Goal: Task Accomplishment & Management: Use online tool/utility

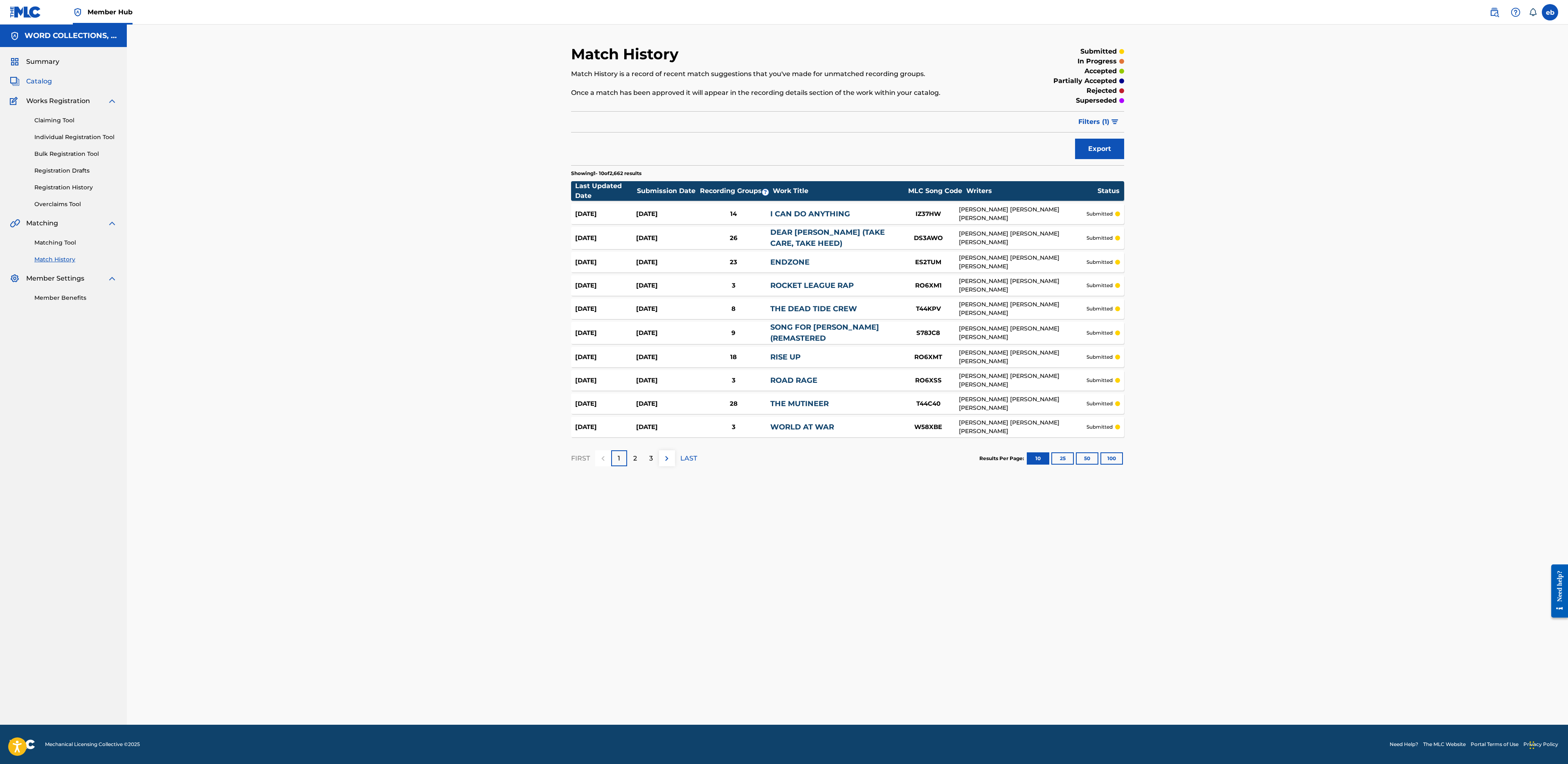
click at [34, 81] on span "Catalog" at bounding box center [39, 82] width 26 height 10
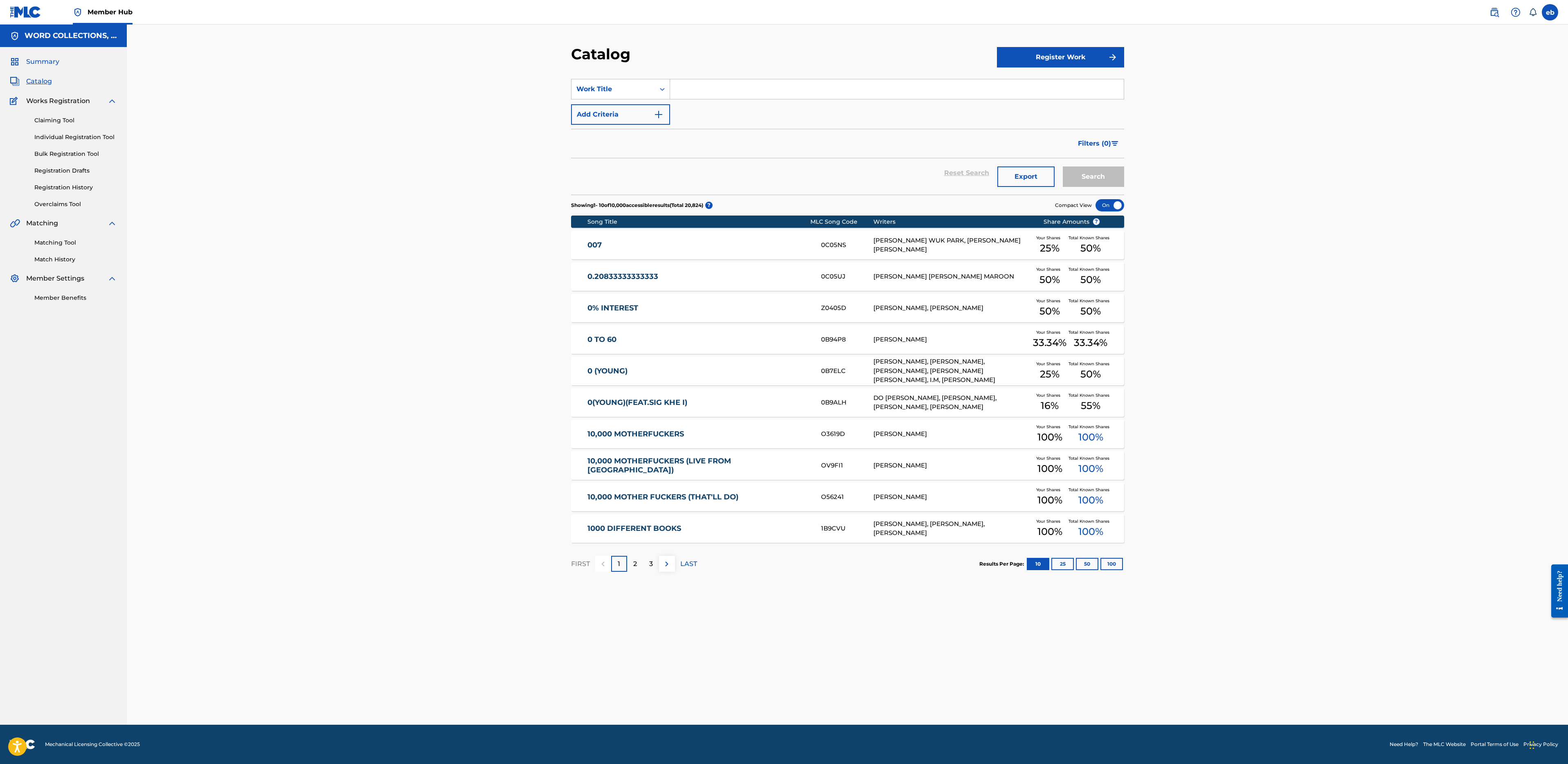
click at [39, 59] on span "Summary" at bounding box center [43, 61] width 33 height 10
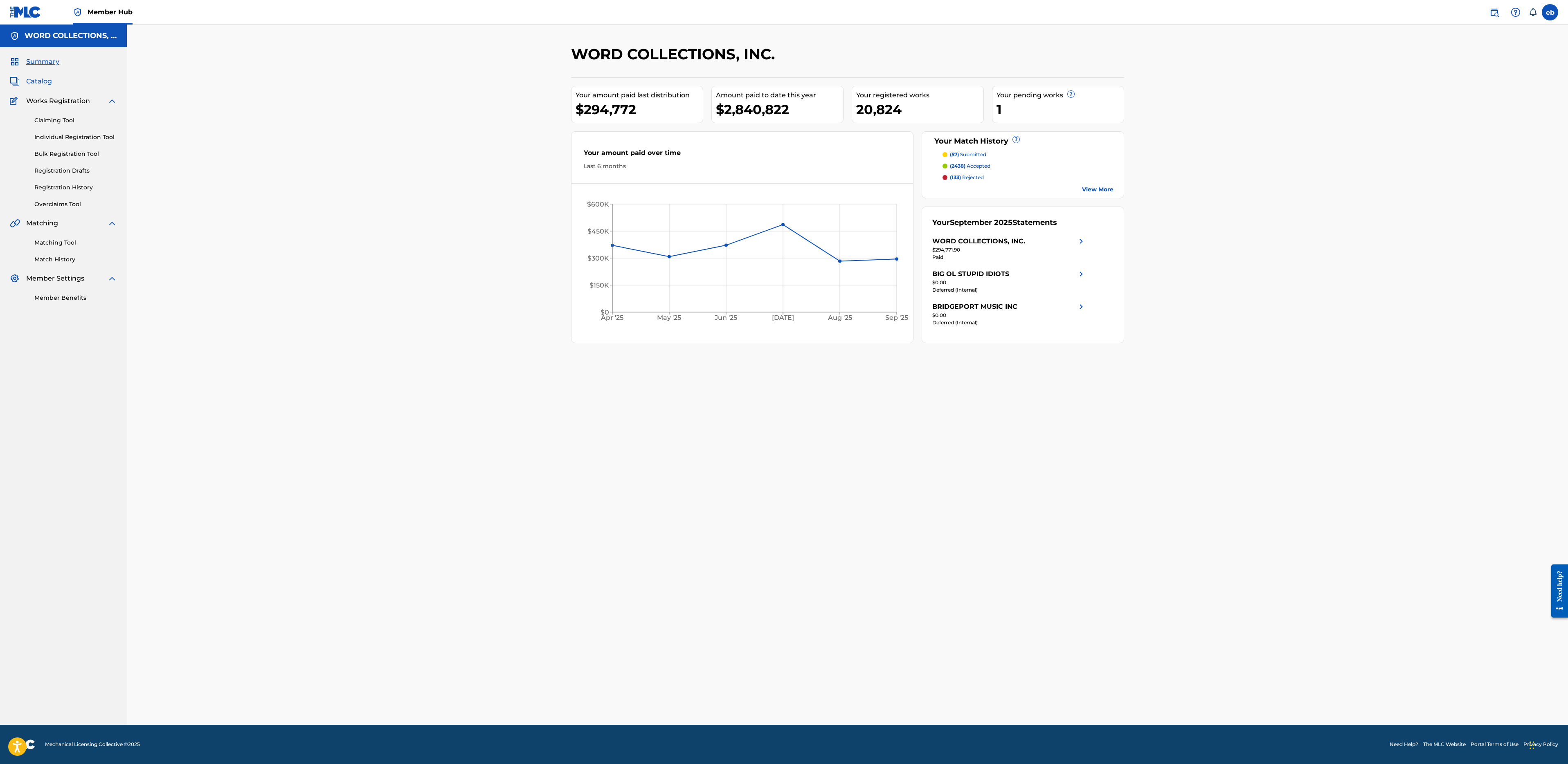
click at [37, 82] on span "Catalog" at bounding box center [39, 82] width 26 height 10
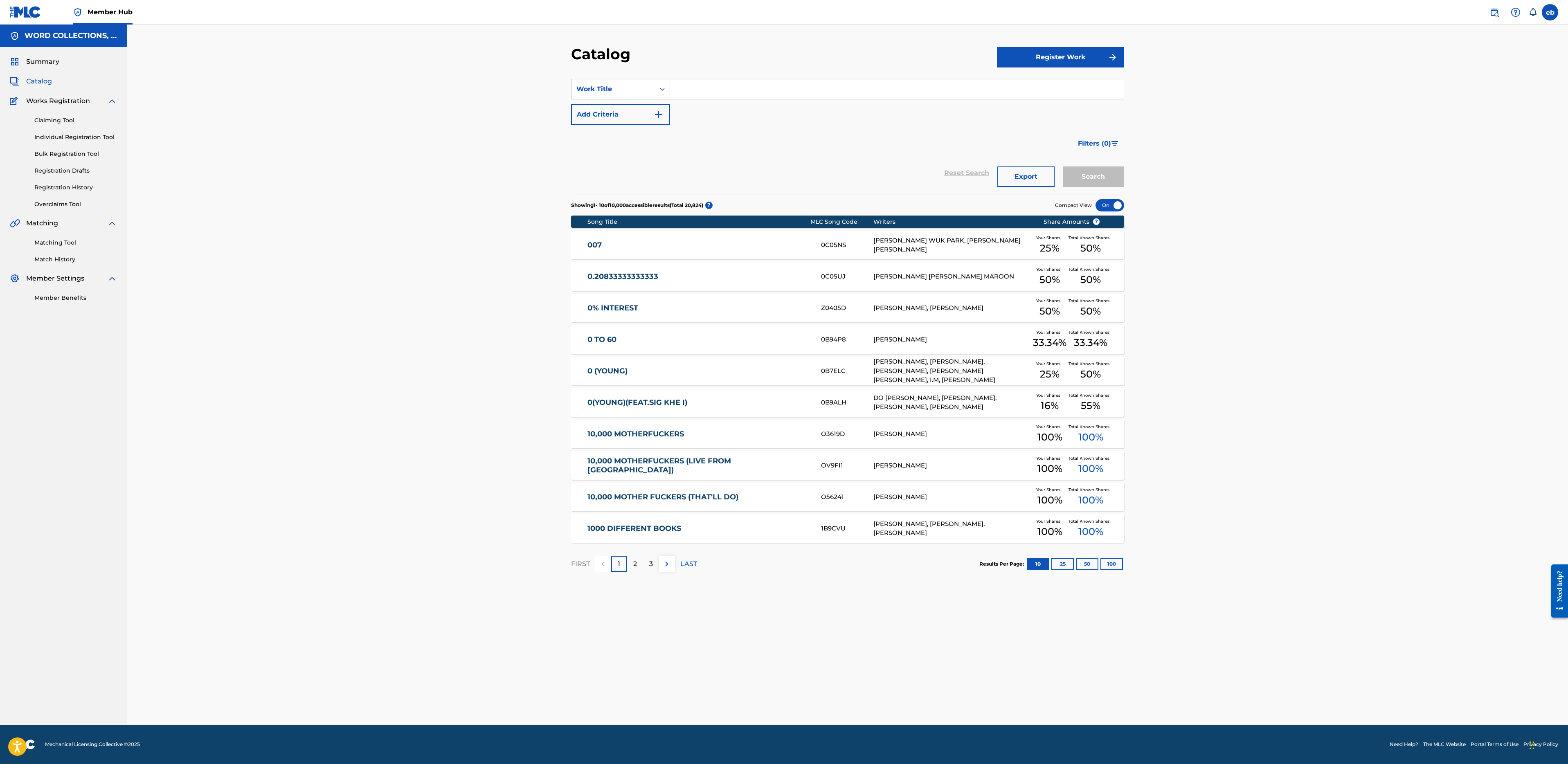
click at [65, 108] on div "Claiming Tool Individual Registration Tool Bulk Registration Tool Registration …" at bounding box center [63, 157] width 107 height 103
click at [65, 105] on span "Works Registration" at bounding box center [58, 101] width 64 height 10
click at [65, 101] on span "Works Registration" at bounding box center [58, 101] width 64 height 10
click at [77, 150] on link "Bulk Registration Tool" at bounding box center [76, 154] width 83 height 8
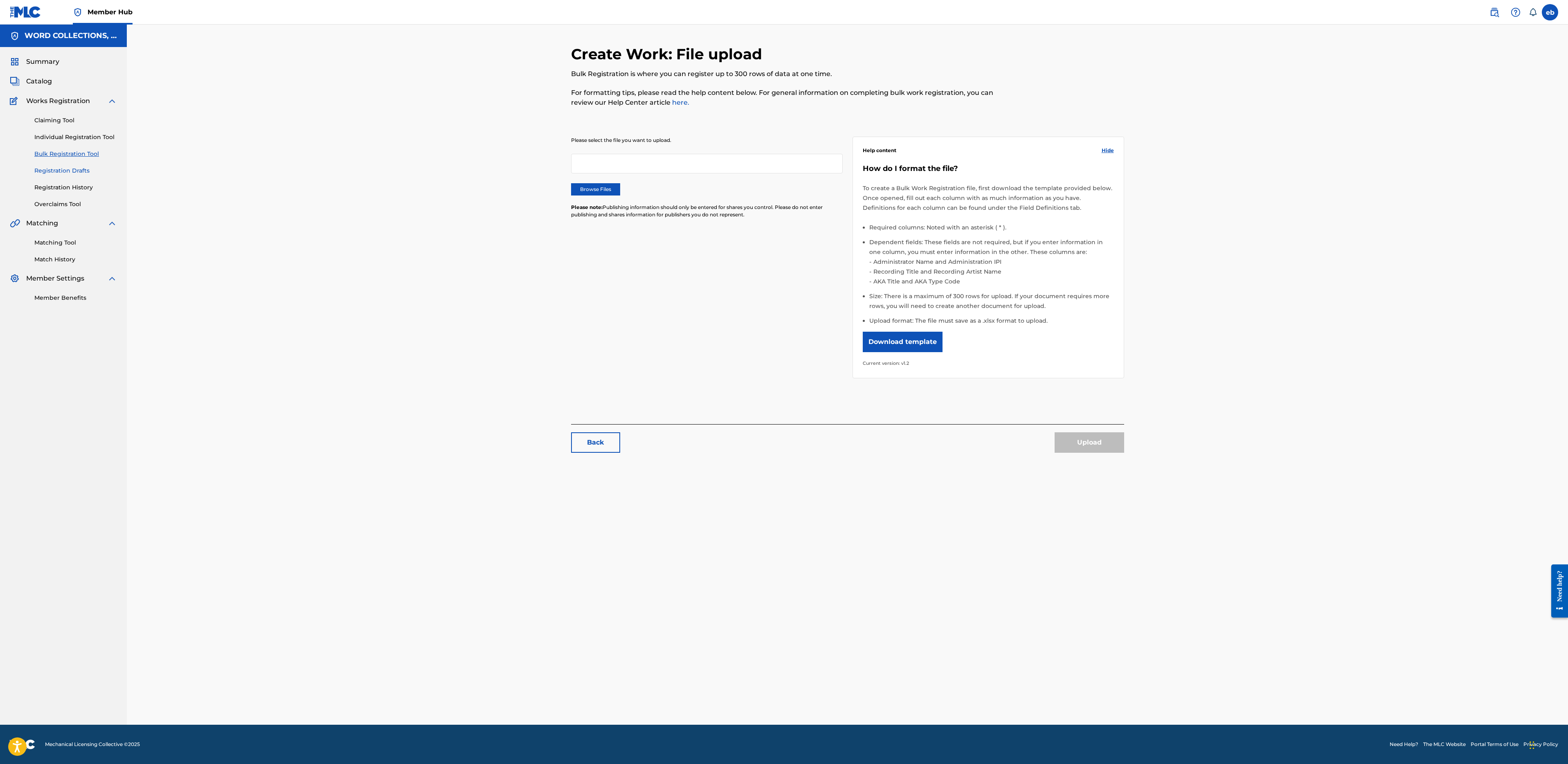
click at [77, 169] on link "Registration Drafts" at bounding box center [76, 171] width 83 height 8
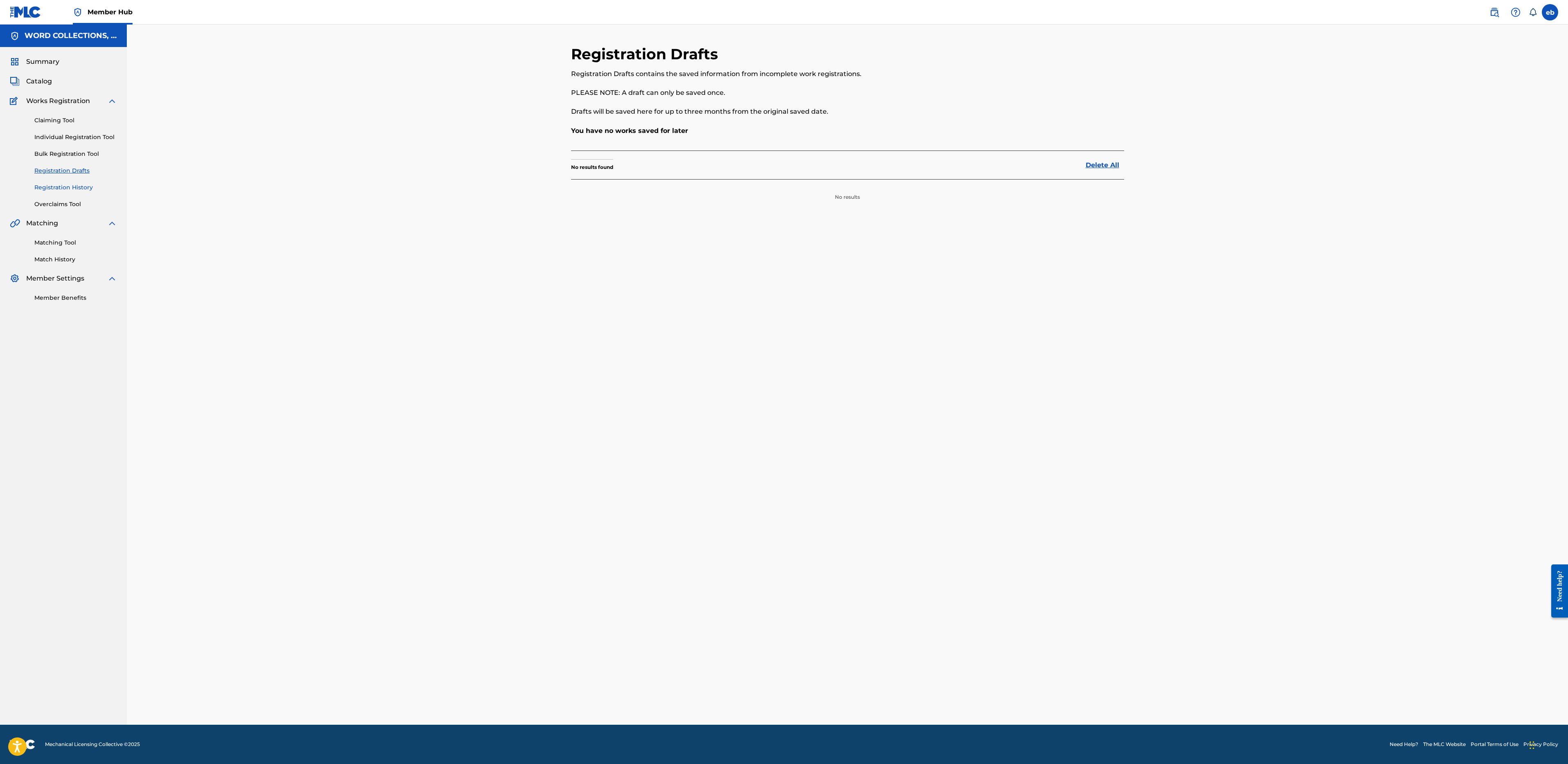
click at [79, 187] on link "Registration History" at bounding box center [76, 187] width 83 height 8
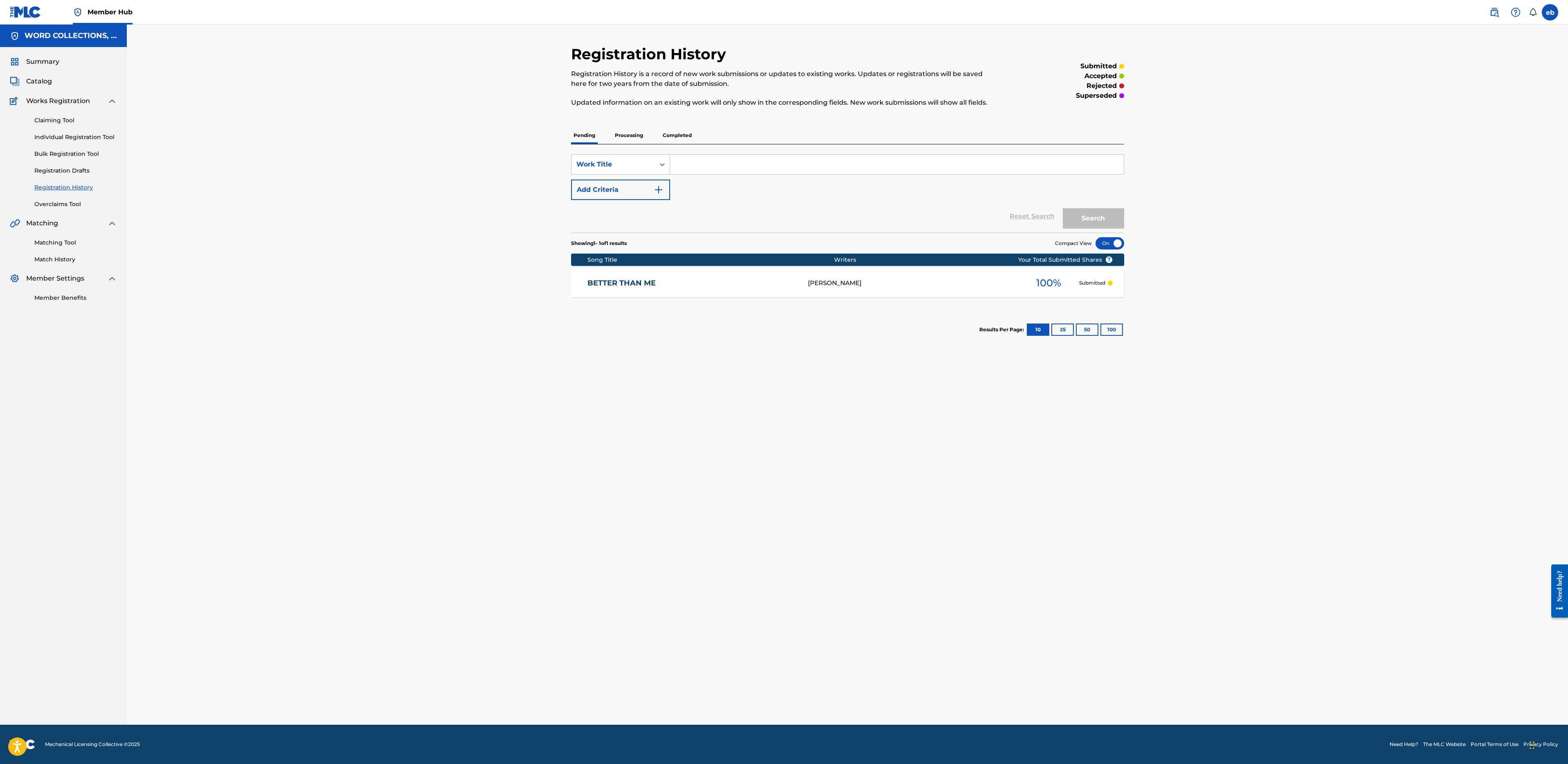
click at [628, 132] on p "Processing" at bounding box center [629, 135] width 33 height 17
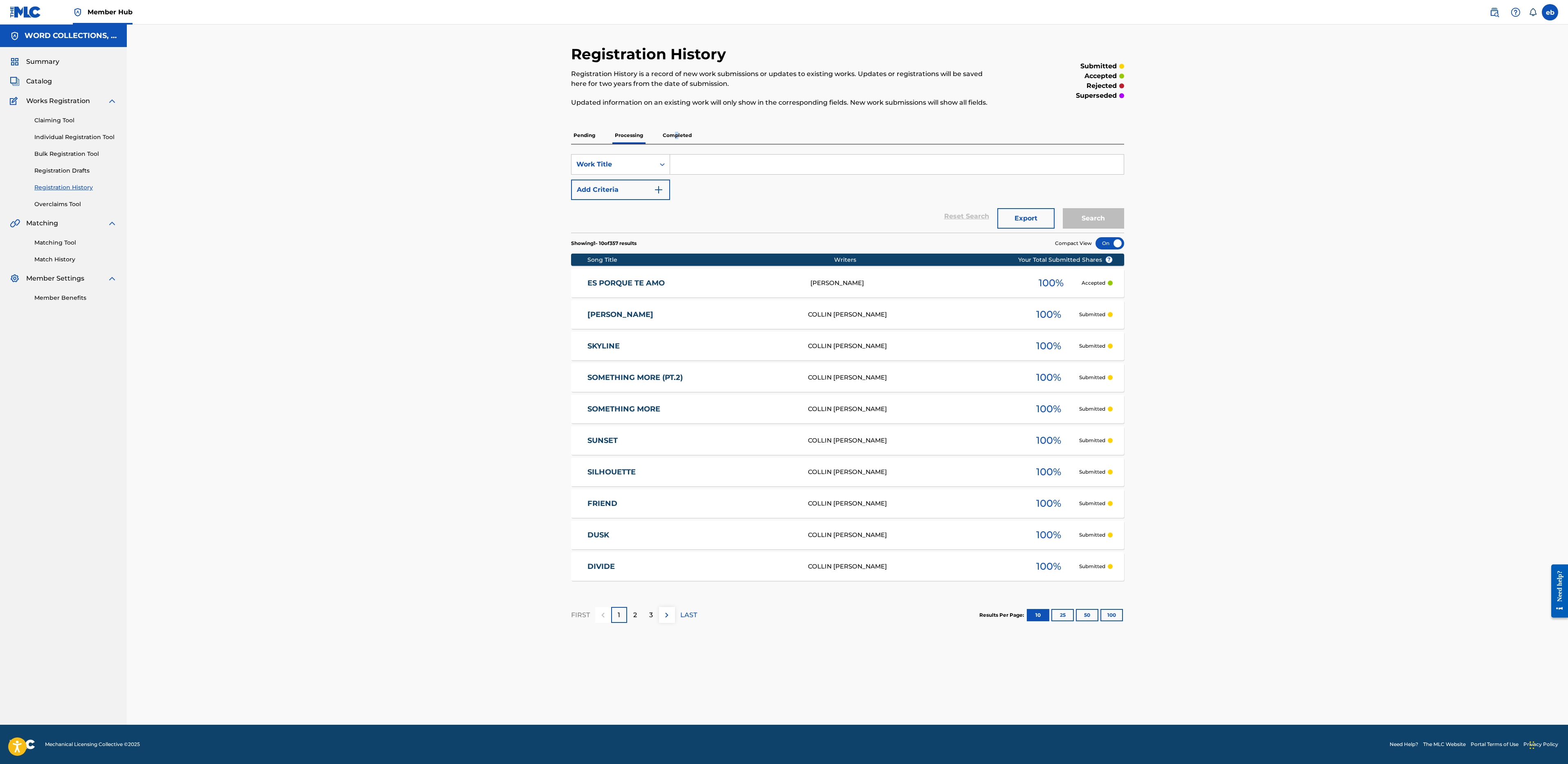
click at [677, 135] on p "Completed" at bounding box center [677, 135] width 34 height 17
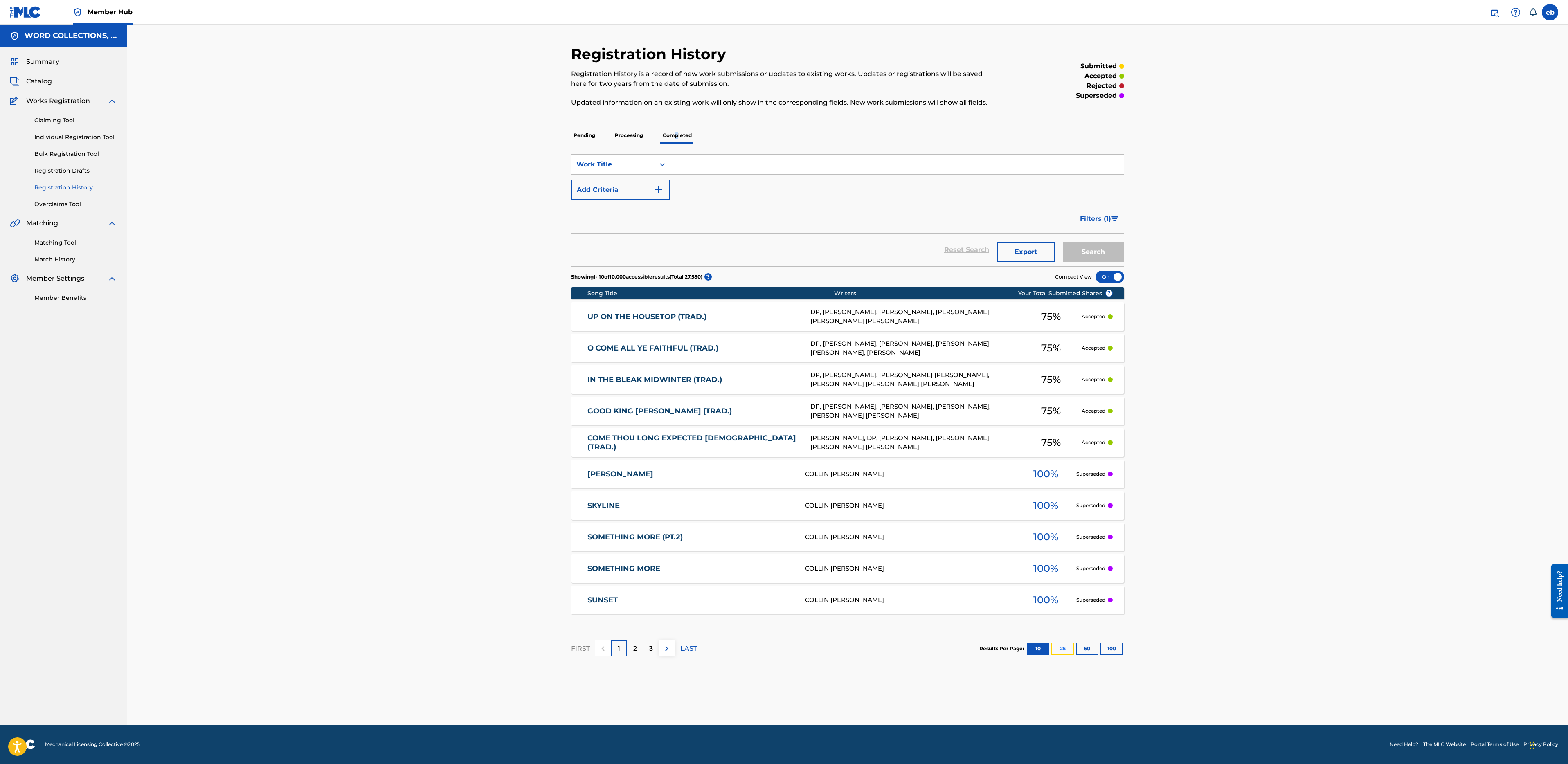
click at [1060, 648] on button "25" at bounding box center [1062, 649] width 23 height 12
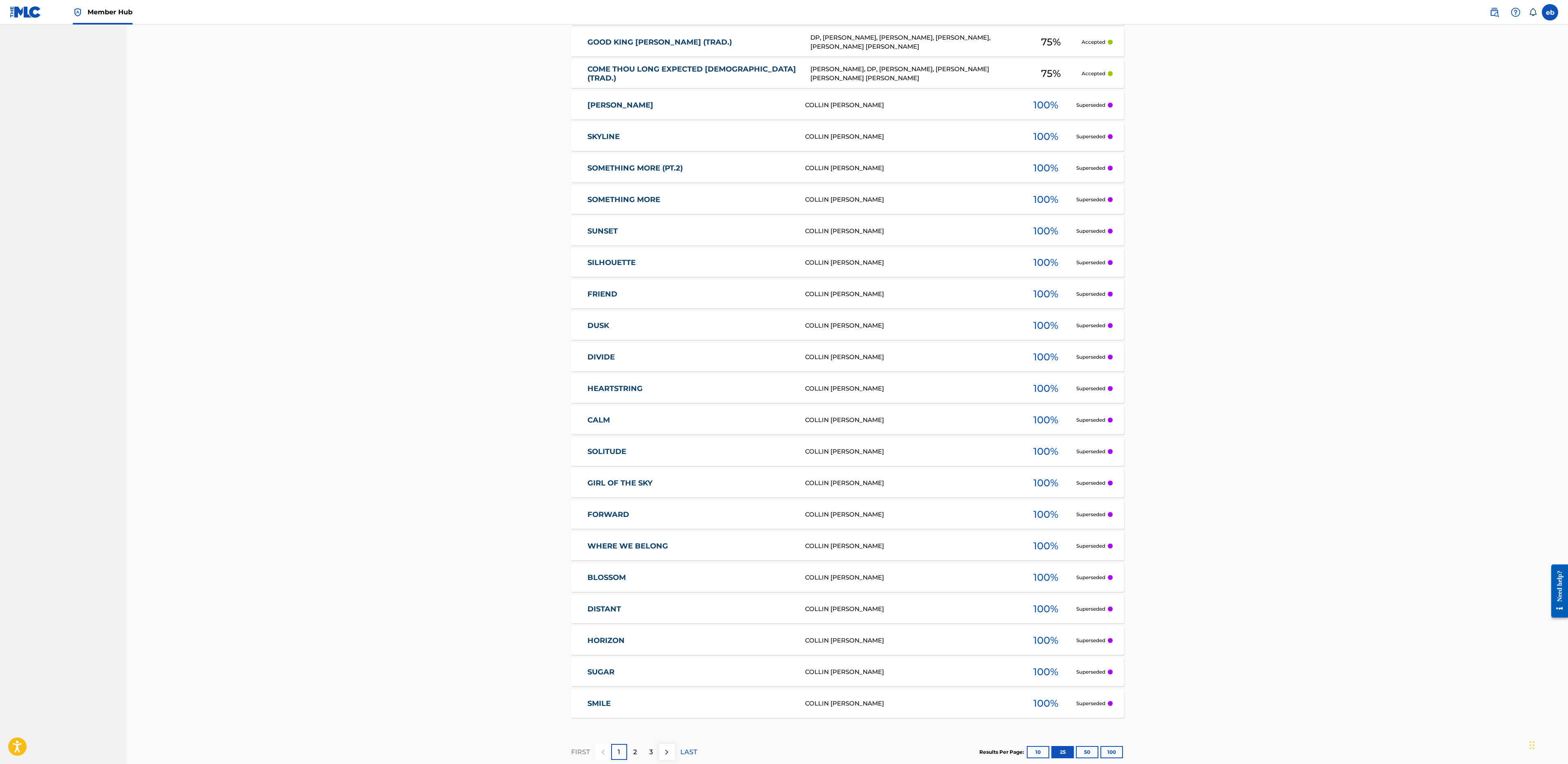
scroll to position [417, 0]
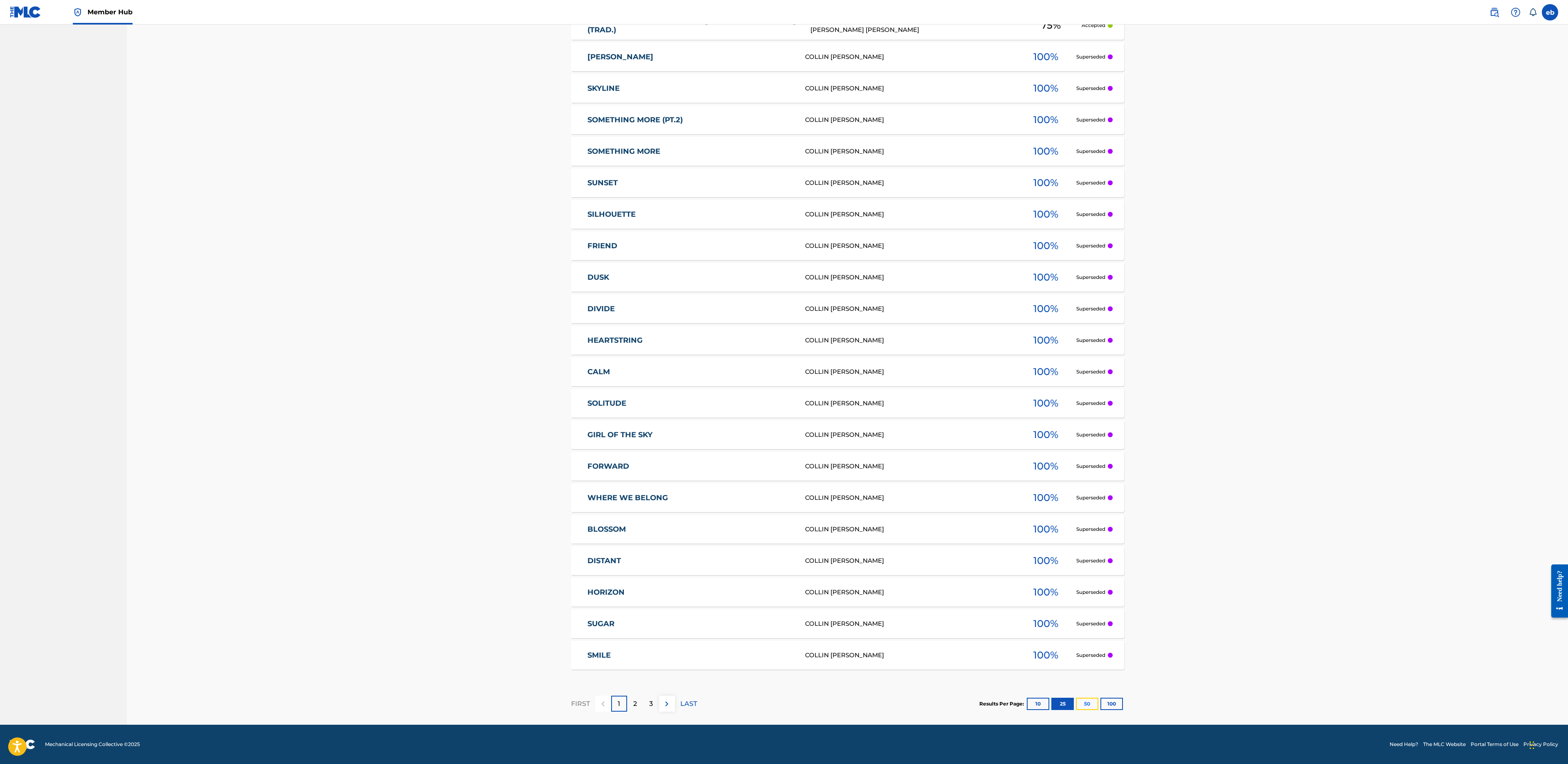
click at [1088, 698] on button "50" at bounding box center [1087, 704] width 23 height 12
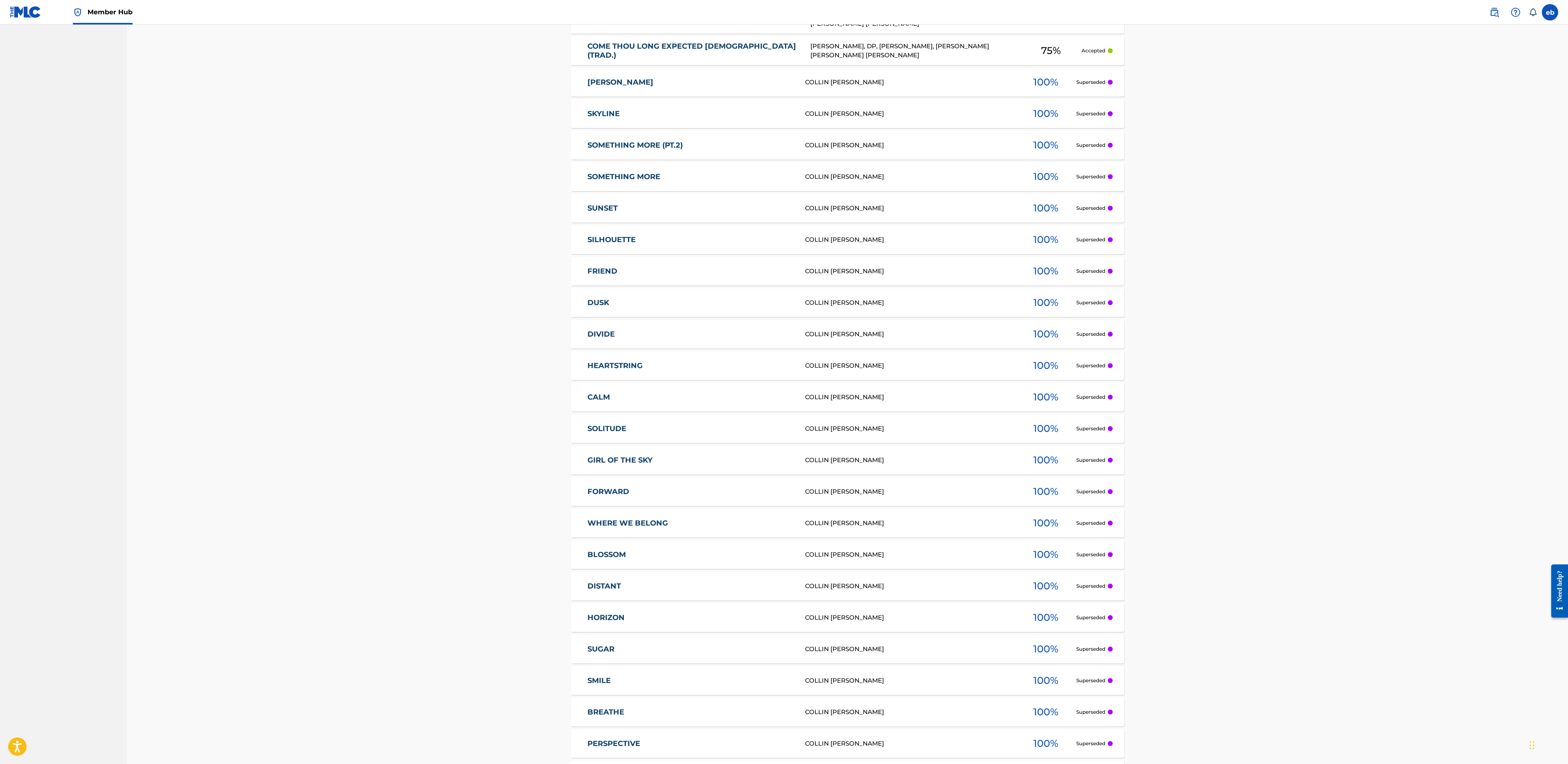
scroll to position [0, 0]
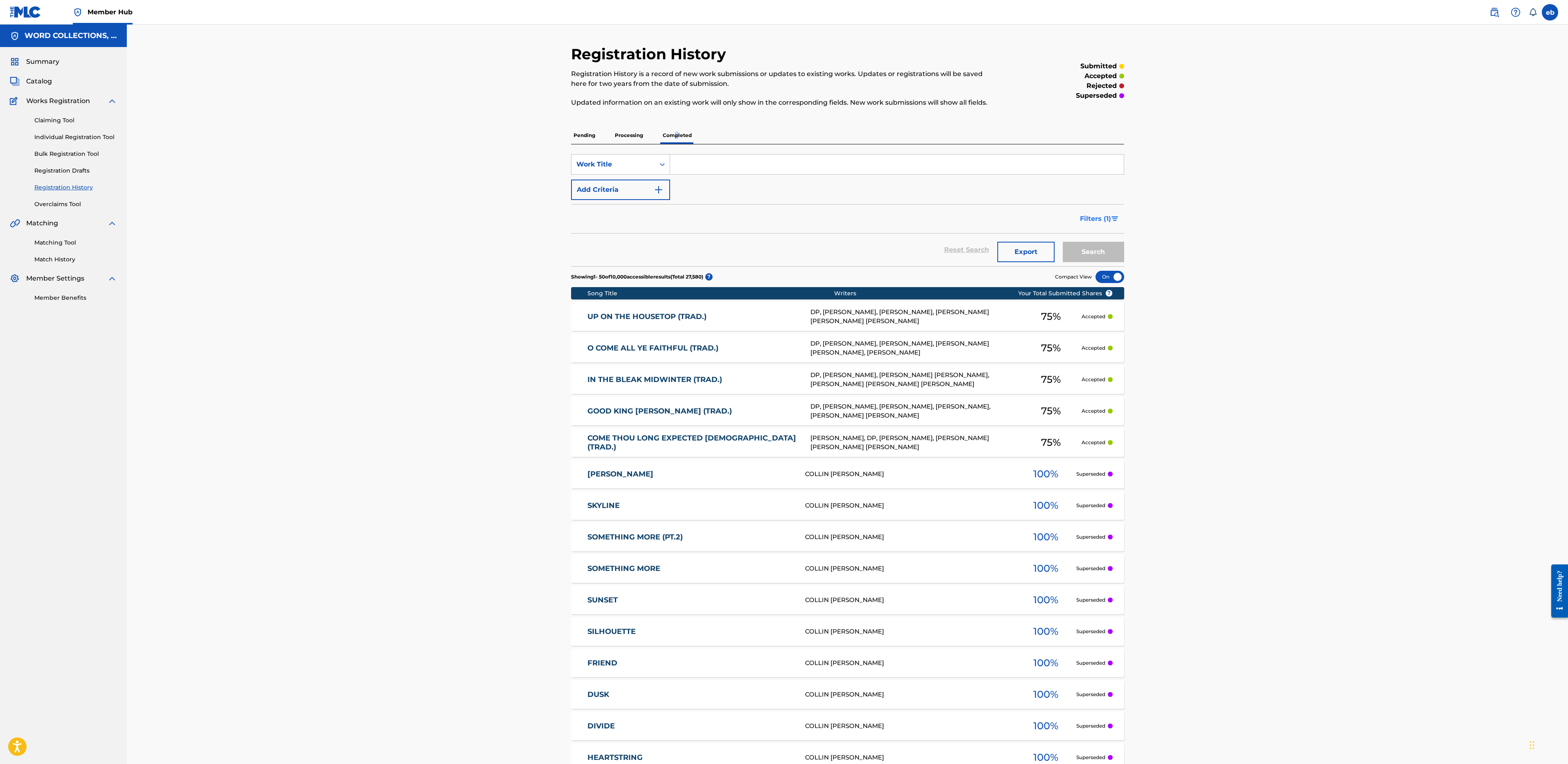
click at [1102, 222] on span "Filters ( 1 )" at bounding box center [1095, 219] width 31 height 10
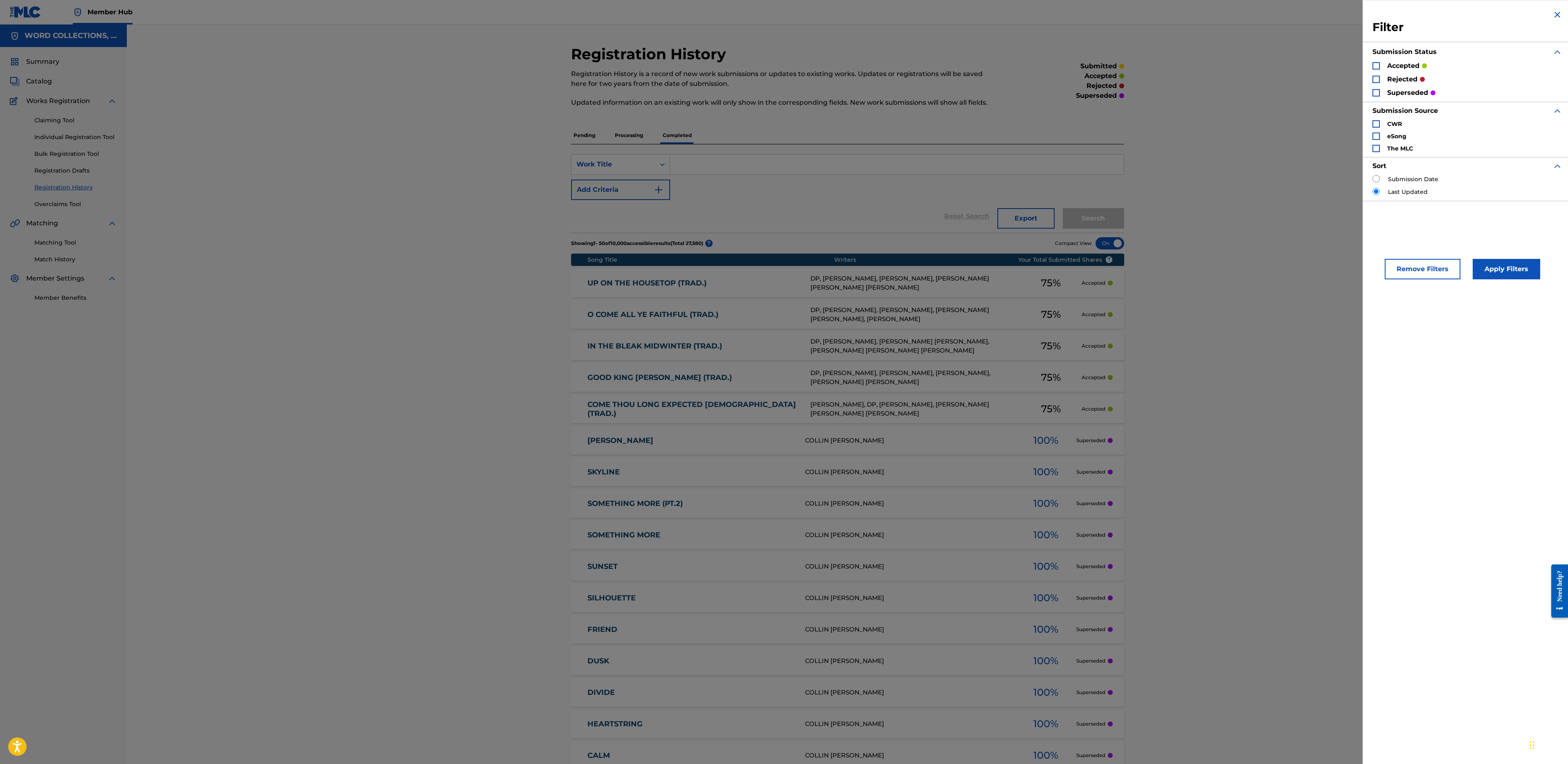
click at [1408, 67] on p "accepted" at bounding box center [1403, 66] width 32 height 10
click at [1374, 63] on div "Search Form" at bounding box center [1376, 66] width 8 height 8
click at [1376, 180] on input "Search Form" at bounding box center [1376, 178] width 8 height 8
radio input "true"
click at [1376, 191] on input "Search Form" at bounding box center [1376, 191] width 8 height 8
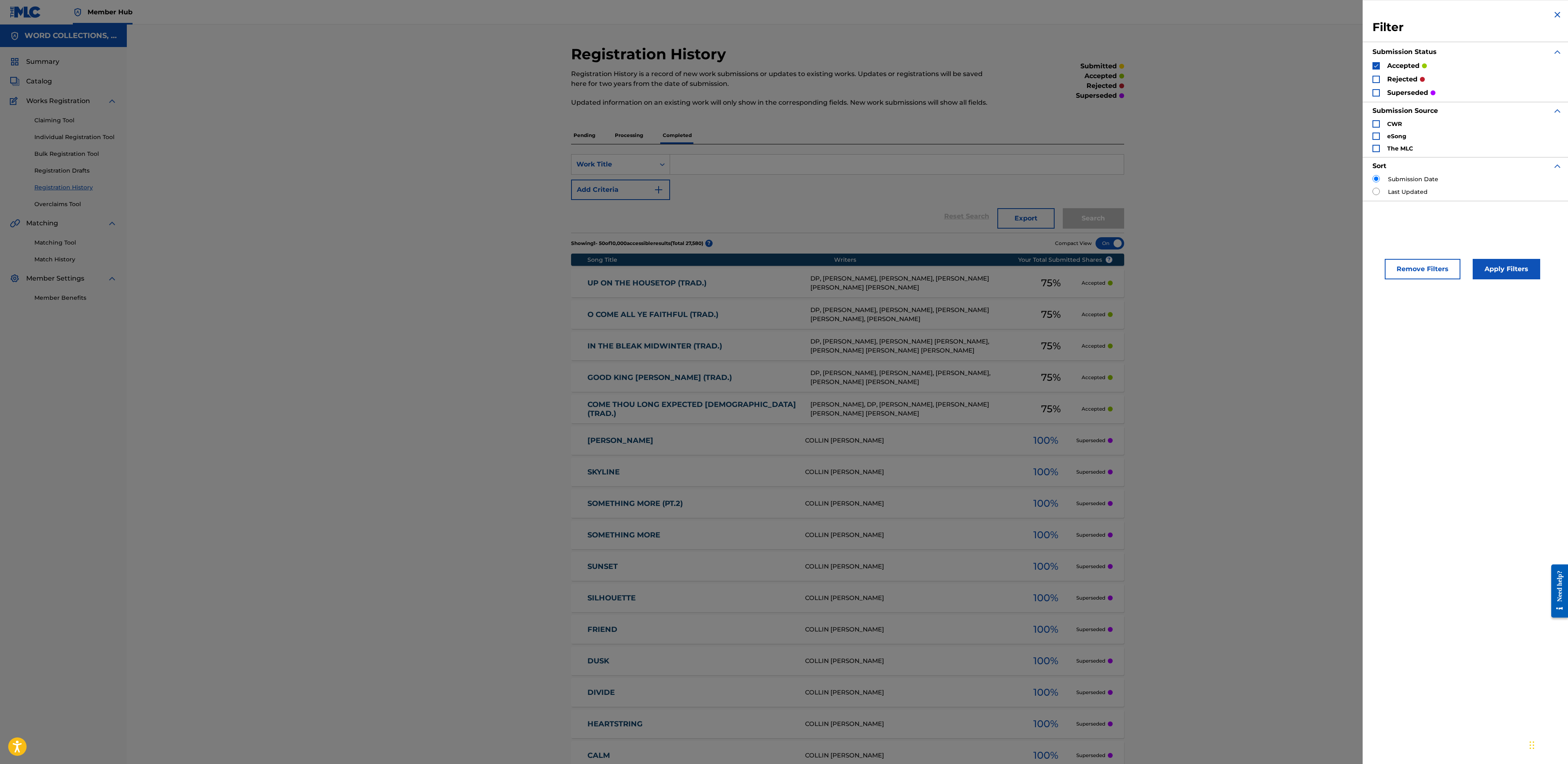
radio input "true"
click at [1506, 271] on button "Apply Filters" at bounding box center [1506, 269] width 68 height 21
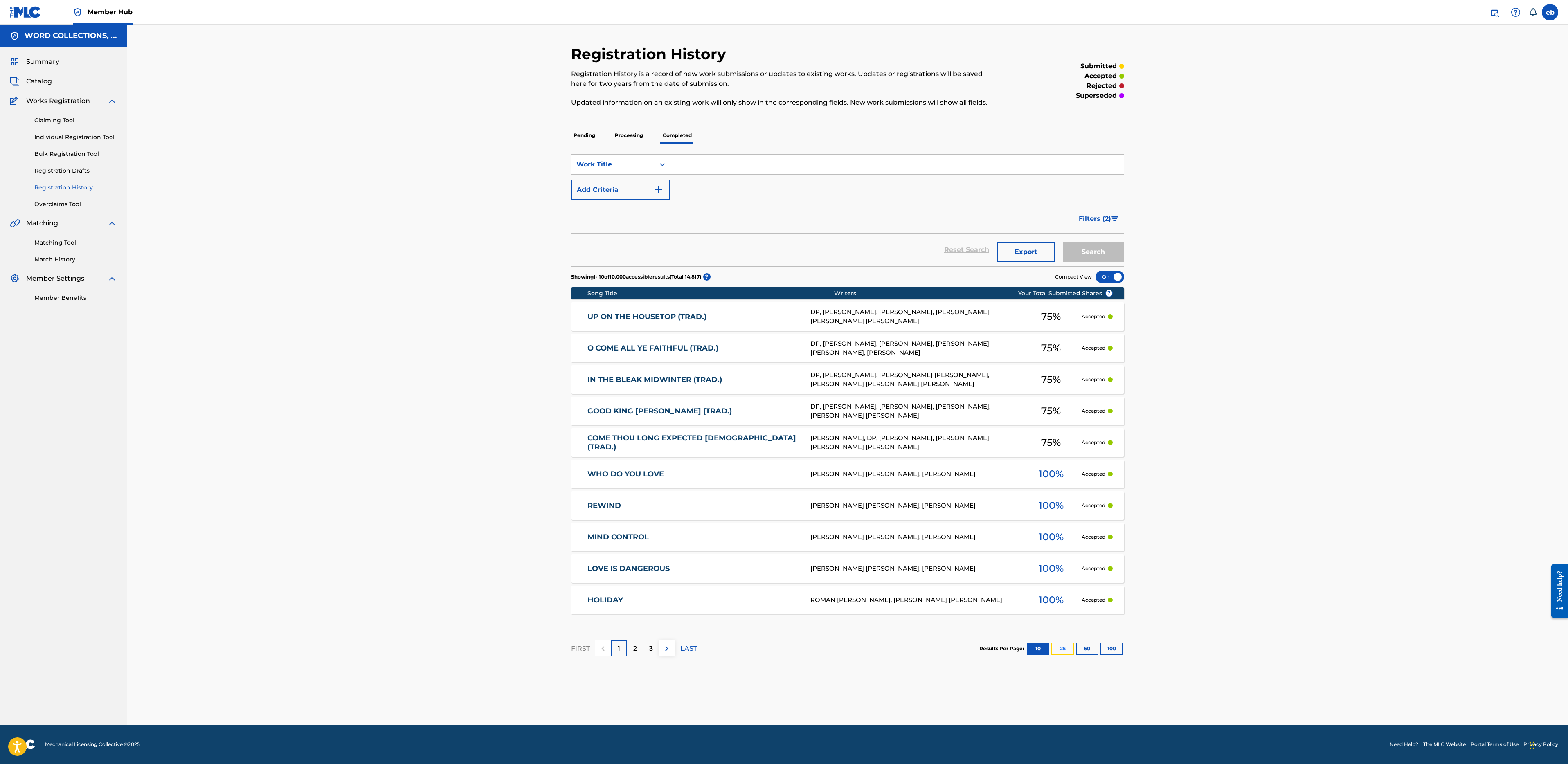
click at [1062, 649] on button "25" at bounding box center [1062, 649] width 23 height 12
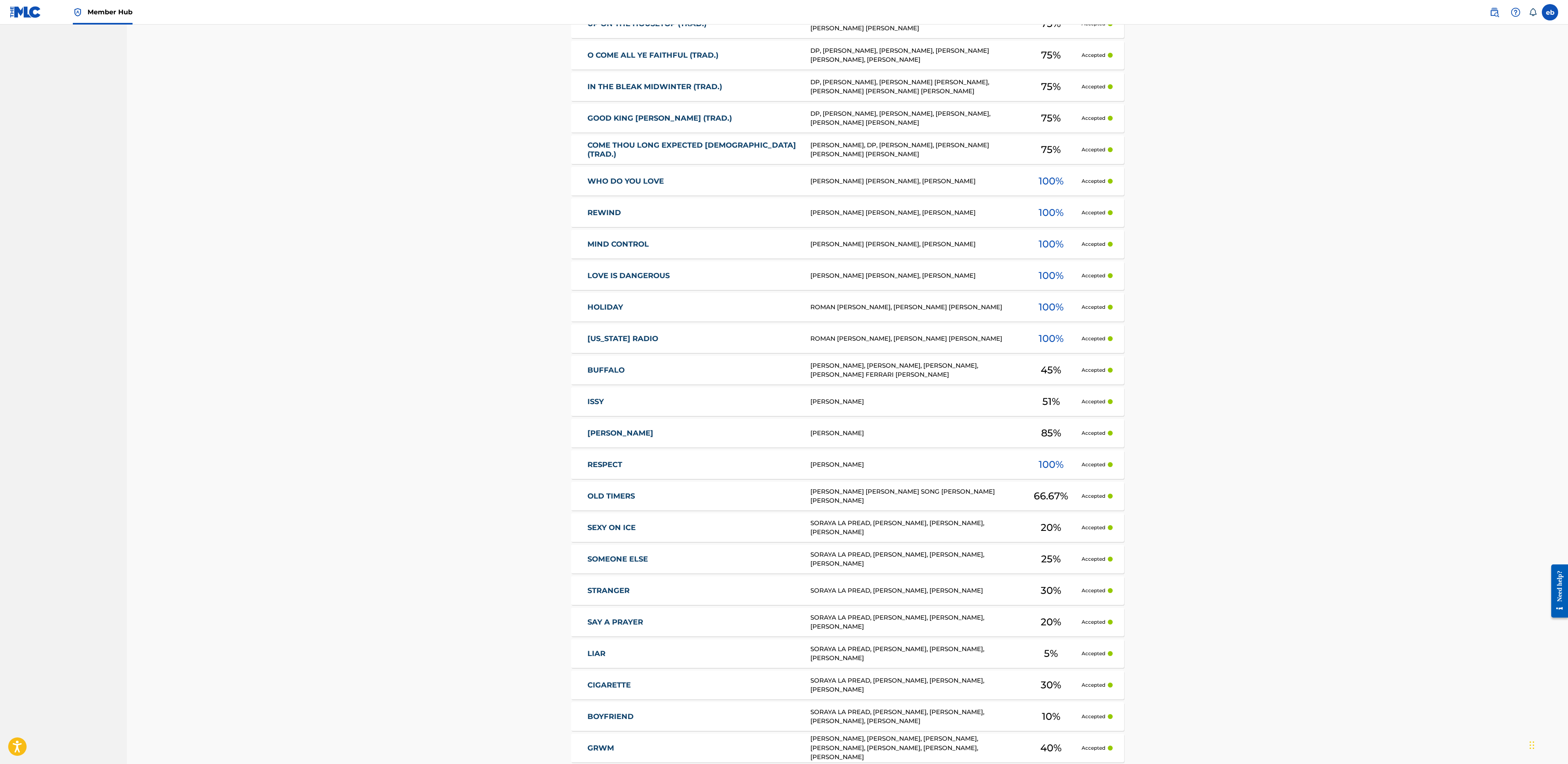
scroll to position [325, 0]
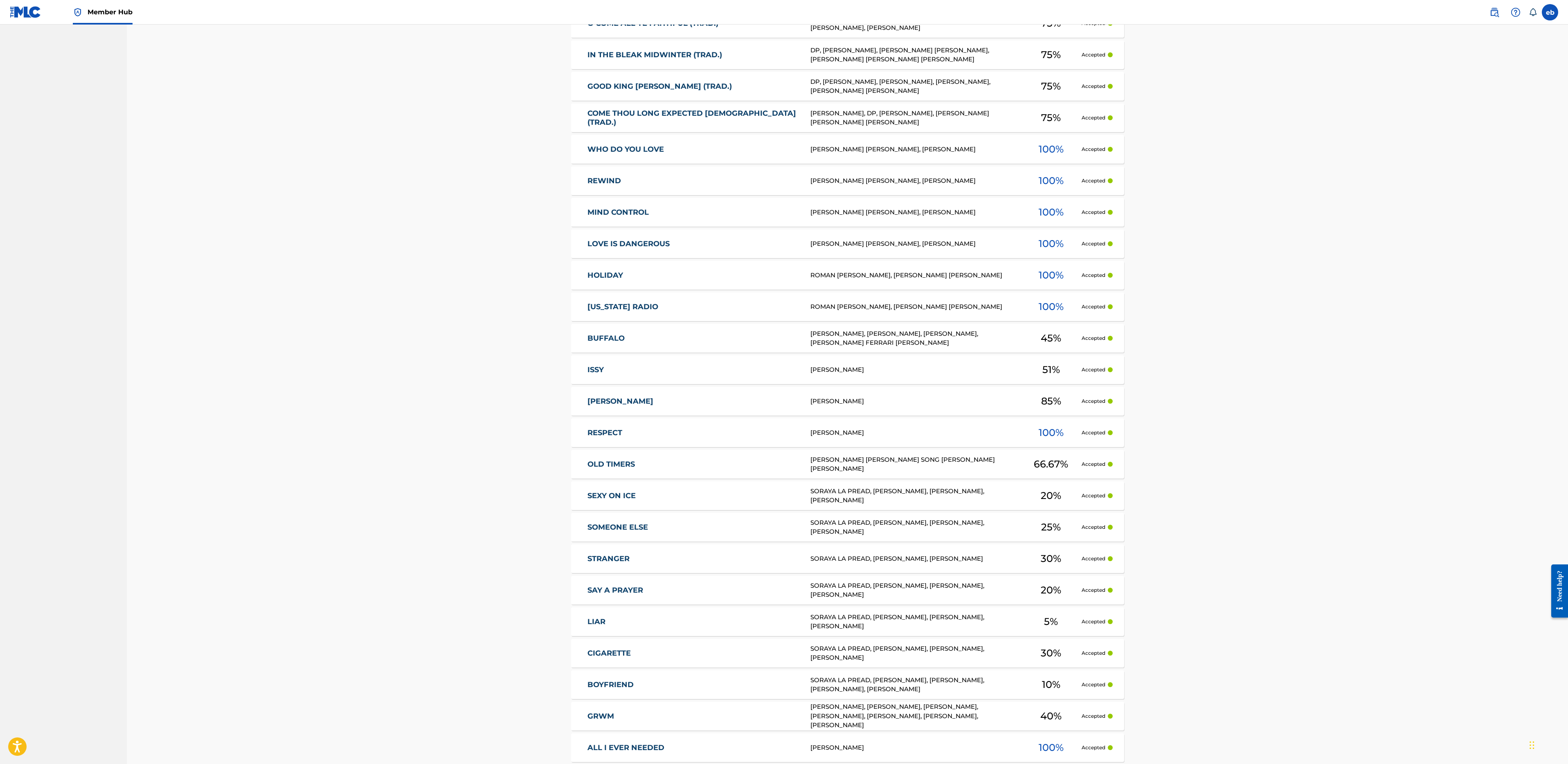
click at [642, 338] on link "BUFFALO" at bounding box center [693, 338] width 212 height 10
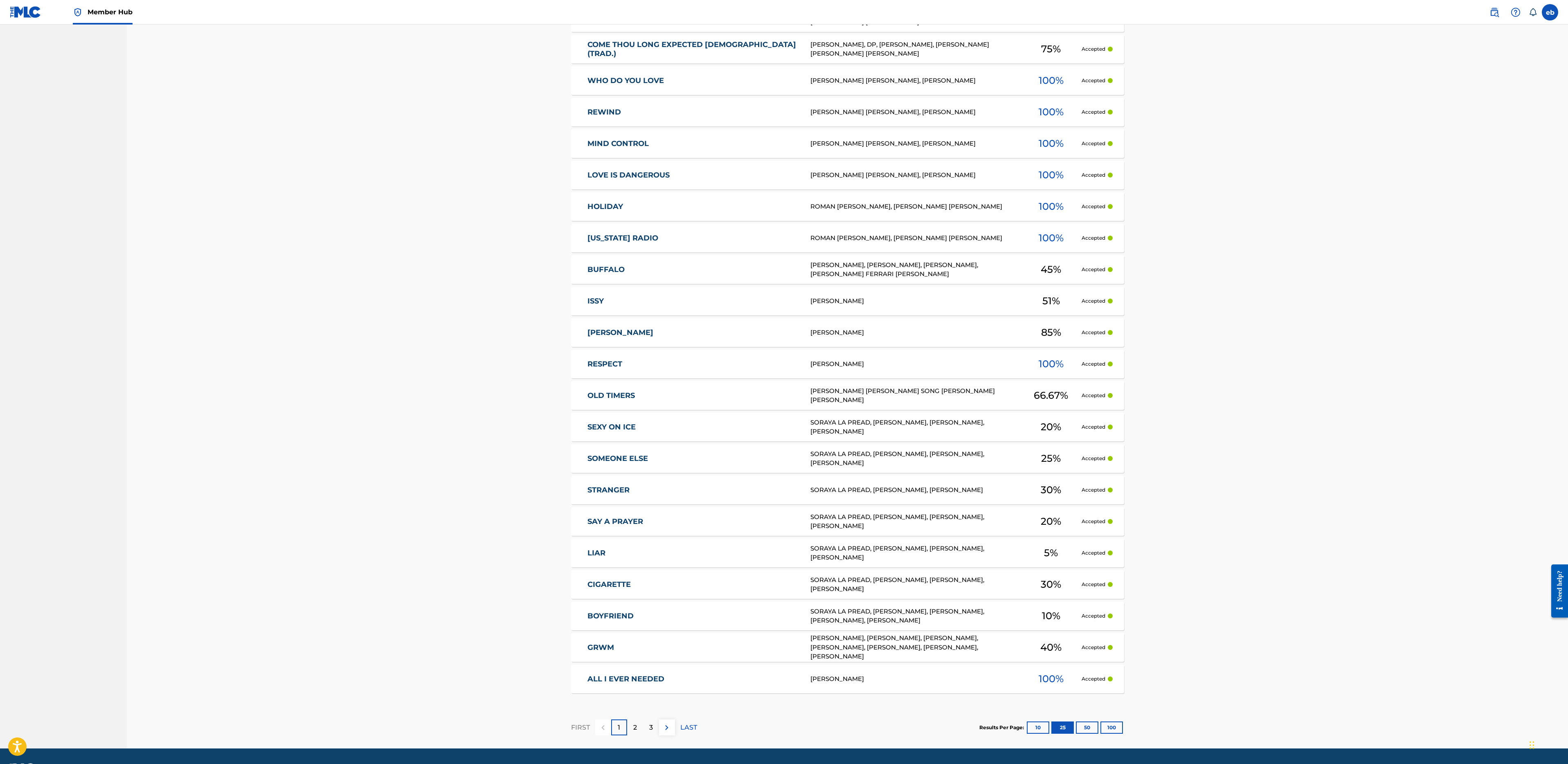
scroll to position [401, 0]
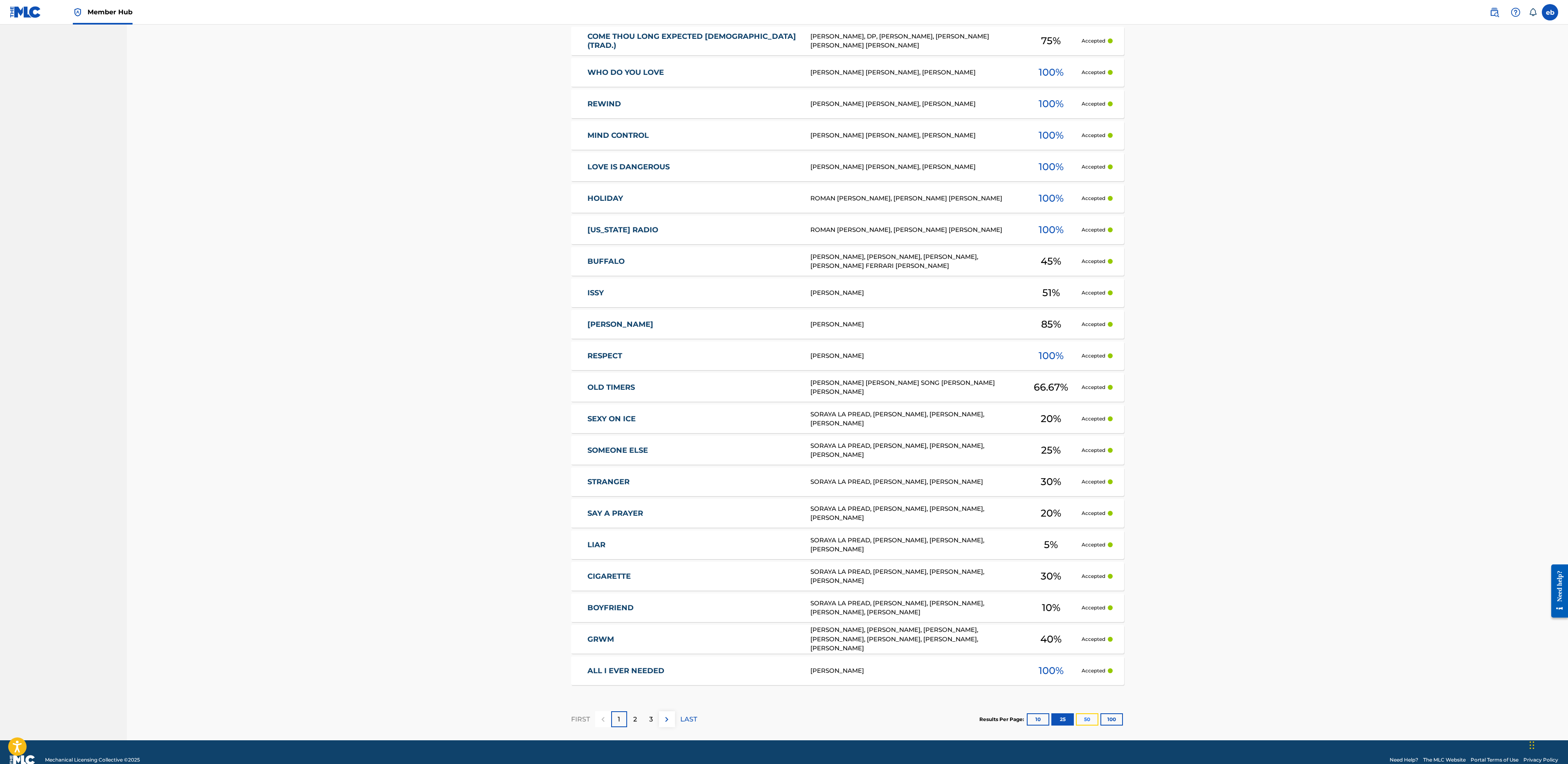
click at [1088, 719] on button "50" at bounding box center [1087, 719] width 23 height 12
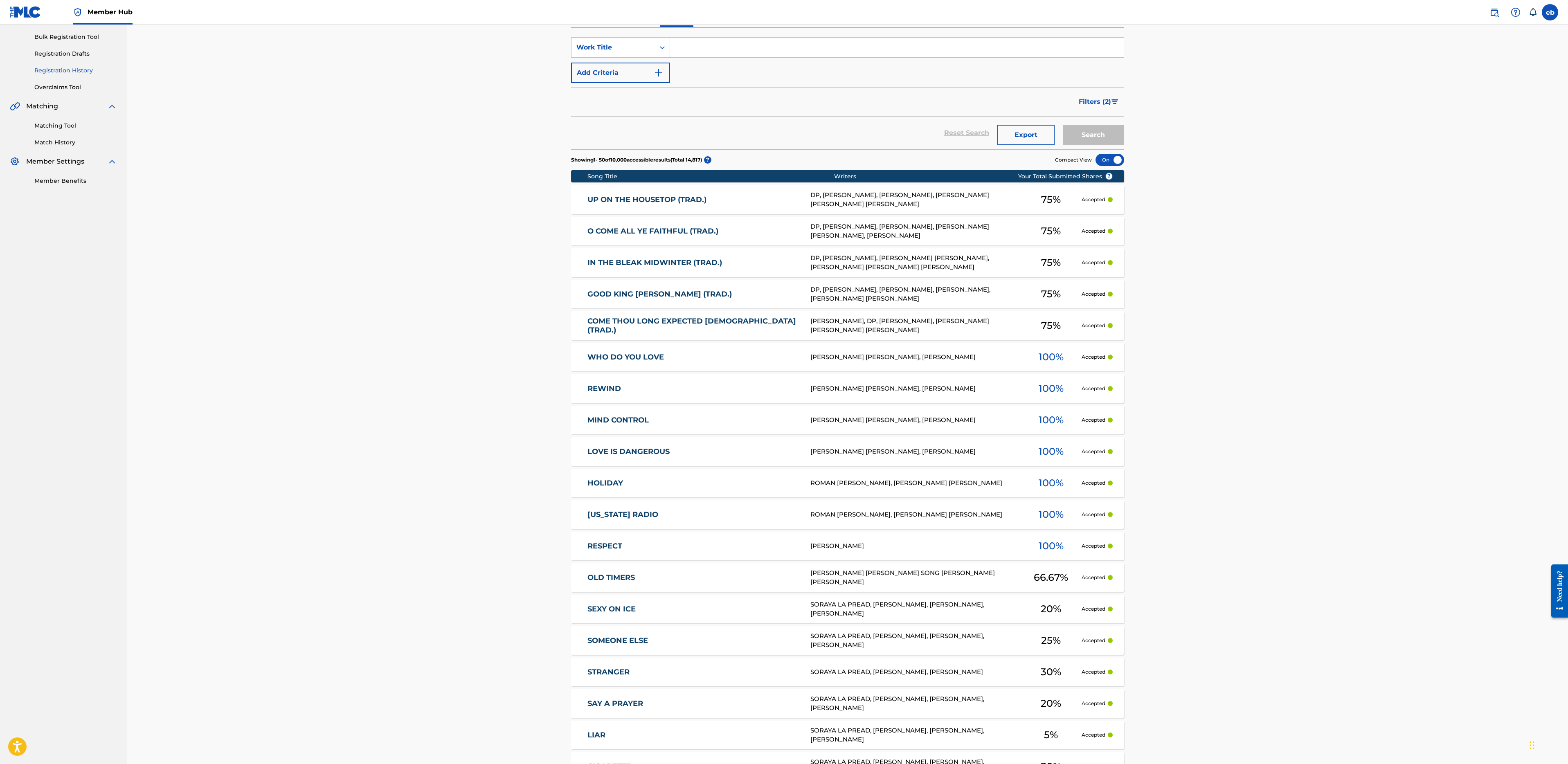
scroll to position [0, 0]
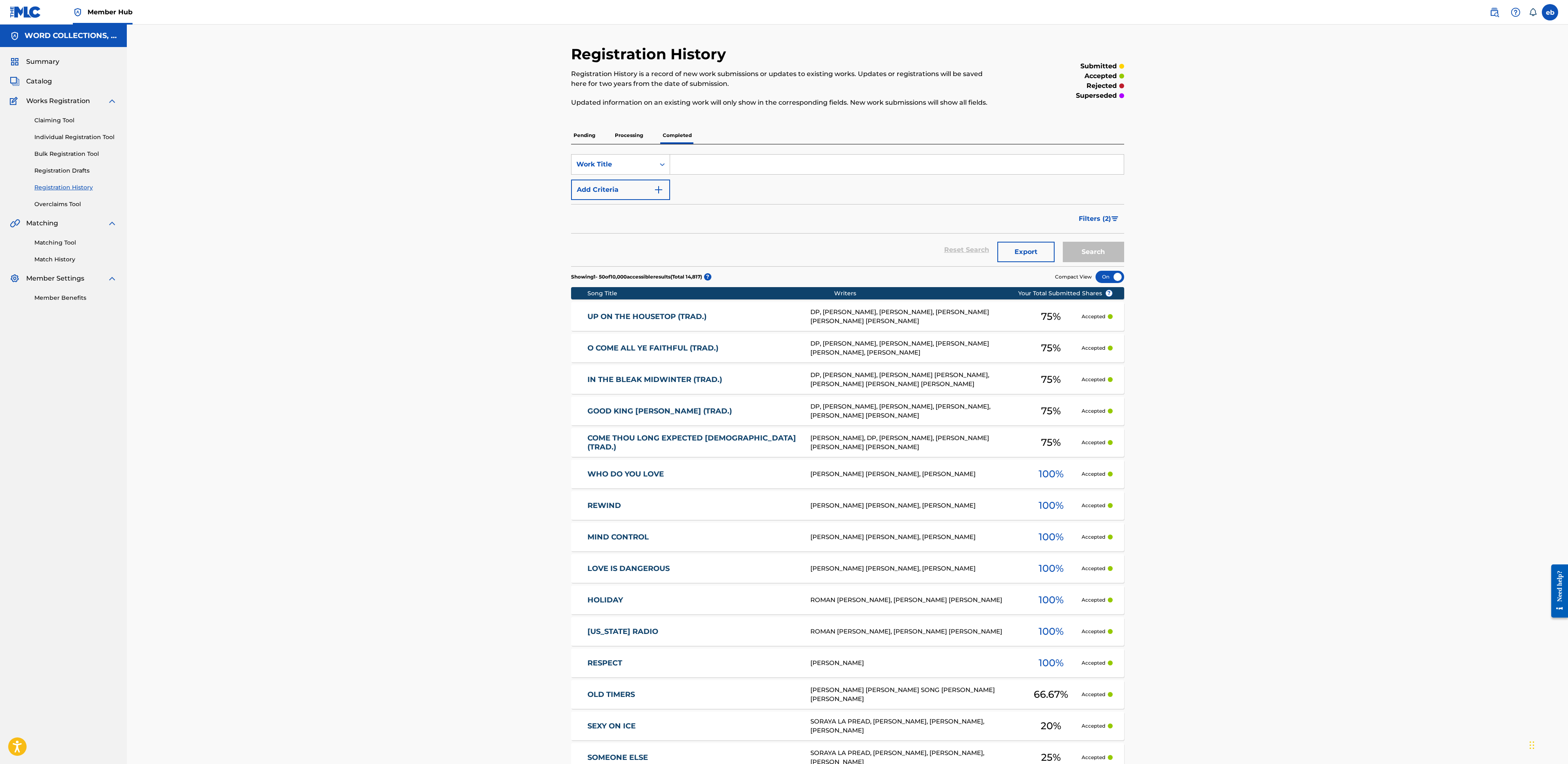
click at [807, 166] on input "Search Form" at bounding box center [897, 164] width 454 height 19
click at [625, 162] on div "Work Title" at bounding box center [613, 164] width 74 height 10
click at [611, 188] on div "Writer Name" at bounding box center [621, 185] width 98 height 21
click at [695, 164] on input "Search Form" at bounding box center [897, 164] width 454 height 19
click at [1063, 242] on button "Search" at bounding box center [1093, 252] width 62 height 21
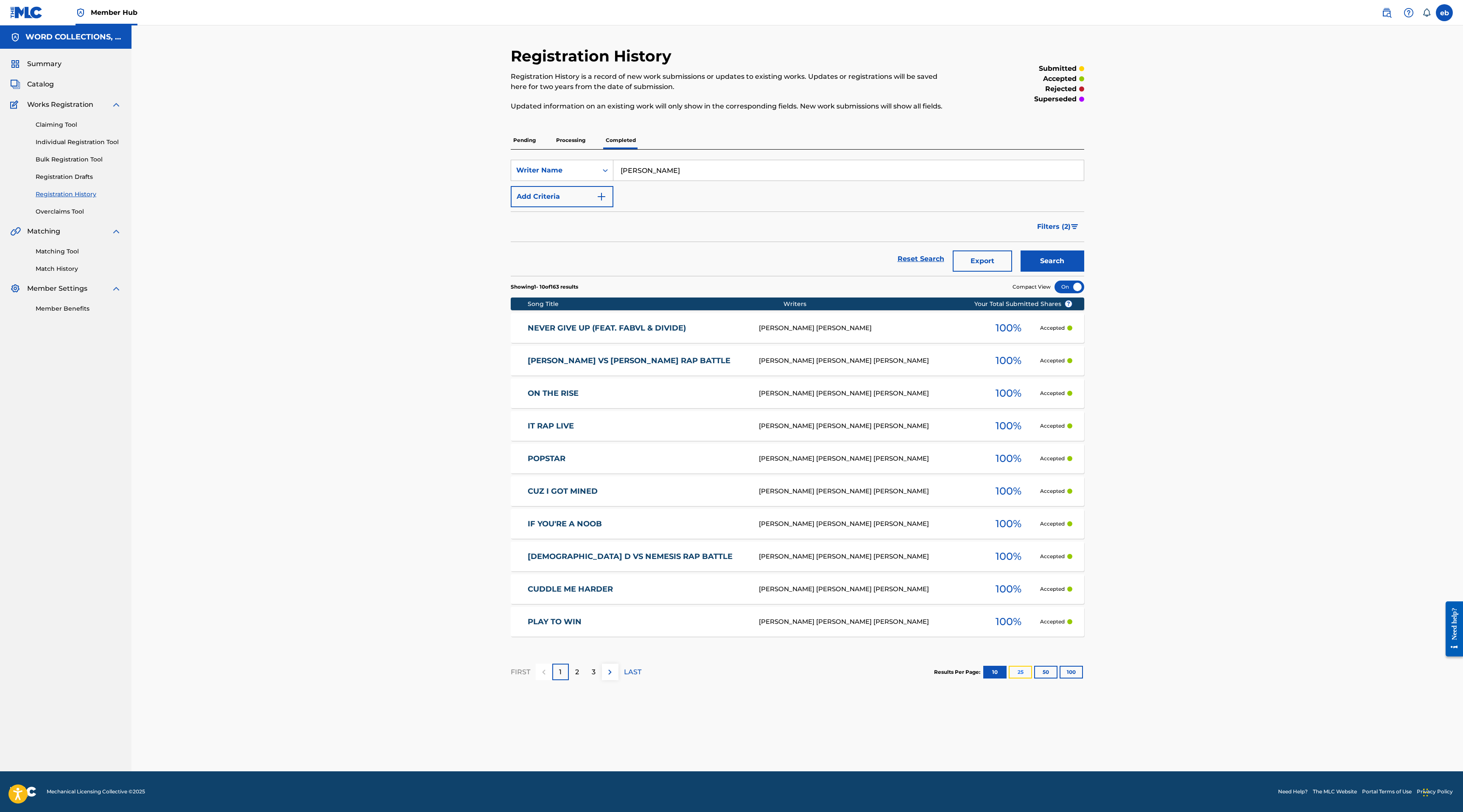
click at [1021, 672] on button "25" at bounding box center [1020, 672] width 24 height 13
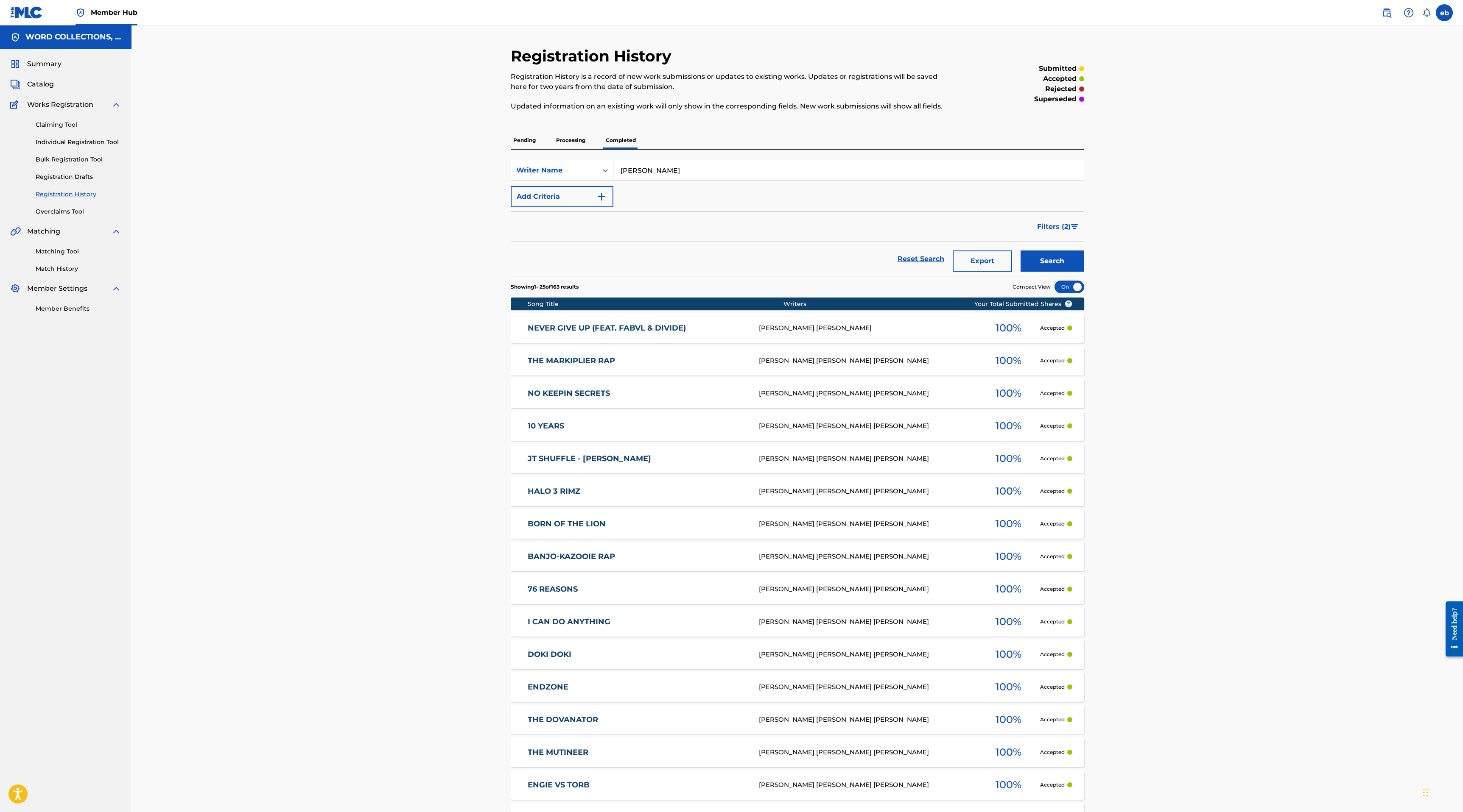
scroll to position [412, 0]
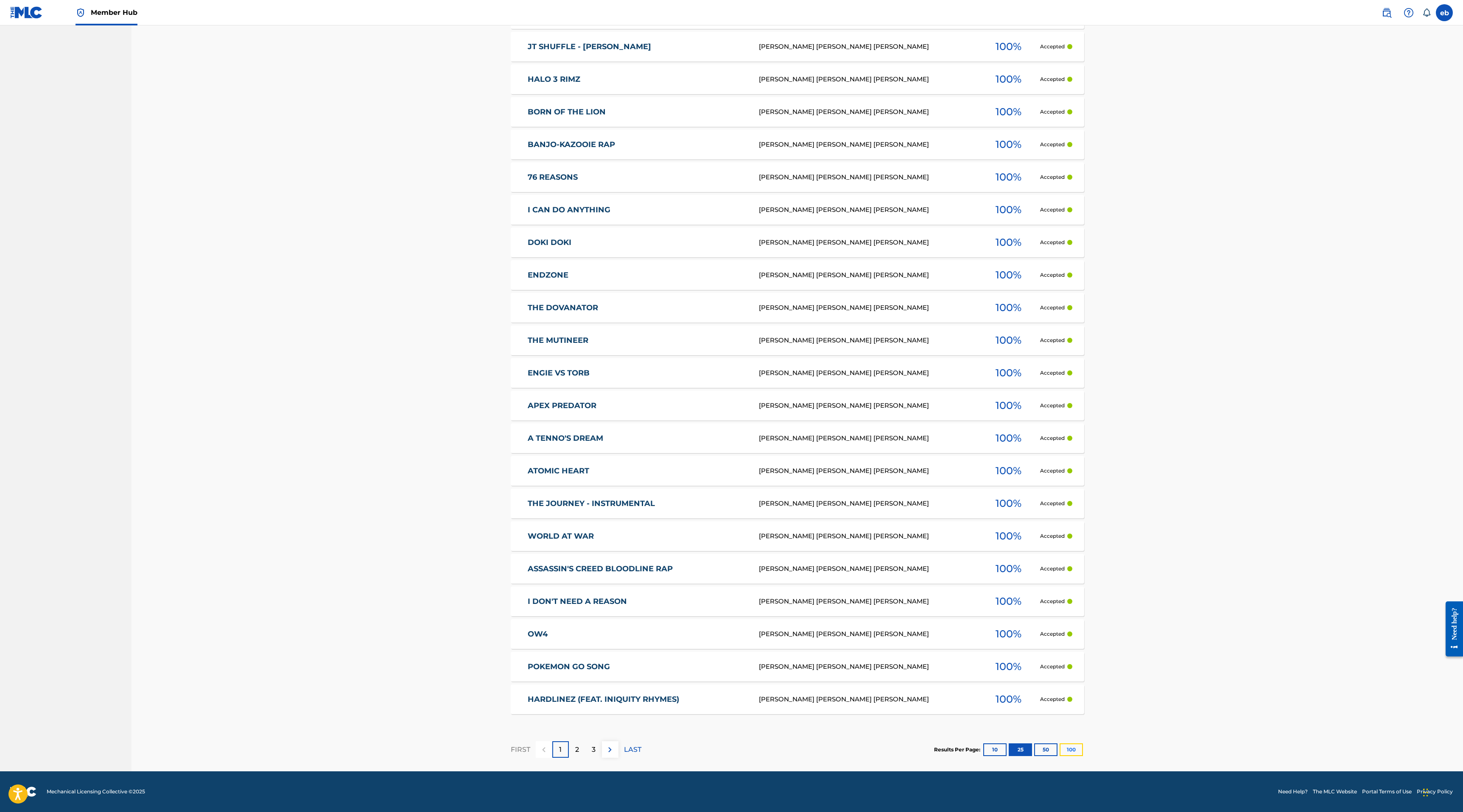
click at [1074, 745] on button "100" at bounding box center [1071, 750] width 24 height 13
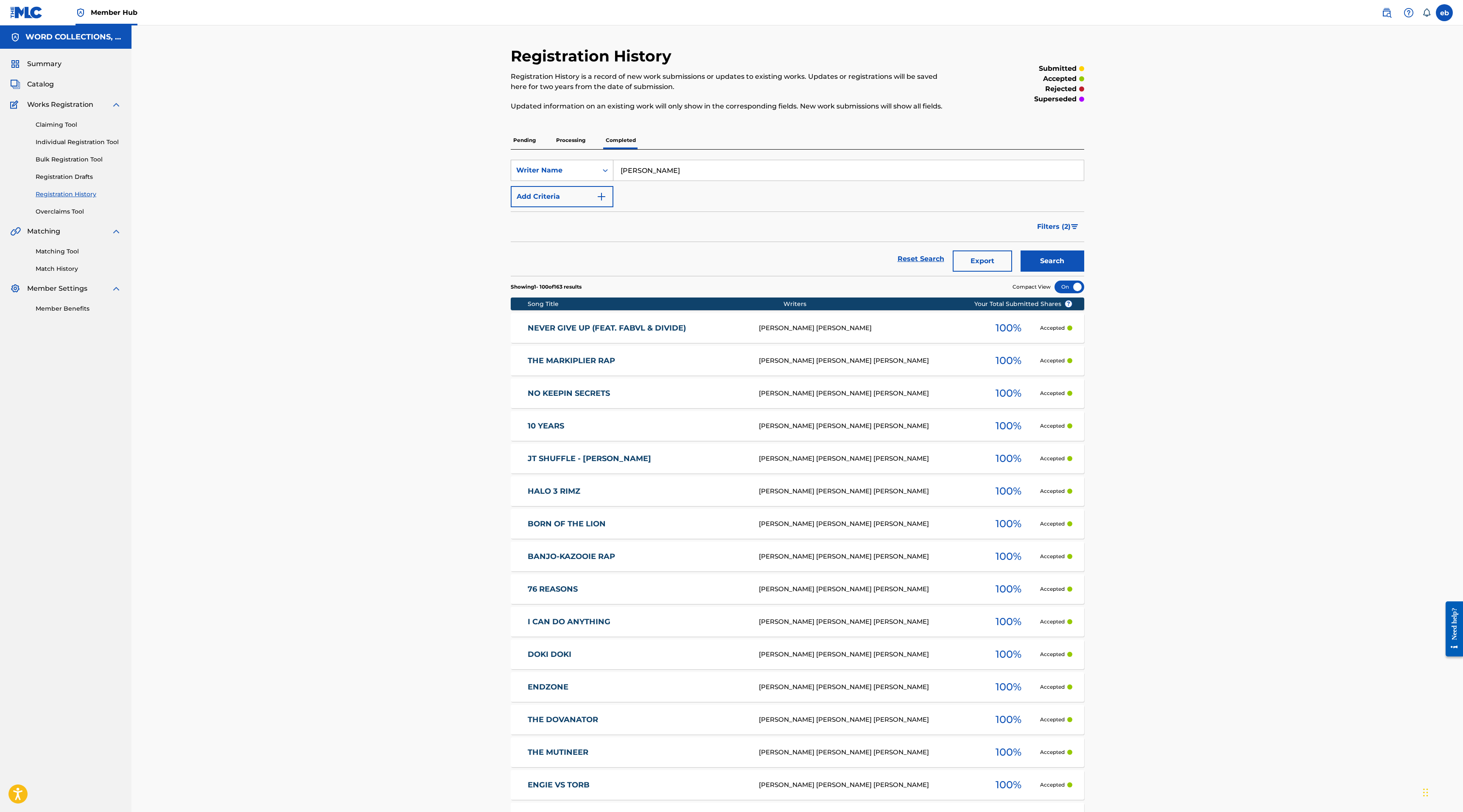
drag, startPoint x: 696, startPoint y: 168, endPoint x: 558, endPoint y: 167, distance: 138.0
click at [558, 168] on div "SearchWithCriteria6aa110fb-8268-4c46-ab5e-54e2c156cfc4 Writer Name Gelardi" at bounding box center [797, 170] width 573 height 21
type input "Campbell"
click at [1020, 251] on button "Search" at bounding box center [1052, 261] width 64 height 21
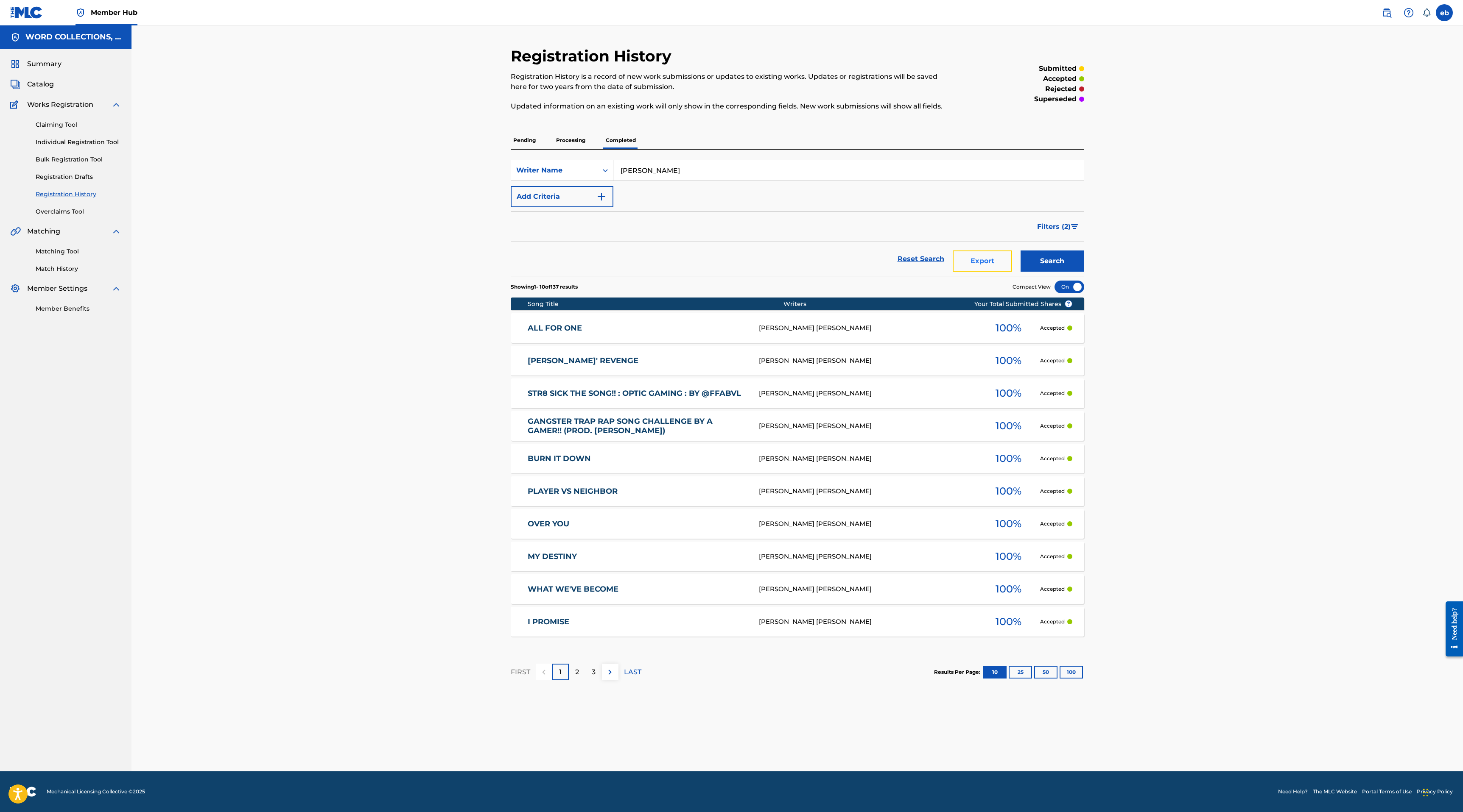
click at [985, 259] on button "Export" at bounding box center [982, 261] width 59 height 21
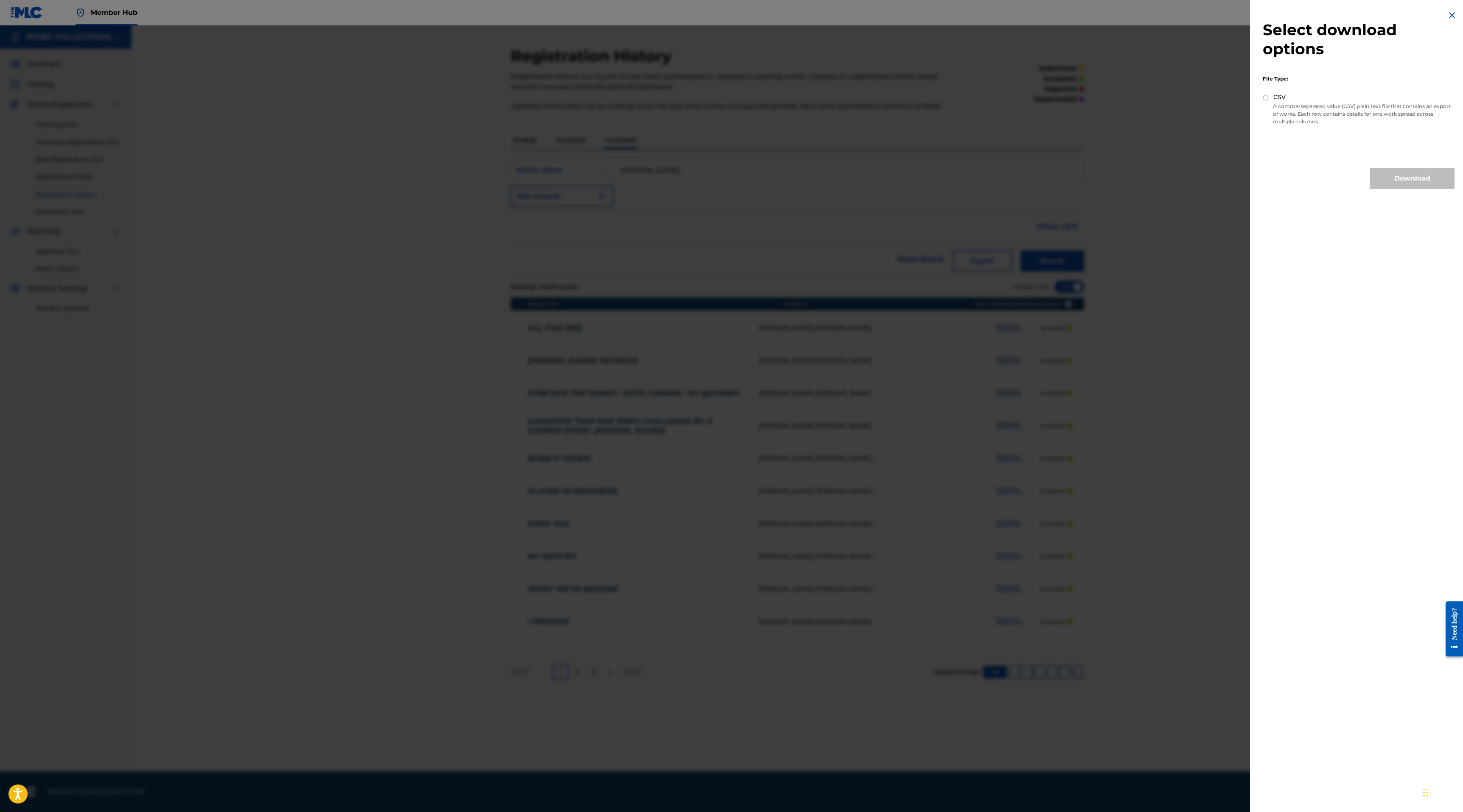
click at [1266, 98] on input "CSV" at bounding box center [1265, 98] width 6 height 6
radio input "true"
click at [1396, 180] on button "Download" at bounding box center [1411, 178] width 85 height 21
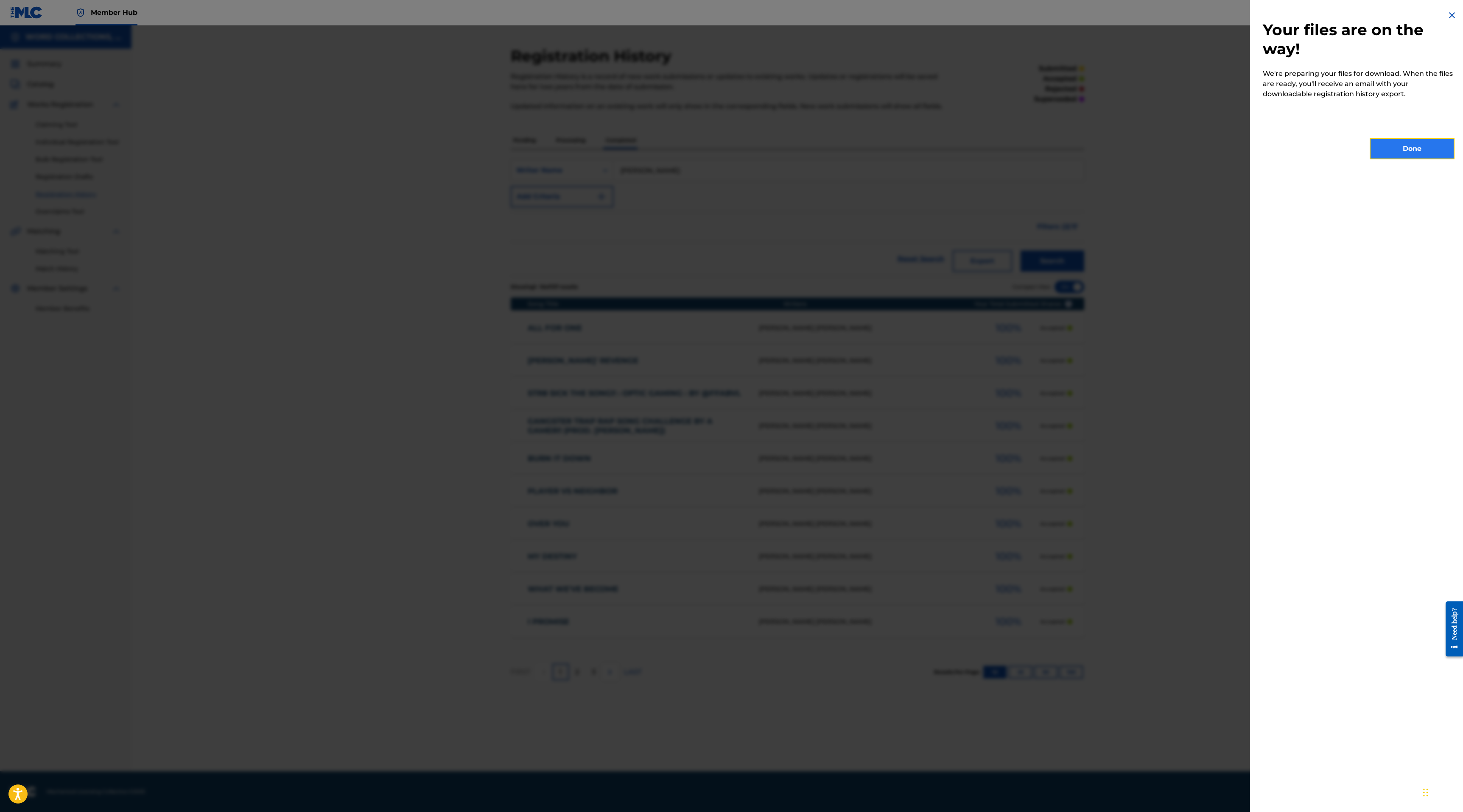
click at [1409, 151] on button "Done" at bounding box center [1411, 149] width 85 height 21
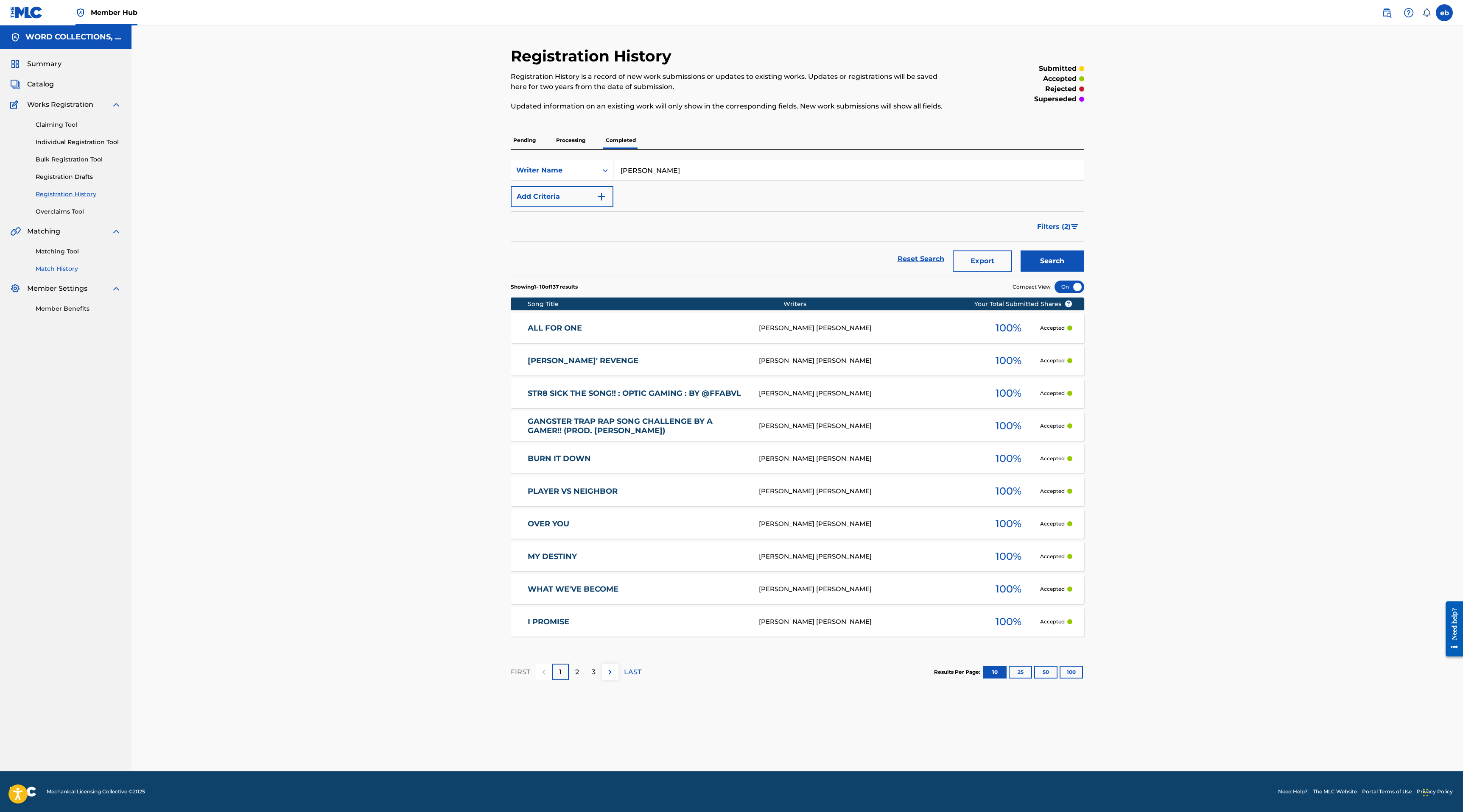
click at [66, 271] on link "Match History" at bounding box center [79, 269] width 86 height 9
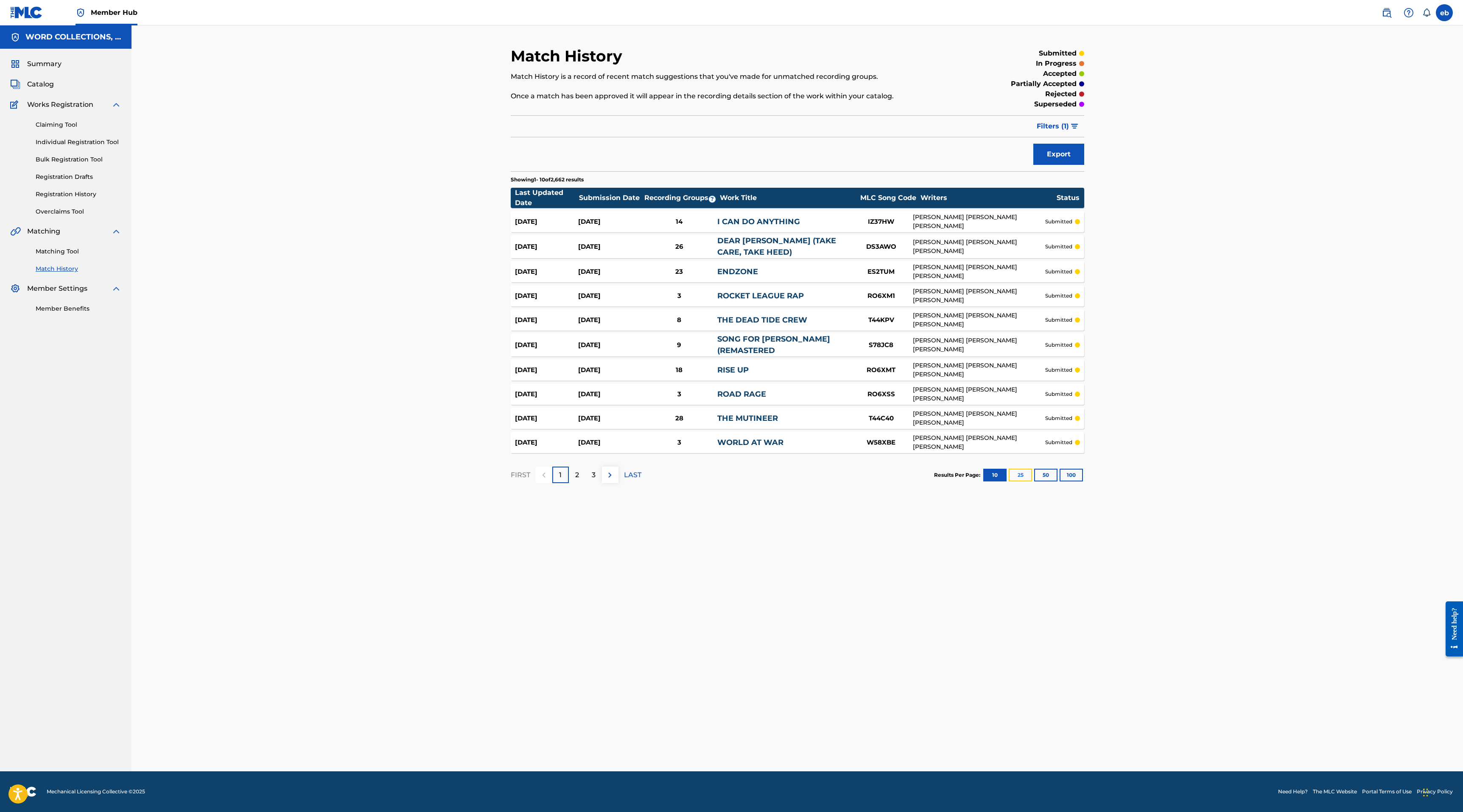
click at [1025, 472] on button "25" at bounding box center [1020, 475] width 24 height 13
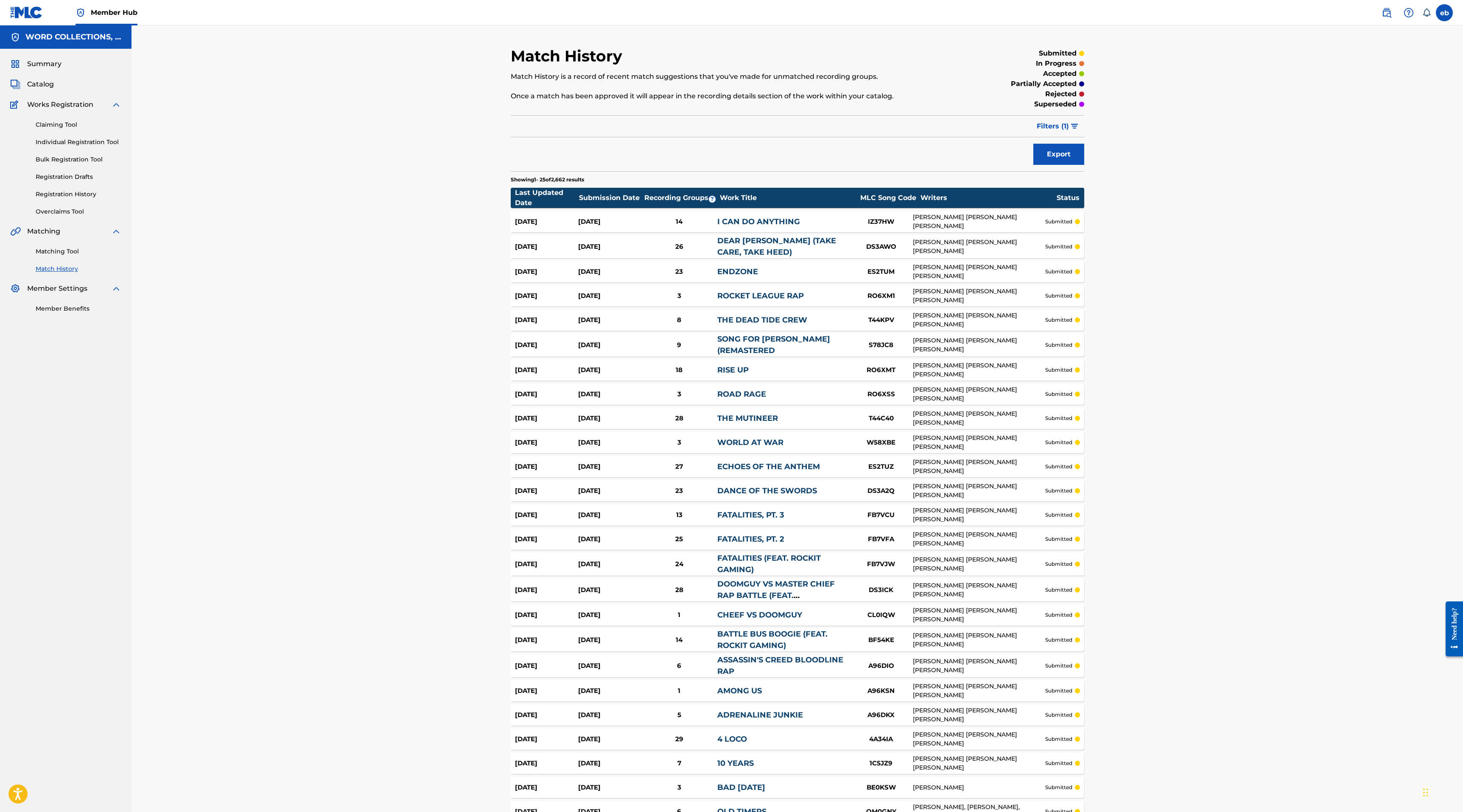
scroll to position [93, 0]
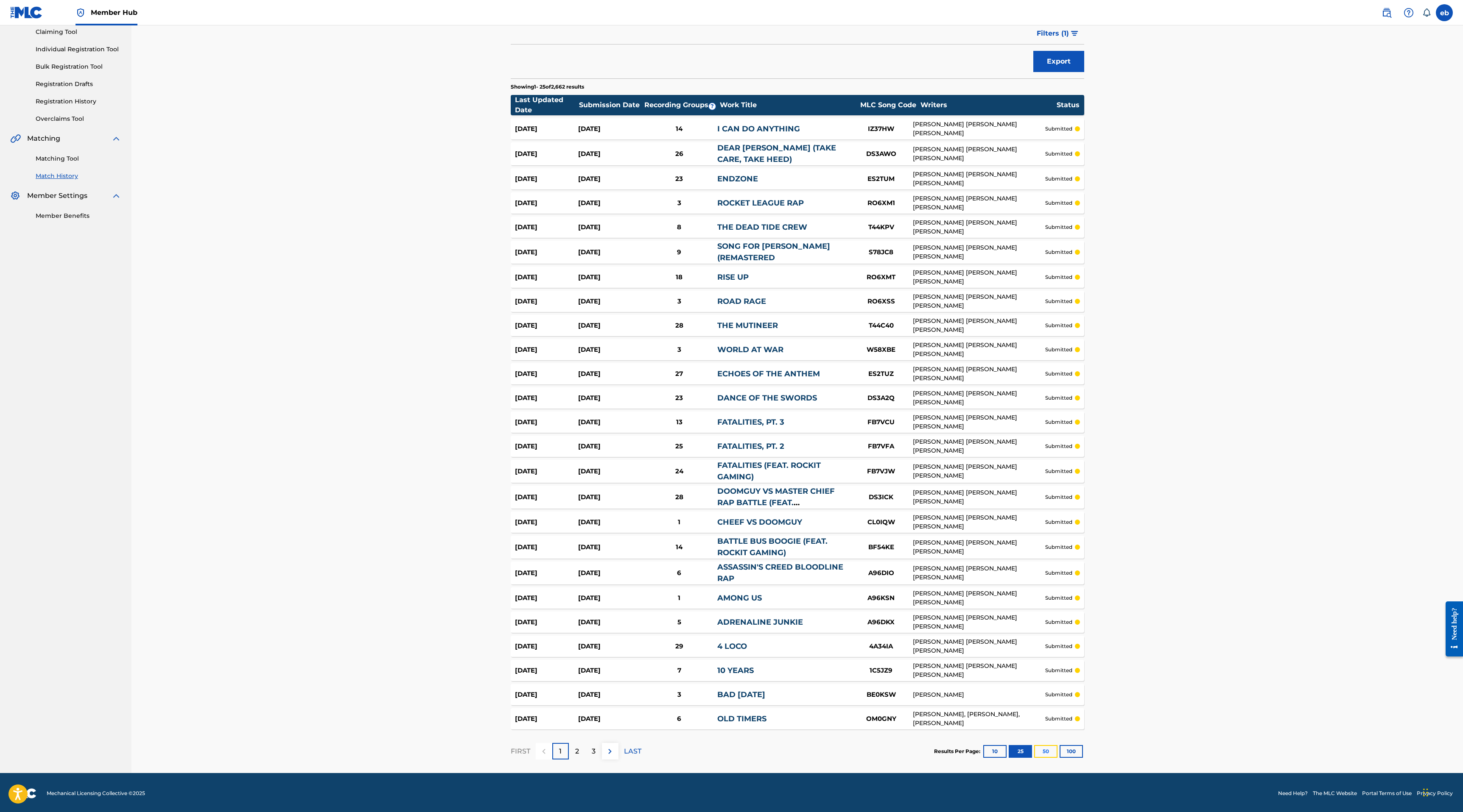
click at [1050, 750] on button "50" at bounding box center [1045, 752] width 24 height 13
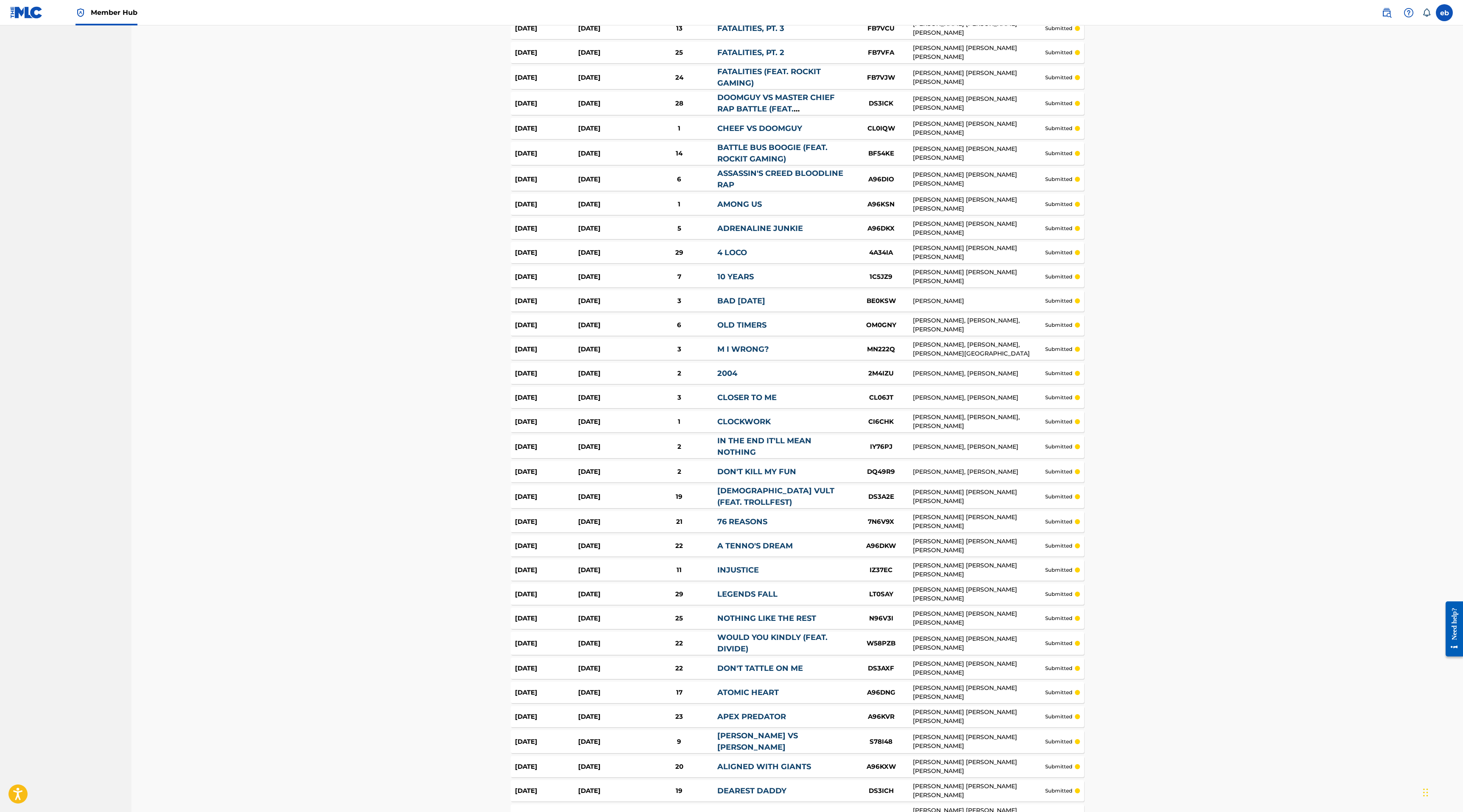
scroll to position [700, 0]
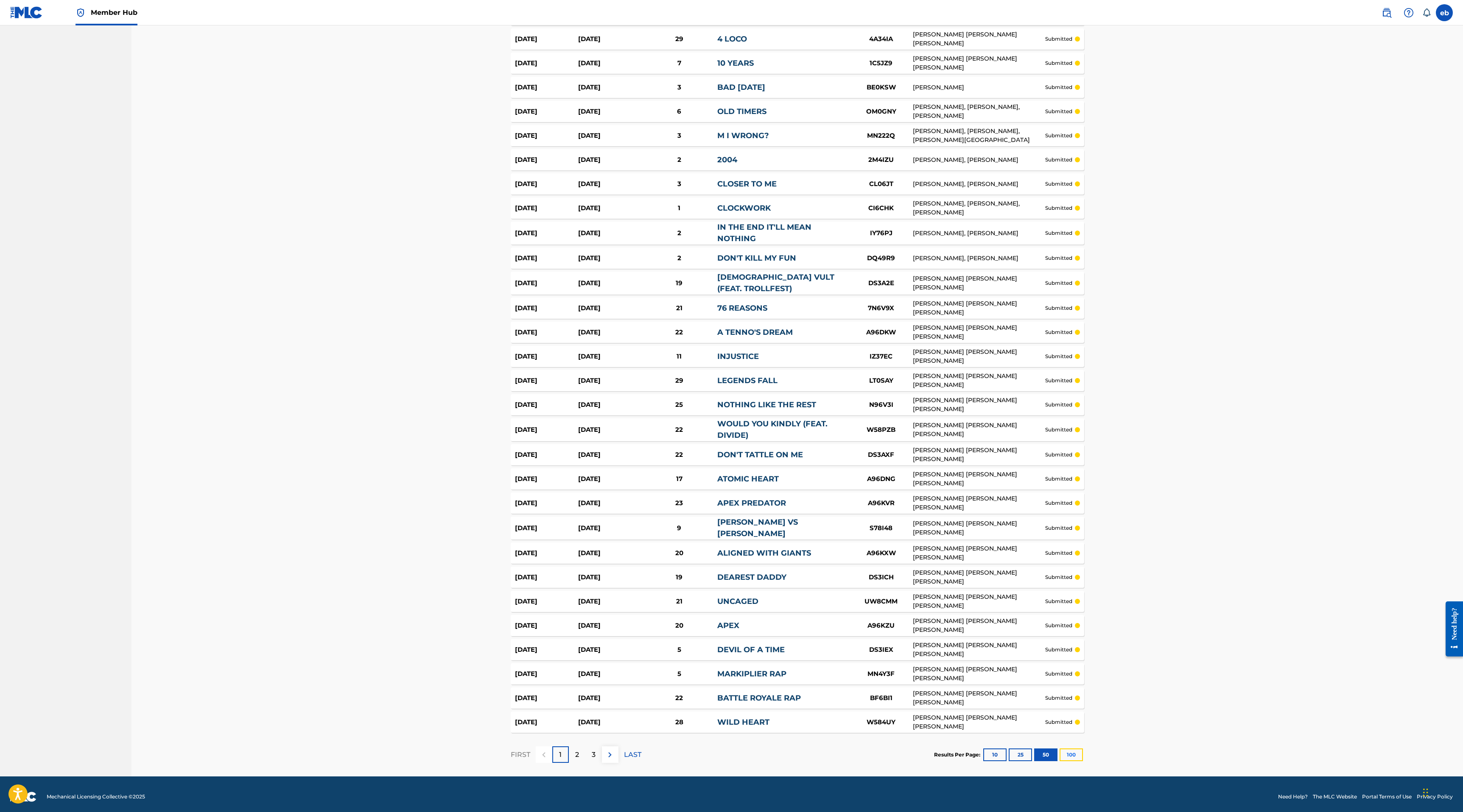
click at [1071, 748] on button "100" at bounding box center [1071, 755] width 24 height 13
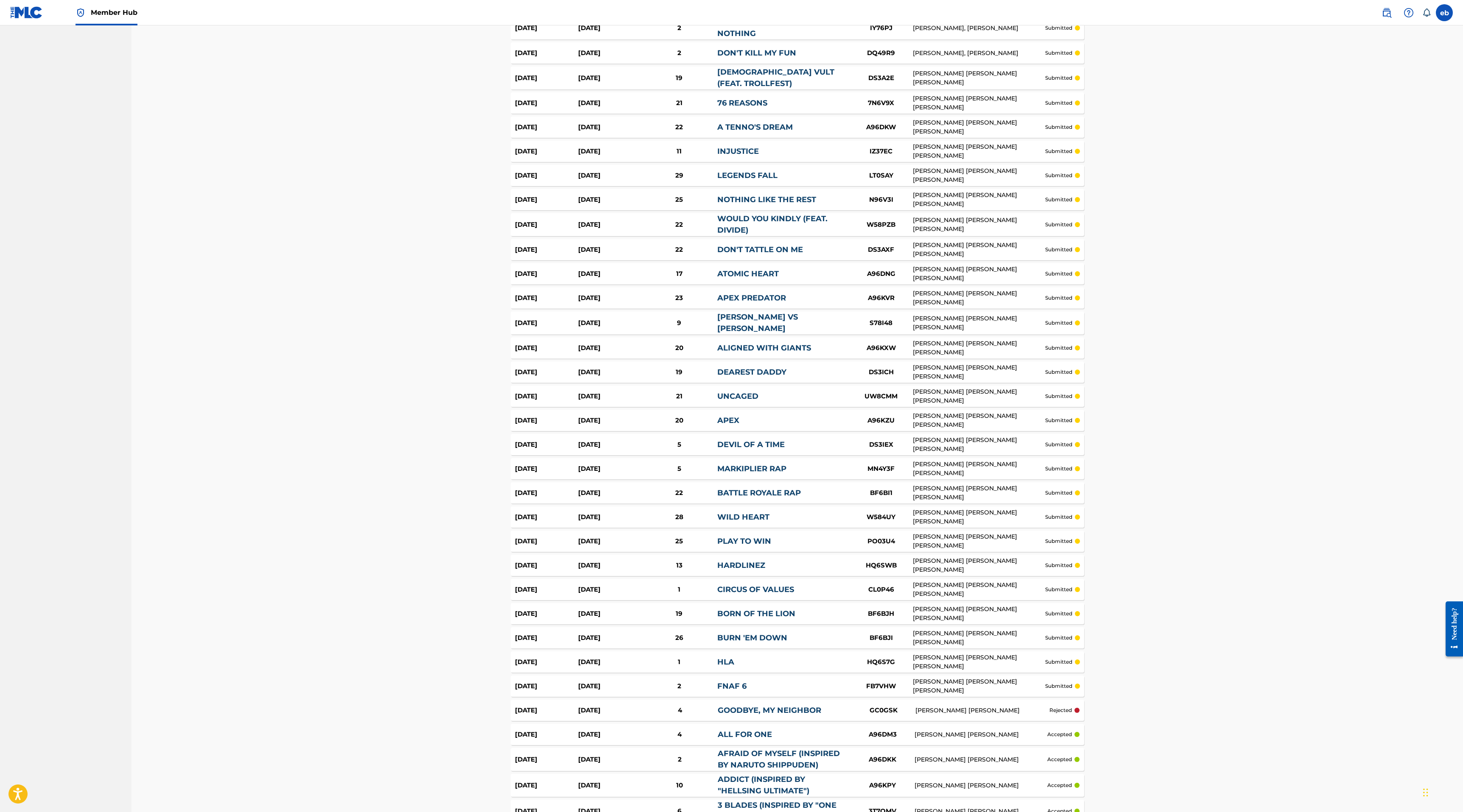
scroll to position [0, 0]
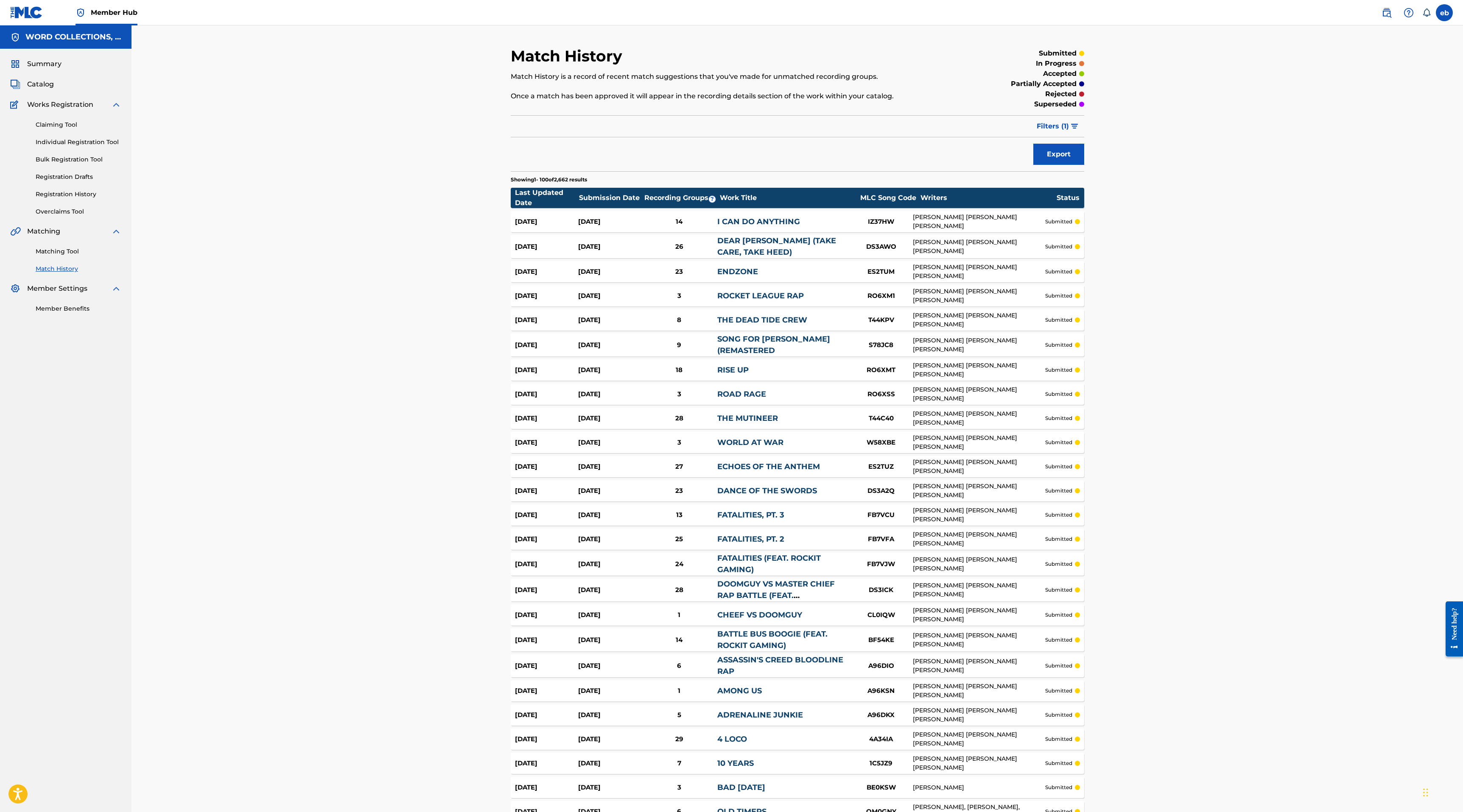
click at [65, 246] on div "Matching Tool Match History" at bounding box center [65, 255] width 111 height 37
click at [66, 250] on link "Matching Tool" at bounding box center [79, 251] width 86 height 9
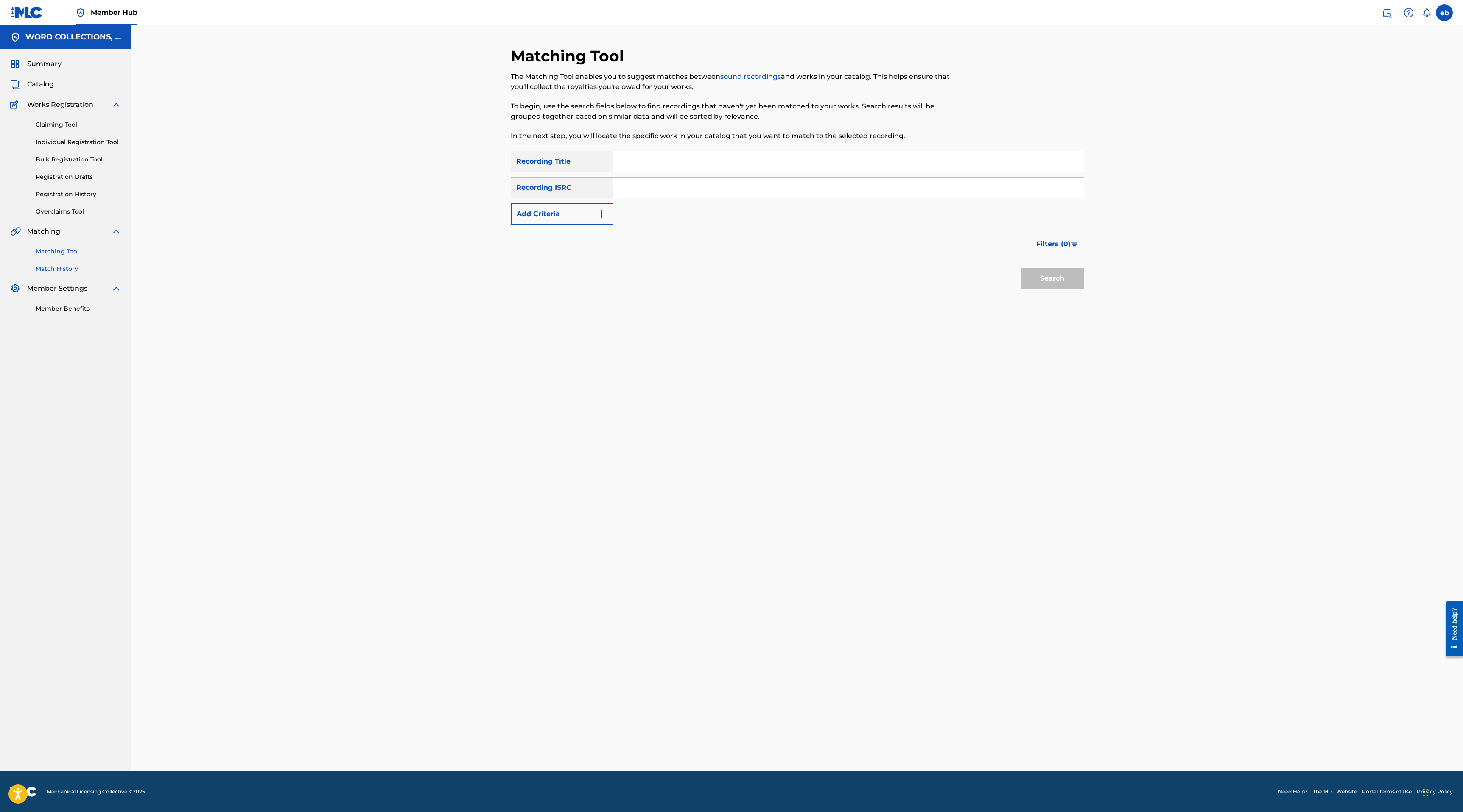
click at [59, 269] on link "Match History" at bounding box center [79, 269] width 86 height 9
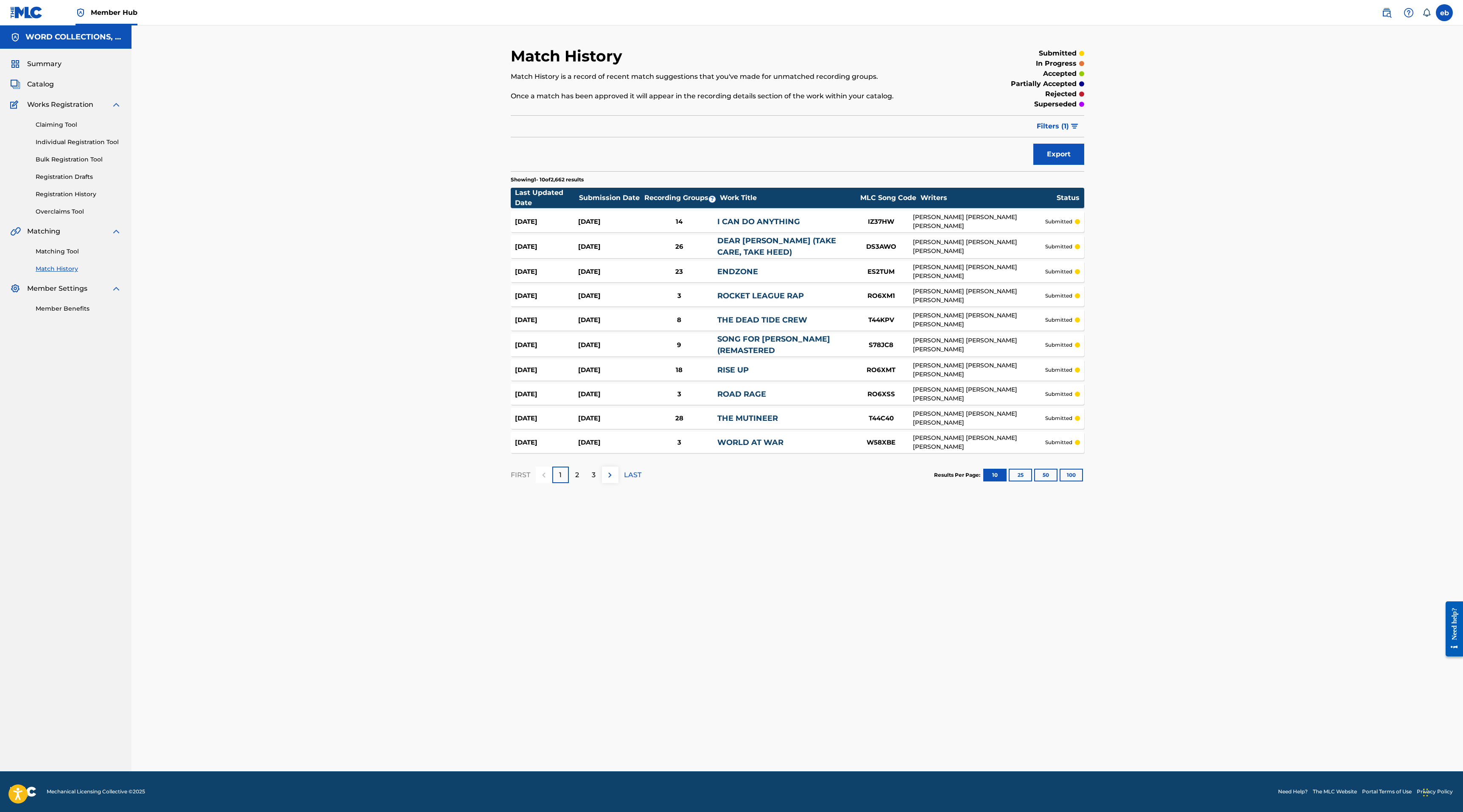
click at [636, 167] on div "Match History Match History is a record of recent match suggestions that you've…" at bounding box center [797, 271] width 573 height 450
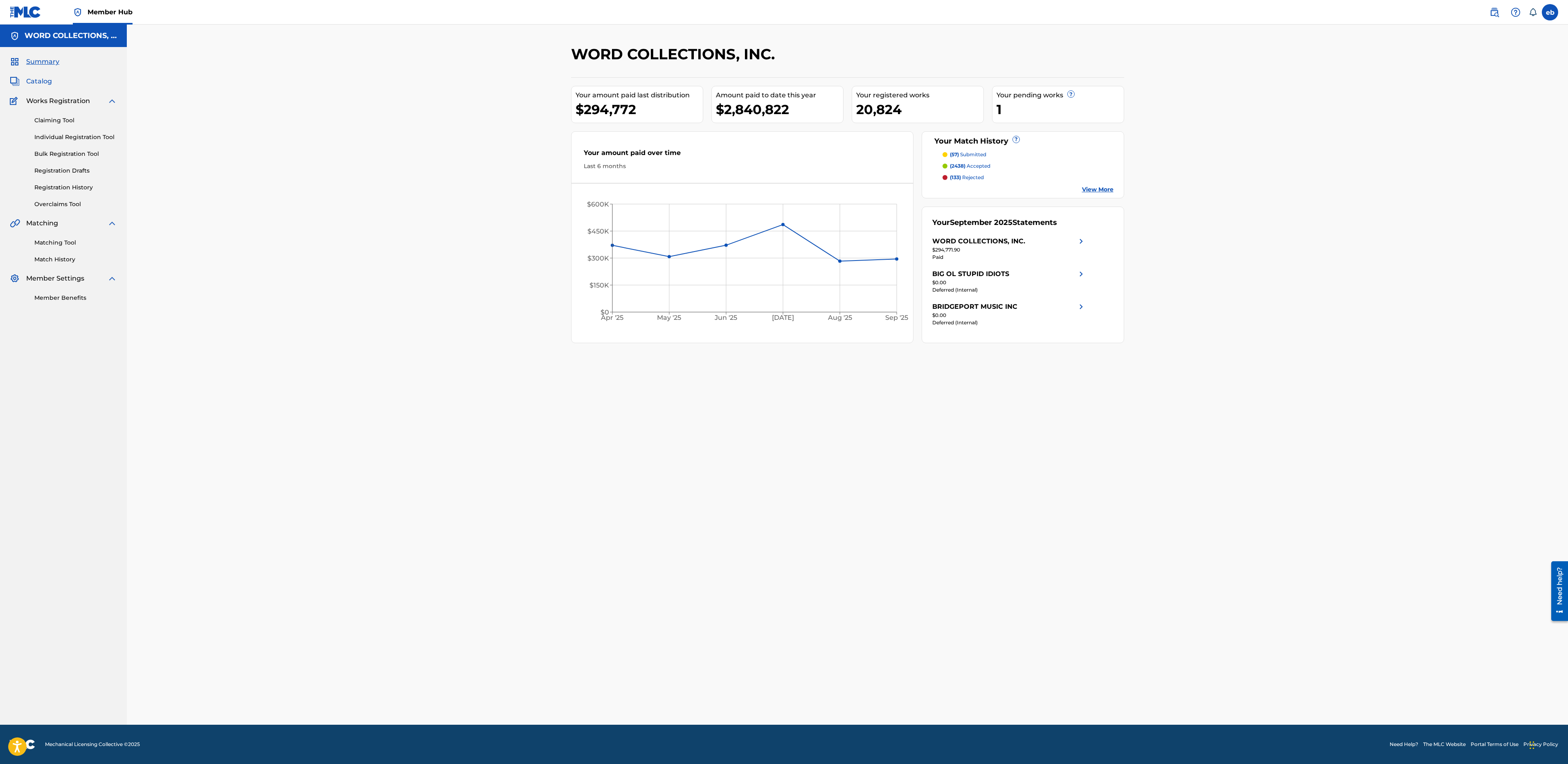
click at [41, 79] on span "Catalog" at bounding box center [39, 82] width 26 height 10
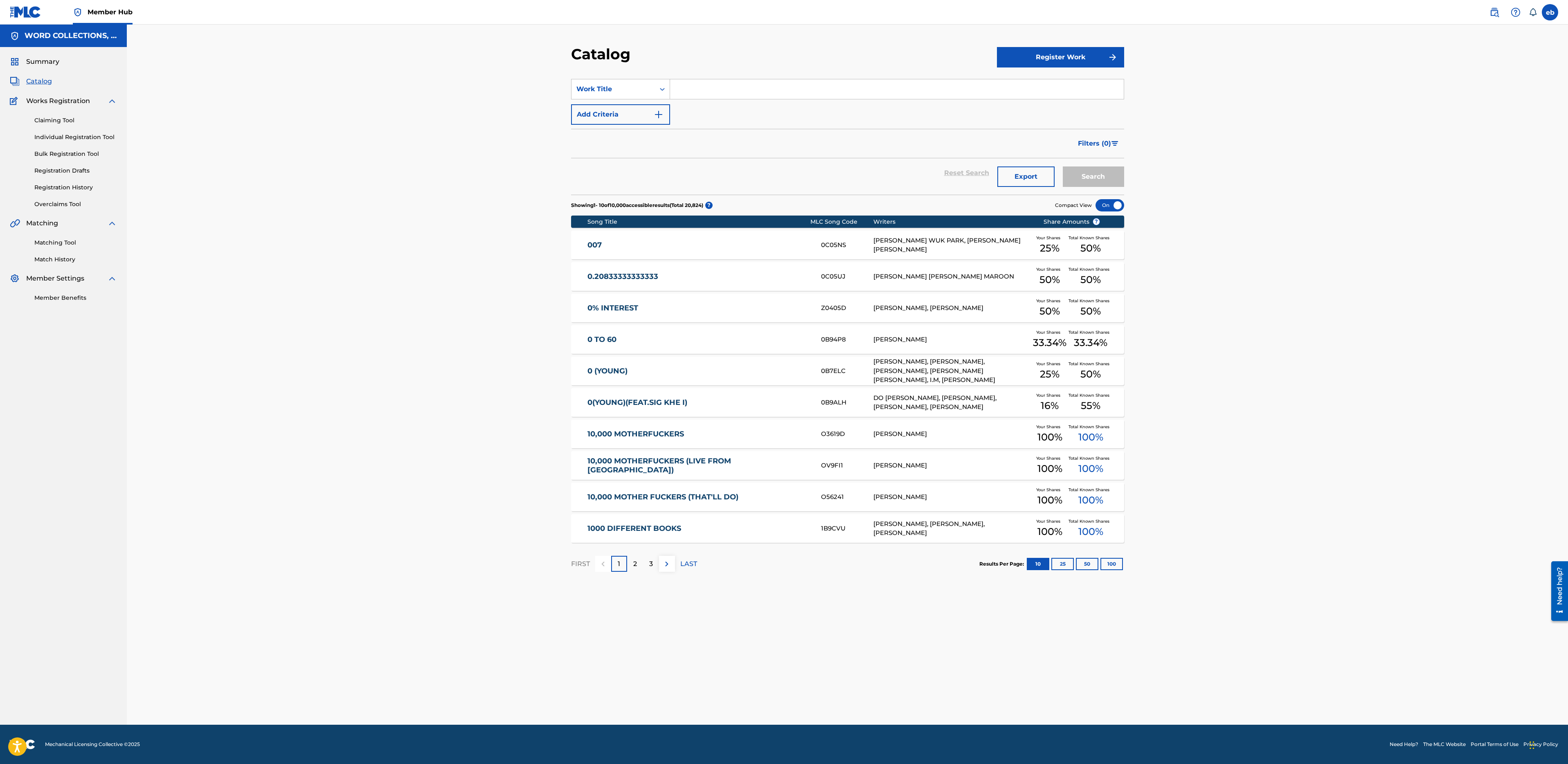
click at [717, 92] on input "Search Form" at bounding box center [897, 89] width 454 height 19
type input "Campbell"
click at [1063, 166] on button "Search" at bounding box center [1093, 177] width 62 height 21
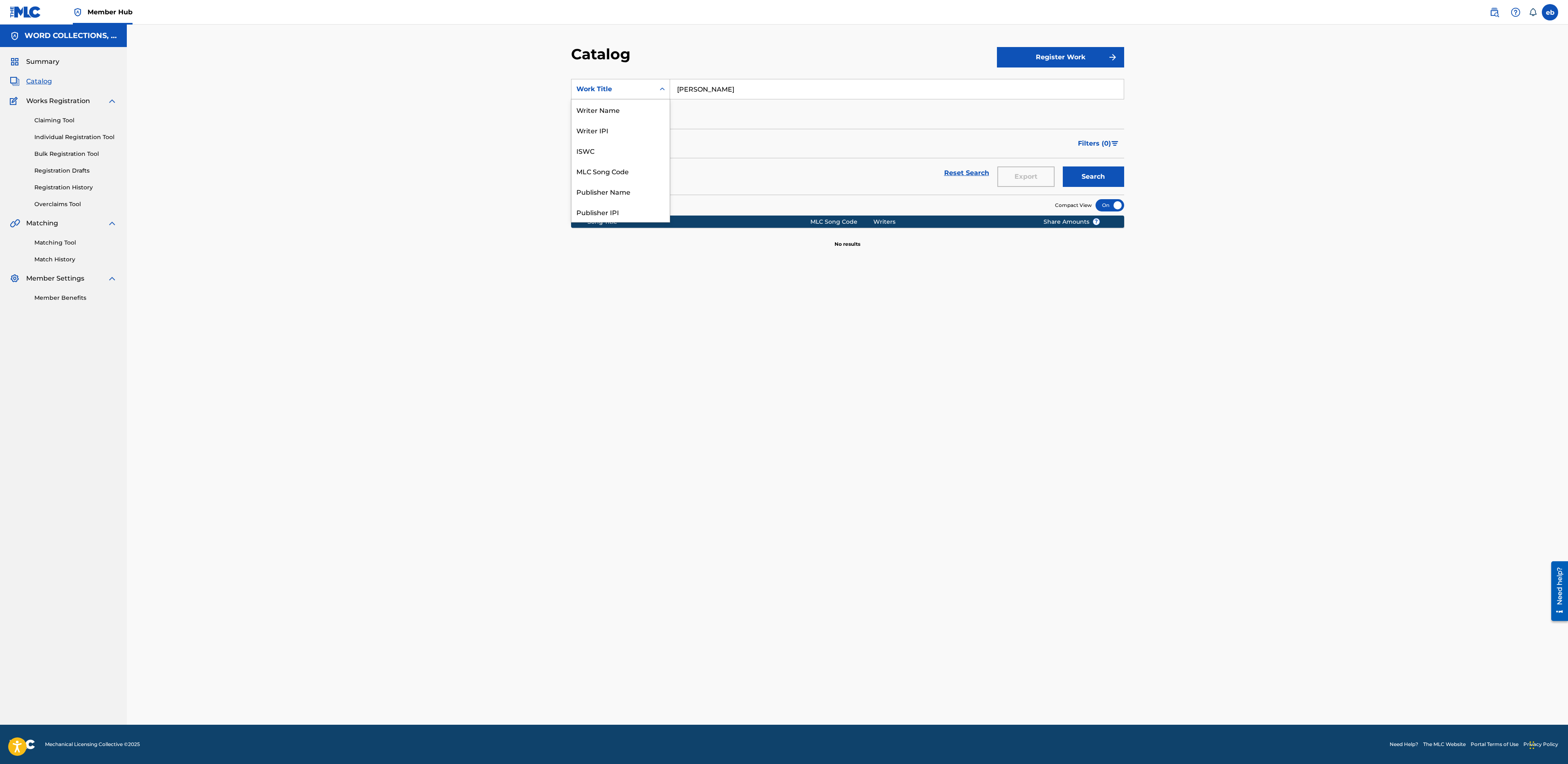
click at [614, 93] on div "Work Title" at bounding box center [613, 89] width 74 height 10
click at [605, 96] on div "Work Title" at bounding box center [613, 89] width 84 height 15
click at [750, 92] on input "Campbell" at bounding box center [897, 89] width 454 height 19
click at [615, 89] on div "Work Title" at bounding box center [613, 89] width 74 height 10
click at [620, 112] on div "Writer Name" at bounding box center [621, 110] width 98 height 21
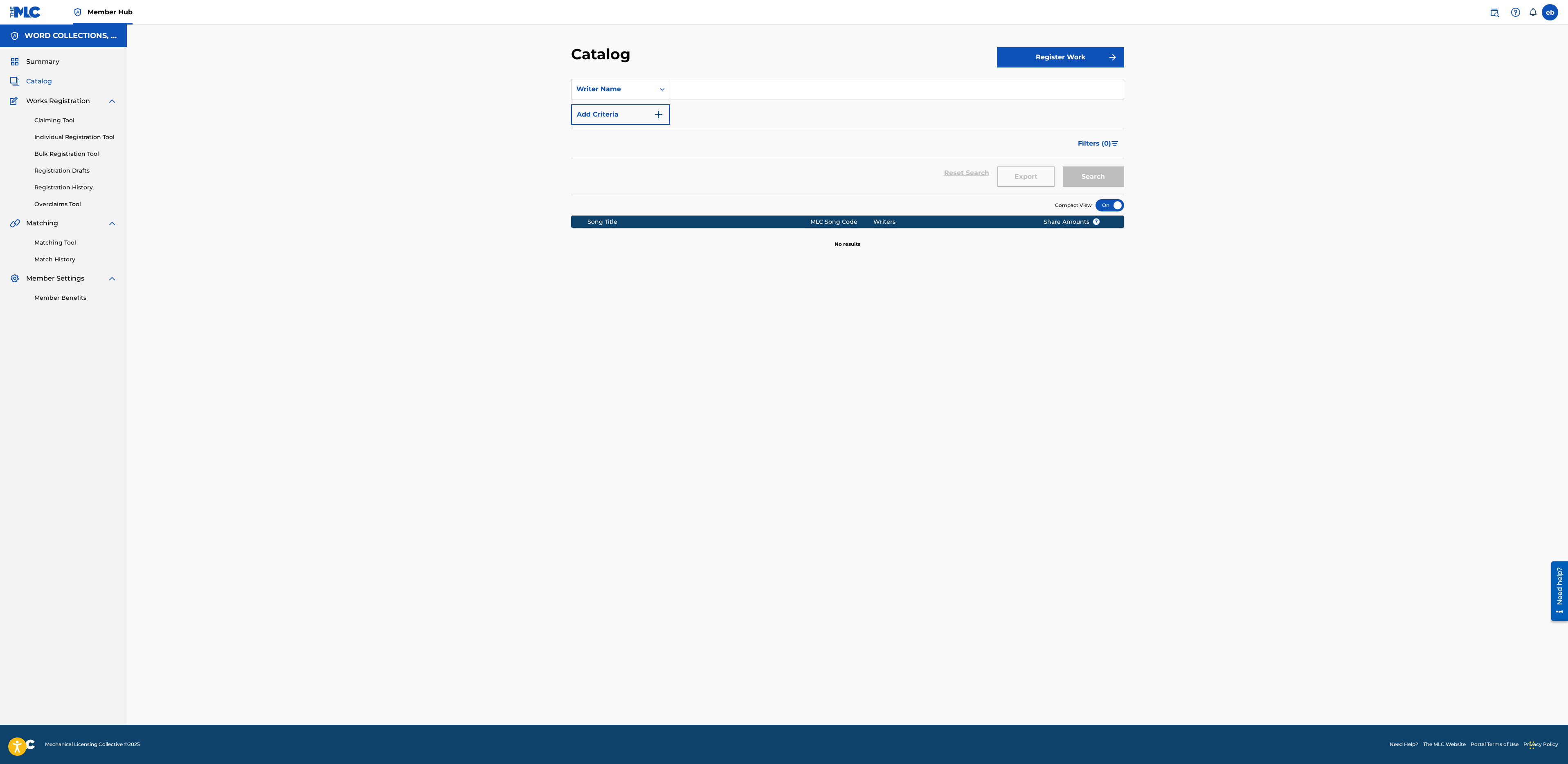
click at [742, 90] on input "Search Form" at bounding box center [897, 89] width 454 height 19
click at [1063, 166] on button "Search" at bounding box center [1093, 177] width 62 height 21
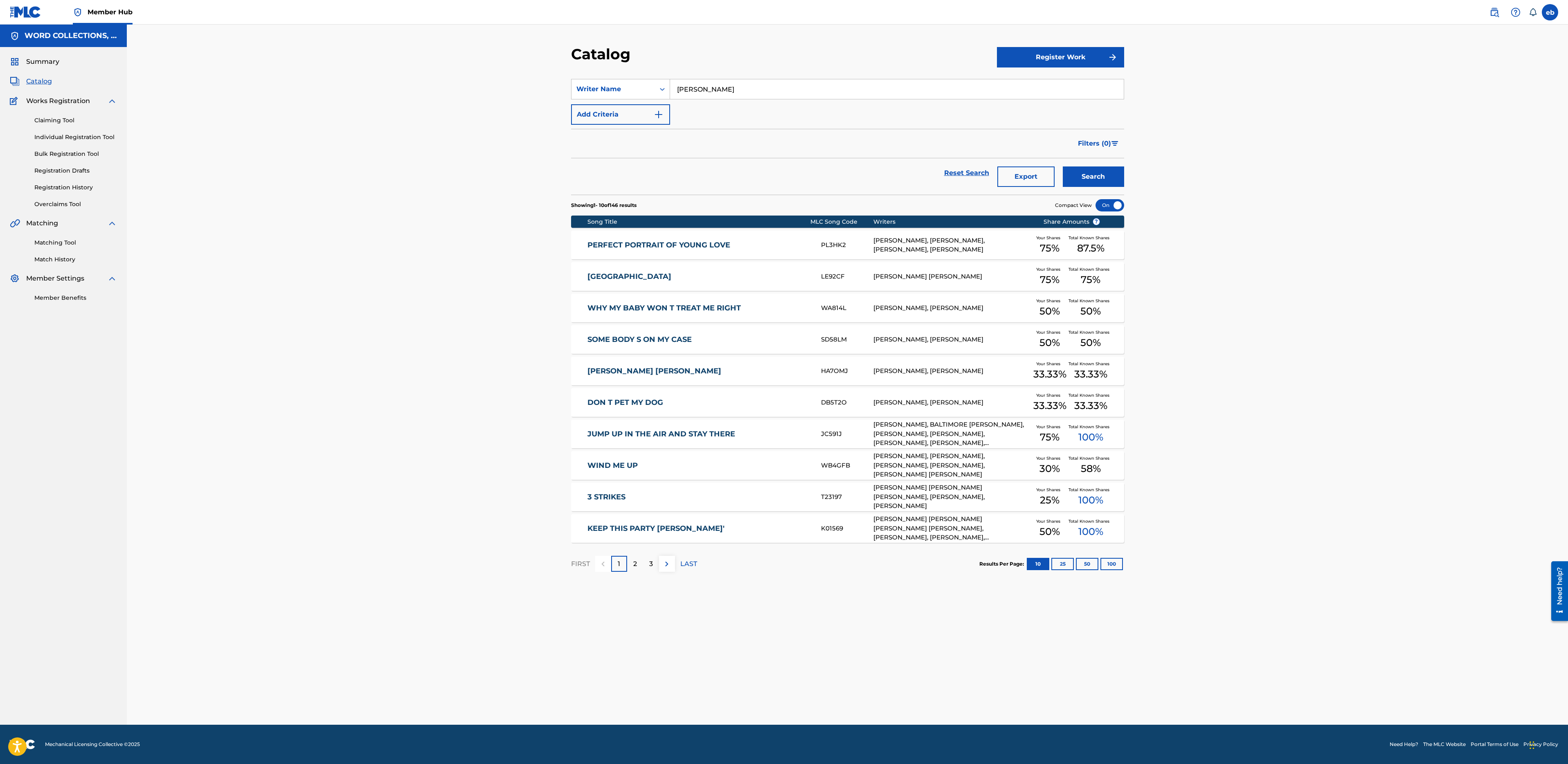
click at [1063, 166] on button "Search" at bounding box center [1093, 177] width 62 height 21
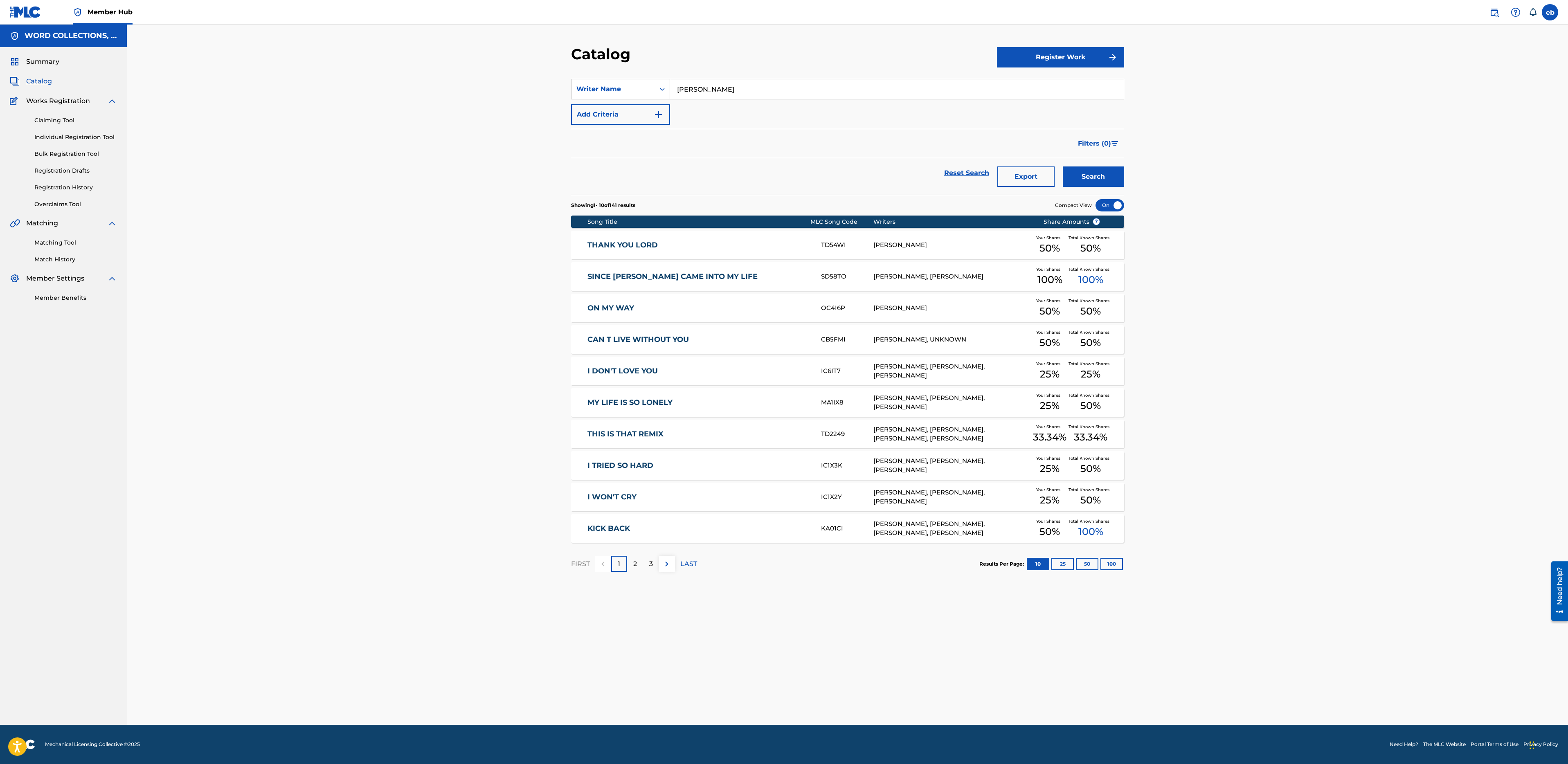
click at [728, 91] on input "Dale" at bounding box center [897, 89] width 454 height 19
type input "Nicholas Dale"
click at [1063, 166] on button "Search" at bounding box center [1093, 177] width 62 height 21
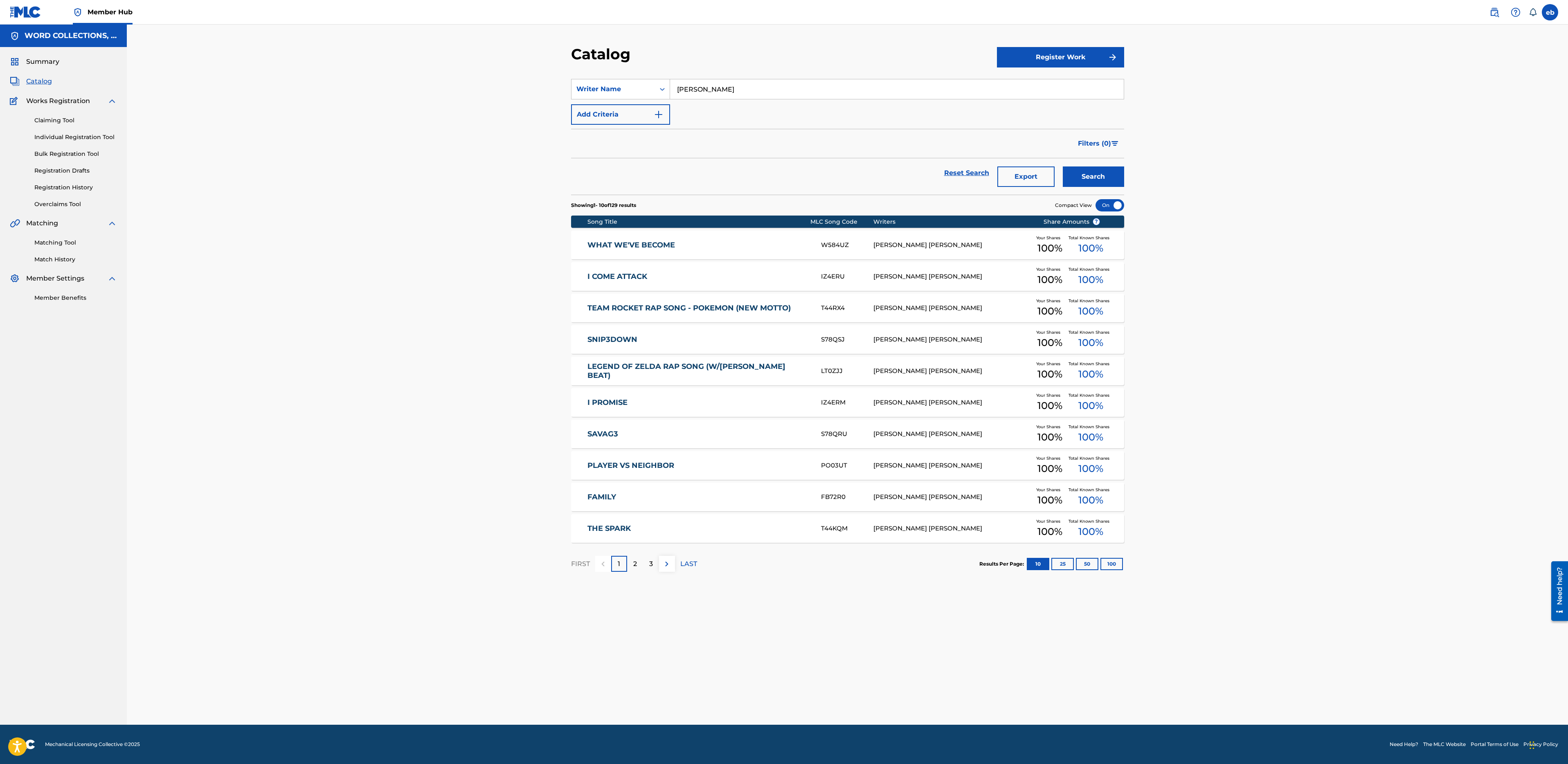
click at [1124, 206] on div "Catalog Register Work SearchWithCriteriaf7d501b6-316d-4469-bfe5-a29a1c66c4a7 Wr…" at bounding box center [847, 385] width 573 height 680
click at [1117, 206] on div at bounding box center [1109, 205] width 28 height 12
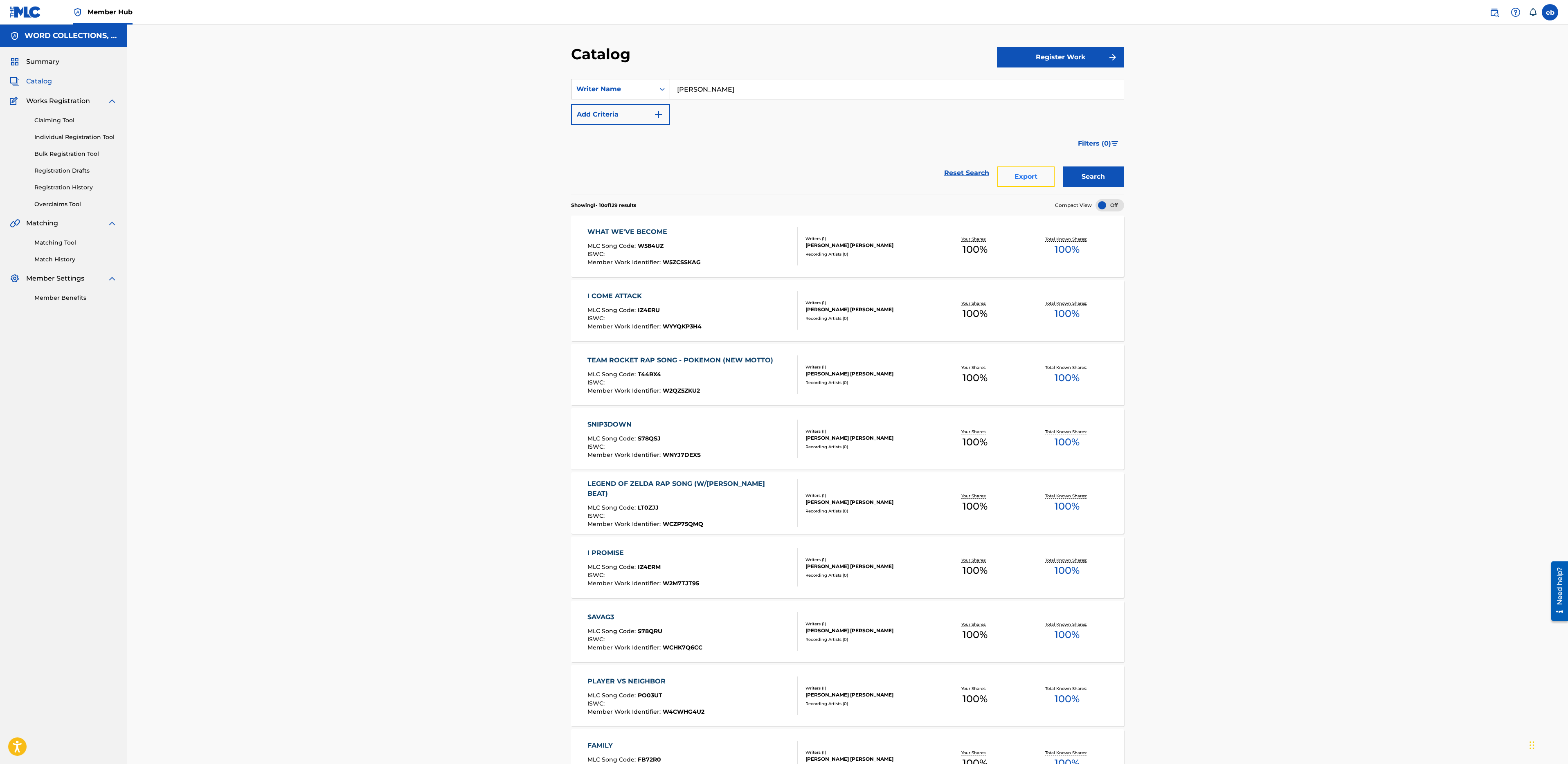
click at [1012, 178] on button "Export" at bounding box center [1026, 177] width 57 height 21
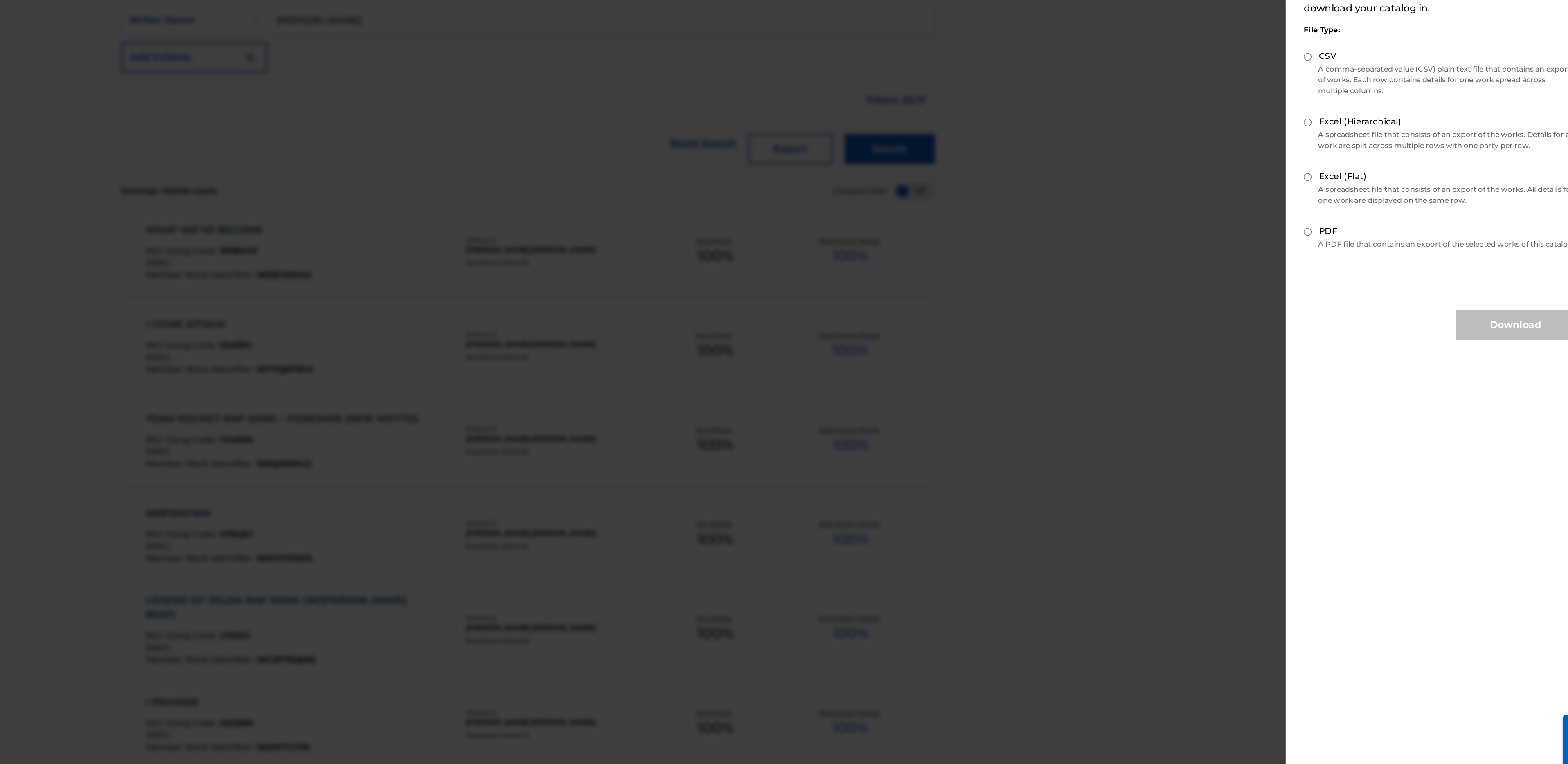
click at [1376, 111] on div "CSV" at bounding box center [1468, 114] width 185 height 10
click at [1379, 157] on input "Excel (Hierarchical)" at bounding box center [1378, 159] width 6 height 6
radio input "true"
click at [1376, 114] on input "CSV" at bounding box center [1378, 114] width 6 height 6
radio input "true"
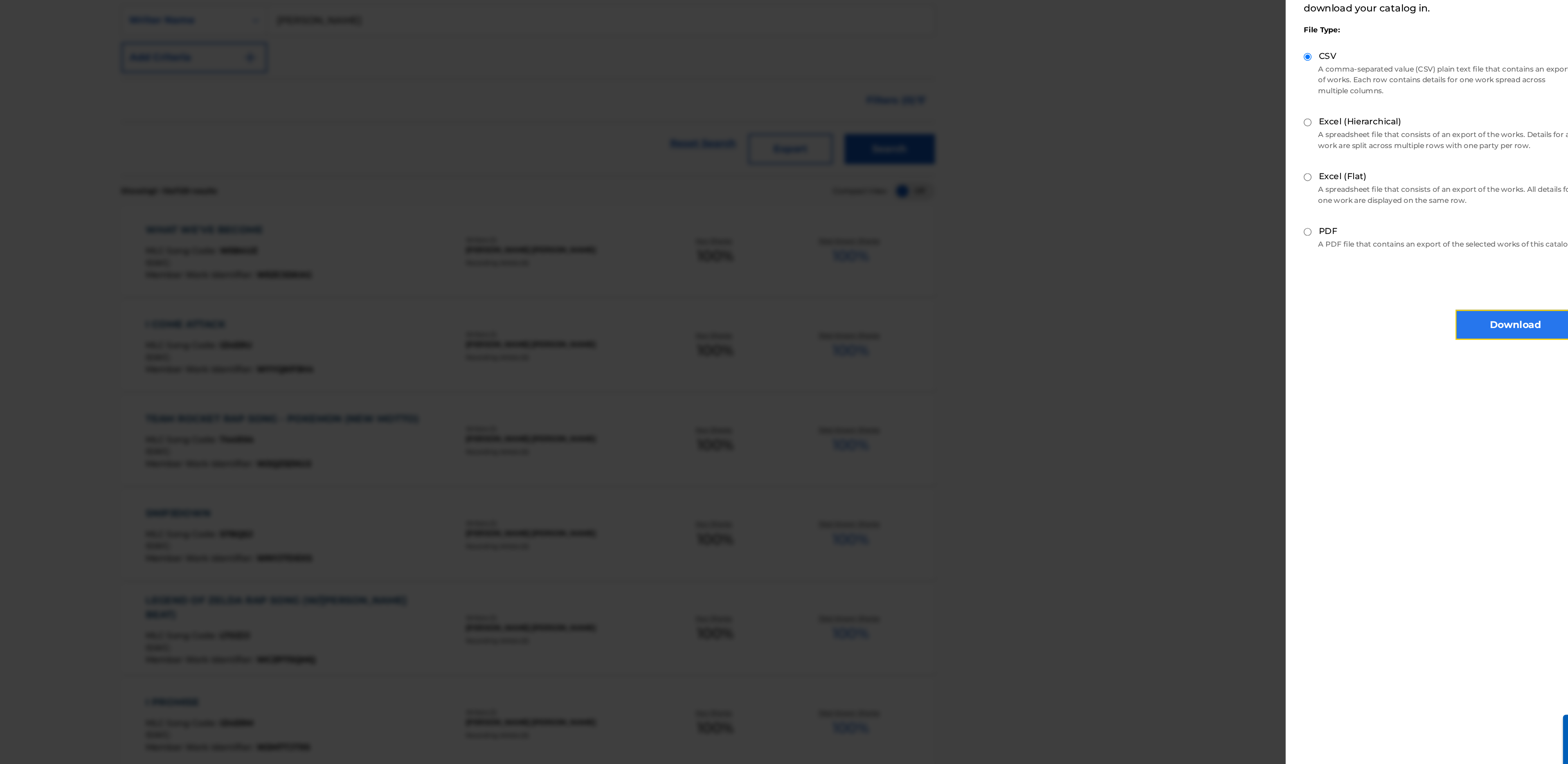
click at [1502, 305] on button "Download" at bounding box center [1519, 296] width 82 height 21
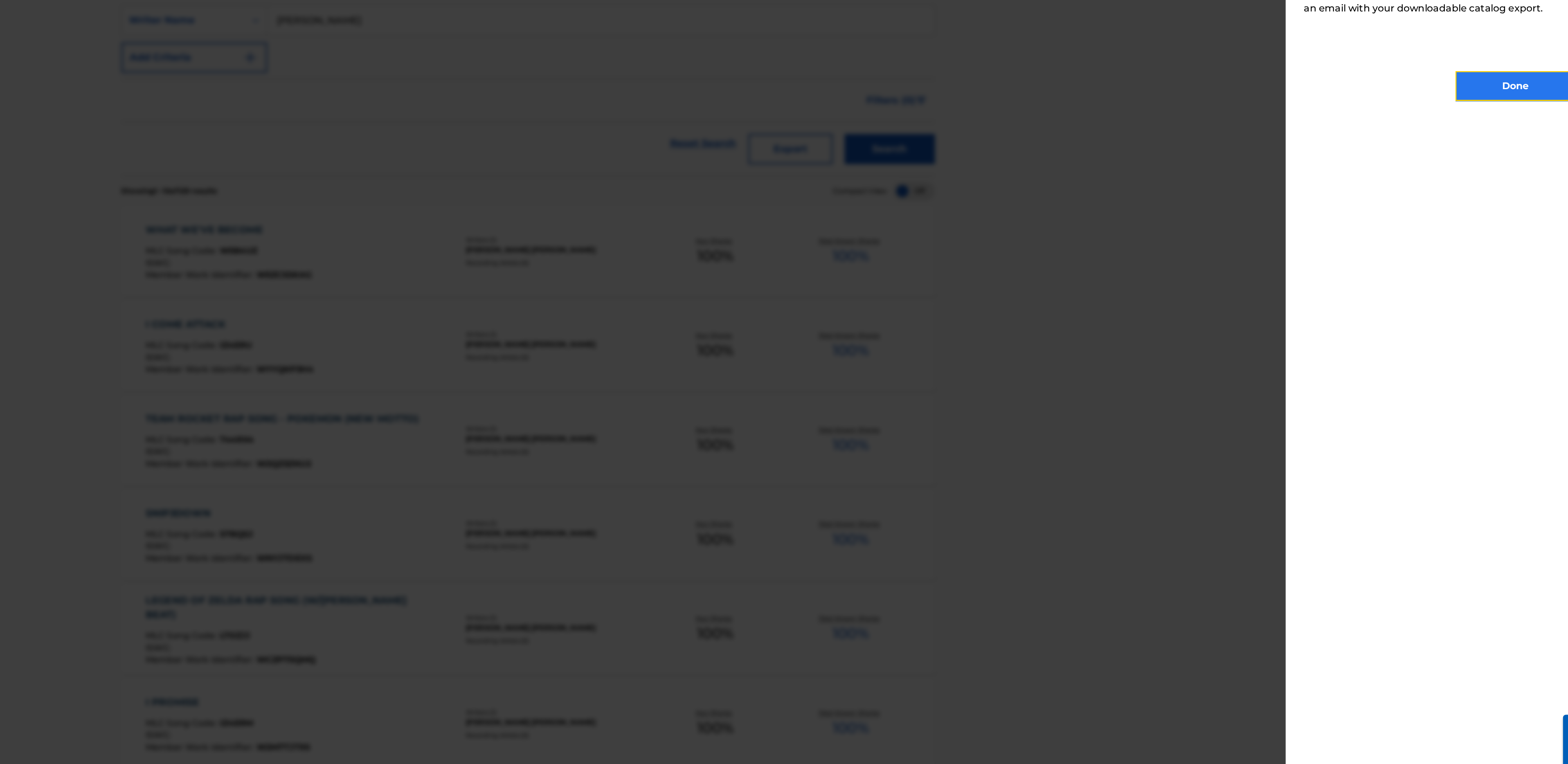
click at [1520, 131] on button "Done" at bounding box center [1519, 134] width 82 height 21
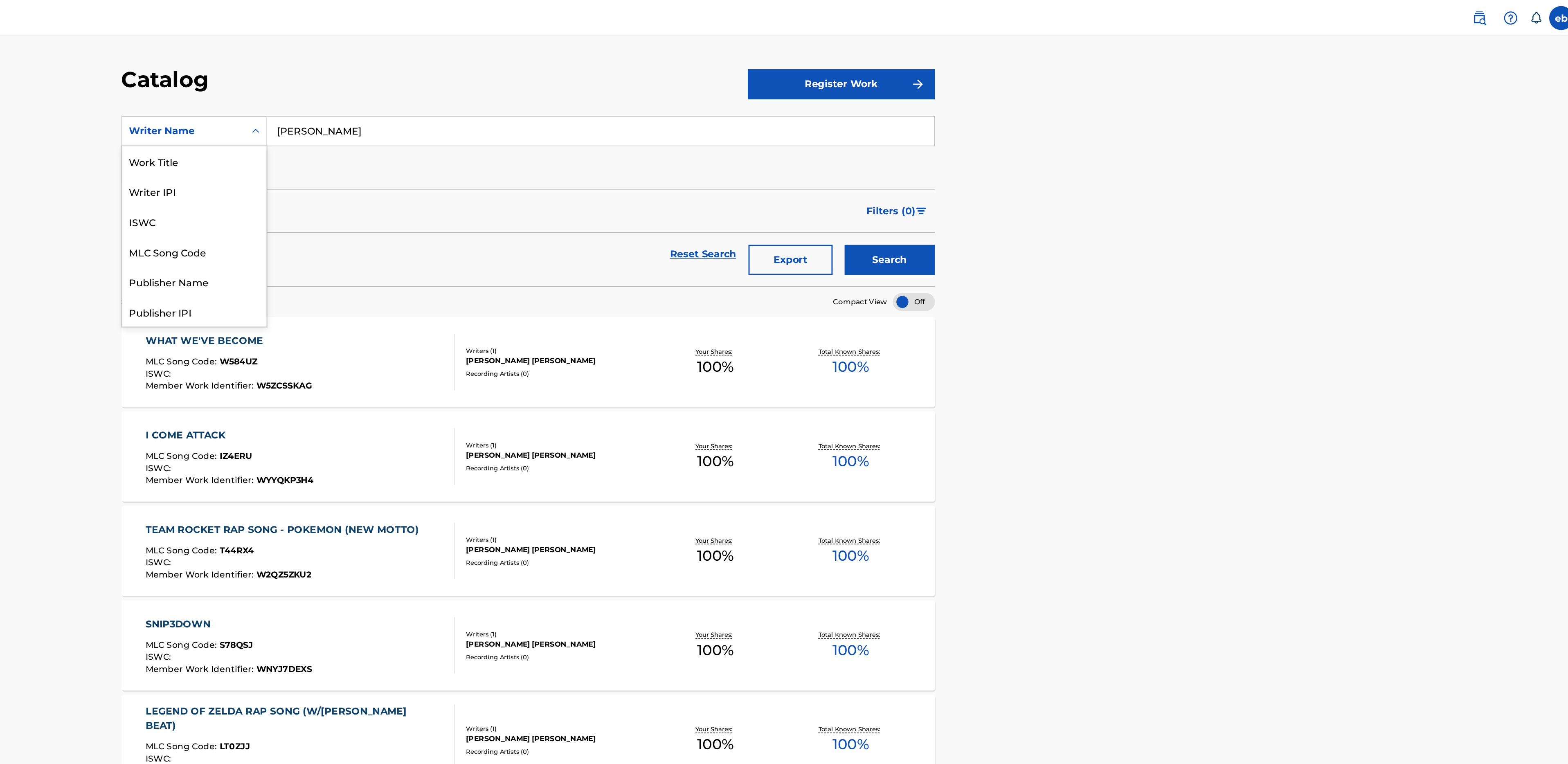
click at [617, 93] on div "Writer Name" at bounding box center [613, 89] width 74 height 10
click at [620, 136] on div "MLC Song Code" at bounding box center [621, 135] width 98 height 21
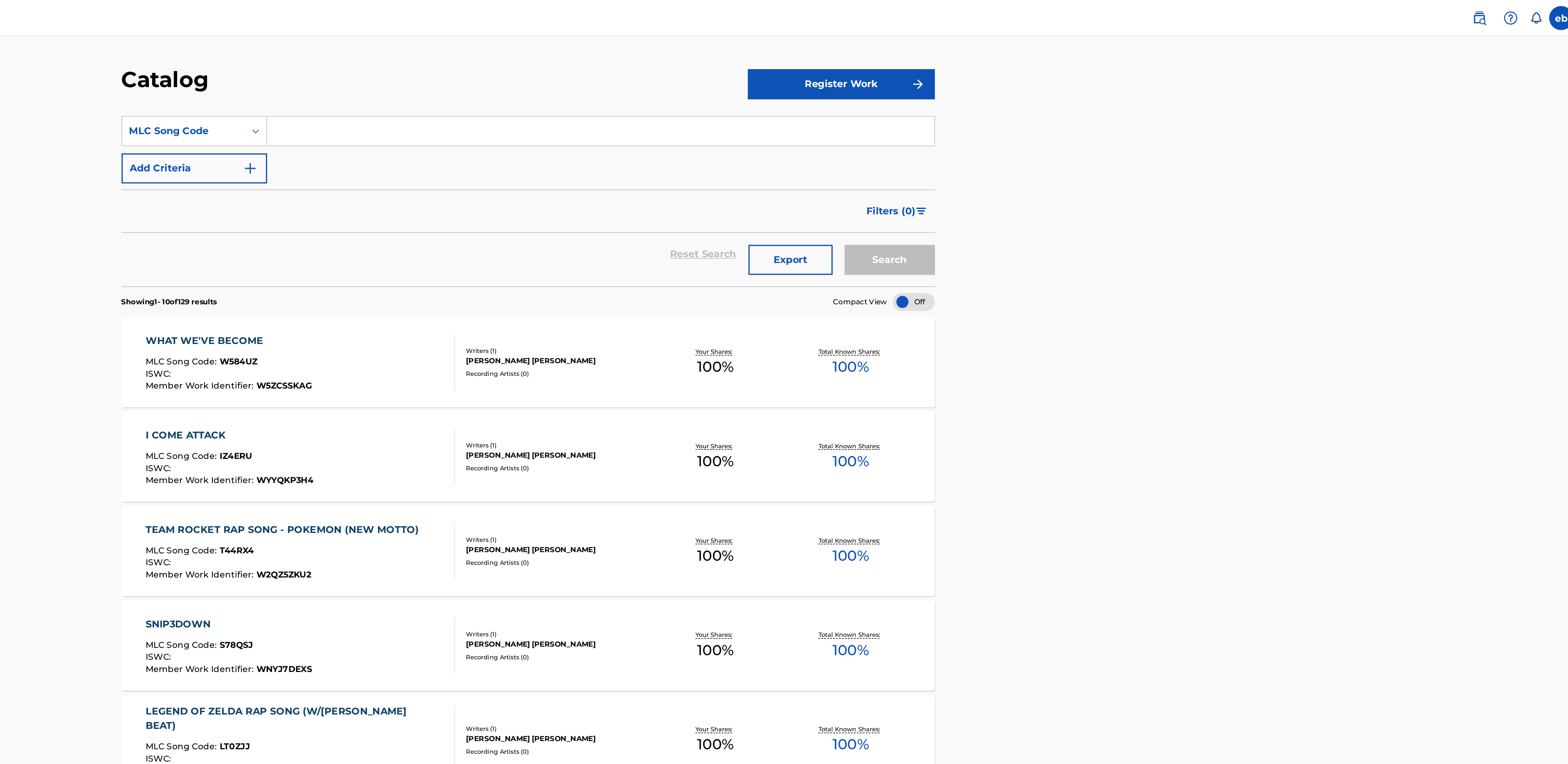
click at [715, 90] on input "Search Form" at bounding box center [897, 89] width 454 height 19
paste input "T06RXC"
type input "T06RXC"
click at [1063, 166] on button "Search" at bounding box center [1093, 177] width 62 height 21
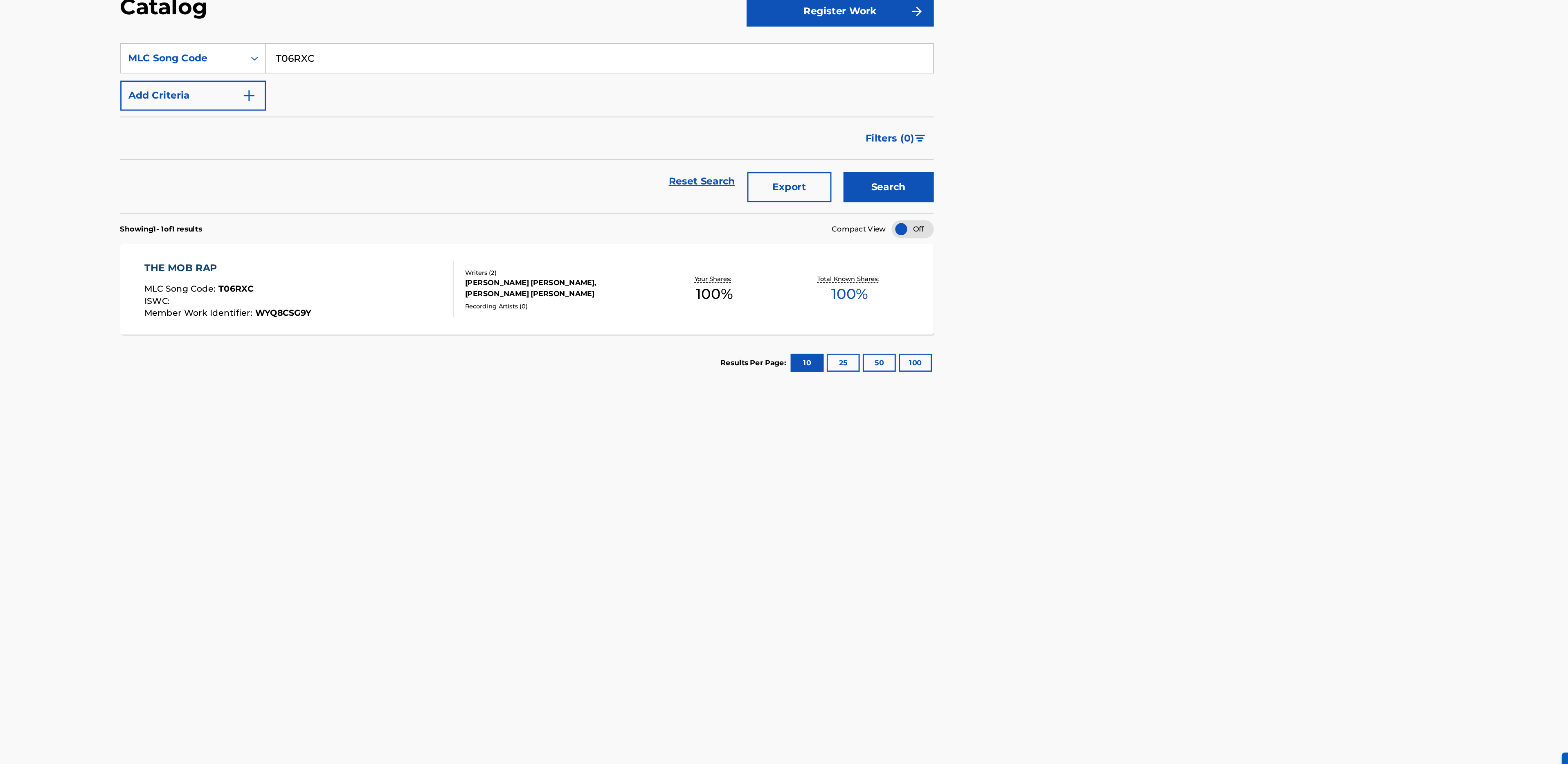
drag, startPoint x: 923, startPoint y: 312, endPoint x: 884, endPoint y: 401, distance: 97.2
click at [884, 401] on div "SearchWithCriteria46fd579e-ad85-41f3-bb45-681a94f8ebc3 MLC Song Code T06RXC Add…" at bounding box center [847, 409] width 553 height 680
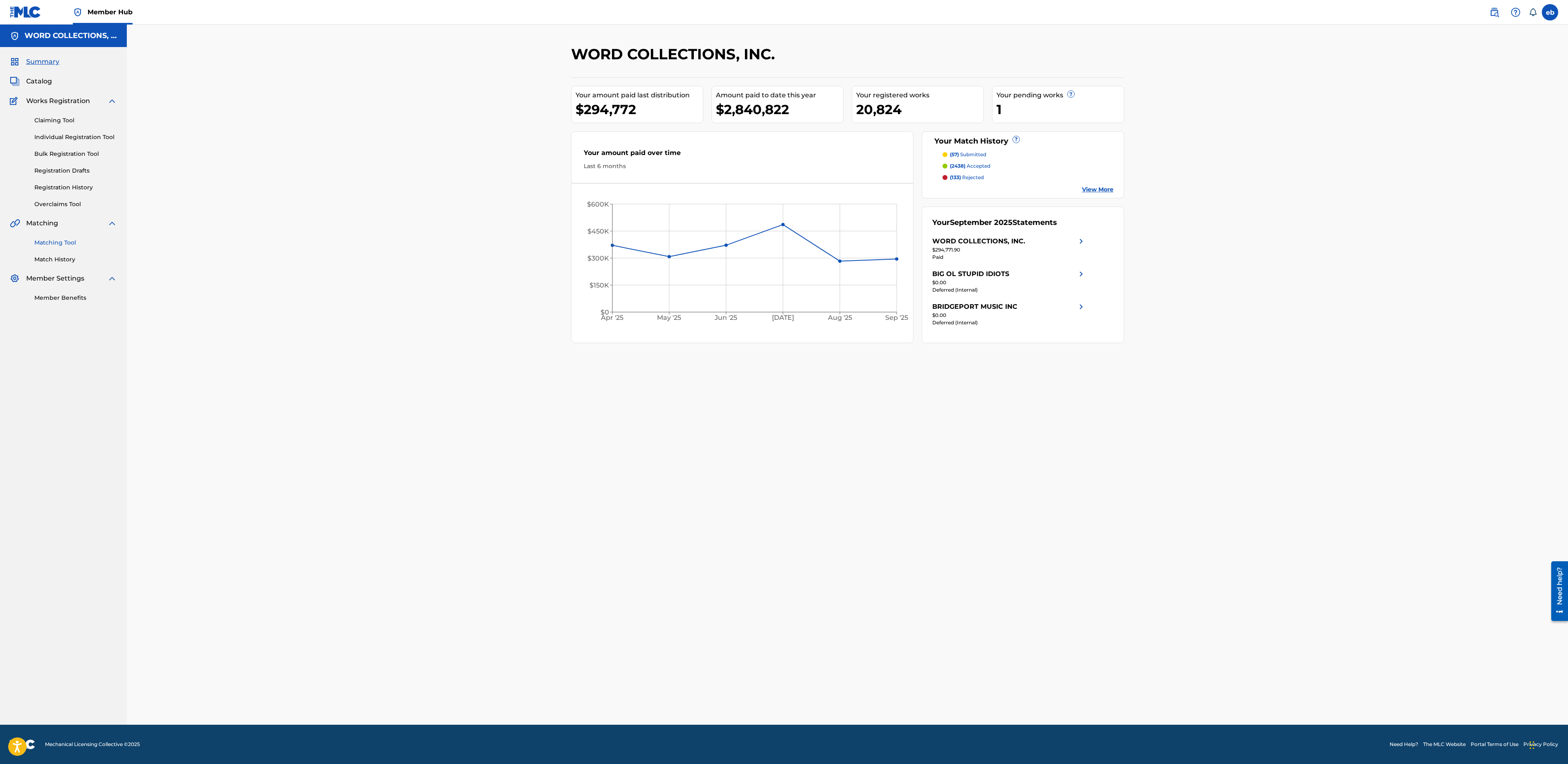
click at [59, 244] on link "Matching Tool" at bounding box center [76, 242] width 83 height 8
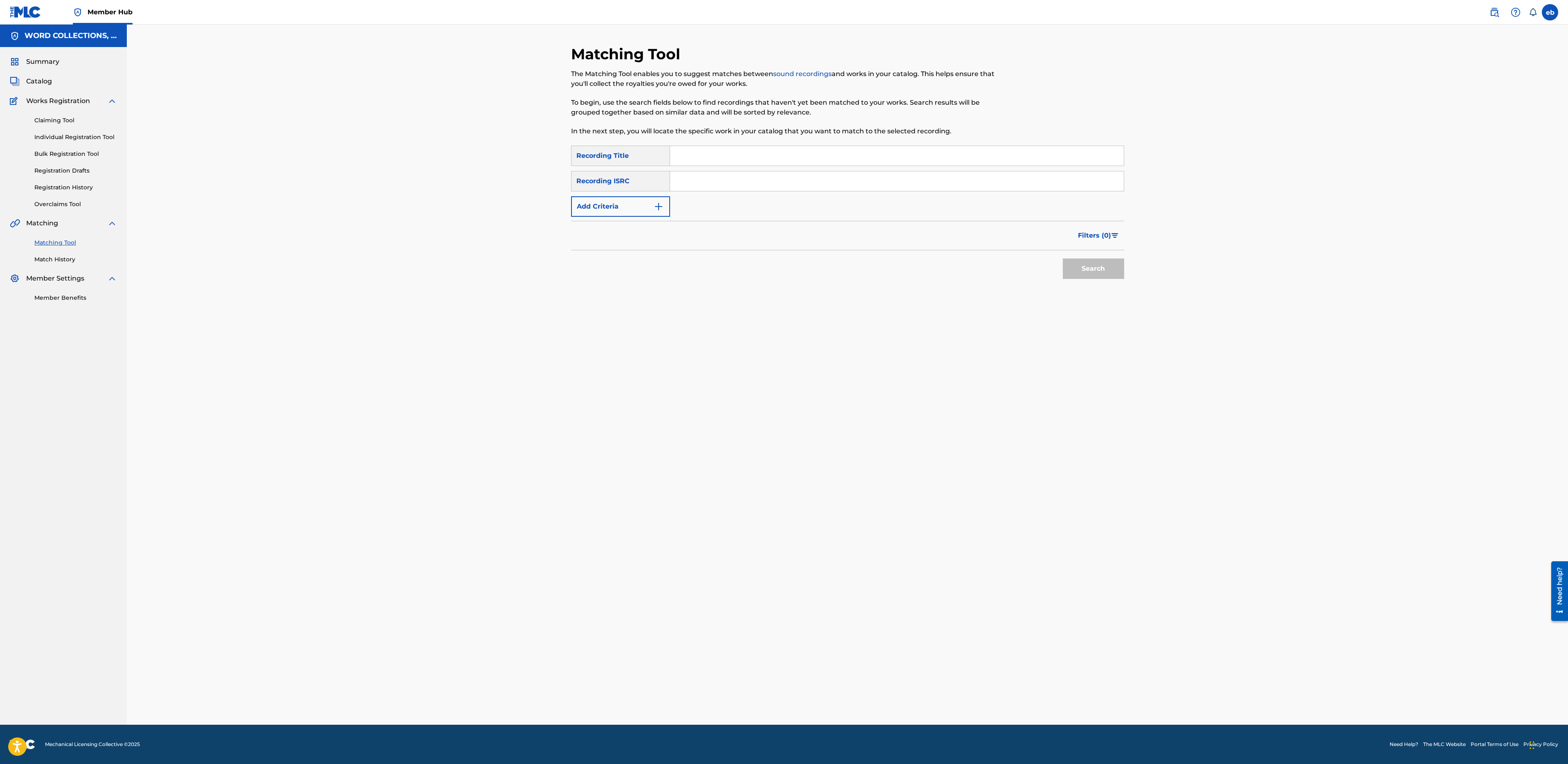
click at [609, 155] on div "Recording Title" at bounding box center [620, 156] width 99 height 21
click at [620, 193] on div "SearchWithCriteria11049bb0-cb2d-4f9a-999c-9027de558d43 Recording Title SearchWi…" at bounding box center [847, 181] width 553 height 71
click at [630, 205] on button "Add Criteria" at bounding box center [620, 207] width 99 height 21
click at [630, 207] on div "Writer" at bounding box center [613, 207] width 74 height 10
click at [632, 228] on div "Recording Artist" at bounding box center [621, 227] width 98 height 21
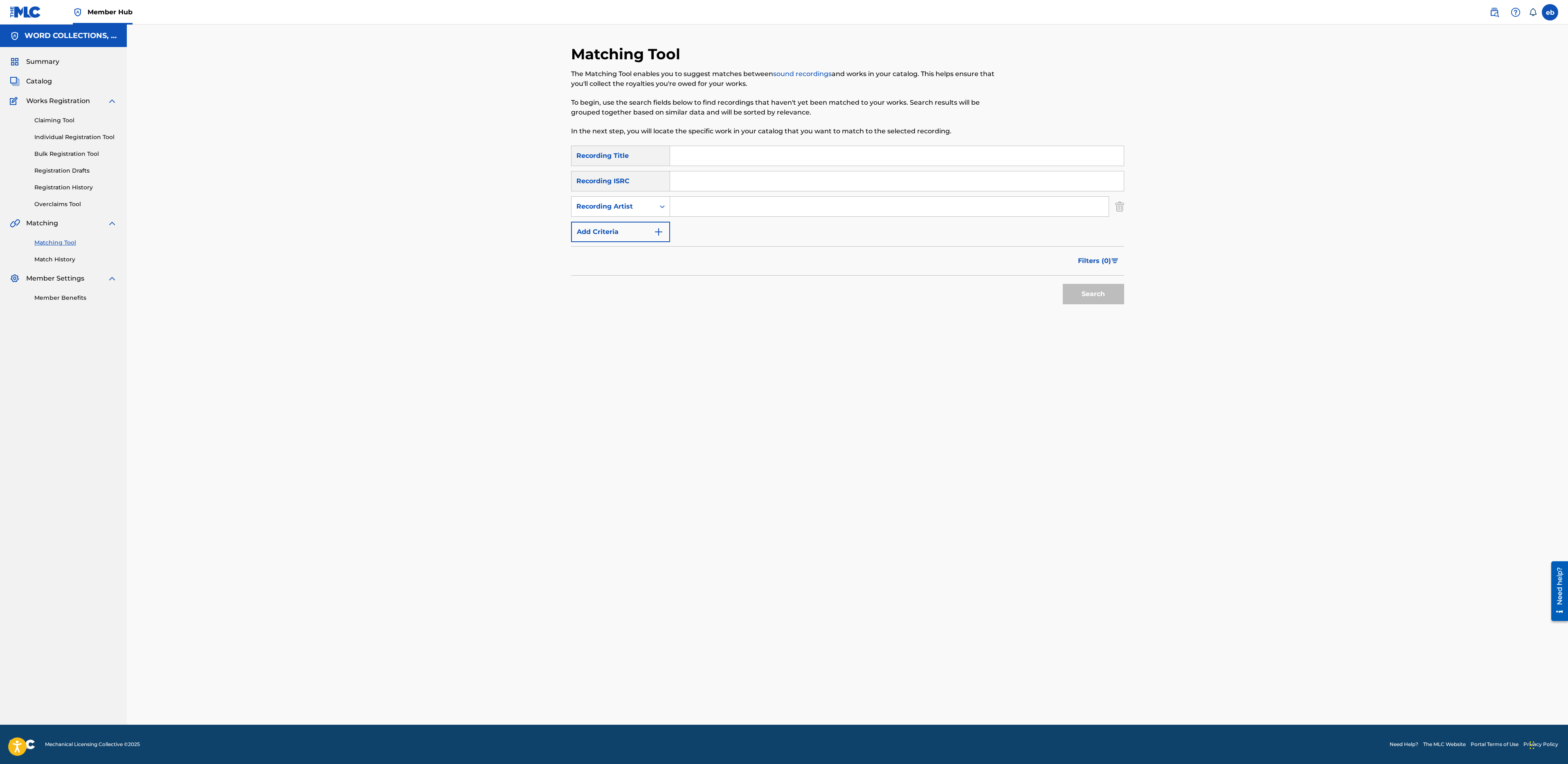
click at [706, 204] on input "Search Form" at bounding box center [889, 207] width 439 height 19
type input "FabvL"
click at [1063, 284] on button "Search" at bounding box center [1093, 294] width 62 height 21
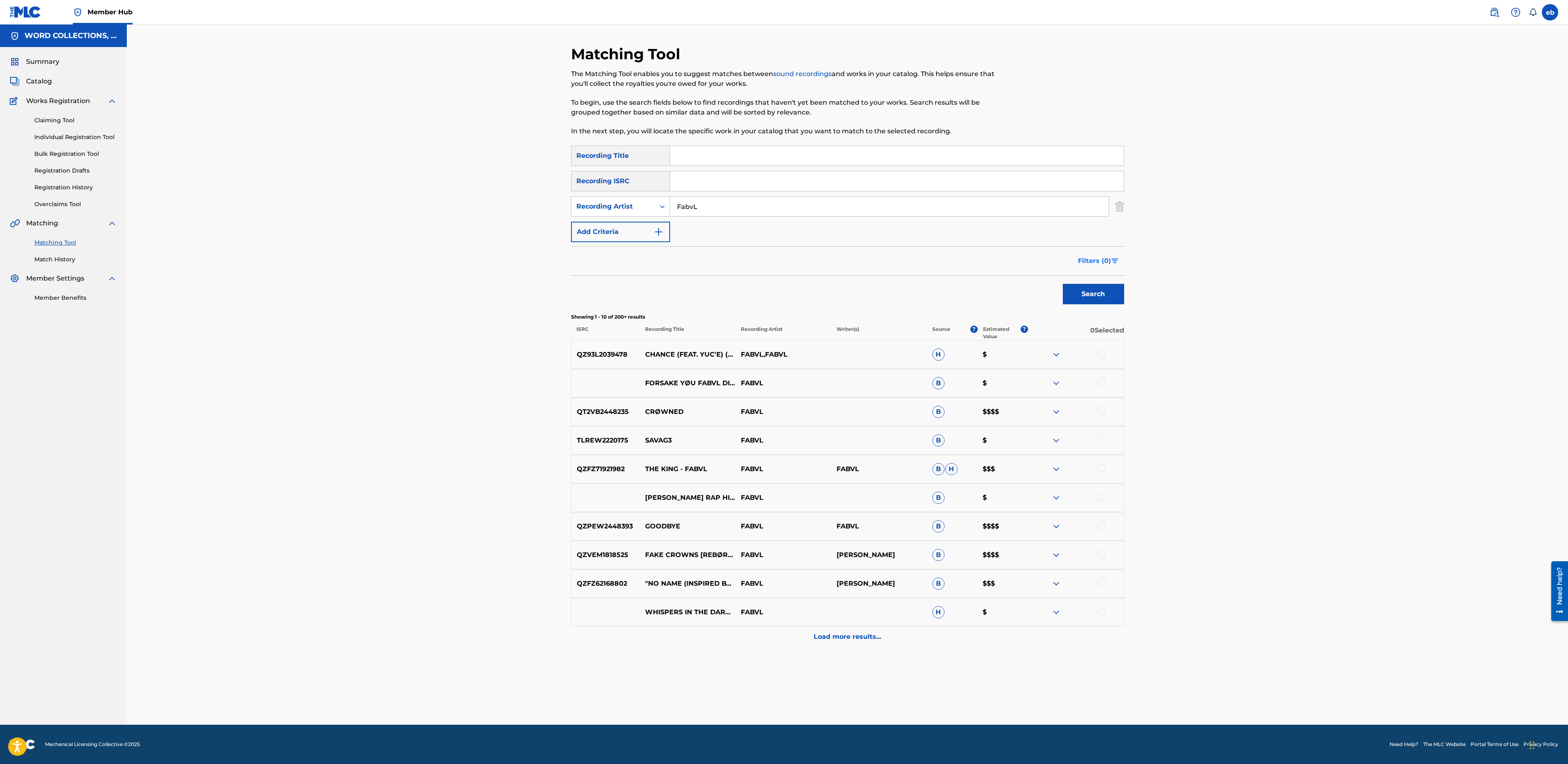
click at [1096, 258] on span "Filters ( 0 )" at bounding box center [1095, 261] width 33 height 10
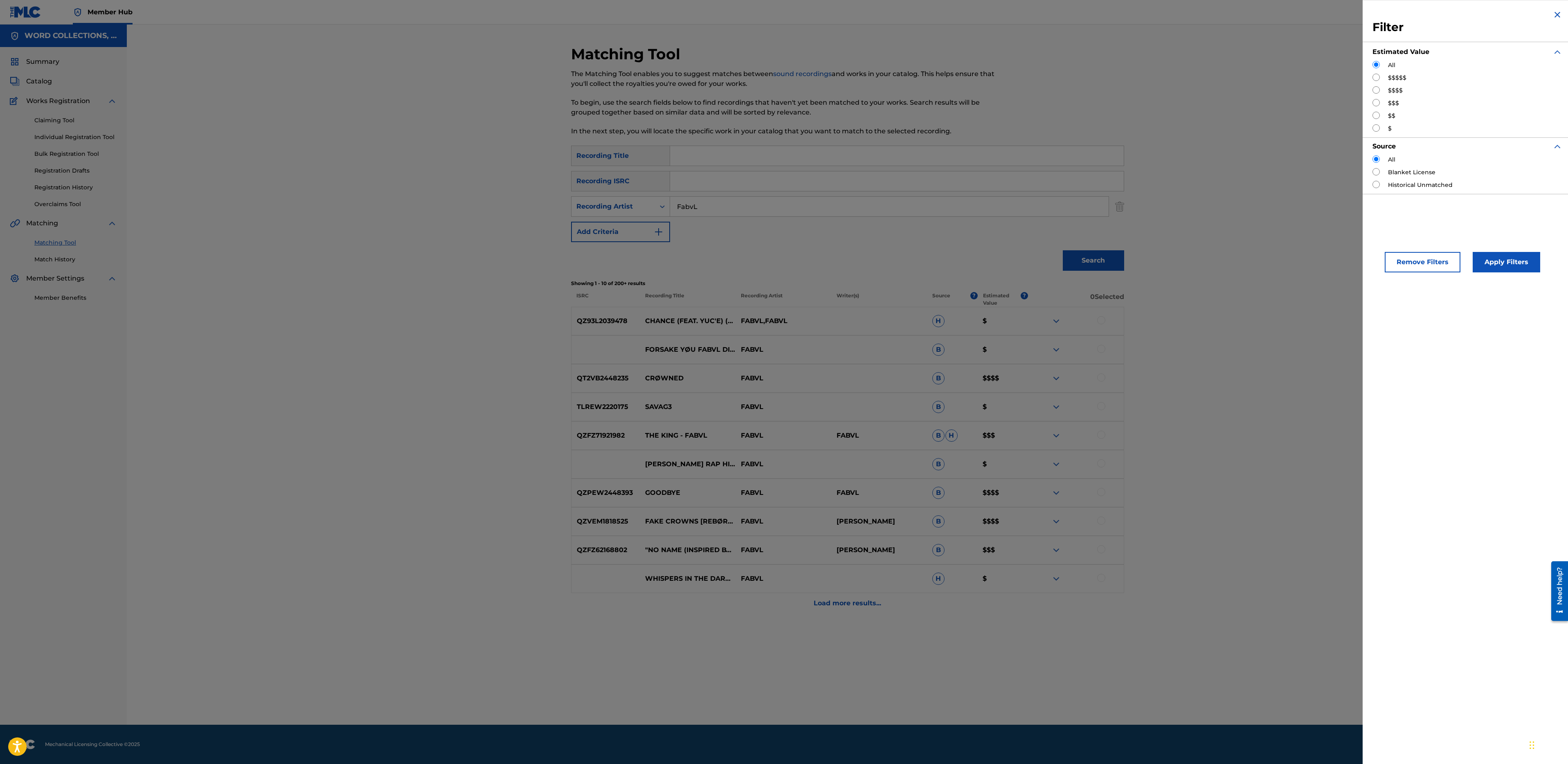
click at [1373, 79] on input "Search Form" at bounding box center [1376, 77] width 8 height 8
radio input "true"
click at [1498, 258] on button "Apply Filters" at bounding box center [1506, 262] width 68 height 21
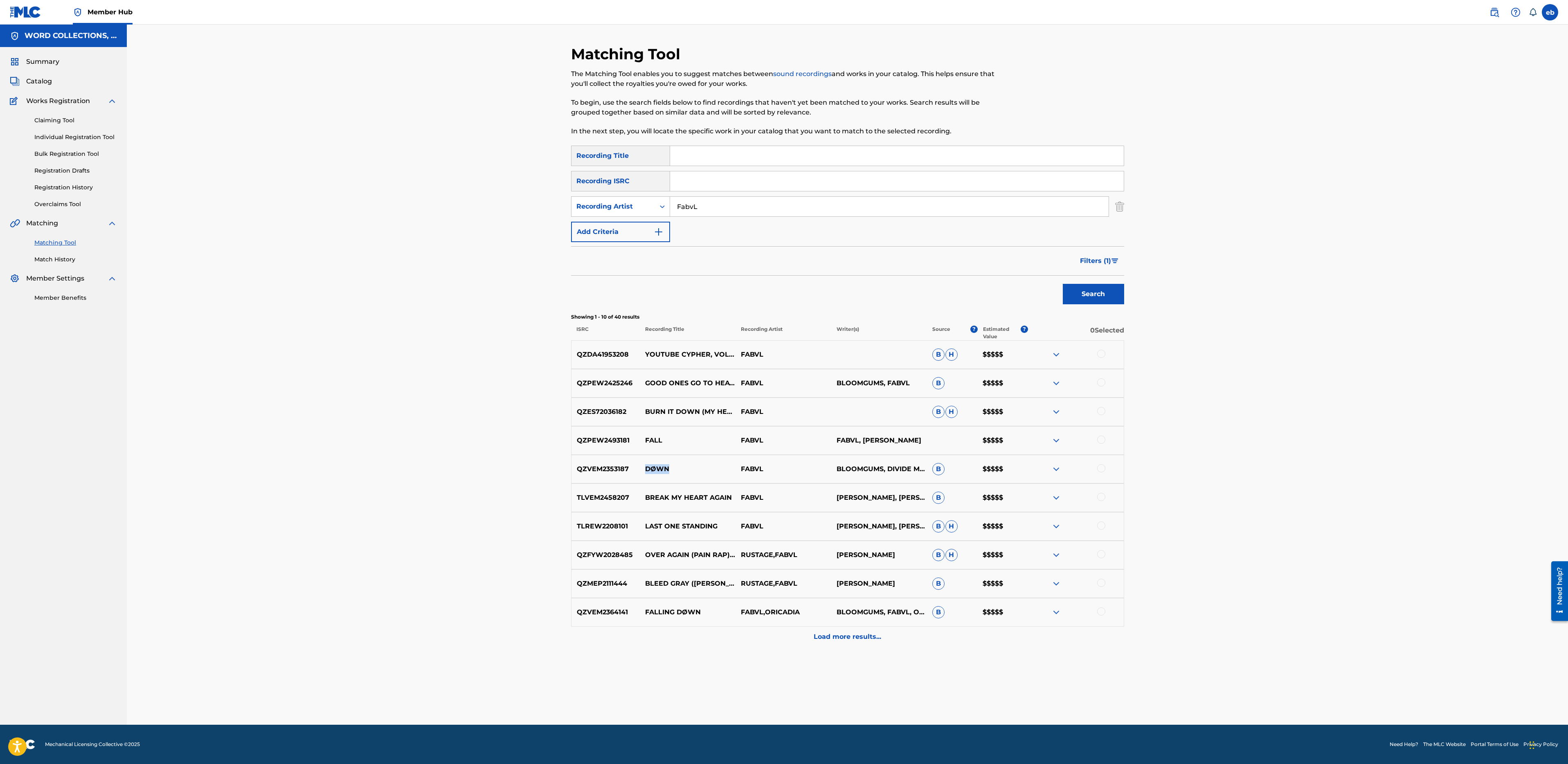
drag, startPoint x: 699, startPoint y: 468, endPoint x: 648, endPoint y: 468, distance: 51.0
click at [646, 468] on p "DØWN" at bounding box center [688, 469] width 96 height 10
copy p "DØWN"
click at [709, 209] on input "FabvL" at bounding box center [889, 207] width 439 height 19
click at [706, 151] on input "Search Form" at bounding box center [897, 155] width 454 height 19
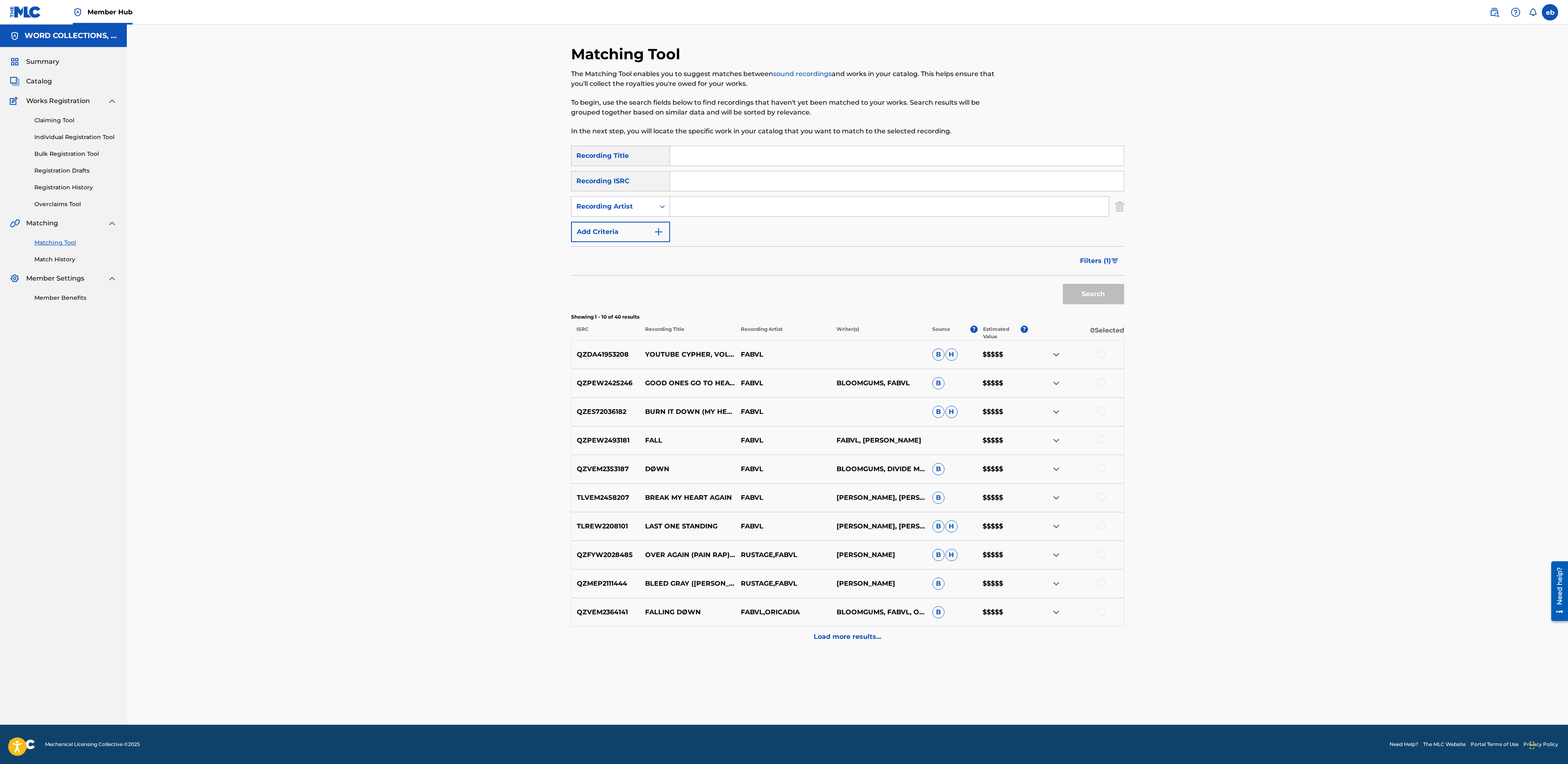
paste input "BROTHERS TO GHOSTS"
type input "BROTHERS TO GHOSTS"
click at [1063, 284] on button "Search" at bounding box center [1093, 294] width 62 height 21
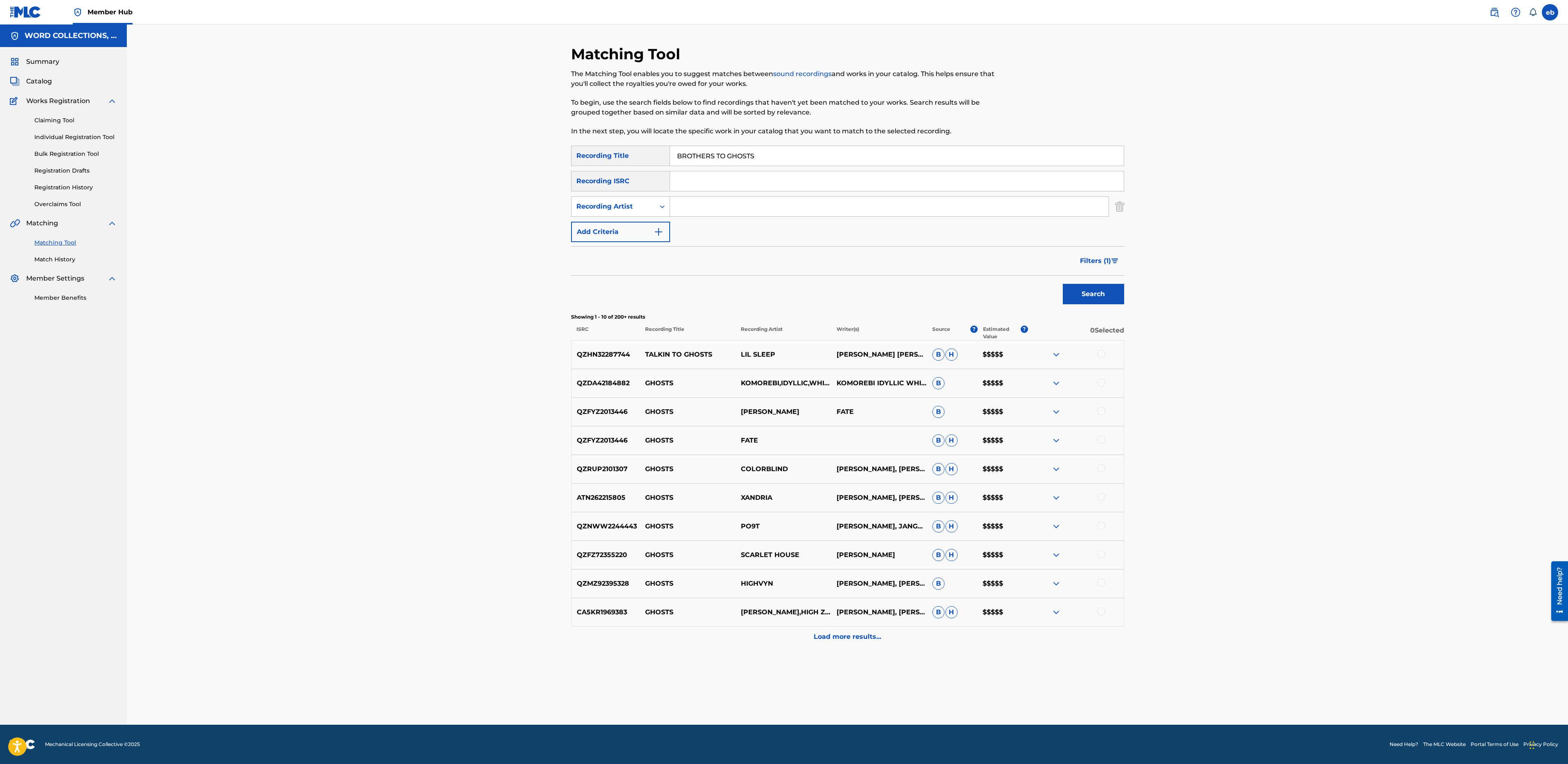
click at [721, 209] on input "Search Form" at bounding box center [889, 207] width 439 height 19
type input "Fabvl"
click at [1063, 284] on button "Search" at bounding box center [1093, 294] width 62 height 21
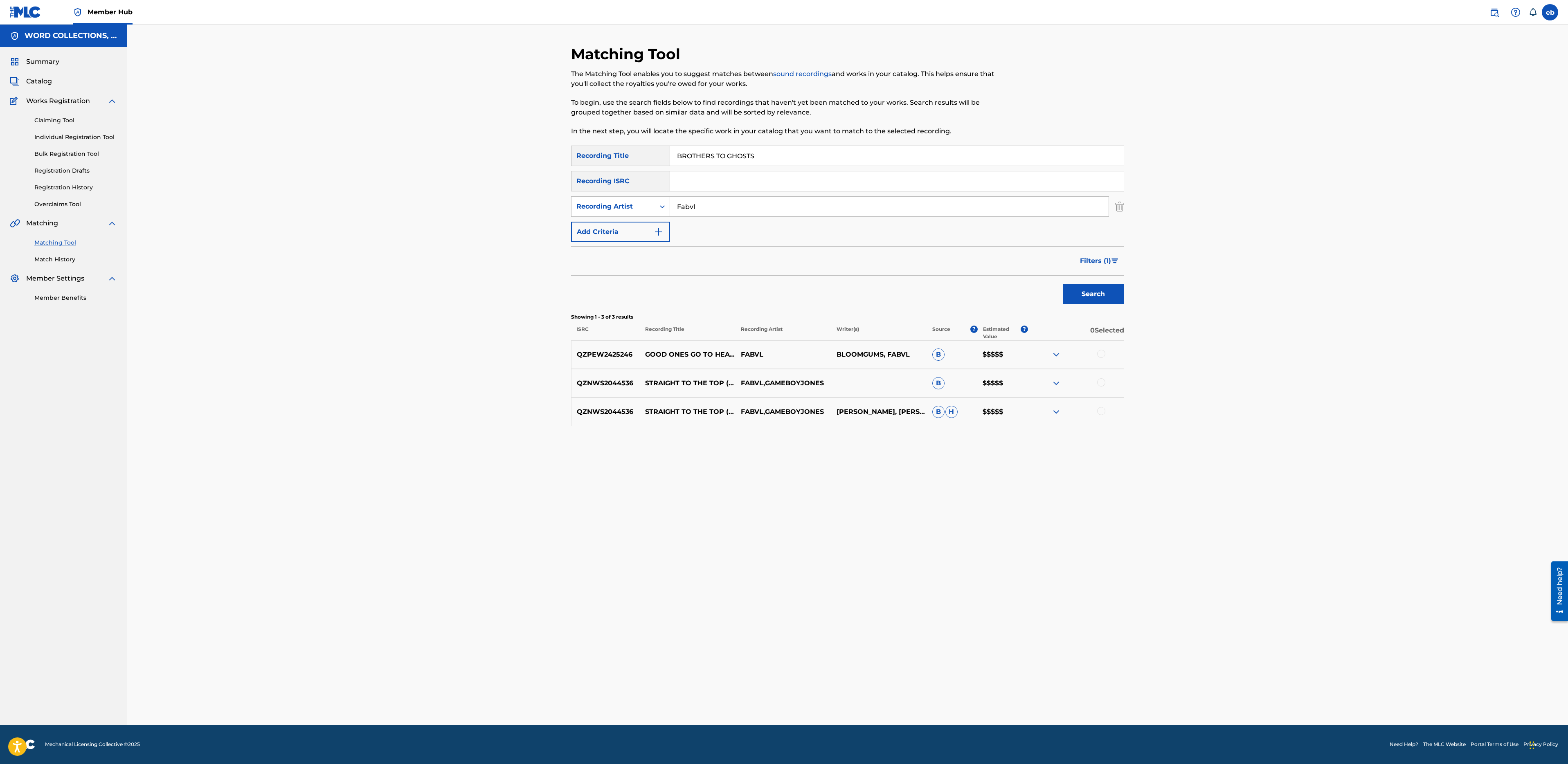
click at [779, 152] on input "BROTHERS TO GHOSTS" at bounding box center [897, 155] width 454 height 19
click at [1063, 284] on button "Search" at bounding box center [1093, 294] width 62 height 21
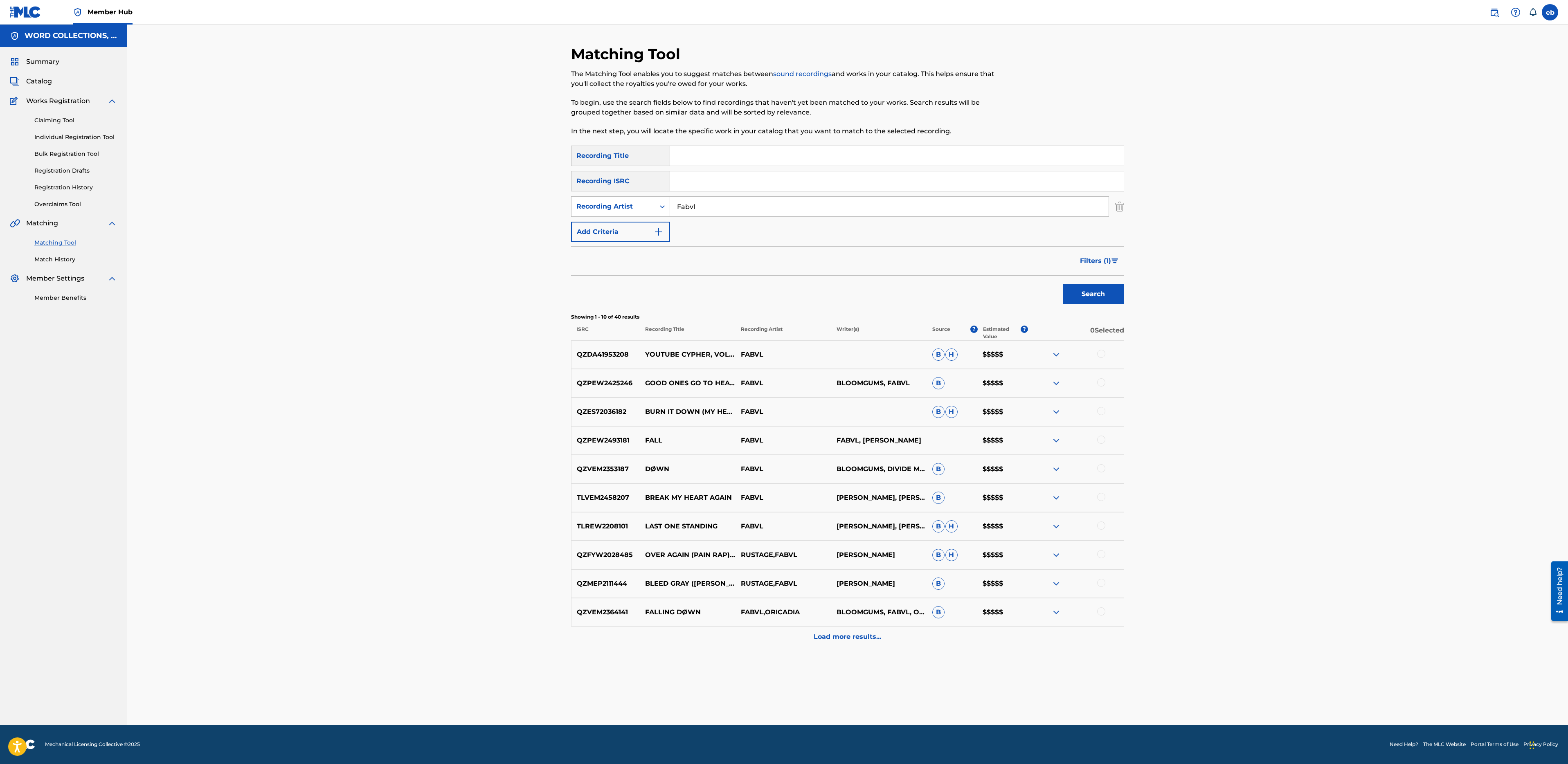
click at [659, 470] on p "DØWN" at bounding box center [688, 469] width 96 height 10
copy p "DØWN"
click at [692, 158] on input "Search Form" at bounding box center [897, 155] width 454 height 19
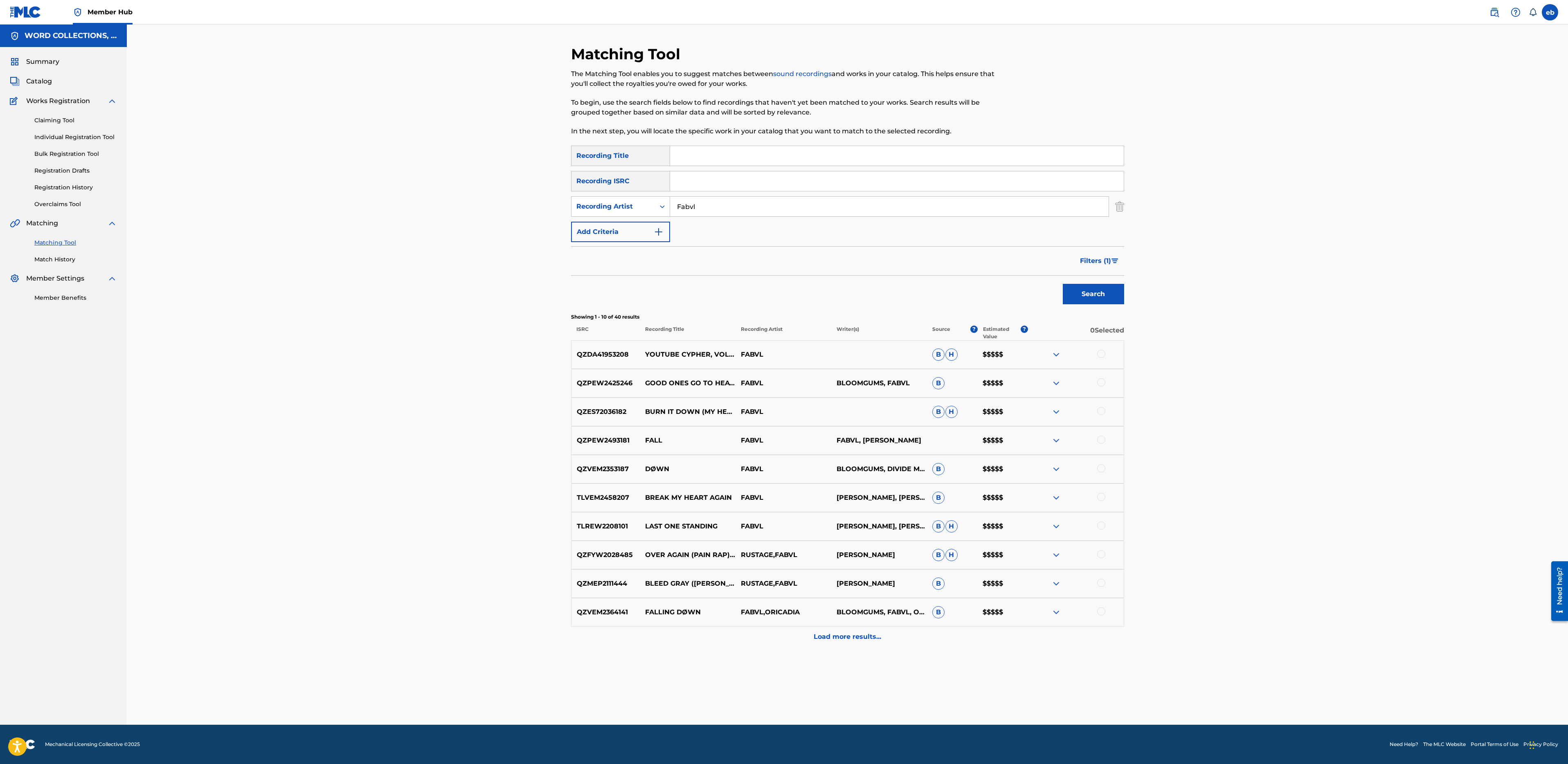
paste input "DØWN"
type input "DØWN"
click at [1063, 284] on button "Search" at bounding box center [1093, 294] width 62 height 21
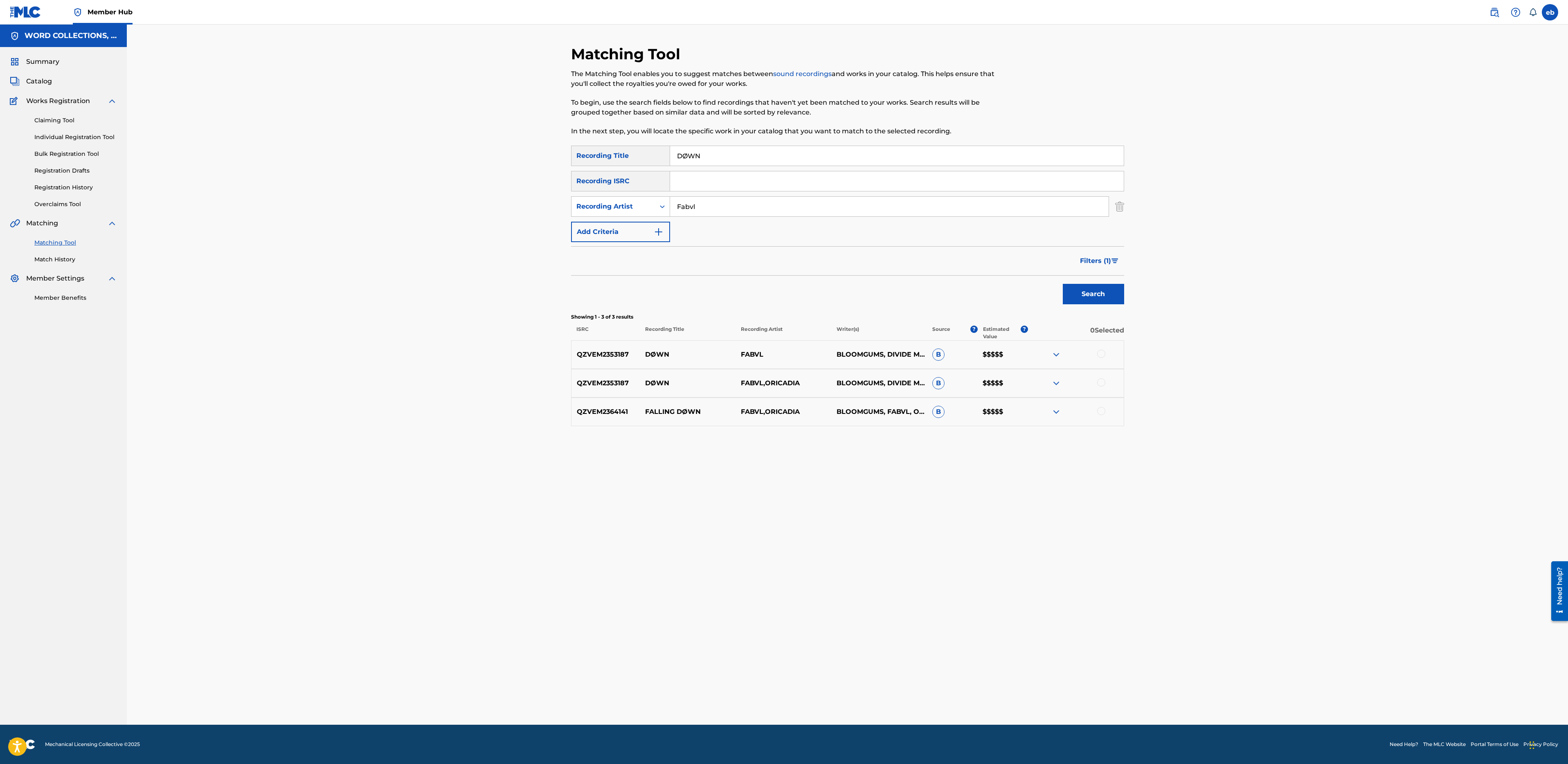
click at [1099, 354] on div at bounding box center [1102, 354] width 8 height 8
click at [1104, 388] on div "QZVEM2353187 DØWN FABVL,ORICADIA BLOOMGUMS, DIVIDE MUSIC, FABVL B $$$$$" at bounding box center [847, 383] width 553 height 28
click at [1100, 384] on div at bounding box center [1102, 383] width 8 height 8
click at [1096, 260] on span "Filters ( 1 )" at bounding box center [1095, 261] width 31 height 10
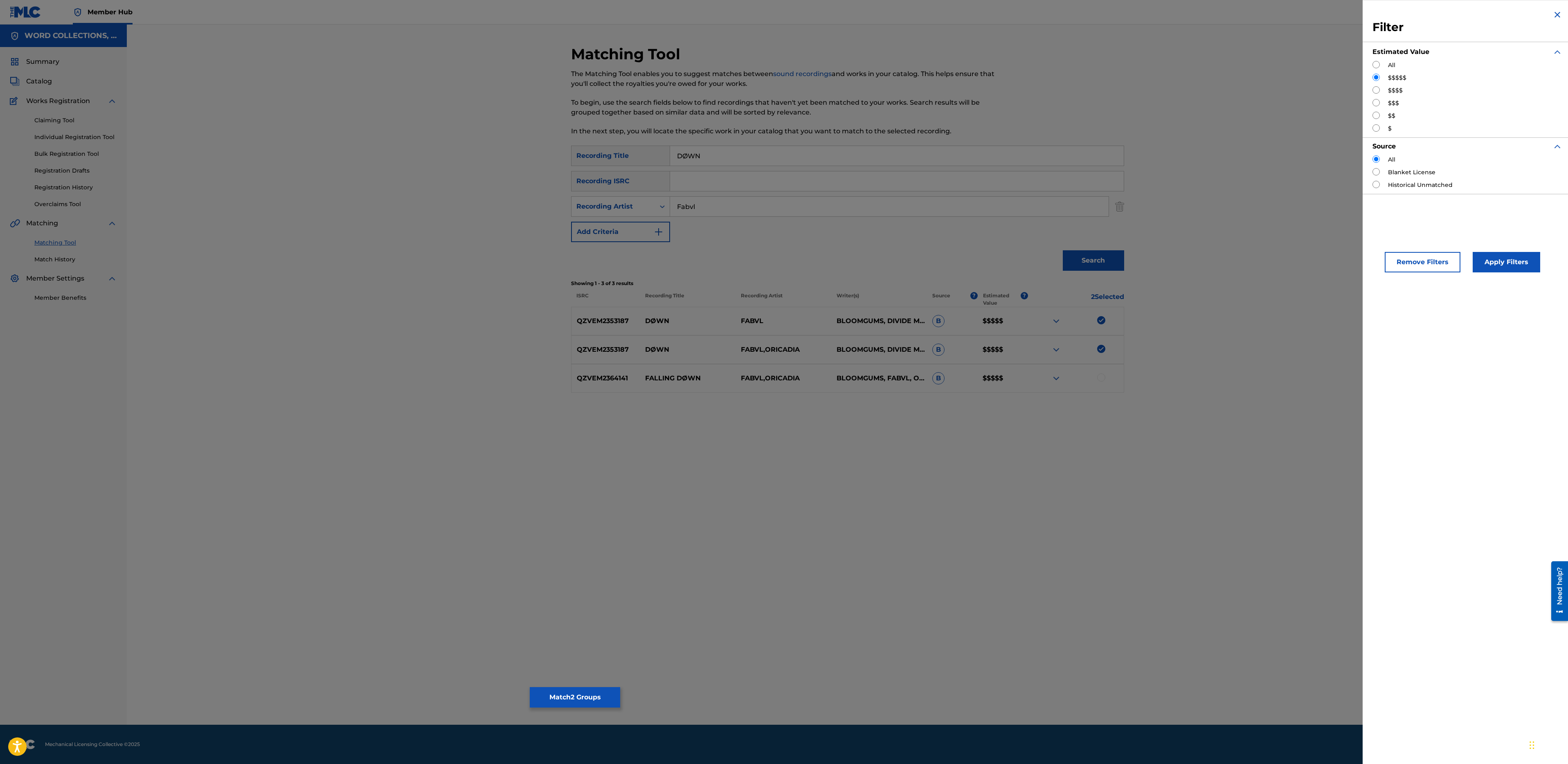
click at [1376, 61] on input "Search Form" at bounding box center [1376, 64] width 8 height 8
radio input "true"
click at [1485, 262] on button "Apply Filters" at bounding box center [1506, 262] width 68 height 21
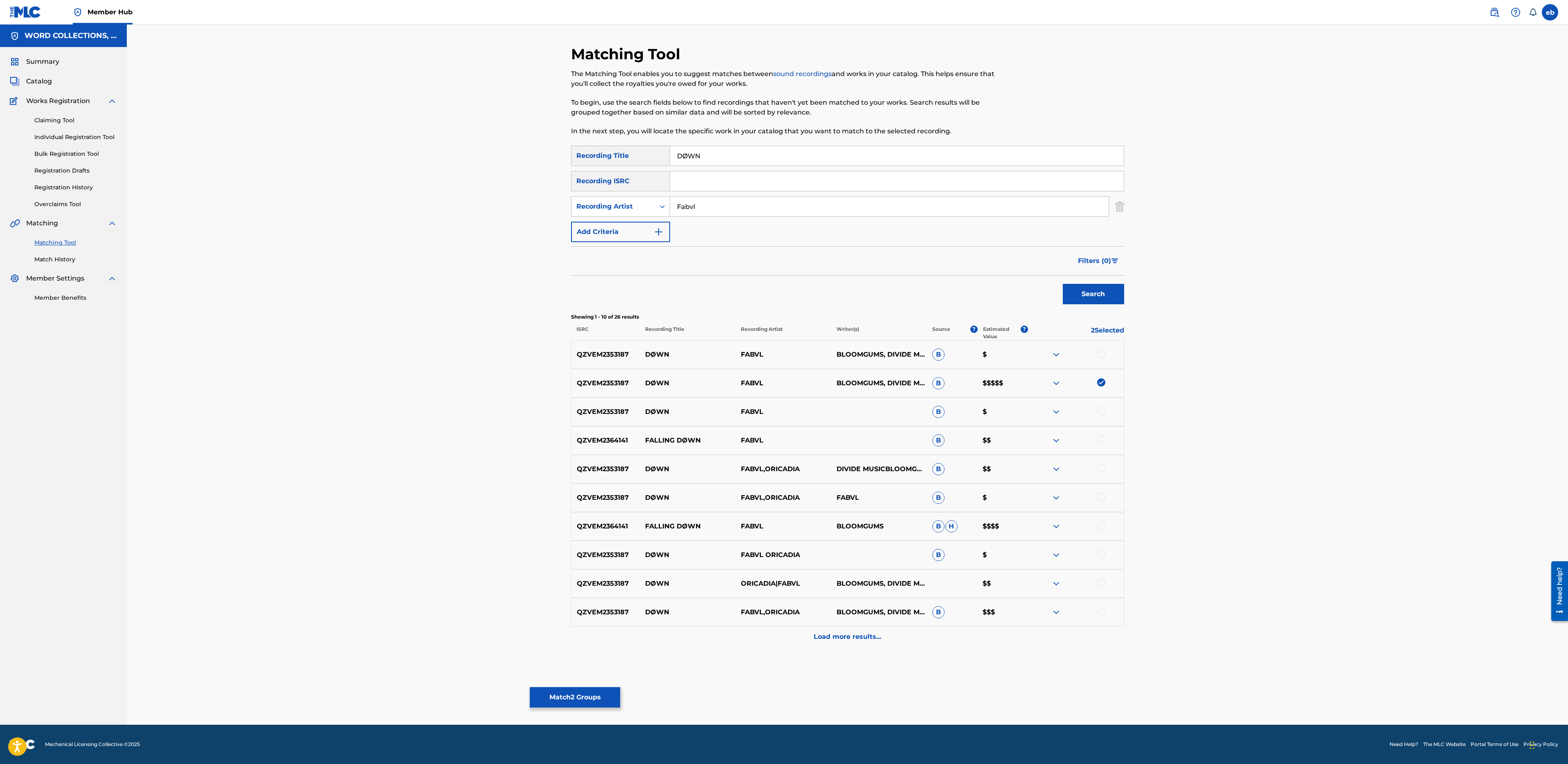
click at [1104, 412] on div at bounding box center [1102, 411] width 8 height 8
click at [1099, 350] on div at bounding box center [1102, 354] width 8 height 8
click at [1104, 553] on div at bounding box center [1102, 554] width 8 height 8
click at [1098, 581] on div at bounding box center [1102, 583] width 8 height 8
click at [1099, 610] on div at bounding box center [1102, 611] width 8 height 8
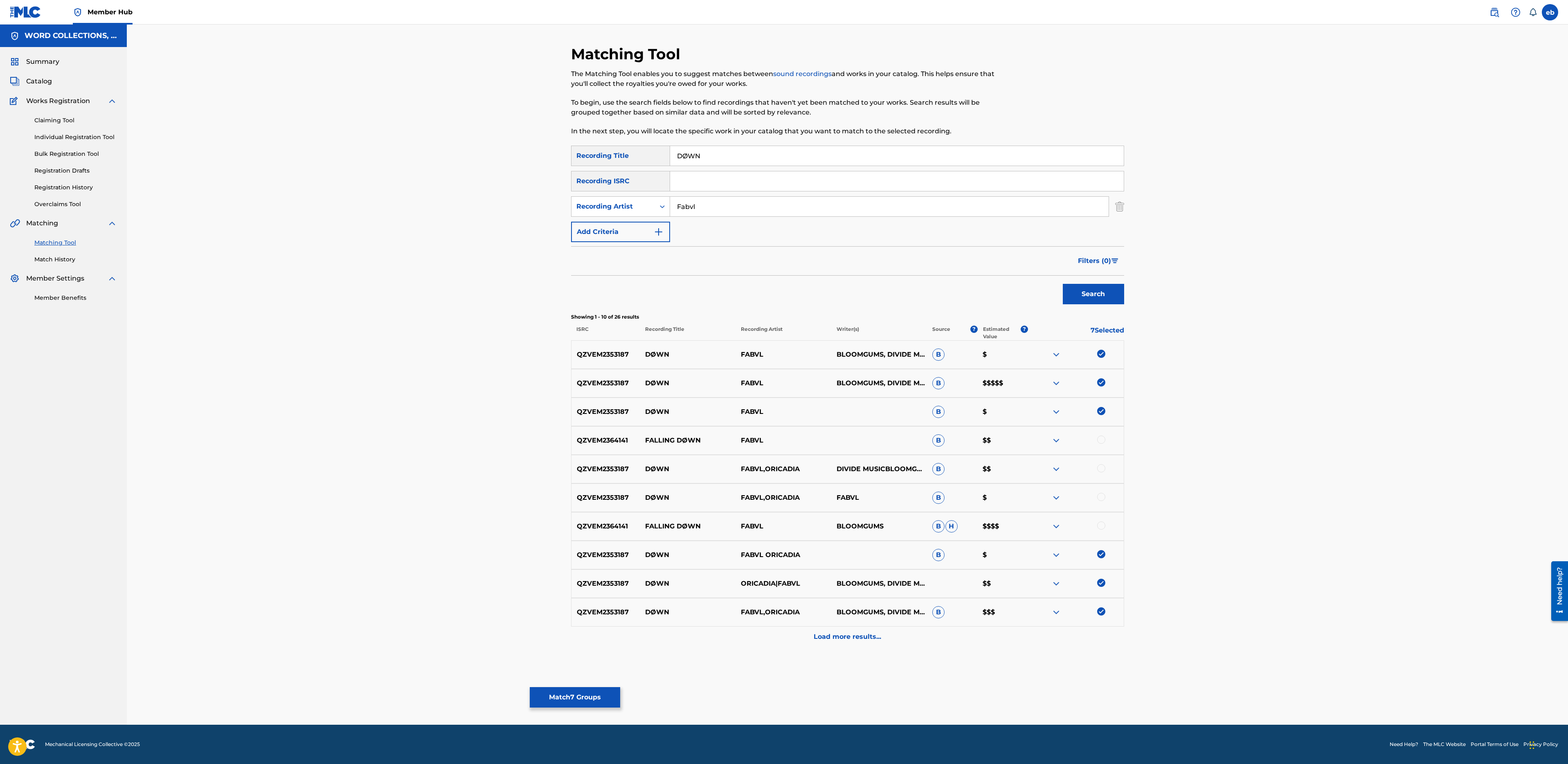
click at [1102, 466] on div at bounding box center [1102, 468] width 8 height 8
click at [1102, 500] on div at bounding box center [1102, 497] width 8 height 8
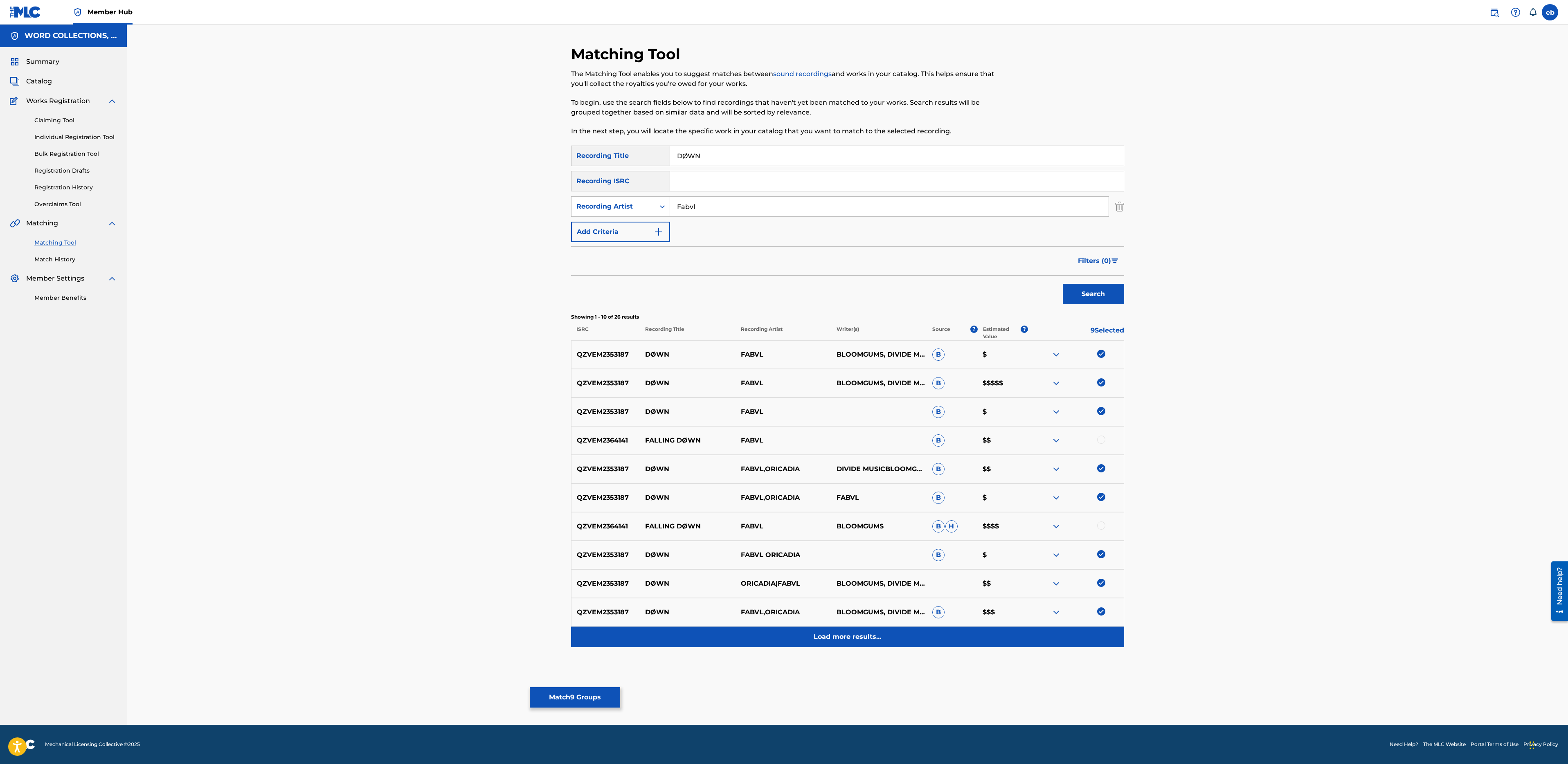
click at [876, 636] on p "Load more results..." at bounding box center [847, 637] width 68 height 10
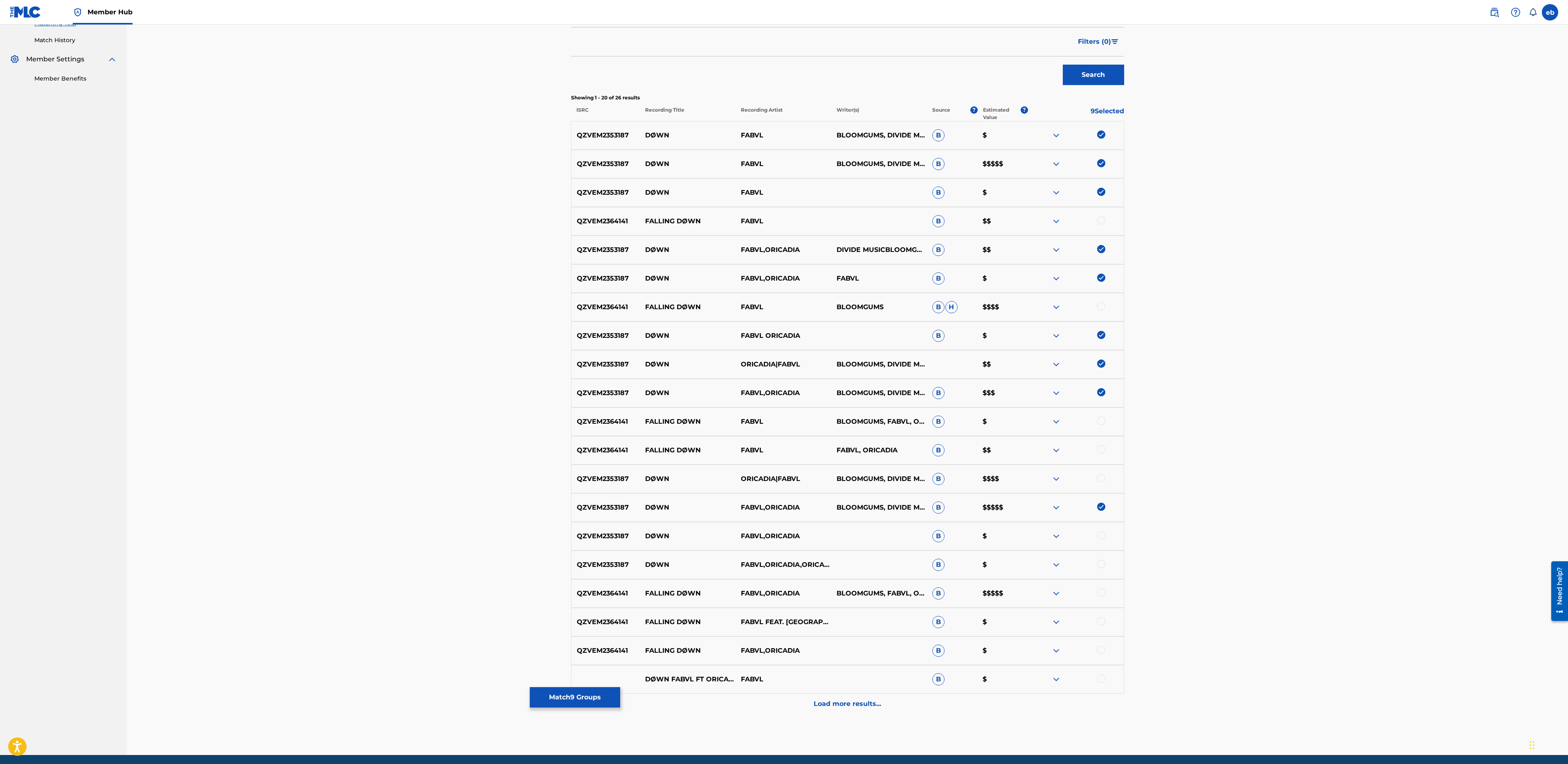
scroll to position [249, 0]
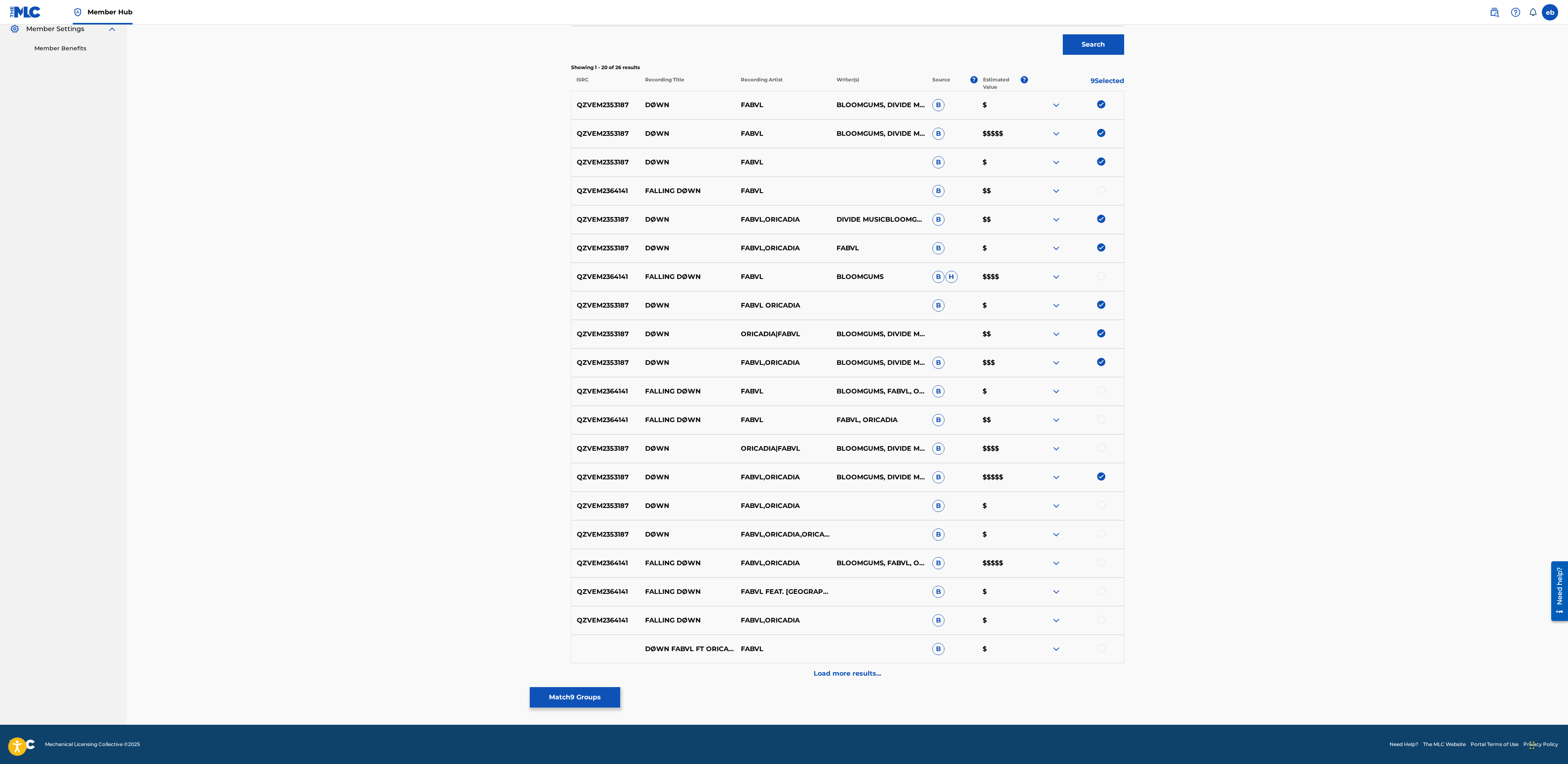
click at [1102, 448] on div at bounding box center [1102, 448] width 8 height 8
click at [1102, 506] on div at bounding box center [1102, 505] width 8 height 8
click at [1104, 539] on div at bounding box center [1076, 535] width 96 height 10
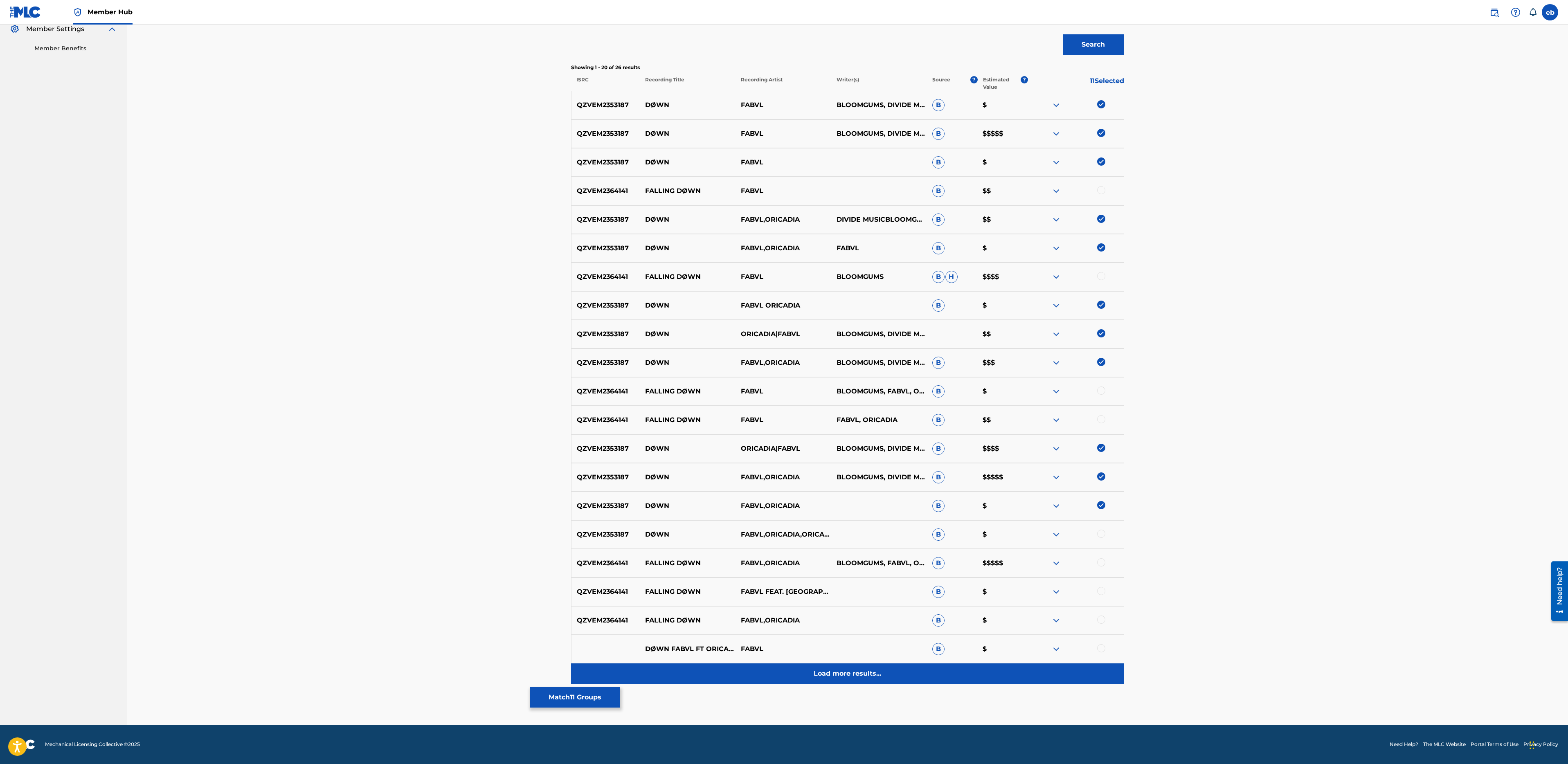
click at [882, 674] on div "Load more results..." at bounding box center [847, 674] width 553 height 21
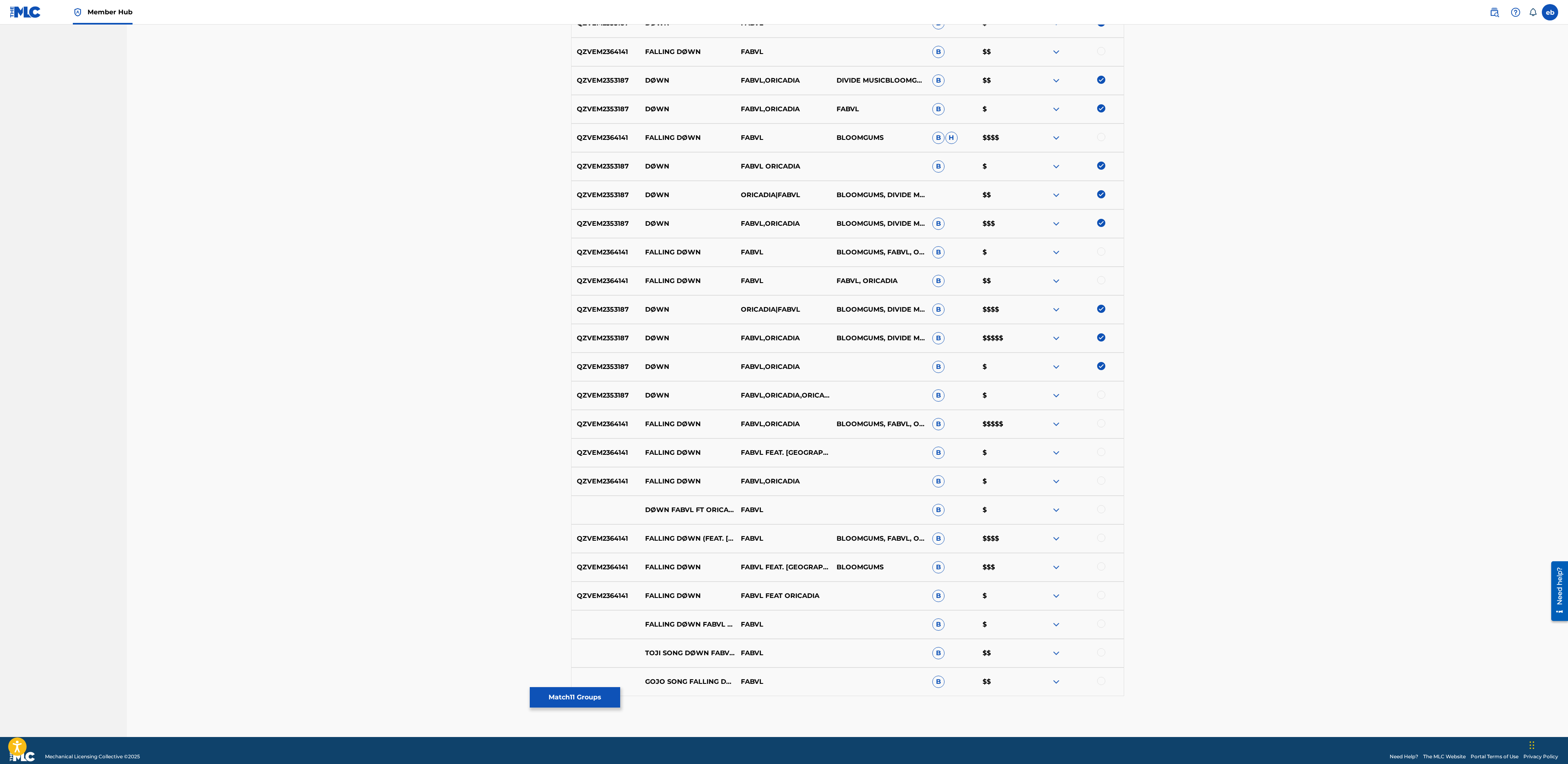
scroll to position [401, 0]
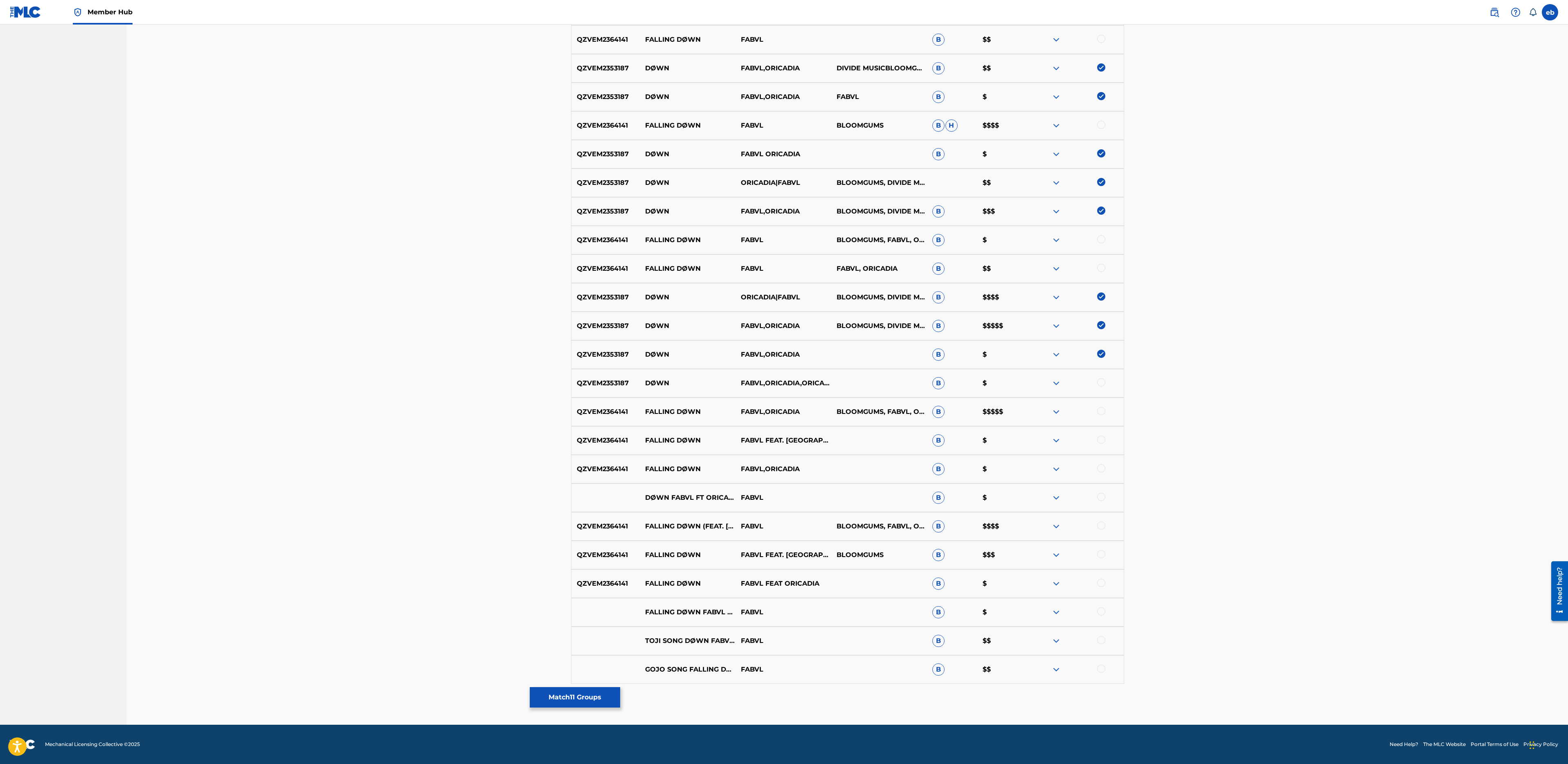
click at [1100, 381] on div at bounding box center [1102, 383] width 8 height 8
click at [1104, 497] on div at bounding box center [1102, 497] width 8 height 8
click at [1102, 640] on div at bounding box center [1102, 640] width 8 height 8
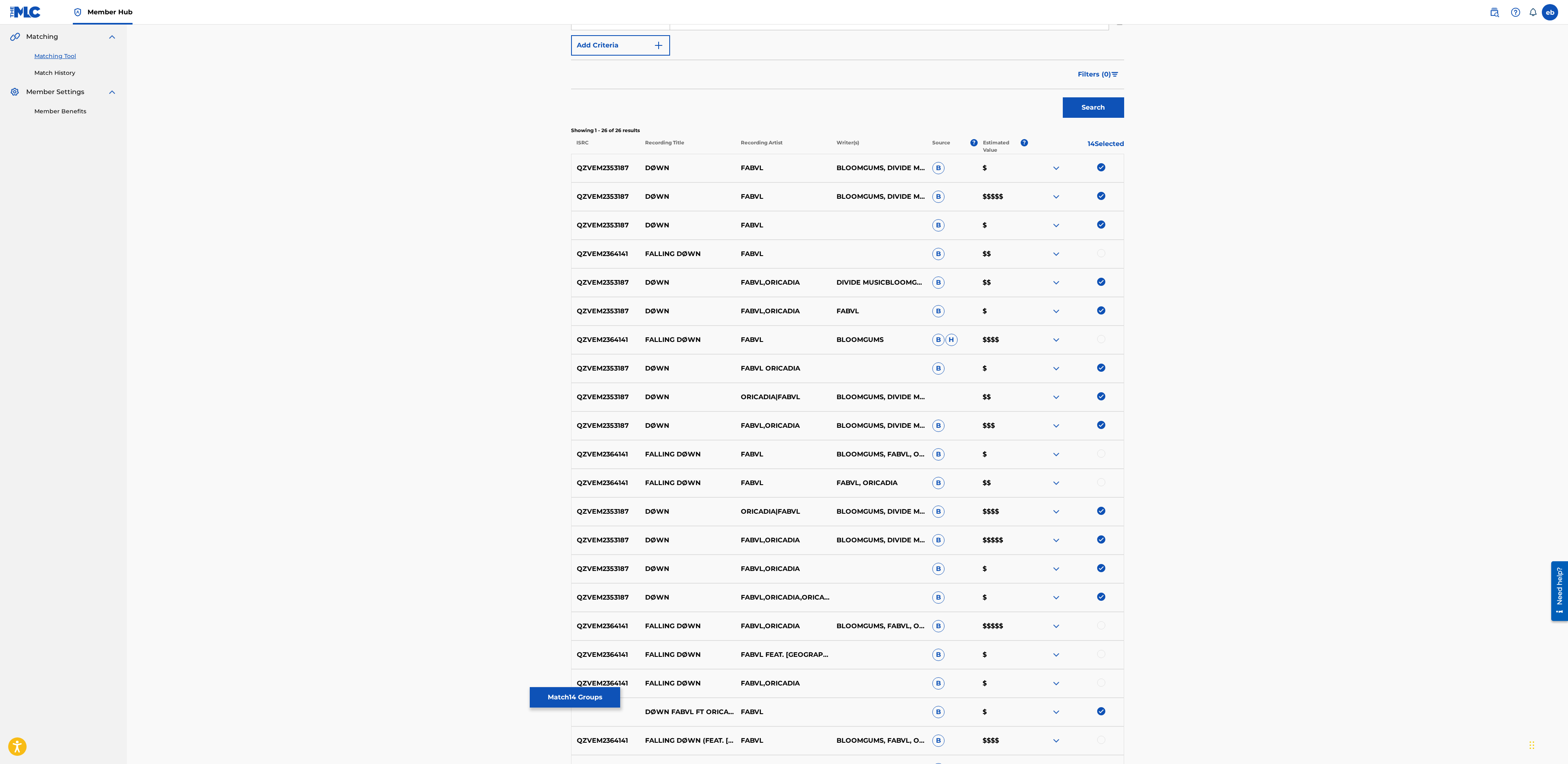
scroll to position [0, 0]
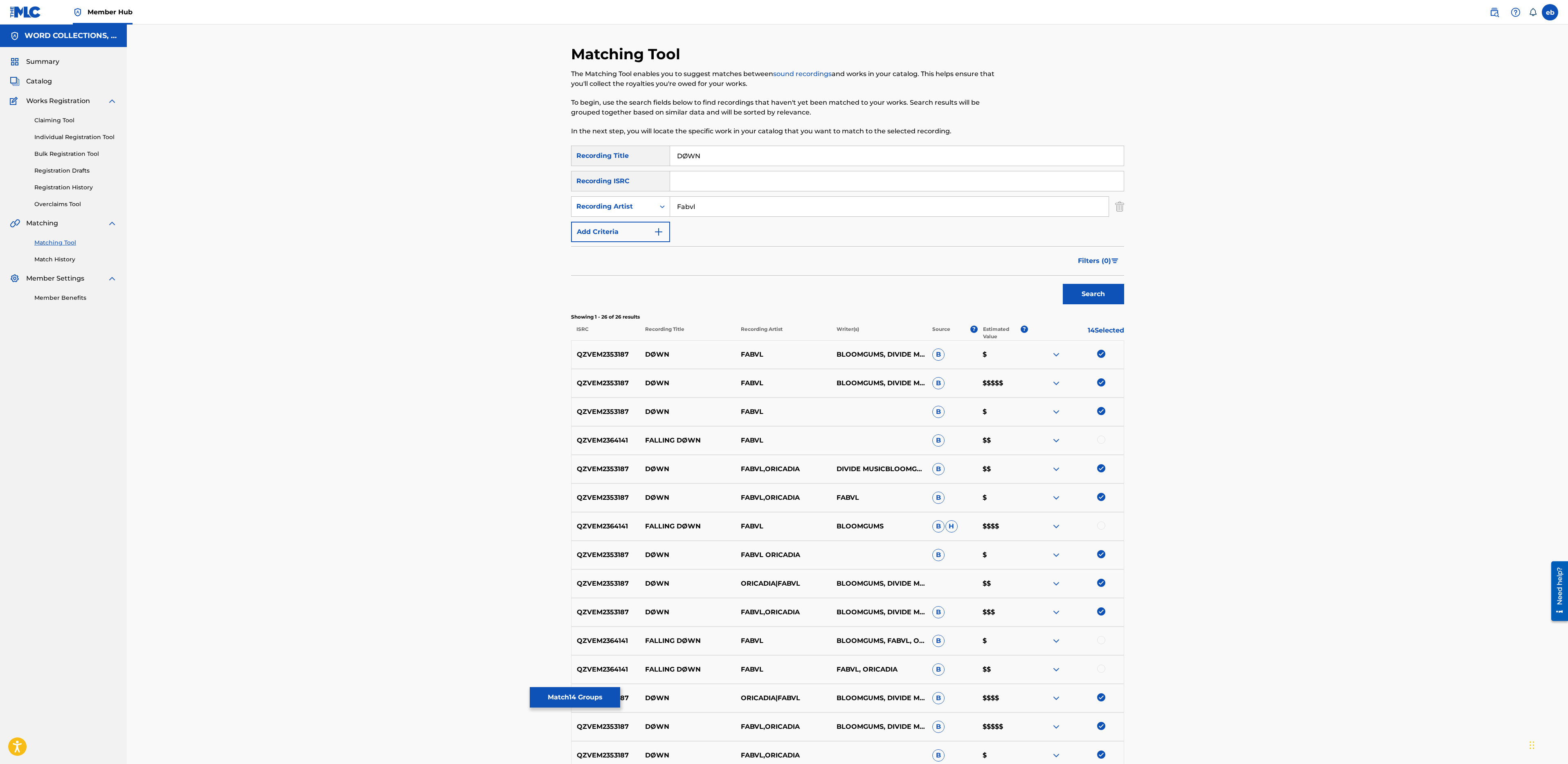
drag, startPoint x: 717, startPoint y: 154, endPoint x: 632, endPoint y: 153, distance: 85.0
click at [632, 153] on div "SearchWithCriteria11049bb0-cb2d-4f9a-999c-9027de558d43 Recording Title DØWN" at bounding box center [847, 156] width 553 height 21
type input "DOWN"
click at [1063, 284] on button "Search" at bounding box center [1093, 294] width 62 height 21
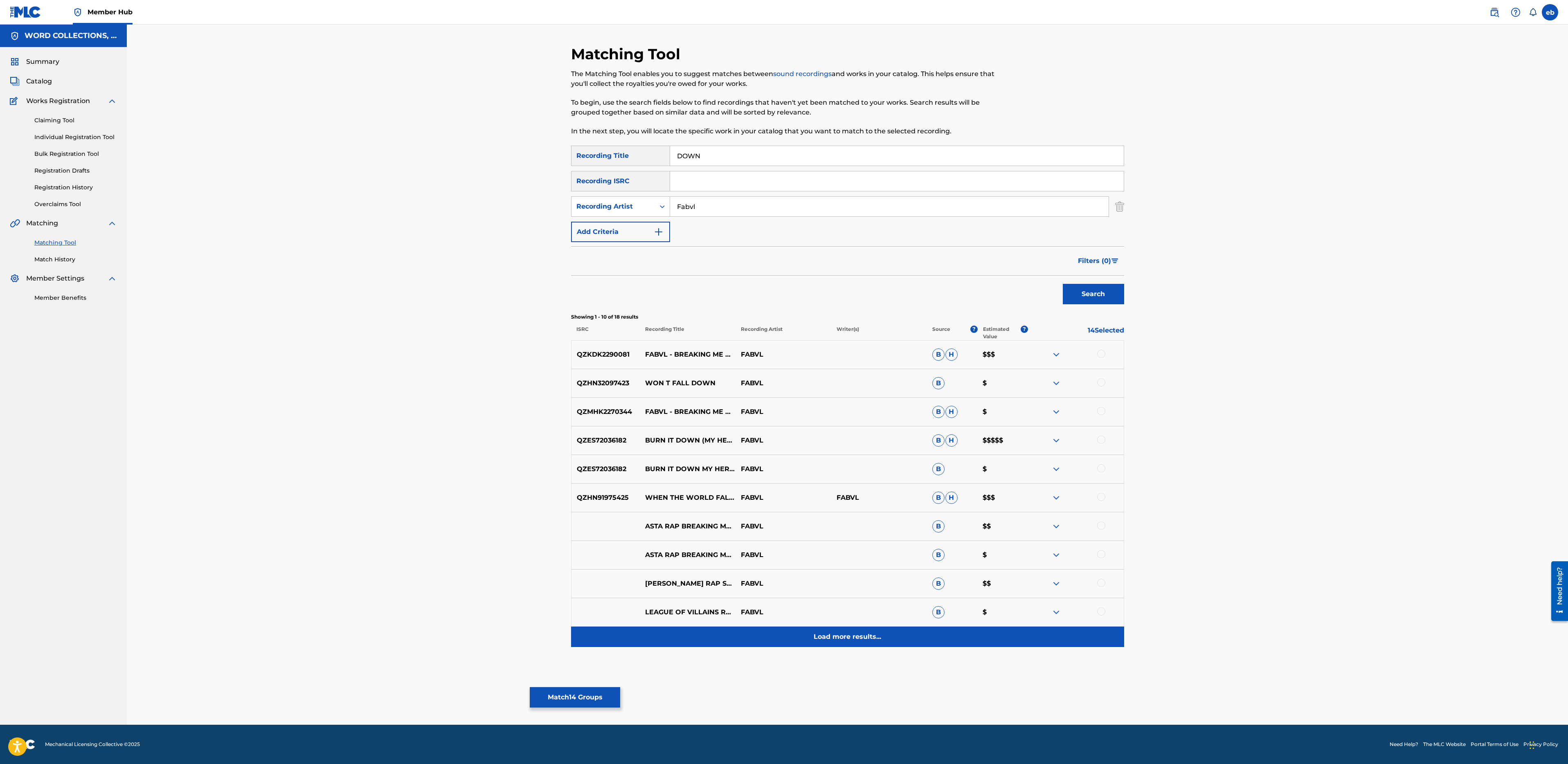
click at [854, 640] on p "Load more results..." at bounding box center [847, 637] width 68 height 10
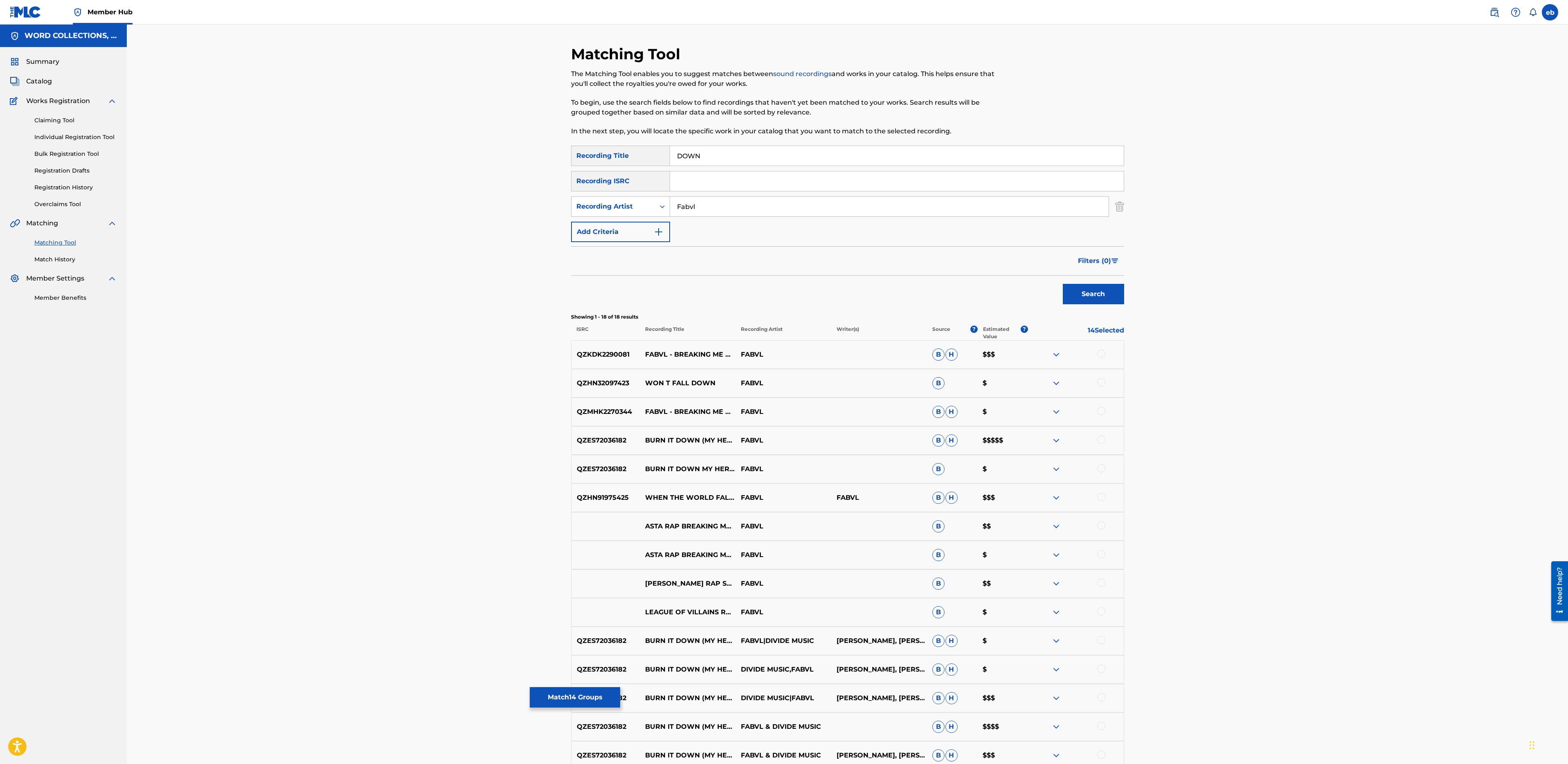
scroll to position [172, 0]
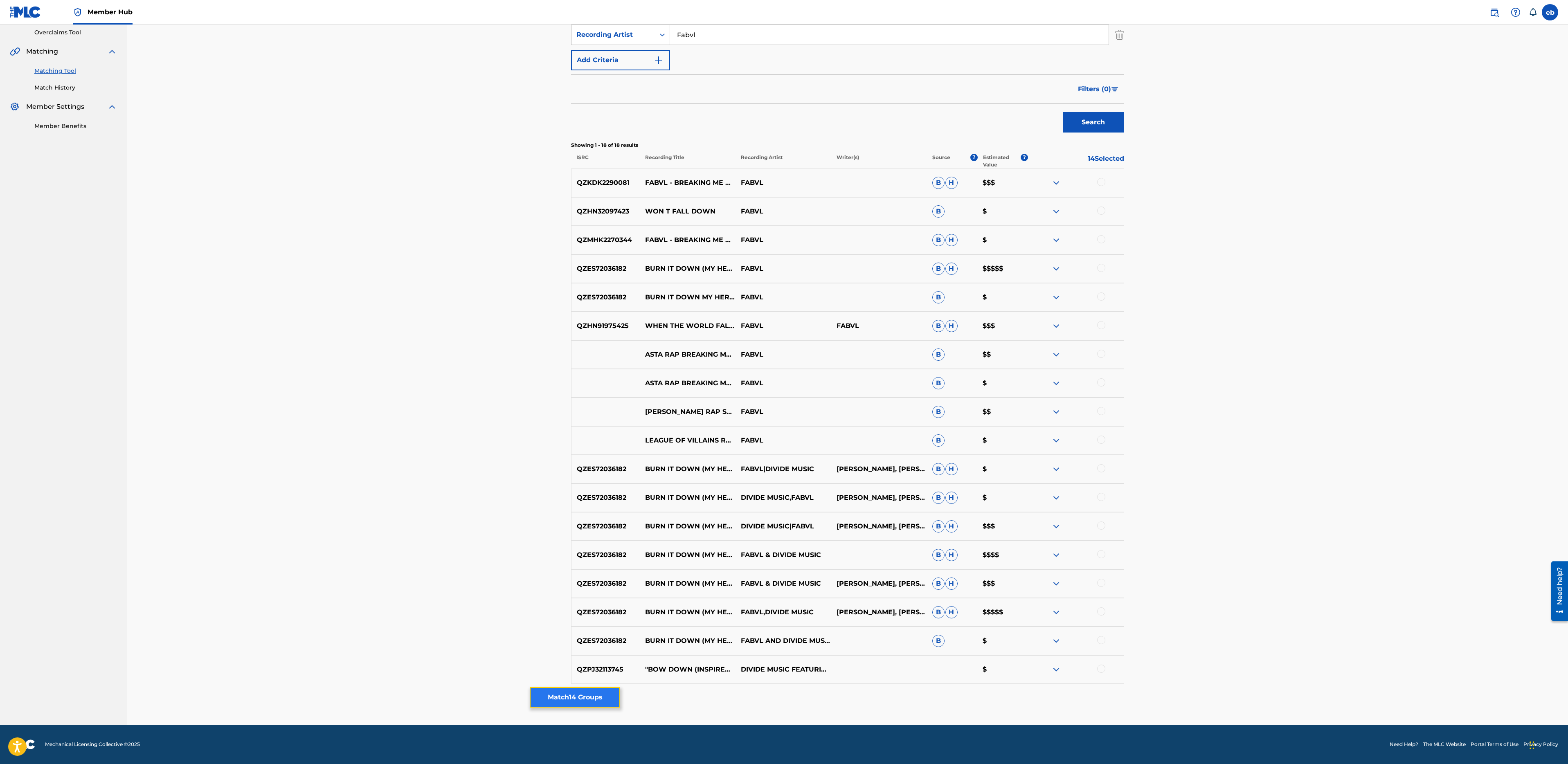
click at [564, 696] on button "Match 14 Groups" at bounding box center [575, 698] width 91 height 21
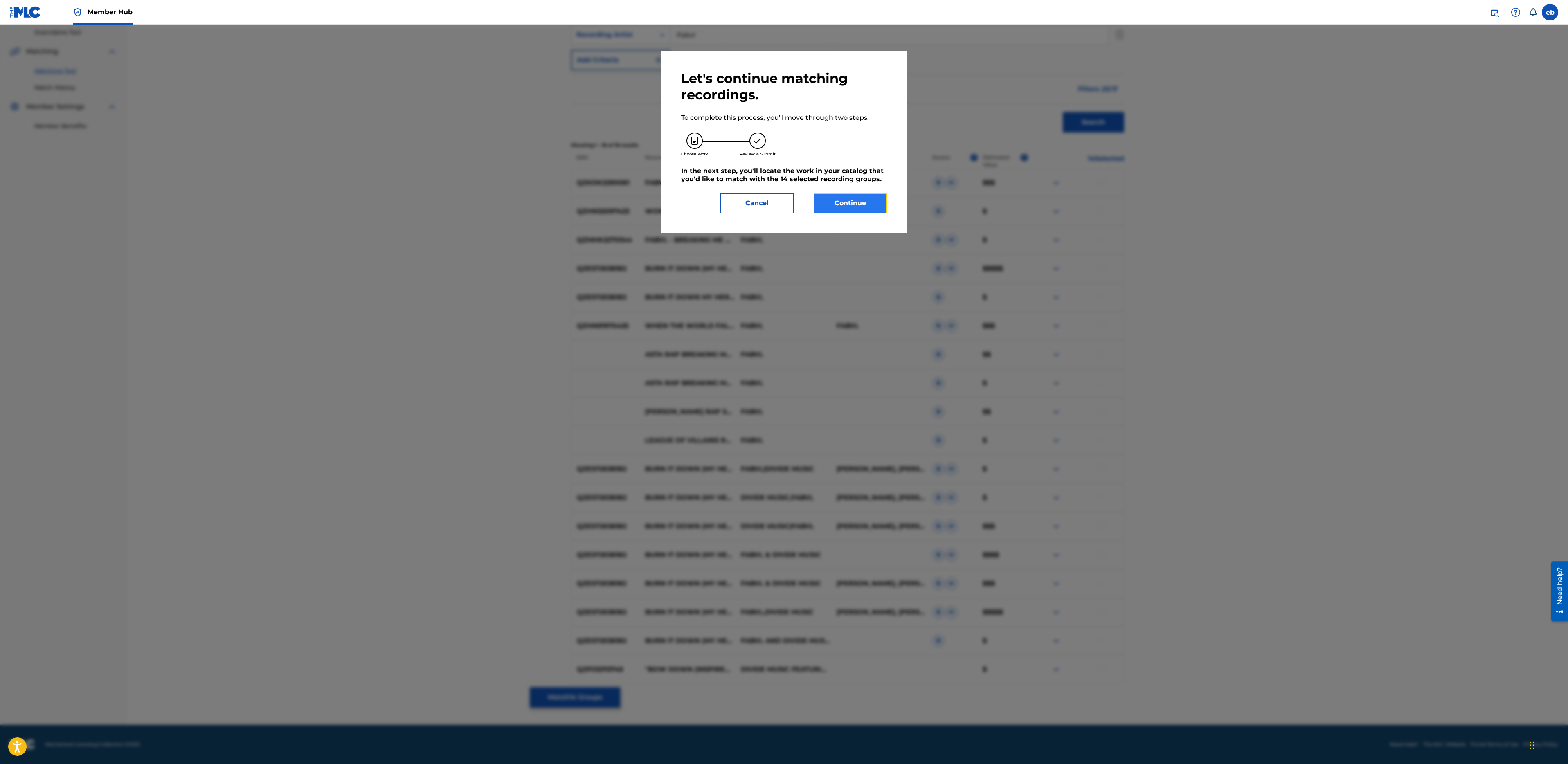
click at [844, 210] on button "Continue" at bounding box center [850, 203] width 74 height 21
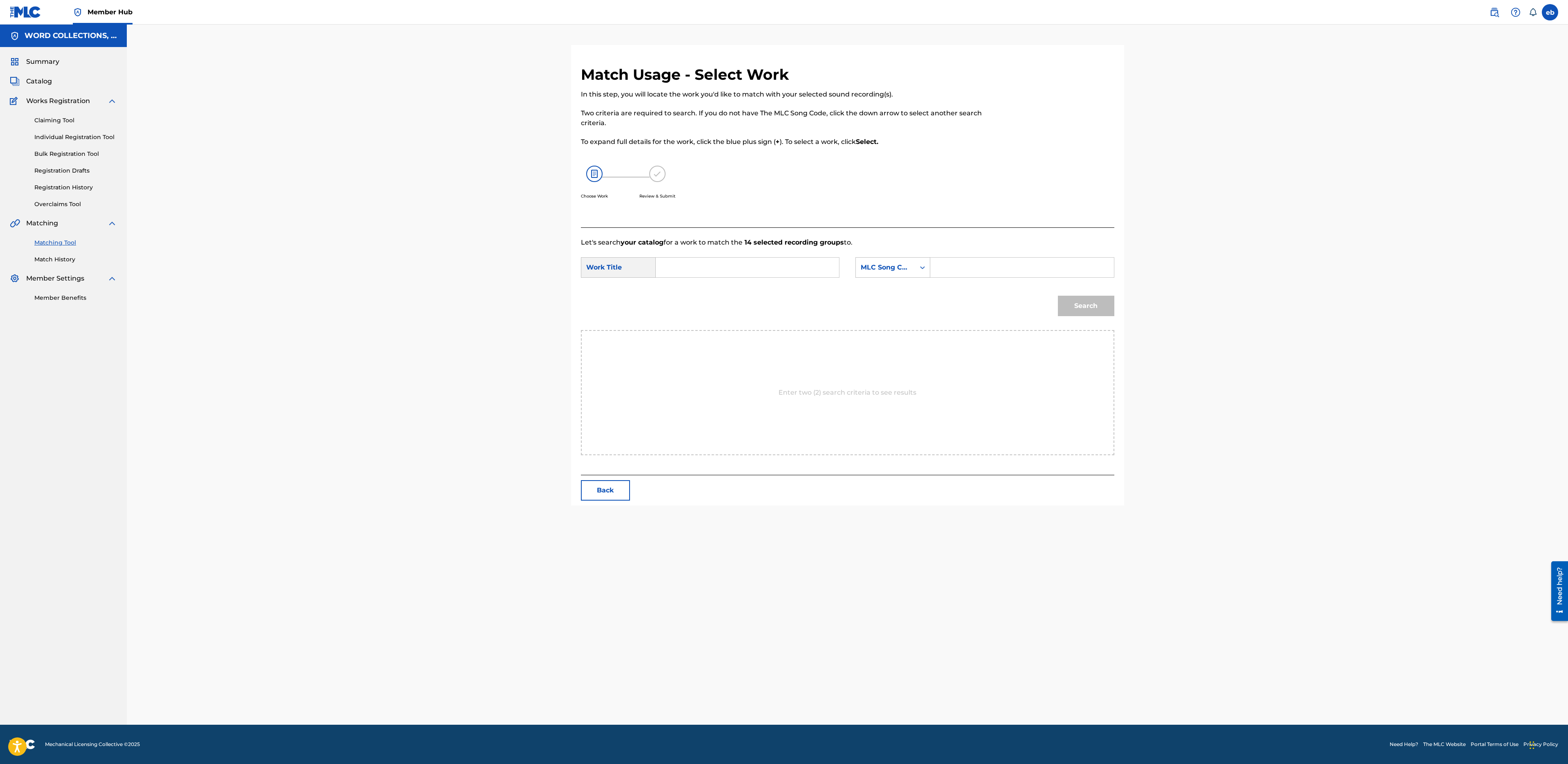
scroll to position [0, 0]
click at [682, 269] on input "Search Form" at bounding box center [747, 267] width 169 height 19
paste input "Ø"
type input "DØWN"
click at [911, 261] on div "MLC Song Code" at bounding box center [885, 267] width 59 height 15
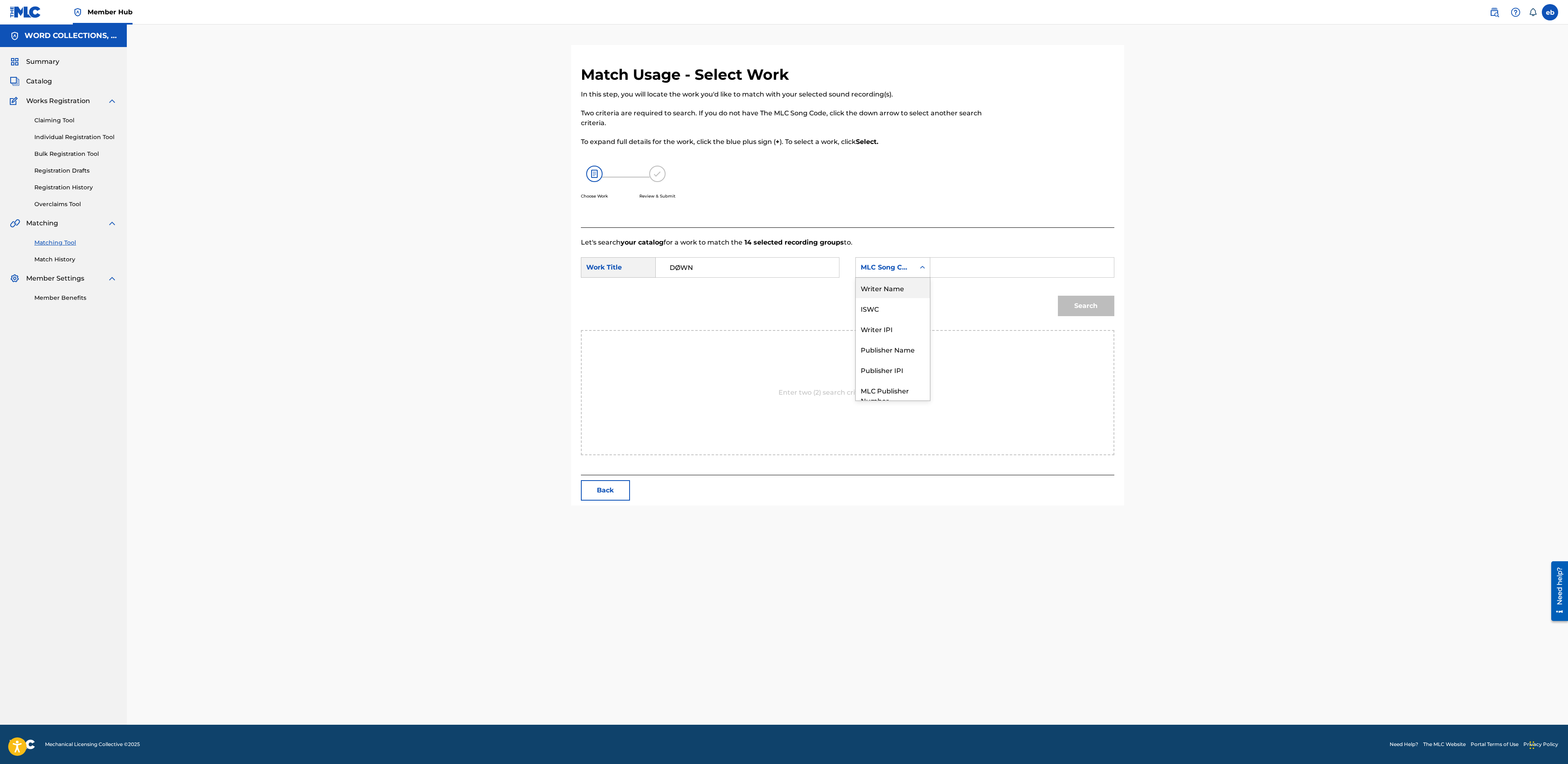
click at [900, 295] on div "Writer Name" at bounding box center [892, 288] width 74 height 21
click at [957, 273] on input "Search Form" at bounding box center [1021, 267] width 169 height 19
type input "Campbell"
click at [1058, 296] on button "Search" at bounding box center [1086, 306] width 57 height 21
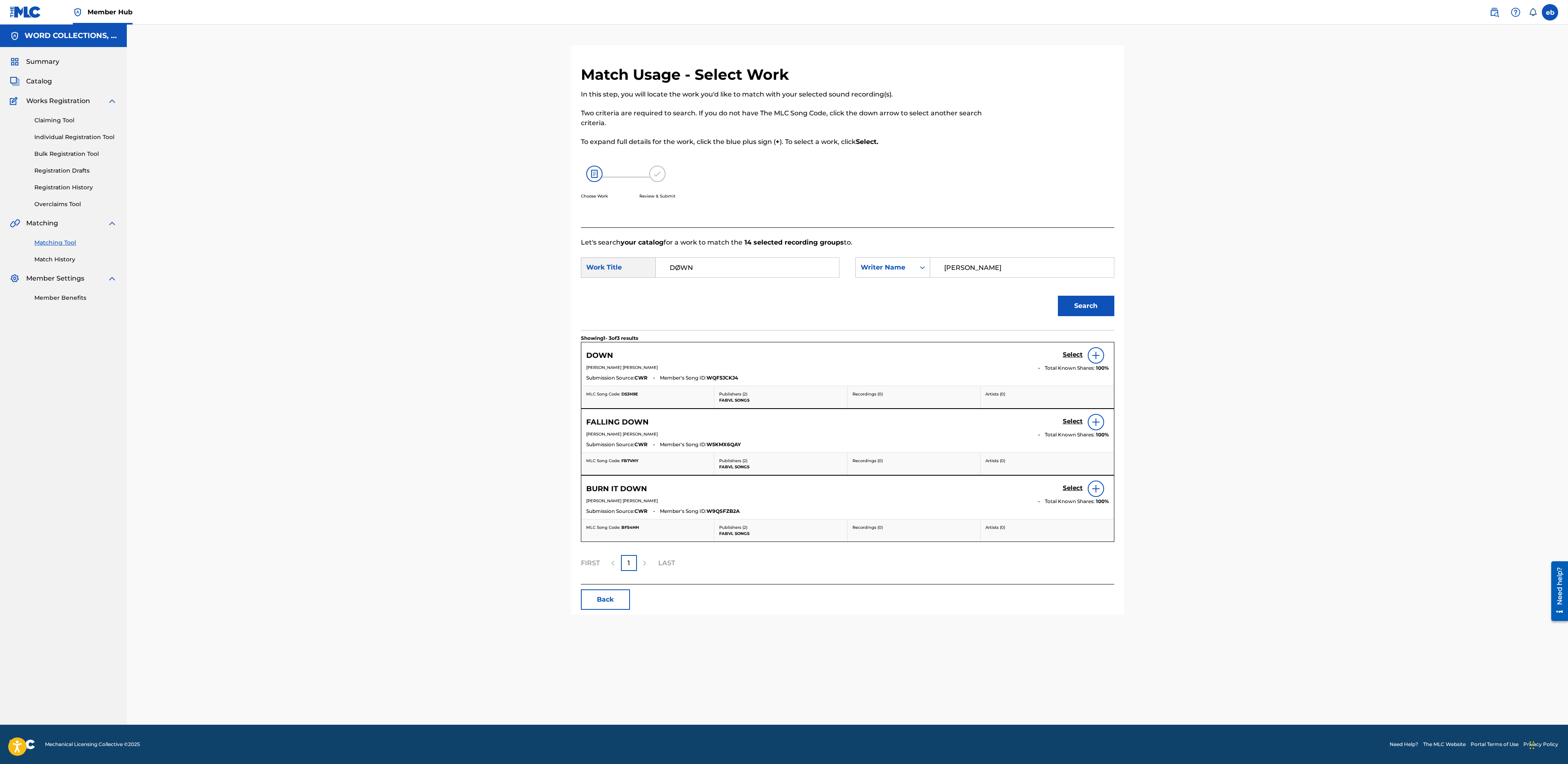
click at [1097, 350] on img at bounding box center [1096, 355] width 10 height 10
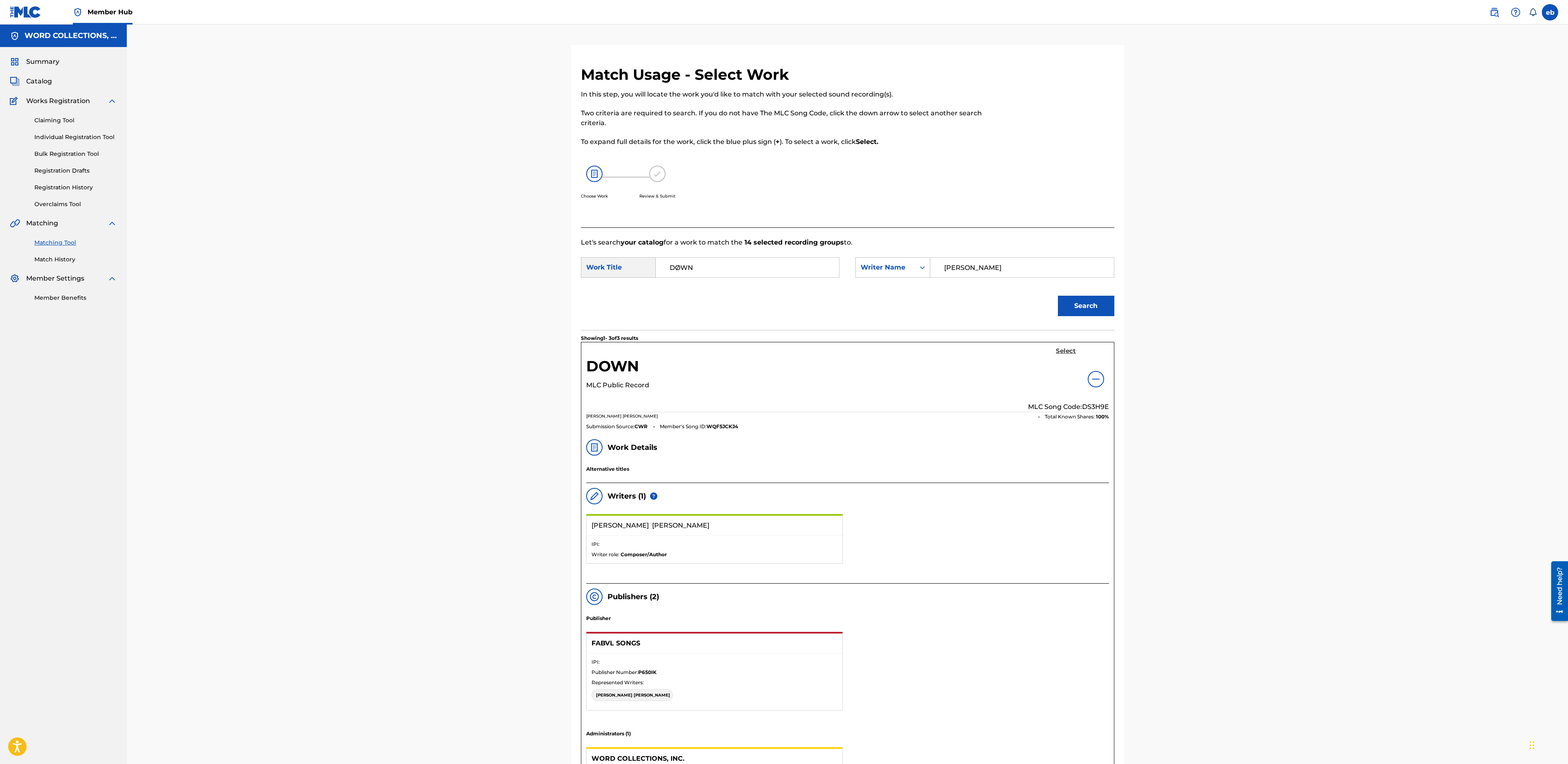
click at [1066, 351] on h5 "Select" at bounding box center [1066, 351] width 20 height 8
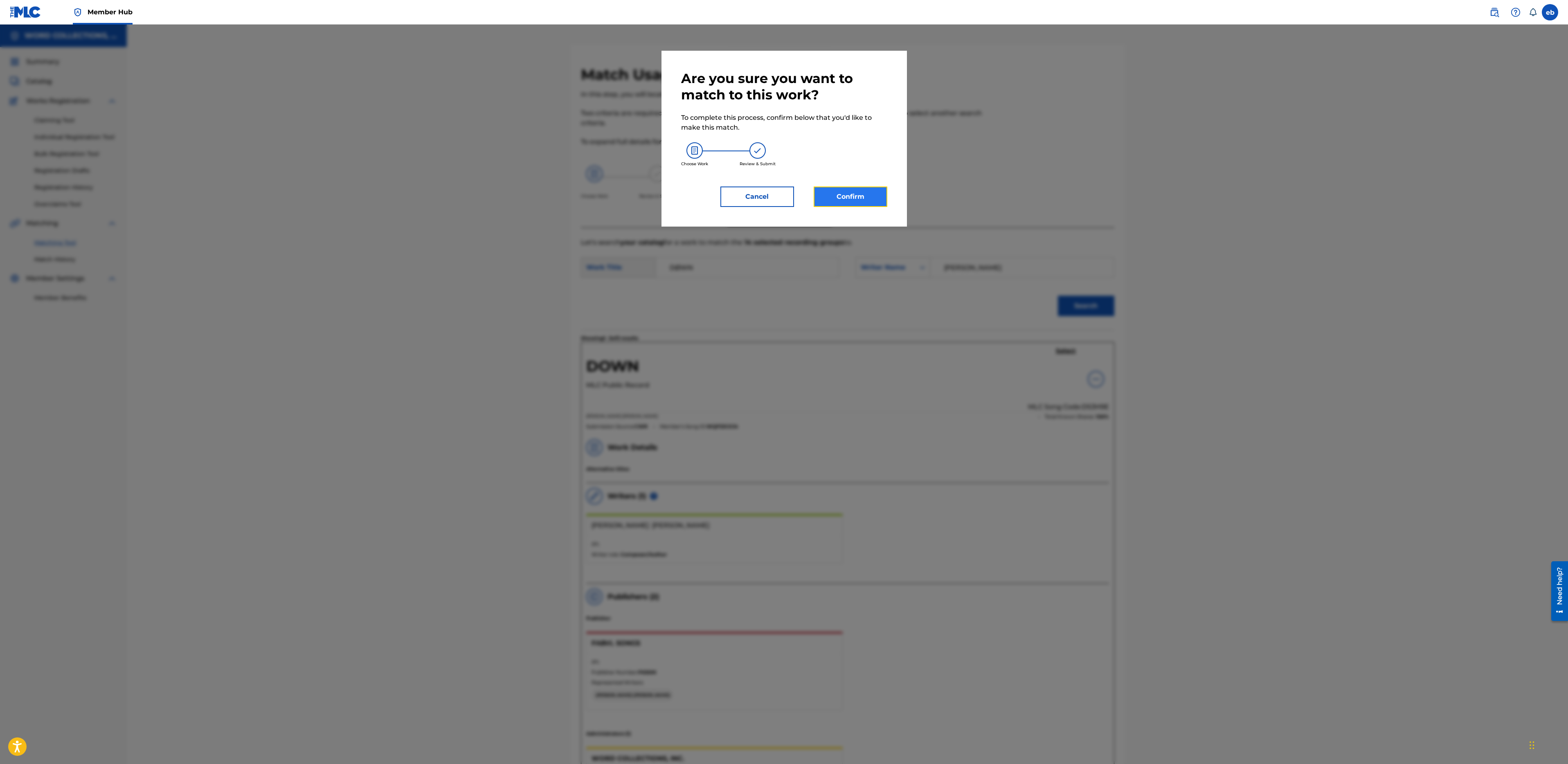
click at [830, 195] on button "Confirm" at bounding box center [850, 197] width 74 height 21
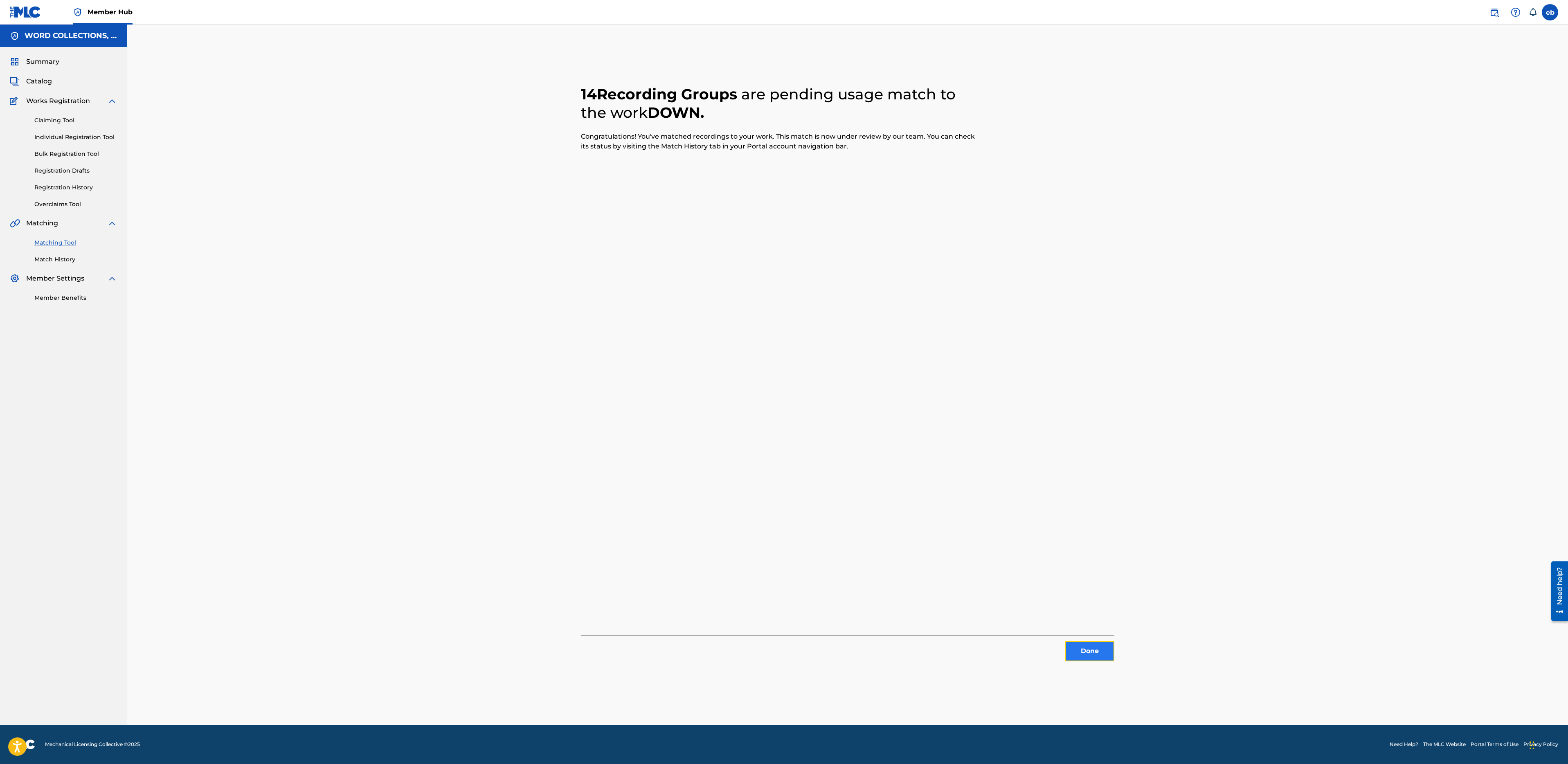
click at [1095, 649] on button "Done" at bounding box center [1090, 651] width 49 height 21
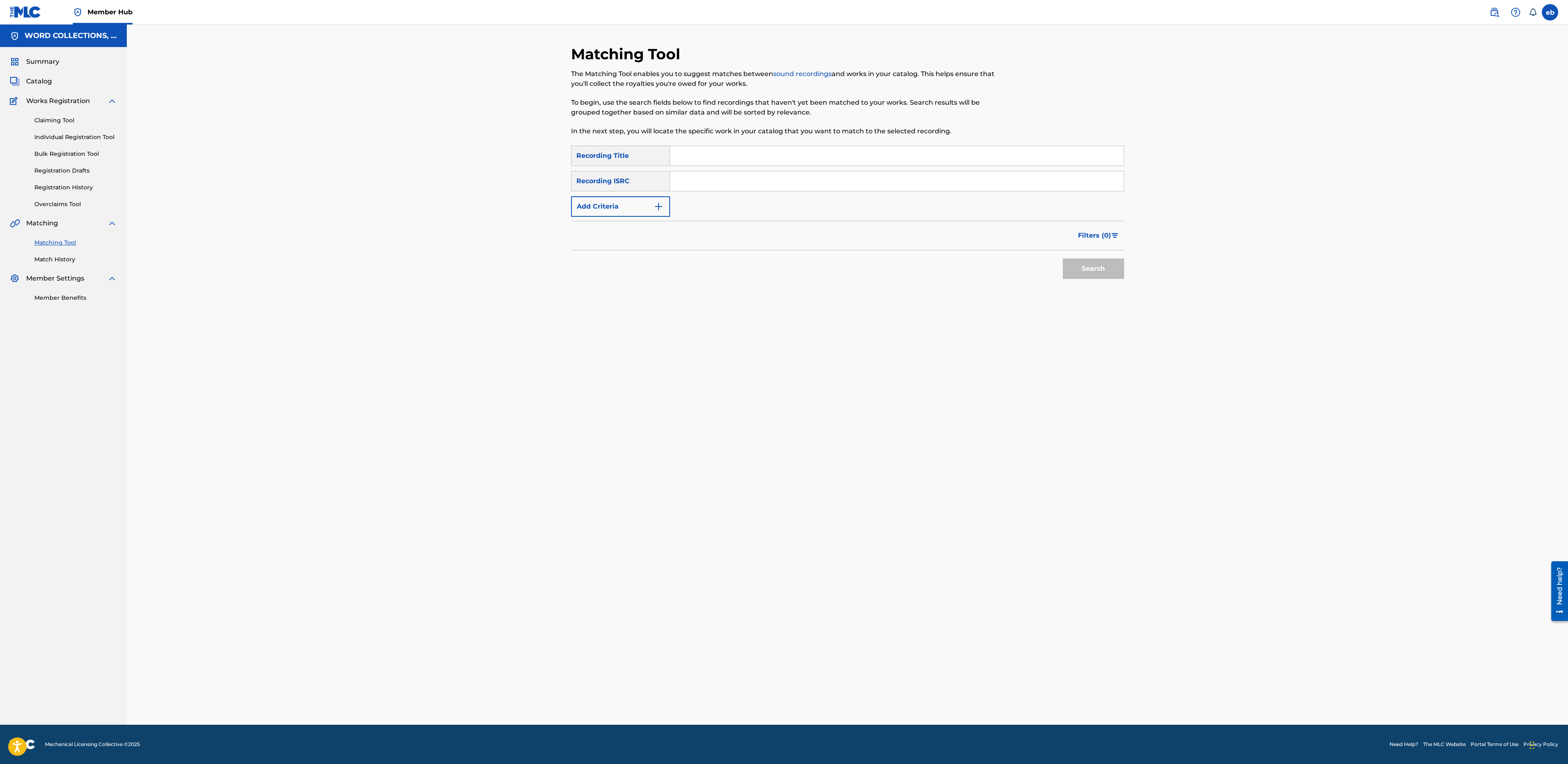
click at [754, 164] on input "Search Form" at bounding box center [897, 155] width 454 height 19
paste input "FALLING DOWN"
type input "FALLING DOWN"
click at [1063, 258] on button "Search" at bounding box center [1093, 269] width 62 height 21
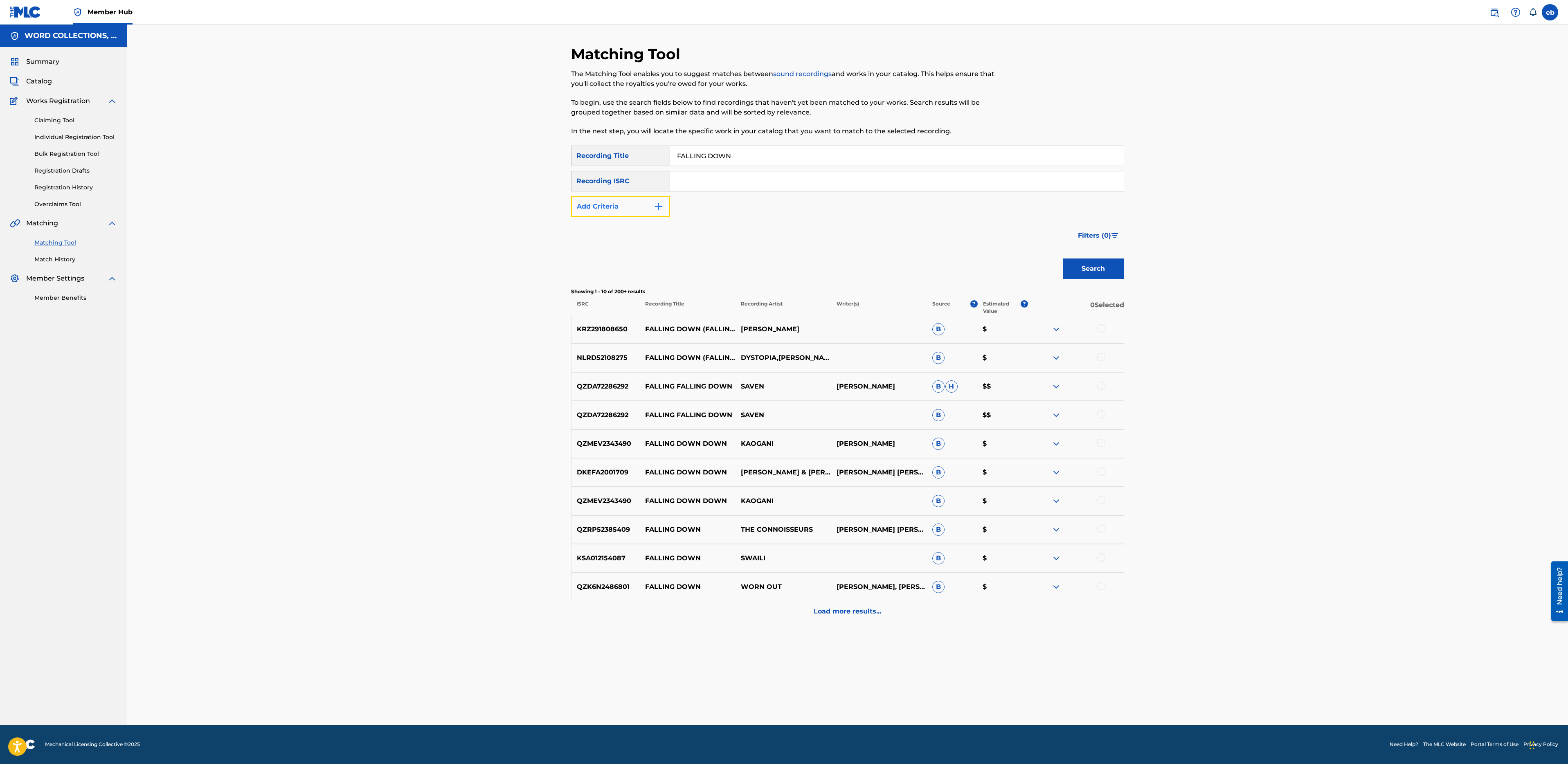
click at [626, 204] on button "Add Criteria" at bounding box center [620, 207] width 99 height 21
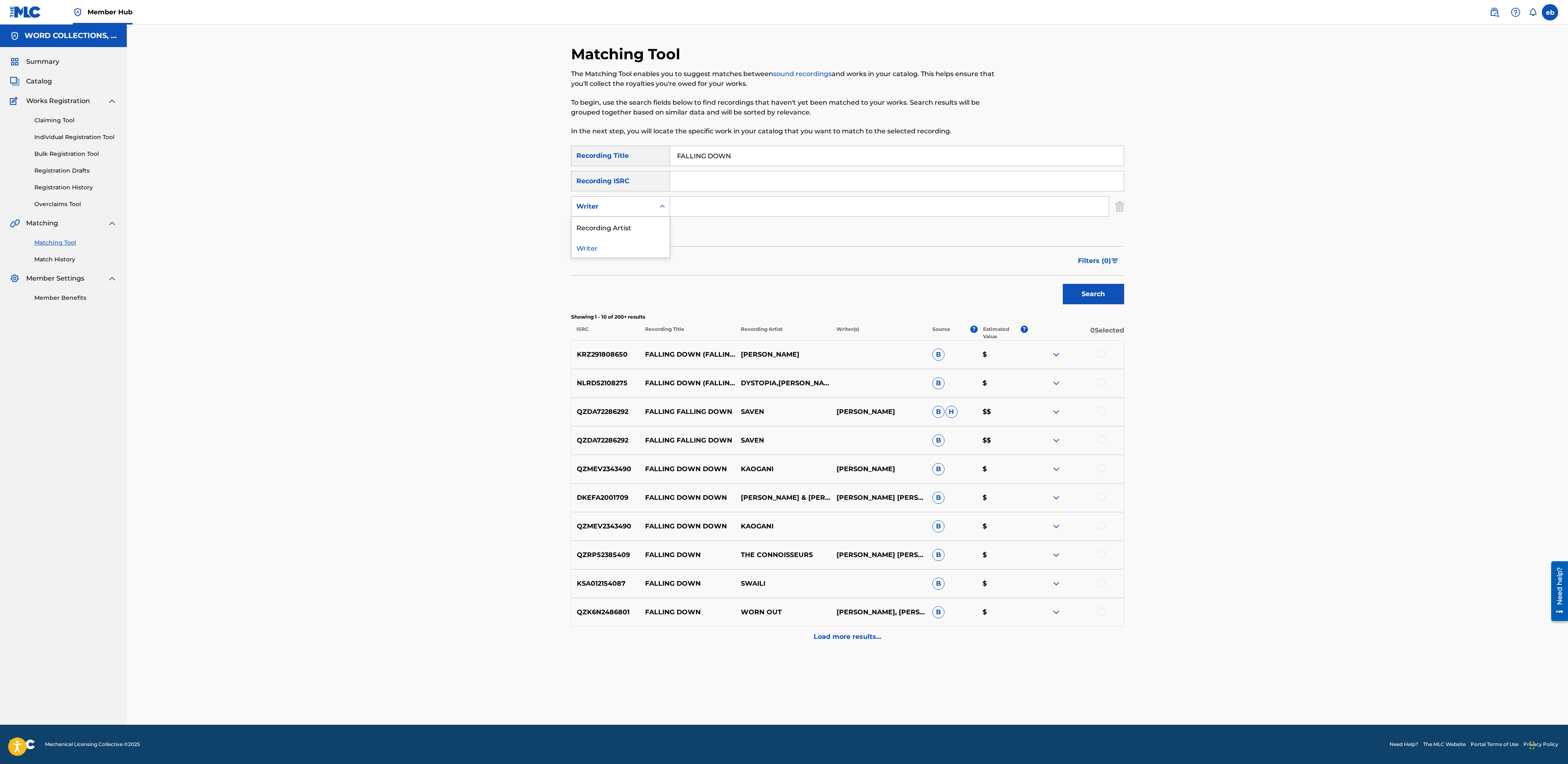
click at [630, 201] on div "Writer" at bounding box center [613, 207] width 84 height 15
click at [632, 224] on div "Recording Artist" at bounding box center [621, 227] width 98 height 21
click at [708, 206] on input "Search Form" at bounding box center [889, 207] width 439 height 19
type input "FabvL"
click at [1063, 284] on button "Search" at bounding box center [1093, 294] width 62 height 21
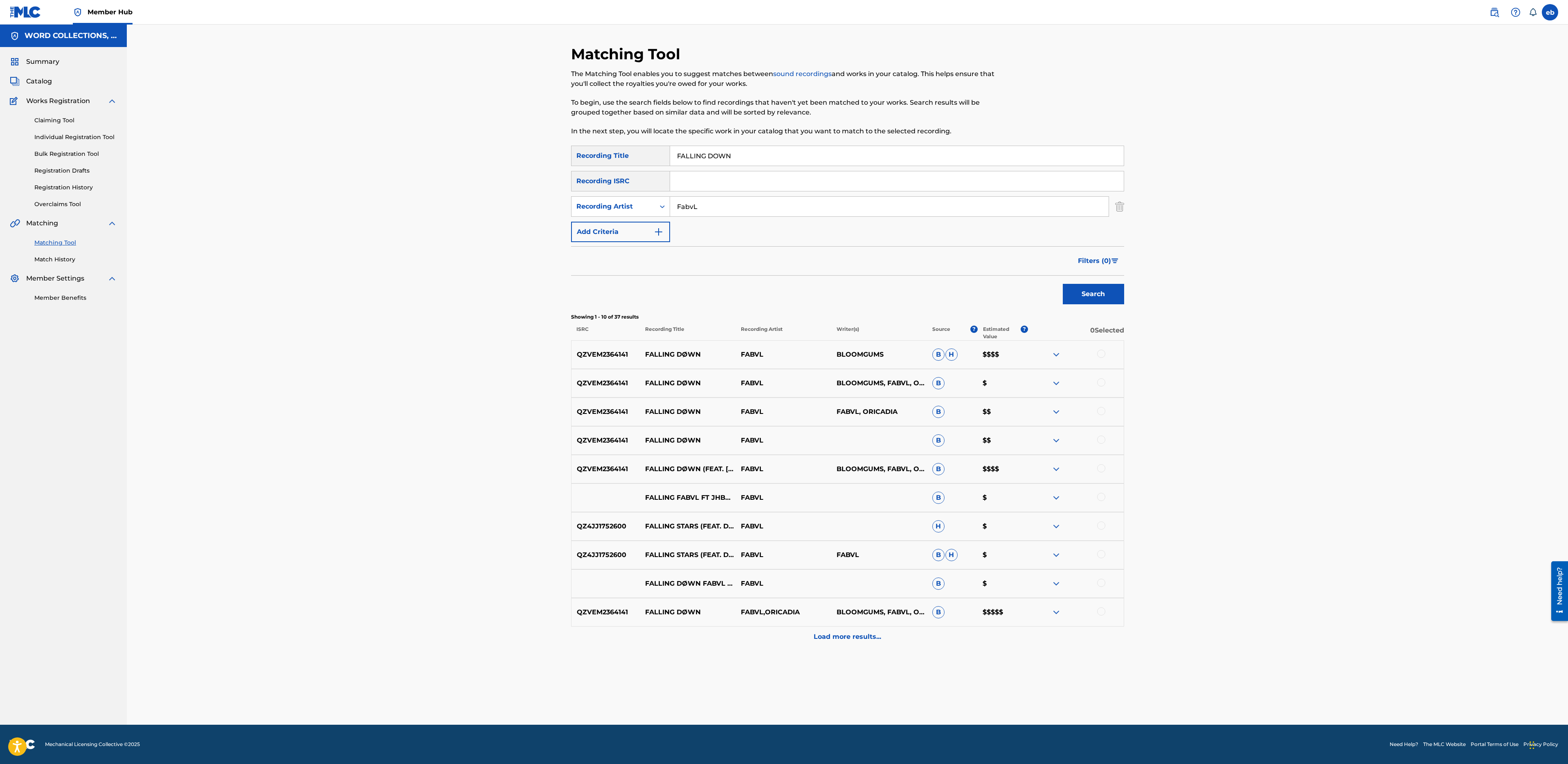
click at [1104, 353] on div at bounding box center [1102, 354] width 8 height 8
click at [1108, 382] on div at bounding box center [1076, 383] width 96 height 10
click at [1100, 387] on div at bounding box center [1076, 383] width 96 height 10
click at [1100, 382] on div at bounding box center [1102, 383] width 8 height 8
click at [1102, 410] on div at bounding box center [1102, 411] width 8 height 8
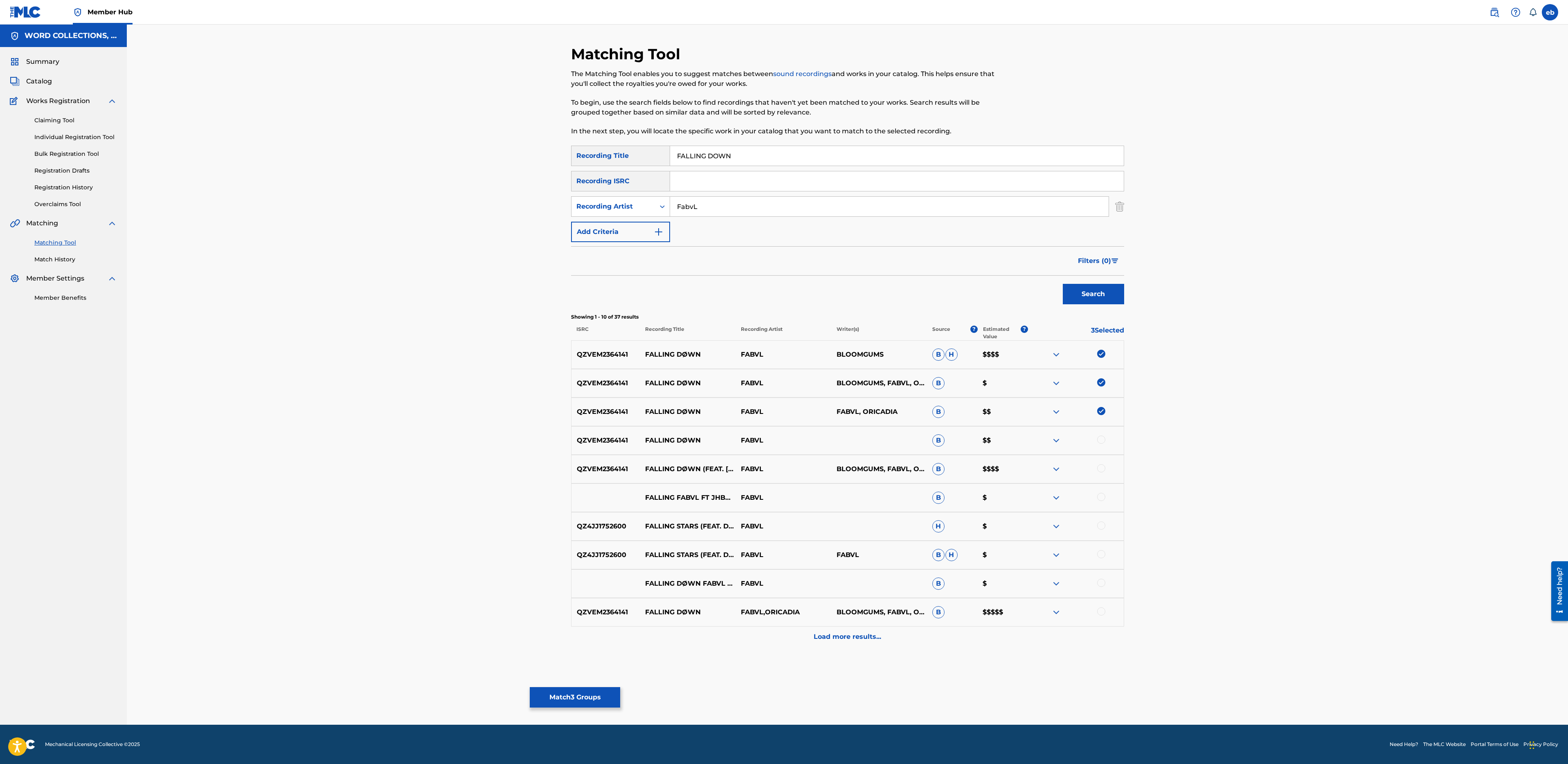
click at [1102, 433] on div "QZVEM2364141 FALLING DØWN FABVL B $$" at bounding box center [847, 440] width 553 height 28
click at [1106, 466] on div at bounding box center [1076, 469] width 96 height 10
click at [1102, 439] on div at bounding box center [1102, 439] width 8 height 8
click at [1104, 470] on div at bounding box center [1102, 468] width 8 height 8
click at [1100, 584] on div at bounding box center [1102, 583] width 8 height 8
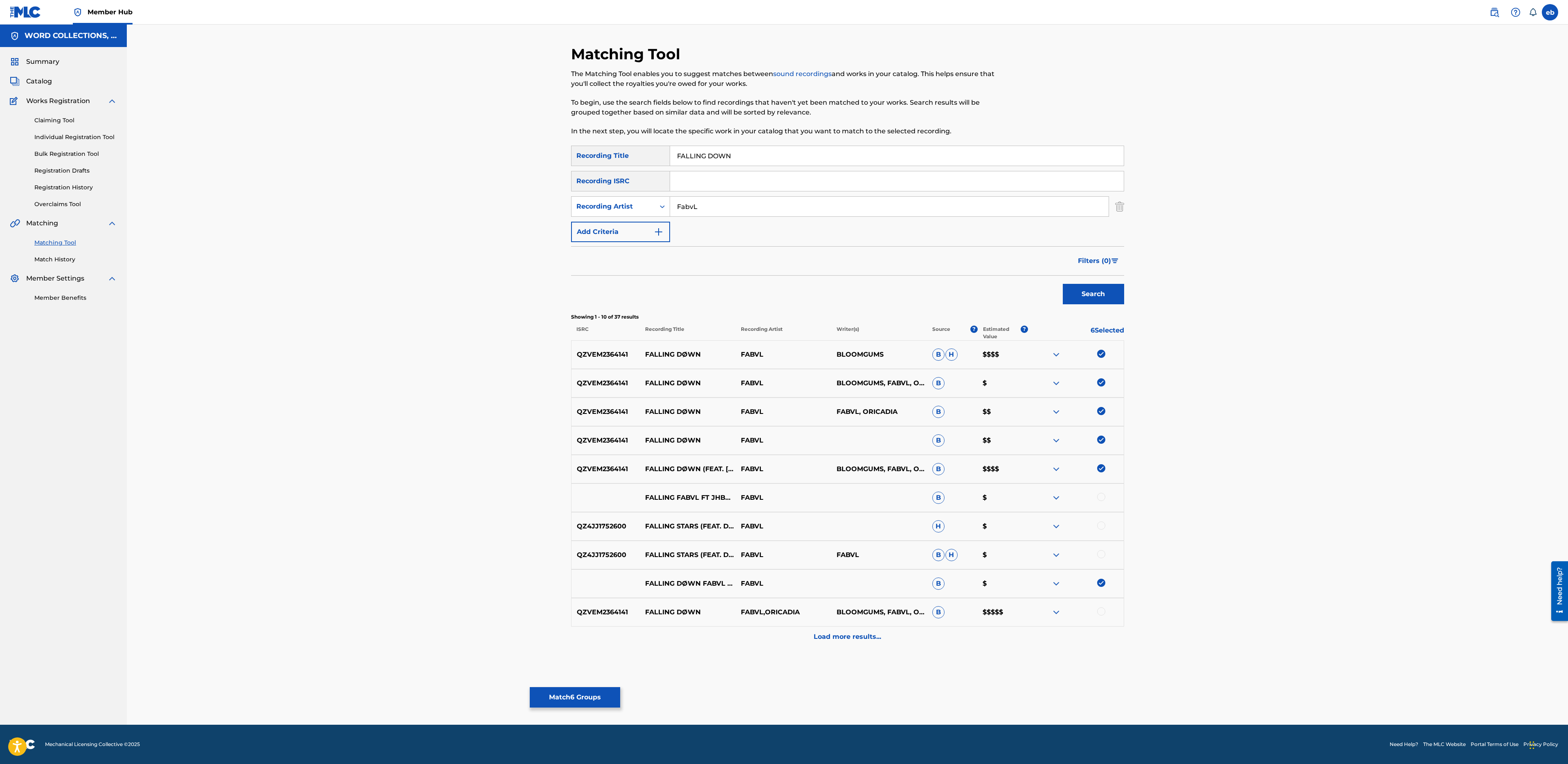
click at [1100, 609] on div at bounding box center [1102, 611] width 8 height 8
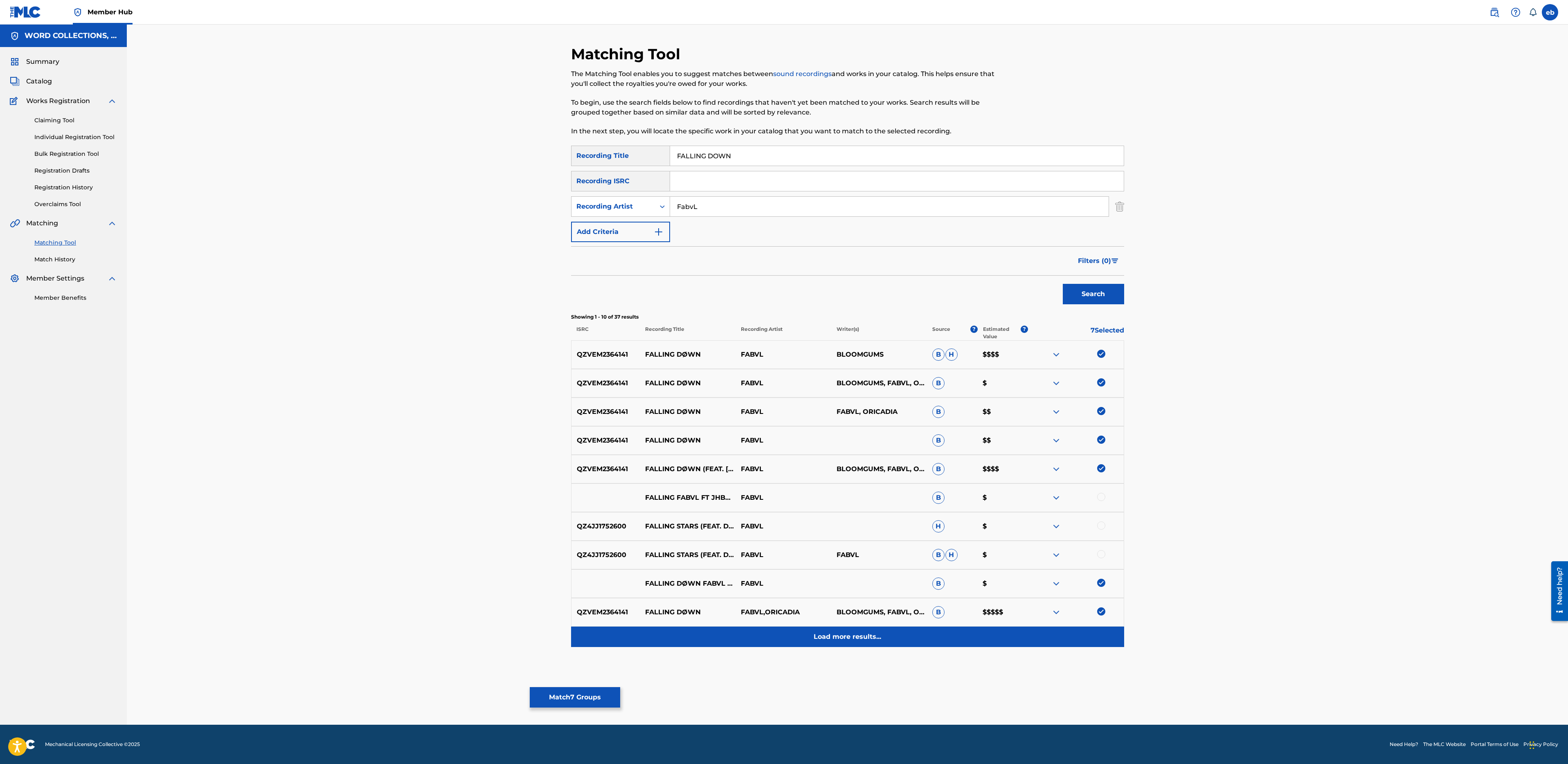
click at [842, 633] on p "Load more results..." at bounding box center [847, 637] width 68 height 10
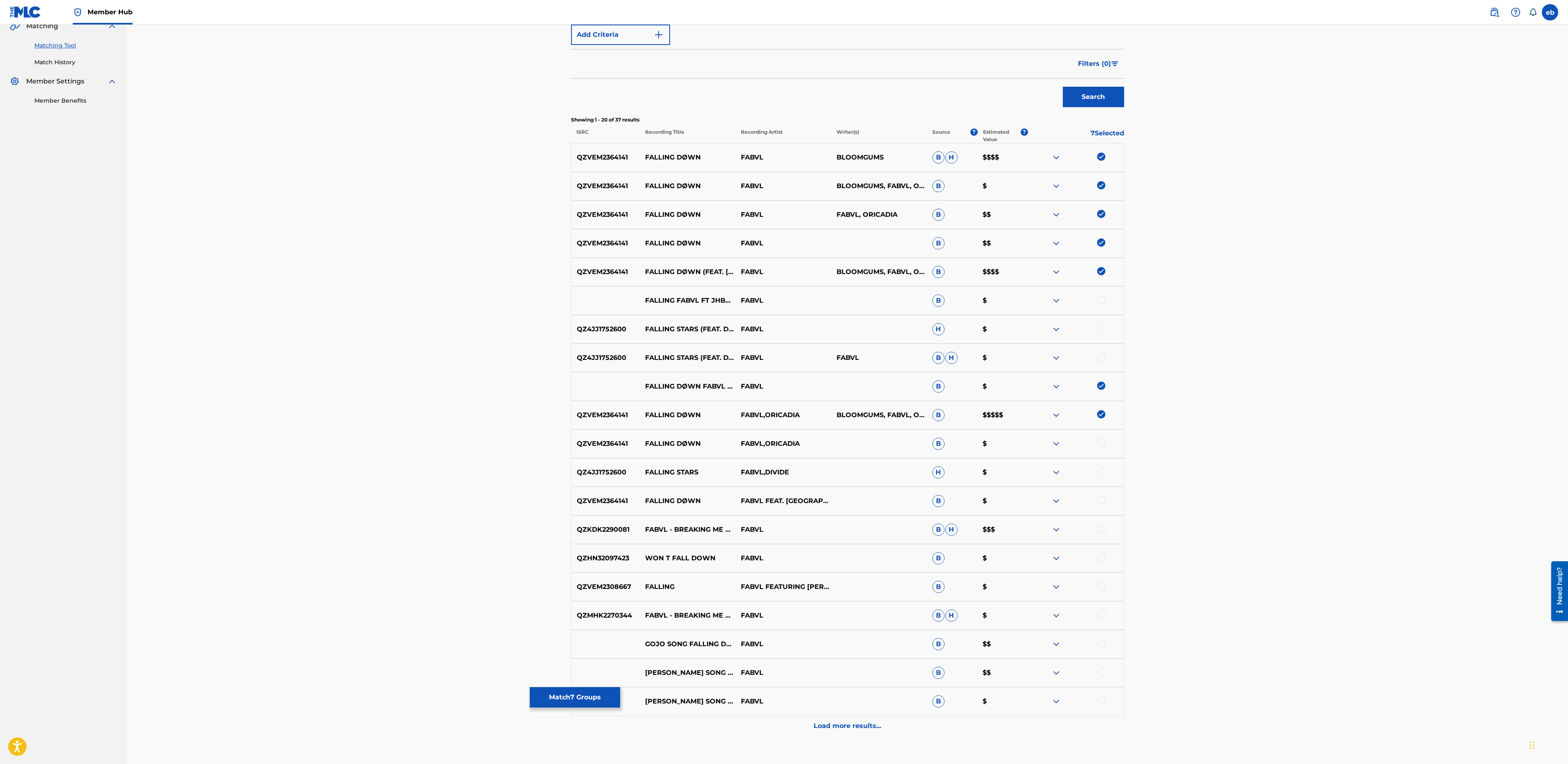
scroll to position [249, 0]
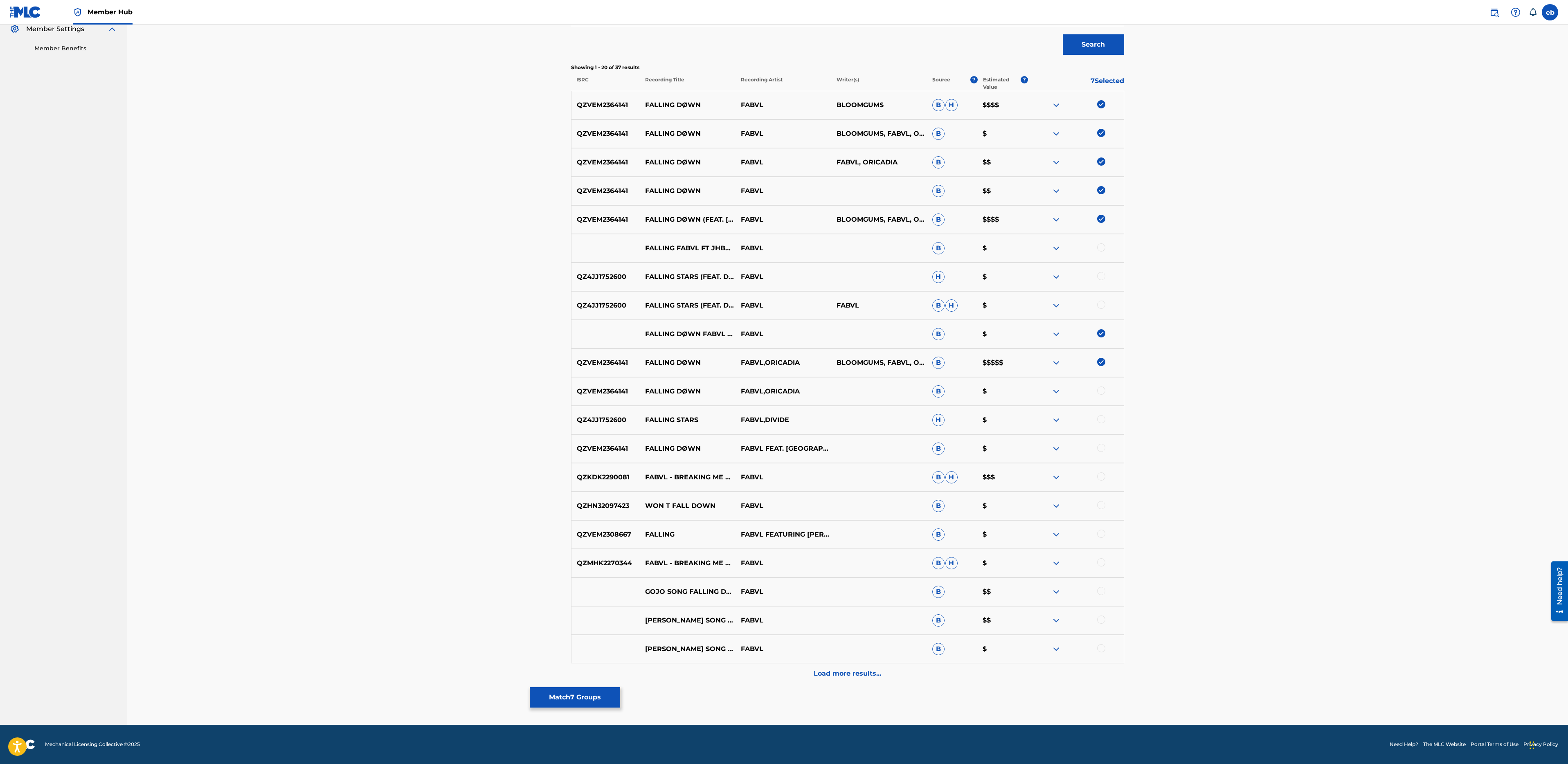
click at [1100, 391] on div at bounding box center [1102, 390] width 8 height 8
click at [1102, 423] on div at bounding box center [1076, 420] width 96 height 10
click at [1104, 447] on div at bounding box center [1102, 448] width 8 height 8
click at [1102, 591] on div at bounding box center [1102, 591] width 8 height 8
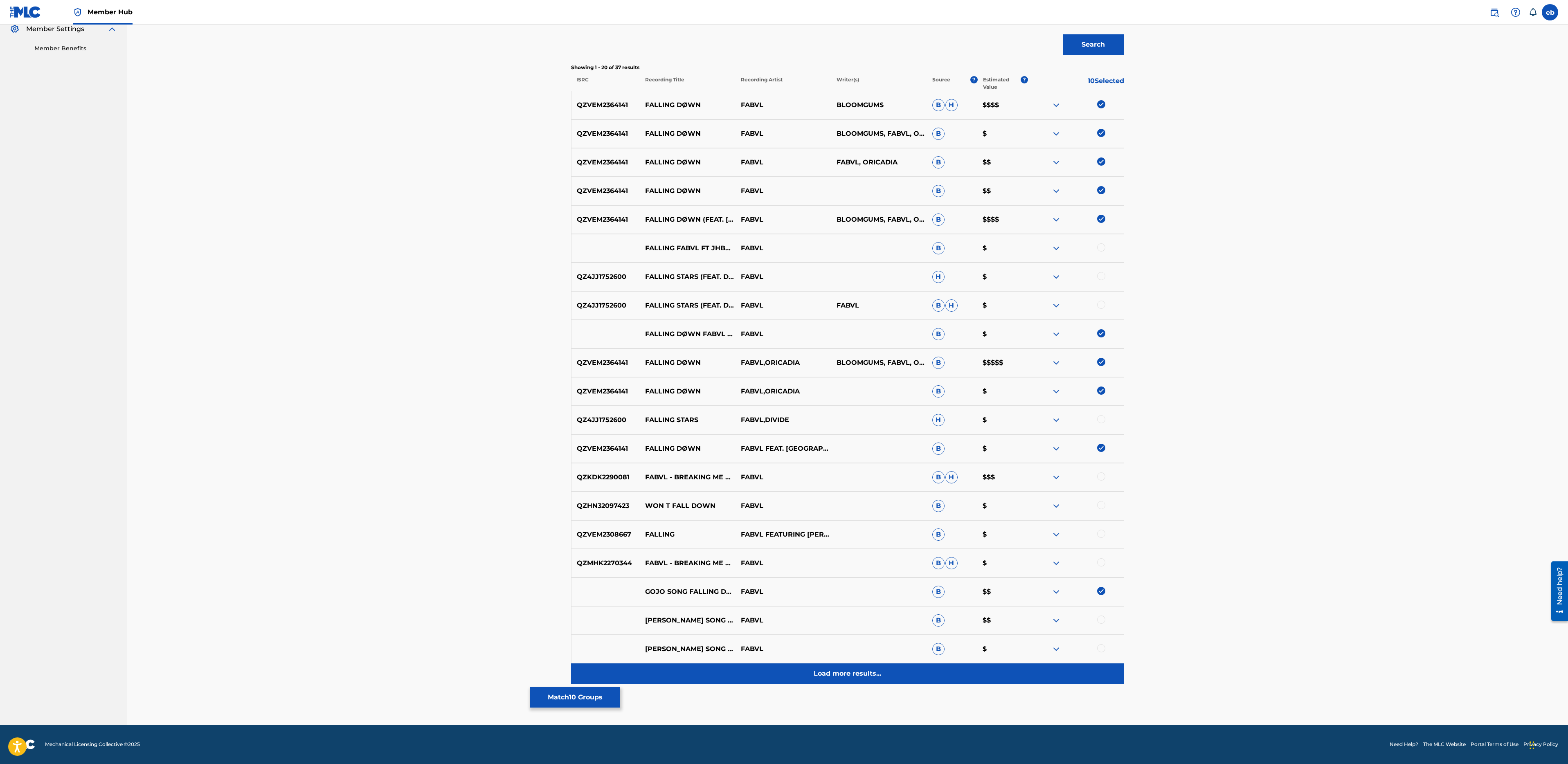
click at [777, 678] on div "Load more results..." at bounding box center [847, 674] width 553 height 21
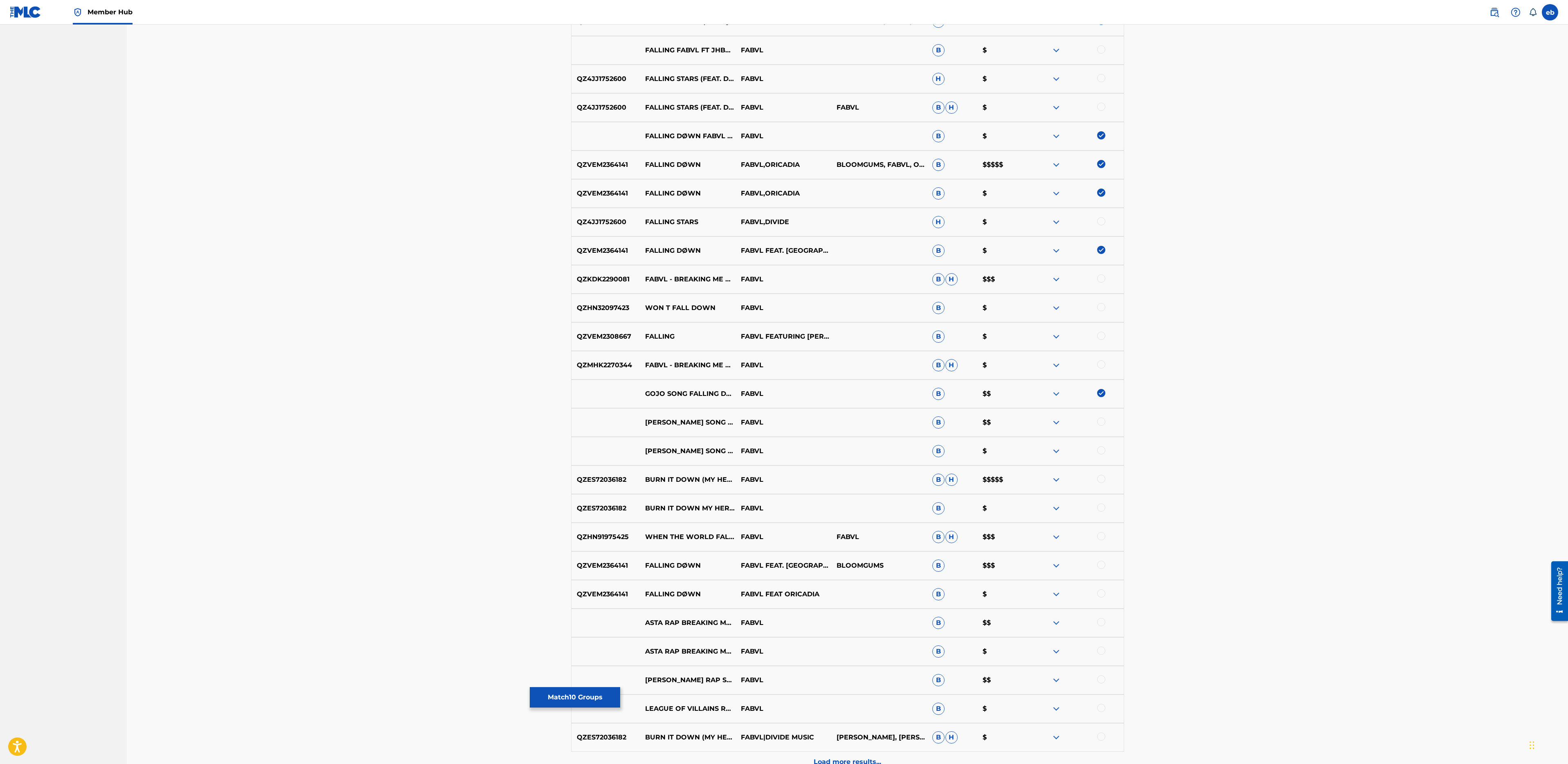
scroll to position [504, 0]
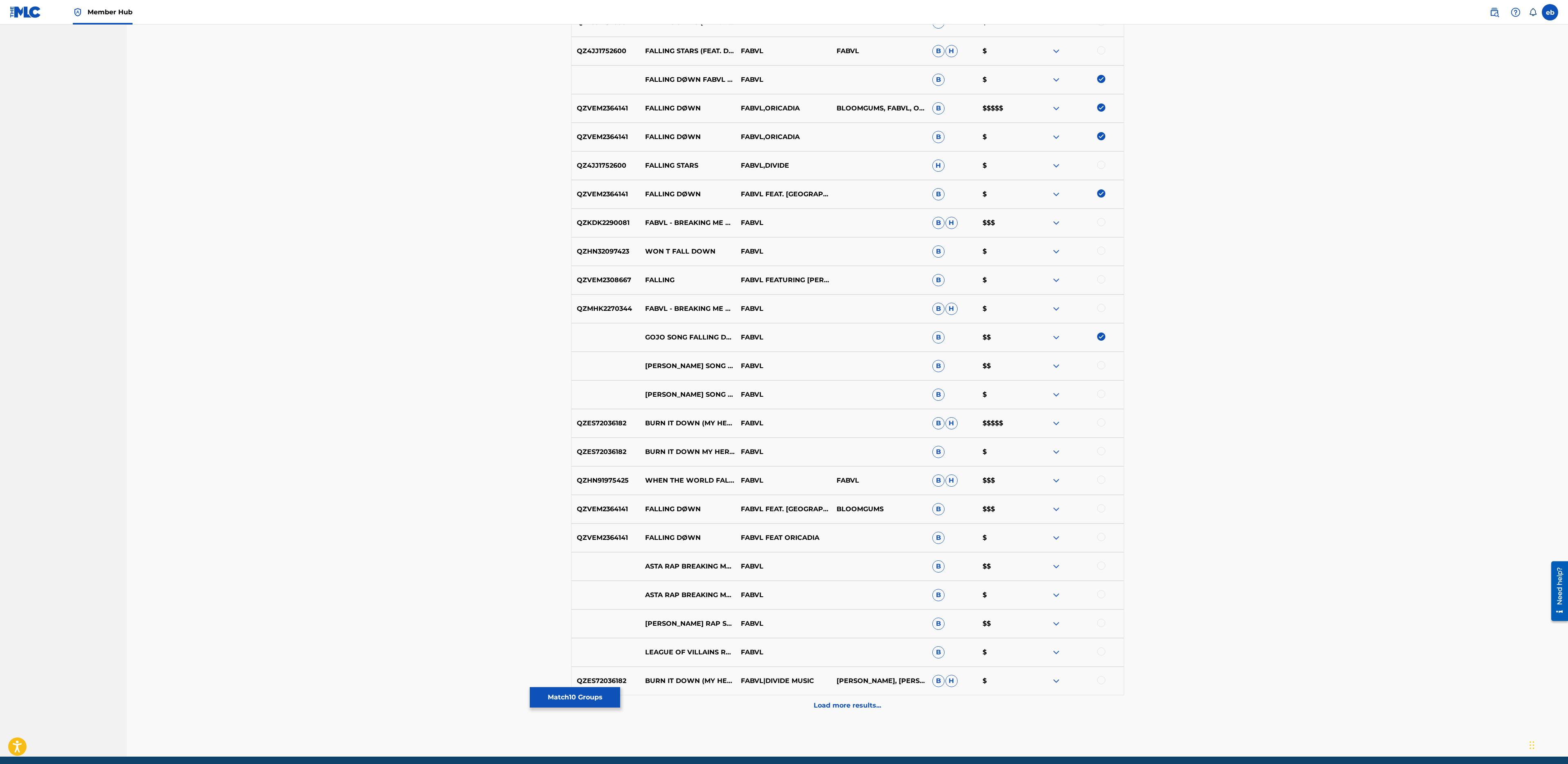
click at [1103, 512] on div at bounding box center [1102, 508] width 8 height 8
click at [1104, 533] on div at bounding box center [1102, 537] width 8 height 8
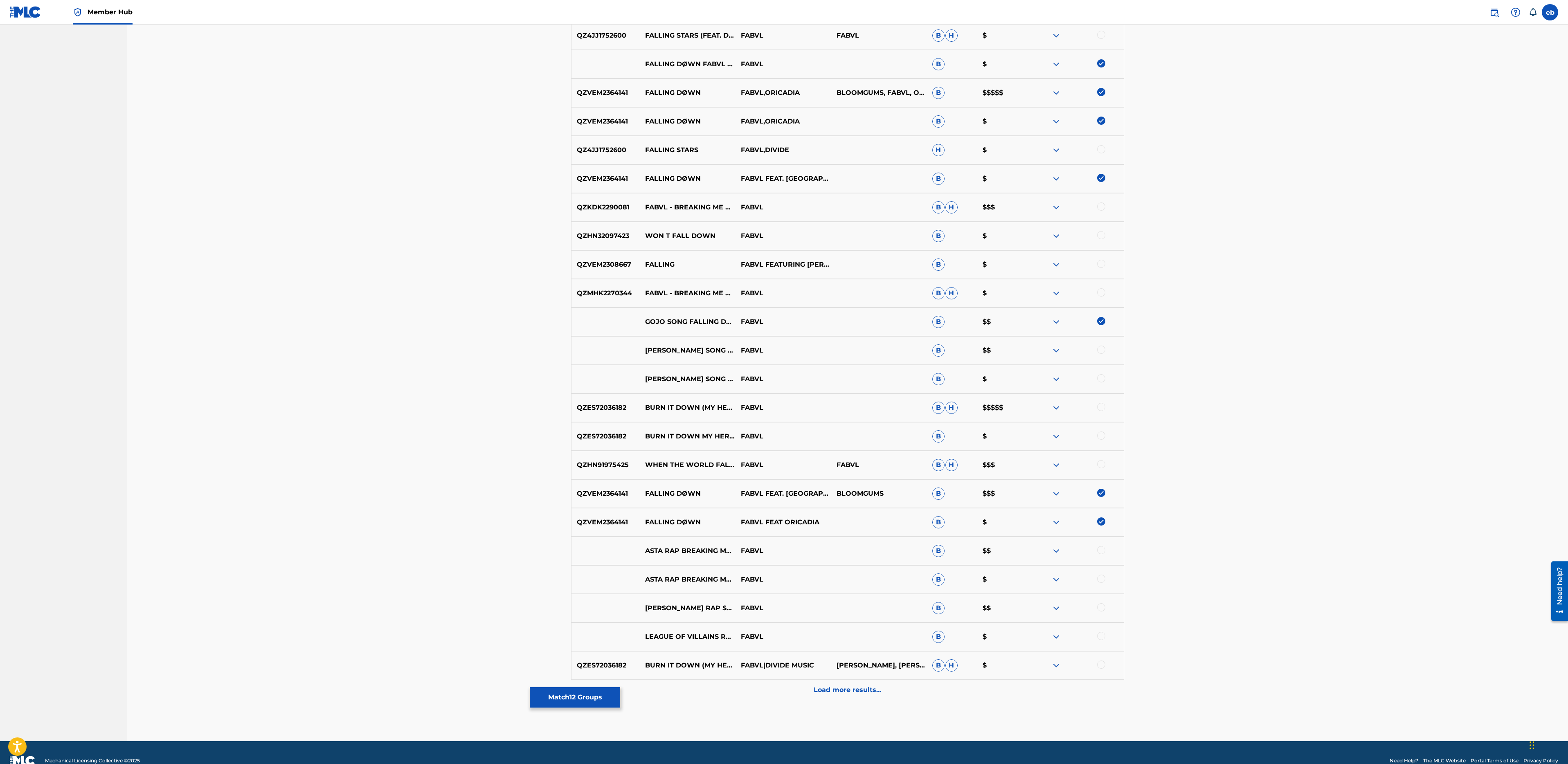
scroll to position [535, 0]
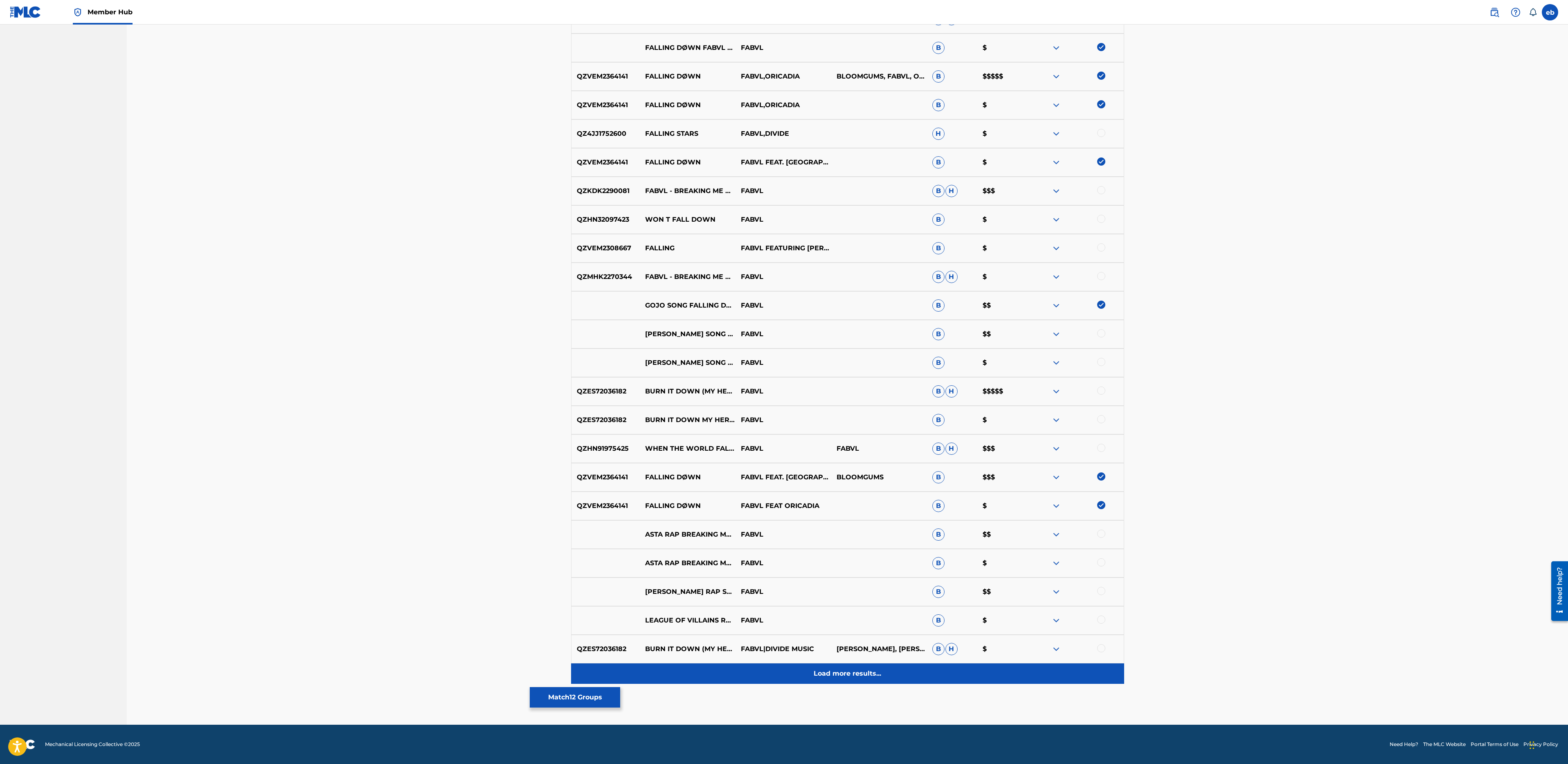
click at [850, 676] on p "Load more results..." at bounding box center [847, 674] width 68 height 10
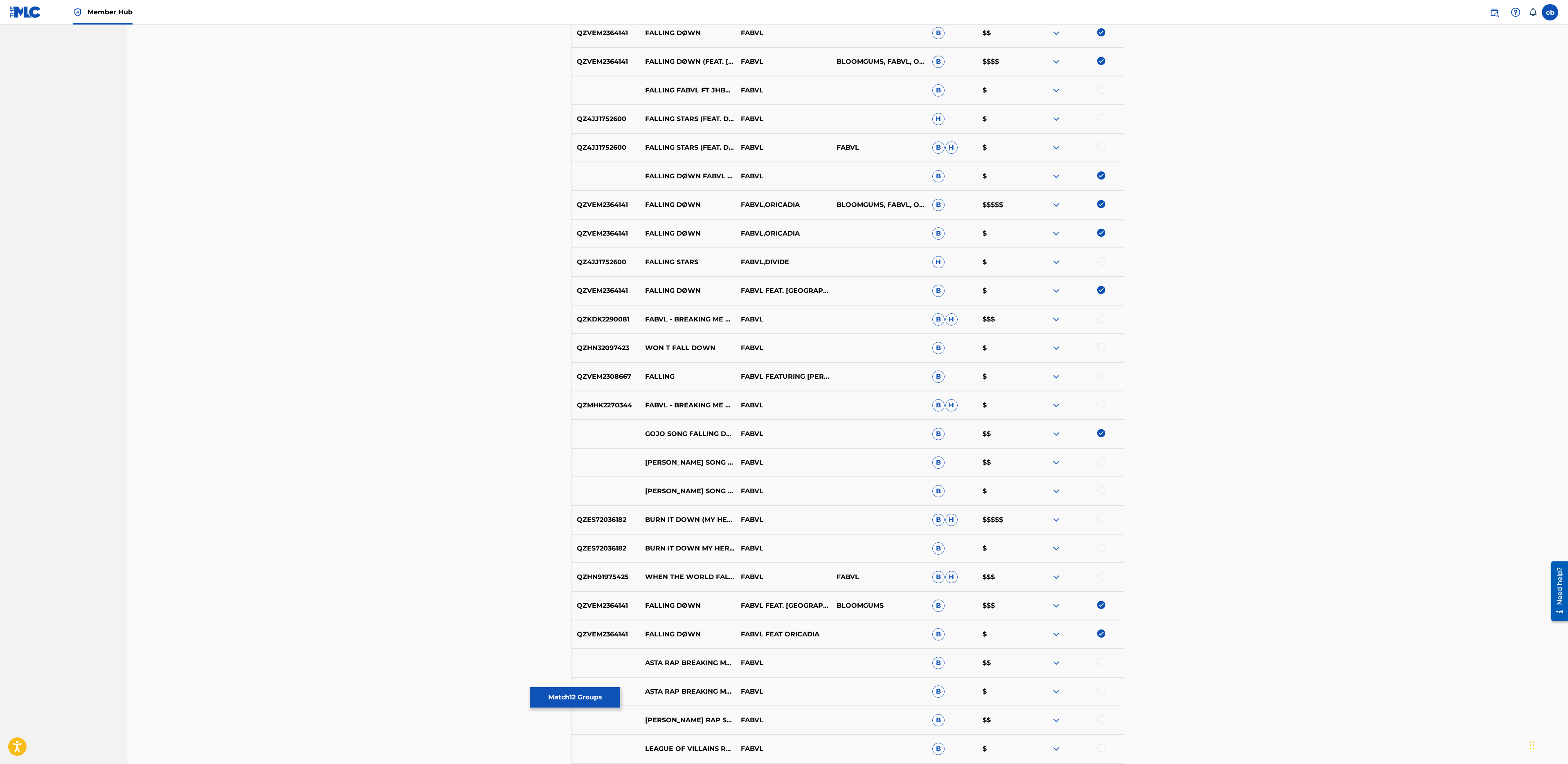
scroll to position [0, 0]
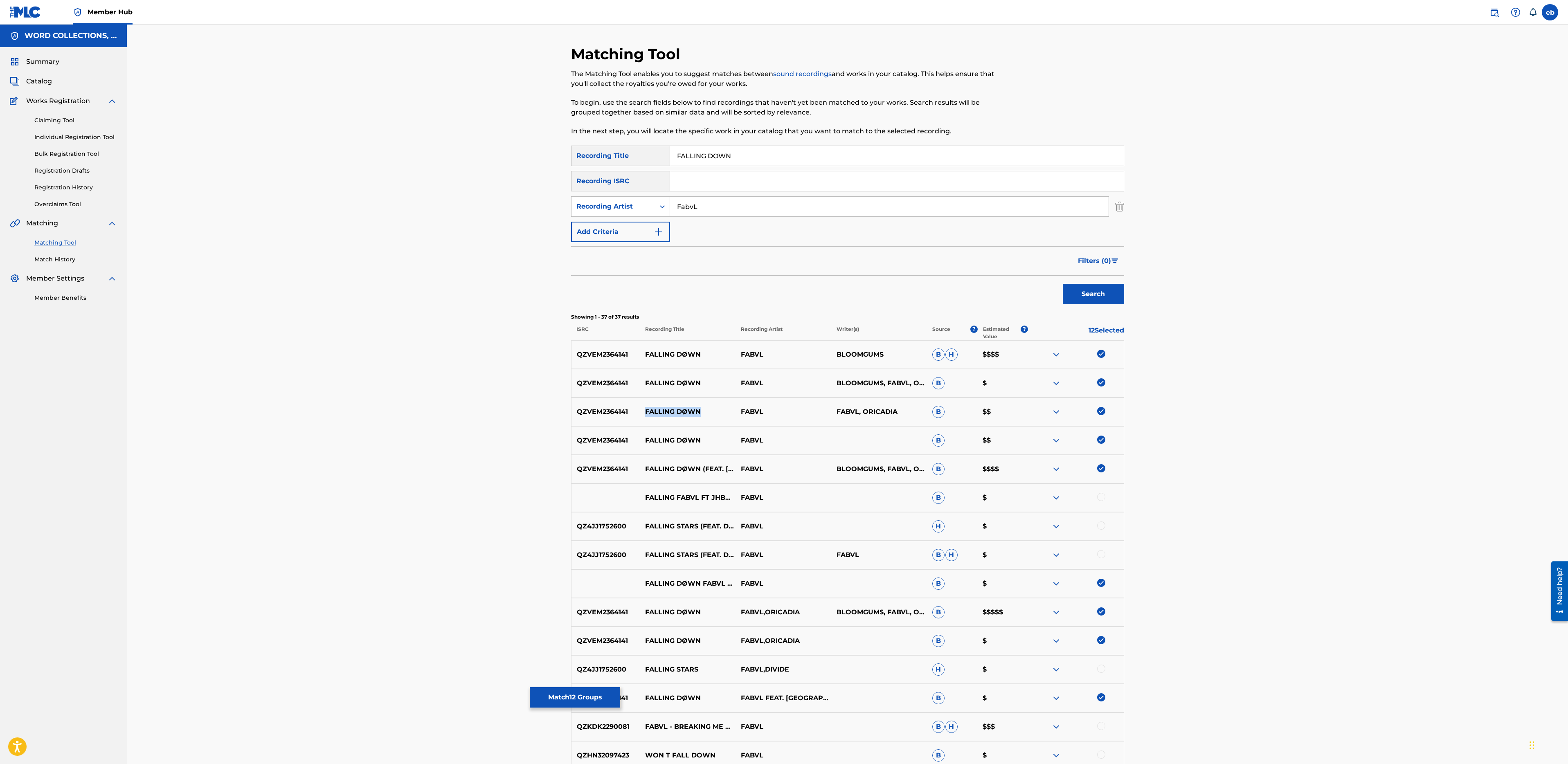
drag, startPoint x: 706, startPoint y: 408, endPoint x: 646, endPoint y: 409, distance: 60.0
click at [646, 409] on p "FALLING DØWN" at bounding box center [688, 412] width 96 height 10
copy p "FALLING DØWN"
click at [768, 160] on input "FALLING DOWN" at bounding box center [897, 155] width 454 height 19
paste input "Ø"
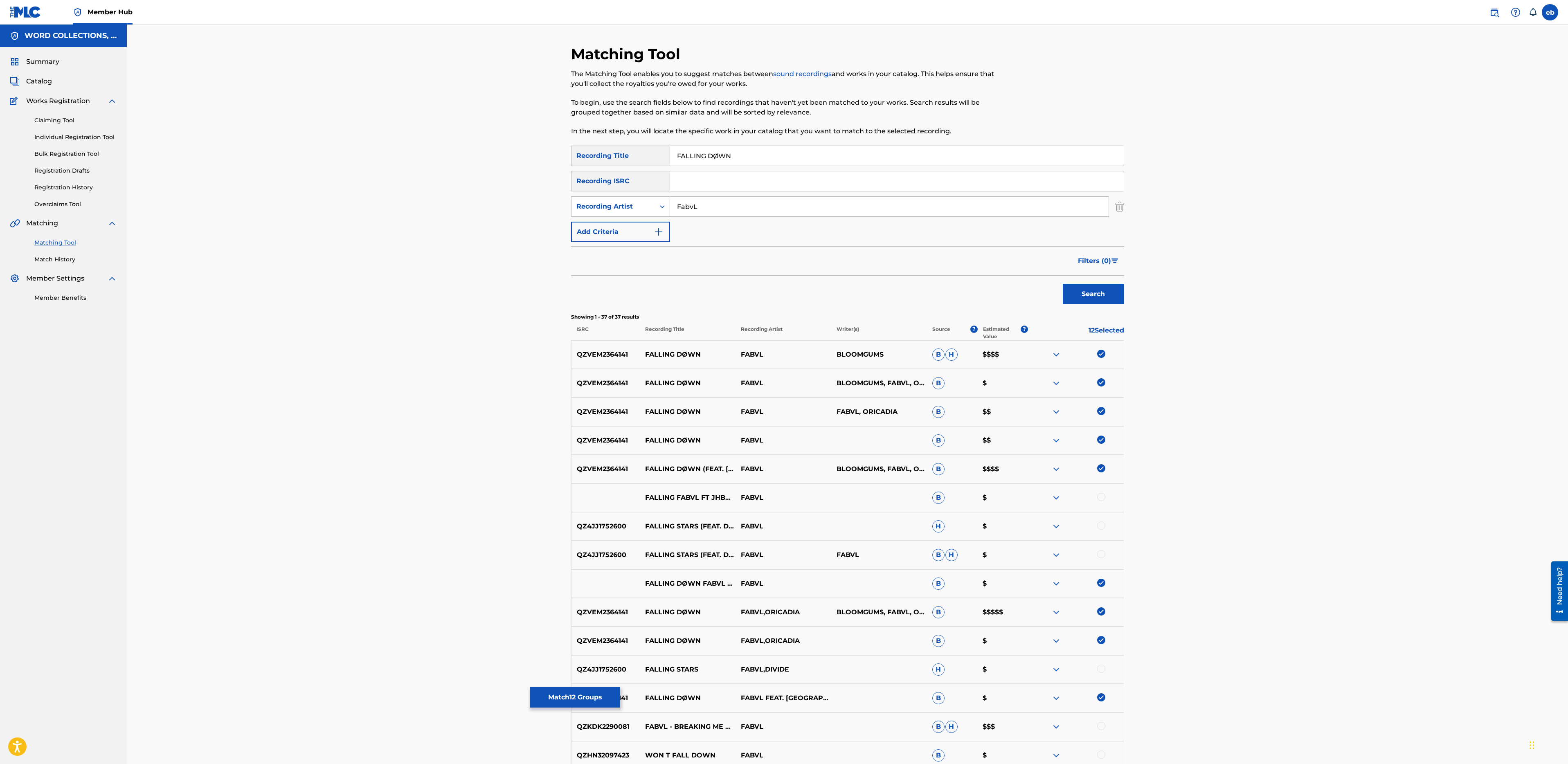
type input "FALLING DØWN"
click at [1063, 284] on button "Search" at bounding box center [1093, 294] width 62 height 21
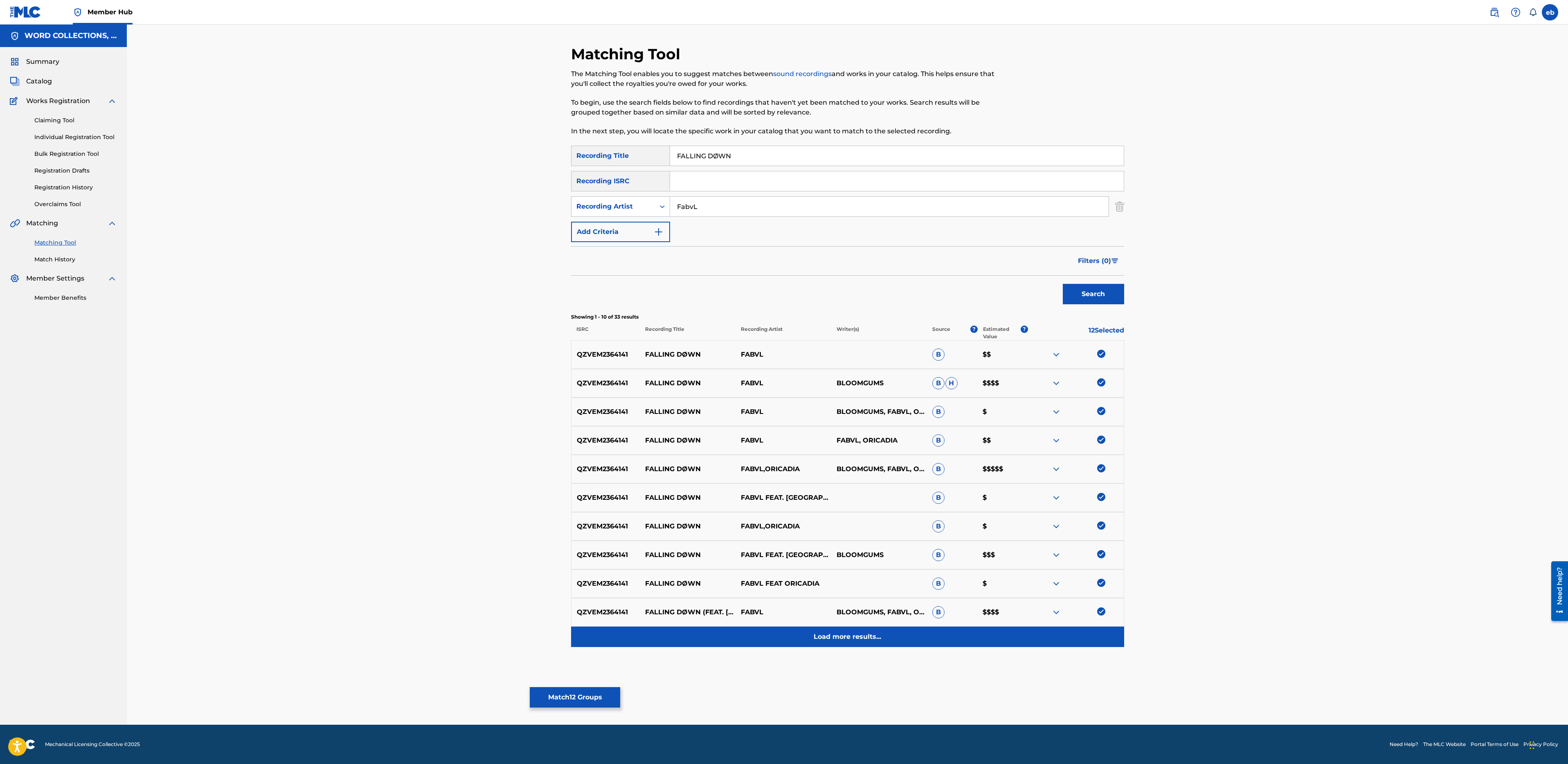
click at [850, 641] on p "Load more results..." at bounding box center [847, 637] width 68 height 10
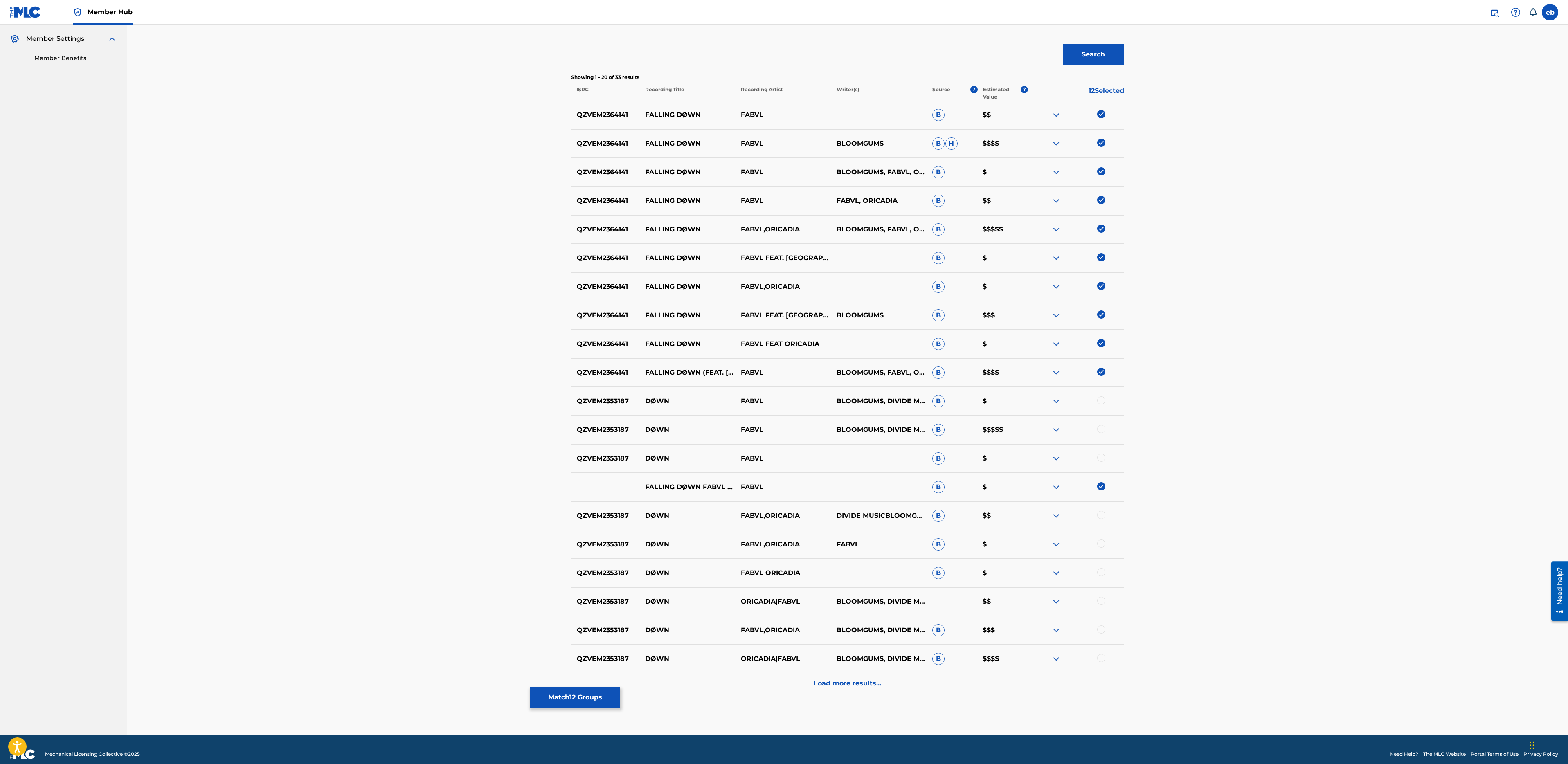
scroll to position [249, 0]
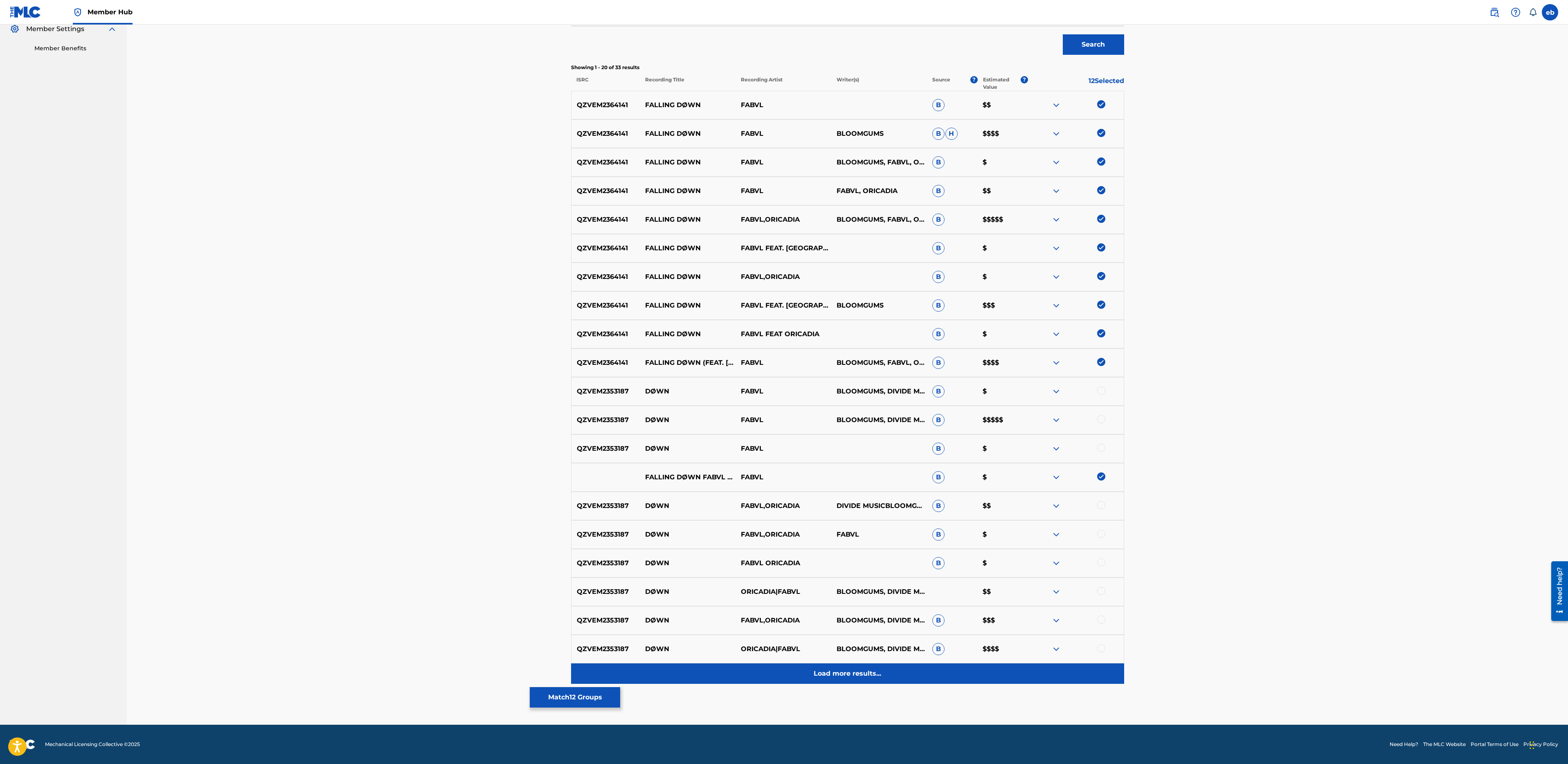
click at [855, 674] on p "Load more results..." at bounding box center [847, 674] width 68 height 10
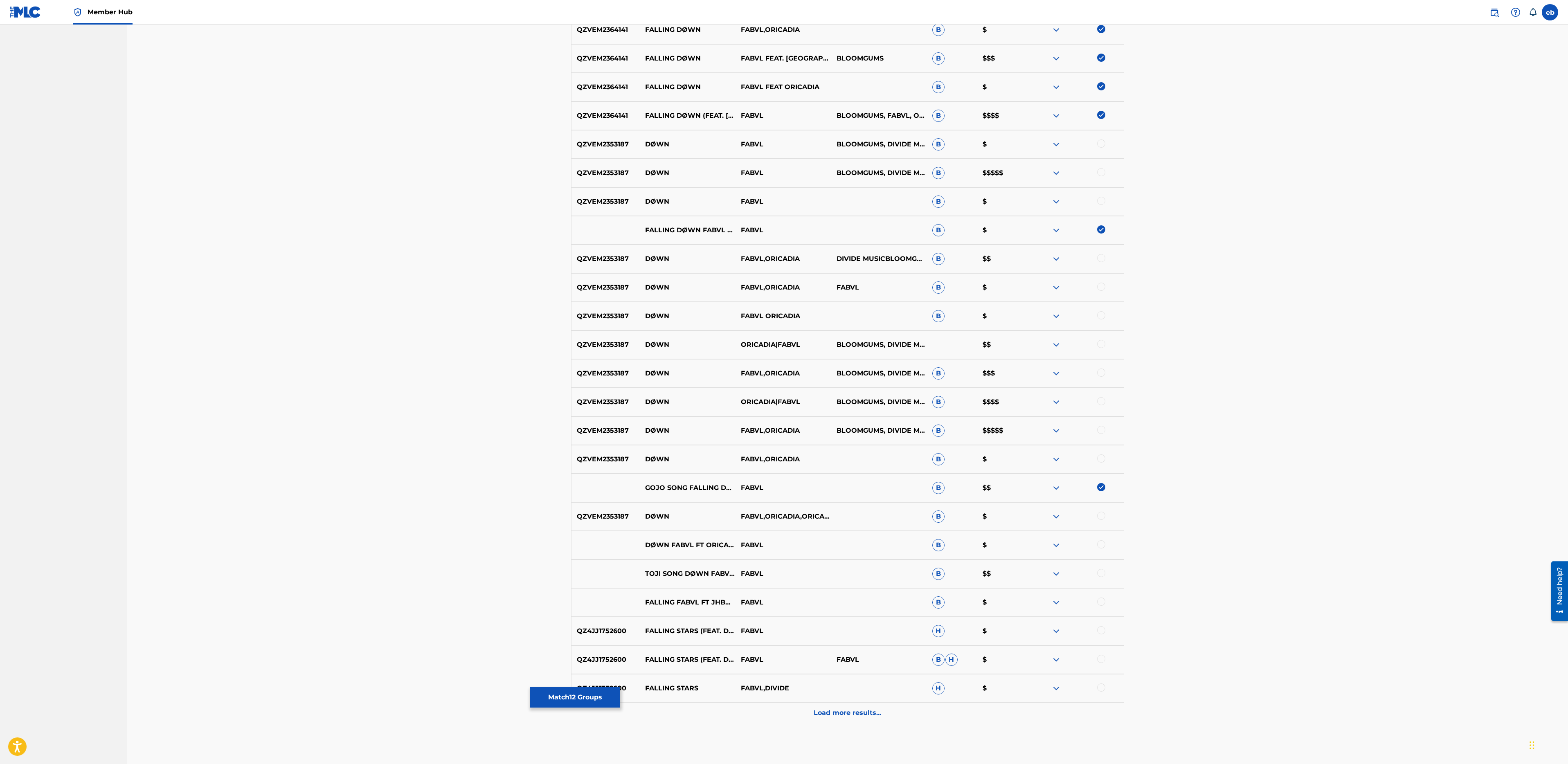
scroll to position [535, 0]
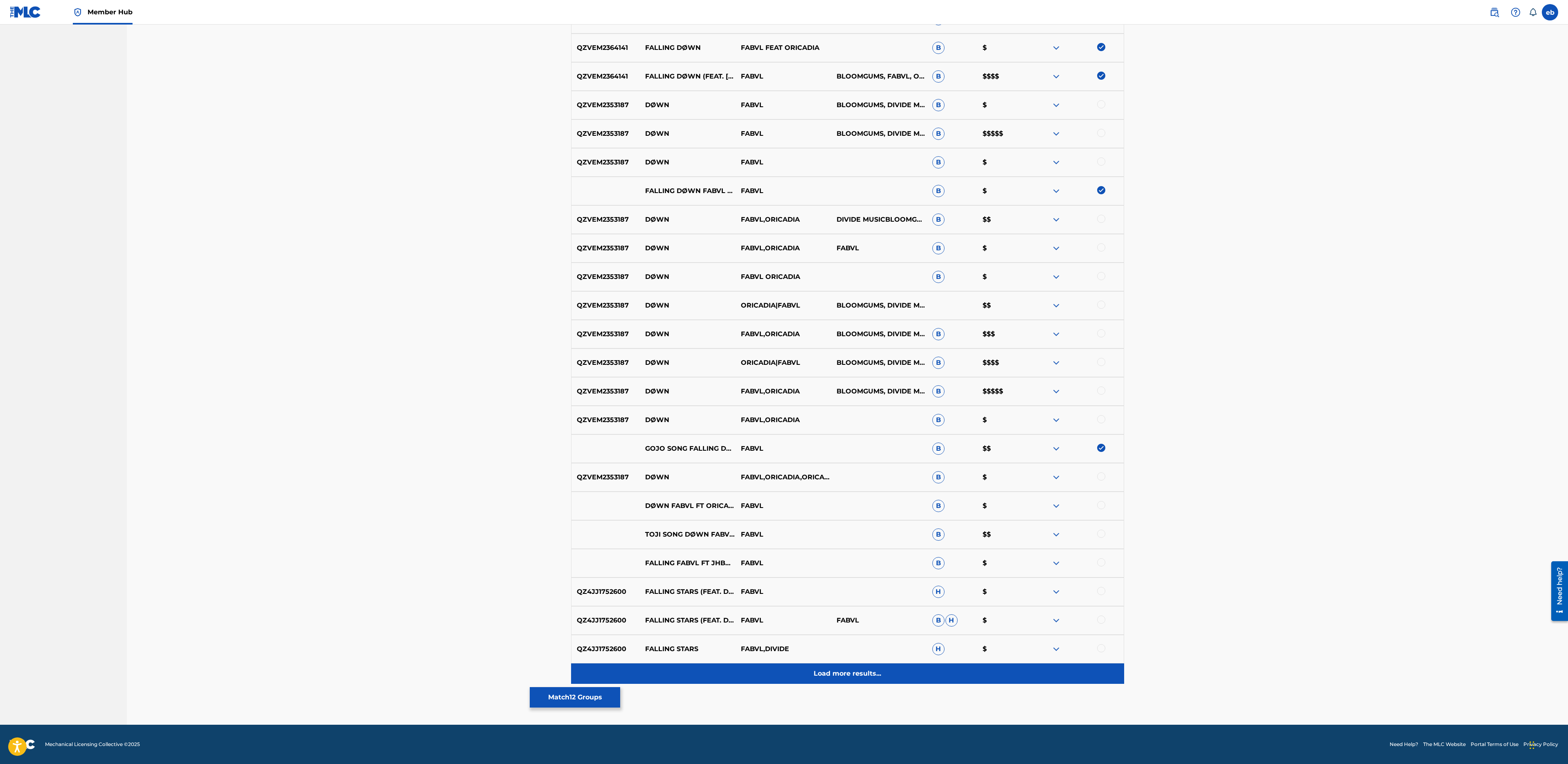
click at [849, 674] on p "Load more results..." at bounding box center [847, 674] width 68 height 10
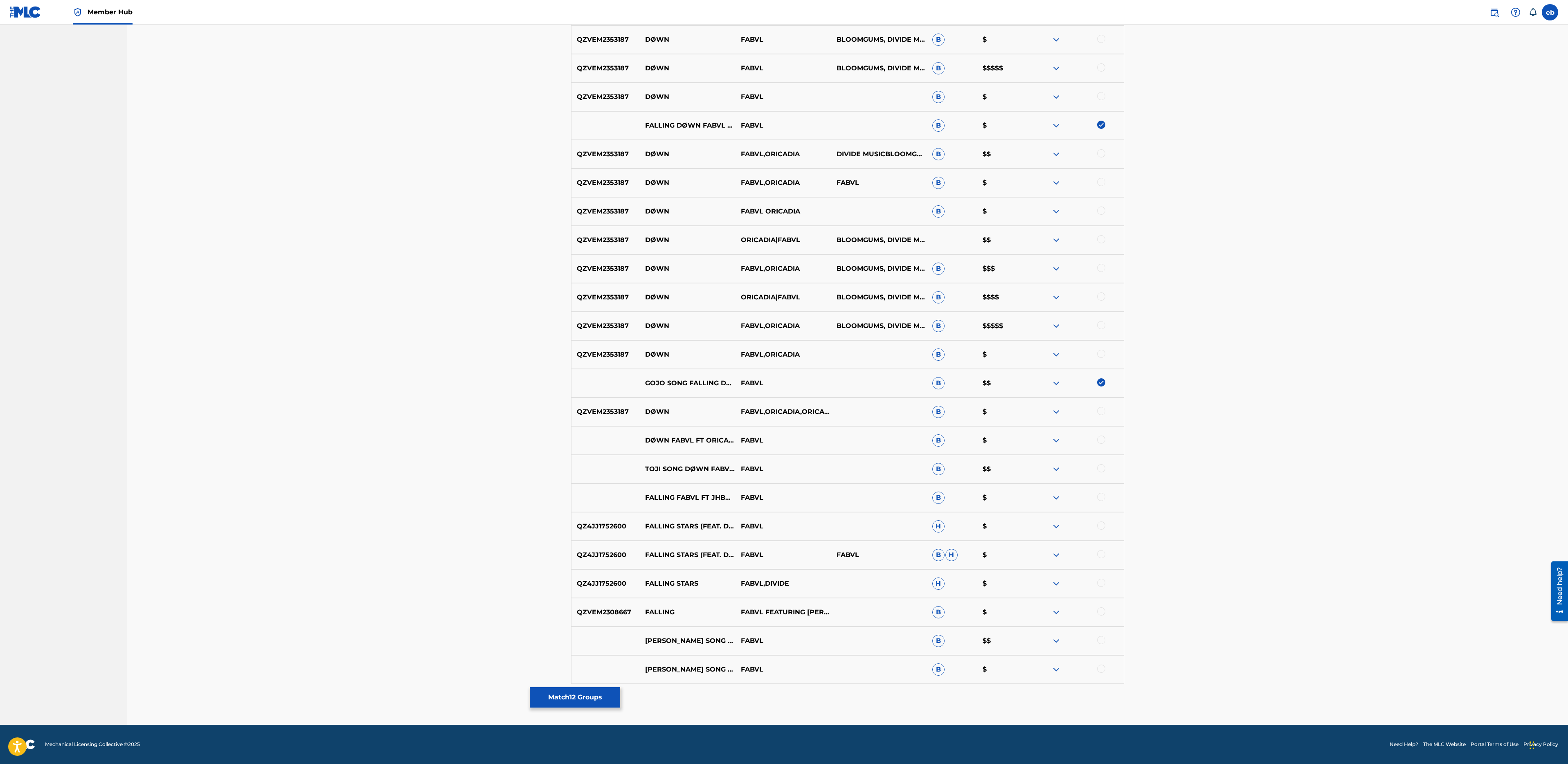
scroll to position [0, 0]
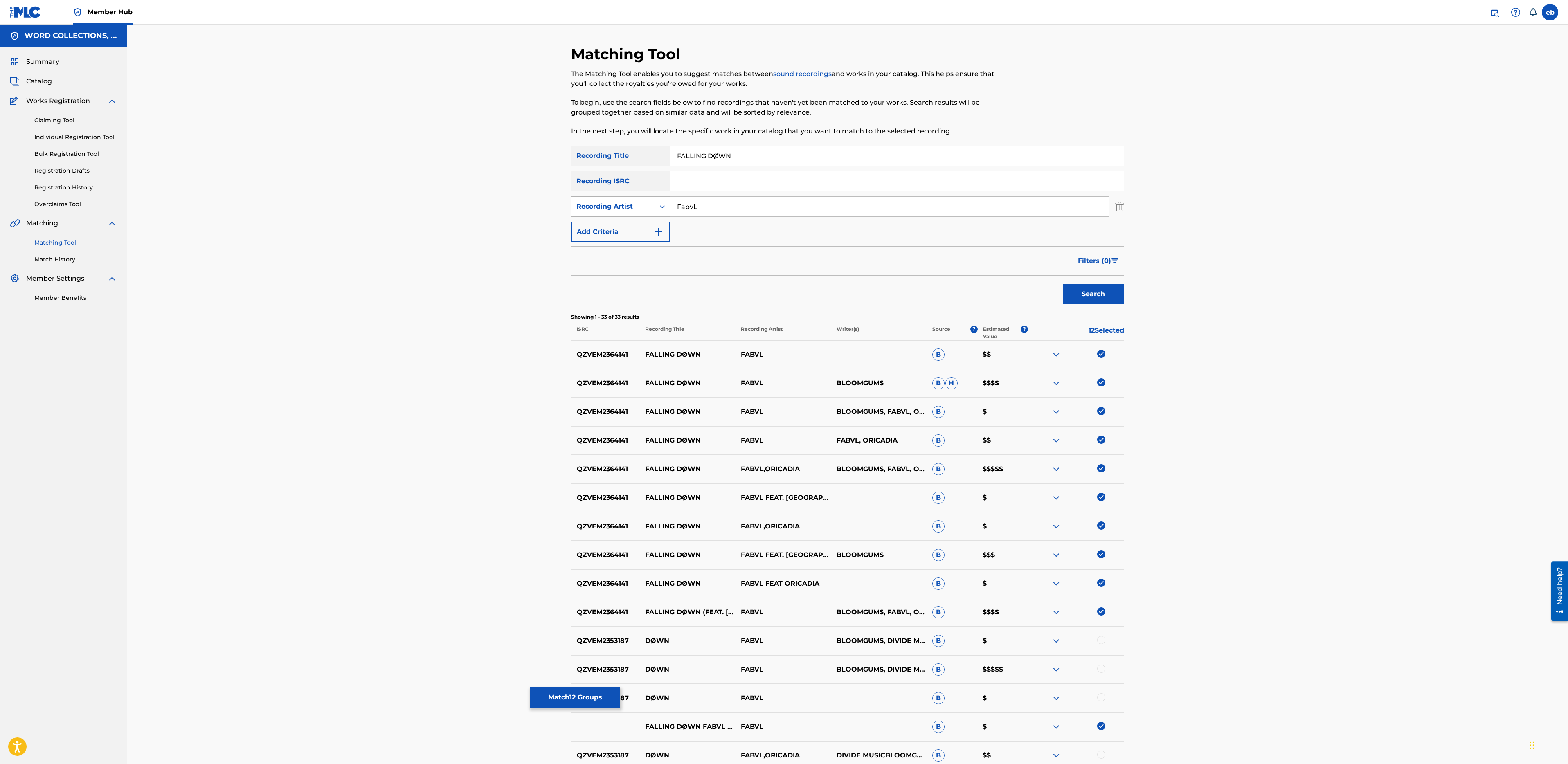
drag, startPoint x: 735, startPoint y: 210, endPoint x: 643, endPoint y: 210, distance: 92.0
click at [643, 210] on div "SearchWithCriteria0b935ed1-a009-4188-8fa2-0503be06836c Recording Artist FabvL" at bounding box center [847, 207] width 553 height 21
click at [1063, 284] on button "Search" at bounding box center [1093, 294] width 62 height 21
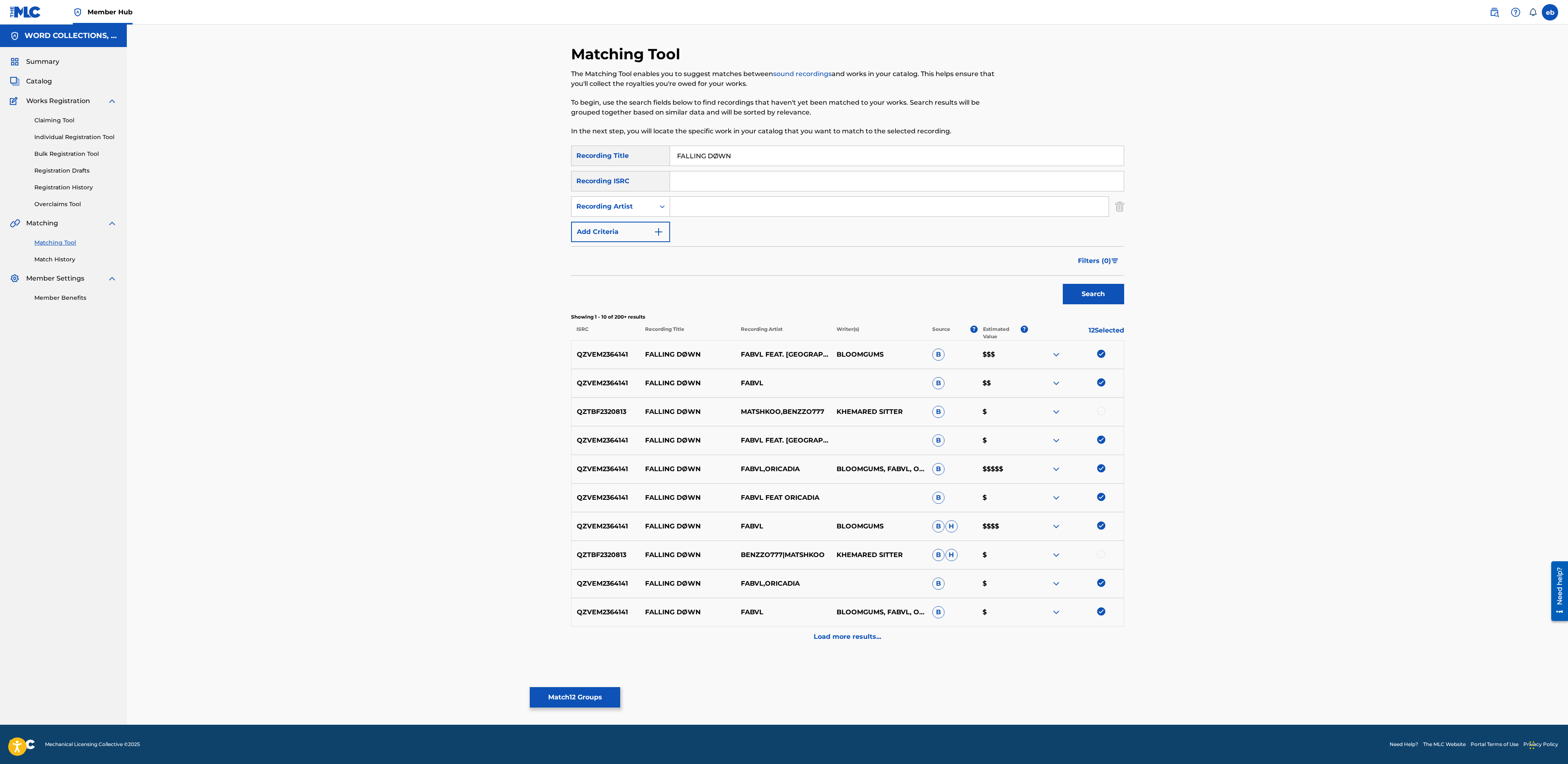
click at [1104, 412] on div at bounding box center [1102, 411] width 8 height 8
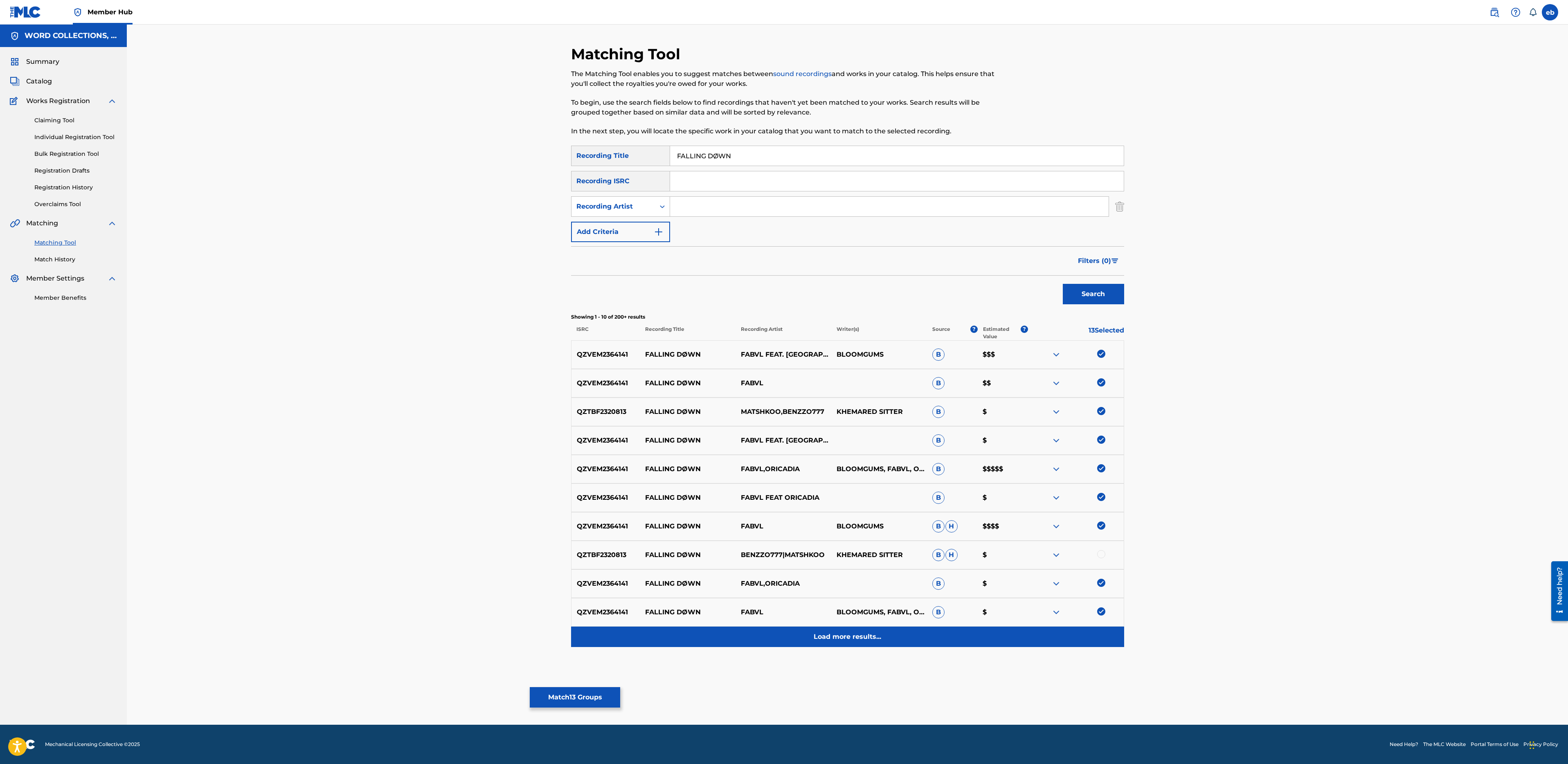
click at [853, 642] on div "Load more results..." at bounding box center [847, 637] width 553 height 21
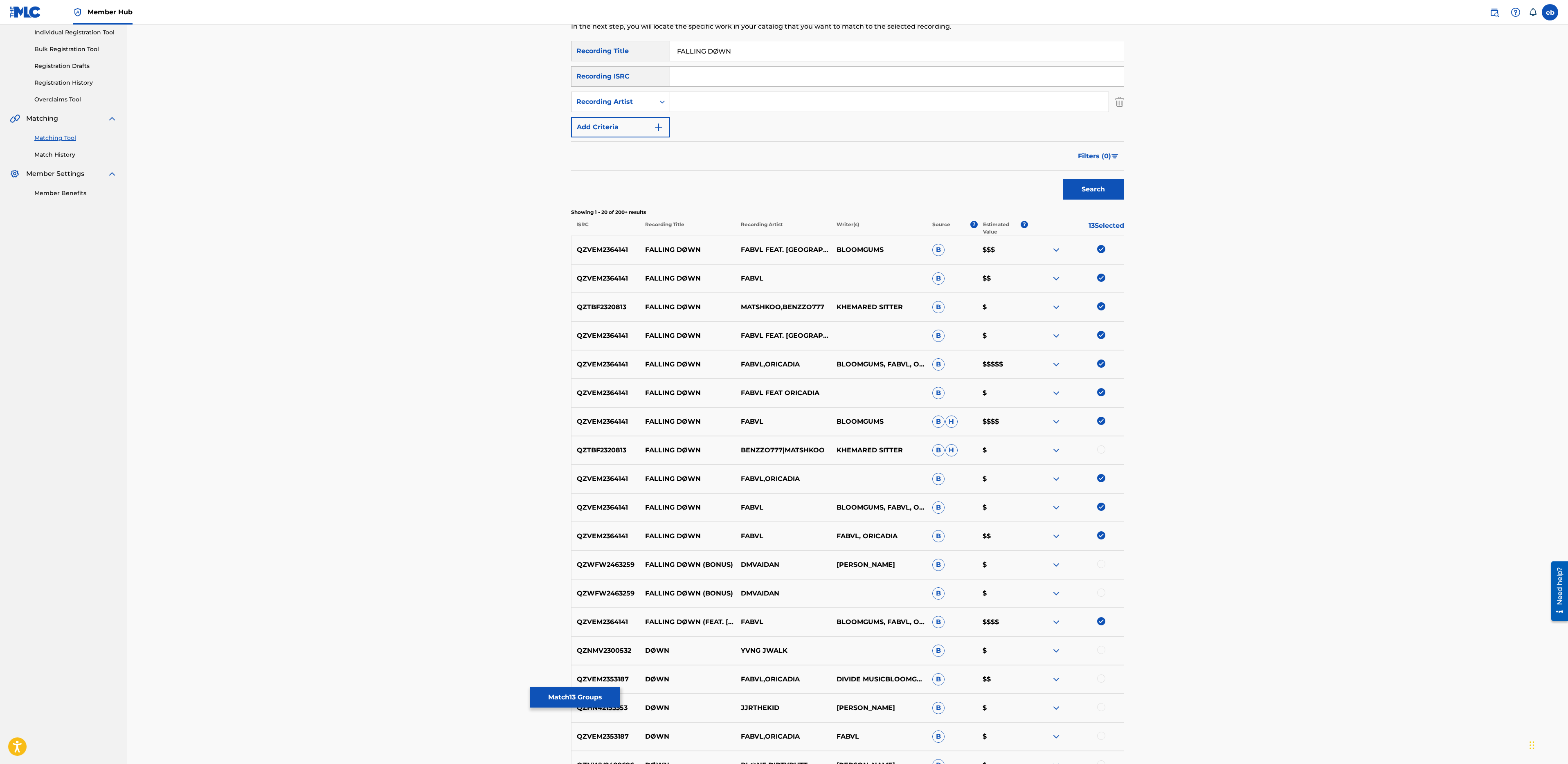
scroll to position [189, 0]
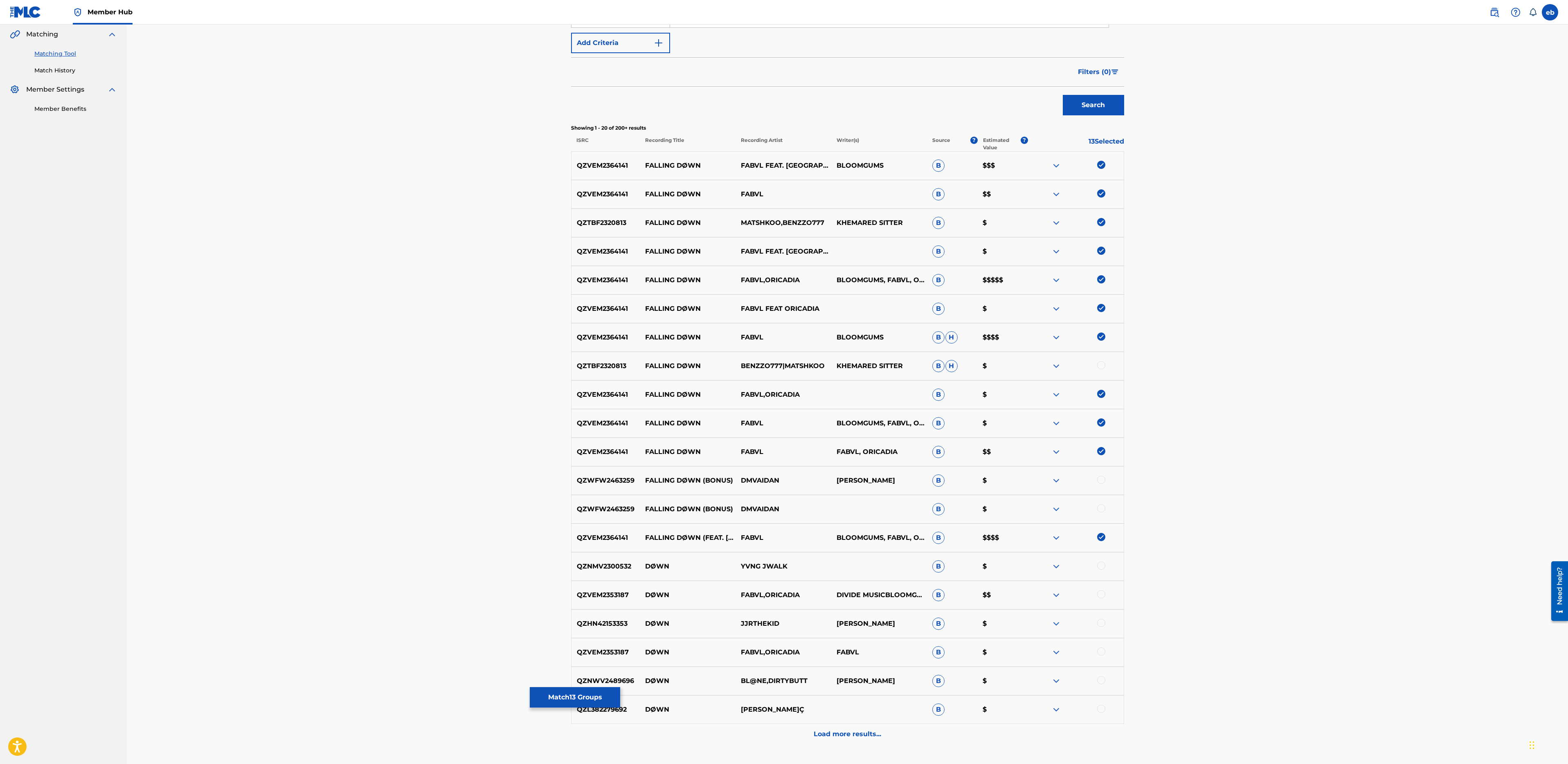
click at [1104, 222] on img at bounding box center [1102, 222] width 8 height 8
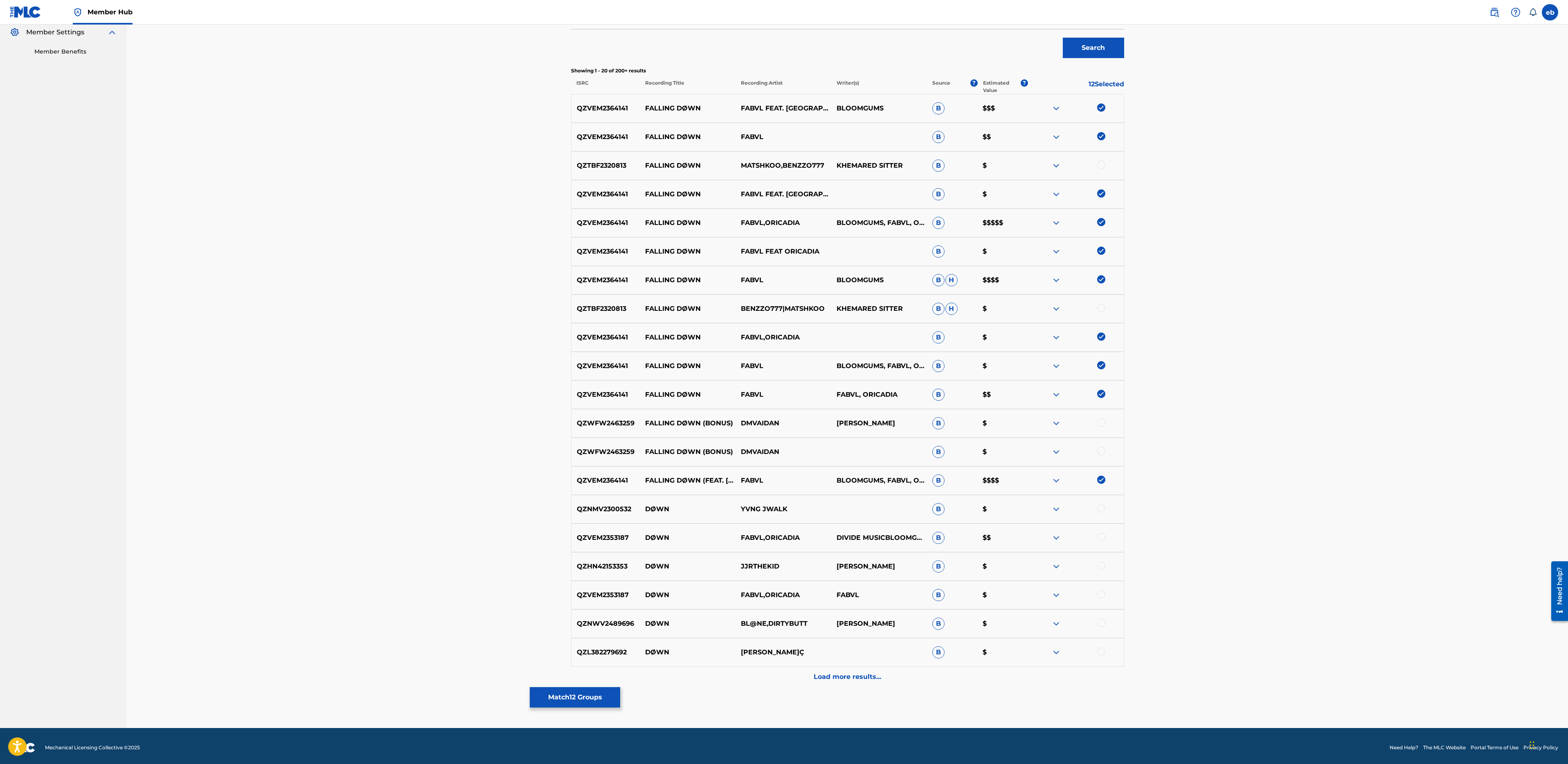
scroll to position [249, 0]
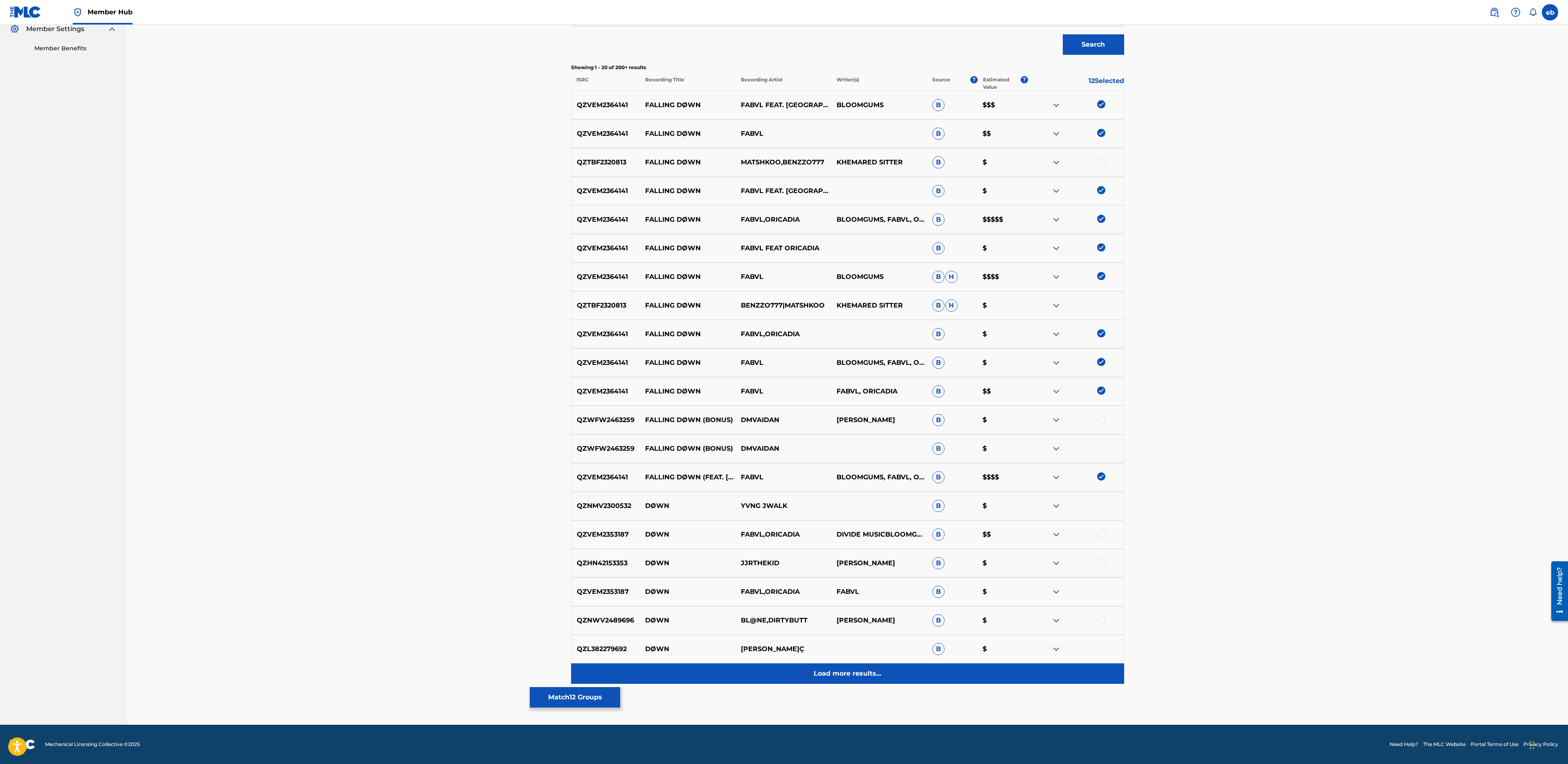
click at [842, 683] on div "Load more results..." at bounding box center [847, 674] width 553 height 21
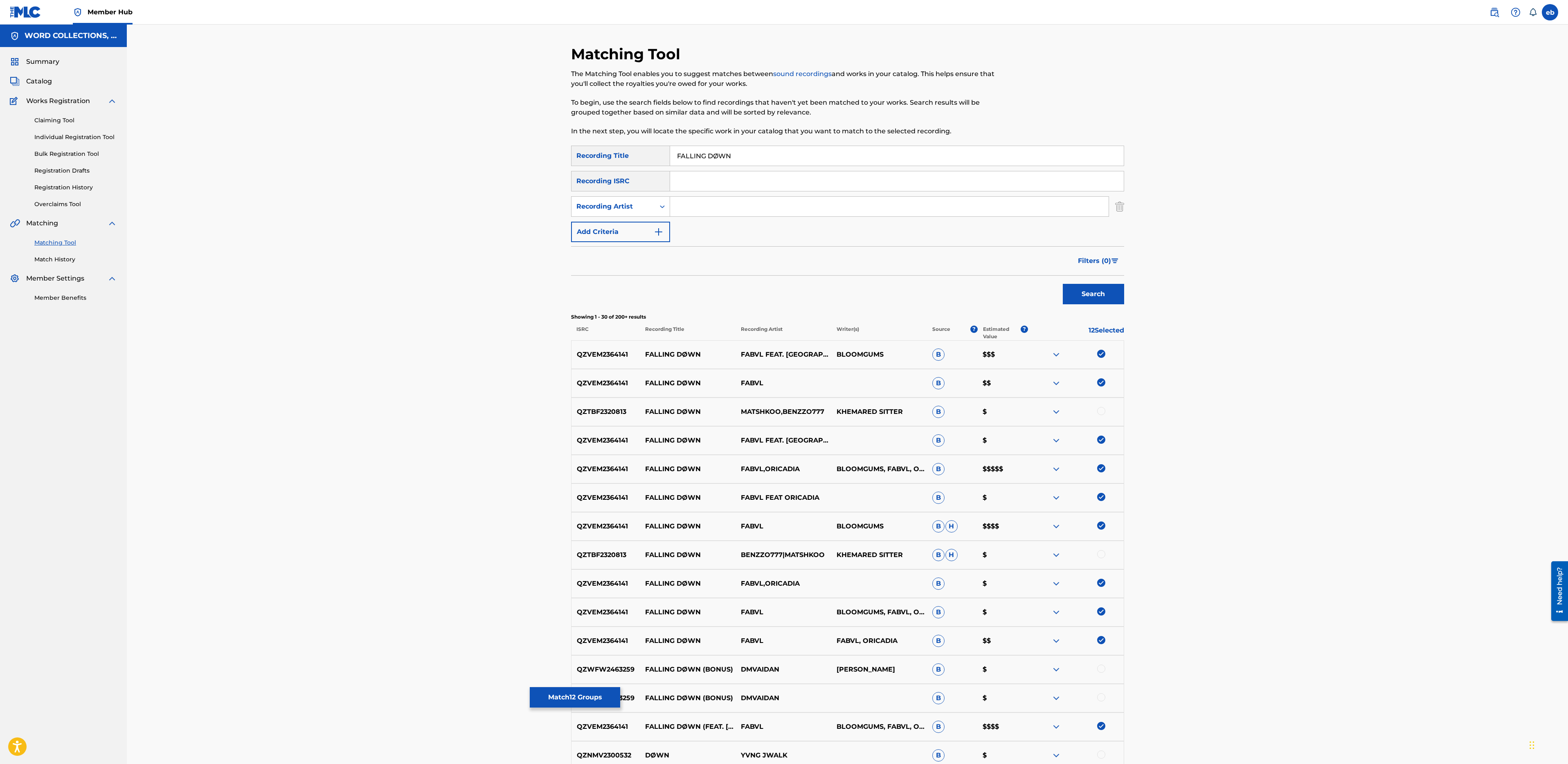
scroll to position [535, 0]
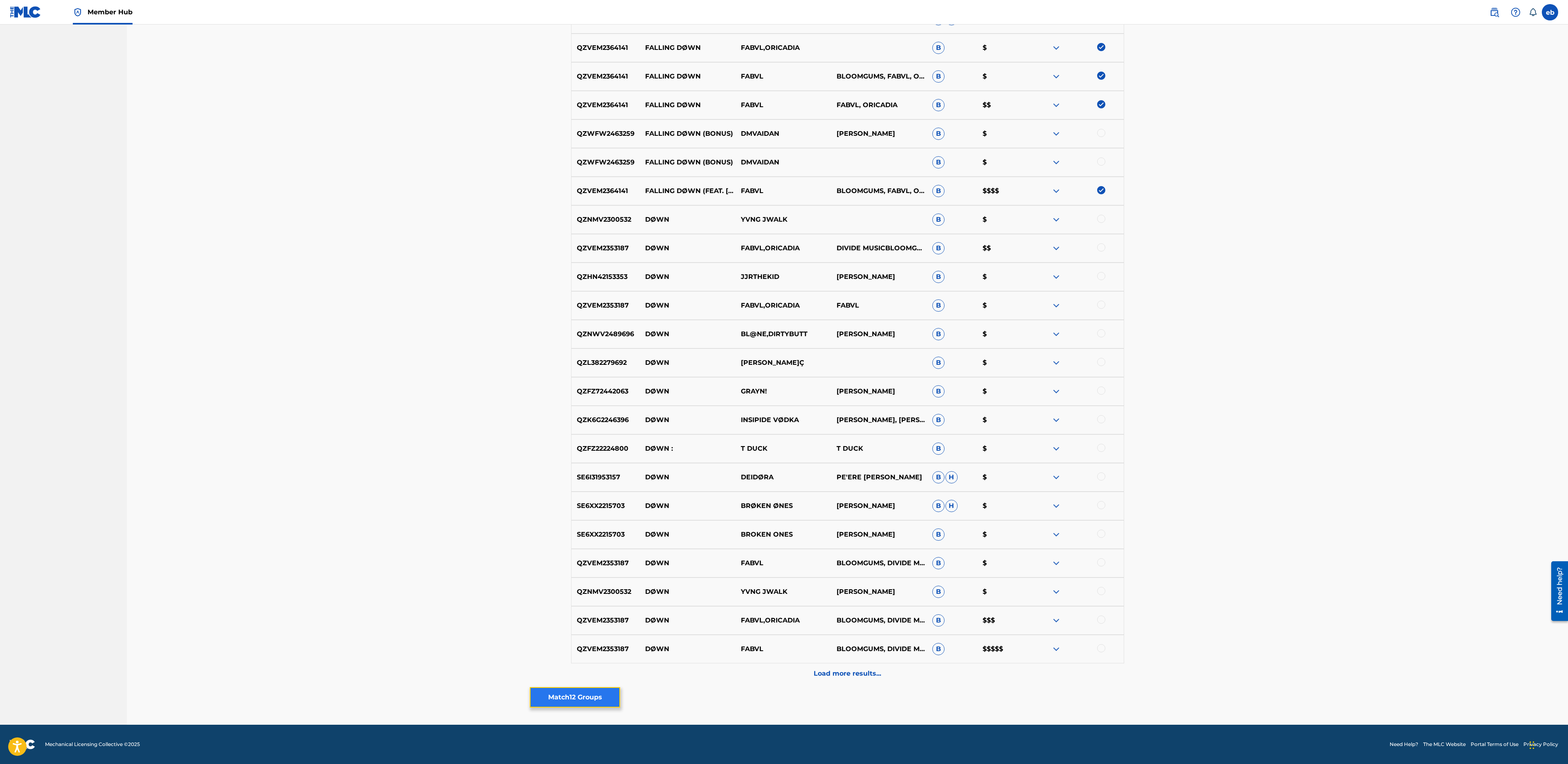
click at [565, 691] on button "Match 12 Groups" at bounding box center [575, 698] width 91 height 21
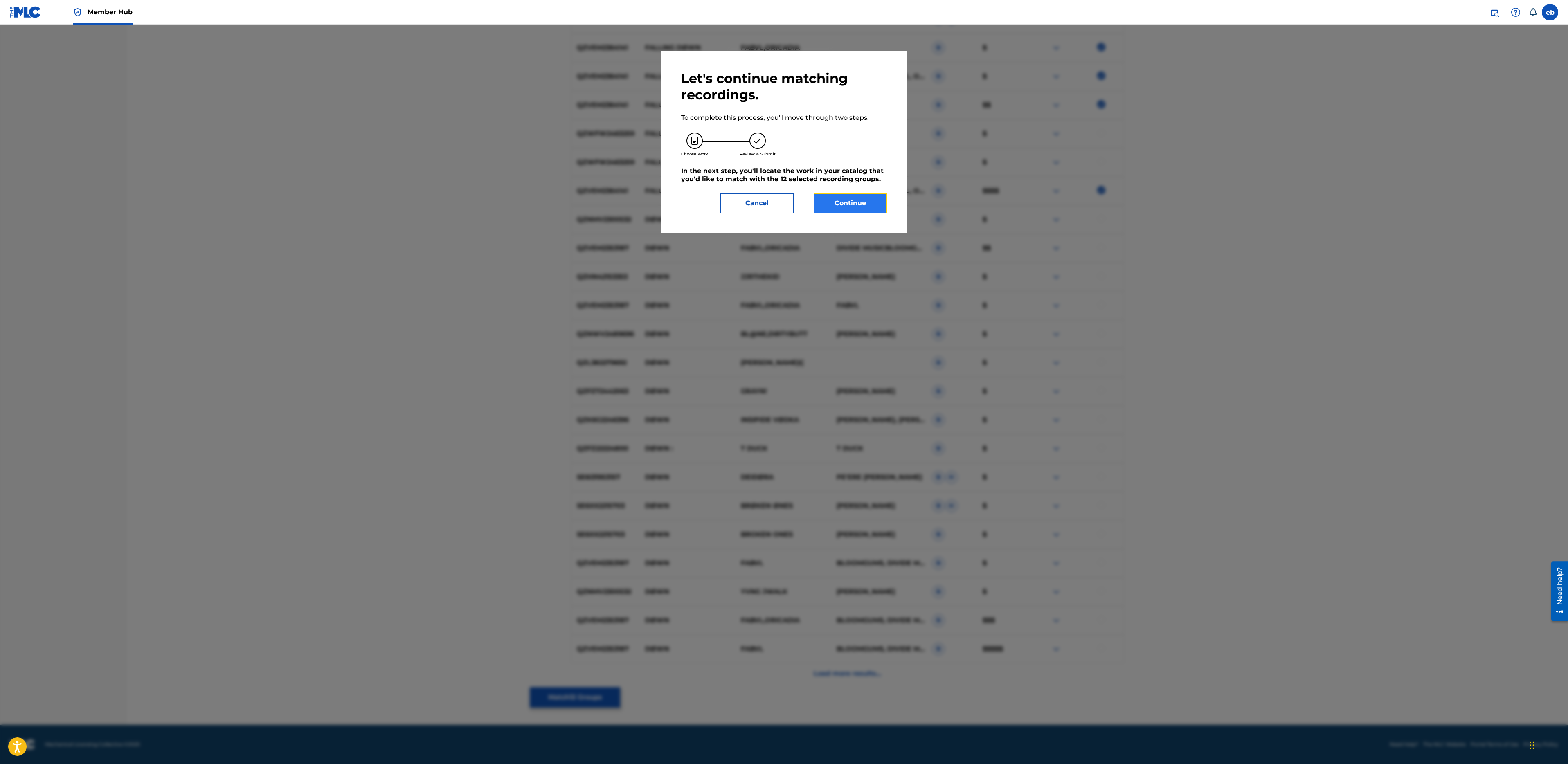
click at [855, 199] on button "Continue" at bounding box center [850, 203] width 74 height 21
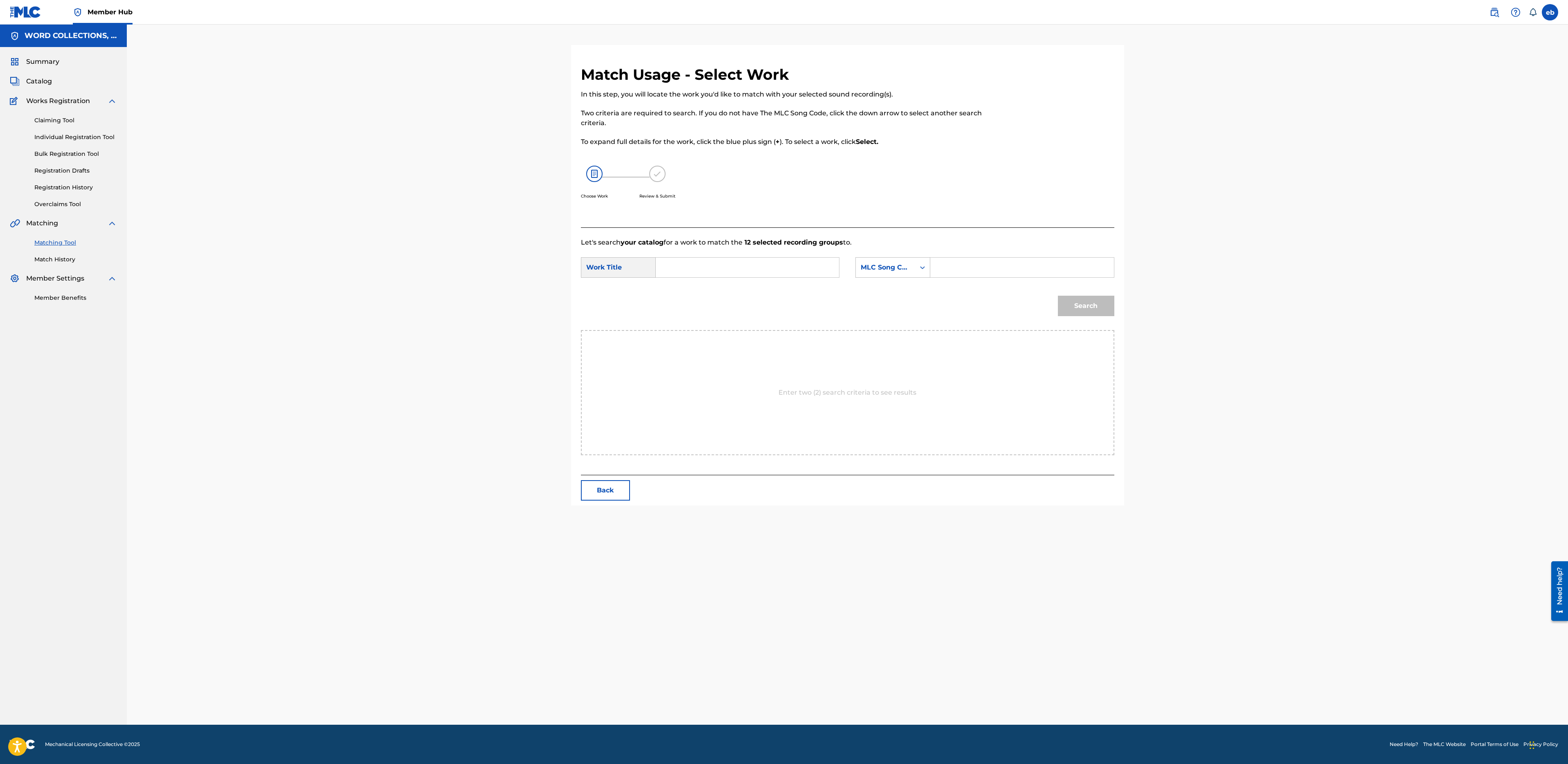
scroll to position [0, 0]
click at [692, 271] on input "Search Form" at bounding box center [747, 267] width 169 height 19
type input "falling down"
click at [683, 287] on strong "falling" at bounding box center [680, 285] width 21 height 8
click at [867, 273] on div "MLC Song Code" at bounding box center [885, 267] width 59 height 15
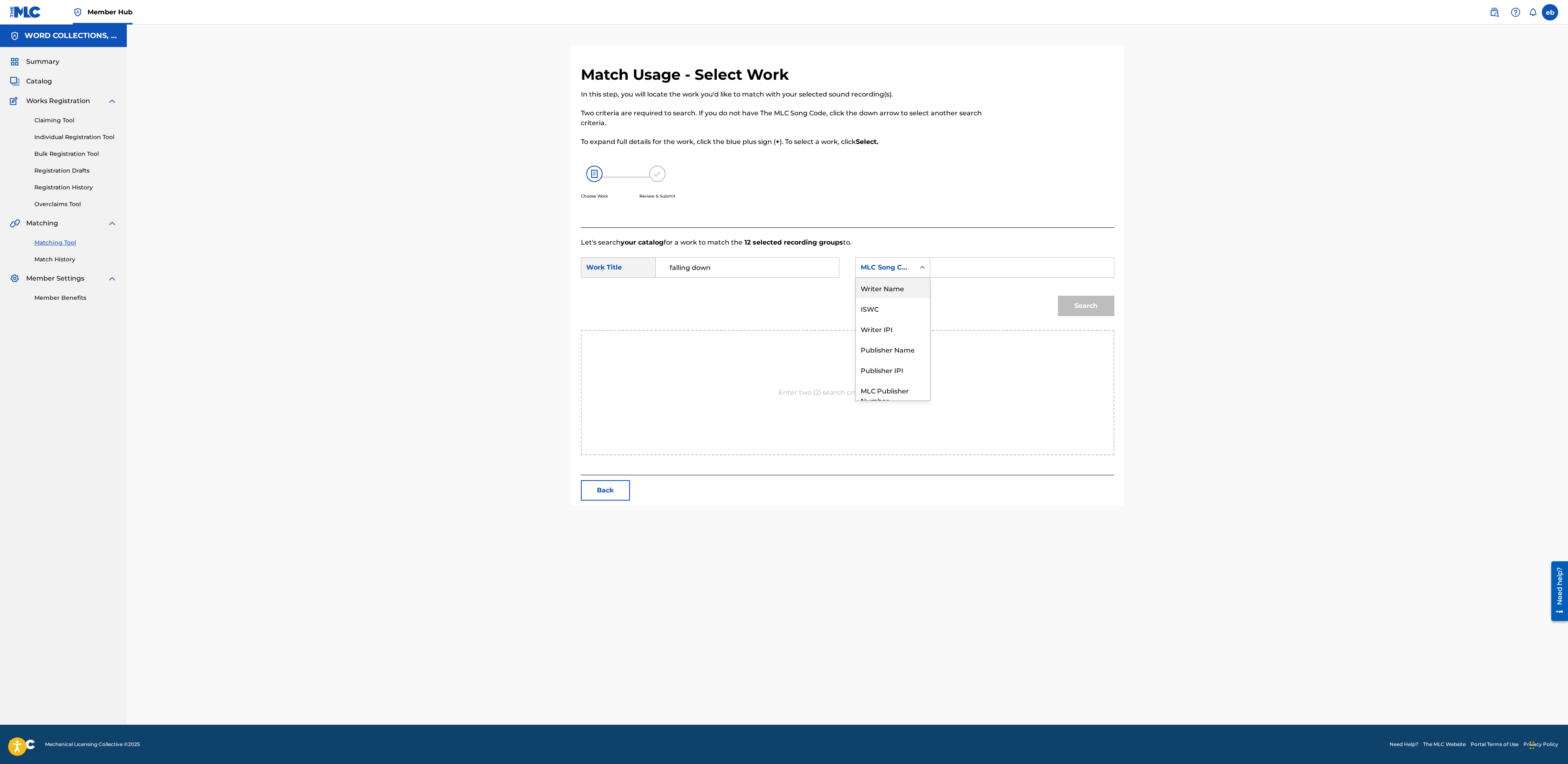
click at [893, 279] on div "Writer Name" at bounding box center [892, 288] width 74 height 21
click at [967, 271] on input "Search Form" at bounding box center [1021, 267] width 169 height 19
type input "campbell"
click at [1058, 296] on button "Search" at bounding box center [1086, 306] width 57 height 21
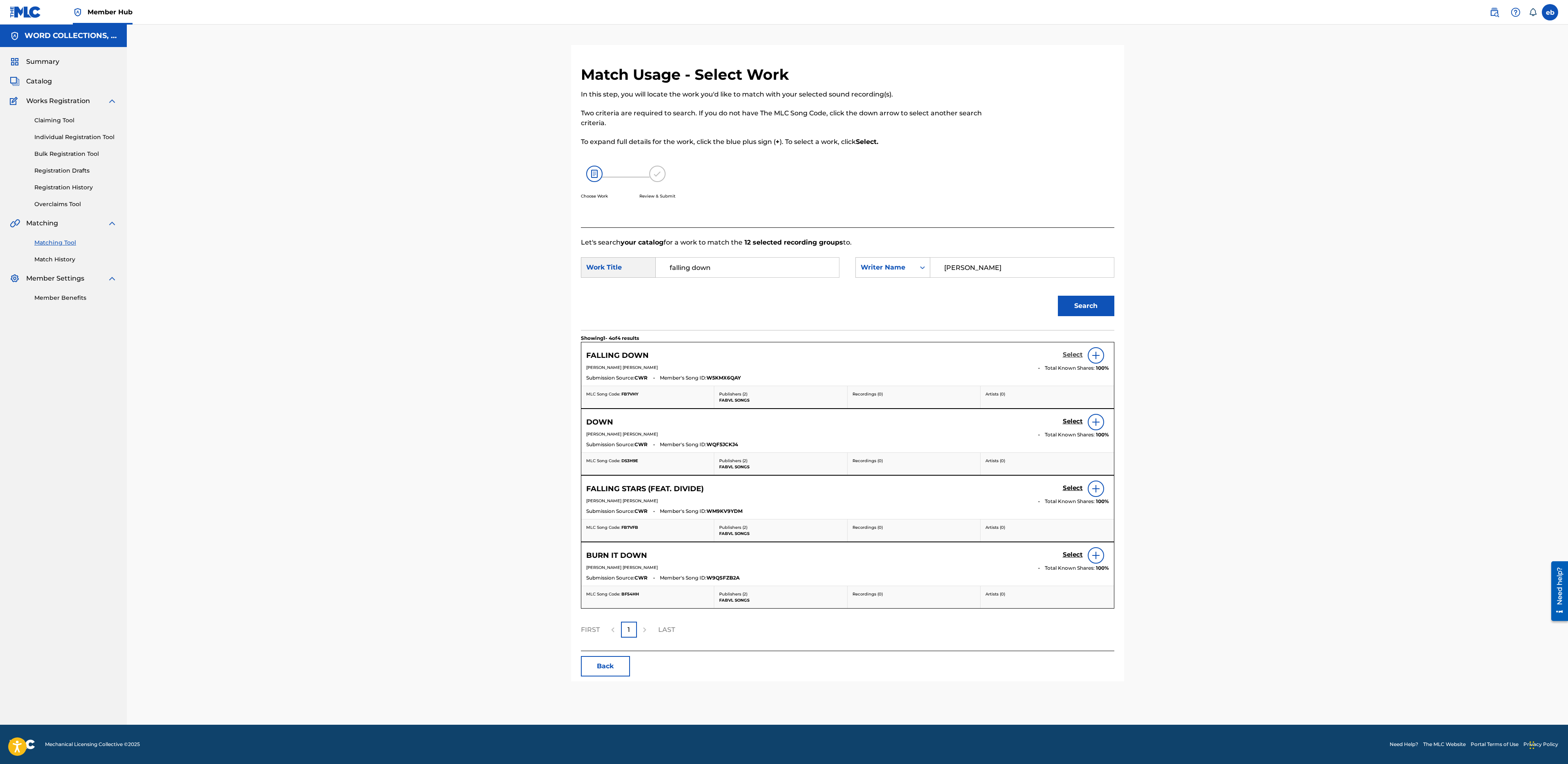
click at [1075, 354] on h5 "Select" at bounding box center [1073, 354] width 20 height 8
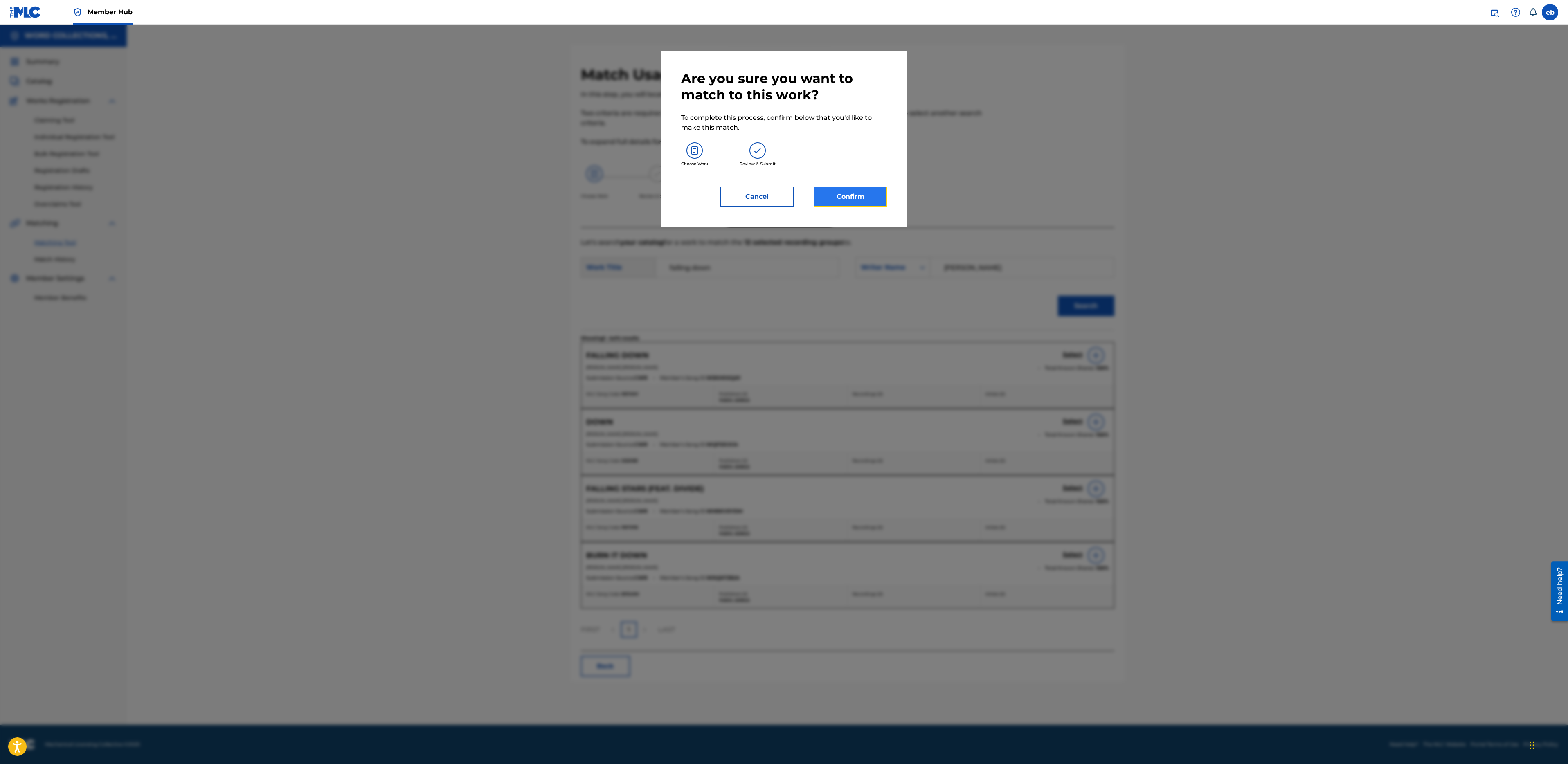
click at [864, 198] on button "Confirm" at bounding box center [850, 197] width 74 height 21
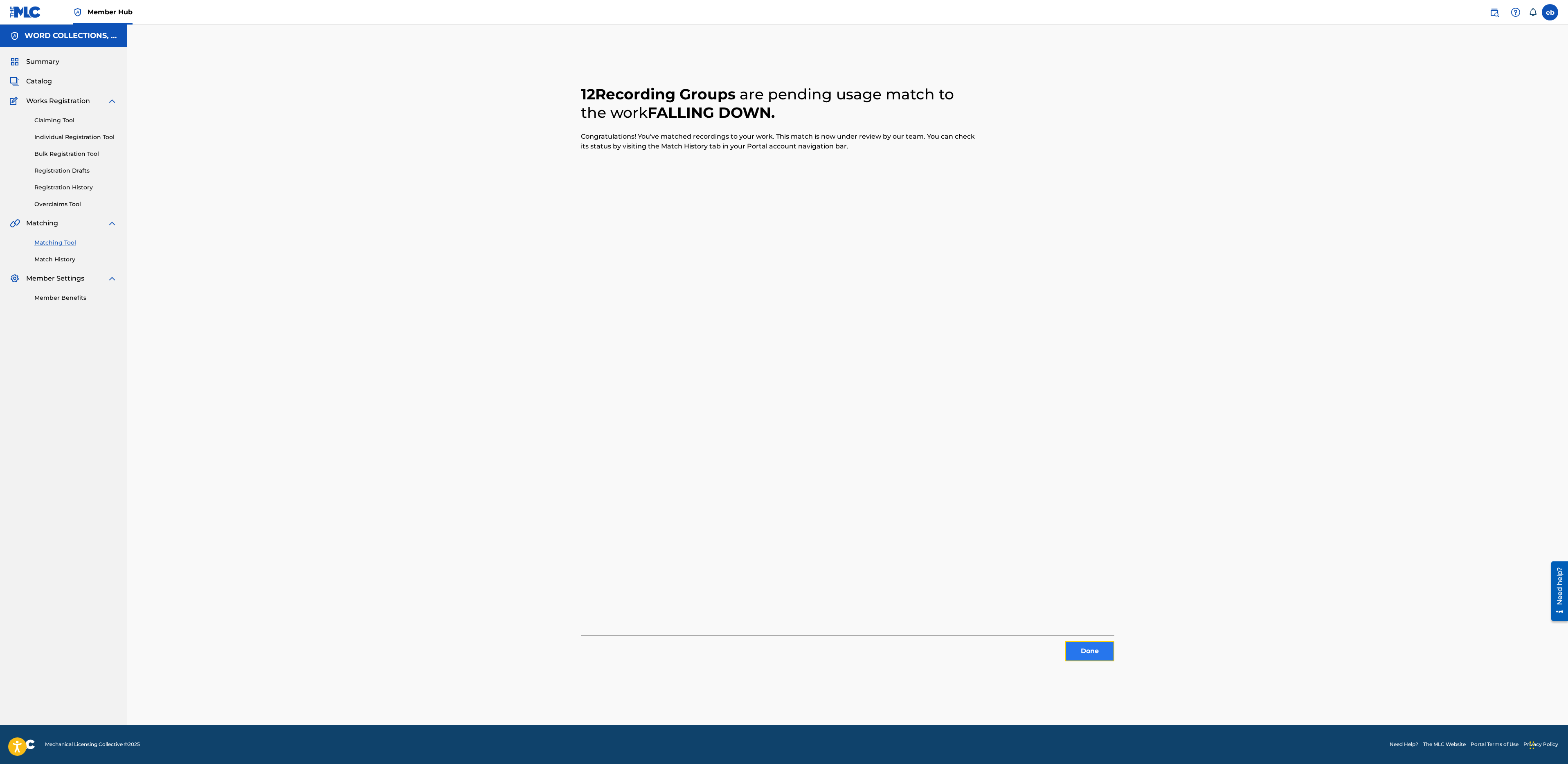
click at [1098, 652] on button "Done" at bounding box center [1090, 651] width 49 height 21
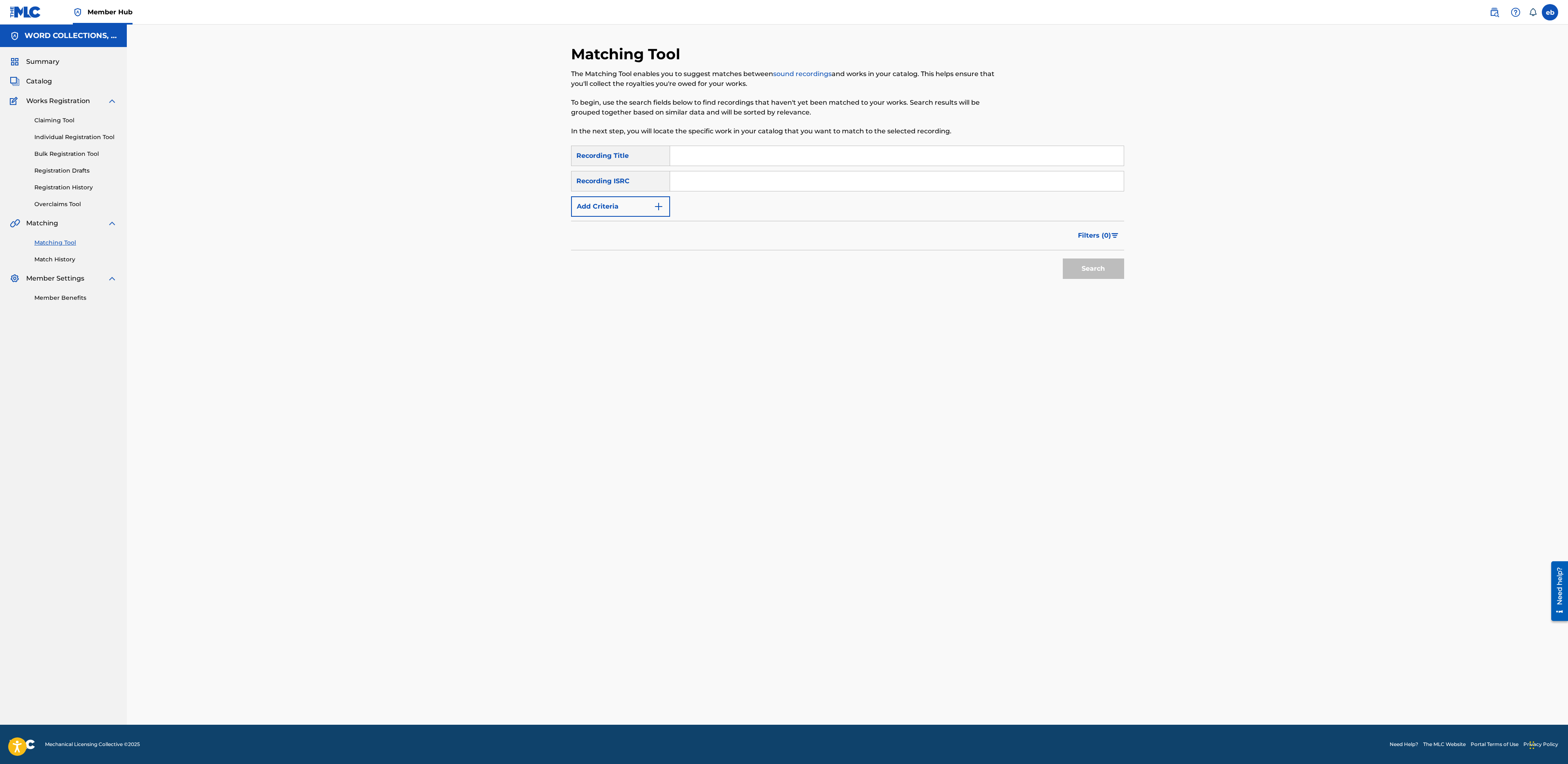
click at [693, 151] on input "Search Form" at bounding box center [897, 155] width 454 height 19
paste input "ENTRANCE TO ULYSSES"
type input "ENTRANCE TO ULYSSES"
click at [1063, 258] on button "Search" at bounding box center [1093, 269] width 62 height 21
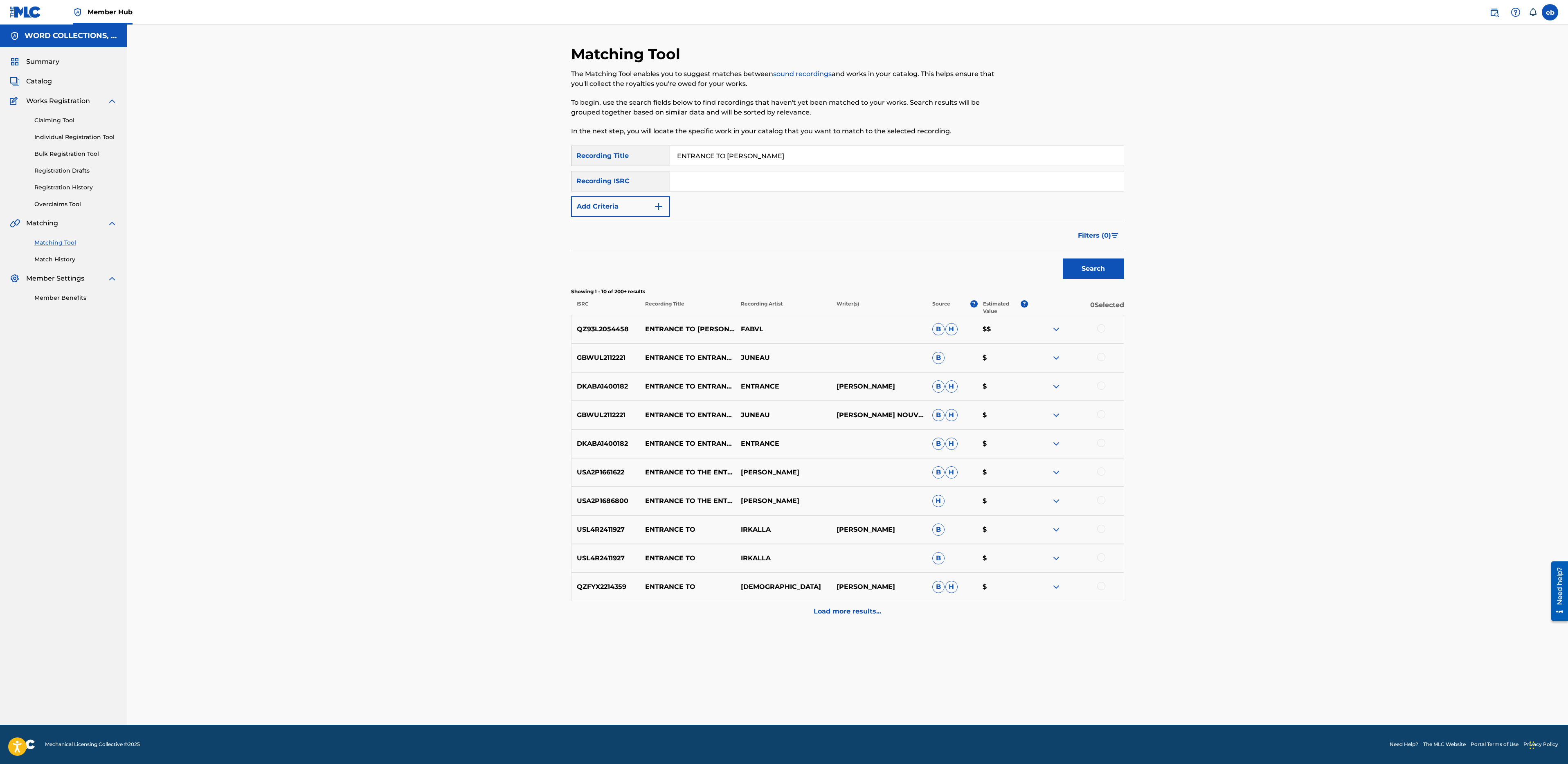
click at [1106, 330] on div at bounding box center [1076, 329] width 96 height 10
click at [1102, 330] on div at bounding box center [1102, 328] width 8 height 8
click at [607, 201] on button "Add Criteria" at bounding box center [620, 207] width 99 height 21
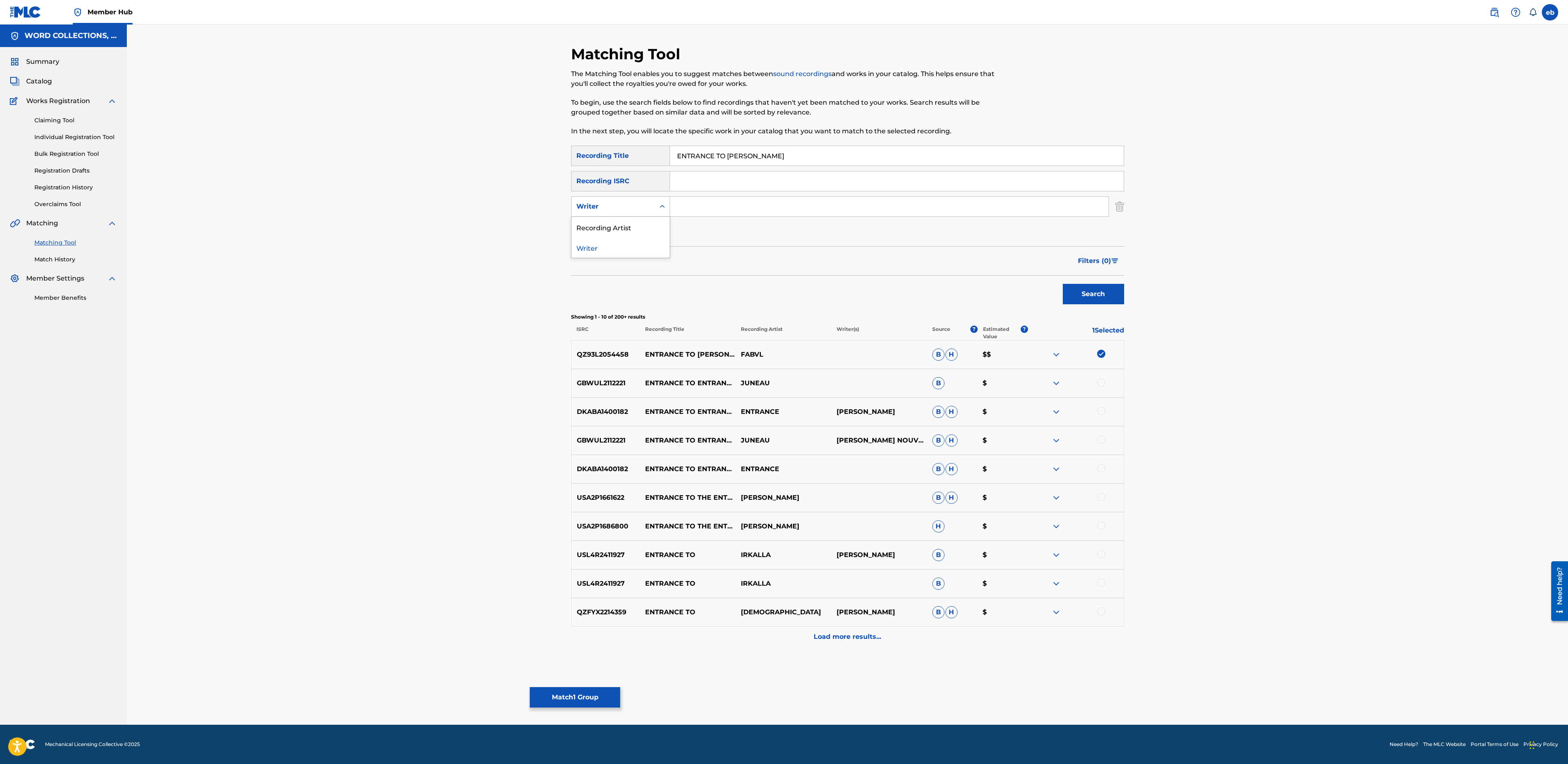
click at [615, 212] on div "Writer" at bounding box center [613, 207] width 84 height 15
click at [622, 226] on div "Recording Artist" at bounding box center [621, 227] width 98 height 21
click at [688, 210] on input "Search Form" at bounding box center [889, 207] width 439 height 19
type input "FabvL"
click at [1063, 284] on button "Search" at bounding box center [1093, 294] width 62 height 21
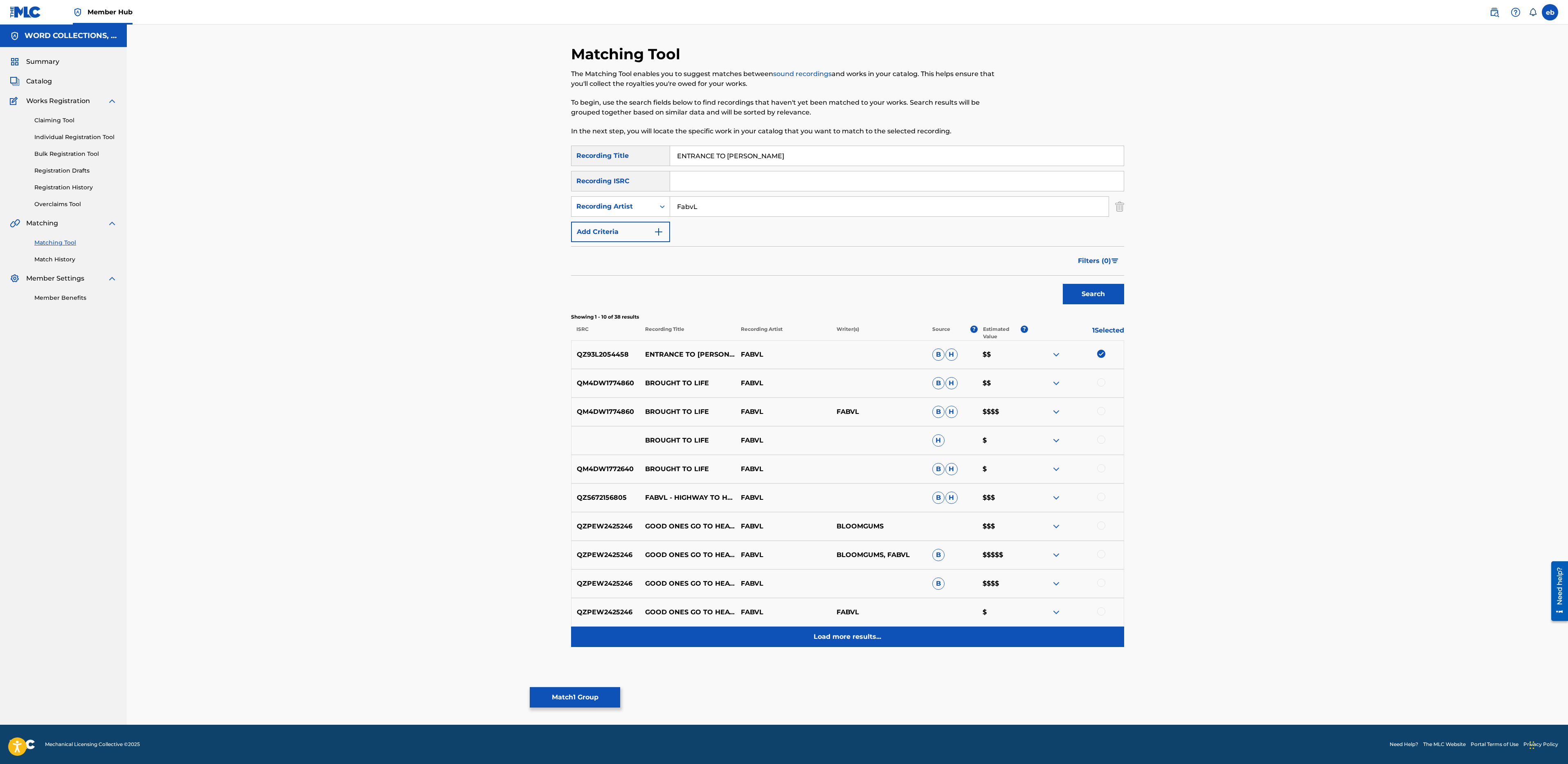
click at [846, 634] on p "Load more results..." at bounding box center [847, 637] width 68 height 10
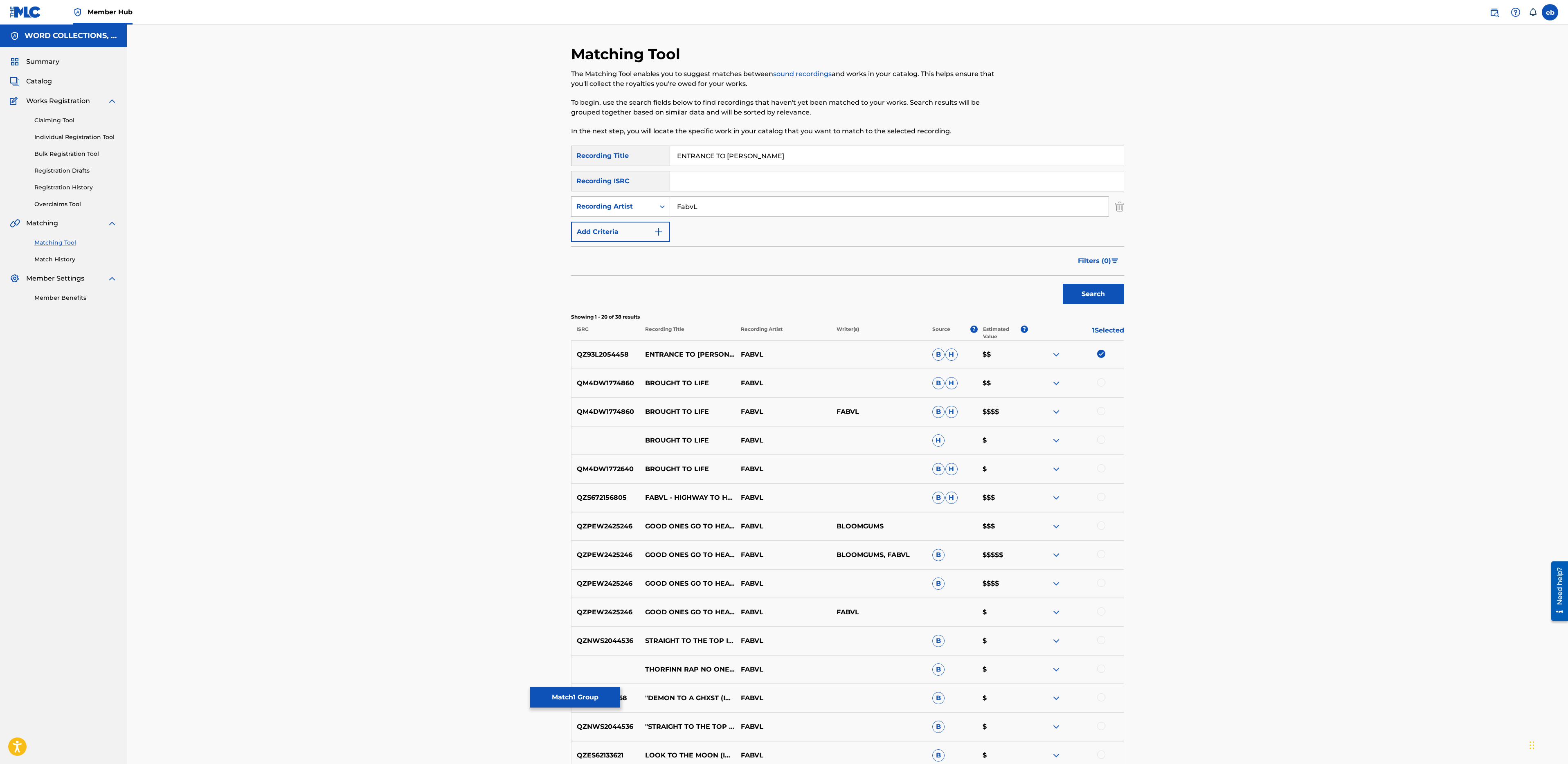
drag, startPoint x: 728, startPoint y: 156, endPoint x: 710, endPoint y: 77, distance: 81.0
click at [710, 77] on div "Matching Tool The Matching Tool enables you to suggest matches between sound re…" at bounding box center [847, 509] width 553 height 929
type input "ULYSSES"
click at [1063, 284] on button "Search" at bounding box center [1093, 294] width 62 height 21
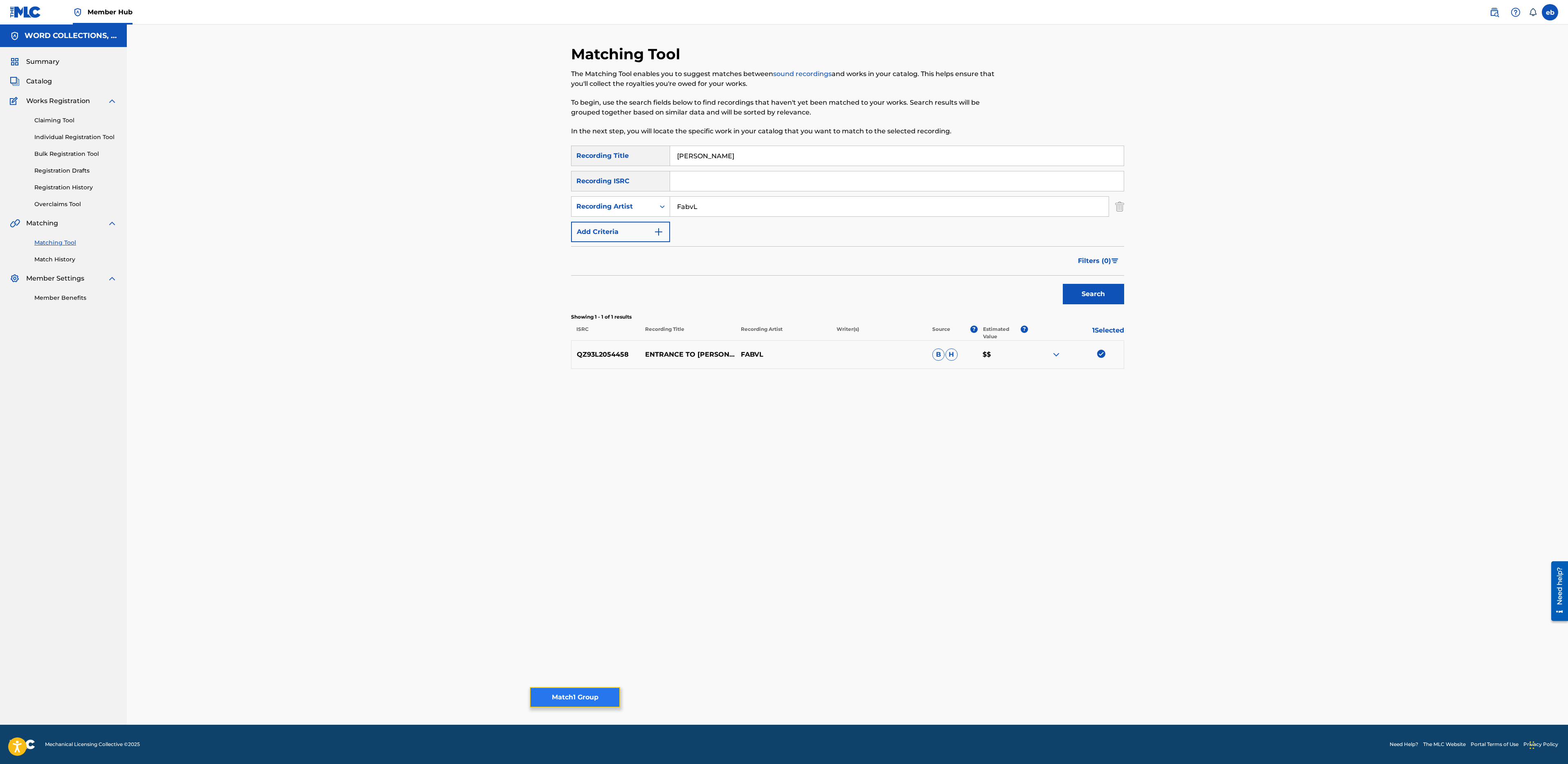
click at [600, 694] on button "Match 1 Group" at bounding box center [575, 698] width 91 height 21
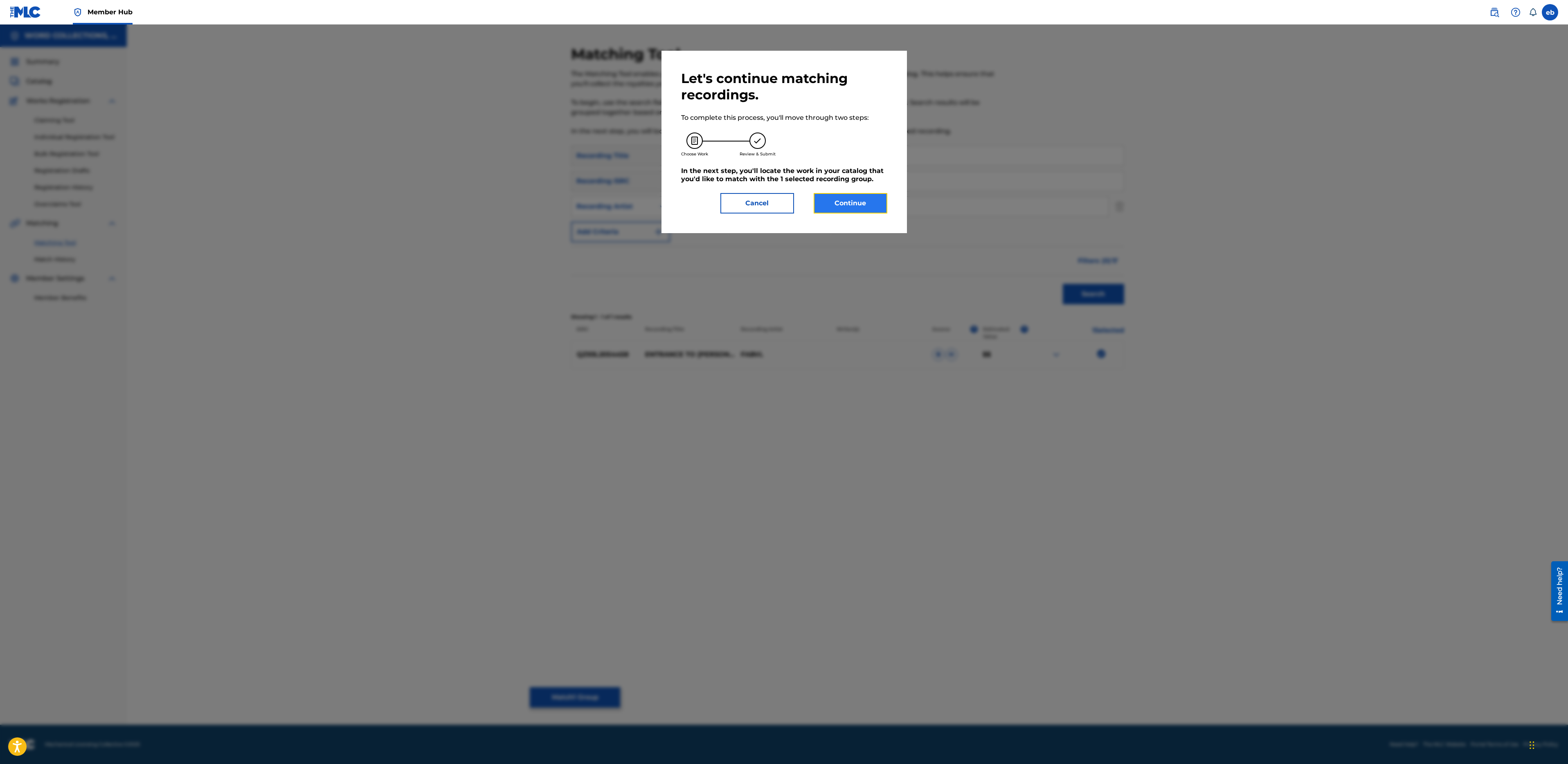
click at [858, 204] on button "Continue" at bounding box center [850, 203] width 74 height 21
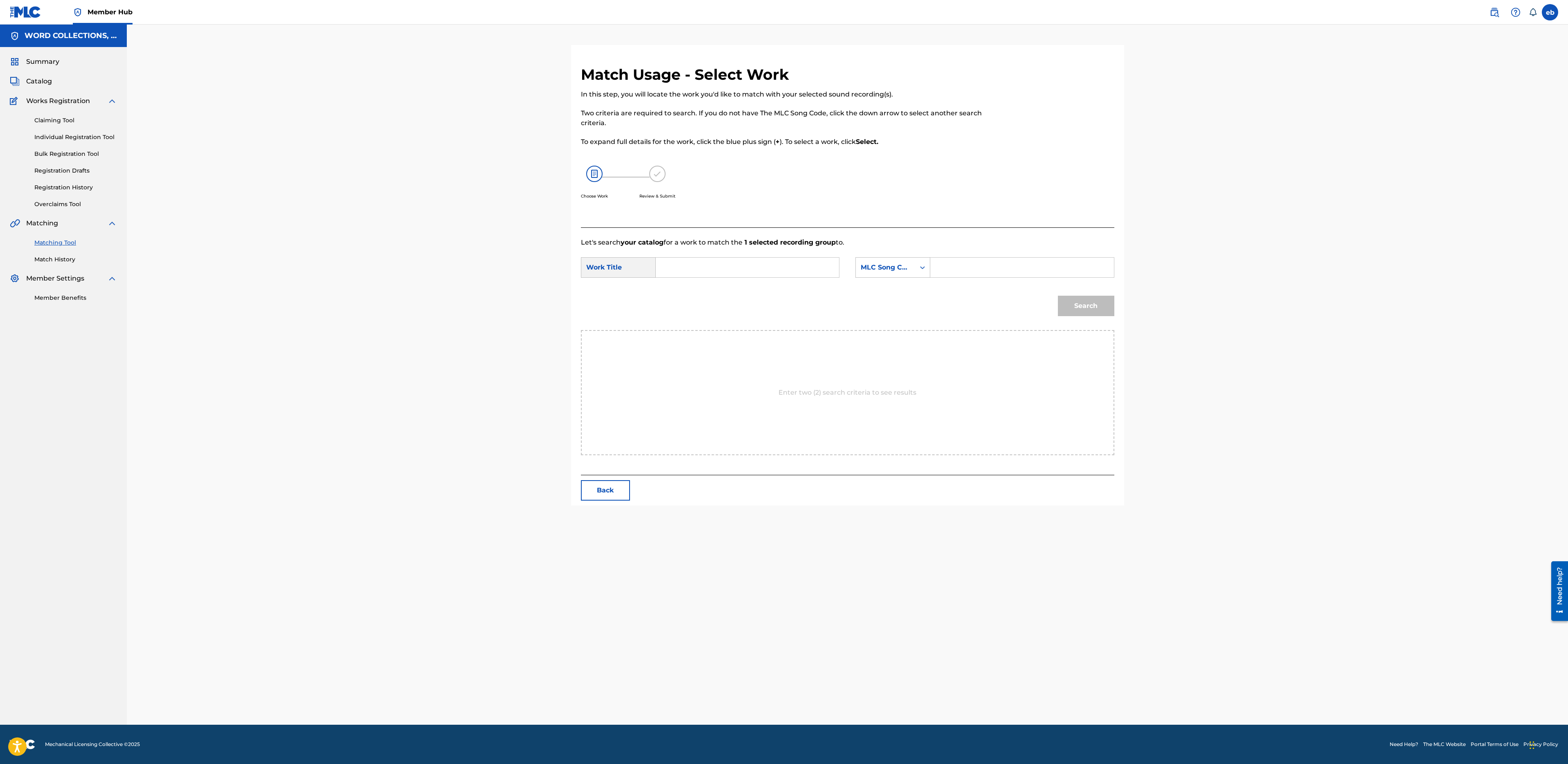
click at [756, 268] on input "Search Form" at bounding box center [747, 267] width 169 height 19
paste input "ENTRANCE TO ULYSSES"
type input "ENTRANCE TO ULYSSES"
click at [920, 265] on icon "Search Form" at bounding box center [923, 267] width 8 height 8
click at [896, 290] on div "Writer Name" at bounding box center [892, 288] width 74 height 21
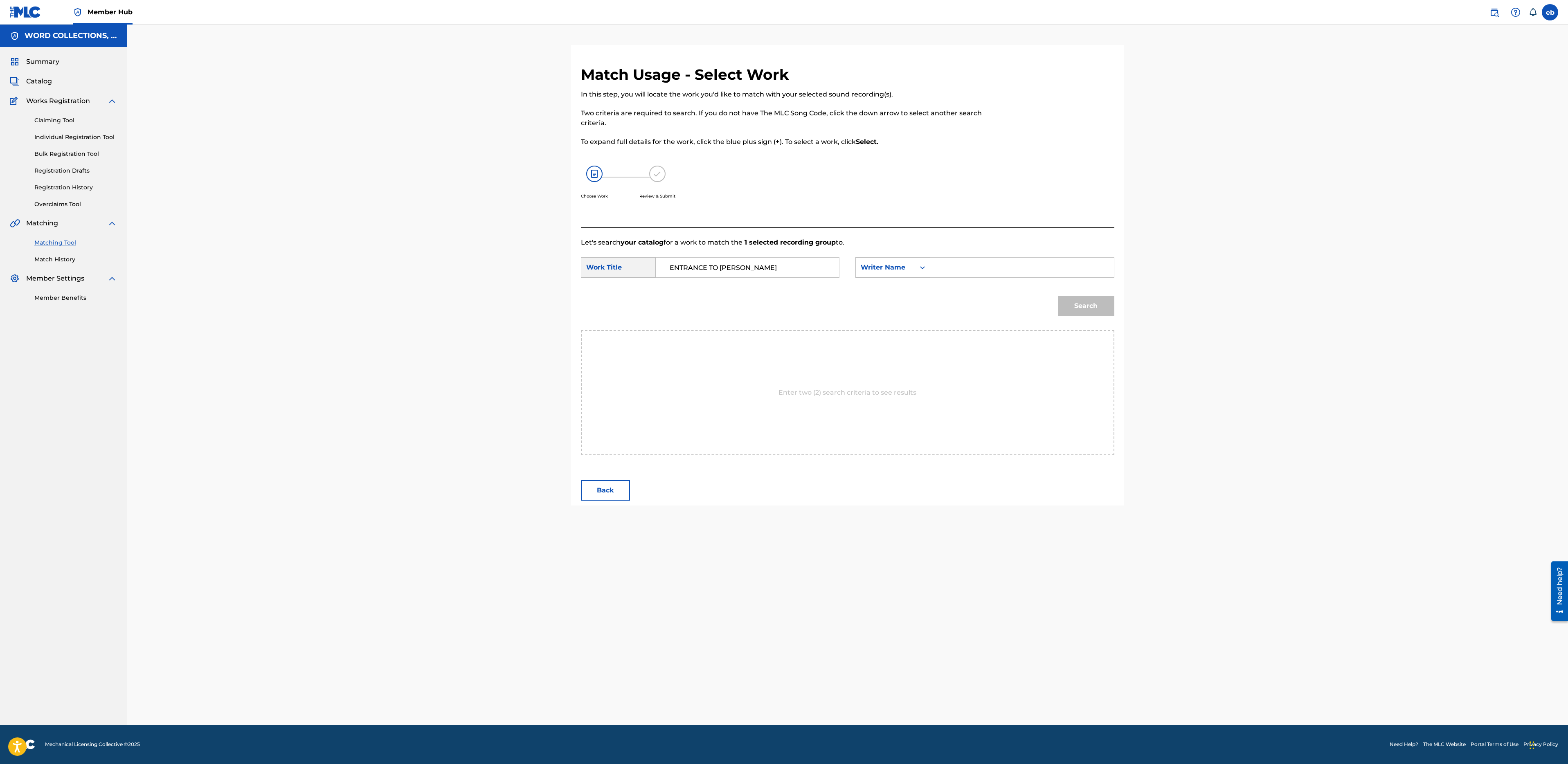
click at [956, 262] on input "Search Form" at bounding box center [1021, 267] width 169 height 19
type input "Campbell"
click at [1058, 296] on button "Search" at bounding box center [1086, 306] width 57 height 21
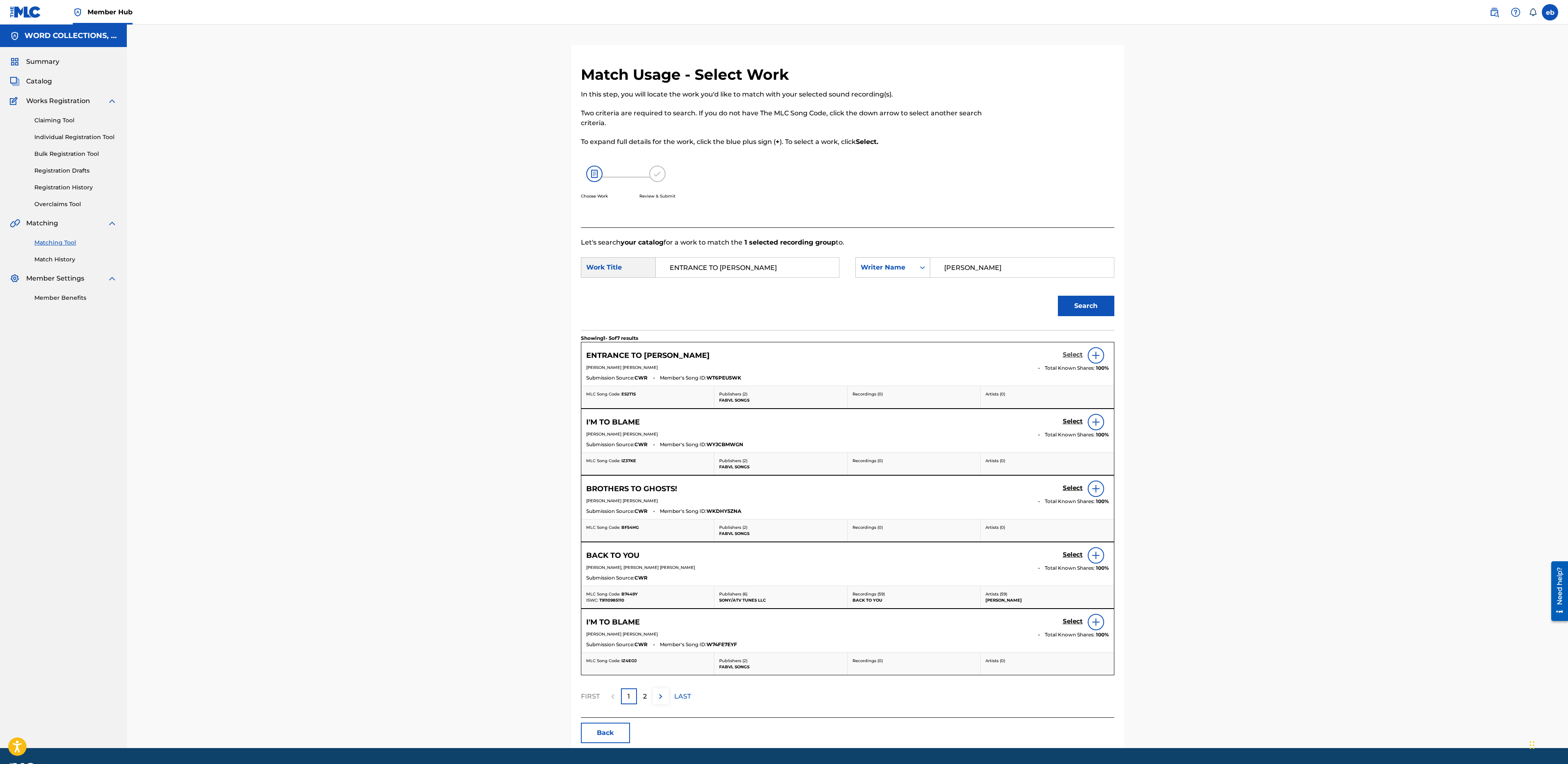
click at [1078, 351] on h5 "Select" at bounding box center [1073, 354] width 20 height 8
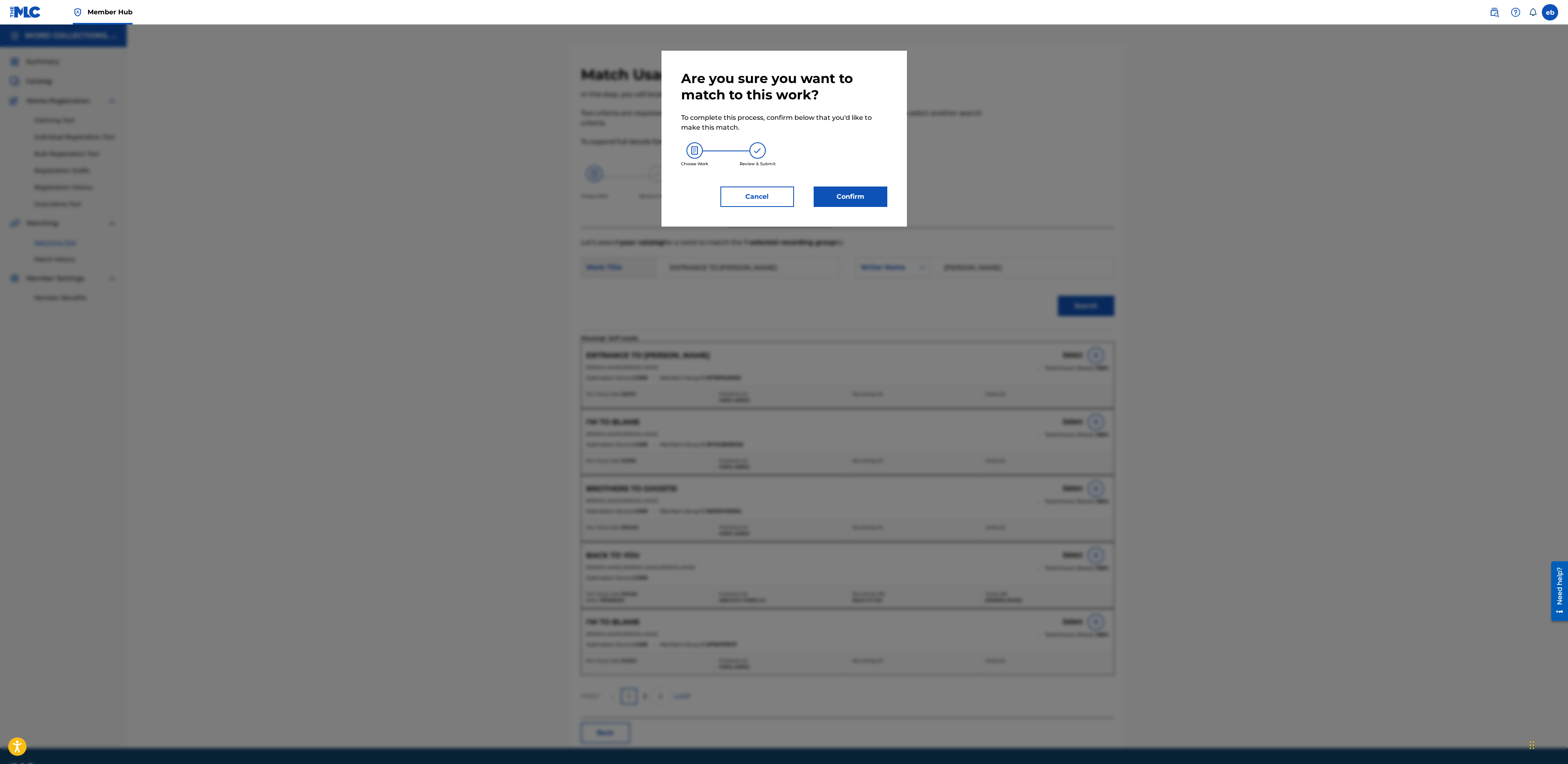
click at [856, 186] on div "Are you sure you want to match to this work? To complete this process, confirm …" at bounding box center [784, 139] width 206 height 137
click at [861, 199] on button "Confirm" at bounding box center [850, 197] width 74 height 21
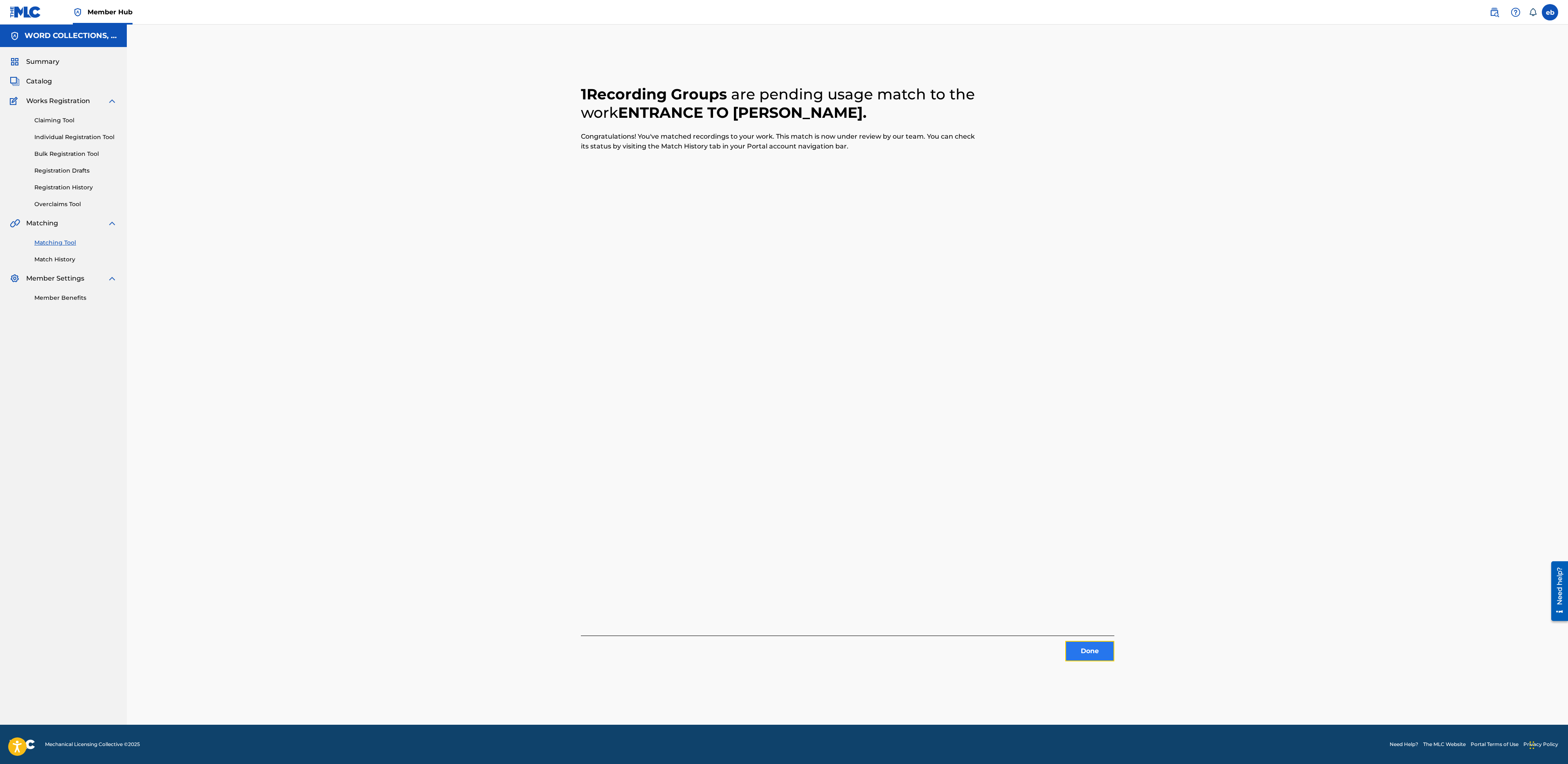
click at [1078, 643] on button "Done" at bounding box center [1090, 651] width 49 height 21
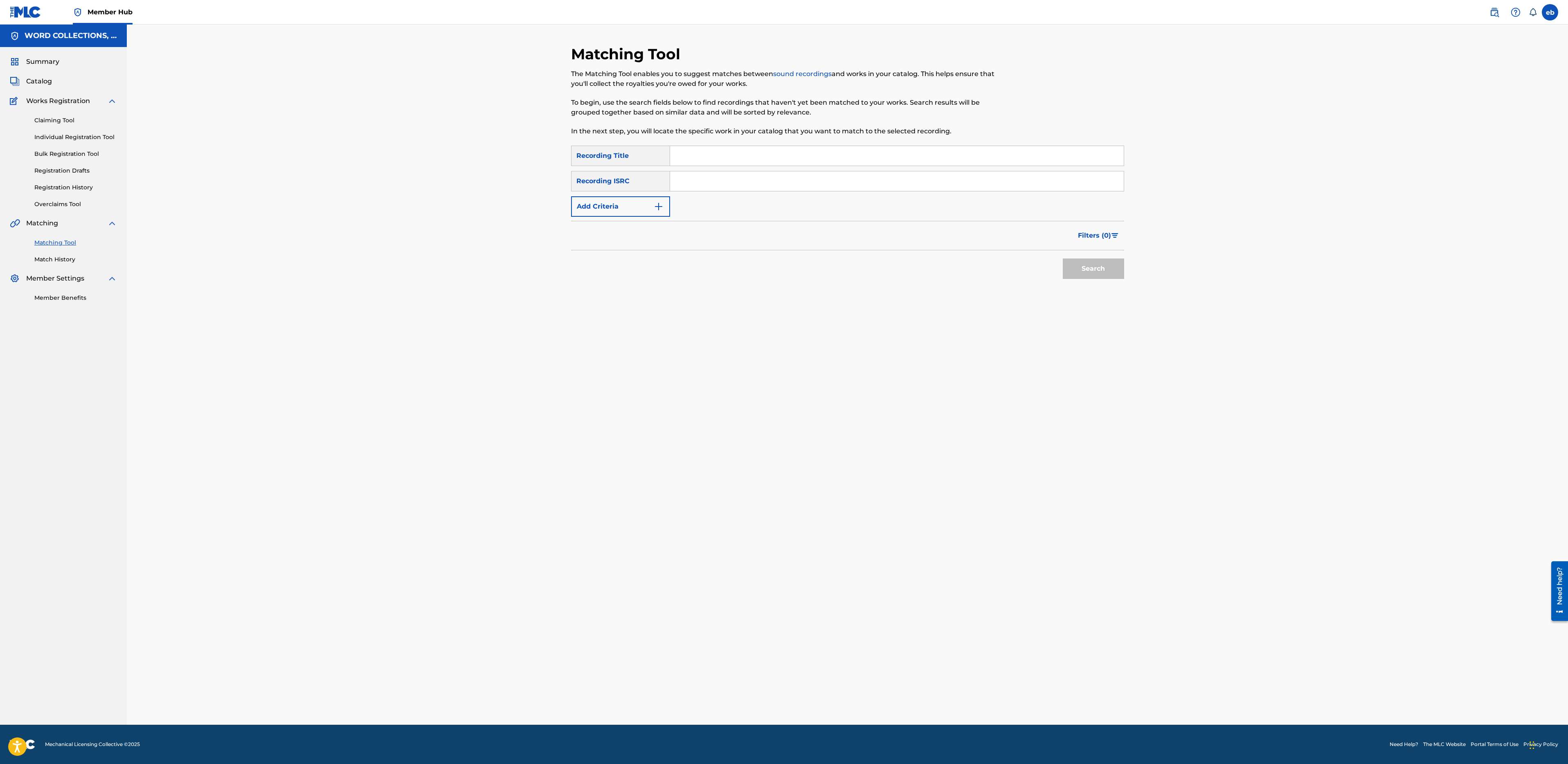
click at [704, 155] on input "Search Form" at bounding box center [897, 155] width 454 height 19
paste input "FAKE CROWNS"
type input "FAKE CROWNS"
click at [631, 200] on button "Add Criteria" at bounding box center [620, 207] width 99 height 21
click at [621, 211] on div "Writer" at bounding box center [613, 207] width 74 height 10
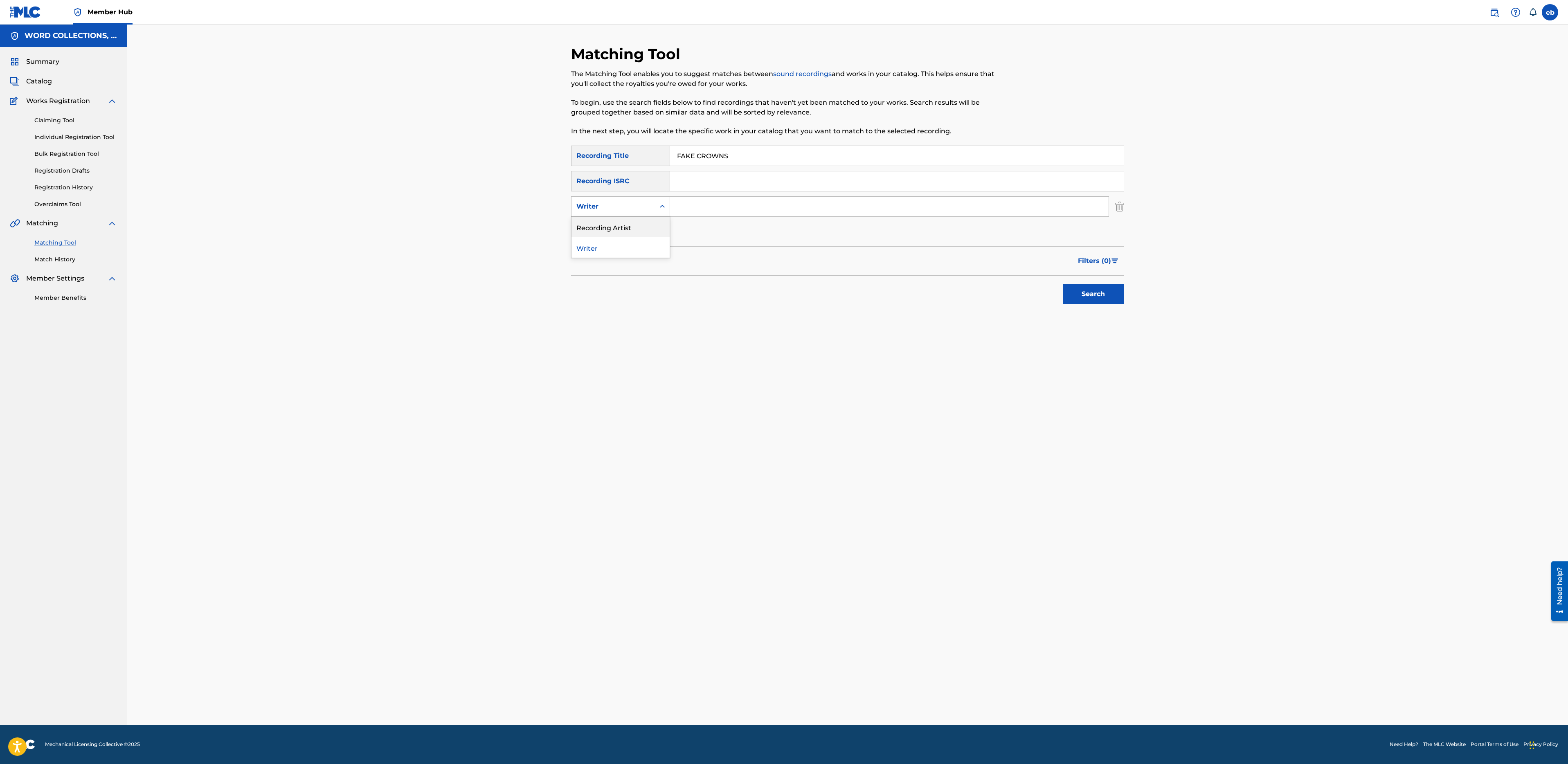
click at [625, 224] on div "Recording Artist" at bounding box center [621, 227] width 98 height 21
click at [695, 205] on input "Search Form" at bounding box center [889, 207] width 439 height 19
type input "FabvL"
click at [1063, 284] on button "Search" at bounding box center [1093, 294] width 62 height 21
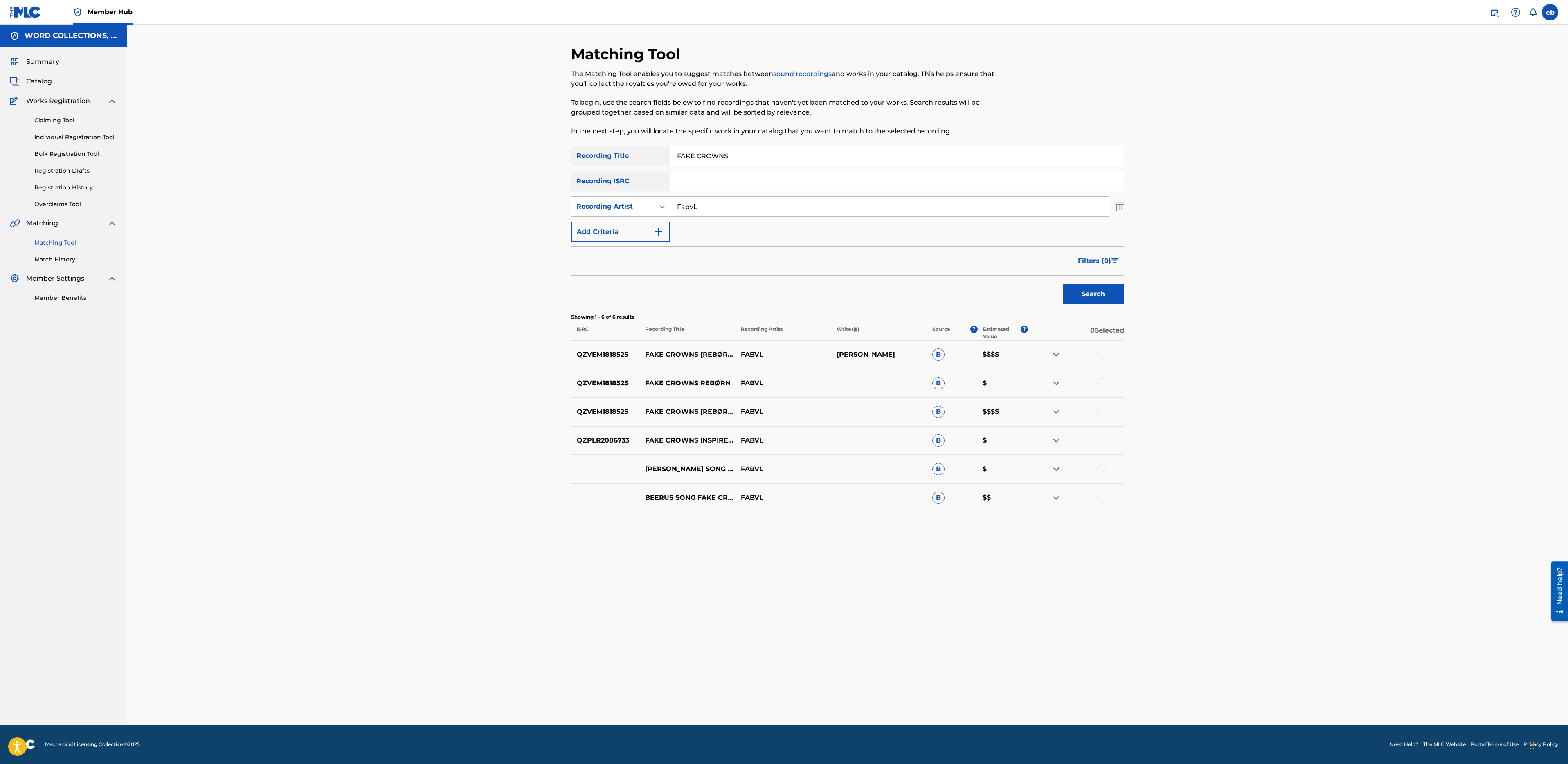
click at [1102, 354] on div at bounding box center [1102, 354] width 8 height 8
click at [1102, 381] on div at bounding box center [1102, 383] width 8 height 8
click at [1102, 406] on div "QZVEM1818525 FAKE CROWNS [REBØRN] FABVL B $$$$" at bounding box center [847, 411] width 553 height 28
click at [1102, 411] on div at bounding box center [1102, 411] width 8 height 8
click at [1102, 439] on div at bounding box center [1102, 439] width 8 height 8
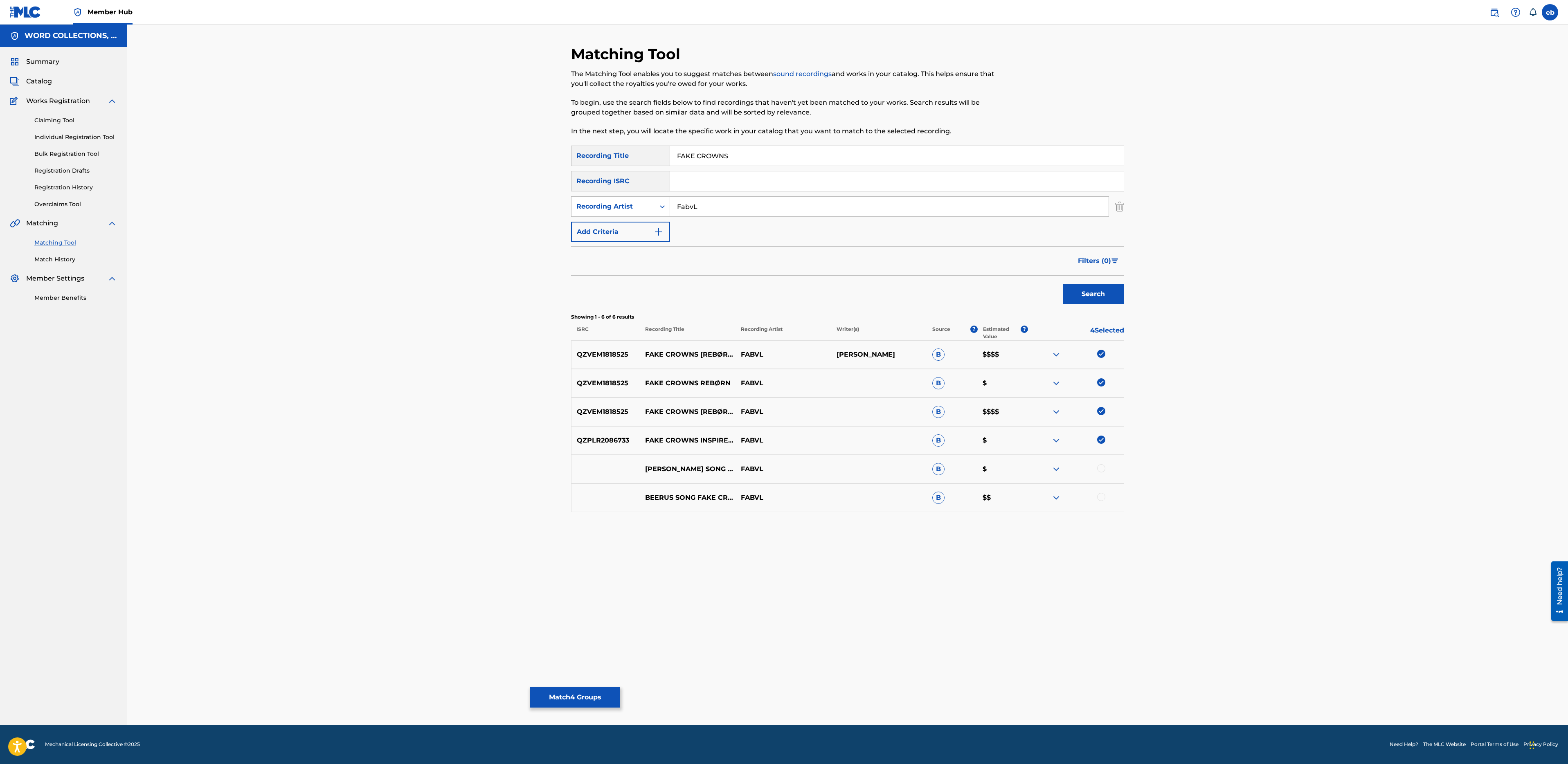
click at [1102, 468] on div at bounding box center [1102, 468] width 8 height 8
click at [1102, 499] on div at bounding box center [1102, 497] width 8 height 8
drag, startPoint x: 646, startPoint y: 383, endPoint x: 696, endPoint y: 383, distance: 50.0
click at [697, 383] on p "FAKE CROWNS REBØRN" at bounding box center [688, 383] width 96 height 10
copy p "FAKE CROWNS"
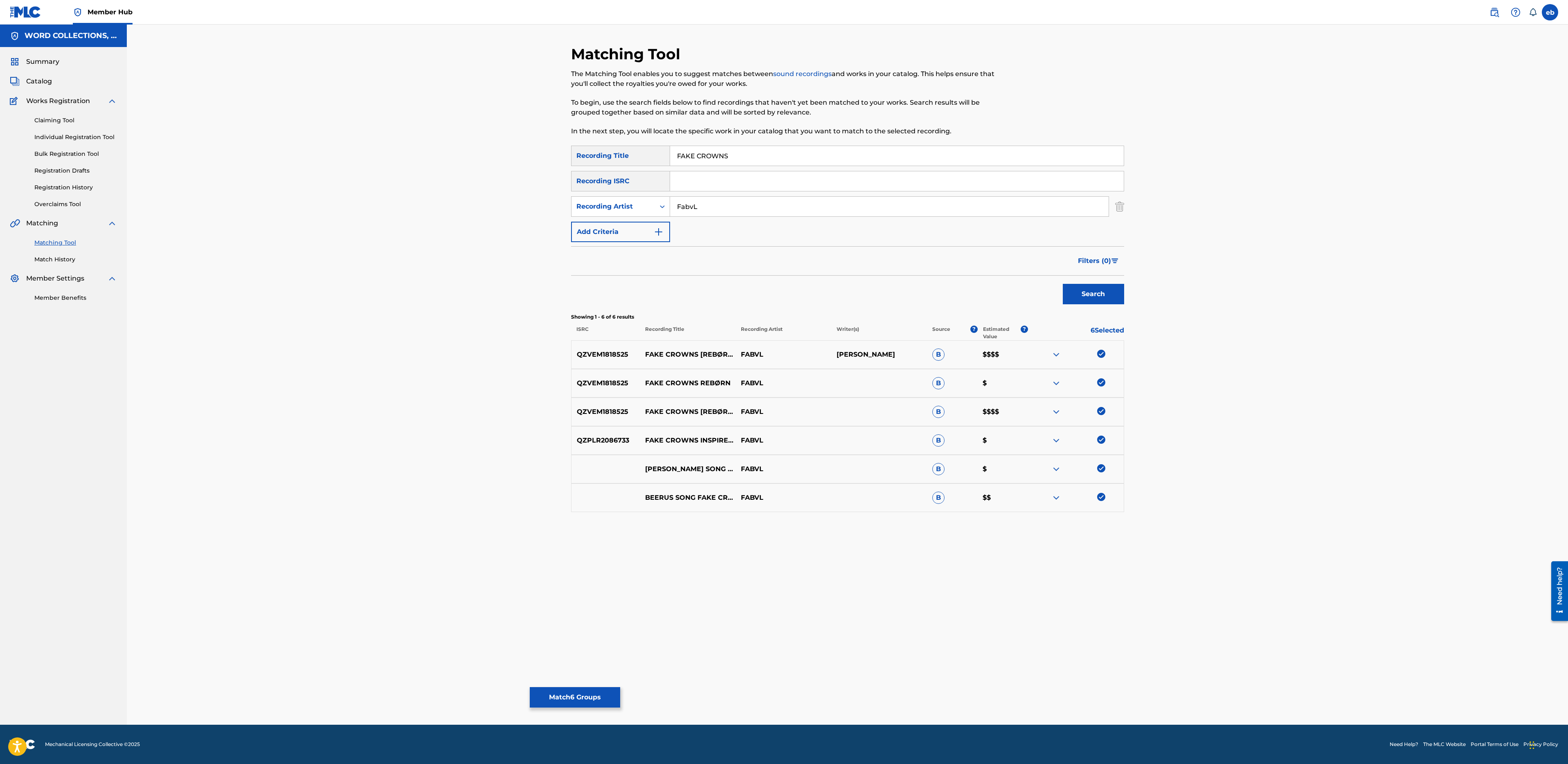
click at [712, 155] on input "FAKE CROWNS" at bounding box center [897, 155] width 454 height 19
click at [715, 383] on p "FAKE CROWNS REBØRN" at bounding box center [688, 383] width 96 height 10
copy p "REBØRN"
click at [748, 155] on input "FAKE CROWNS" at bounding box center [897, 155] width 454 height 19
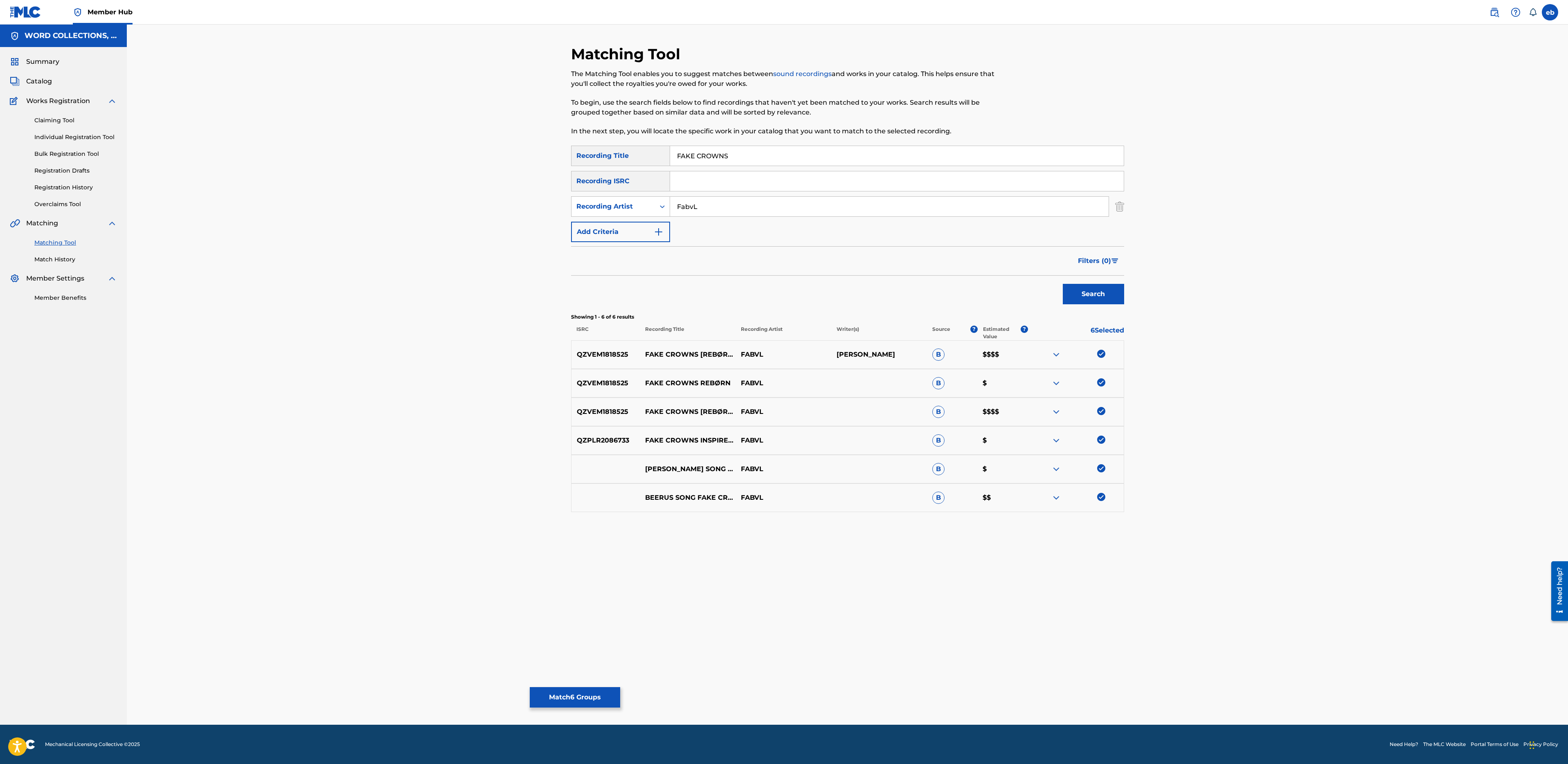
paste input "REBØRN"
type input "REBØRN"
click at [1063, 284] on button "Search" at bounding box center [1093, 294] width 62 height 21
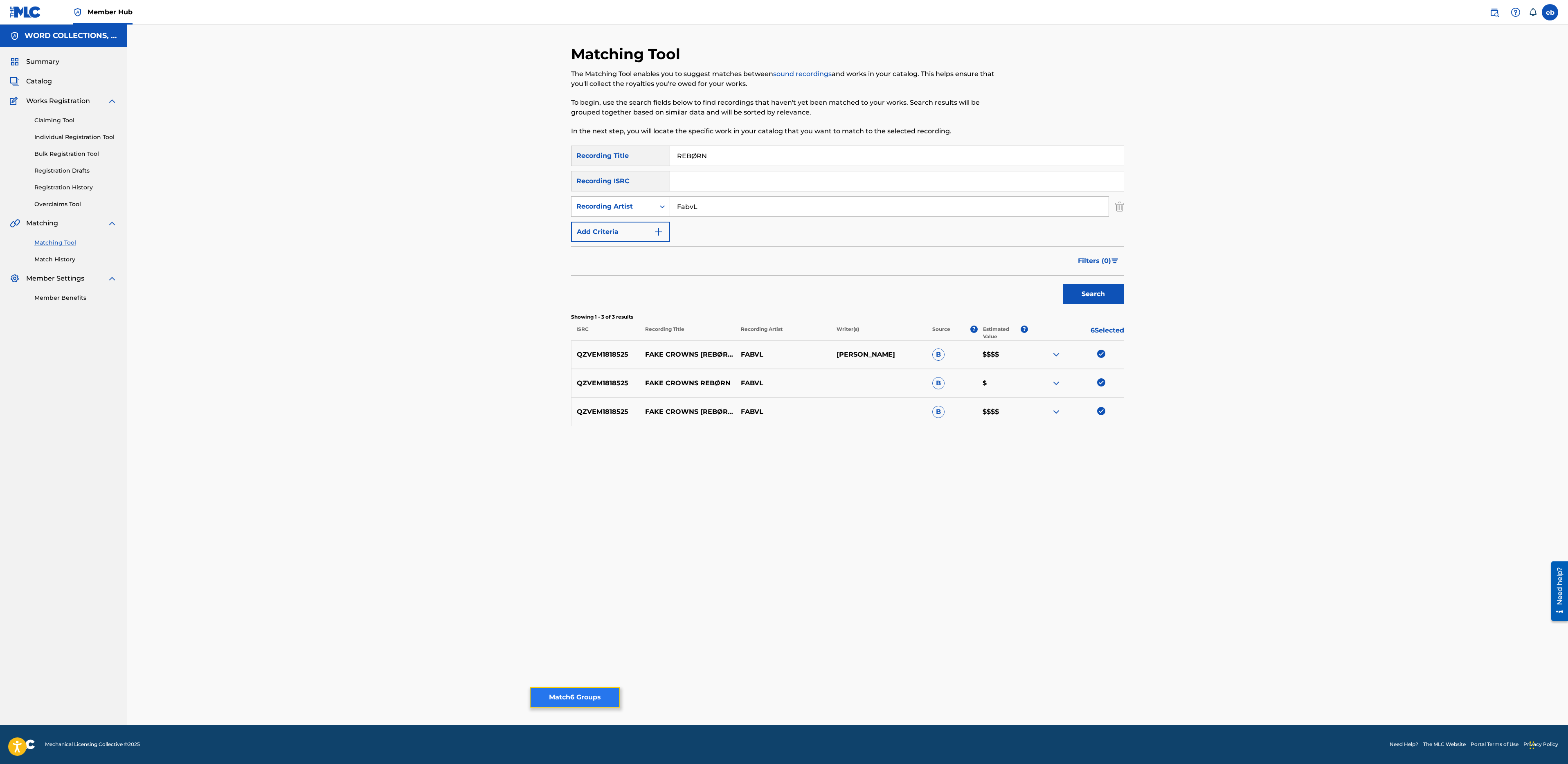
click at [601, 697] on button "Match 6 Groups" at bounding box center [575, 698] width 91 height 21
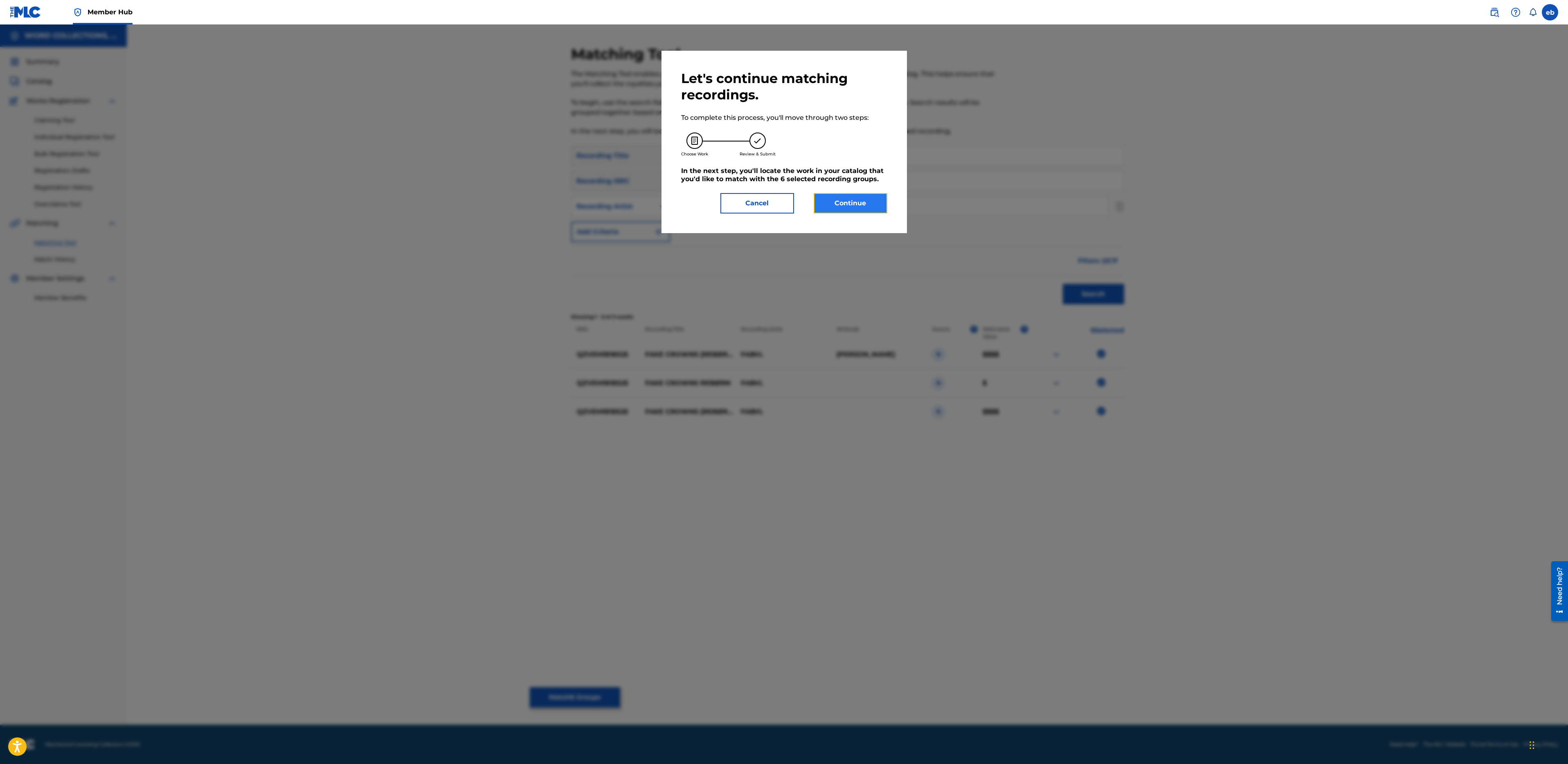
click at [846, 198] on button "Continue" at bounding box center [850, 203] width 74 height 21
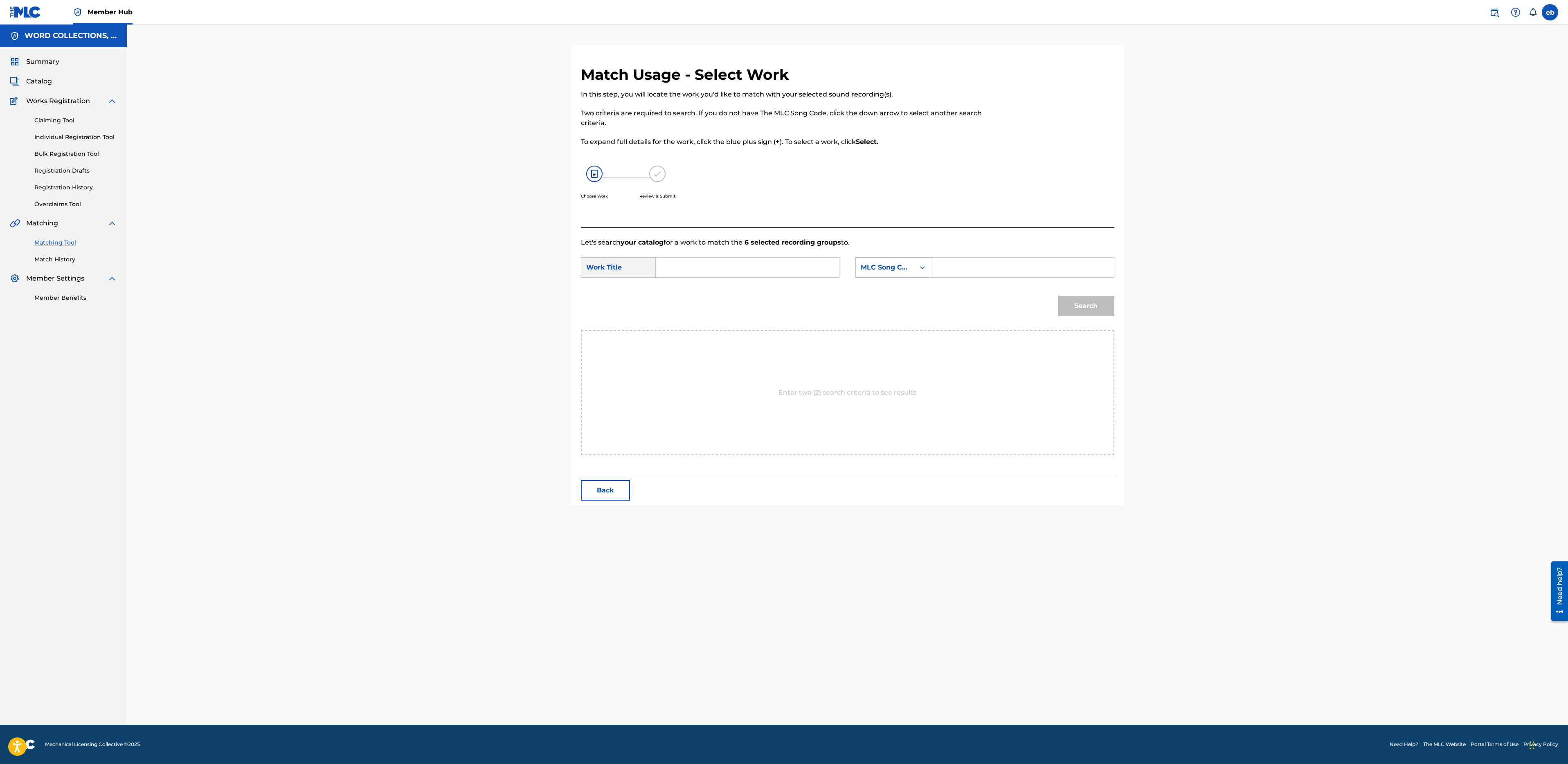
click at [699, 268] on input "Search Form" at bounding box center [747, 267] width 169 height 19
click at [688, 301] on span "ns [rebaoern]" at bounding box center [687, 300] width 35 height 17
type input "fake crowns [rebaoern]"
click at [907, 265] on div "MLC Song Code" at bounding box center [886, 267] width 50 height 10
click at [905, 288] on div "Writer Name" at bounding box center [892, 288] width 74 height 21
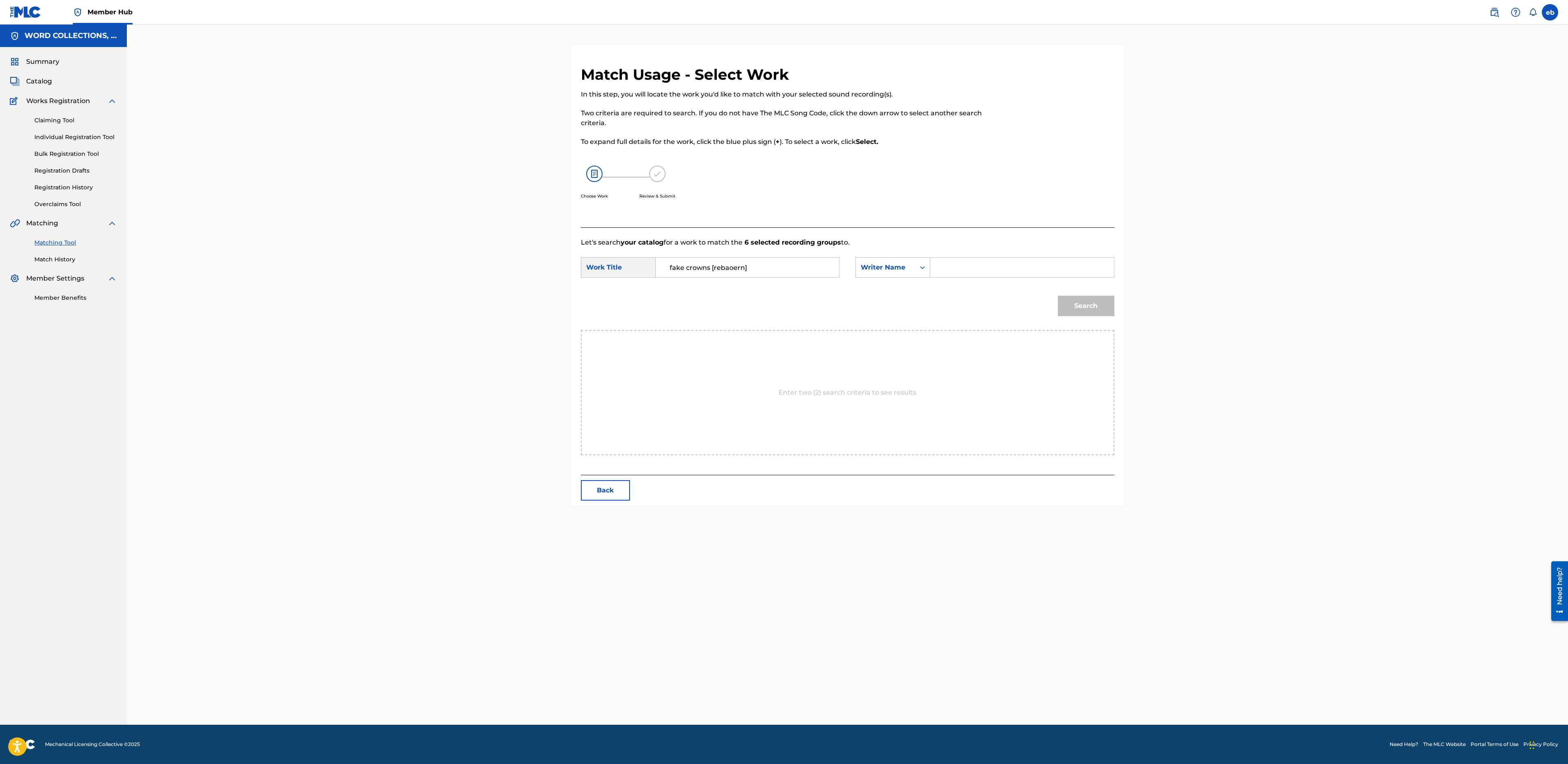
click at [945, 271] on input "Search Form" at bounding box center [1021, 267] width 169 height 19
type input "Campbell"
click at [1058, 296] on button "Search" at bounding box center [1086, 306] width 57 height 21
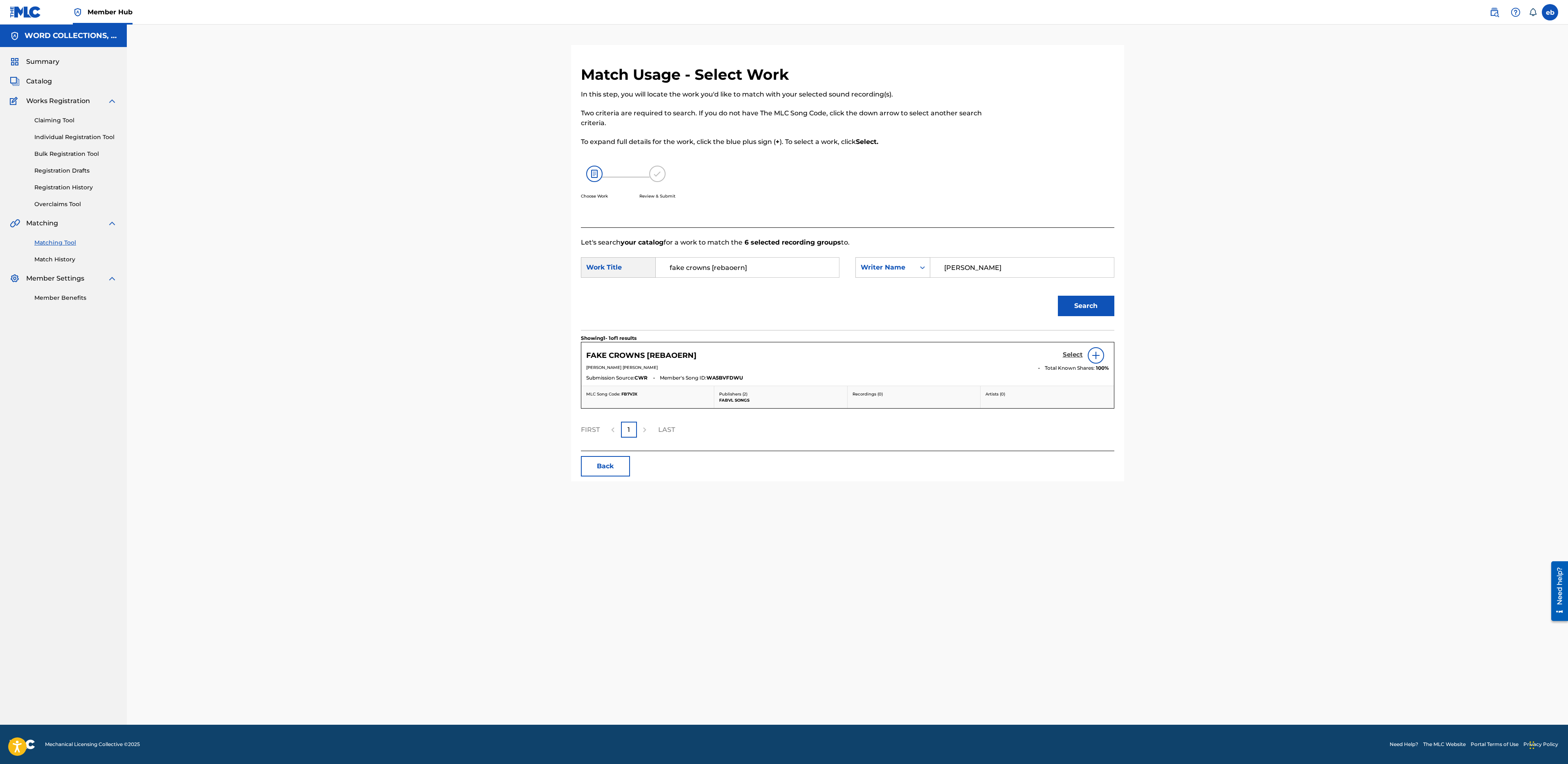
click at [1069, 354] on h5 "Select" at bounding box center [1073, 354] width 20 height 8
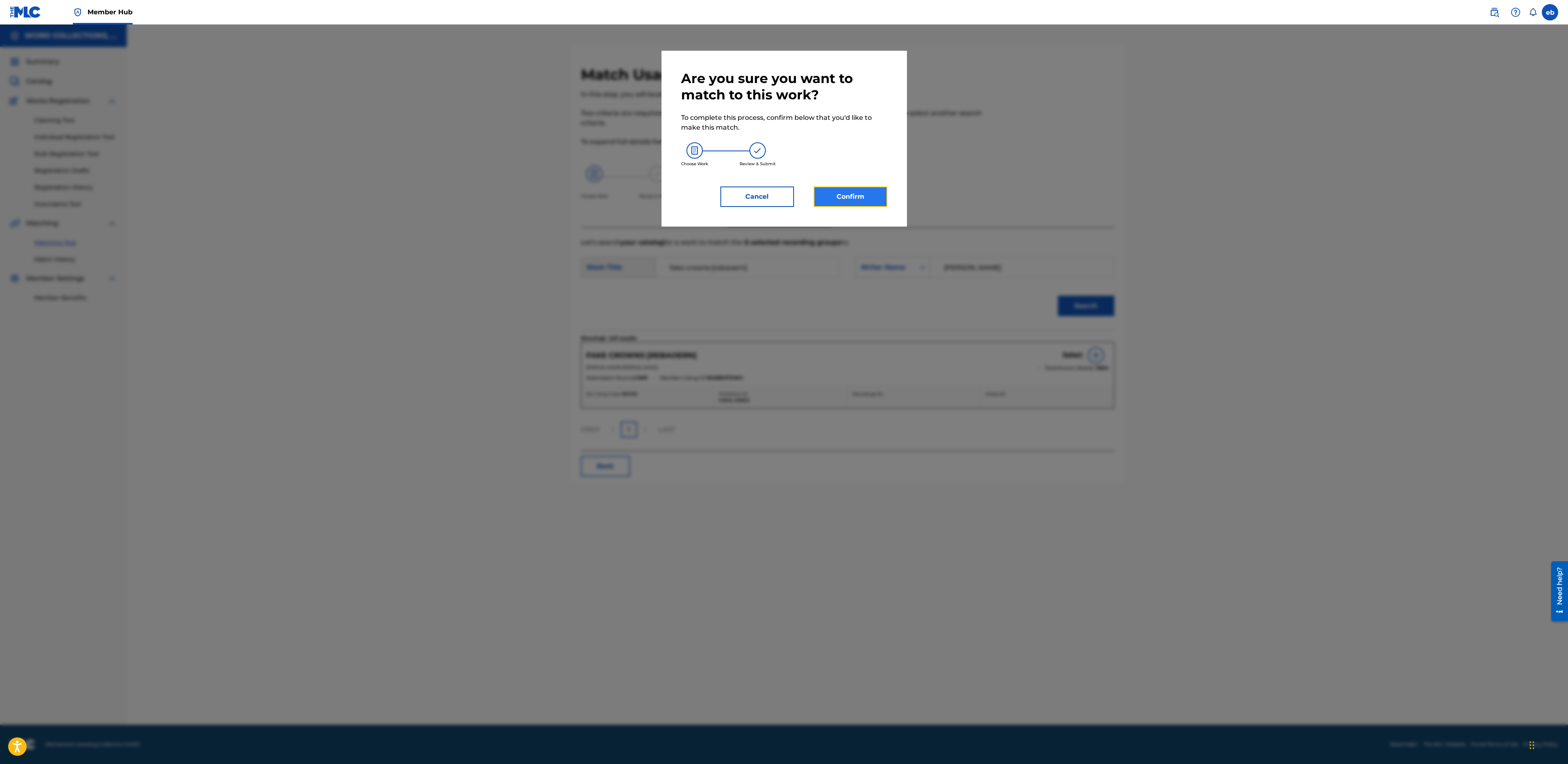
click at [864, 193] on button "Confirm" at bounding box center [850, 197] width 74 height 21
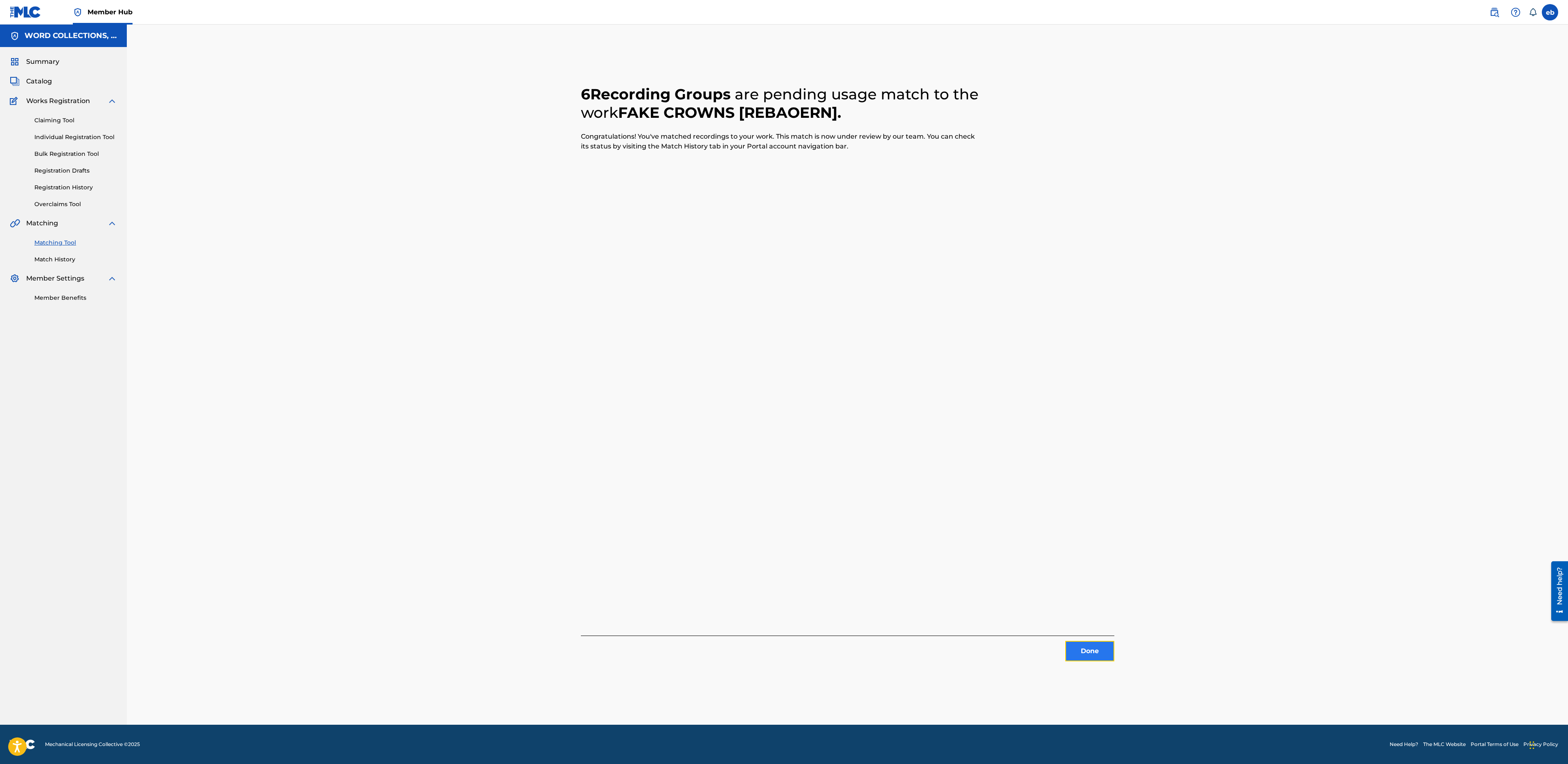
click at [1096, 656] on button "Done" at bounding box center [1090, 651] width 49 height 21
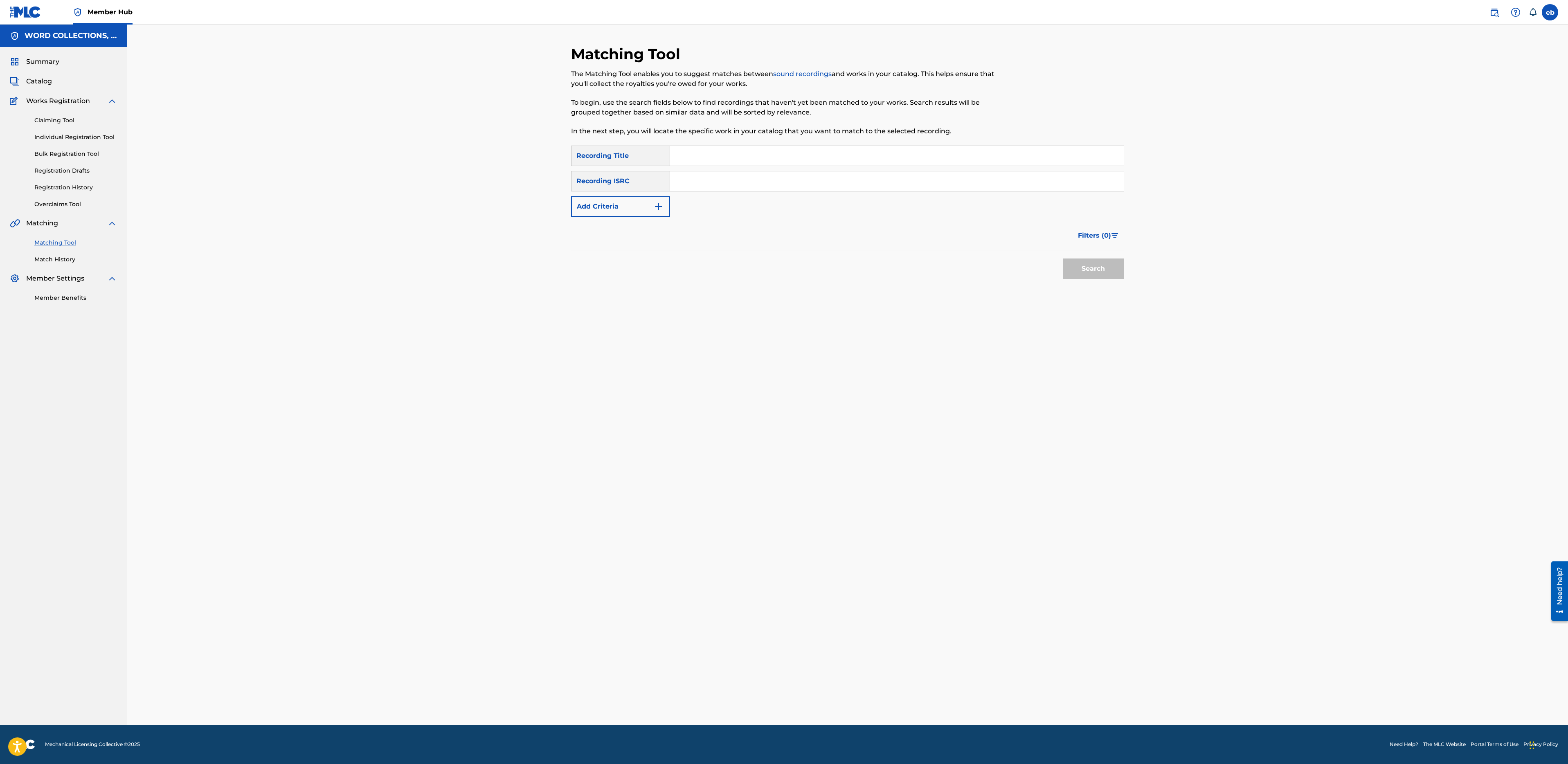
click at [700, 155] on input "Search Form" at bounding box center [897, 155] width 454 height 19
paste input "EVIL TAKES THE DAY"
type input "EVIL TAKES THE DAY"
click at [634, 204] on button "Add Criteria" at bounding box center [620, 207] width 99 height 21
click at [625, 202] on div "Writer" at bounding box center [613, 207] width 74 height 10
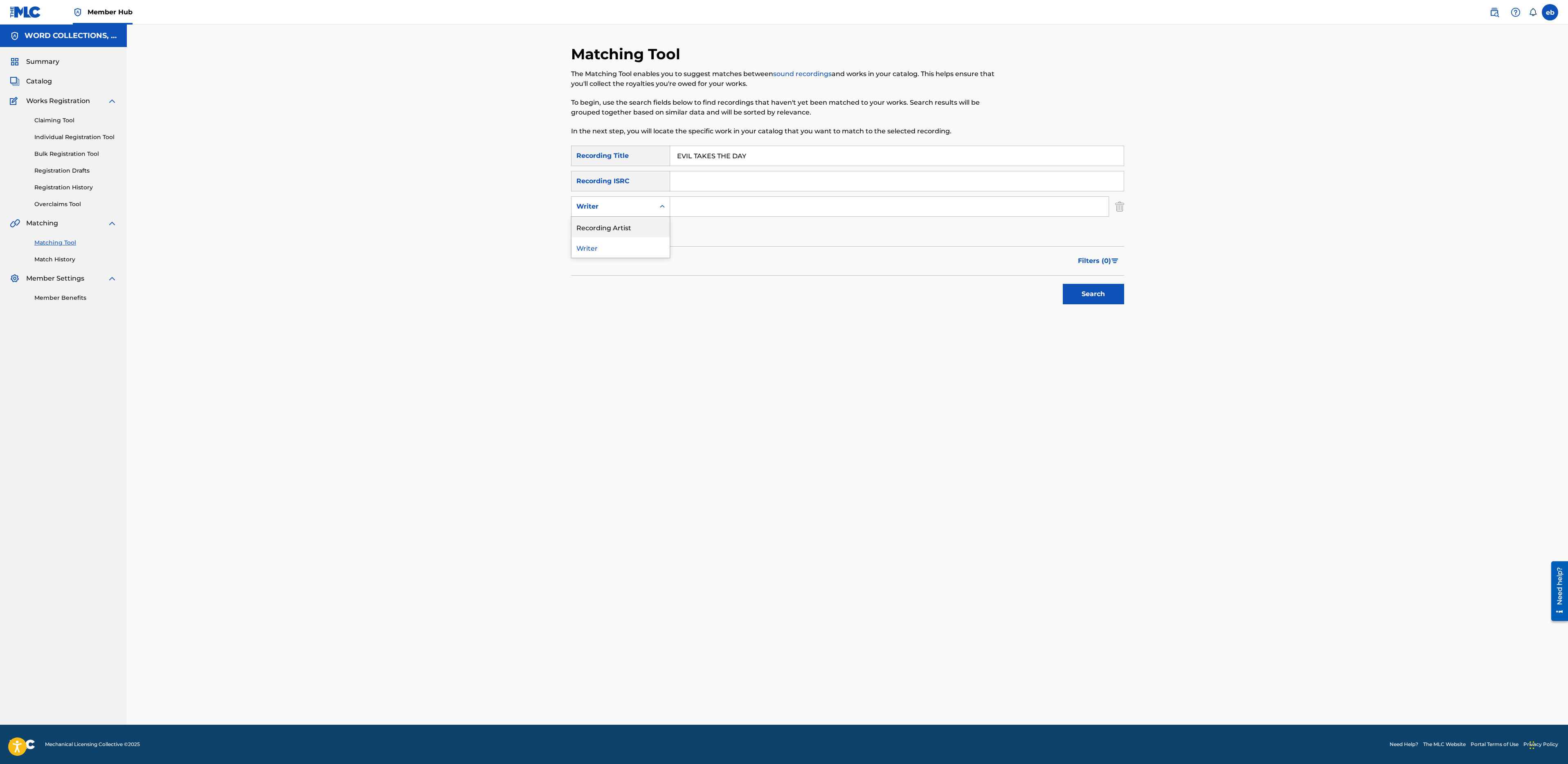
click at [625, 231] on div "Recording Artist" at bounding box center [621, 227] width 98 height 21
click at [708, 209] on input "Search Form" at bounding box center [889, 207] width 439 height 19
click at [1063, 284] on button "Search" at bounding box center [1093, 294] width 62 height 21
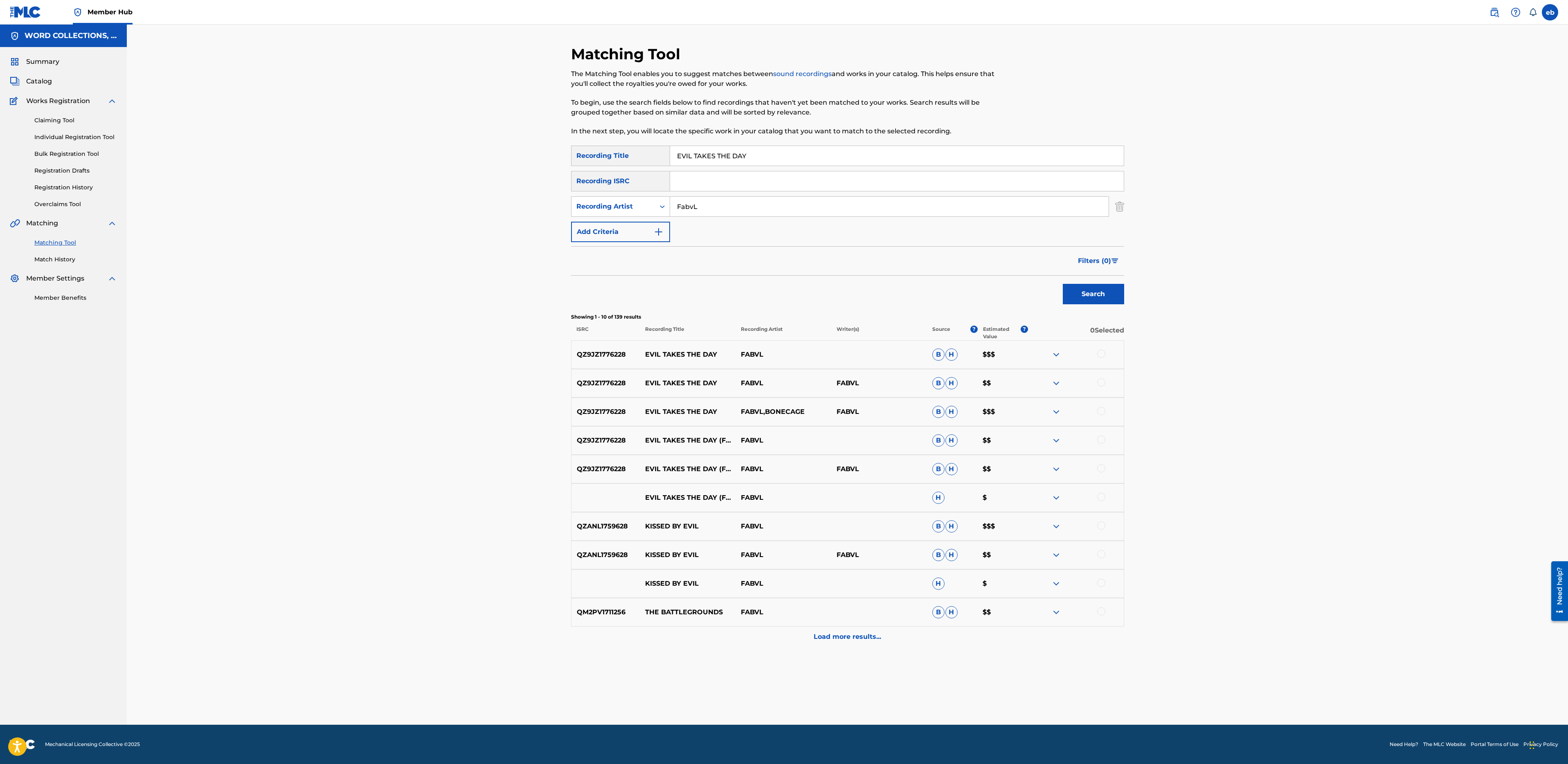
click at [1102, 501] on div at bounding box center [1076, 497] width 96 height 10
click at [1102, 499] on div at bounding box center [1102, 497] width 8 height 8
click at [1101, 470] on div at bounding box center [1102, 468] width 8 height 8
click at [1100, 446] on div "QZ9JZ1776228 EVIL TAKES THE DAY (FEAT. BONECAGE) FABVL B H $$" at bounding box center [847, 440] width 553 height 28
click at [1100, 439] on div at bounding box center [1102, 439] width 8 height 8
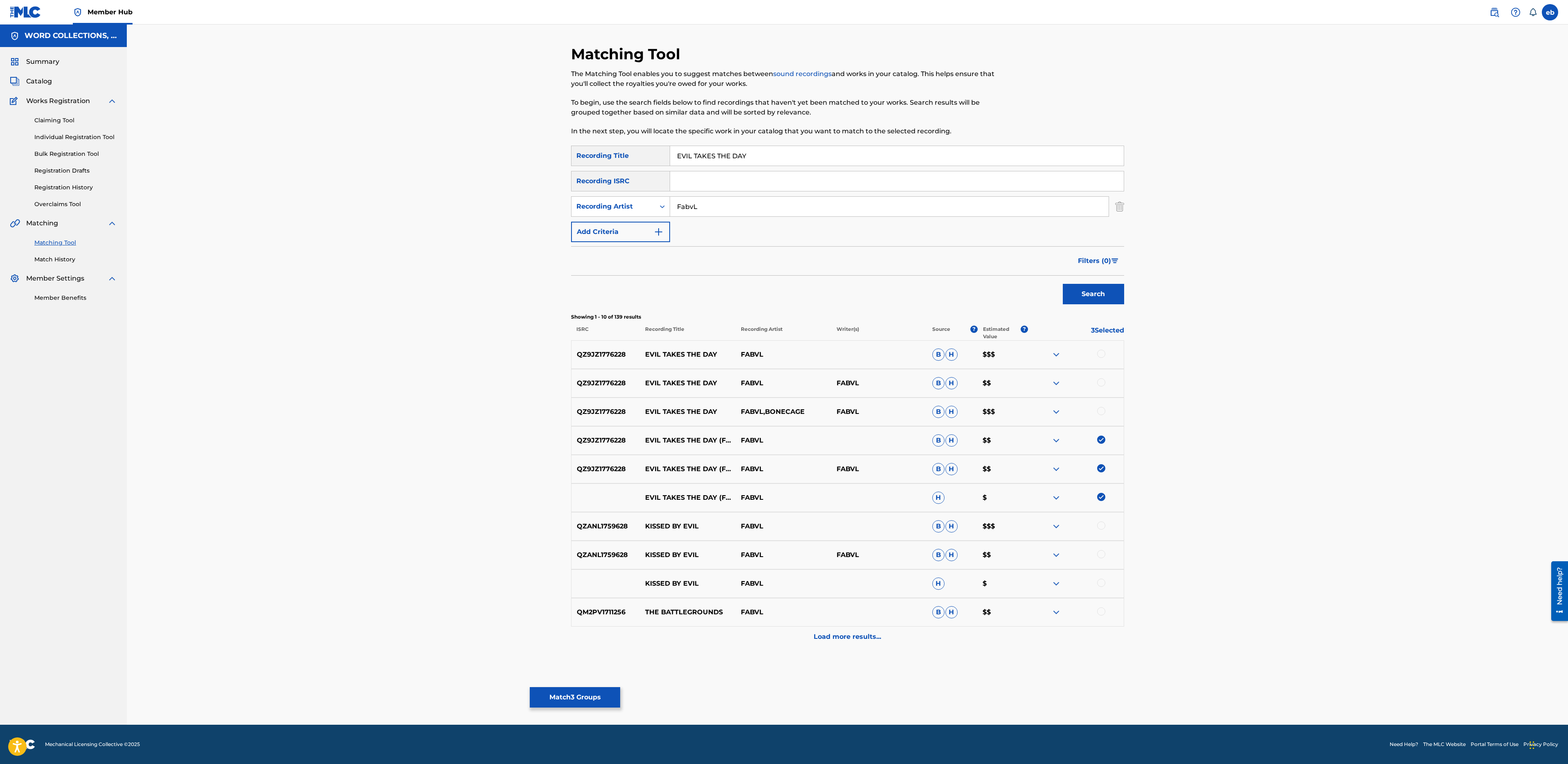
click at [1104, 410] on div at bounding box center [1102, 411] width 8 height 8
click at [1102, 379] on div at bounding box center [1102, 383] width 8 height 8
click at [1104, 352] on div at bounding box center [1102, 354] width 8 height 8
drag, startPoint x: 741, startPoint y: 208, endPoint x: 524, endPoint y: 207, distance: 217.0
click at [523, 207] on div "Matching Tool The Matching Tool enables you to suggest matches between sound re…" at bounding box center [848, 374] width 1442 height 700
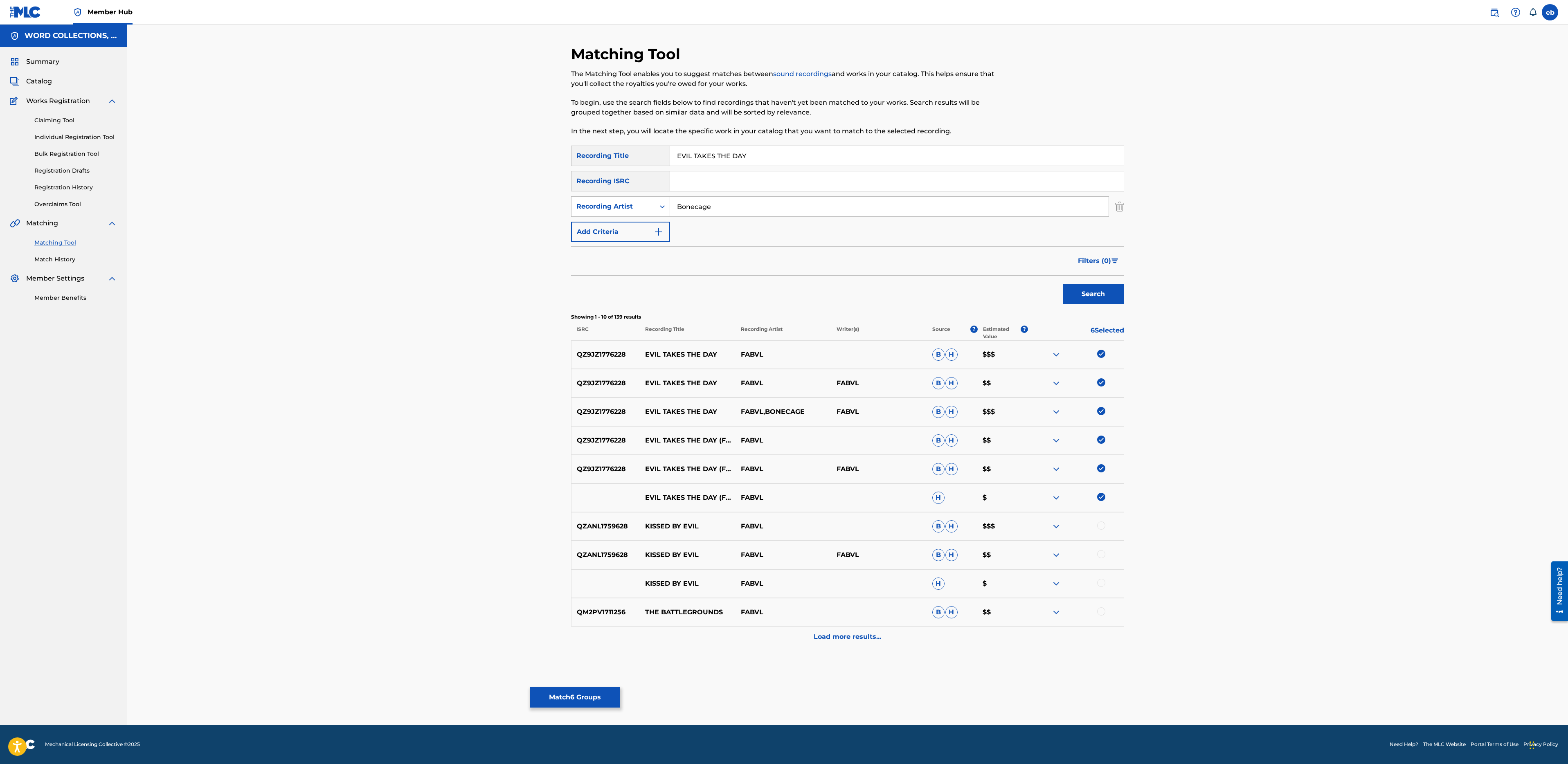
type input "Bonecage"
click at [1063, 284] on button "Search" at bounding box center [1093, 294] width 62 height 21
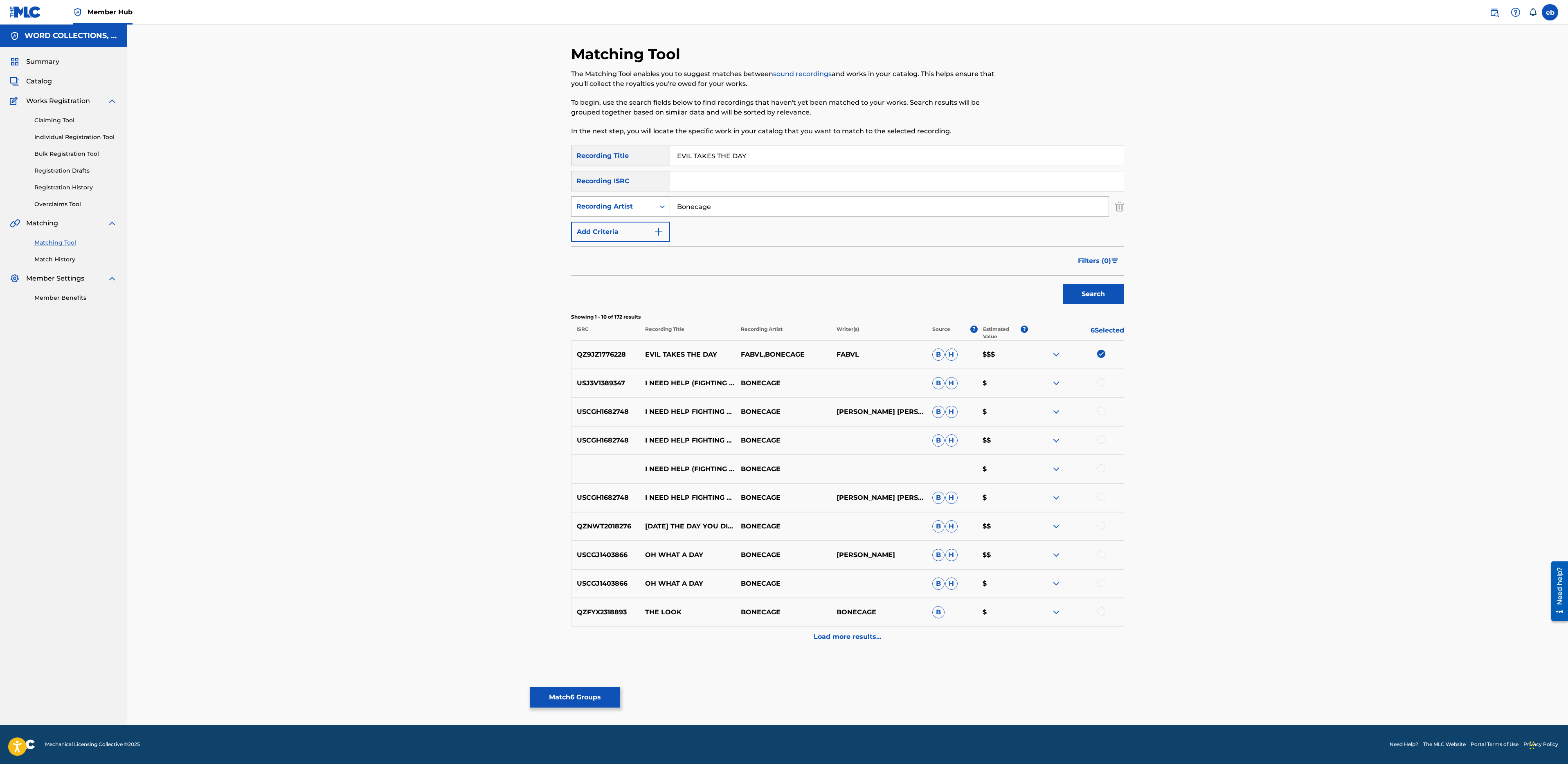
drag, startPoint x: 739, startPoint y: 205, endPoint x: 589, endPoint y: 205, distance: 150.0
click at [589, 205] on div "SearchWithCriteria6de6d8f5-0644-4d7c-91ef-228f164389aa Recording Artist Bonecage" at bounding box center [847, 207] width 553 height 21
click at [1063, 284] on button "Search" at bounding box center [1093, 294] width 62 height 21
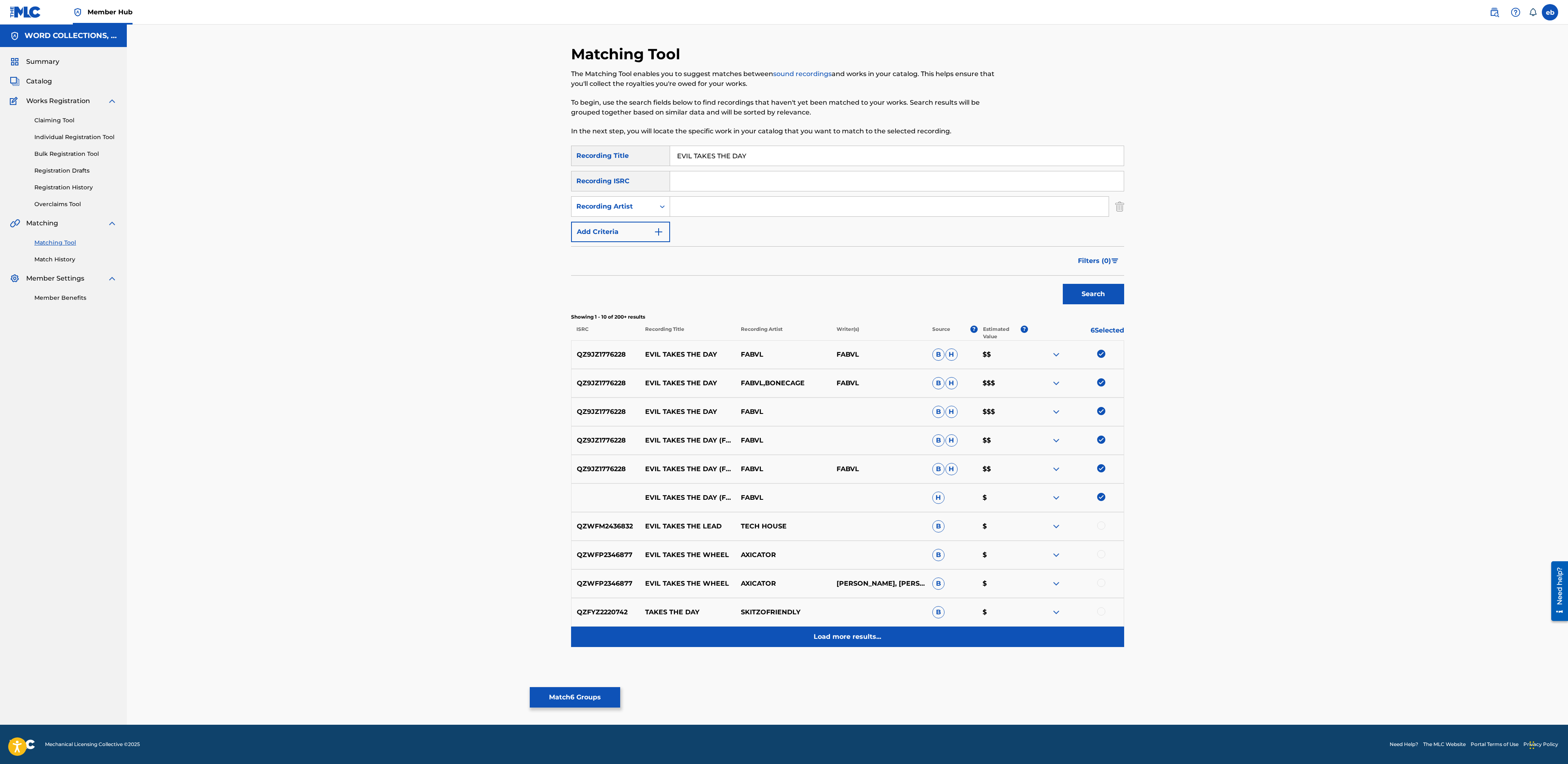
click at [827, 640] on p "Load more results..." at bounding box center [847, 637] width 68 height 10
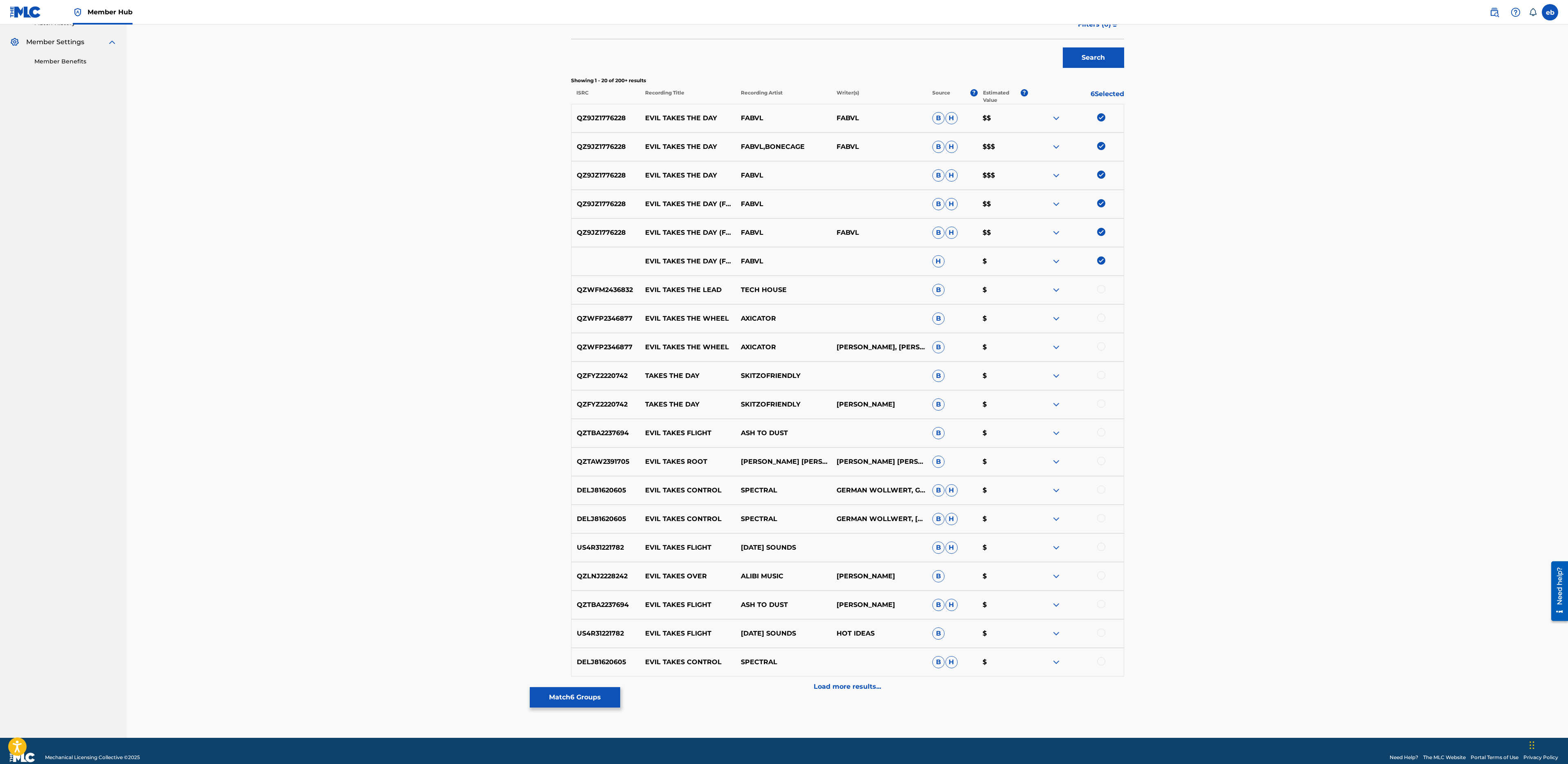
scroll to position [238, 0]
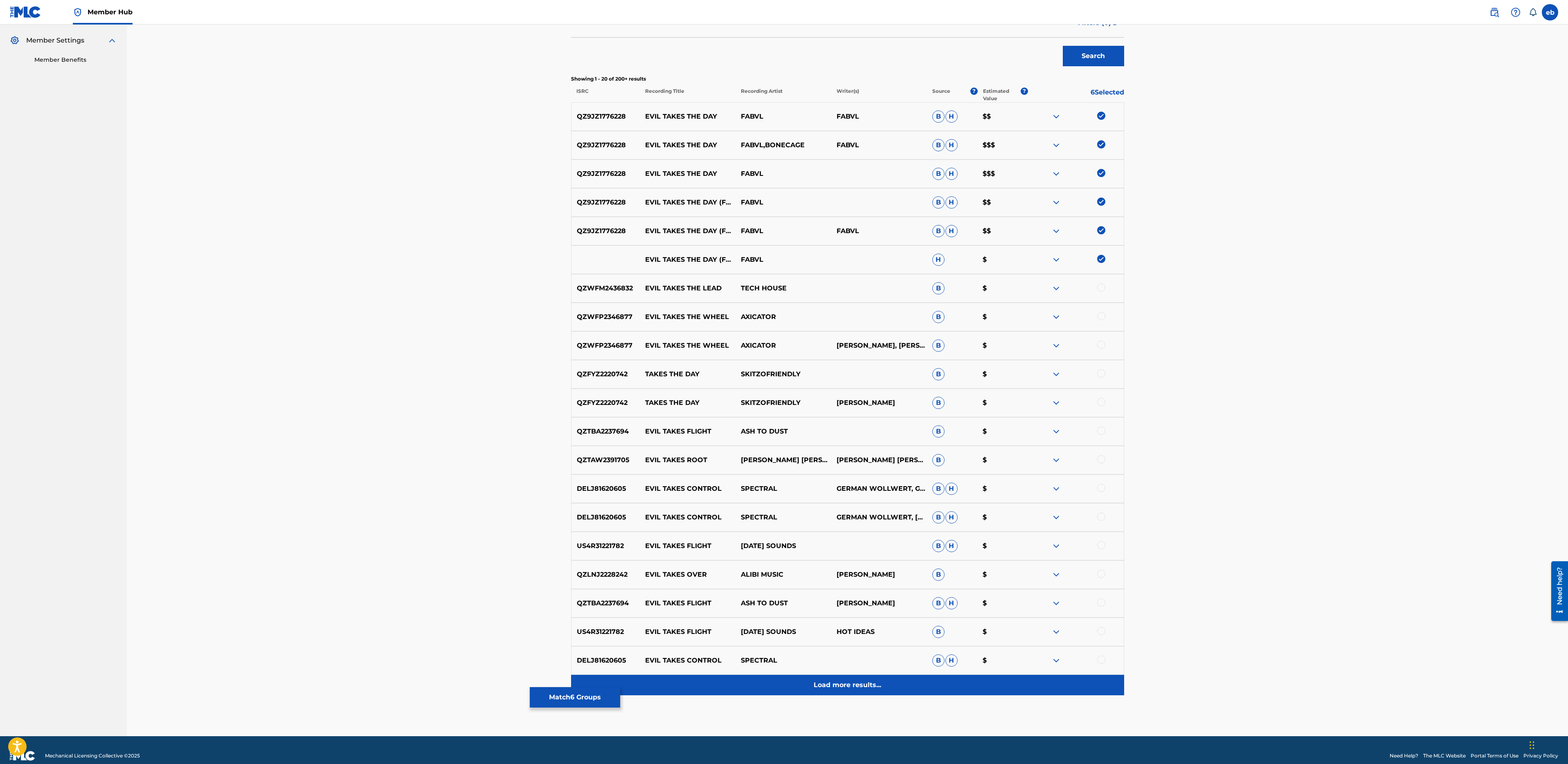
click at [865, 691] on div "Load more results..." at bounding box center [847, 685] width 553 height 21
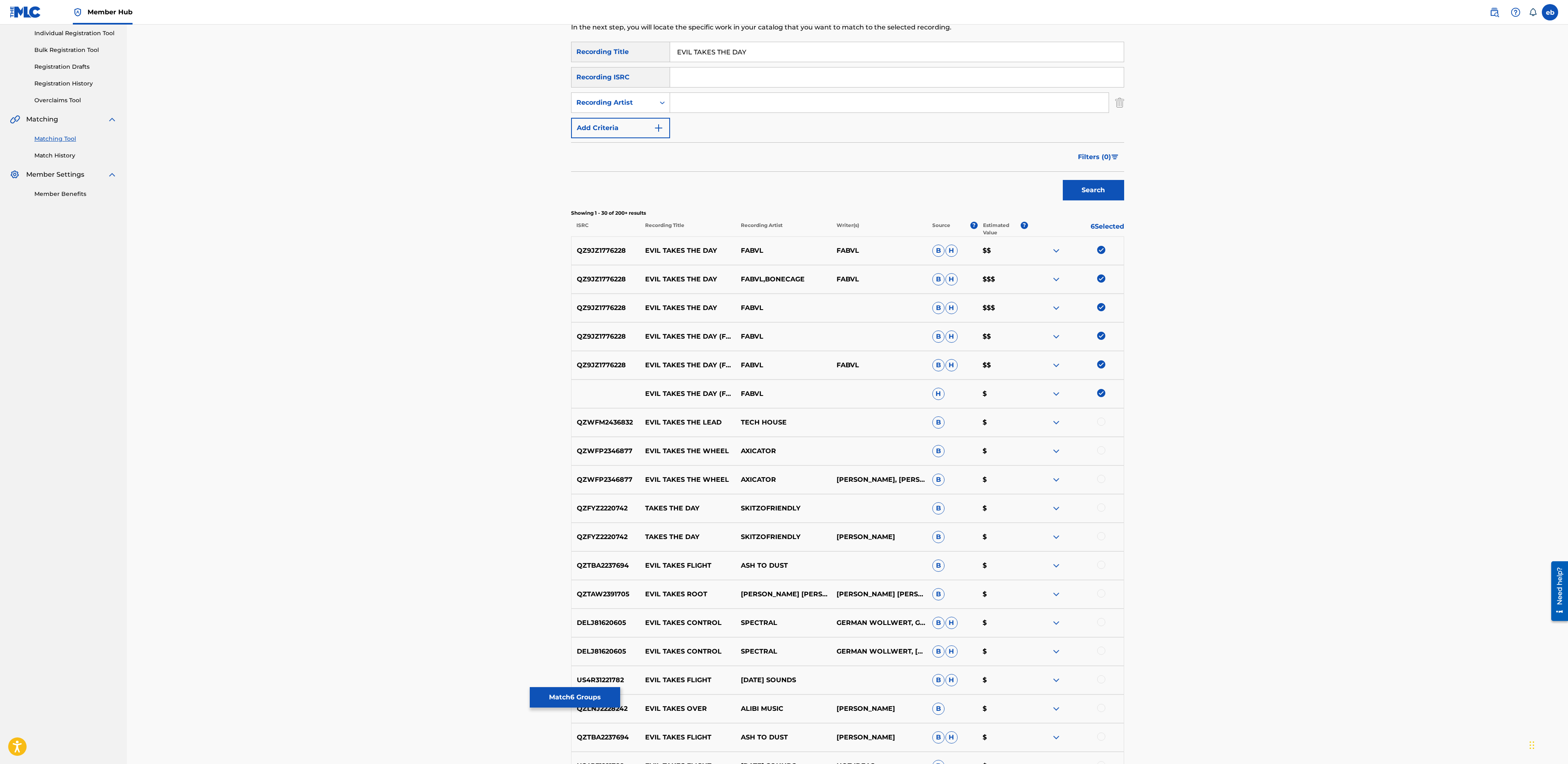
scroll to position [0, 0]
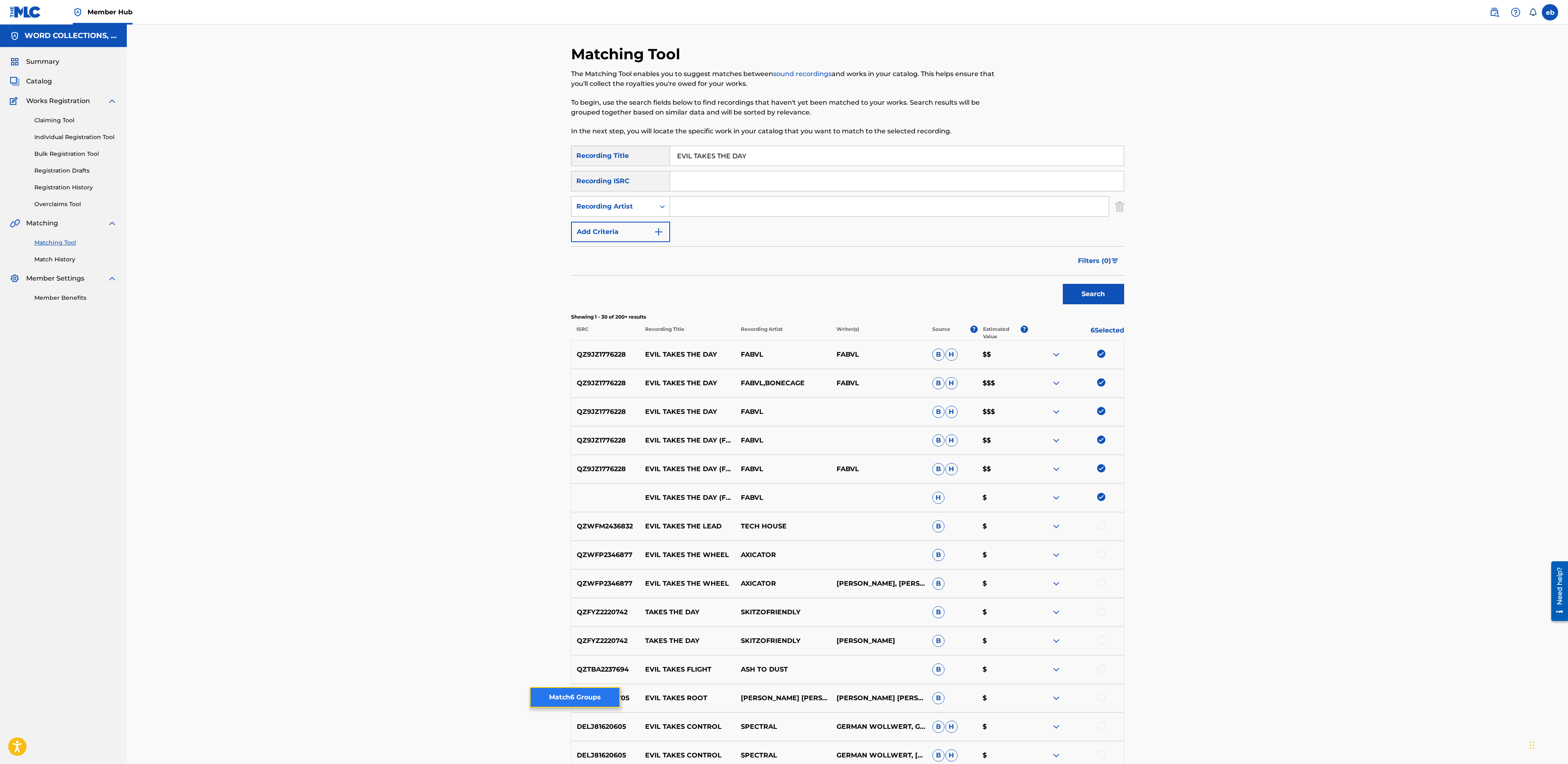
click at [580, 703] on button "Match 6 Groups" at bounding box center [575, 698] width 91 height 21
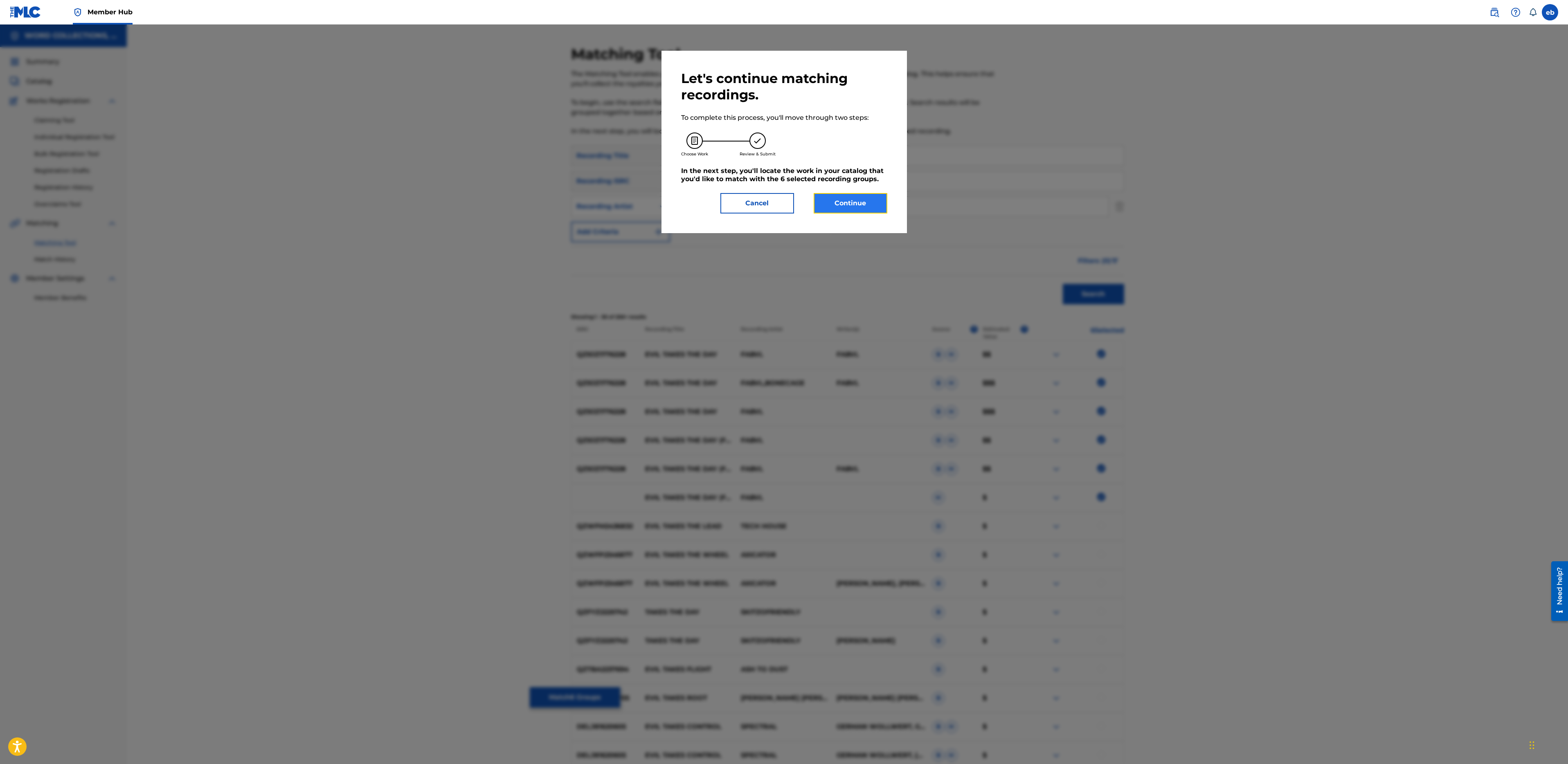
click at [851, 207] on button "Continue" at bounding box center [850, 203] width 74 height 21
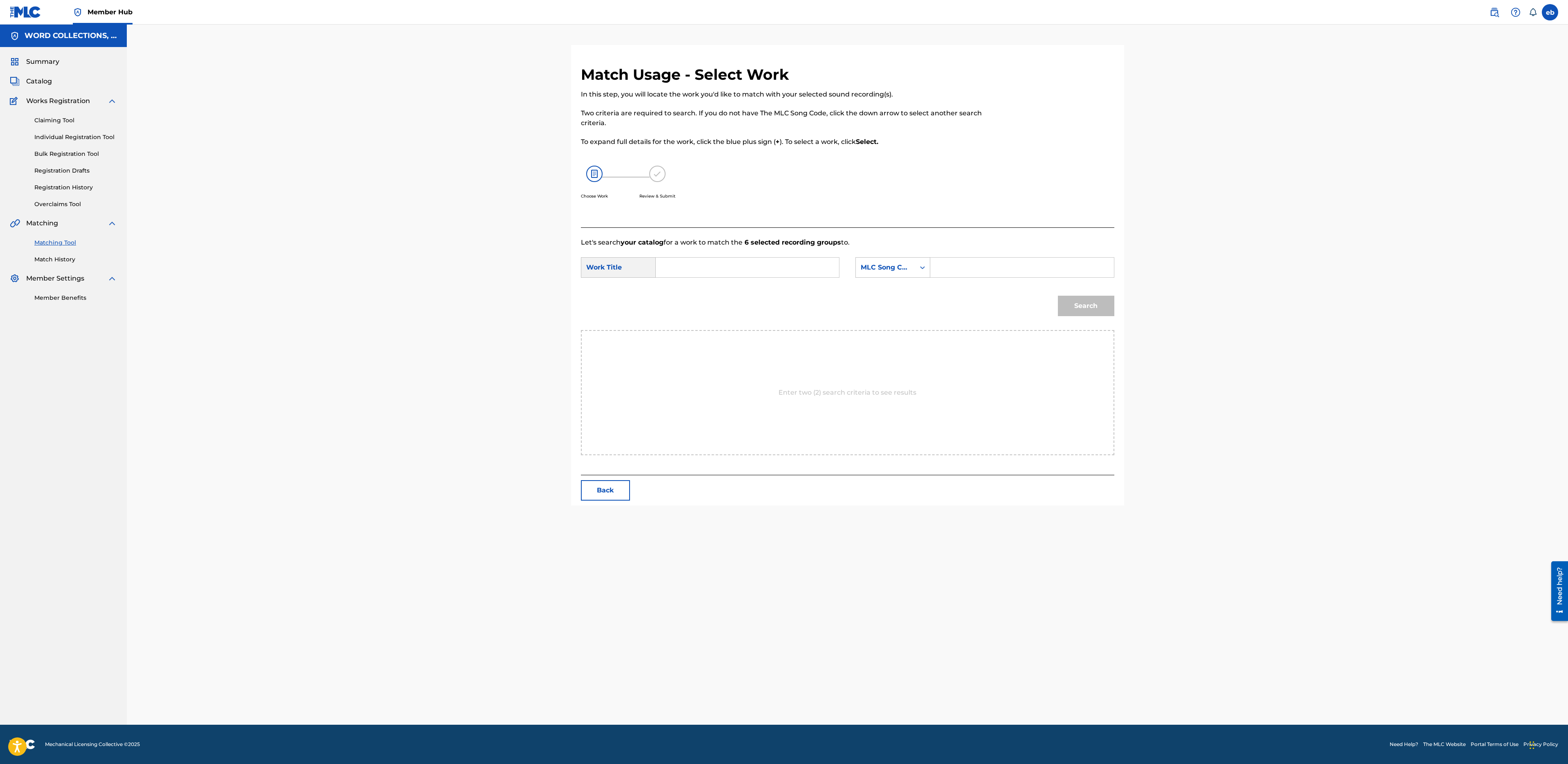
click at [743, 259] on input "Search Form" at bounding box center [747, 267] width 169 height 19
click at [688, 292] on strong "takes" at bounding box center [679, 295] width 19 height 8
type input "evil takes the day"
click at [882, 274] on div "MLC Song Code" at bounding box center [885, 267] width 59 height 15
click at [884, 289] on div "Writer Name" at bounding box center [892, 288] width 74 height 21
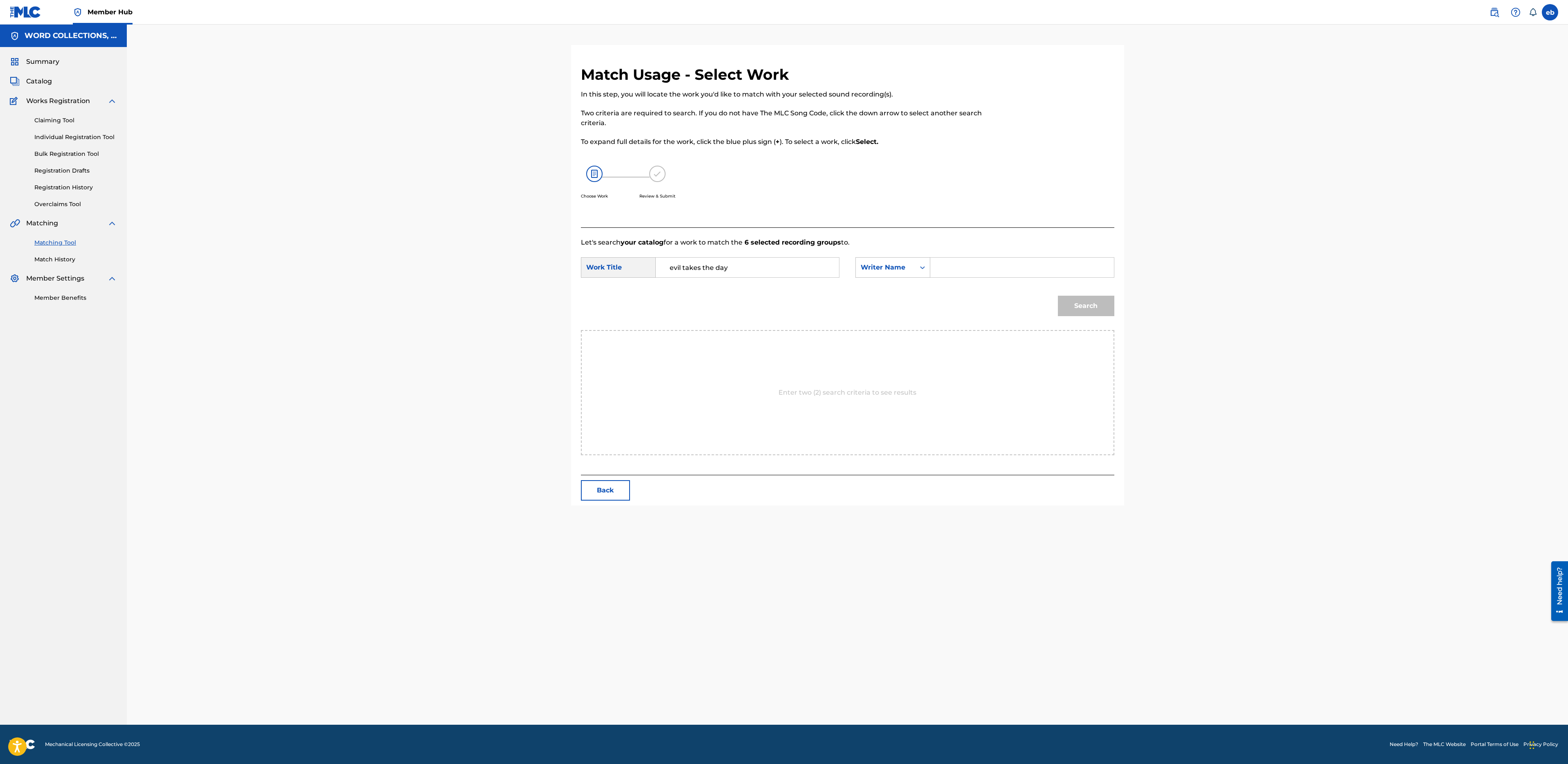
click at [954, 269] on input "Search Form" at bounding box center [1021, 267] width 169 height 19
type input "CampBell"
click at [1058, 296] on button "Search" at bounding box center [1086, 306] width 57 height 21
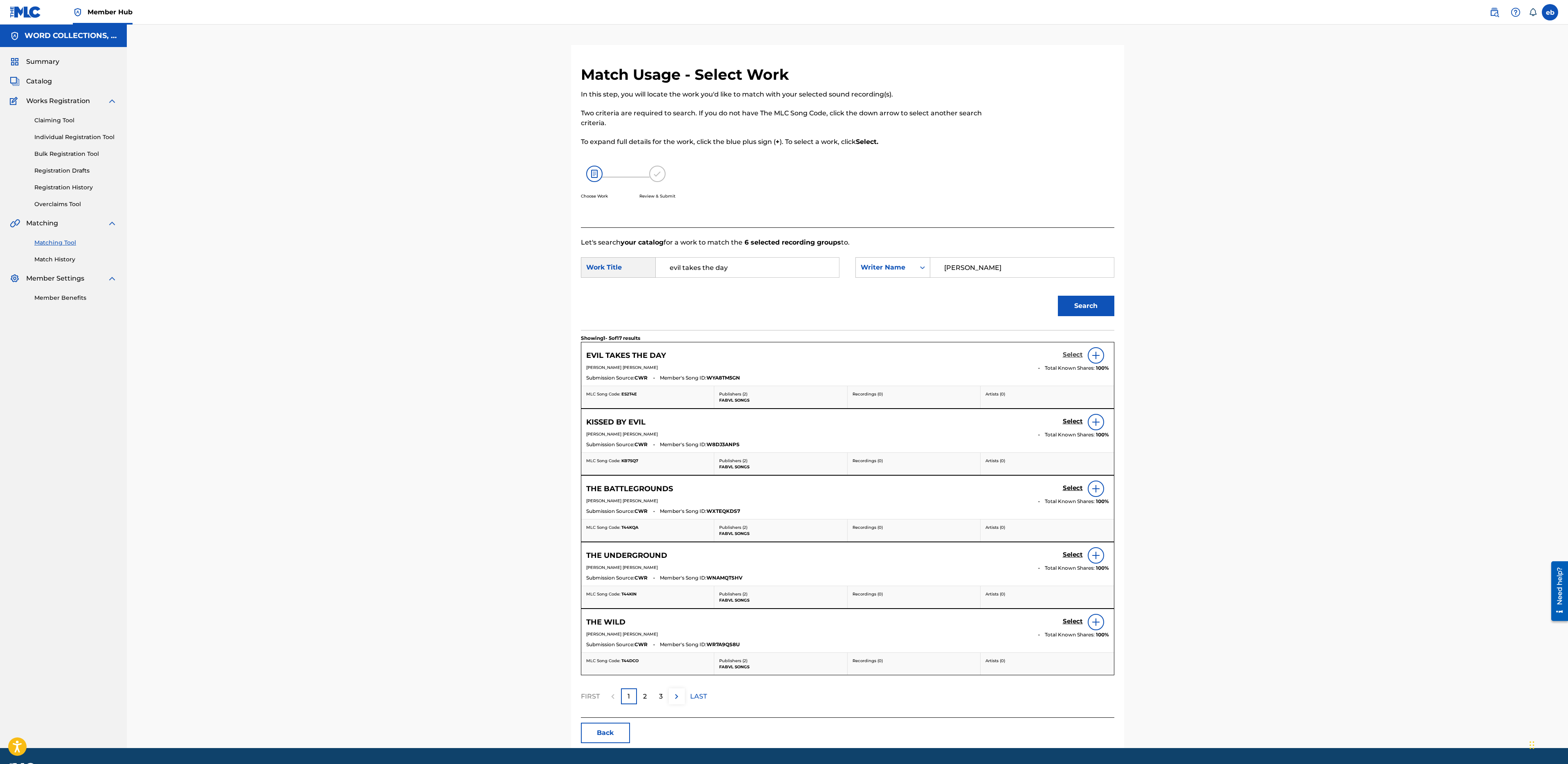
click at [1073, 353] on h5 "Select" at bounding box center [1073, 354] width 20 height 8
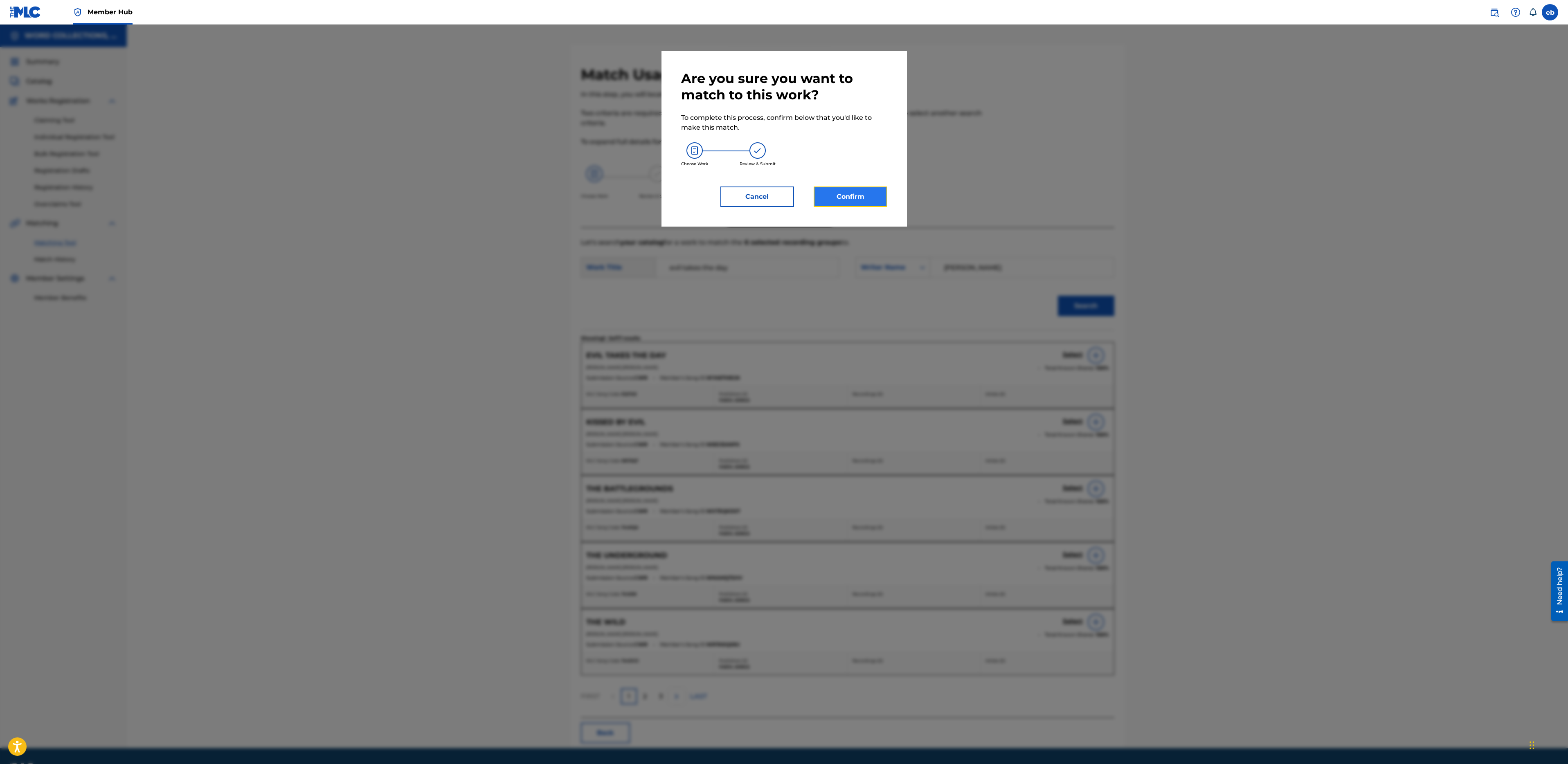
click at [863, 191] on button "Confirm" at bounding box center [850, 197] width 74 height 21
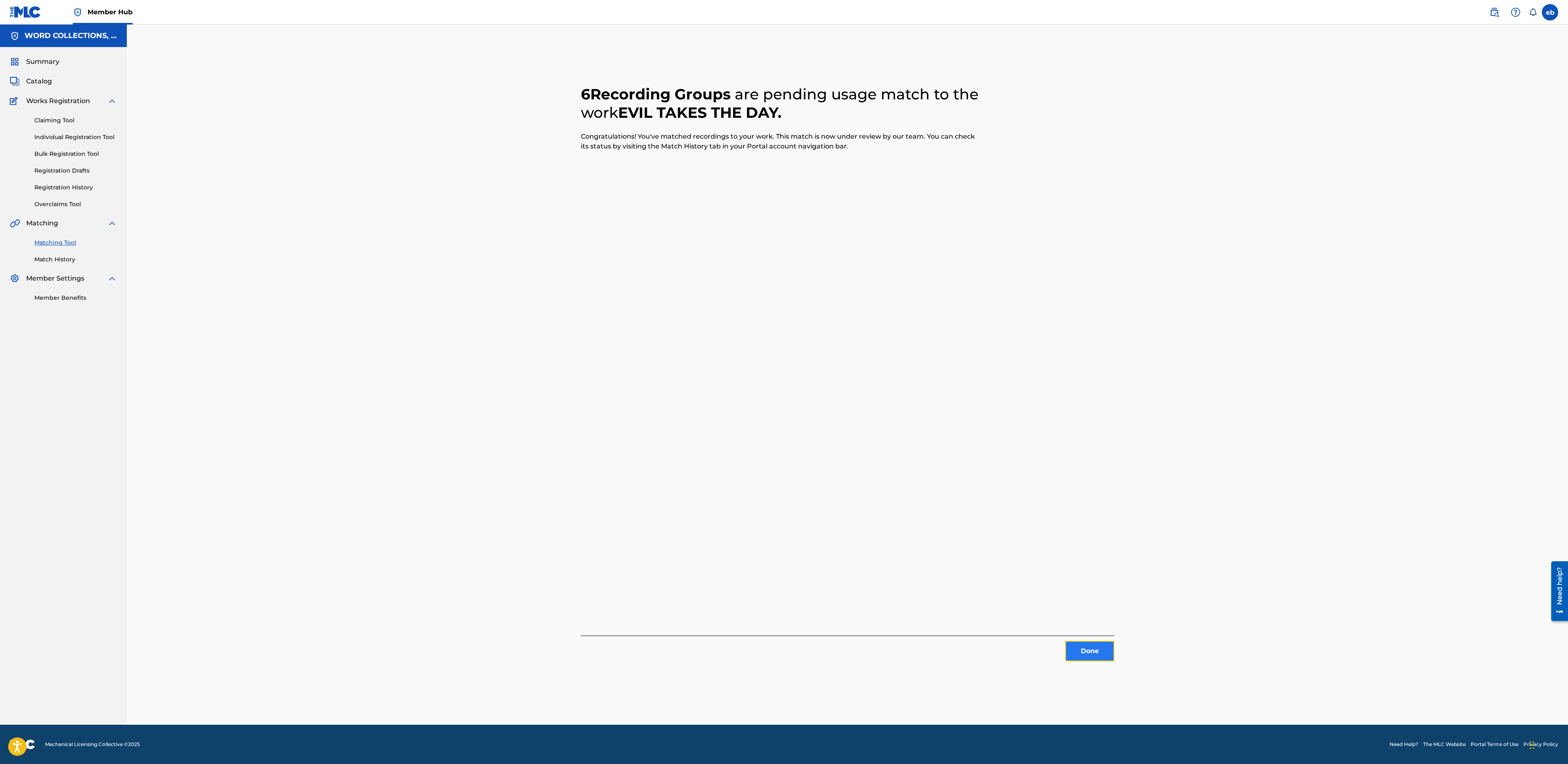
click at [1093, 652] on button "Done" at bounding box center [1090, 651] width 49 height 21
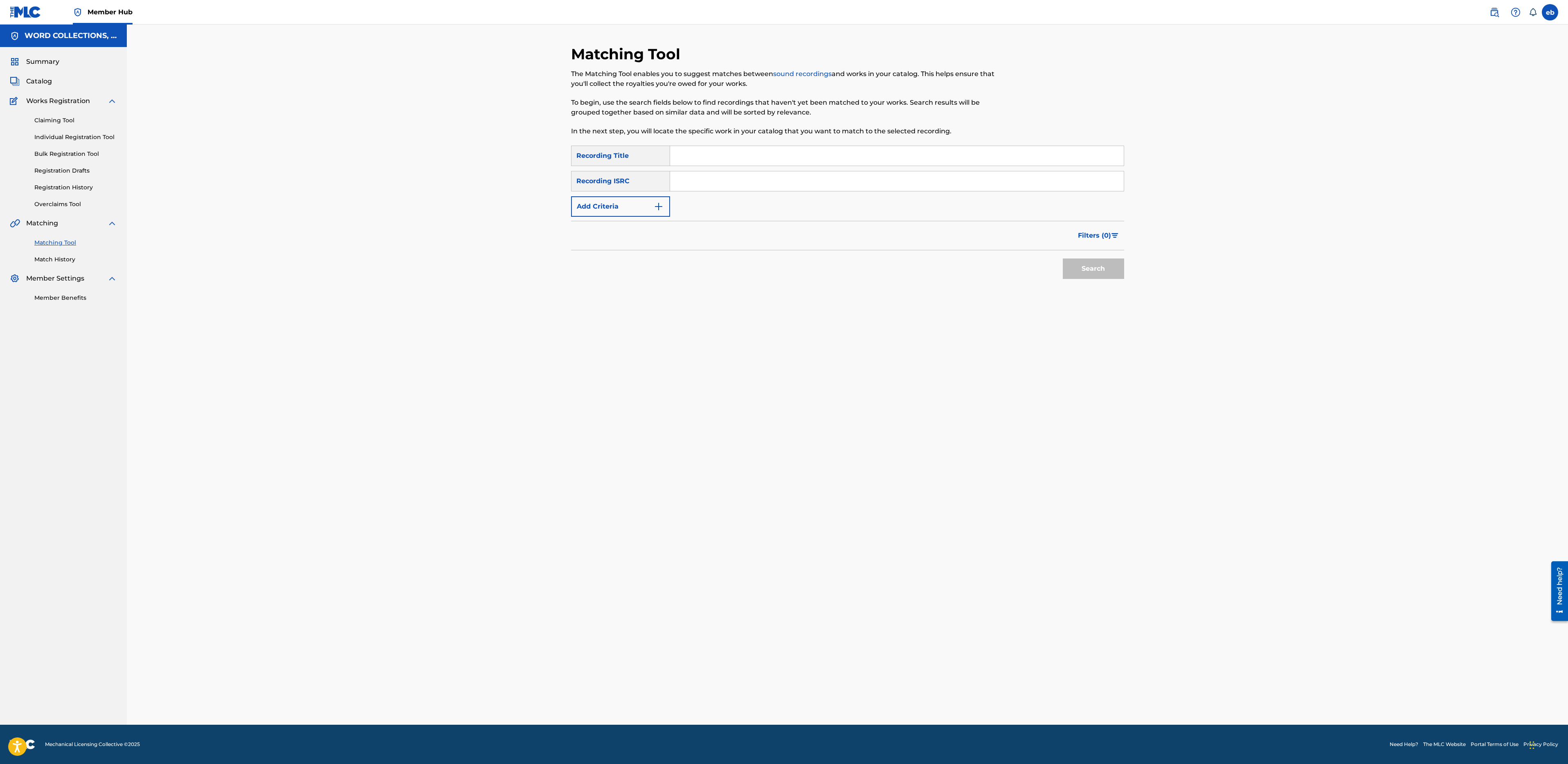
click at [709, 150] on input "Search Form" at bounding box center [897, 155] width 454 height 19
paste input "CARRY ON"
type input "CARRY ON"
click at [635, 211] on button "Add Criteria" at bounding box center [620, 207] width 99 height 21
click at [625, 202] on div "Writer" at bounding box center [613, 207] width 74 height 10
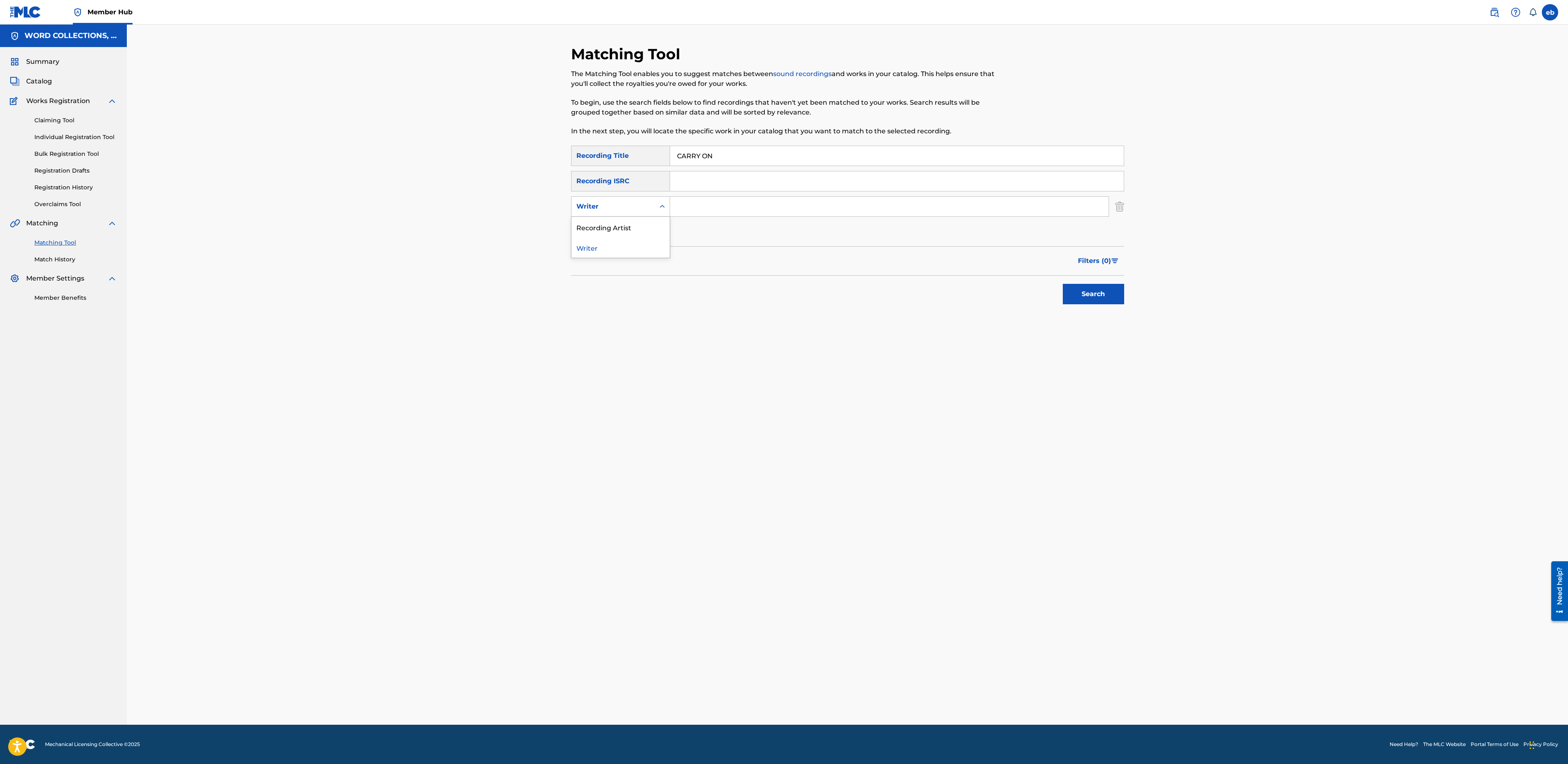
click at [625, 226] on div "Recording Artist" at bounding box center [621, 227] width 98 height 21
click at [706, 206] on input "Search Form" at bounding box center [889, 207] width 439 height 19
type input "FabvL"
click at [1063, 284] on button "Search" at bounding box center [1093, 294] width 62 height 21
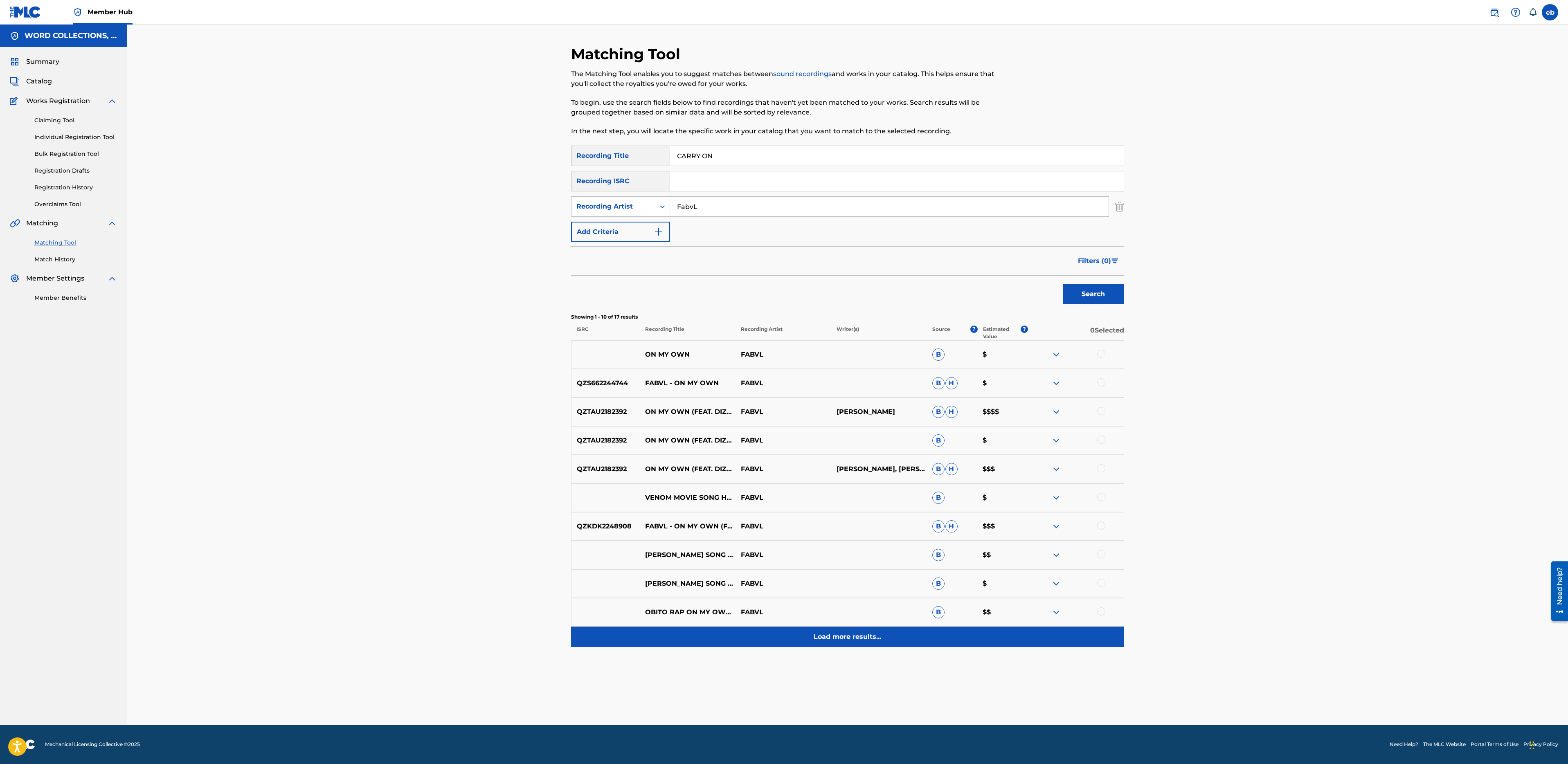
click at [844, 638] on p "Load more results..." at bounding box center [847, 637] width 68 height 10
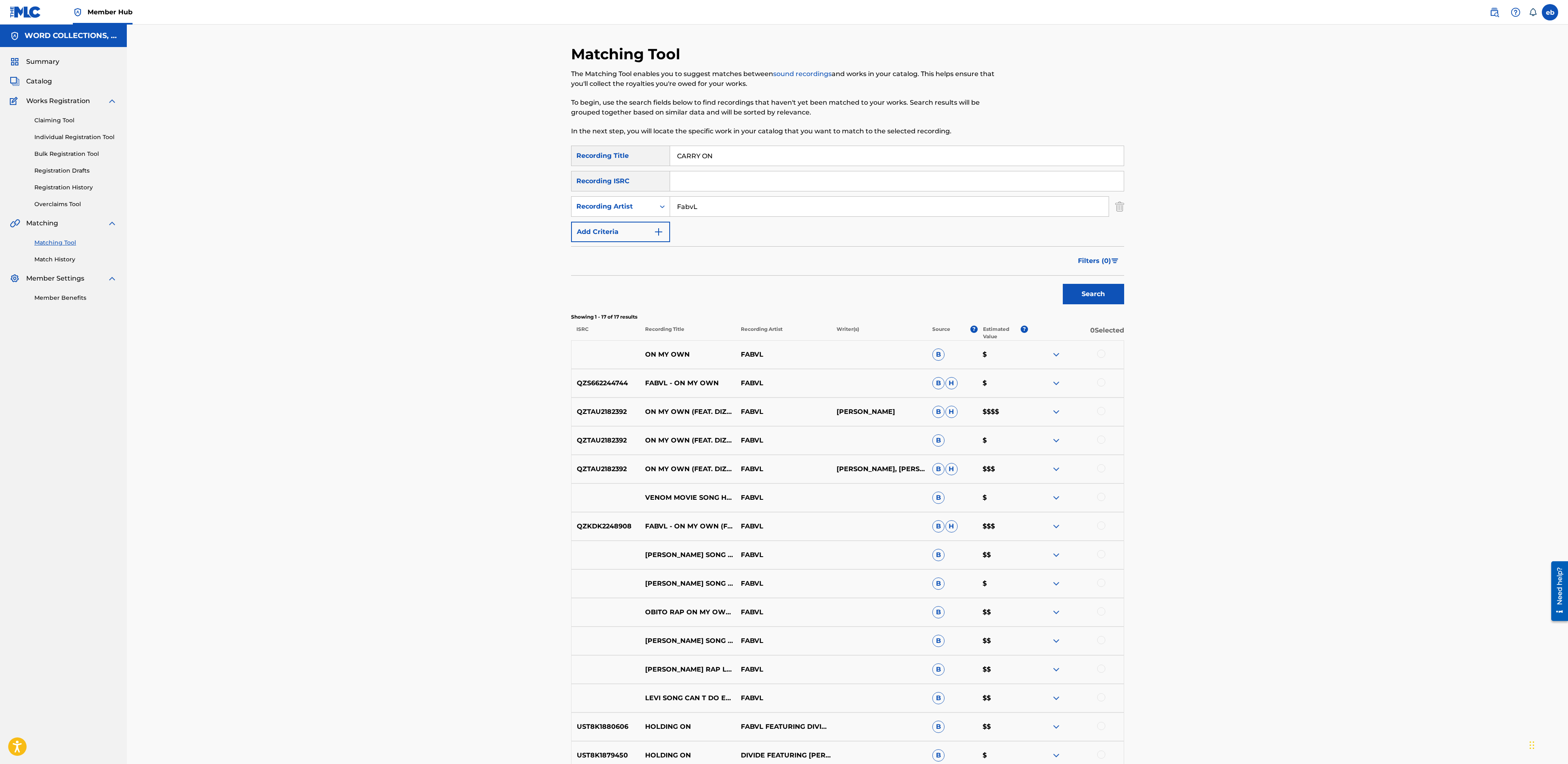
click at [750, 154] on input "CARRY ON" at bounding box center [897, 155] width 454 height 19
paste input "SAVE US DAVID"
click at [1063, 284] on button "Search" at bounding box center [1093, 294] width 62 height 21
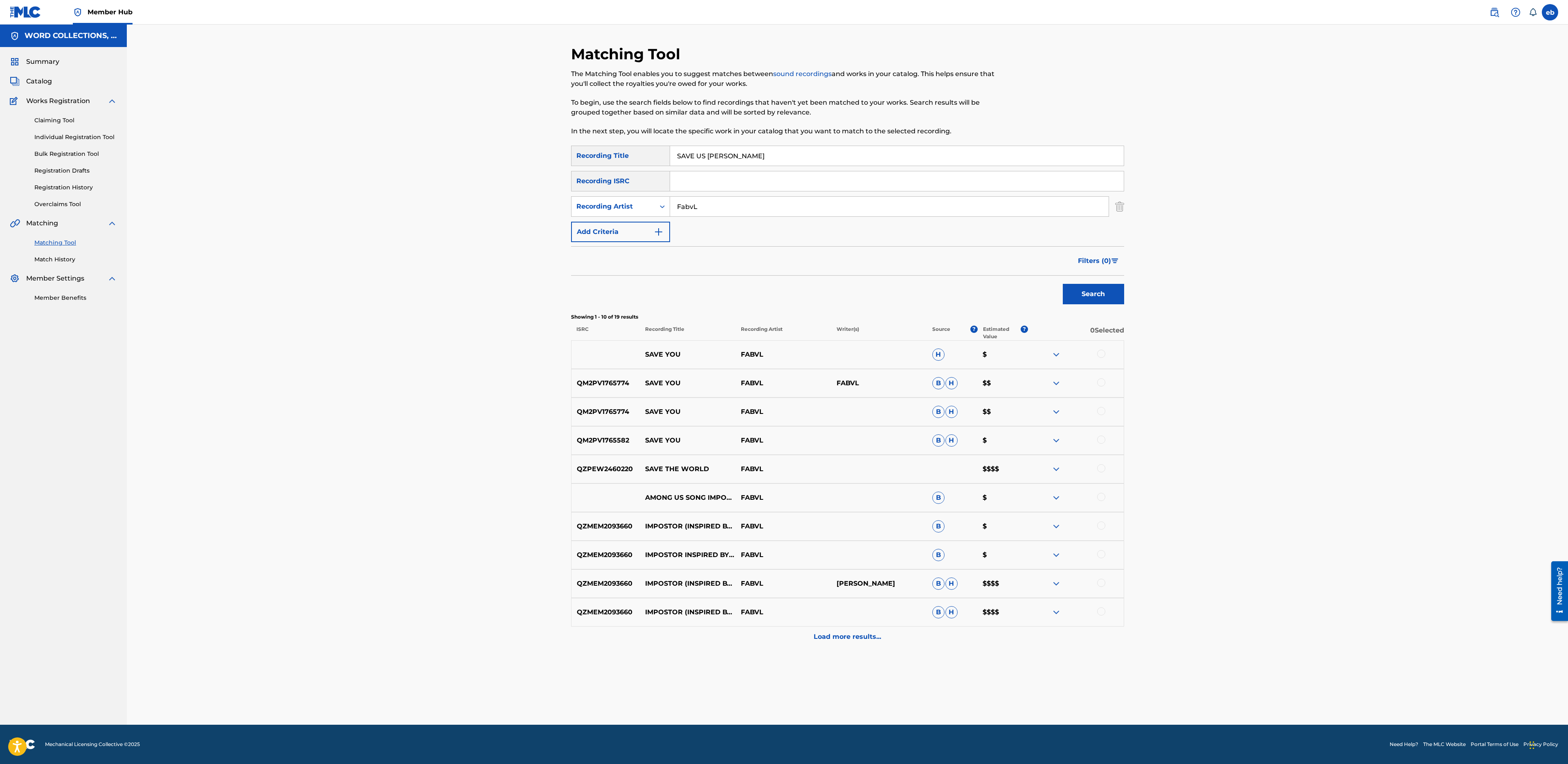
paste input "CALL OF DUTY"
type input "CALL OF DUTY"
click at [1063, 284] on button "Search" at bounding box center [1093, 294] width 62 height 21
click at [754, 162] on input "CALL OF DUTY" at bounding box center [897, 155] width 454 height 19
click at [1063, 284] on button "Search" at bounding box center [1093, 294] width 62 height 21
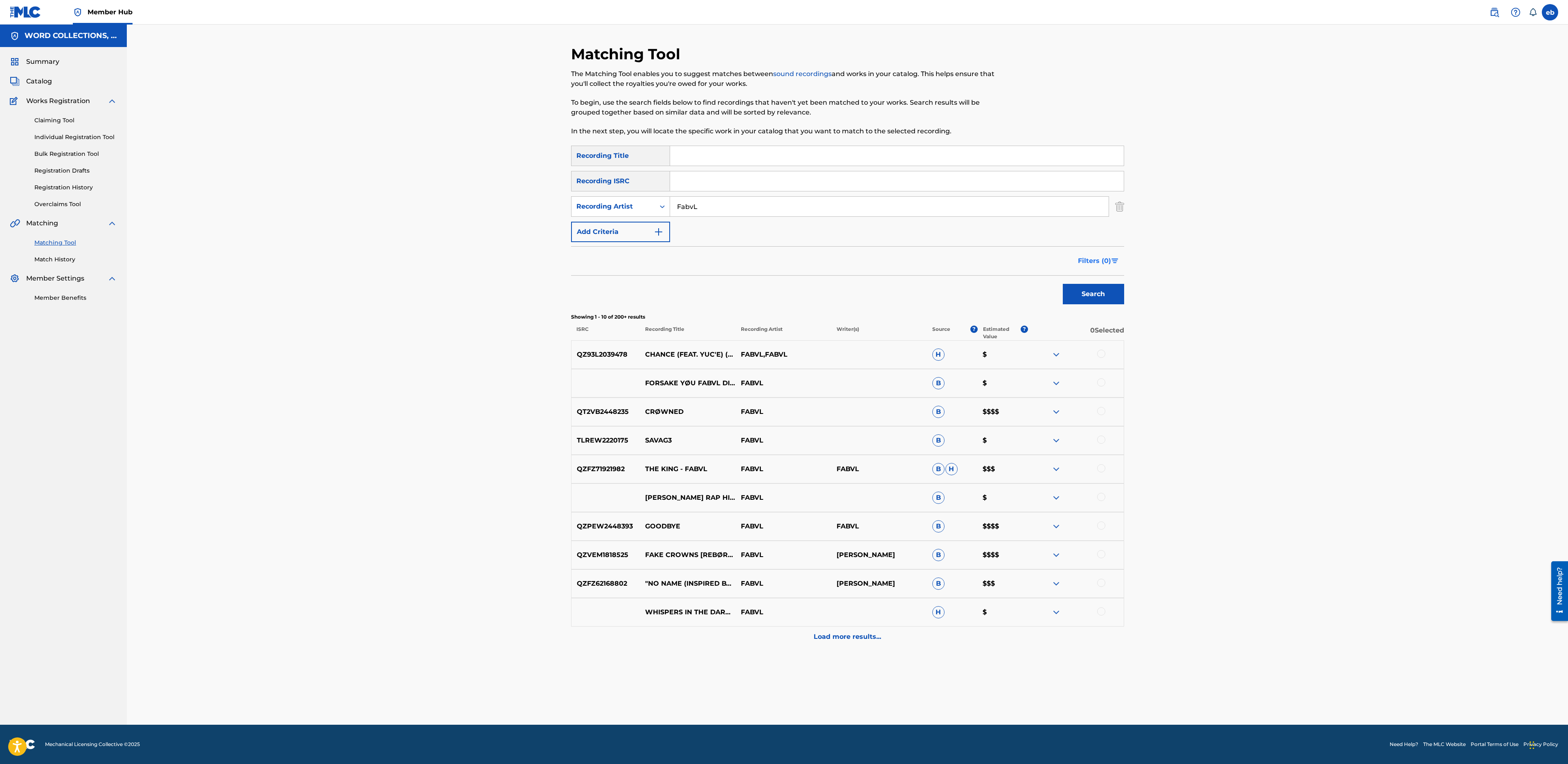
click at [1102, 257] on span "Filters ( 0 )" at bounding box center [1095, 261] width 33 height 10
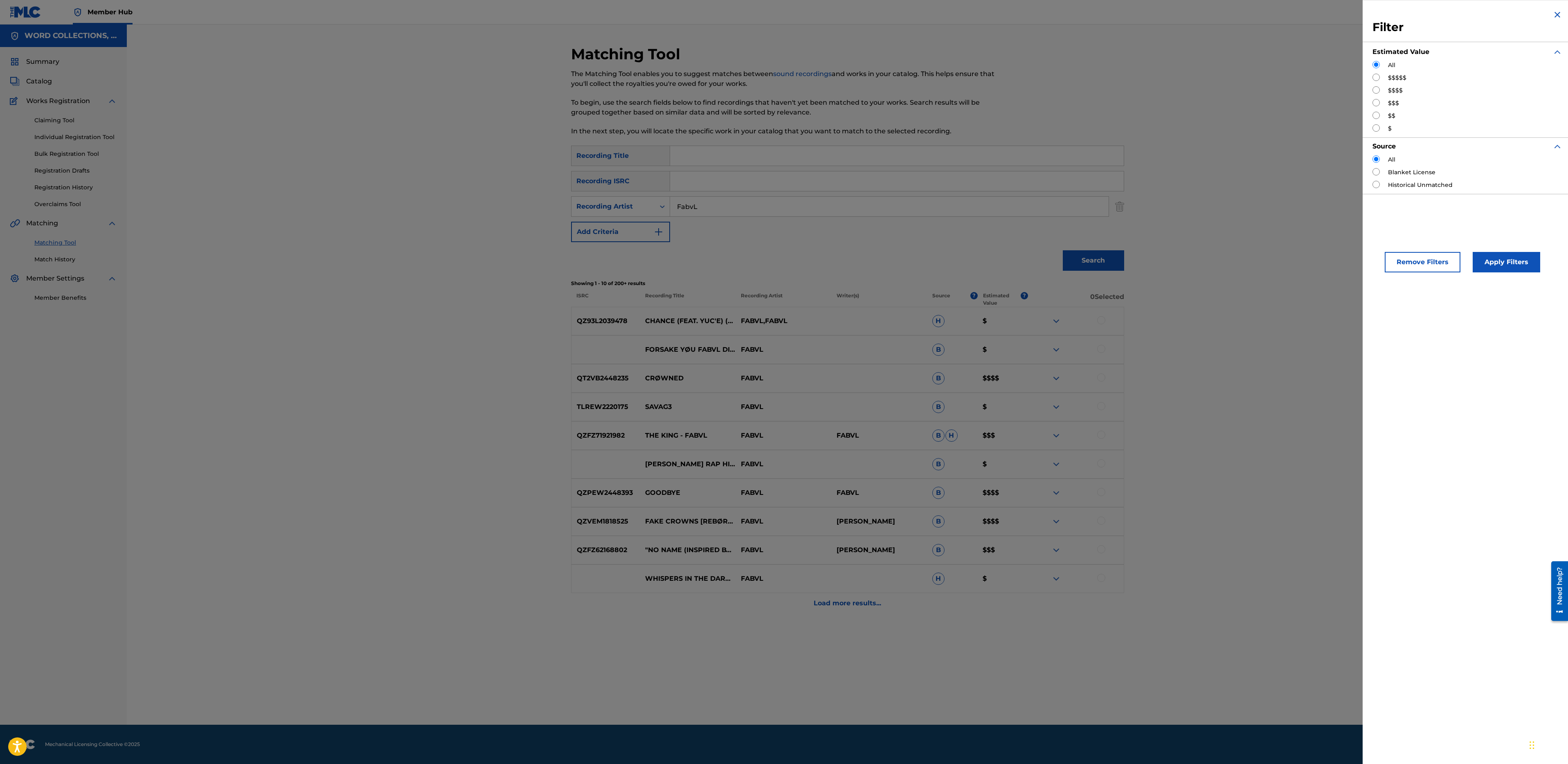
click at [1376, 79] on input "Search Form" at bounding box center [1376, 77] width 8 height 8
radio input "true"
click at [1511, 265] on button "Apply Filters" at bounding box center [1506, 262] width 68 height 21
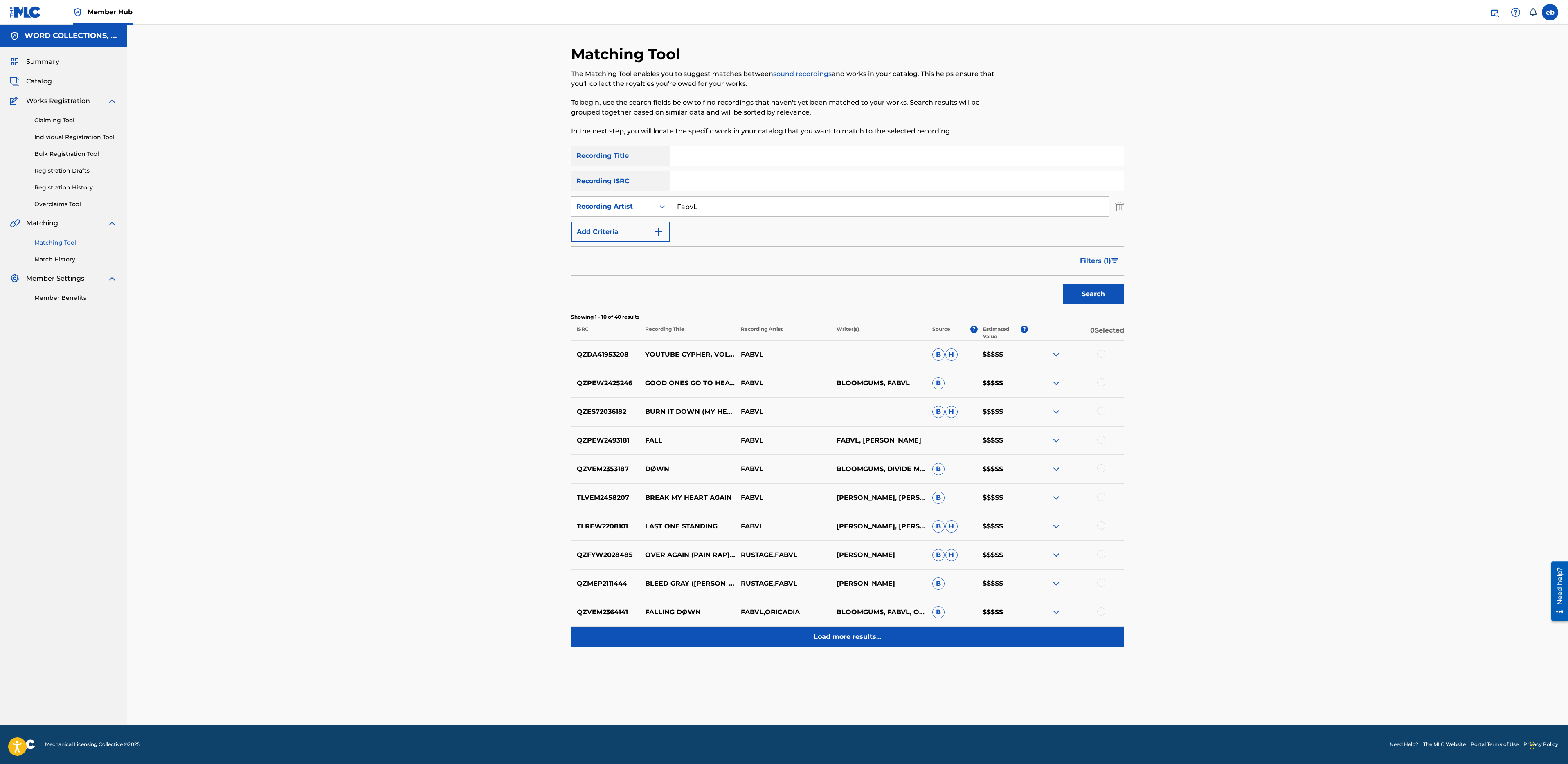
click at [853, 640] on p "Load more results..." at bounding box center [847, 637] width 68 height 10
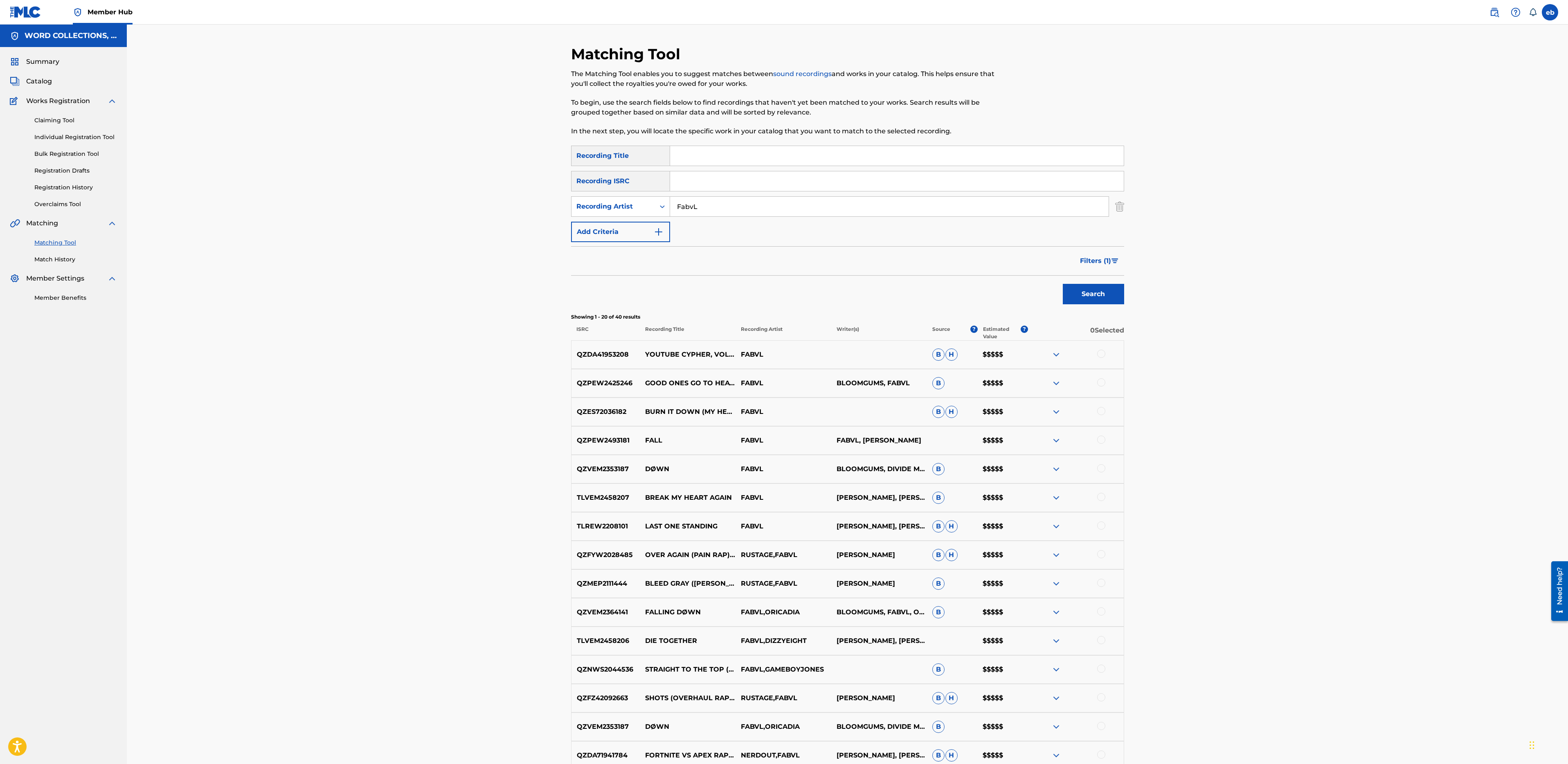
scroll to position [249, 0]
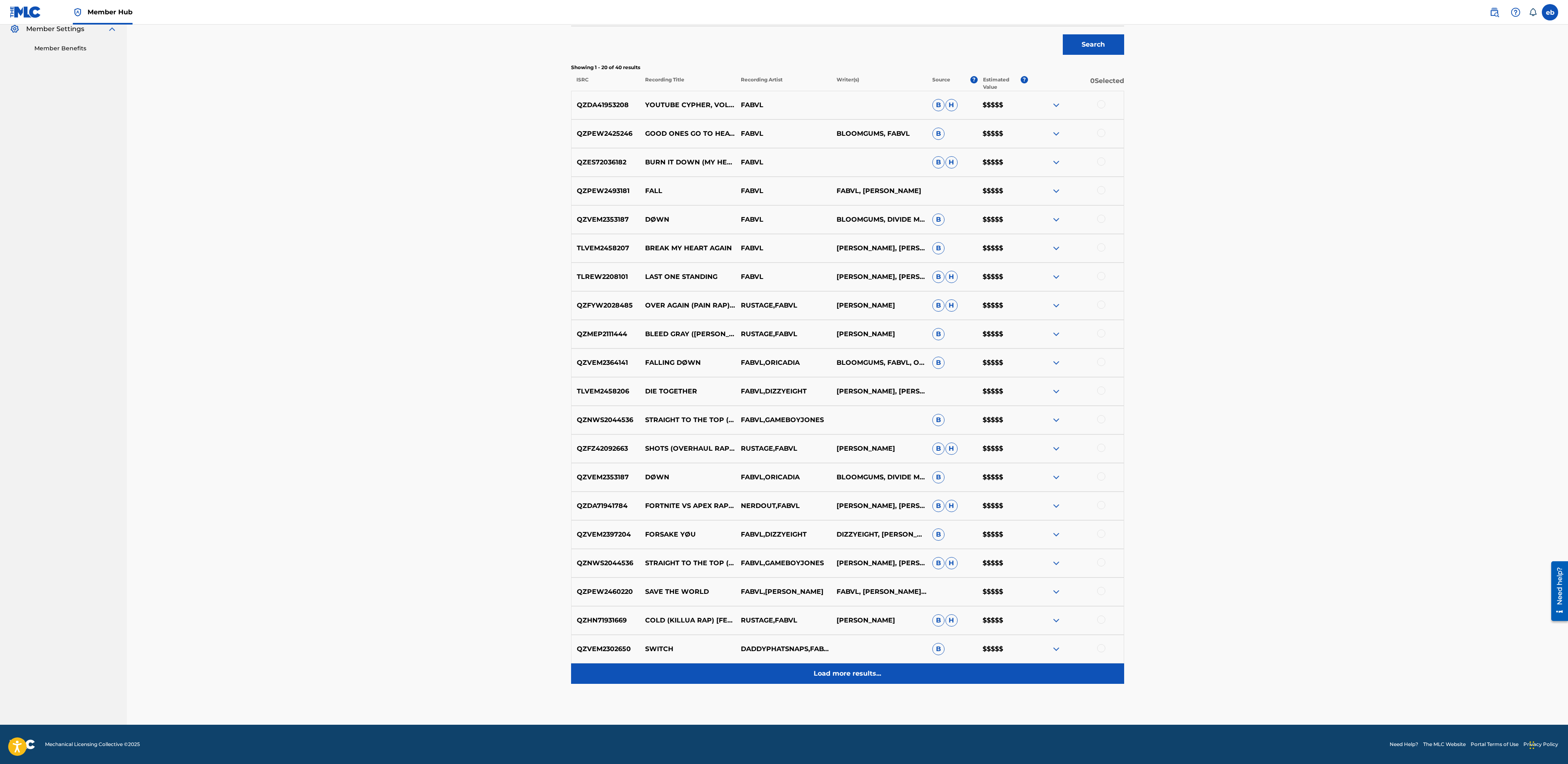
click at [831, 678] on div "Load more results..." at bounding box center [847, 674] width 553 height 21
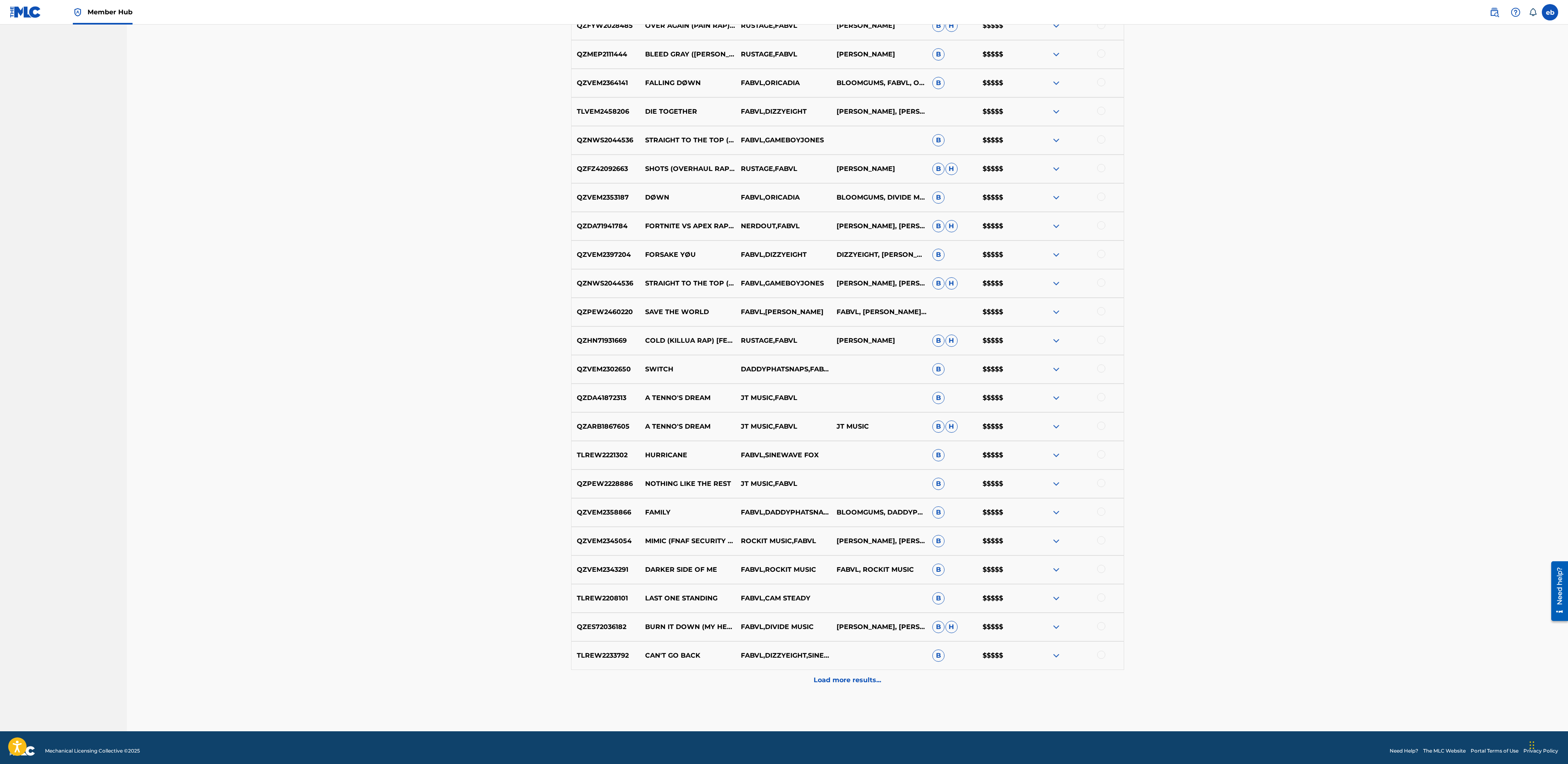
scroll to position [0, 0]
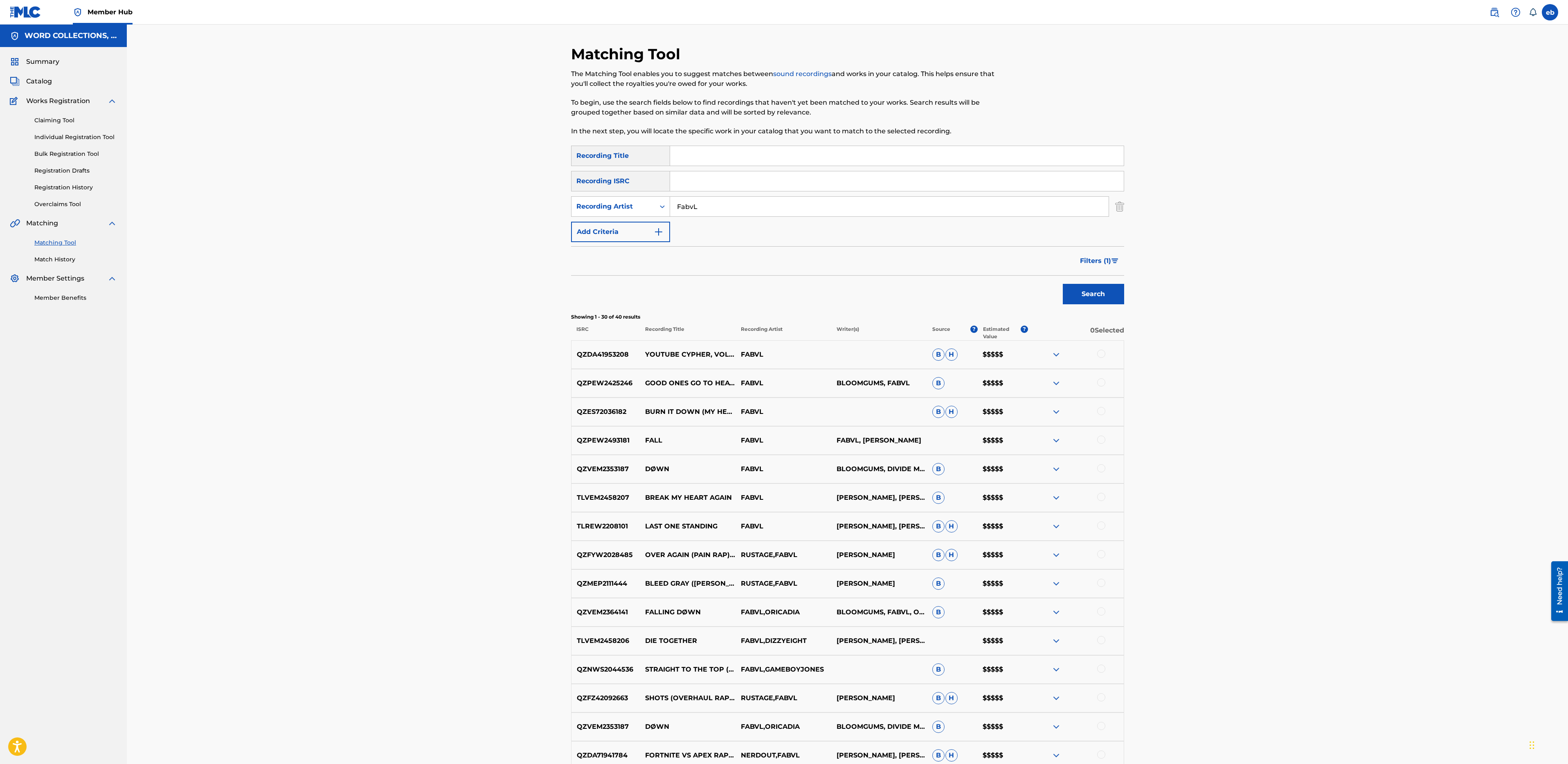
click at [695, 156] on input "Search Form" at bounding box center [897, 155] width 454 height 19
paste input "FAMILY"
type input "FAMILY"
click at [1063, 284] on button "Search" at bounding box center [1093, 294] width 62 height 21
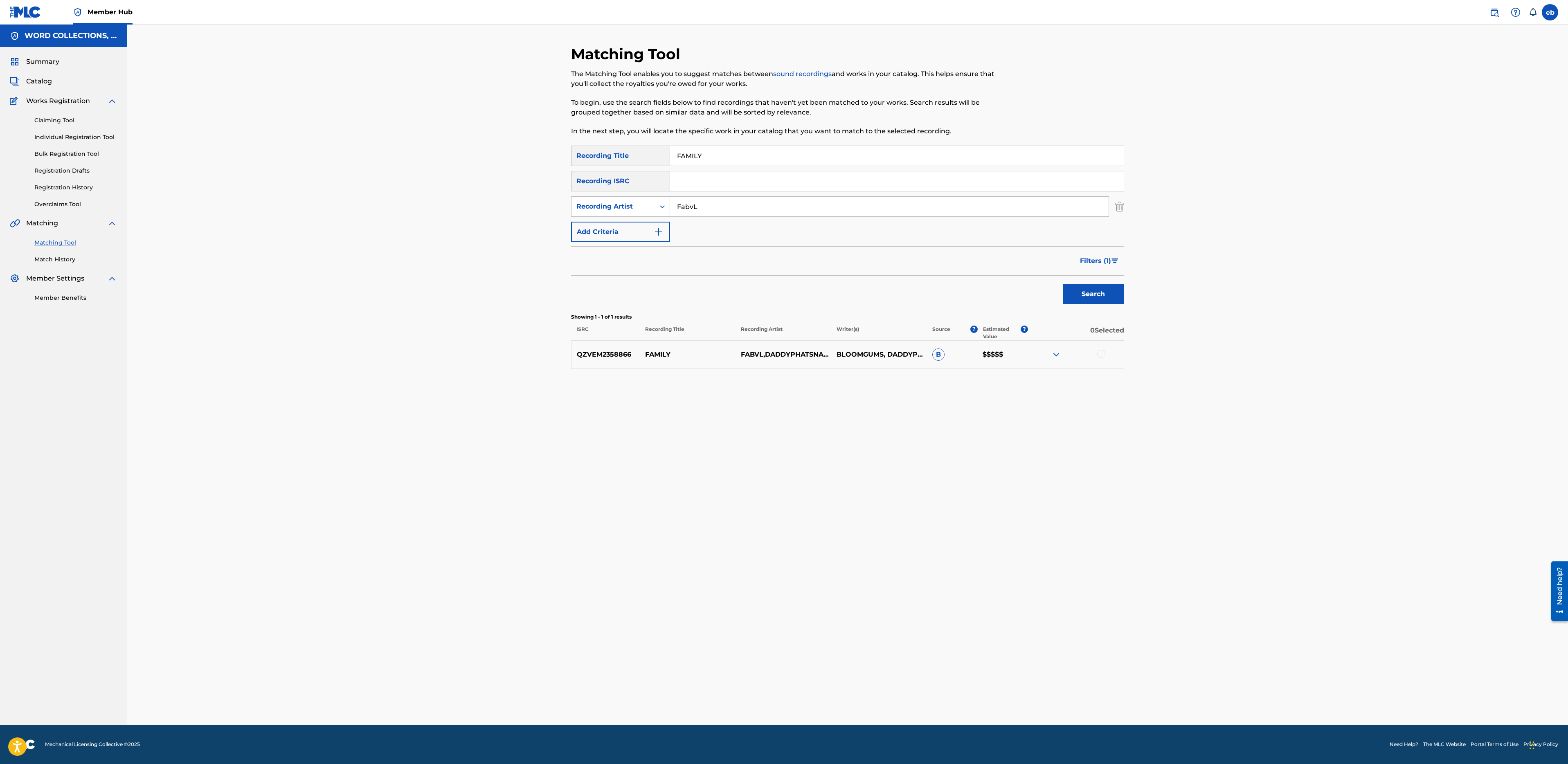
click at [1101, 356] on div at bounding box center [1102, 354] width 8 height 8
click at [764, 210] on input "FabvL" at bounding box center [889, 207] width 439 height 19
click at [1063, 284] on button "Search" at bounding box center [1093, 294] width 62 height 21
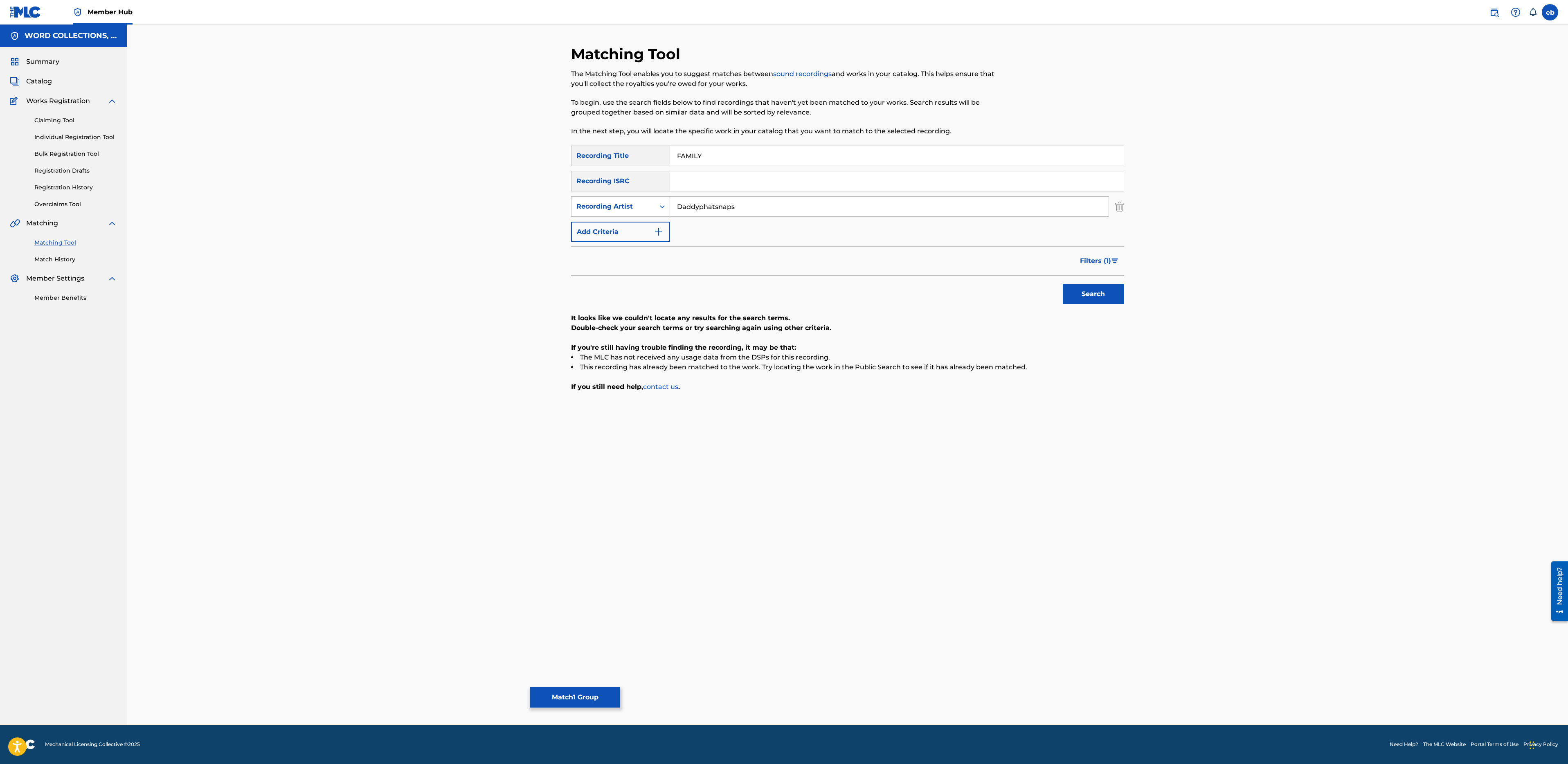
click at [1063, 284] on button "Search" at bounding box center [1093, 294] width 62 height 21
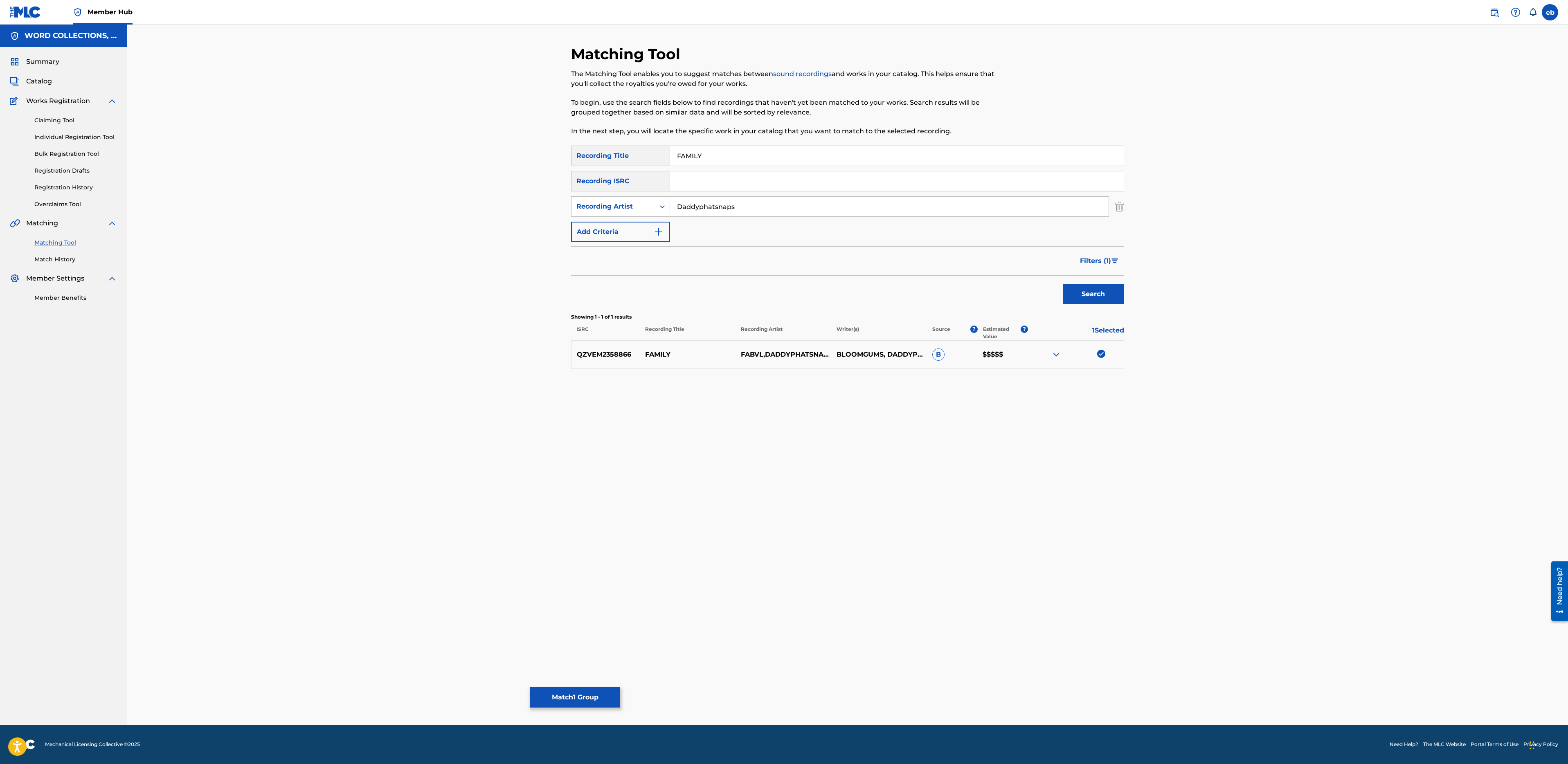
drag, startPoint x: 754, startPoint y: 214, endPoint x: 568, endPoint y: 214, distance: 186.0
click at [569, 214] on div "Matching Tool The Matching Tool enables you to suggest matches between sound re…" at bounding box center [847, 385] width 573 height 680
type input "K"
type input "McGwire"
click at [1063, 284] on button "Search" at bounding box center [1093, 294] width 62 height 21
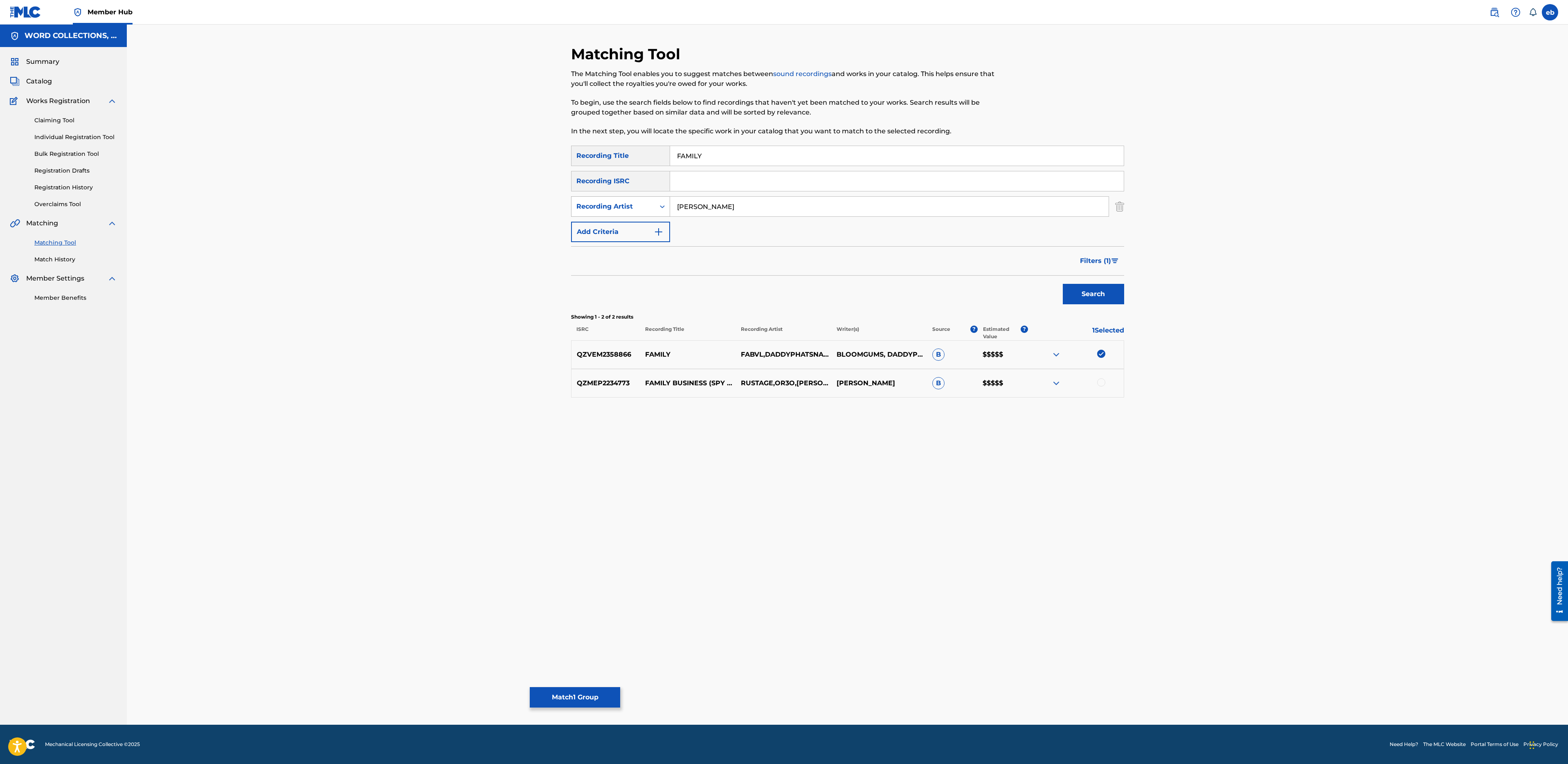
drag, startPoint x: 749, startPoint y: 204, endPoint x: 620, endPoint y: 198, distance: 129.1
click at [620, 198] on div "SearchWithCriteriaf9e9bb54-a6ea-4ed6-9a31-cbf56006dc70 Recording Artist McGwire" at bounding box center [847, 207] width 553 height 21
type input "daddyphatsnaps"
click at [1063, 284] on button "Search" at bounding box center [1093, 294] width 62 height 21
click at [568, 693] on button "Match 1 Group" at bounding box center [575, 698] width 91 height 21
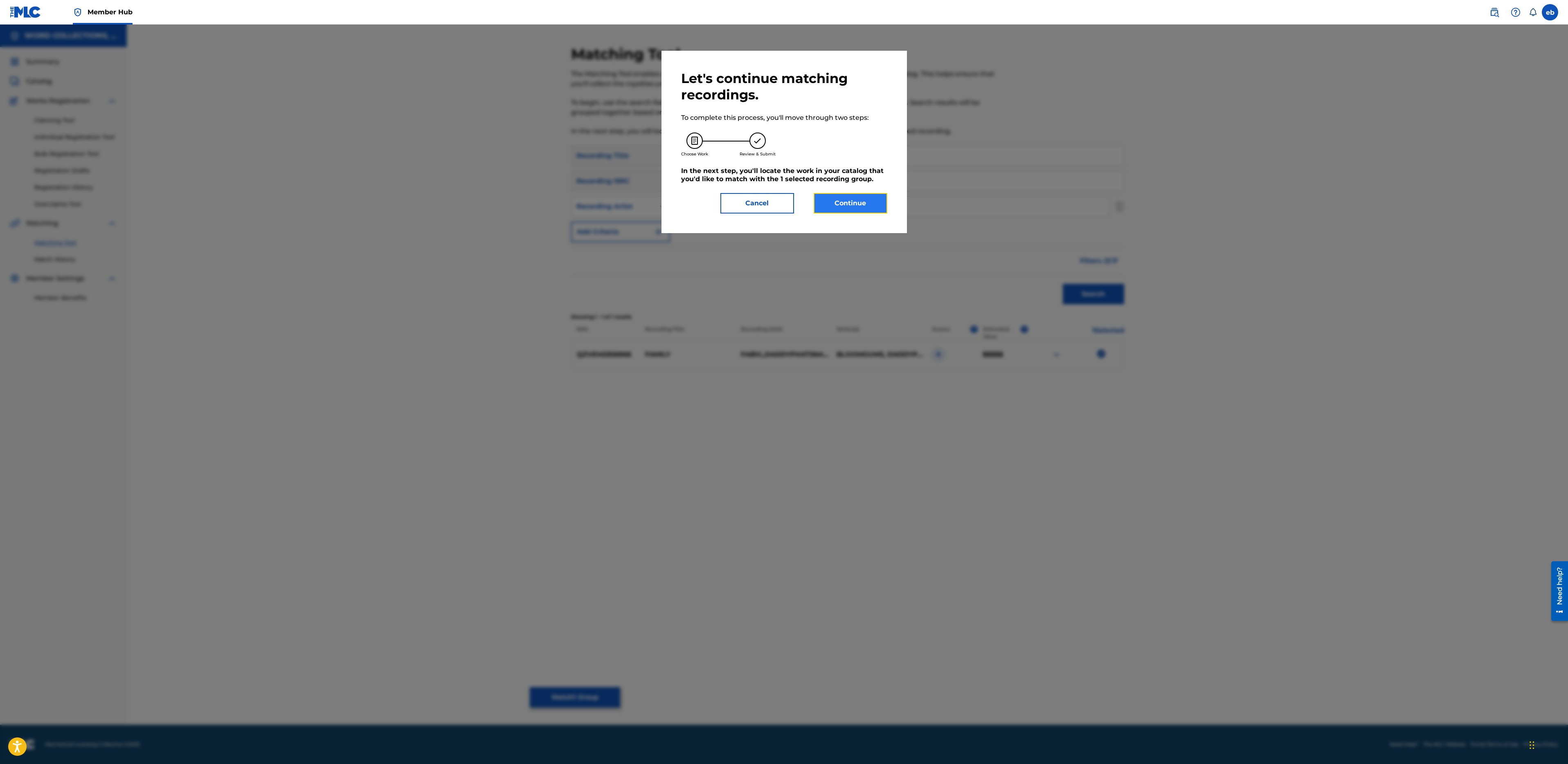
click at [846, 200] on button "Continue" at bounding box center [850, 203] width 74 height 21
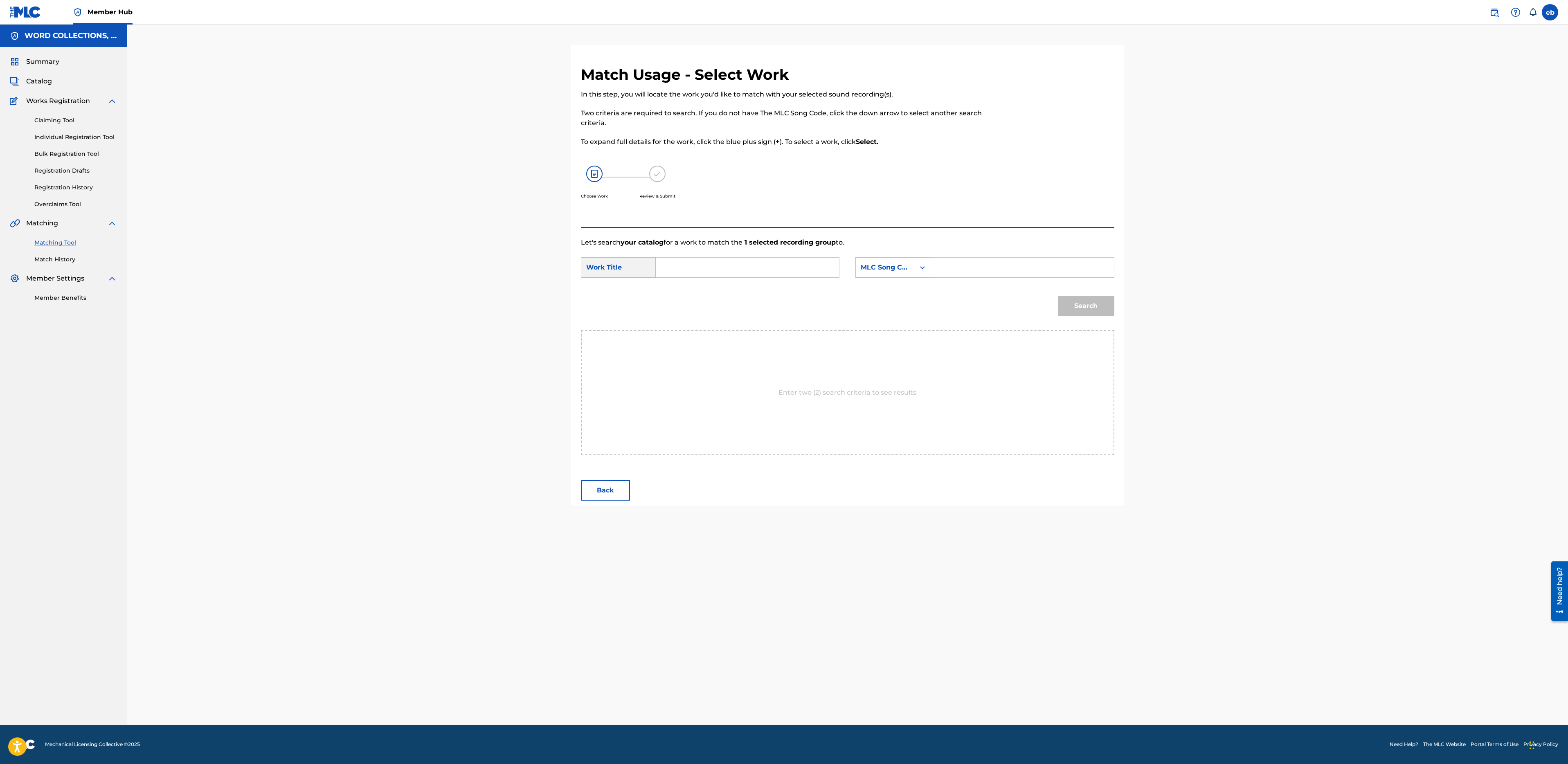
click at [790, 267] on input "Search Form" at bounding box center [747, 267] width 169 height 19
click at [690, 403] on strong "family" at bounding box center [680, 398] width 21 height 8
type input "family"
click at [922, 259] on div "Search Form" at bounding box center [922, 267] width 15 height 19
click at [897, 289] on div "Writer Name" at bounding box center [892, 288] width 74 height 21
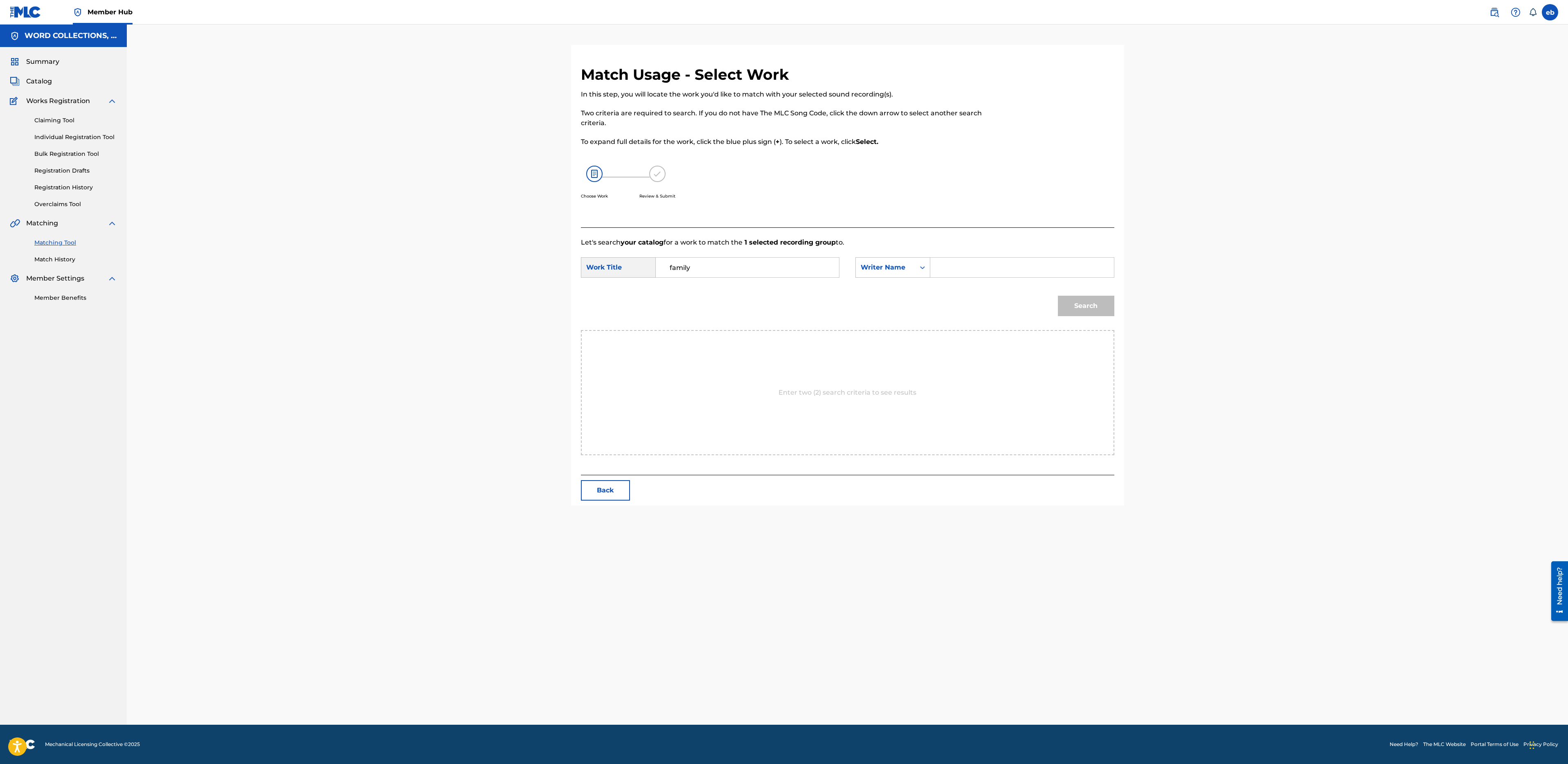
click at [962, 267] on input "Search Form" at bounding box center [1021, 267] width 169 height 19
type input "Campbell"
click at [1058, 296] on button "Search" at bounding box center [1086, 306] width 57 height 21
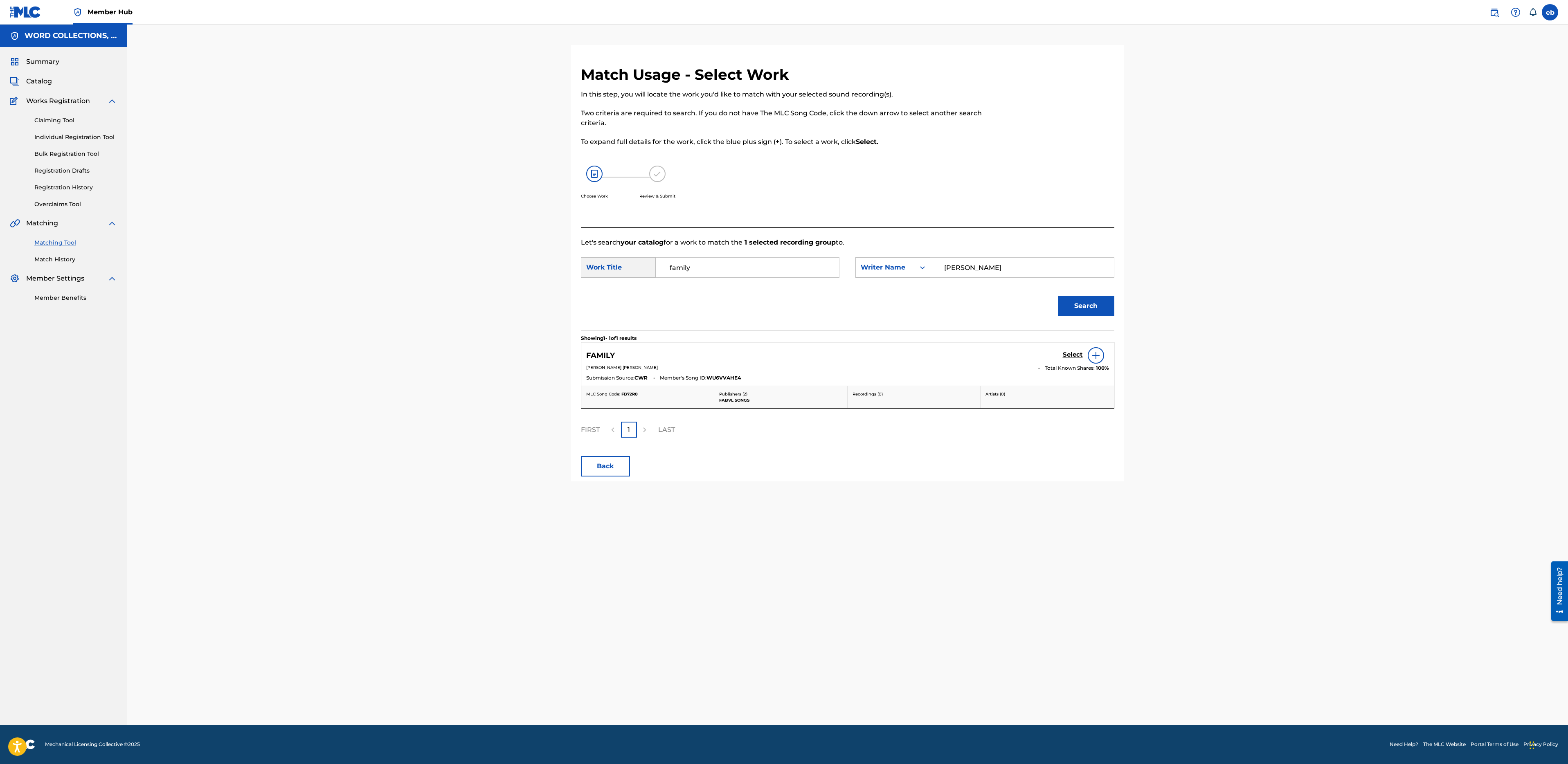
click at [1098, 353] on img at bounding box center [1096, 355] width 10 height 10
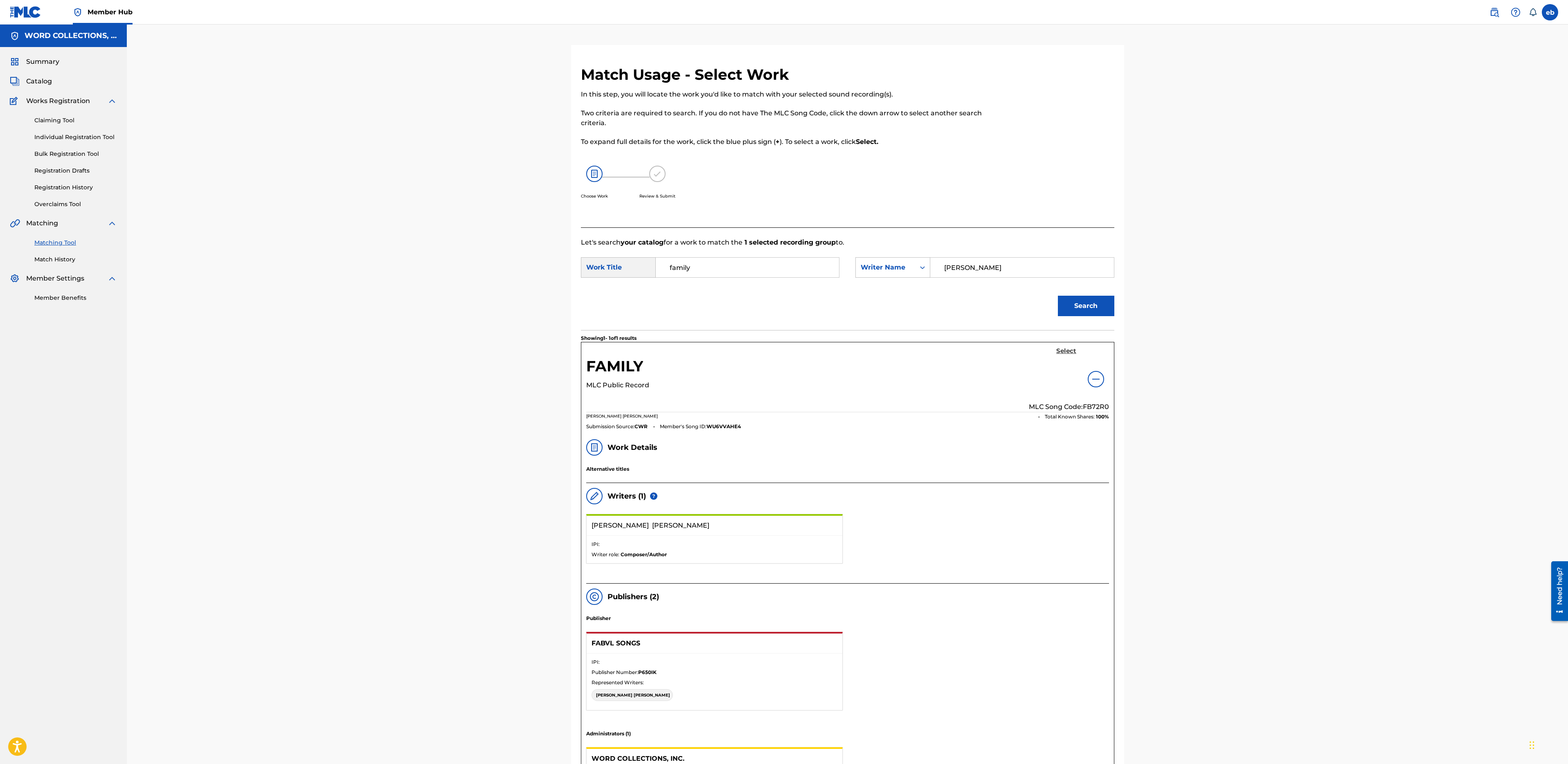
click at [1068, 352] on h5 "Select" at bounding box center [1066, 351] width 20 height 8
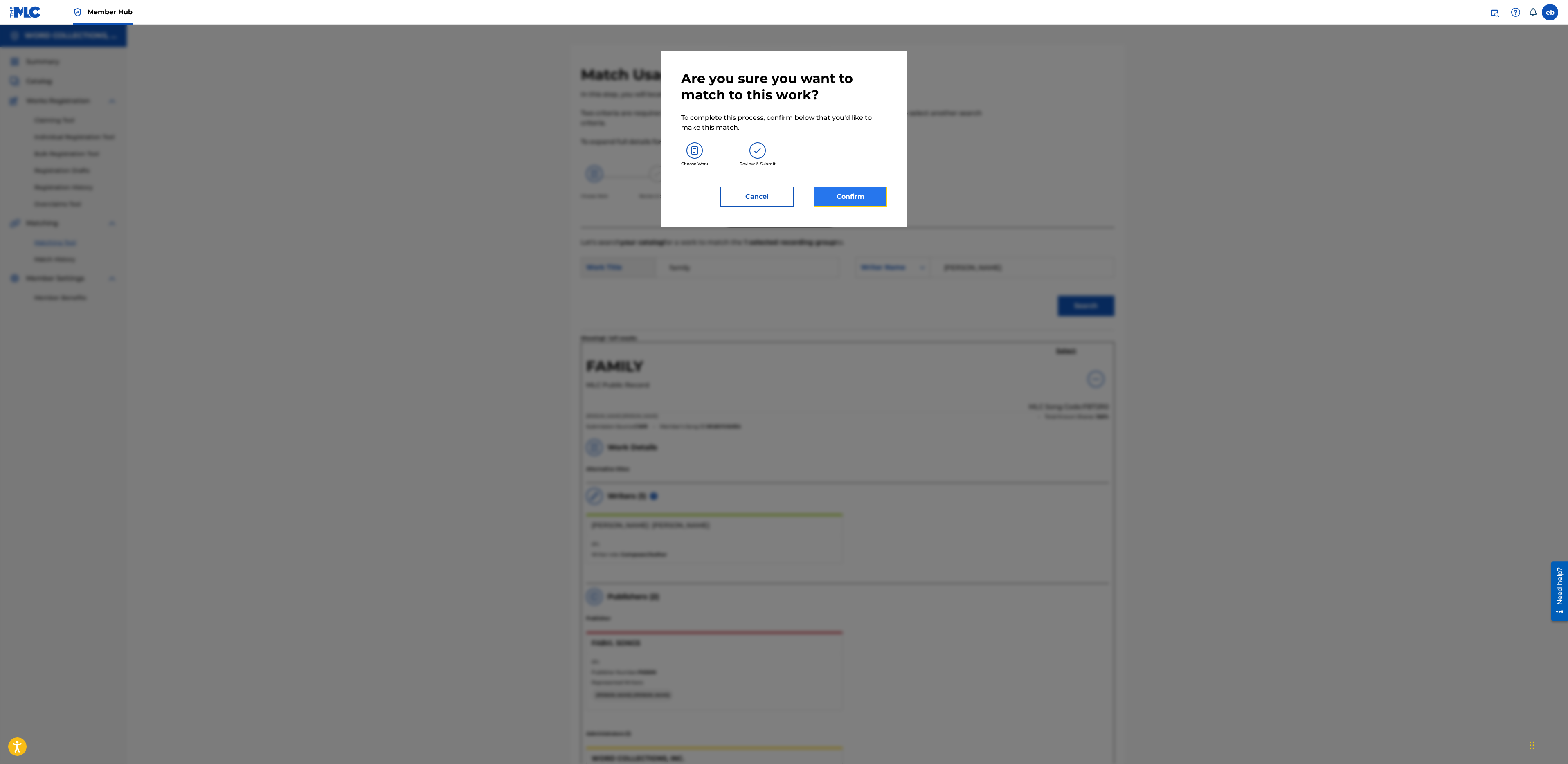
click at [850, 192] on button "Confirm" at bounding box center [850, 197] width 74 height 21
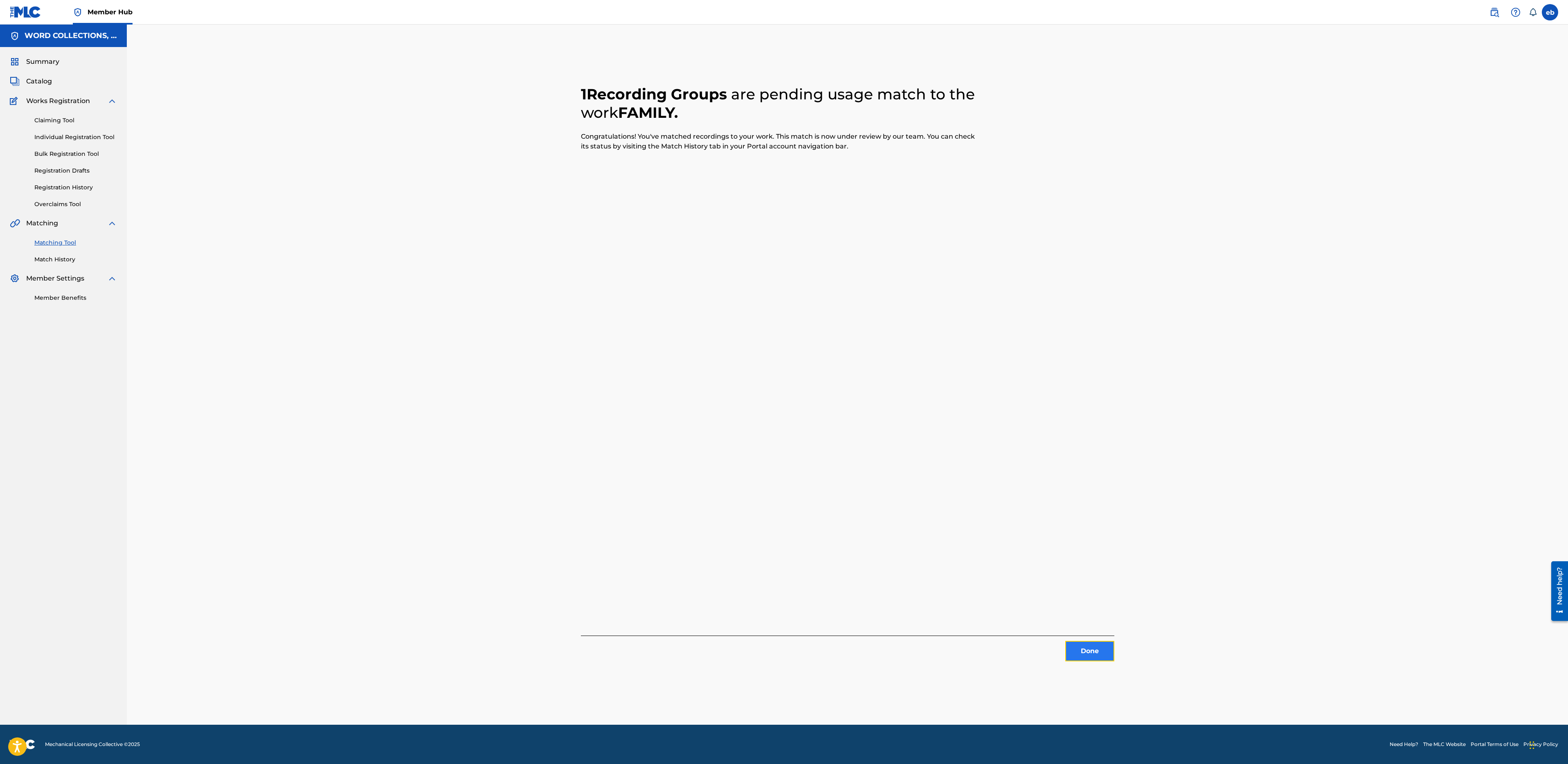
click at [1096, 653] on button "Done" at bounding box center [1090, 651] width 49 height 21
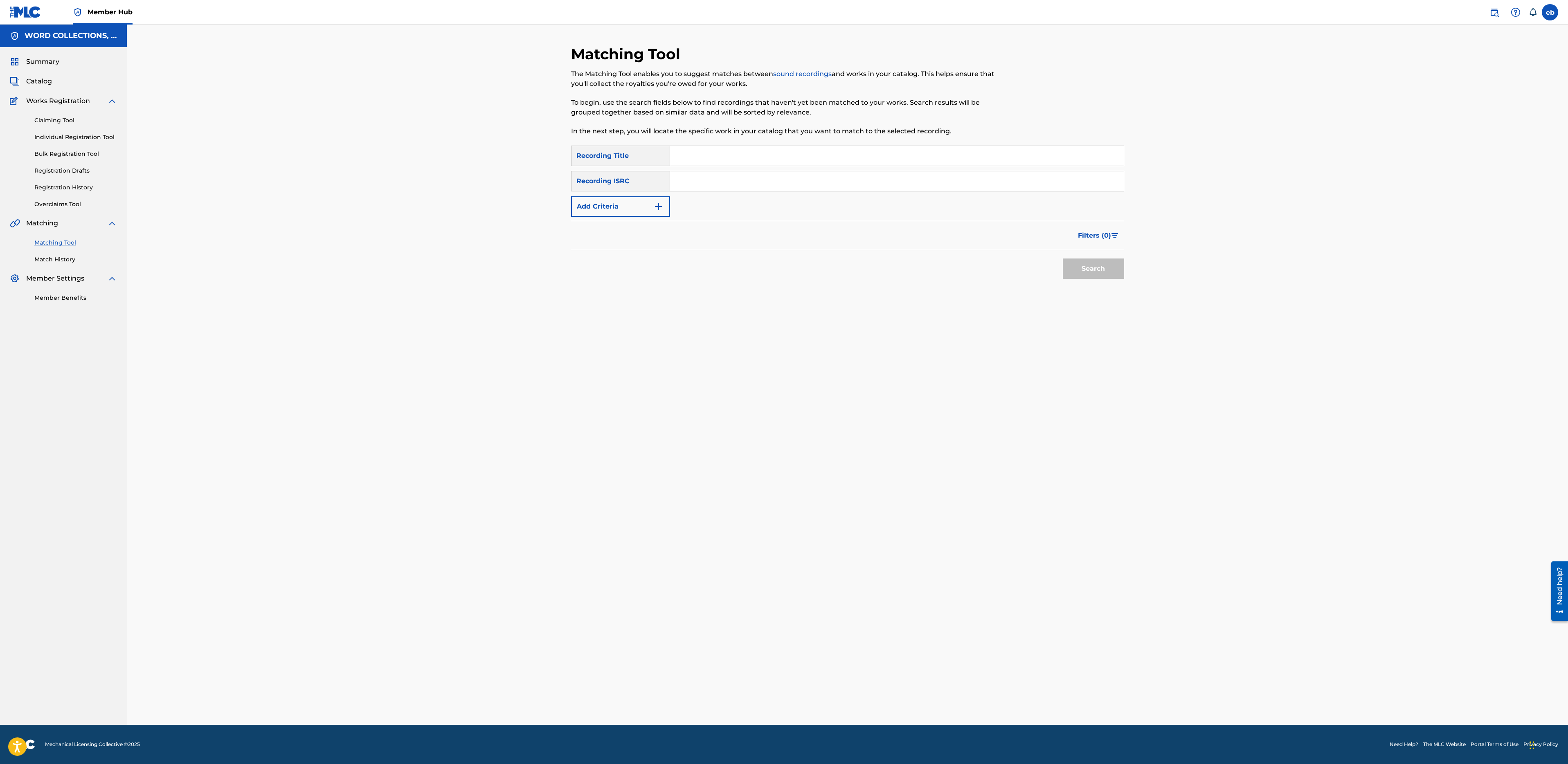
click at [706, 157] on input "Search Form" at bounding box center [897, 155] width 454 height 19
paste input "FALLING STARS"
type input "FALLING STARS"
click at [1063, 258] on button "Search" at bounding box center [1093, 269] width 62 height 21
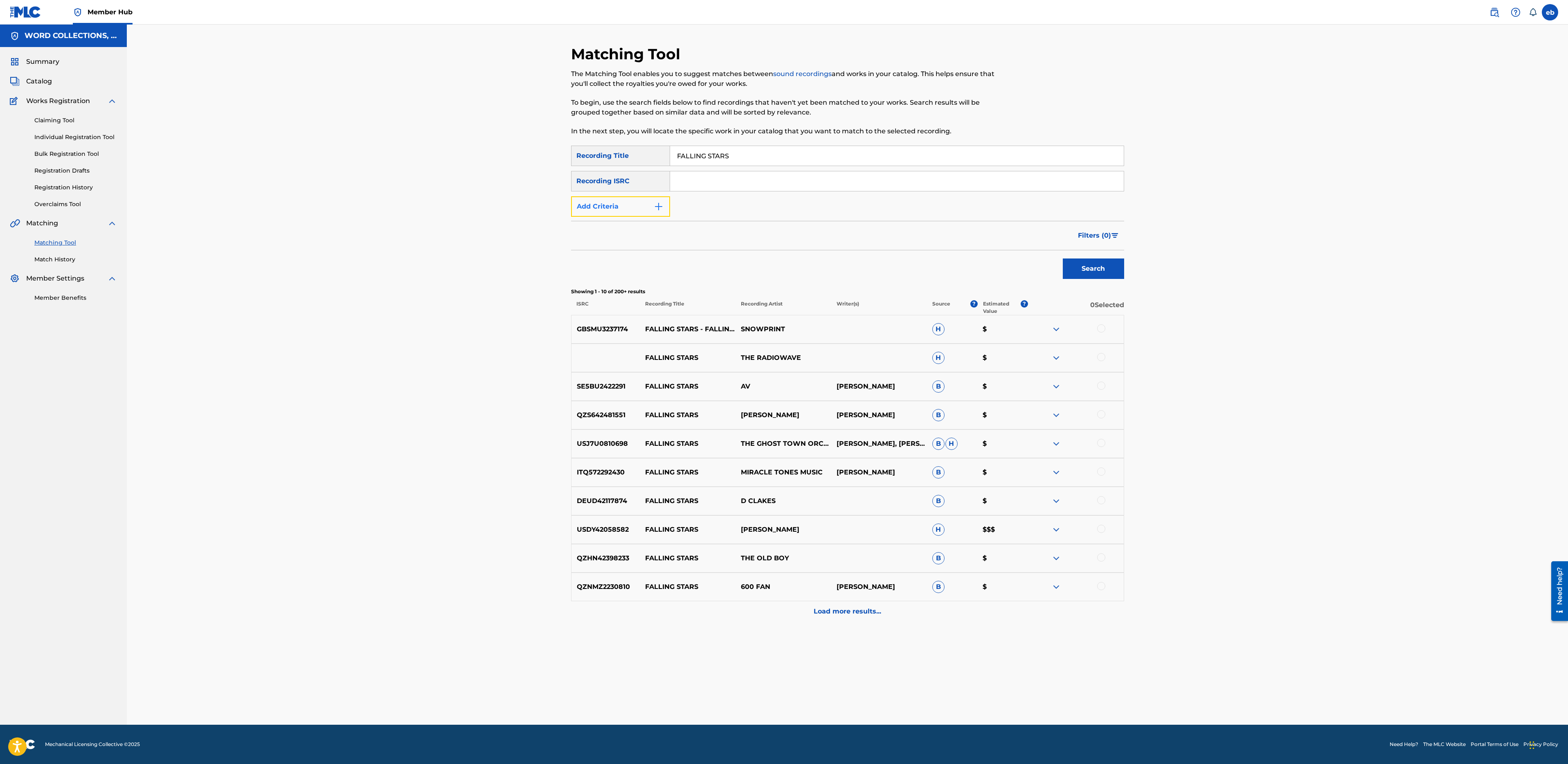
click at [635, 213] on button "Add Criteria" at bounding box center [620, 207] width 99 height 21
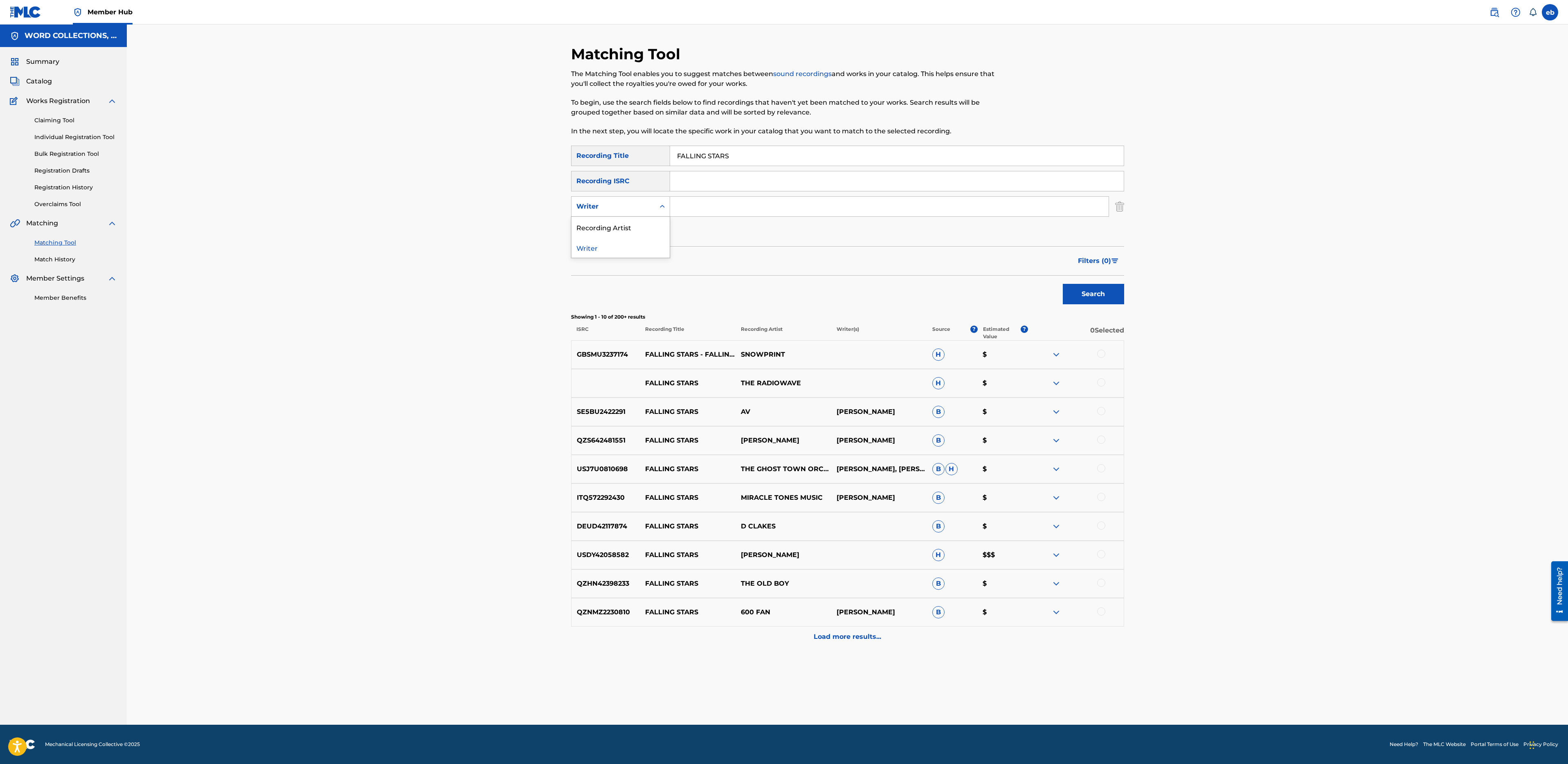
click at [627, 212] on div "Writer" at bounding box center [613, 207] width 84 height 15
click at [631, 228] on div "Recording Artist" at bounding box center [621, 227] width 98 height 21
click at [707, 203] on input "Search Form" at bounding box center [889, 207] width 439 height 19
click at [1063, 284] on button "Search" at bounding box center [1093, 294] width 62 height 21
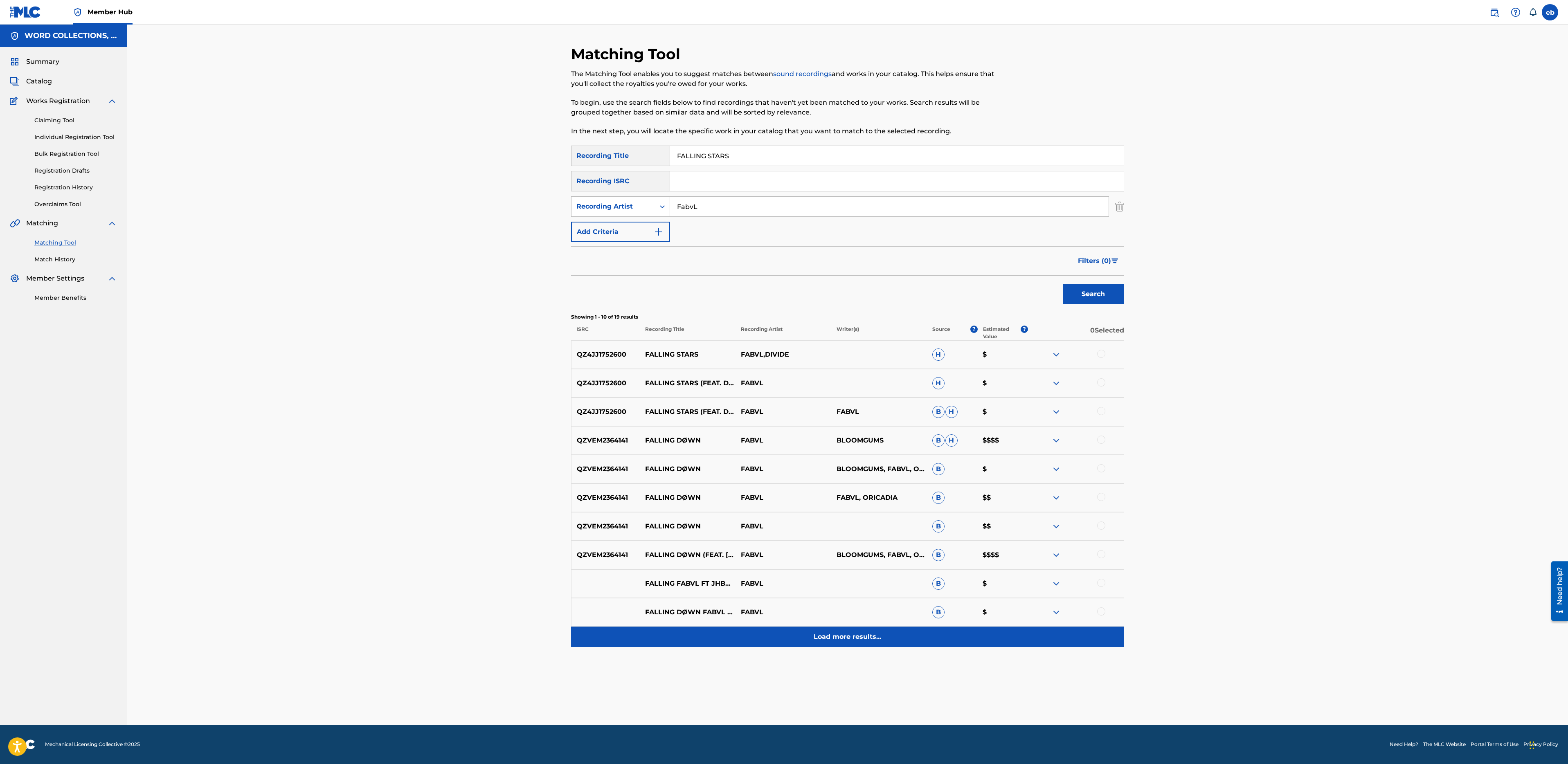
click at [864, 640] on p "Load more results..." at bounding box center [847, 637] width 68 height 10
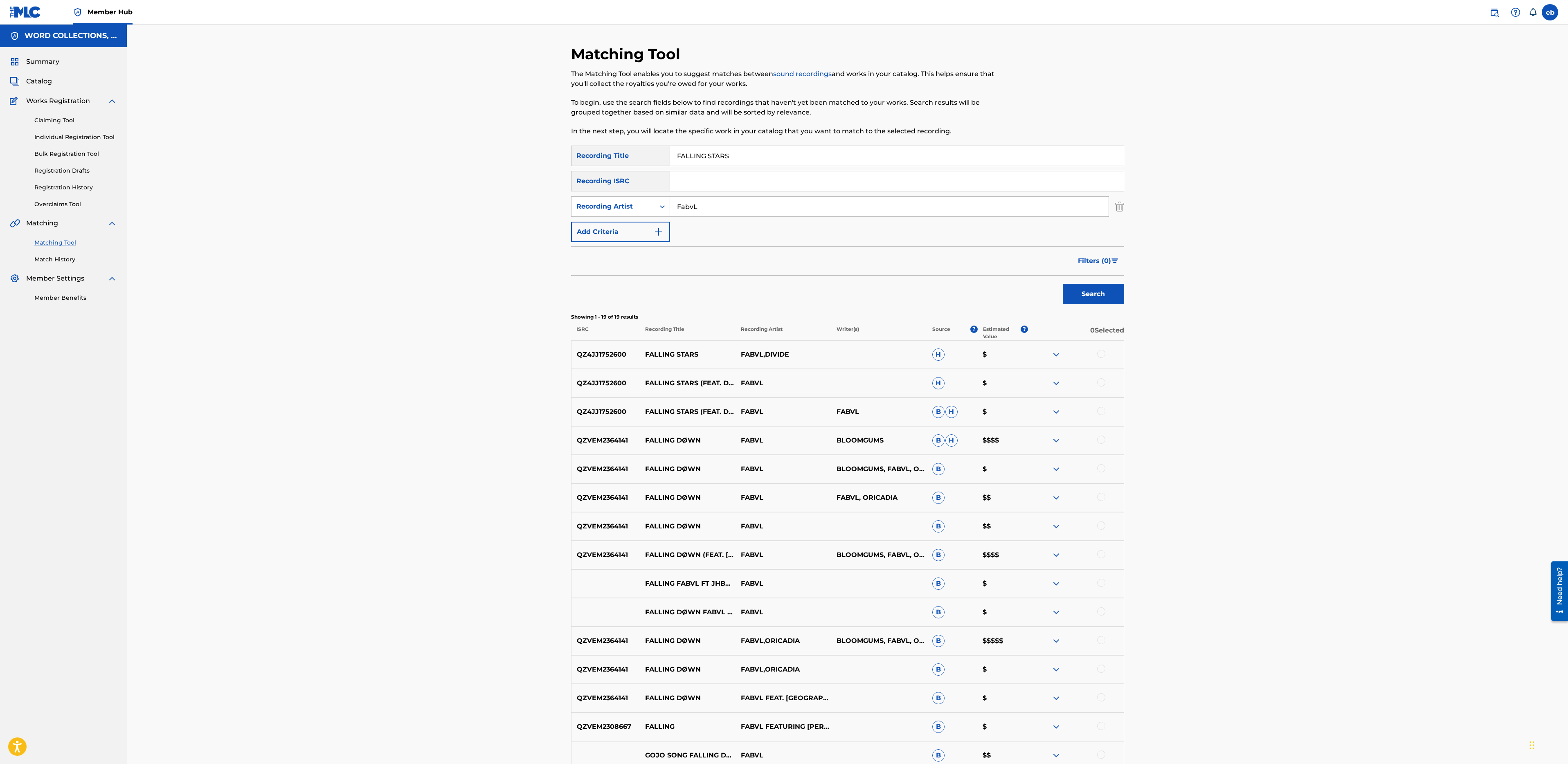
click at [1099, 356] on div at bounding box center [1102, 354] width 8 height 8
click at [1102, 379] on div at bounding box center [1102, 383] width 8 height 8
click at [1103, 417] on div "QZ4JJ1752600 FALLING STARS (FEAT. DIVIDE) FABVL FABVL B H $" at bounding box center [847, 411] width 553 height 28
click at [1103, 409] on div at bounding box center [1102, 411] width 8 height 8
drag, startPoint x: 717, startPoint y: 201, endPoint x: 579, endPoint y: 200, distance: 138.0
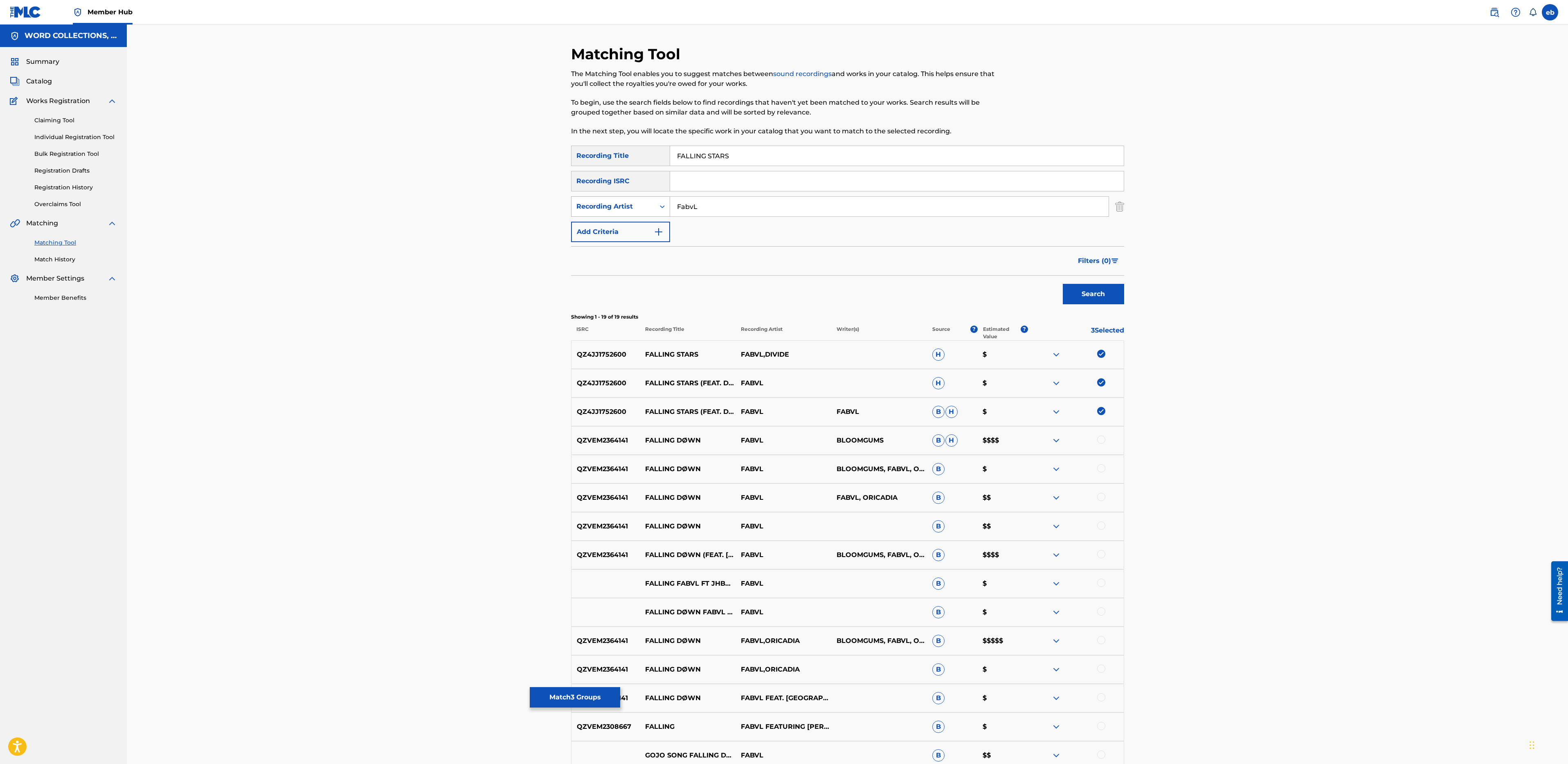
click at [577, 200] on div "SearchWithCriteria42f649a8-aa04-47fb-bcb4-ac4e377dd2fe Recording Artist FabvL" at bounding box center [847, 207] width 553 height 21
type input "Divide"
click at [1063, 284] on button "Search" at bounding box center [1093, 294] width 62 height 21
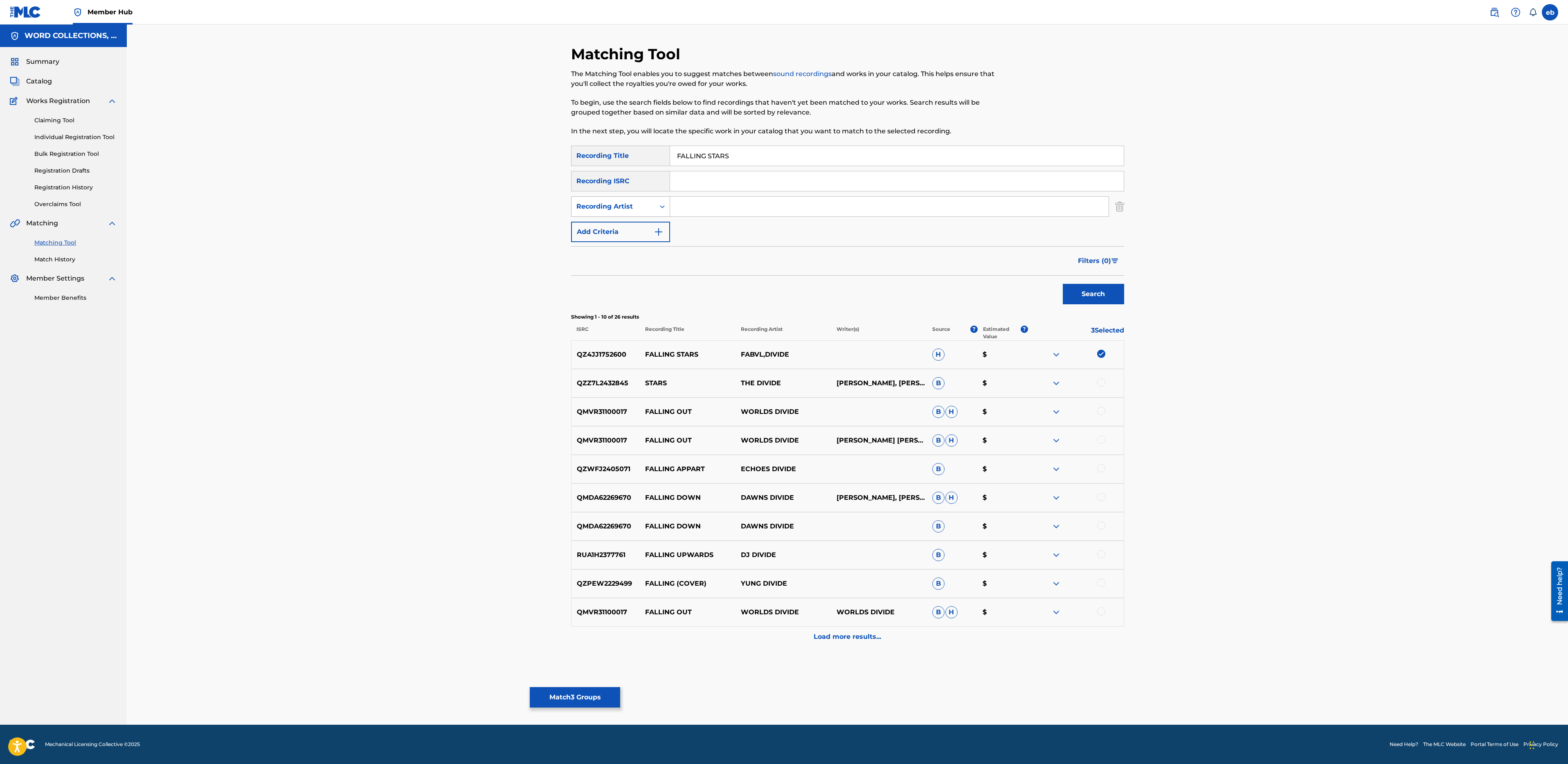
click at [1063, 284] on button "Search" at bounding box center [1093, 294] width 62 height 21
click at [644, 208] on div "Recording Artist" at bounding box center [613, 207] width 74 height 10
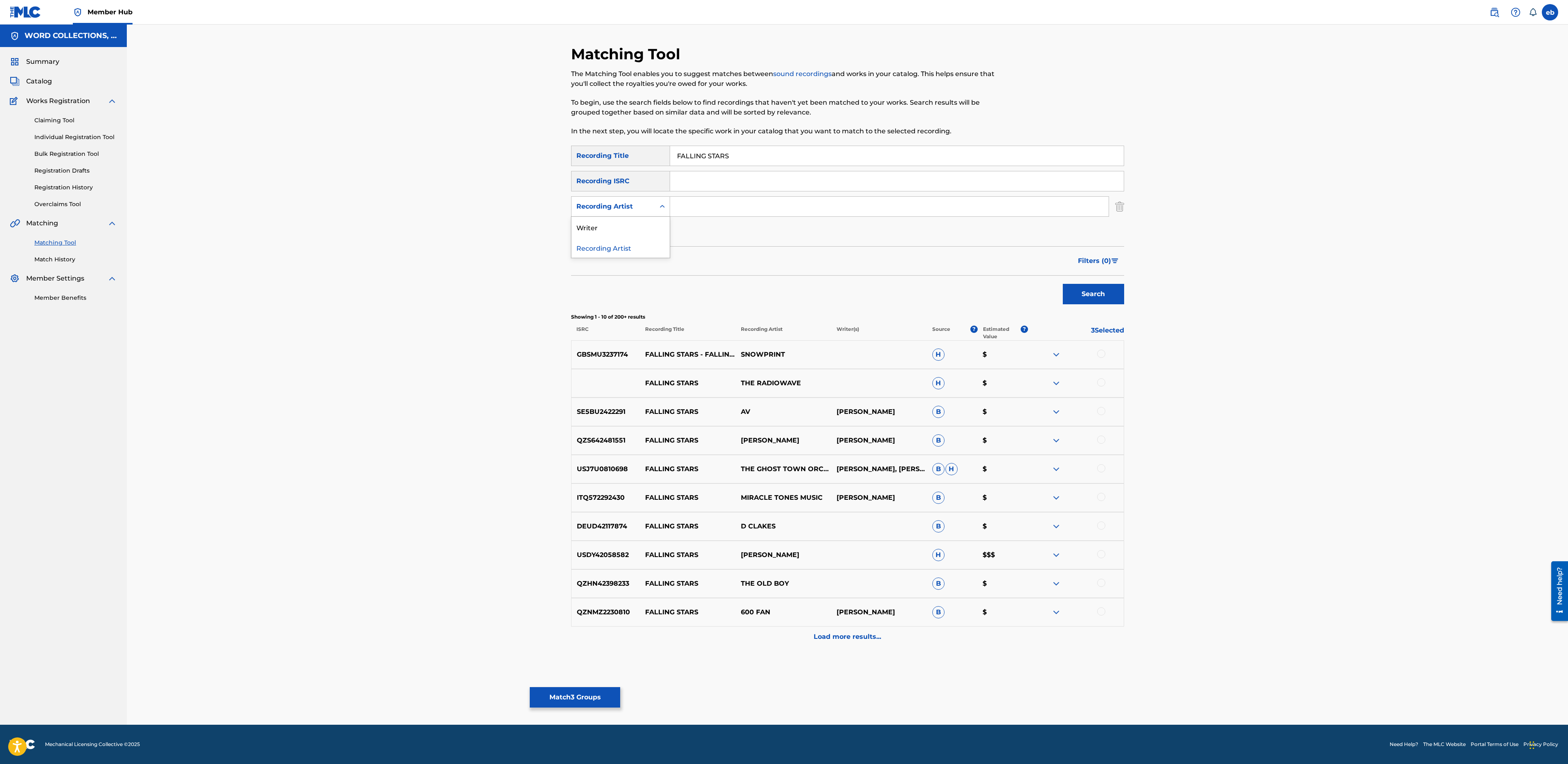
click at [643, 250] on div "Recording Artist" at bounding box center [621, 247] width 98 height 21
click at [701, 202] on input "Search Form" at bounding box center [889, 207] width 439 height 19
type input "Fabvl"
click at [1063, 284] on button "Search" at bounding box center [1093, 294] width 62 height 21
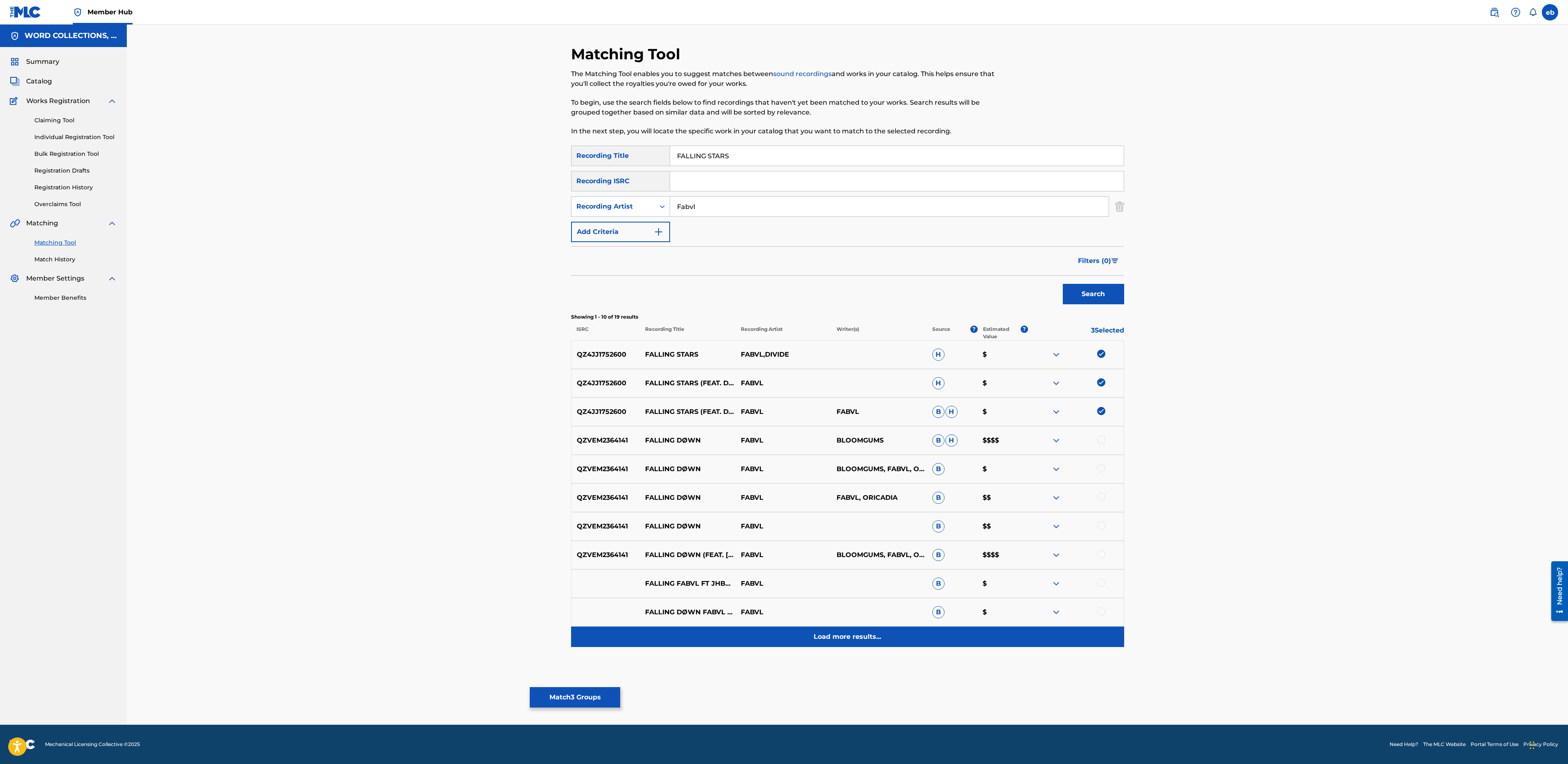
click at [861, 632] on p "Load more results..." at bounding box center [847, 637] width 68 height 10
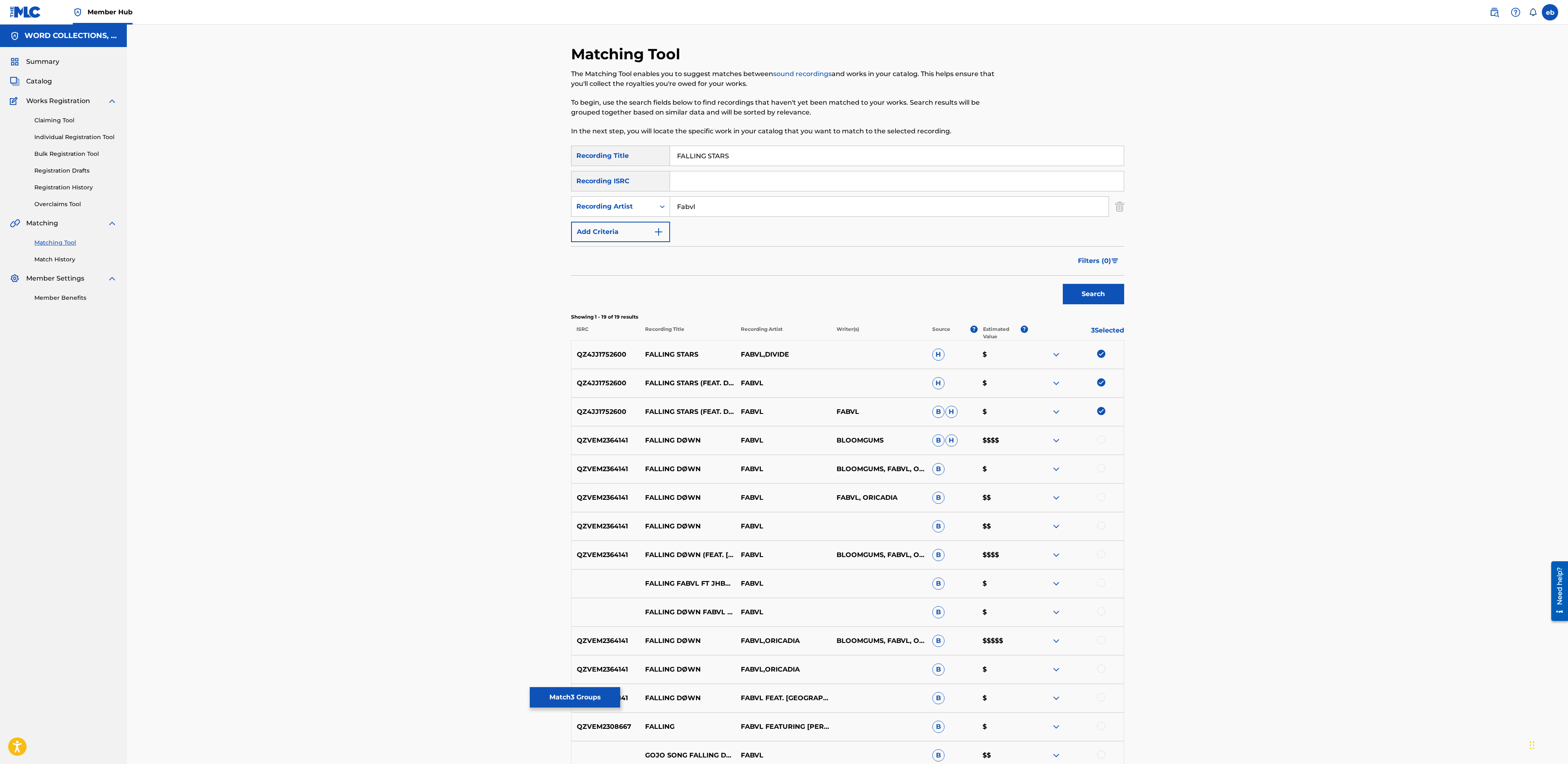
scroll to position [200, 0]
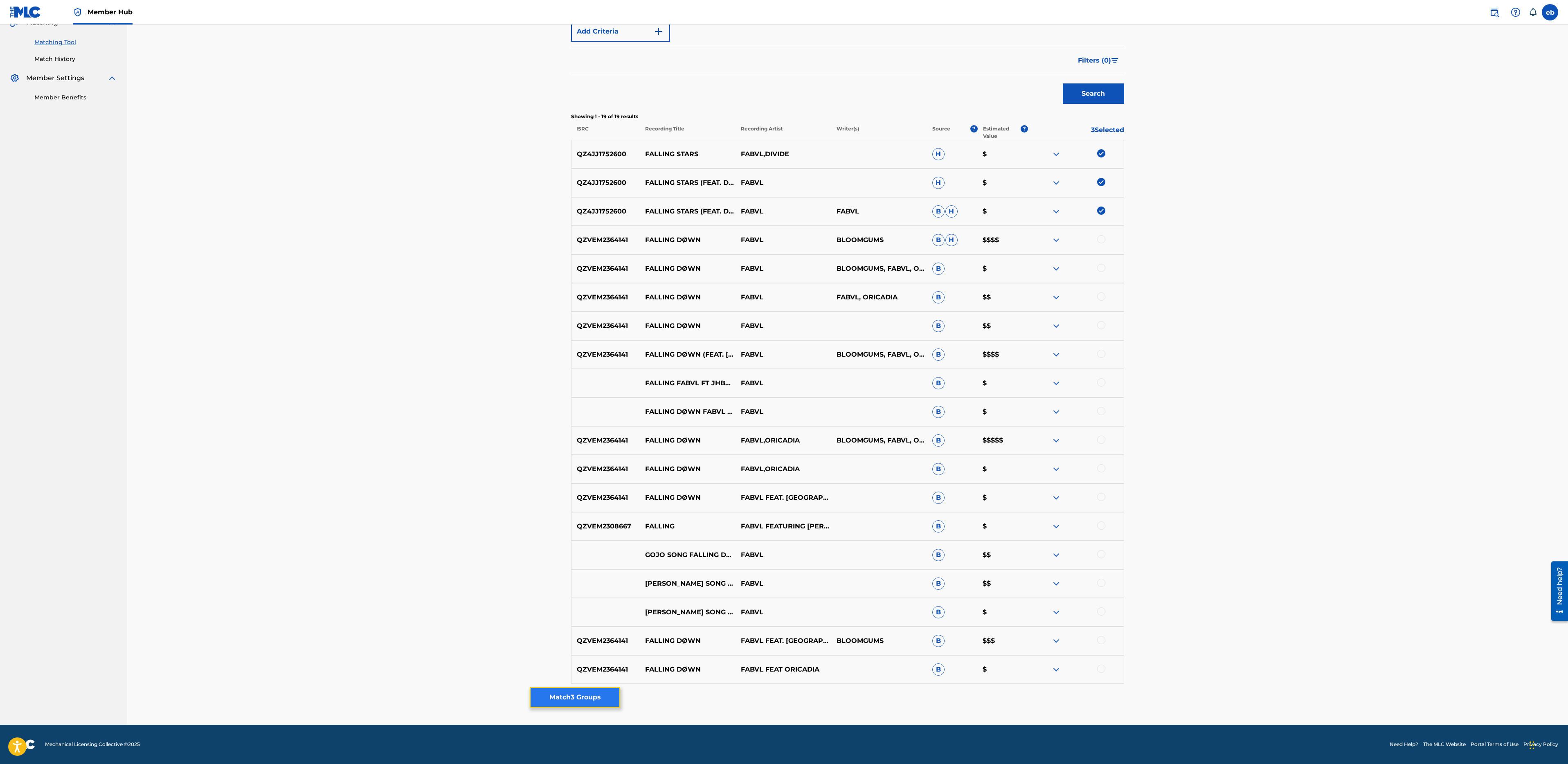
click at [594, 698] on button "Match 3 Groups" at bounding box center [575, 698] width 91 height 21
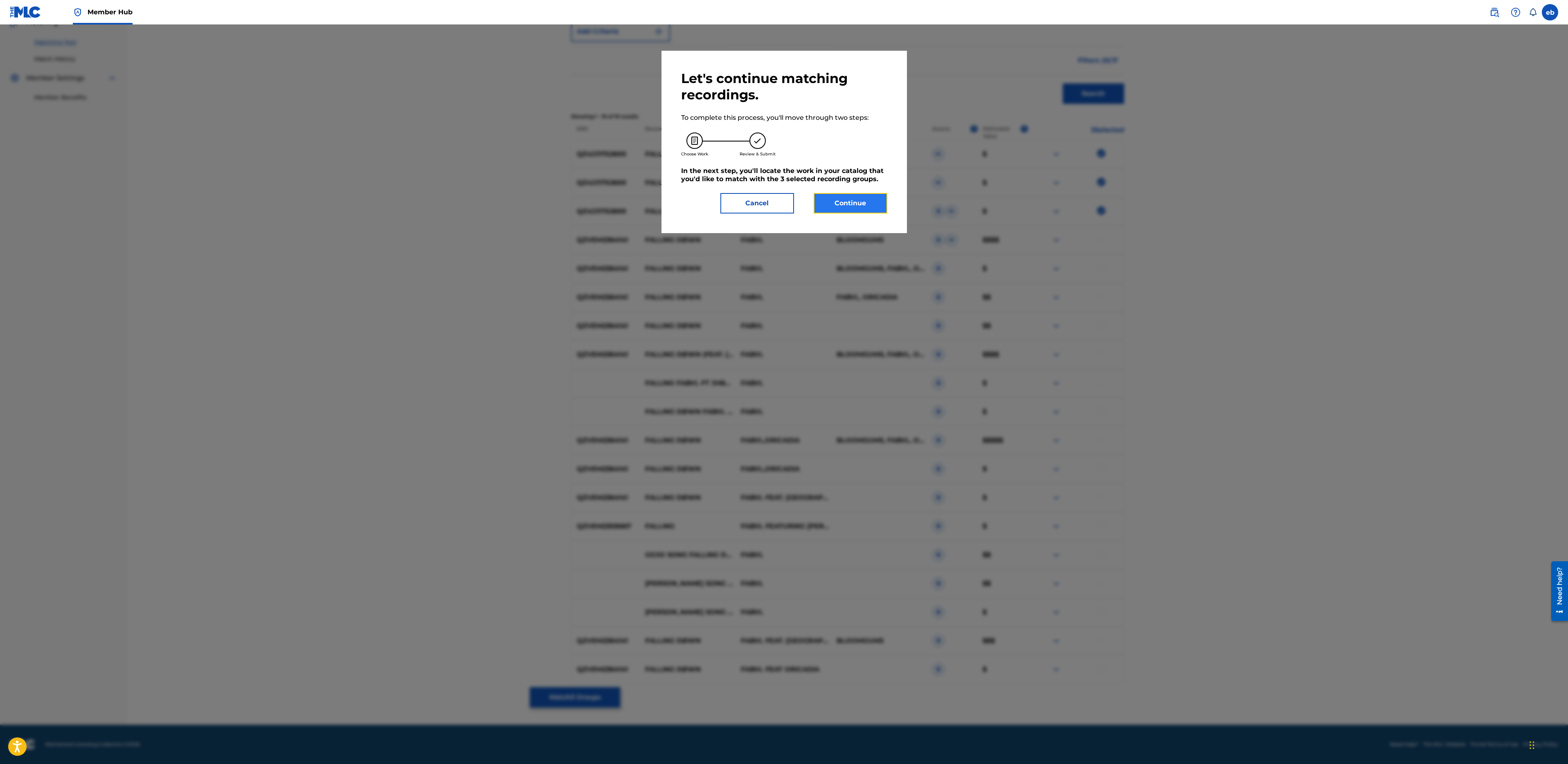
click at [854, 199] on button "Continue" at bounding box center [850, 203] width 74 height 21
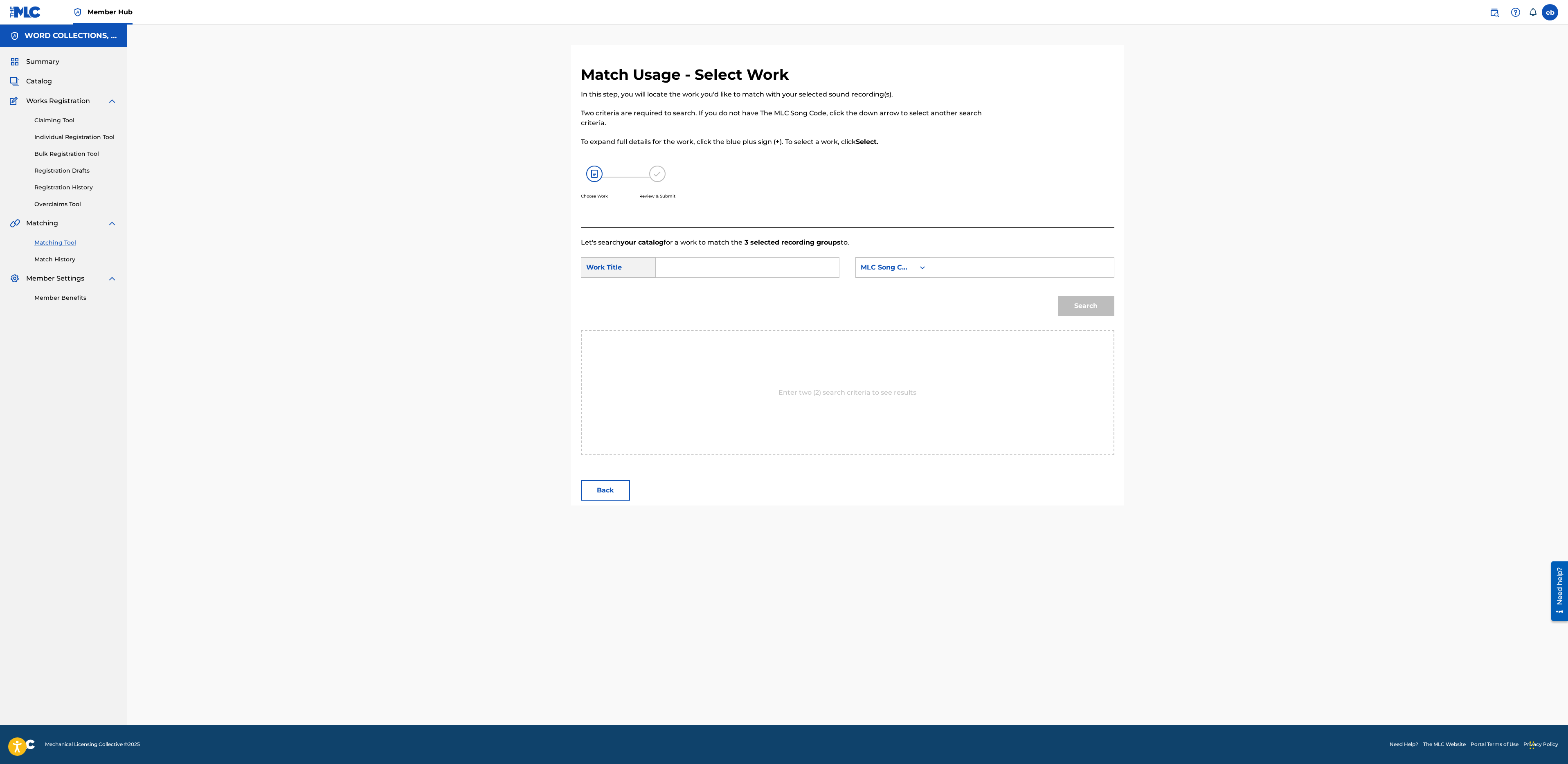
click at [695, 271] on input "Search Form" at bounding box center [747, 267] width 169 height 19
click at [607, 274] on div "Work Title" at bounding box center [618, 267] width 75 height 21
click at [726, 266] on input "Search Form" at bounding box center [747, 267] width 169 height 19
click at [680, 309] on div "falling stars (feat. divide)" at bounding box center [686, 296] width 46 height 35
type input "falling stars (feat. divide)"
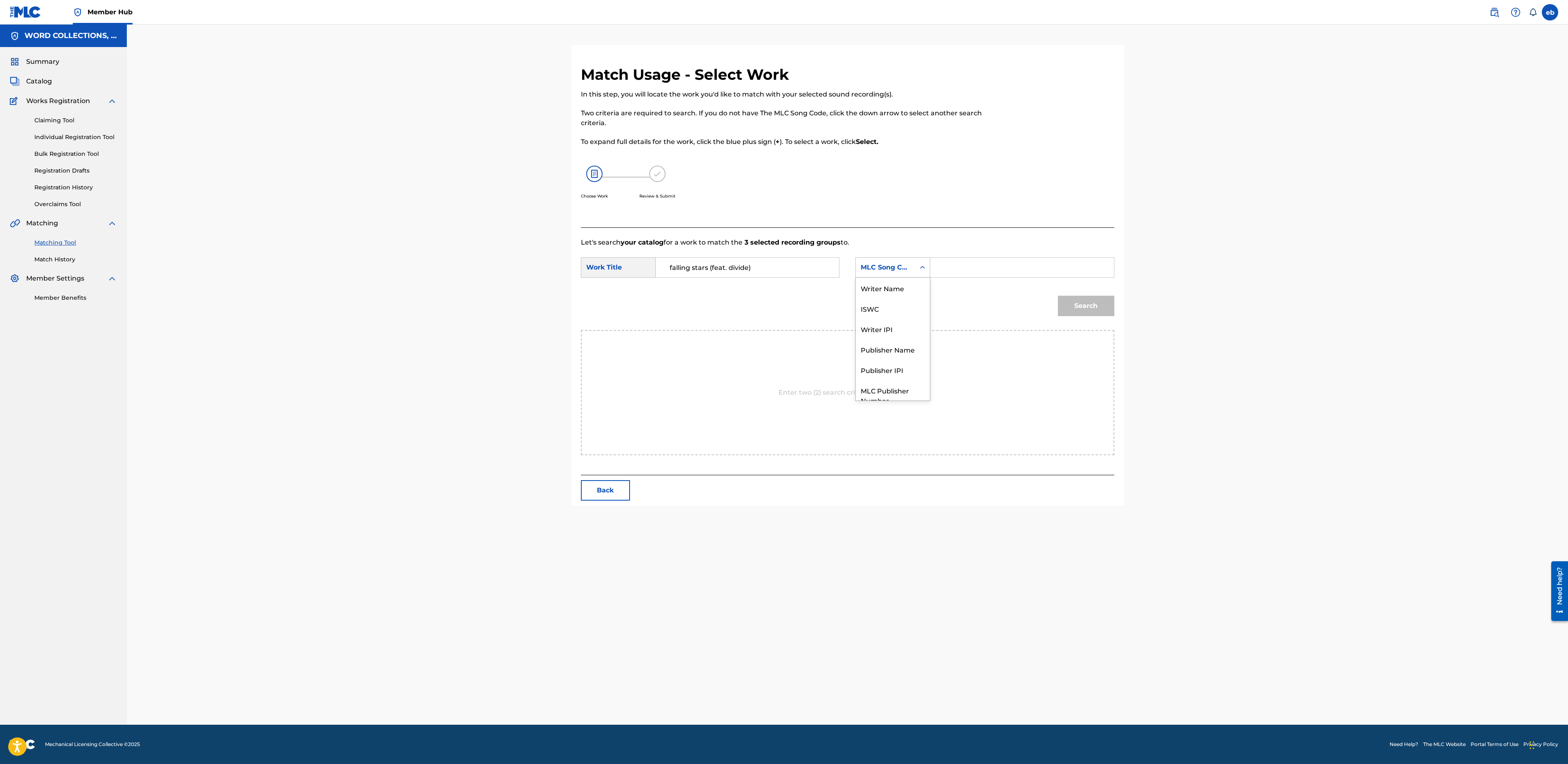
click at [899, 263] on div "MLC Song Code" at bounding box center [886, 267] width 50 height 10
click at [898, 283] on div "Writer Name" at bounding box center [892, 288] width 74 height 21
click at [967, 265] on input "Search Form" at bounding box center [1021, 267] width 169 height 19
type input "campbell"
click at [1058, 296] on button "Search" at bounding box center [1086, 306] width 57 height 21
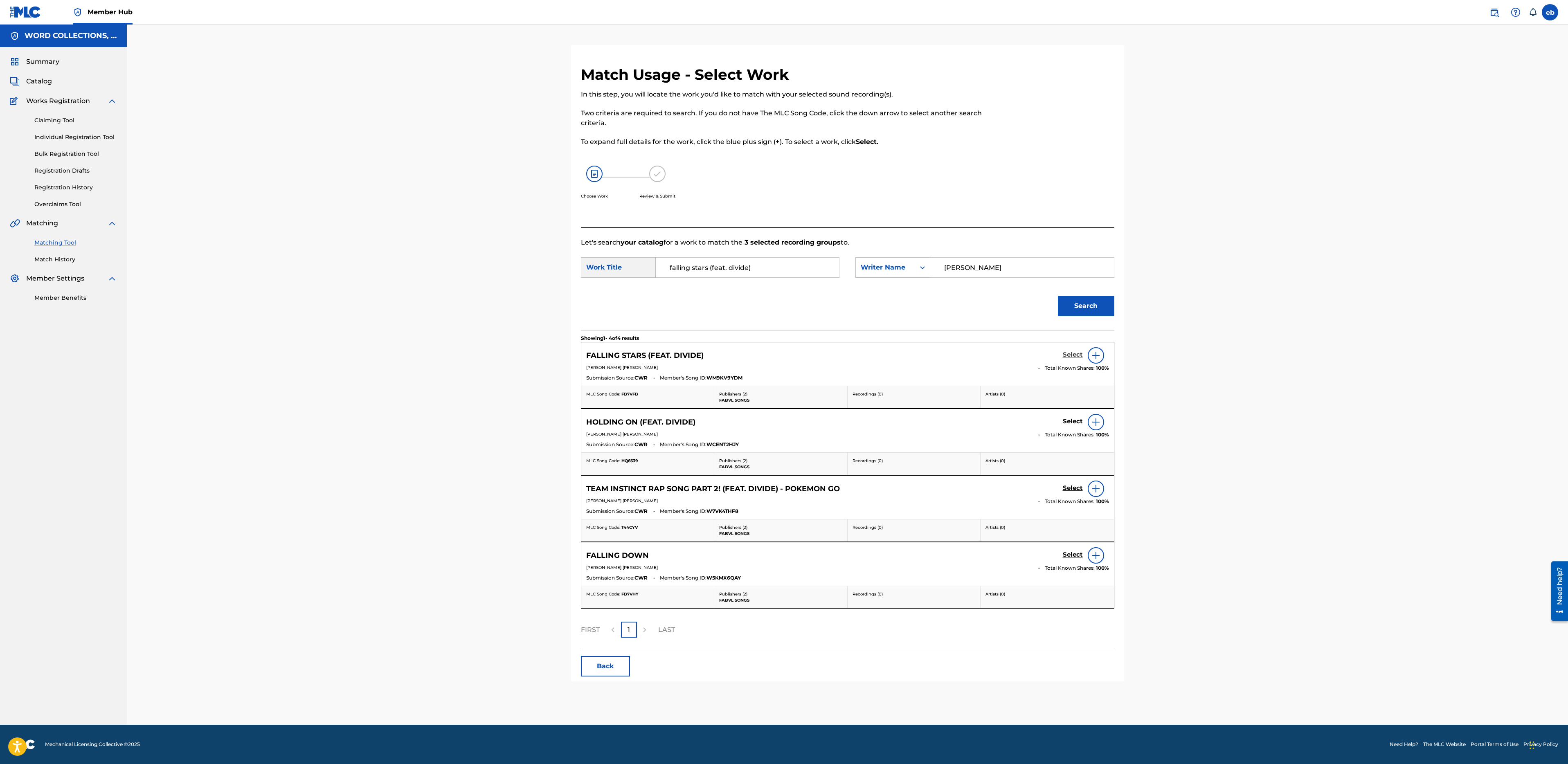
click at [1078, 355] on h5 "Select" at bounding box center [1073, 354] width 20 height 8
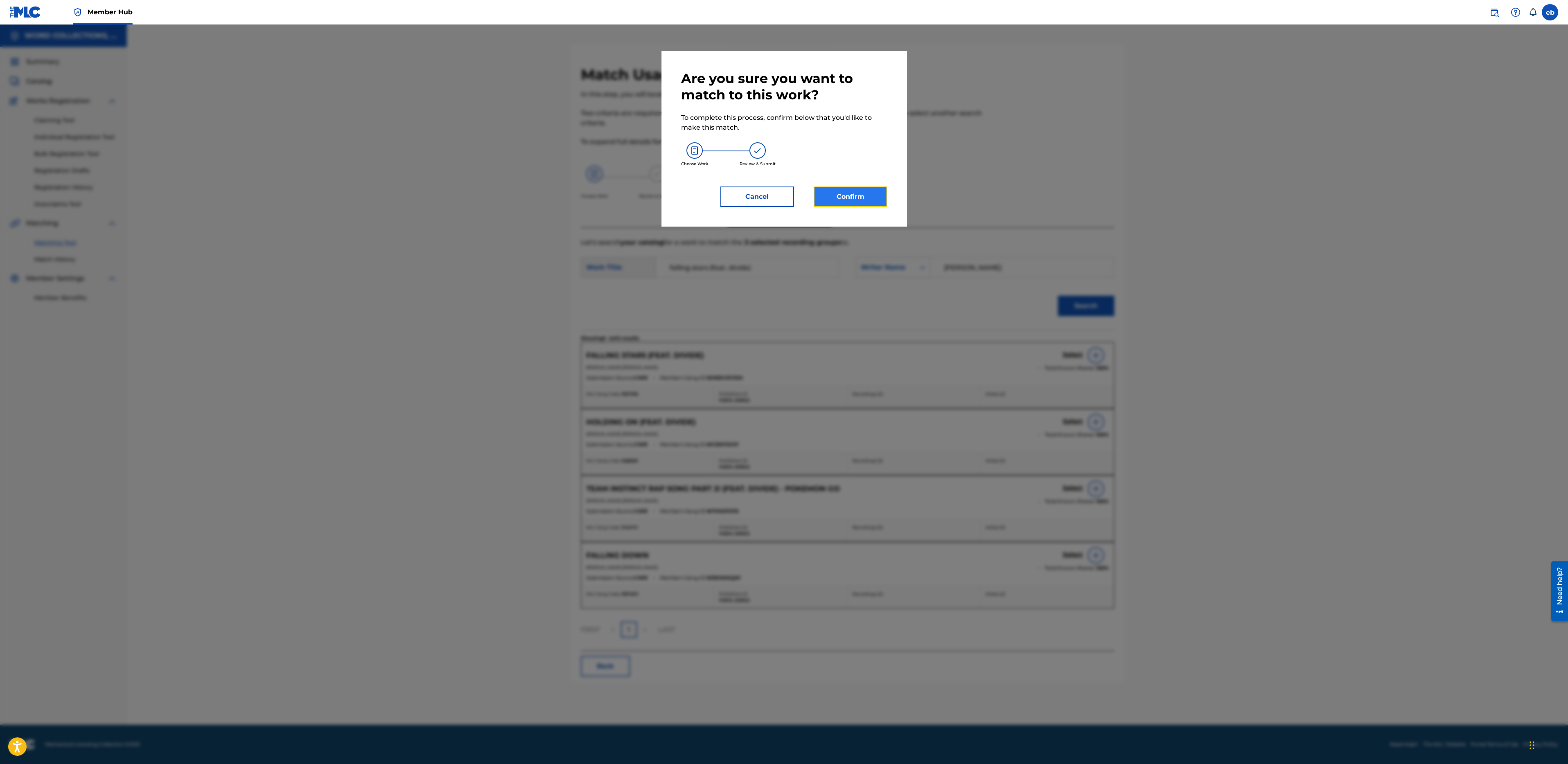
click at [853, 195] on button "Confirm" at bounding box center [850, 197] width 74 height 21
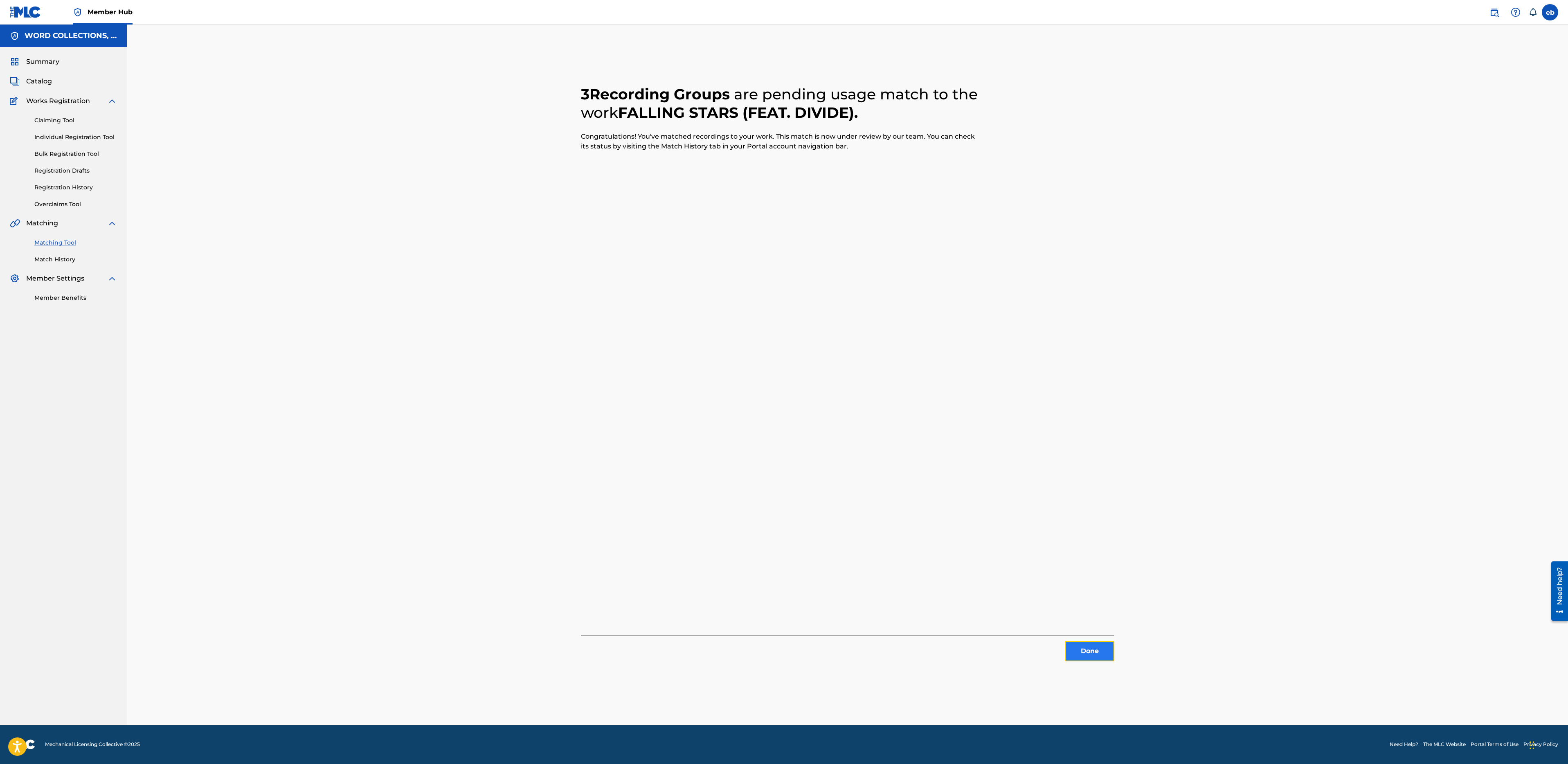
click at [1079, 650] on button "Done" at bounding box center [1090, 651] width 49 height 21
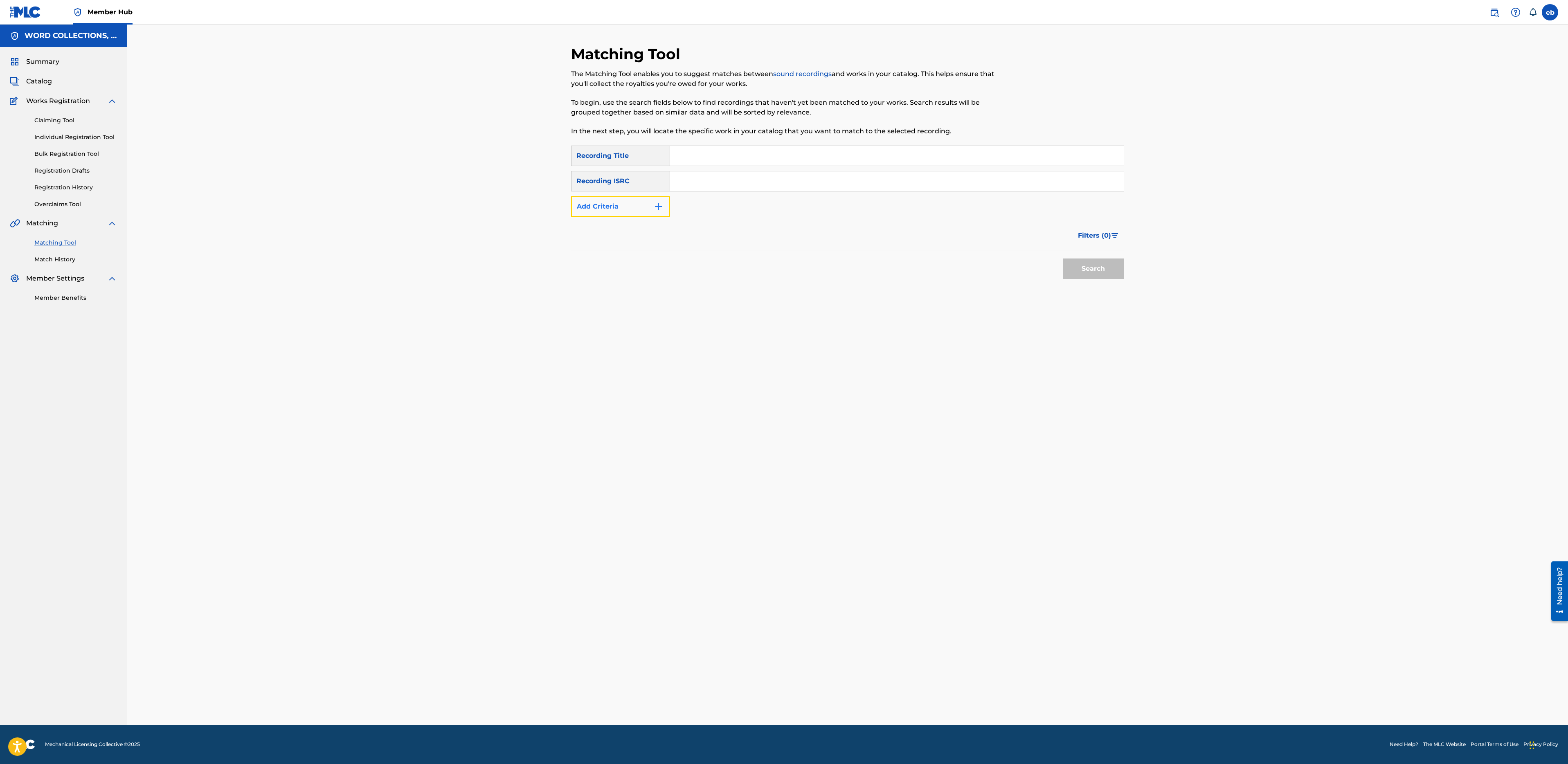
click at [616, 210] on button "Add Criteria" at bounding box center [620, 207] width 99 height 21
click at [688, 155] on input "Search Form" at bounding box center [897, 155] width 454 height 19
paste input "FORSAKE YOU"
type input "FORSAKE YOU"
click at [632, 209] on div "Writer" at bounding box center [613, 207] width 74 height 10
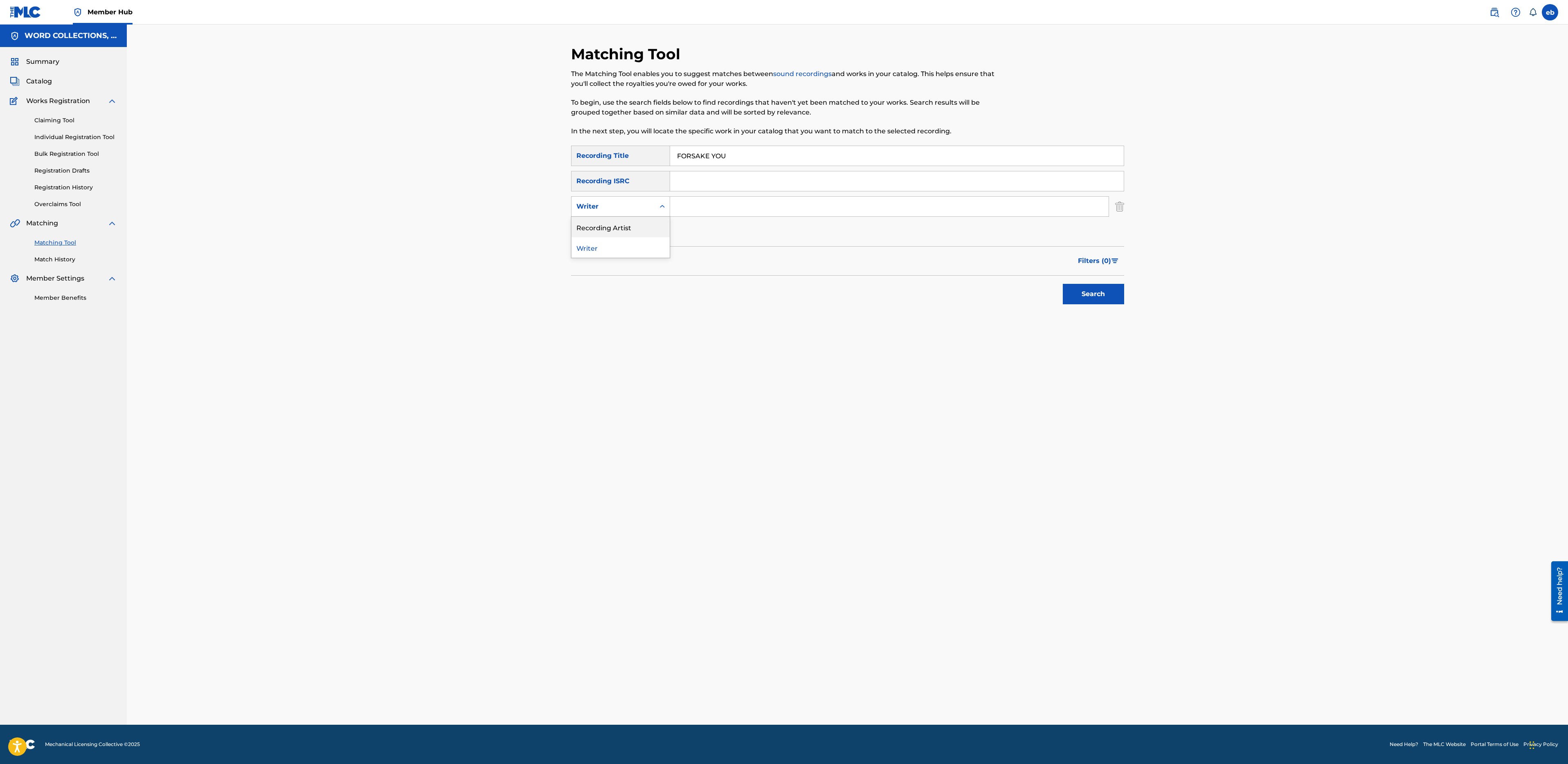
click at [648, 227] on div "Recording Artist" at bounding box center [621, 227] width 98 height 21
click at [706, 204] on input "Search Form" at bounding box center [889, 207] width 439 height 19
type input "FabvL"
click at [1063, 284] on button "Search" at bounding box center [1093, 294] width 62 height 21
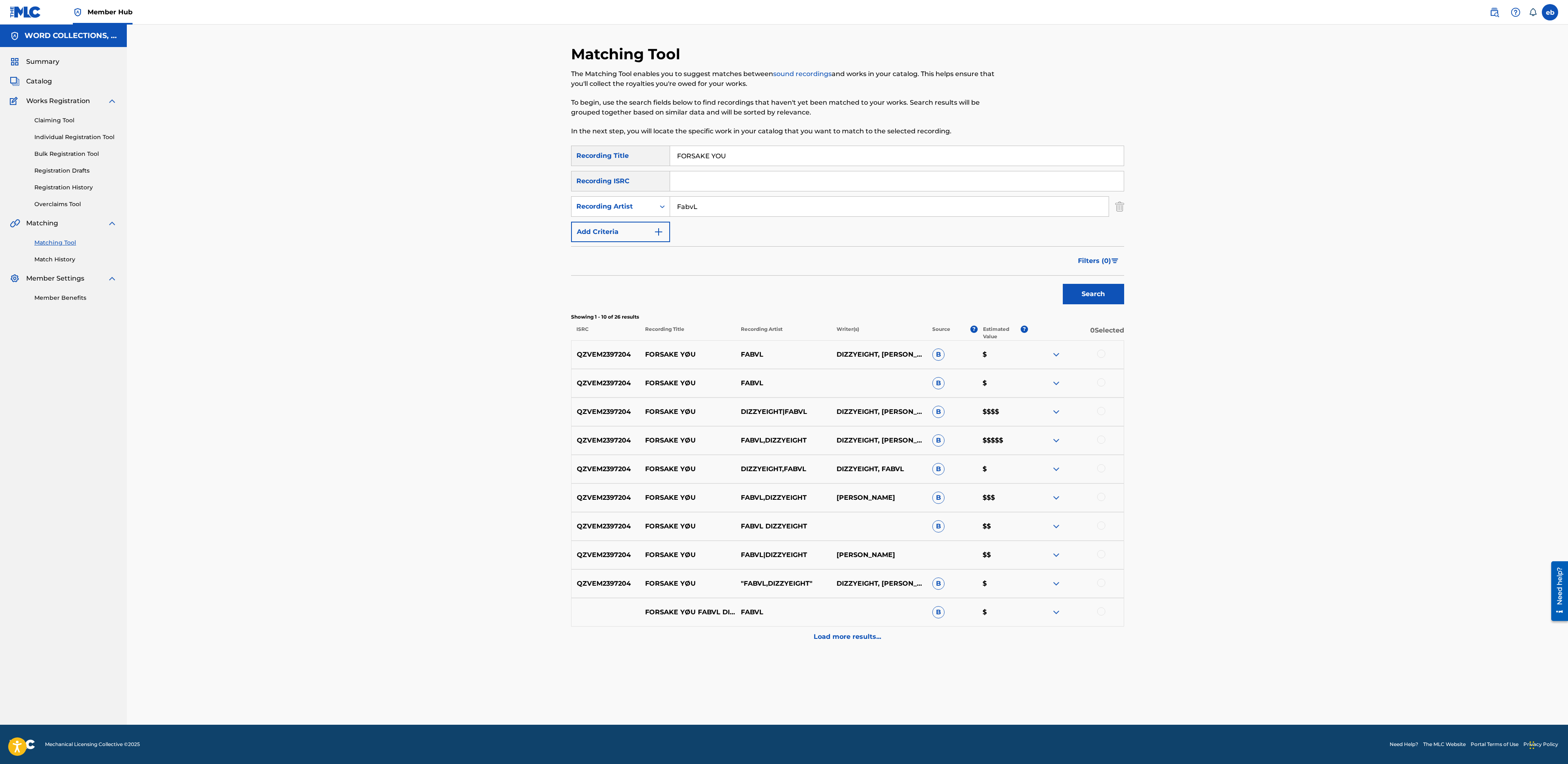
click at [1104, 584] on div at bounding box center [1102, 583] width 8 height 8
click at [1099, 553] on div at bounding box center [1102, 554] width 8 height 8
click at [1100, 526] on div at bounding box center [1102, 526] width 8 height 8
click at [1100, 499] on div at bounding box center [1102, 497] width 8 height 8
click at [1102, 466] on div at bounding box center [1102, 468] width 8 height 8
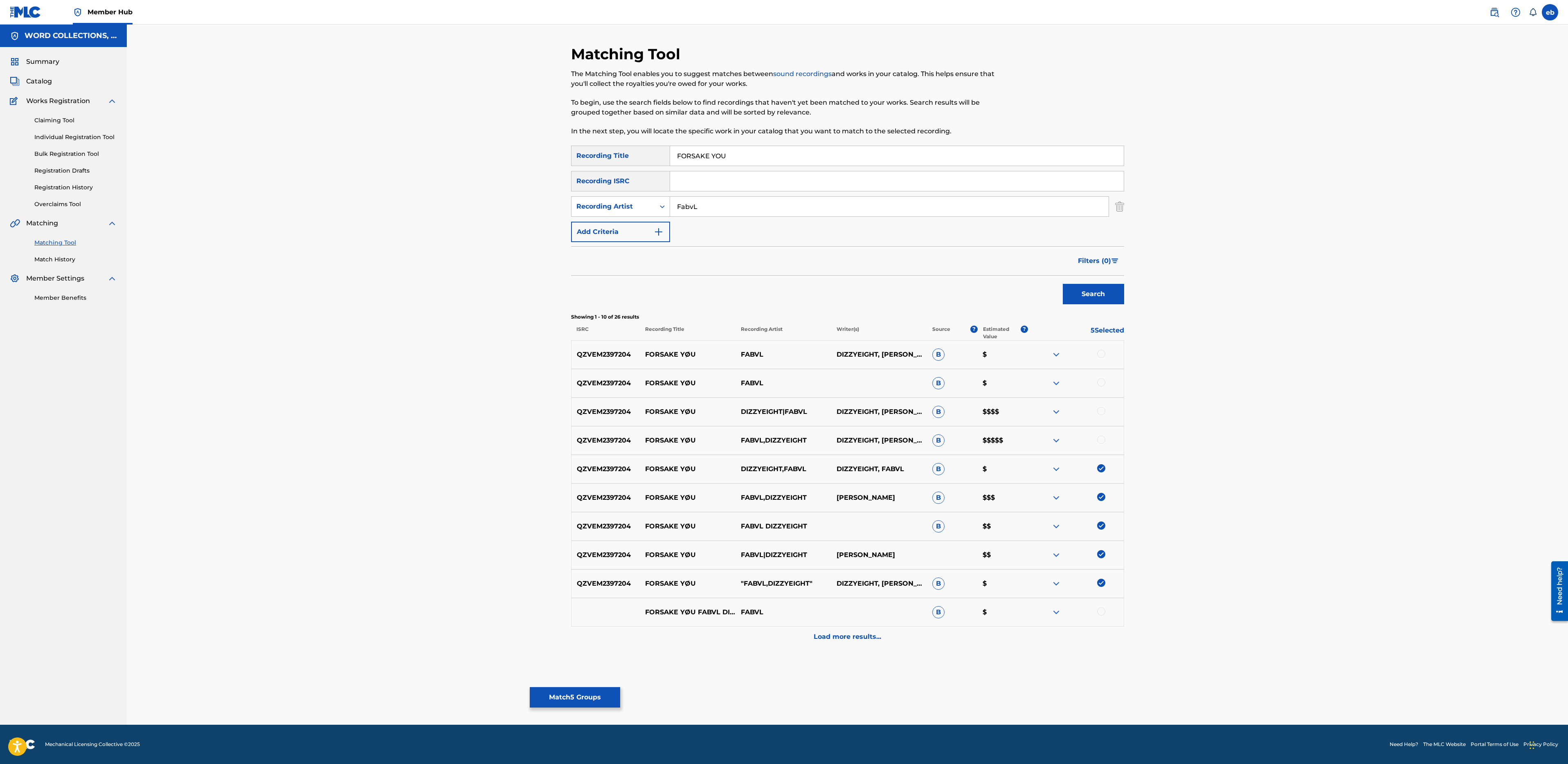
click at [1102, 439] on div at bounding box center [1102, 439] width 8 height 8
click at [1104, 412] on div at bounding box center [1102, 411] width 8 height 8
click at [1101, 381] on div at bounding box center [1102, 383] width 8 height 8
click at [1102, 355] on div at bounding box center [1102, 354] width 8 height 8
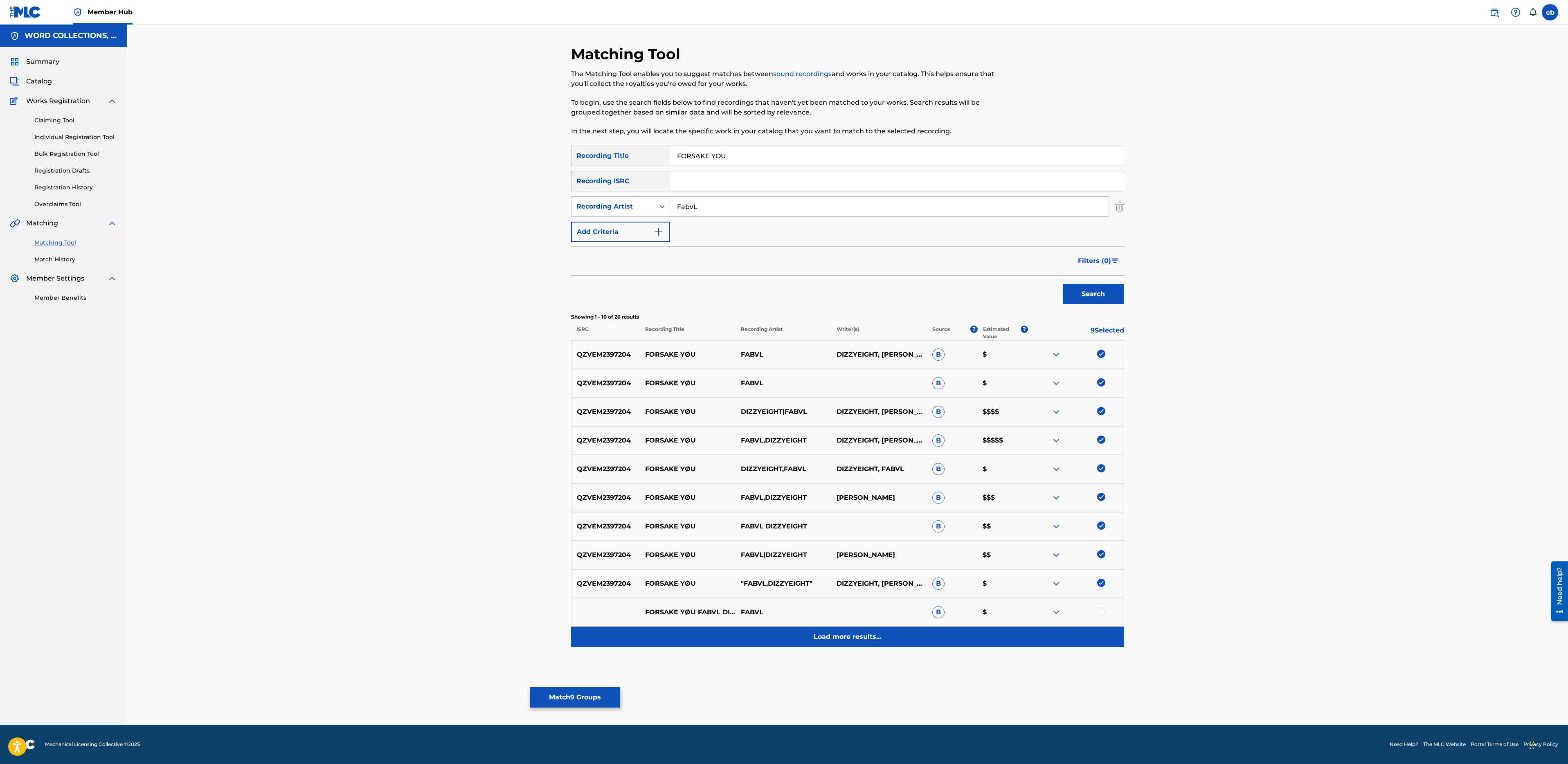
click at [881, 646] on div "Load more results..." at bounding box center [847, 637] width 553 height 21
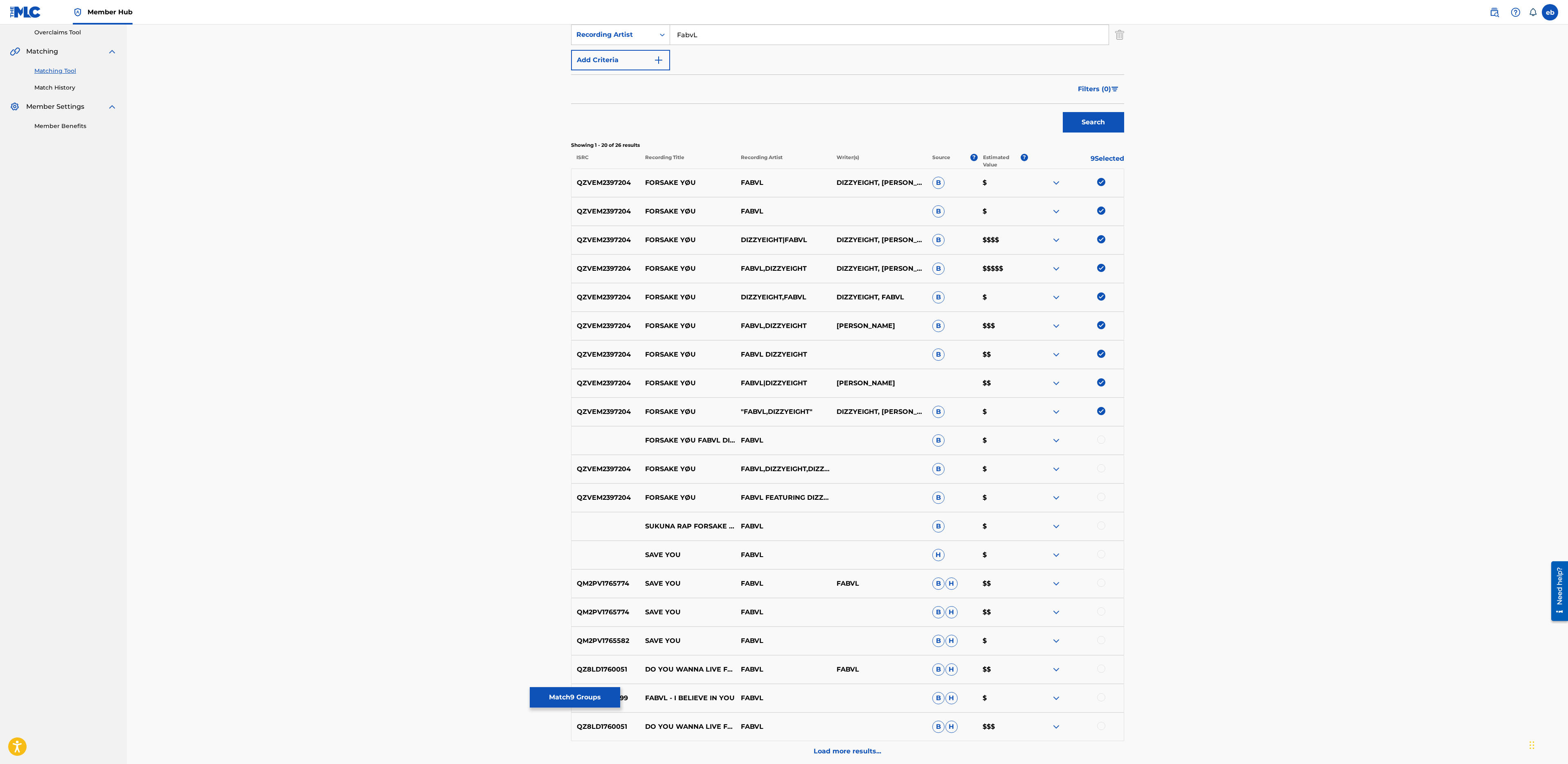
scroll to position [188, 0]
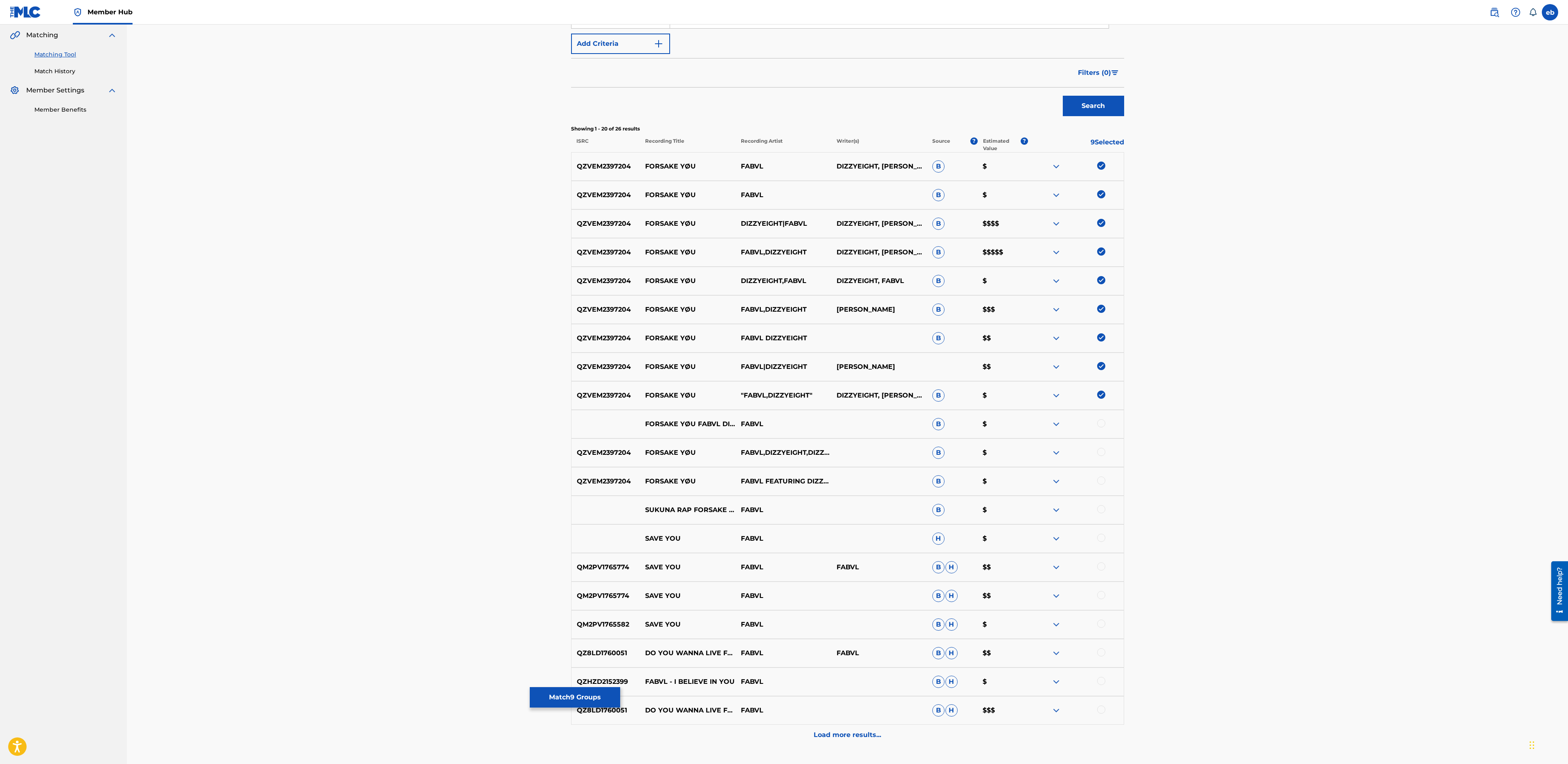
click at [1099, 423] on div at bounding box center [1102, 423] width 8 height 8
click at [1102, 455] on div at bounding box center [1102, 452] width 8 height 8
click at [1102, 483] on div at bounding box center [1102, 481] width 8 height 8
click at [1106, 509] on div at bounding box center [1076, 510] width 96 height 10
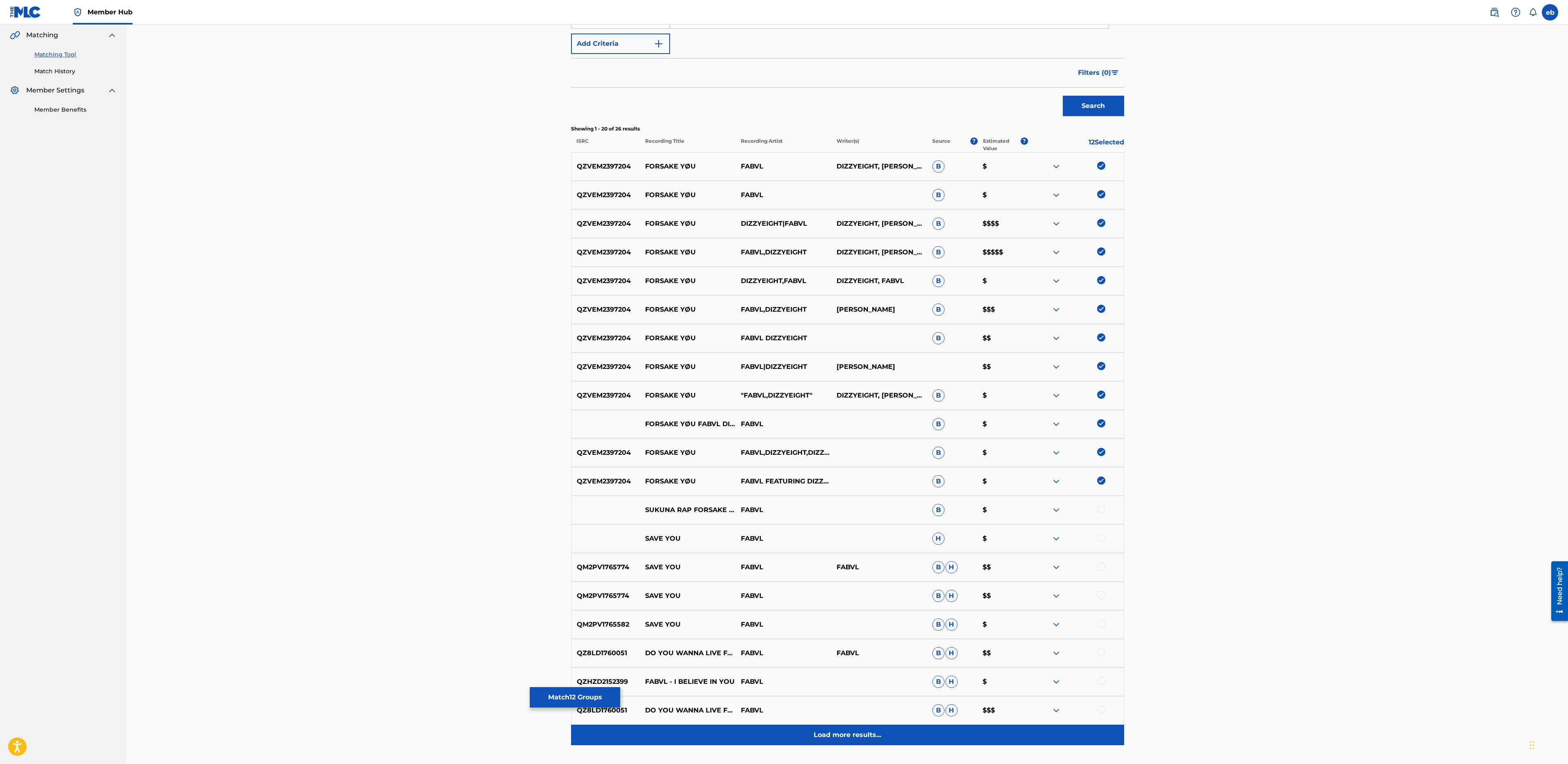
click at [841, 734] on p "Load more results..." at bounding box center [847, 735] width 68 height 10
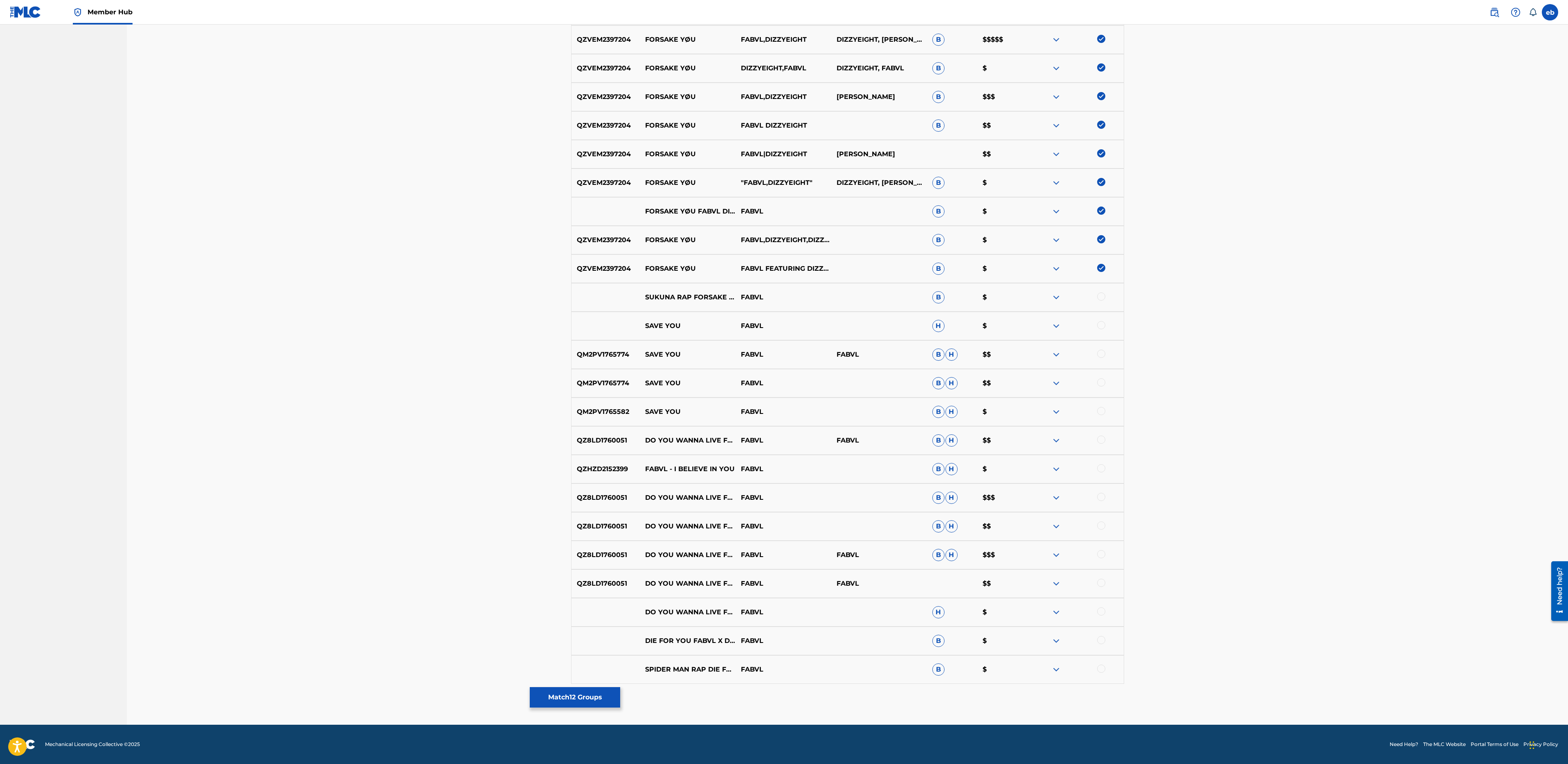
scroll to position [0, 0]
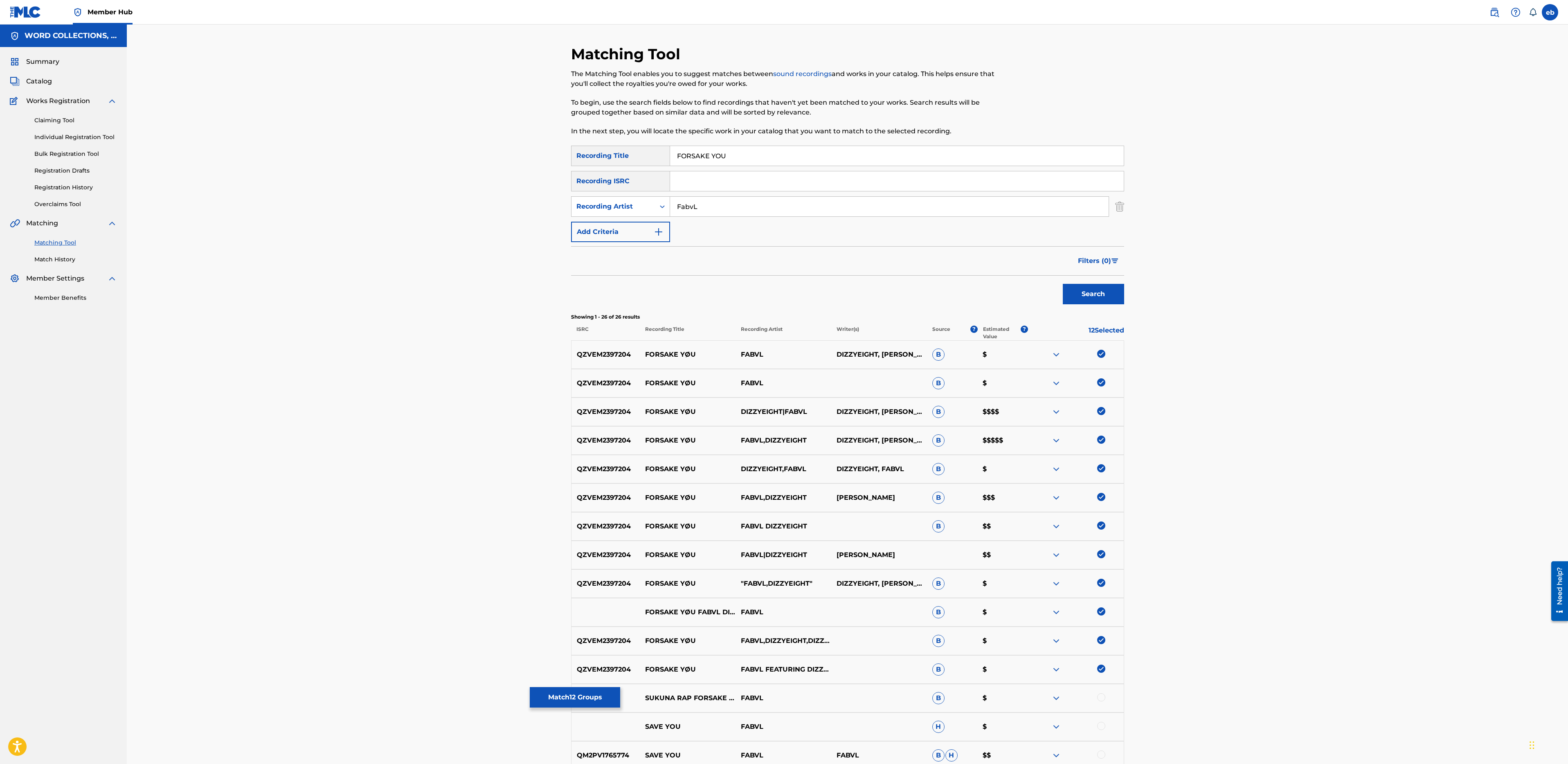
click at [1058, 439] on img at bounding box center [1056, 440] width 10 height 10
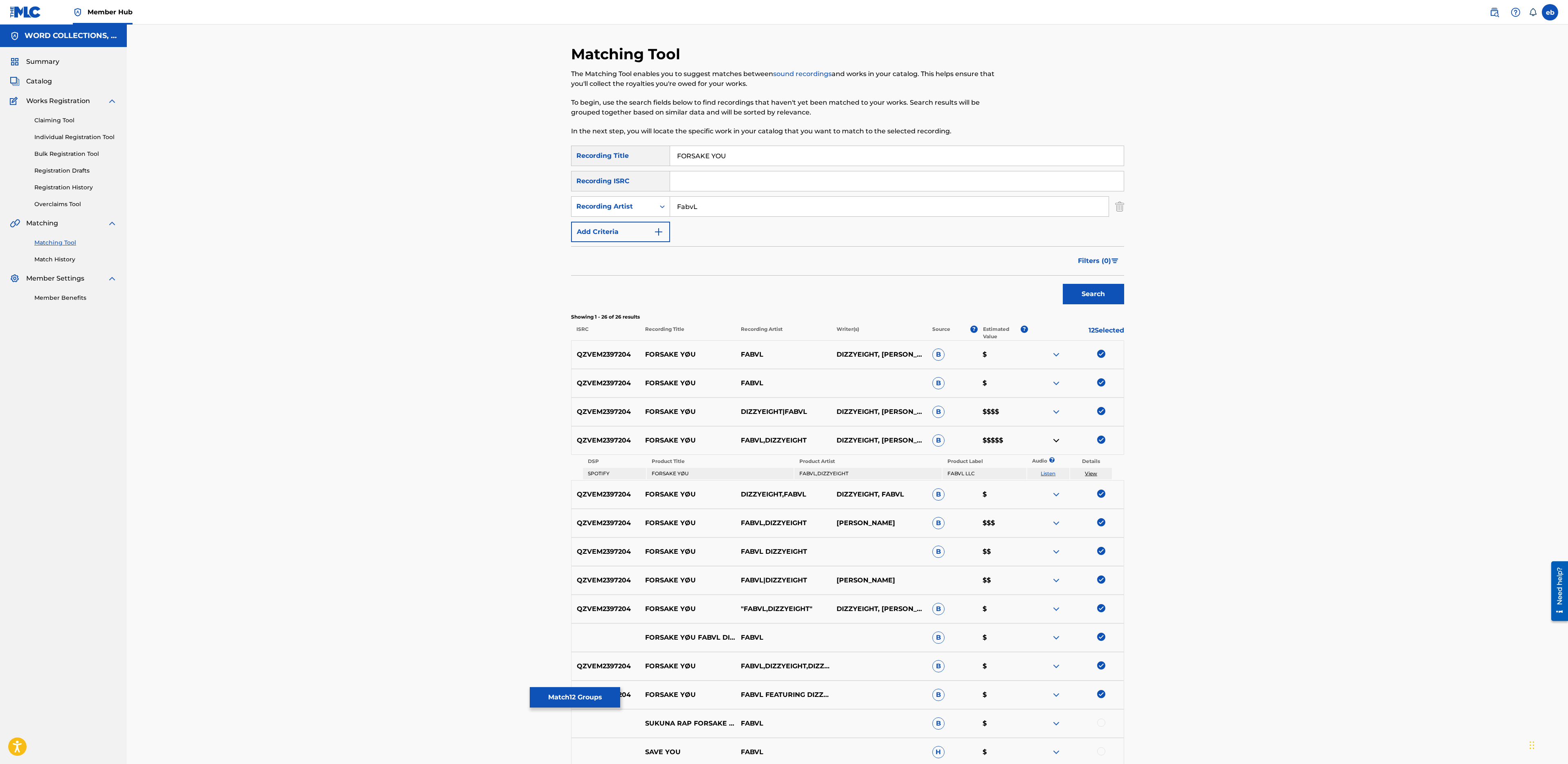
click at [1058, 439] on img at bounding box center [1056, 440] width 10 height 10
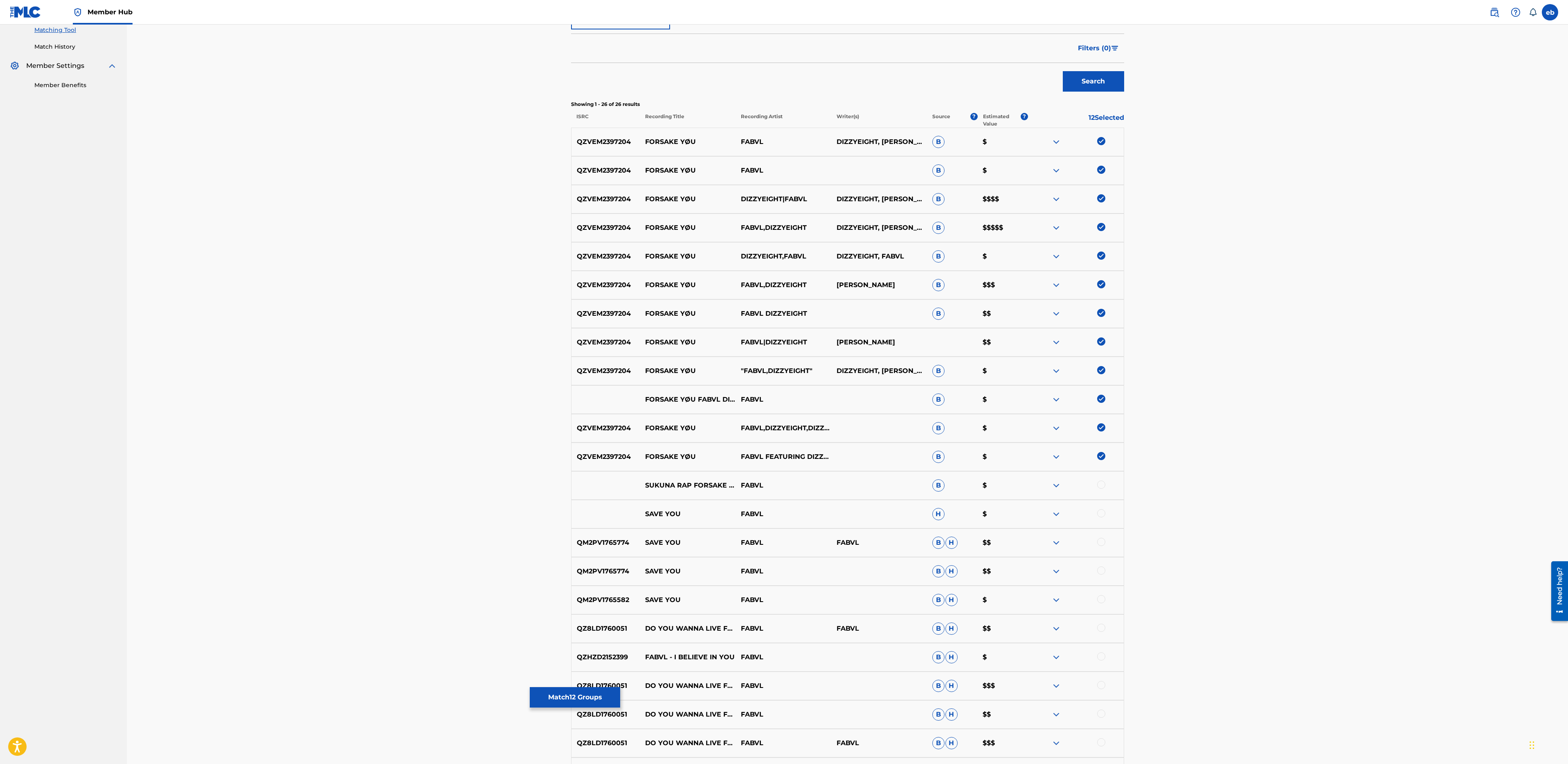
scroll to position [221, 0]
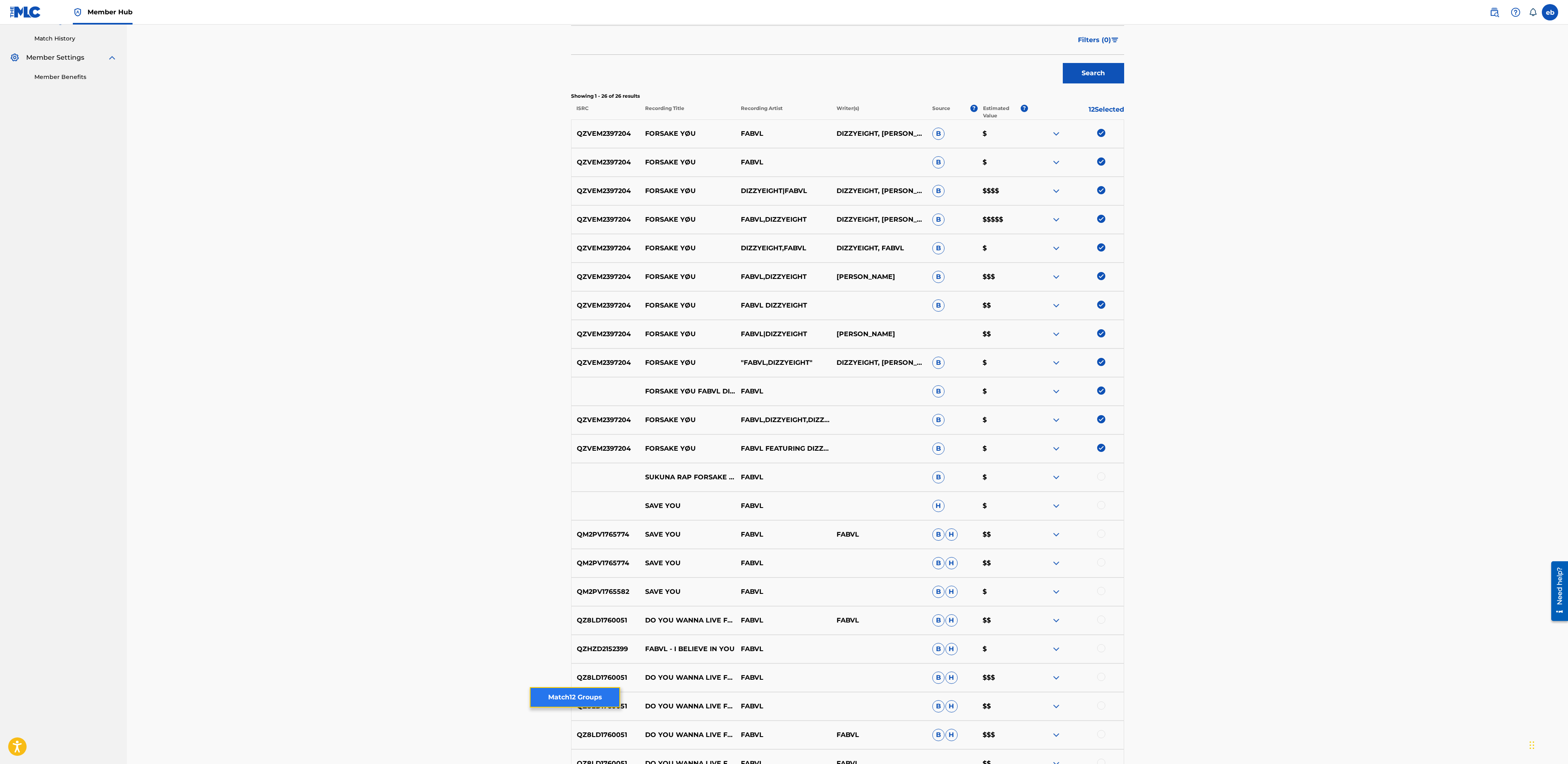
click at [572, 703] on button "Match 12 Groups" at bounding box center [575, 698] width 91 height 21
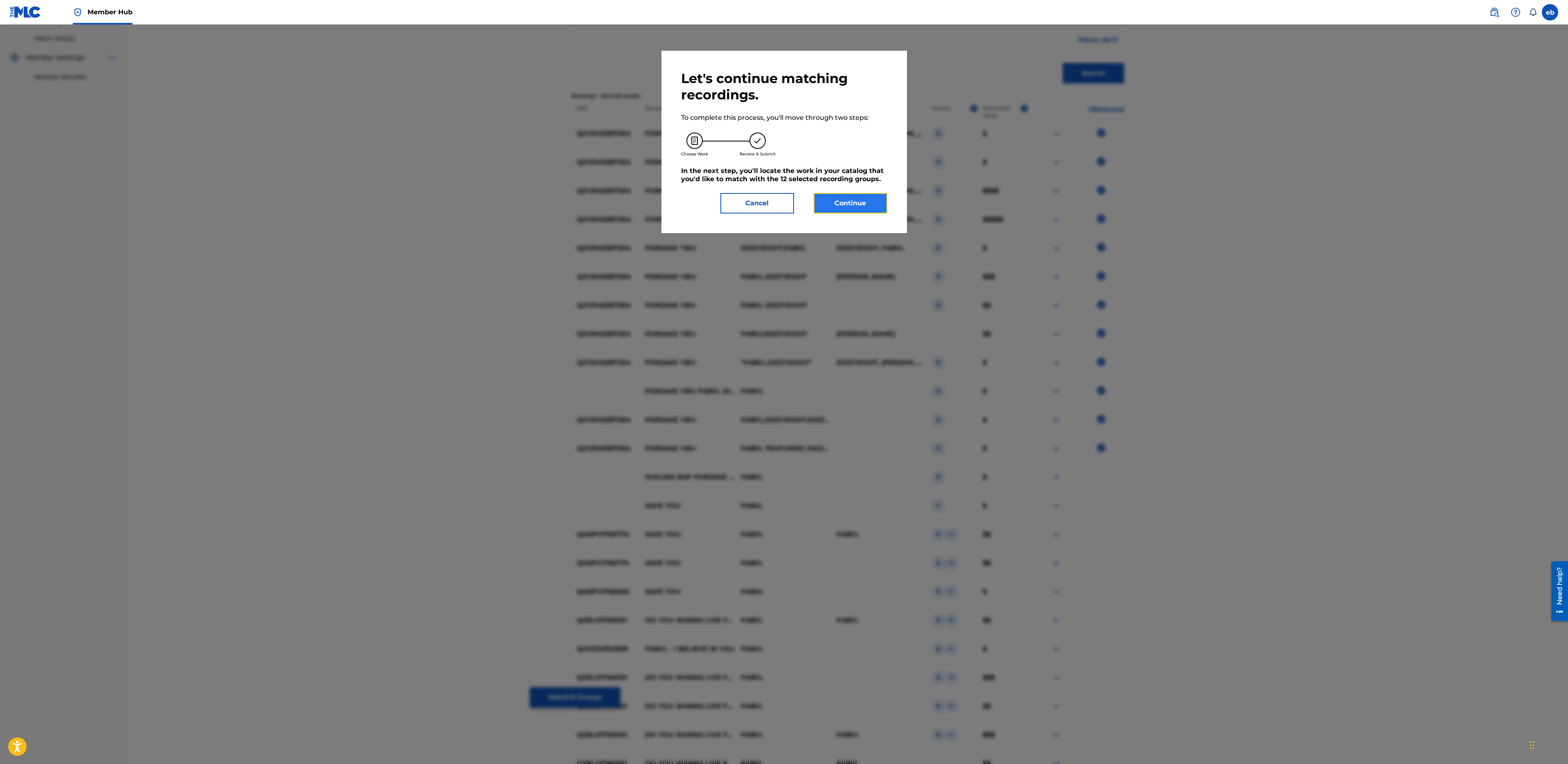
click at [851, 208] on button "Continue" at bounding box center [850, 203] width 74 height 21
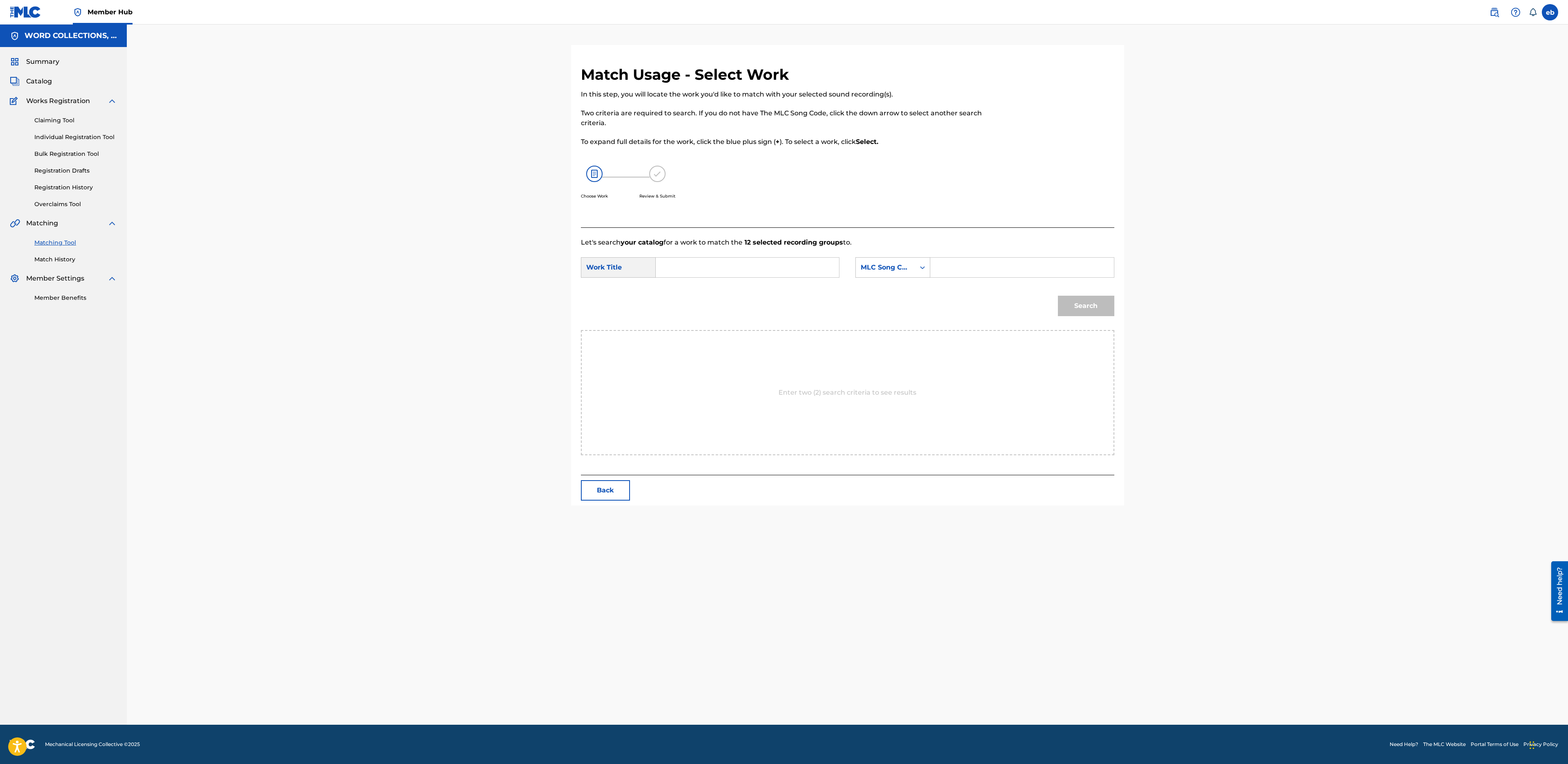
click at [724, 269] on input "Search Form" at bounding box center [747, 267] width 169 height 19
click at [667, 289] on div "forsake you" at bounding box center [686, 285] width 46 height 15
type input "forsake you"
click at [902, 265] on div "MLC Song Code" at bounding box center [886, 267] width 50 height 10
click at [894, 293] on div "Writer Name" at bounding box center [892, 288] width 74 height 21
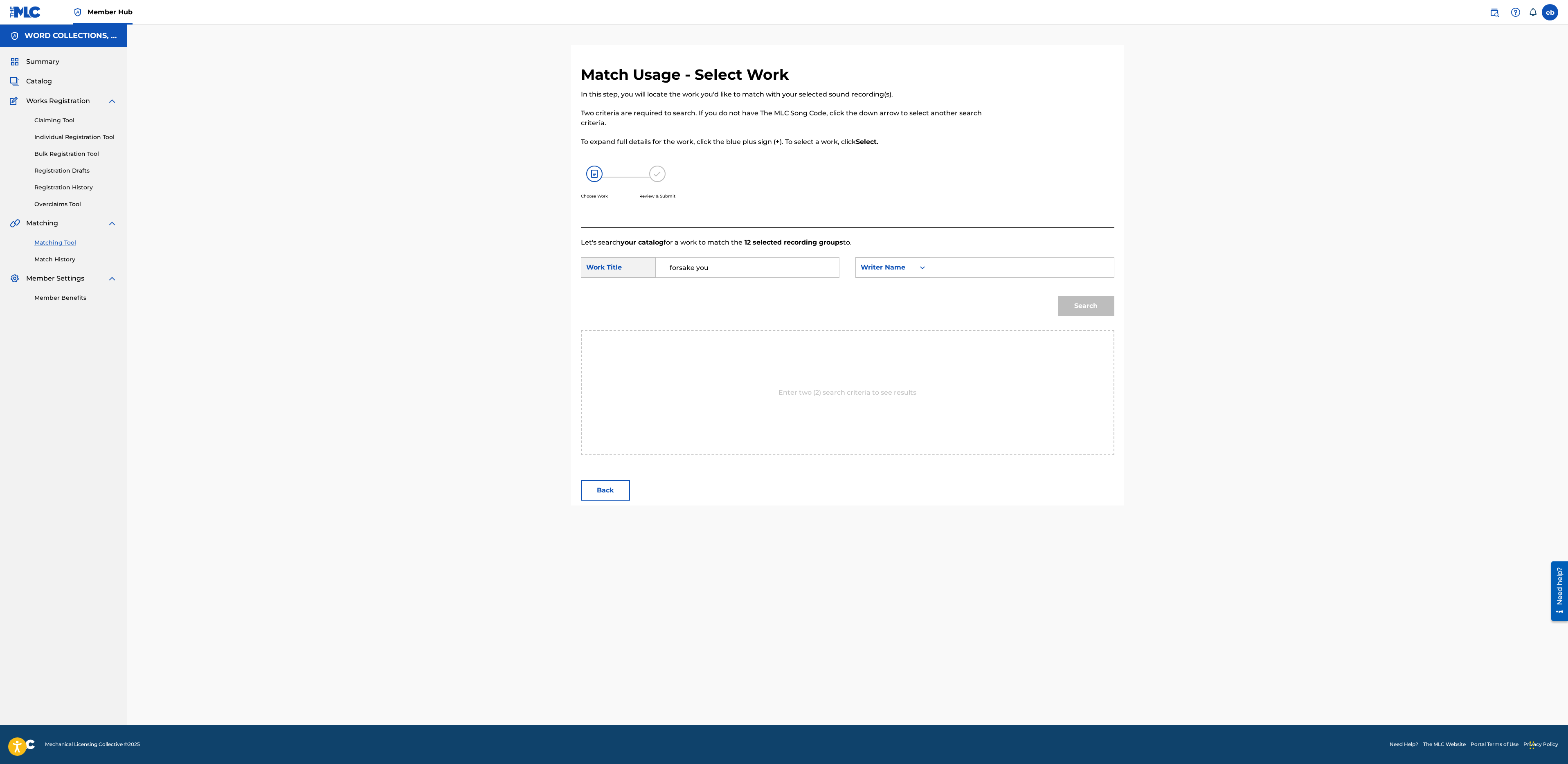
click at [958, 261] on input "Search Form" at bounding box center [1021, 267] width 169 height 19
type input "campbell"
click at [1058, 296] on button "Search" at bounding box center [1086, 306] width 57 height 21
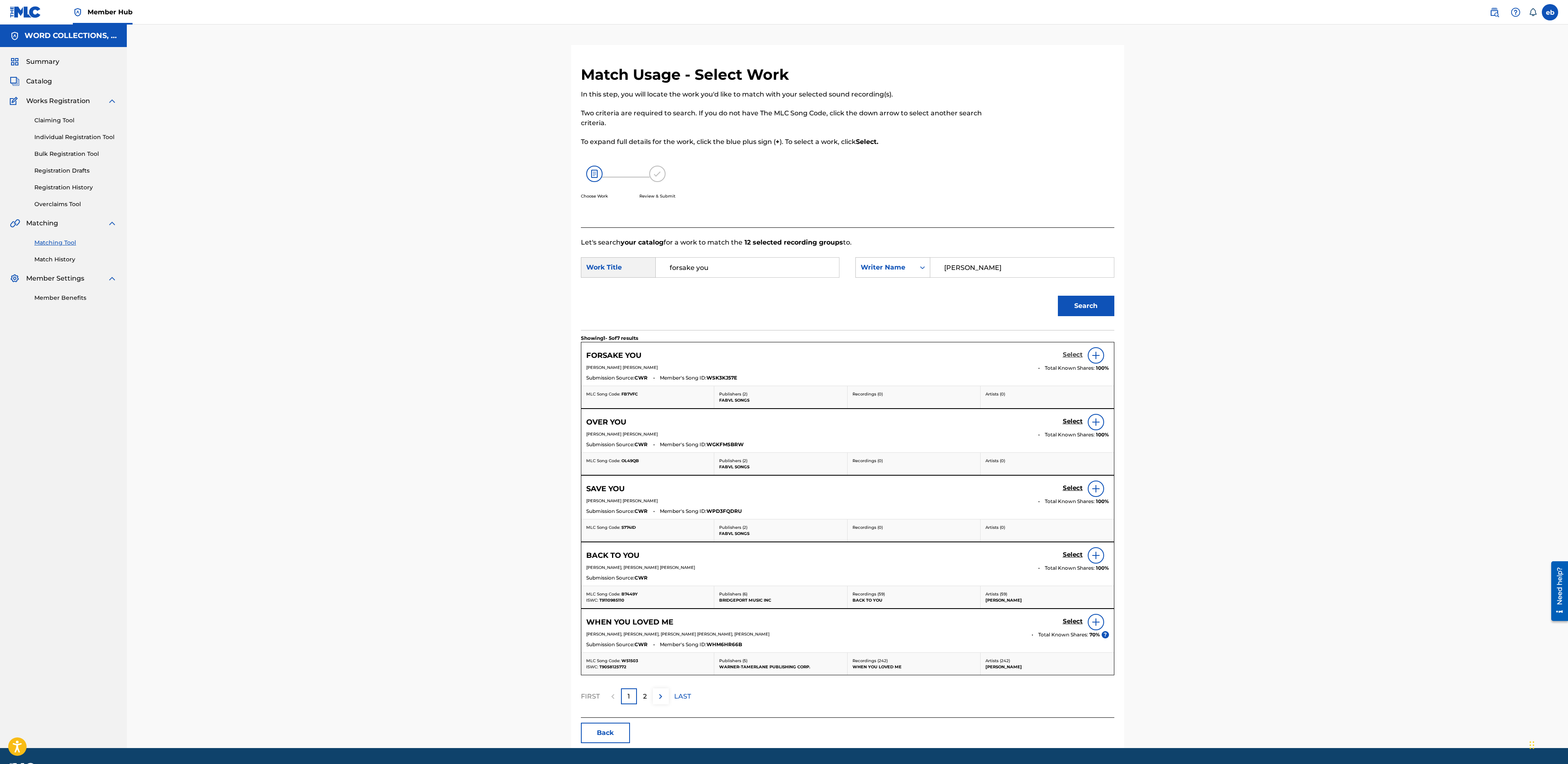
click at [1073, 356] on h5 "Select" at bounding box center [1073, 354] width 20 height 8
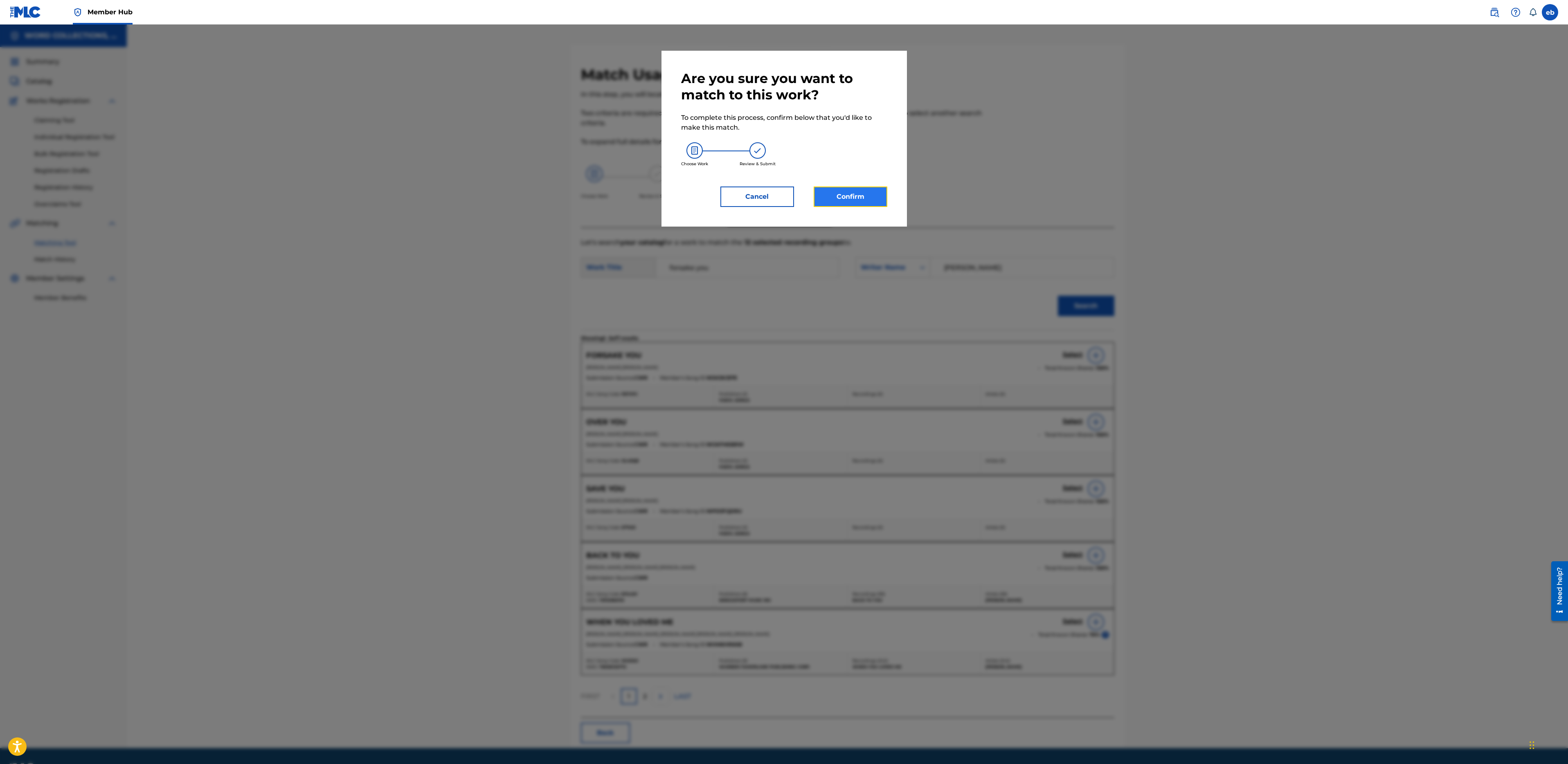
click at [860, 203] on button "Confirm" at bounding box center [850, 197] width 74 height 21
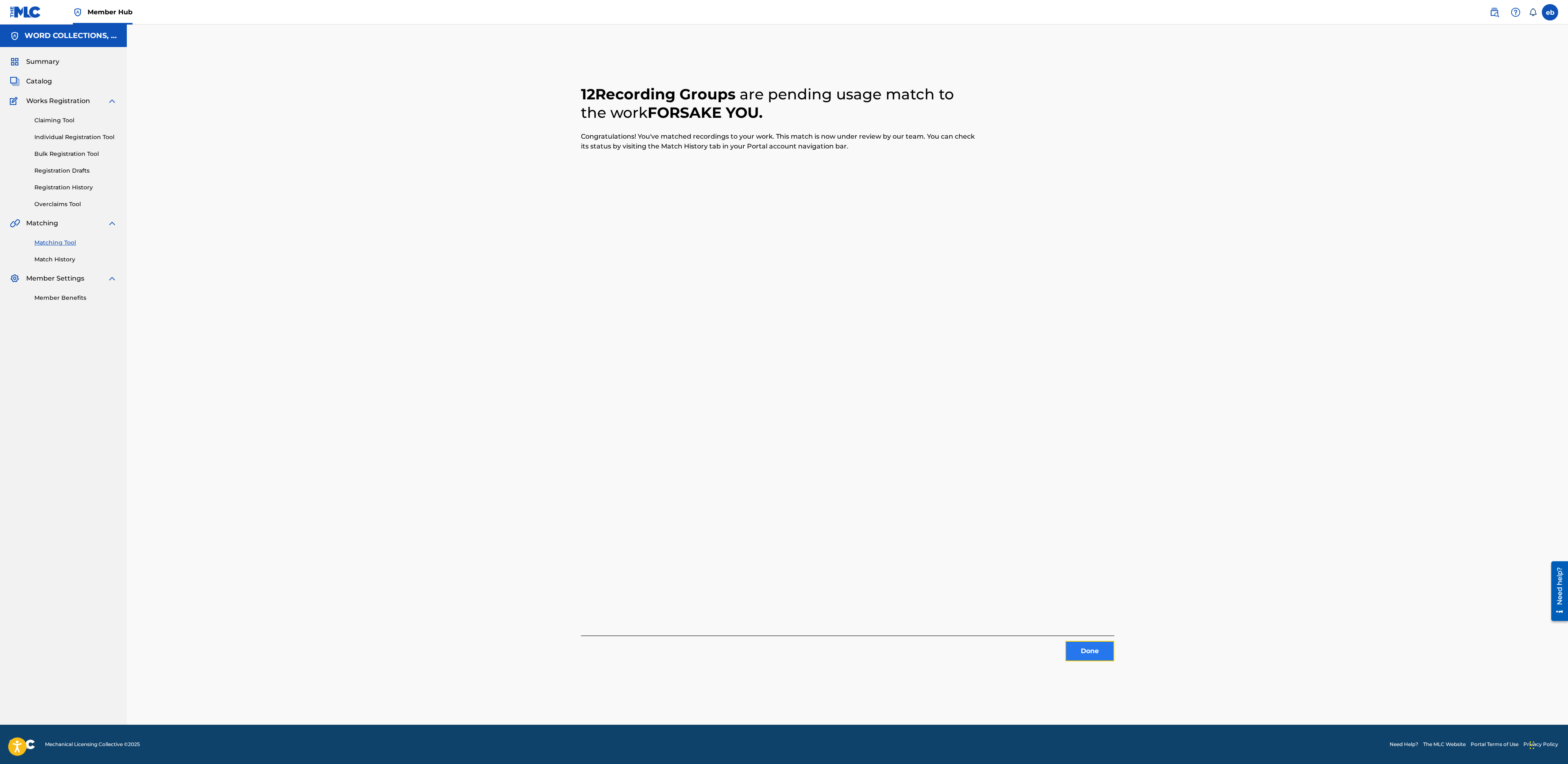
click at [1100, 655] on button "Done" at bounding box center [1090, 651] width 49 height 21
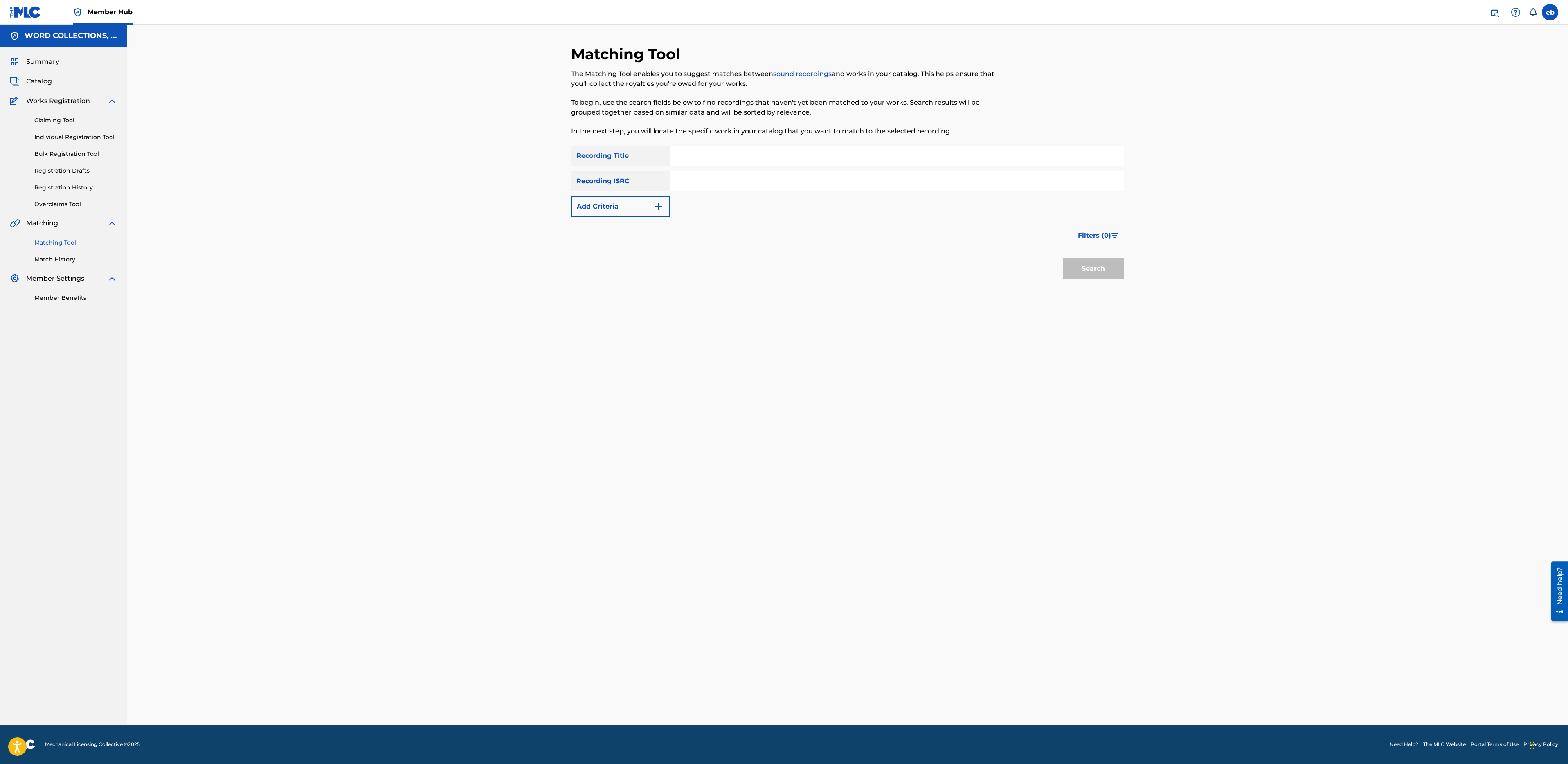
click at [748, 157] on input "Search Form" at bounding box center [897, 155] width 454 height 19
paste input "FORTNITE VS APEX RAP BATTLE"
type input "FORTNITE VS APEX RAP BATTLE"
click at [1063, 258] on button "Search" at bounding box center [1093, 269] width 62 height 21
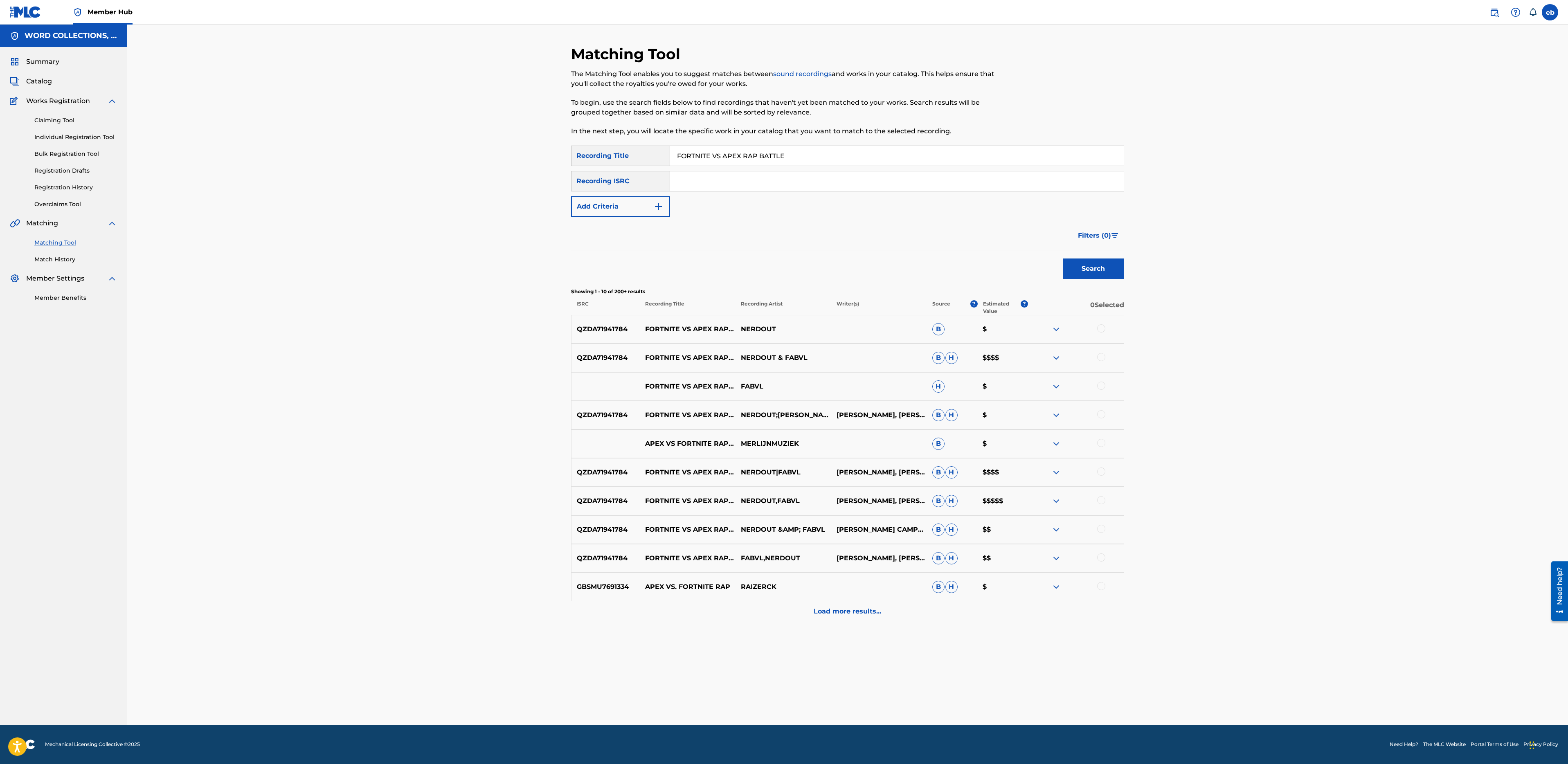
click at [1100, 356] on div at bounding box center [1102, 357] width 8 height 8
click at [1100, 329] on div at bounding box center [1102, 328] width 8 height 8
click at [1102, 386] on div at bounding box center [1102, 385] width 8 height 8
click at [1104, 414] on div at bounding box center [1102, 414] width 8 height 8
click at [1104, 444] on div at bounding box center [1102, 443] width 8 height 8
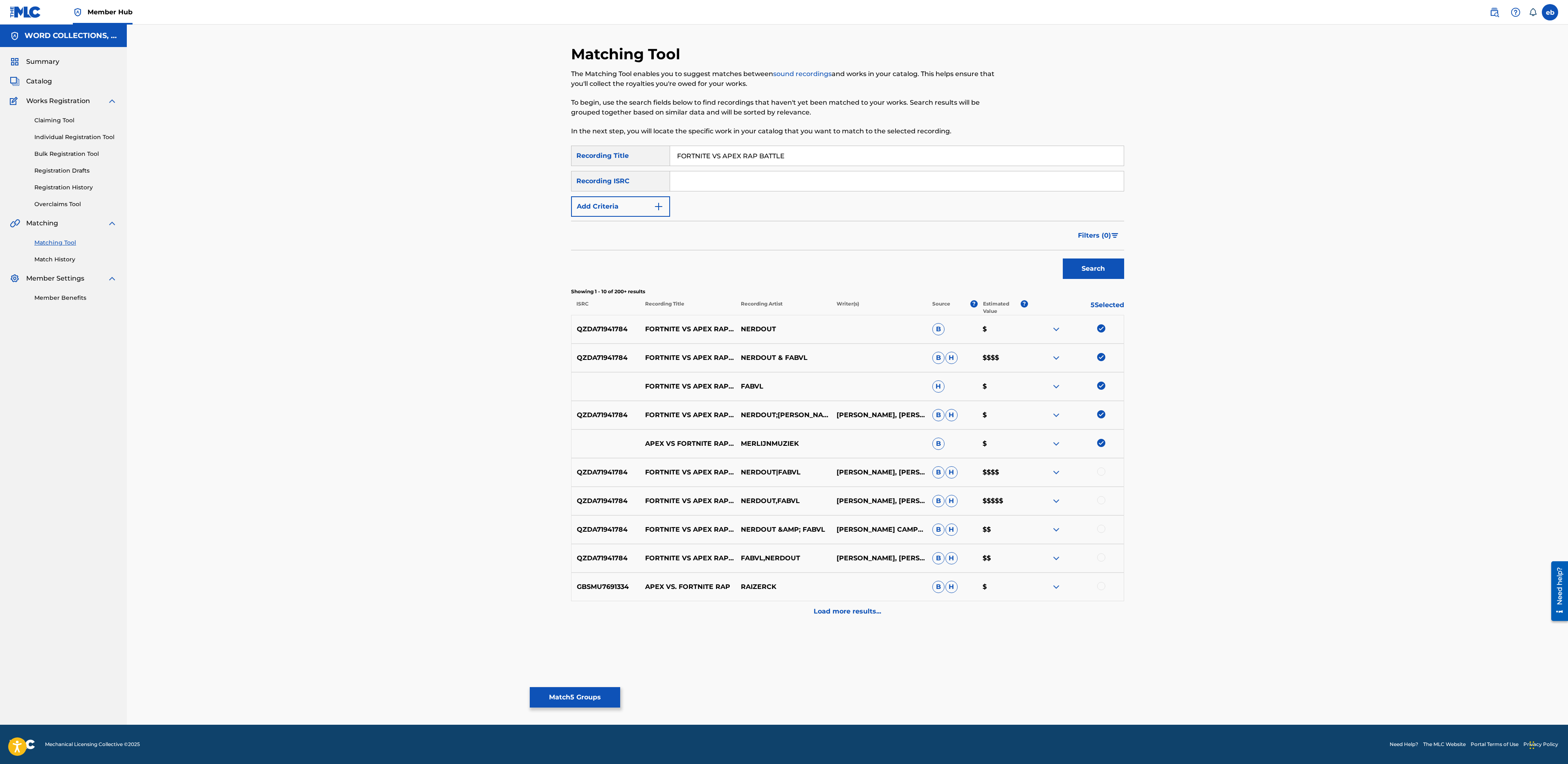
click at [1104, 470] on div at bounding box center [1102, 472] width 8 height 8
click at [1103, 446] on img at bounding box center [1102, 443] width 8 height 8
click at [1104, 499] on div at bounding box center [1102, 500] width 8 height 8
click at [1102, 531] on div at bounding box center [1102, 529] width 8 height 8
click at [1102, 554] on div at bounding box center [1102, 557] width 8 height 8
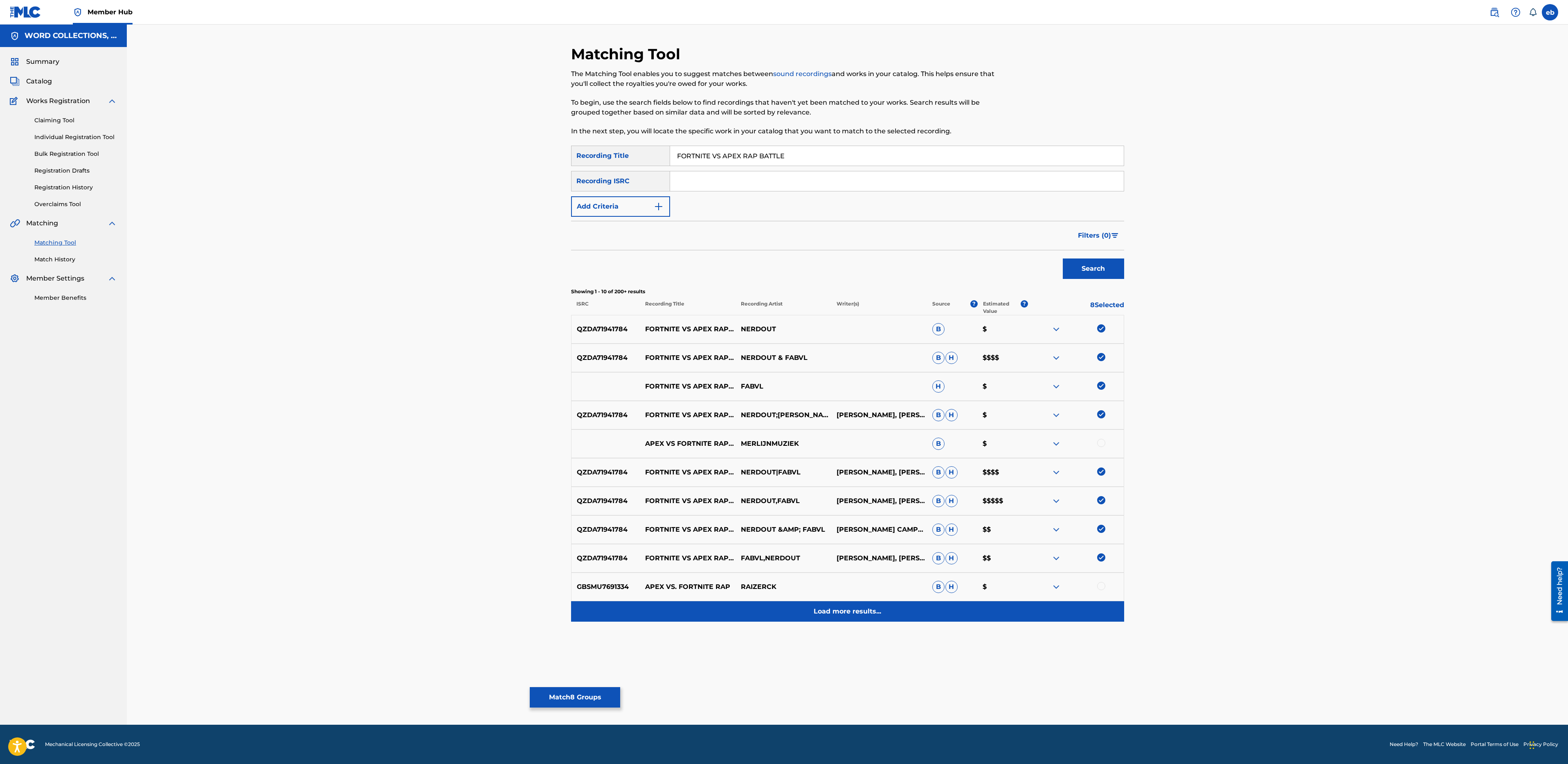
click at [869, 619] on div "Load more results..." at bounding box center [847, 611] width 553 height 21
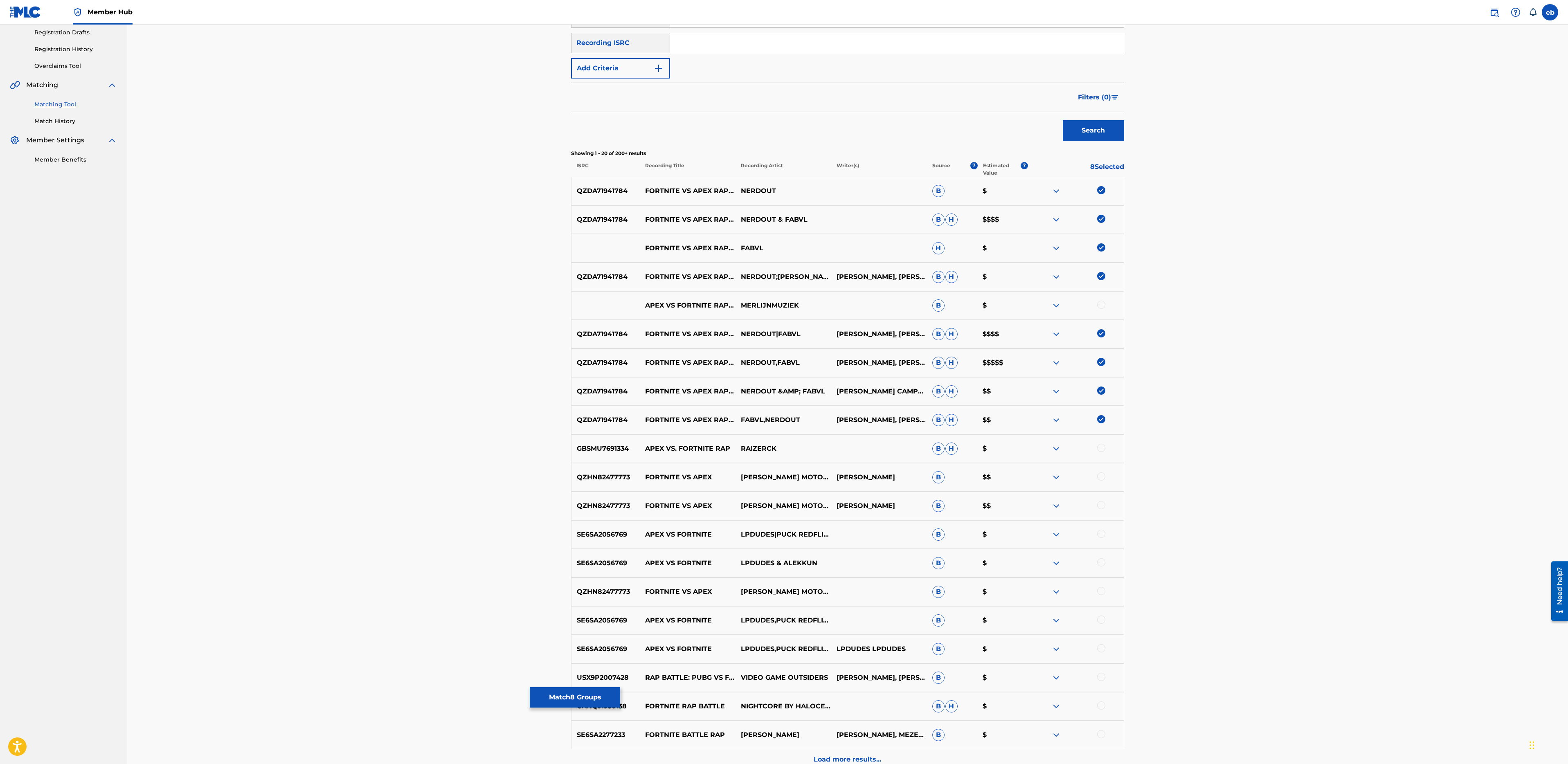
scroll to position [224, 0]
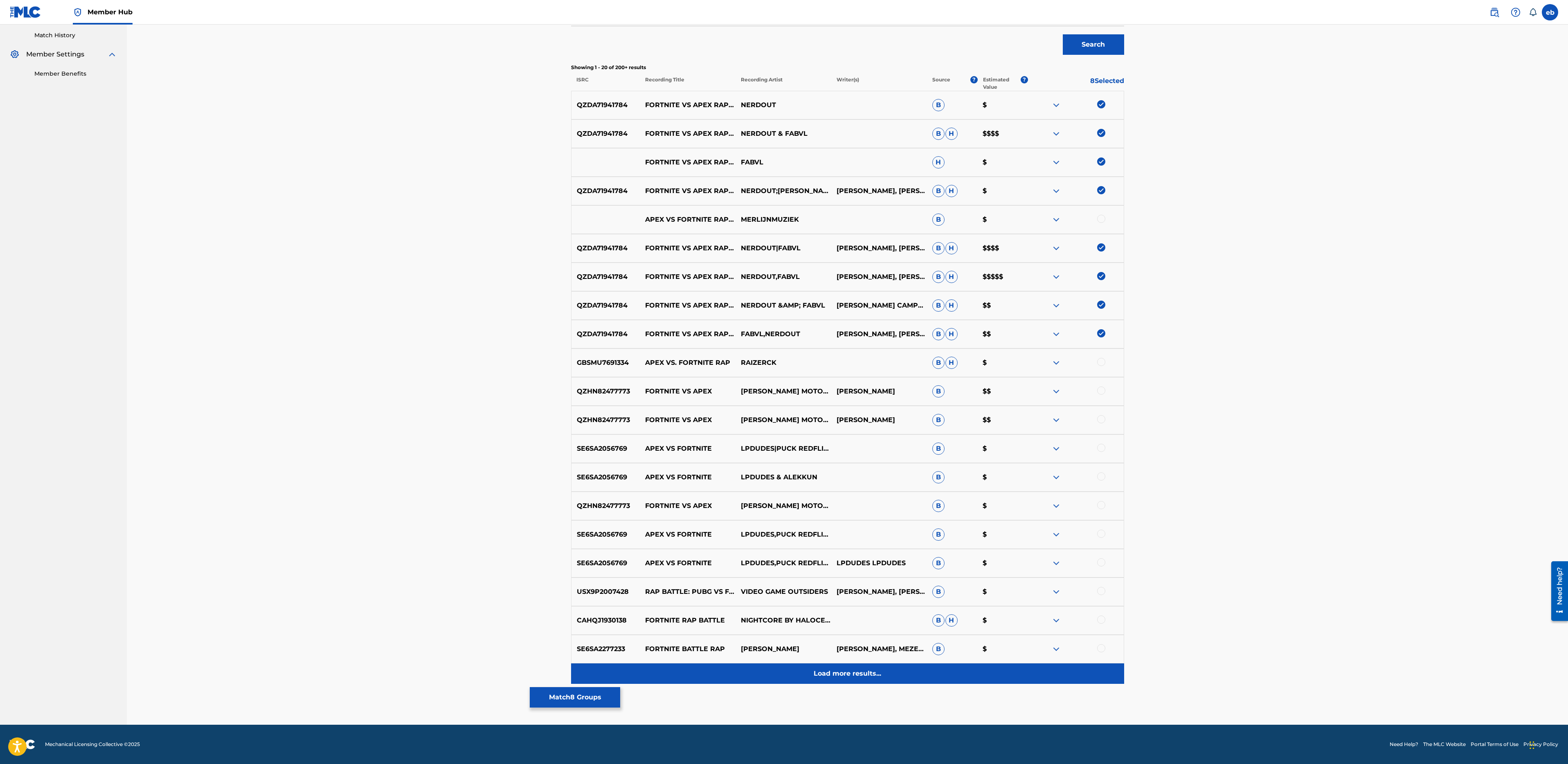
click at [867, 671] on p "Load more results..." at bounding box center [847, 674] width 68 height 10
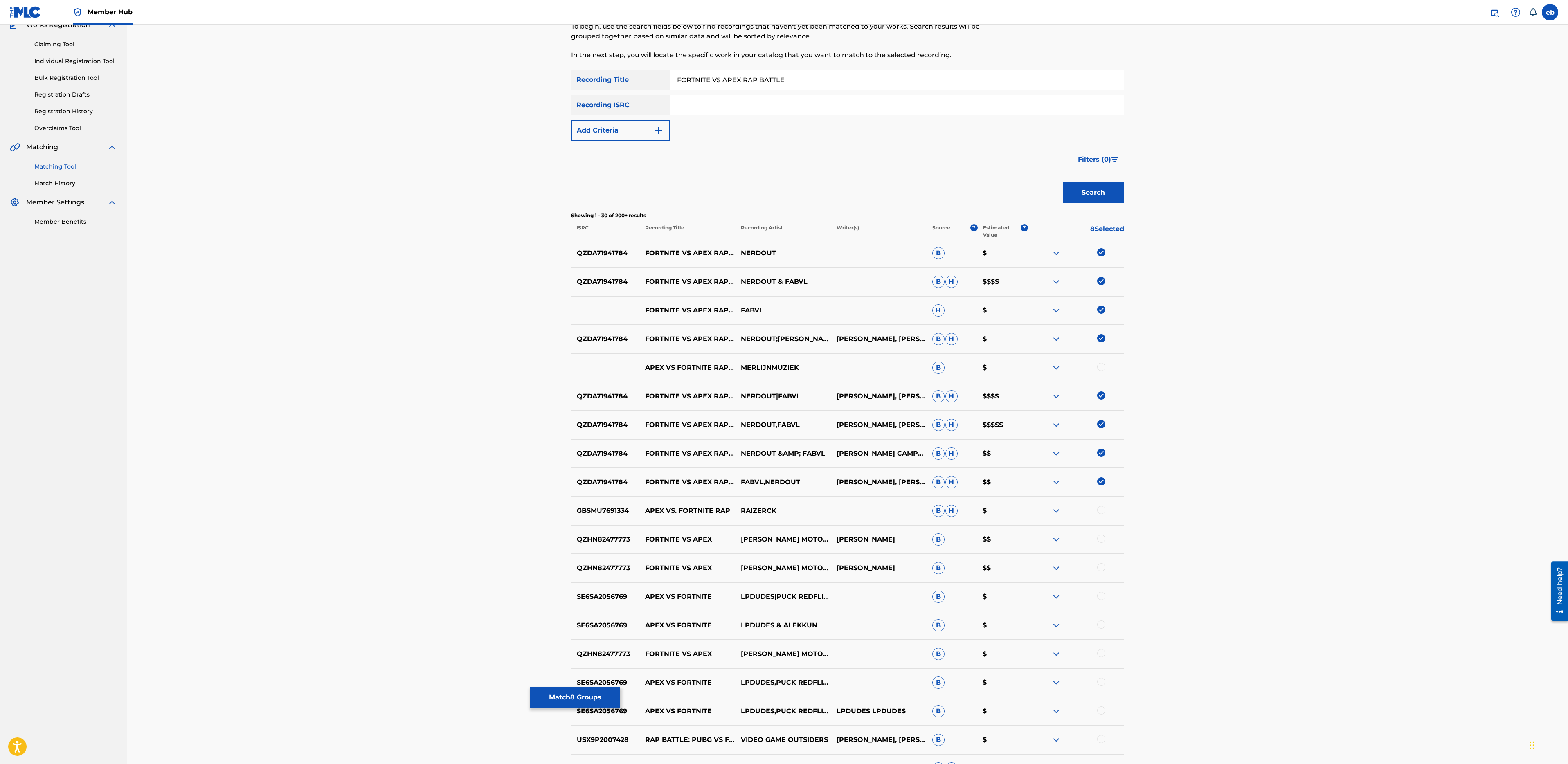
scroll to position [77, 0]
click at [629, 128] on button "Add Criteria" at bounding box center [620, 130] width 99 height 21
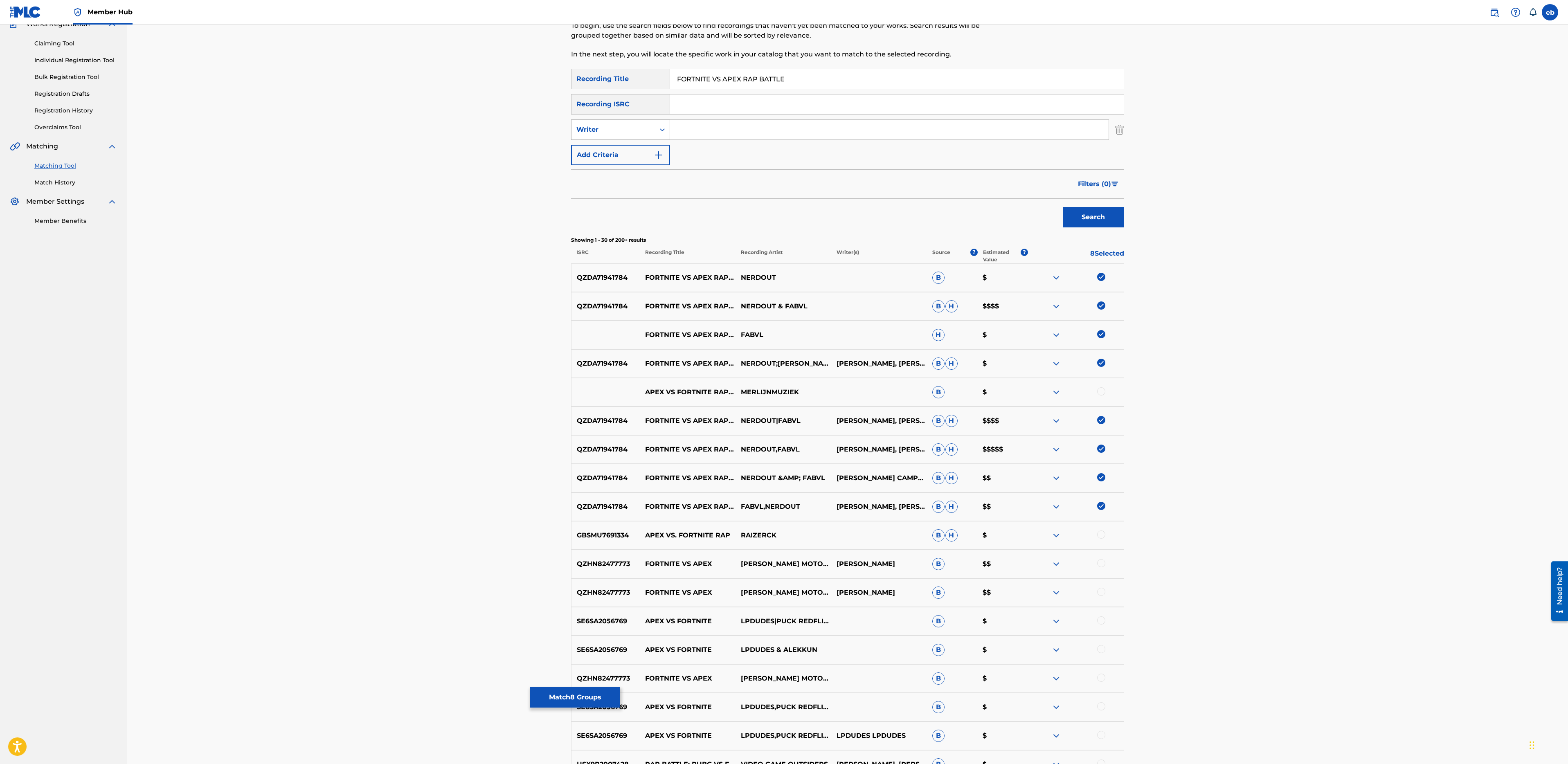
click at [623, 123] on div "Writer" at bounding box center [613, 129] width 84 height 15
click at [625, 150] on div "Recording Artist" at bounding box center [621, 150] width 98 height 21
click at [699, 133] on input "Search Form" at bounding box center [889, 129] width 439 height 19
click at [1063, 207] on button "Search" at bounding box center [1093, 218] width 62 height 21
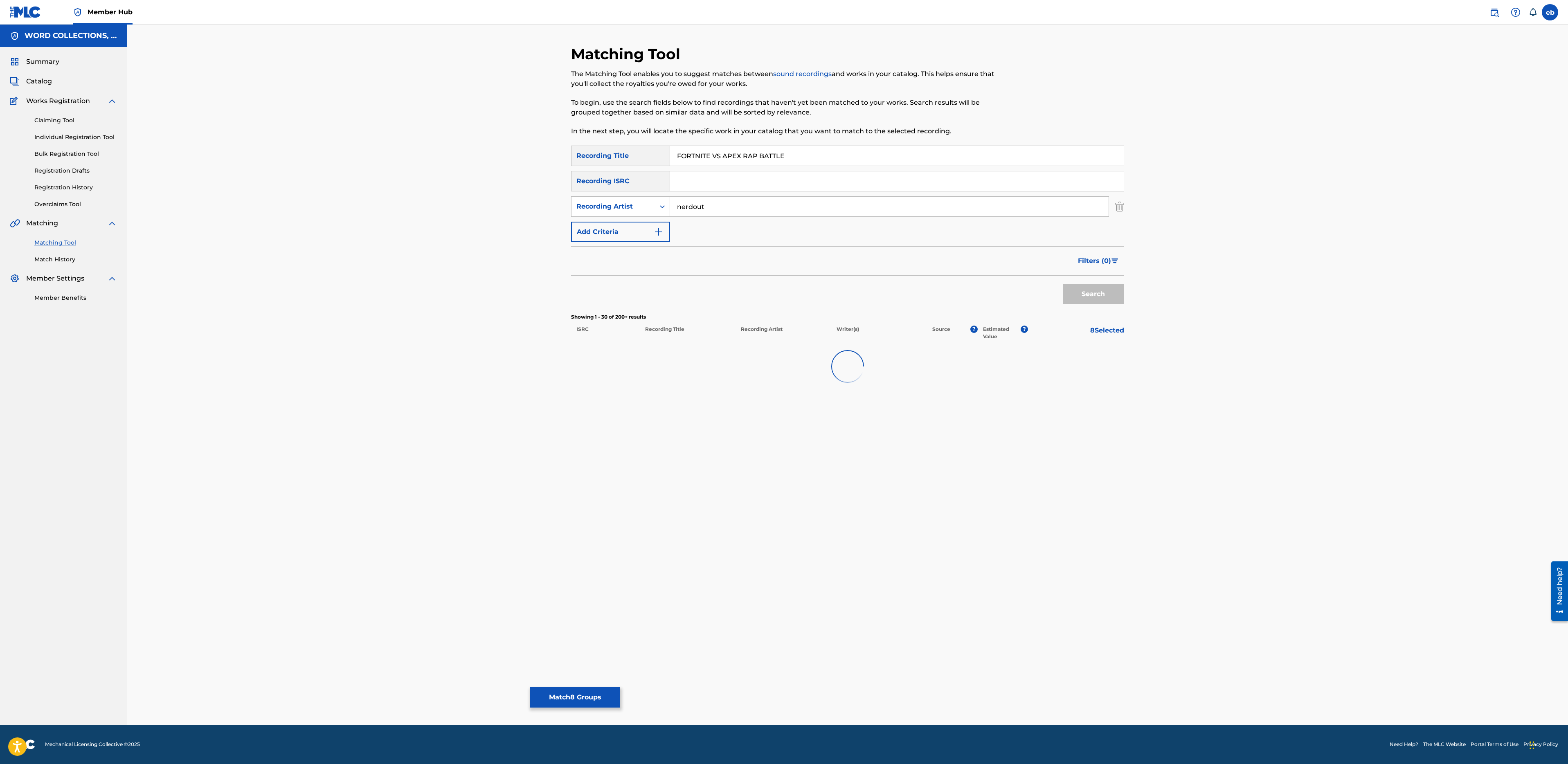
scroll to position [0, 0]
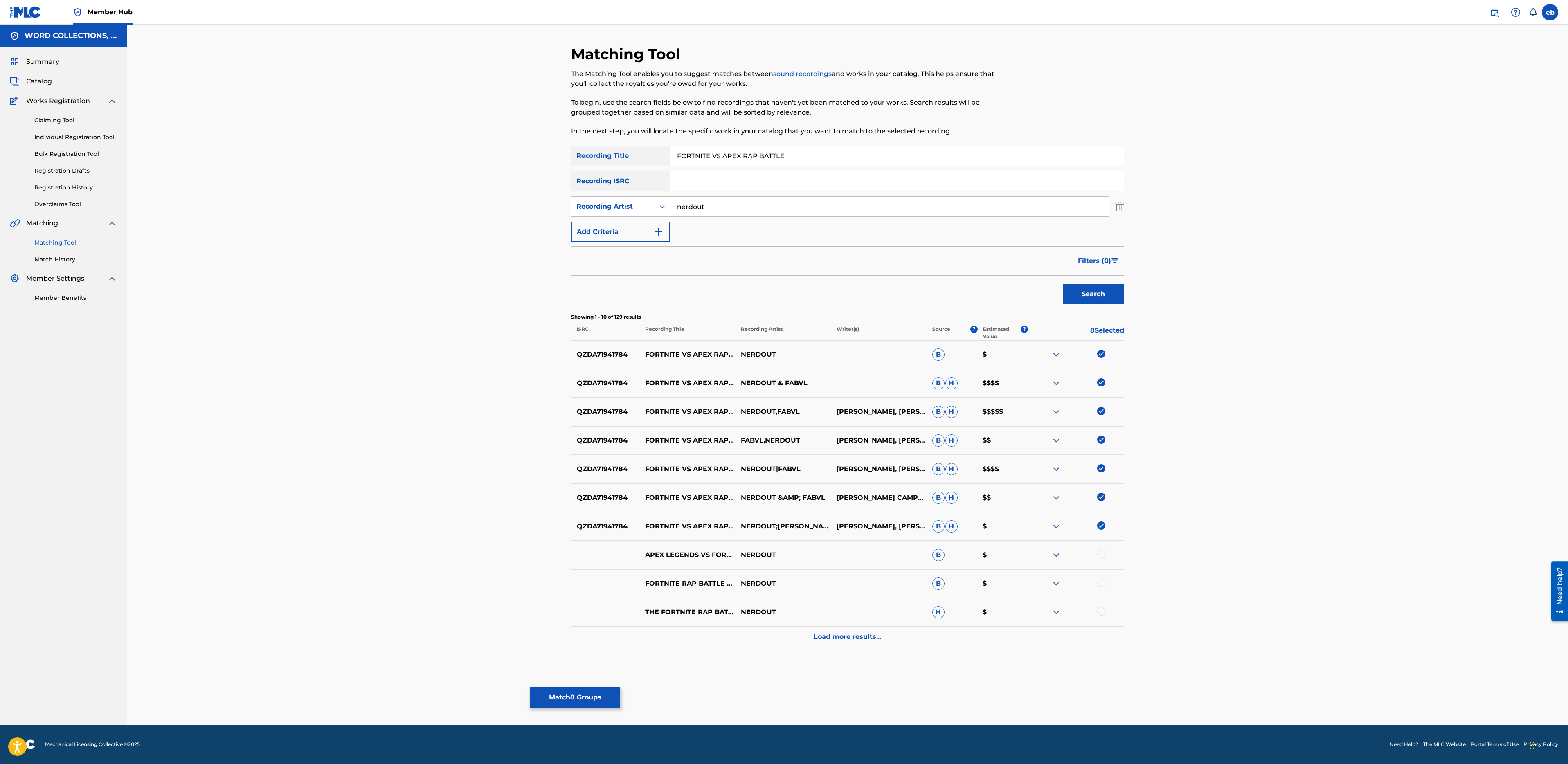
click at [1104, 554] on div at bounding box center [1102, 554] width 8 height 8
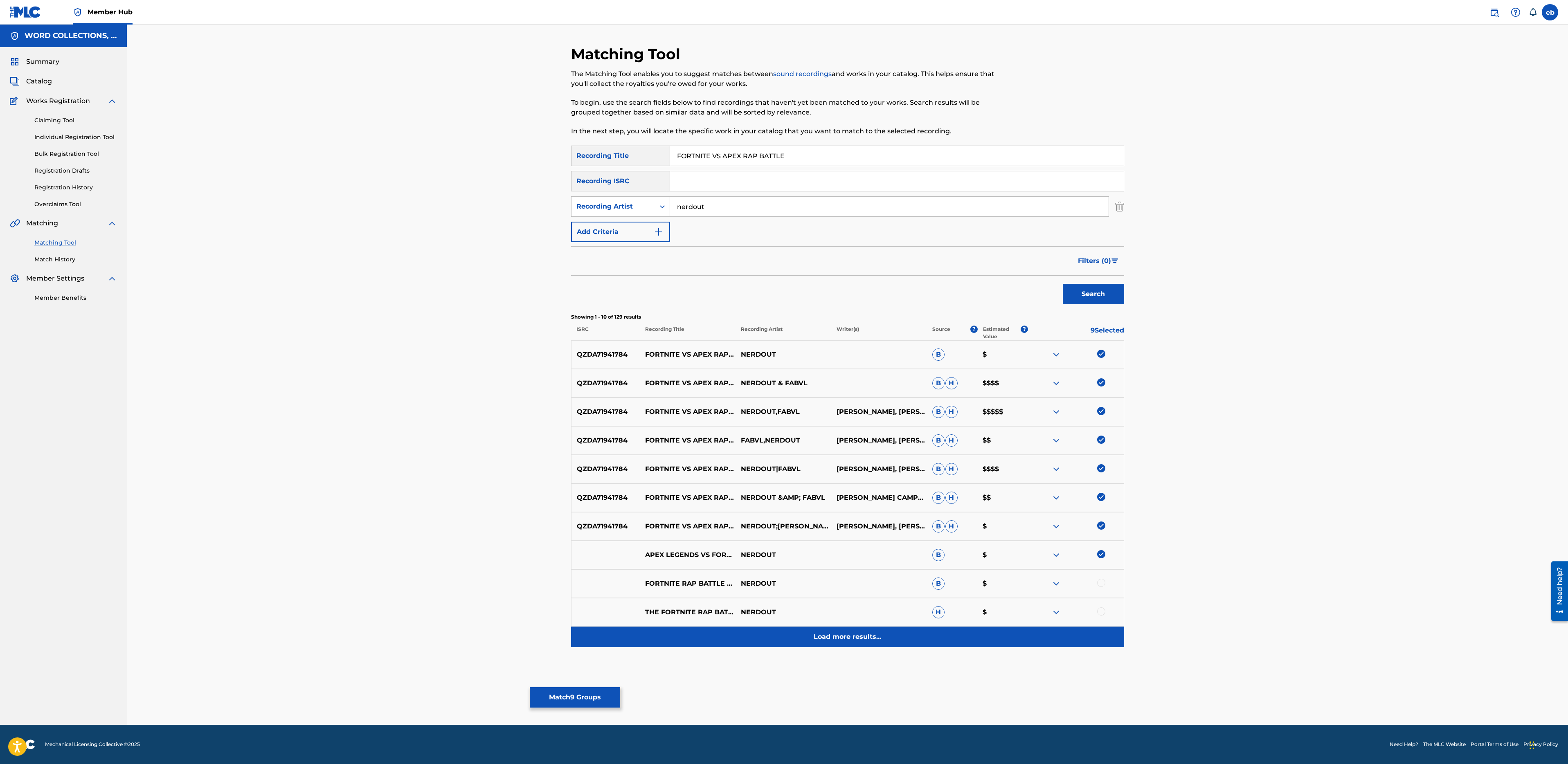
click at [853, 644] on div "Load more results..." at bounding box center [847, 637] width 553 height 21
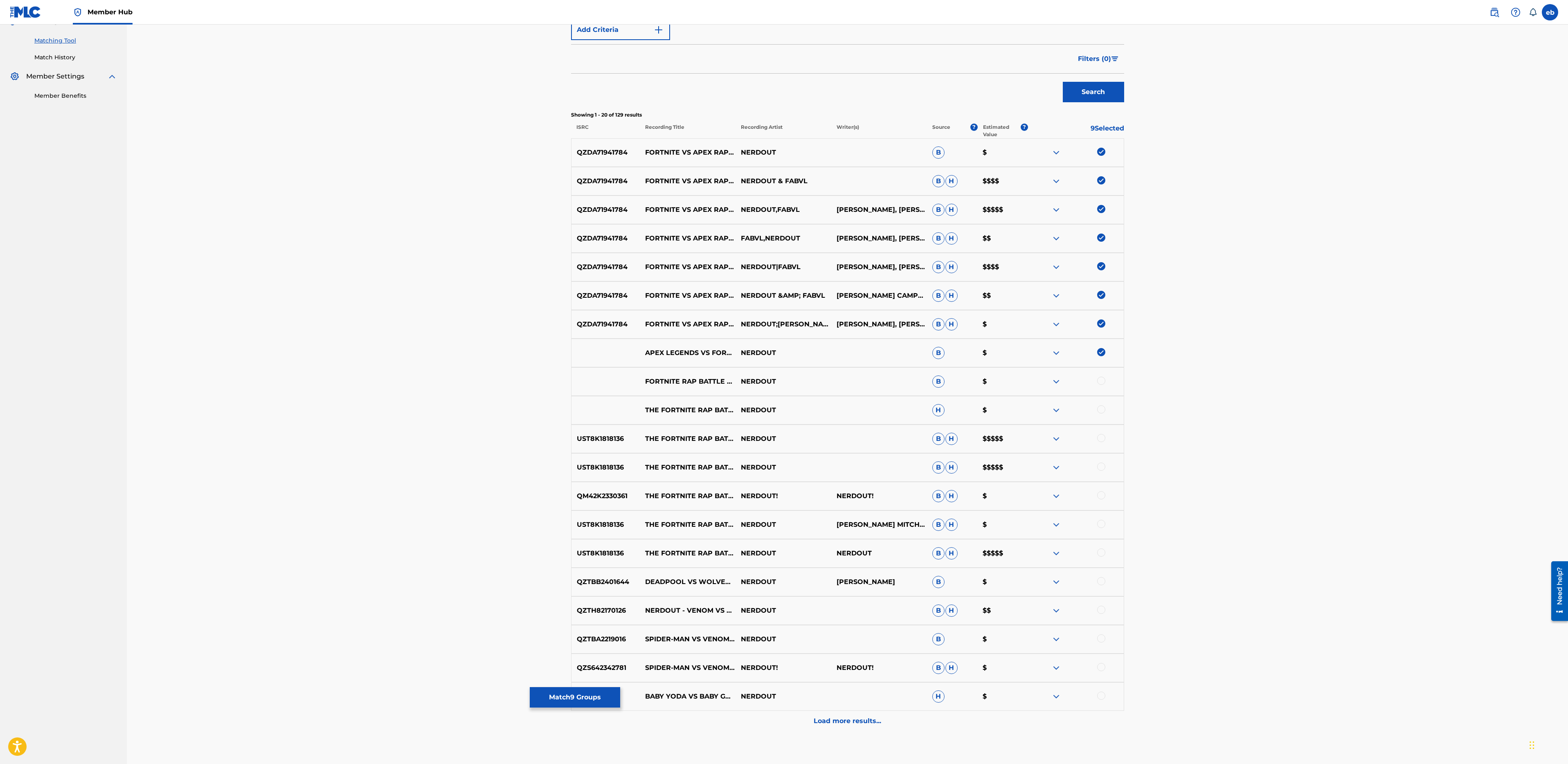
scroll to position [249, 0]
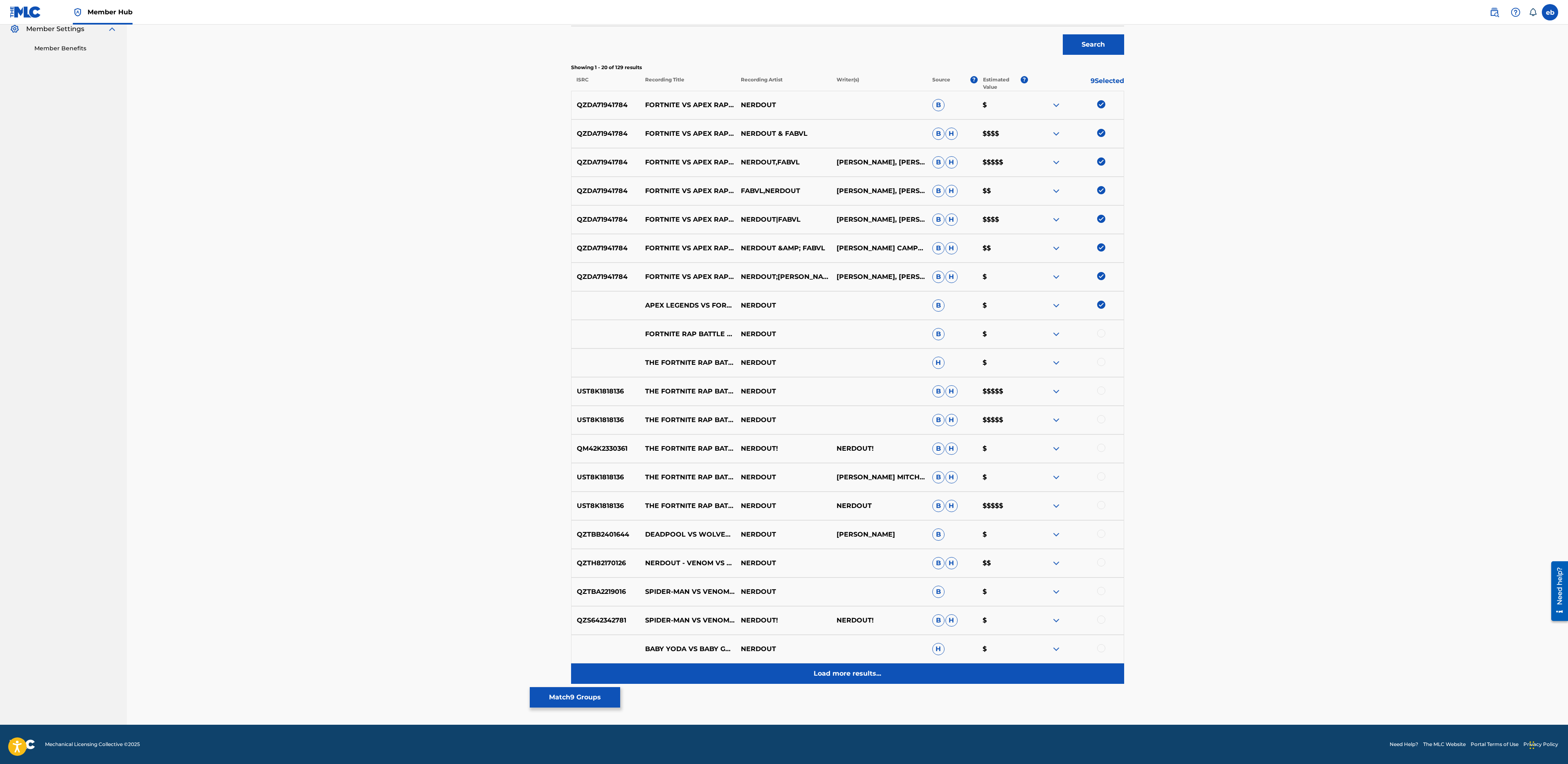
click at [843, 675] on p "Load more results..." at bounding box center [847, 674] width 68 height 10
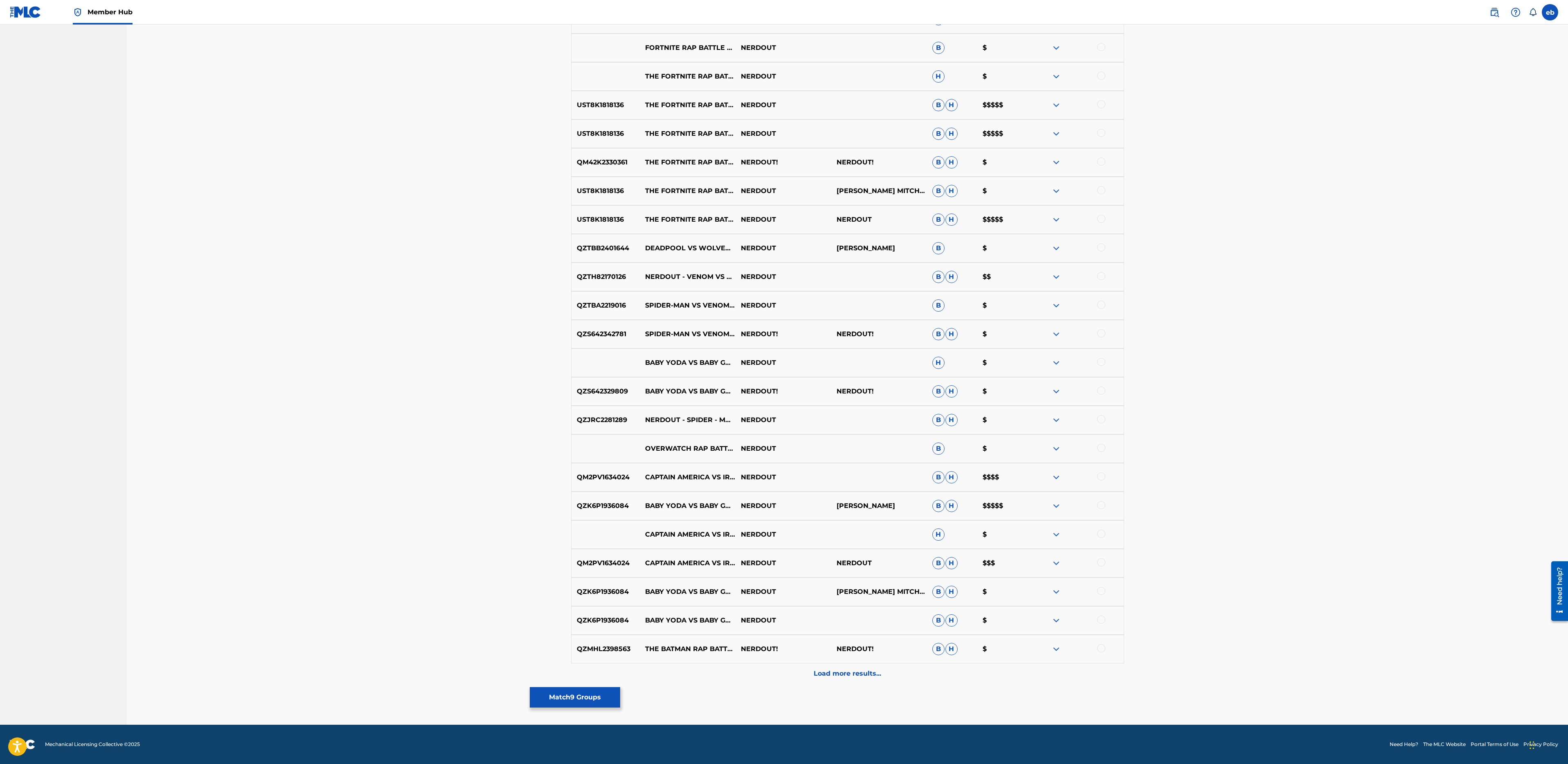
scroll to position [0, 0]
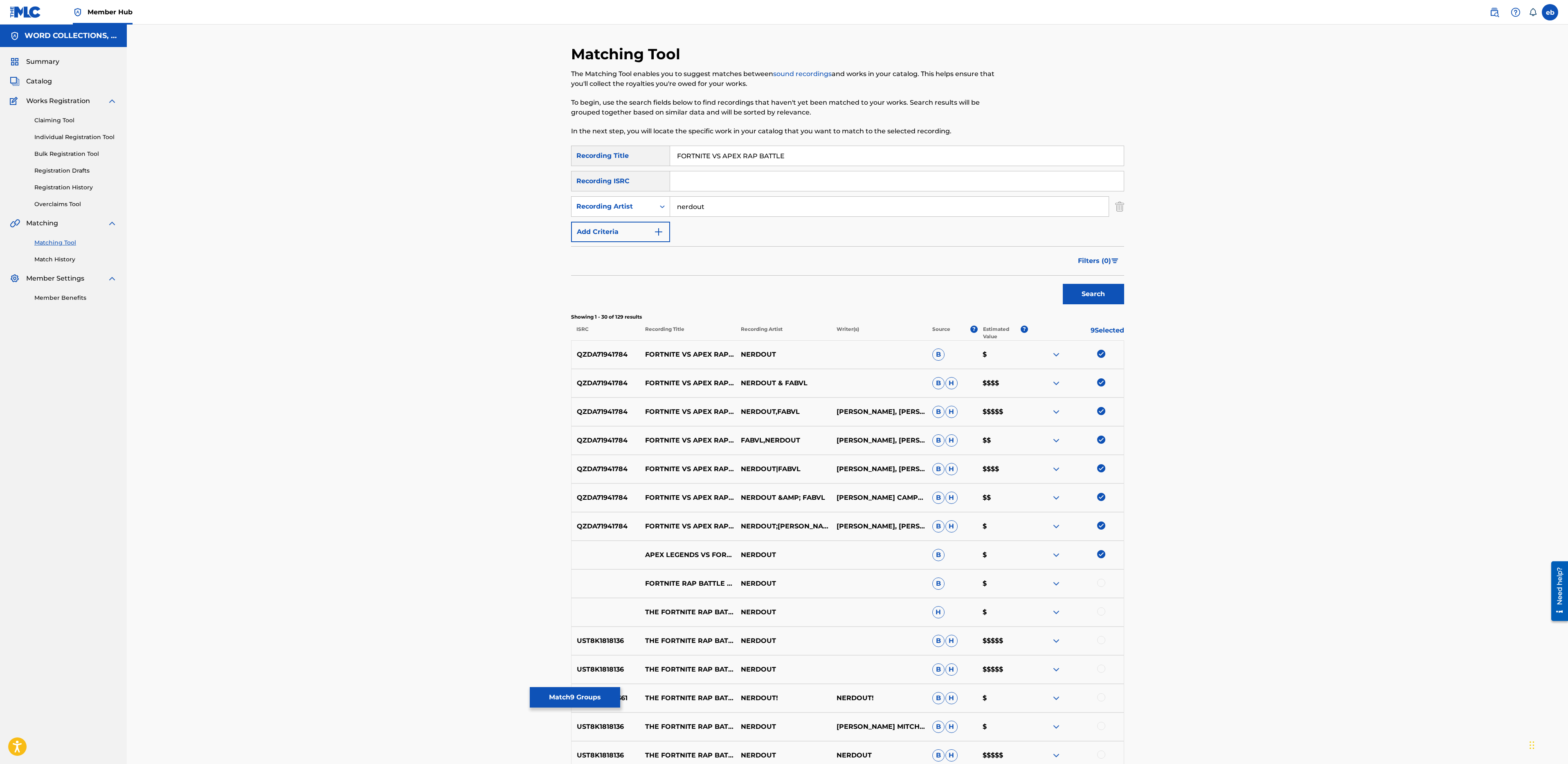
drag, startPoint x: 786, startPoint y: 209, endPoint x: 510, endPoint y: 209, distance: 276.0
click at [510, 209] on div "Matching Tool The Matching Tool enables you to suggest matches between sound re…" at bounding box center [848, 642] width 1442 height 1236
type input "fabvl"
click at [1063, 284] on button "Search" at bounding box center [1093, 294] width 62 height 21
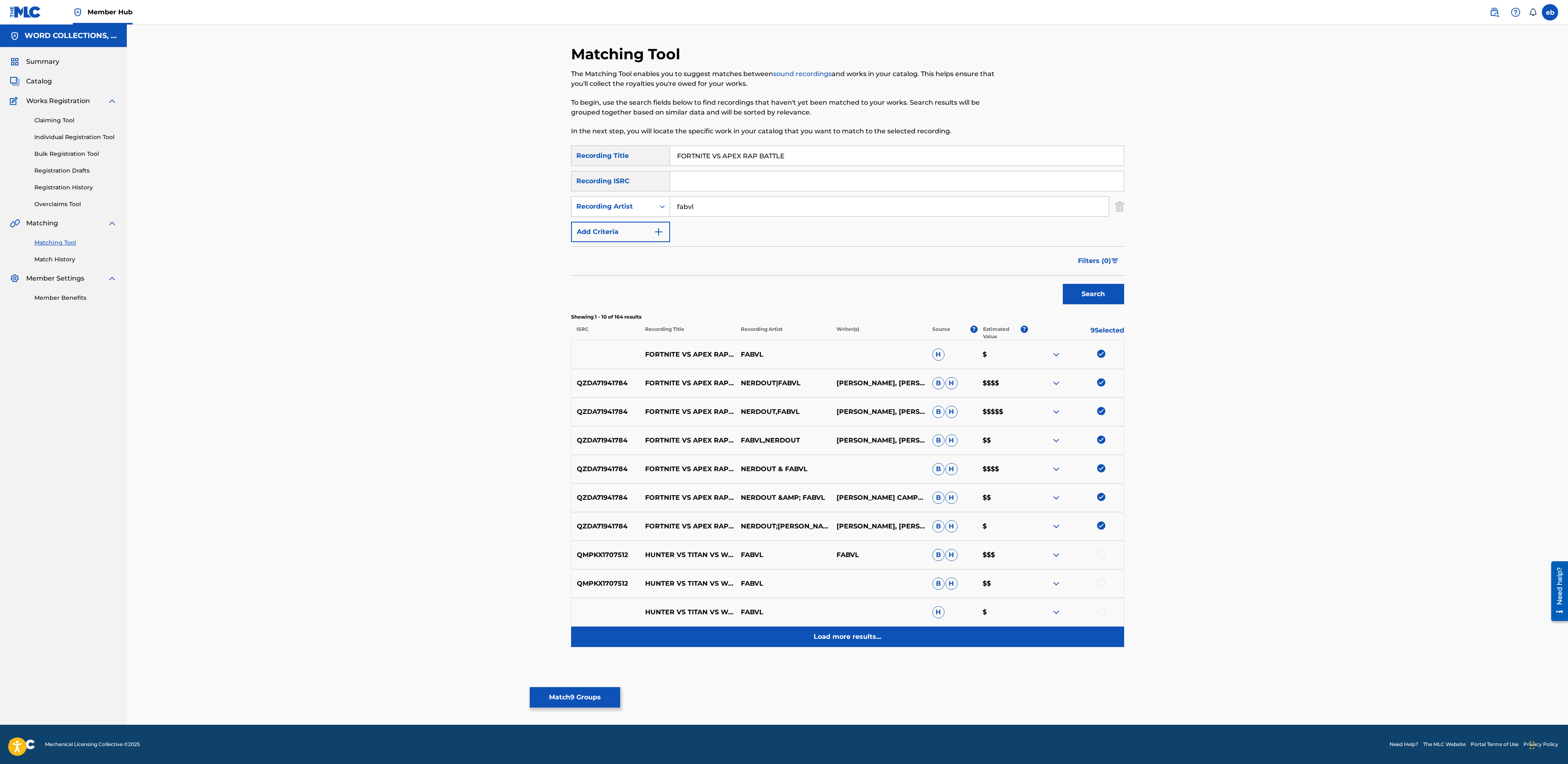
click at [855, 638] on p "Load more results..." at bounding box center [847, 637] width 68 height 10
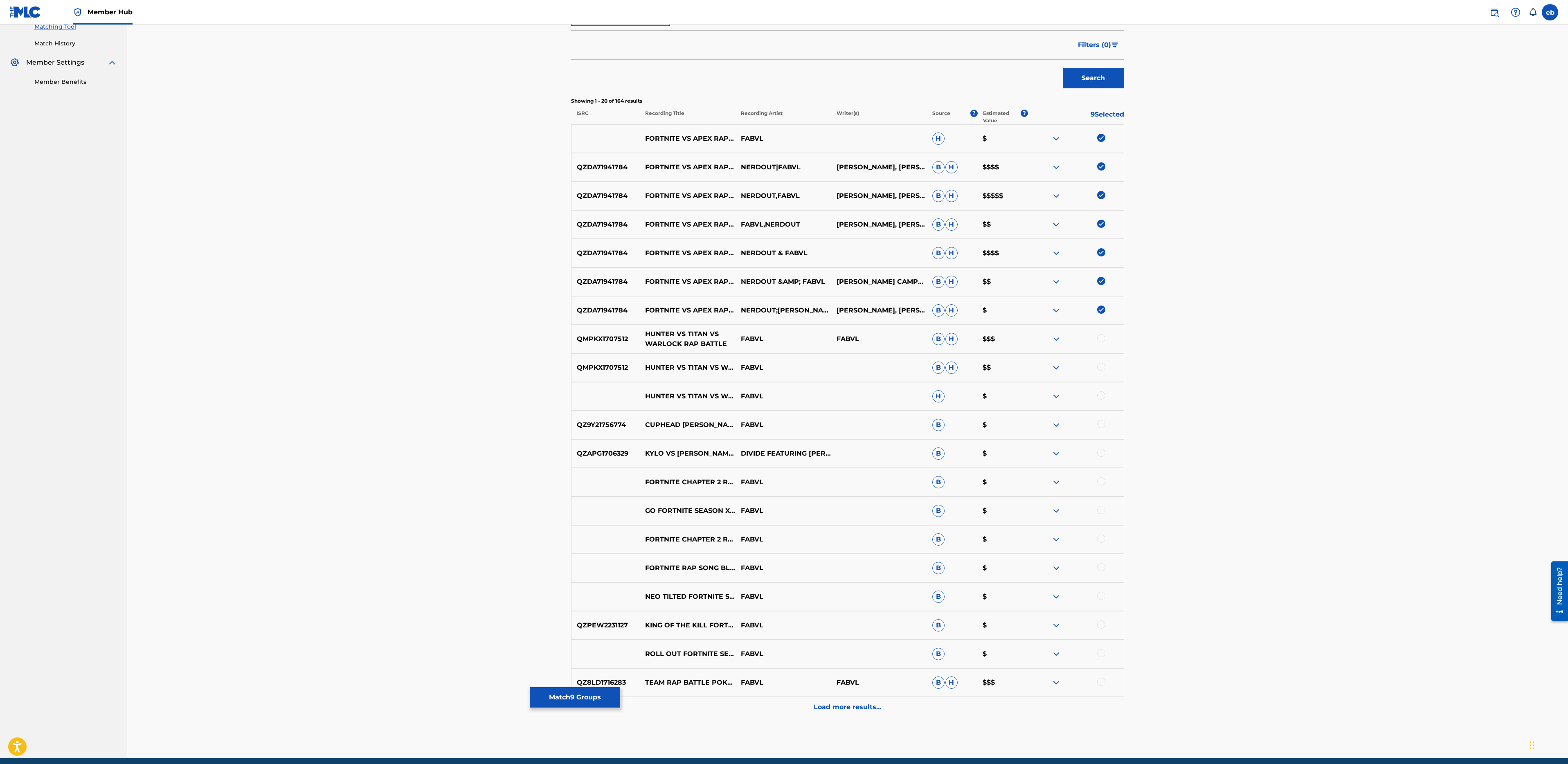
scroll to position [223, 0]
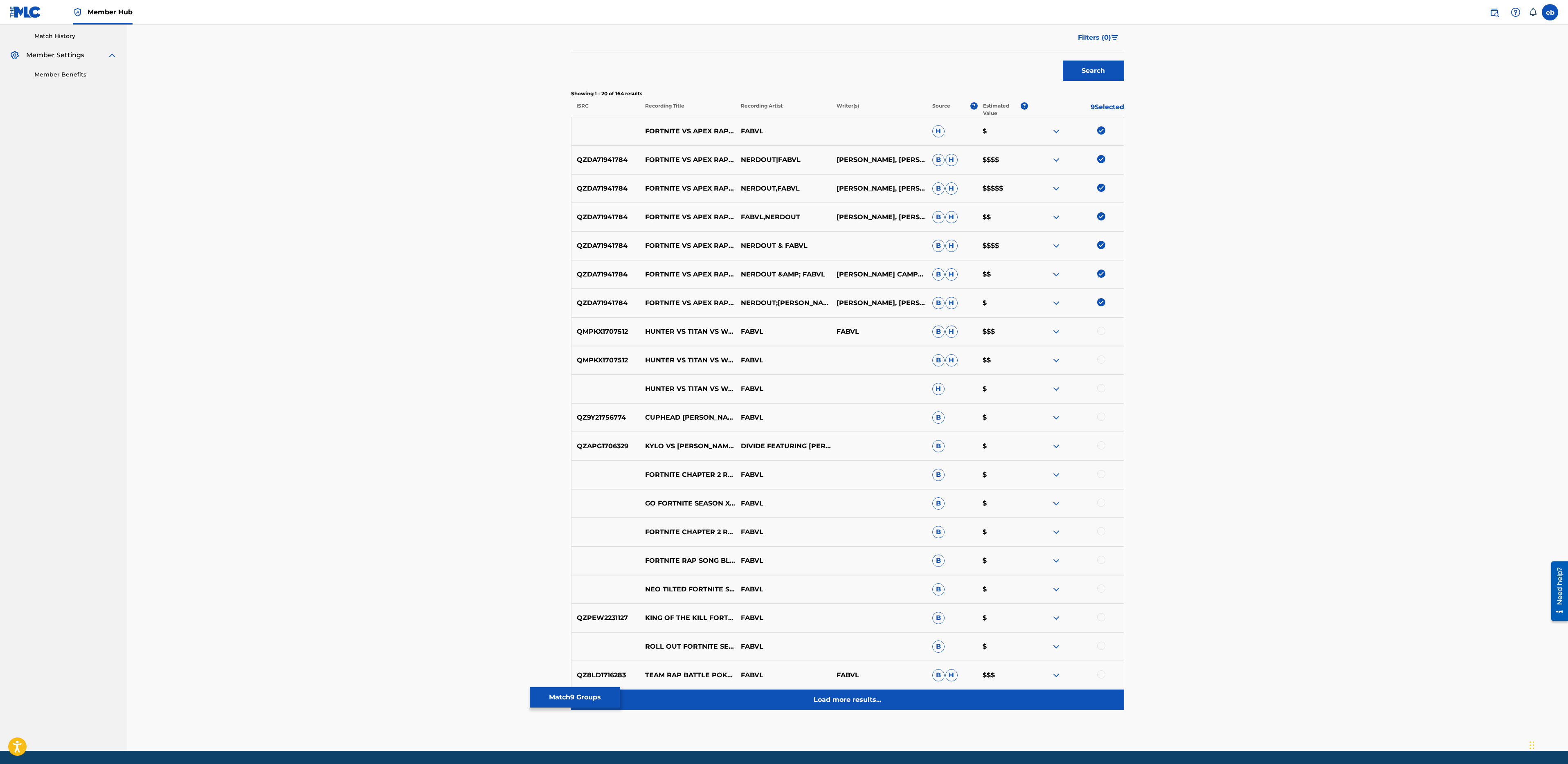
click at [855, 705] on div "Load more results..." at bounding box center [847, 700] width 553 height 21
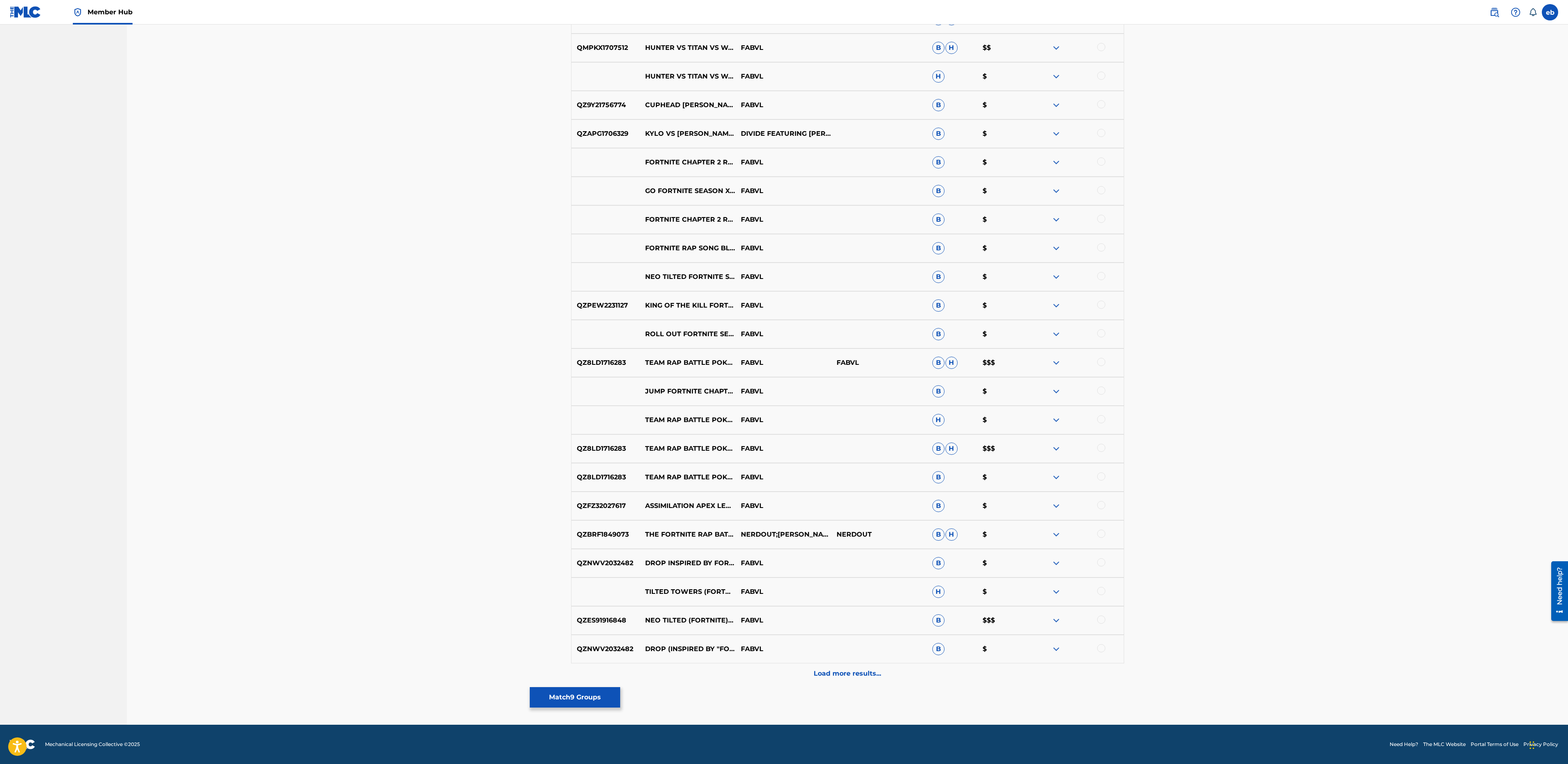
scroll to position [0, 0]
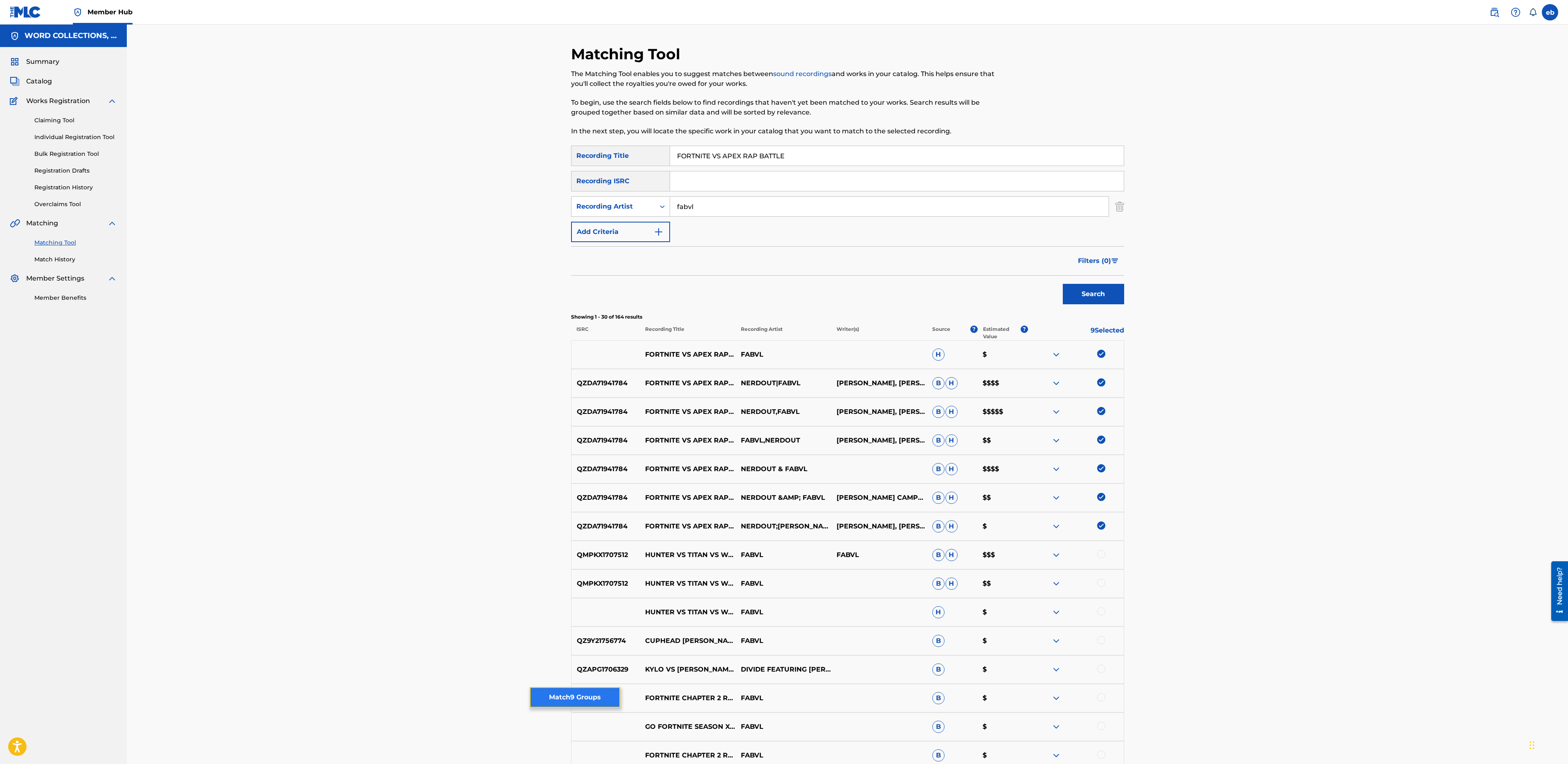
click at [573, 691] on button "Match 9 Groups" at bounding box center [575, 698] width 91 height 21
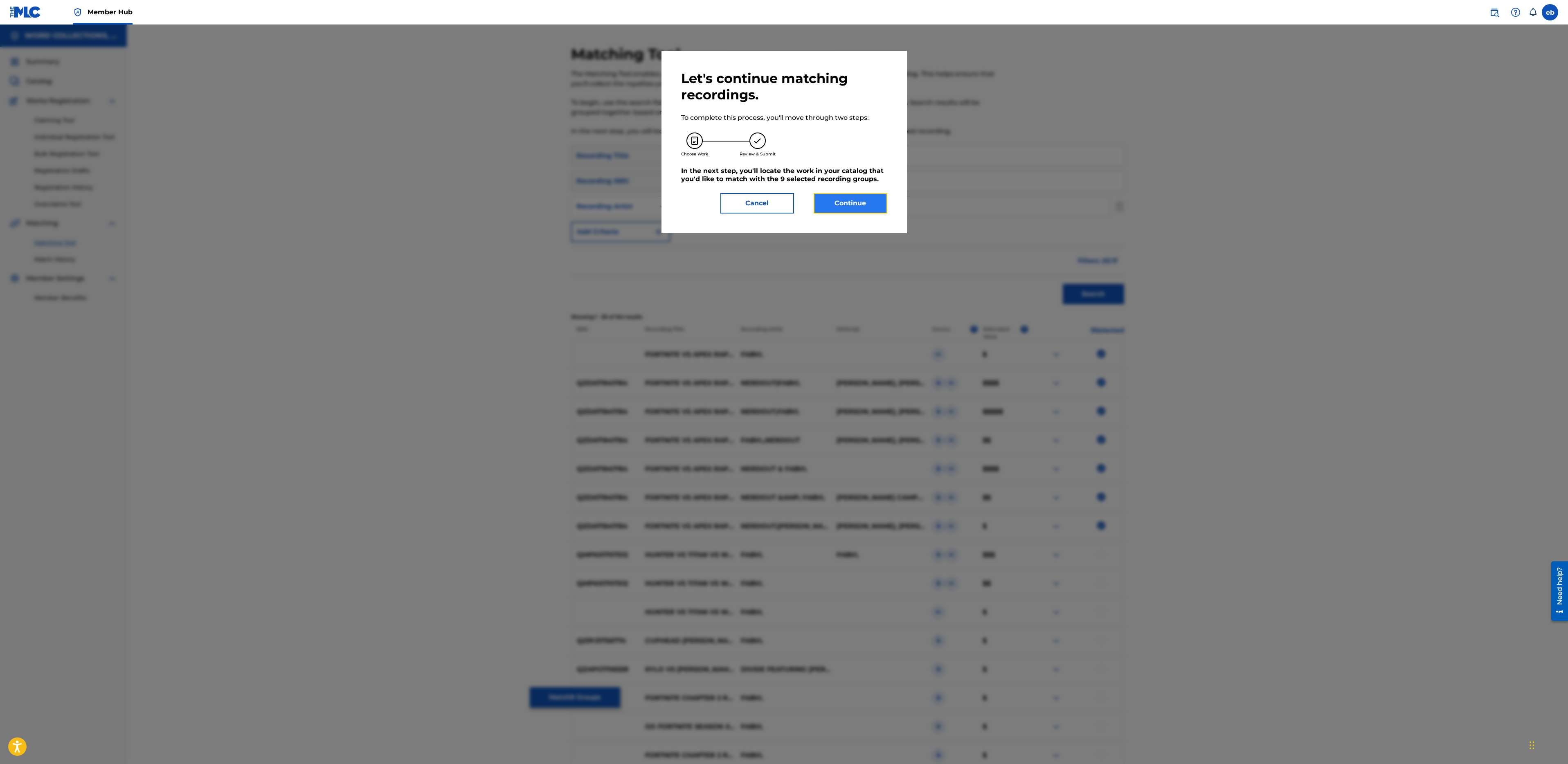
click at [850, 202] on button "Continue" at bounding box center [850, 203] width 74 height 21
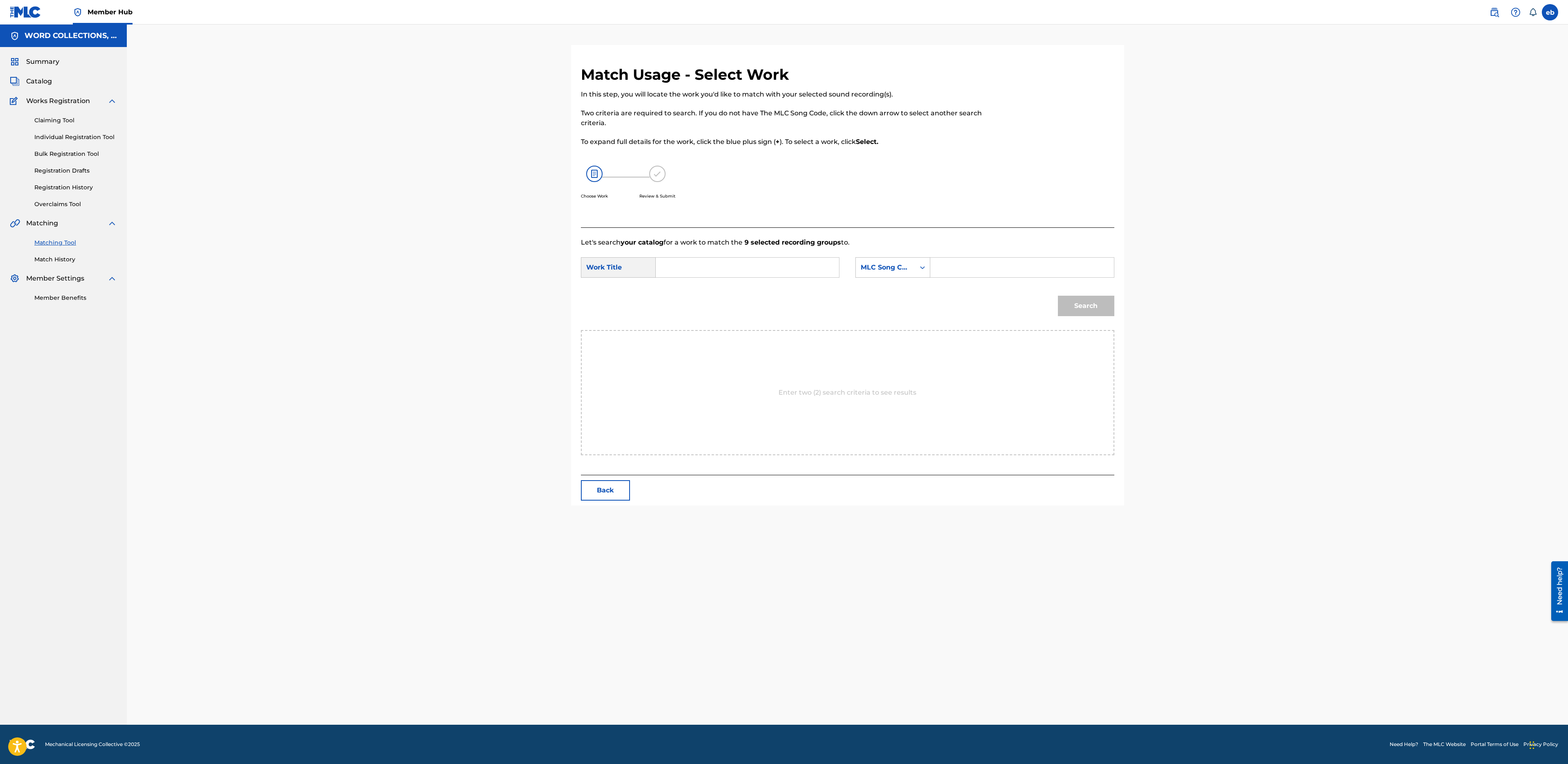
click at [720, 268] on input "Search Form" at bounding box center [747, 267] width 169 height 19
click at [682, 311] on span "vs apex rap battle" at bounding box center [686, 310] width 32 height 28
type input "fortnite vs apex rap battle"
click at [881, 267] on div "MLC Song Code" at bounding box center [886, 267] width 50 height 10
click at [888, 289] on div "Writer Name" at bounding box center [892, 288] width 74 height 21
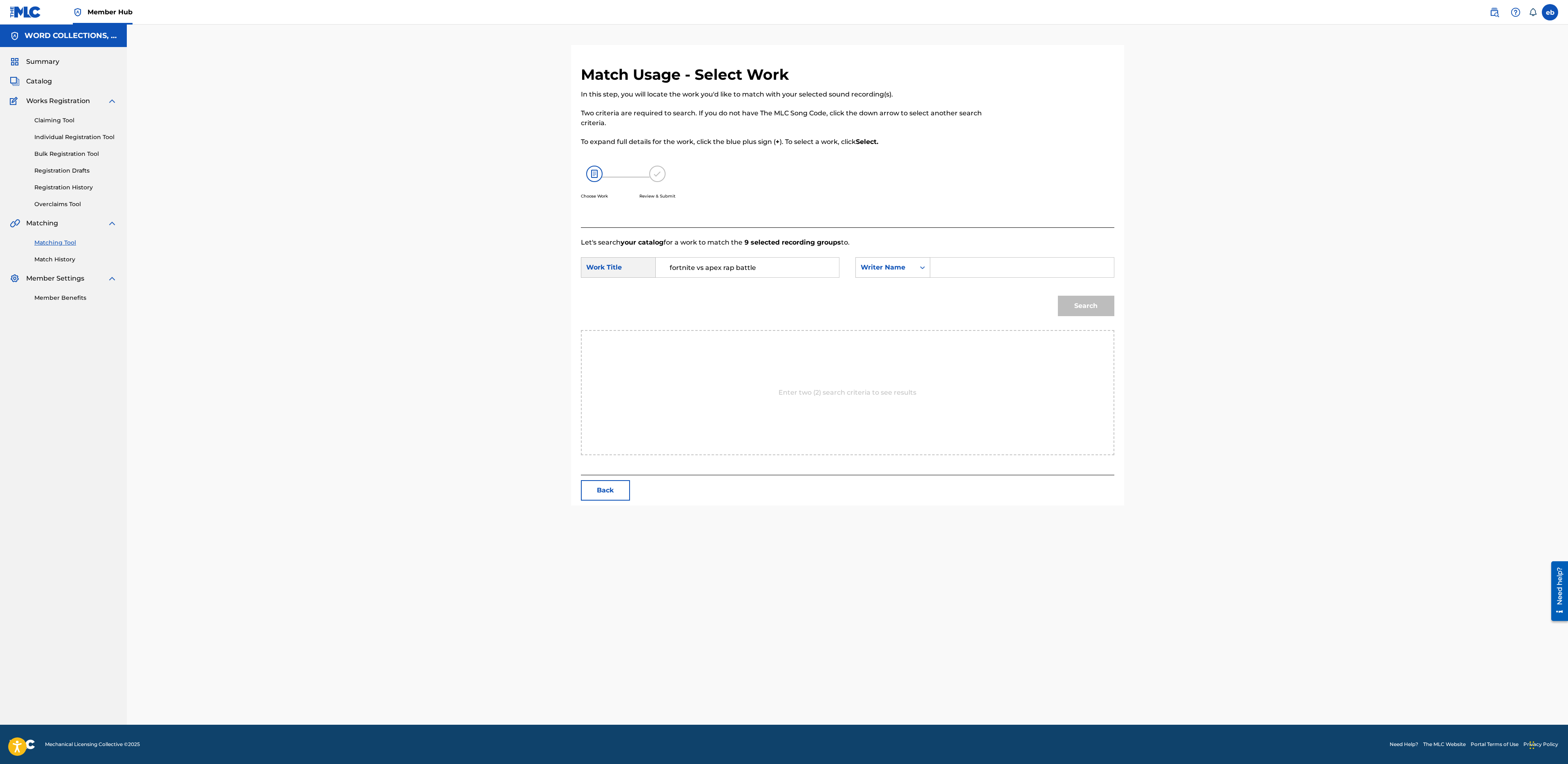
click at [785, 269] on input "fortnite vs apex rap battle" at bounding box center [747, 267] width 169 height 19
click at [696, 304] on div "fortnite vs apex rap battle" at bounding box center [686, 300] width 46 height 44
click at [891, 265] on div "Writer Name" at bounding box center [886, 267] width 50 height 10
click at [911, 269] on div "Writer Name" at bounding box center [885, 267] width 59 height 15
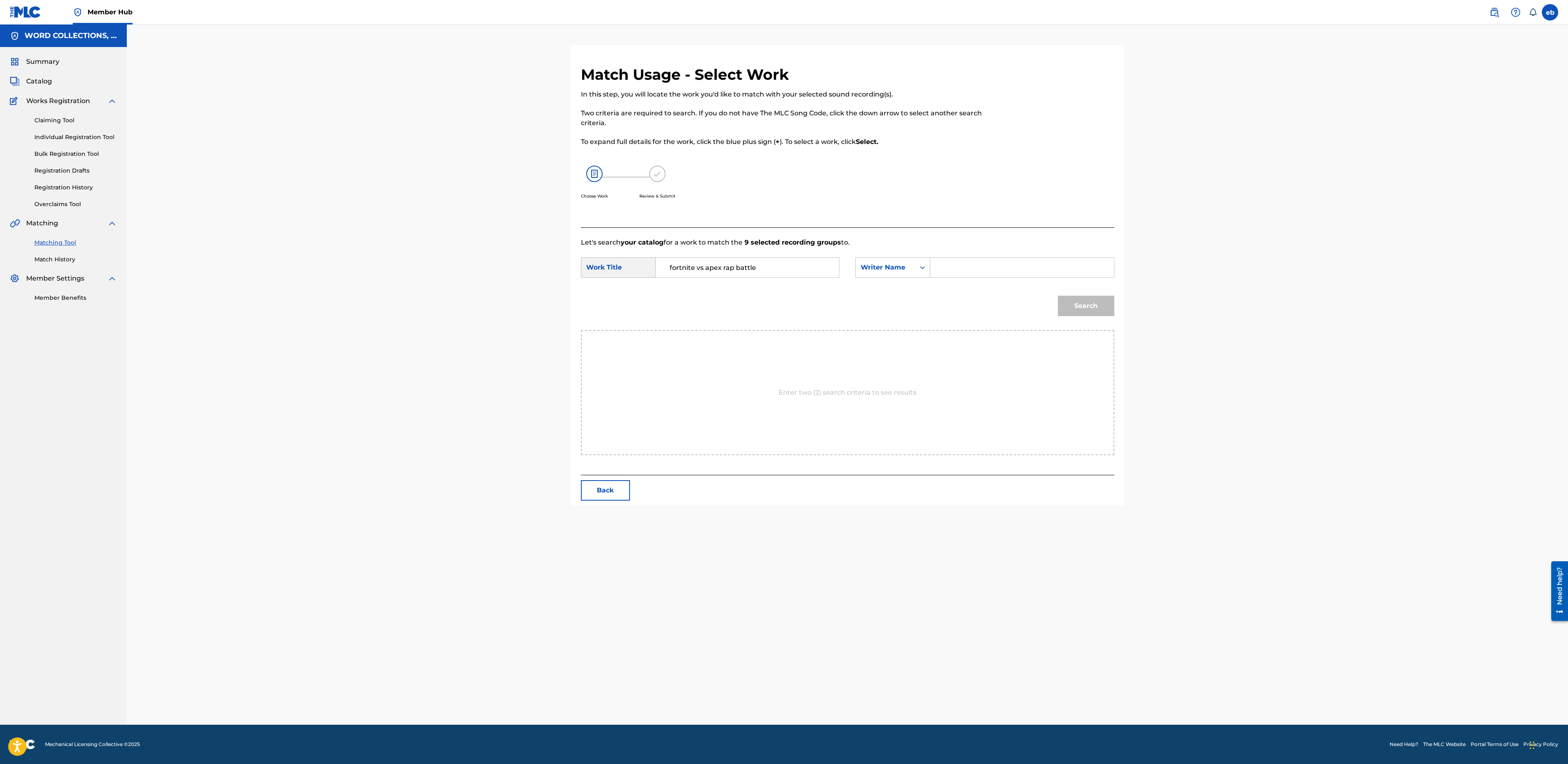
click at [956, 267] on input "Search Form" at bounding box center [1021, 267] width 169 height 19
type input "campbell"
click at [1058, 296] on button "Search" at bounding box center [1086, 306] width 57 height 21
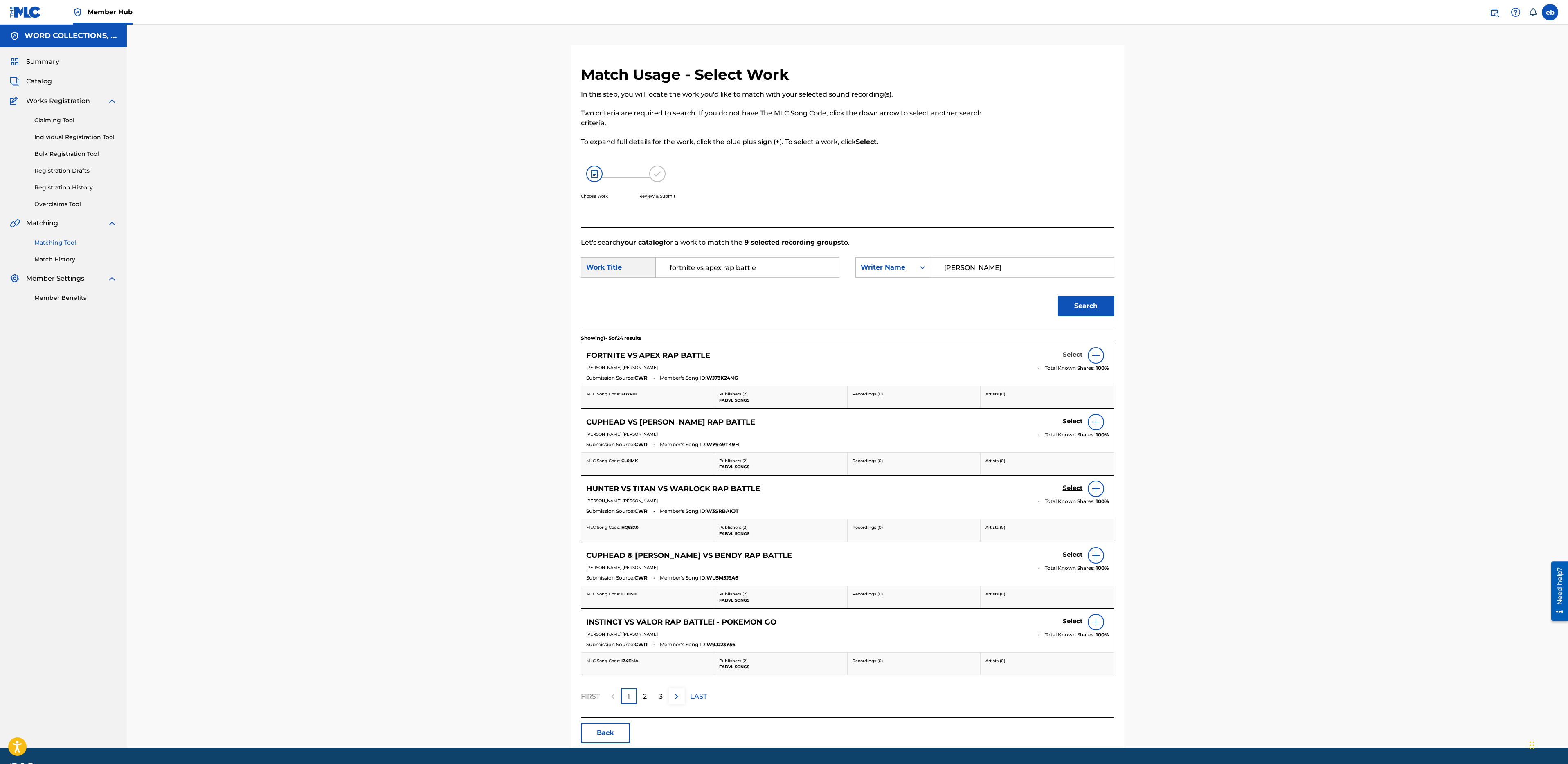
click at [1072, 354] on h5 "Select" at bounding box center [1073, 354] width 20 height 8
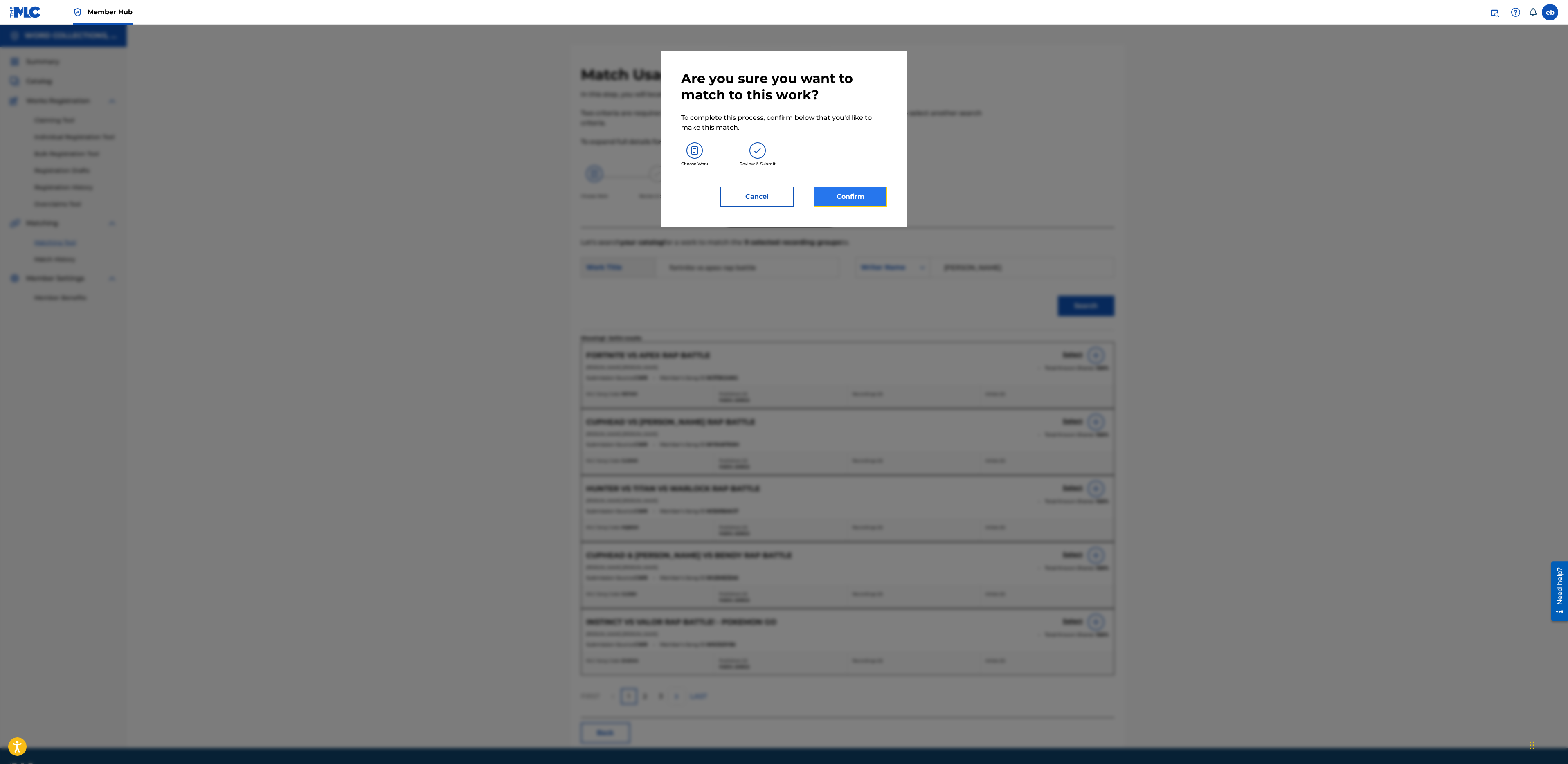
click at [851, 196] on button "Confirm" at bounding box center [850, 197] width 74 height 21
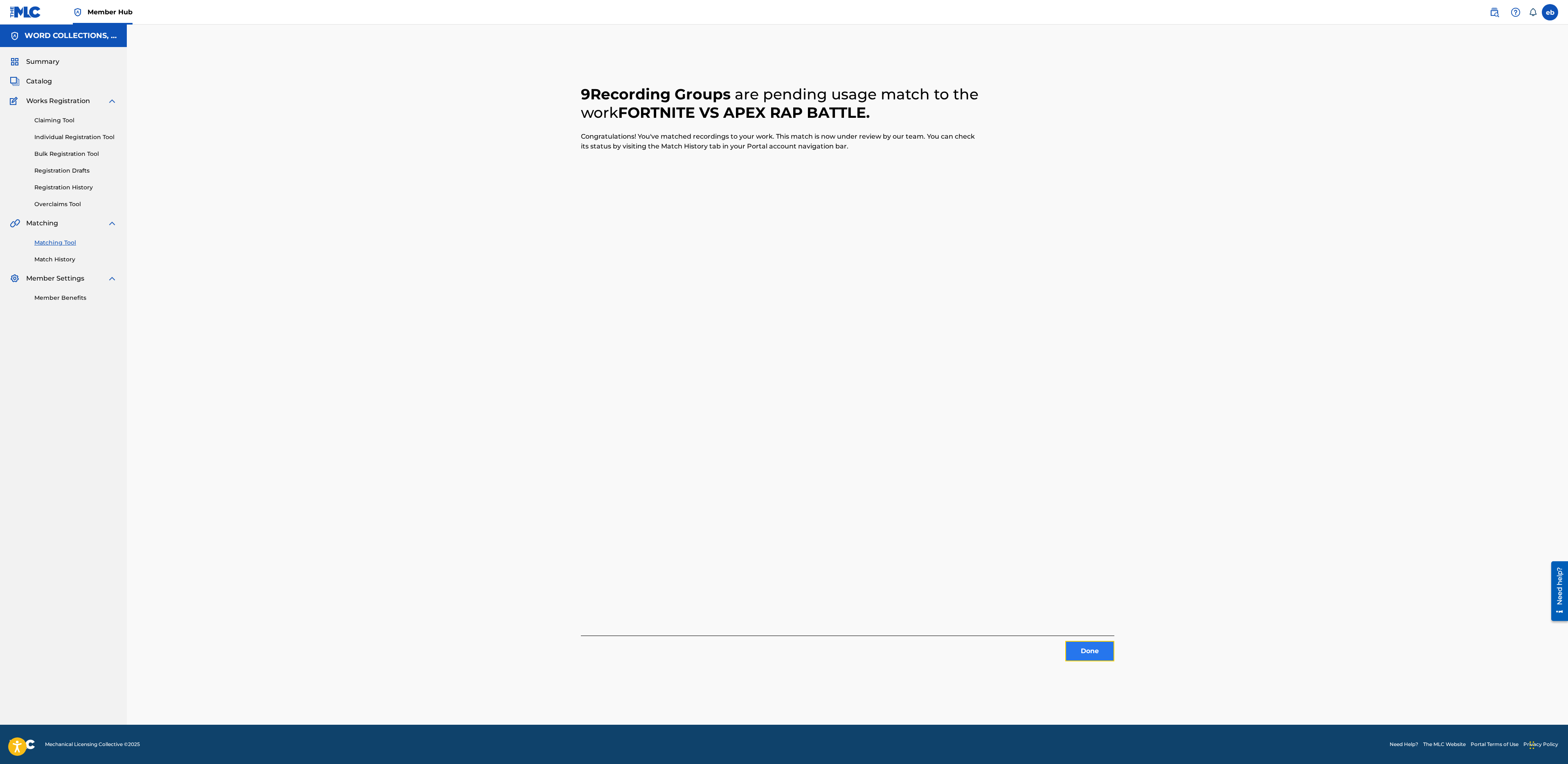
click at [1089, 653] on button "Done" at bounding box center [1090, 651] width 49 height 21
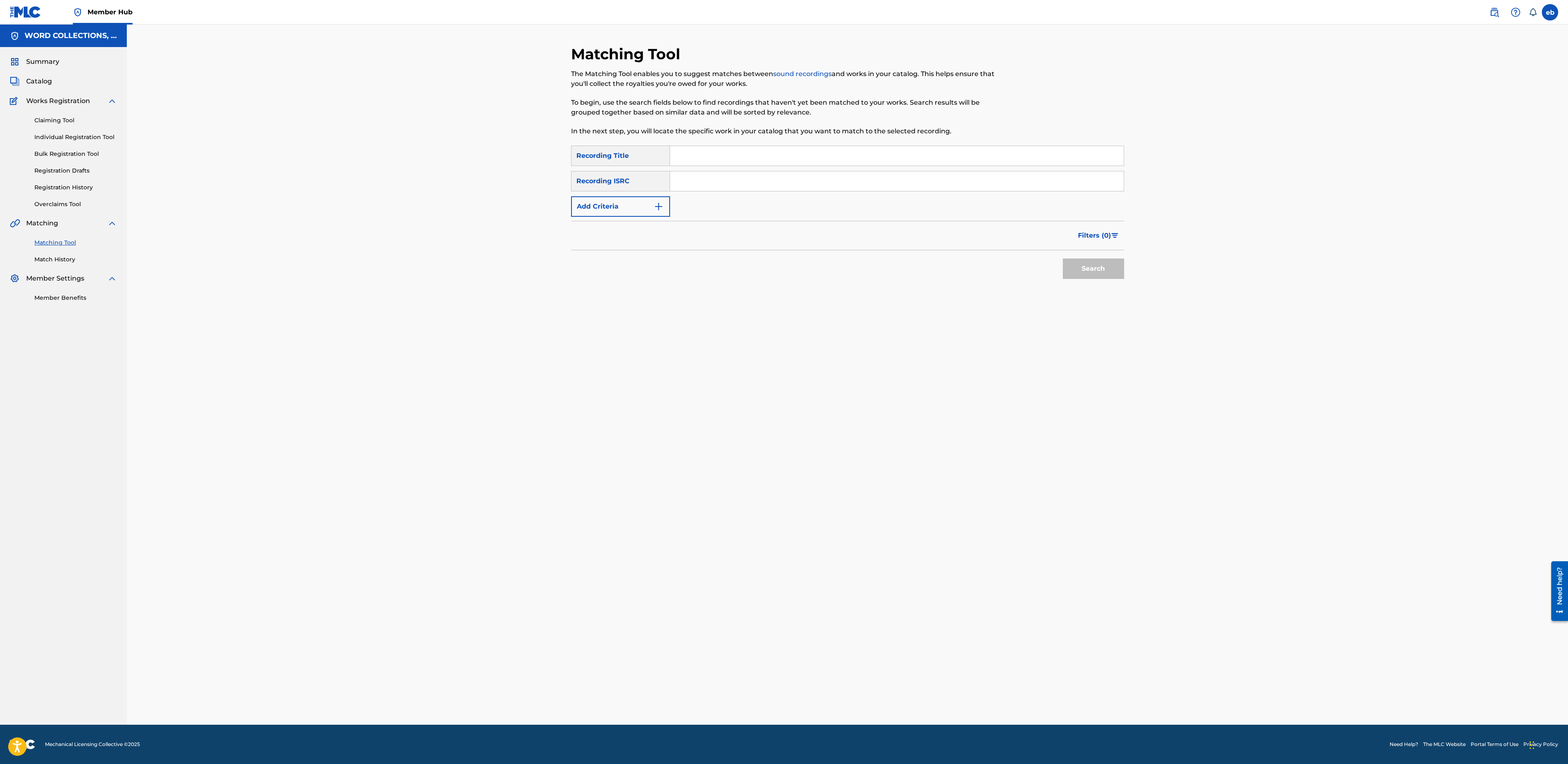
click at [699, 152] on input "Search Form" at bounding box center [897, 155] width 454 height 19
paste input "FAR FROM OVER"
type input "FAR FROM OVER"
click at [614, 213] on button "Add Criteria" at bounding box center [620, 207] width 99 height 21
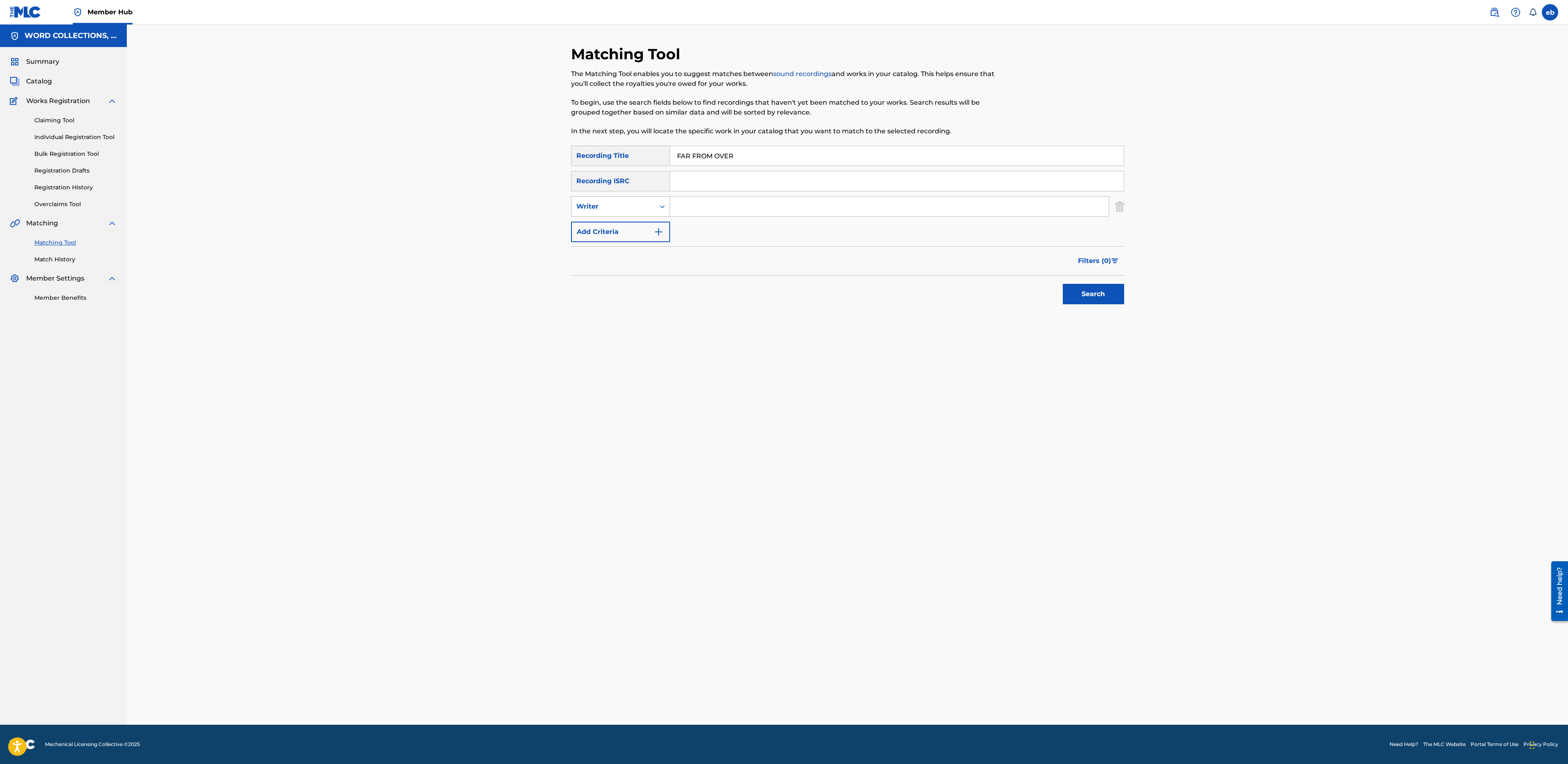
click at [624, 211] on div "Writer" at bounding box center [613, 207] width 74 height 10
click at [624, 226] on div "Recording Artist" at bounding box center [621, 227] width 98 height 21
click at [703, 207] on input "Search Form" at bounding box center [889, 207] width 439 height 19
click at [1063, 284] on button "Search" at bounding box center [1093, 294] width 62 height 21
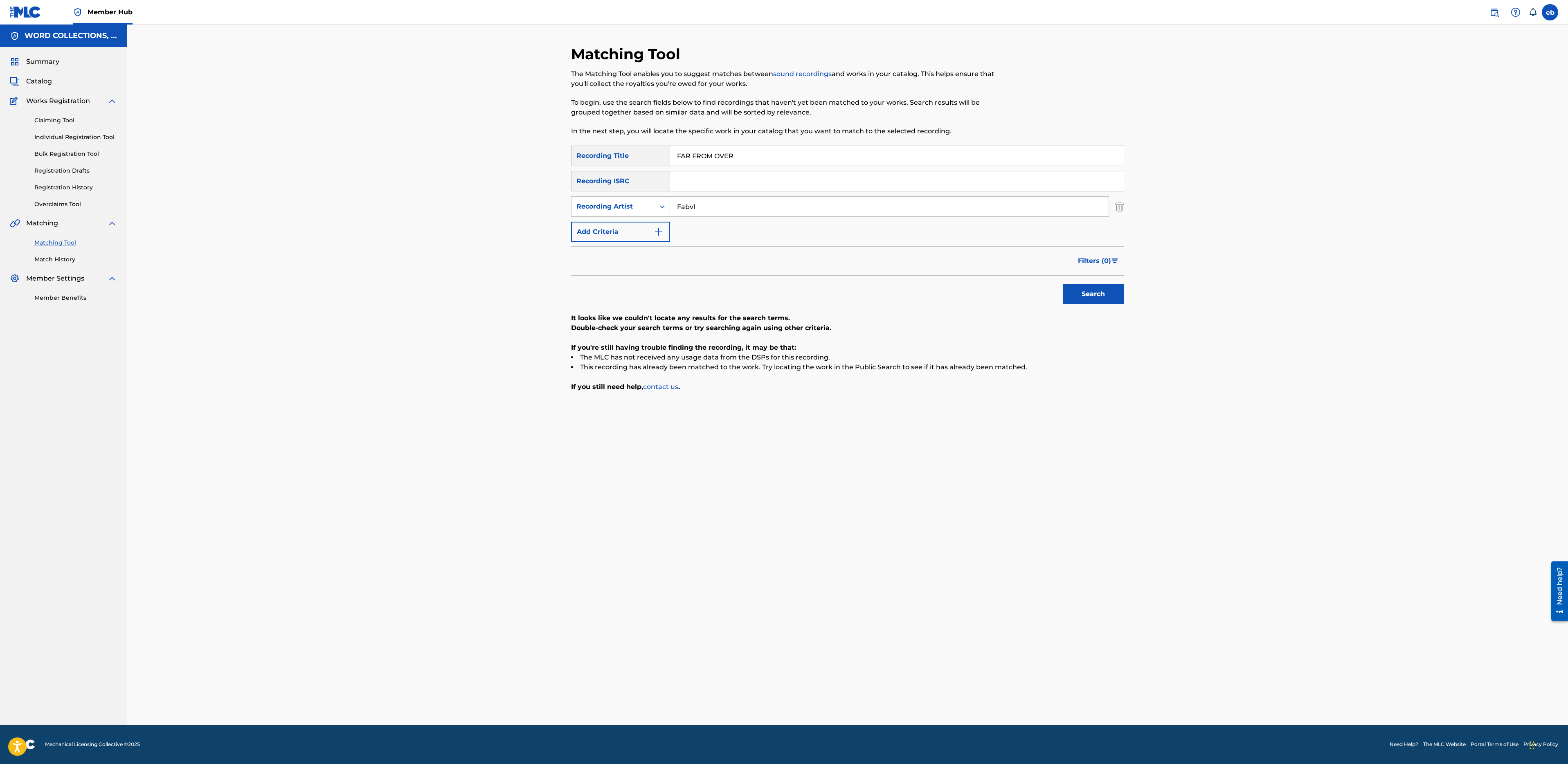
type input "Fabvl"
click at [1063, 284] on button "Search" at bounding box center [1093, 294] width 62 height 21
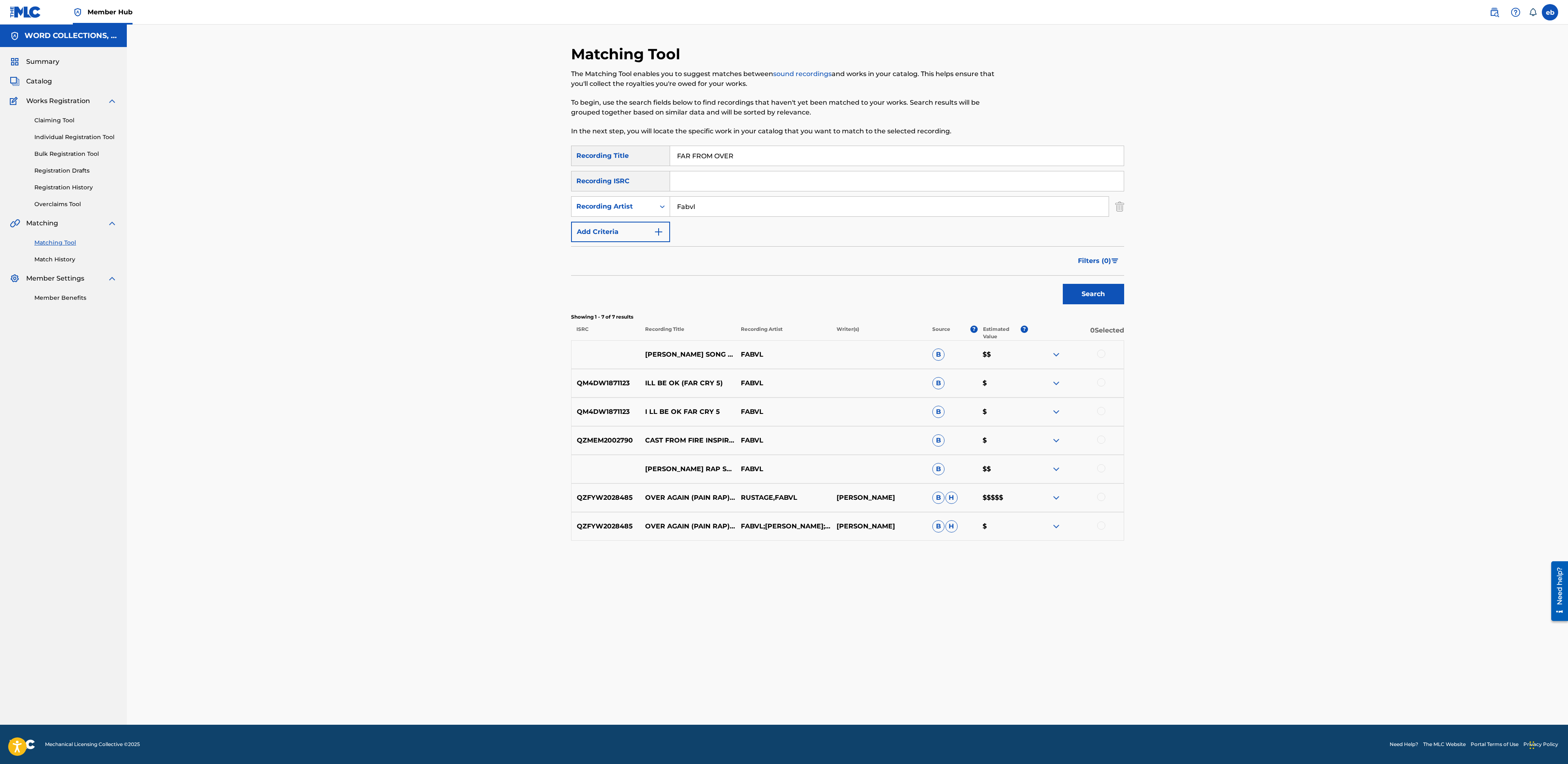
click at [757, 155] on input "FAR FROM OVER" at bounding box center [897, 155] width 454 height 19
paste input "EEL LIKE GOKU"
type input "FEEL LIKE GOKU"
click at [1063, 284] on button "Search" at bounding box center [1093, 294] width 62 height 21
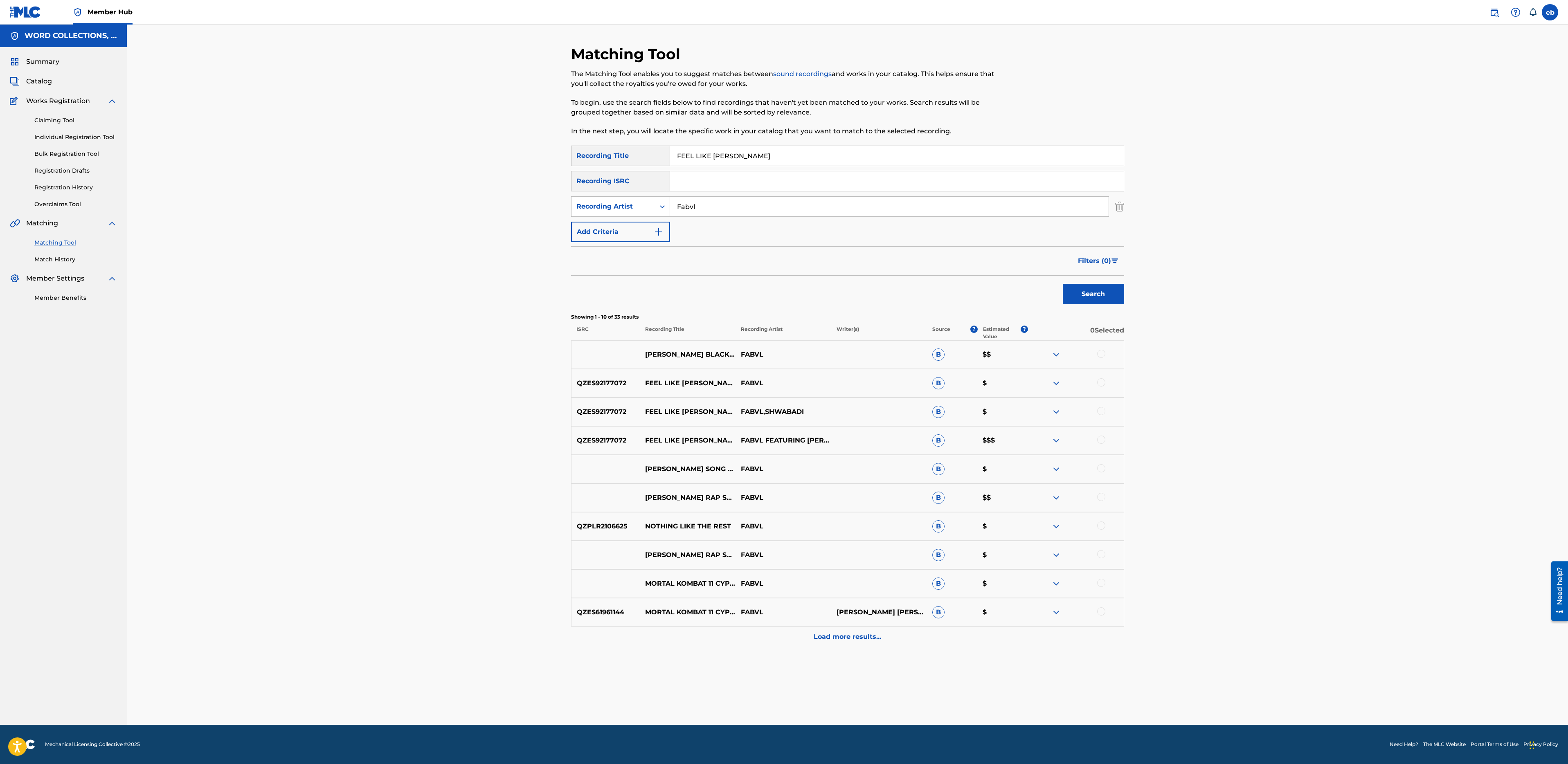
click at [1104, 439] on div at bounding box center [1102, 439] width 8 height 8
click at [1104, 412] on div at bounding box center [1102, 411] width 8 height 8
click at [1102, 379] on div at bounding box center [1102, 383] width 8 height 8
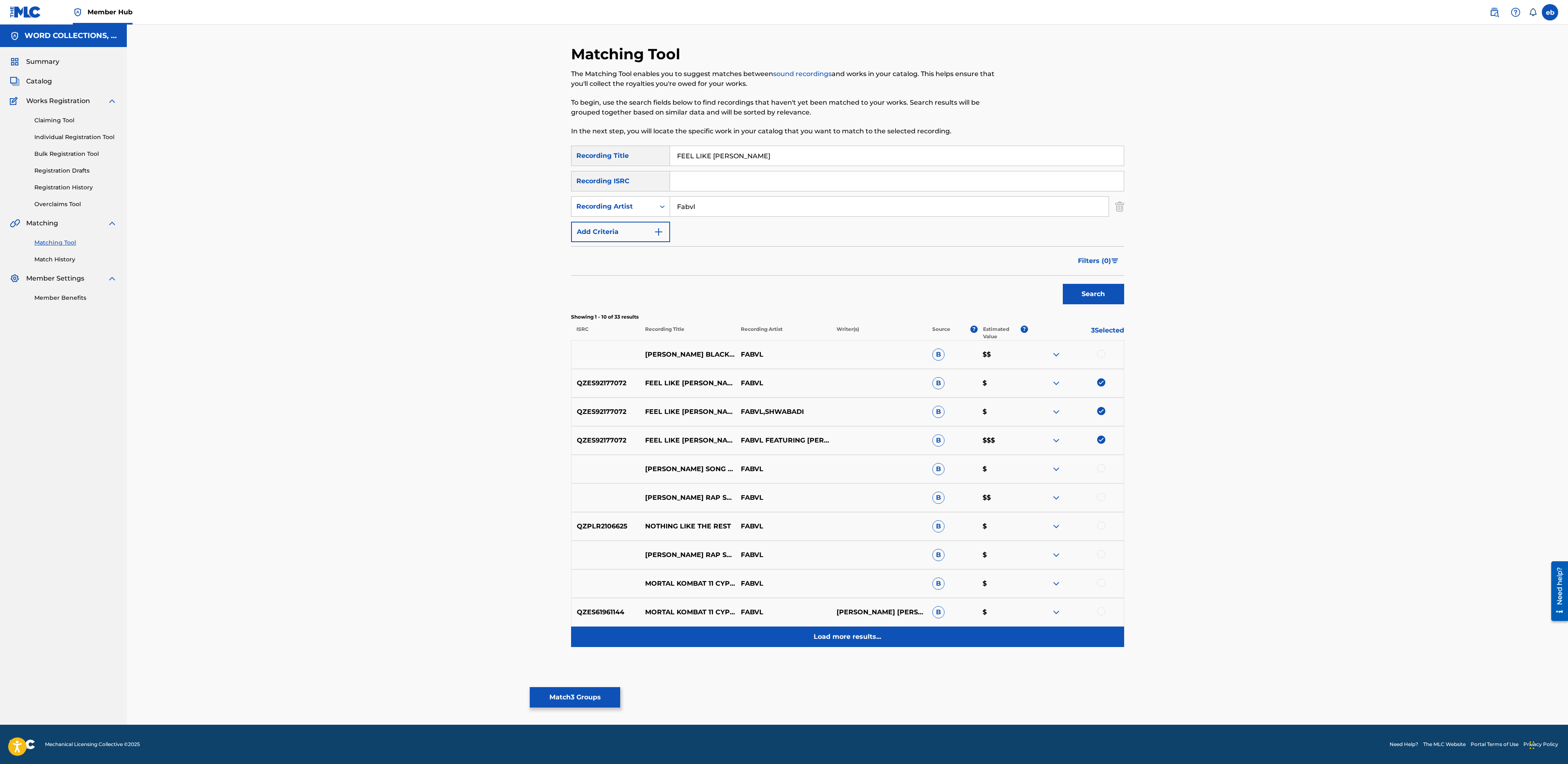
click at [871, 640] on p "Load more results..." at bounding box center [847, 637] width 68 height 10
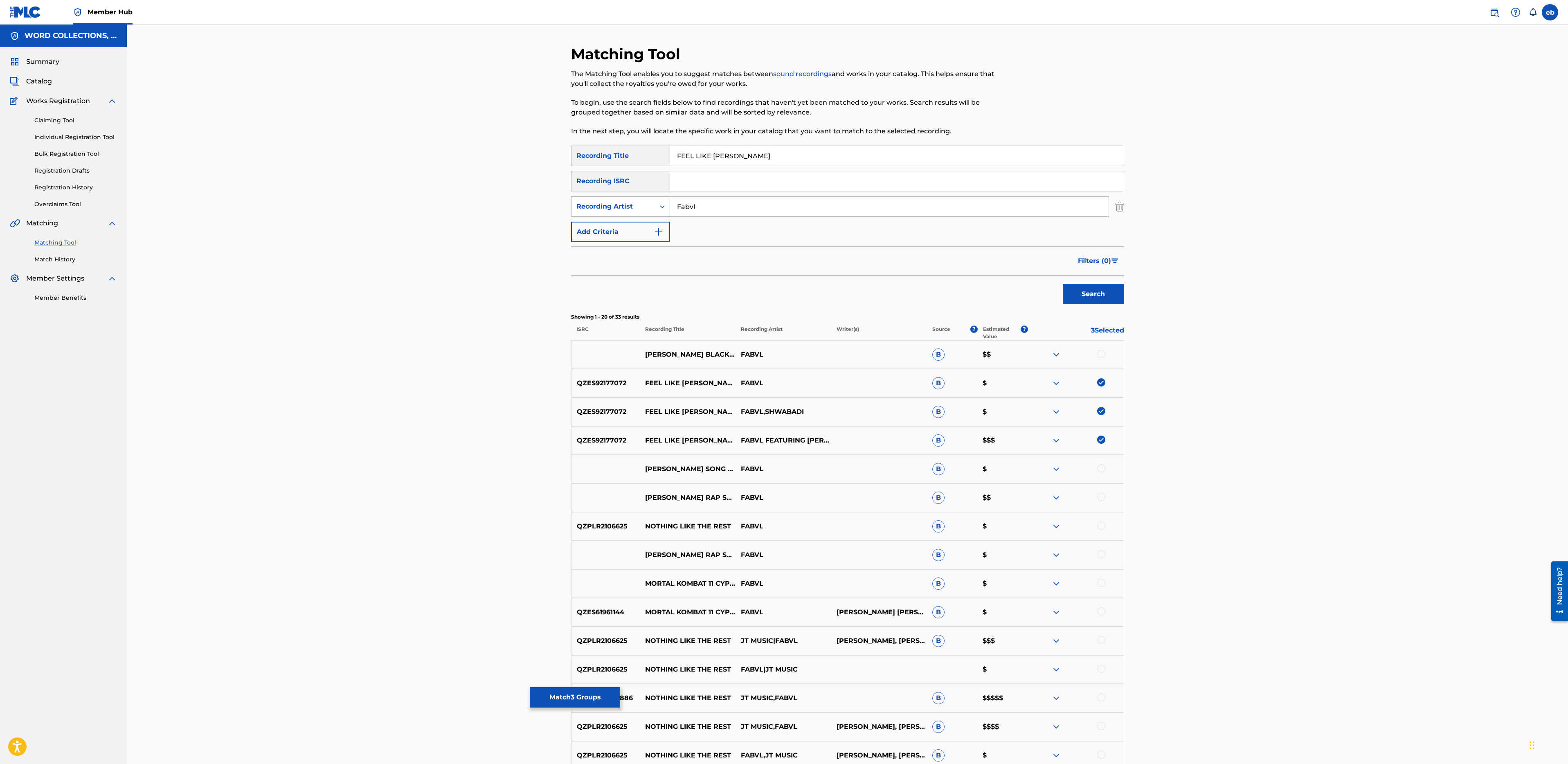
drag, startPoint x: 733, startPoint y: 204, endPoint x: 573, endPoint y: 198, distance: 160.1
click at [573, 198] on div "SearchWithCriteriac210cc8e-10ba-40c7-b2cb-2c35c8d46171 Recording Artist Fabvl" at bounding box center [847, 207] width 553 height 21
click at [1063, 284] on button "Search" at bounding box center [1093, 294] width 62 height 21
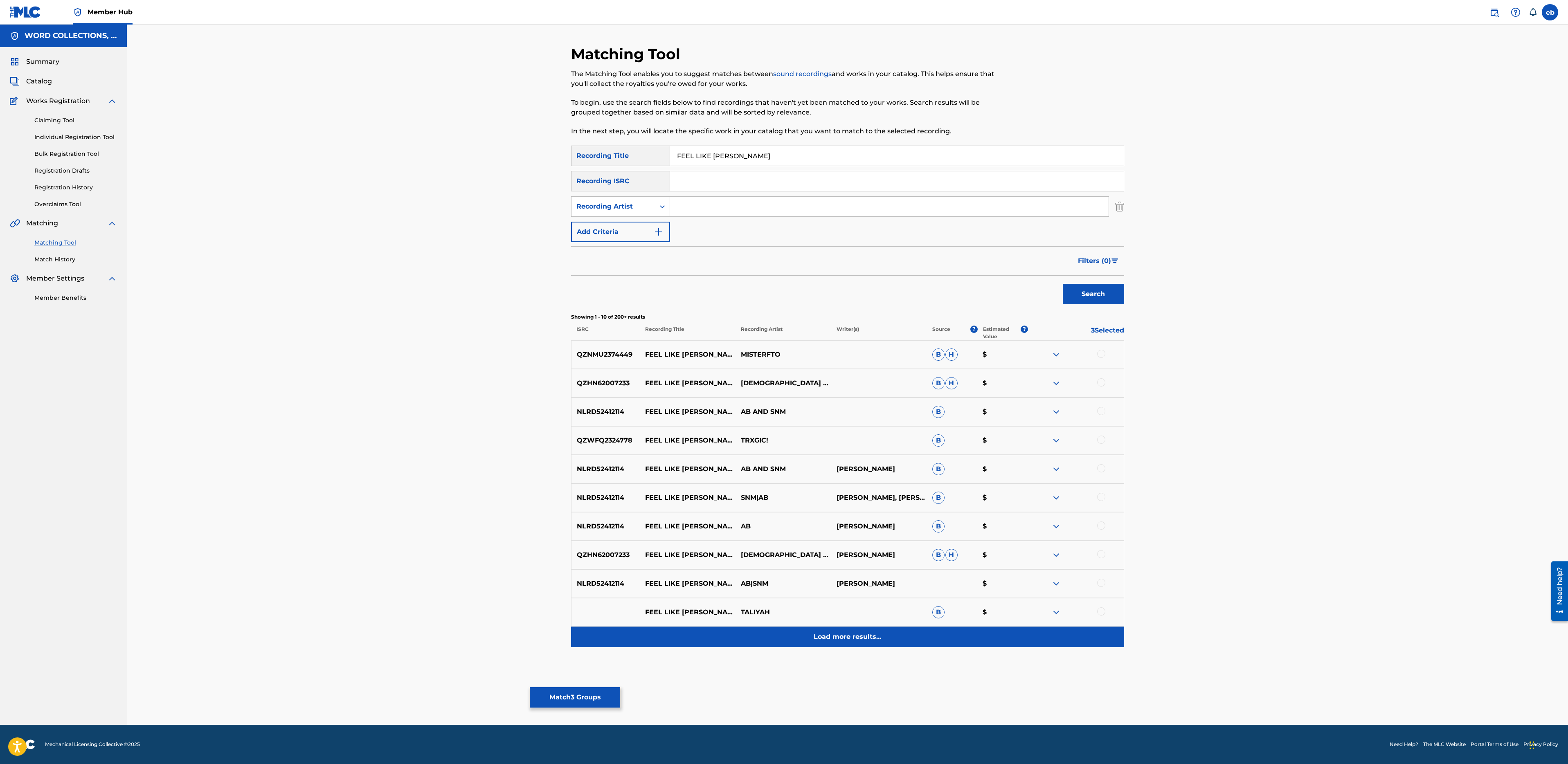
click at [844, 641] on p "Load more results..." at bounding box center [847, 637] width 68 height 10
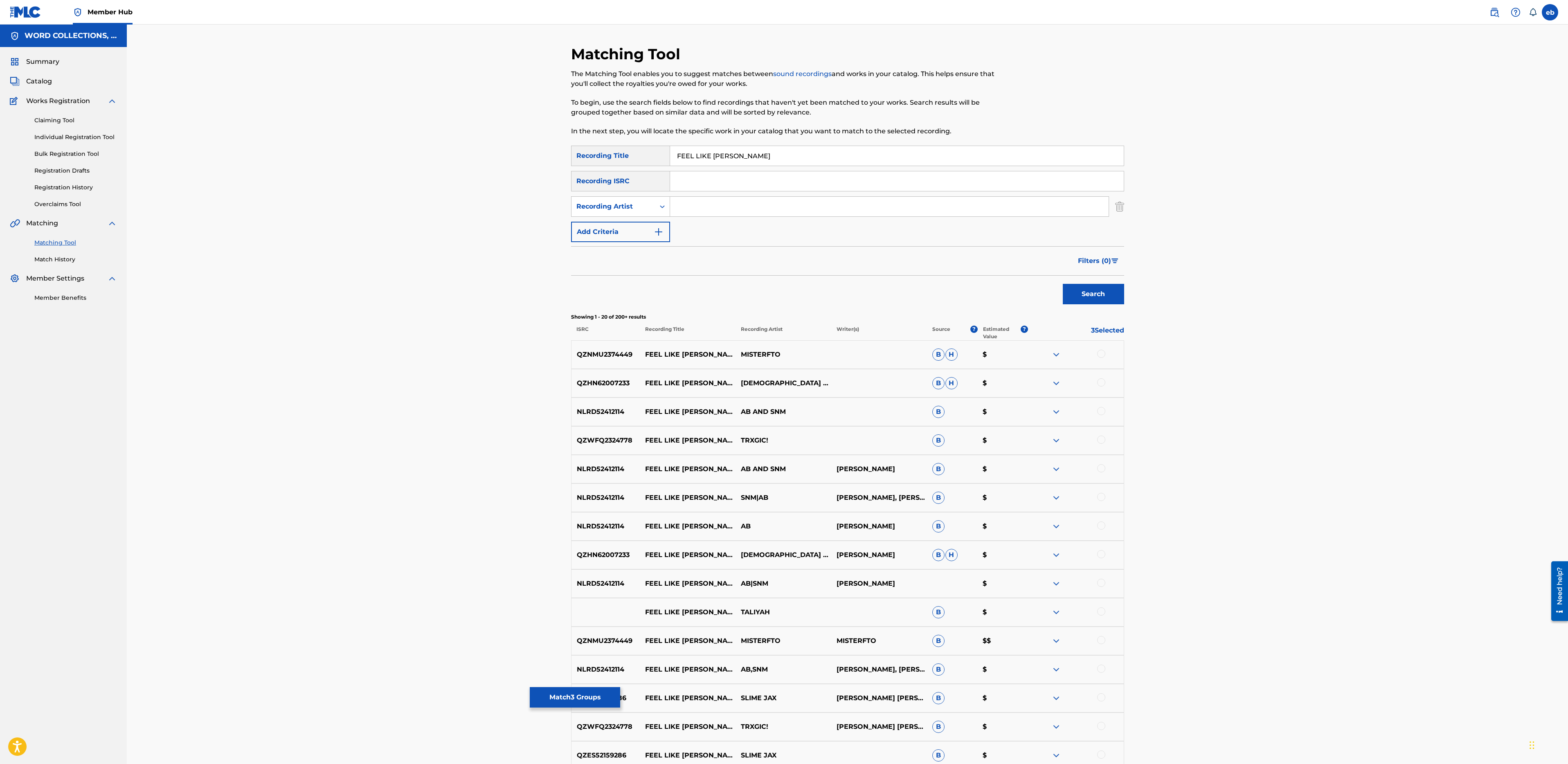
click at [707, 202] on input "Search Form" at bounding box center [889, 207] width 439 height 19
type input "fabvl"
click at [1063, 284] on button "Search" at bounding box center [1093, 294] width 62 height 21
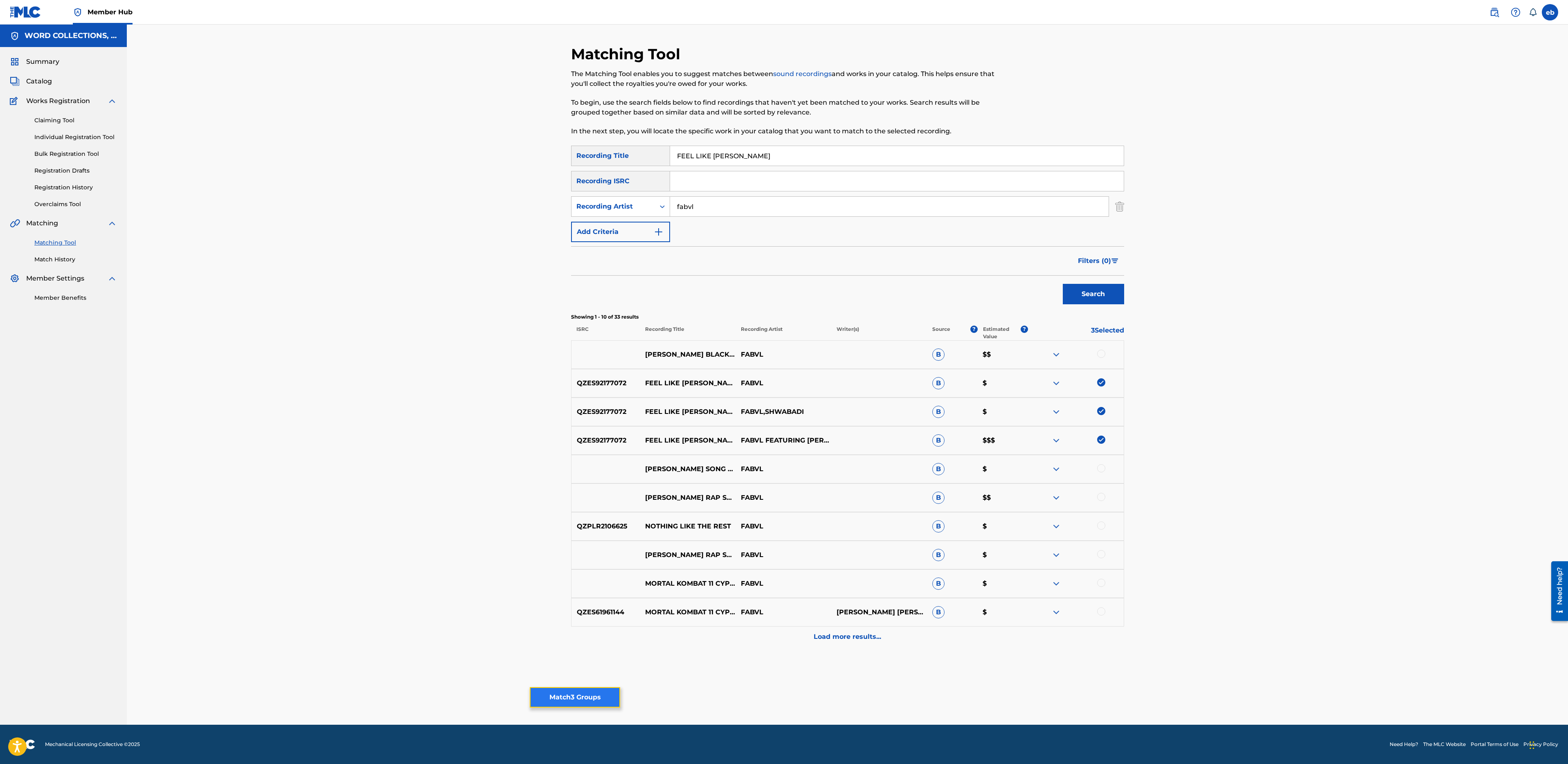
click at [594, 691] on button "Match 3 Groups" at bounding box center [575, 698] width 91 height 21
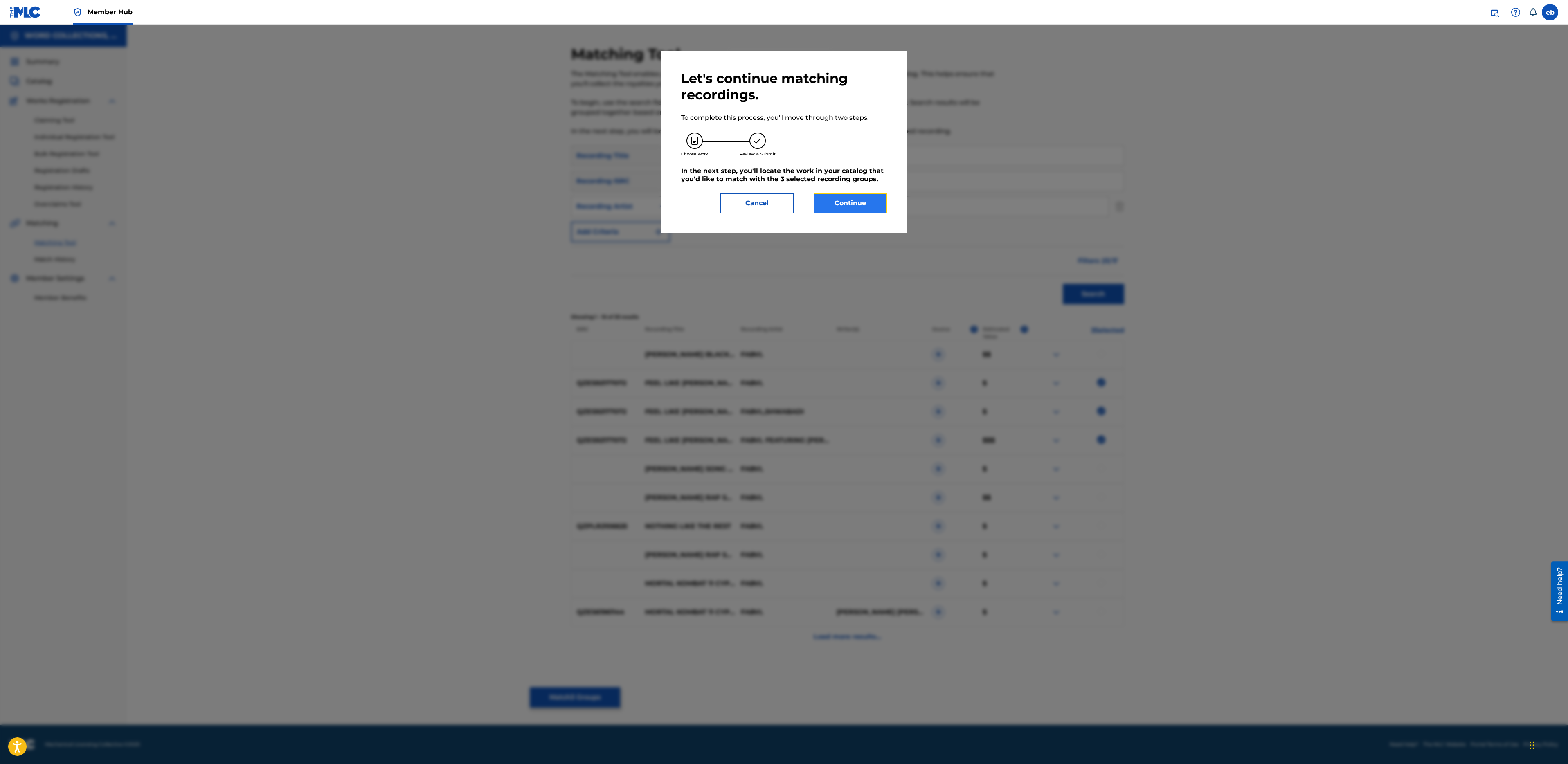
click at [851, 204] on button "Continue" at bounding box center [850, 203] width 74 height 21
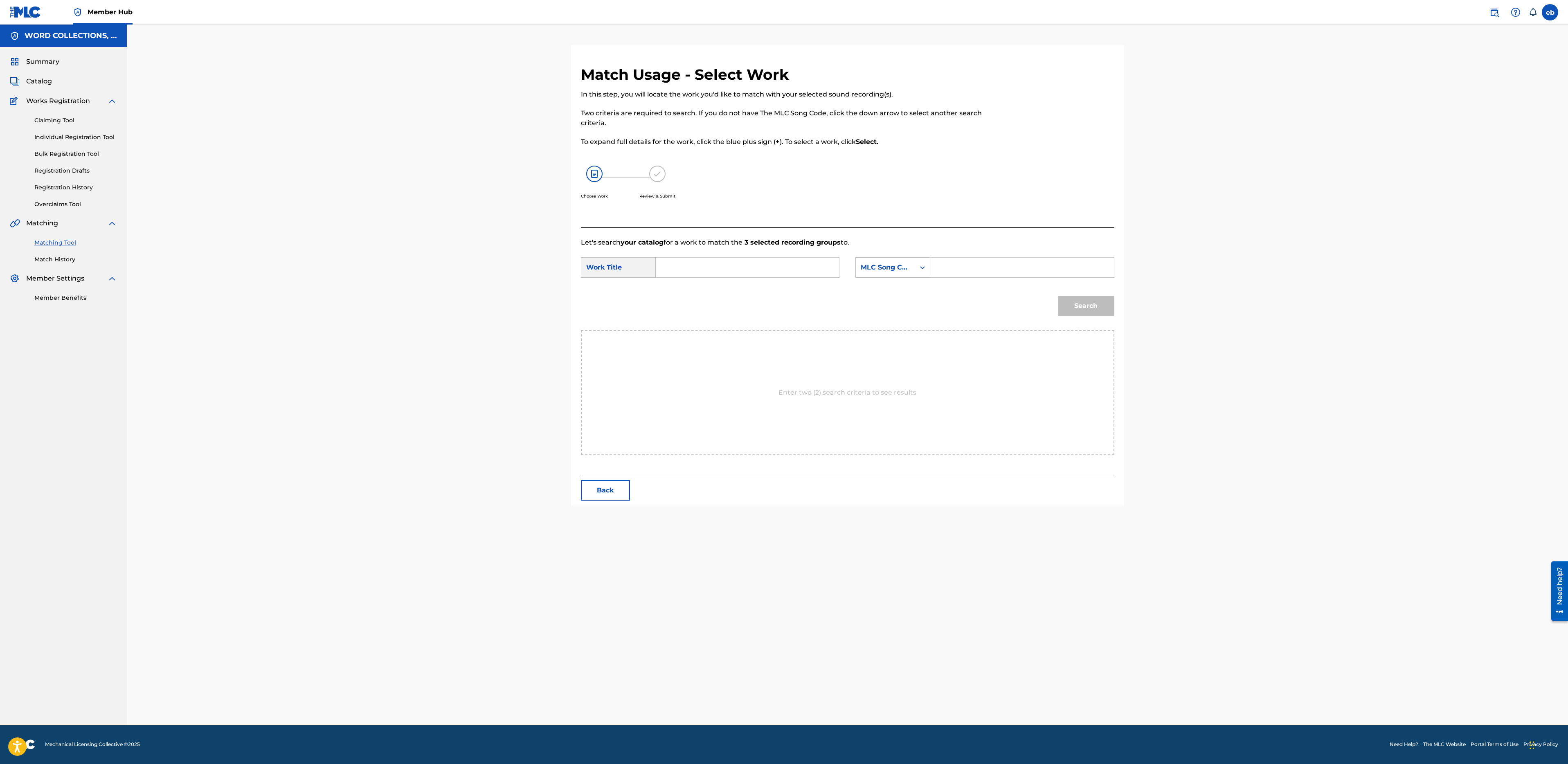
click at [694, 265] on input "Search Form" at bounding box center [747, 267] width 169 height 19
click at [680, 308] on span "u (inspired by dragon ball super)" at bounding box center [684, 320] width 29 height 57
type input "feel like goku (inspired by dragon ball super)"
click at [874, 263] on div "MLC Song Code" at bounding box center [886, 267] width 50 height 10
click at [883, 285] on div "Writer Name" at bounding box center [892, 288] width 74 height 21
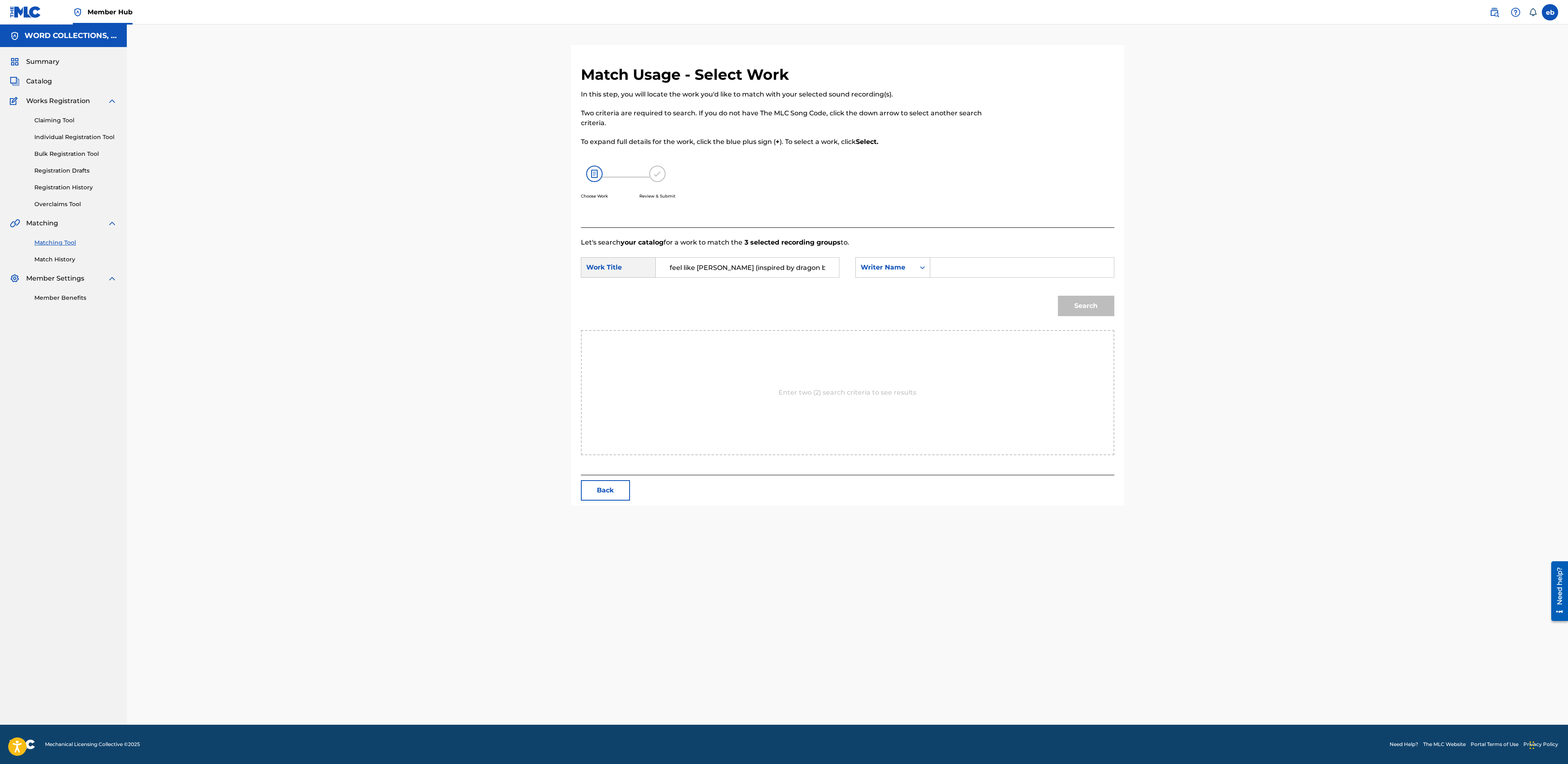
click at [975, 271] on input "Search Form" at bounding box center [1021, 267] width 169 height 19
type input "campbell"
click at [1058, 296] on button "Search" at bounding box center [1086, 306] width 57 height 21
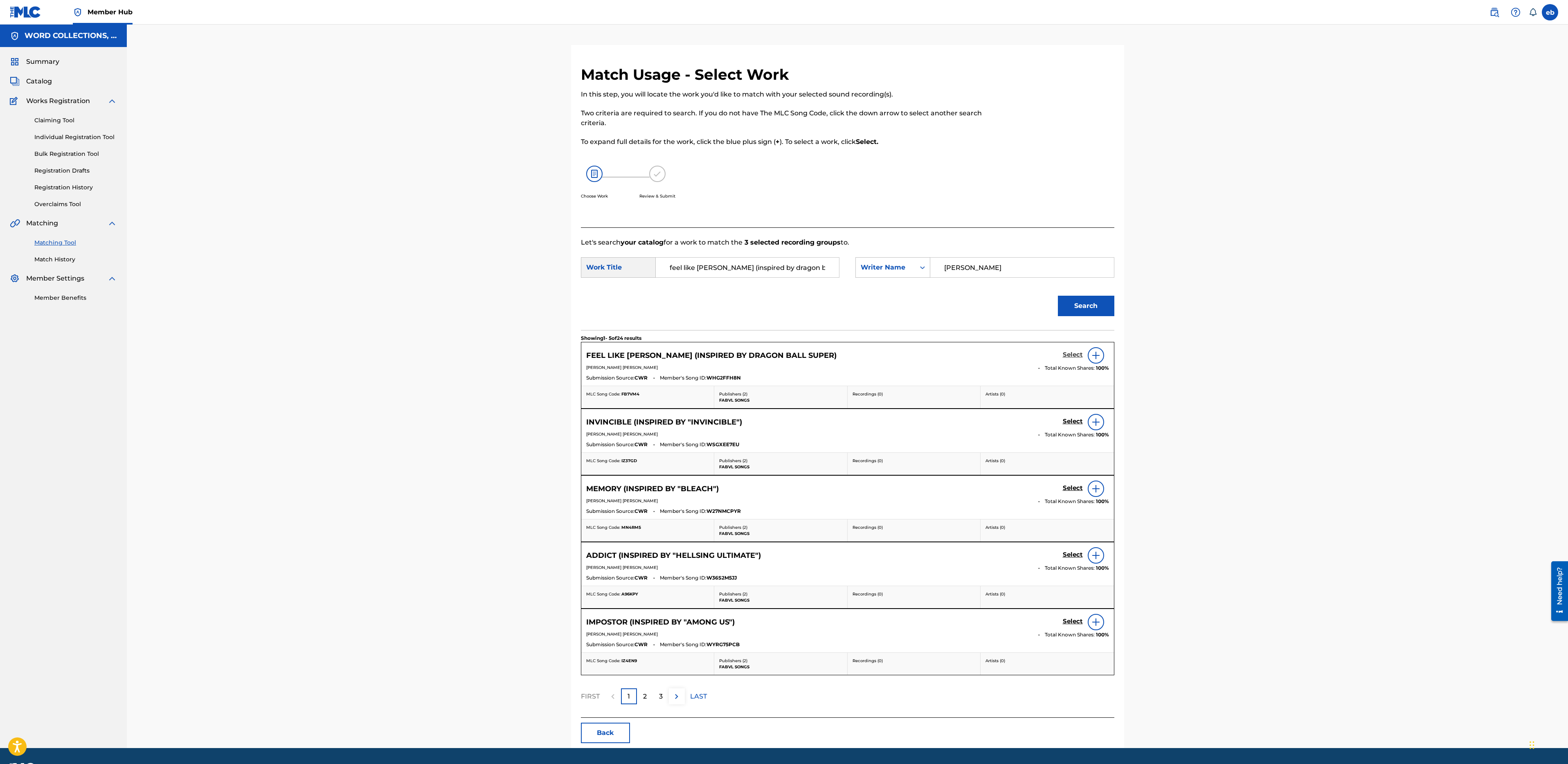
click at [1069, 354] on h5 "Select" at bounding box center [1073, 354] width 20 height 8
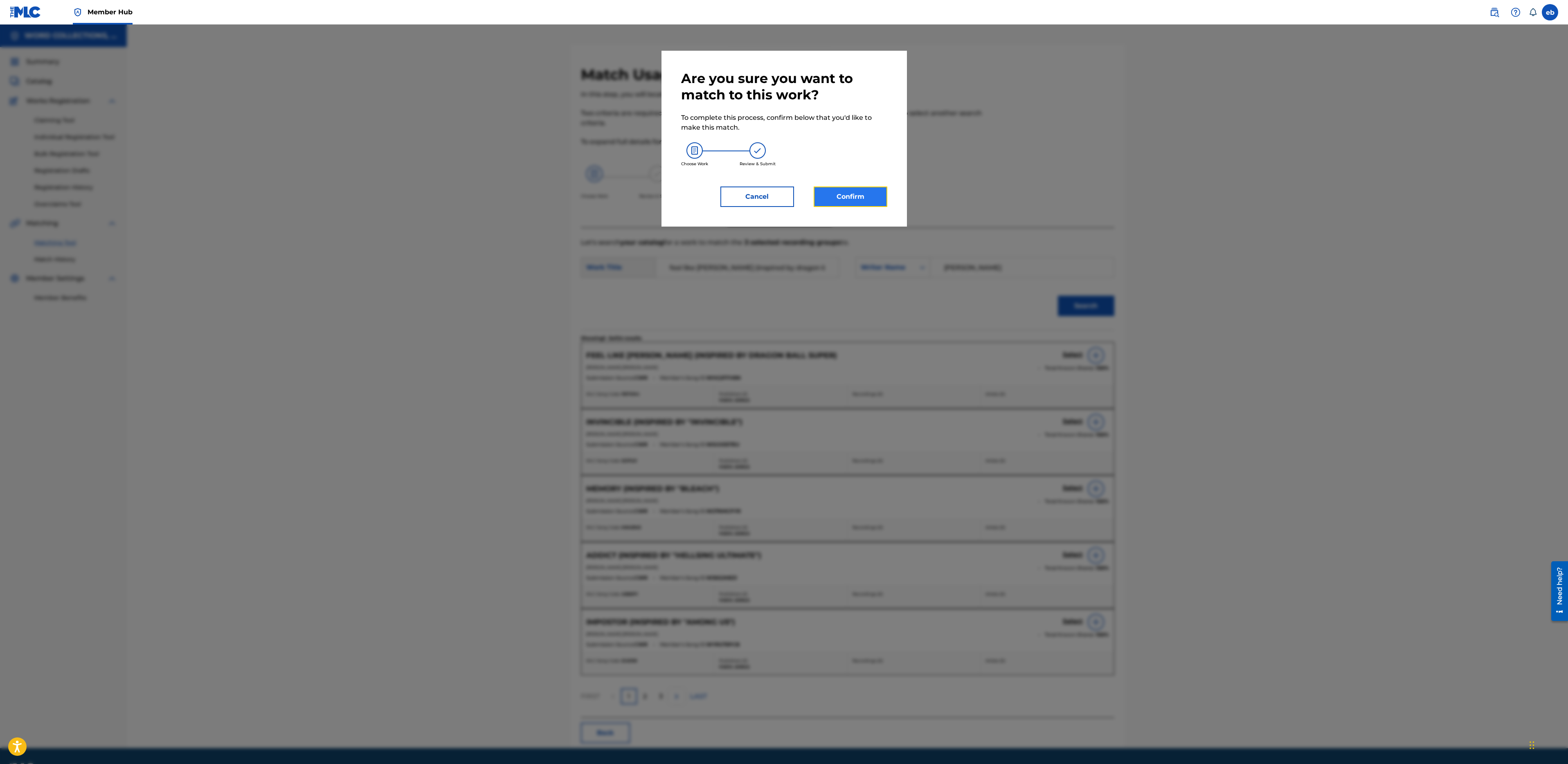
click at [847, 189] on button "Confirm" at bounding box center [850, 197] width 74 height 21
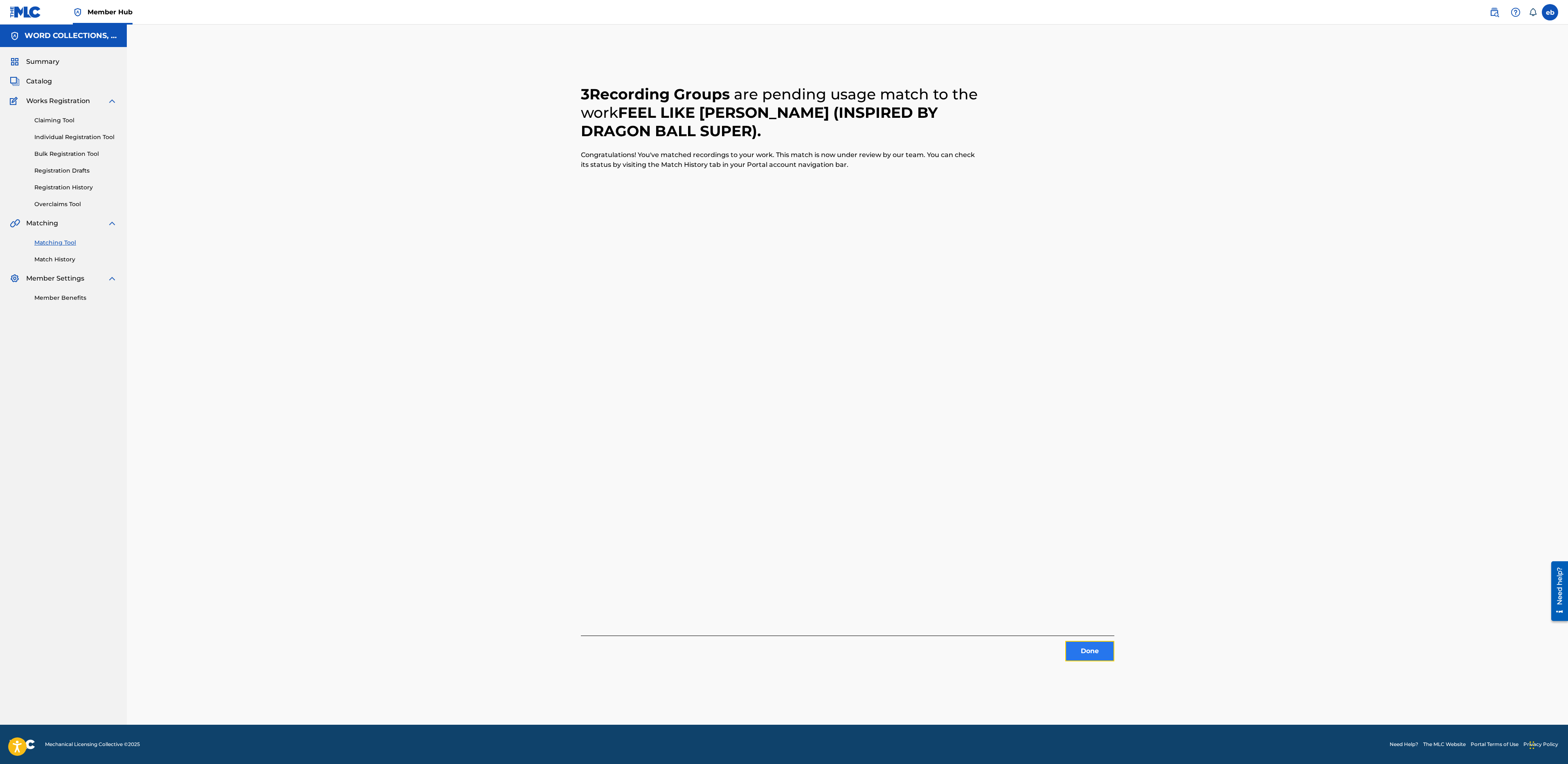
click at [1079, 644] on button "Done" at bounding box center [1090, 651] width 49 height 21
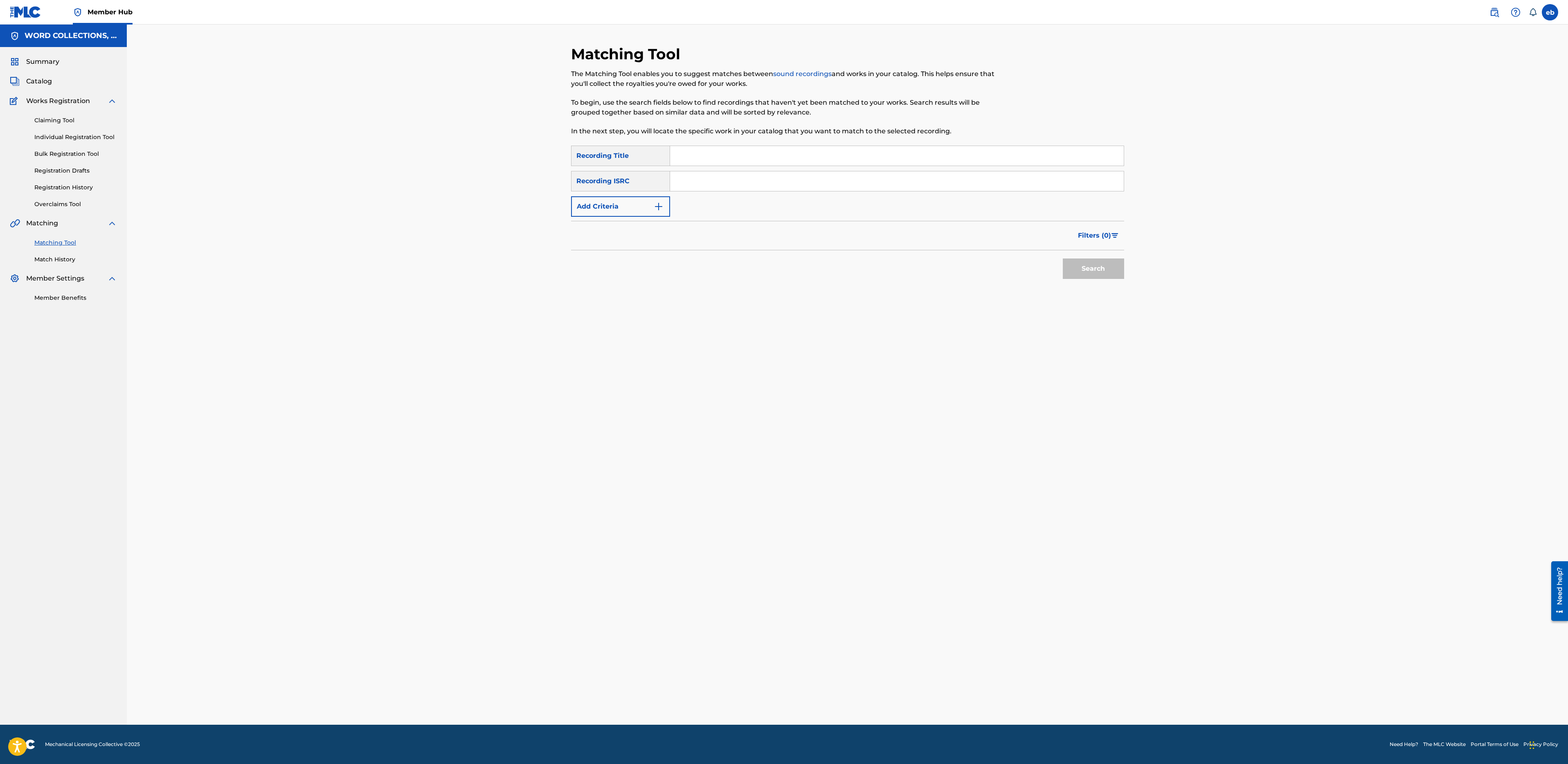
click at [688, 157] on input "Search Form" at bounding box center [897, 155] width 454 height 19
paste input "GOODBYE"
type input "GOODBYE"
click at [624, 211] on button "Add Criteria" at bounding box center [620, 207] width 99 height 21
click at [620, 206] on div "Writer" at bounding box center [613, 207] width 74 height 10
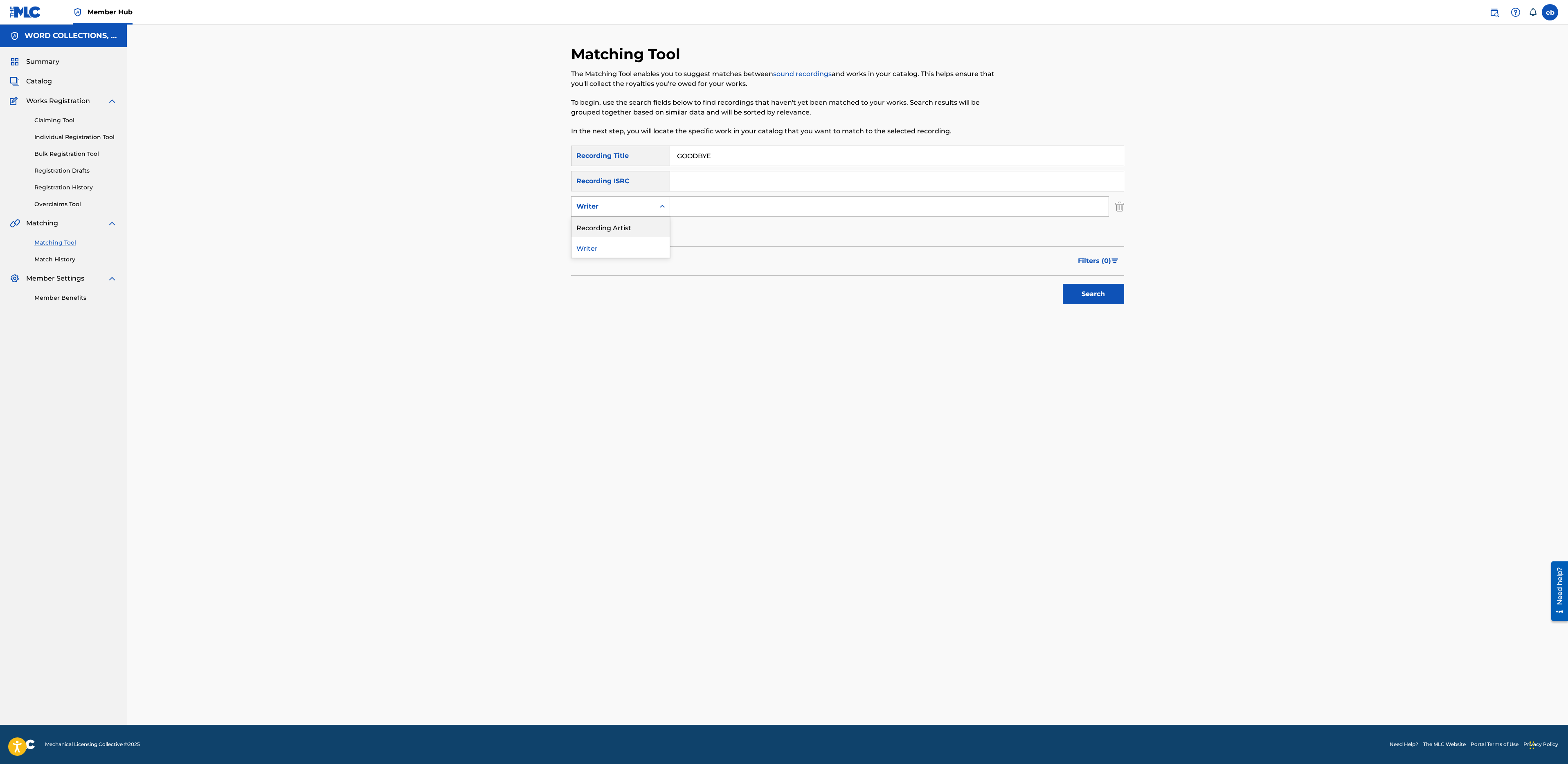
click at [622, 223] on div "Recording Artist" at bounding box center [621, 227] width 98 height 21
click at [709, 210] on input "Search Form" at bounding box center [889, 207] width 439 height 19
type input "FabvL"
click at [1063, 284] on button "Search" at bounding box center [1093, 294] width 62 height 21
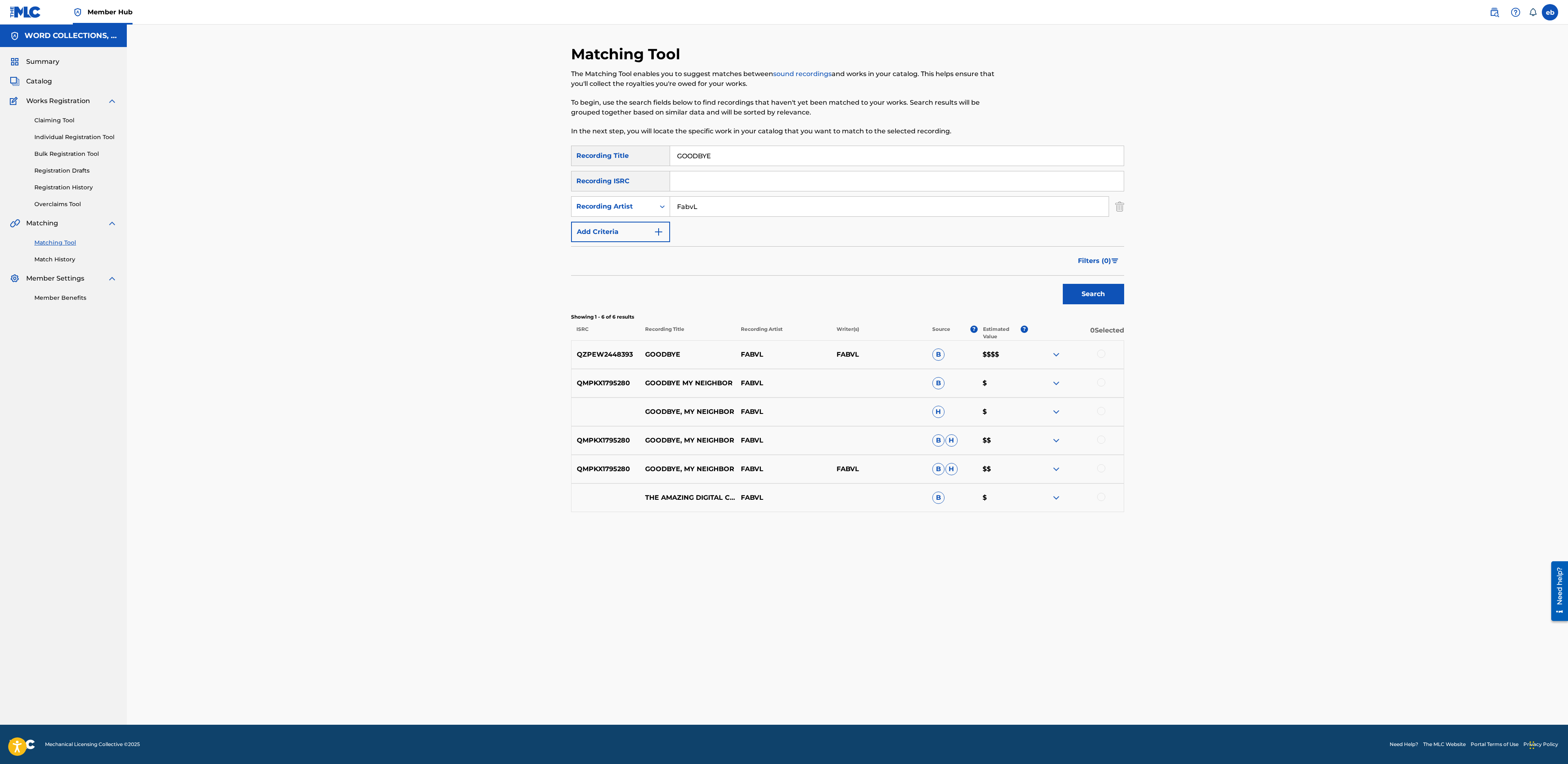
click at [1101, 384] on div at bounding box center [1102, 383] width 8 height 8
click at [1101, 399] on div "GOODBYE, MY NEIGHBOR FABVL H $" at bounding box center [847, 411] width 553 height 28
click at [1100, 414] on div at bounding box center [1102, 411] width 8 height 8
click at [1102, 440] on div at bounding box center [1102, 439] width 8 height 8
click at [1102, 468] on div at bounding box center [1102, 468] width 8 height 8
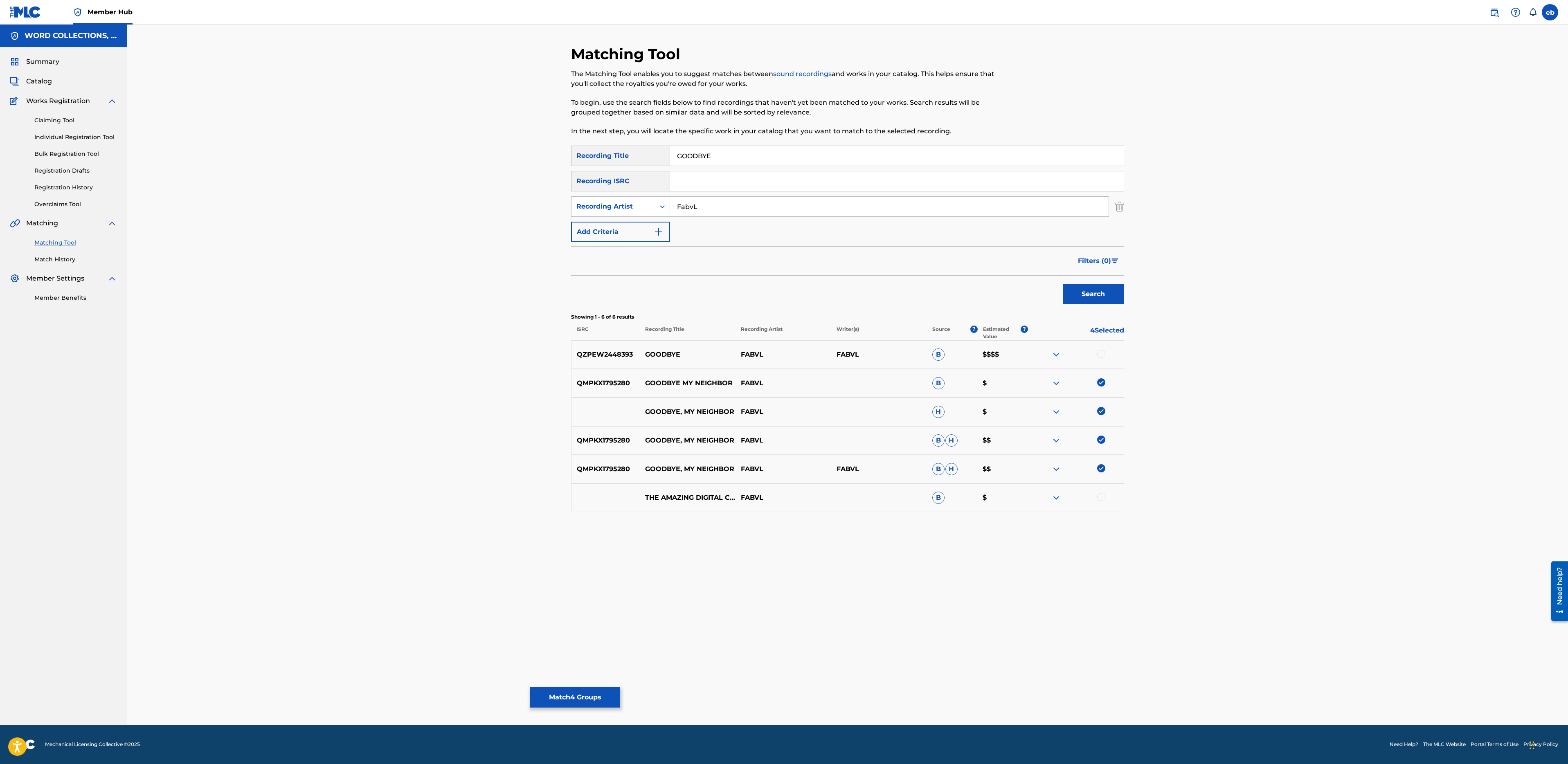
click at [730, 153] on input "GOODBYE" at bounding box center [897, 155] width 454 height 19
paste input "MY NEIGHBOR"
type input "MY NEIGHBOR"
click at [1063, 284] on button "Search" at bounding box center [1093, 294] width 62 height 21
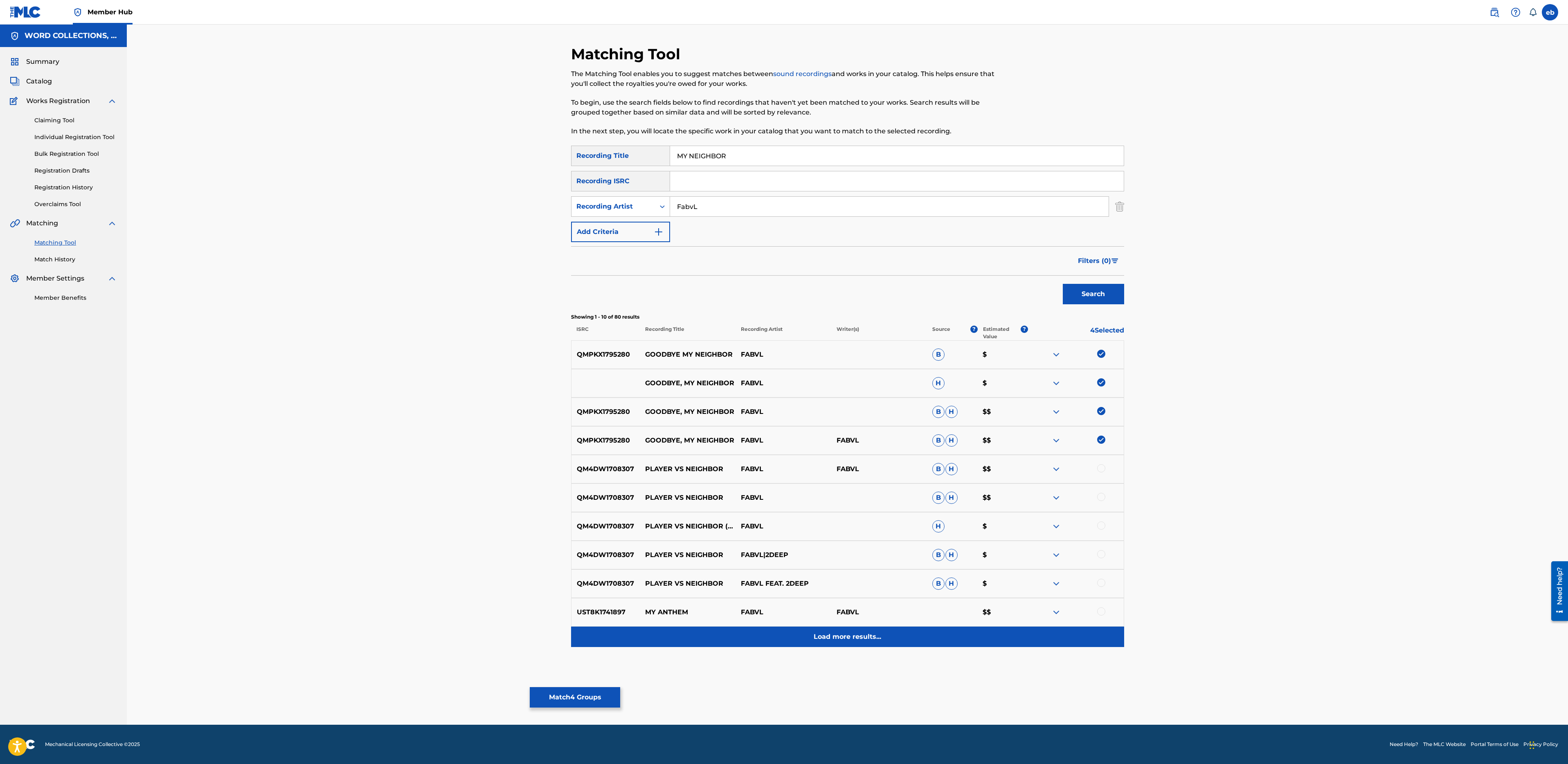
click at [842, 641] on p "Load more results..." at bounding box center [847, 637] width 68 height 10
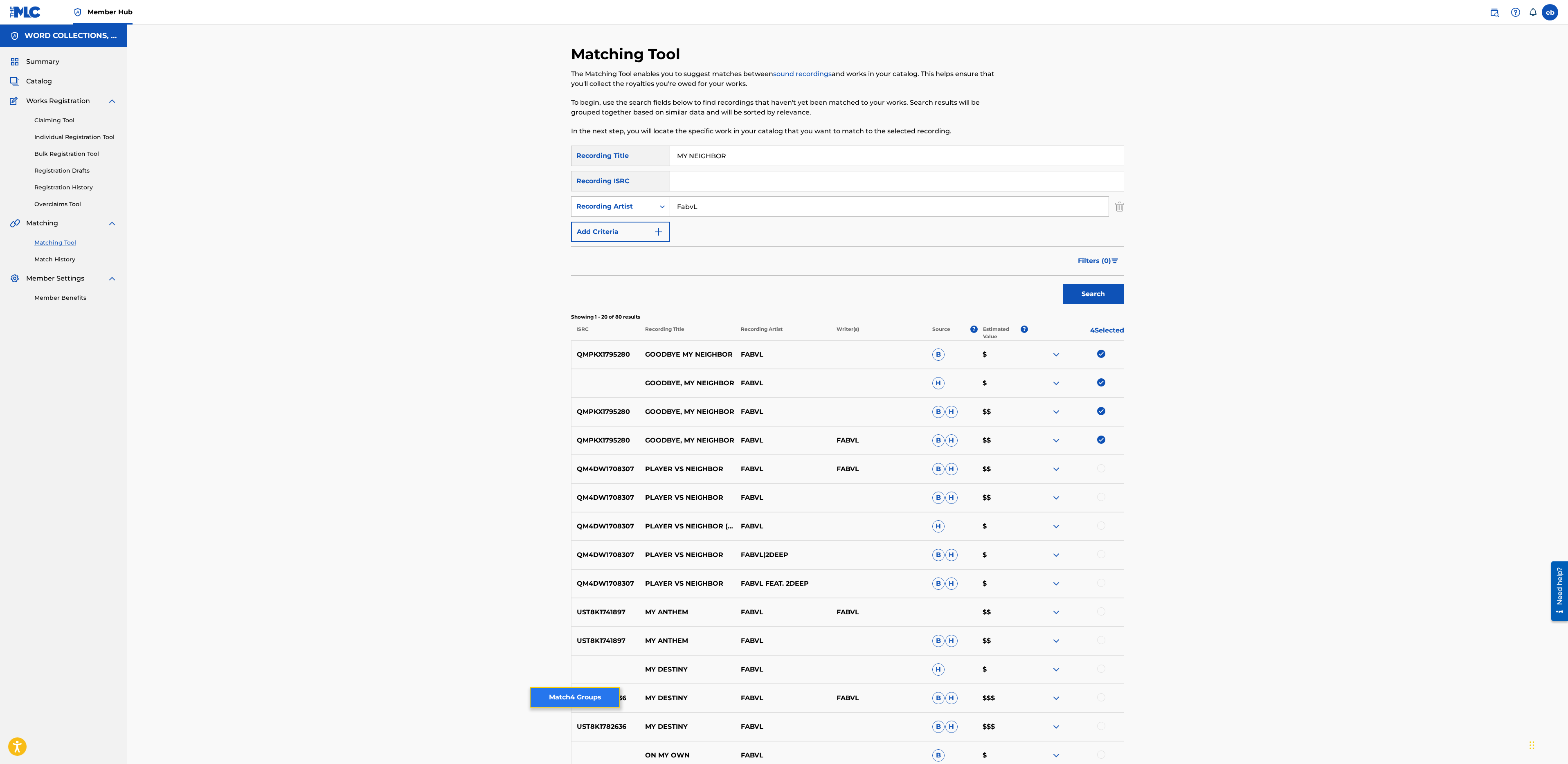
click at [570, 694] on button "Match 4 Groups" at bounding box center [575, 698] width 91 height 21
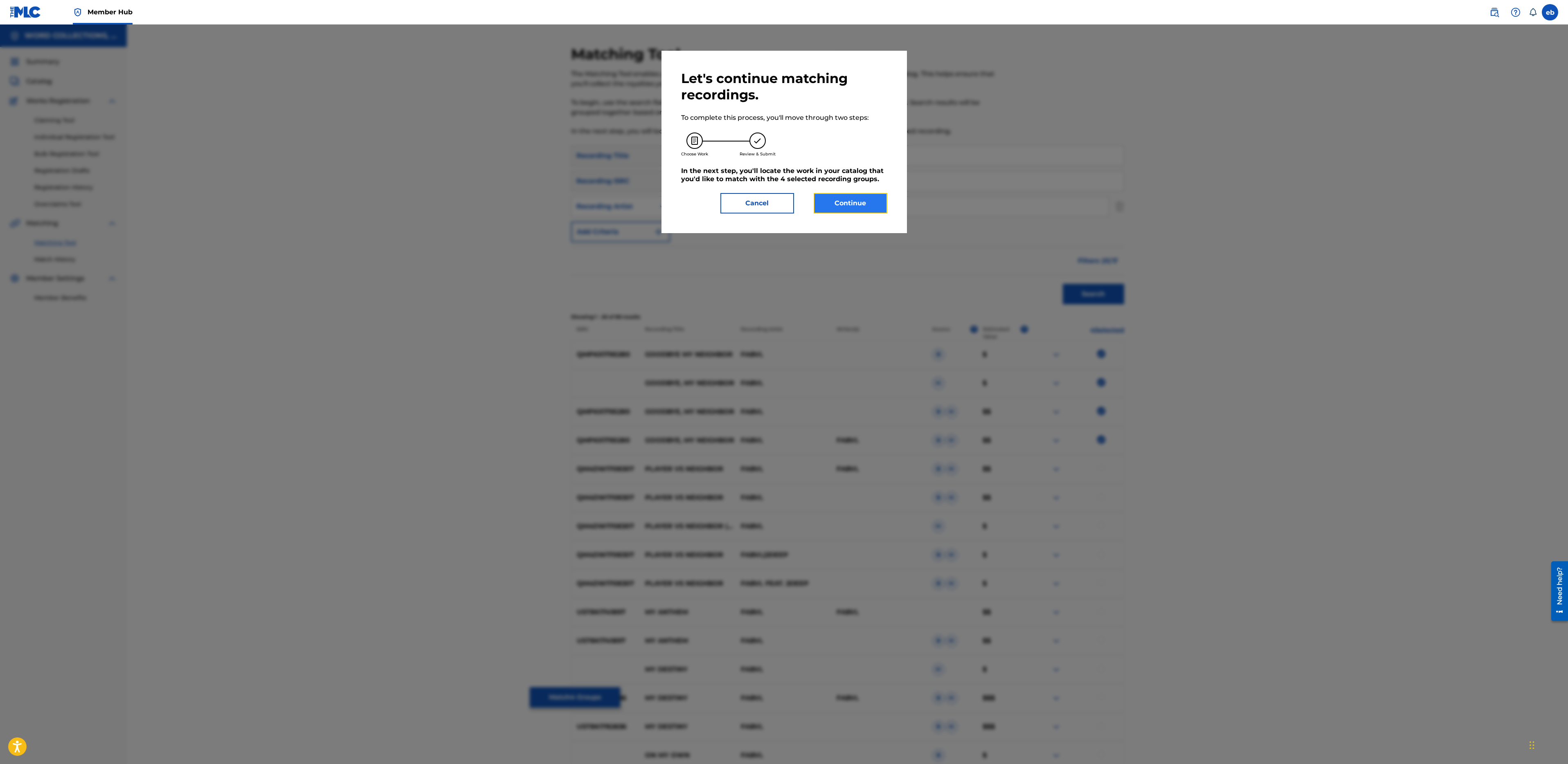
click at [849, 207] on button "Continue" at bounding box center [850, 203] width 74 height 21
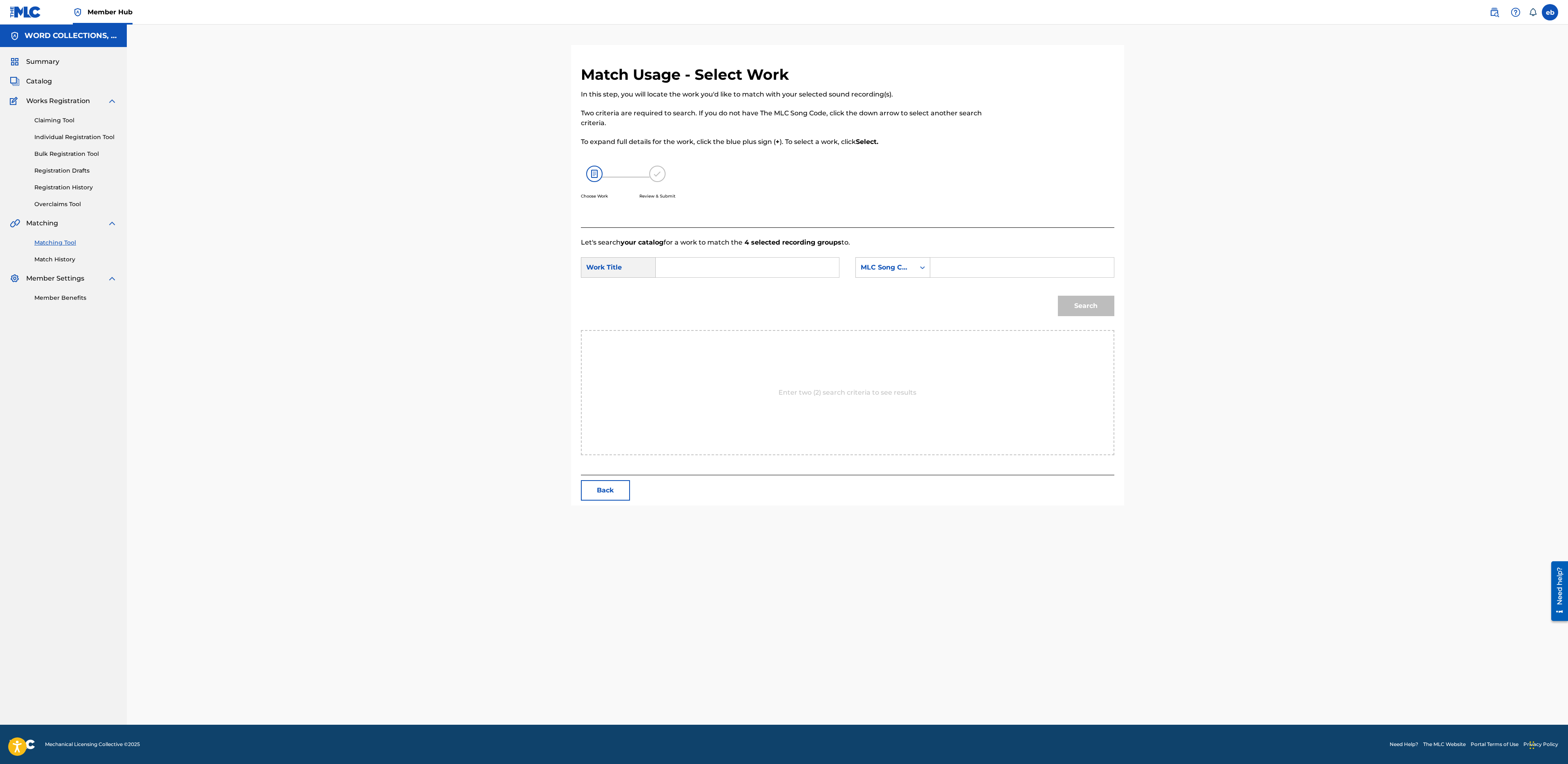
click at [697, 267] on input "Search Form" at bounding box center [747, 267] width 169 height 19
click at [684, 299] on div "goodbye, my neighbor" at bounding box center [686, 291] width 46 height 25
type input "goodbye, my neighbor"
click at [956, 263] on input "Search Form" at bounding box center [1021, 267] width 169 height 19
click at [897, 268] on div "MLC Song Code" at bounding box center [886, 267] width 50 height 10
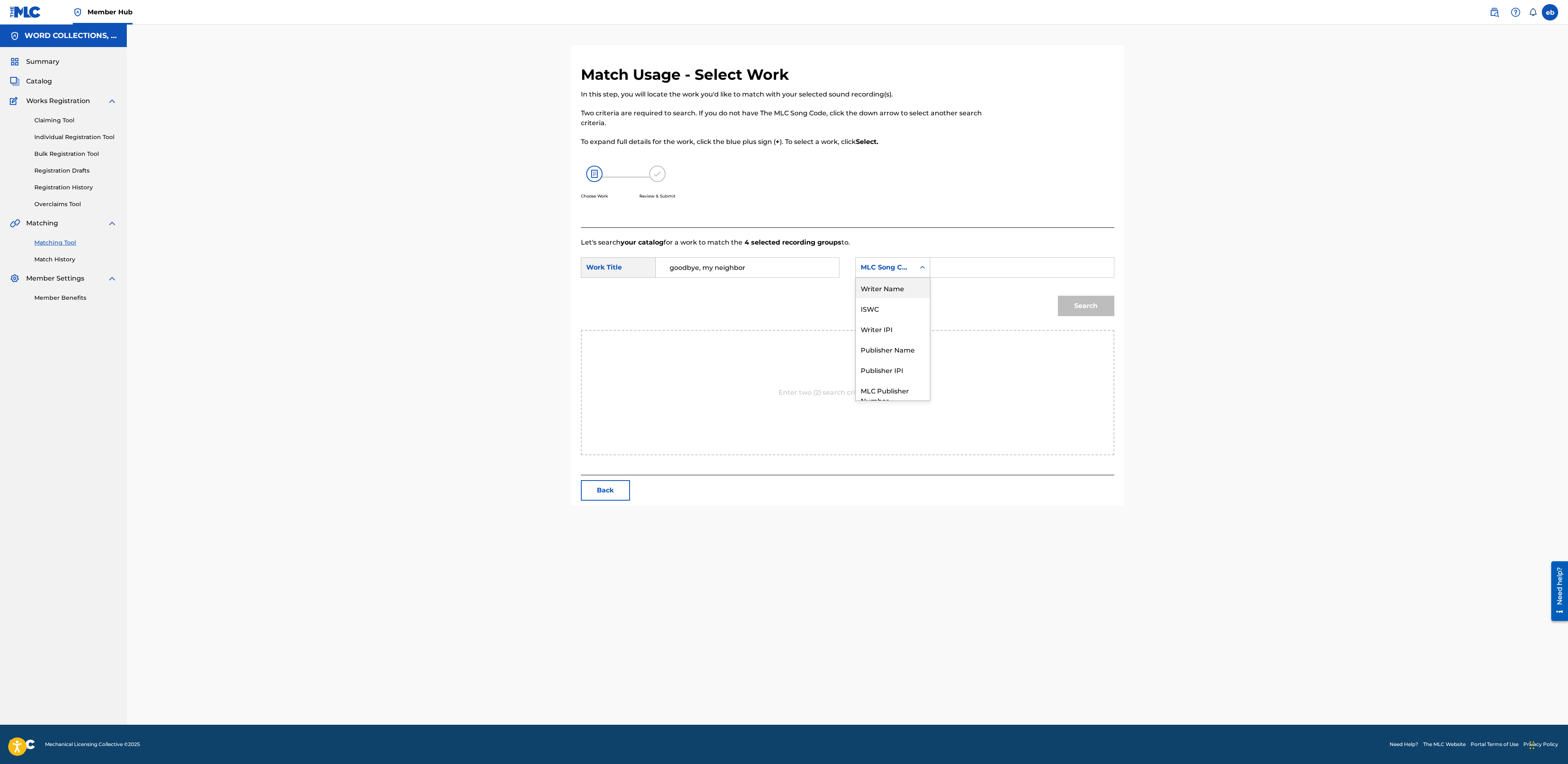
click at [893, 283] on div "Writer Name" at bounding box center [892, 288] width 74 height 21
click at [958, 274] on input "Search Form" at bounding box center [1021, 267] width 169 height 19
type input "campbell"
click at [1058, 296] on button "Search" at bounding box center [1086, 306] width 57 height 21
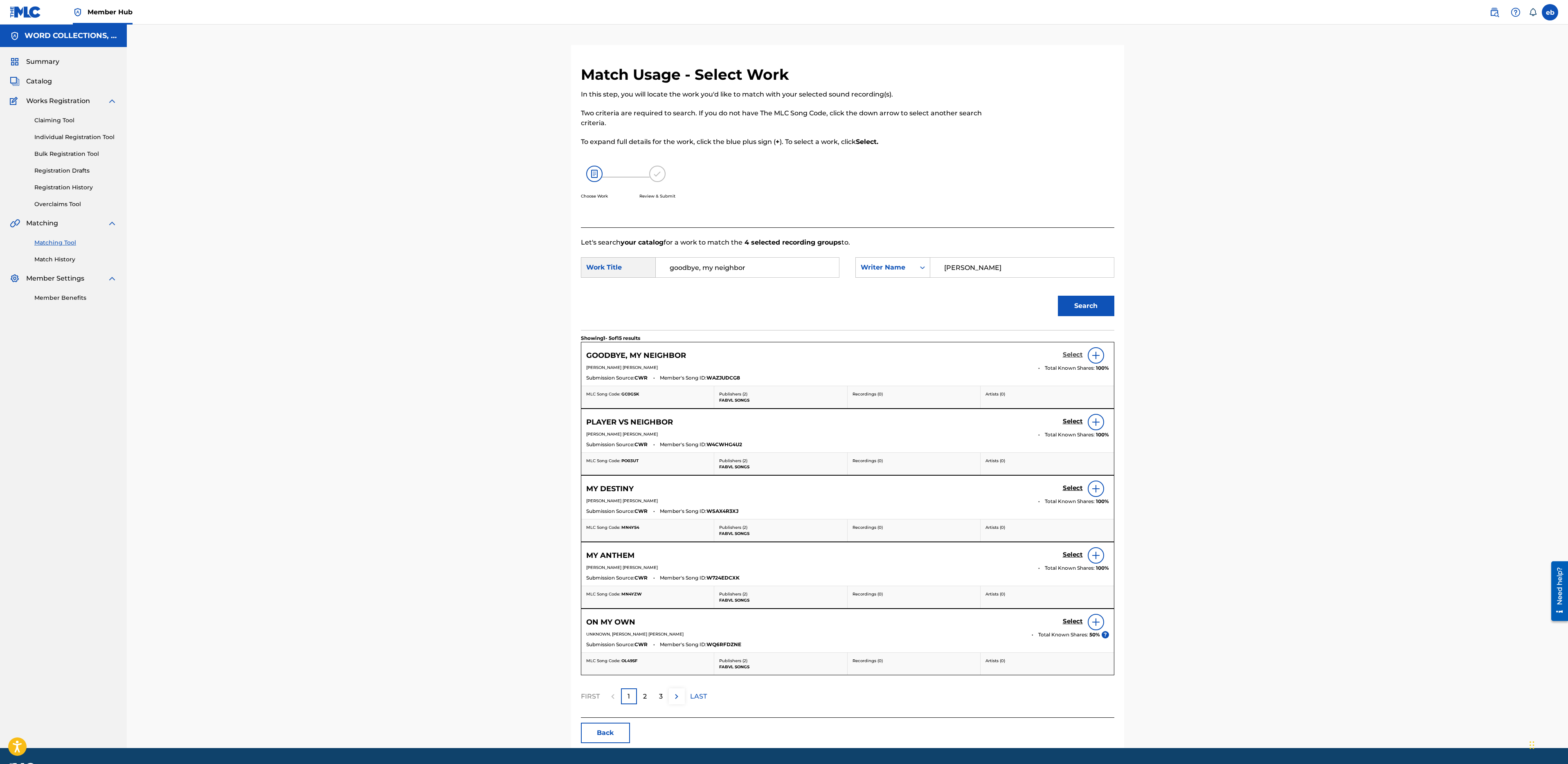
click at [1075, 356] on h5 "Select" at bounding box center [1073, 354] width 20 height 8
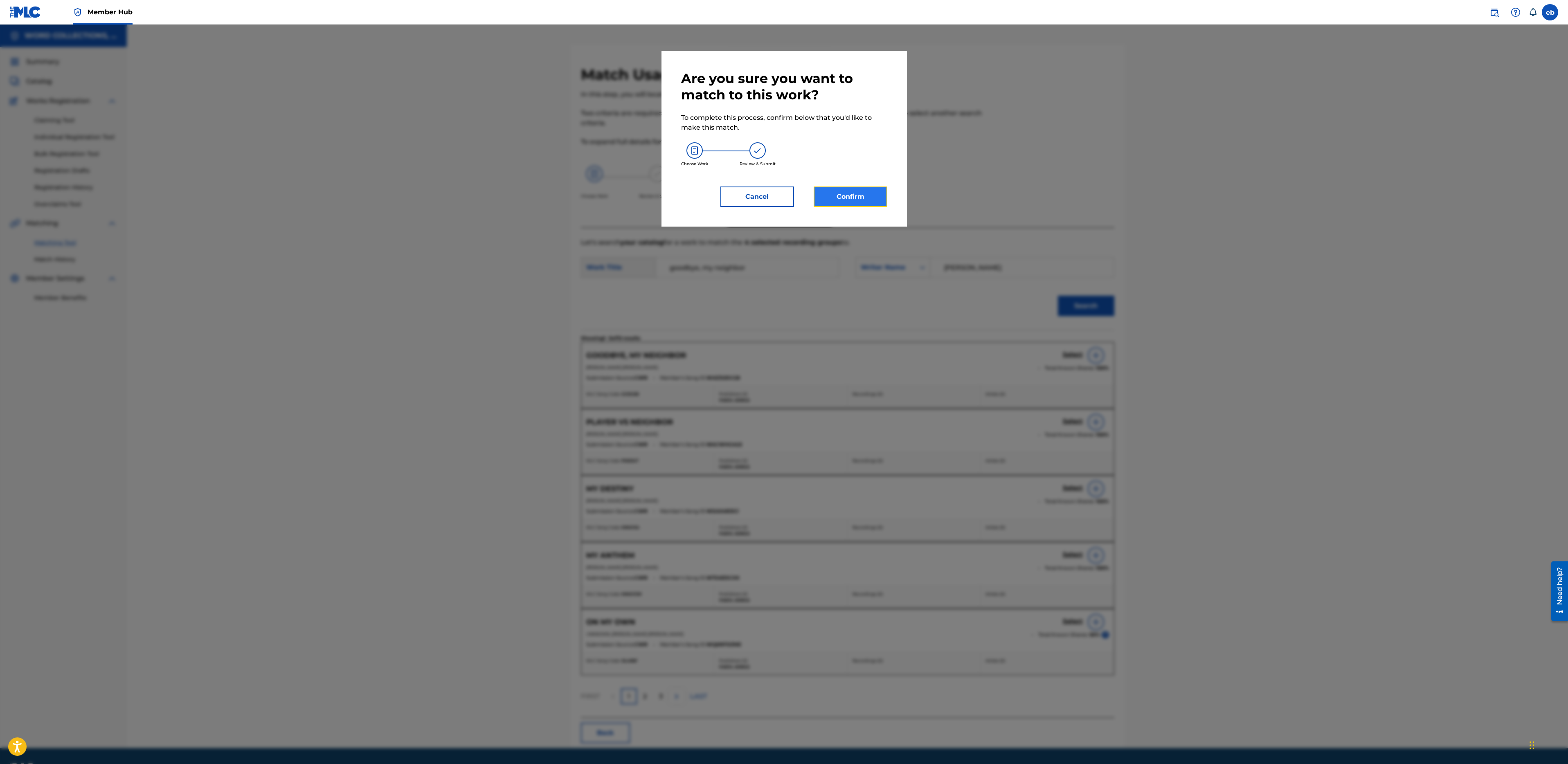
click at [854, 198] on button "Confirm" at bounding box center [850, 197] width 74 height 21
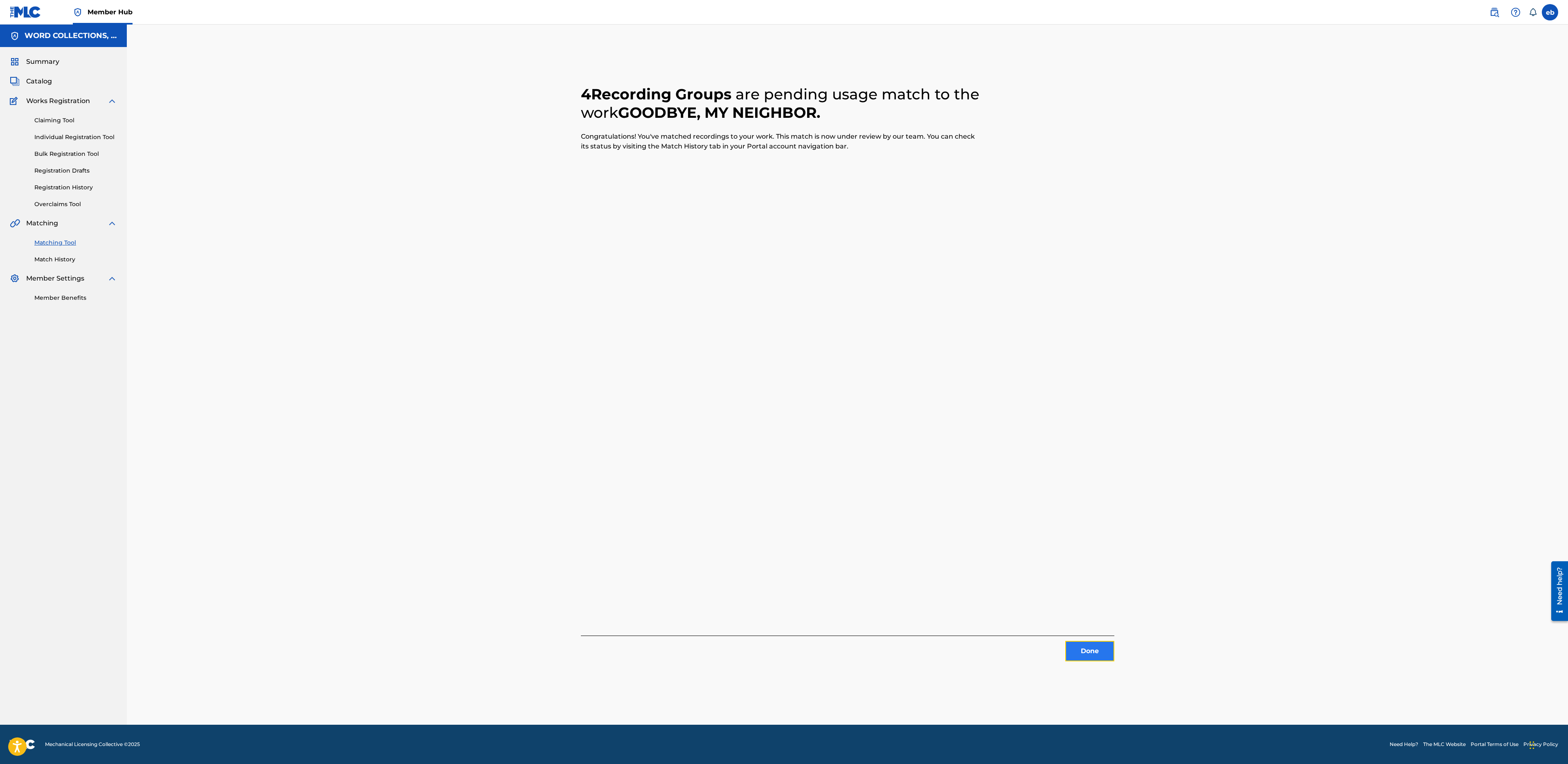
click at [1080, 648] on button "Done" at bounding box center [1090, 651] width 49 height 21
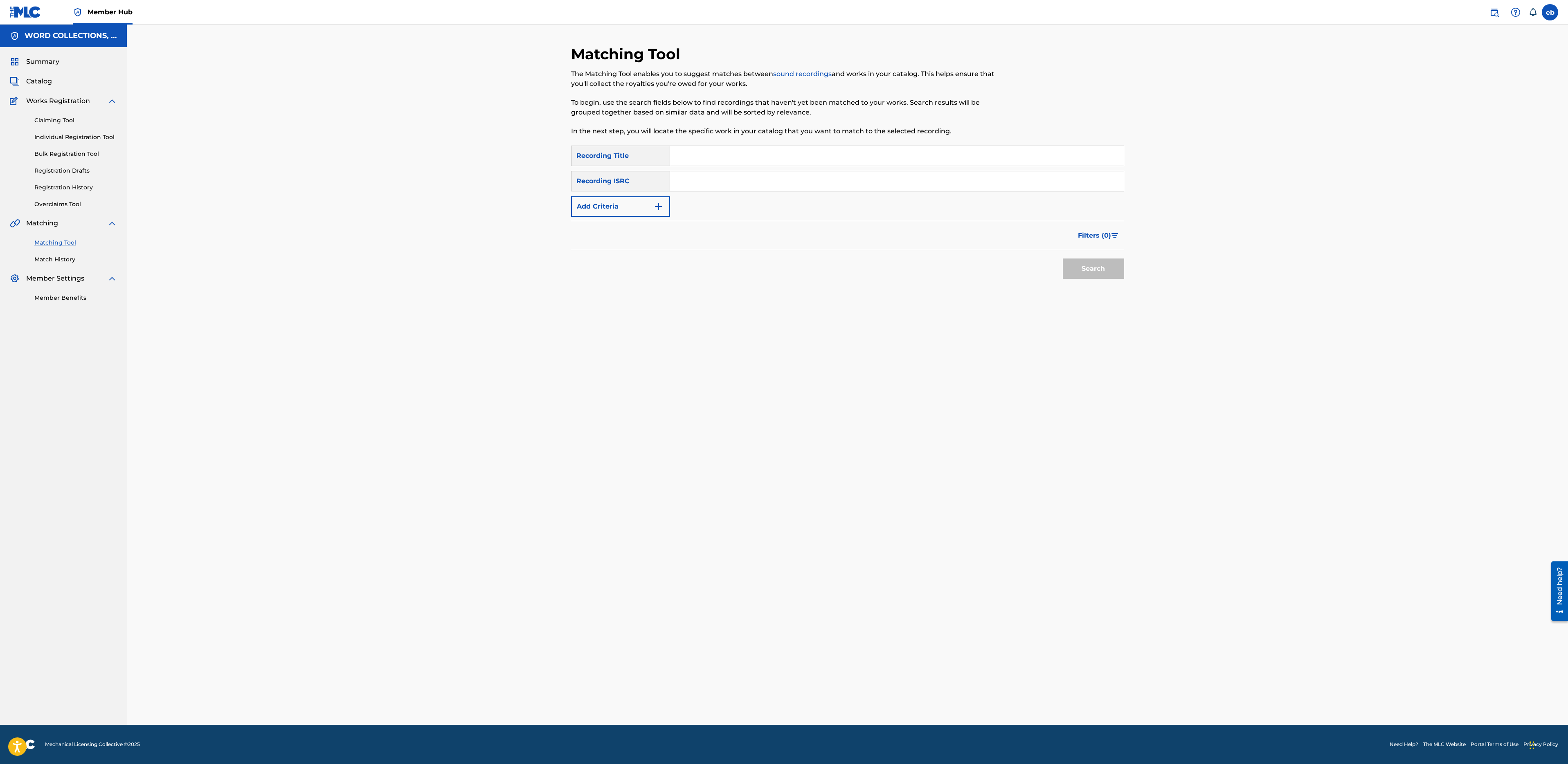
click at [713, 166] on div "Search Form" at bounding box center [897, 156] width 454 height 21
click at [717, 154] on input "Search Form" at bounding box center [897, 155] width 454 height 19
click at [631, 156] on div "Recording Title" at bounding box center [620, 156] width 99 height 21
click at [687, 157] on input "Search Form" at bounding box center [897, 155] width 454 height 19
click at [680, 157] on input "Search Form" at bounding box center [897, 155] width 454 height 19
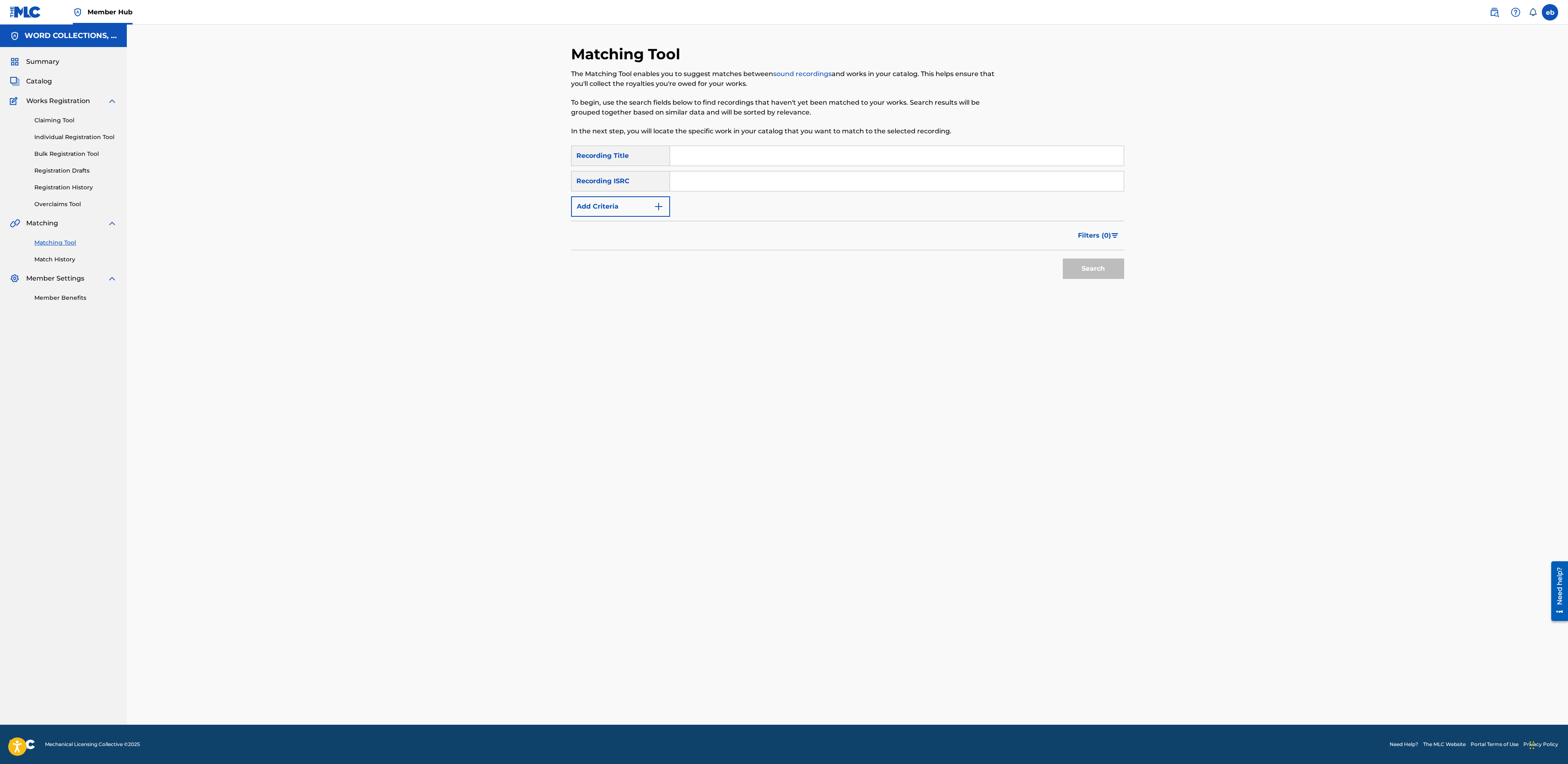
paste input "HOLDING ON"
type input "HOLDING ON"
click at [625, 213] on button "Add Criteria" at bounding box center [620, 207] width 99 height 21
click at [623, 209] on div "Writer" at bounding box center [613, 207] width 74 height 10
click at [627, 230] on div "Recording Artist" at bounding box center [621, 227] width 98 height 21
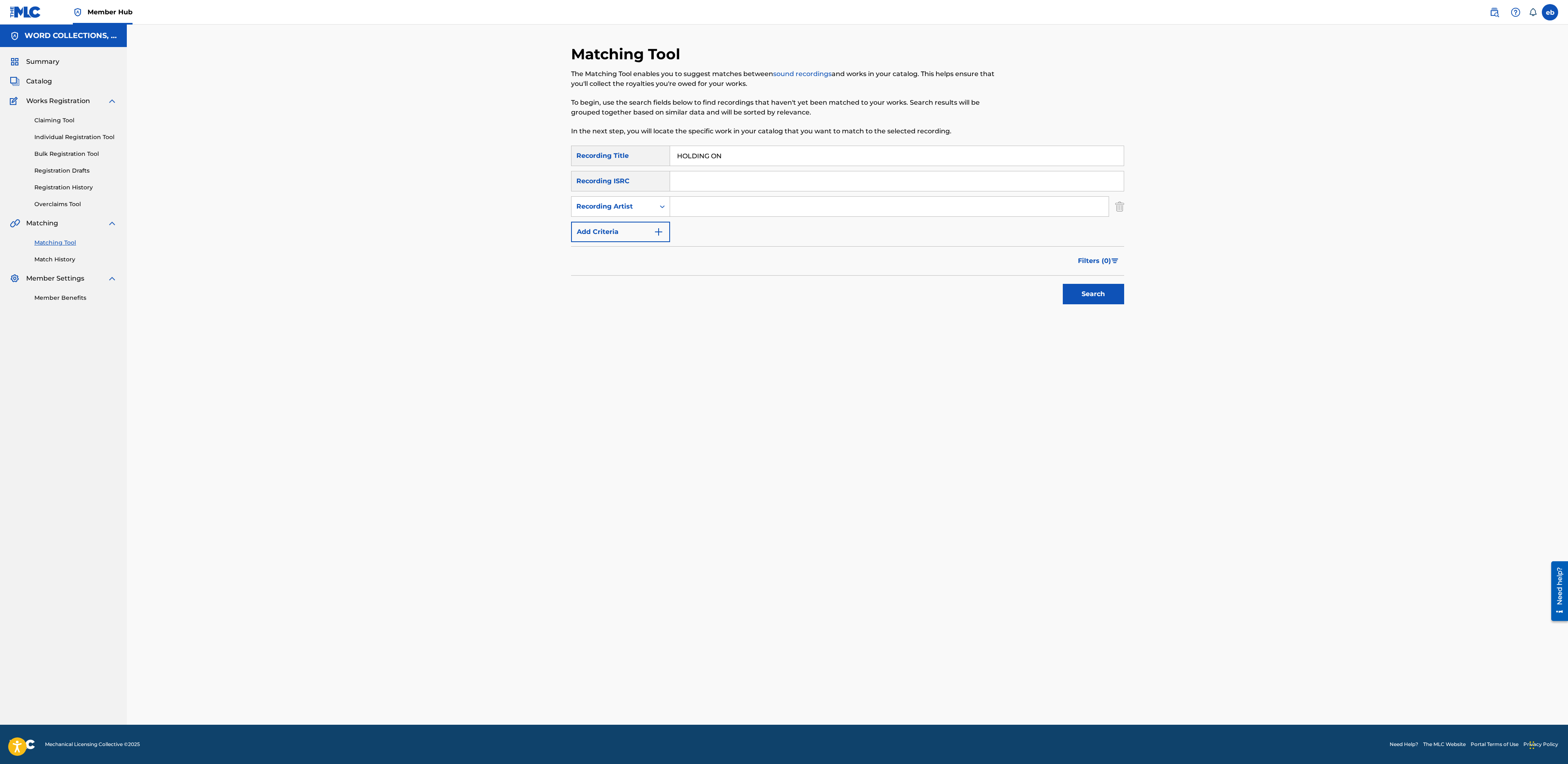
click at [697, 204] on input "Search Form" at bounding box center [889, 207] width 439 height 19
type input "d"
click at [1063, 284] on button "Search" at bounding box center [1093, 294] width 62 height 21
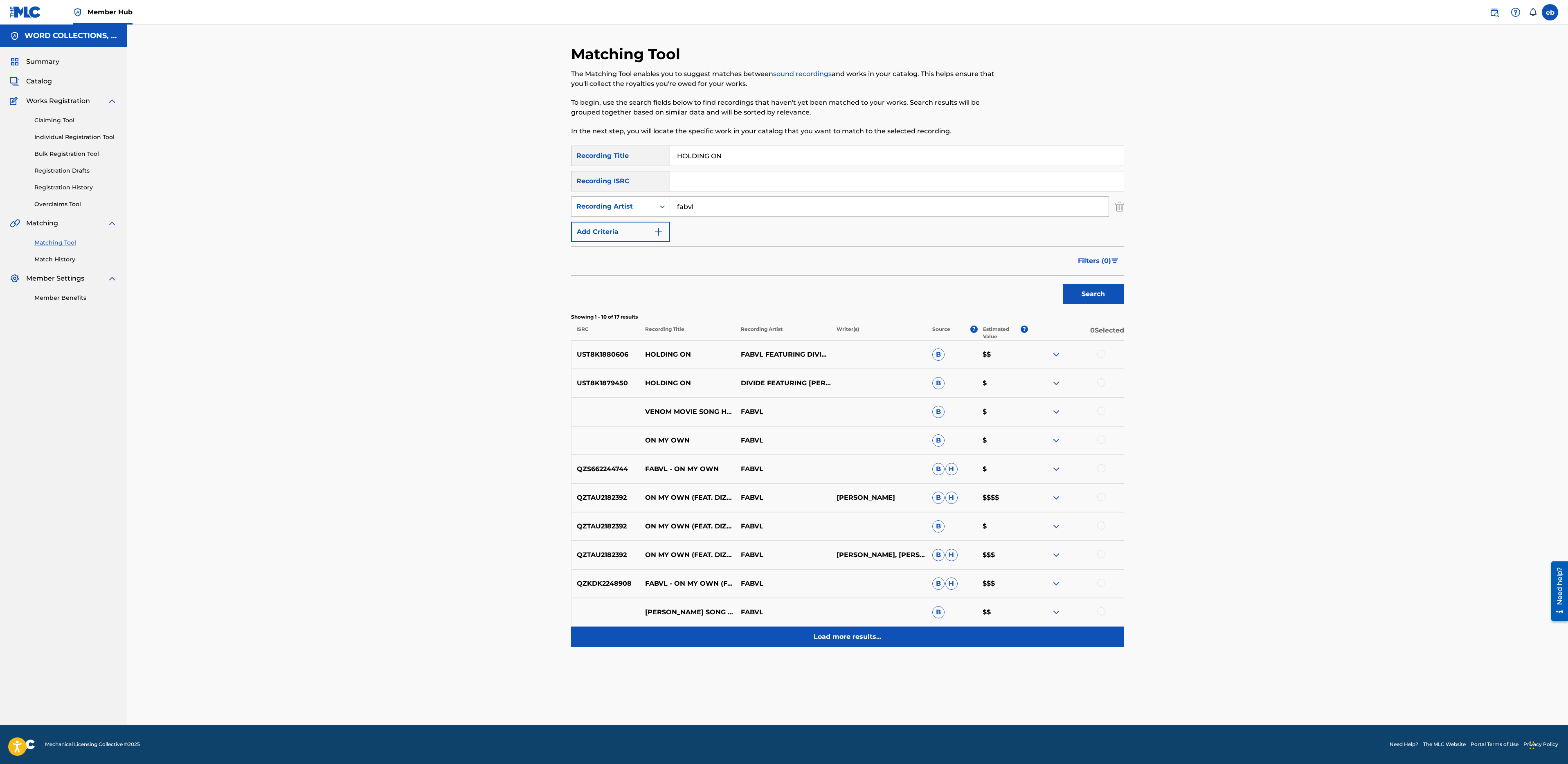
click at [853, 639] on p "Load more results..." at bounding box center [847, 637] width 68 height 10
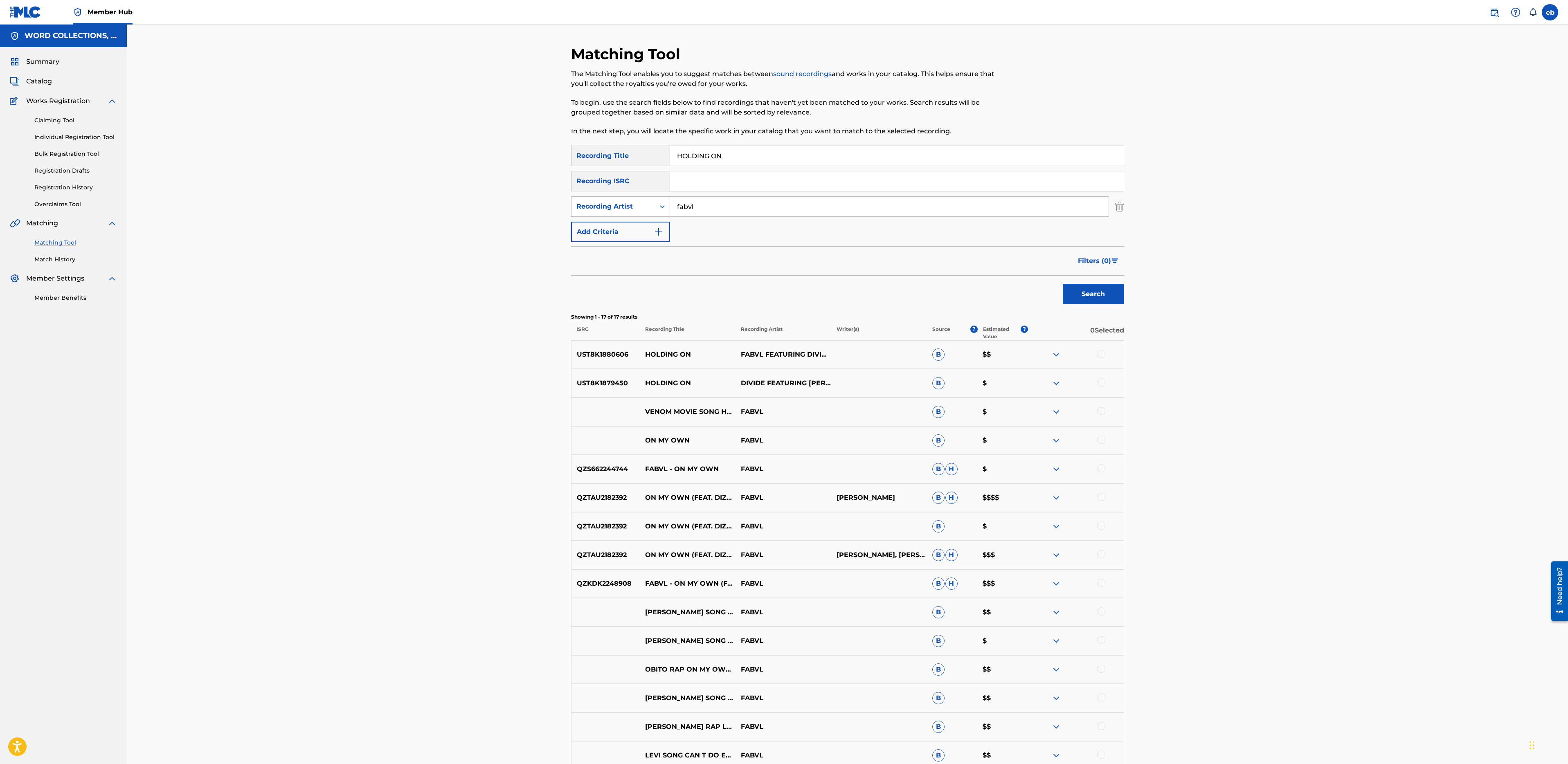
click at [1100, 355] on div at bounding box center [1102, 354] width 8 height 8
click at [1100, 388] on div at bounding box center [1076, 383] width 96 height 10
click at [1102, 381] on div at bounding box center [1102, 383] width 8 height 8
click at [720, 207] on input "fabvl" at bounding box center [889, 207] width 439 height 19
type input "Divide"
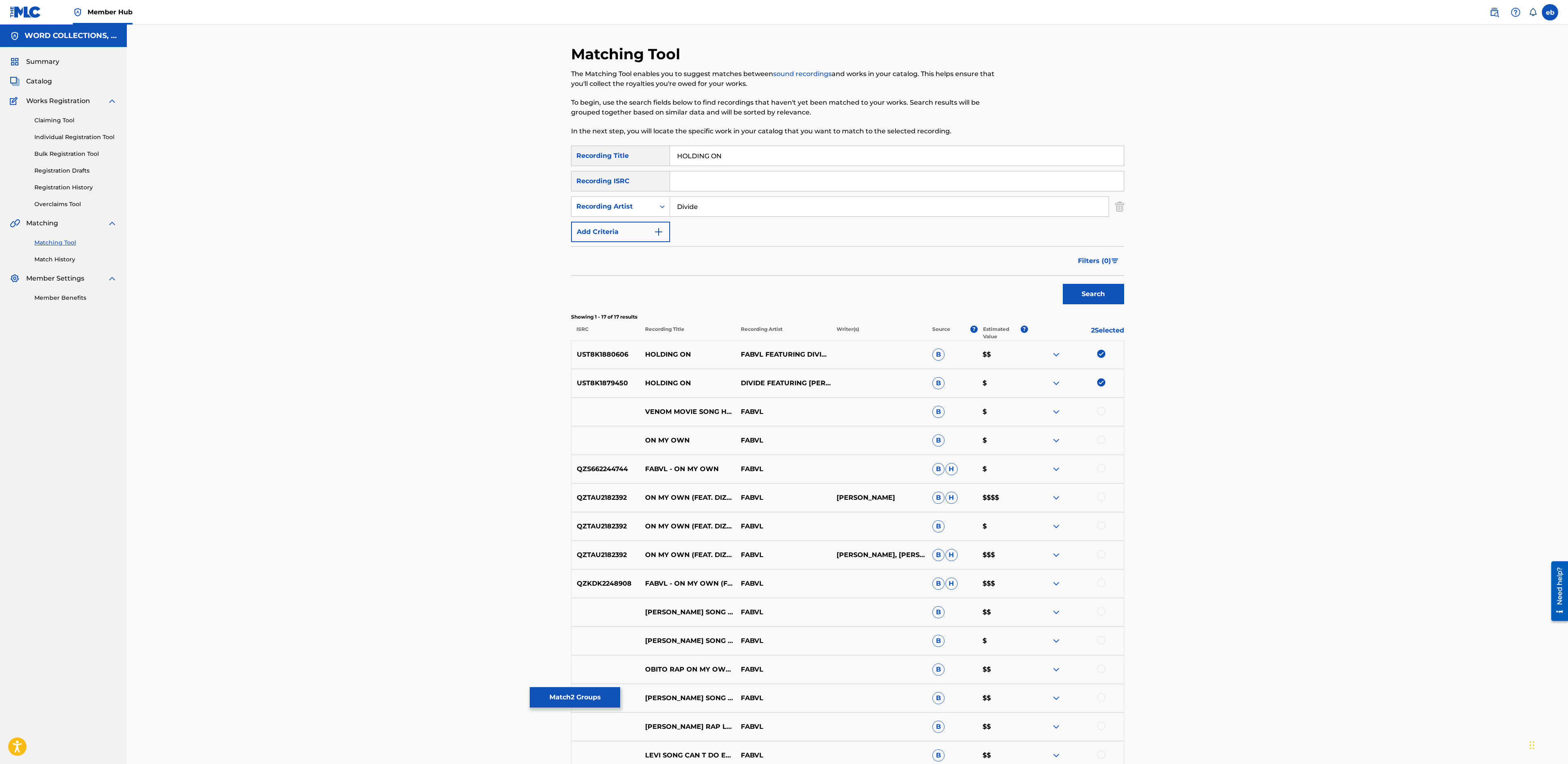
click at [1063, 284] on button "Search" at bounding box center [1093, 294] width 62 height 21
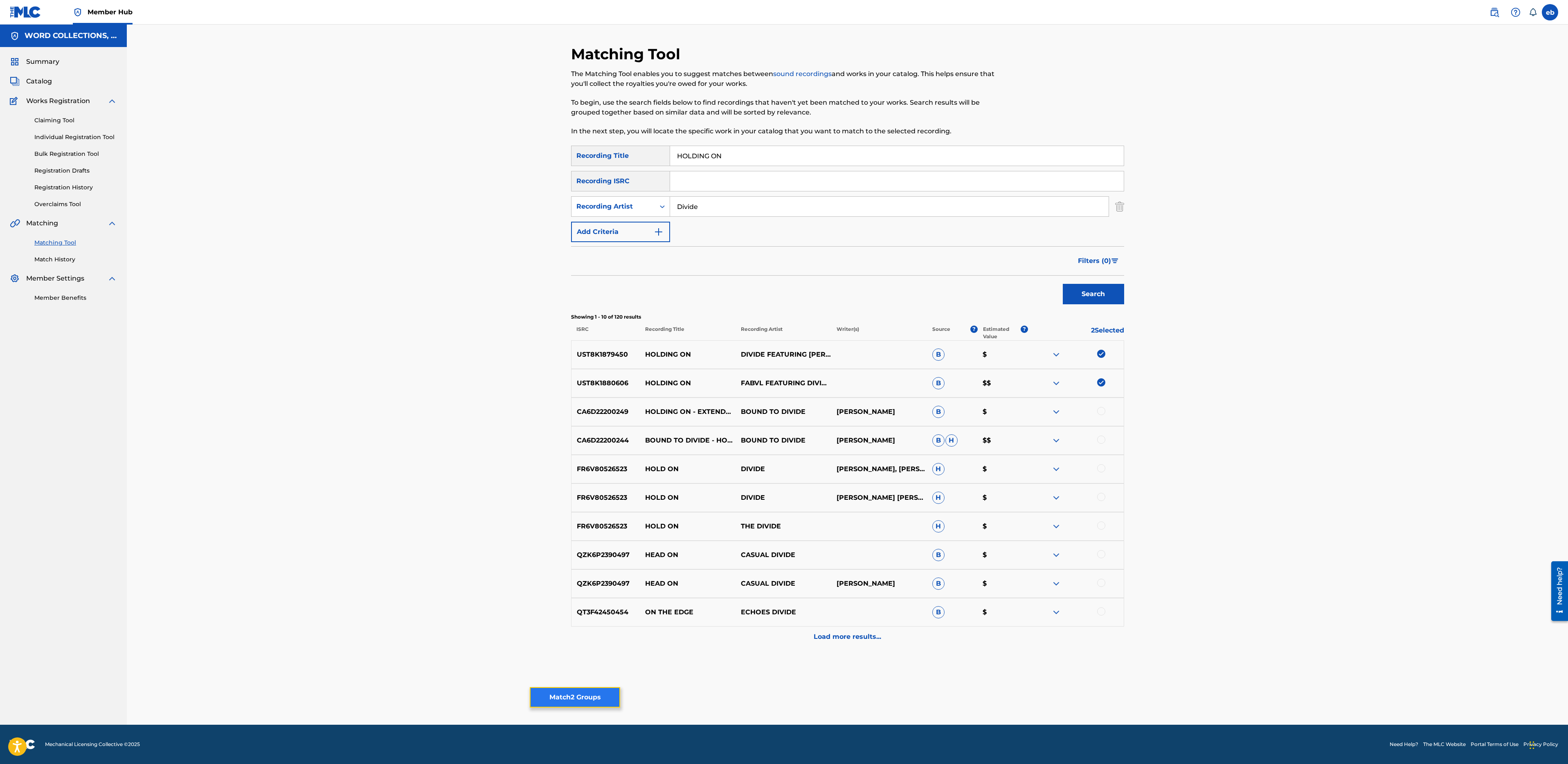
click at [570, 695] on button "Match 2 Groups" at bounding box center [575, 698] width 91 height 21
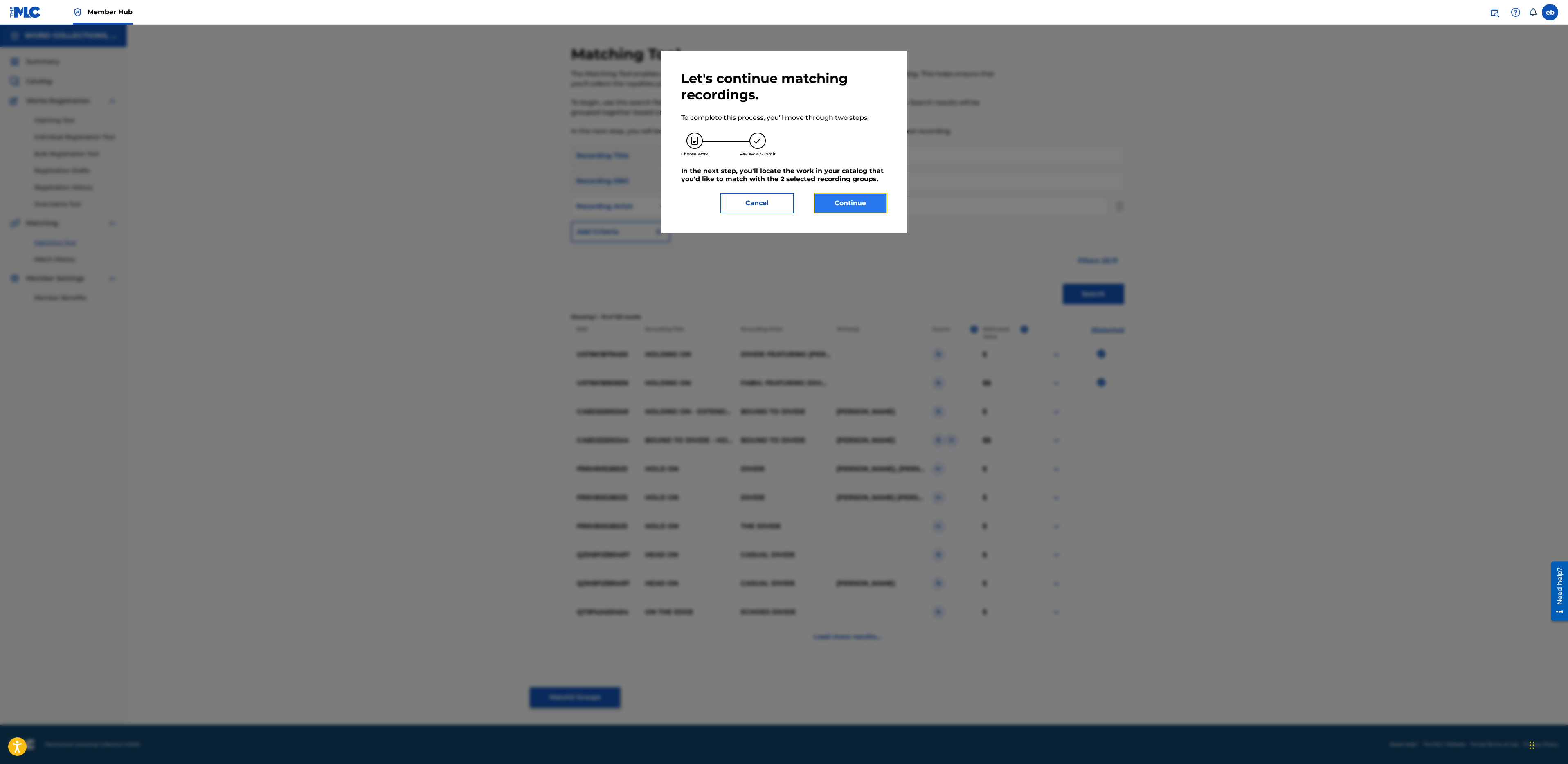
click at [836, 198] on button "Continue" at bounding box center [850, 203] width 74 height 21
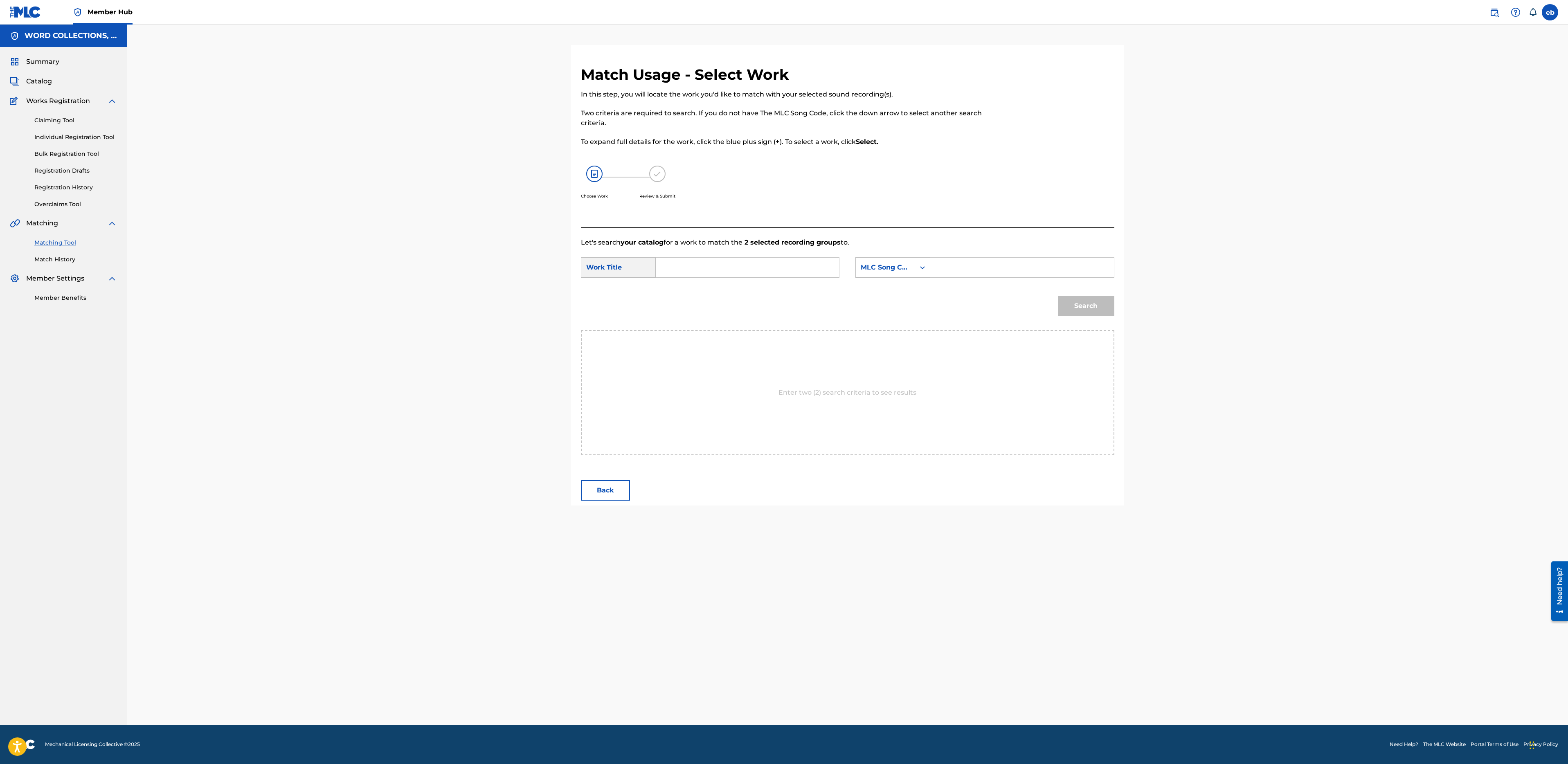
click at [703, 266] on input "Search Form" at bounding box center [747, 267] width 169 height 19
click at [668, 289] on div "holding on" at bounding box center [686, 291] width 46 height 25
type input "holding on"
click at [874, 384] on div "Enter two (2) search criteria to see results" at bounding box center [848, 392] width 533 height 125
click at [871, 392] on p "Enter two (2) search criteria to see results" at bounding box center [847, 392] width 138 height 10
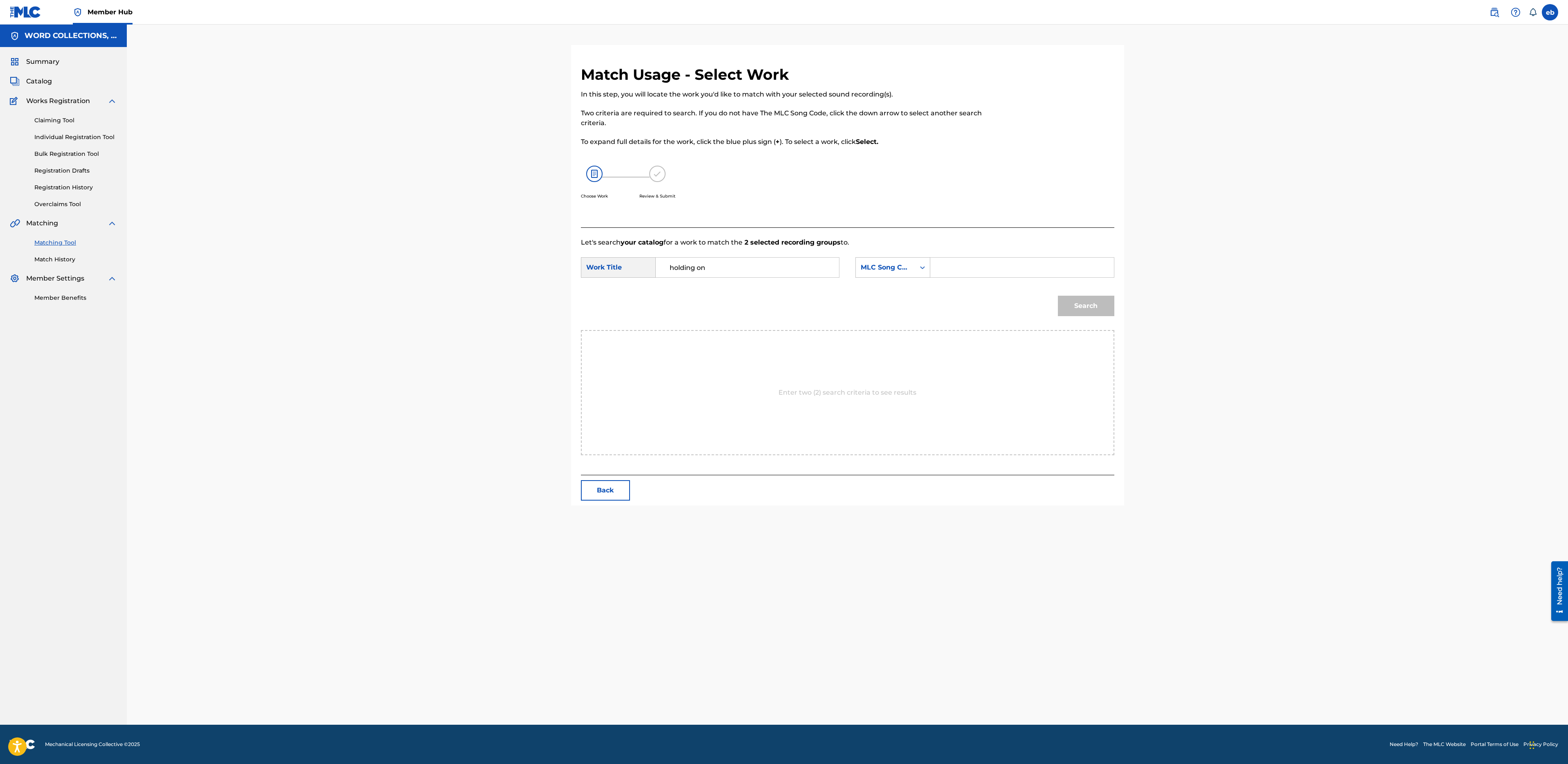
click at [749, 269] on input "holding on" at bounding box center [747, 267] width 169 height 19
click at [802, 397] on p "Enter two (2) search criteria to see results" at bounding box center [847, 392] width 138 height 10
click at [880, 256] on form "SearchWithCriteria50639578-a328-430b-a283-216c7df44f6c Work Title holding on Se…" at bounding box center [848, 289] width 533 height 83
click at [880, 261] on div "MLC Song Code" at bounding box center [885, 267] width 59 height 15
click at [888, 285] on div "Writer Name" at bounding box center [892, 288] width 74 height 21
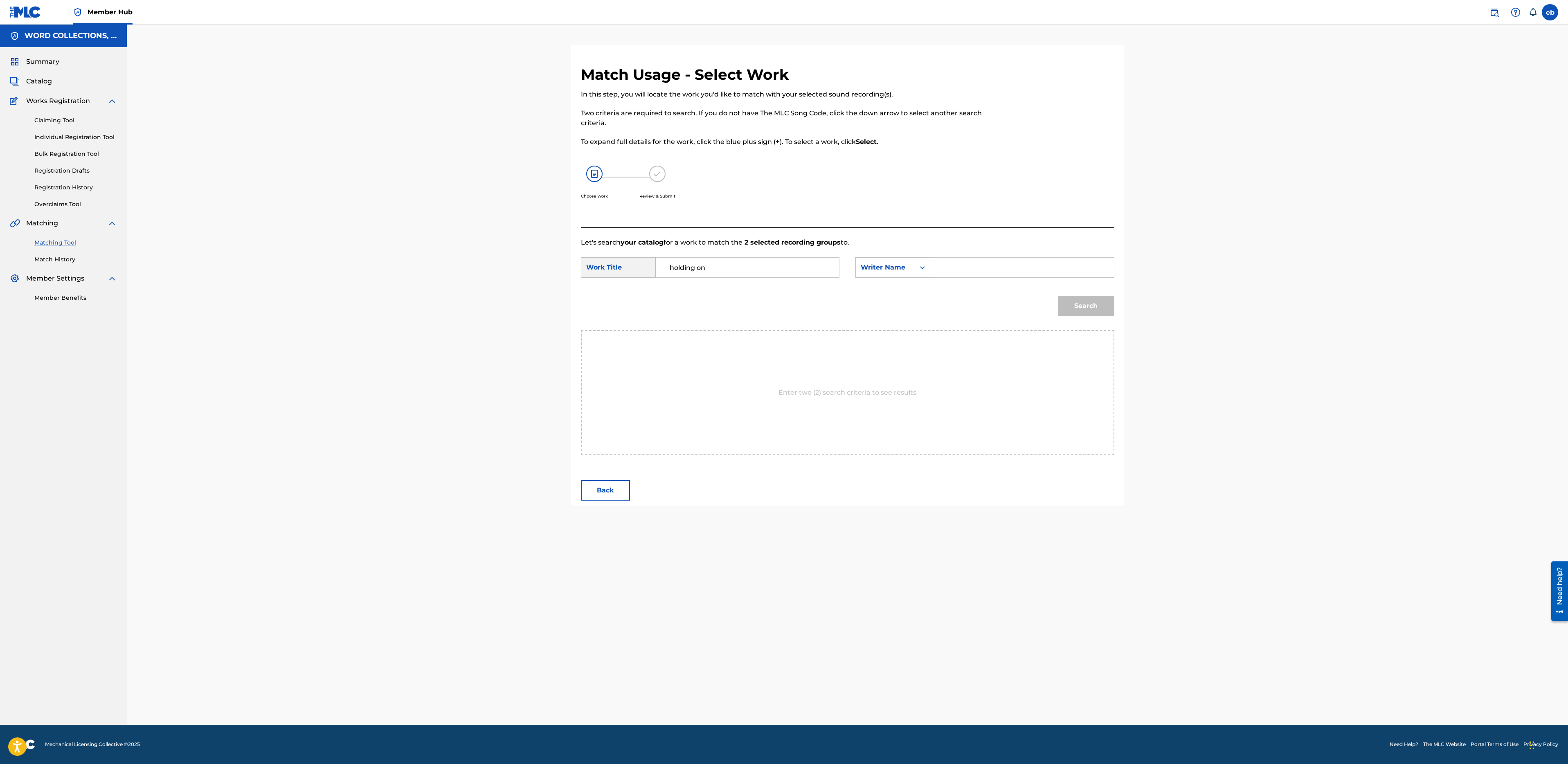
click at [973, 263] on input "Search Form" at bounding box center [1021, 267] width 169 height 19
type input "campbell"
click at [1058, 296] on button "Search" at bounding box center [1086, 306] width 57 height 21
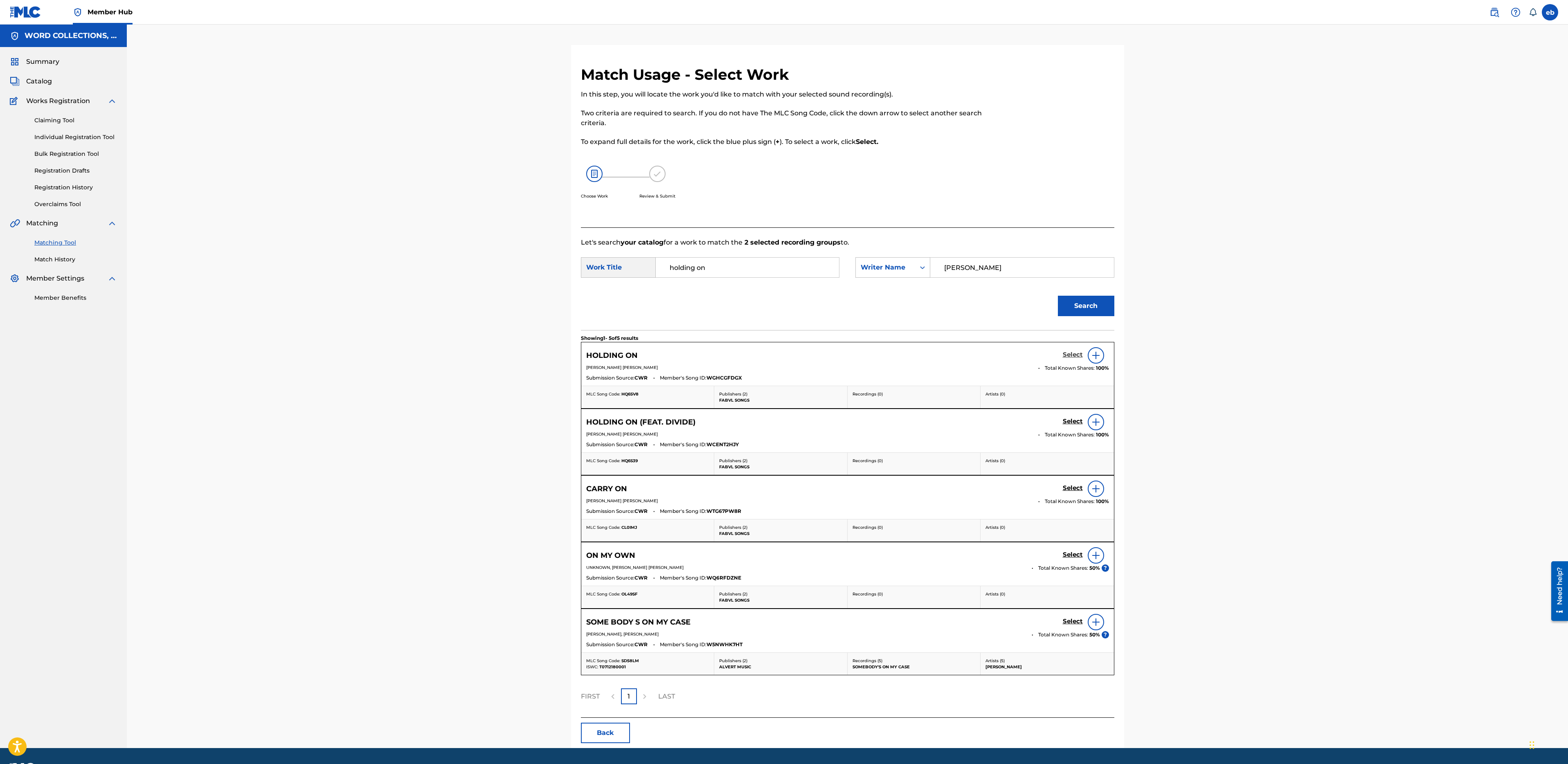
click at [1070, 353] on h5 "Select" at bounding box center [1073, 354] width 20 height 8
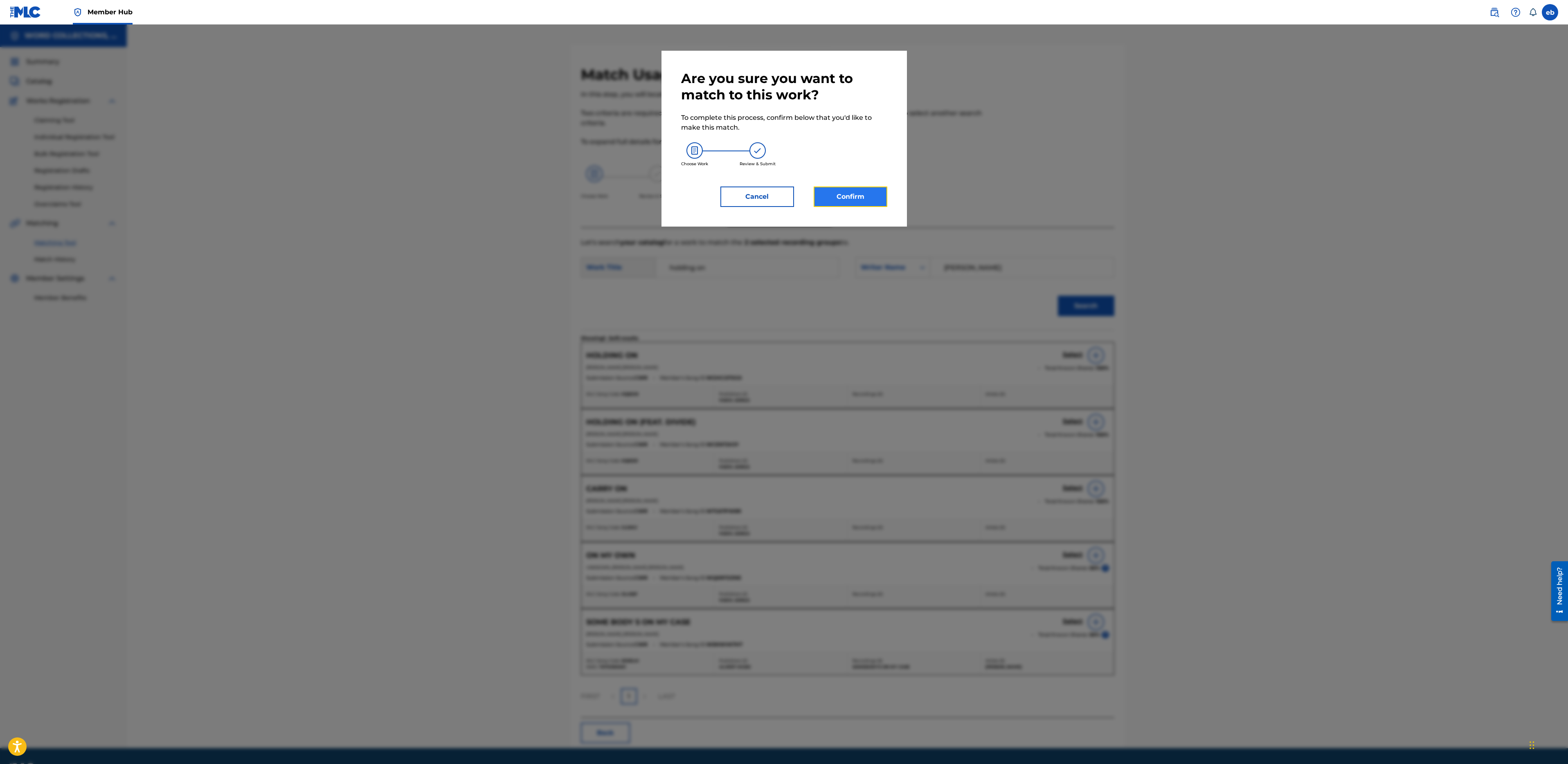
click at [862, 204] on button "Confirm" at bounding box center [850, 197] width 74 height 21
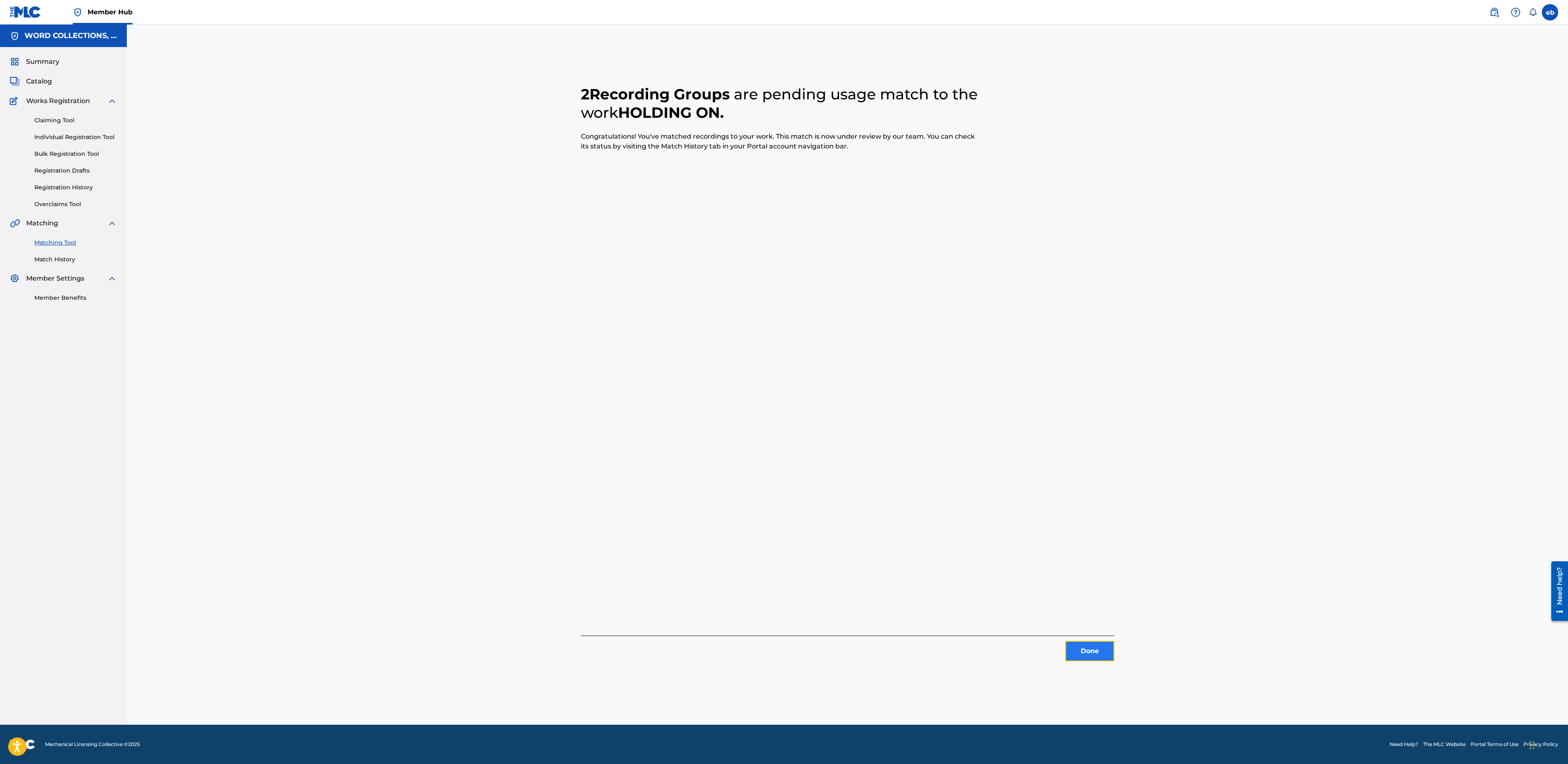
click at [1068, 647] on button "Done" at bounding box center [1090, 651] width 49 height 21
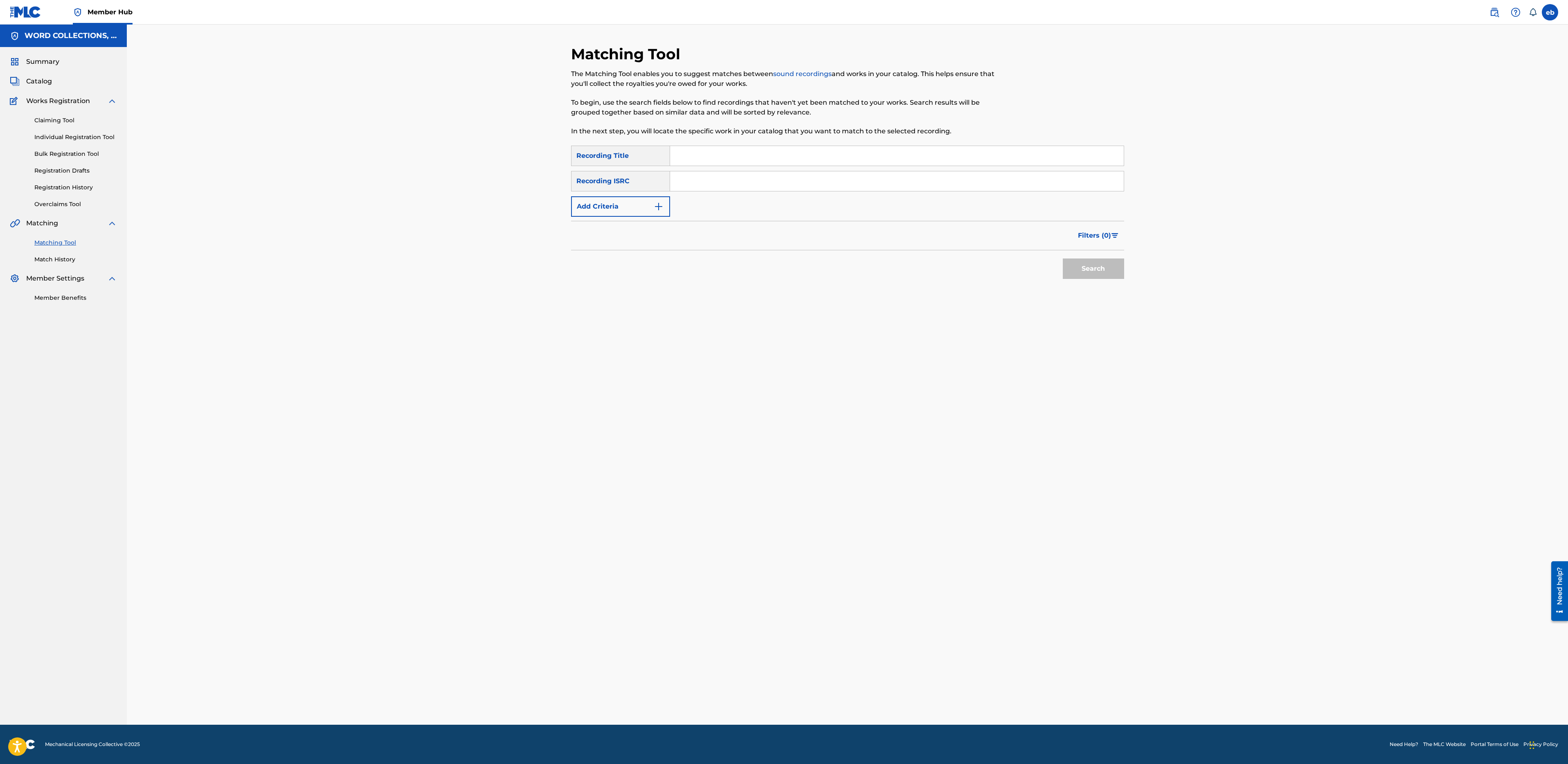
click at [755, 153] on input "Search Form" at bounding box center [897, 155] width 454 height 19
paste input "HELLO FRIEND"
type input "HELLO FRIEND"
click at [628, 205] on button "Add Criteria" at bounding box center [620, 207] width 99 height 21
click at [622, 203] on div "Writer" at bounding box center [613, 207] width 74 height 10
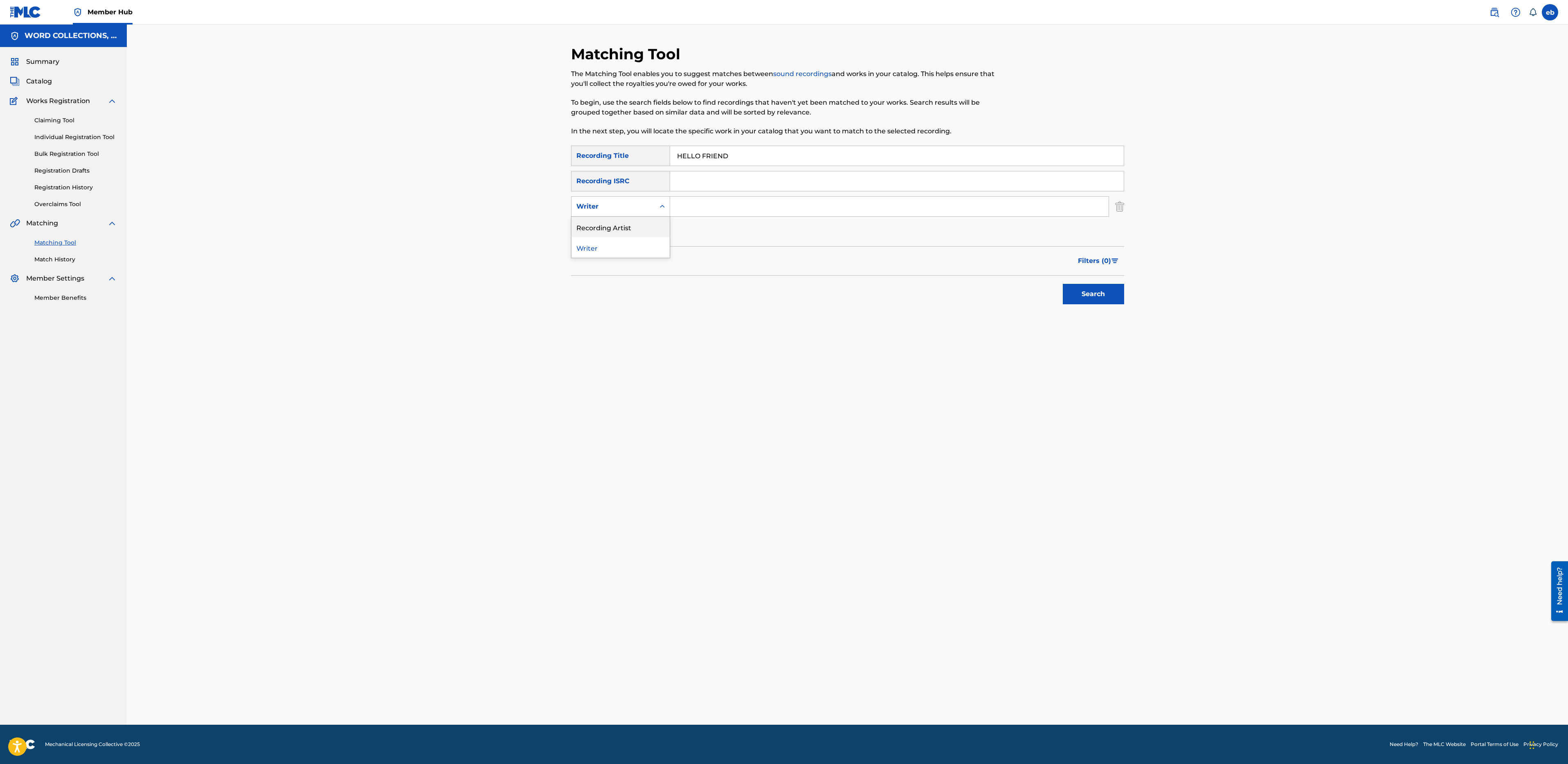
click at [622, 220] on div "Recording Artist" at bounding box center [621, 227] width 98 height 21
click at [710, 204] on input "Search Form" at bounding box center [889, 207] width 439 height 19
click at [1063, 284] on button "Search" at bounding box center [1093, 294] width 62 height 21
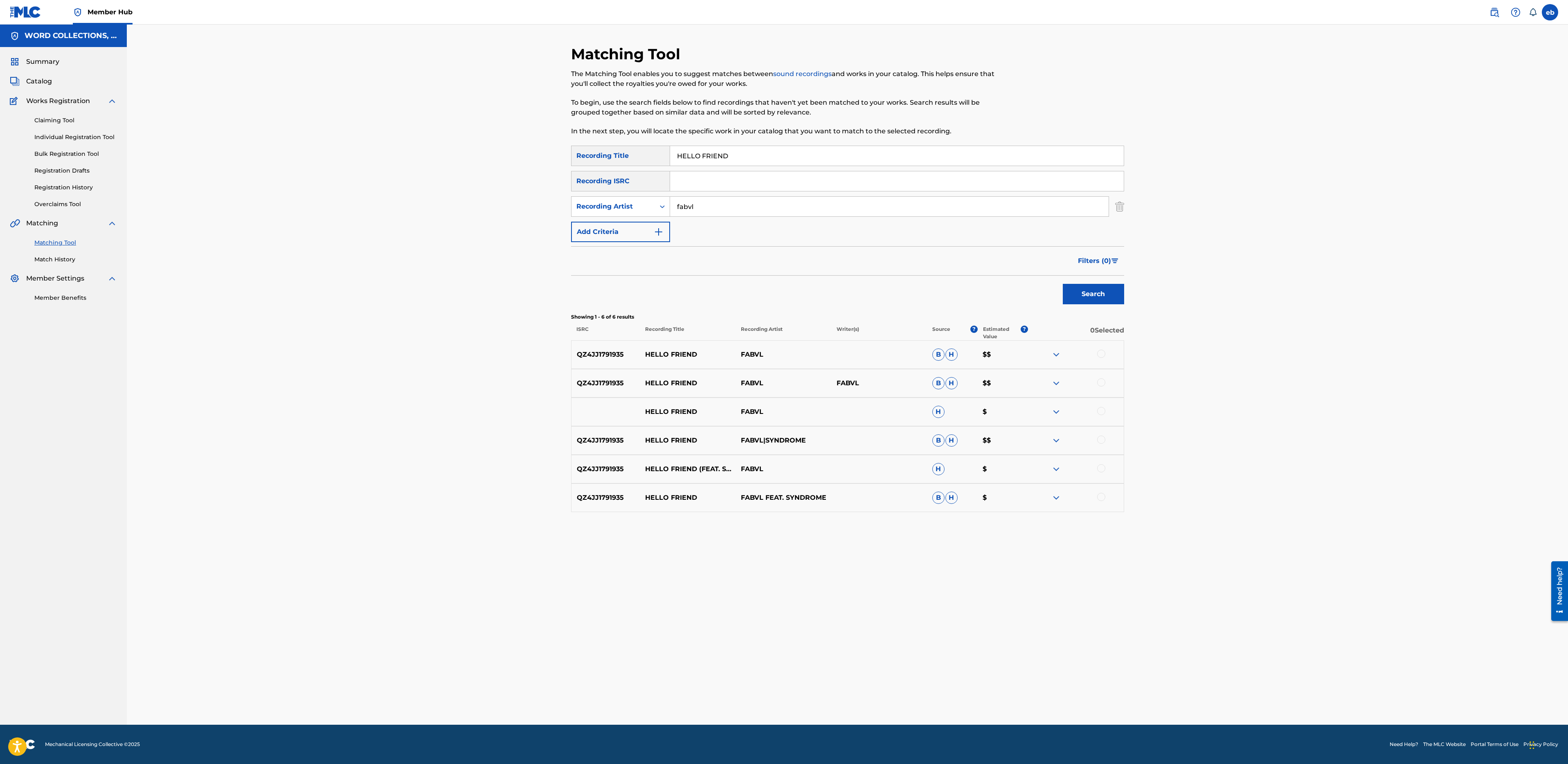
click at [1107, 354] on div at bounding box center [1076, 354] width 96 height 10
click at [1098, 354] on div at bounding box center [1102, 354] width 8 height 8
click at [1098, 383] on div at bounding box center [1102, 383] width 8 height 8
click at [1105, 406] on div "HELLO FRIEND FABVL H $" at bounding box center [847, 411] width 553 height 28
click at [1105, 413] on div at bounding box center [1076, 412] width 96 height 10
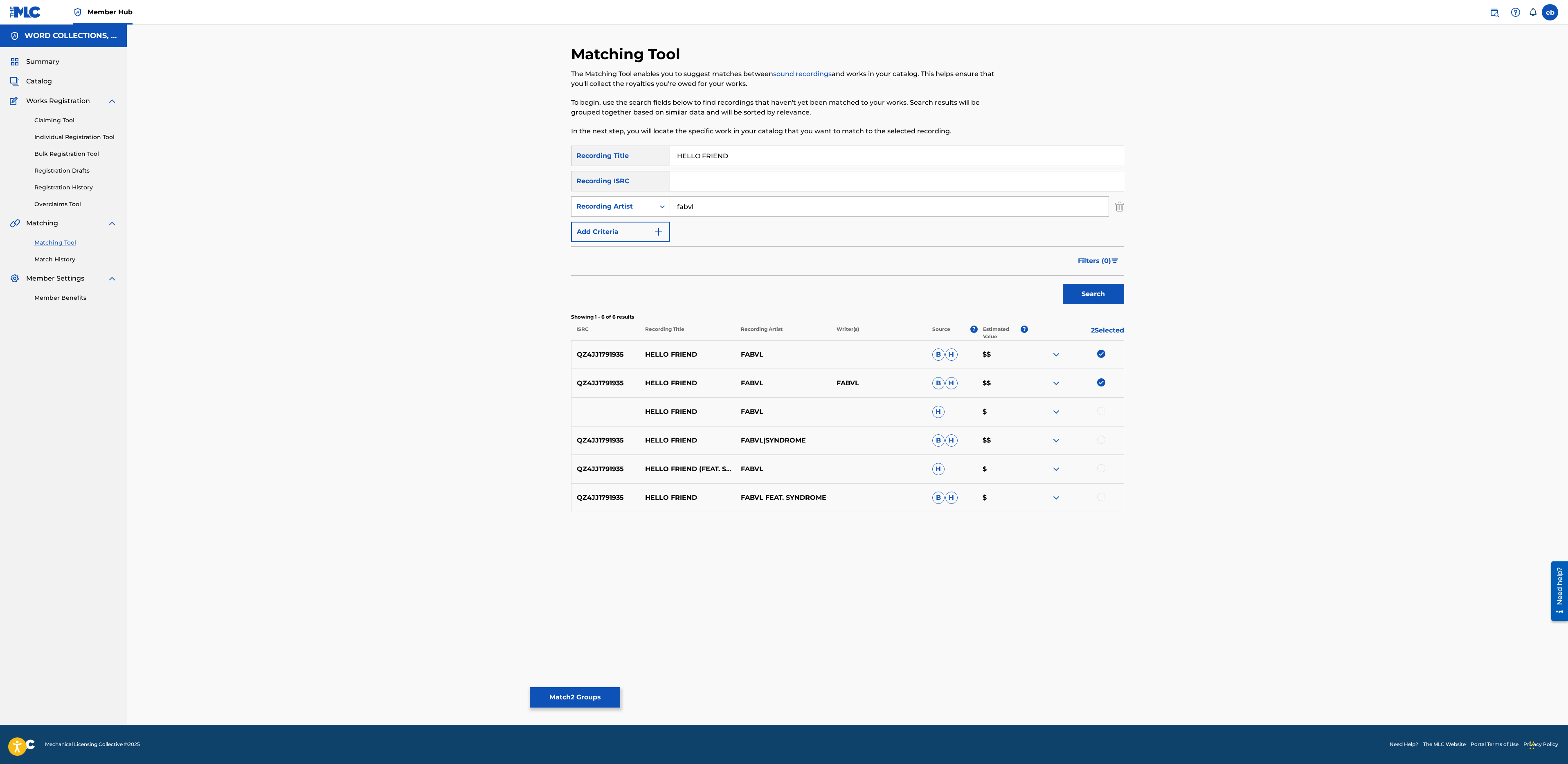
click at [1102, 446] on div "QZ4JJ1791935 HELLO FRIEND FABVL|SYNDROME B H $$" at bounding box center [847, 440] width 553 height 28
click at [1102, 439] on div at bounding box center [1102, 439] width 8 height 8
click at [1101, 419] on div "HELLO FRIEND FABVL H $" at bounding box center [847, 411] width 553 height 28
click at [1102, 412] on div at bounding box center [1102, 411] width 8 height 8
click at [1100, 468] on div at bounding box center [1102, 468] width 8 height 8
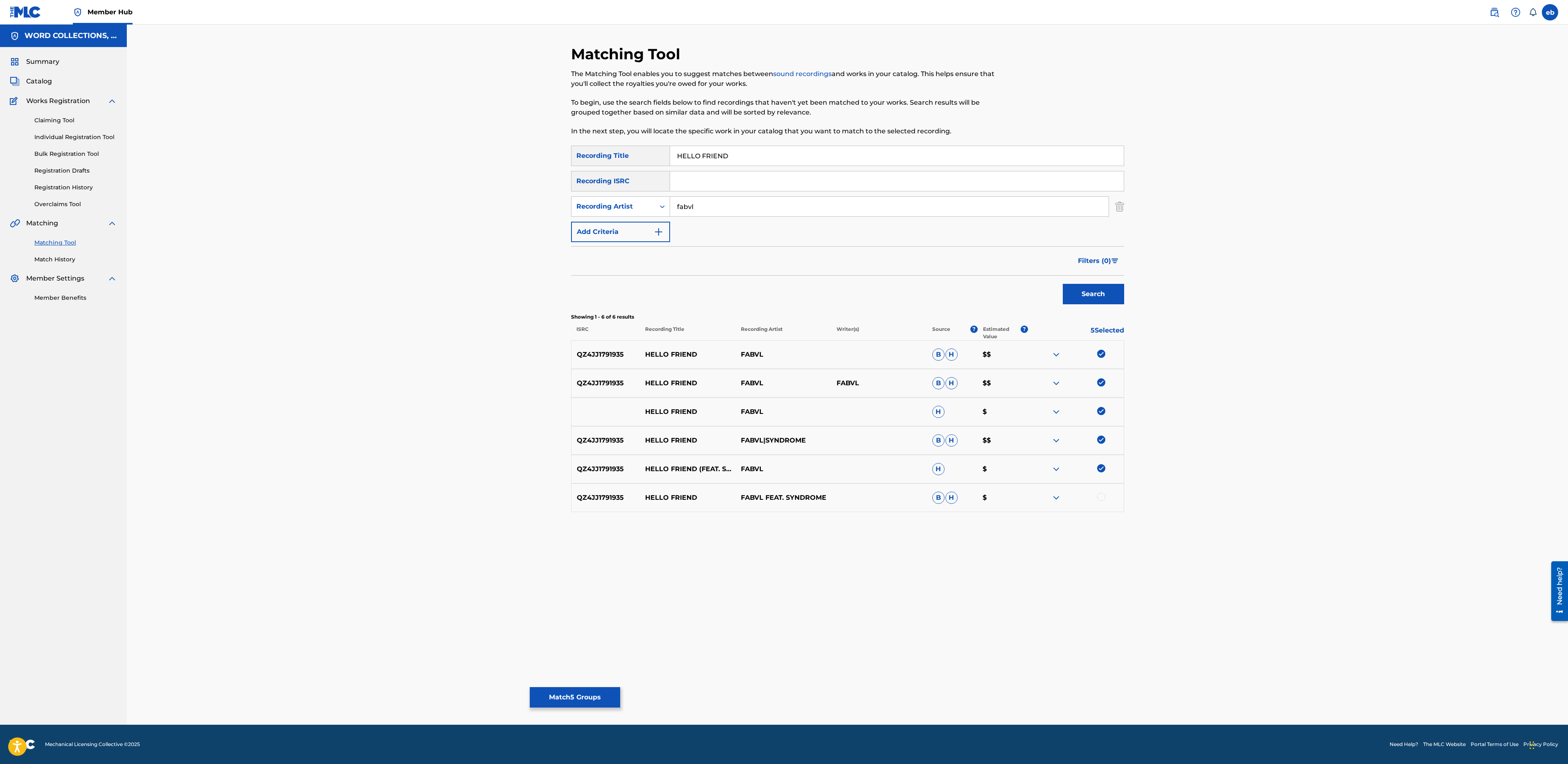
click at [1102, 493] on div at bounding box center [1102, 497] width 8 height 8
drag, startPoint x: 714, startPoint y: 202, endPoint x: 551, endPoint y: 177, distance: 164.9
click at [551, 177] on div "Matching Tool The Matching Tool enables you to suggest matches between sound re…" at bounding box center [848, 374] width 1442 height 700
click at [1063, 284] on button "Search" at bounding box center [1093, 294] width 62 height 21
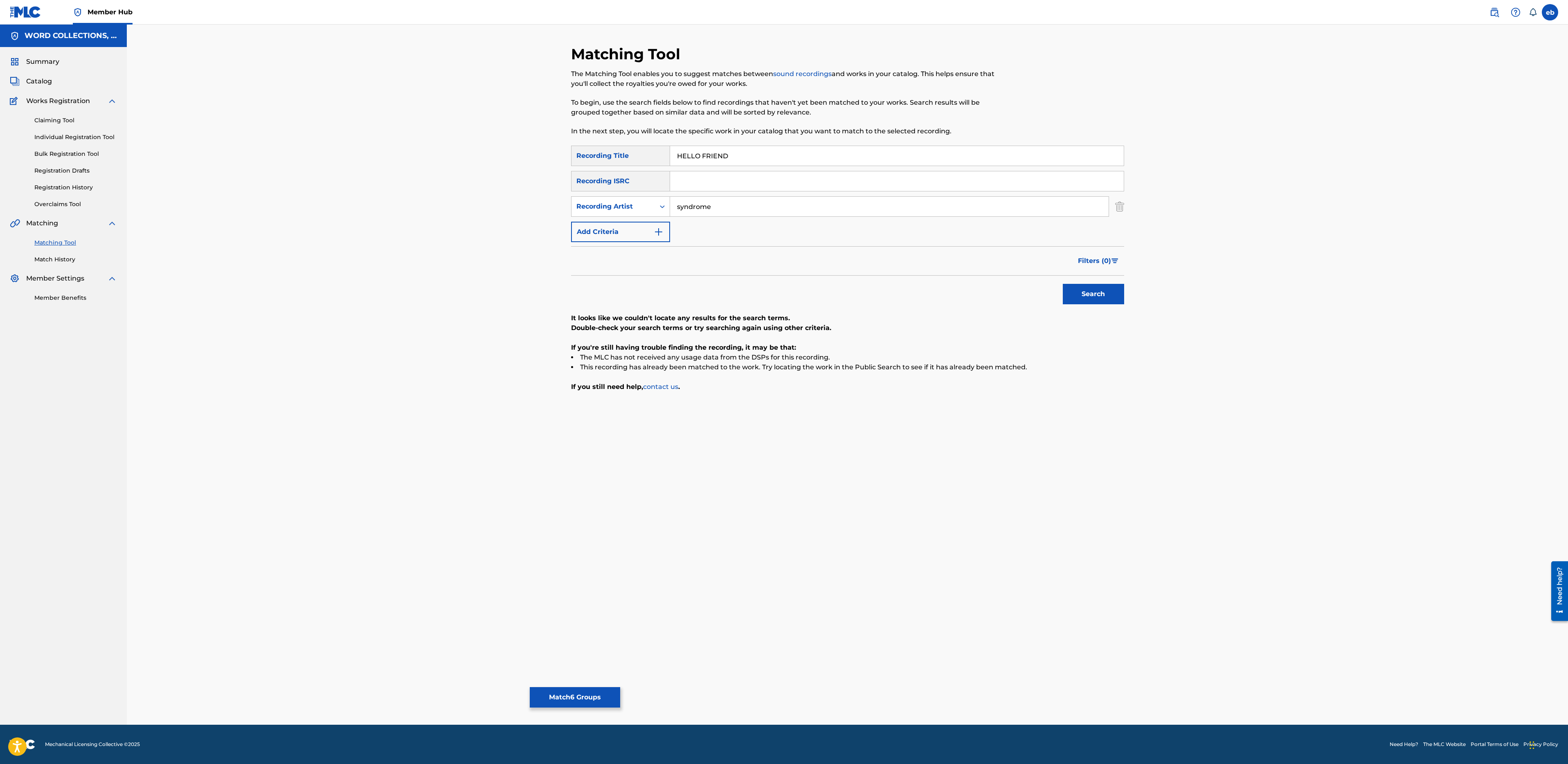
type input "syndrome"
click at [1063, 284] on button "Search" at bounding box center [1093, 294] width 62 height 21
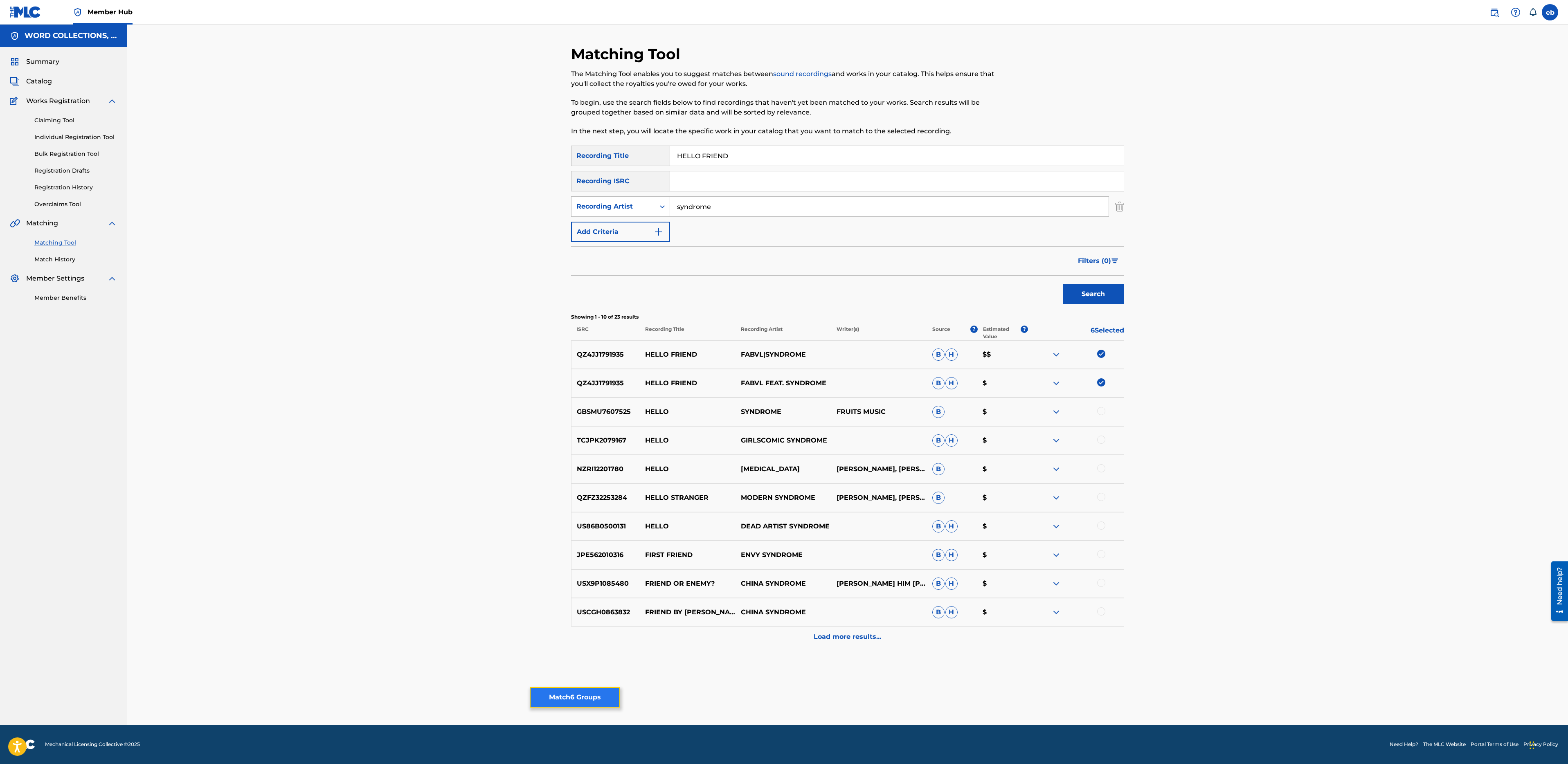
click at [596, 698] on button "Match 6 Groups" at bounding box center [575, 698] width 91 height 21
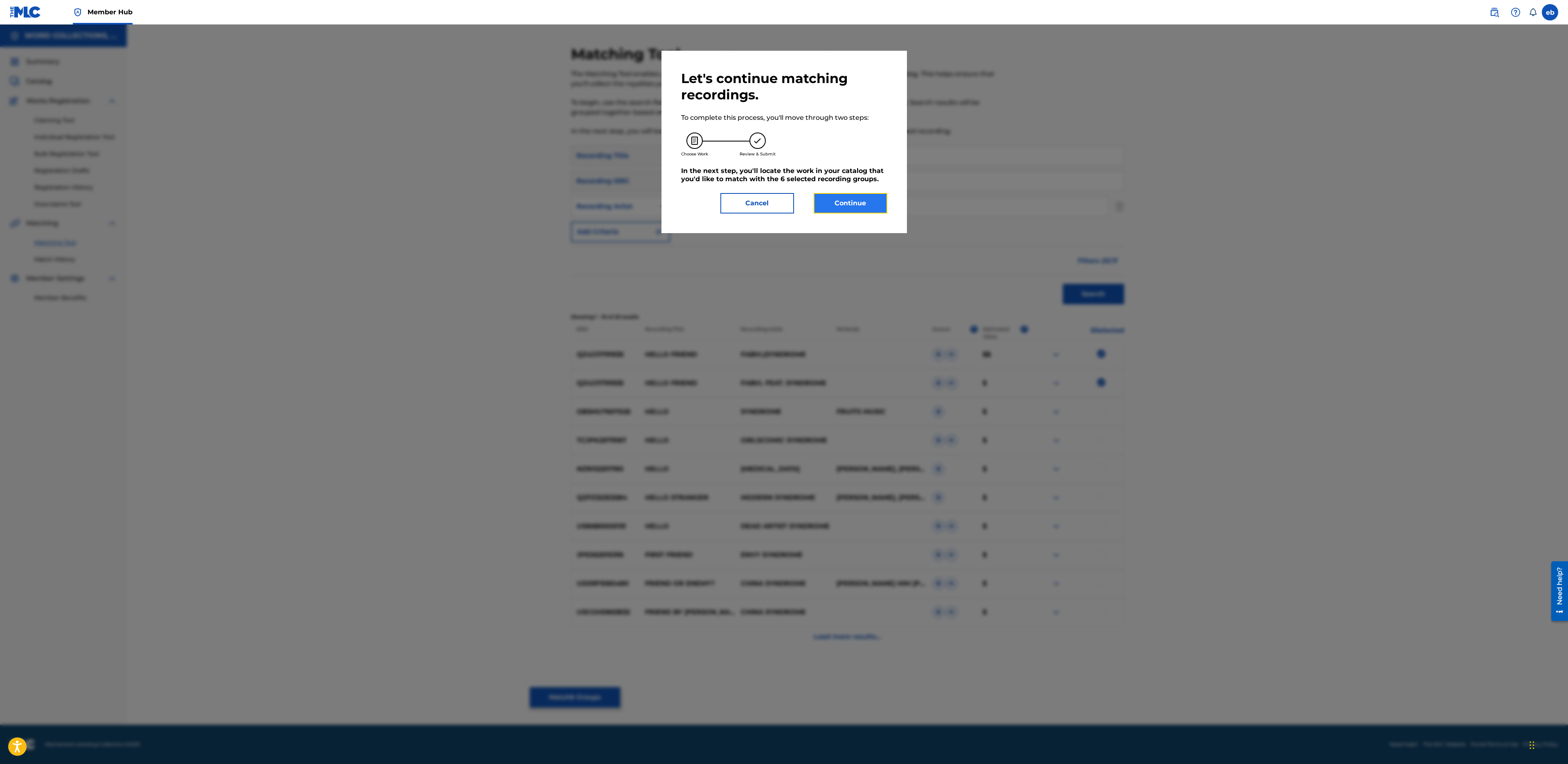
click at [844, 206] on button "Continue" at bounding box center [850, 203] width 74 height 21
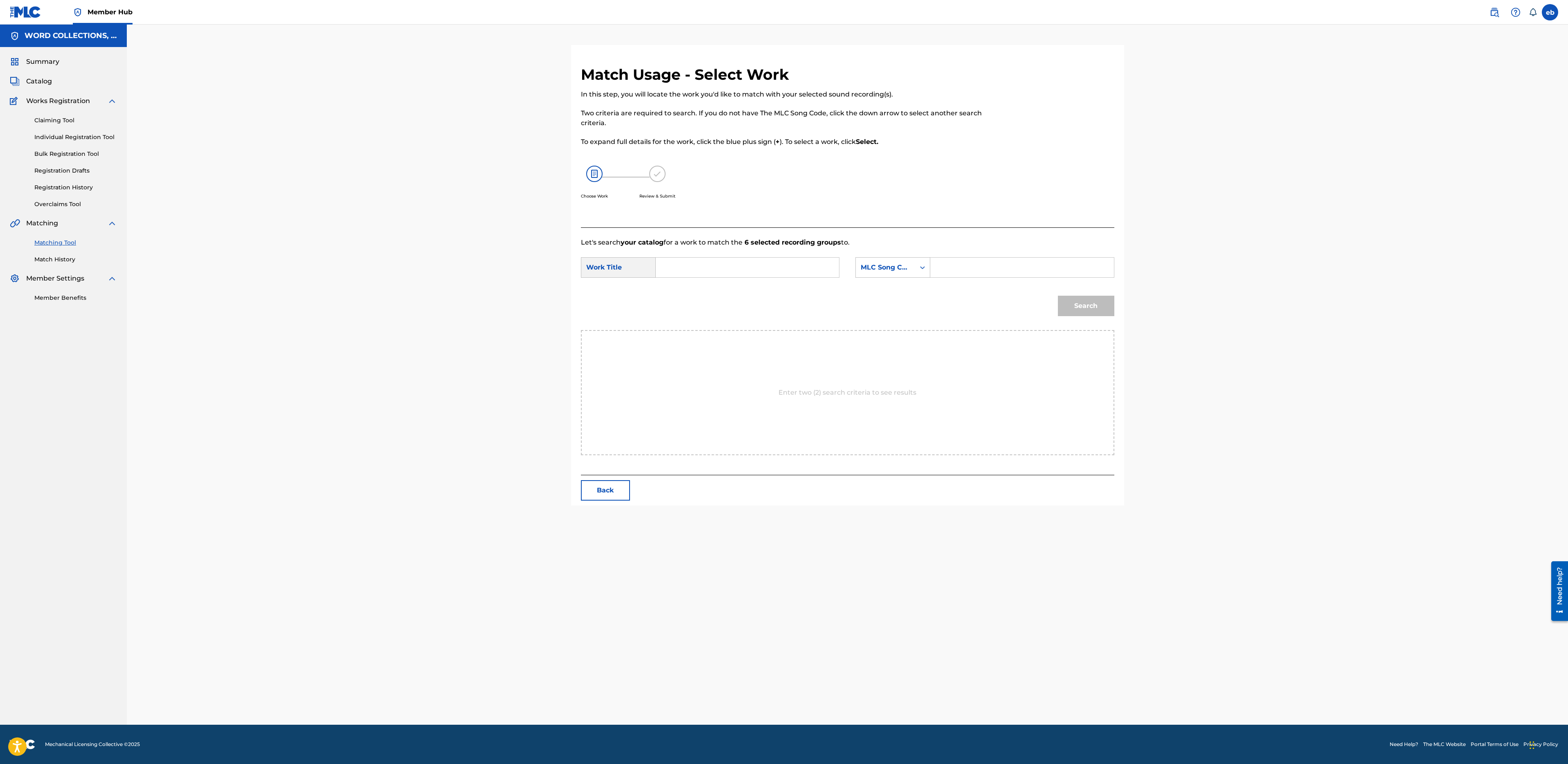
click at [766, 265] on input "Search Form" at bounding box center [747, 267] width 169 height 19
type input "hello friend"
click at [677, 288] on strong "hello" at bounding box center [678, 285] width 17 height 8
click at [885, 265] on div "MLC Song Code" at bounding box center [886, 267] width 50 height 10
click at [889, 285] on div "Writer Name" at bounding box center [892, 288] width 74 height 21
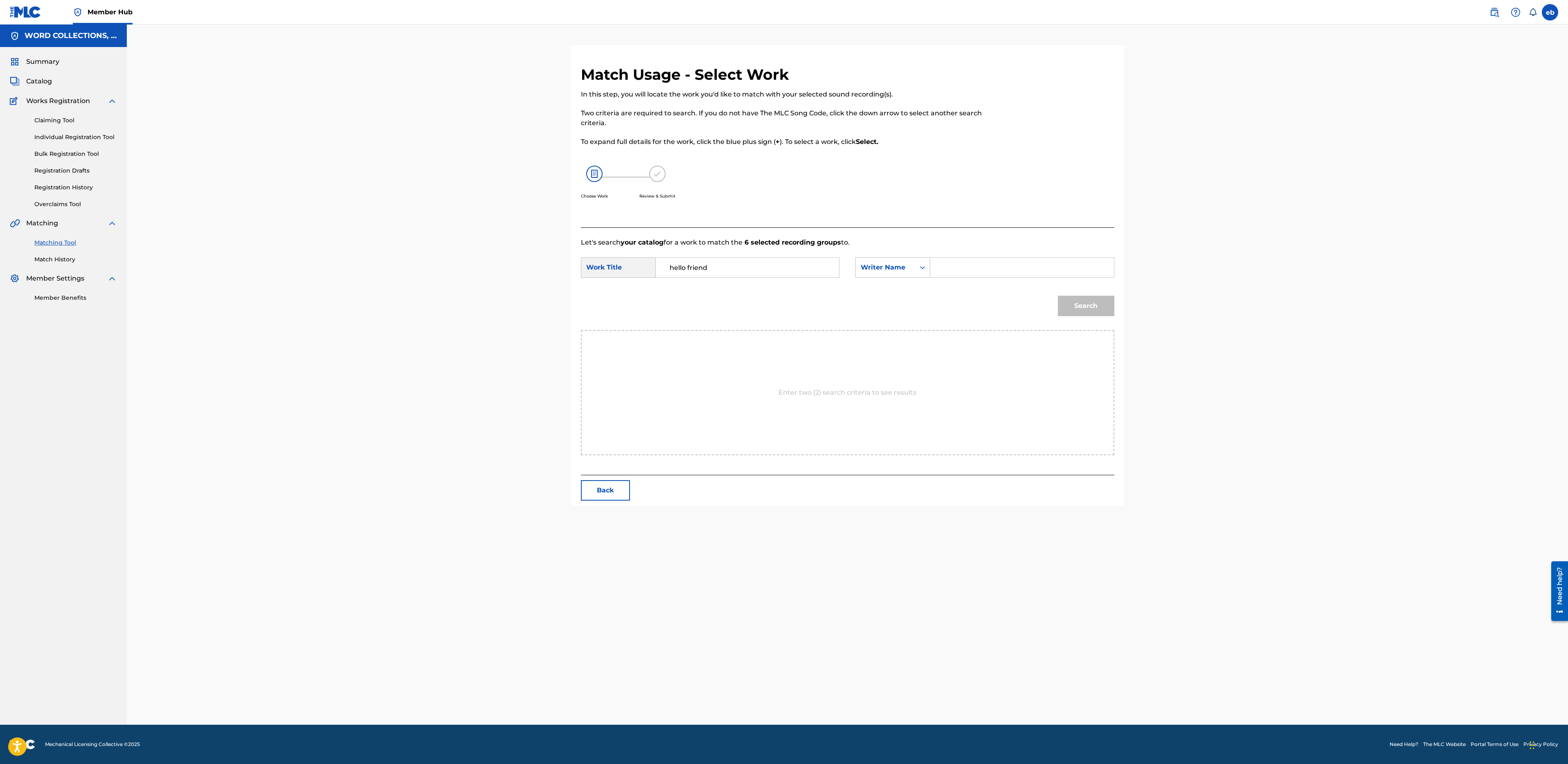
click at [948, 262] on input "Search Form" at bounding box center [1021, 267] width 169 height 19
type input "campbell"
click at [1058, 296] on button "Search" at bounding box center [1086, 306] width 57 height 21
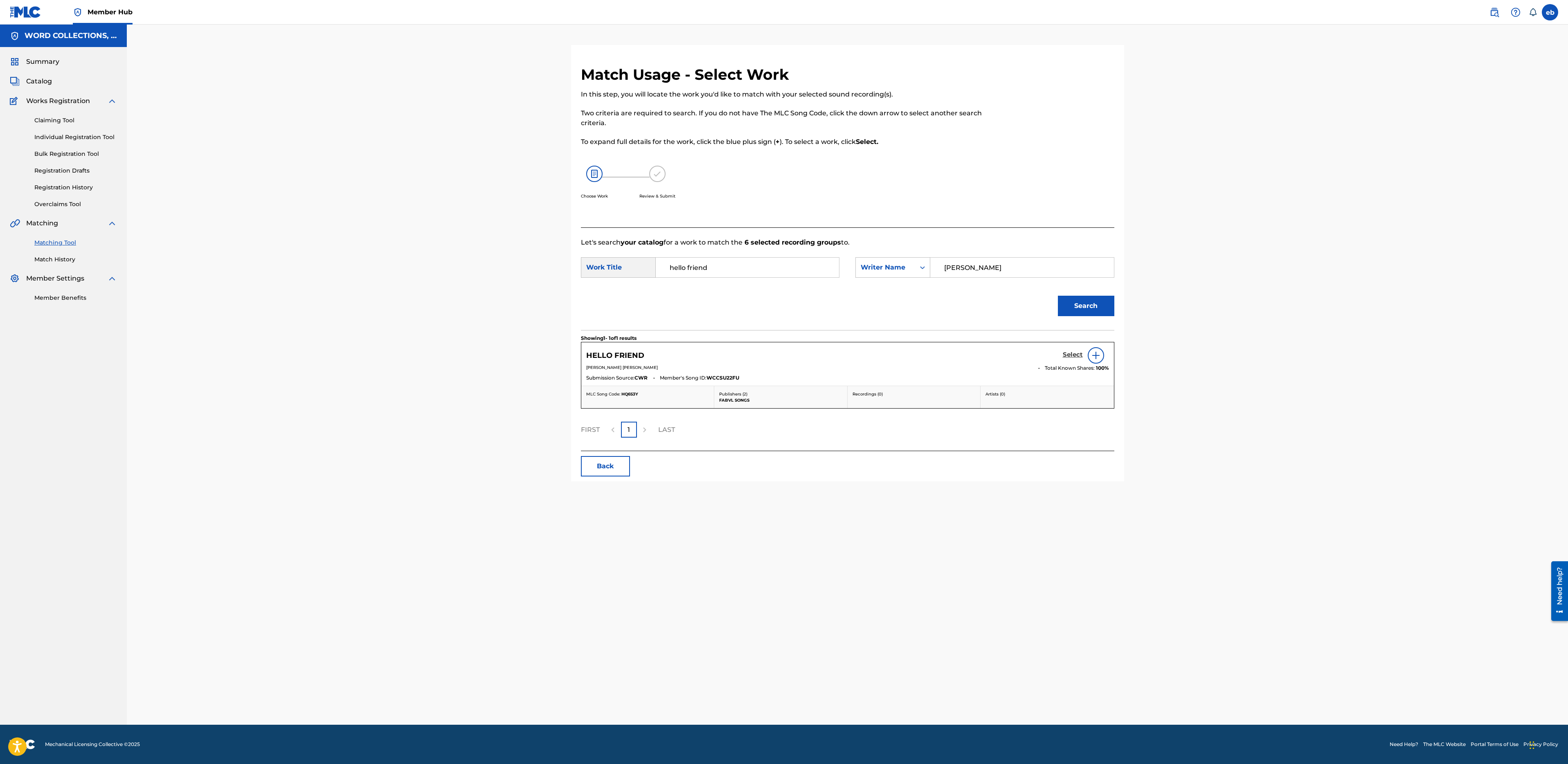
click at [1070, 352] on h5 "Select" at bounding box center [1073, 354] width 20 height 8
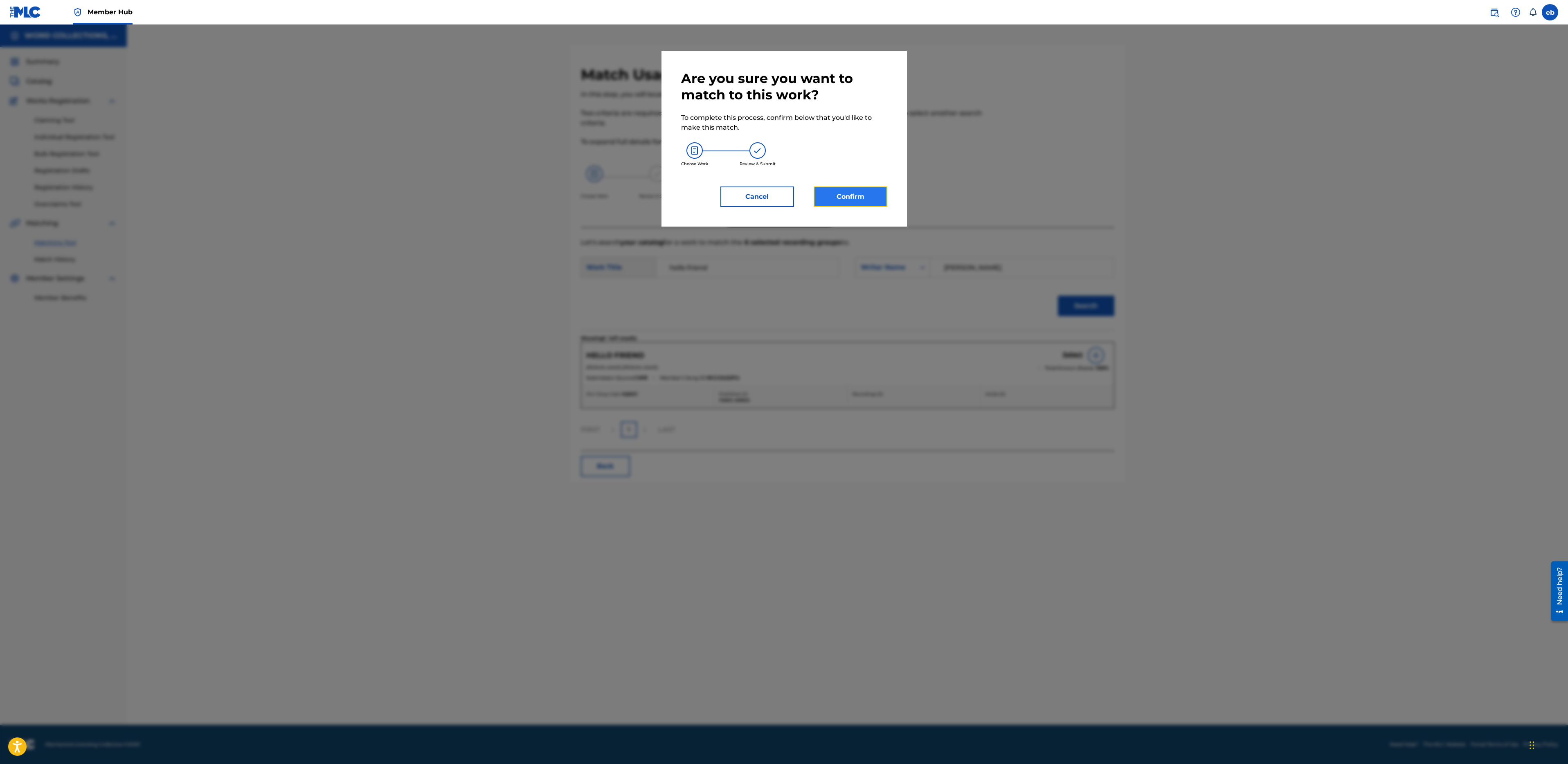
click at [858, 193] on button "Confirm" at bounding box center [850, 197] width 74 height 21
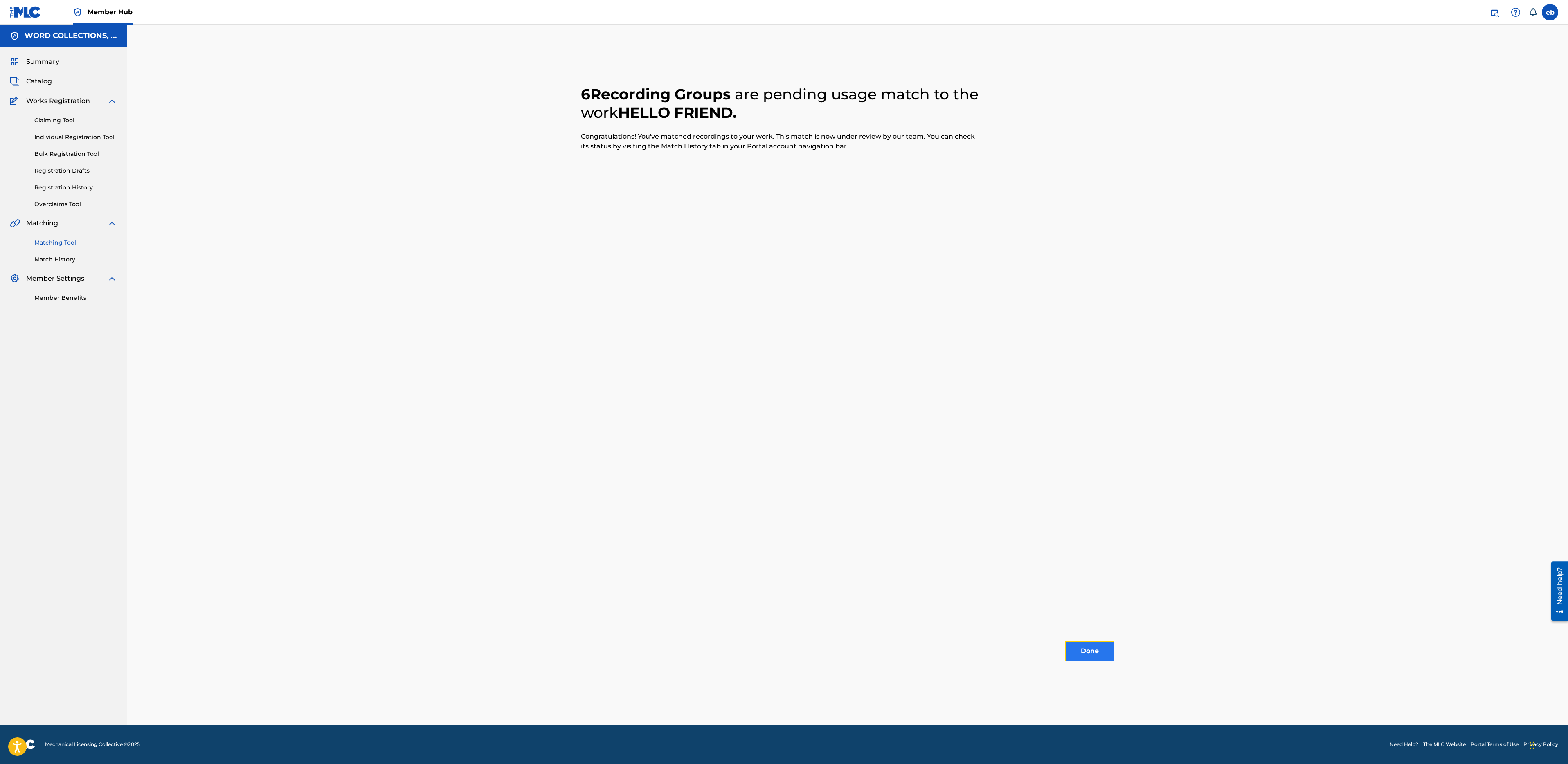
click at [1095, 653] on button "Done" at bounding box center [1090, 651] width 49 height 21
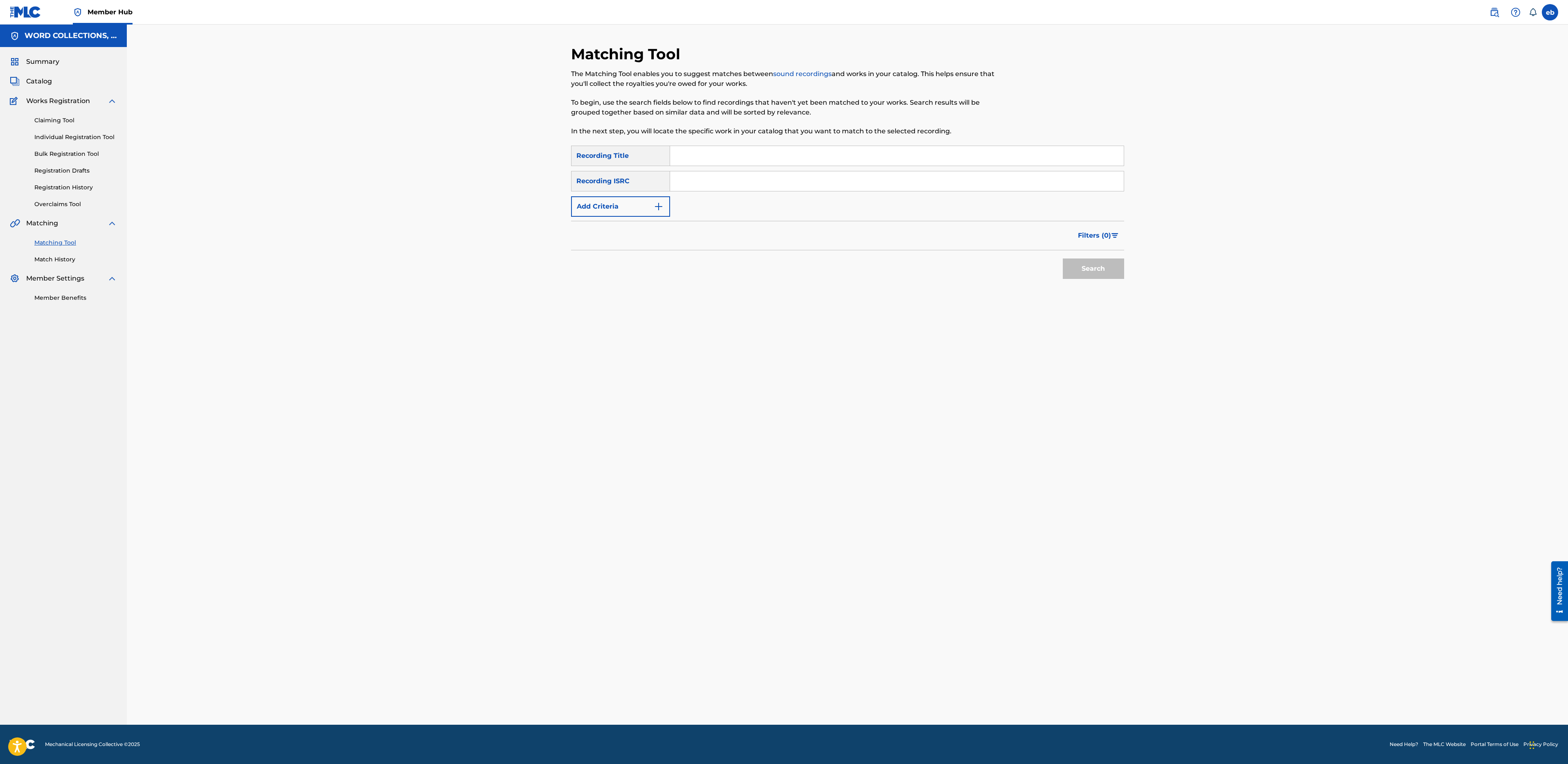
click at [702, 162] on input "Search Form" at bounding box center [897, 155] width 454 height 19
paste input "HURRICANE"
type input "HURRICANE"
click at [633, 204] on button "Add Criteria" at bounding box center [620, 207] width 99 height 21
click at [628, 197] on div "Writer" at bounding box center [620, 207] width 99 height 21
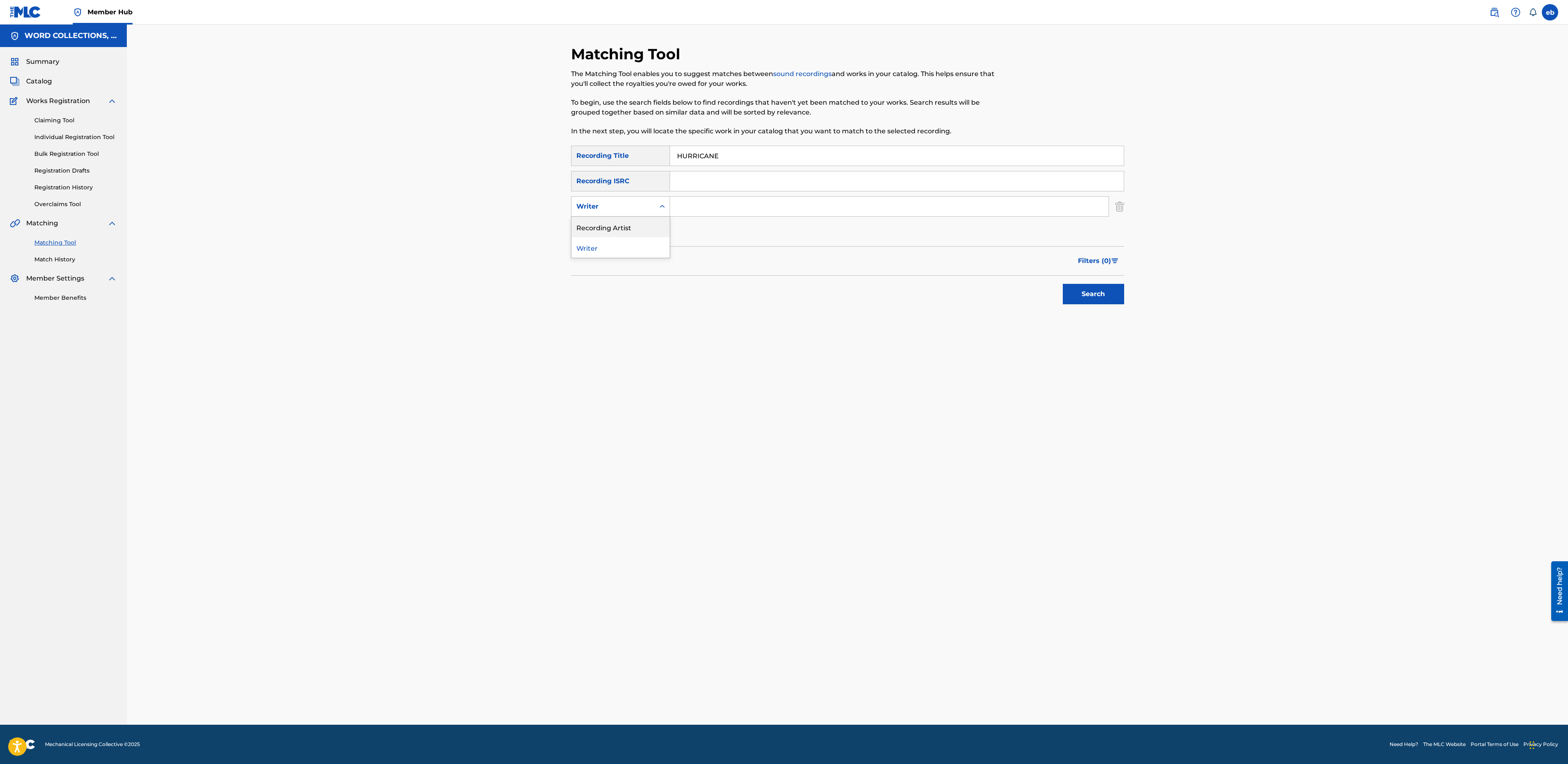
click at [635, 229] on div "Recording Artist" at bounding box center [621, 227] width 98 height 21
click at [702, 213] on input "Search Form" at bounding box center [889, 207] width 439 height 19
type input "Fabvl"
click at [1063, 284] on button "Search" at bounding box center [1093, 294] width 62 height 21
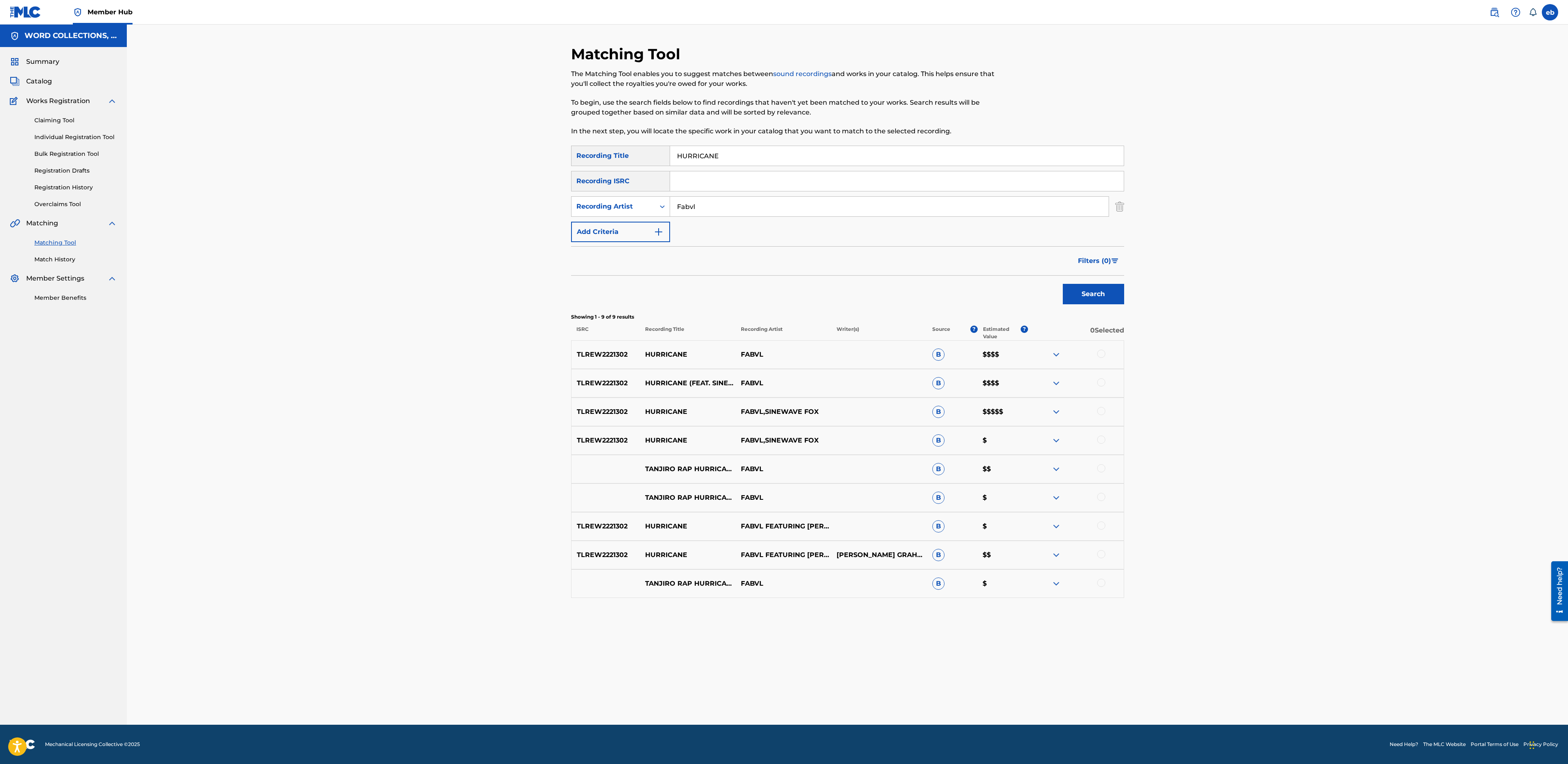
click at [1100, 354] on div at bounding box center [1102, 354] width 8 height 8
click at [1102, 383] on div at bounding box center [1102, 383] width 8 height 8
click at [1102, 401] on div "TLREW2221302 HURRICANE FABVL,SINEWAVE FOX B $$$$$" at bounding box center [847, 411] width 553 height 28
click at [1102, 404] on div "TLREW2221302 HURRICANE FABVL,SINEWAVE FOX B $$$$$" at bounding box center [847, 411] width 553 height 28
click at [1102, 412] on div at bounding box center [1102, 411] width 8 height 8
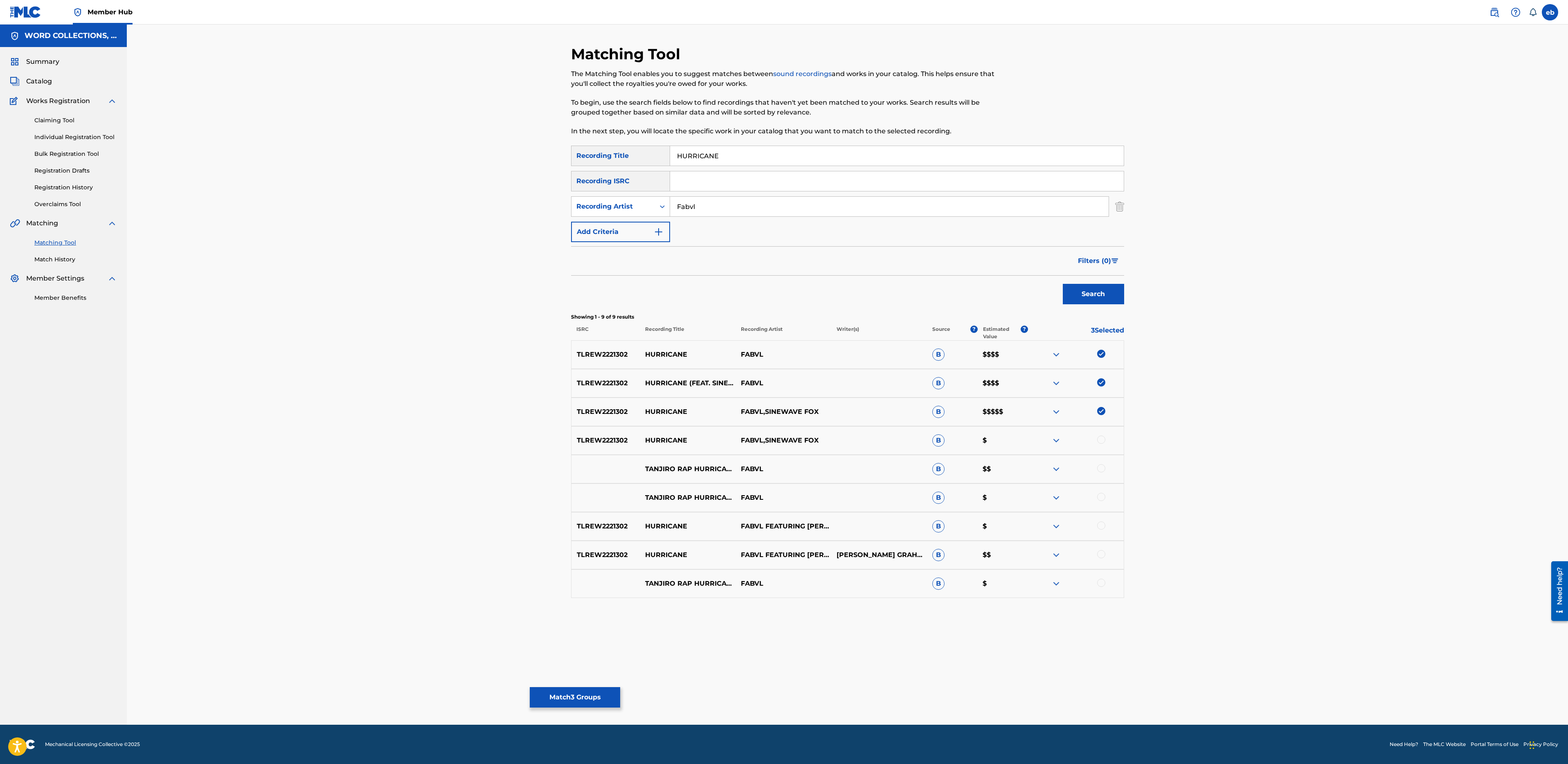
click at [1102, 443] on div at bounding box center [1102, 439] width 8 height 8
click at [1098, 528] on div at bounding box center [1102, 526] width 8 height 8
click at [1102, 556] on div at bounding box center [1102, 554] width 8 height 8
click at [1099, 584] on div at bounding box center [1102, 583] width 8 height 8
click at [1104, 470] on div at bounding box center [1102, 468] width 8 height 8
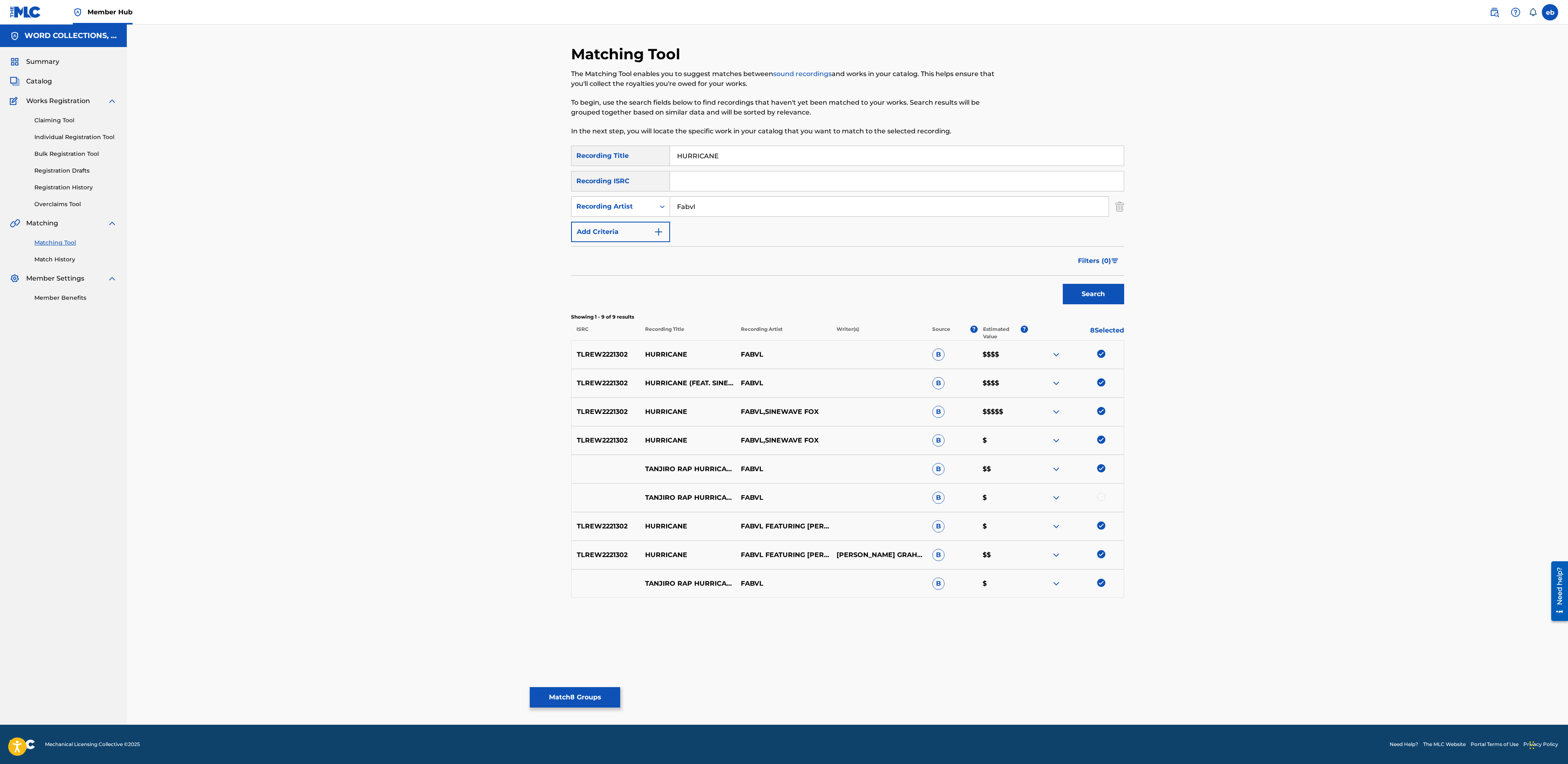
click at [1104, 504] on div "TANJIRO RAP HURRICANE FABVL DEMON SLAYER FABVL B $" at bounding box center [847, 497] width 553 height 28
click at [1104, 498] on div at bounding box center [1102, 497] width 8 height 8
click at [595, 691] on button "Match 9 Groups" at bounding box center [575, 698] width 91 height 21
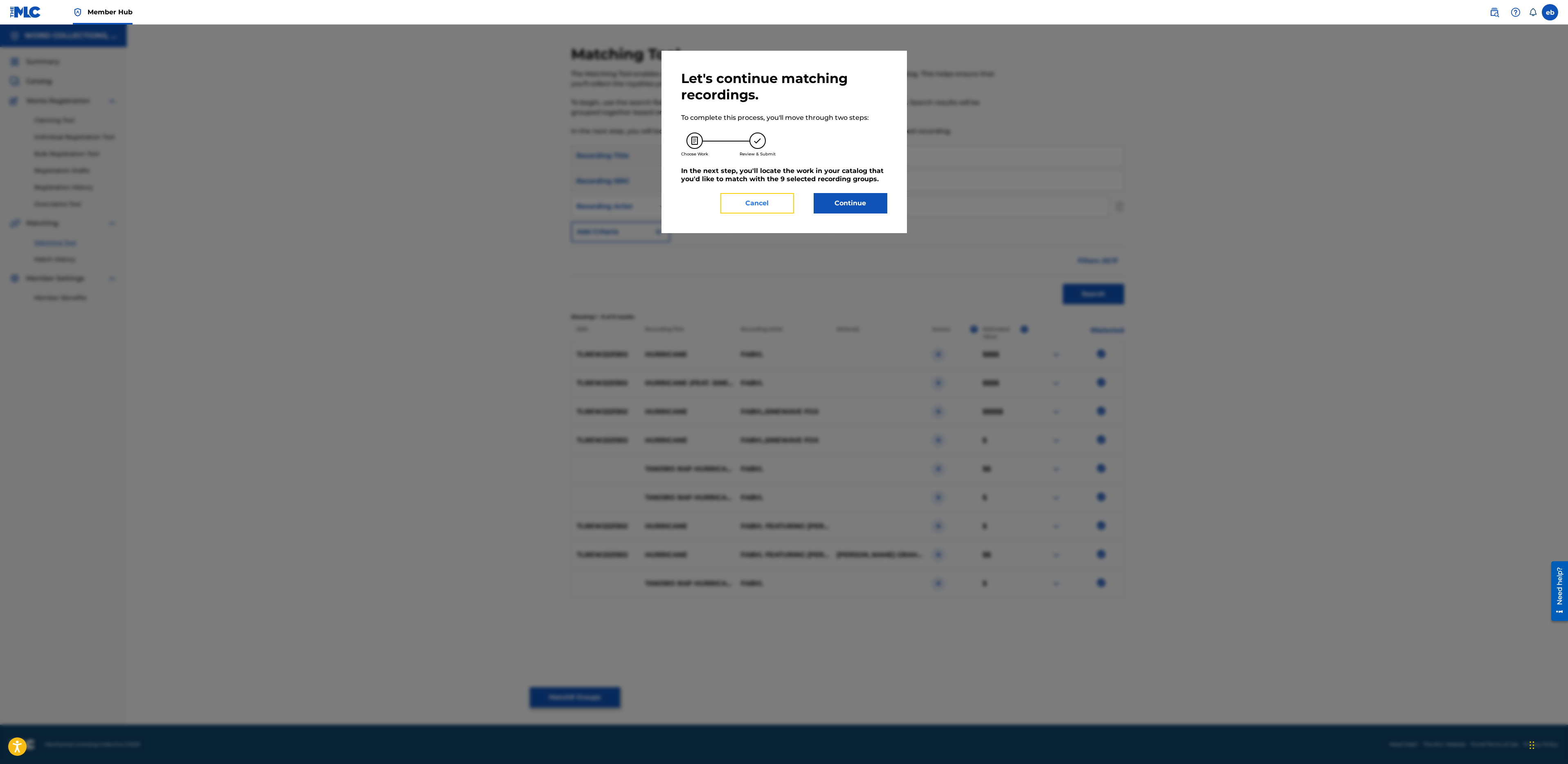
click at [775, 205] on button "Cancel" at bounding box center [757, 203] width 74 height 21
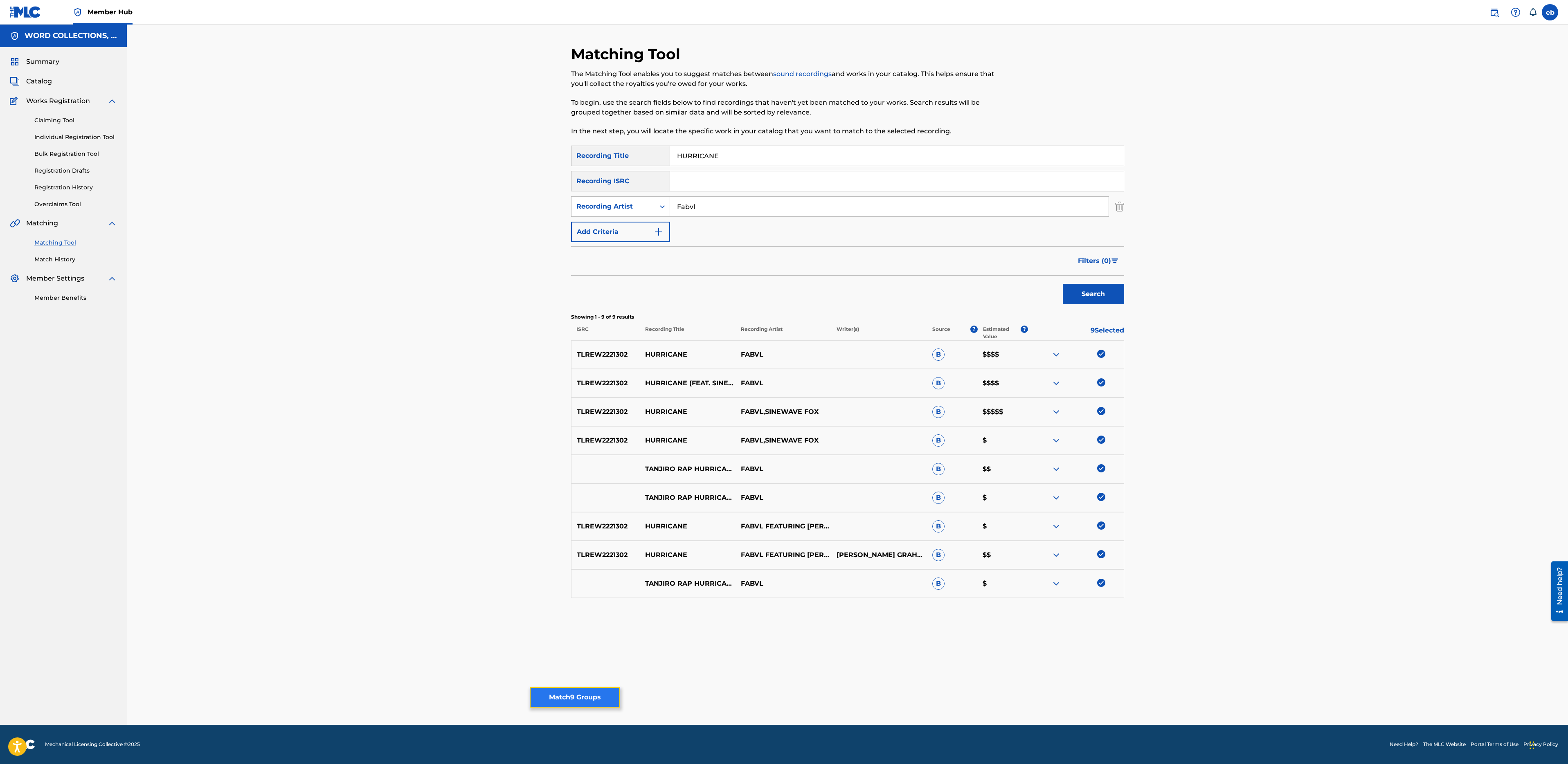
click at [589, 696] on button "Match 9 Groups" at bounding box center [575, 698] width 91 height 21
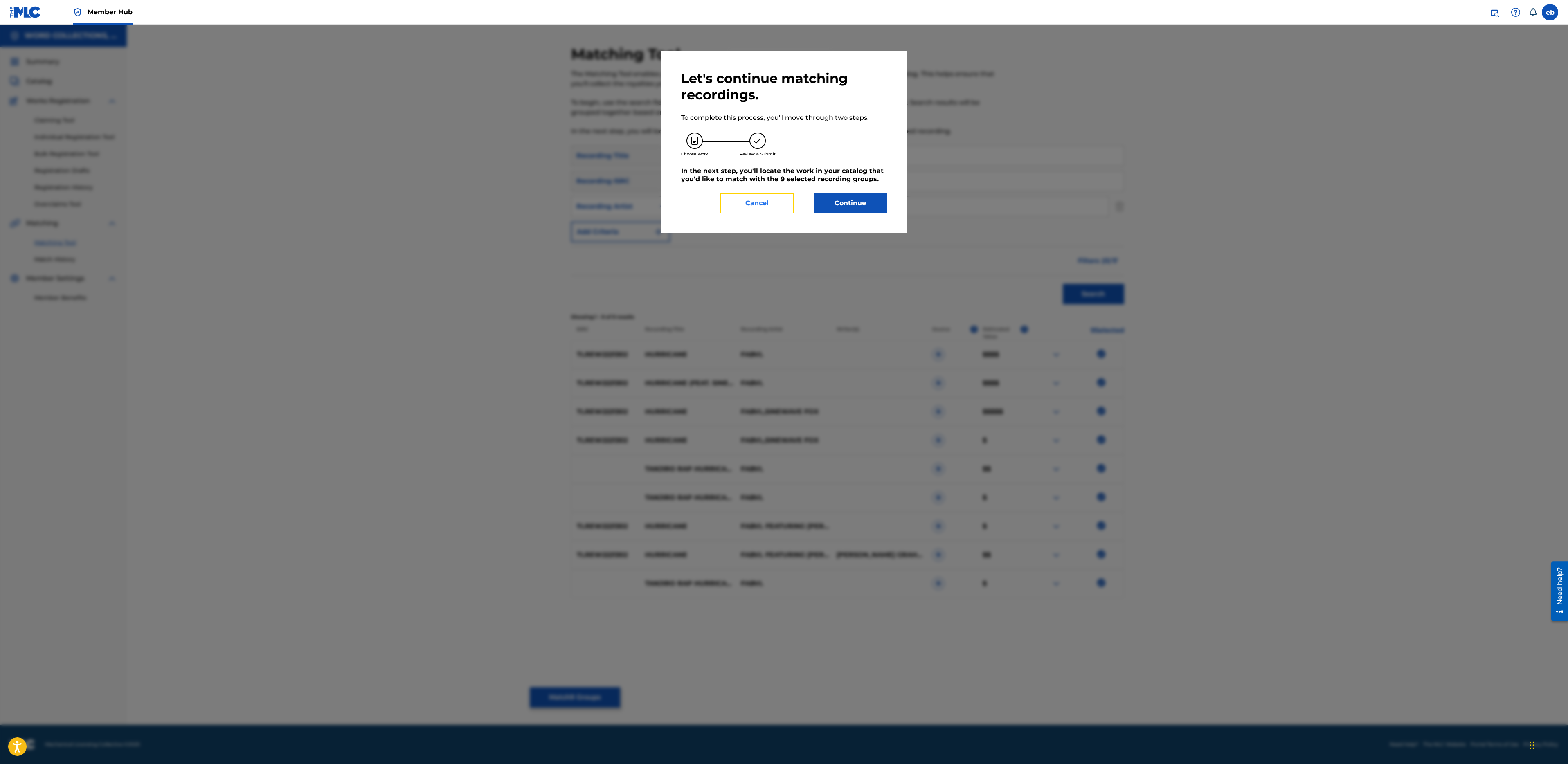
click at [768, 208] on button "Cancel" at bounding box center [757, 203] width 74 height 21
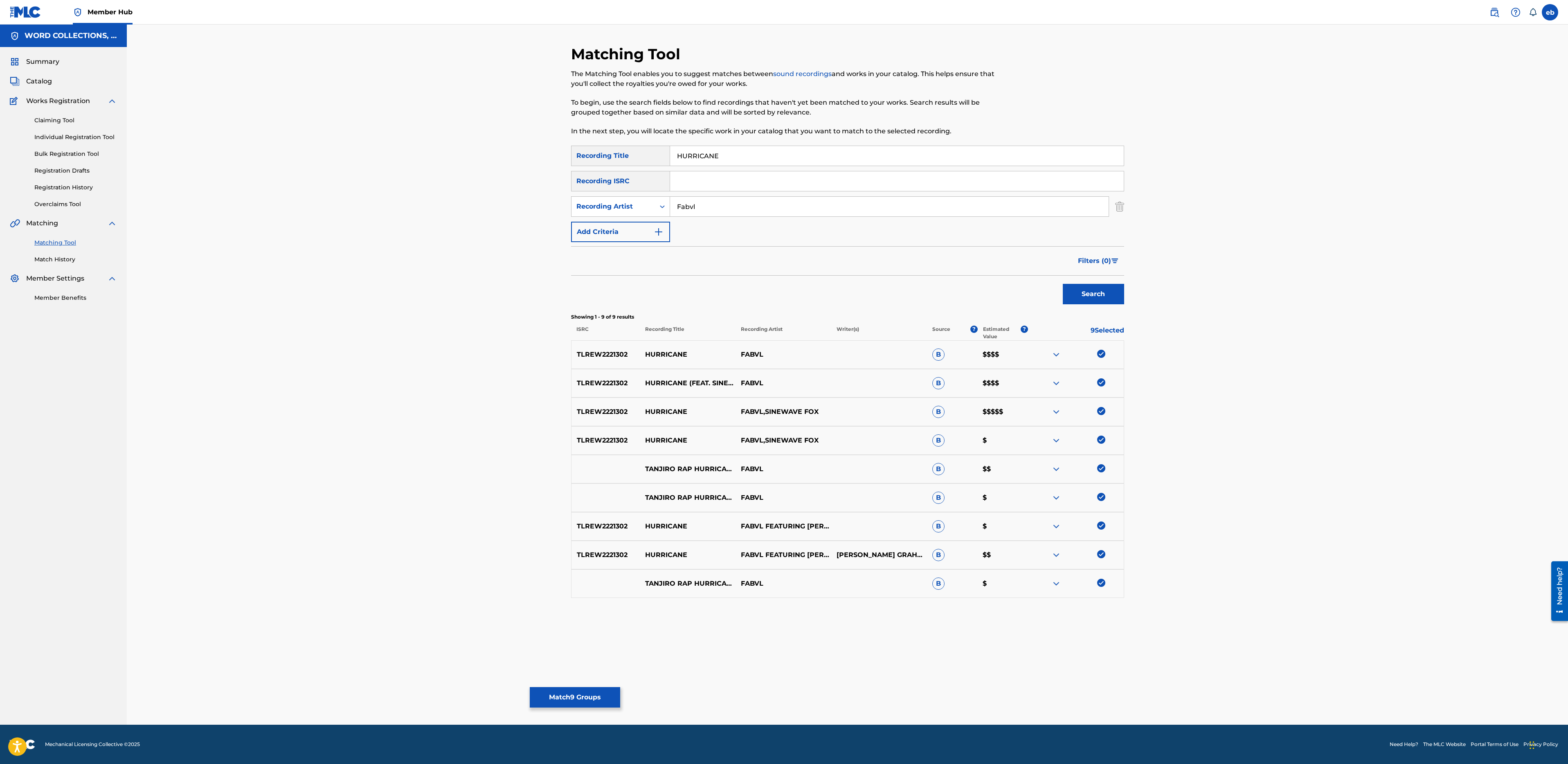
drag, startPoint x: 742, startPoint y: 164, endPoint x: 627, endPoint y: 161, distance: 115.0
click at [627, 161] on div "SearchWithCriteria11049bb0-cb2d-4f9a-999c-9027de558d43 Recording Title HURRICANE" at bounding box center [847, 156] width 553 height 21
type input "hurricane"
click at [1063, 284] on button "Search" at bounding box center [1093, 294] width 62 height 21
click at [558, 695] on button "Match 9 Groups" at bounding box center [575, 698] width 91 height 21
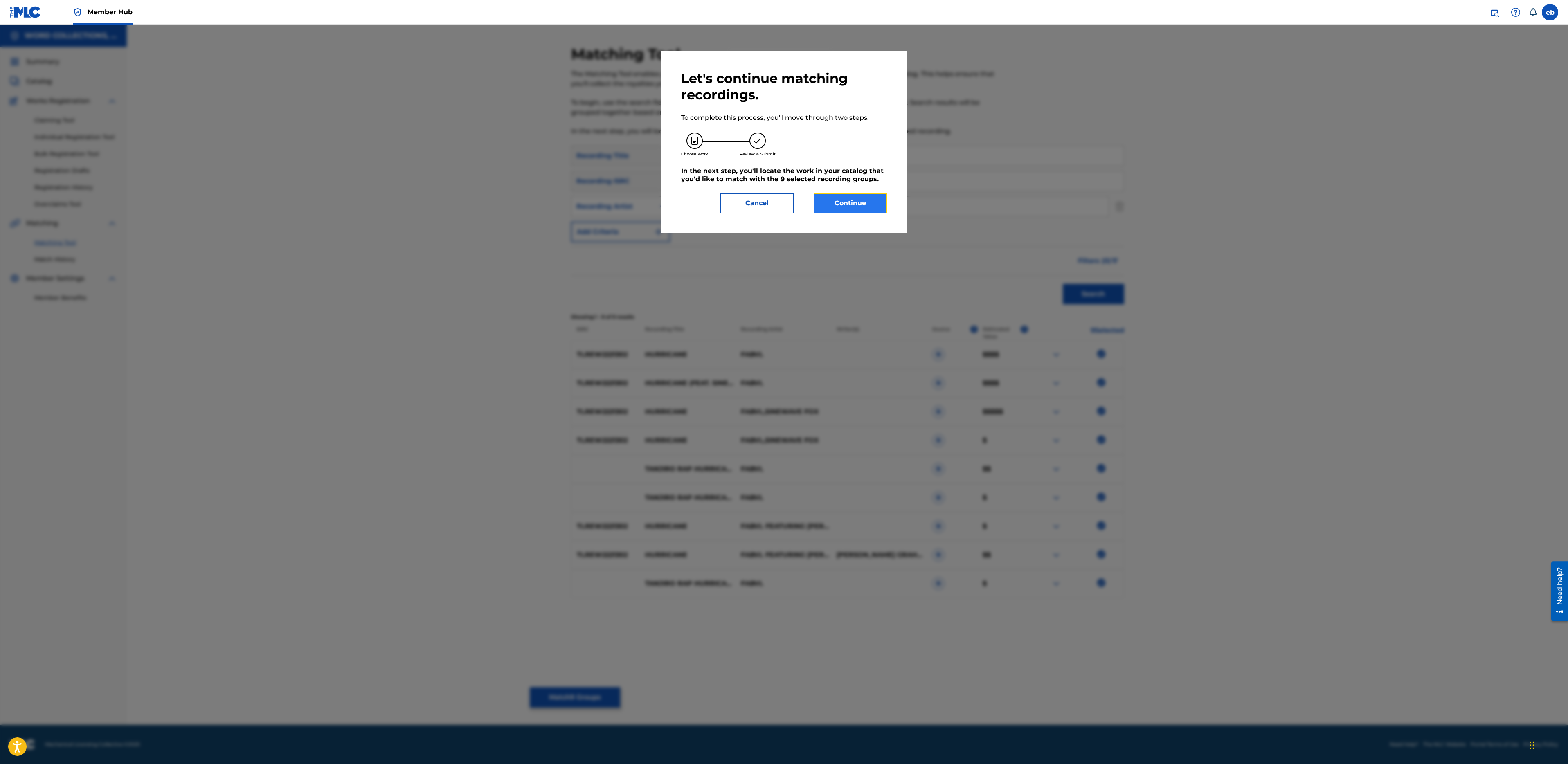
click at [831, 200] on button "Continue" at bounding box center [850, 203] width 74 height 21
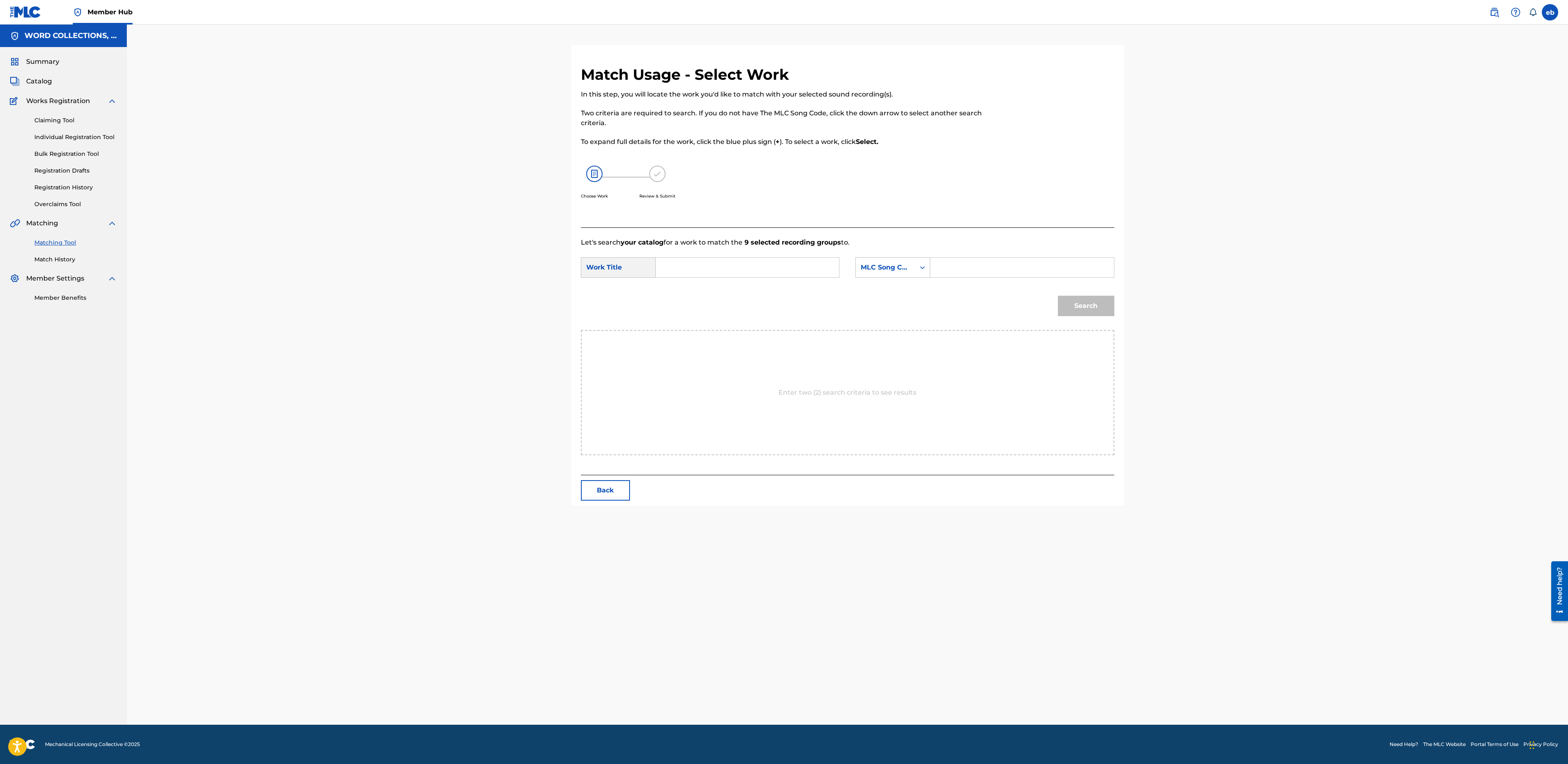
click at [741, 260] on input "Search Form" at bounding box center [747, 267] width 169 height 19
type input "hurricane"
click at [697, 288] on strong "hurricane" at bounding box center [686, 285] width 33 height 8
click at [885, 267] on div "MLC Song Code" at bounding box center [886, 267] width 50 height 10
click at [885, 294] on div "Writer Name" at bounding box center [892, 288] width 74 height 21
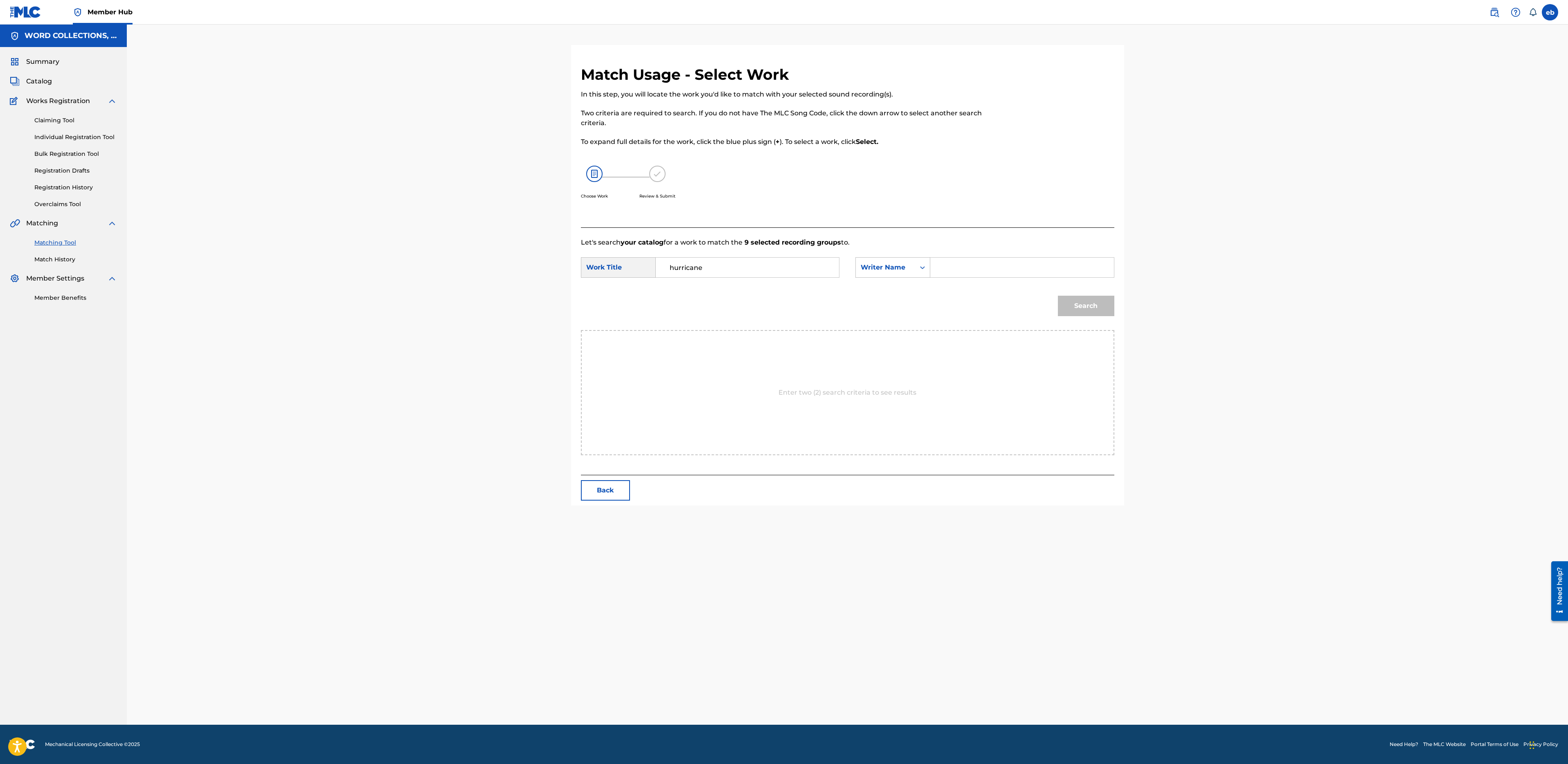
click at [985, 258] on input "Search Form" at bounding box center [1021, 267] width 169 height 19
type input "campbell"
click at [1058, 296] on button "Search" at bounding box center [1086, 306] width 57 height 21
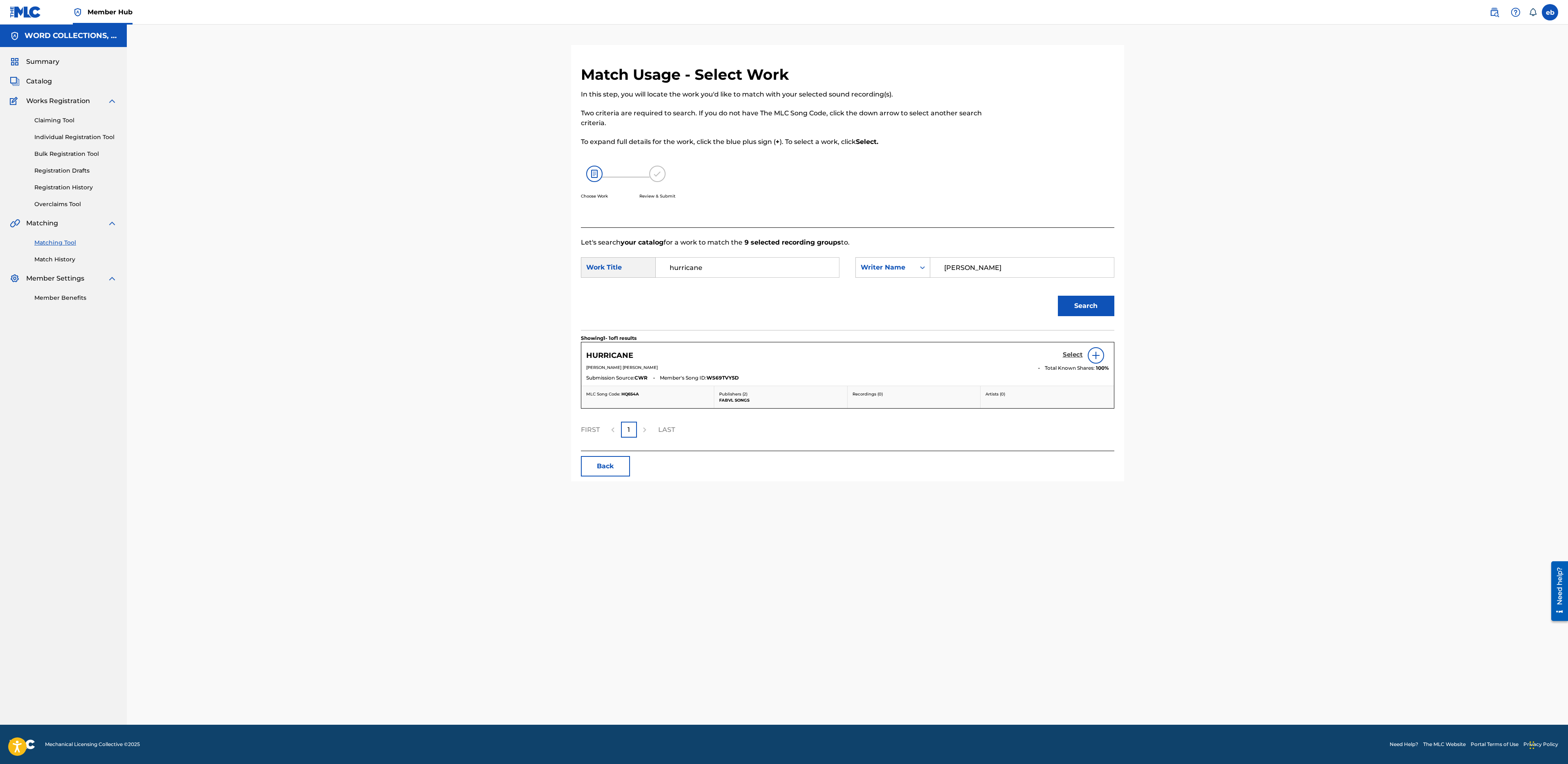
click at [1067, 353] on h5 "Select" at bounding box center [1073, 354] width 20 height 8
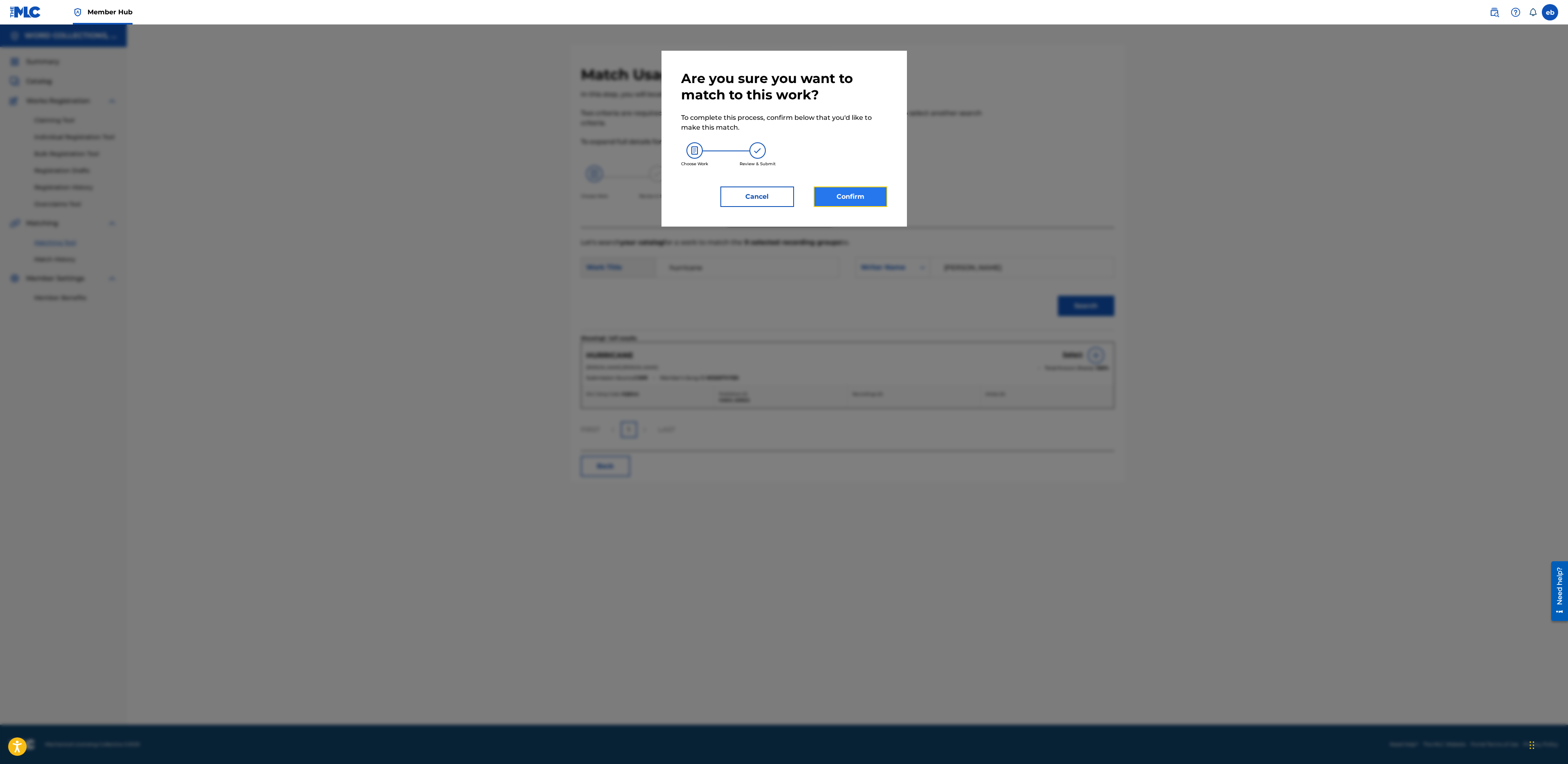
click at [856, 200] on button "Confirm" at bounding box center [850, 197] width 74 height 21
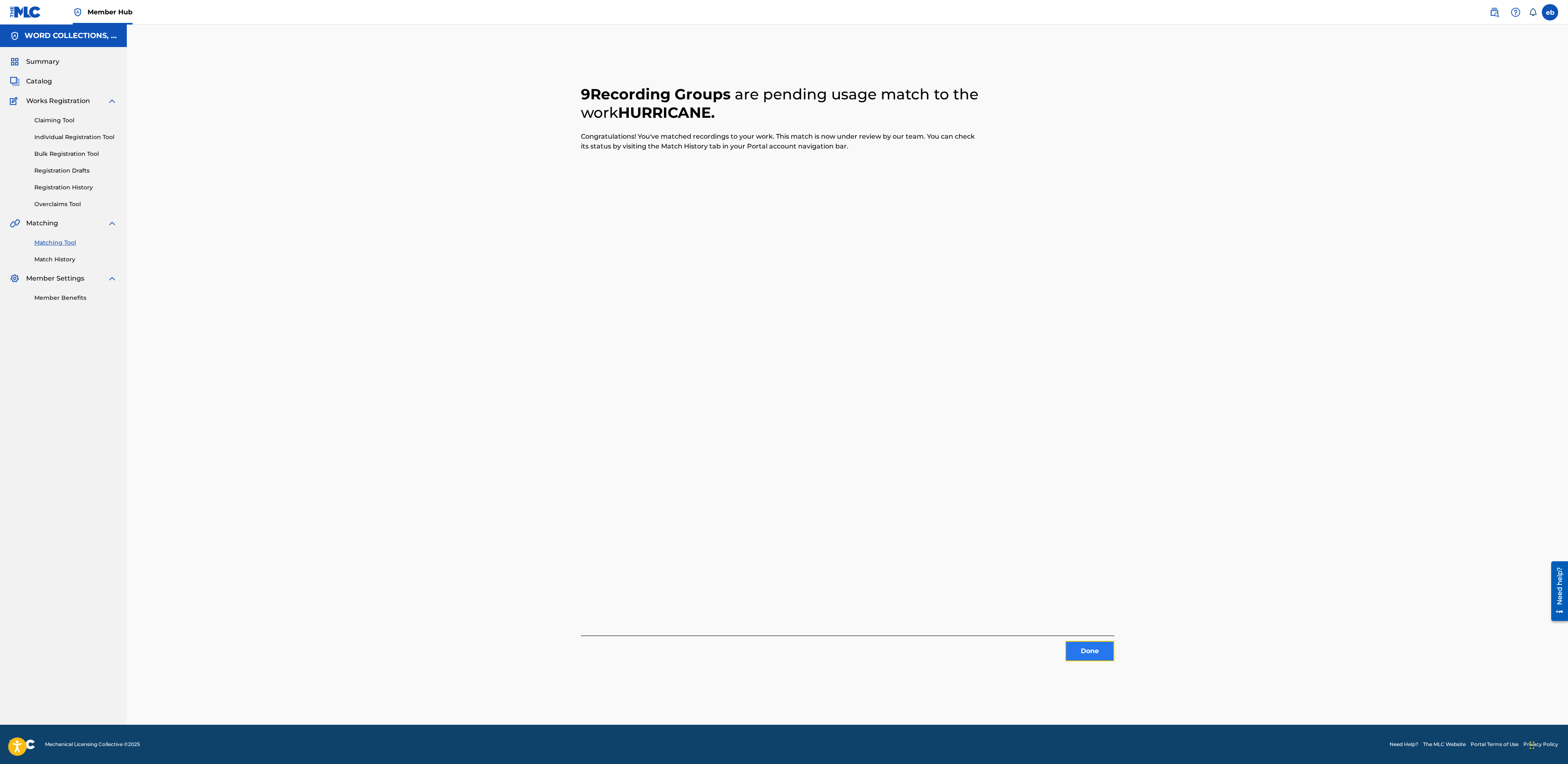
click at [1081, 647] on button "Done" at bounding box center [1090, 651] width 49 height 21
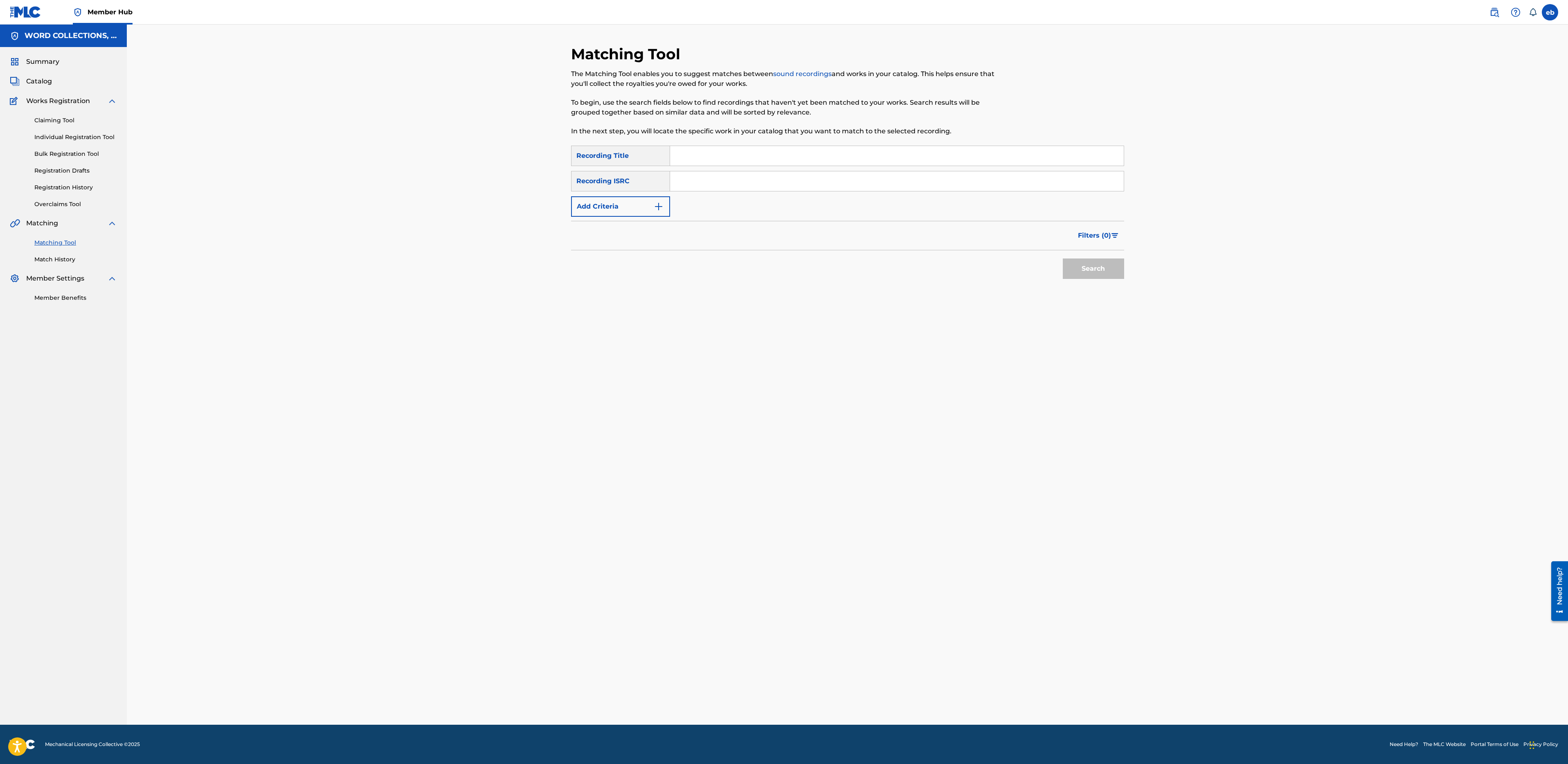
click at [709, 159] on input "Search Form" at bounding box center [897, 155] width 454 height 19
paste input "HOLDING ON"
type input "HOLDING ON"
click at [617, 212] on button "Add Criteria" at bounding box center [620, 207] width 99 height 21
click at [621, 210] on div "Writer" at bounding box center [613, 207] width 74 height 10
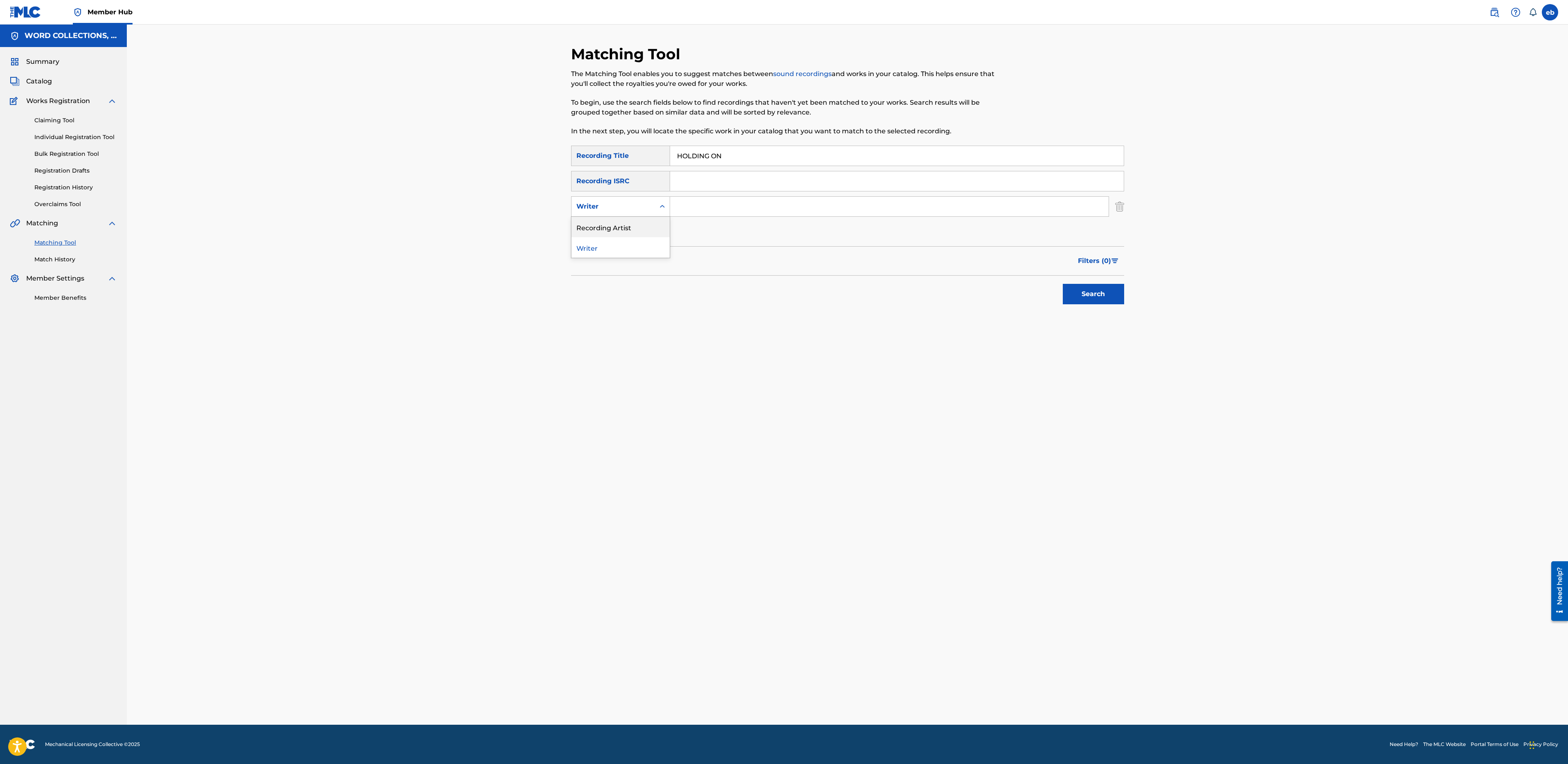
click at [621, 224] on div "Recording Artist" at bounding box center [621, 227] width 98 height 21
click at [726, 204] on input "Search Form" at bounding box center [889, 207] width 439 height 19
type input "fabvl"
click at [1063, 284] on button "Search" at bounding box center [1093, 294] width 62 height 21
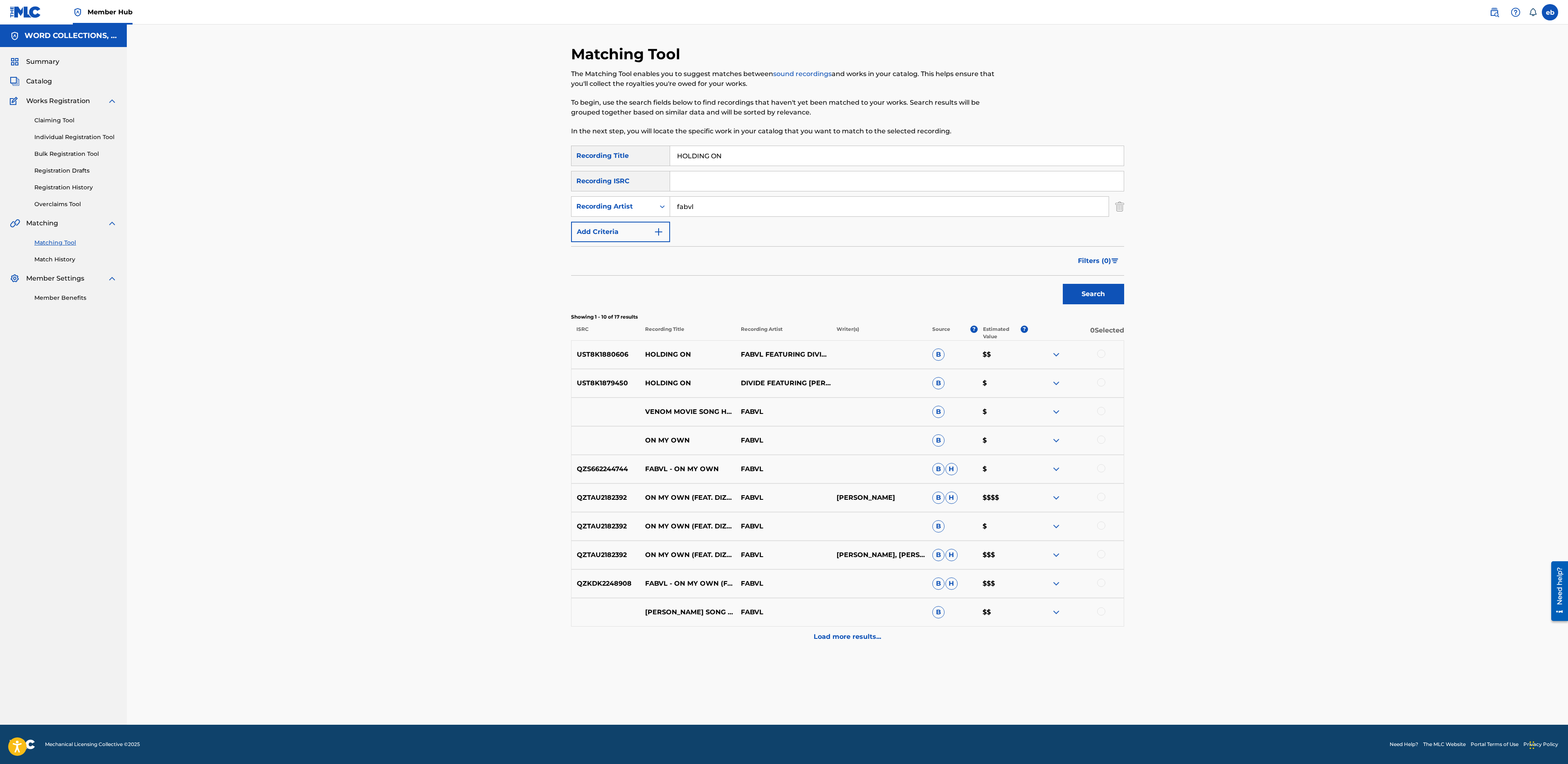
click at [1102, 499] on div at bounding box center [1102, 497] width 8 height 8
click at [1101, 557] on div at bounding box center [1102, 554] width 8 height 8
click at [749, 146] on input "HOLDING ON" at bounding box center [897, 155] width 454 height 19
type input "On My own"
click at [1063, 284] on button "Search" at bounding box center [1093, 294] width 62 height 21
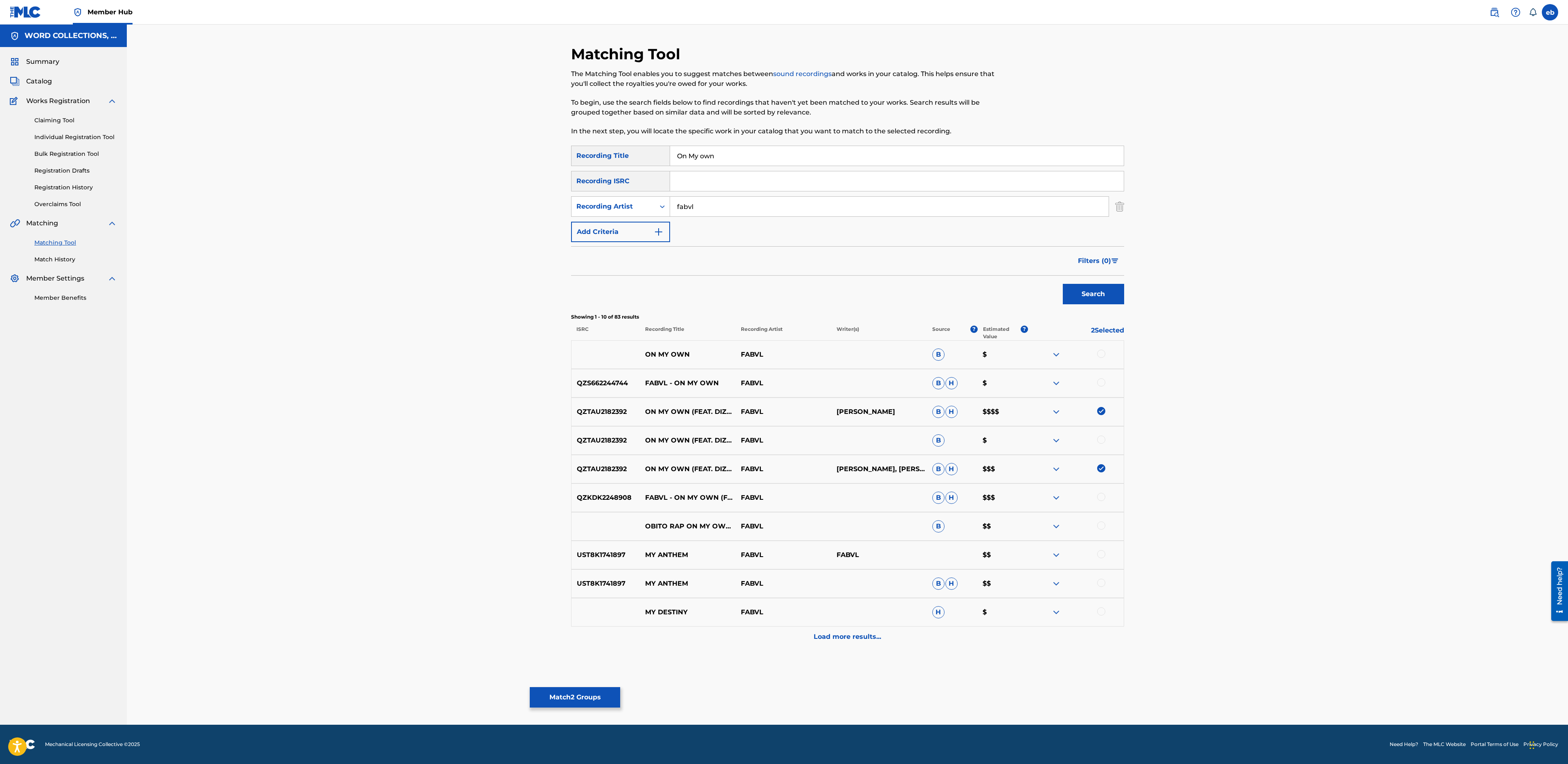
click at [1104, 352] on div at bounding box center [1102, 354] width 8 height 8
click at [1102, 383] on div at bounding box center [1102, 383] width 8 height 8
click at [1103, 498] on div at bounding box center [1102, 497] width 8 height 8
click at [1100, 436] on div at bounding box center [1102, 439] width 8 height 8
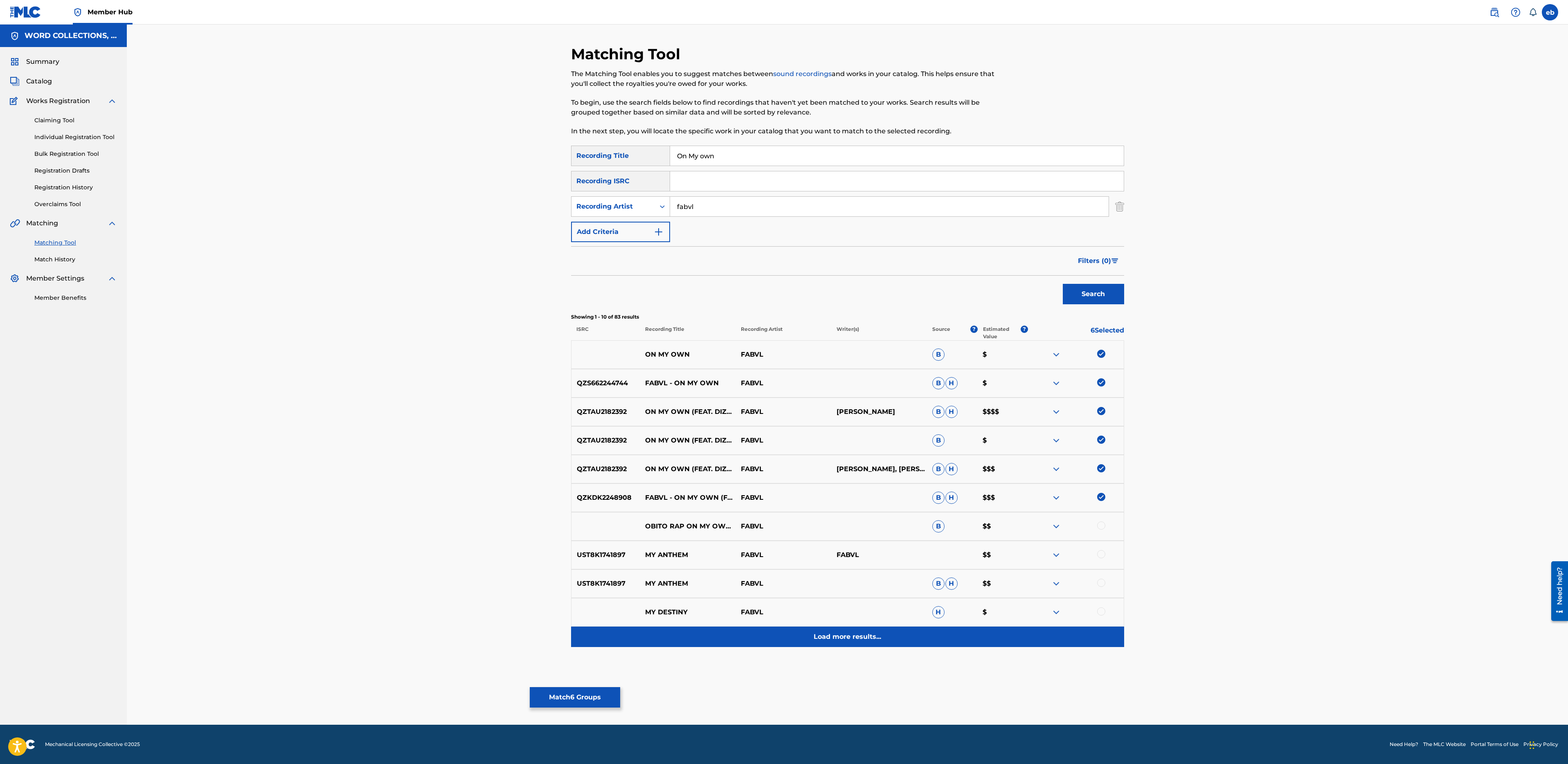
click at [862, 644] on div "Load more results..." at bounding box center [847, 637] width 553 height 21
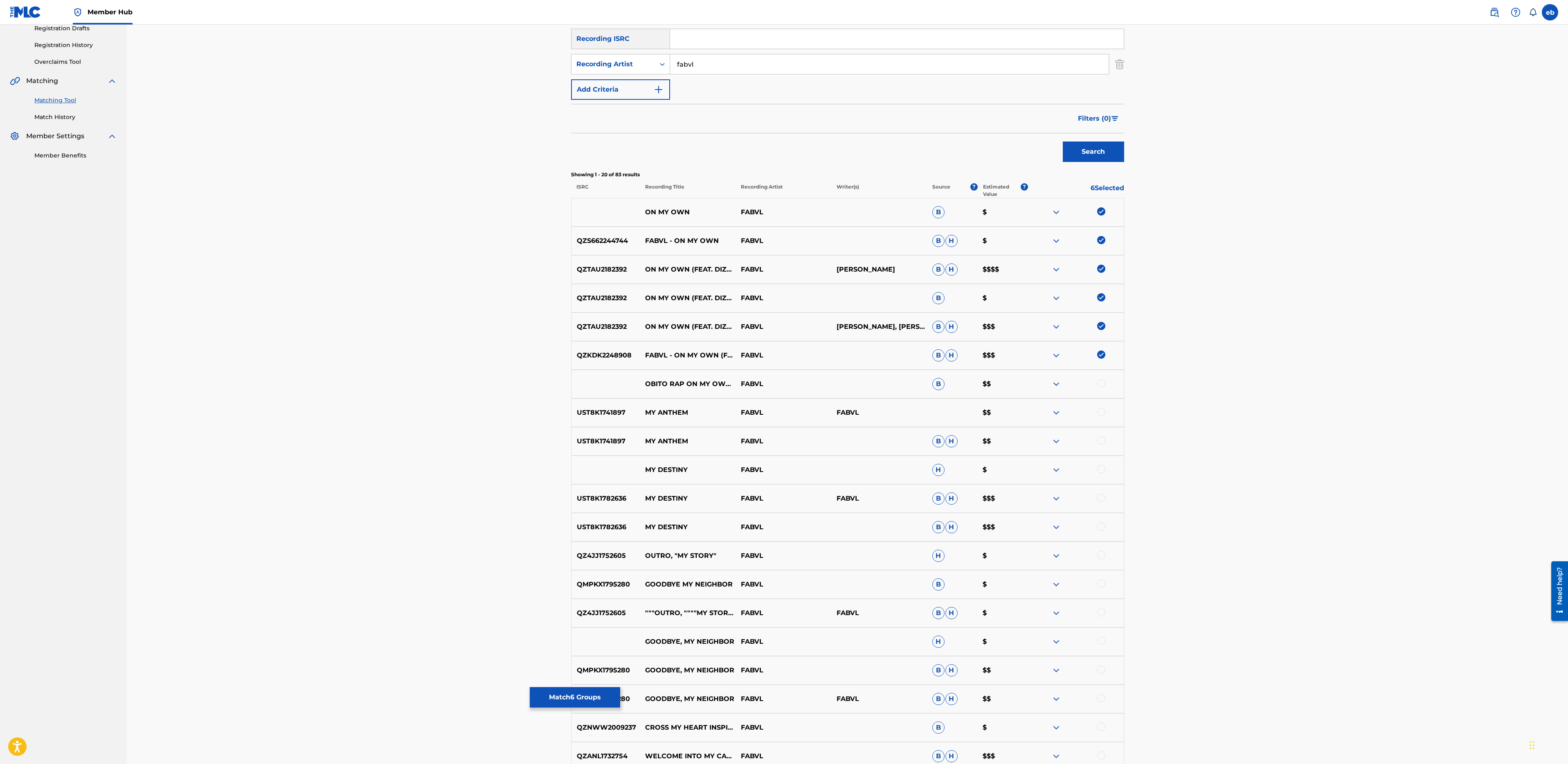
scroll to position [249, 0]
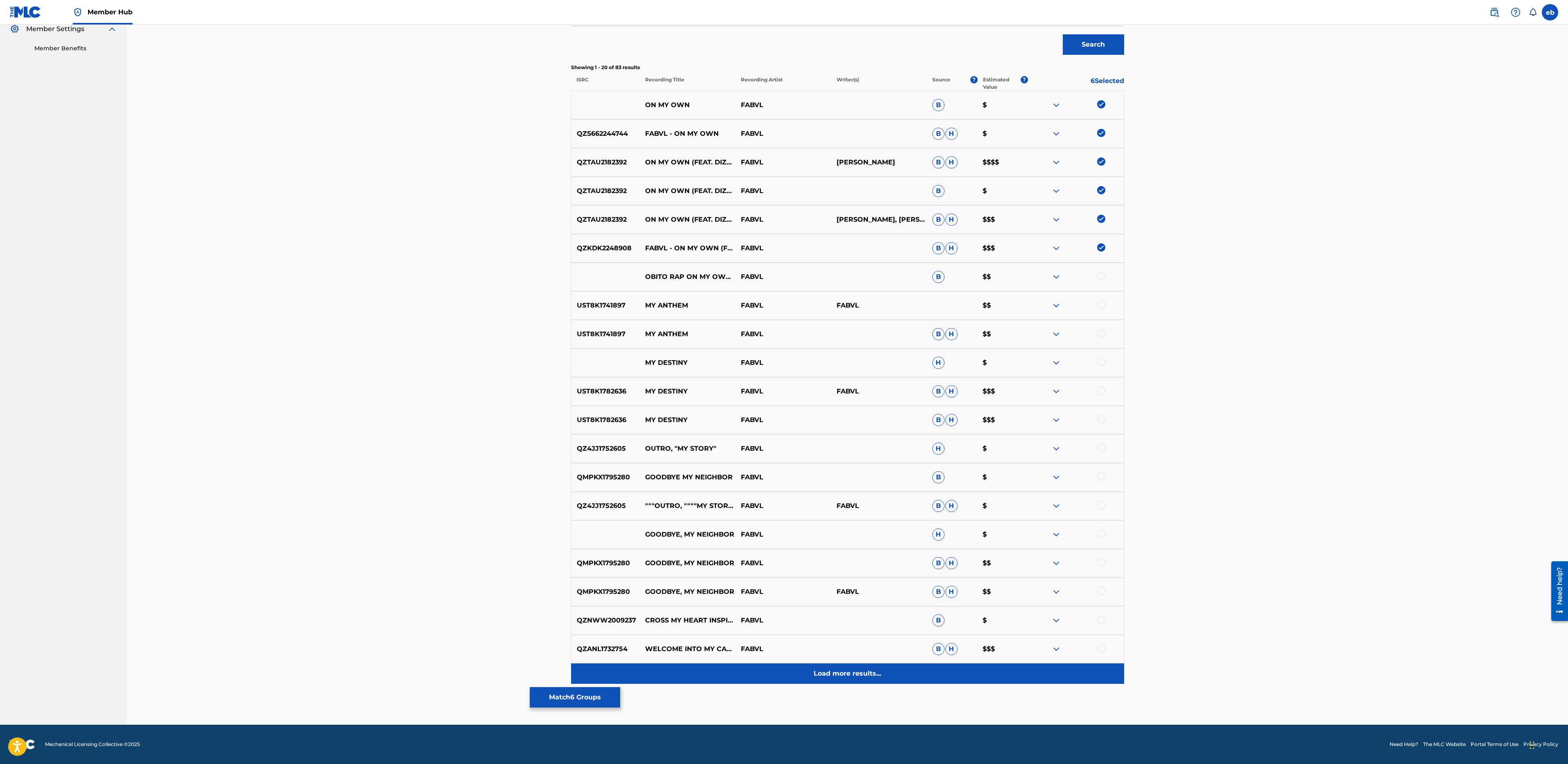
click at [860, 666] on div "Load more results..." at bounding box center [847, 674] width 553 height 21
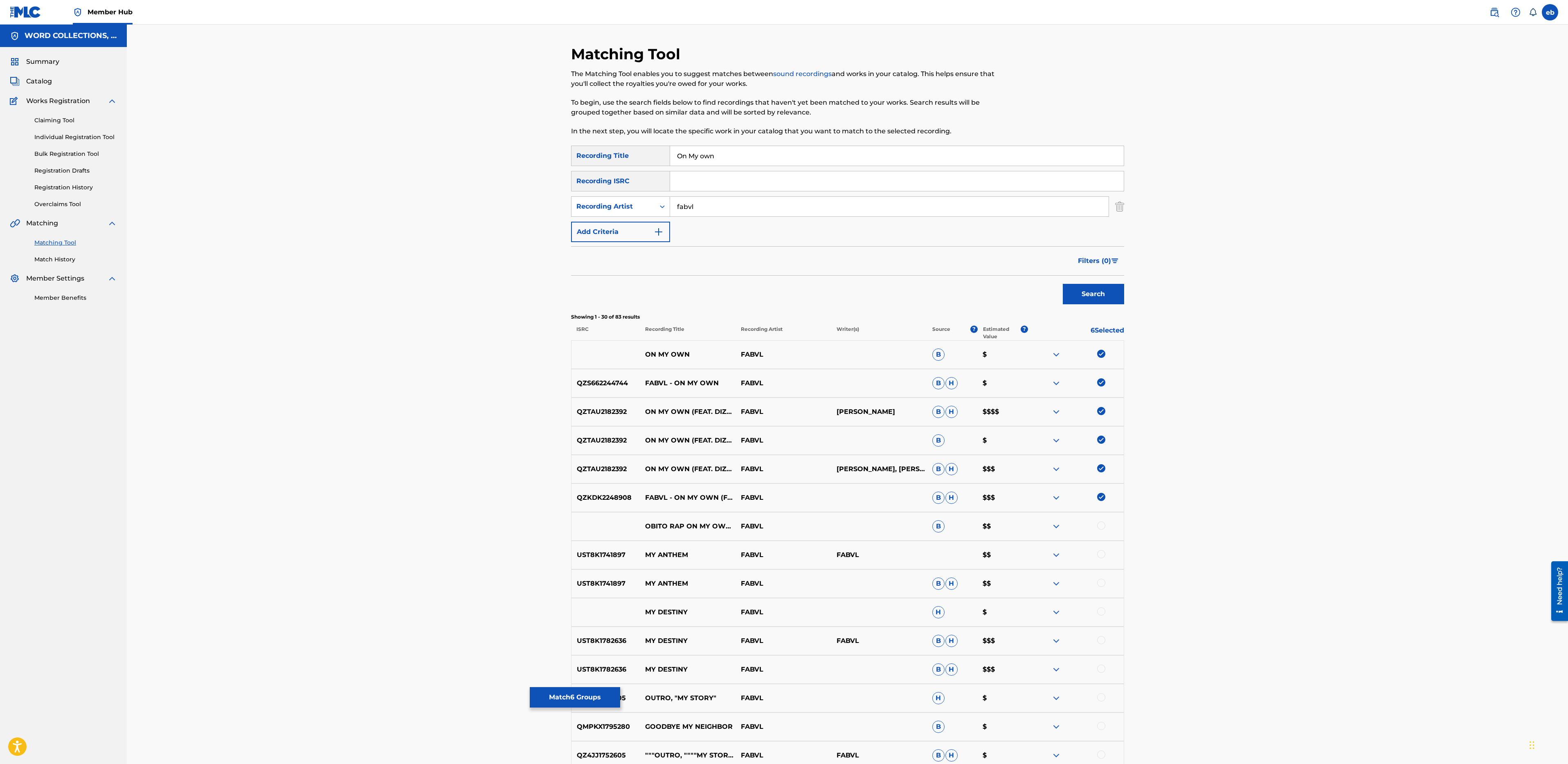
scroll to position [535, 0]
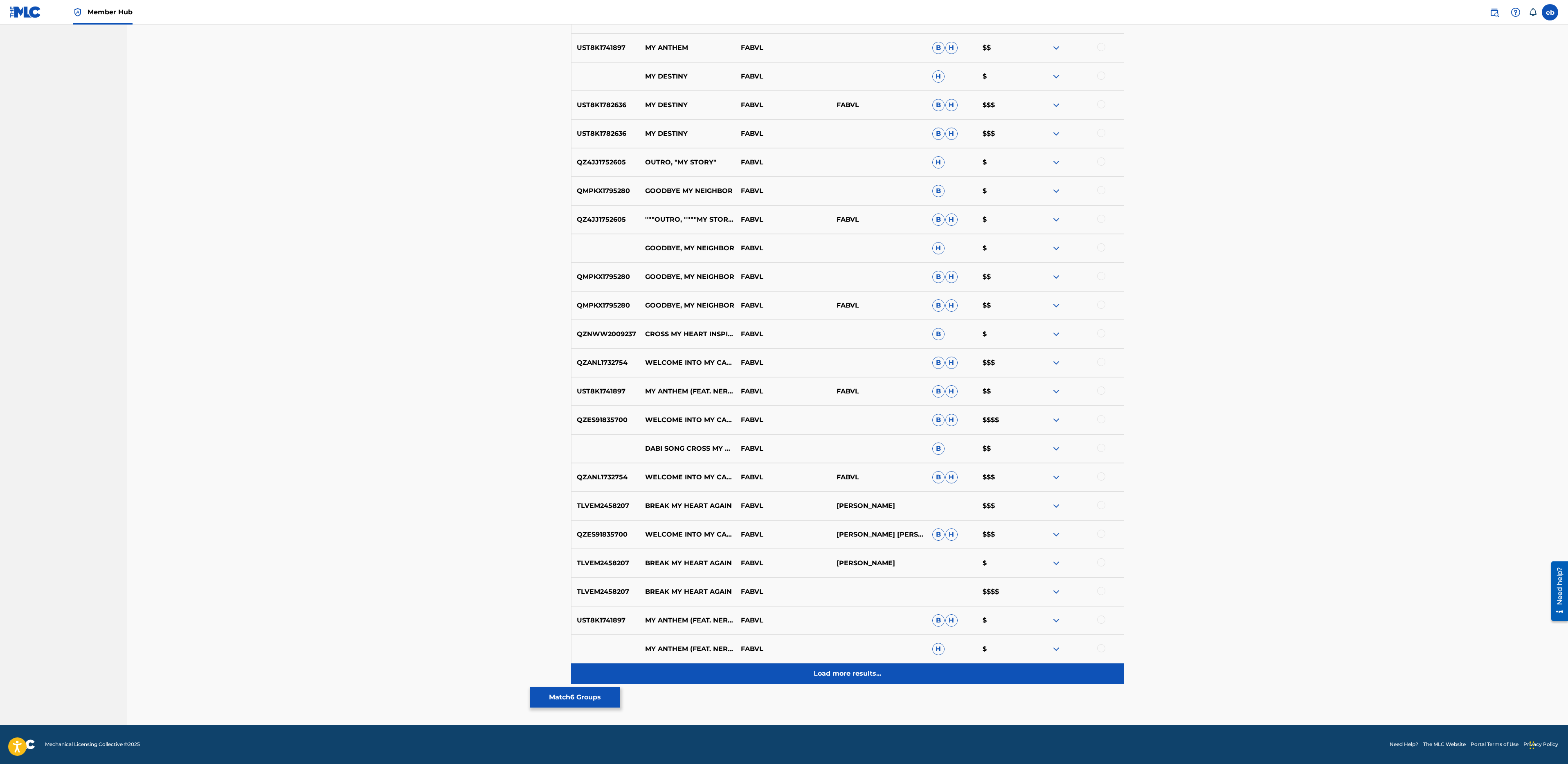
click at [838, 681] on div "Load more results..." at bounding box center [847, 674] width 553 height 21
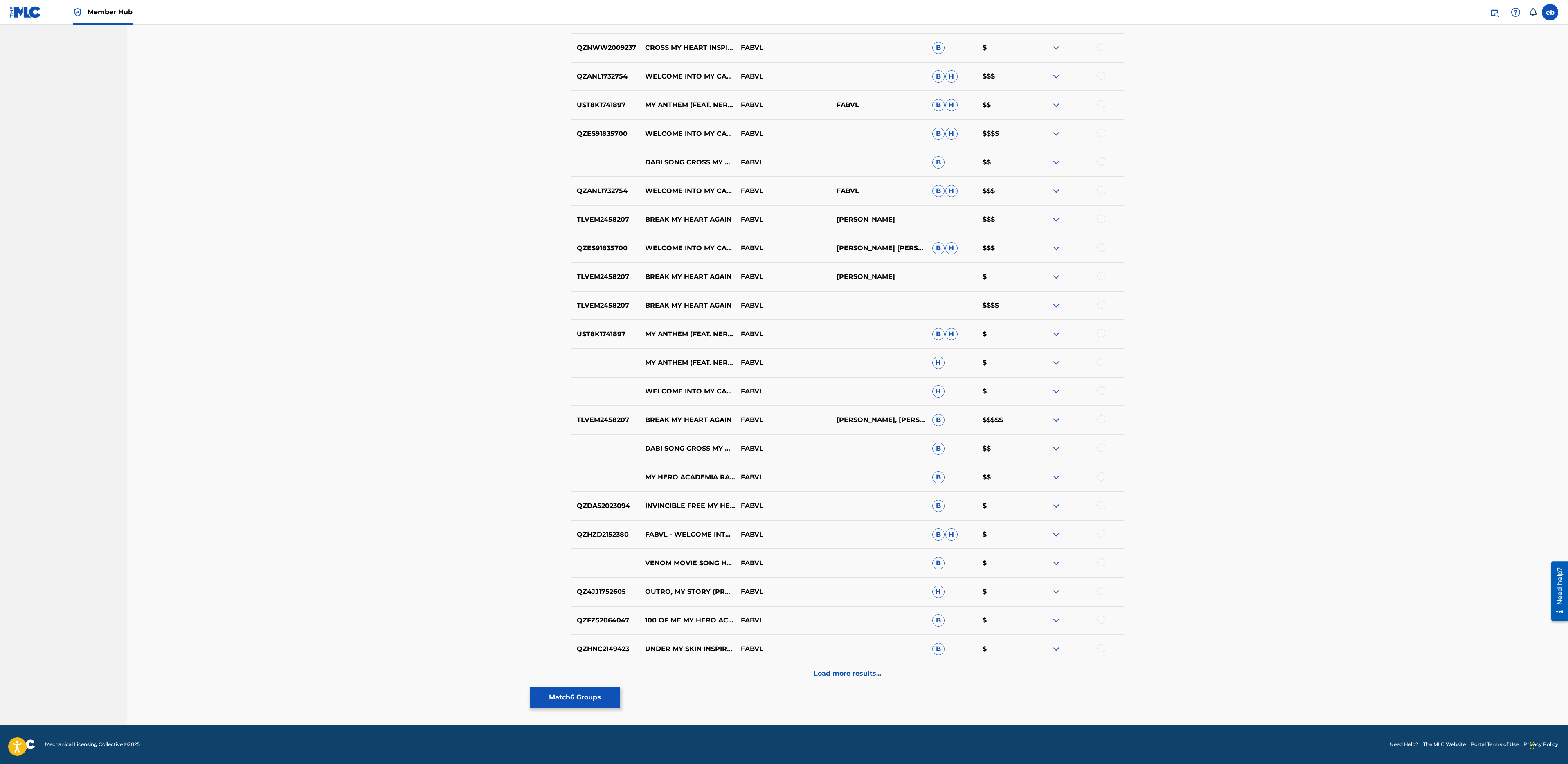
scroll to position [0, 0]
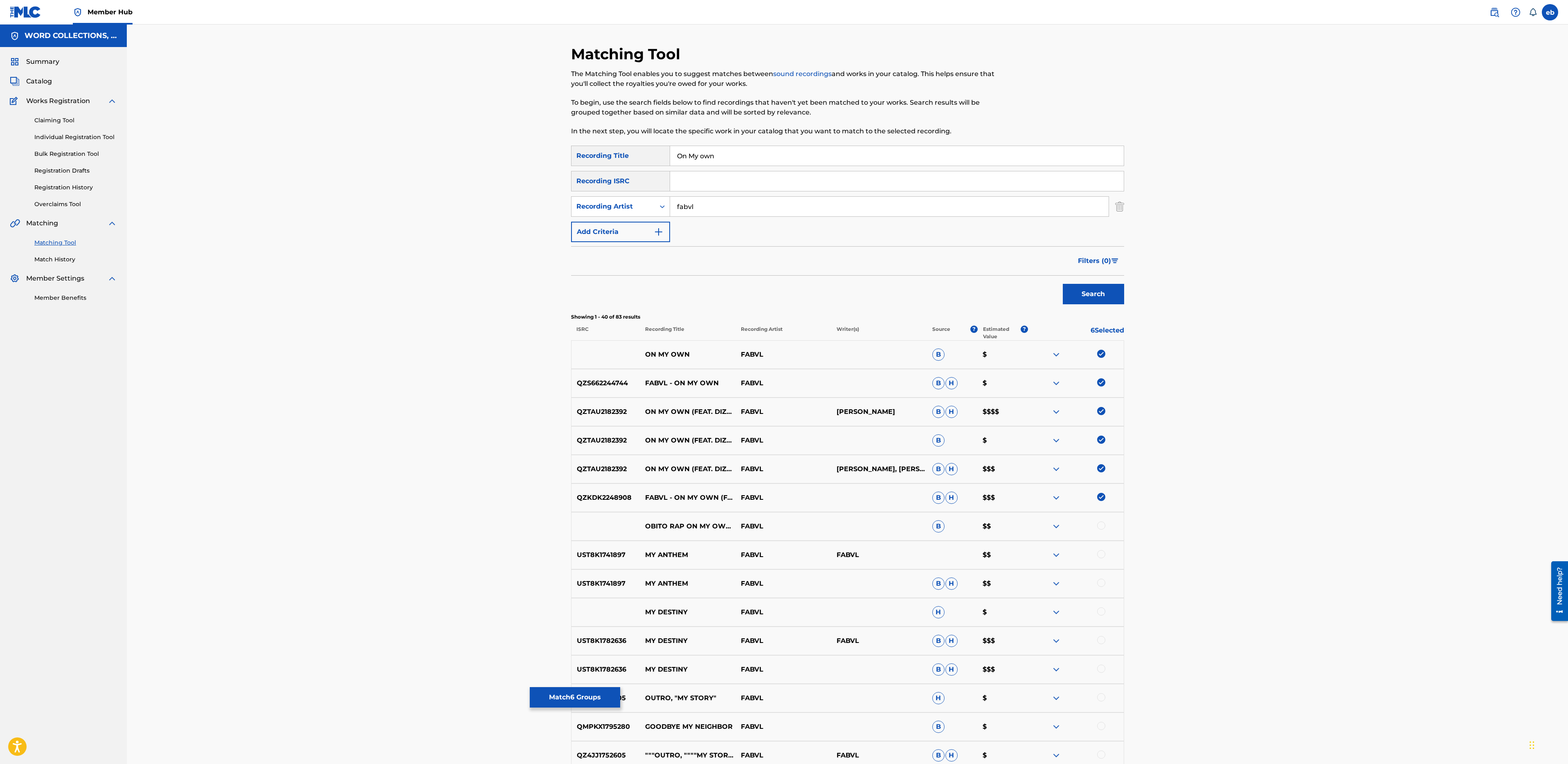
drag, startPoint x: 751, startPoint y: 205, endPoint x: 551, endPoint y: 199, distance: 200.1
type input "dizzyeight"
click at [1063, 284] on button "Search" at bounding box center [1093, 294] width 62 height 21
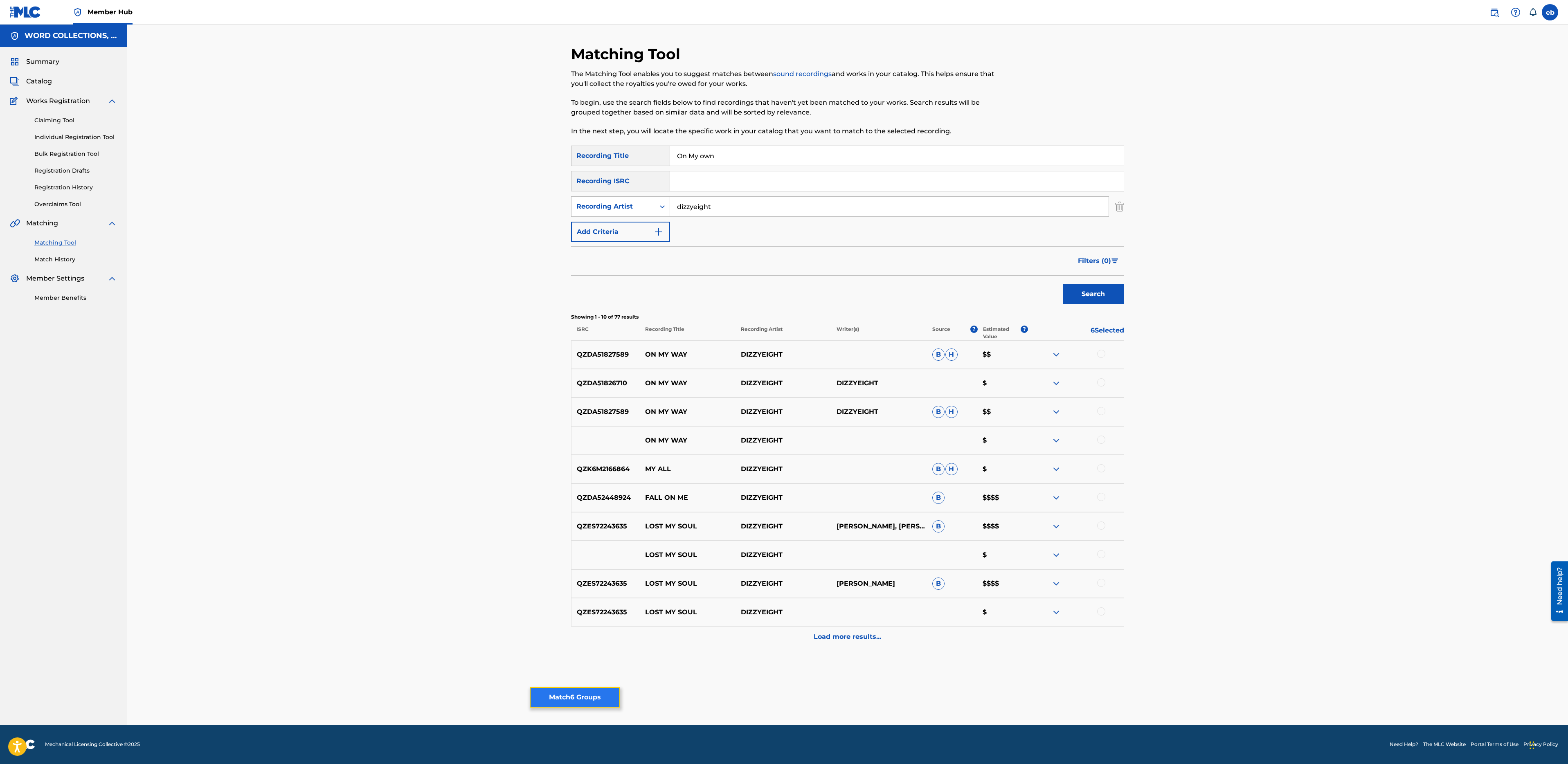
click at [603, 697] on button "Match 6 Groups" at bounding box center [575, 698] width 91 height 21
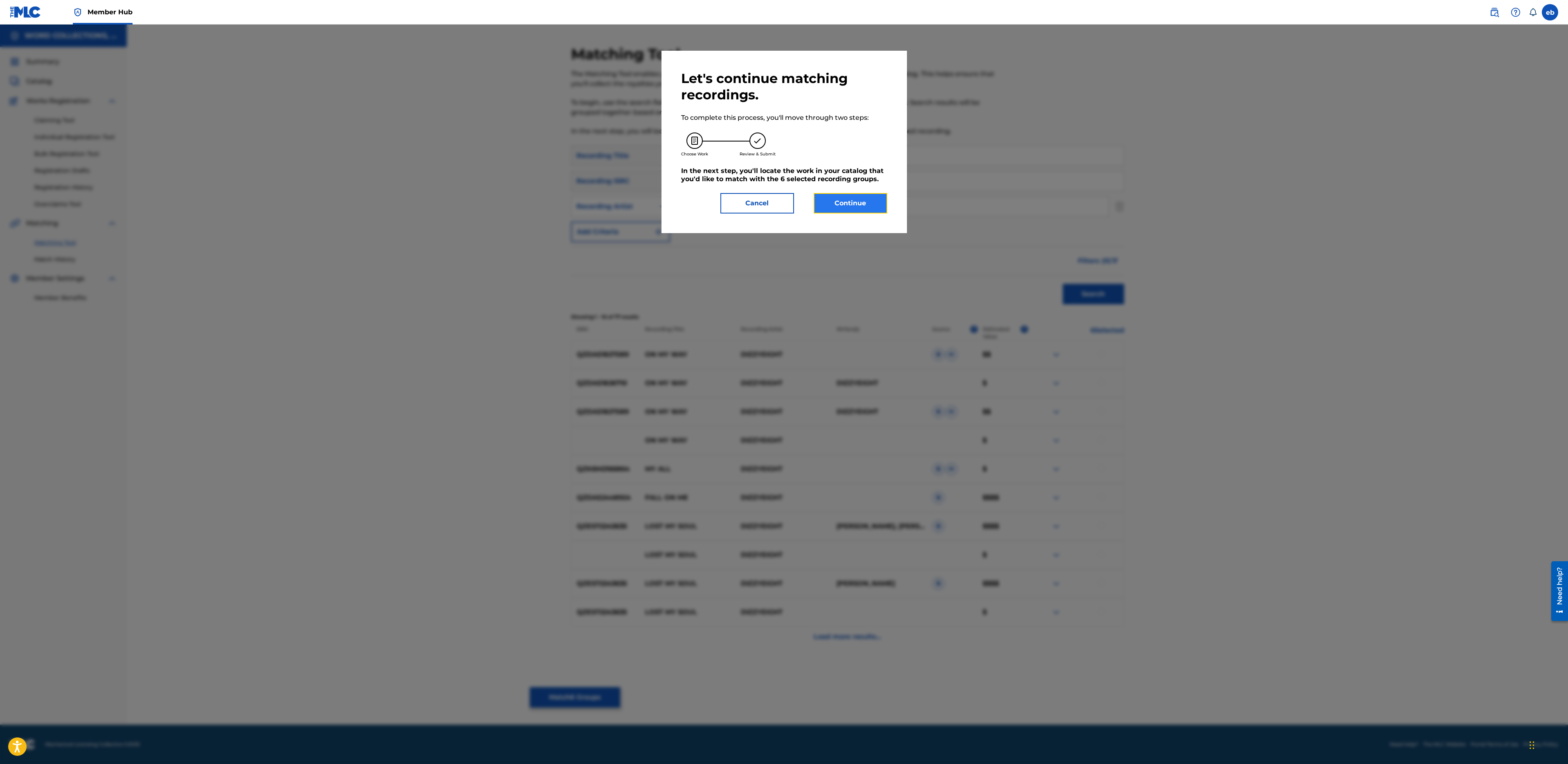
click at [861, 203] on button "Continue" at bounding box center [850, 203] width 74 height 21
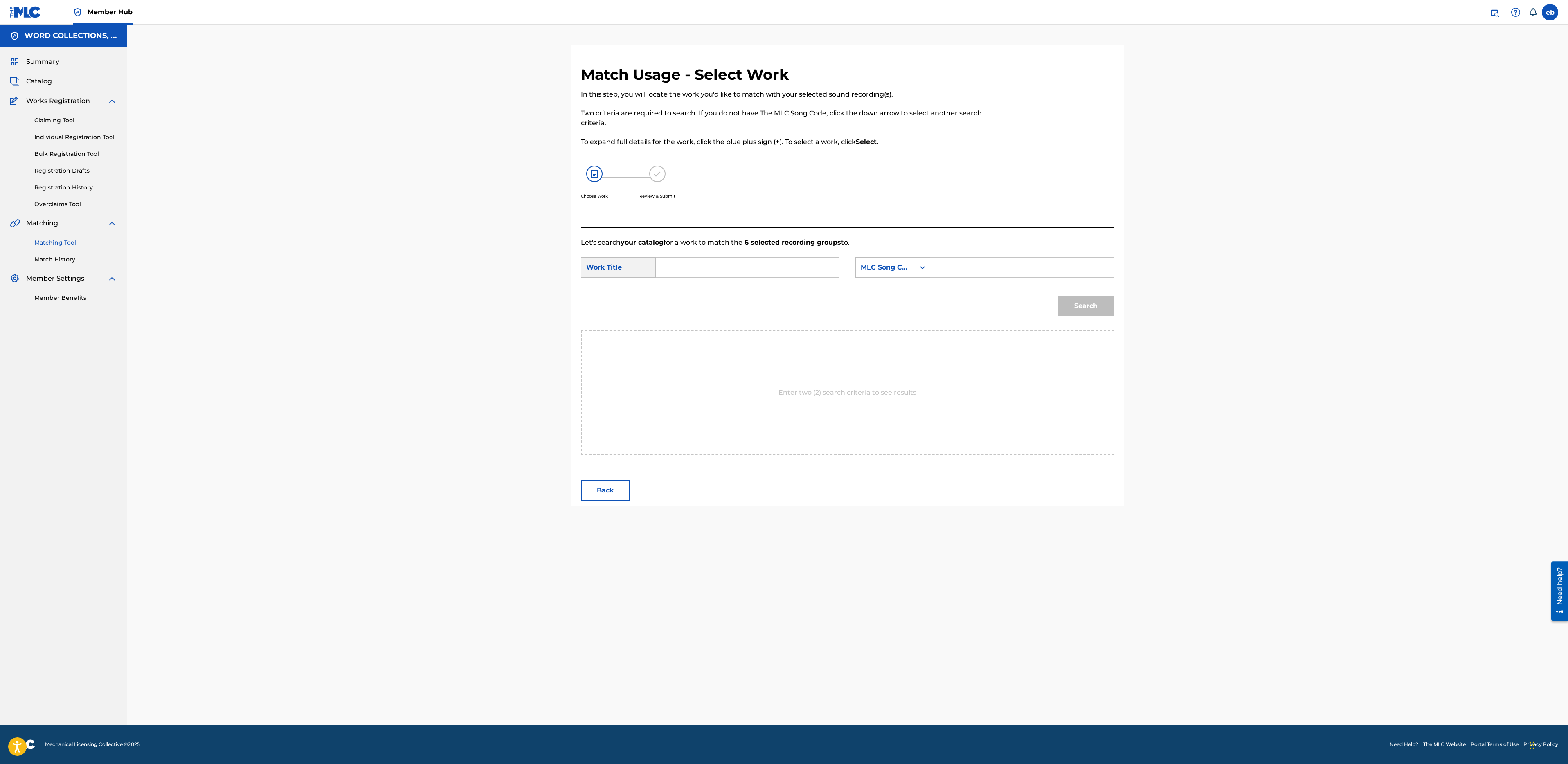
click at [795, 271] on input "Search Form" at bounding box center [747, 267] width 169 height 19
type input "on my own"
click at [674, 292] on strong "own" at bounding box center [677, 295] width 15 height 8
click at [900, 266] on div "MLC Song Code" at bounding box center [886, 267] width 50 height 10
click at [893, 282] on div "Writer Name" at bounding box center [892, 288] width 74 height 21
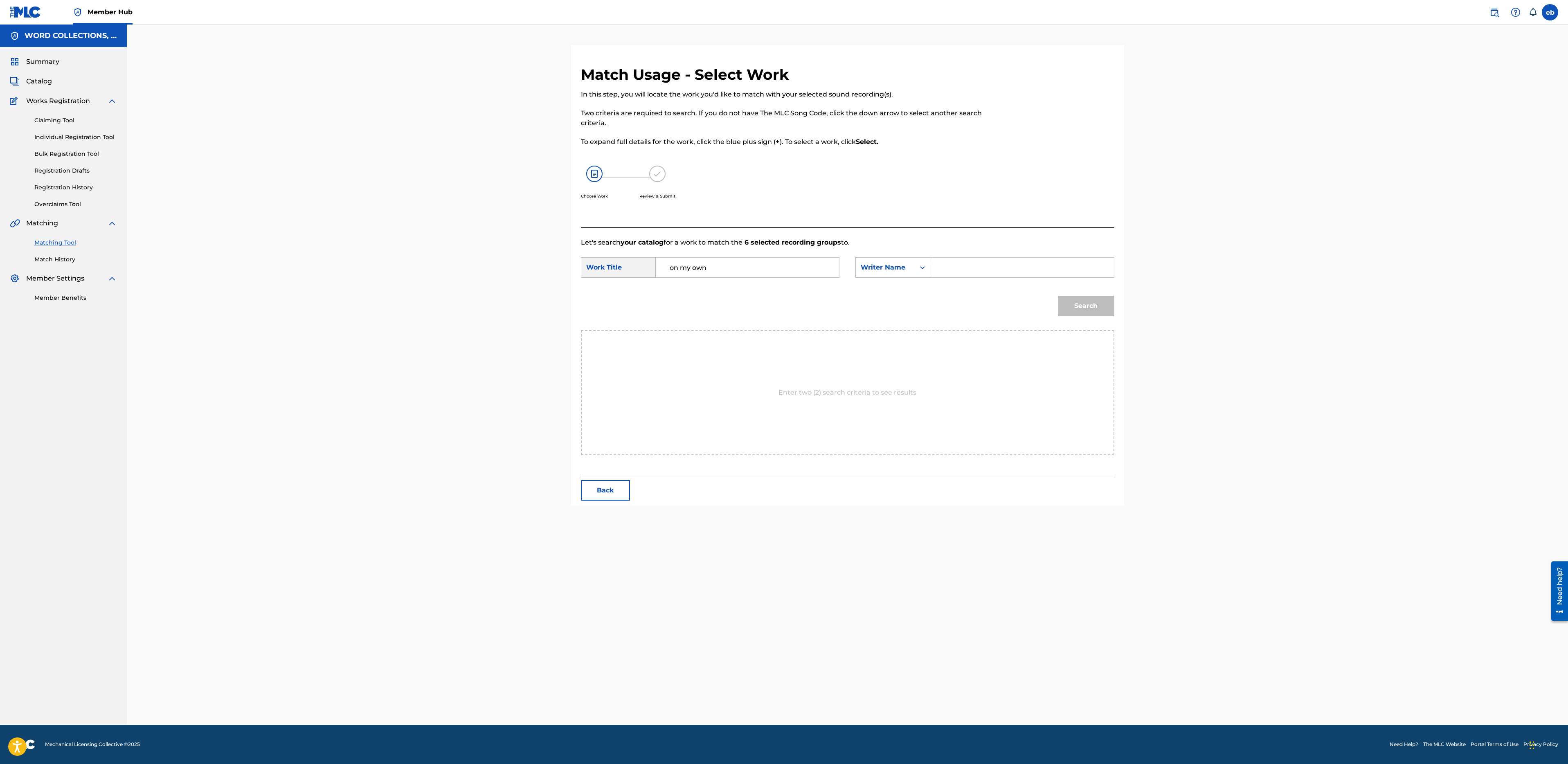
click at [962, 263] on input "Search Form" at bounding box center [1021, 267] width 169 height 19
type input "campbell"
click at [1058, 296] on button "Search" at bounding box center [1086, 306] width 57 height 21
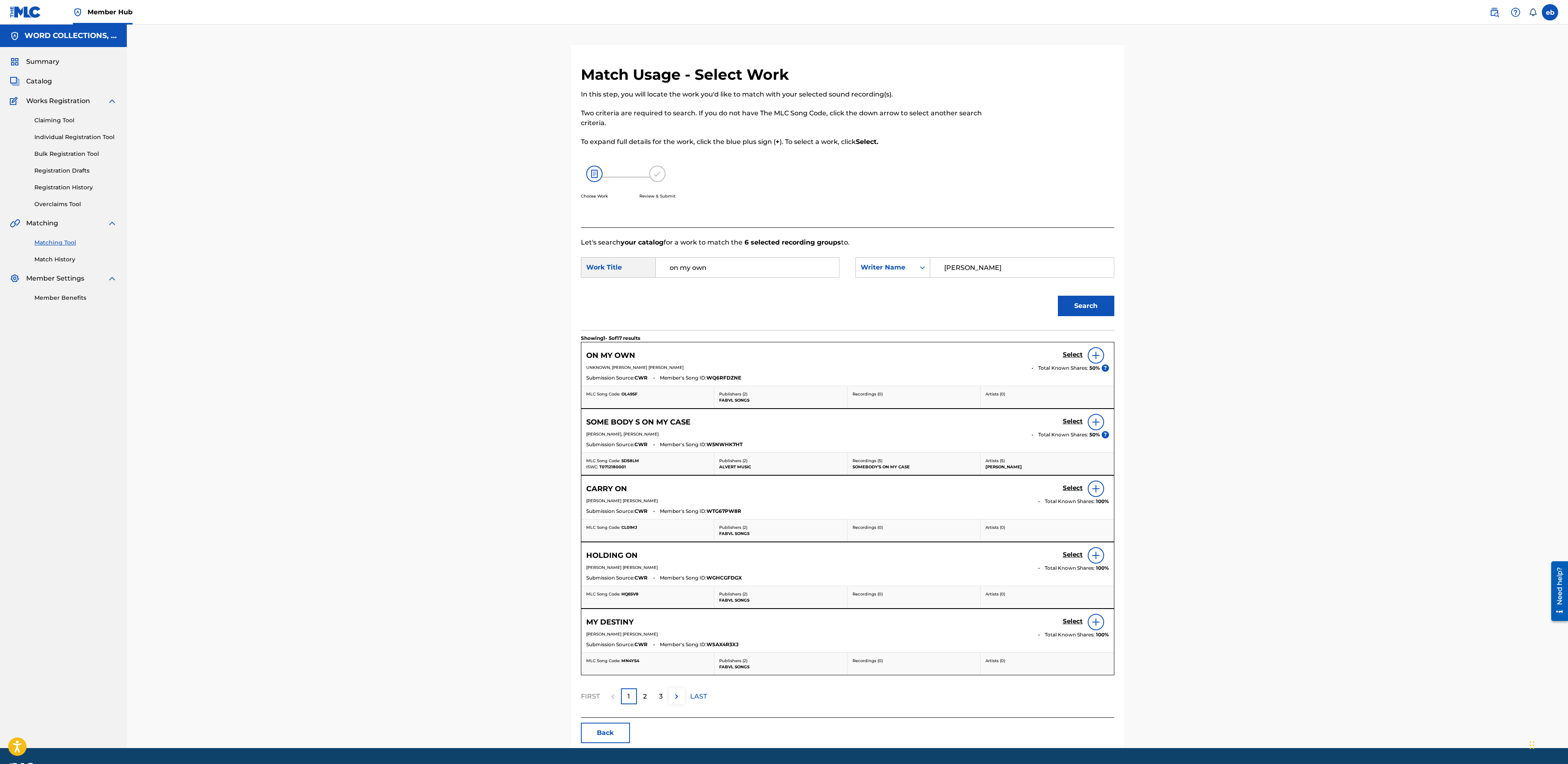
click at [1099, 353] on img at bounding box center [1096, 355] width 10 height 10
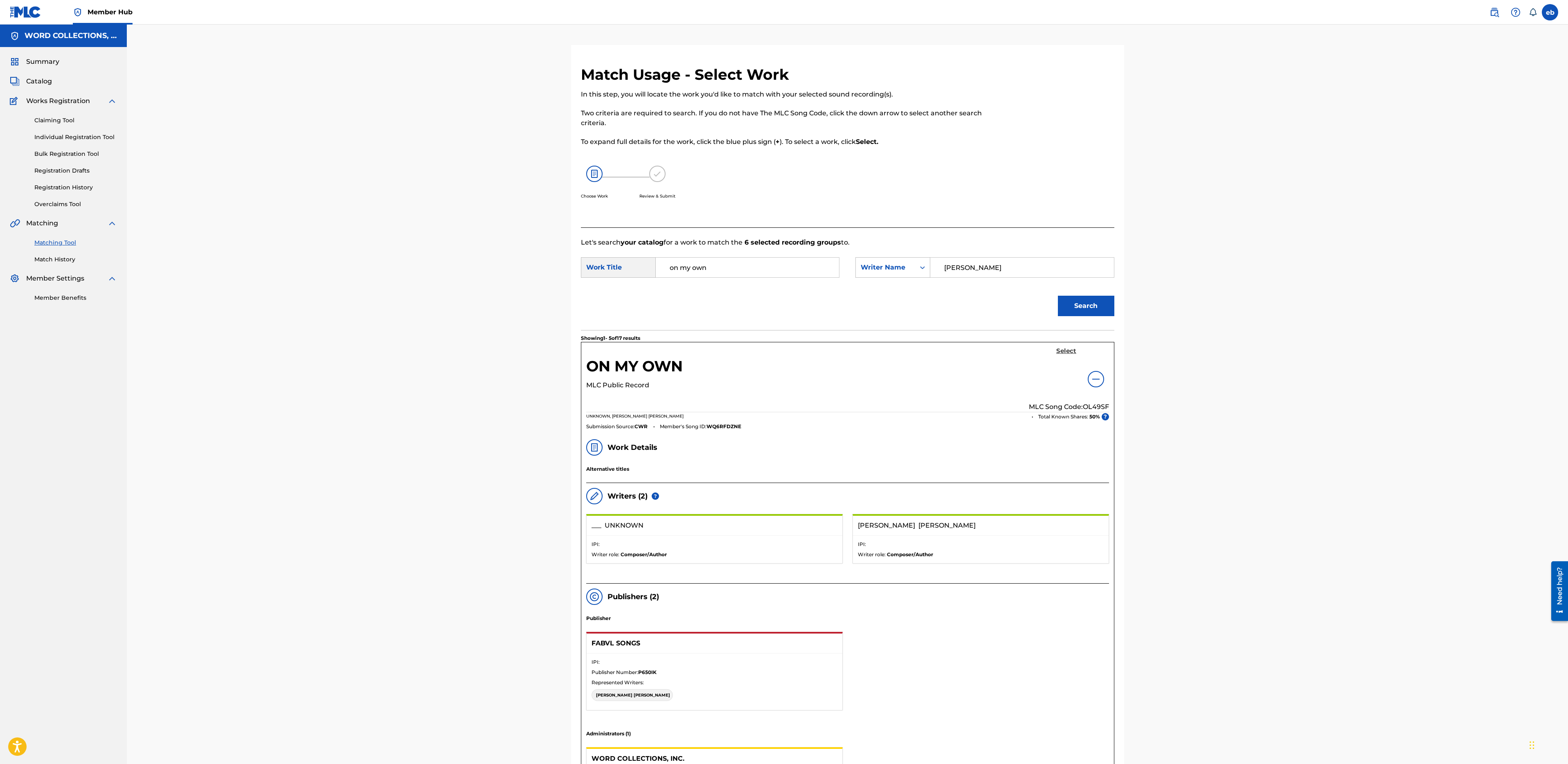
click at [1063, 348] on h5 "Select" at bounding box center [1066, 351] width 20 height 8
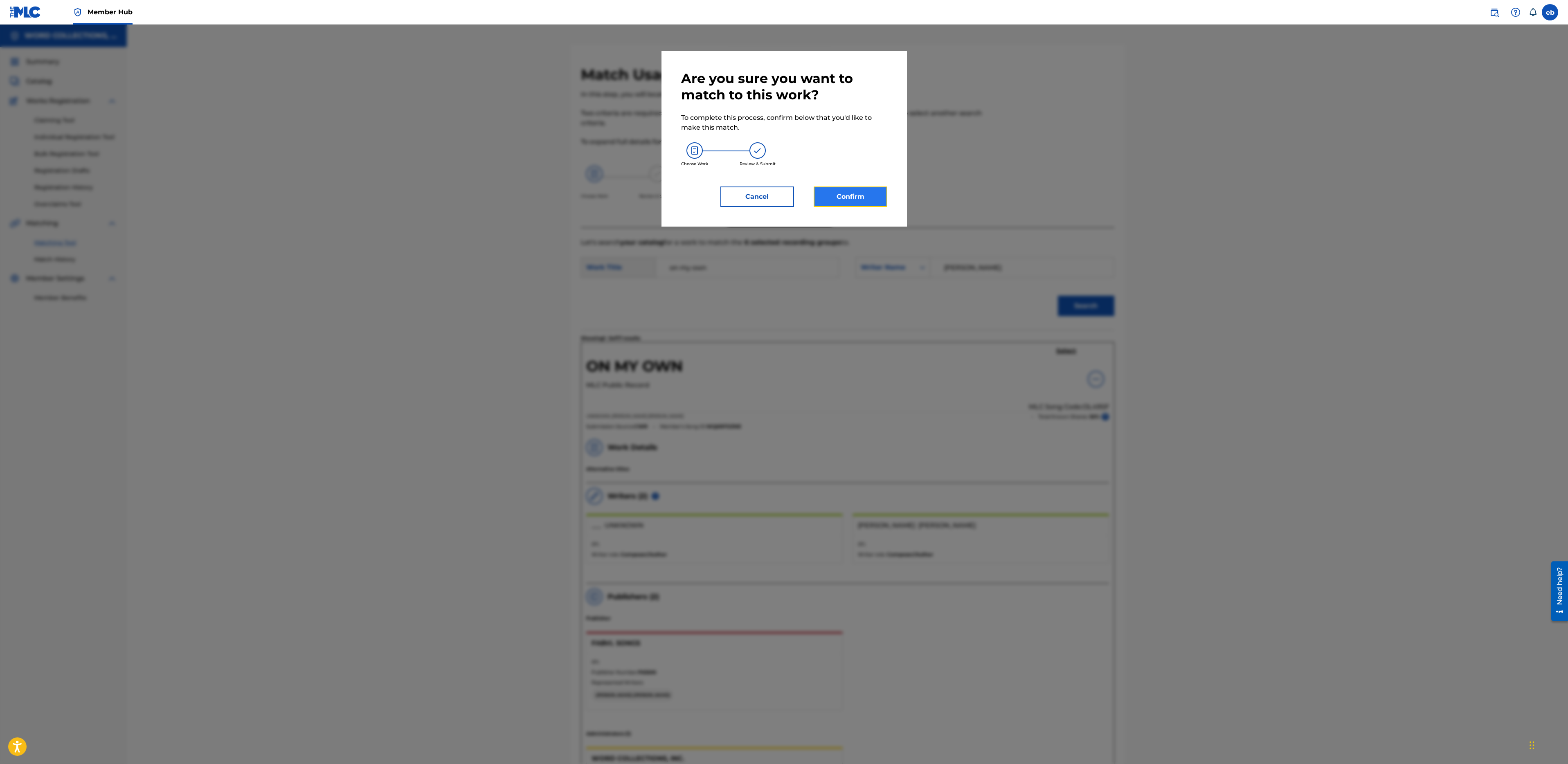
click at [844, 200] on button "Confirm" at bounding box center [850, 197] width 74 height 21
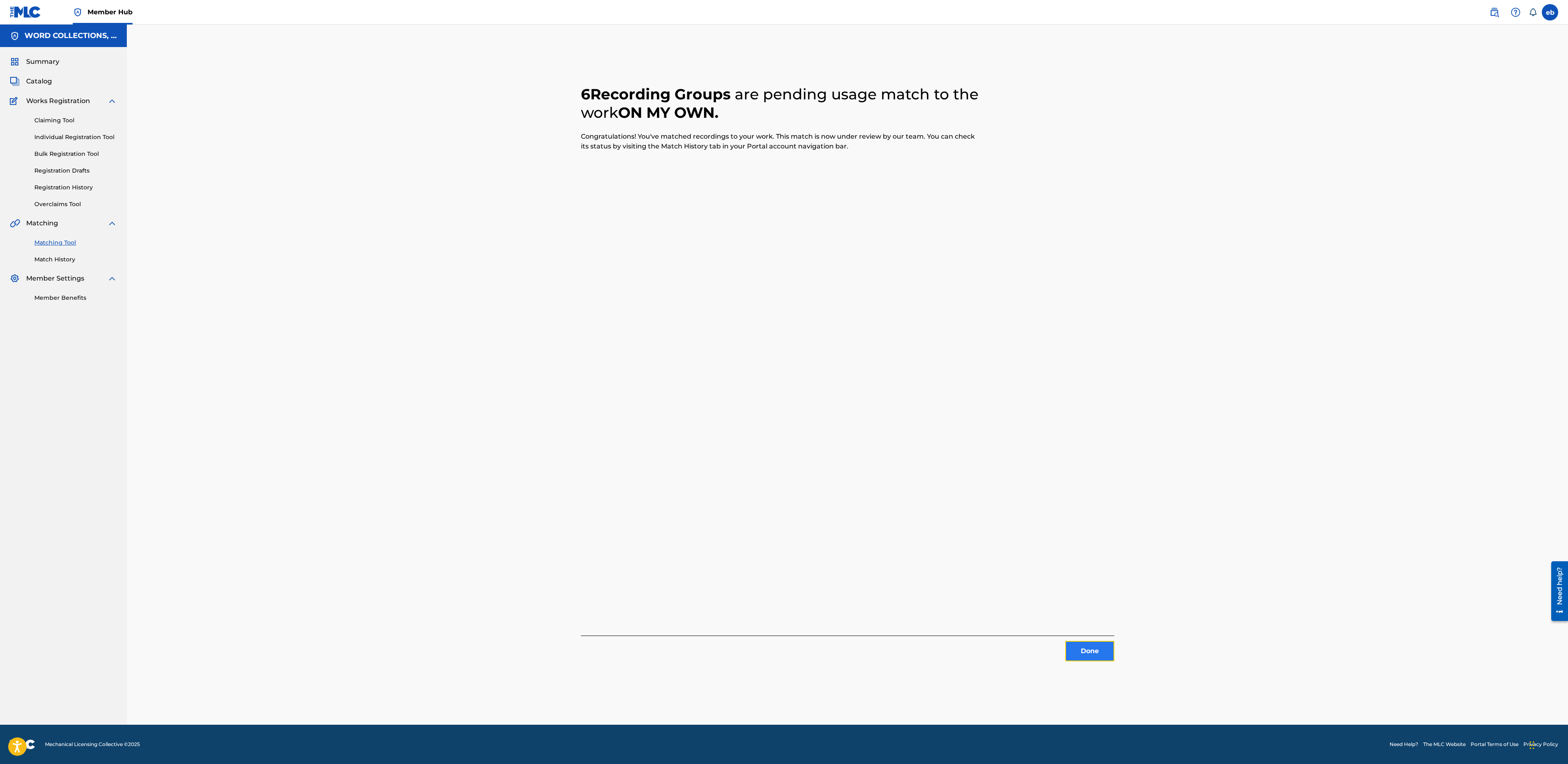
click at [1076, 649] on button "Done" at bounding box center [1090, 651] width 49 height 21
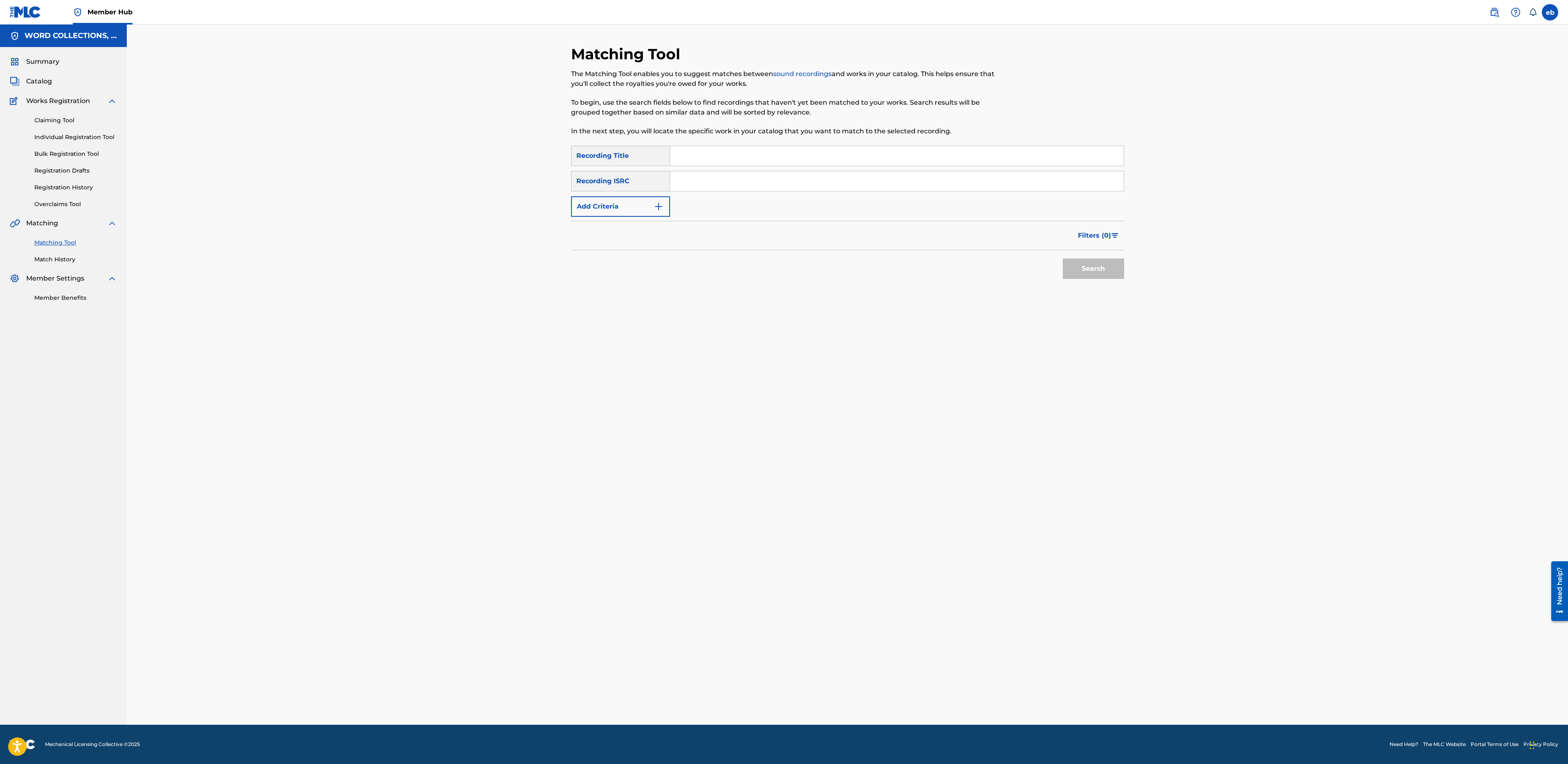
click at [643, 182] on div "Recording ISRC" at bounding box center [620, 181] width 99 height 21
click at [643, 203] on button "Add Criteria" at bounding box center [620, 207] width 99 height 21
click at [637, 199] on div "Writer" at bounding box center [613, 207] width 84 height 15
click at [640, 230] on div "Recording Artist" at bounding box center [621, 227] width 98 height 21
click at [686, 216] on input "Search Form" at bounding box center [889, 207] width 439 height 19
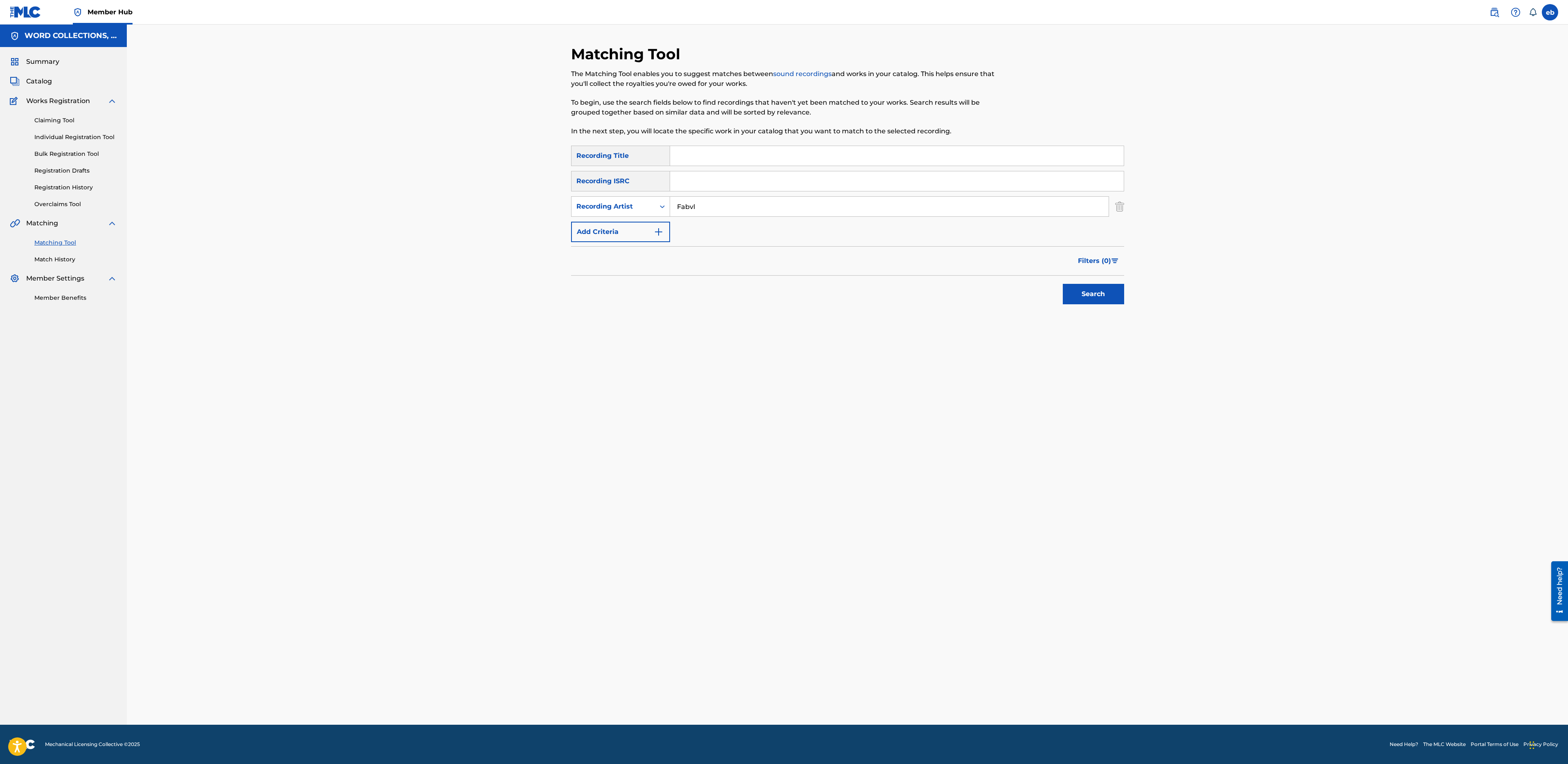
type input "Fabvl"
click at [1063, 284] on button "Search" at bounding box center [1093, 294] width 62 height 21
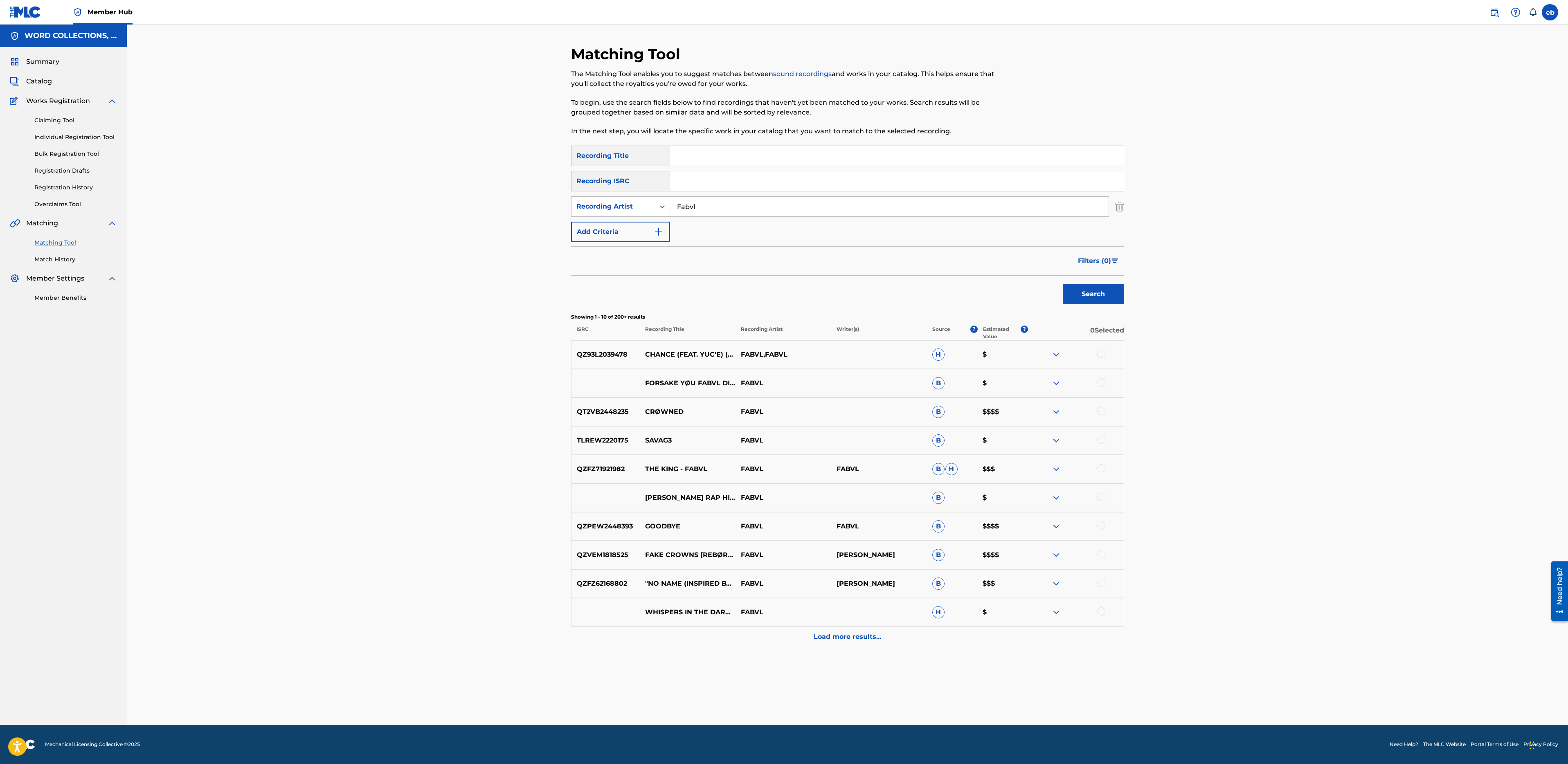
click at [844, 647] on div "Matching Tool The Matching Tool enables you to suggest matches between sound re…" at bounding box center [847, 385] width 553 height 680
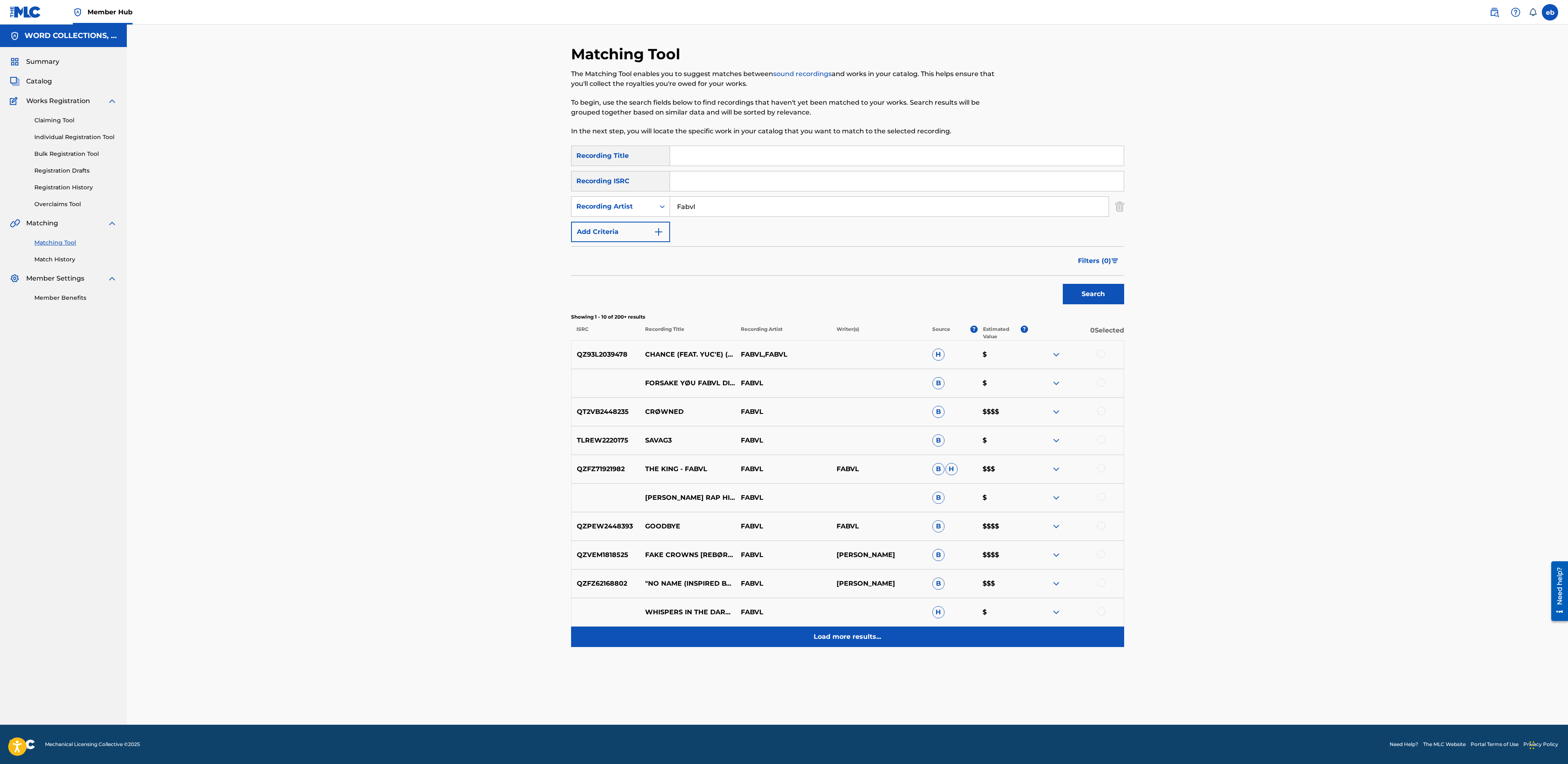
click at [846, 640] on p "Load more results..." at bounding box center [847, 637] width 68 height 10
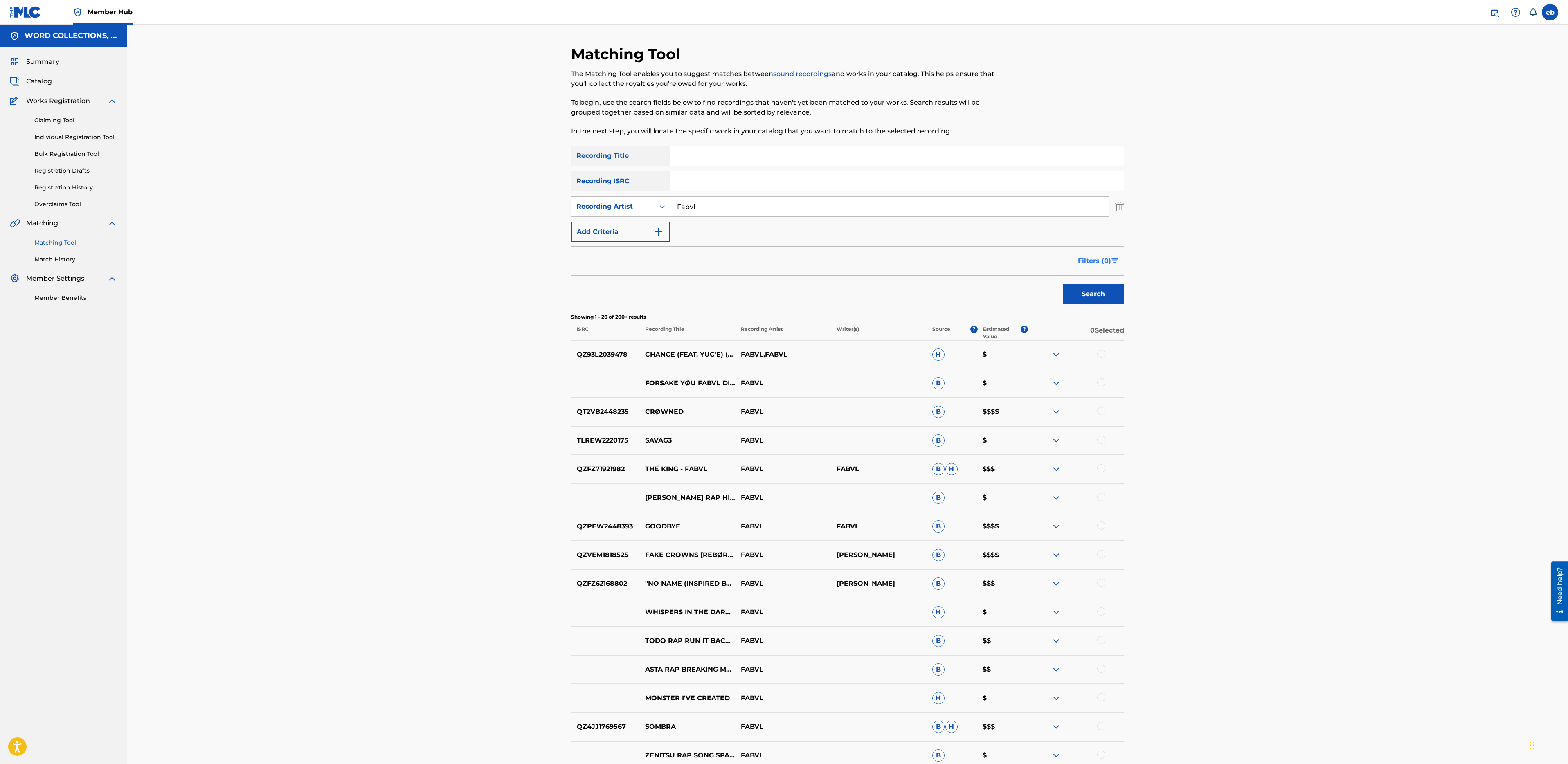
click at [1106, 260] on span "Filters ( 0 )" at bounding box center [1095, 261] width 33 height 10
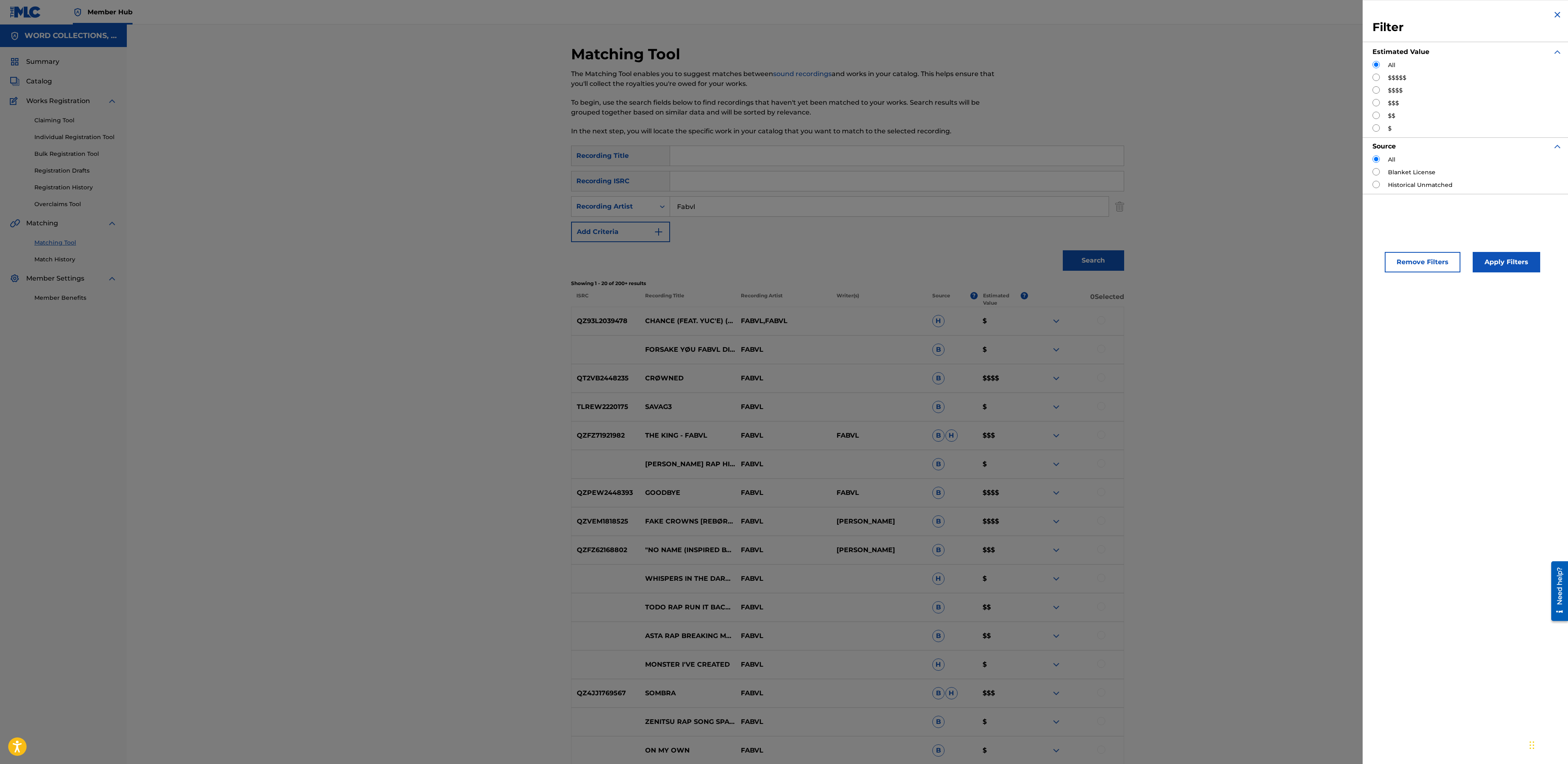
click at [1377, 79] on input "Search Form" at bounding box center [1376, 77] width 8 height 8
radio input "true"
click at [1500, 256] on button "Apply Filters" at bounding box center [1506, 262] width 68 height 21
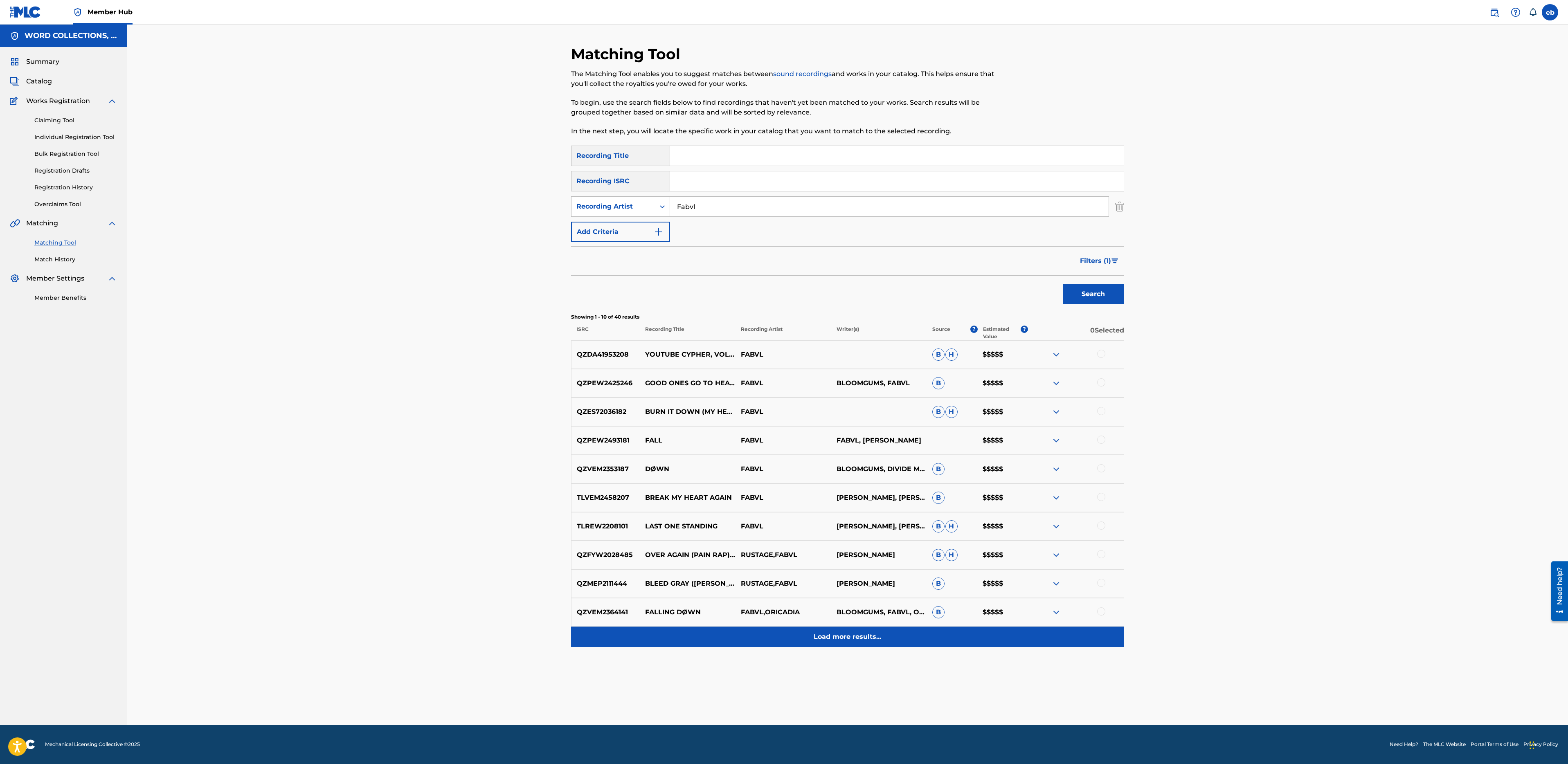
click at [846, 640] on p "Load more results..." at bounding box center [847, 637] width 68 height 10
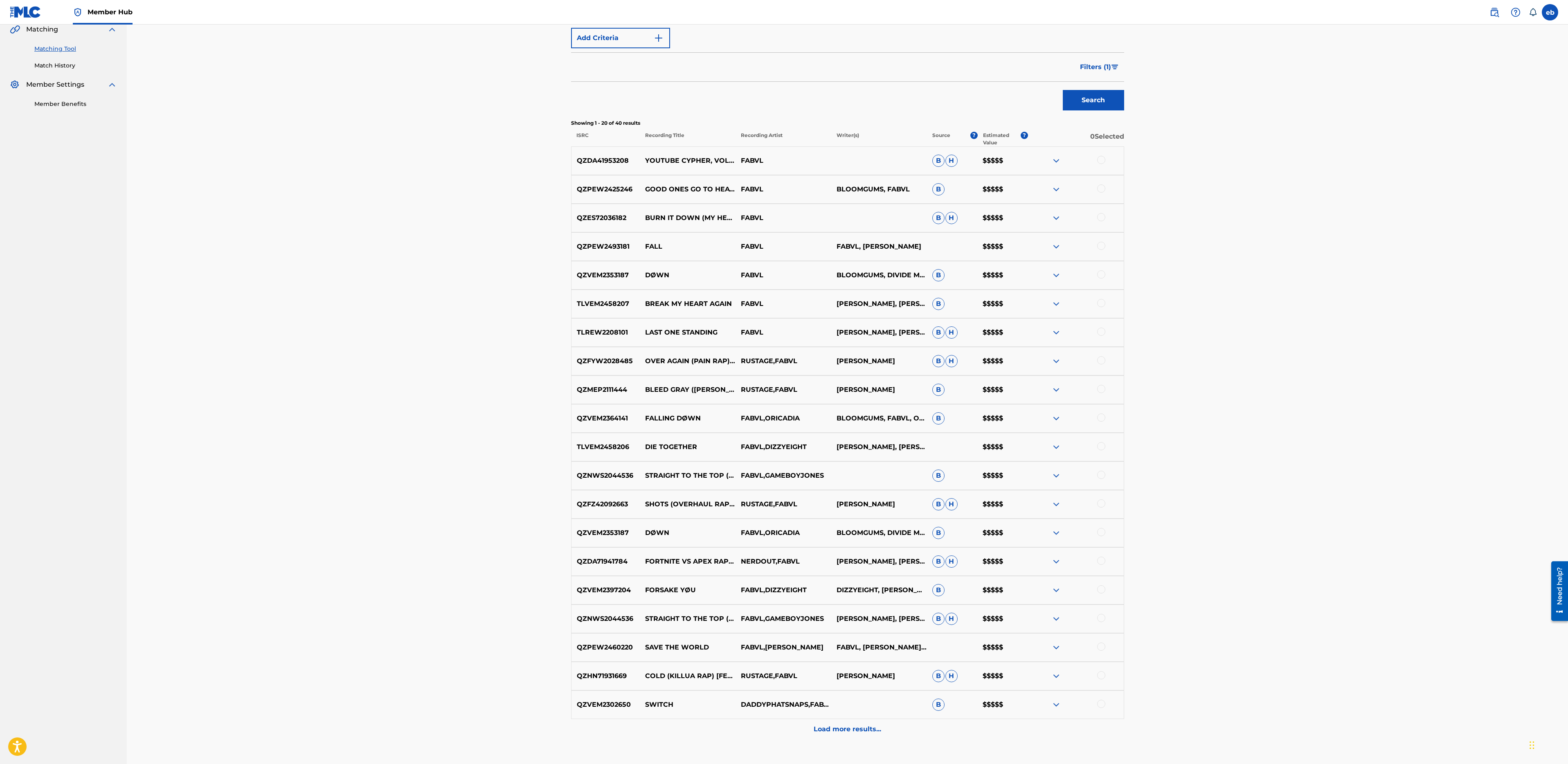
scroll to position [249, 0]
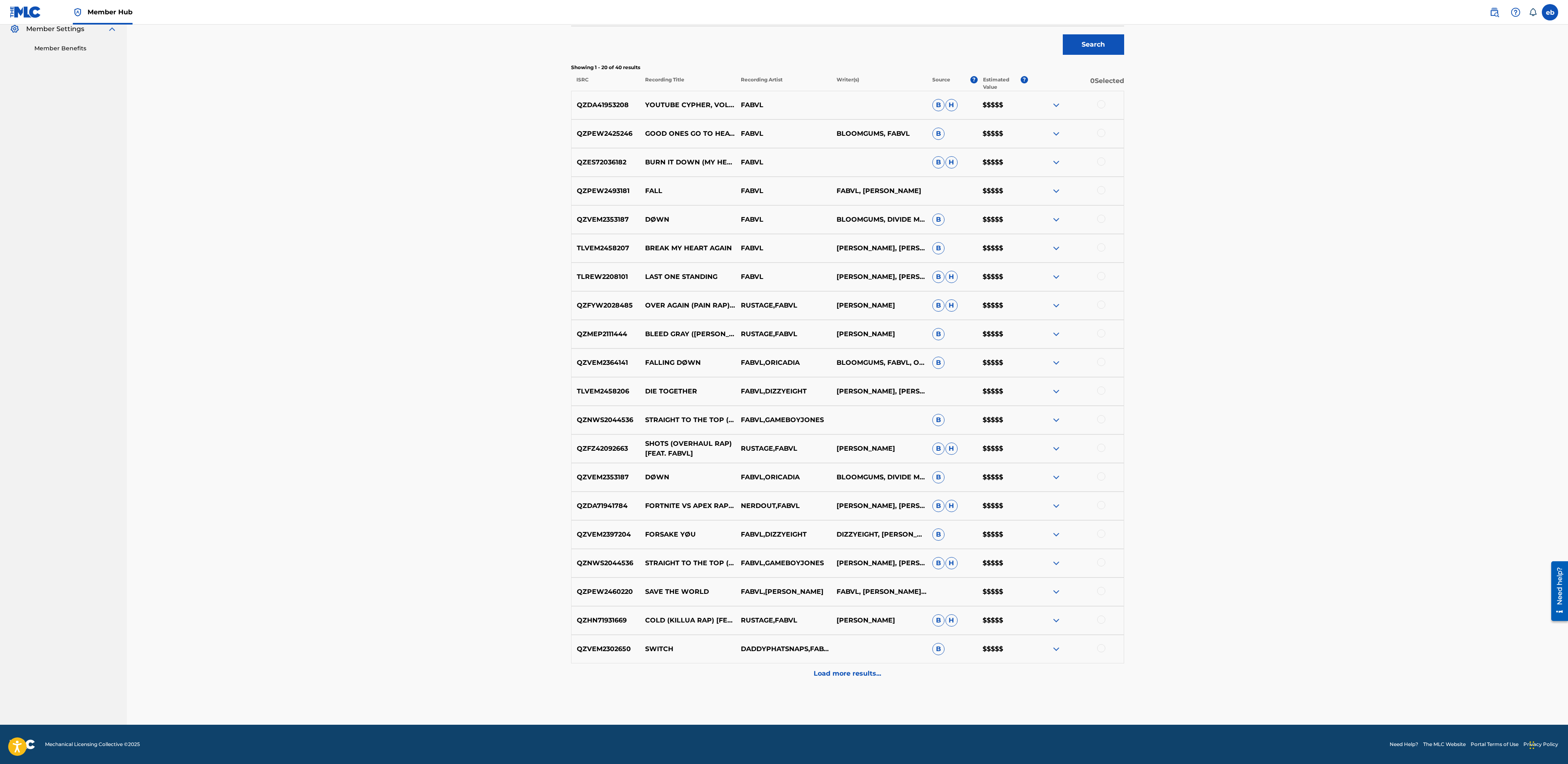
click at [695, 446] on p "SHOTS (OVERHAUL RAP) [FEAT. FABVL]" at bounding box center [688, 448] width 96 height 19
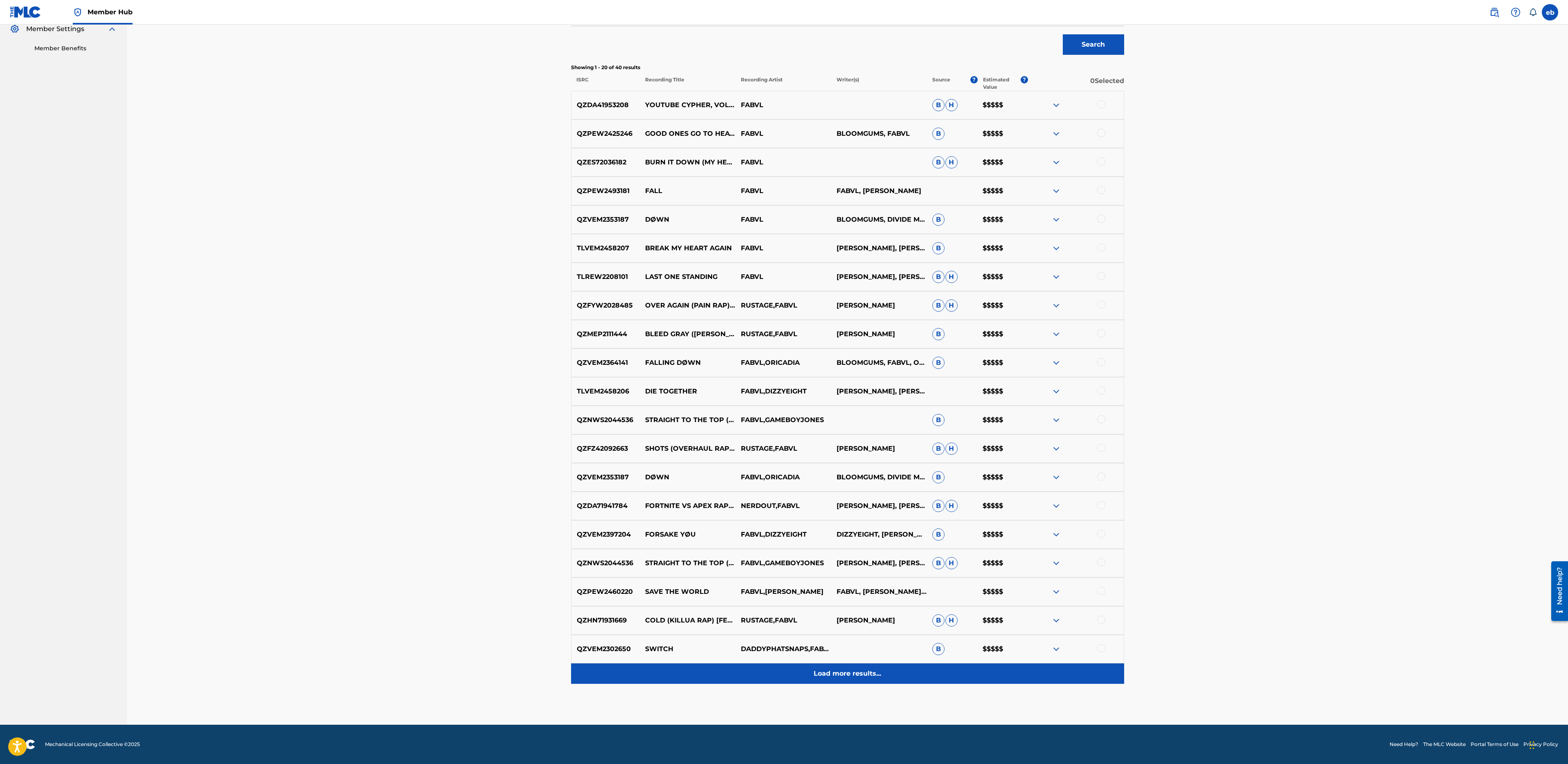
click at [842, 669] on p "Load more results..." at bounding box center [847, 674] width 68 height 10
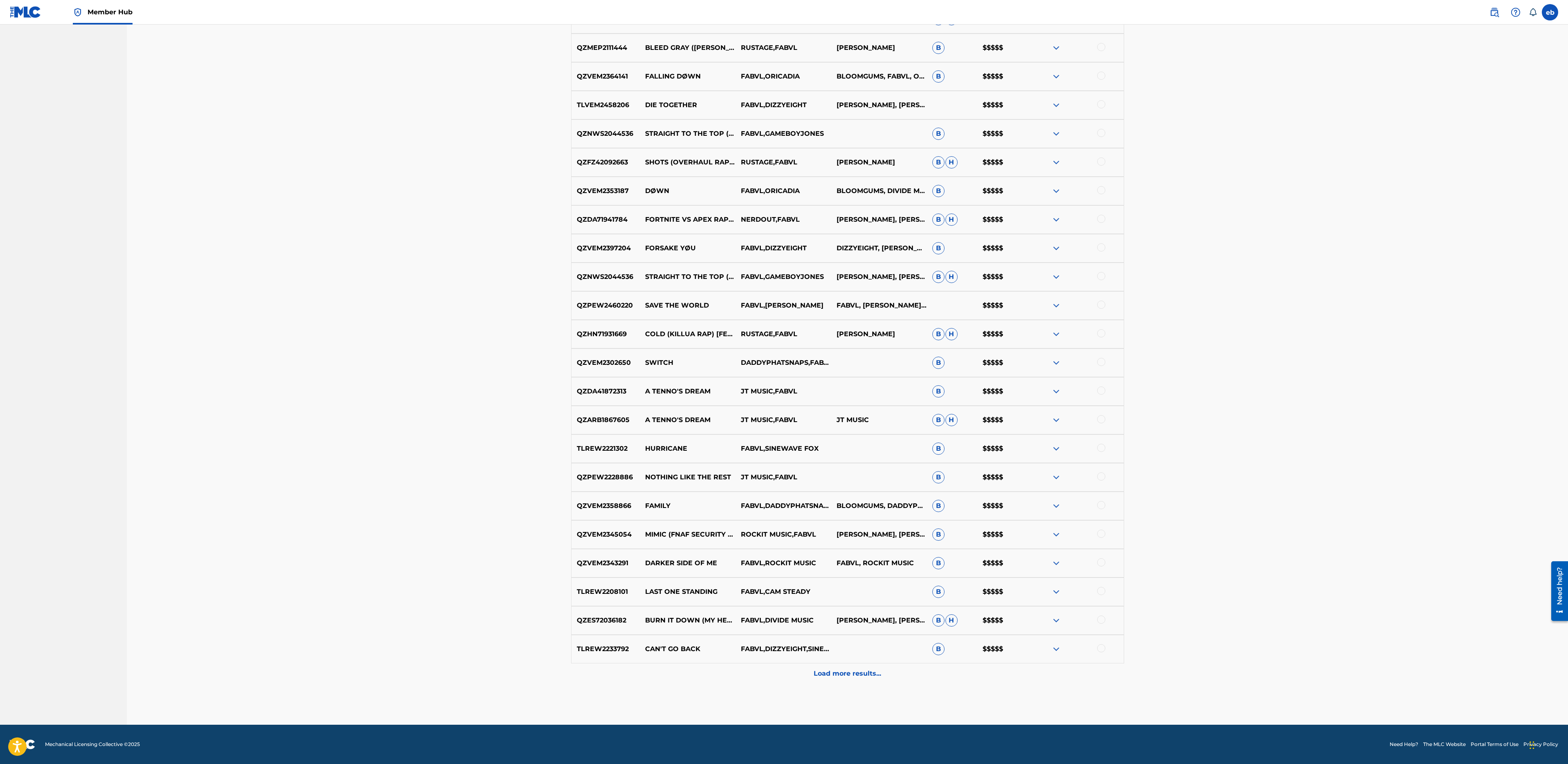
scroll to position [535, 0]
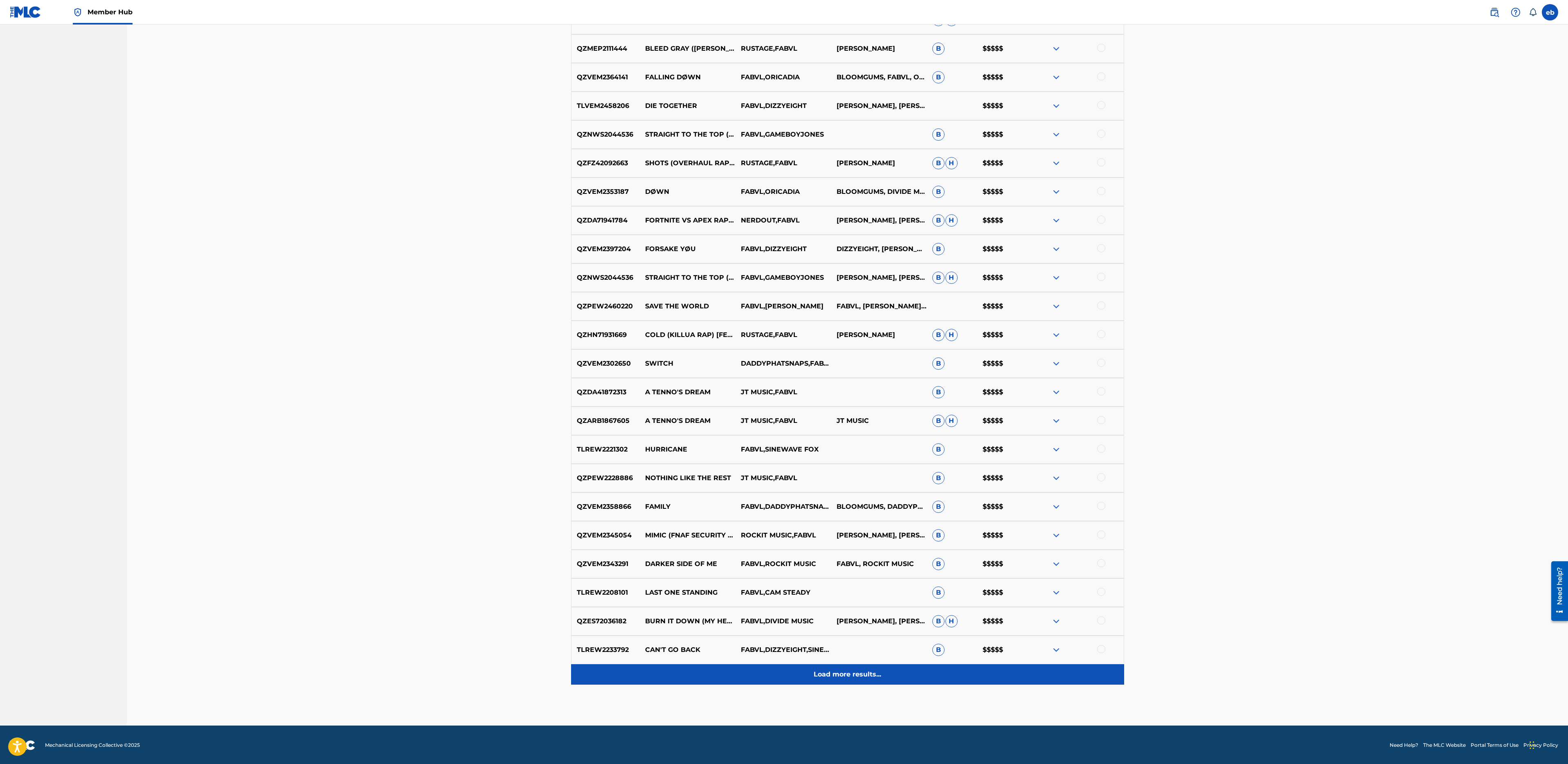
click at [851, 675] on p "Load more results..." at bounding box center [847, 674] width 68 height 10
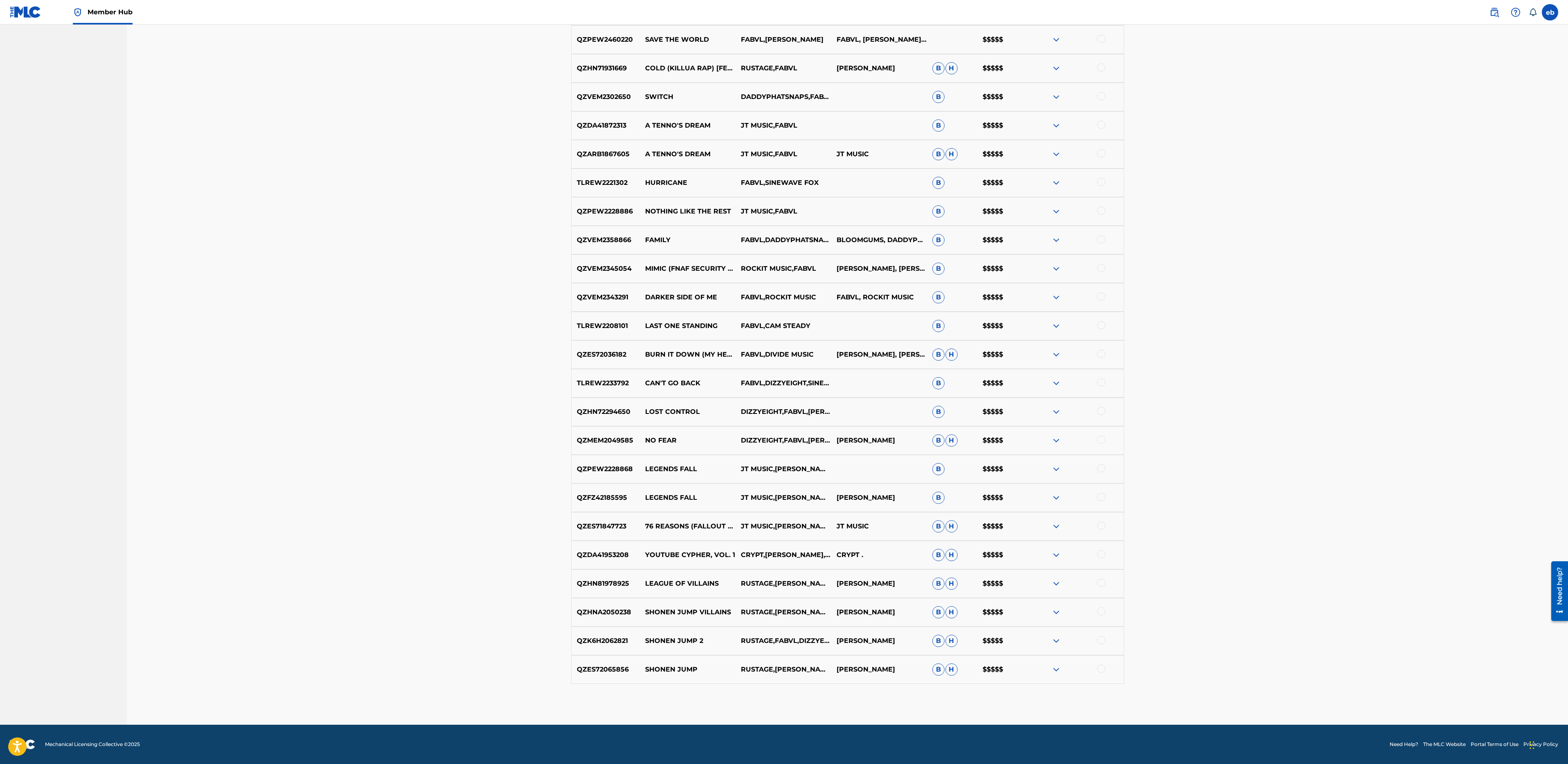
scroll to position [0, 0]
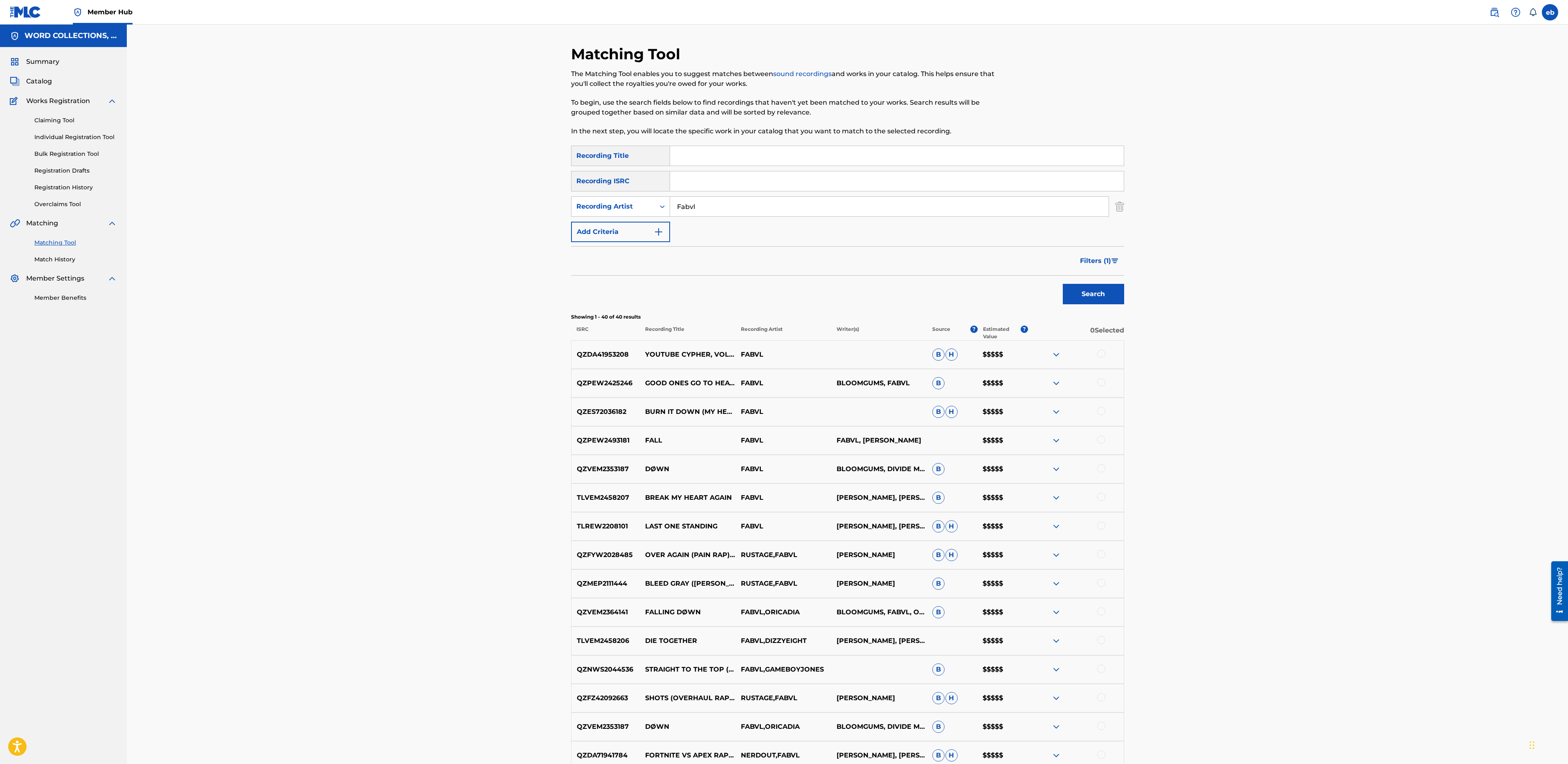
click at [758, 207] on input "Fabvl" at bounding box center [889, 207] width 439 height 19
paste input "BASTION"
type input "BASTION"
click at [694, 155] on input "Search Form" at bounding box center [897, 155] width 454 height 19
paste input "BASTION"
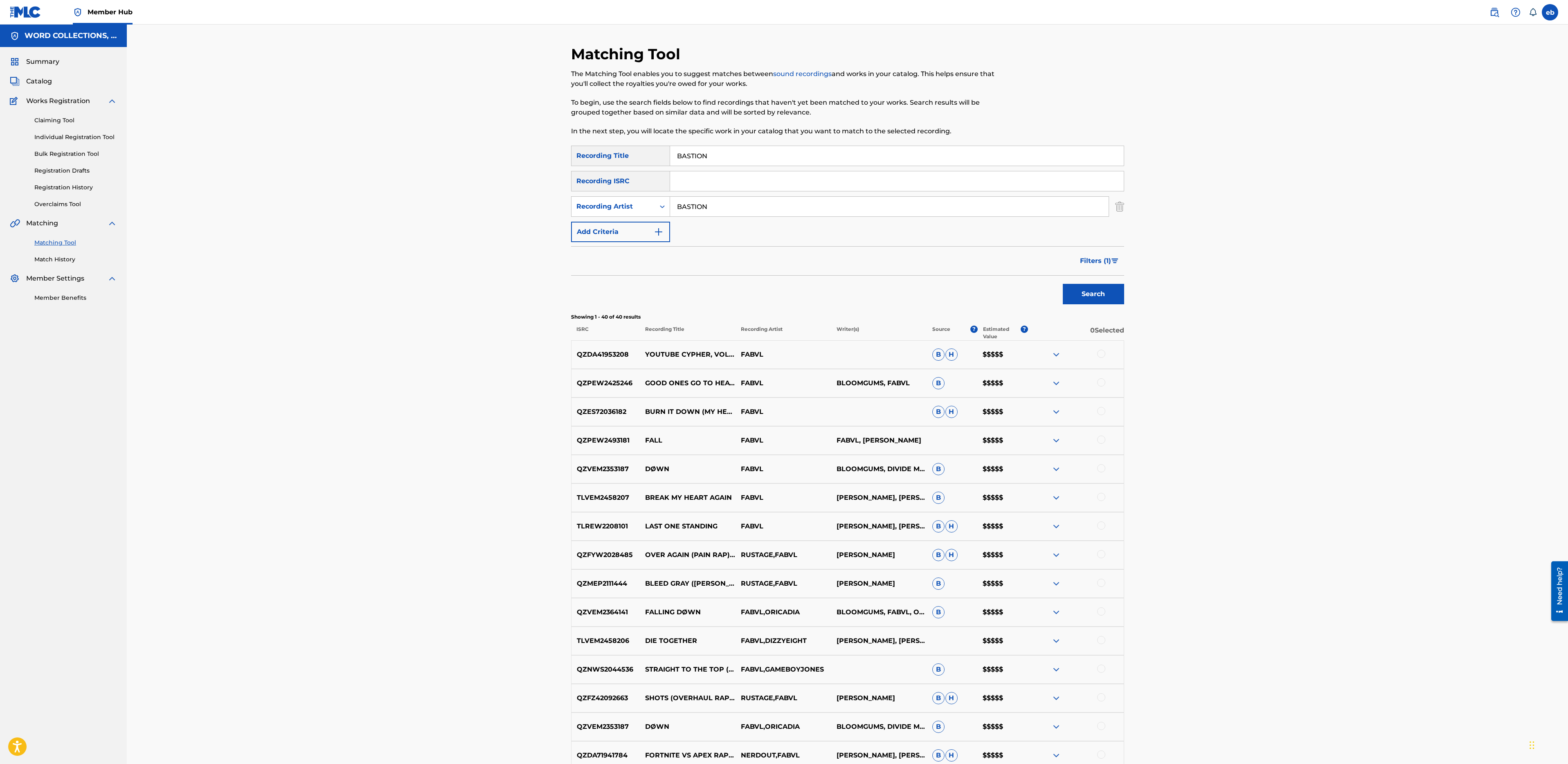
type input "BASTION"
click at [712, 210] on input "BASTION" at bounding box center [889, 207] width 439 height 19
type input "Fabvl"
click at [1063, 284] on button "Search" at bounding box center [1093, 294] width 62 height 21
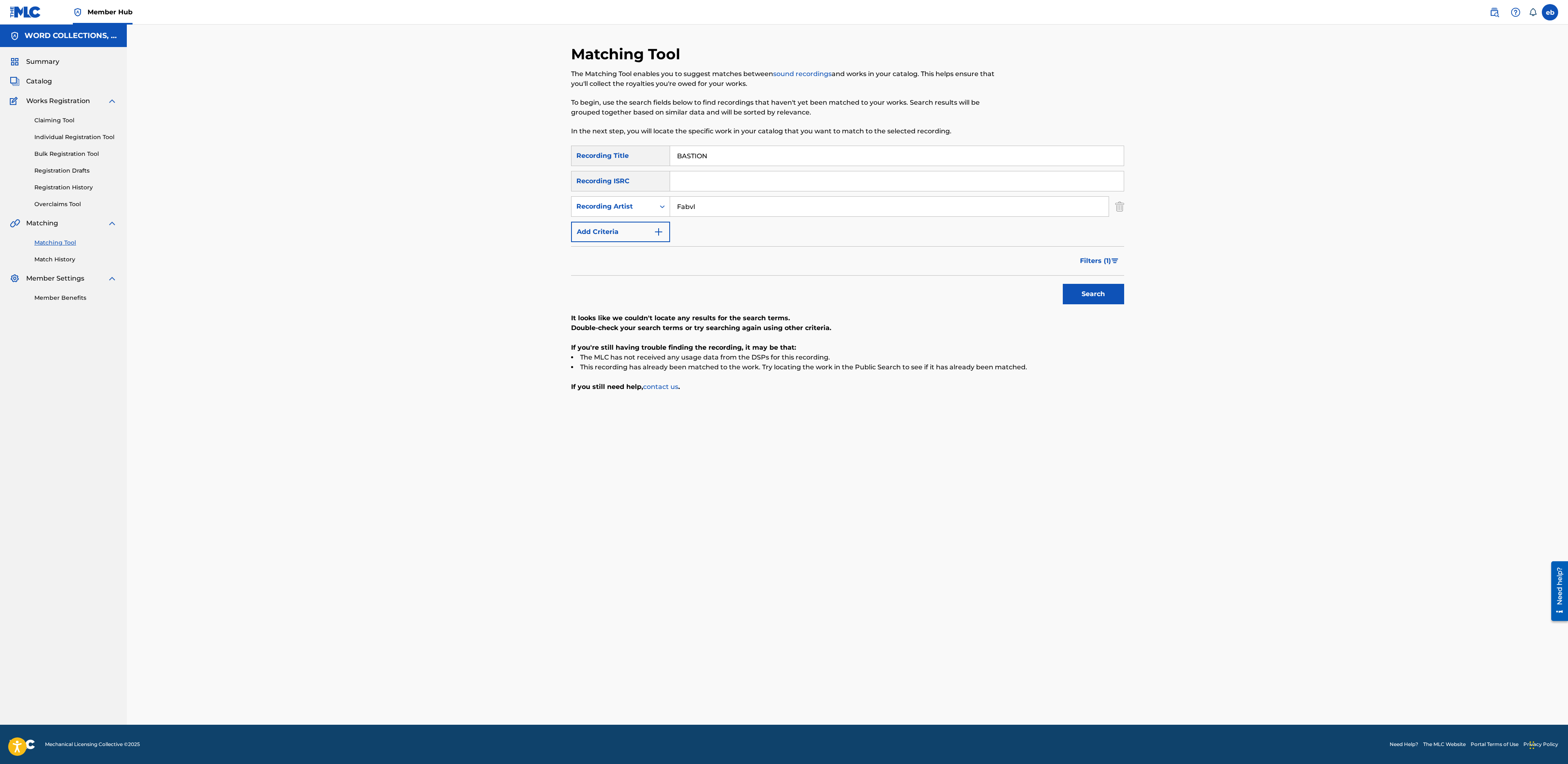
click at [731, 158] on input "BASTION" at bounding box center [897, 155] width 454 height 19
paste input "ROTHERS TO GHOSTS!"
type input "BROTHERS TO GHOSTS"
click at [1063, 284] on button "Search" at bounding box center [1093, 294] width 62 height 21
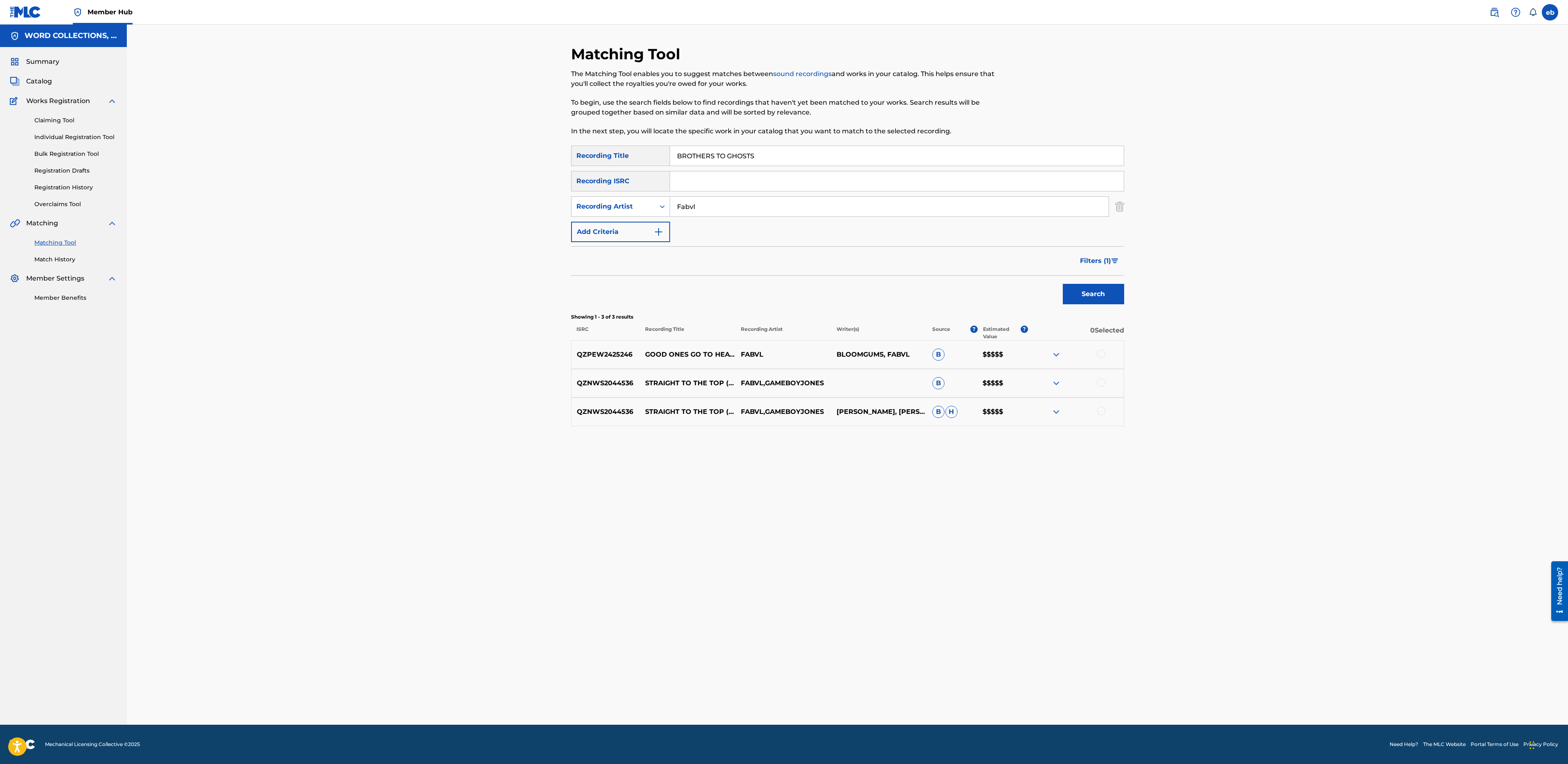
click at [730, 209] on input "Fabvl" at bounding box center [889, 207] width 439 height 19
click at [1063, 284] on button "Search" at bounding box center [1093, 294] width 62 height 21
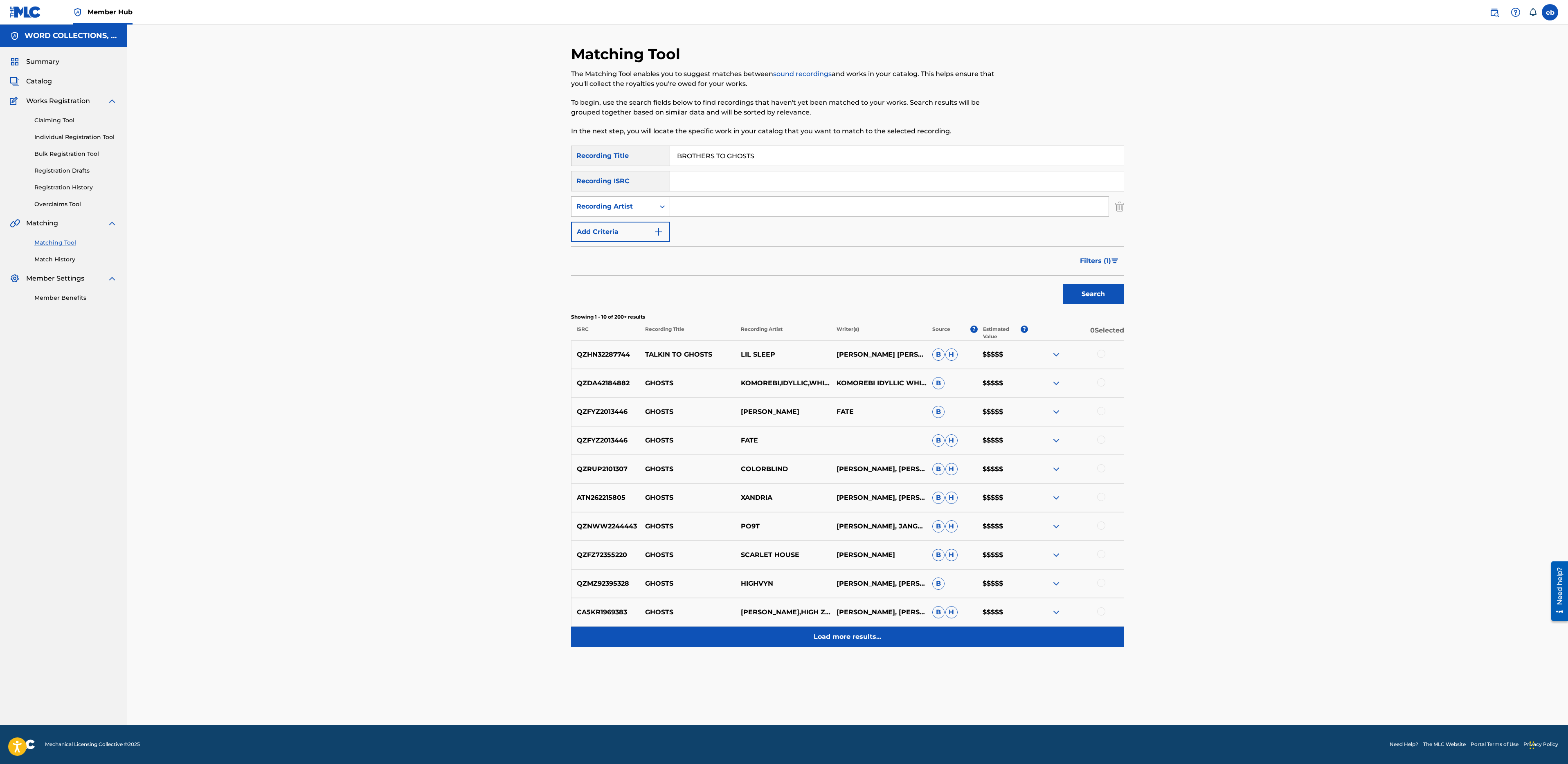
click at [853, 644] on div "Load more results..." at bounding box center [847, 637] width 553 height 21
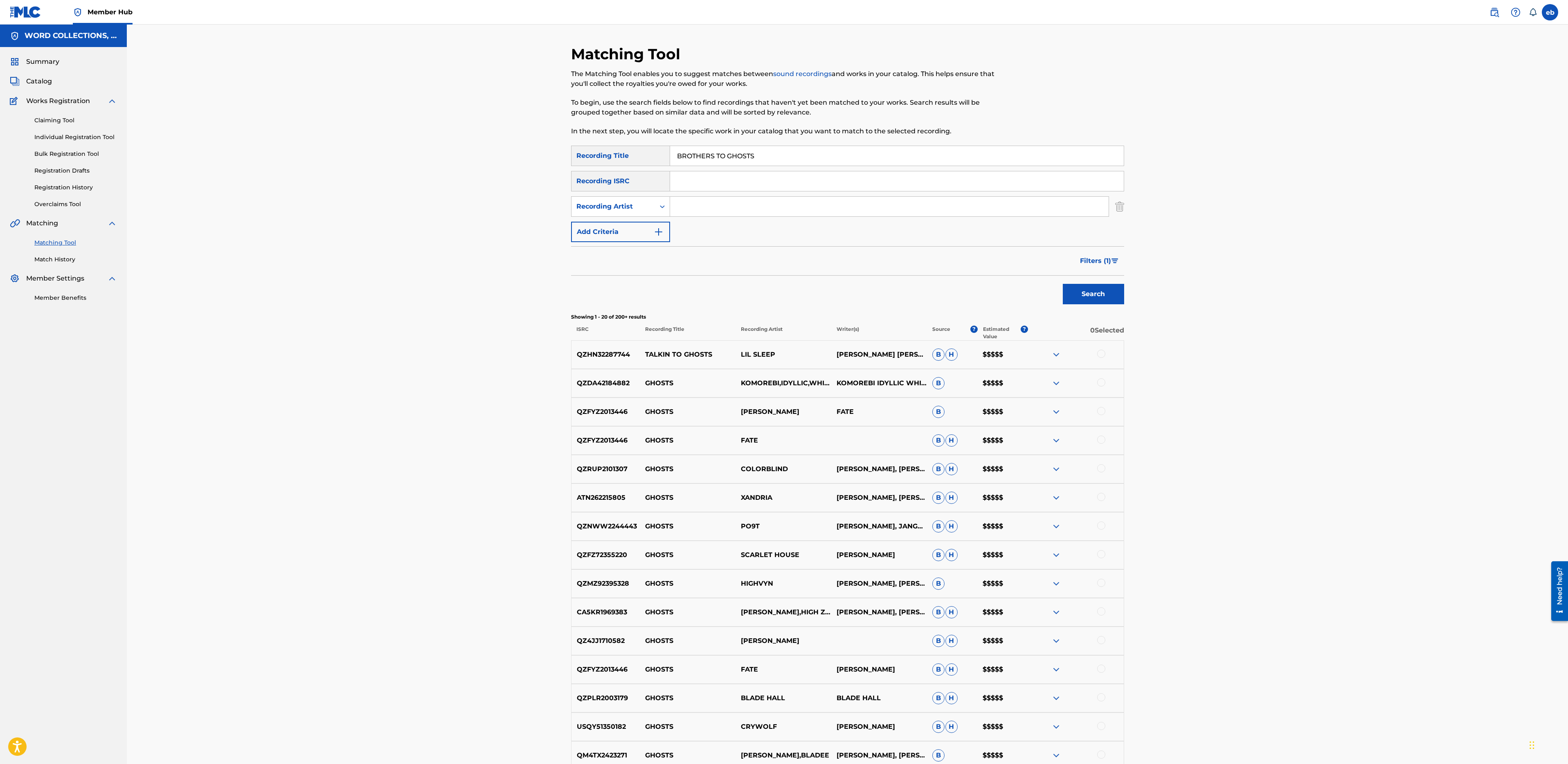
click at [788, 155] on input "BROTHERS TO GHOSTS" at bounding box center [897, 155] width 454 height 19
click at [1063, 284] on button "Search" at bounding box center [1093, 294] width 62 height 21
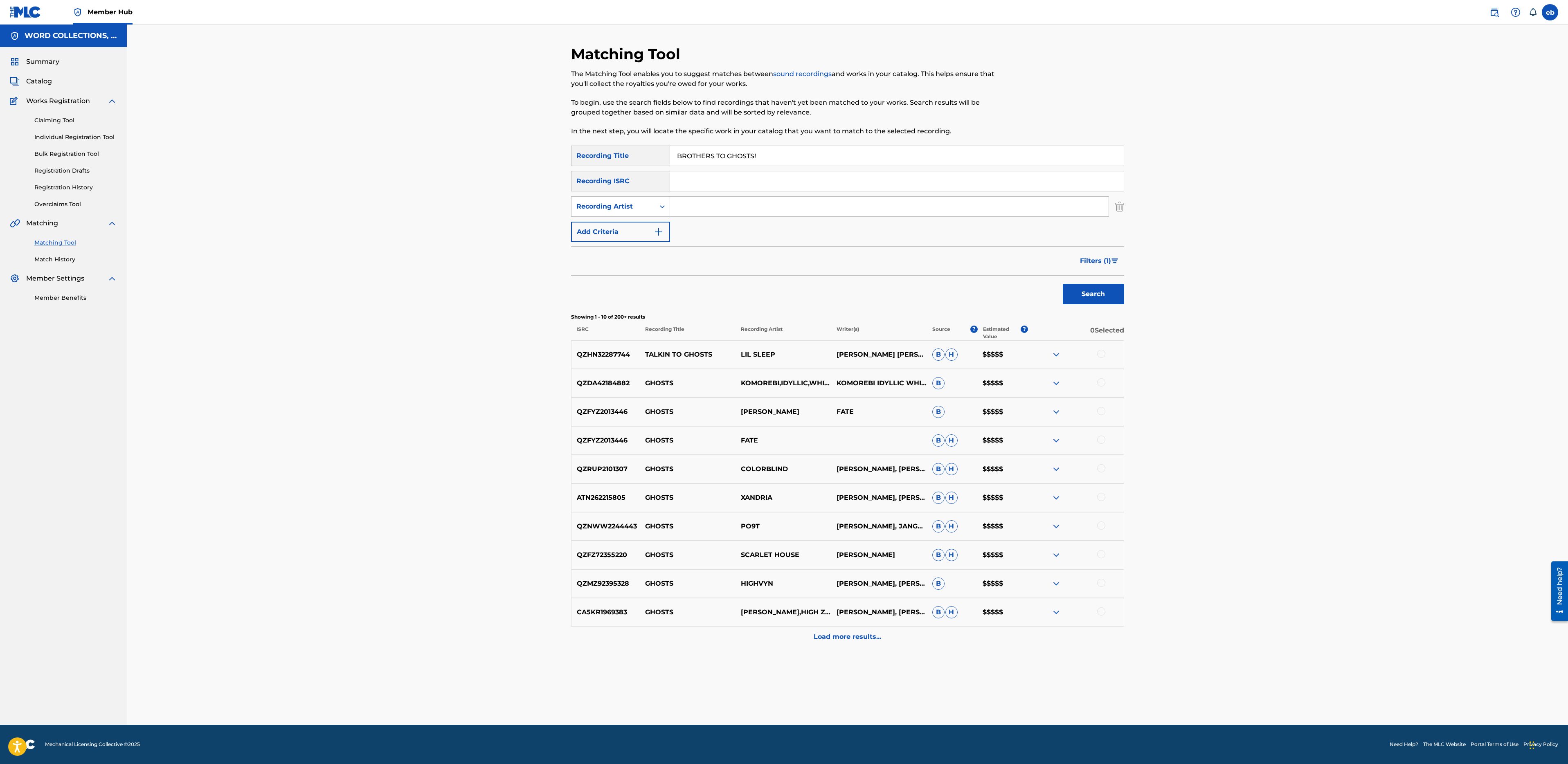
paste input "EAKING FREE"
type input "BREAKING FREE"
click at [733, 205] on input "Search Form" at bounding box center [889, 207] width 439 height 19
type input "FabvL"
click at [1063, 284] on button "Search" at bounding box center [1093, 294] width 62 height 21
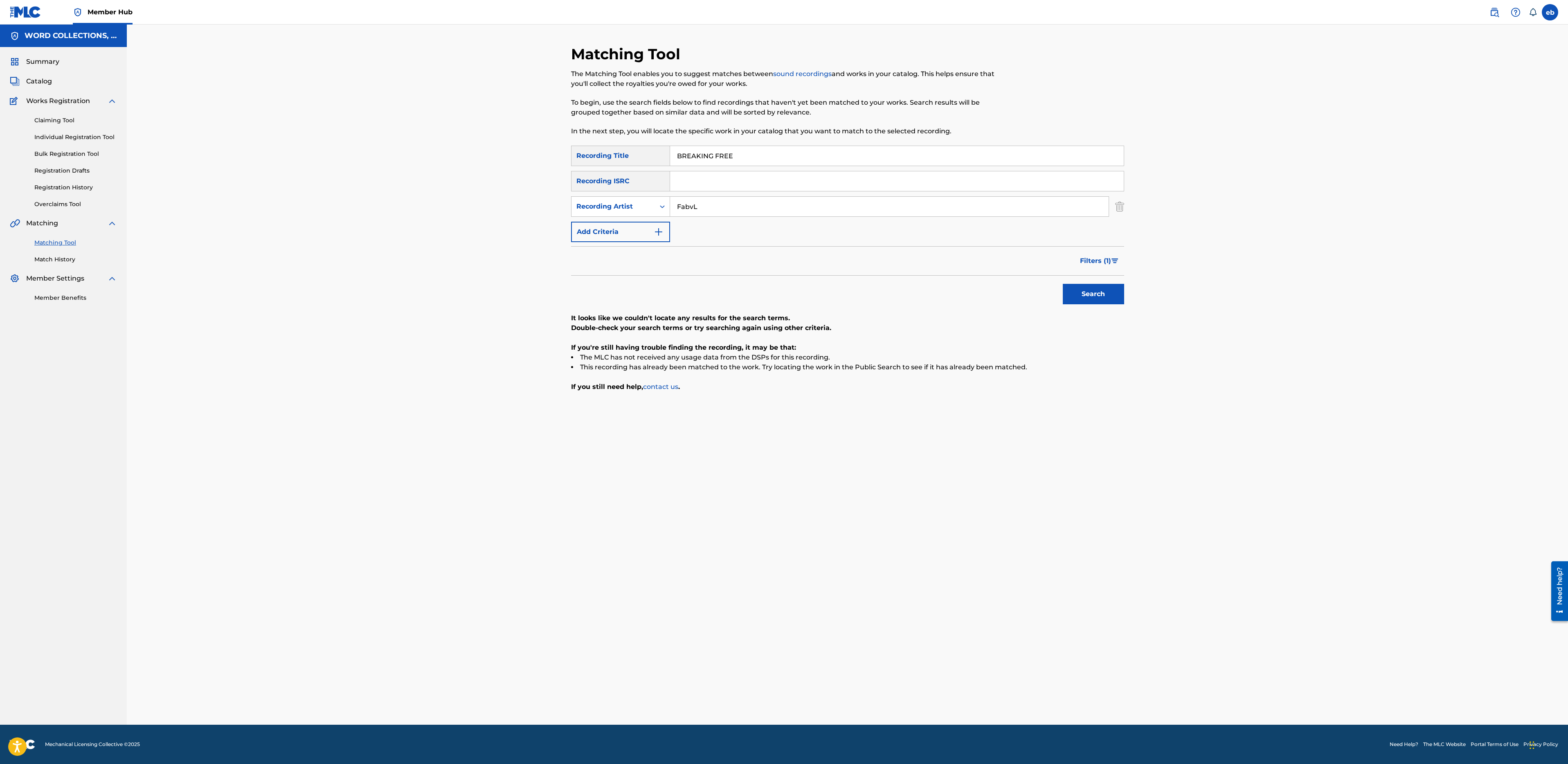
click at [744, 155] on input "BREAKING FREE" at bounding box center [897, 155] width 454 height 19
paste input "OKEN HALO"
click at [1063, 284] on button "Search" at bounding box center [1093, 294] width 62 height 21
paste input "CARRY ON"
type input "CARRY ON"
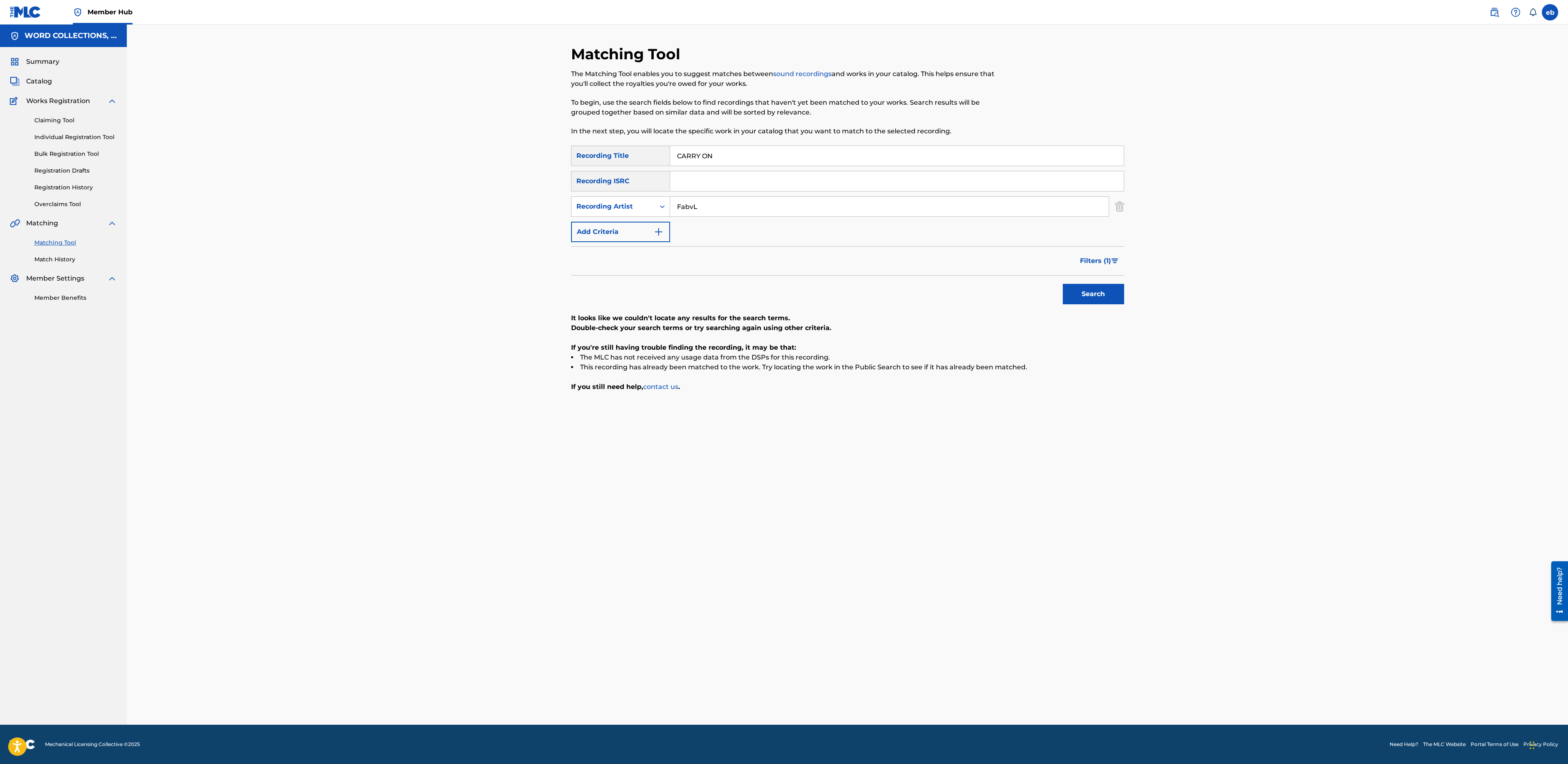
click at [1063, 284] on button "Search" at bounding box center [1093, 294] width 62 height 21
click at [1086, 256] on span "Filters ( 1 )" at bounding box center [1095, 261] width 31 height 10
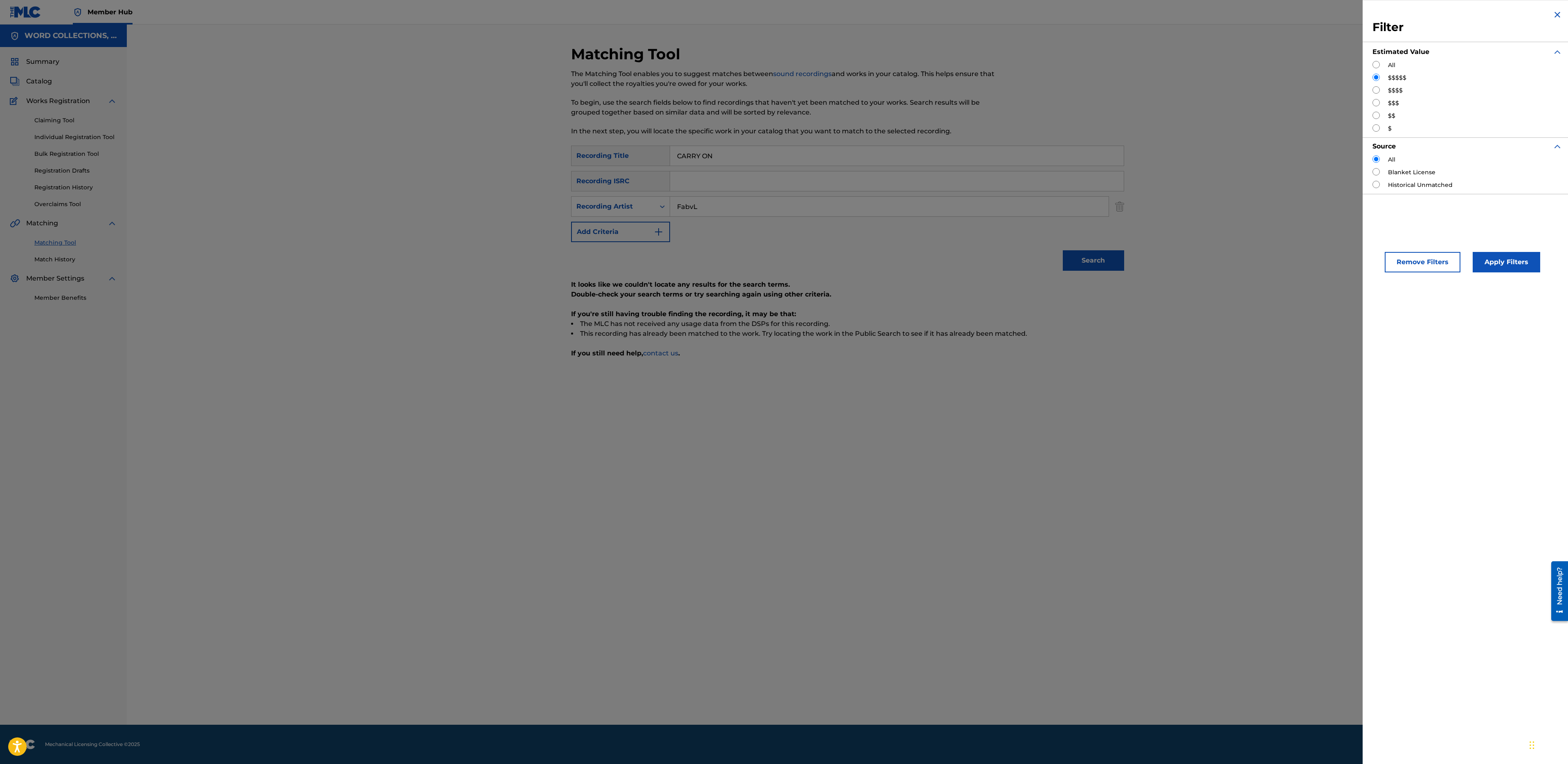
click at [1379, 65] on input "Search Form" at bounding box center [1376, 64] width 8 height 8
radio input "true"
click at [1516, 268] on button "Apply Filters" at bounding box center [1506, 262] width 68 height 21
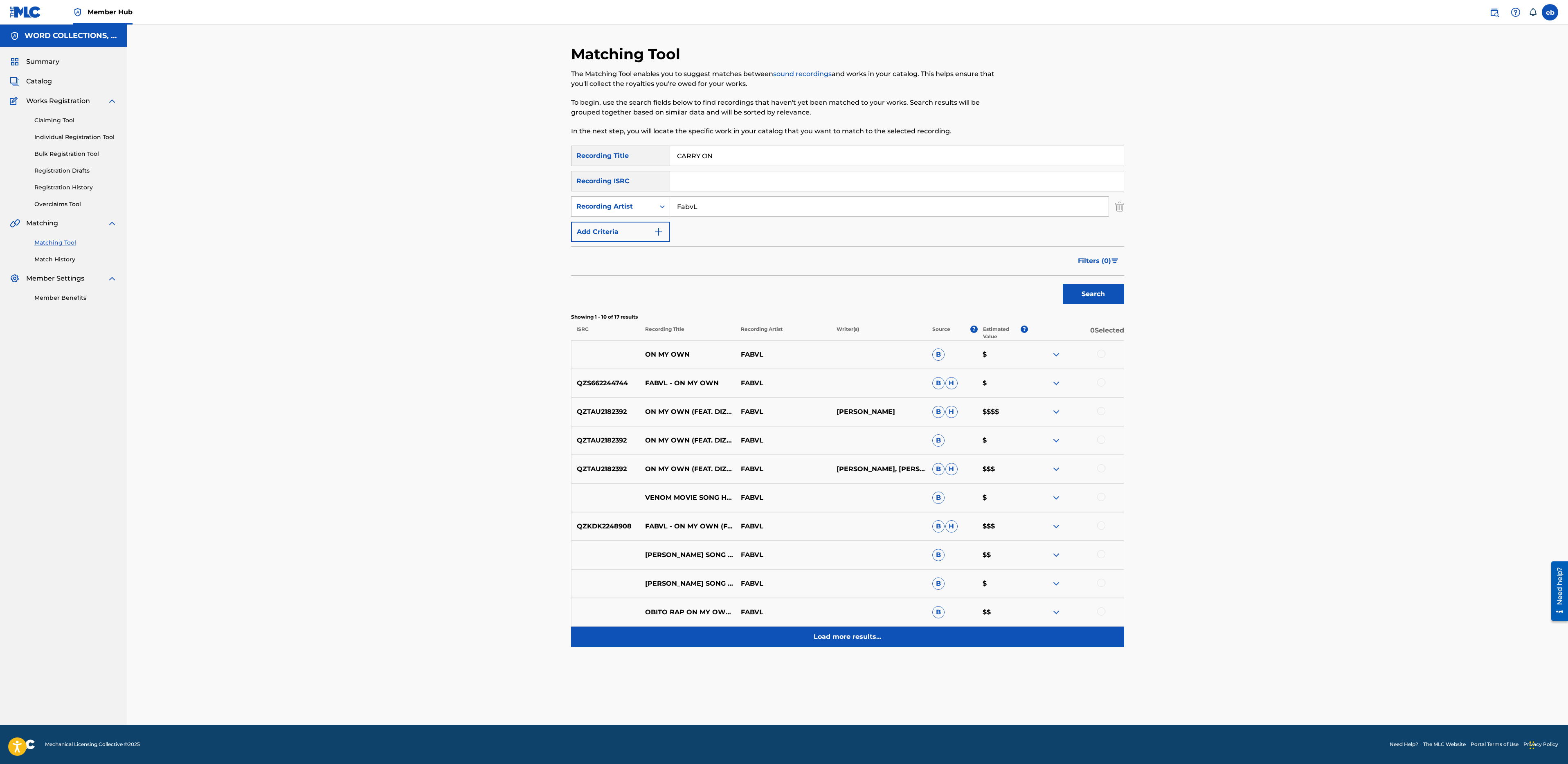
click at [845, 636] on p "Load more results..." at bounding box center [847, 637] width 68 height 10
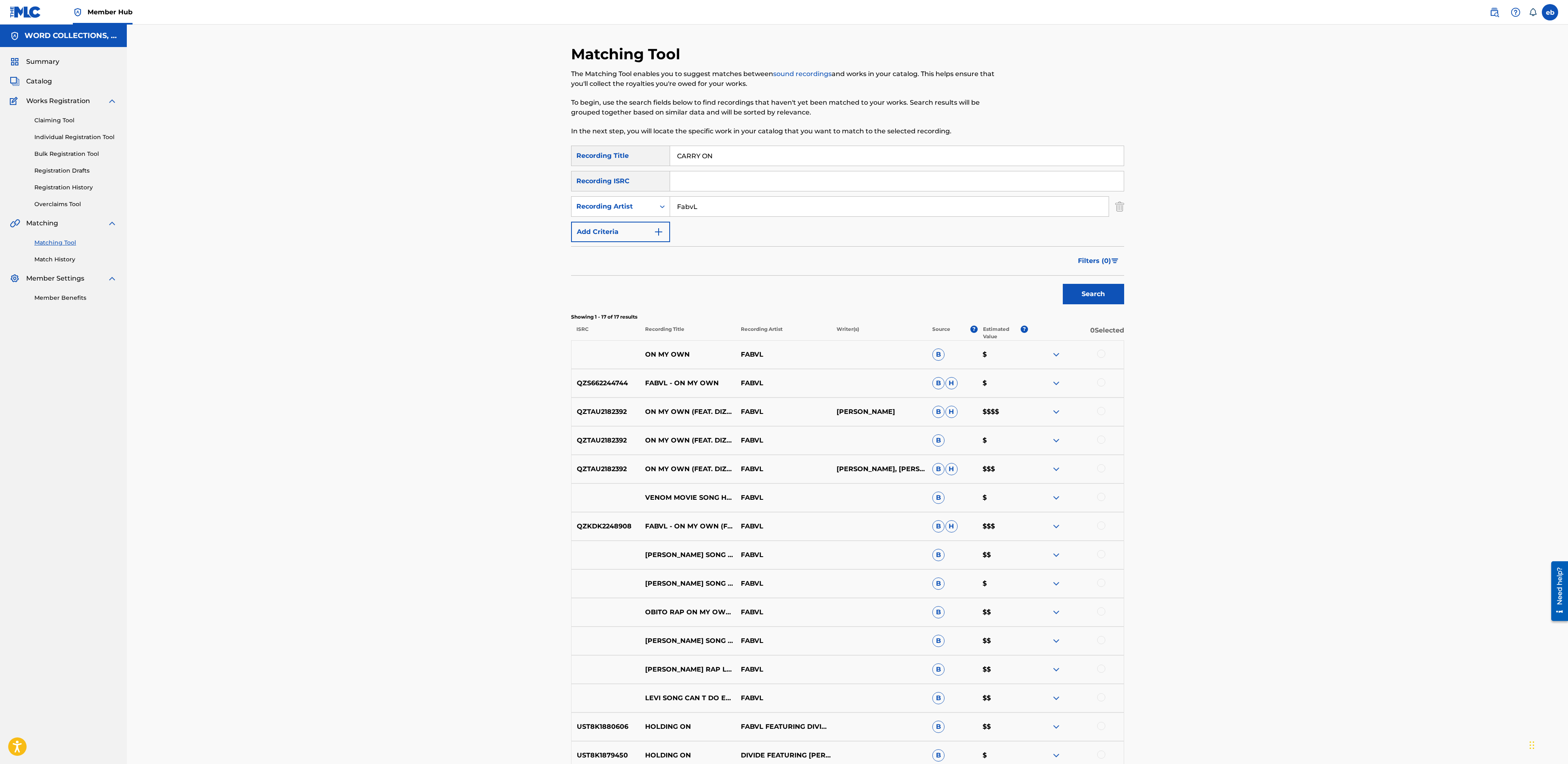
click at [726, 149] on input "CARRY ON" at bounding box center [897, 155] width 454 height 19
paste input "BROKEN HALO"
type input "BROKEN HALO"
click at [1063, 284] on button "Search" at bounding box center [1093, 294] width 62 height 21
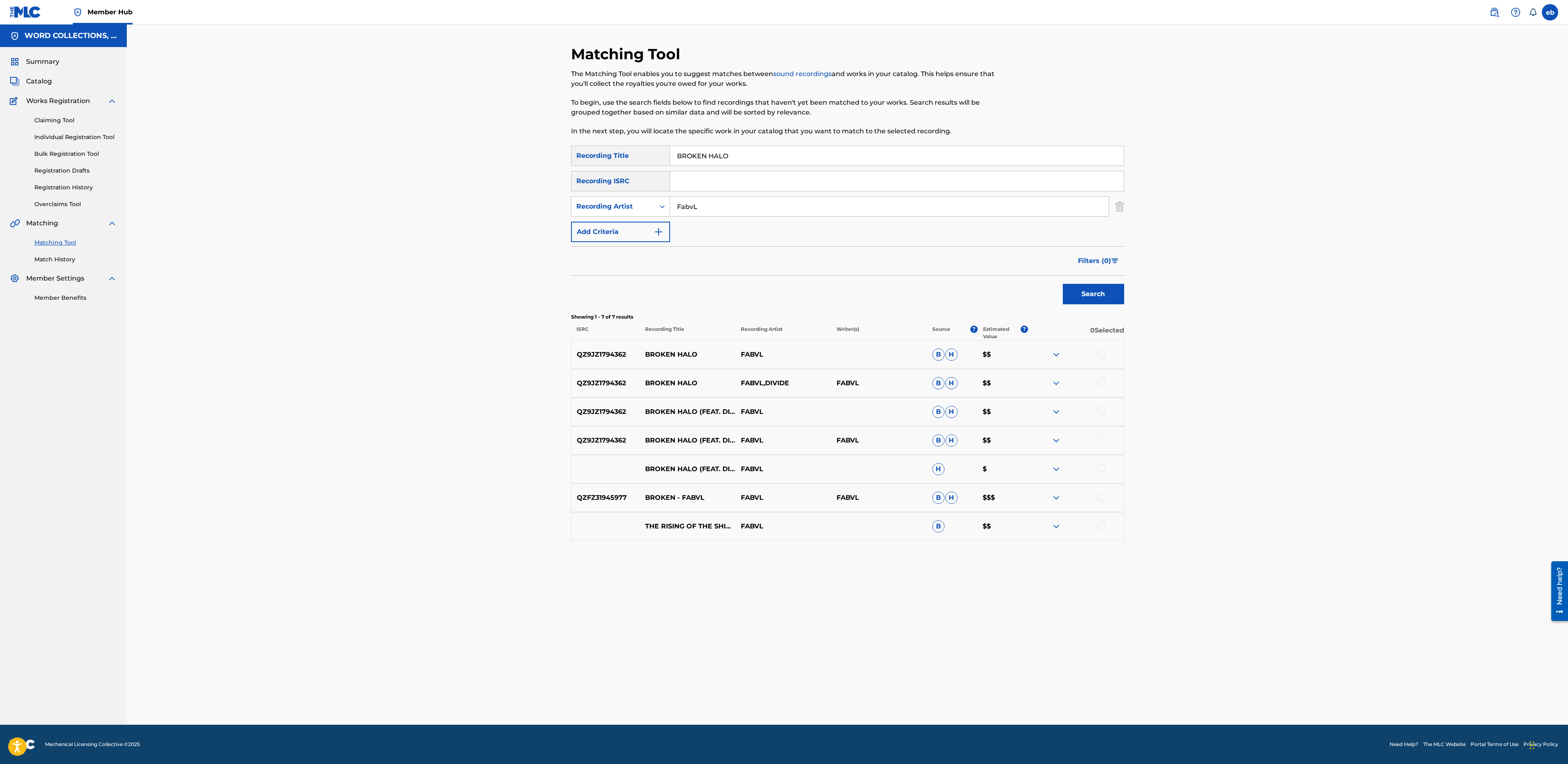
click at [1097, 468] on div at bounding box center [1102, 468] width 8 height 8
click at [1103, 439] on div at bounding box center [1102, 439] width 8 height 8
click at [1102, 410] on div at bounding box center [1102, 411] width 8 height 8
click at [1102, 381] on div at bounding box center [1102, 383] width 8 height 8
click at [1102, 354] on div at bounding box center [1102, 354] width 8 height 8
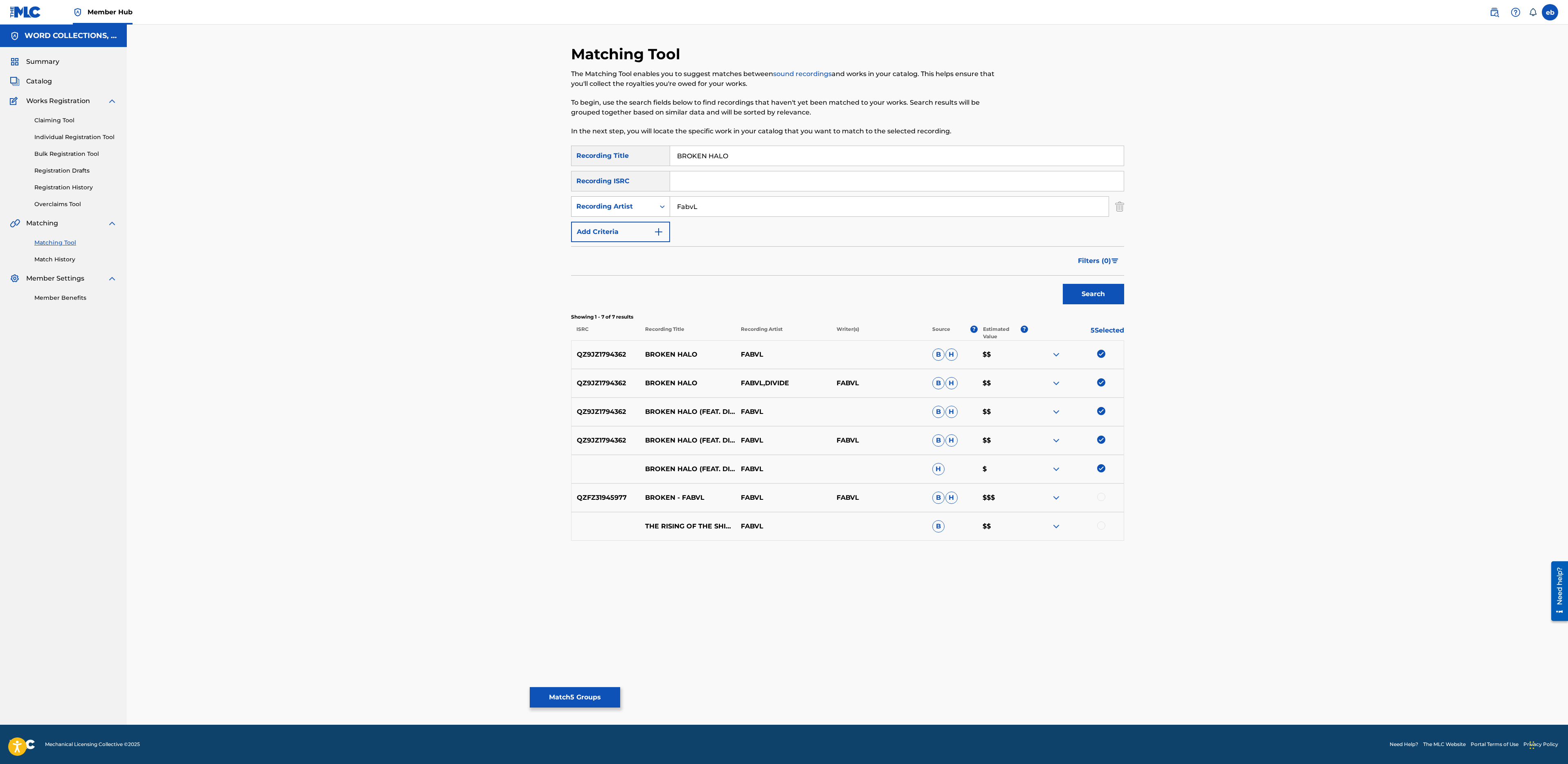
drag, startPoint x: 737, startPoint y: 209, endPoint x: 624, endPoint y: 209, distance: 113.0
click at [624, 209] on div "SearchWithCriteriac7037c75-a98c-49c9-9d36-72005d7964c1 Recording Artist FabvL" at bounding box center [847, 207] width 553 height 21
click at [1063, 284] on button "Search" at bounding box center [1093, 294] width 62 height 21
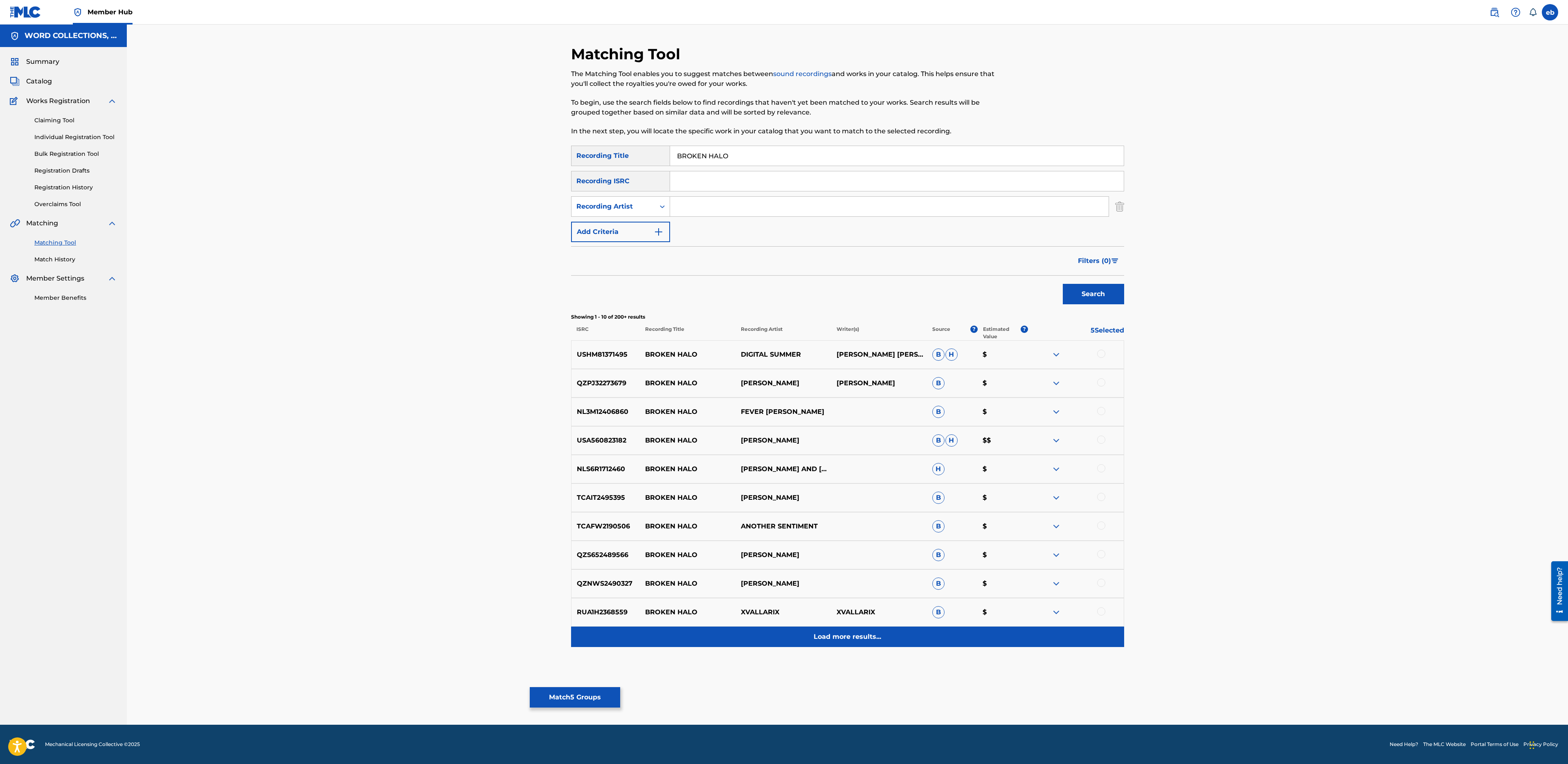
click at [850, 644] on div "Load more results..." at bounding box center [847, 637] width 553 height 21
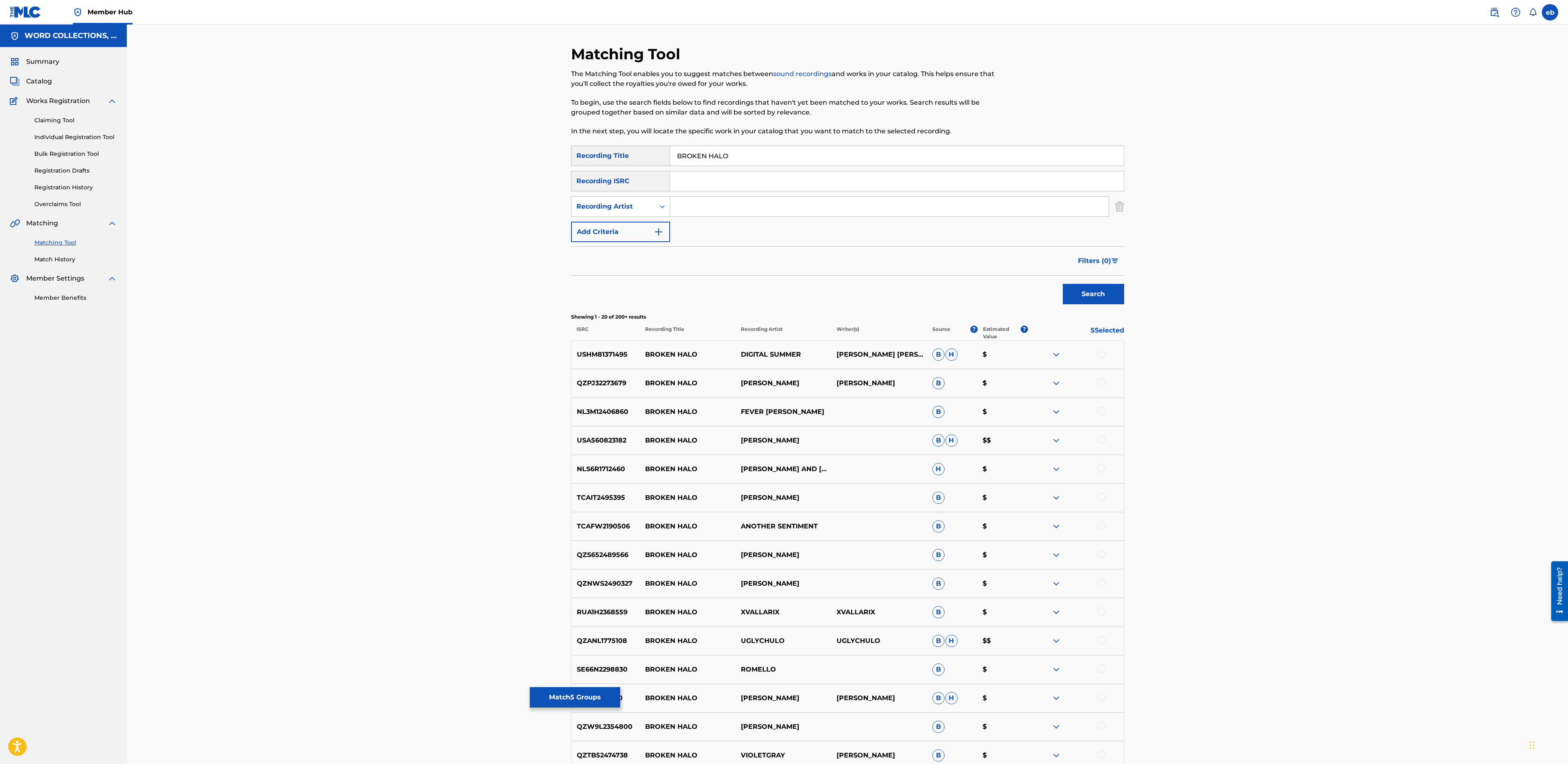
scroll to position [249, 0]
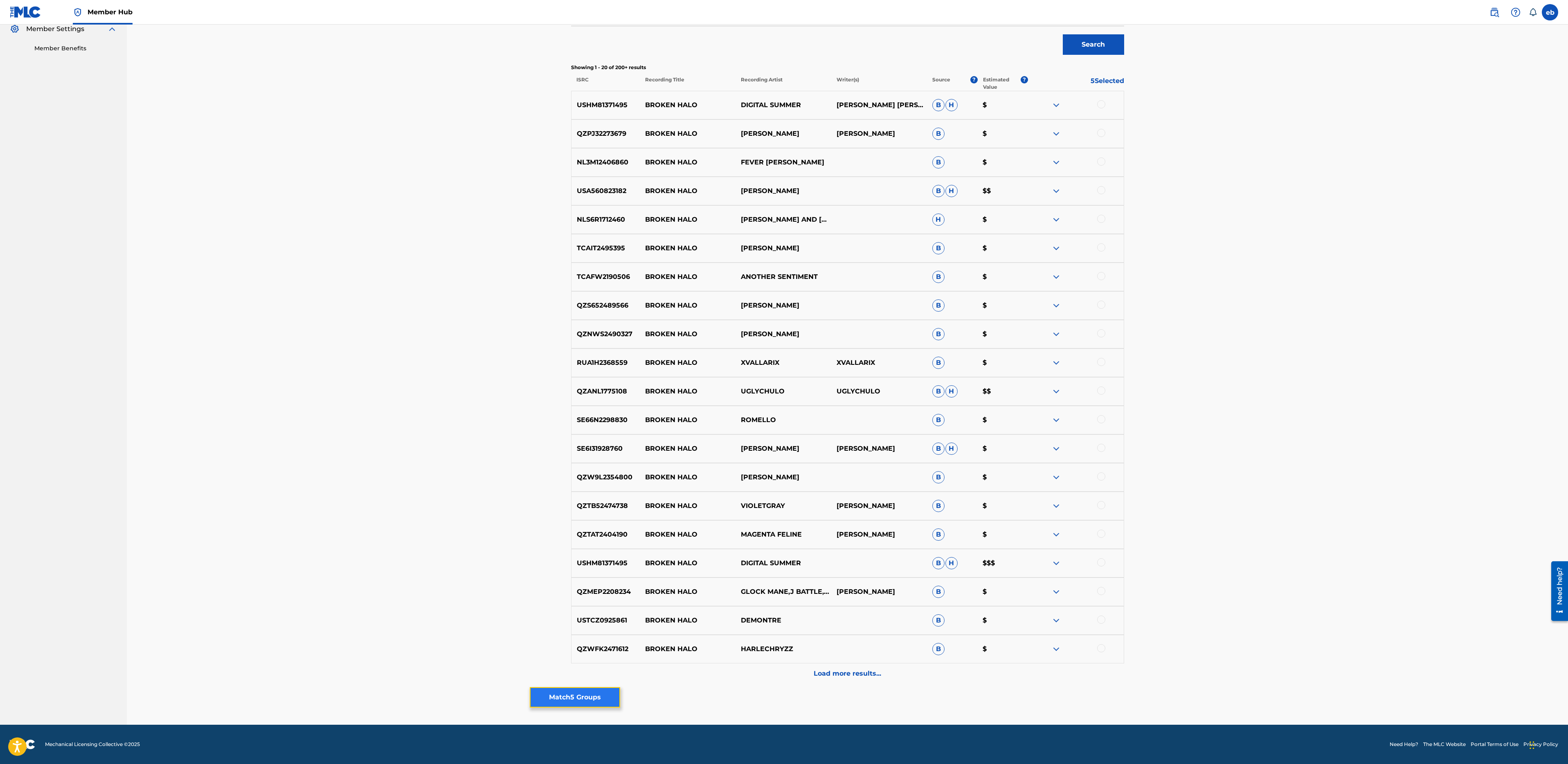
click at [585, 695] on button "Match 5 Groups" at bounding box center [575, 698] width 91 height 21
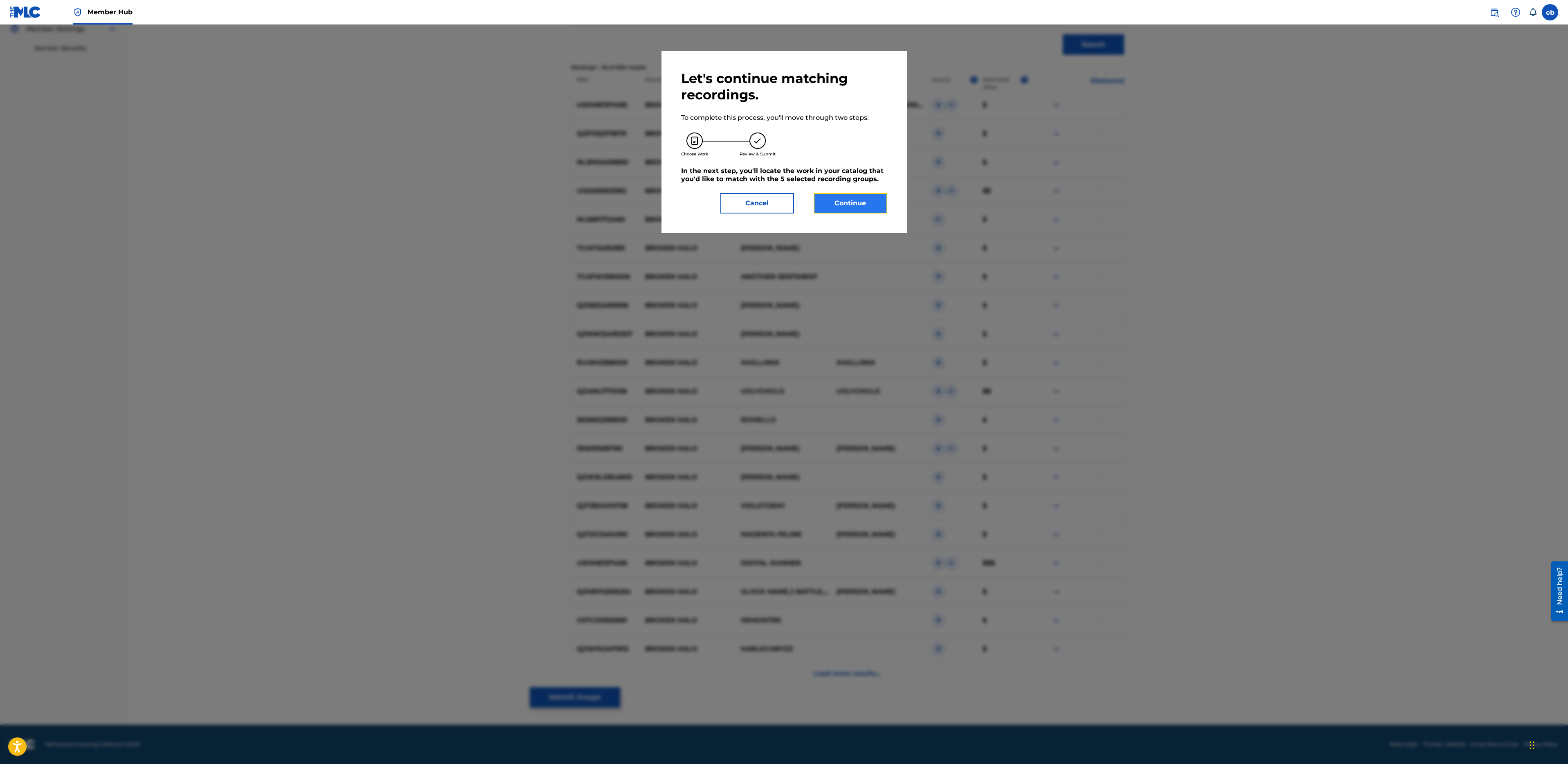
click at [856, 196] on button "Continue" at bounding box center [850, 203] width 74 height 21
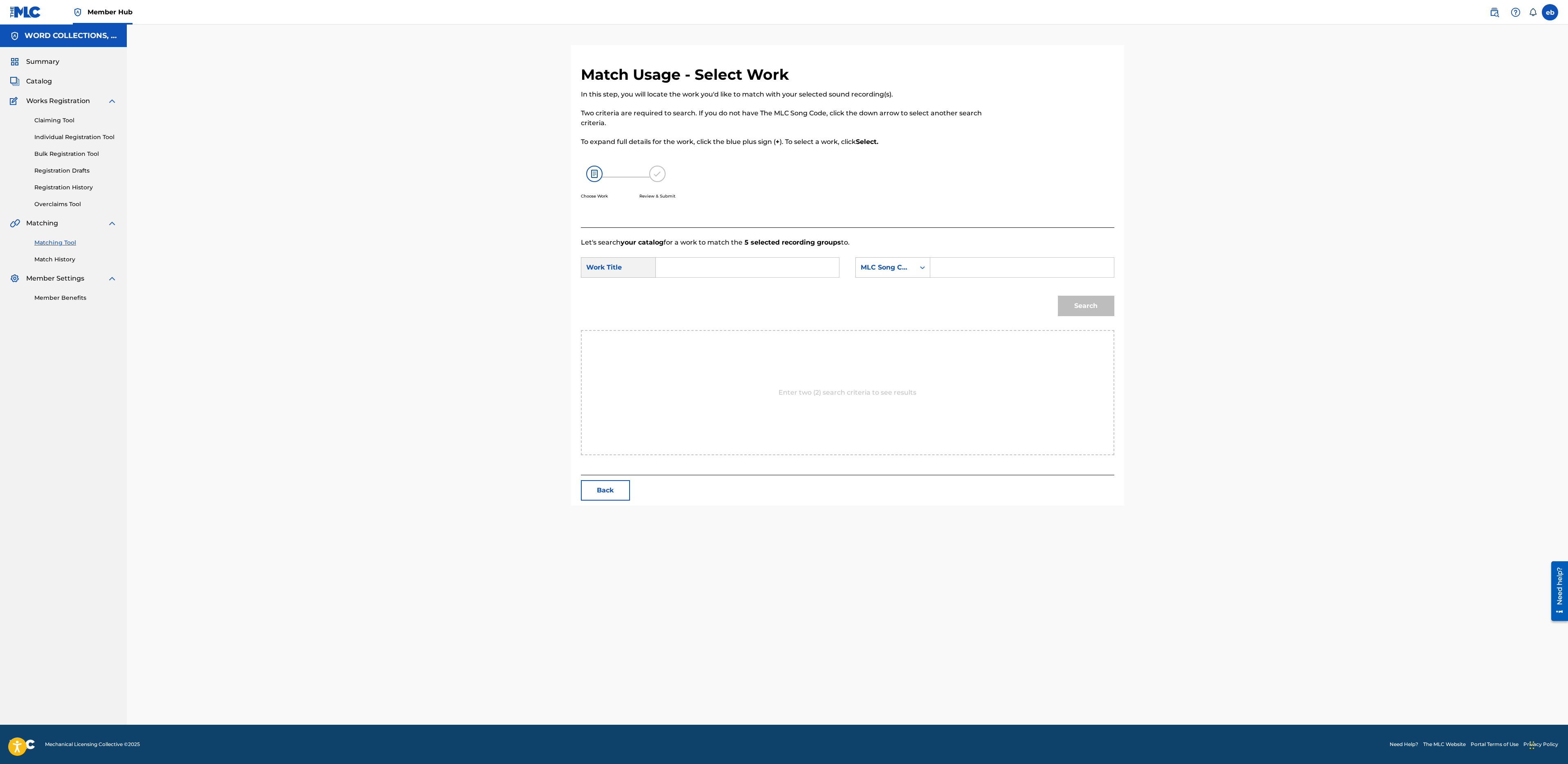
click at [733, 271] on input "Search Form" at bounding box center [747, 267] width 169 height 19
type input "broken halo"
click at [955, 265] on input "Search Form" at bounding box center [1021, 267] width 169 height 19
click at [878, 270] on div "MLC Song Code" at bounding box center [886, 267] width 50 height 10
click at [895, 287] on div "Writer Name" at bounding box center [892, 288] width 74 height 21
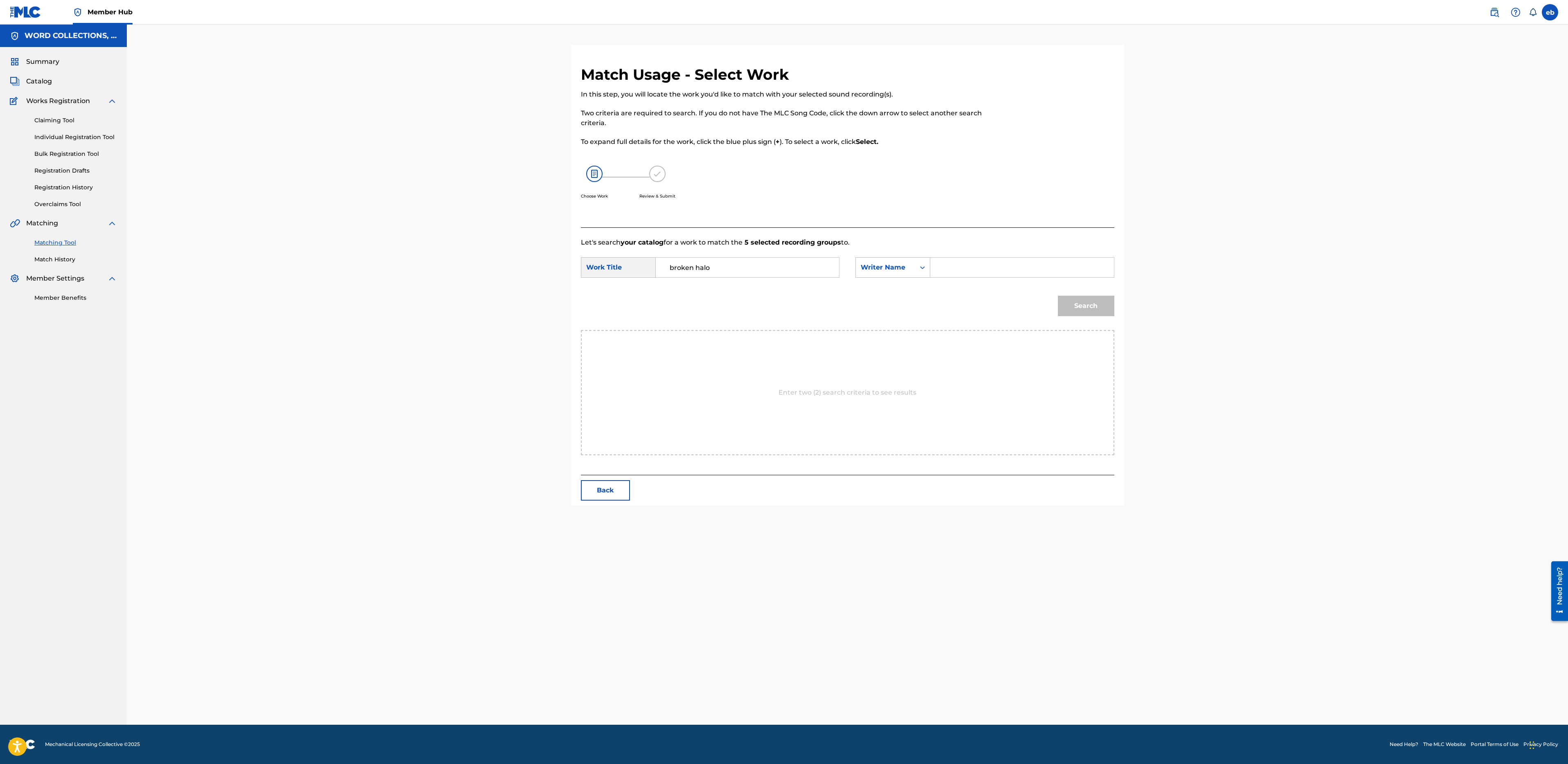
click at [979, 262] on input "Search Form" at bounding box center [1021, 267] width 169 height 19
type input "campbell"
click at [1058, 296] on button "Search" at bounding box center [1086, 306] width 57 height 21
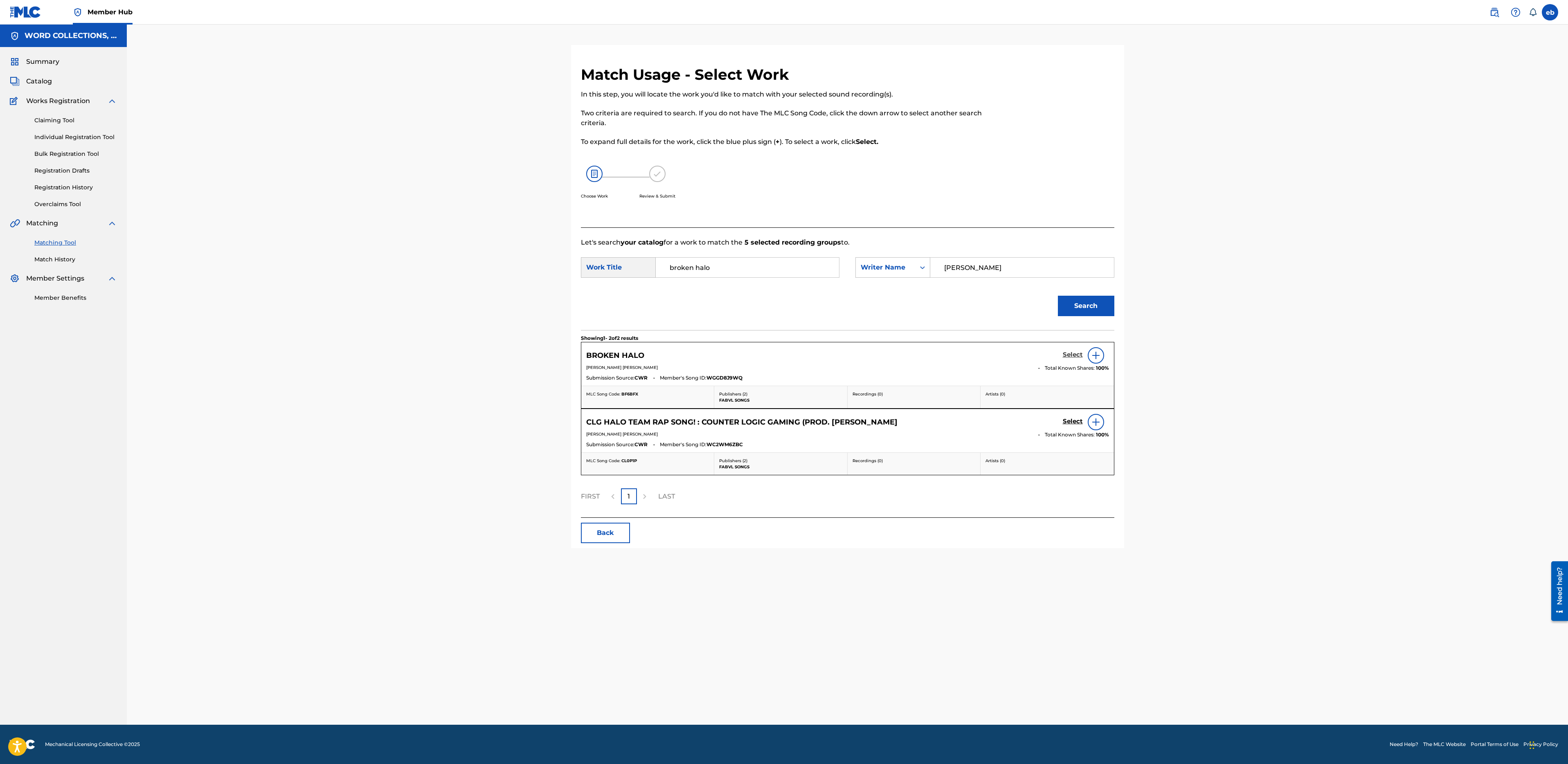
click at [1073, 352] on h5 "Select" at bounding box center [1073, 354] width 20 height 8
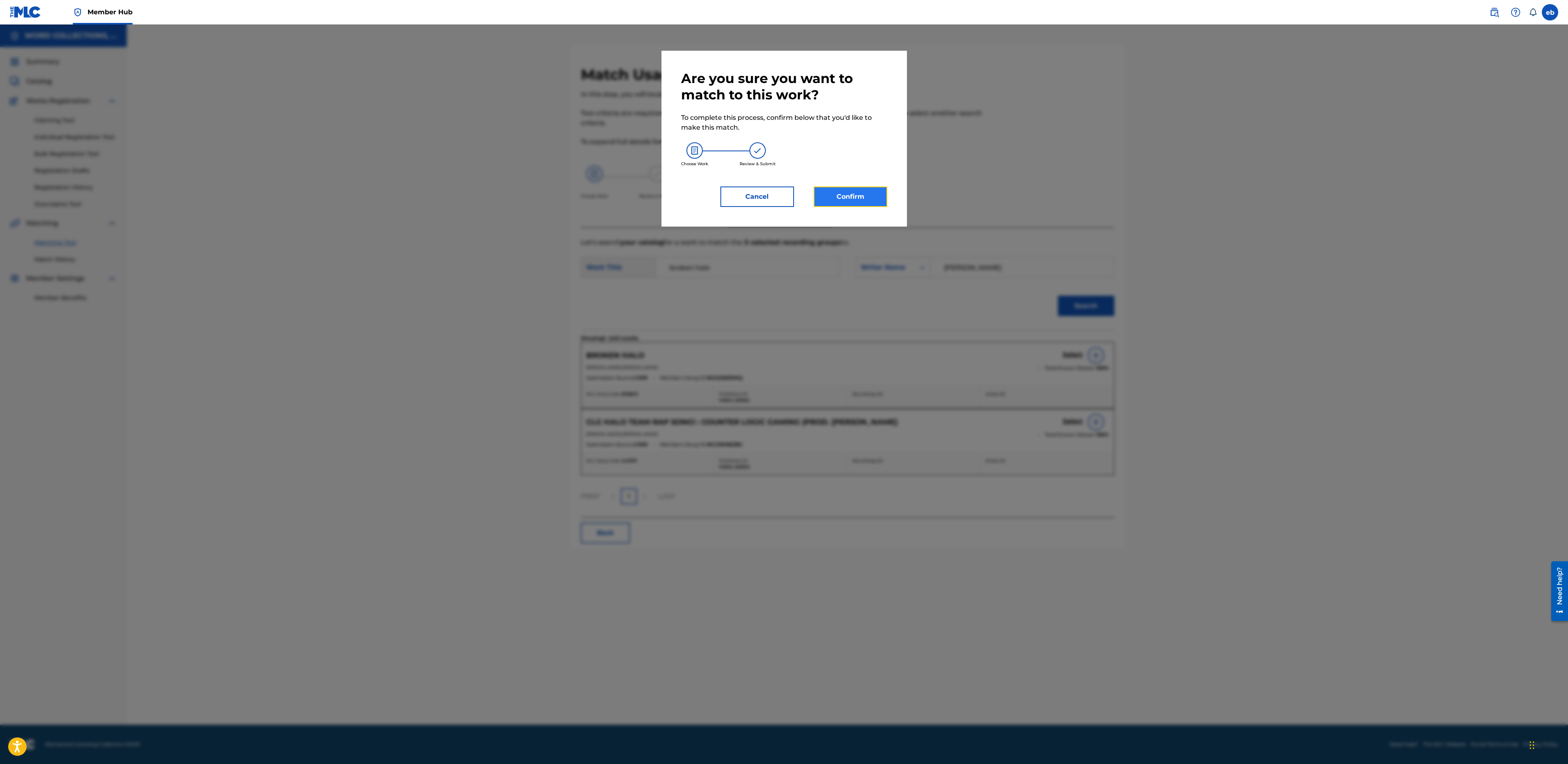
click at [857, 194] on button "Confirm" at bounding box center [850, 197] width 74 height 21
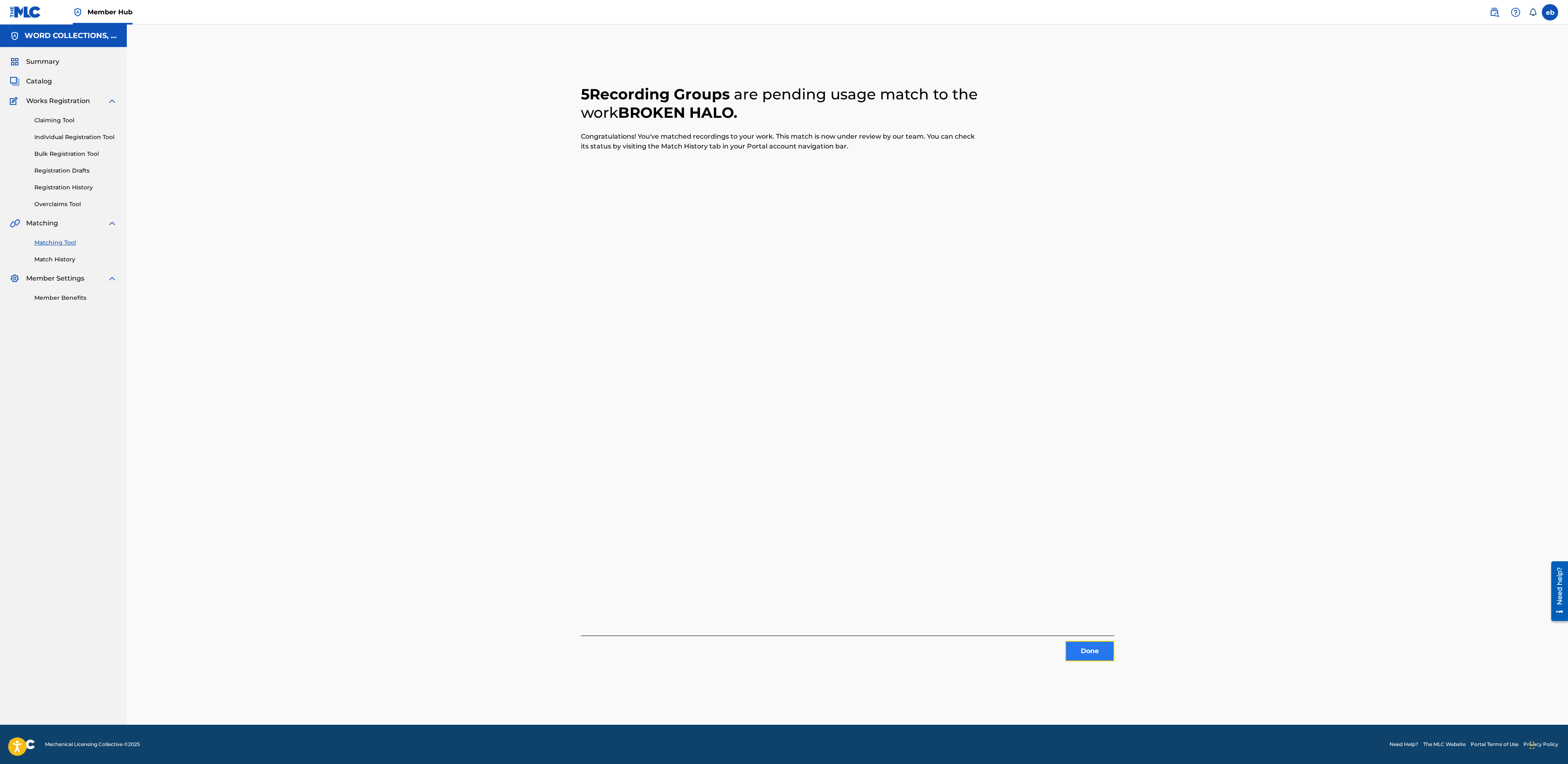
click at [1077, 646] on button "Done" at bounding box center [1090, 651] width 49 height 21
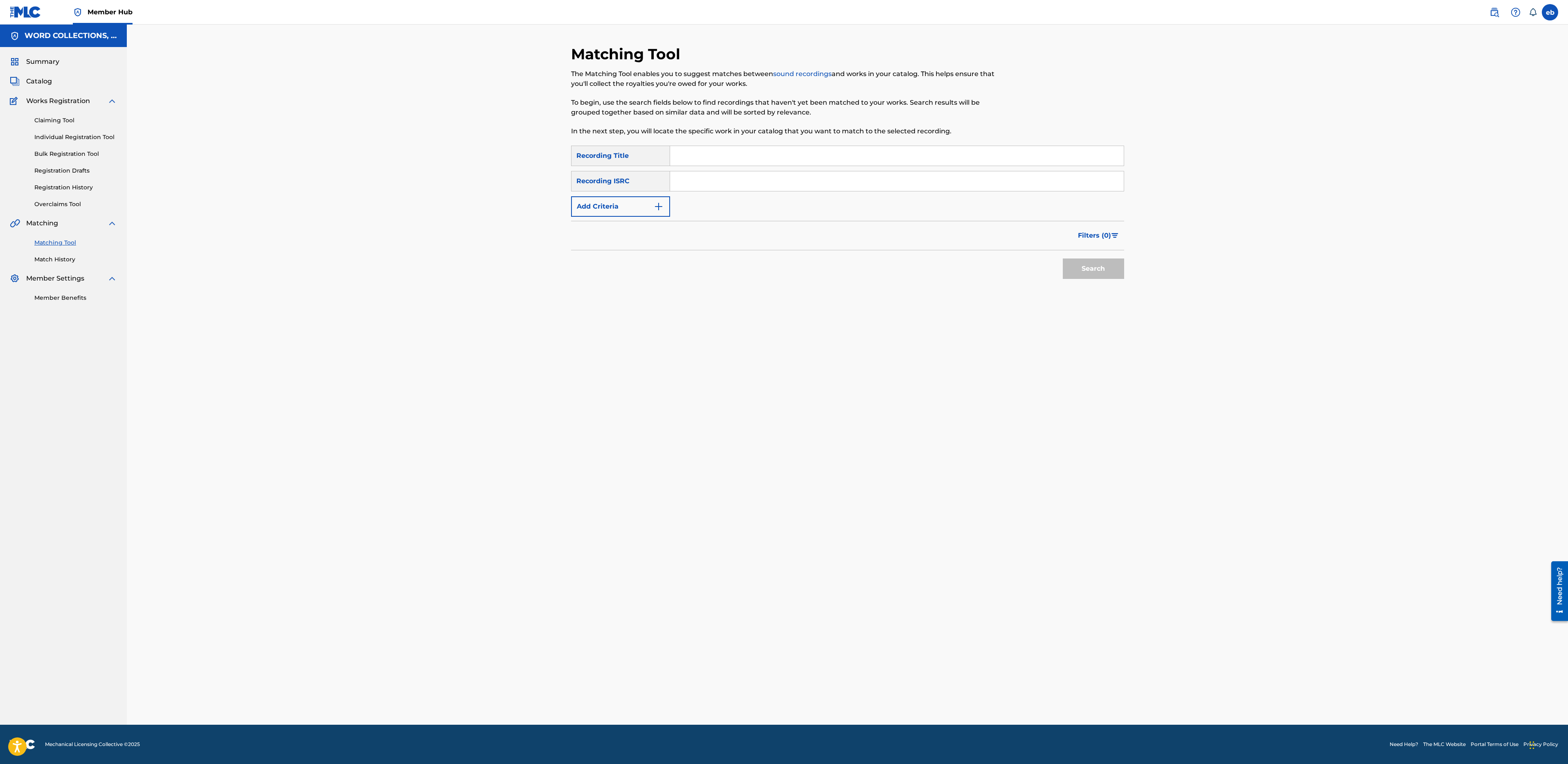
click at [710, 153] on input "Search Form" at bounding box center [897, 155] width 454 height 19
paste input "WE ARE ONE"
type input "WE ARE ONE"
click at [617, 203] on button "Add Criteria" at bounding box center [620, 207] width 99 height 21
click at [619, 207] on div "Writer" at bounding box center [613, 207] width 74 height 10
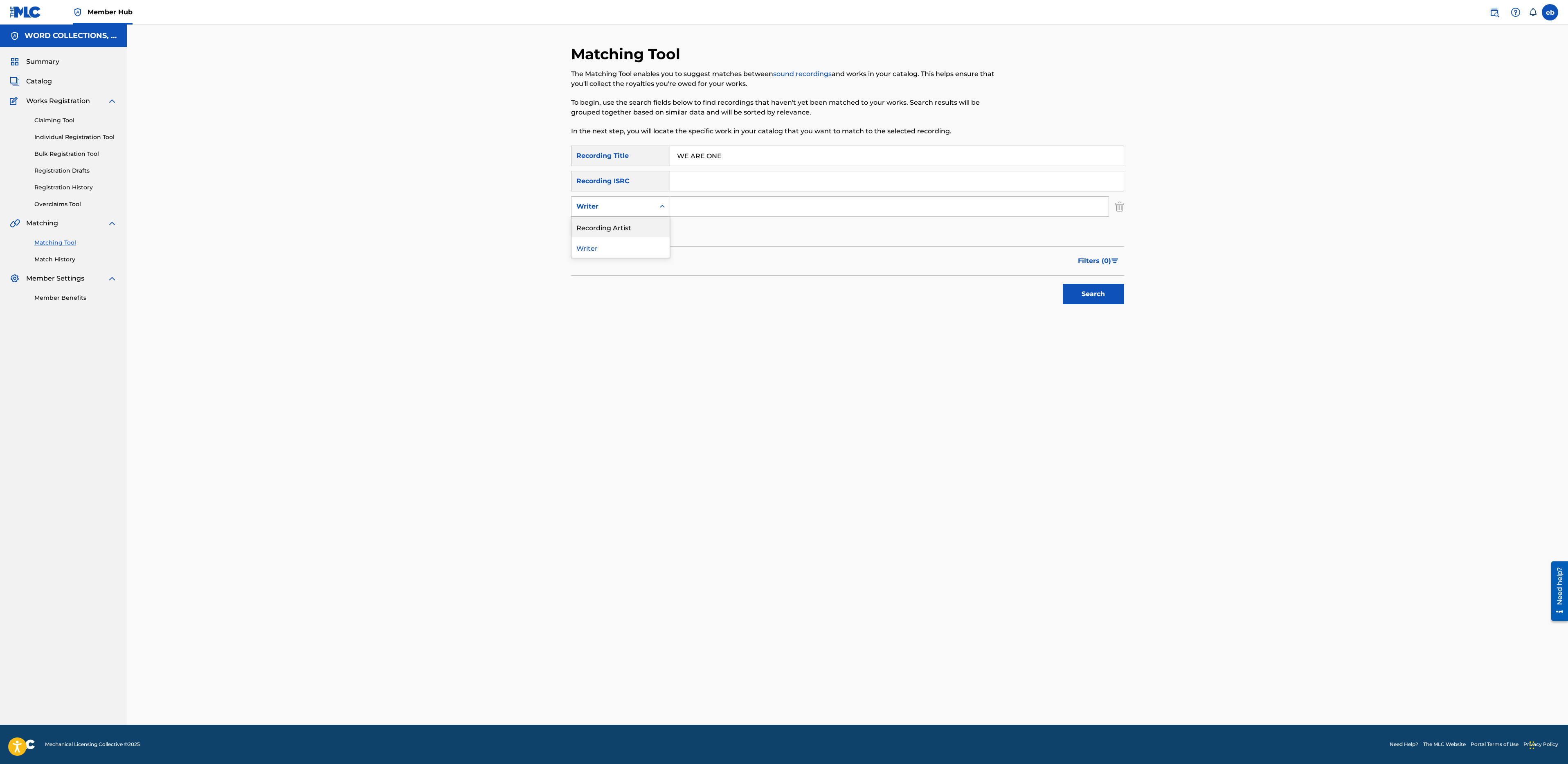
click at [623, 231] on div "Recording Artist" at bounding box center [621, 227] width 98 height 21
click at [706, 207] on input "Search Form" at bounding box center [889, 207] width 439 height 19
type input "FabvL"
click at [1063, 284] on button "Search" at bounding box center [1093, 294] width 62 height 21
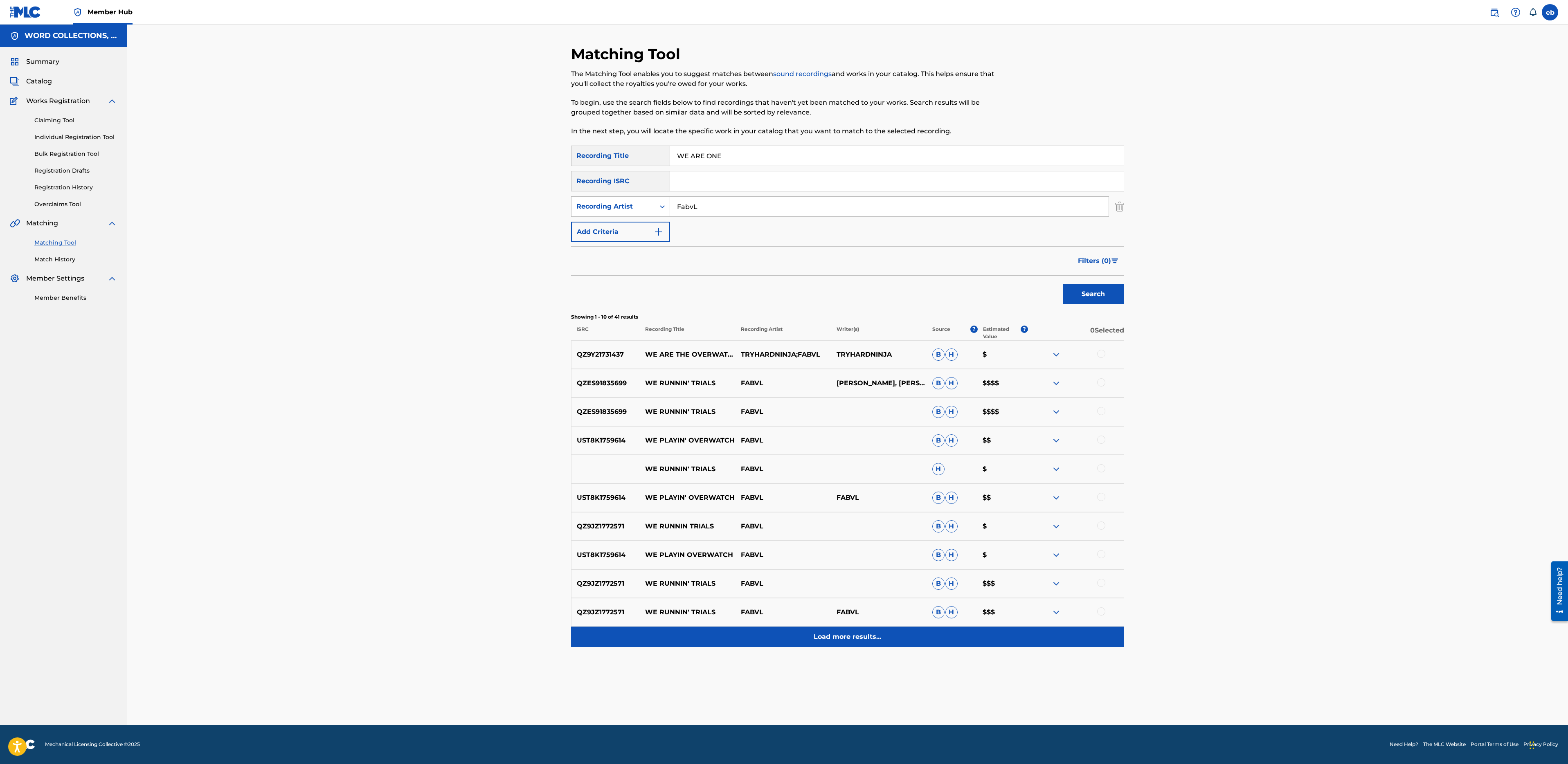
click at [844, 633] on p "Load more results..." at bounding box center [847, 637] width 68 height 10
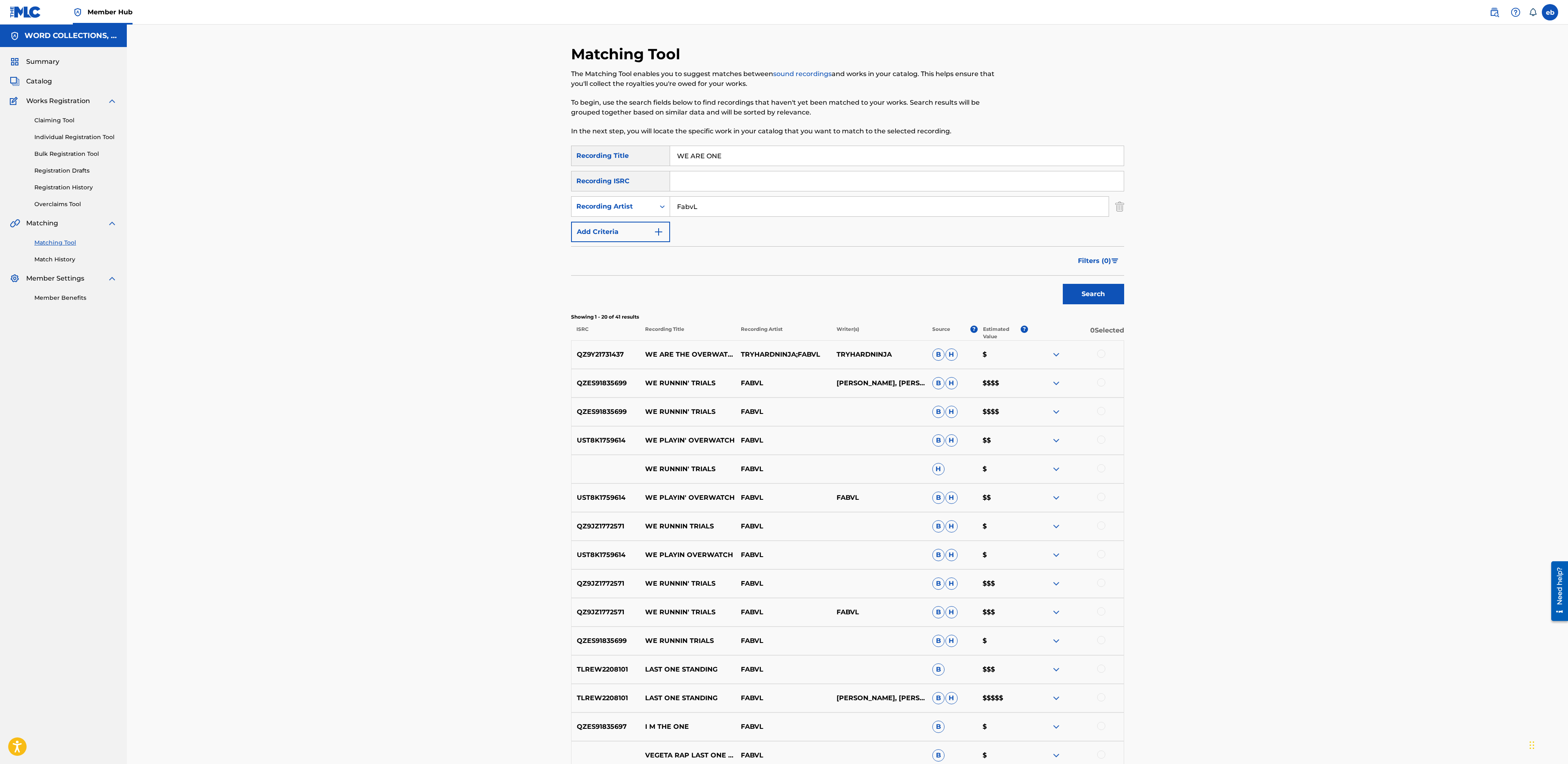
click at [746, 154] on input "WE ARE ONE" at bounding box center [897, 155] width 454 height 19
paste input "INTER MASTER6"
click at [1063, 284] on button "Search" at bounding box center [1093, 294] width 62 height 21
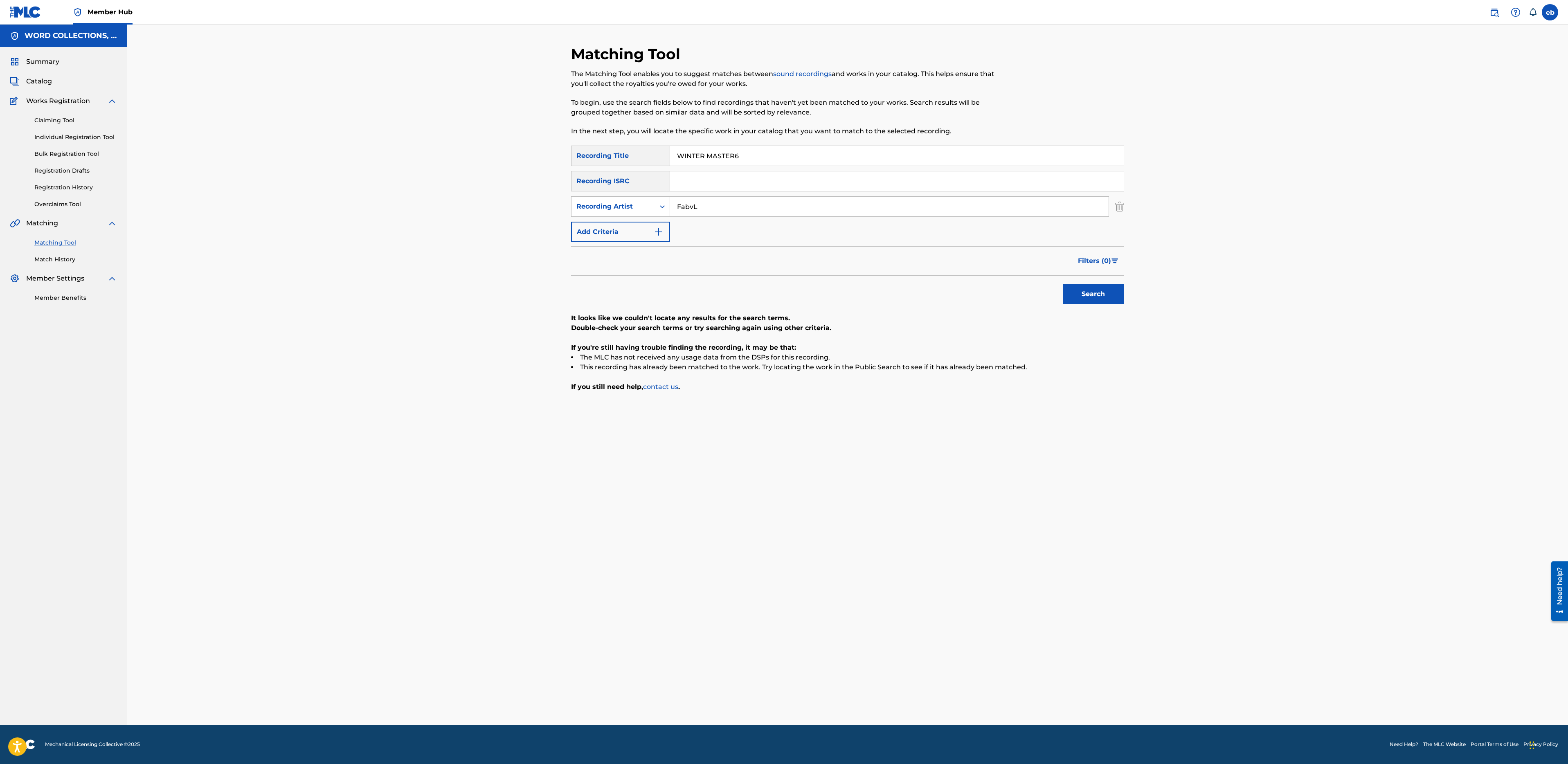
click at [773, 163] on input "WINTER MASTER6" at bounding box center [897, 155] width 454 height 19
click at [729, 159] on input "WINTER MASTER6" at bounding box center [897, 155] width 454 height 19
click at [1063, 284] on button "Search" at bounding box center [1093, 294] width 62 height 21
click at [724, 159] on input "WINTER" at bounding box center [897, 155] width 454 height 19
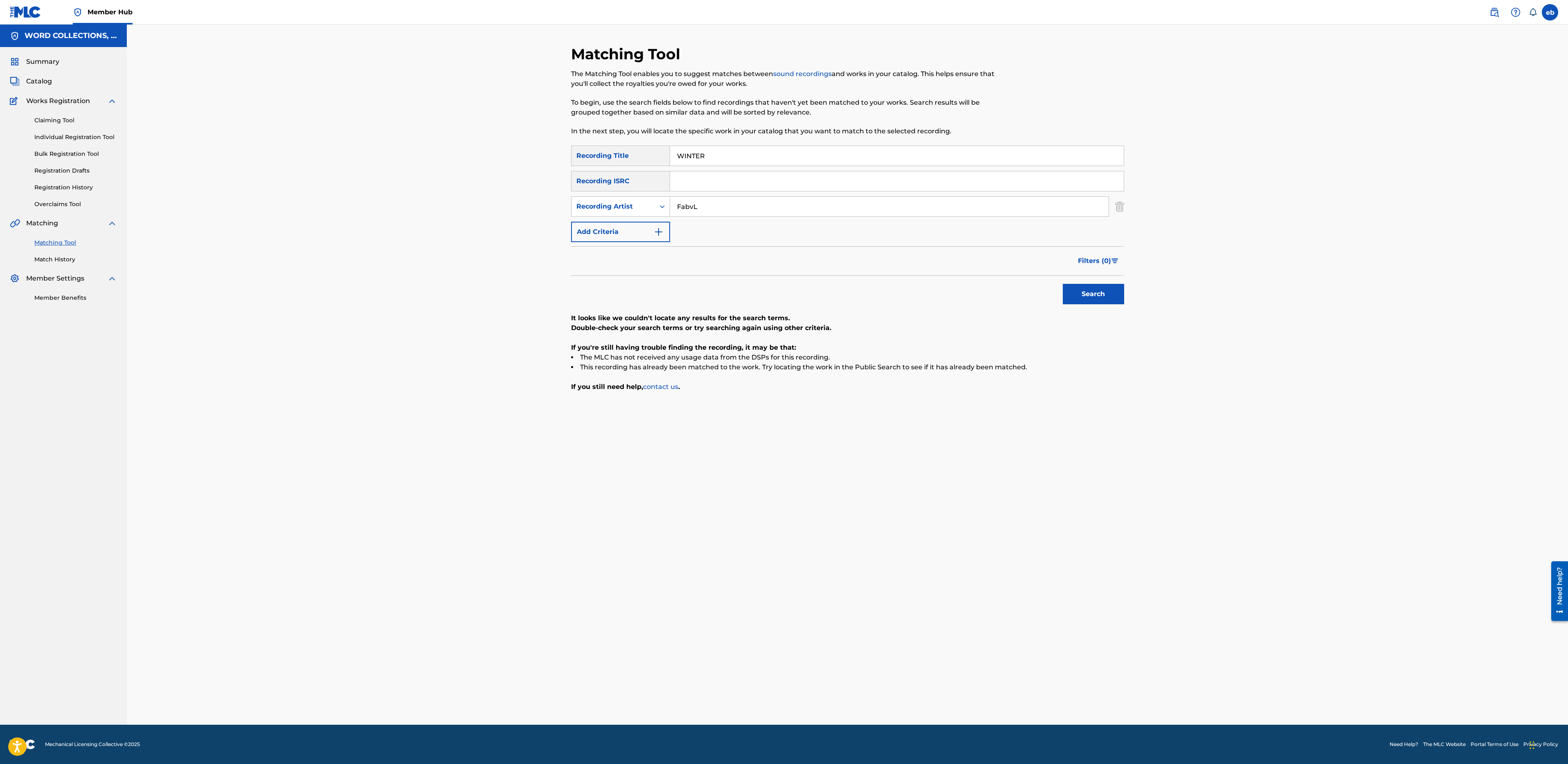
paste input "OULD YOU KINDLY (FEAT. DIVIDE)"
click at [748, 157] on input "WOULD YOU KINDLY (FEAT. DIVID" at bounding box center [897, 155] width 454 height 19
click at [1063, 284] on button "Search" at bounding box center [1093, 294] width 62 height 21
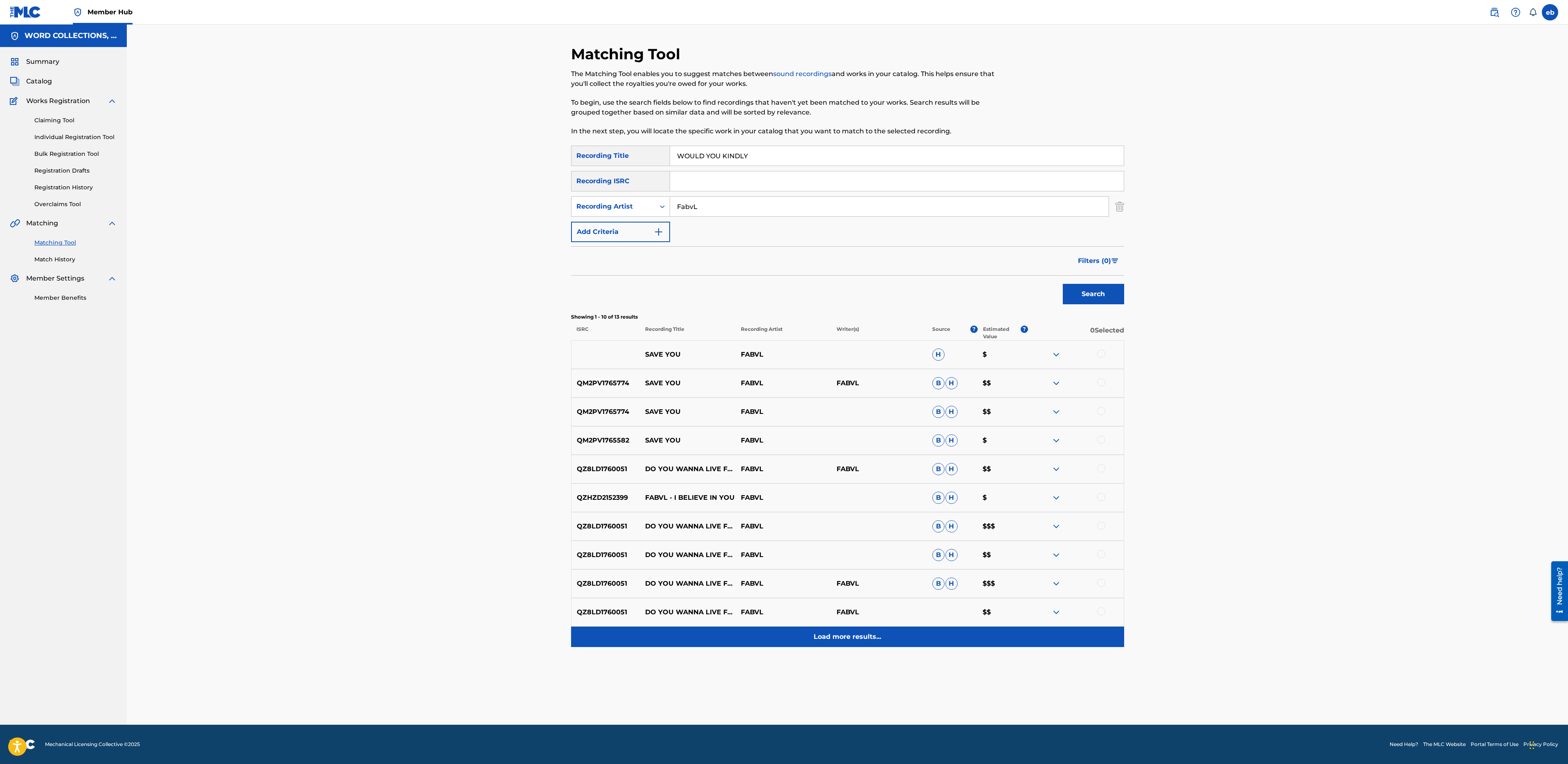
click at [848, 634] on p "Load more results..." at bounding box center [847, 637] width 68 height 10
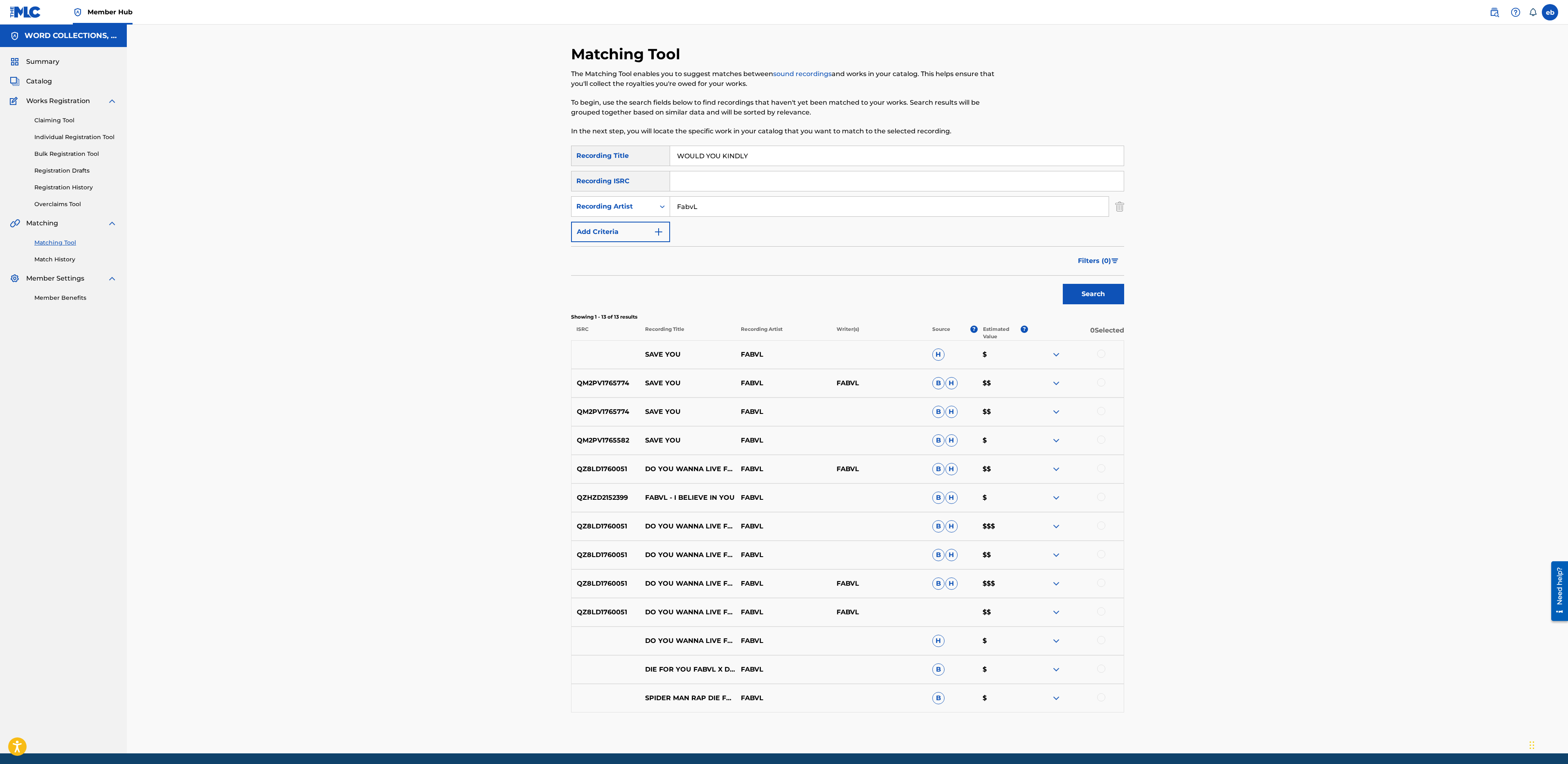
click at [769, 153] on input "WOULD YOU KINDLY" at bounding box center [897, 155] width 454 height 19
paste input "BREAKING FREE"
type input "BREAKING FREE"
click at [1063, 284] on button "Search" at bounding box center [1093, 294] width 62 height 21
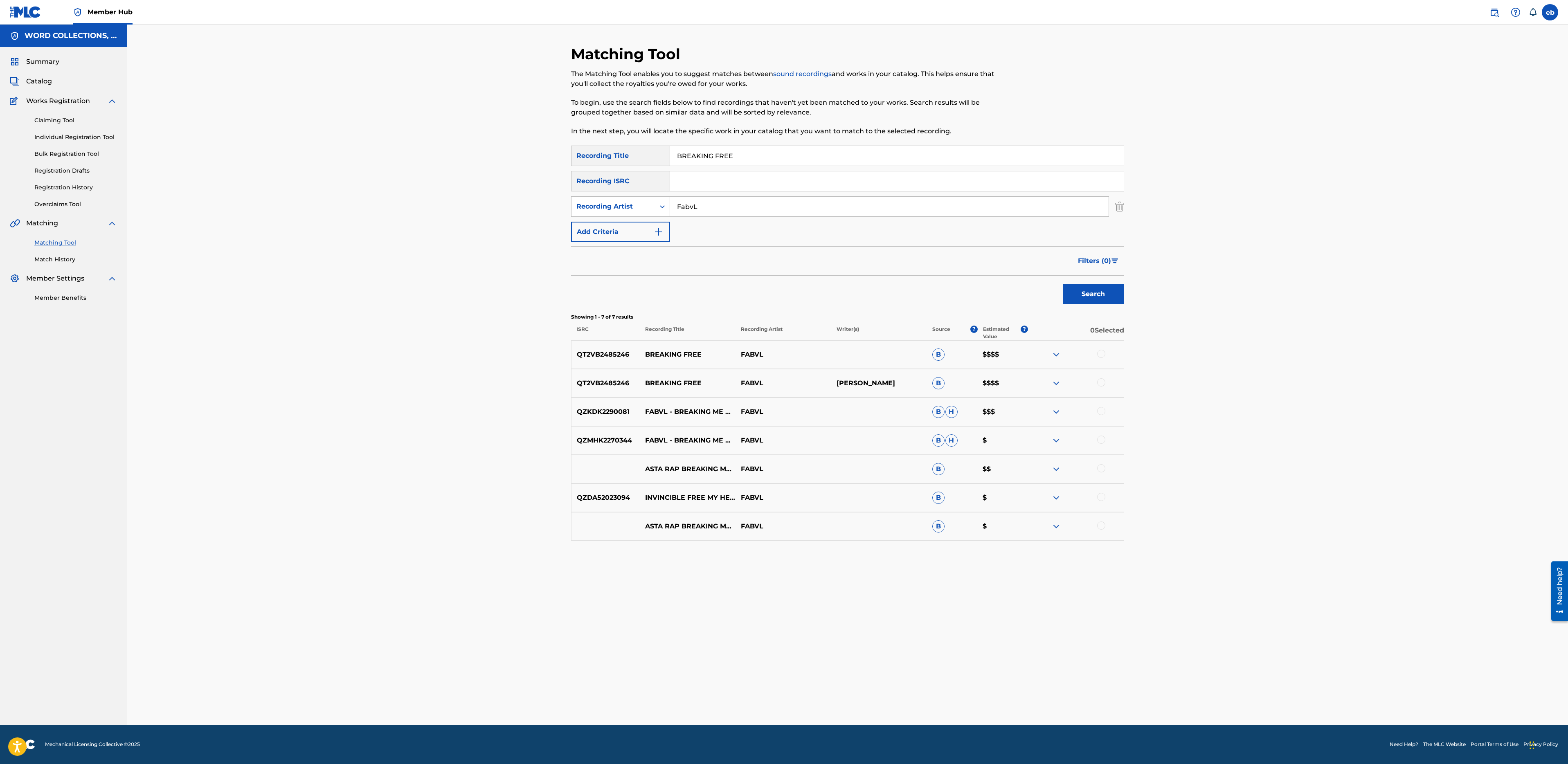
click at [1095, 352] on div at bounding box center [1076, 354] width 96 height 10
click at [1102, 352] on div at bounding box center [1102, 354] width 8 height 8
click at [1102, 381] on div at bounding box center [1102, 383] width 8 height 8
click at [592, 697] on button "Match 2 Groups" at bounding box center [575, 698] width 91 height 21
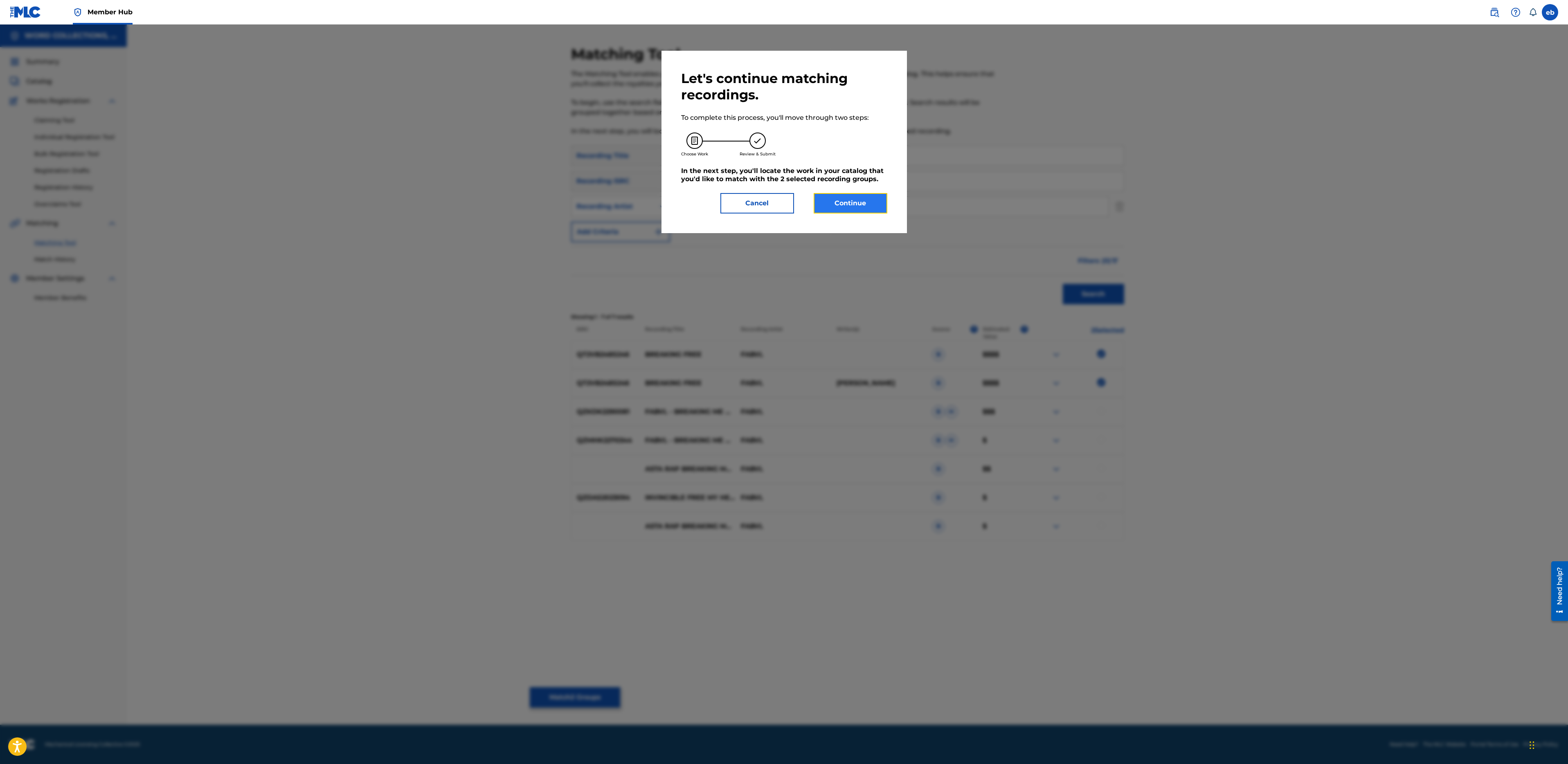
click at [840, 212] on button "Continue" at bounding box center [850, 203] width 74 height 21
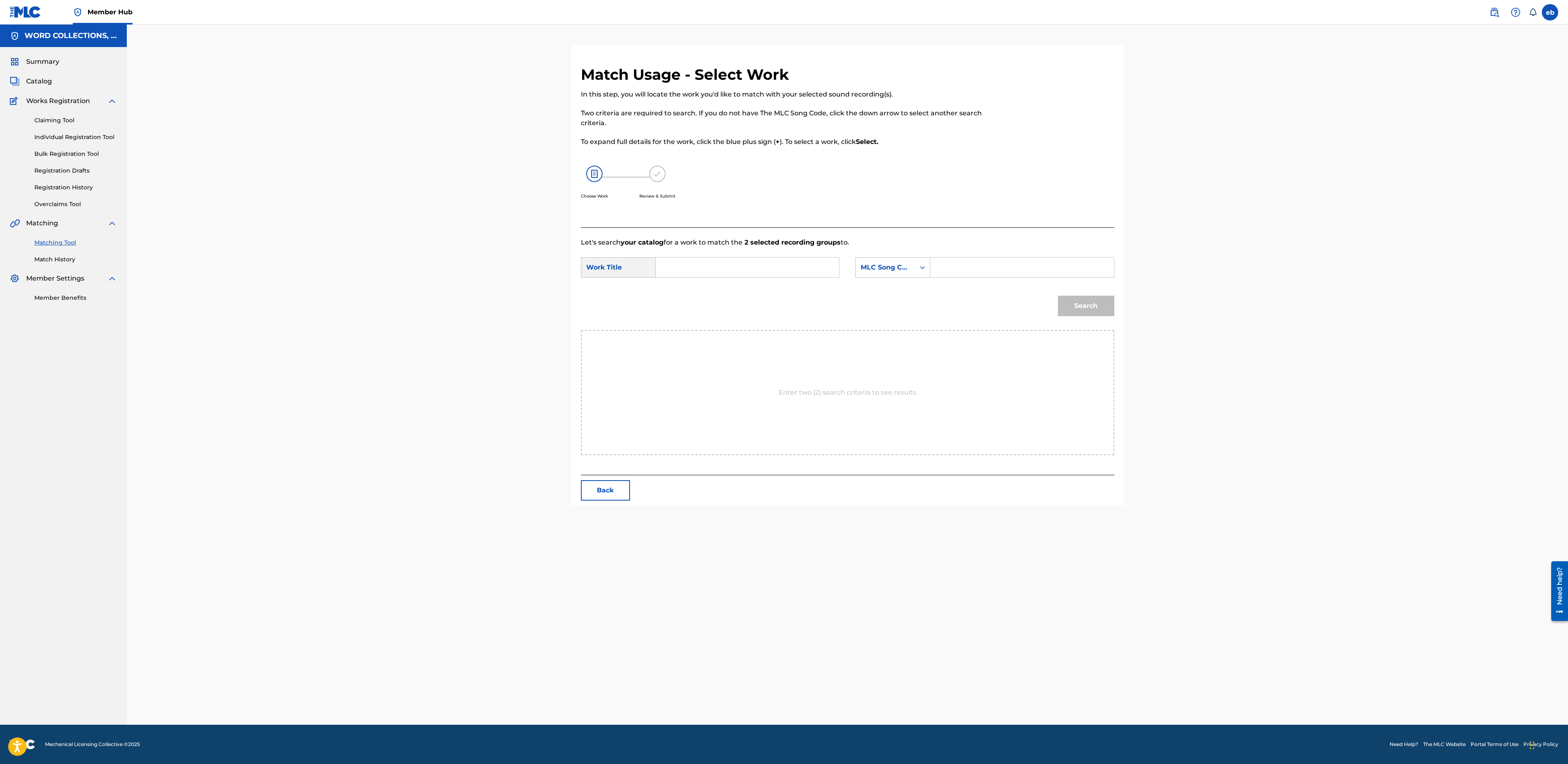
click at [698, 268] on input "Search Form" at bounding box center [747, 267] width 169 height 19
click at [684, 288] on strong "breaking" at bounding box center [685, 285] width 30 height 8
type input "breaking free"
click at [899, 270] on div "MLC Song Code" at bounding box center [886, 267] width 50 height 10
click at [896, 283] on div "Writer Name" at bounding box center [892, 288] width 74 height 21
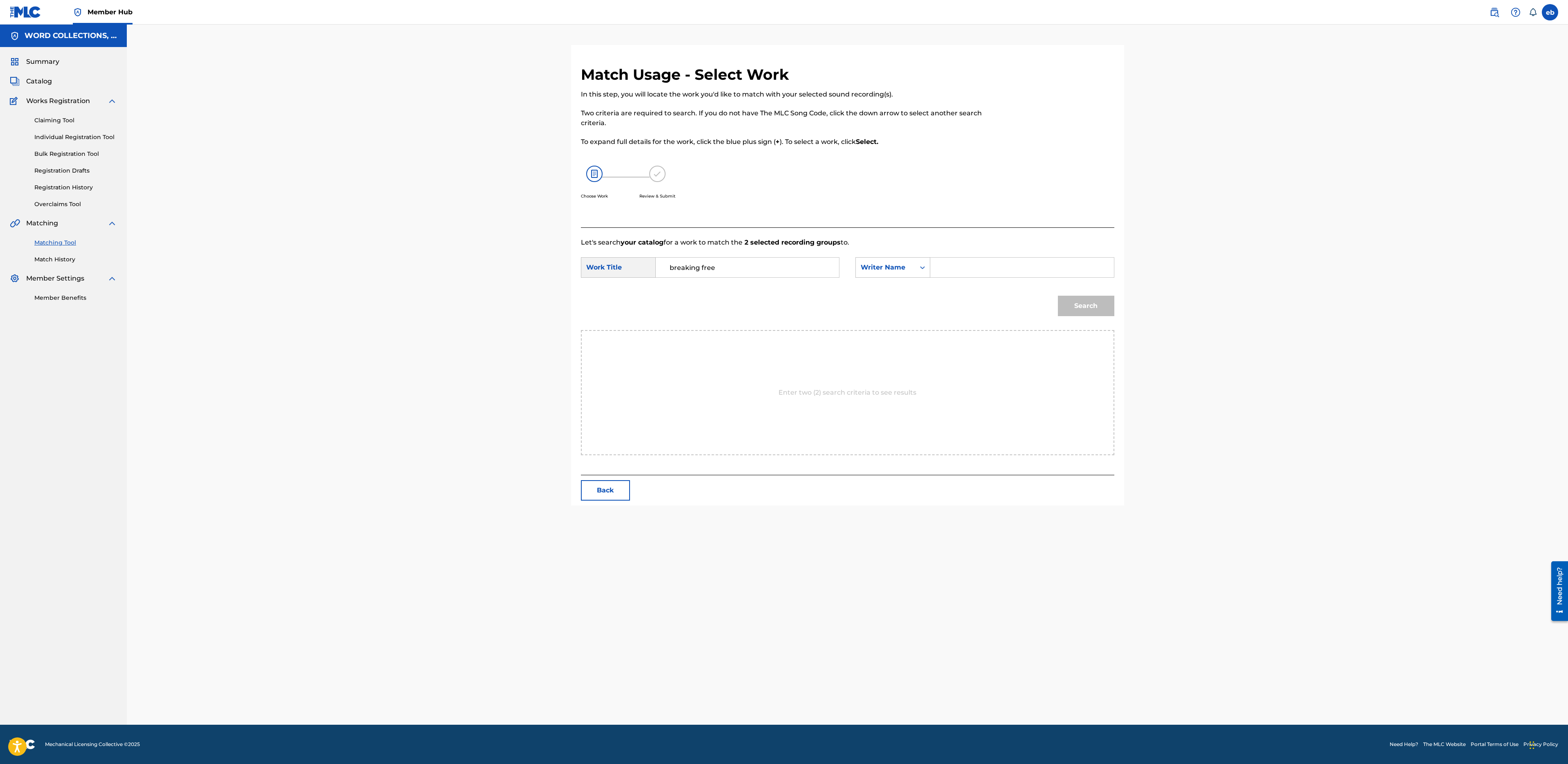
click at [967, 269] on input "Search Form" at bounding box center [1021, 267] width 169 height 19
click at [1058, 296] on button "Search" at bounding box center [1086, 306] width 57 height 21
click at [880, 266] on div "Writer Name" at bounding box center [886, 267] width 50 height 10
click at [907, 264] on div "Writer Name" at bounding box center [886, 267] width 50 height 10
click at [860, 271] on div "Writer Name" at bounding box center [885, 267] width 59 height 15
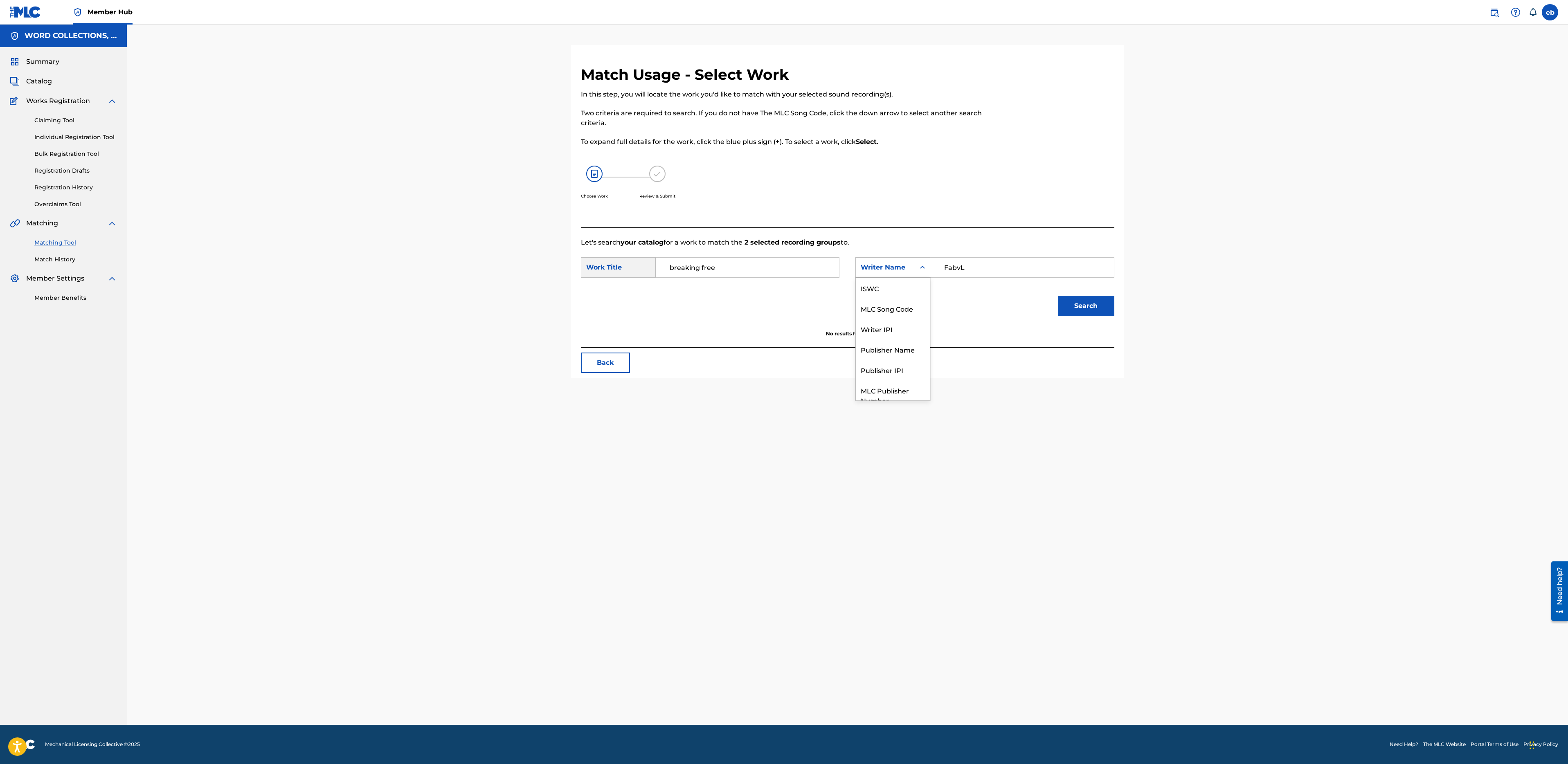
scroll to position [30, 0]
click at [956, 272] on input "FabvL" at bounding box center [1021, 267] width 169 height 19
type input "Campbell"
click at [1058, 296] on button "Search" at bounding box center [1086, 306] width 57 height 21
click at [1097, 352] on img at bounding box center [1096, 355] width 10 height 10
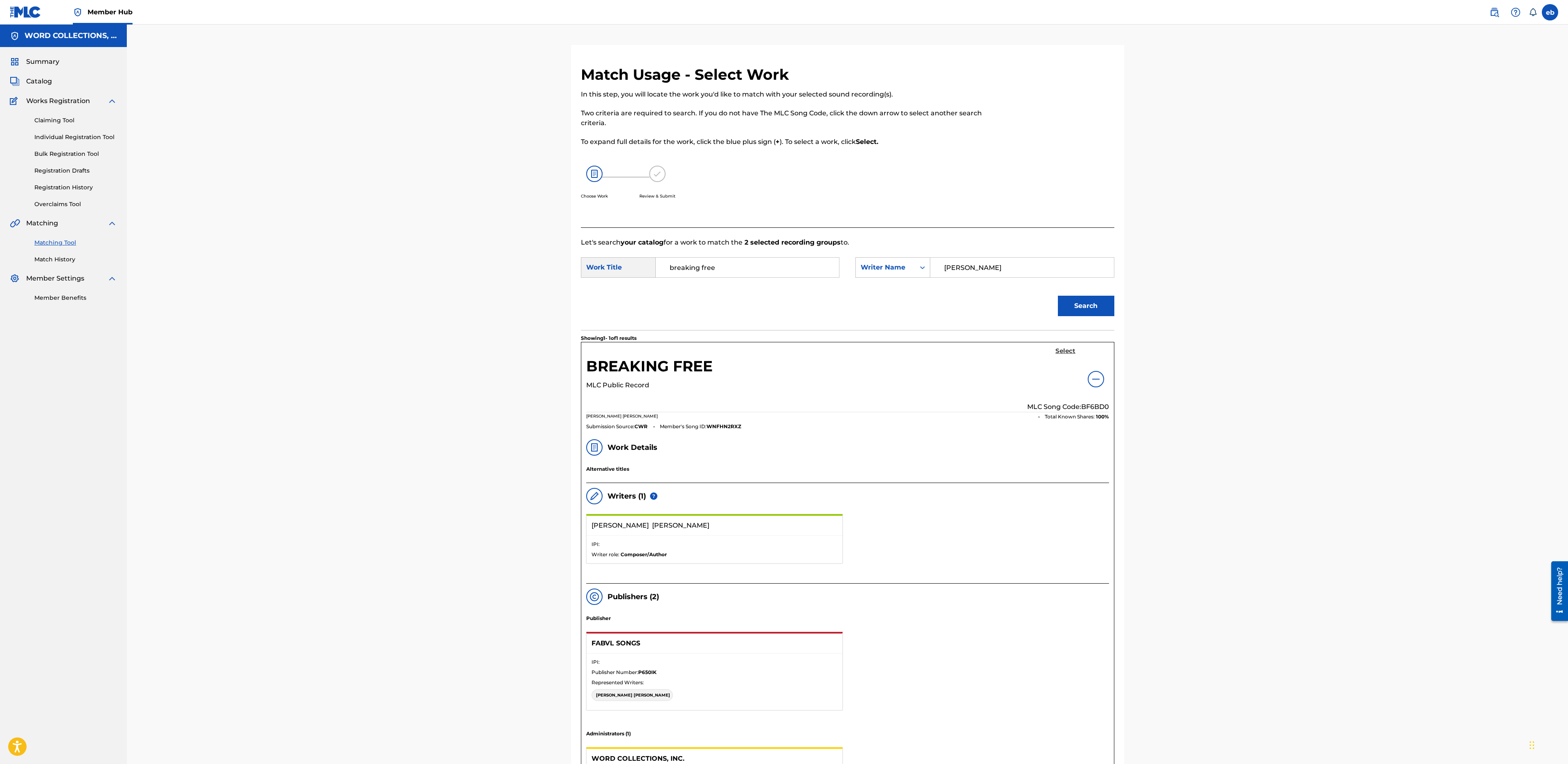
click at [1068, 352] on h5 "Select" at bounding box center [1065, 351] width 20 height 8
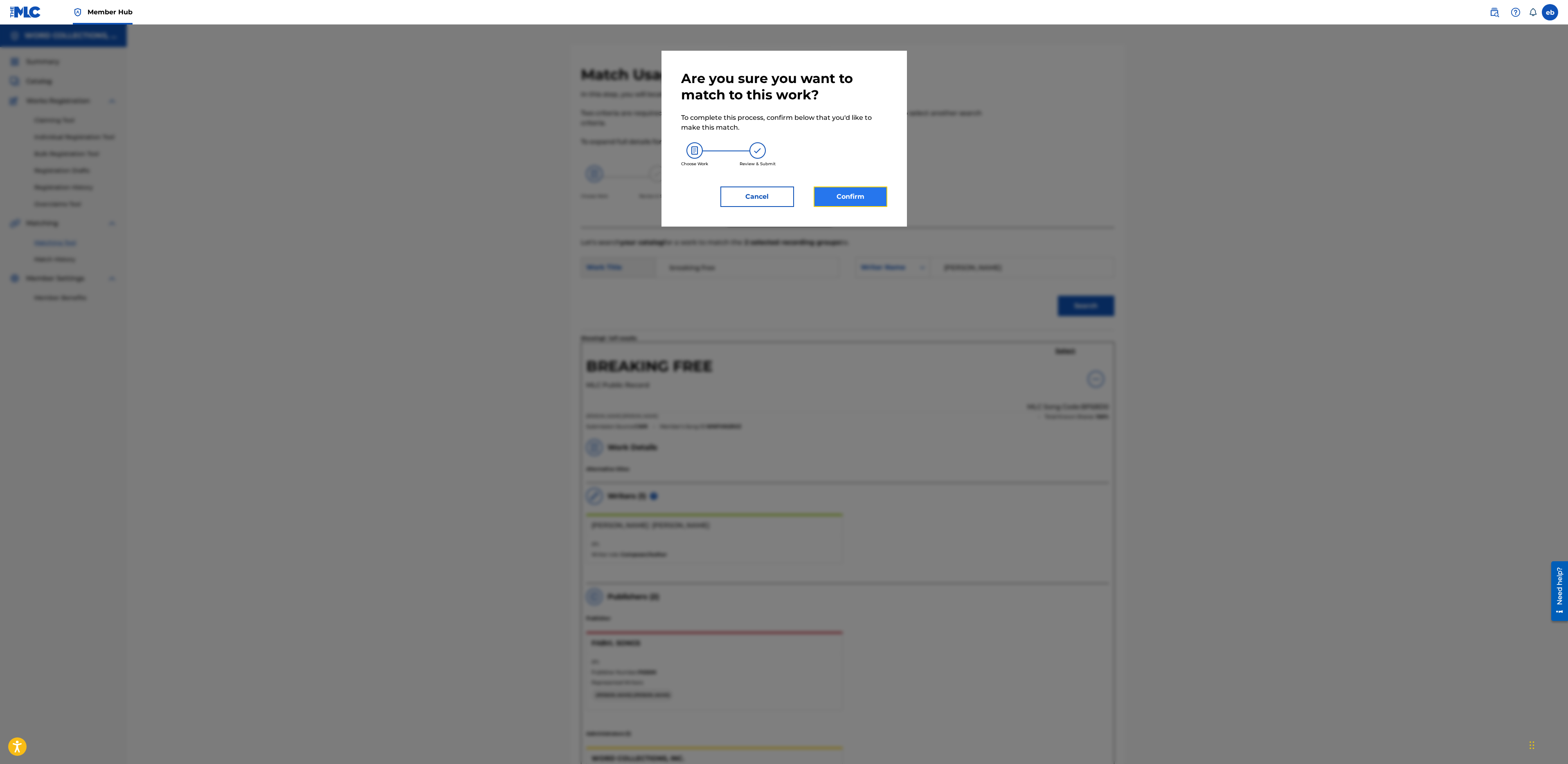
click at [873, 195] on button "Confirm" at bounding box center [850, 197] width 74 height 21
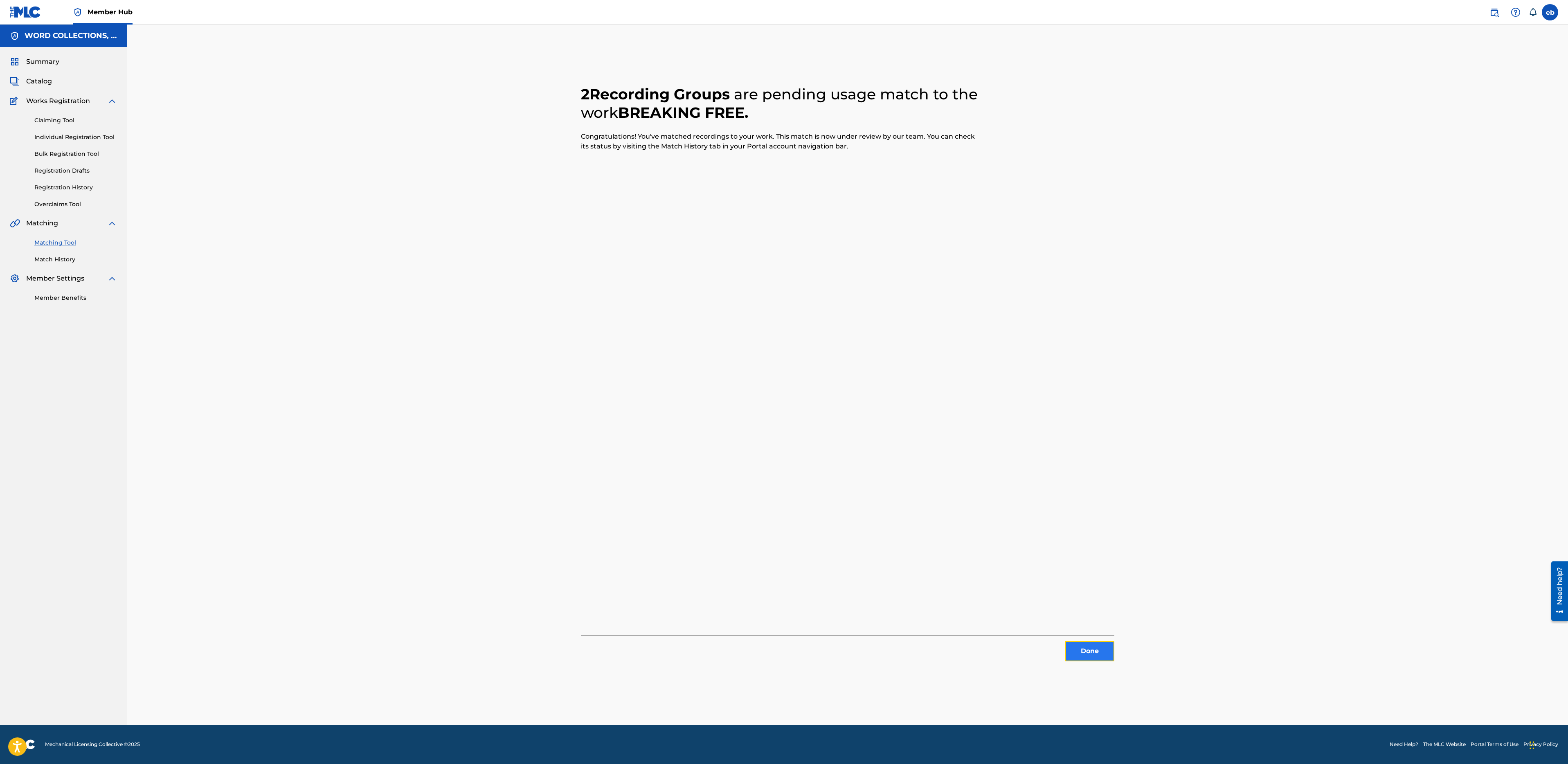
click at [1082, 652] on button "Done" at bounding box center [1090, 651] width 49 height 21
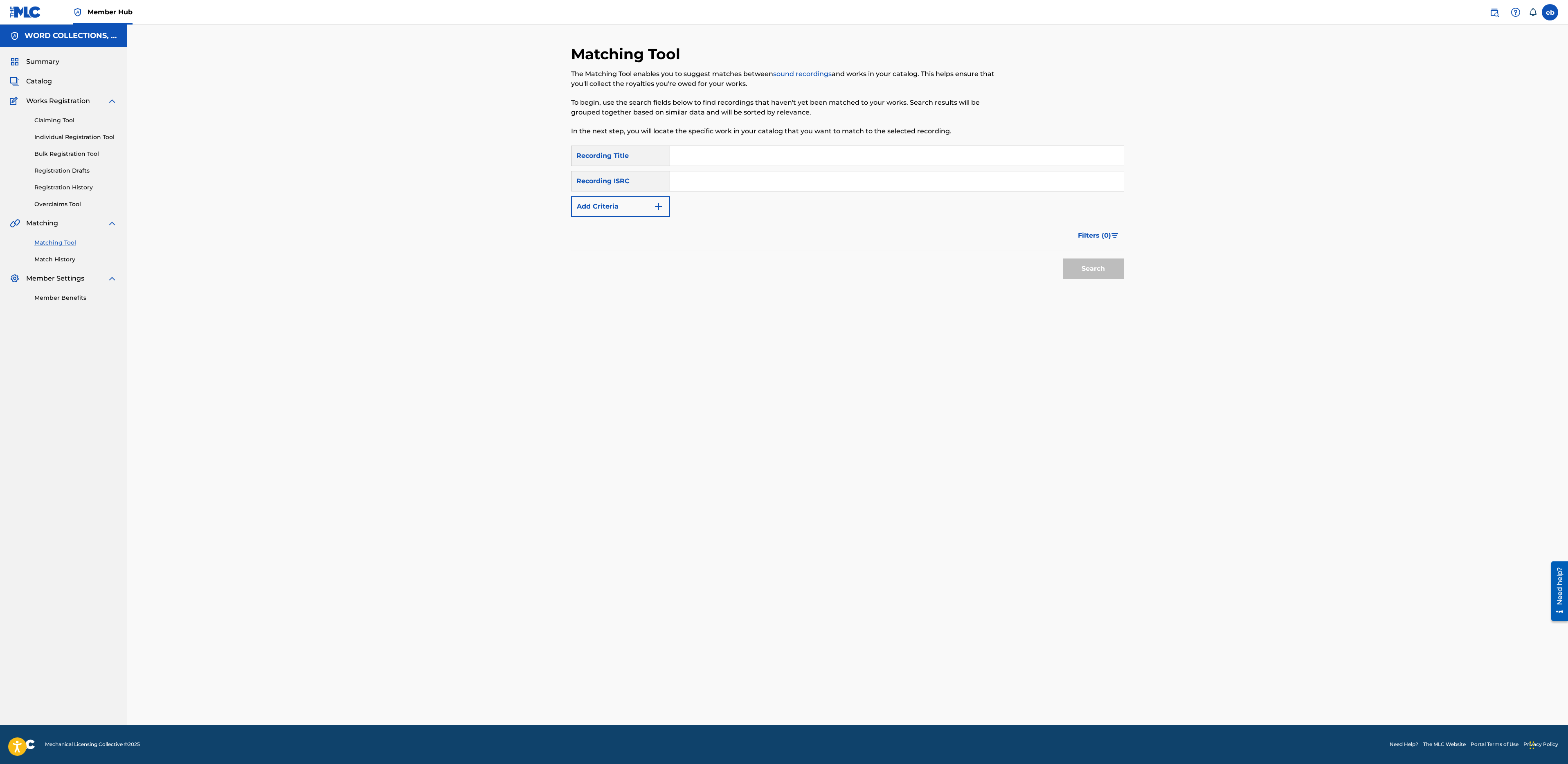
click at [719, 155] on input "Search Form" at bounding box center [897, 155] width 454 height 19
paste input "I'M A SOLDIER"
type input "I'M A SOLDIER"
click at [616, 204] on button "Add Criteria" at bounding box center [620, 207] width 99 height 21
click at [616, 201] on div "Writer" at bounding box center [613, 207] width 84 height 15
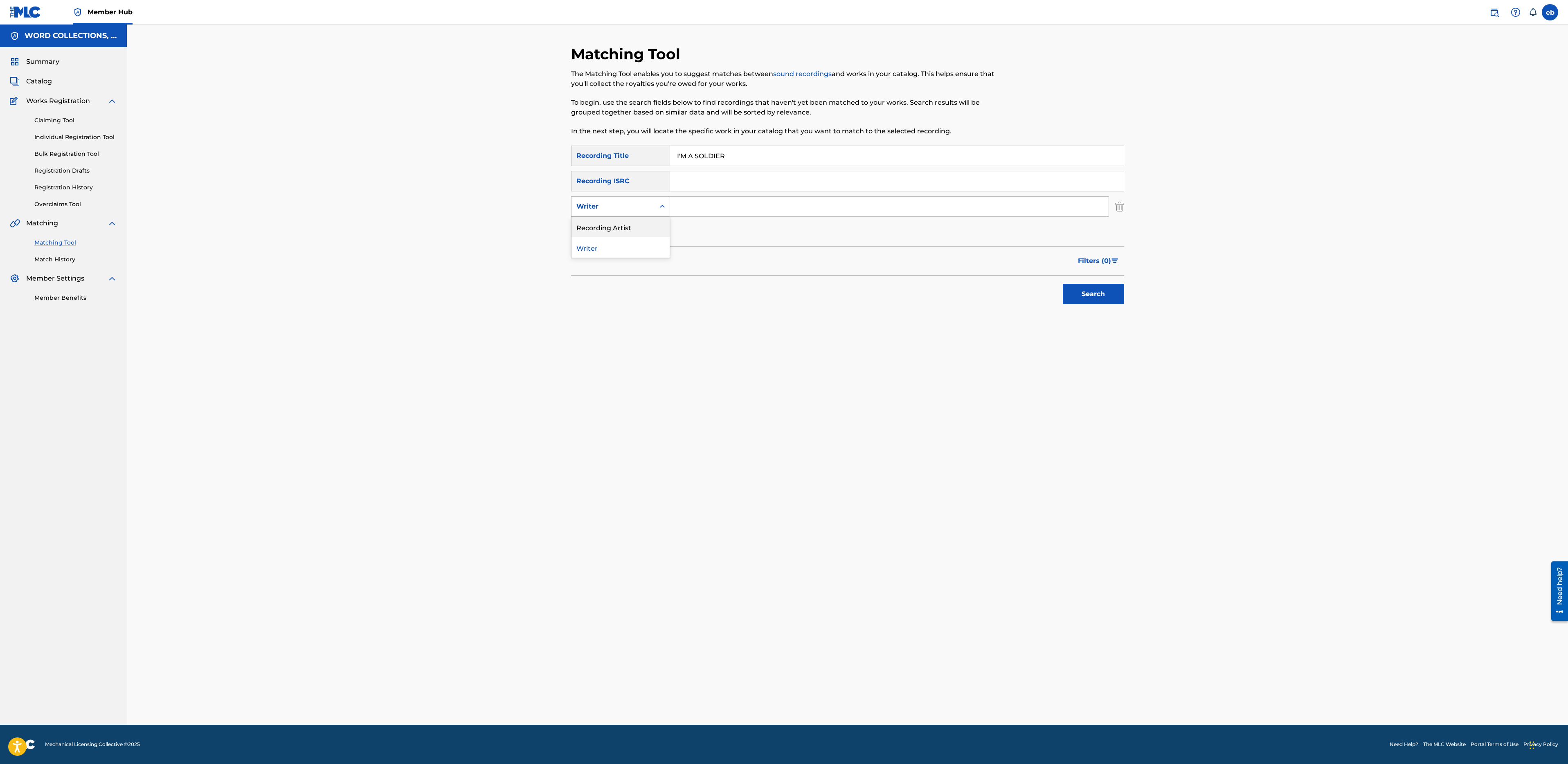
click at [617, 225] on div "Recording Artist" at bounding box center [621, 227] width 98 height 21
click at [702, 210] on input "Search Form" at bounding box center [889, 207] width 439 height 19
type input "FabvL"
click at [1063, 284] on button "Search" at bounding box center [1093, 294] width 62 height 21
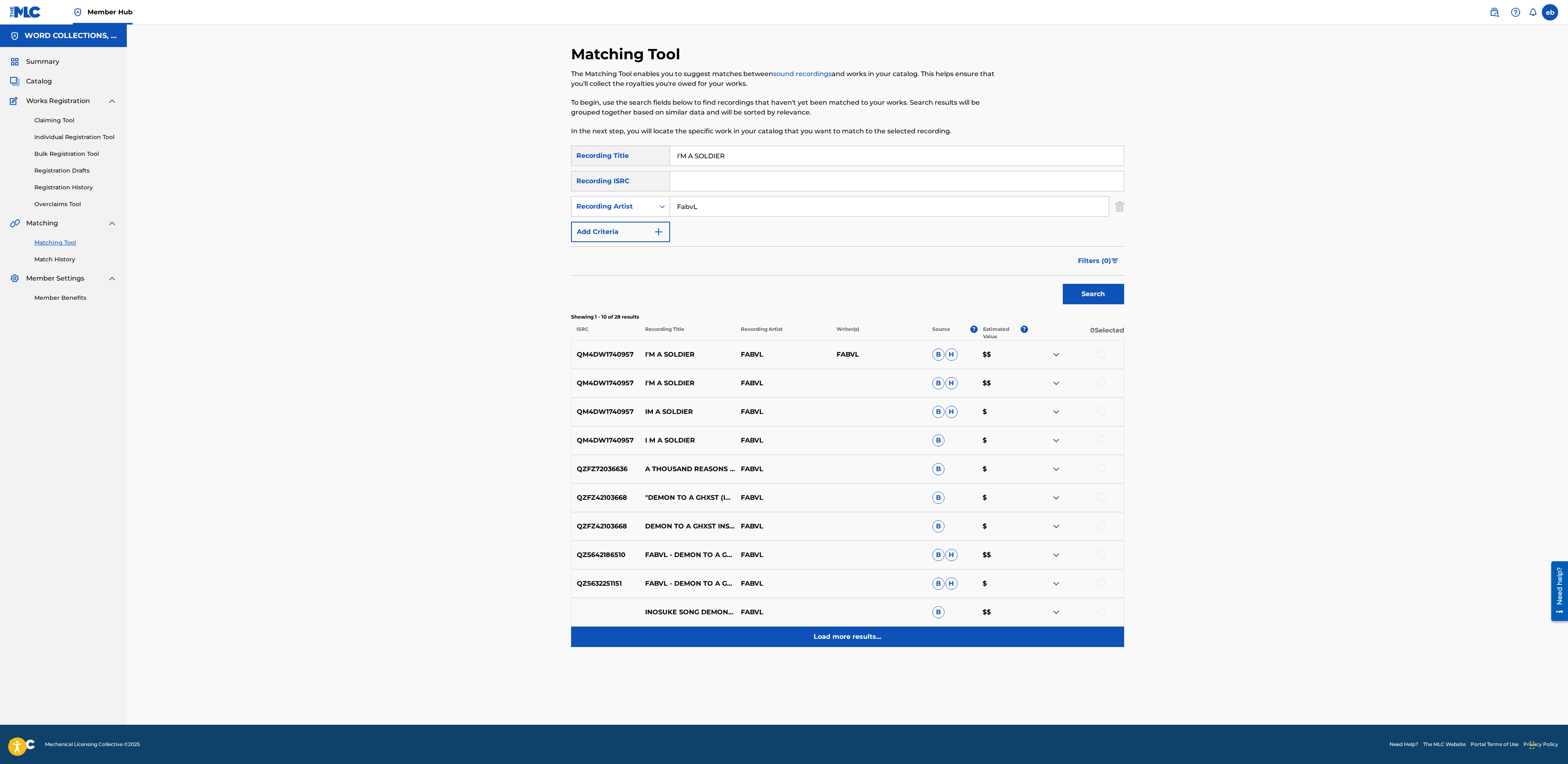
click at [858, 640] on p "Load more results..." at bounding box center [847, 637] width 68 height 10
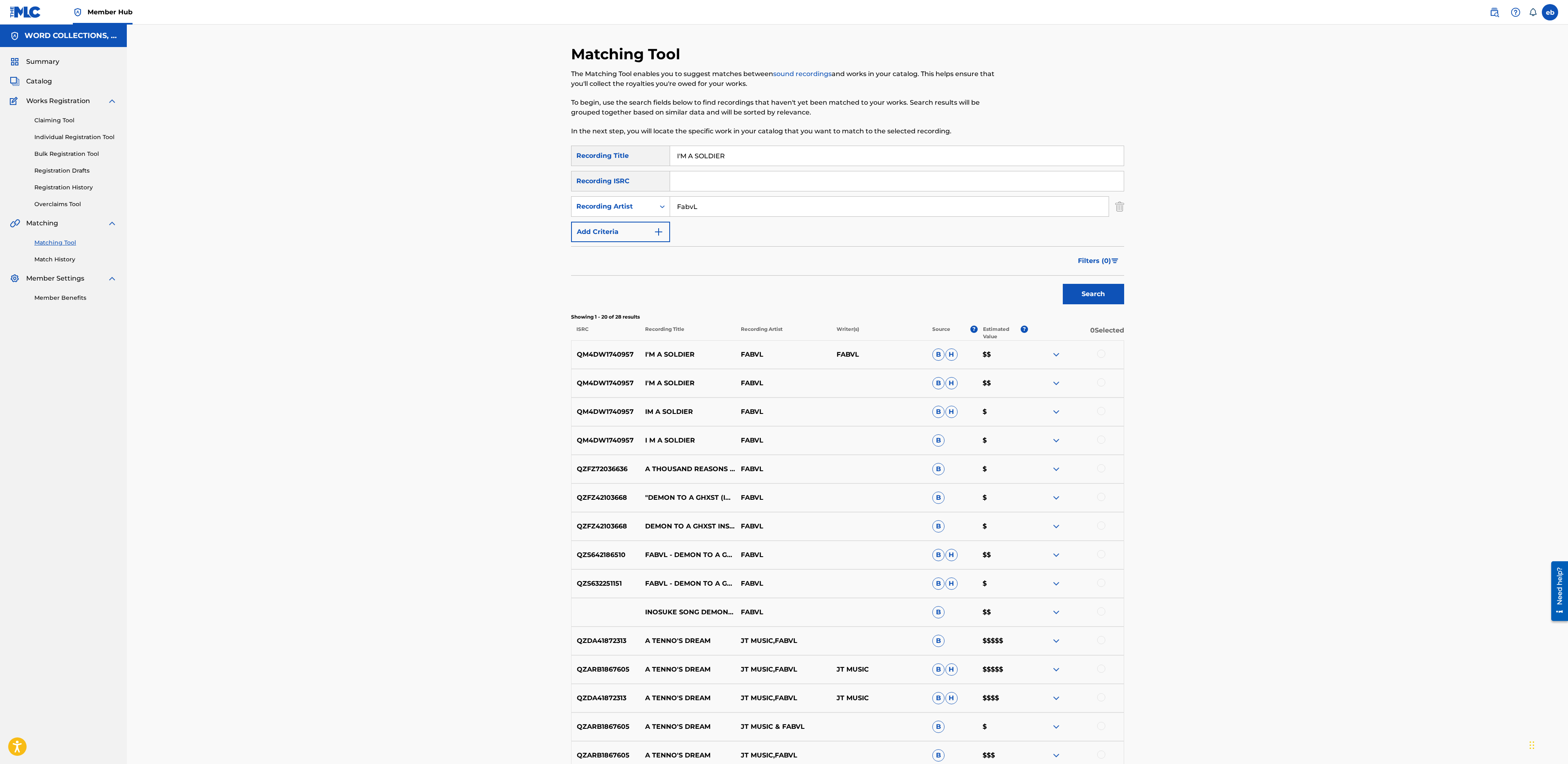
click at [1104, 350] on div at bounding box center [1076, 354] width 96 height 10
click at [1104, 354] on div at bounding box center [1102, 354] width 8 height 8
click at [1104, 381] on div at bounding box center [1102, 383] width 8 height 8
click at [1102, 411] on div at bounding box center [1102, 411] width 8 height 8
click at [1099, 439] on div at bounding box center [1102, 439] width 8 height 8
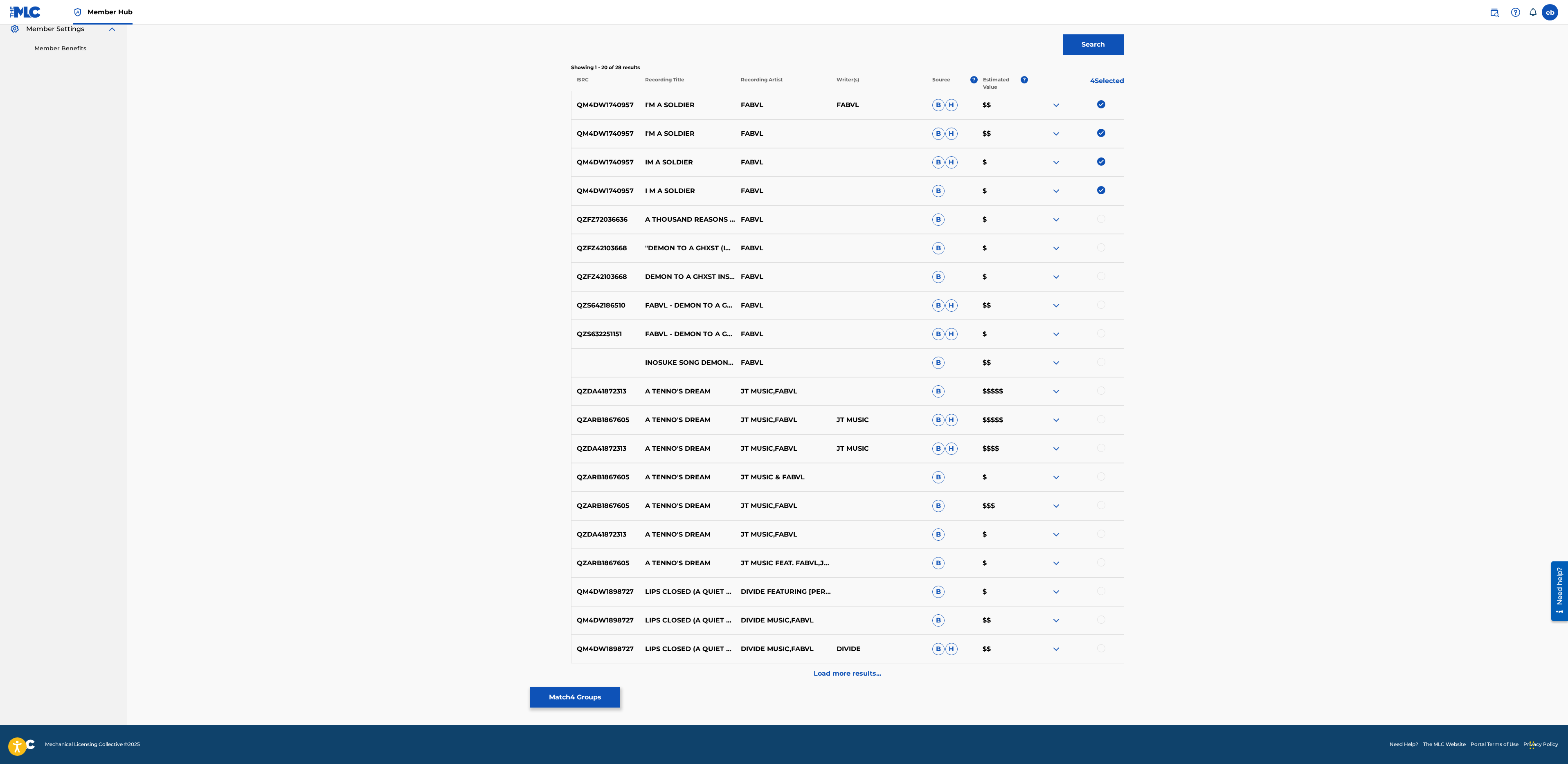
scroll to position [0, 0]
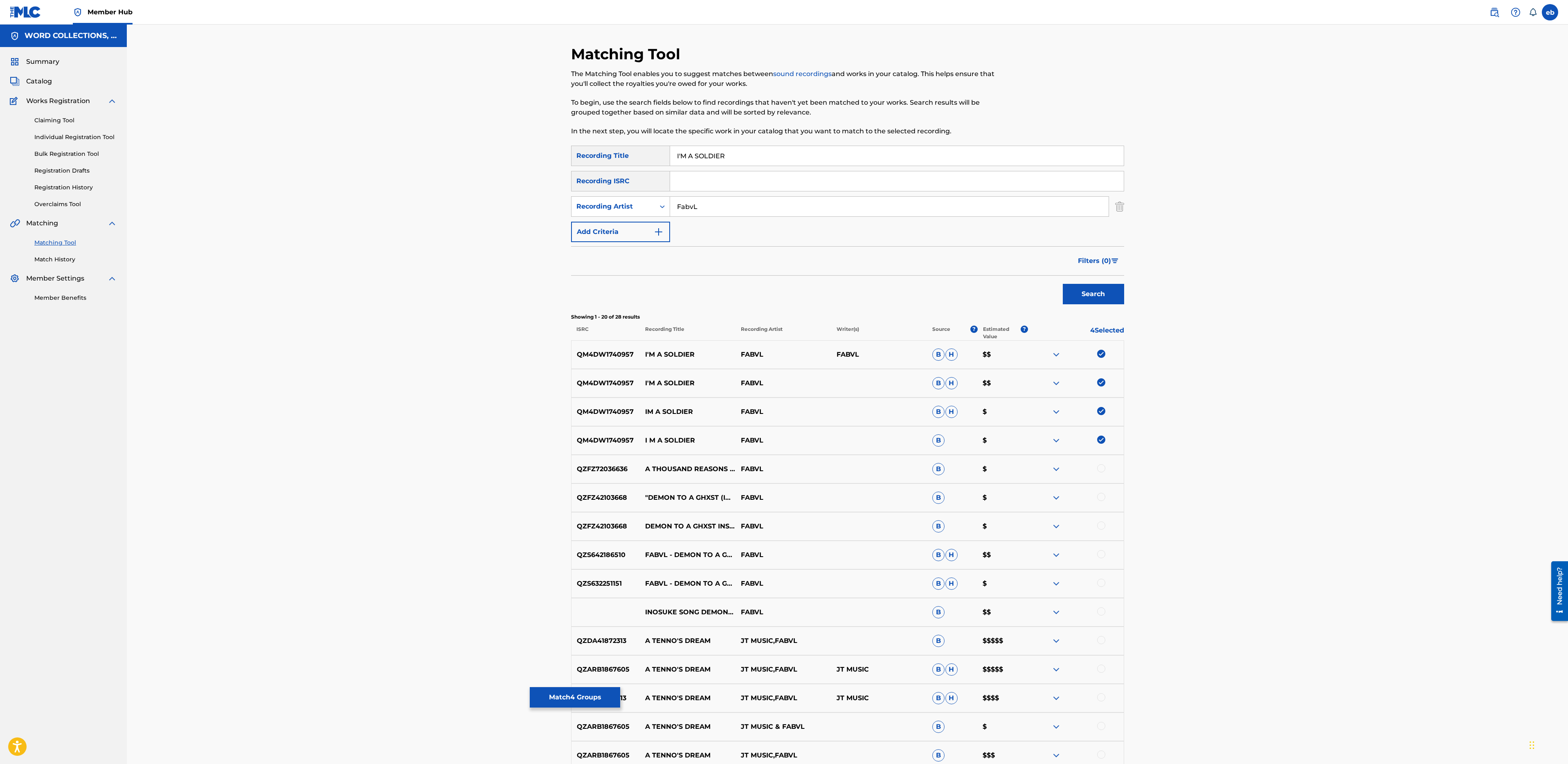
click at [681, 153] on input "I'M A SOLDIER" at bounding box center [897, 155] width 454 height 19
click at [1063, 284] on button "Search" at bounding box center [1093, 294] width 62 height 21
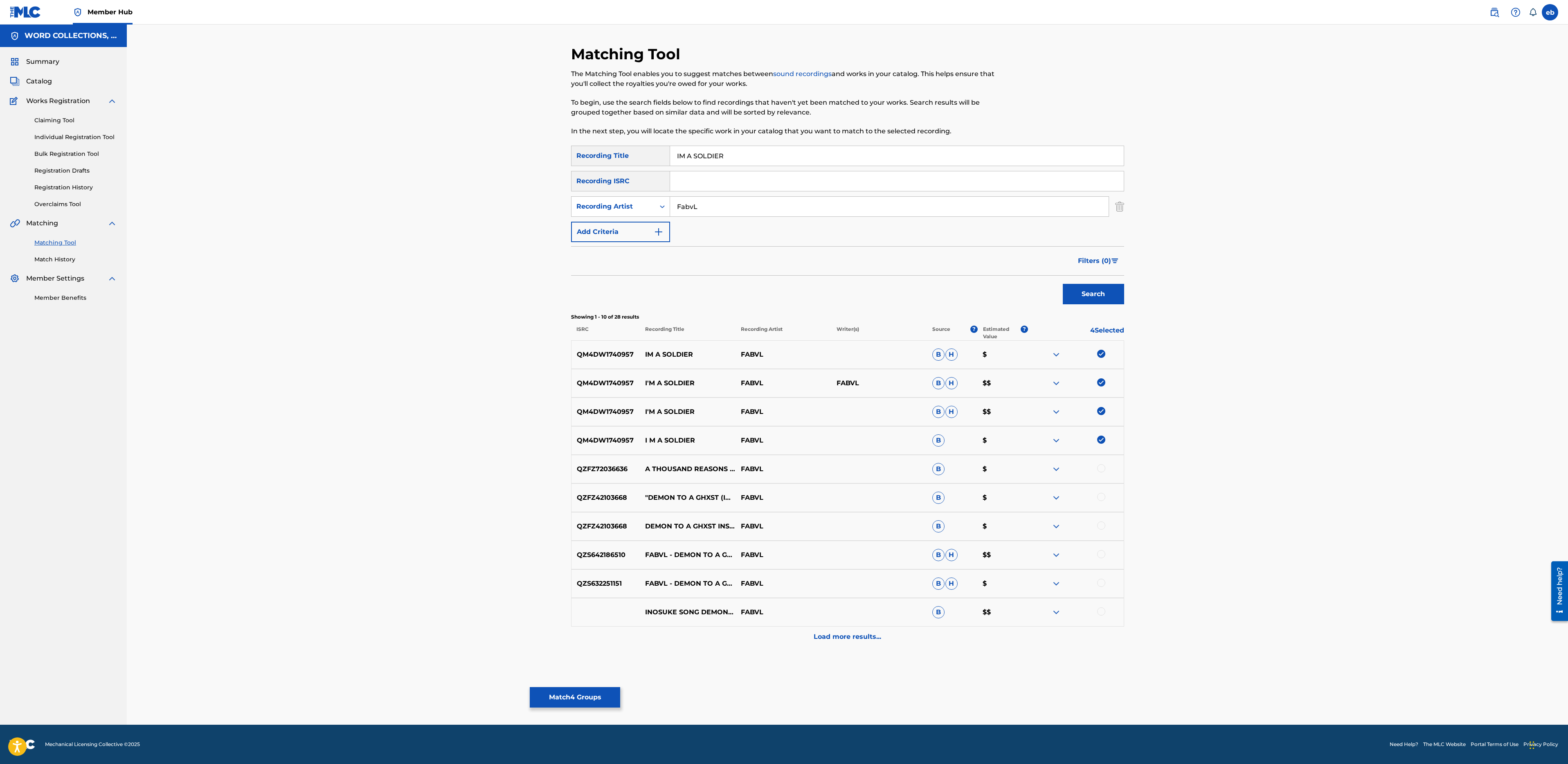
drag, startPoint x: 695, startPoint y: 157, endPoint x: 657, endPoint y: 130, distance: 46.6
click at [657, 130] on div "Matching Tool The Matching Tool enables you to suggest matches between sound re…" at bounding box center [847, 385] width 553 height 680
type input "SOLDIER"
click at [1063, 284] on button "Search" at bounding box center [1093, 294] width 62 height 21
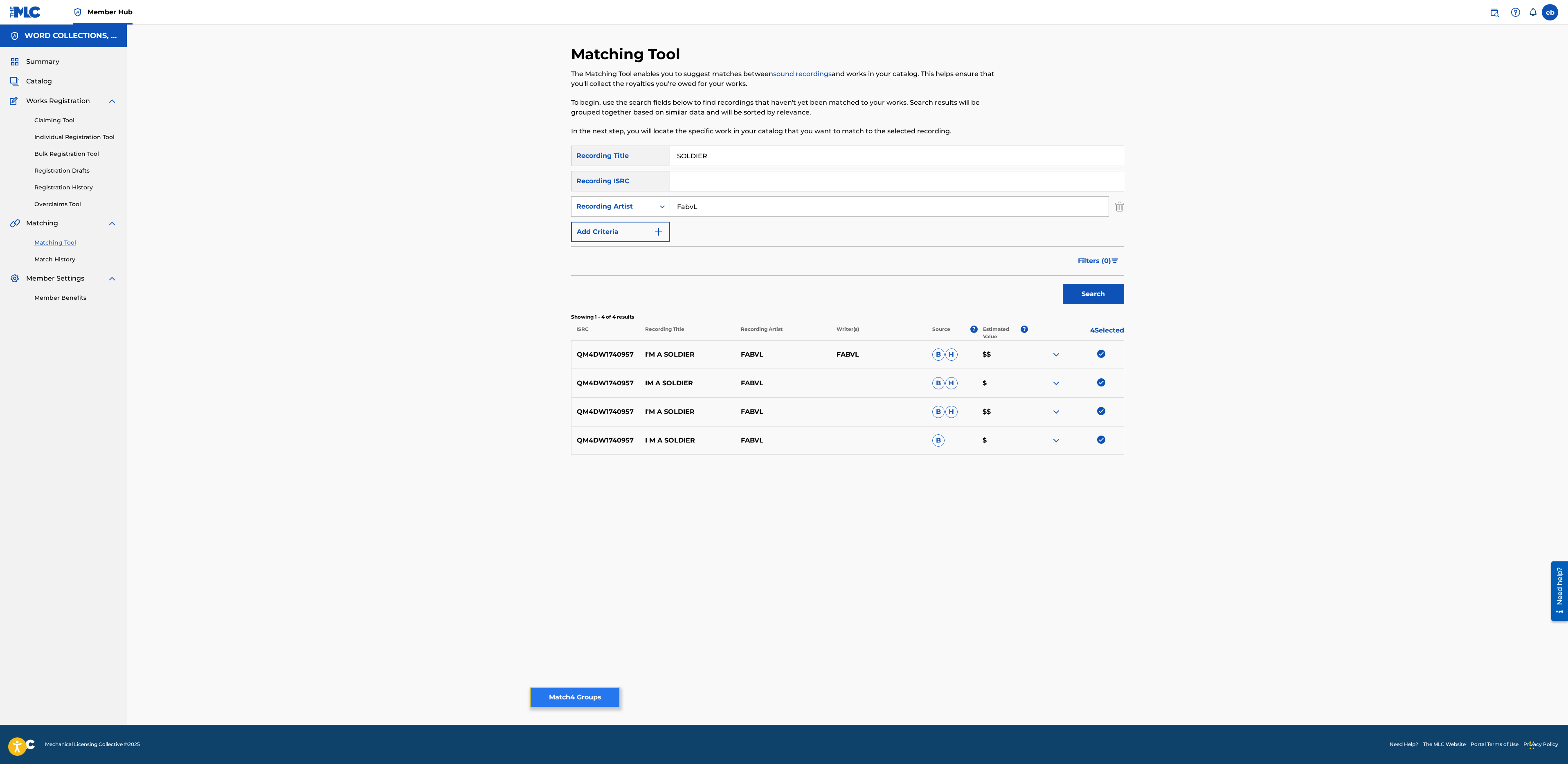
click at [573, 688] on button "Match 4 Groups" at bounding box center [575, 698] width 91 height 21
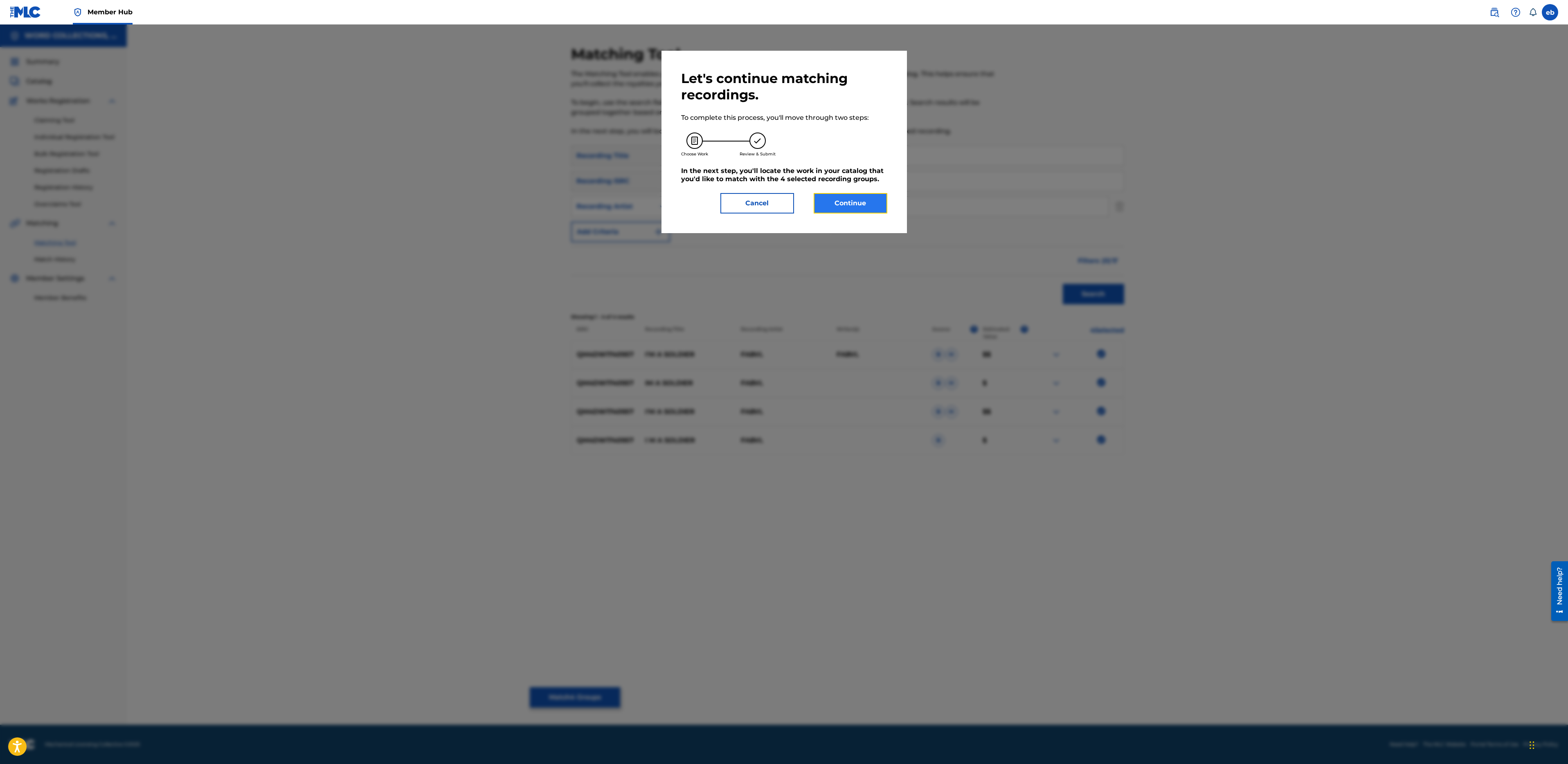
click at [839, 198] on button "Continue" at bounding box center [850, 203] width 74 height 21
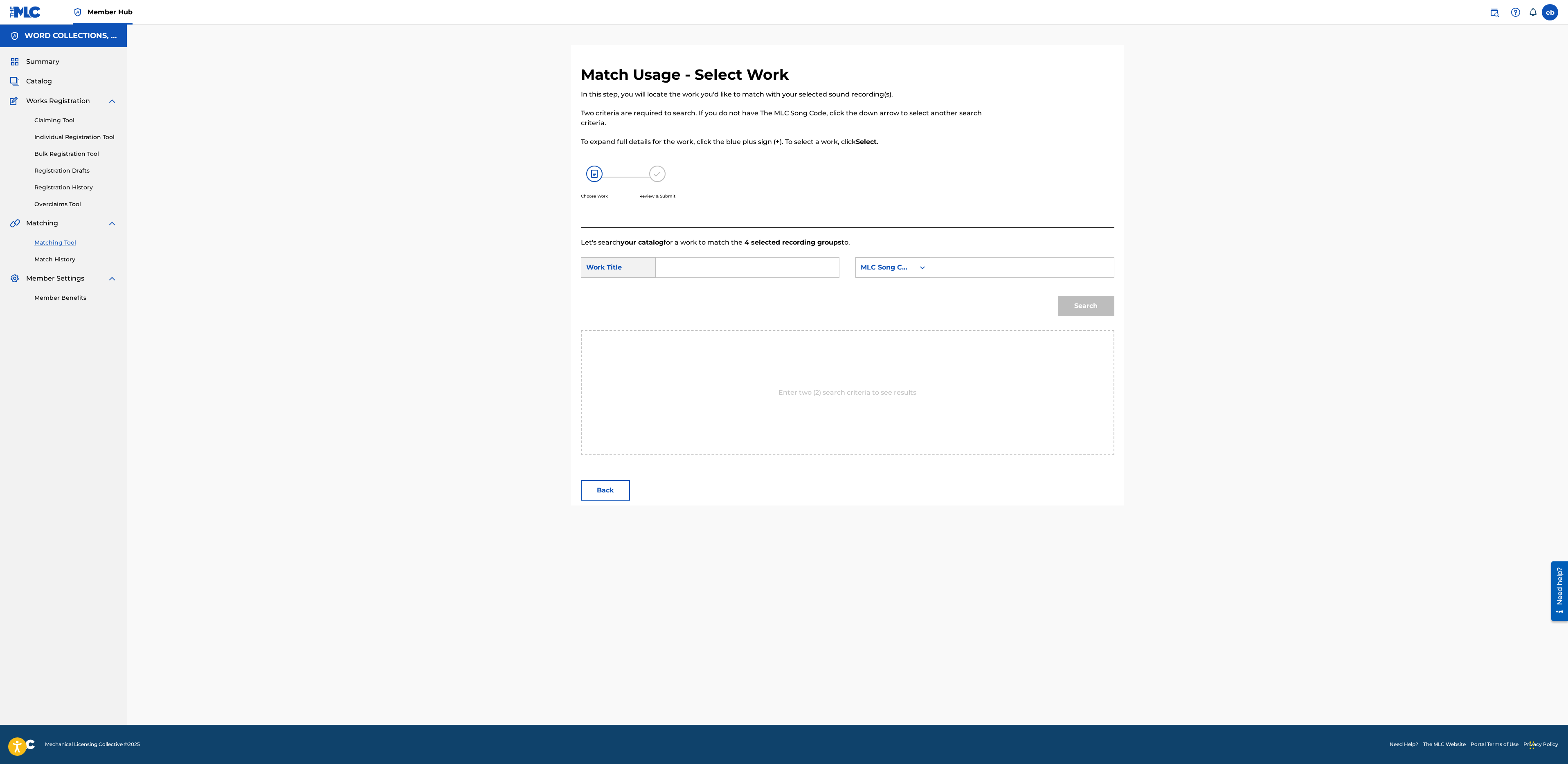
click at [733, 267] on input "Search Form" at bounding box center [747, 267] width 169 height 19
type input "i'm a soldier"
click at [691, 293] on strong "soldier" at bounding box center [681, 295] width 23 height 8
click at [914, 269] on div "MLC Song Code" at bounding box center [885, 267] width 59 height 15
click at [900, 288] on div "Writer Name" at bounding box center [892, 288] width 74 height 21
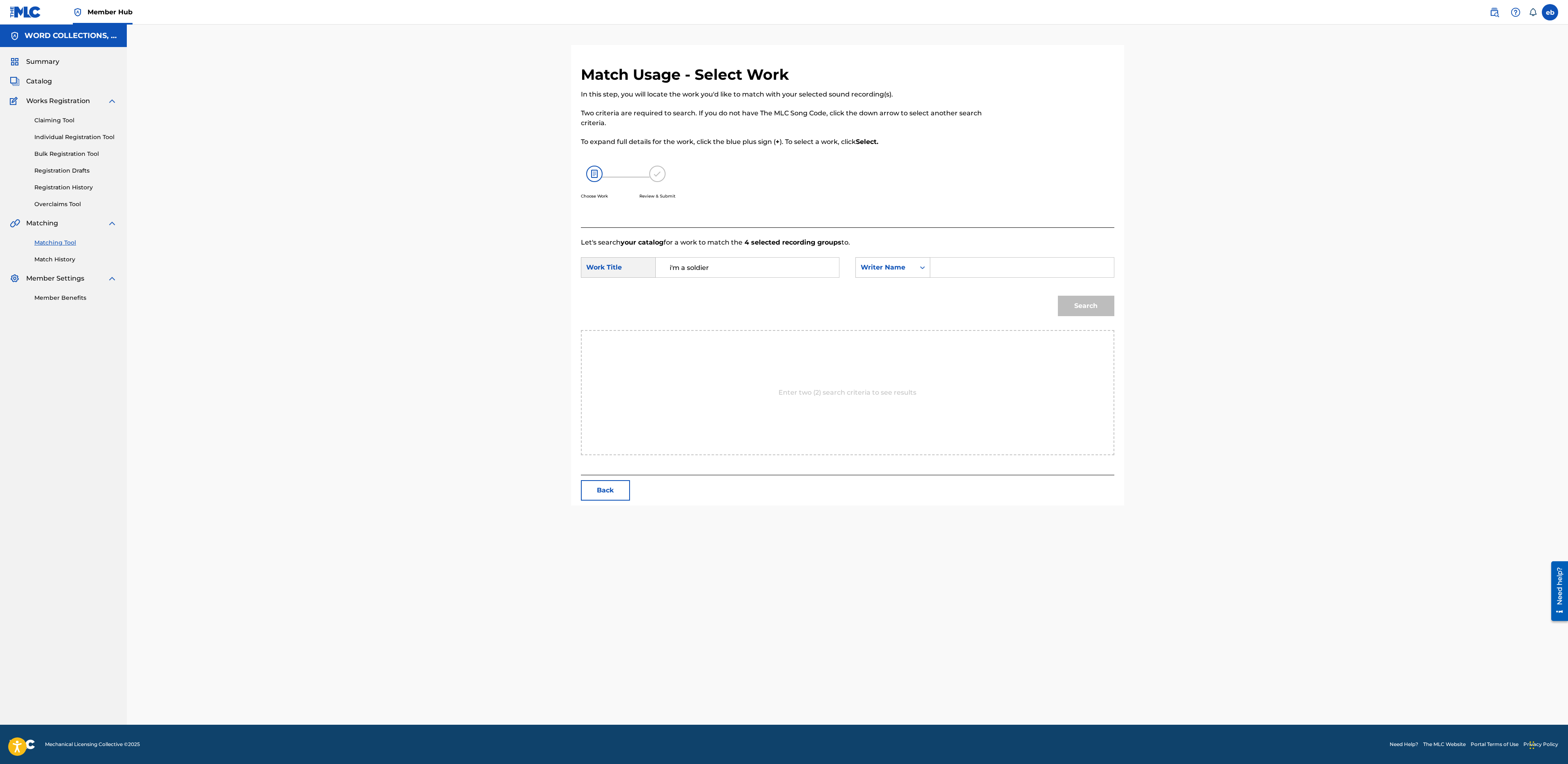
click at [965, 262] on input "Search Form" at bounding box center [1021, 267] width 169 height 19
type input "Campbell"
click at [1058, 296] on button "Search" at bounding box center [1086, 306] width 57 height 21
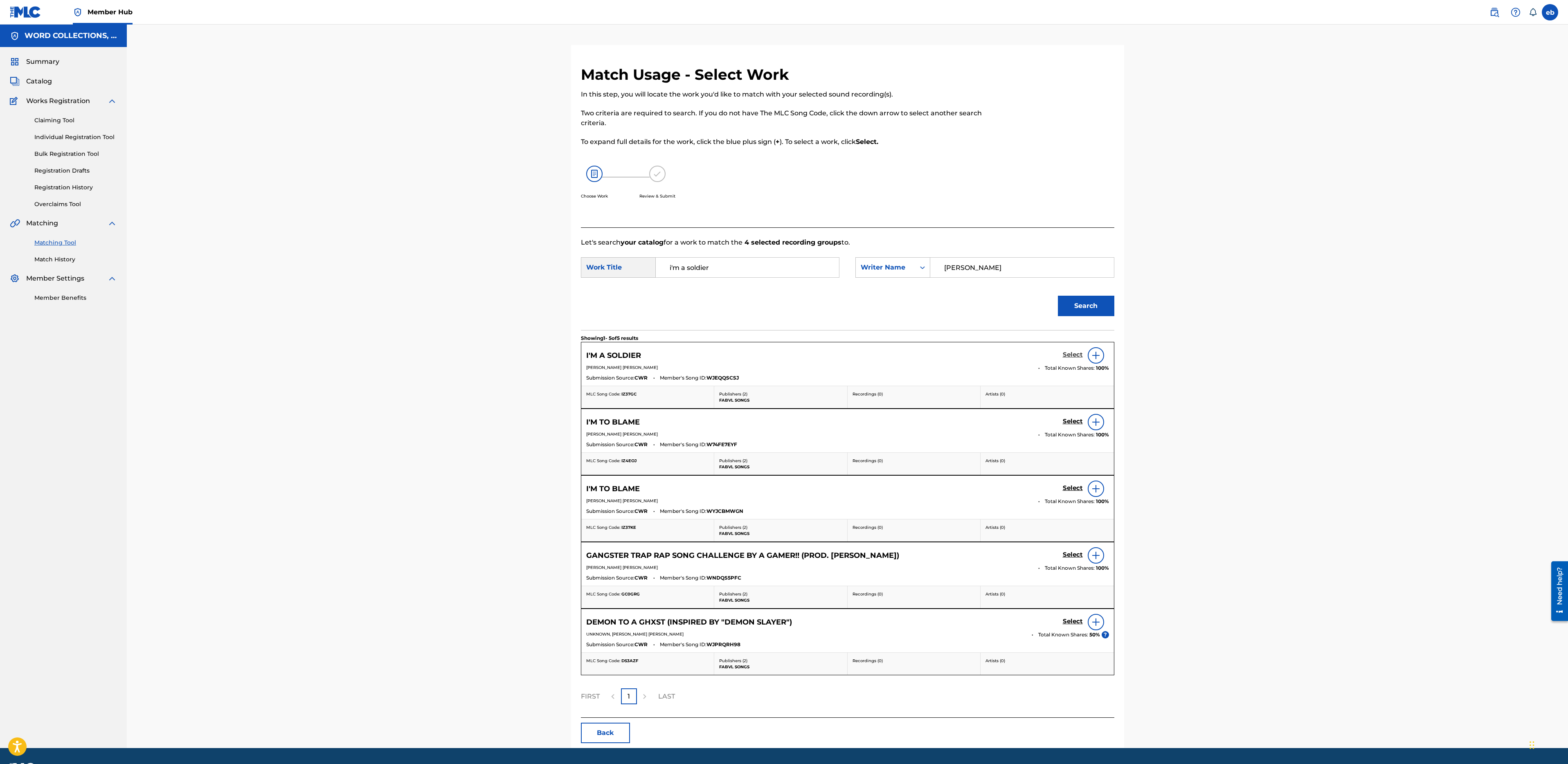
click at [1070, 356] on h5 "Select" at bounding box center [1073, 354] width 20 height 8
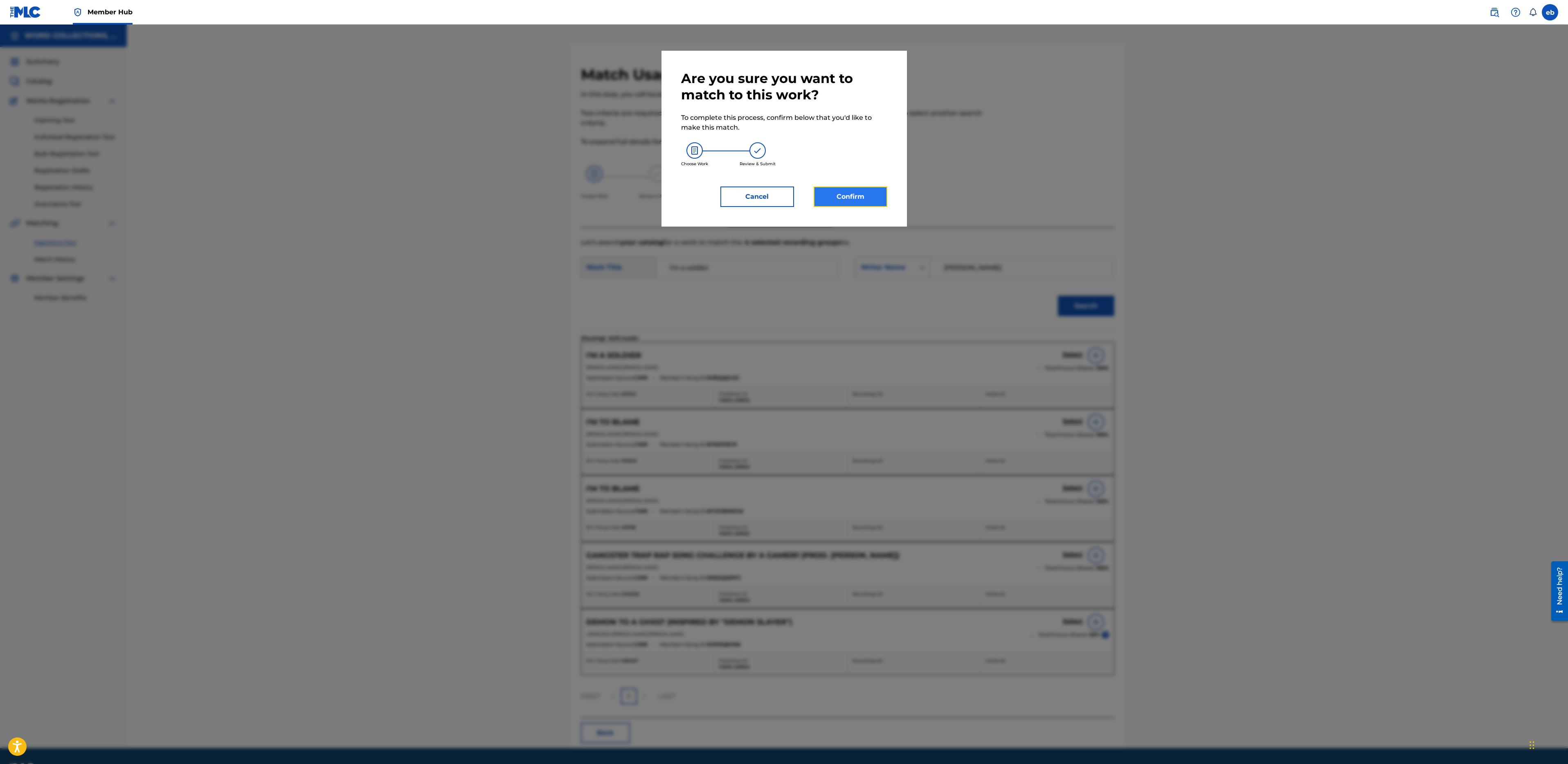
click at [850, 189] on button "Confirm" at bounding box center [850, 197] width 74 height 21
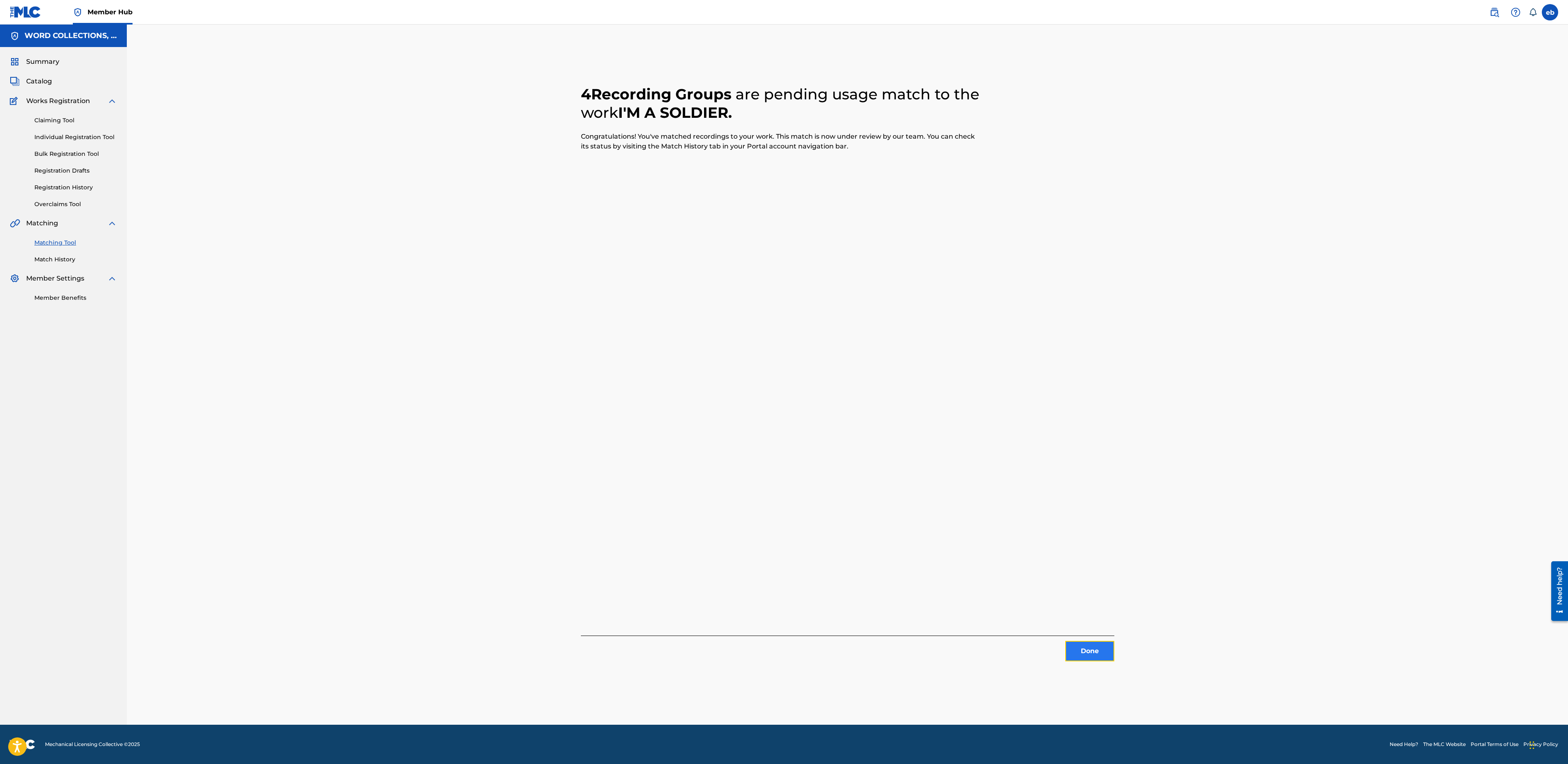
click at [1081, 647] on button "Done" at bounding box center [1090, 651] width 49 height 21
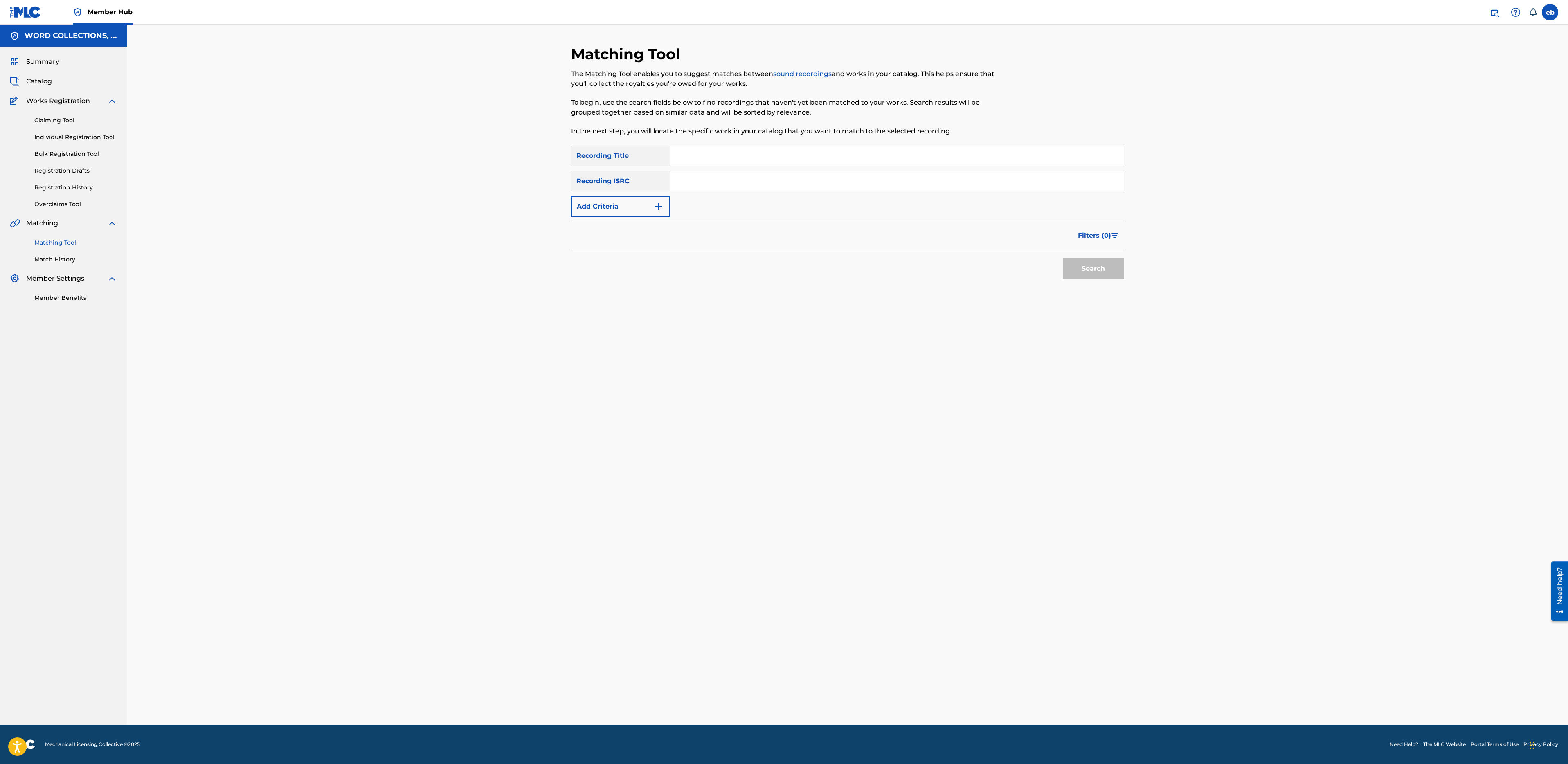
click at [686, 155] on input "Search Form" at bounding box center [897, 155] width 454 height 19
paste input "INVINCIBLE"
type input "INVINCIBLE"
click at [623, 207] on button "Add Criteria" at bounding box center [620, 207] width 99 height 21
click at [613, 200] on div "Writer" at bounding box center [613, 207] width 84 height 15
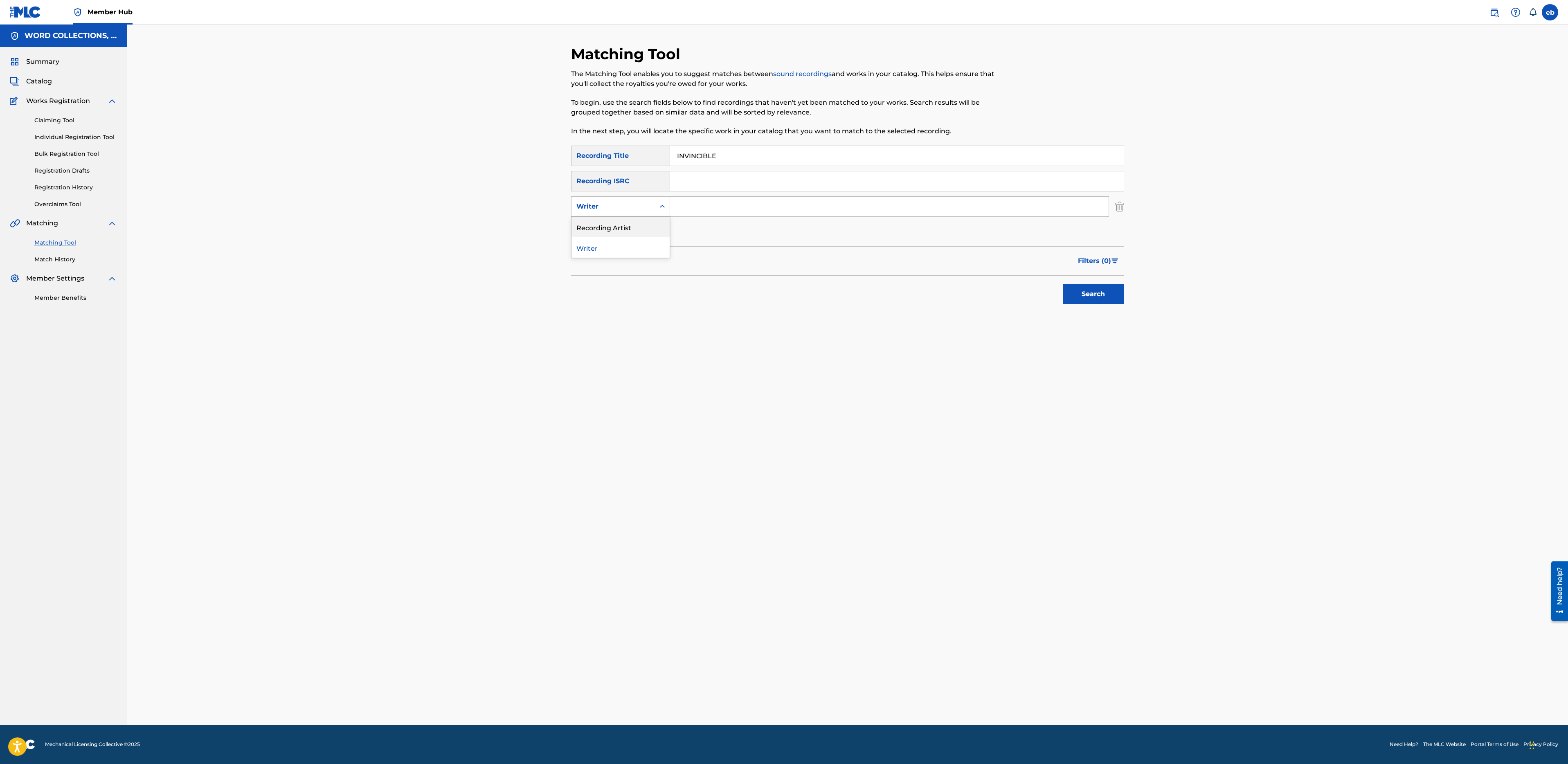
click at [612, 229] on div "Recording Artist" at bounding box center [621, 227] width 98 height 21
click at [681, 207] on input "Search Form" at bounding box center [889, 207] width 439 height 19
click at [1063, 284] on button "Search" at bounding box center [1093, 294] width 62 height 21
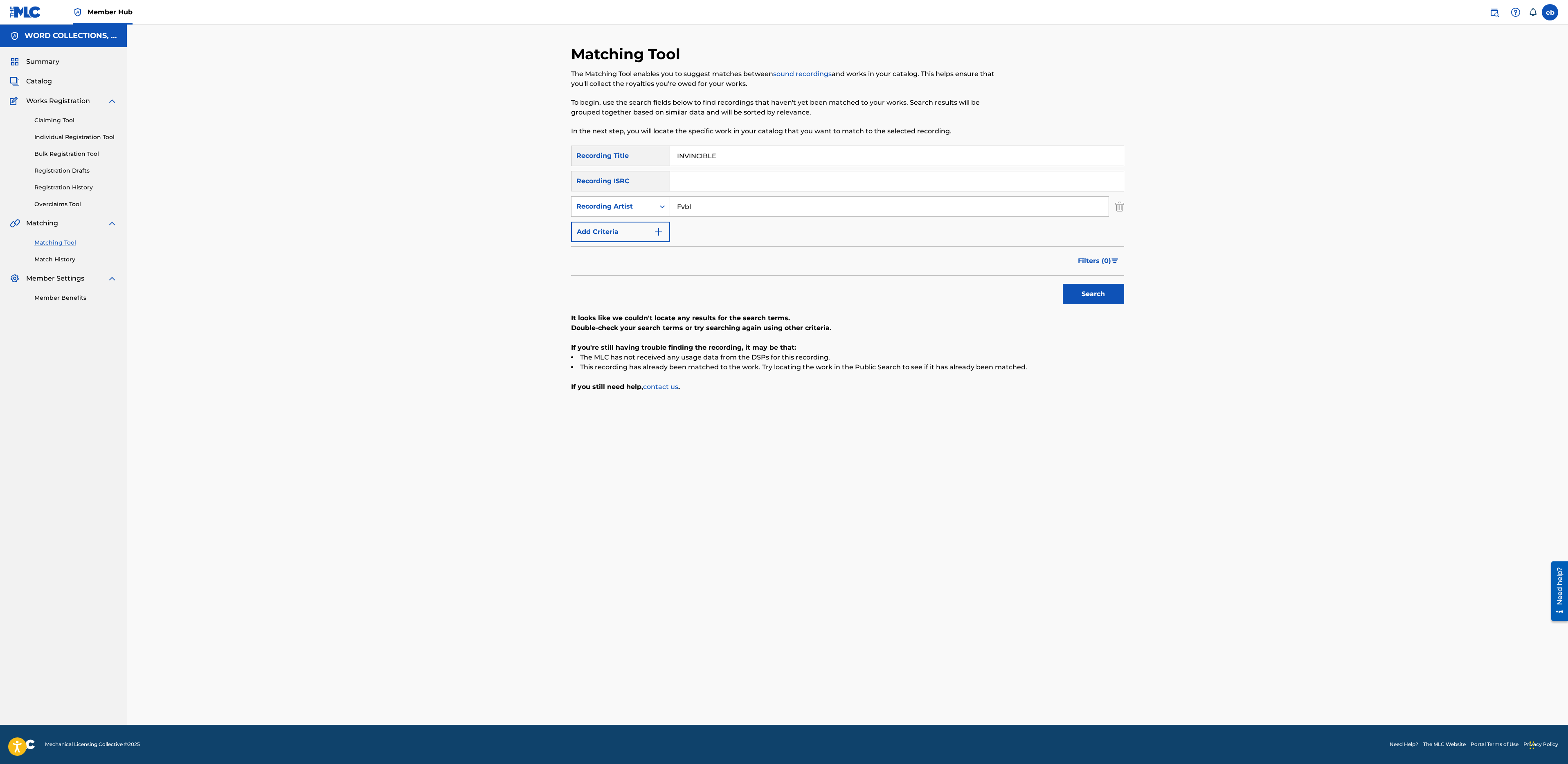
drag, startPoint x: 720, startPoint y: 202, endPoint x: 537, endPoint y: 202, distance: 183.0
click at [537, 202] on div "Matching Tool The Matching Tool enables you to suggest matches between sound re…" at bounding box center [848, 374] width 1442 height 700
type input "FabvL"
click at [1063, 284] on button "Search" at bounding box center [1093, 294] width 62 height 21
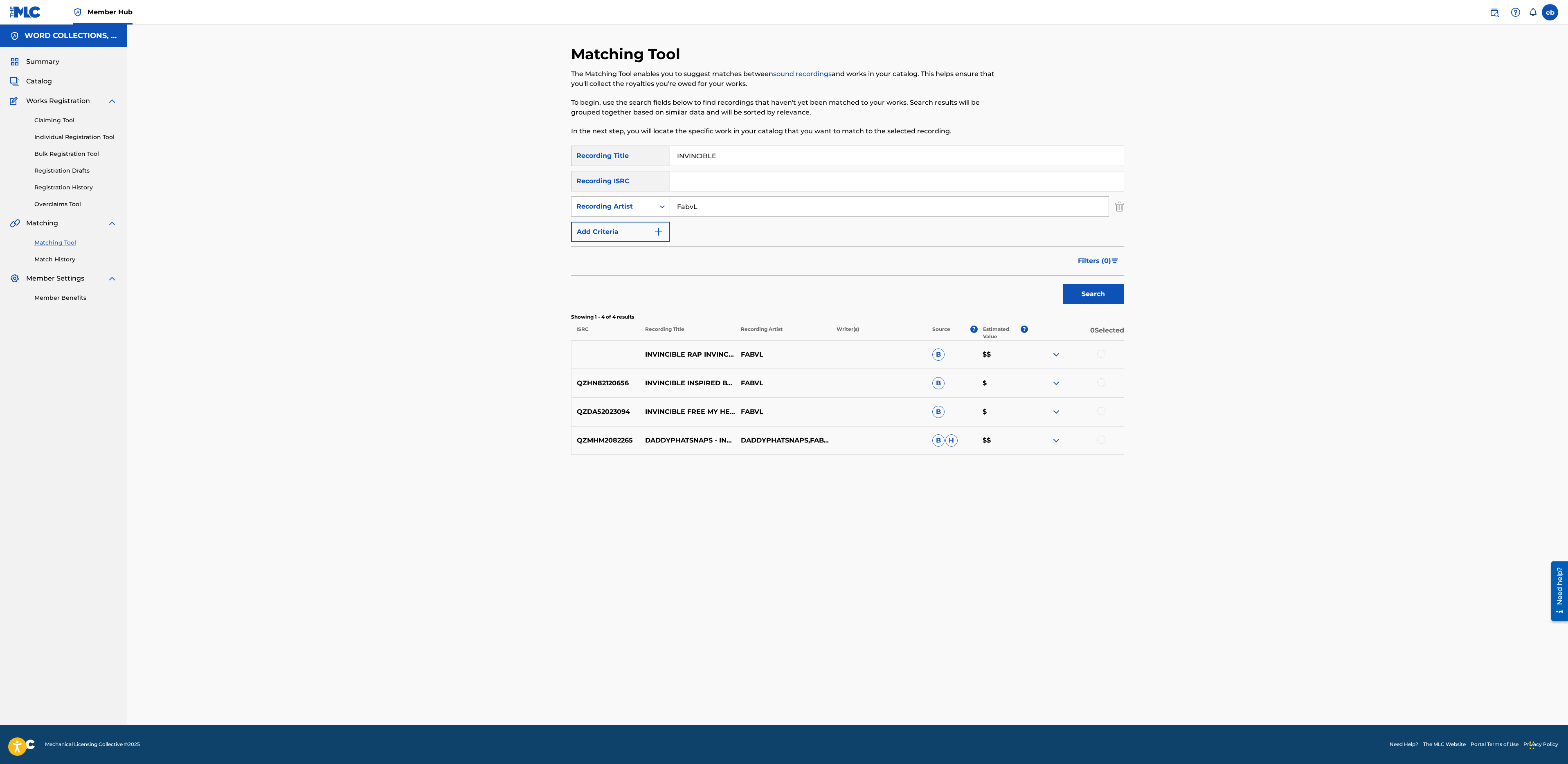
click at [1102, 441] on div at bounding box center [1102, 439] width 8 height 8
click at [1102, 412] on div at bounding box center [1102, 411] width 8 height 8
click at [1101, 383] on div at bounding box center [1102, 383] width 8 height 8
click at [1097, 349] on div "INVINCIBLE RAP INVINCIBLE FABVL INVINCIBLE FABVL B $$" at bounding box center [847, 354] width 553 height 28
click at [1101, 353] on div at bounding box center [1102, 354] width 8 height 8
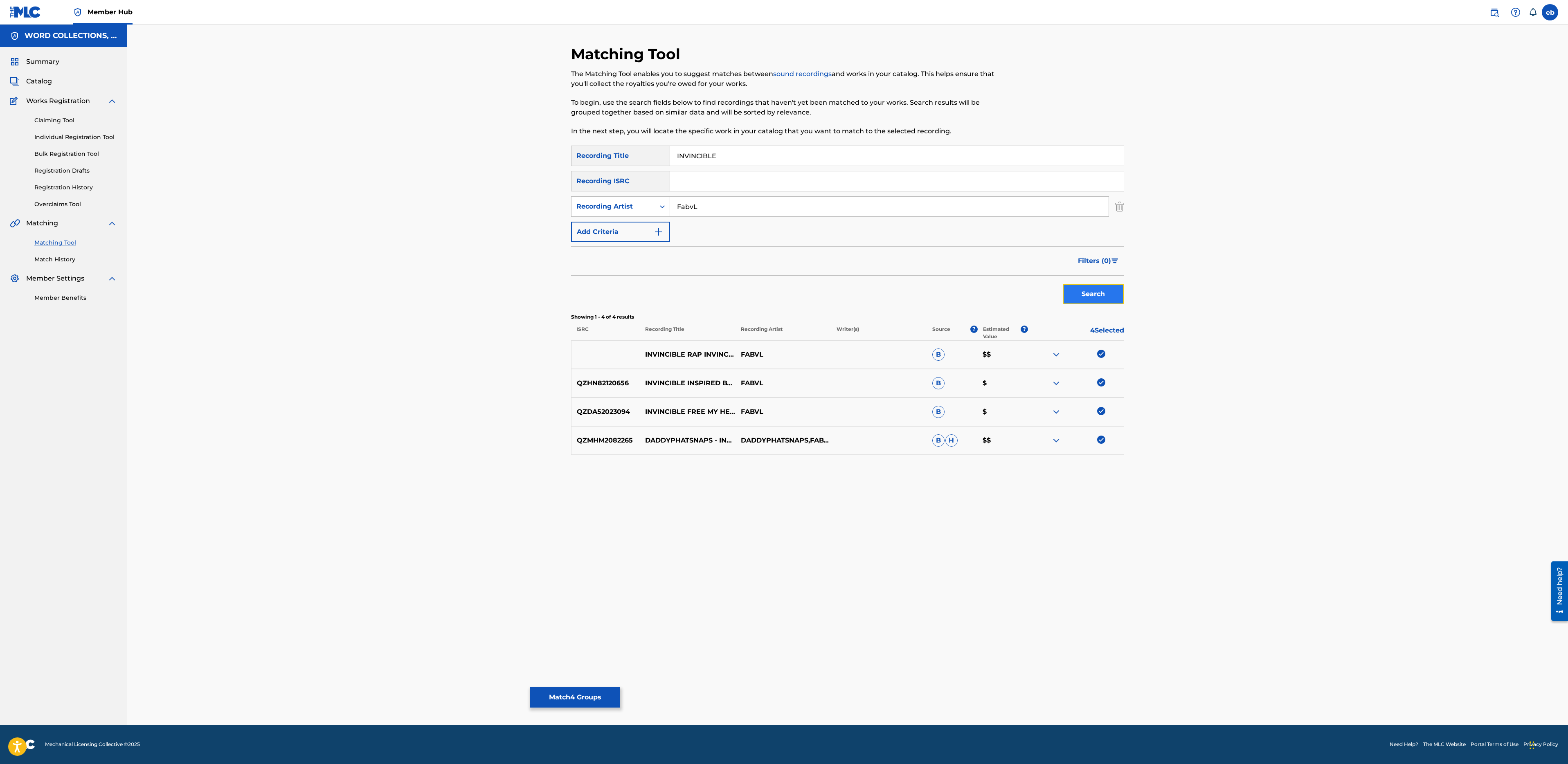
click at [1104, 294] on button "Search" at bounding box center [1093, 294] width 62 height 21
click at [580, 694] on button "Match 4 Groups" at bounding box center [575, 698] width 91 height 21
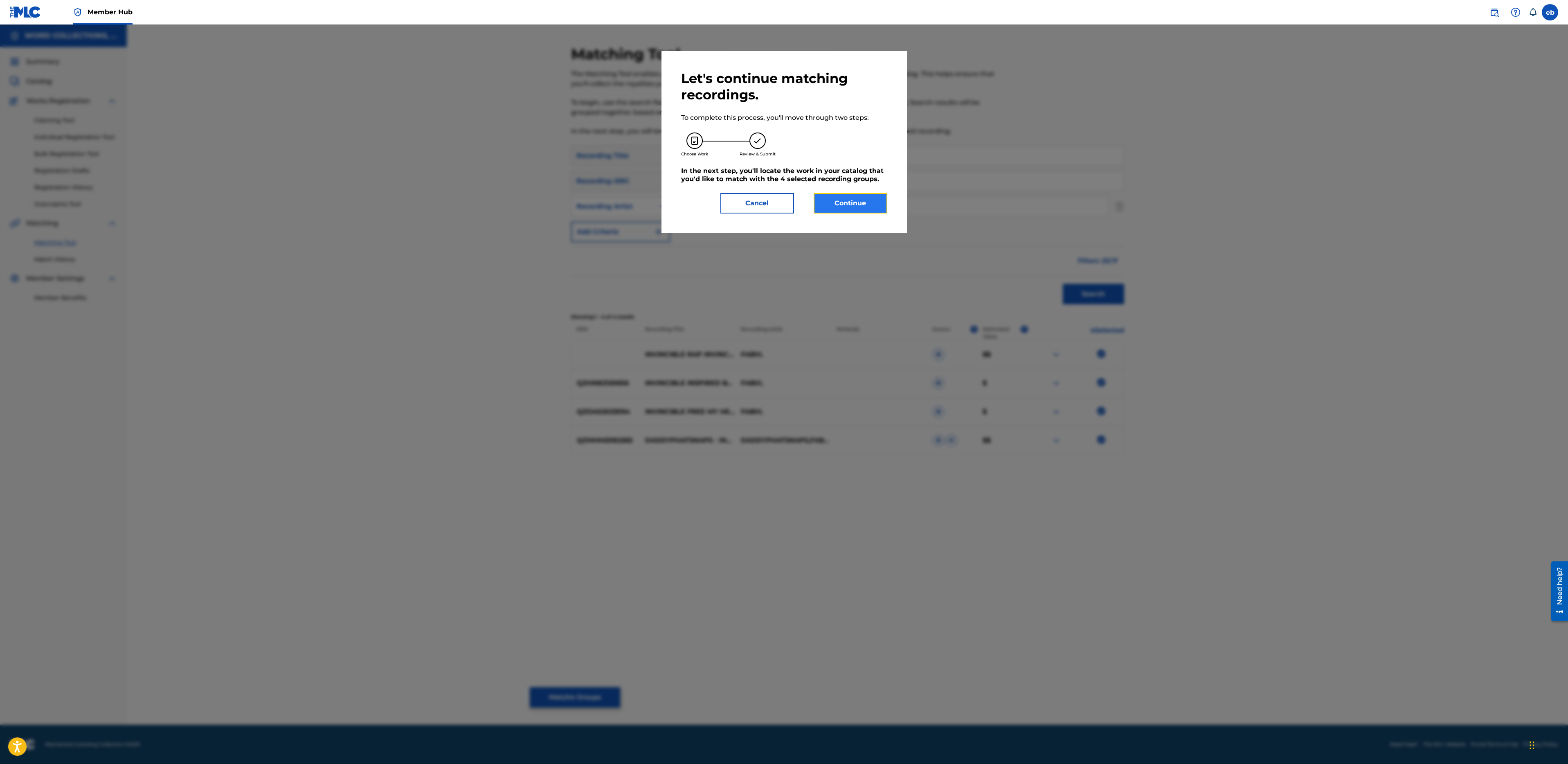
click at [844, 204] on button "Continue" at bounding box center [850, 203] width 74 height 21
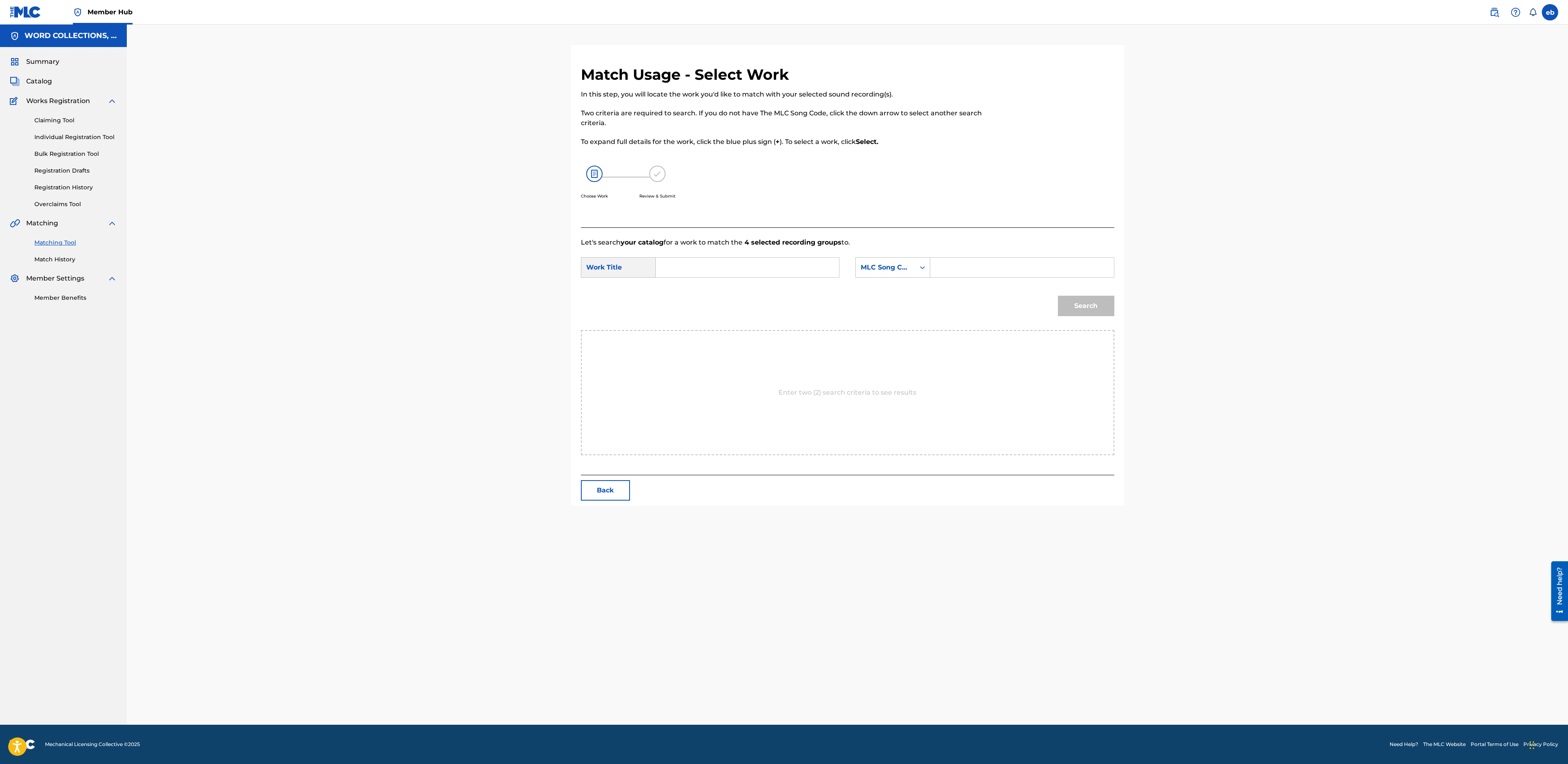
click at [748, 270] on input "Search Form" at bounding box center [747, 267] width 169 height 19
click at [694, 297] on span "(inspired by "invincible")" at bounding box center [701, 296] width 63 height 28
type input "invincible (inspired by "invincible")"
click at [966, 270] on input "Search Form" at bounding box center [1021, 267] width 169 height 19
click at [881, 270] on div "MLC Song Code" at bounding box center [886, 267] width 50 height 10
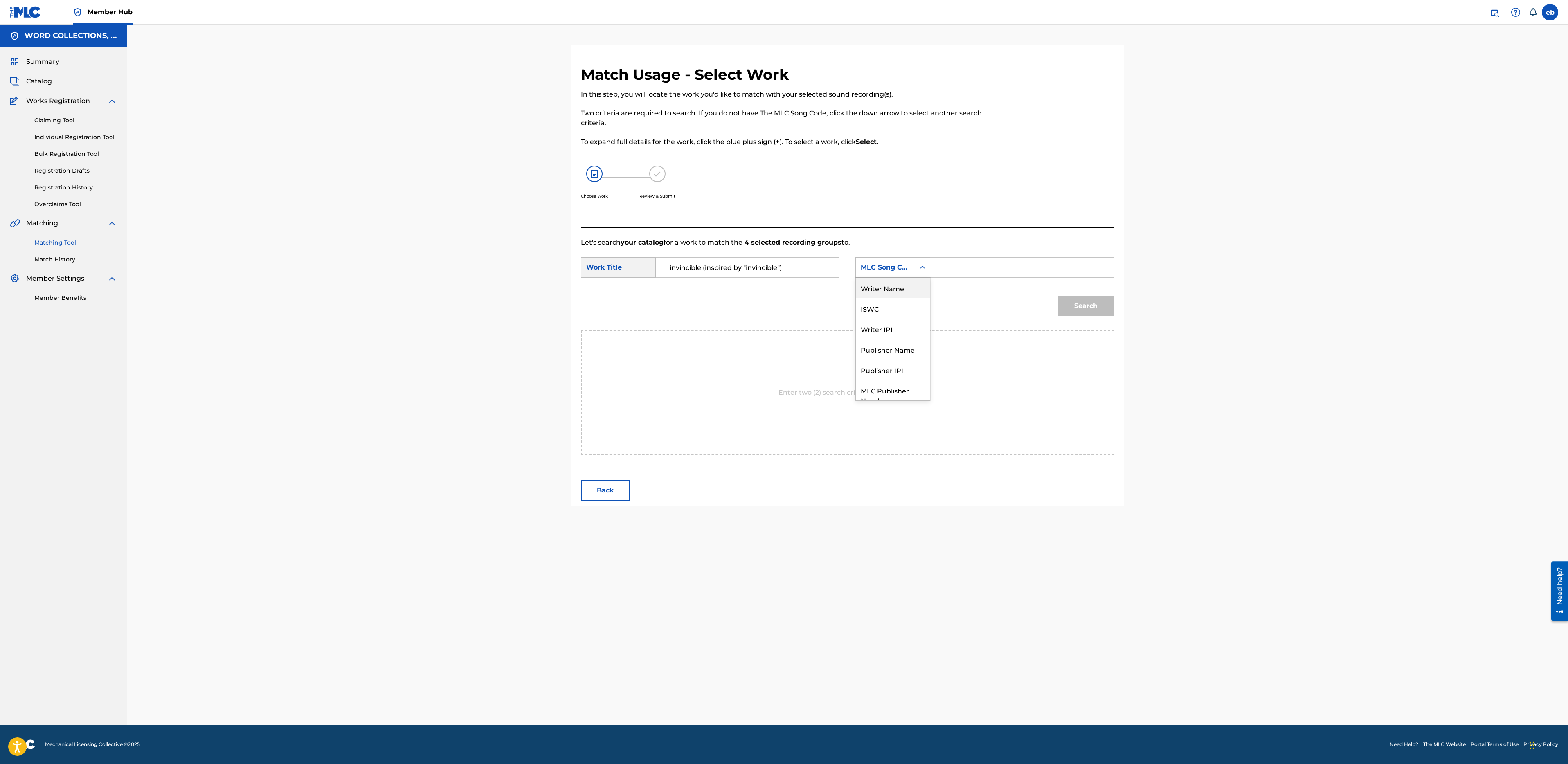
click at [883, 286] on div "Writer Name" at bounding box center [892, 288] width 74 height 21
click at [953, 269] on input "Search Form" at bounding box center [1021, 267] width 169 height 19
type input "c"
type input "campbell"
click at [1058, 296] on button "Search" at bounding box center [1086, 306] width 57 height 21
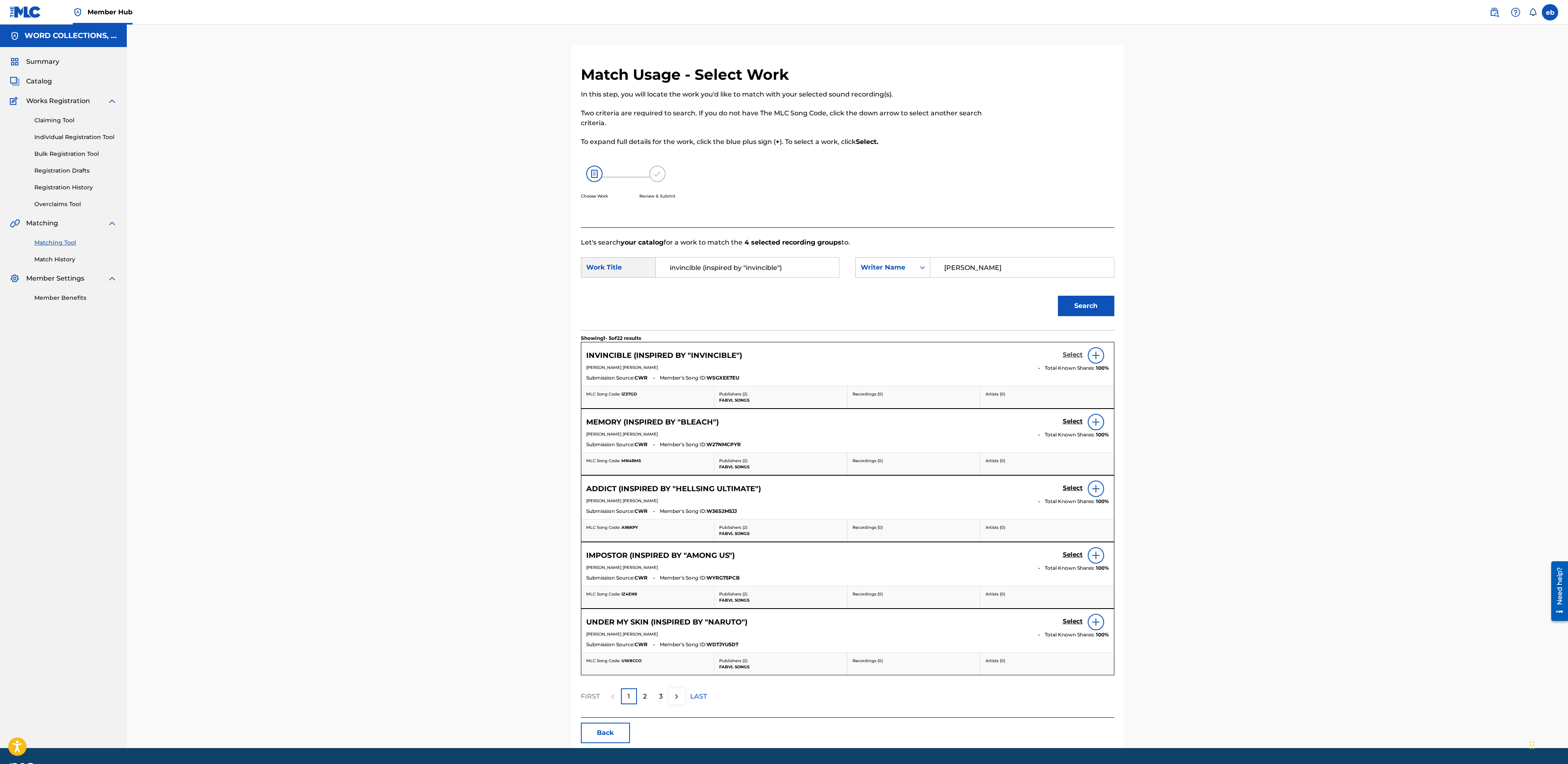
click at [1070, 354] on h5 "Select" at bounding box center [1073, 354] width 20 height 8
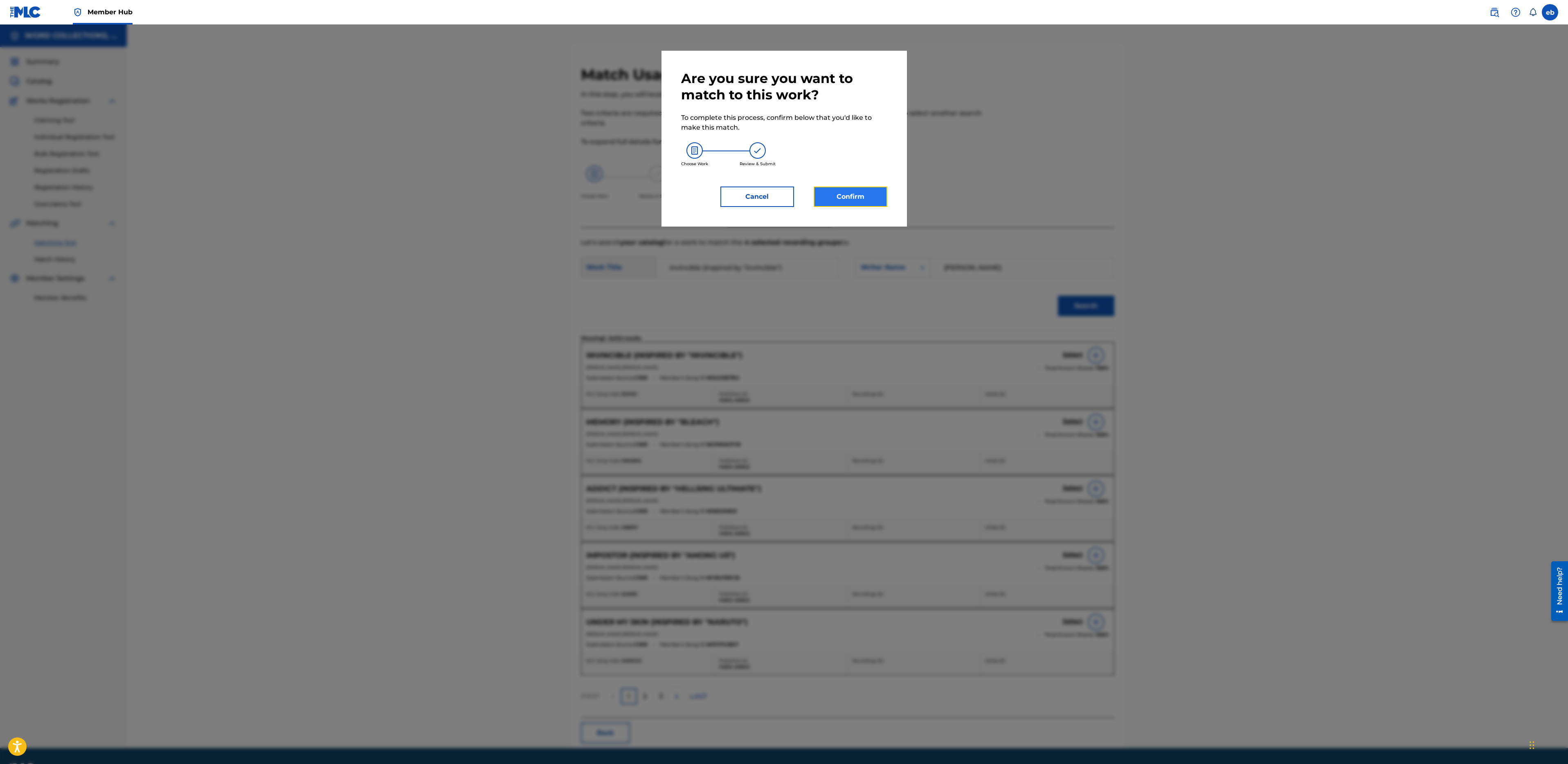
click at [827, 191] on button "Confirm" at bounding box center [850, 197] width 74 height 21
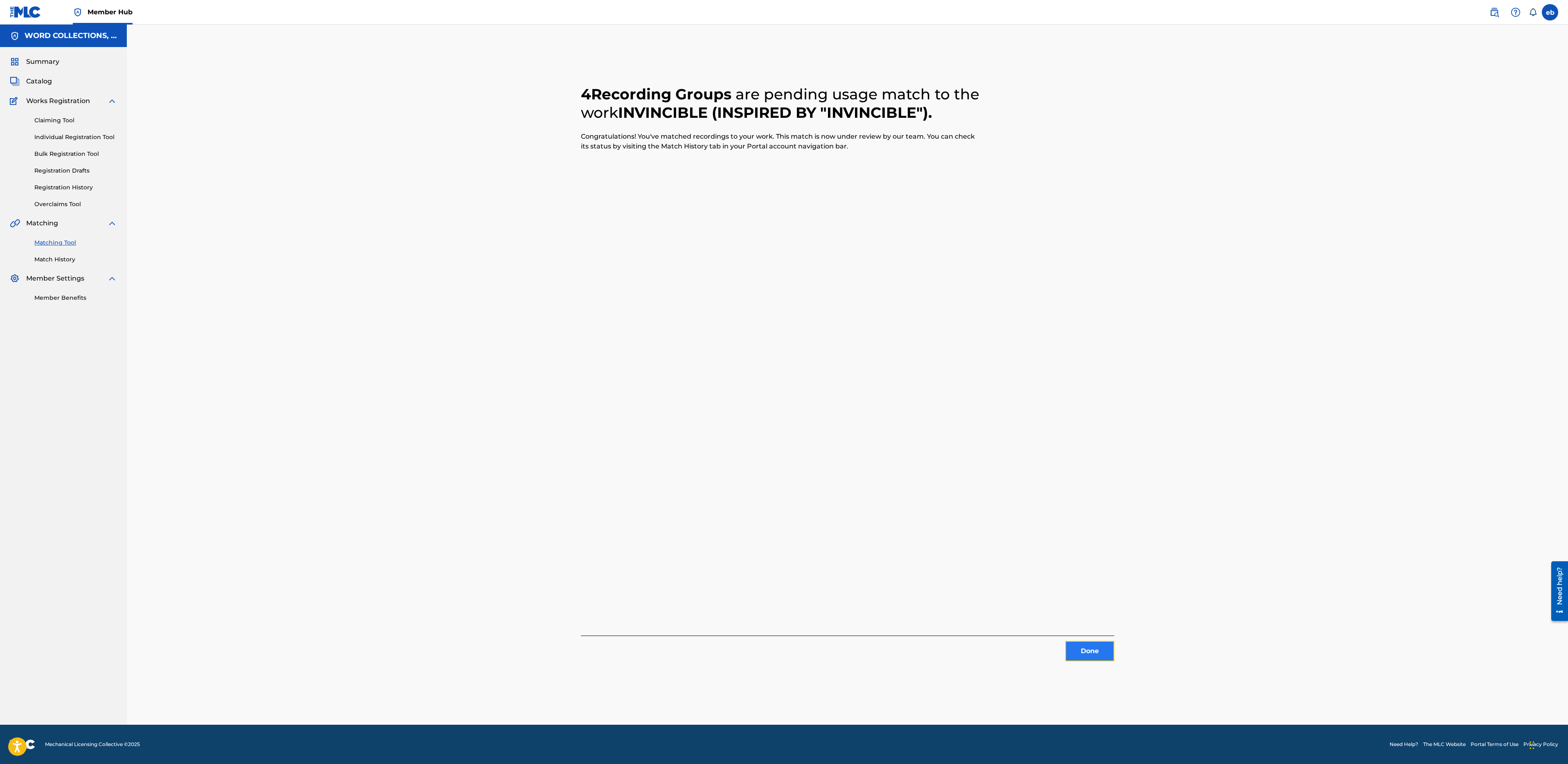
click at [1087, 647] on button "Done" at bounding box center [1090, 651] width 49 height 21
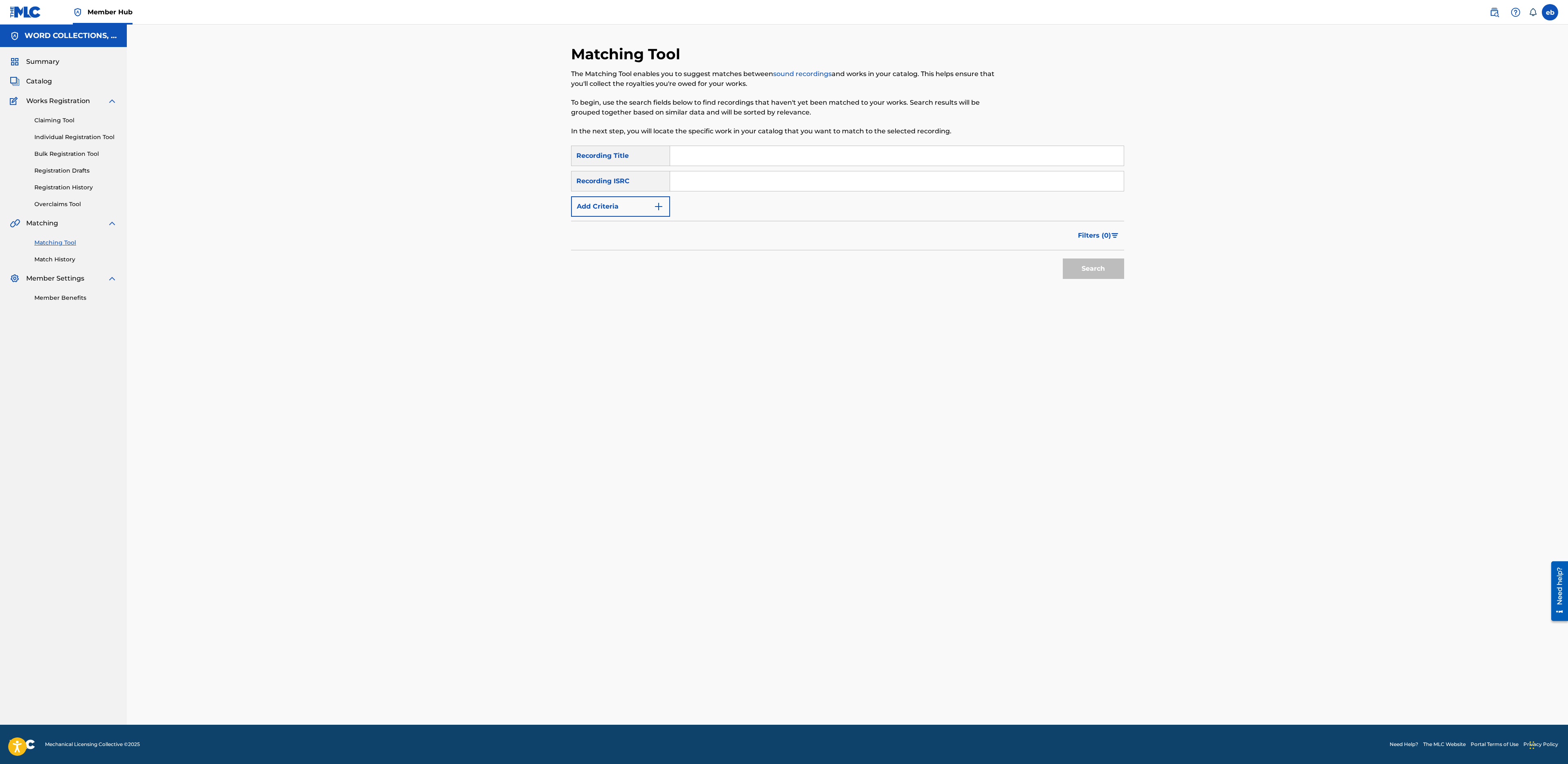
click at [703, 158] on input "Search Form" at bounding box center [897, 155] width 454 height 19
paste input "I'M TO BLAME"
type input "I'M TO BLAME"
click at [634, 203] on button "Add Criteria" at bounding box center [620, 207] width 99 height 21
click at [623, 209] on div "Writer" at bounding box center [613, 207] width 74 height 10
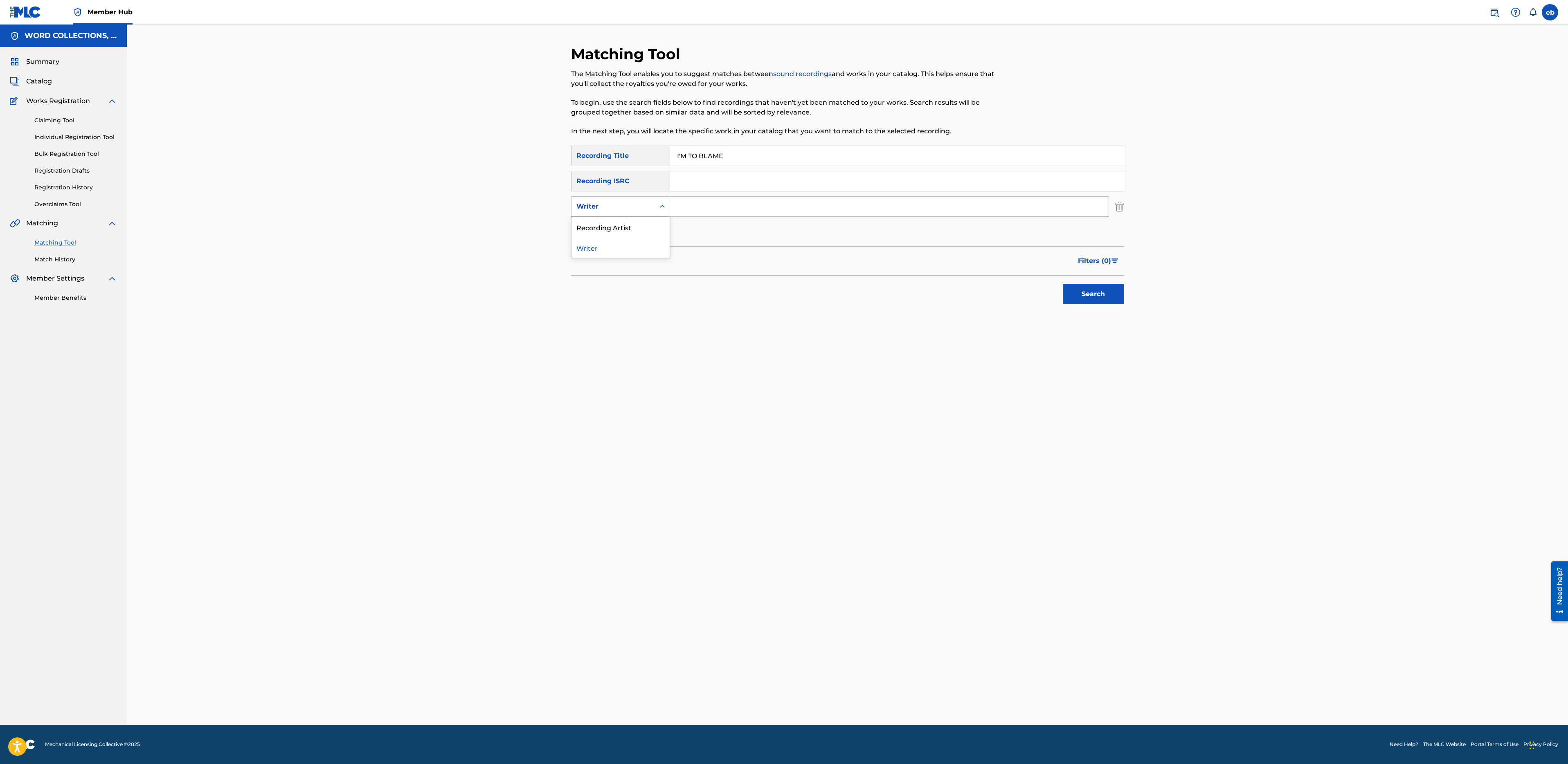
click at [628, 225] on div "Recording Artist" at bounding box center [621, 227] width 98 height 21
click at [721, 205] on input "Search Form" at bounding box center [889, 207] width 439 height 19
click at [1063, 284] on button "Search" at bounding box center [1093, 294] width 62 height 21
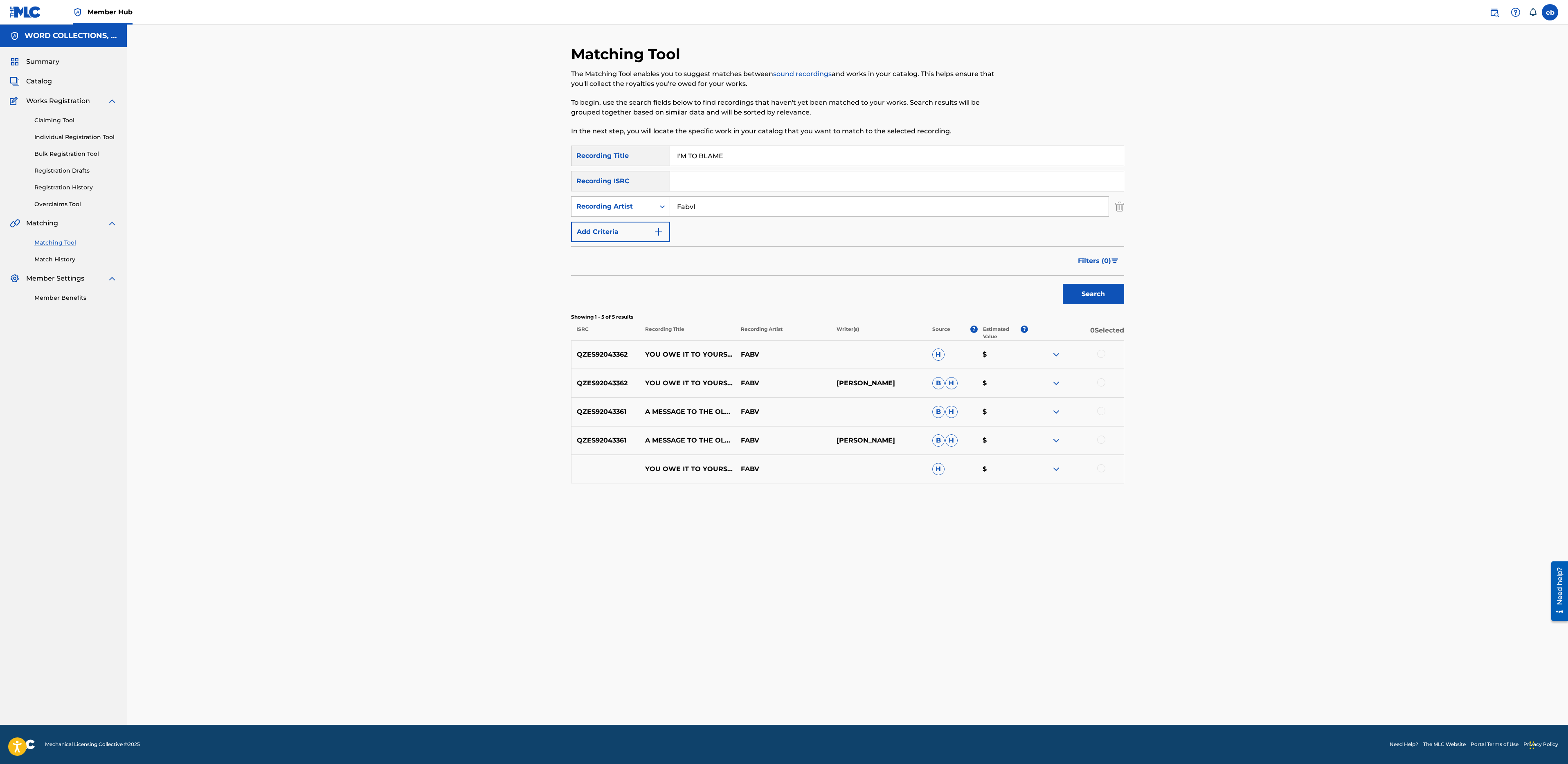
type input "Fabvl"
click at [1063, 284] on button "Search" at bounding box center [1093, 294] width 62 height 21
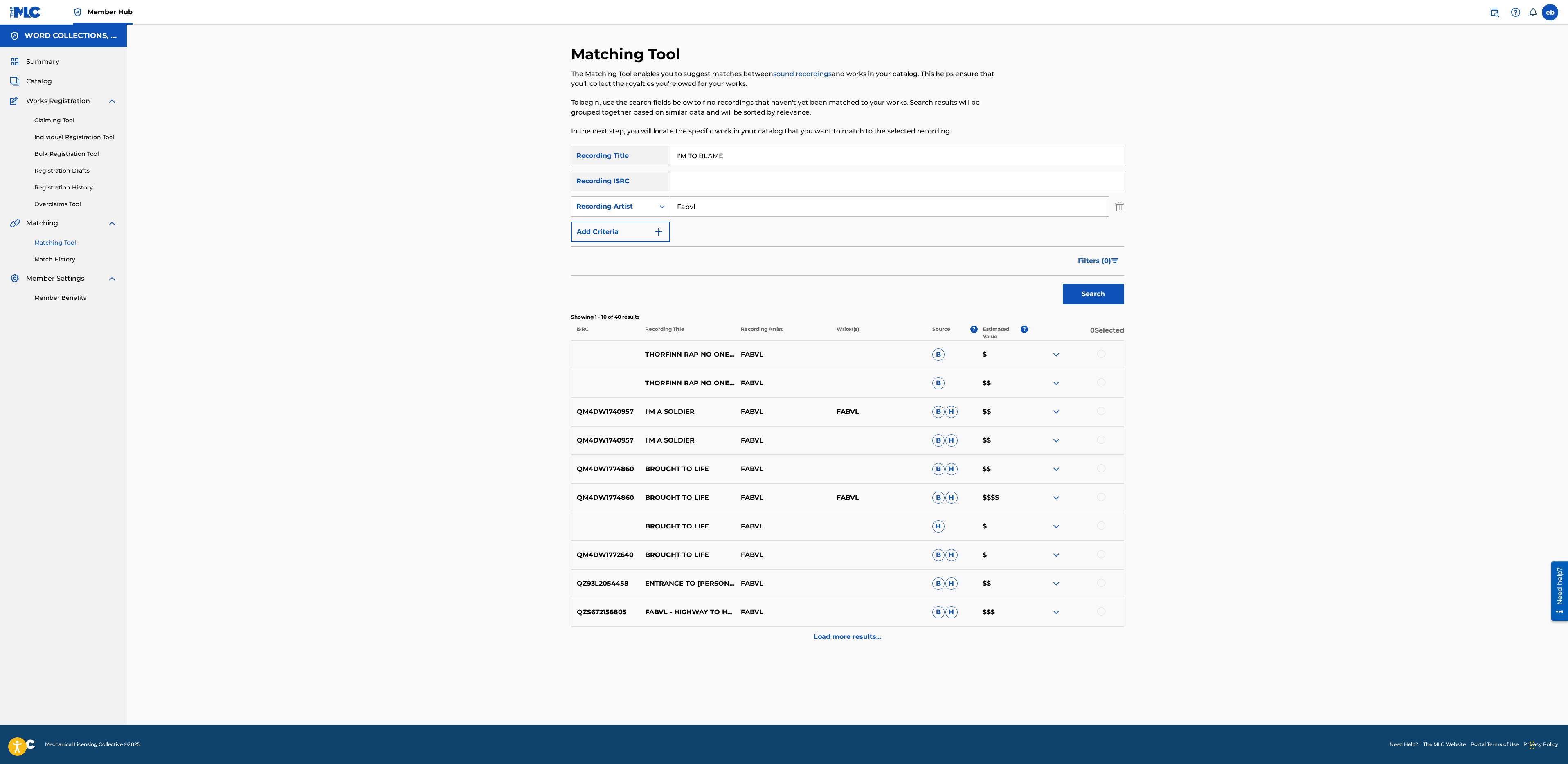
click at [736, 157] on input "I'M TO BLAME" at bounding box center [897, 155] width 454 height 19
paste input "NSTINCT VS VALOR"
click at [1063, 284] on button "Search" at bounding box center [1093, 294] width 62 height 21
click at [773, 153] on input "INSTINCT VS VALOR" at bounding box center [897, 155] width 454 height 19
paste input "MPOST"
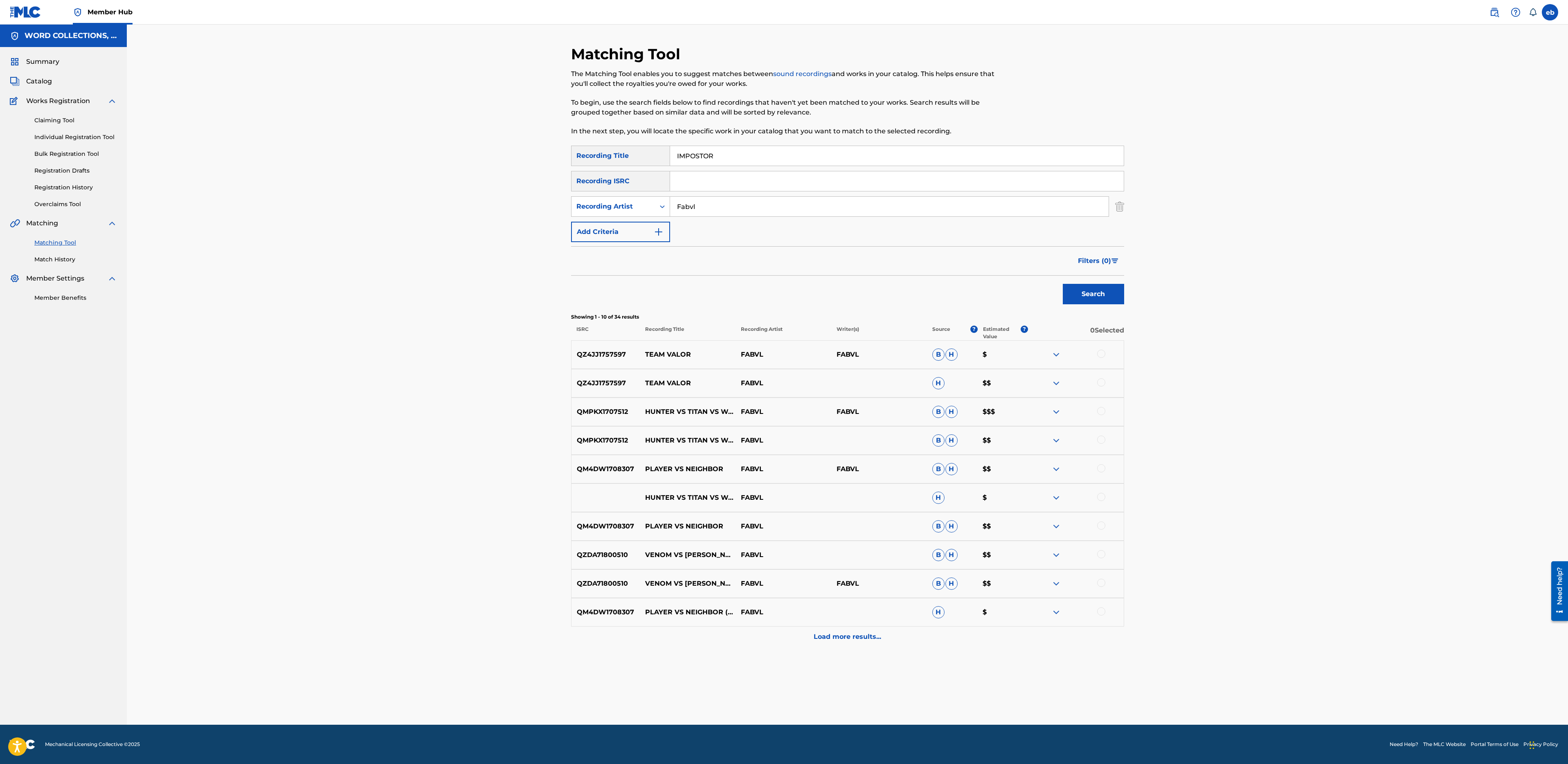
click at [1063, 284] on button "Search" at bounding box center [1093, 294] width 62 height 21
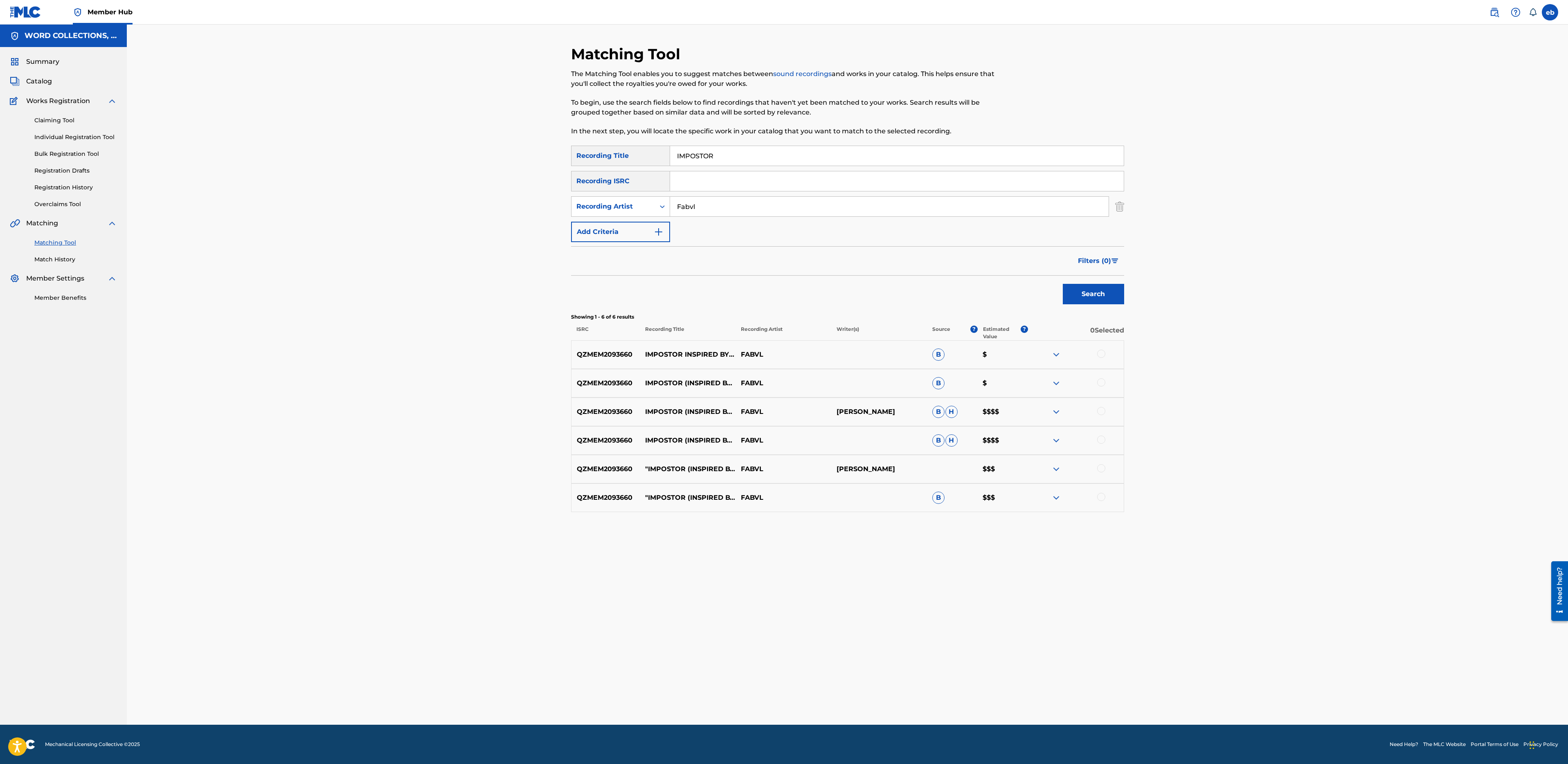
click at [1104, 351] on div at bounding box center [1102, 354] width 8 height 8
click at [1104, 383] on div at bounding box center [1102, 383] width 8 height 8
click at [1105, 410] on div at bounding box center [1102, 411] width 8 height 8
click at [1102, 434] on div "QZMEM2093660 IMPOSTOR (INSPIRED BY "AMONG US") FABVL B H $$$$" at bounding box center [847, 440] width 553 height 28
click at [1102, 441] on div at bounding box center [1102, 439] width 8 height 8
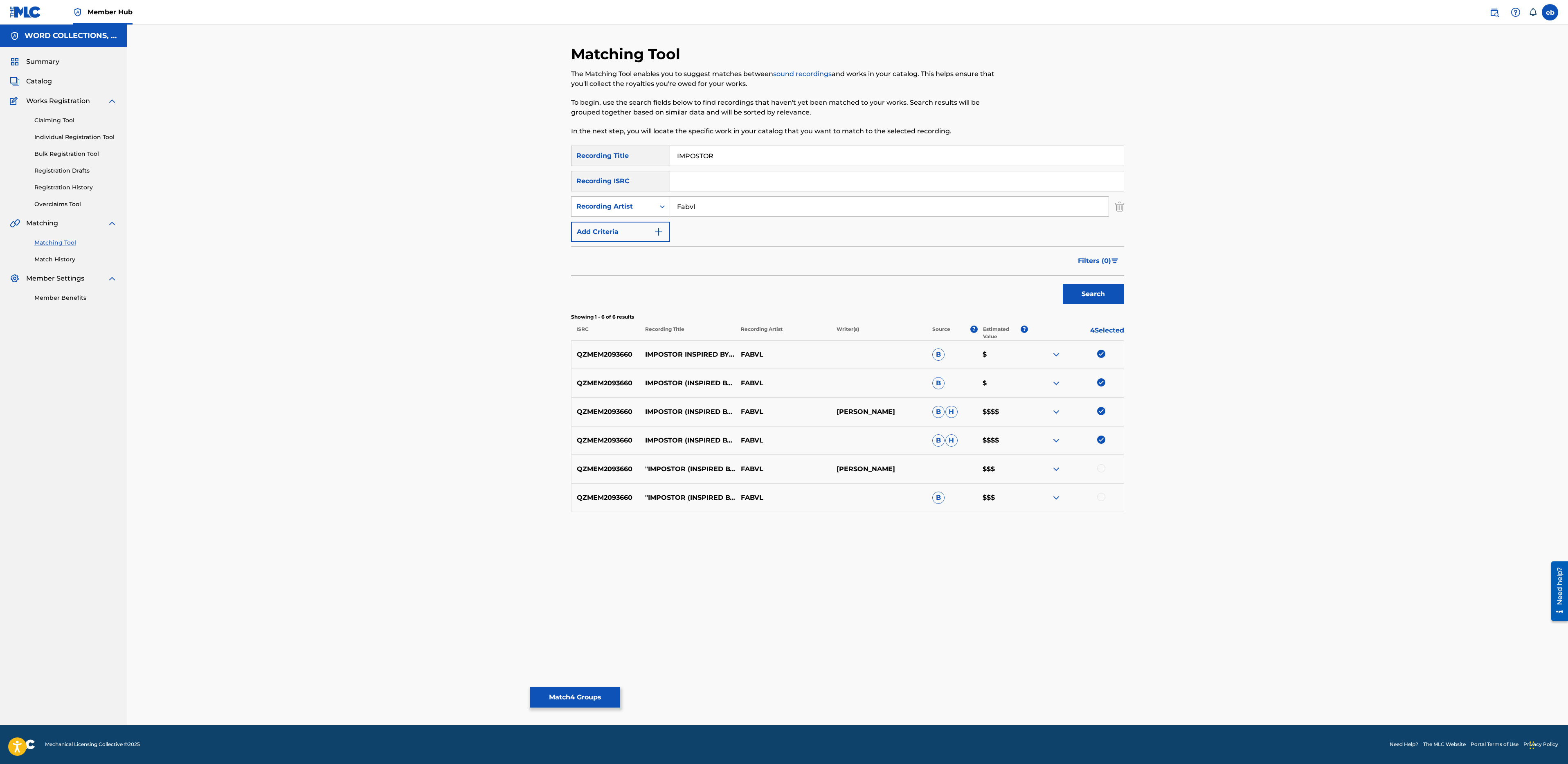
click at [1105, 474] on div at bounding box center [1076, 469] width 96 height 10
click at [1102, 470] on div at bounding box center [1102, 468] width 8 height 8
click at [1102, 495] on div at bounding box center [1102, 497] width 8 height 8
click at [768, 150] on input "IMPOSTOR" at bounding box center [897, 155] width 454 height 19
paste input "(INSPIRED BY "AMONG US")"
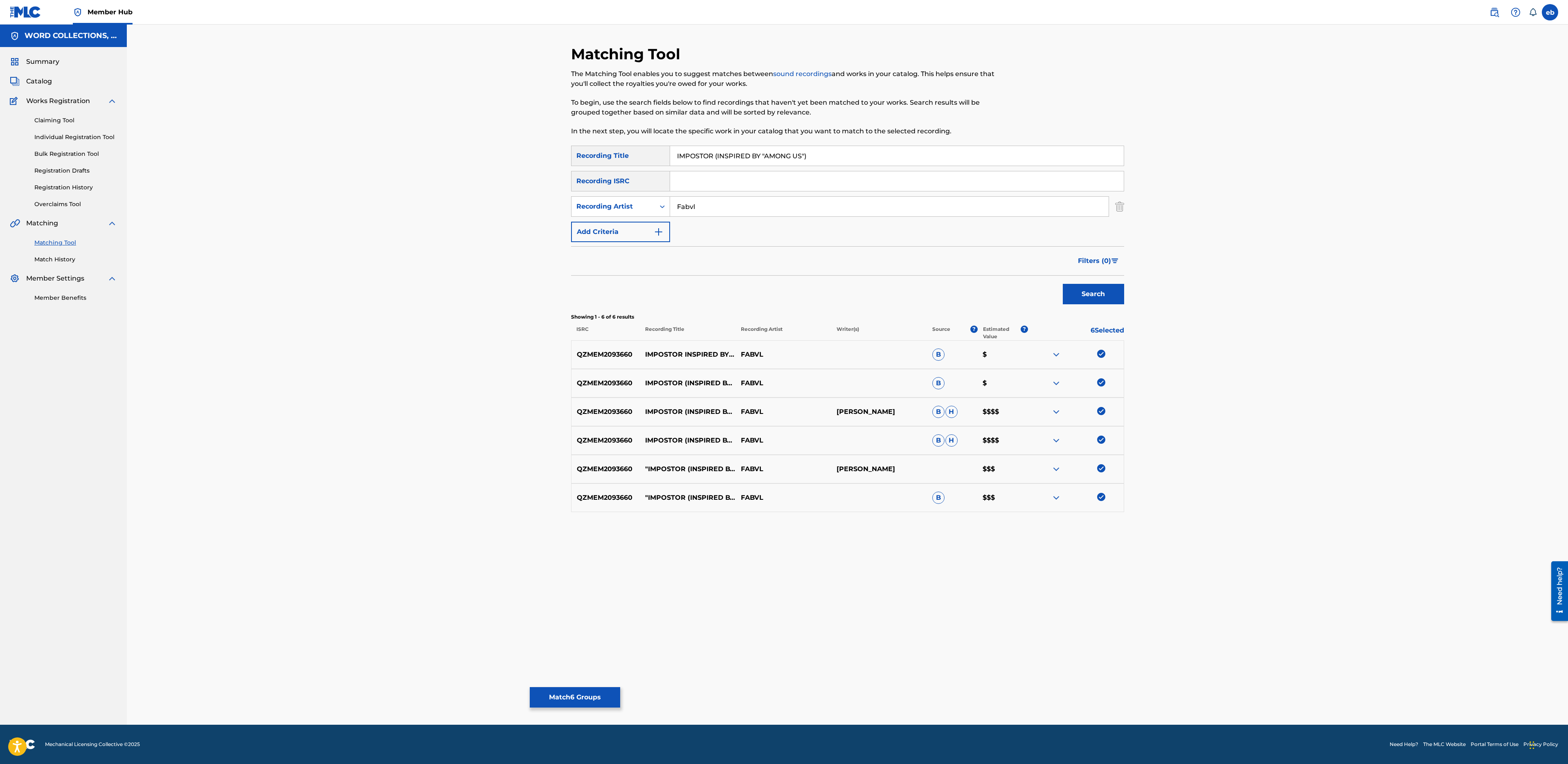
type input "IMPOSTOR (INSPIRED BY "AMONG US")"
click at [1063, 284] on button "Search" at bounding box center [1093, 294] width 62 height 21
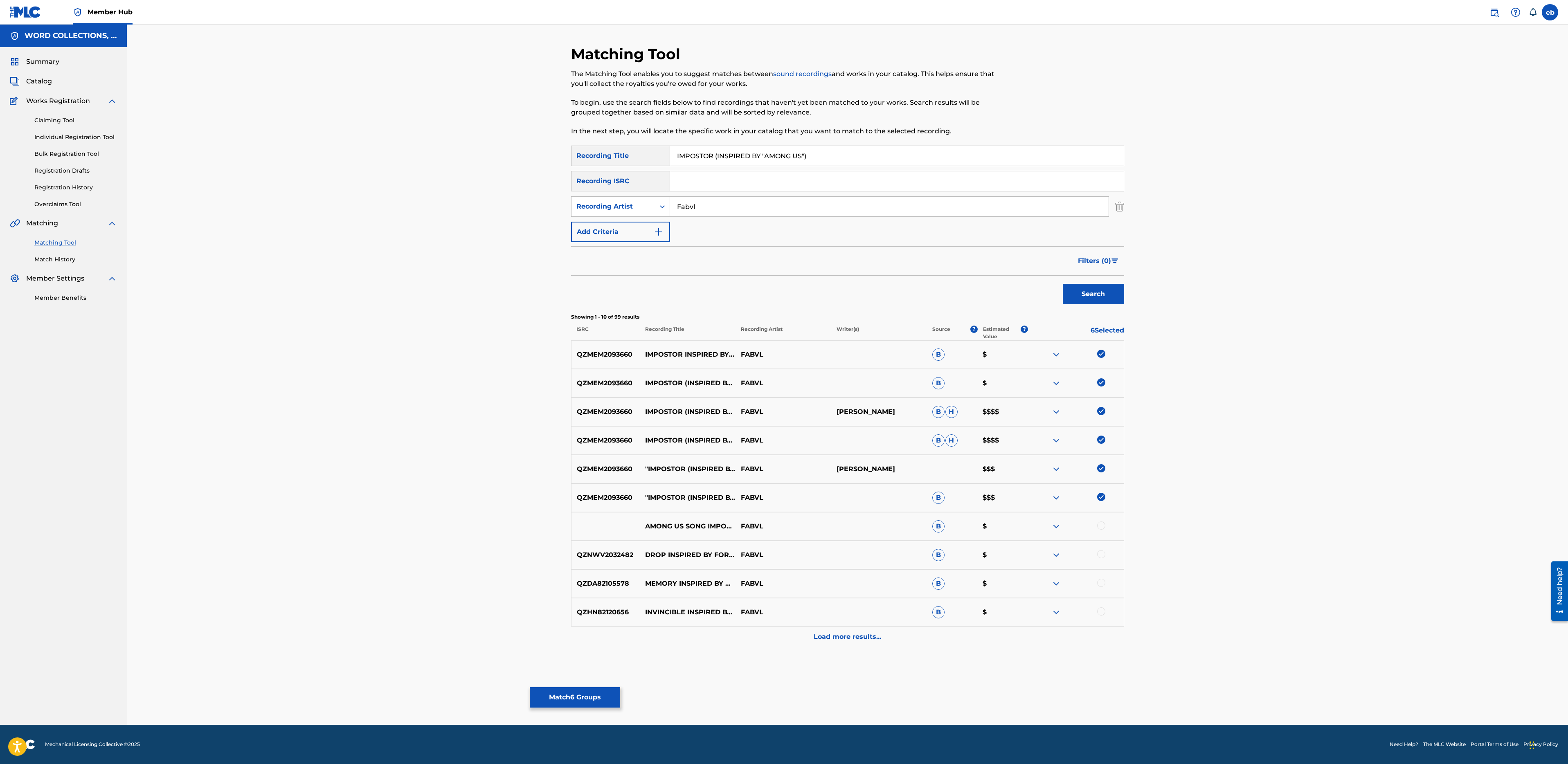
click at [1099, 524] on div at bounding box center [1102, 526] width 8 height 8
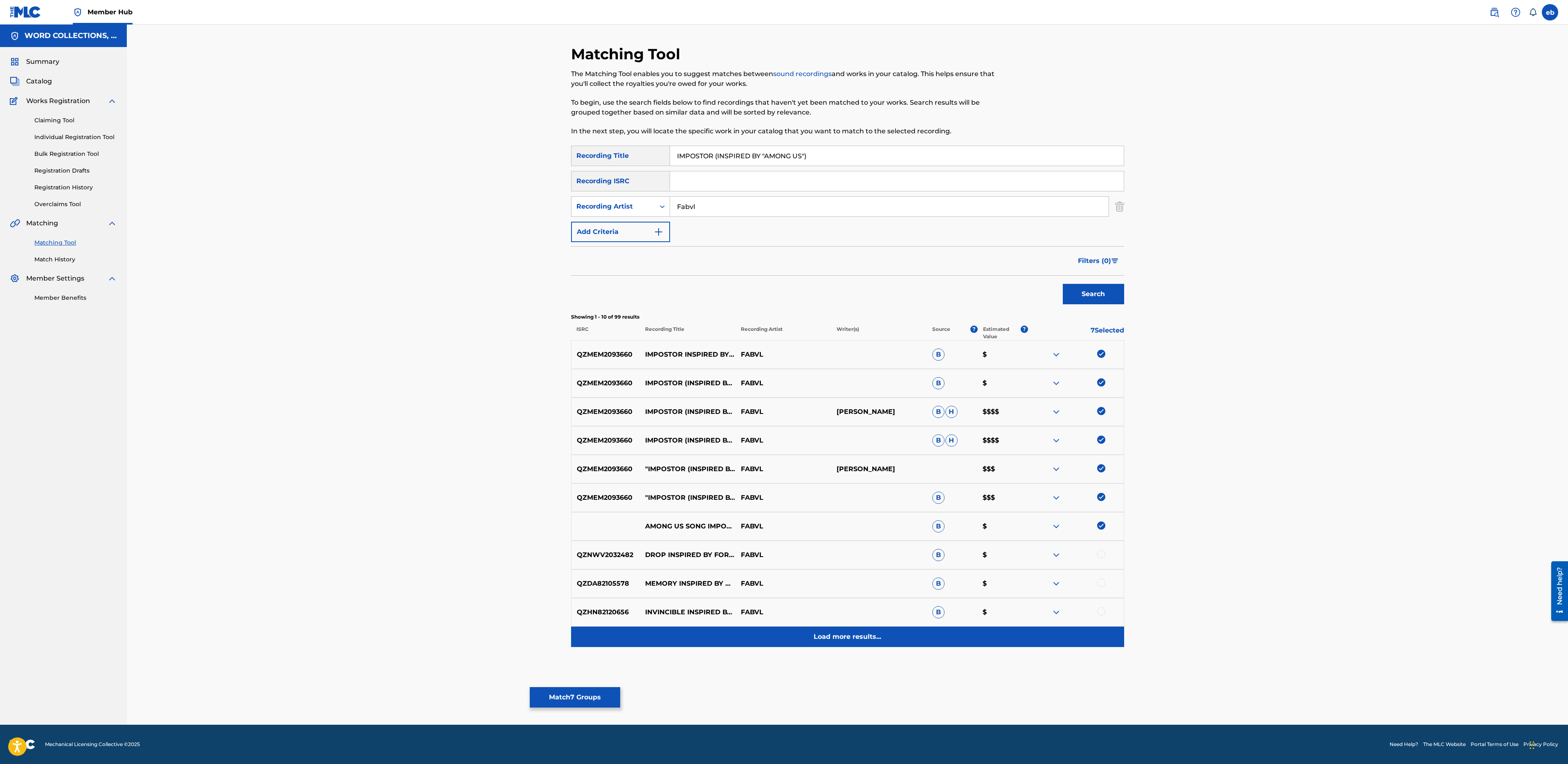
click at [847, 630] on div "Load more results..." at bounding box center [847, 637] width 553 height 21
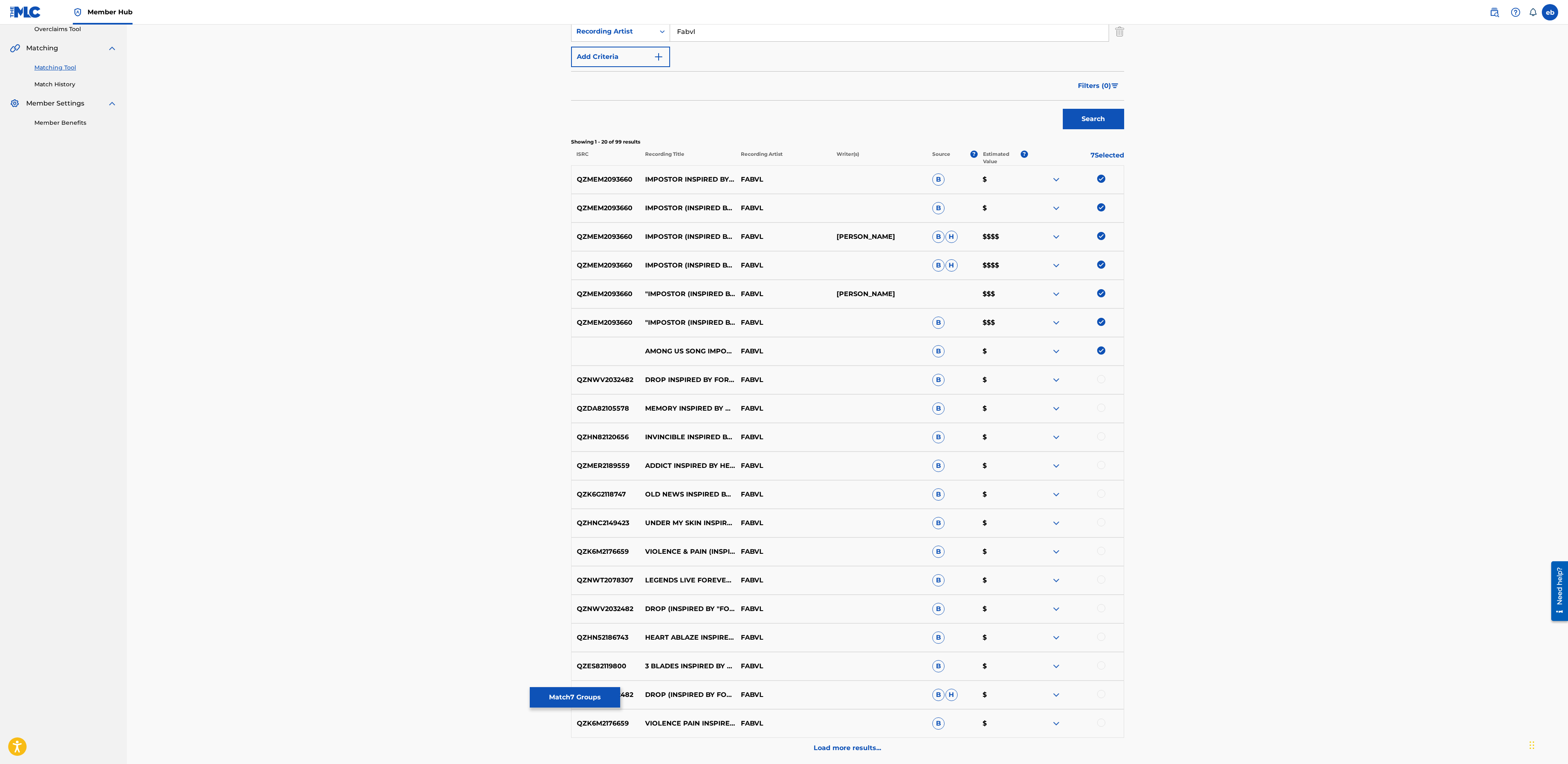
scroll to position [249, 0]
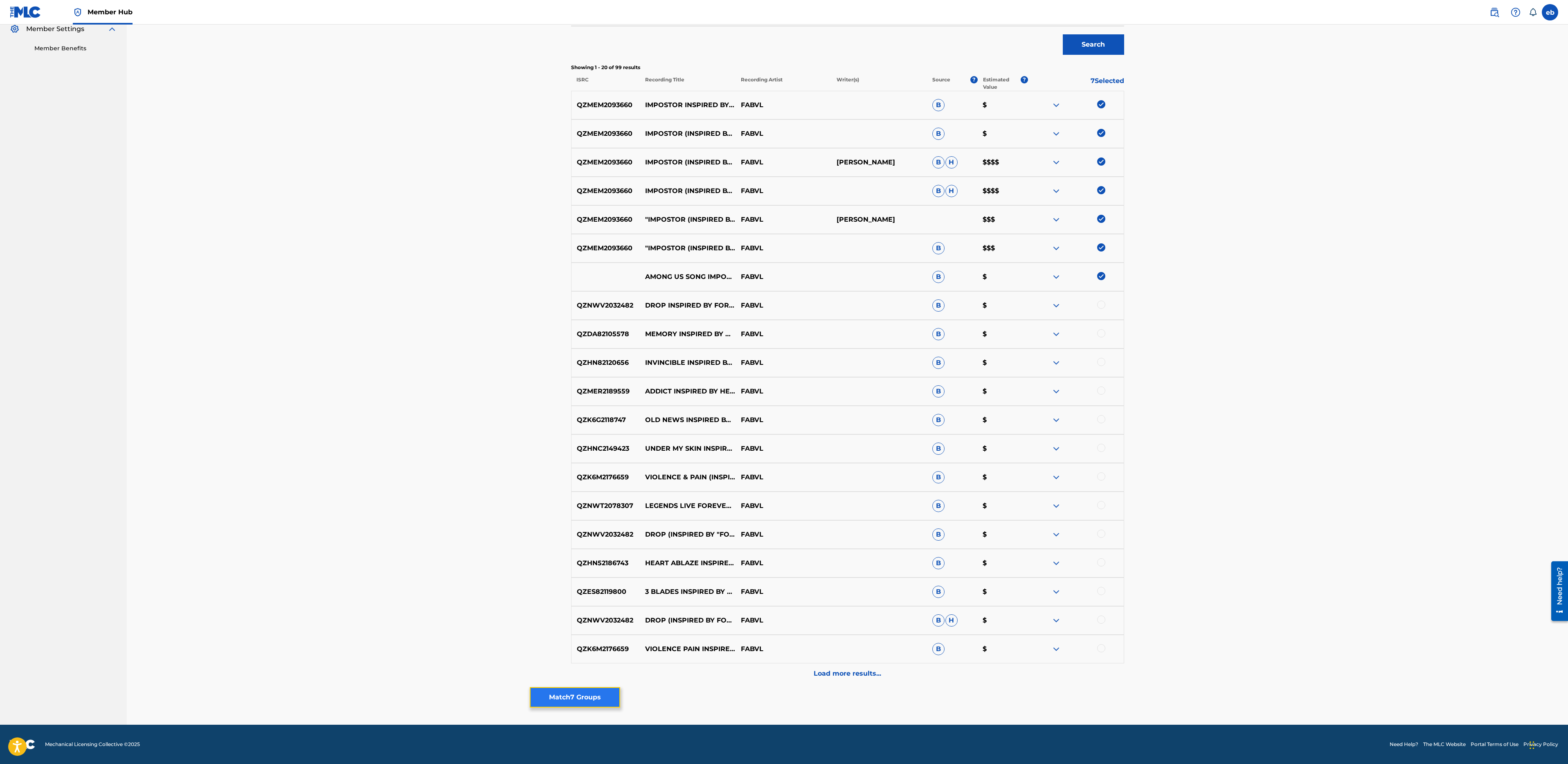
click at [585, 700] on button "Match 7 Groups" at bounding box center [575, 698] width 91 height 21
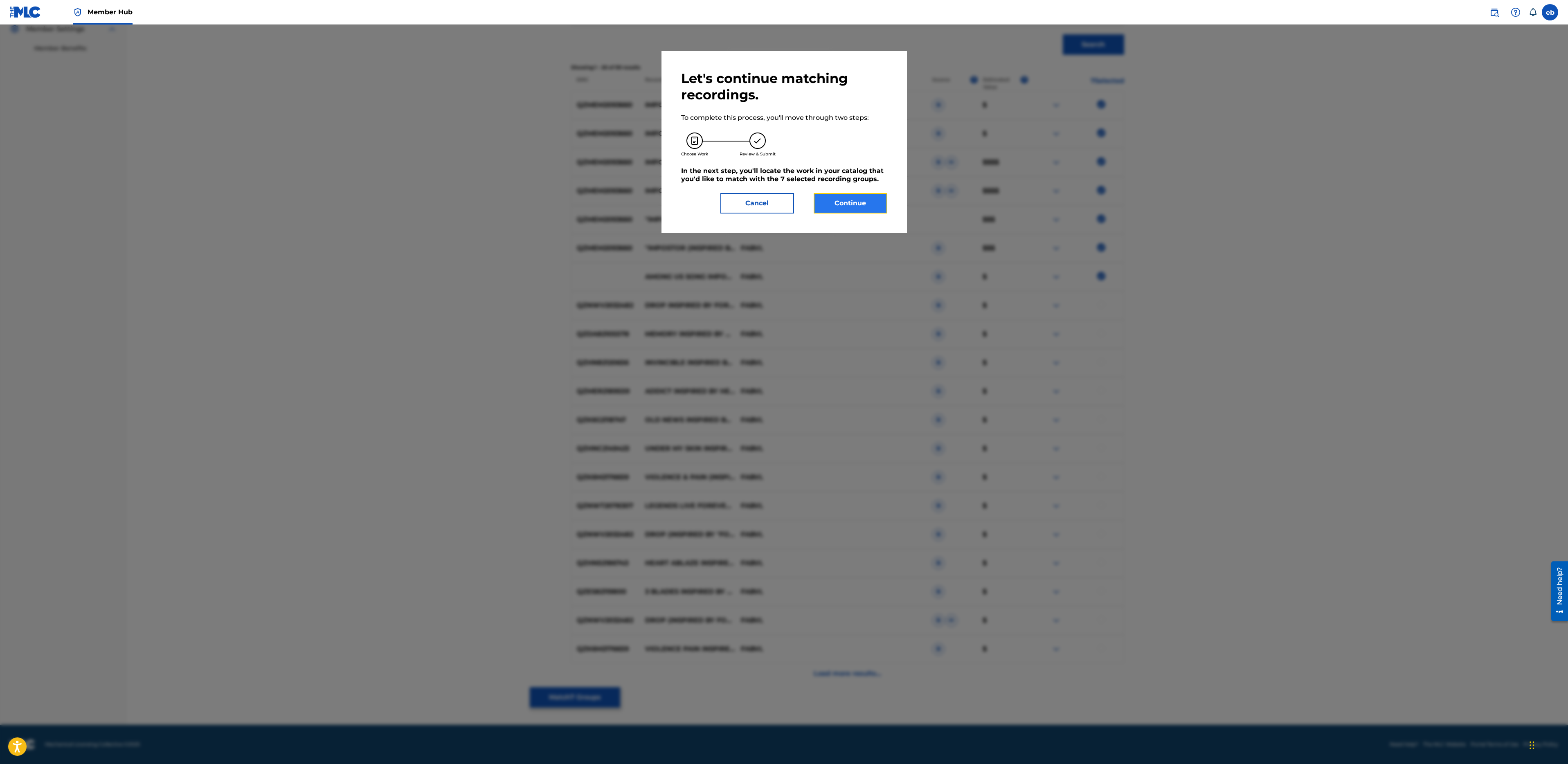
click at [854, 205] on button "Continue" at bounding box center [850, 203] width 74 height 21
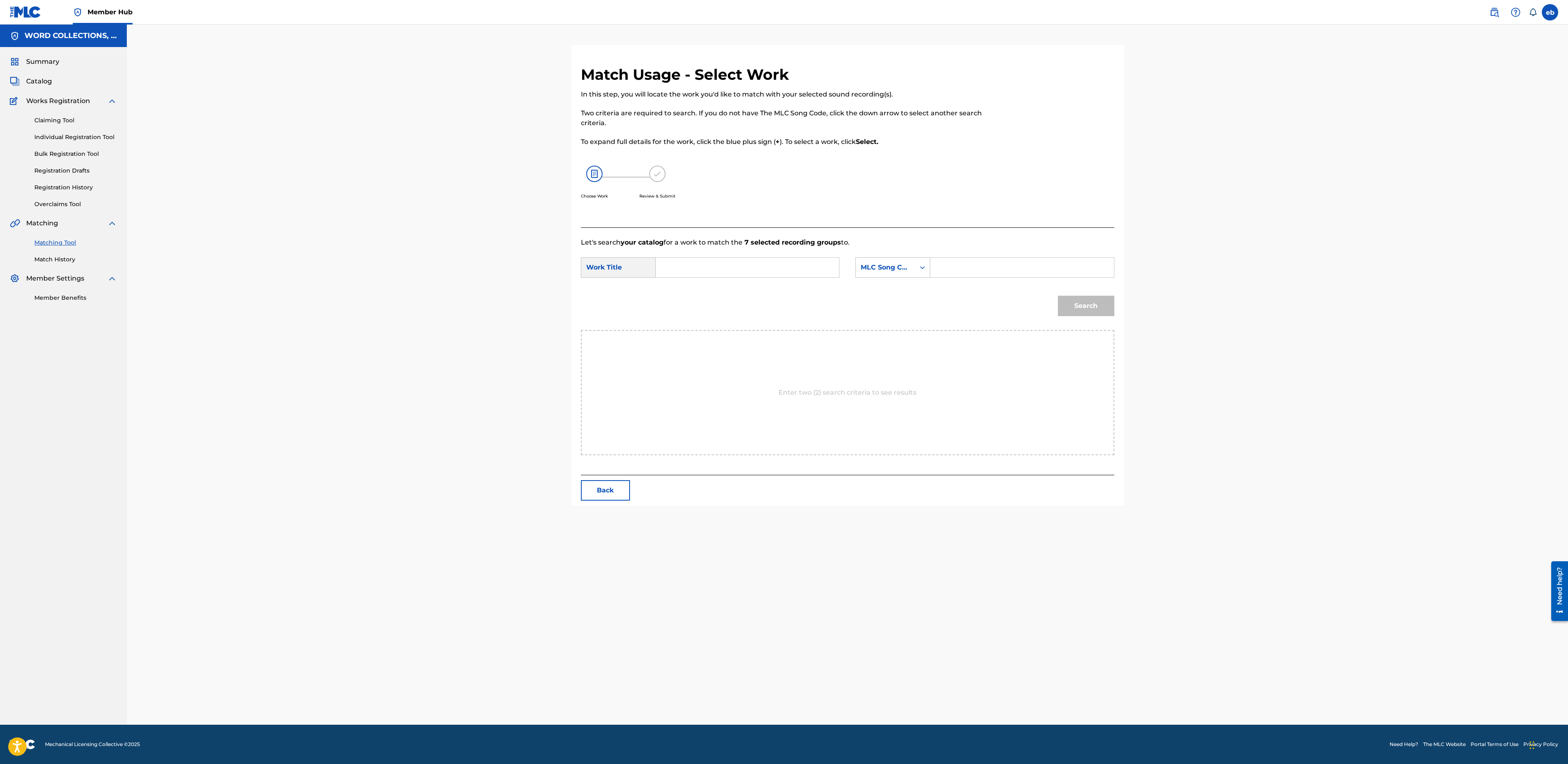
scroll to position [0, 0]
click at [707, 269] on input "Search Form" at bounding box center [747, 267] width 169 height 19
click at [688, 301] on div "impostor (inspired by "among us")" at bounding box center [686, 300] width 46 height 44
type input "impostor (inspired by "among us")"
click at [968, 268] on input "Search Form" at bounding box center [1021, 267] width 169 height 19
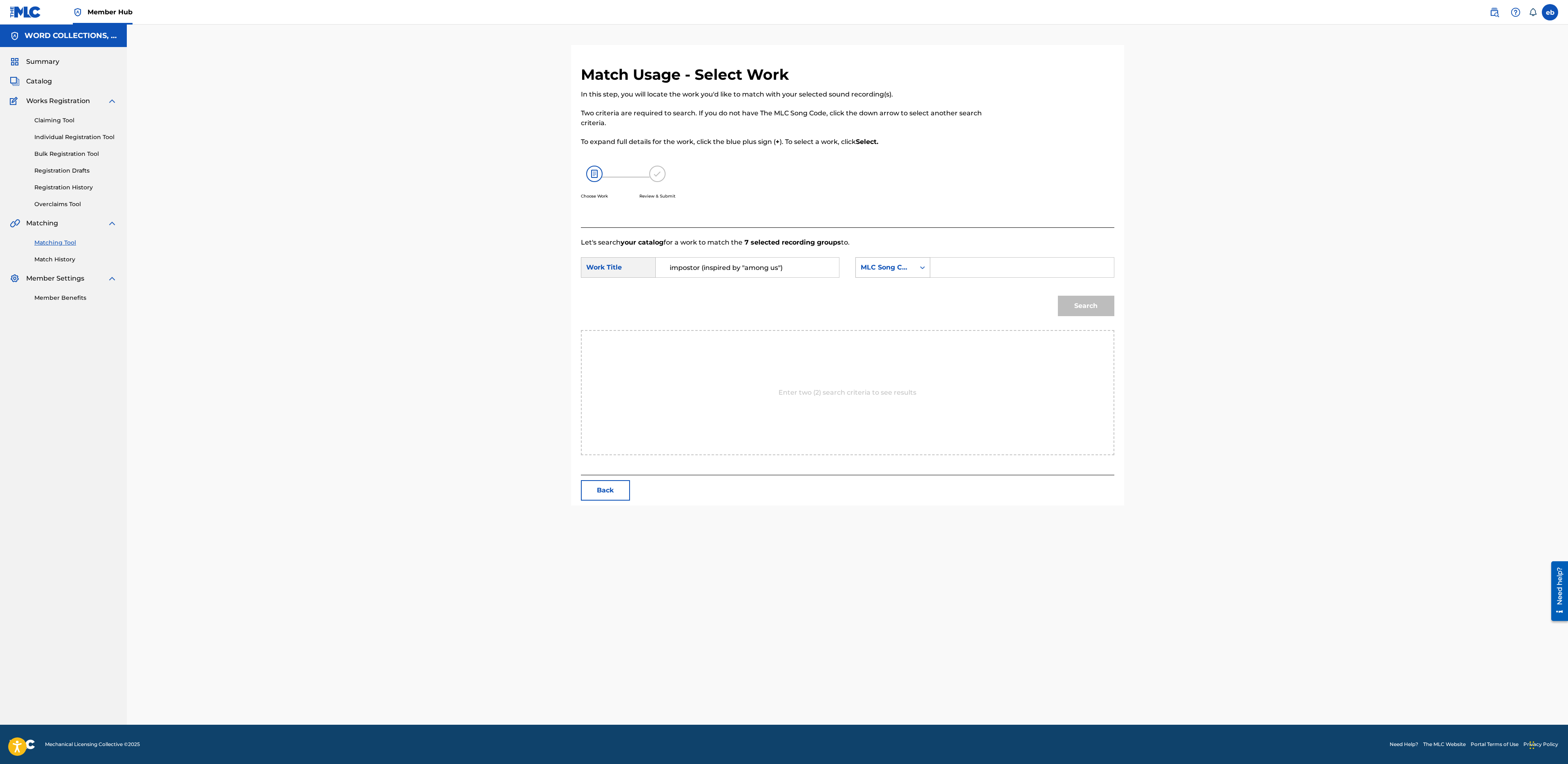
click at [869, 262] on div "MLC Song Code" at bounding box center [886, 267] width 50 height 10
click at [887, 287] on div "Writer Name" at bounding box center [892, 288] width 74 height 21
click at [960, 262] on input "Search Form" at bounding box center [1021, 267] width 169 height 19
type input "campbell"
click at [1058, 296] on button "Search" at bounding box center [1086, 306] width 57 height 21
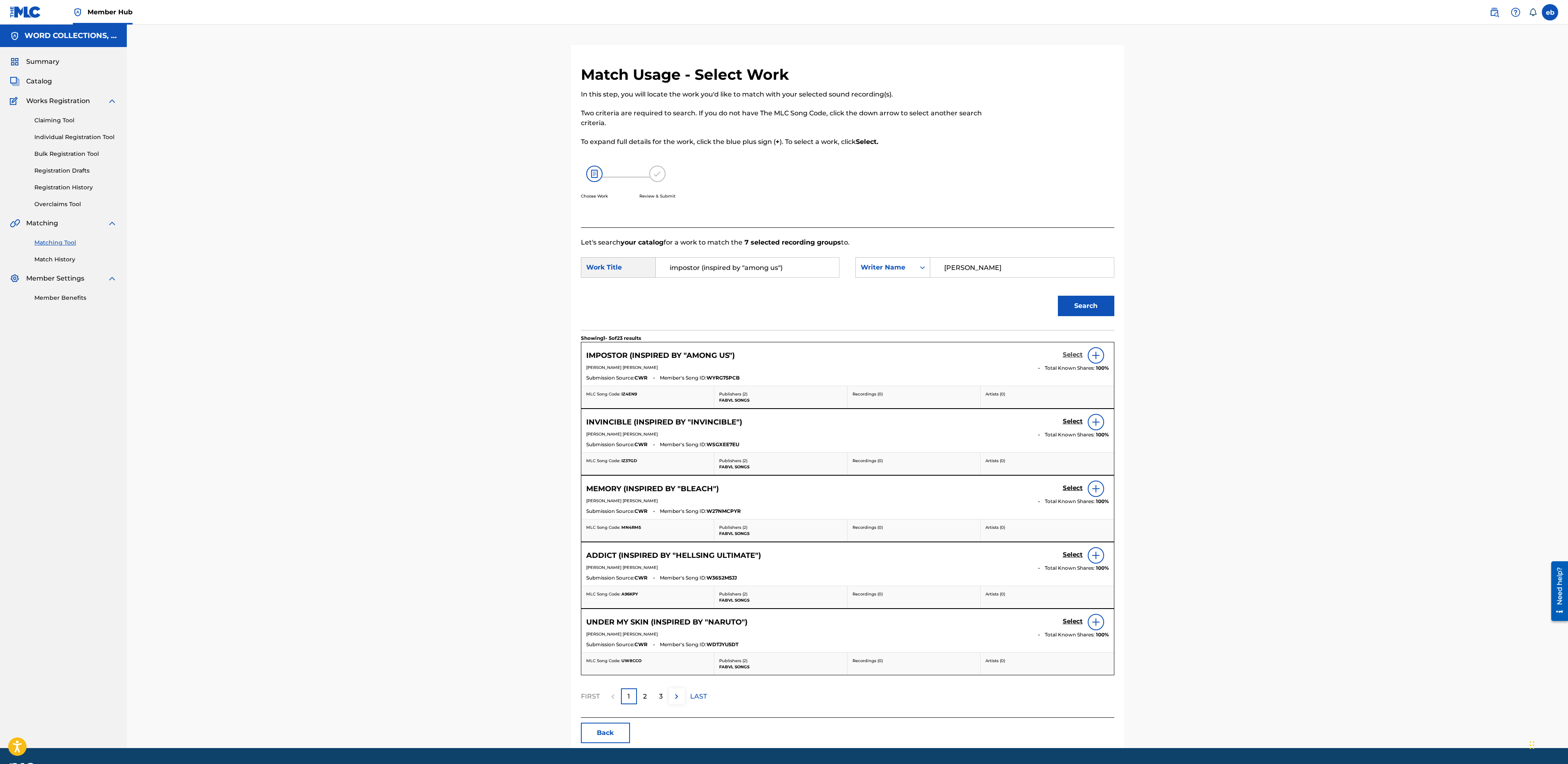
click at [1072, 354] on h5 "Select" at bounding box center [1073, 354] width 20 height 8
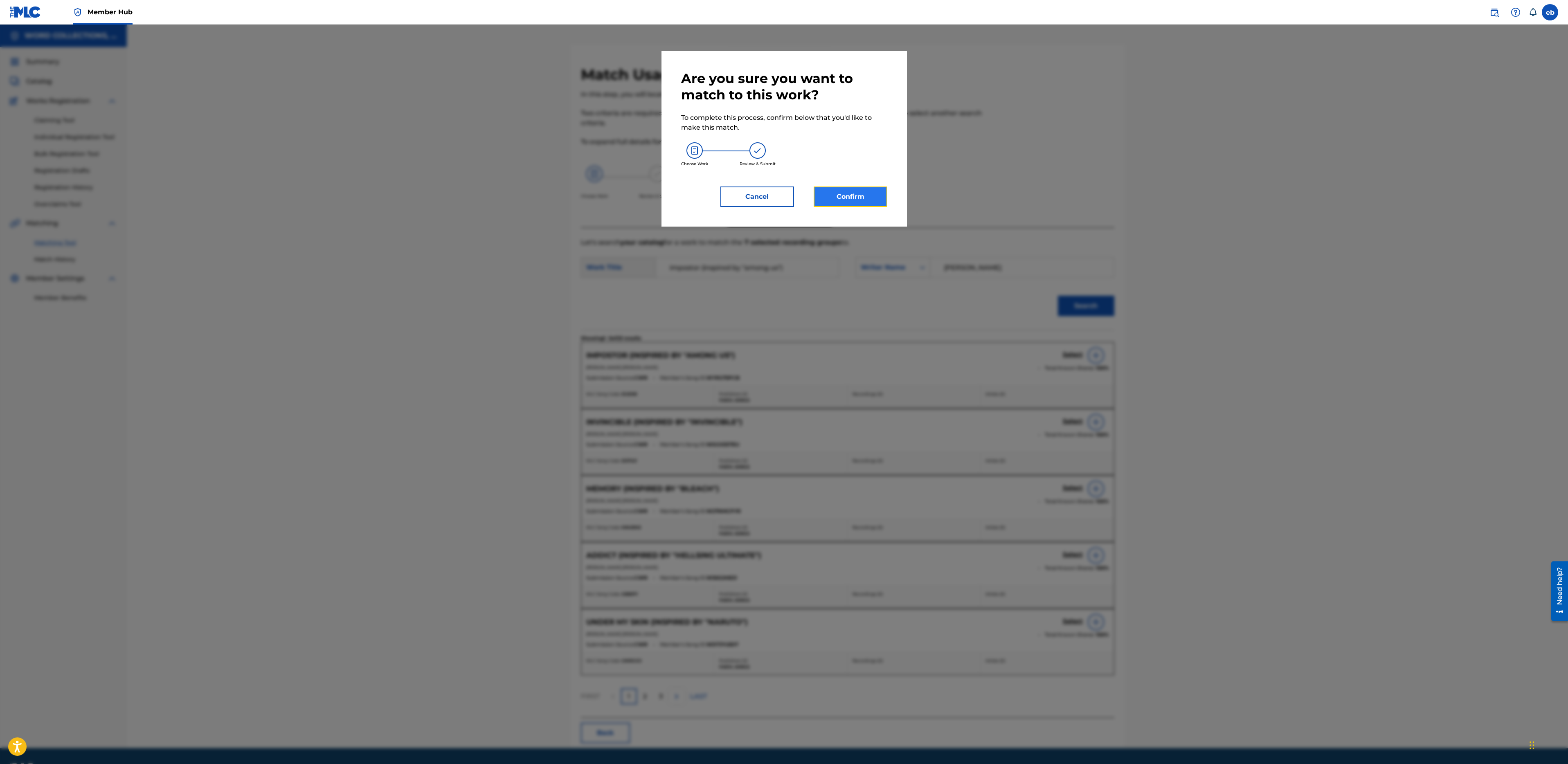
click at [863, 200] on button "Confirm" at bounding box center [850, 197] width 74 height 21
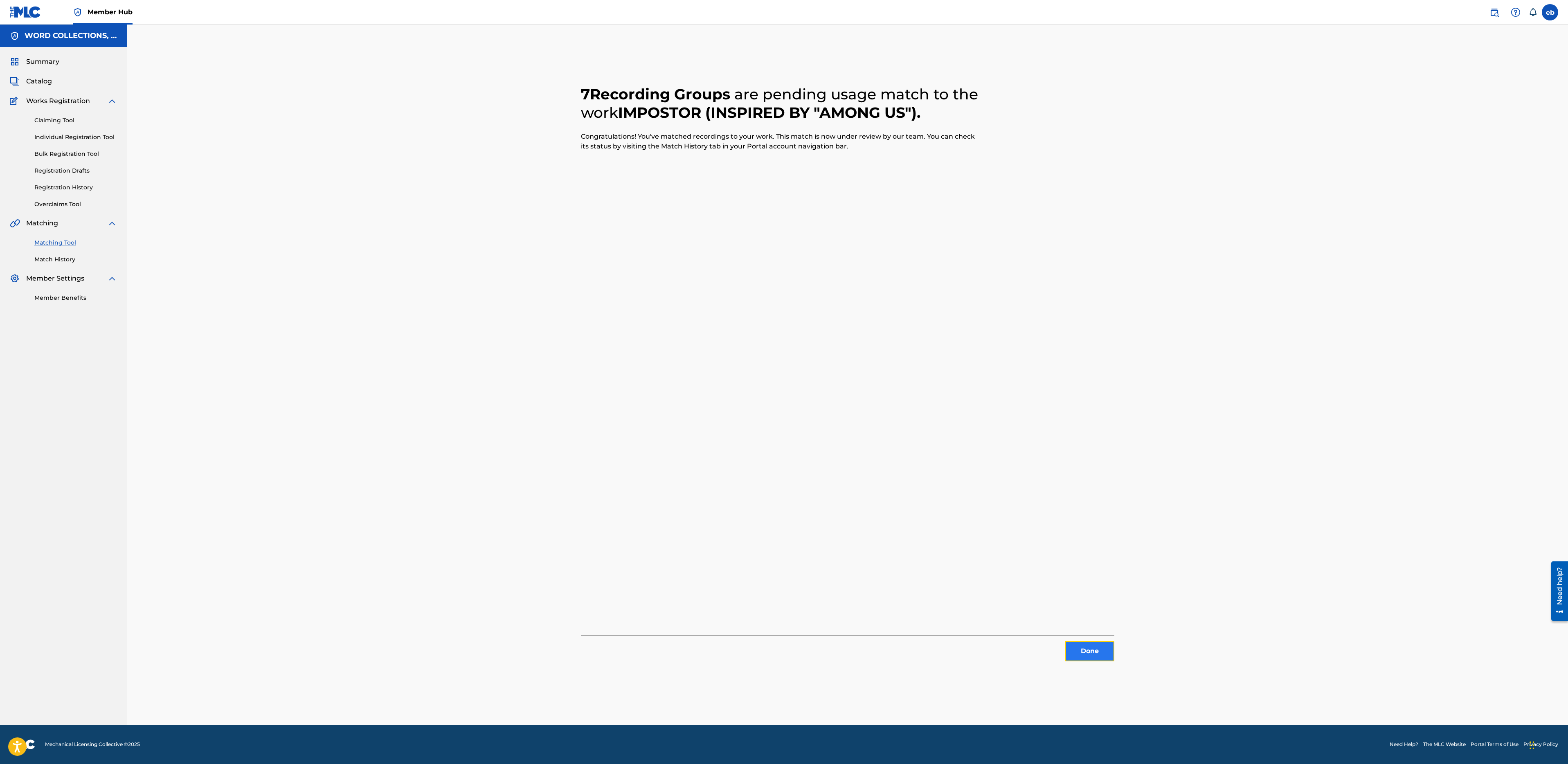
click at [1105, 651] on button "Done" at bounding box center [1090, 651] width 49 height 21
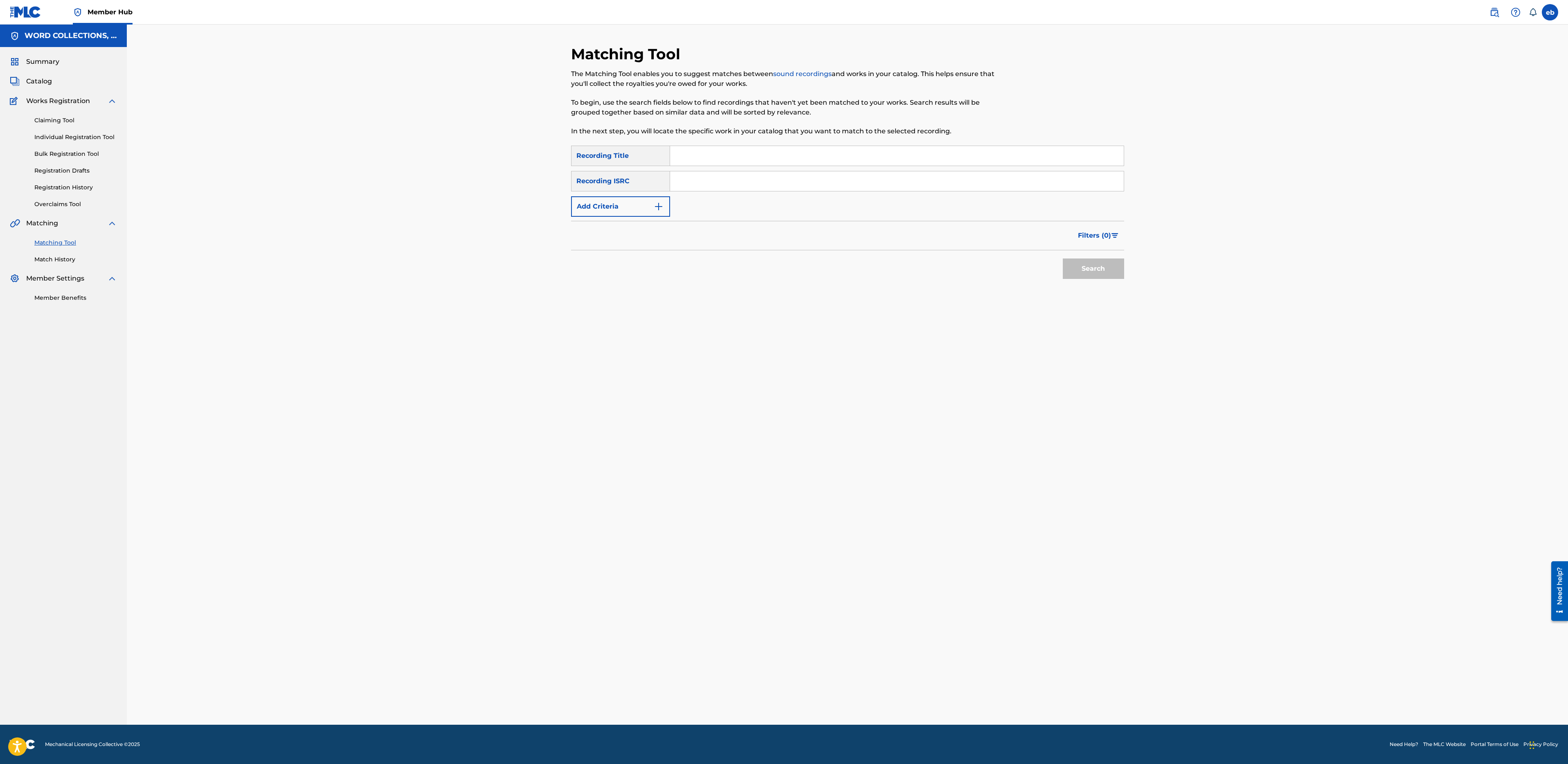
click at [833, 165] on input "Search Form" at bounding box center [897, 155] width 454 height 19
paste input "I PROMISE"
type input "I PROMISE"
click at [627, 205] on button "Add Criteria" at bounding box center [620, 207] width 99 height 21
click at [627, 205] on div "Writer" at bounding box center [613, 207] width 74 height 10
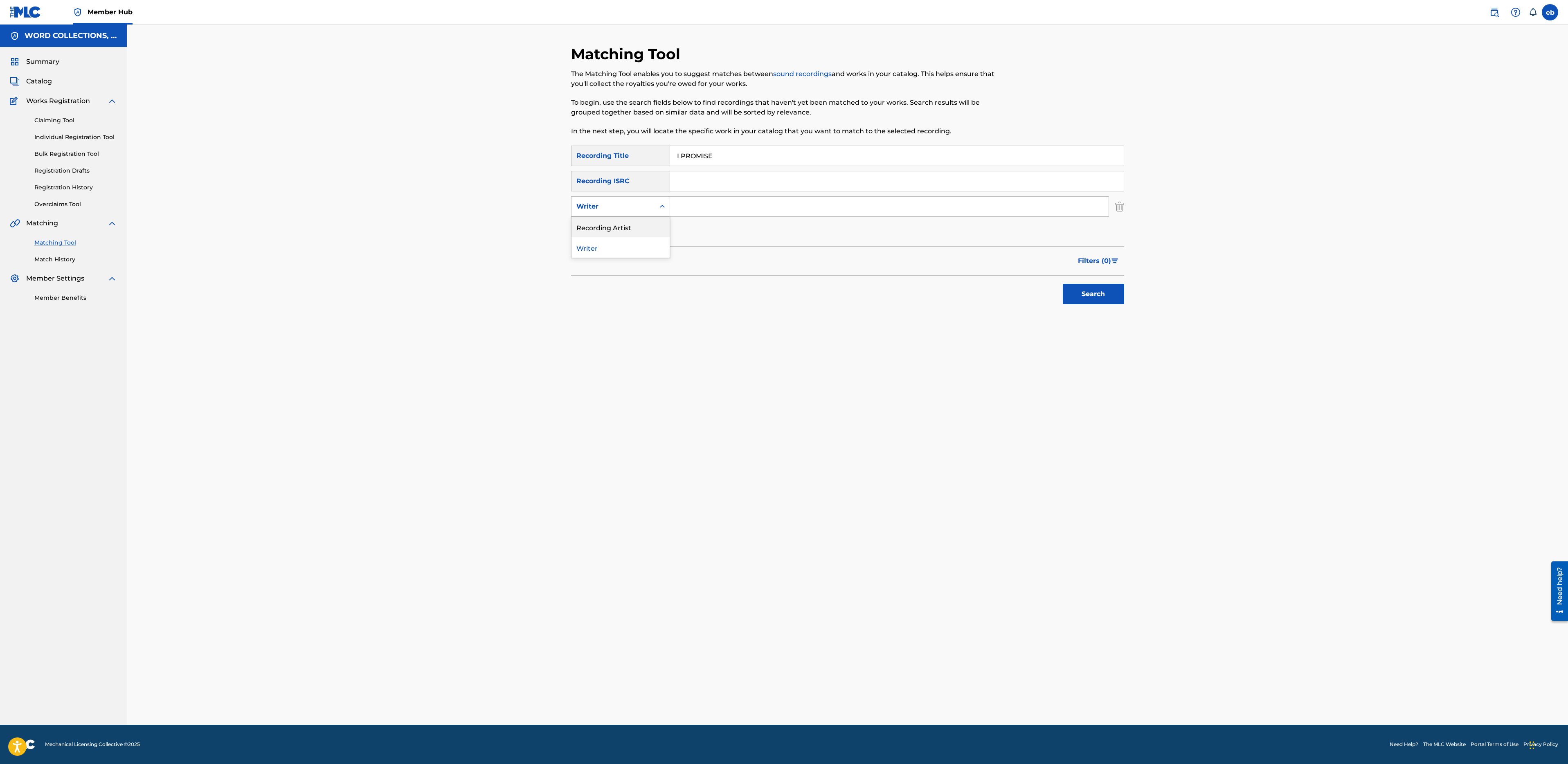
click at [624, 226] on div "Recording Artist" at bounding box center [621, 227] width 98 height 21
click at [683, 211] on input "Search Form" at bounding box center [889, 207] width 439 height 19
type input "FabvL"
click at [1063, 284] on button "Search" at bounding box center [1093, 294] width 62 height 21
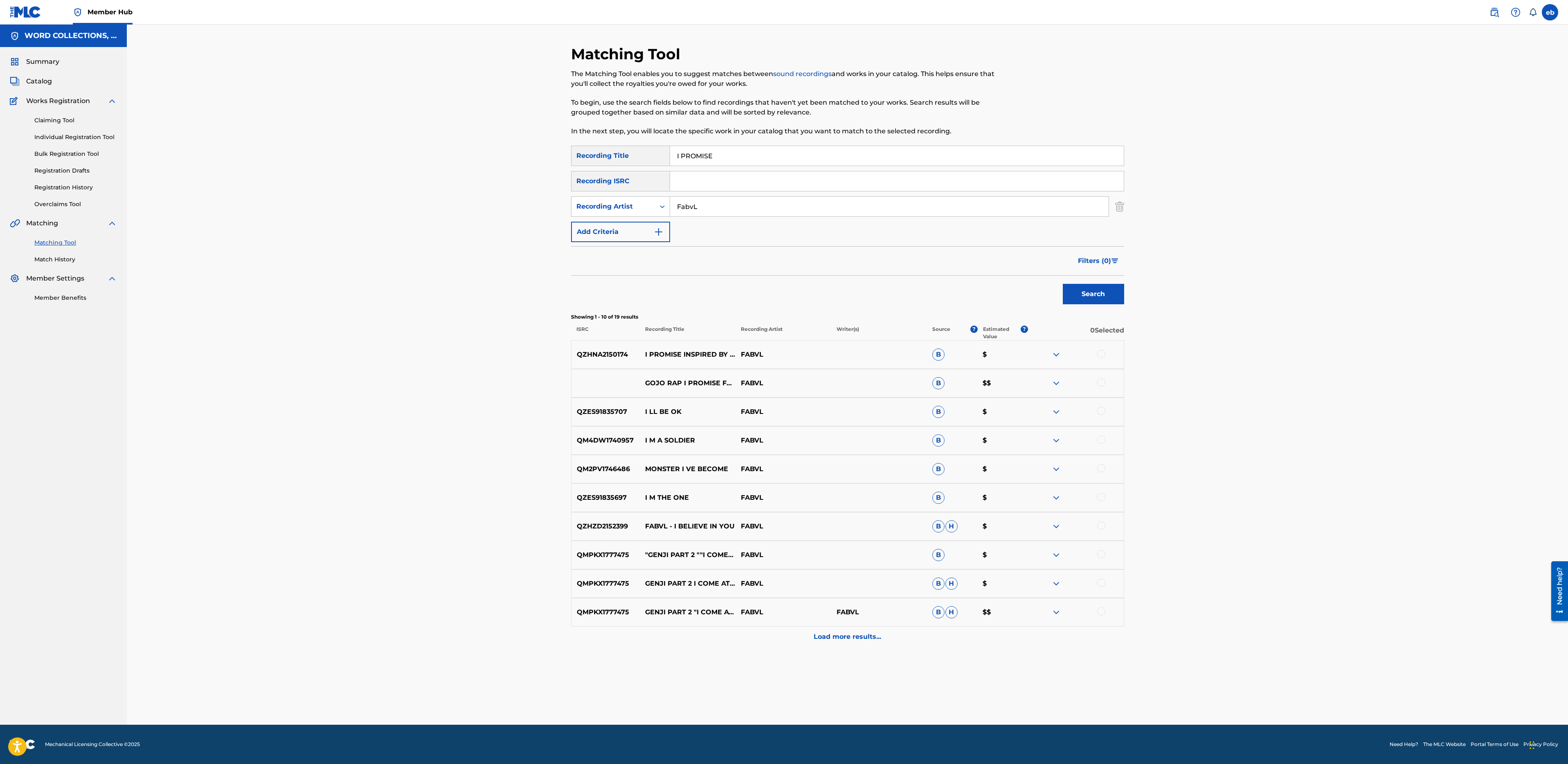
click at [1099, 352] on div at bounding box center [1102, 354] width 8 height 8
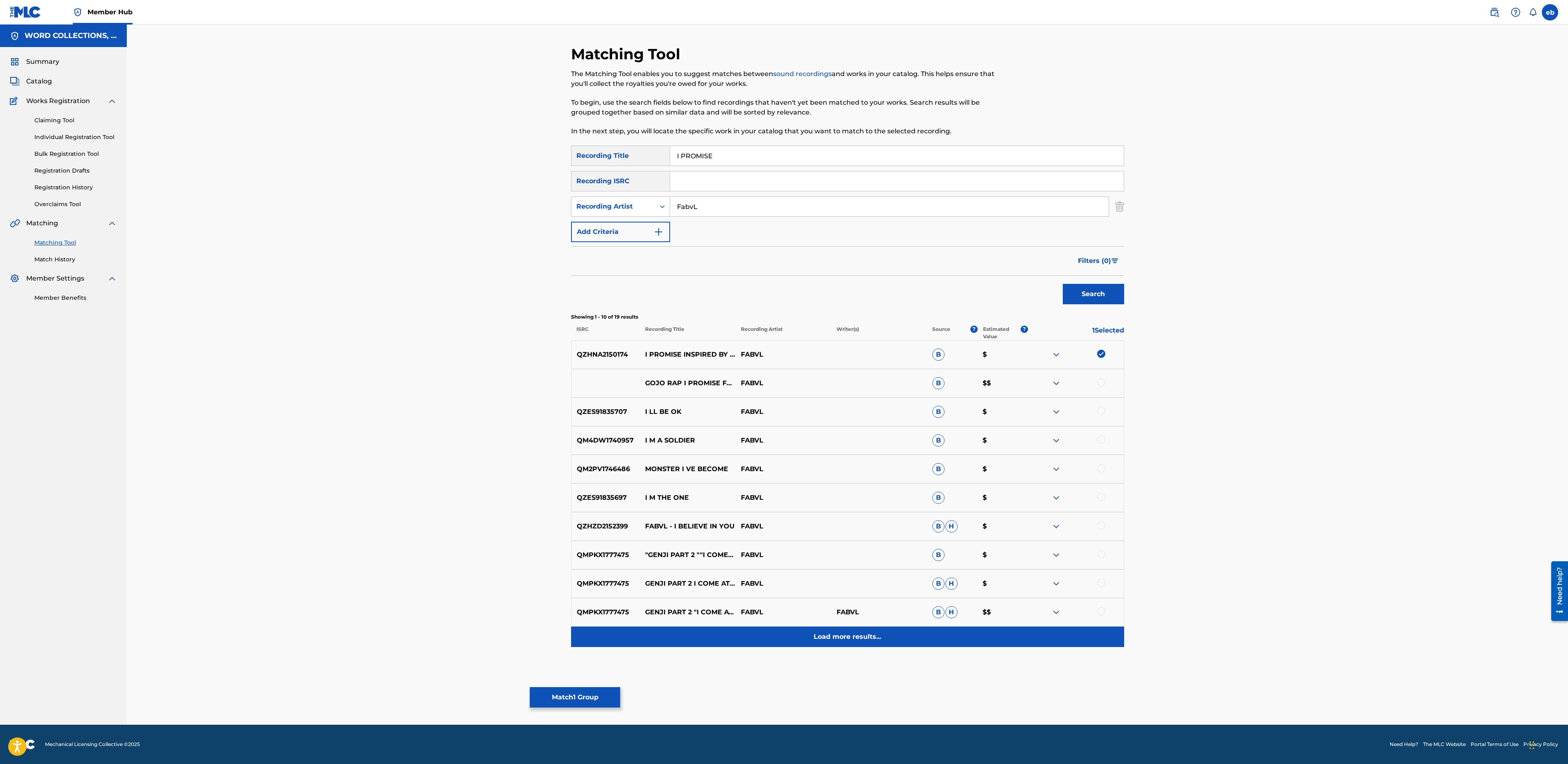
click at [848, 642] on div "Load more results..." at bounding box center [847, 637] width 553 height 21
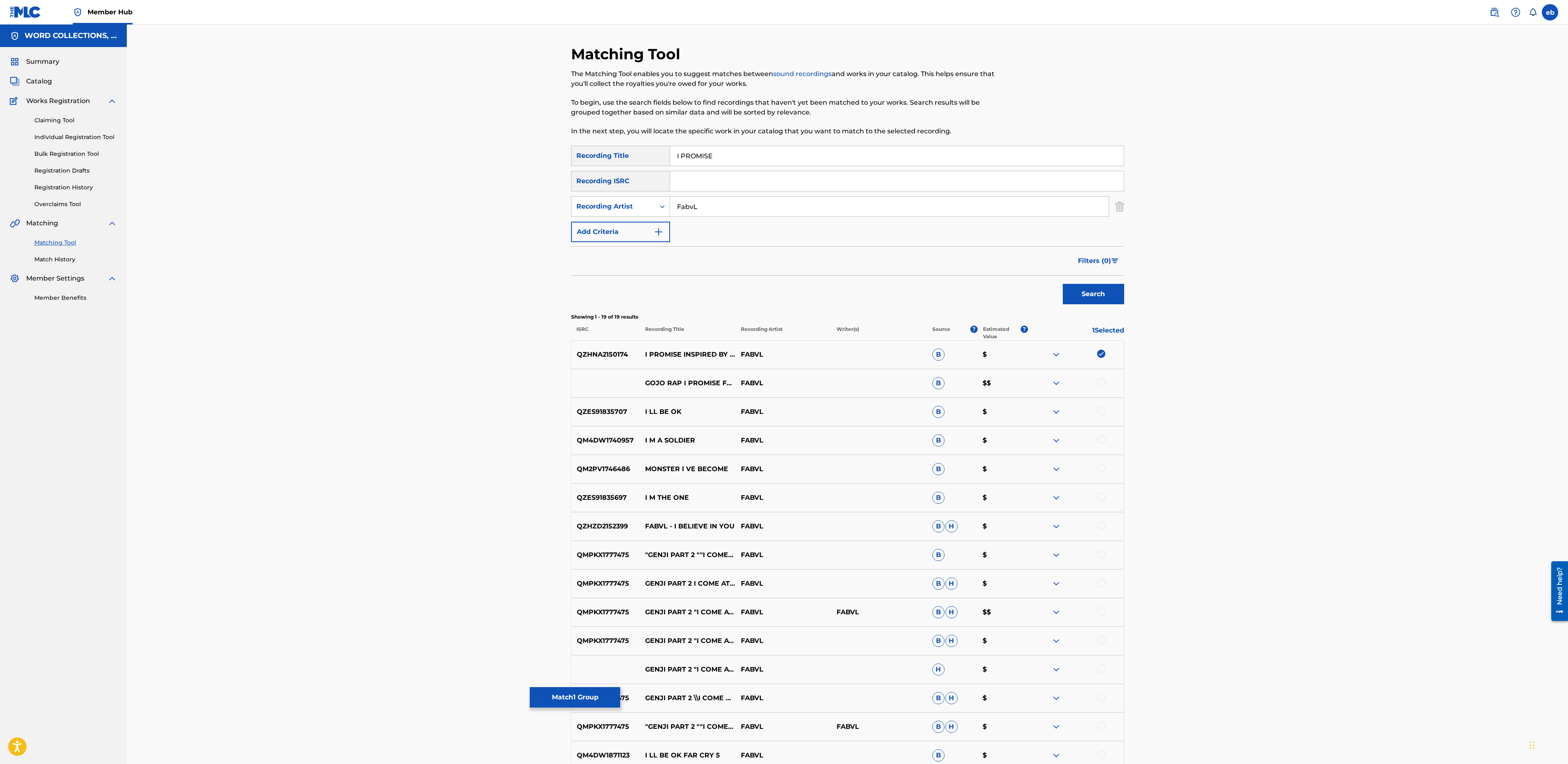
drag, startPoint x: 681, startPoint y: 156, endPoint x: 681, endPoint y: 136, distance: 20.0
click at [681, 138] on div "Matching Tool The Matching Tool enables you to suggest matches between sound re…" at bounding box center [847, 485] width 553 height 880
type input "PROMISE"
click at [1063, 284] on button "Search" at bounding box center [1093, 294] width 62 height 21
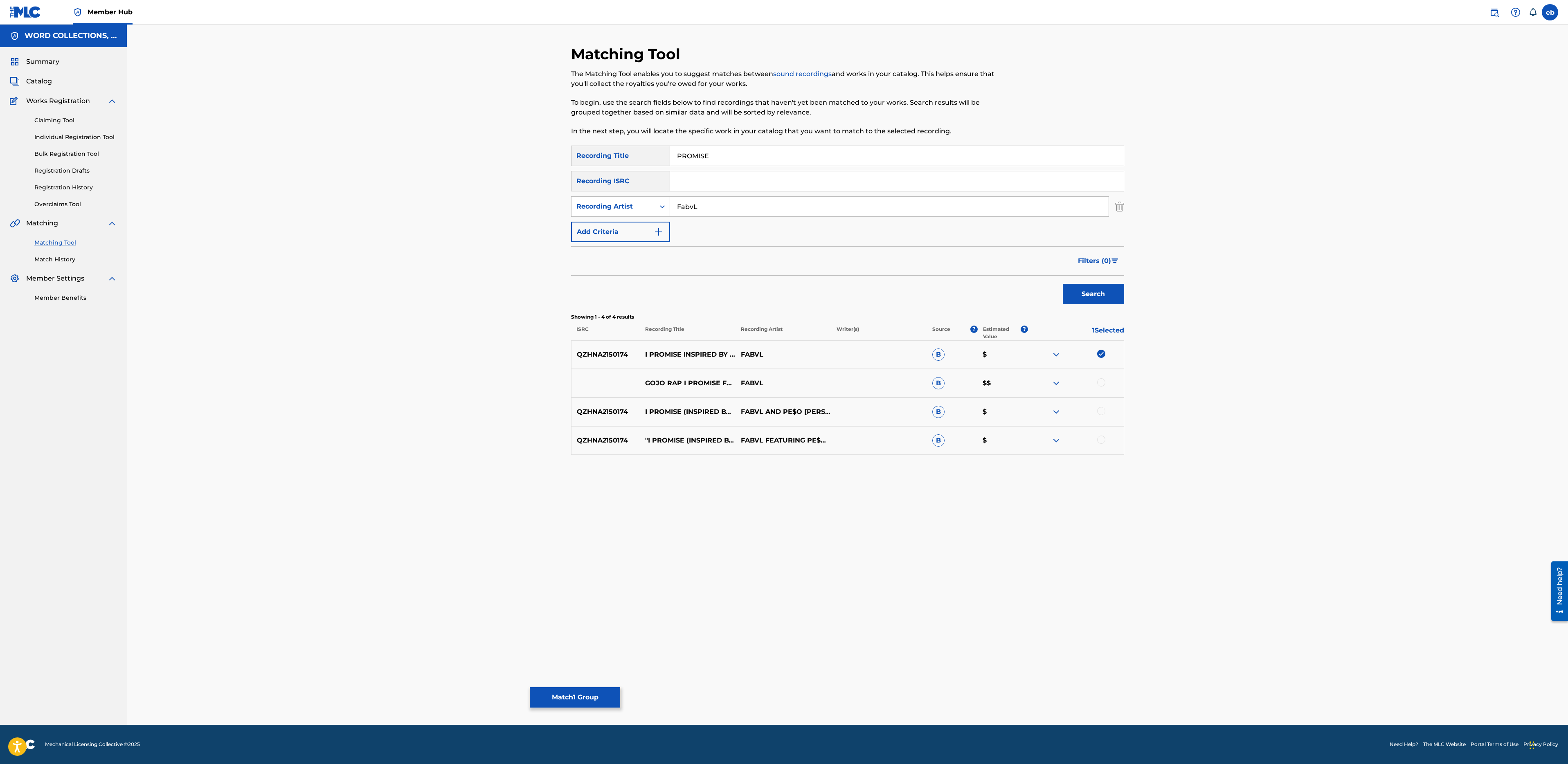
click at [1105, 414] on div at bounding box center [1076, 412] width 96 height 10
click at [1102, 405] on div "QZHNA2150174 I PROMISE (INSPIRED BY "JUJUTSU KAISEN") FABVL AND PE$O PETE B $" at bounding box center [847, 411] width 553 height 28
click at [1102, 408] on div at bounding box center [1102, 411] width 8 height 8
click at [1102, 441] on div at bounding box center [1102, 439] width 8 height 8
click at [1103, 383] on div at bounding box center [1102, 383] width 8 height 8
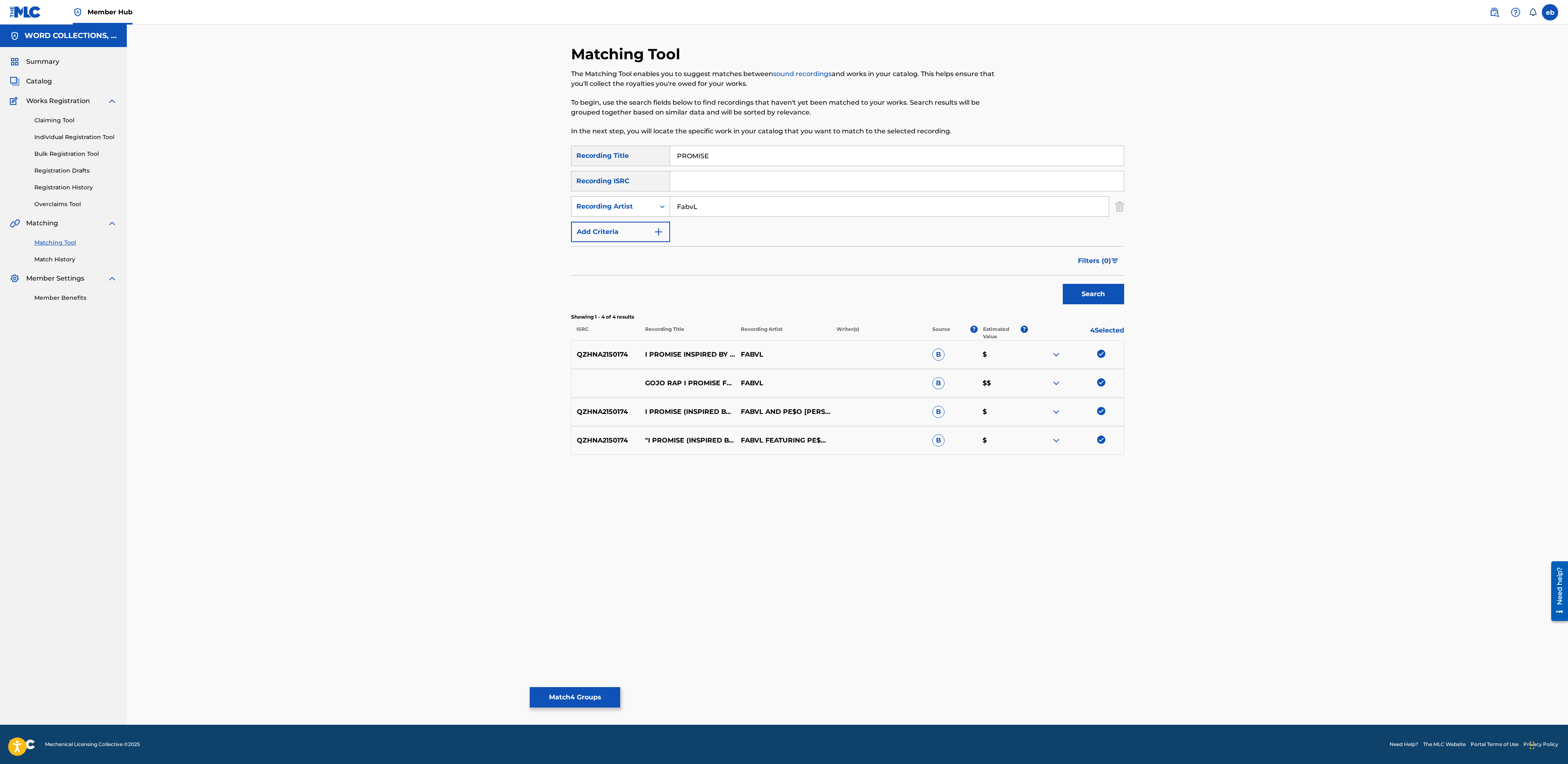
drag, startPoint x: 727, startPoint y: 211, endPoint x: 598, endPoint y: 211, distance: 129.0
click at [598, 211] on div "SearchWithCriteria06e3a4f4-c4a6-4a84-b677-f81ac9cbfdef Recording Artist FabvL" at bounding box center [847, 207] width 553 height 21
type input "Pe$o"
click at [1063, 284] on button "Search" at bounding box center [1093, 294] width 62 height 21
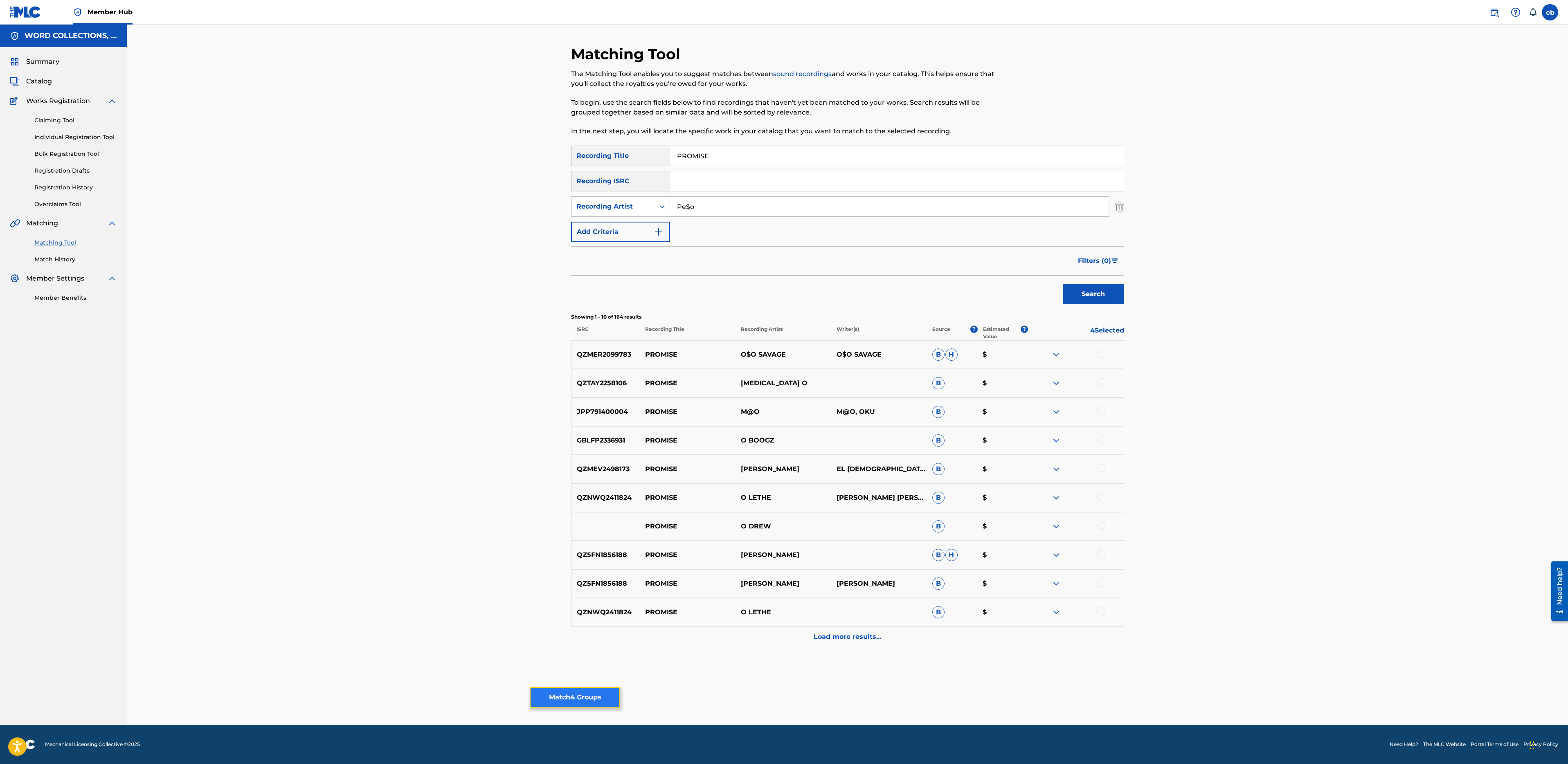
click at [575, 700] on button "Match 4 Groups" at bounding box center [575, 698] width 91 height 21
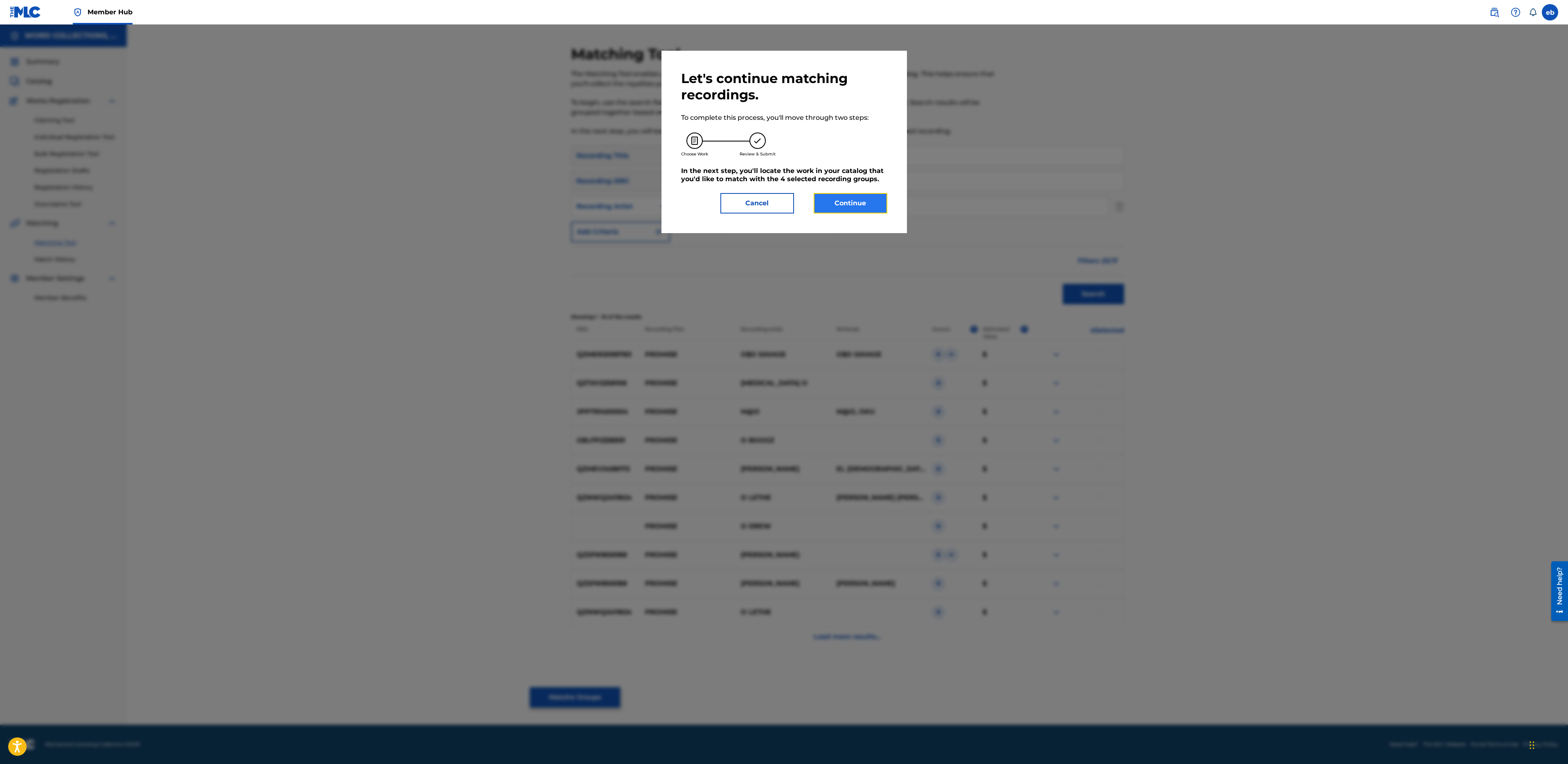
click at [849, 201] on button "Continue" at bounding box center [850, 203] width 74 height 21
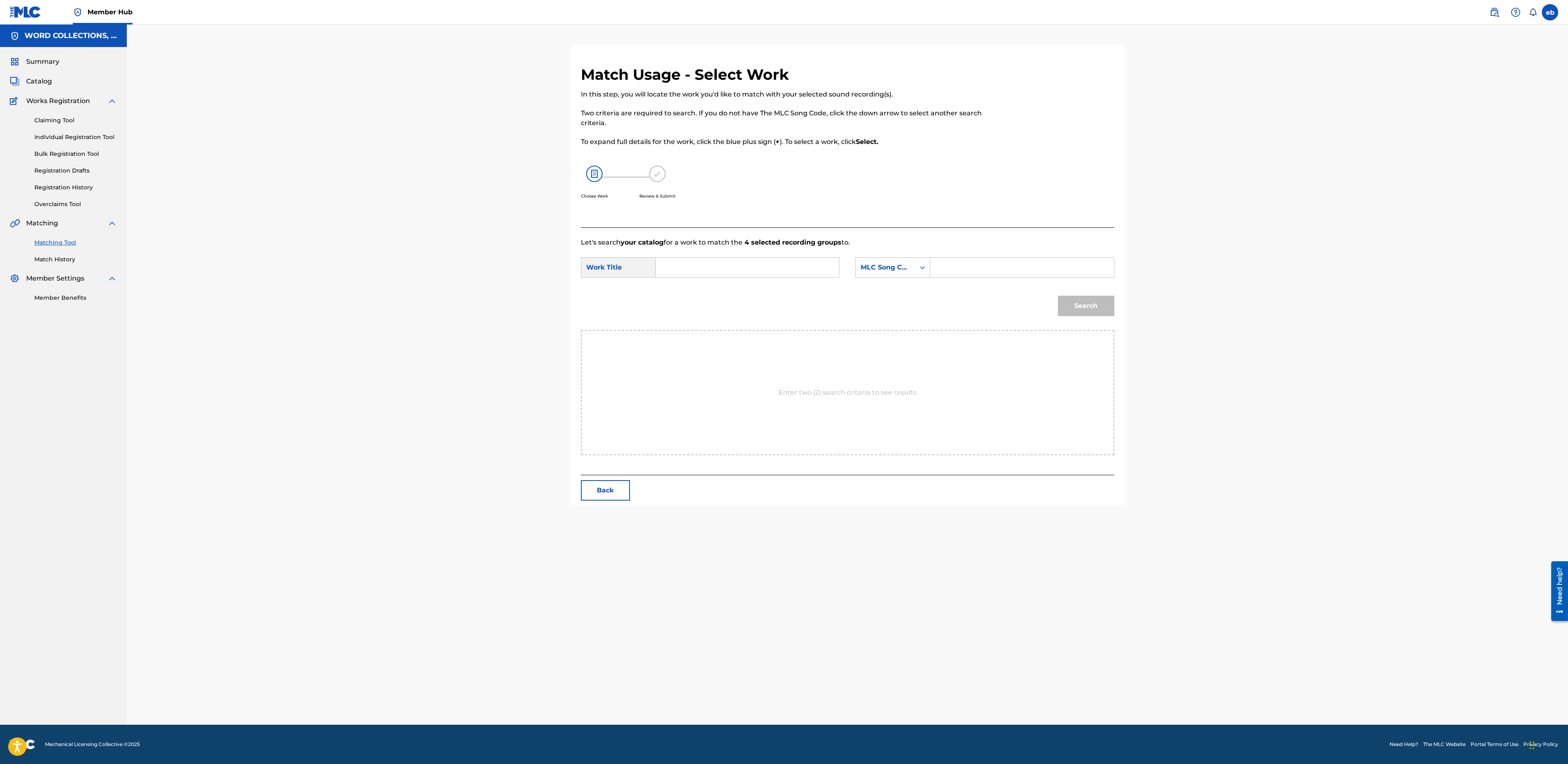
click at [728, 274] on input "Search Form" at bounding box center [747, 267] width 169 height 19
click at [690, 286] on strong "promise" at bounding box center [687, 285] width 28 height 8
type input "i promise"
click at [894, 271] on div "MLC Song Code" at bounding box center [886, 267] width 50 height 10
click at [894, 291] on div "Writer Name" at bounding box center [892, 288] width 74 height 21
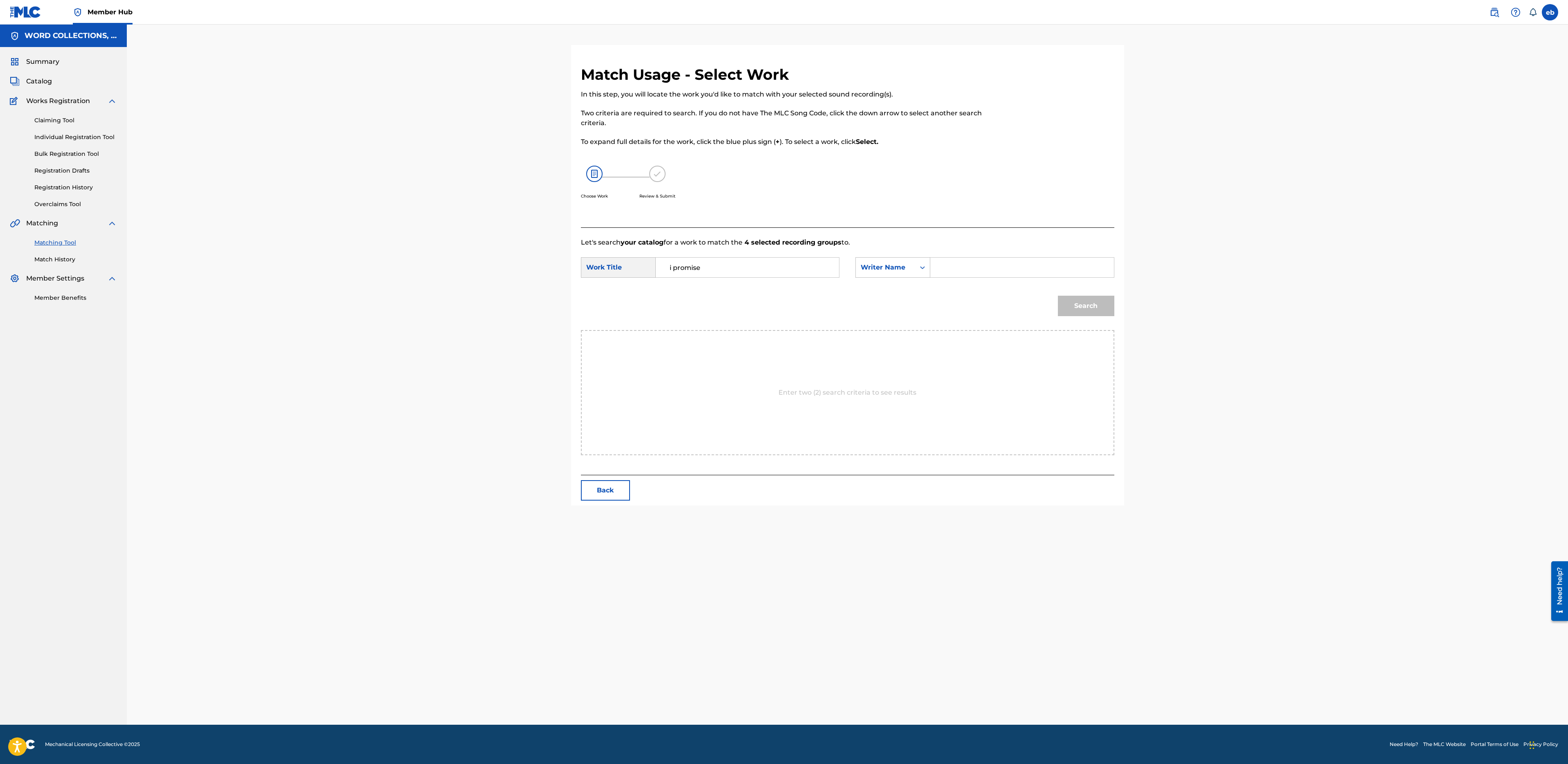
click at [977, 266] on input "Search Form" at bounding box center [1021, 267] width 169 height 19
type input "campbell"
click at [1058, 296] on button "Search" at bounding box center [1086, 306] width 57 height 21
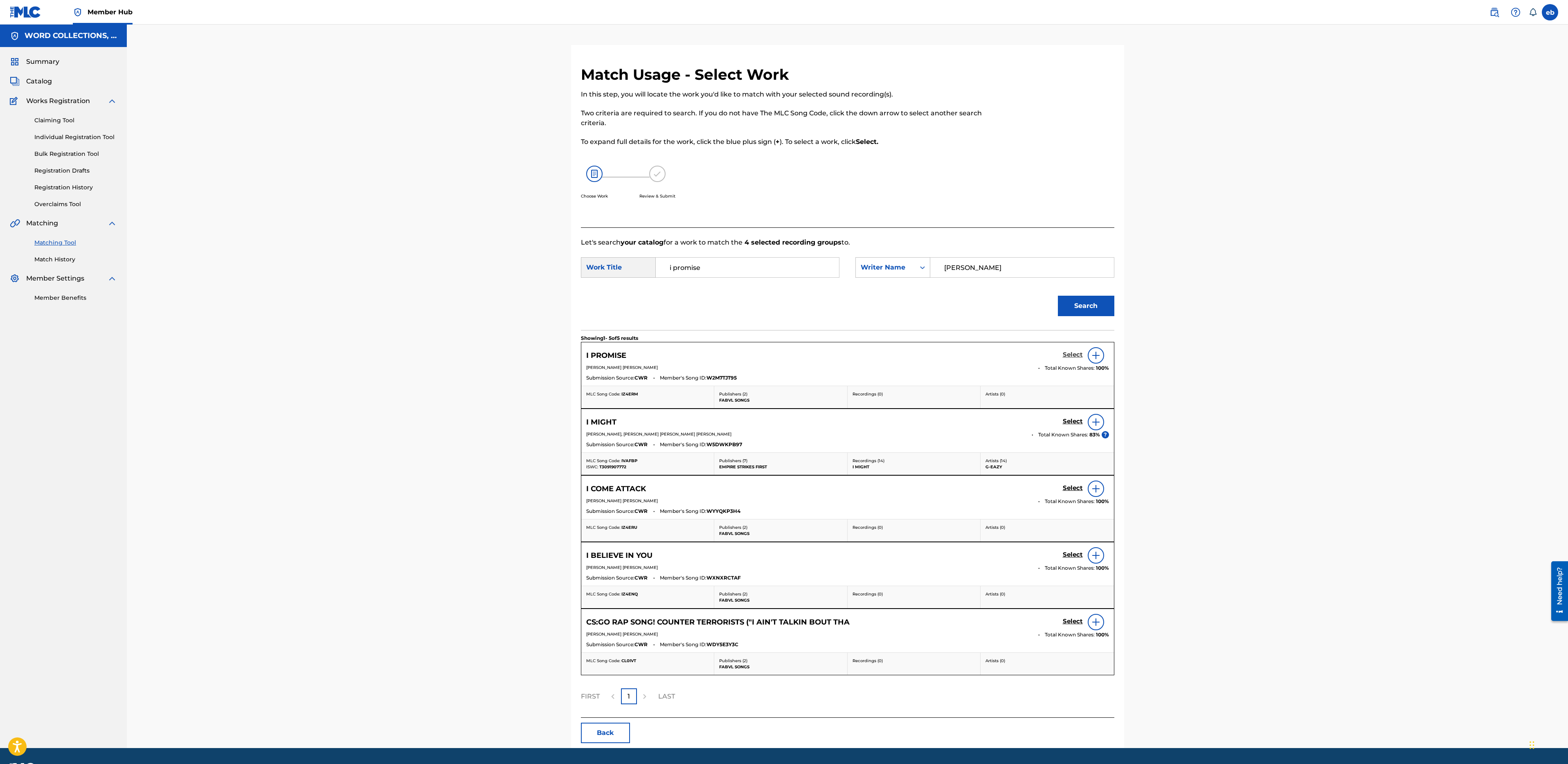
click at [1068, 358] on h5 "Select" at bounding box center [1073, 354] width 20 height 8
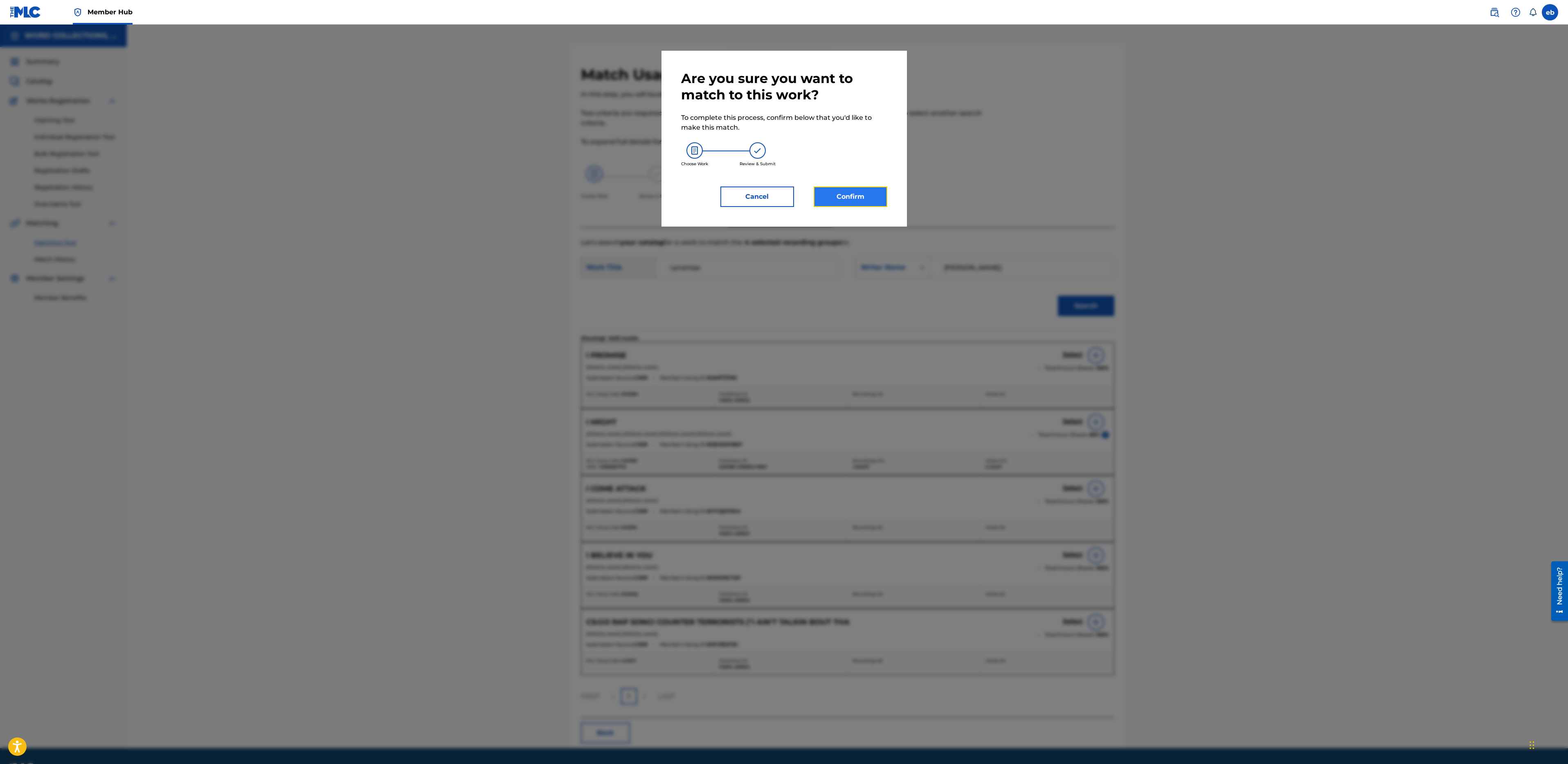
click at [843, 200] on button "Confirm" at bounding box center [850, 197] width 74 height 21
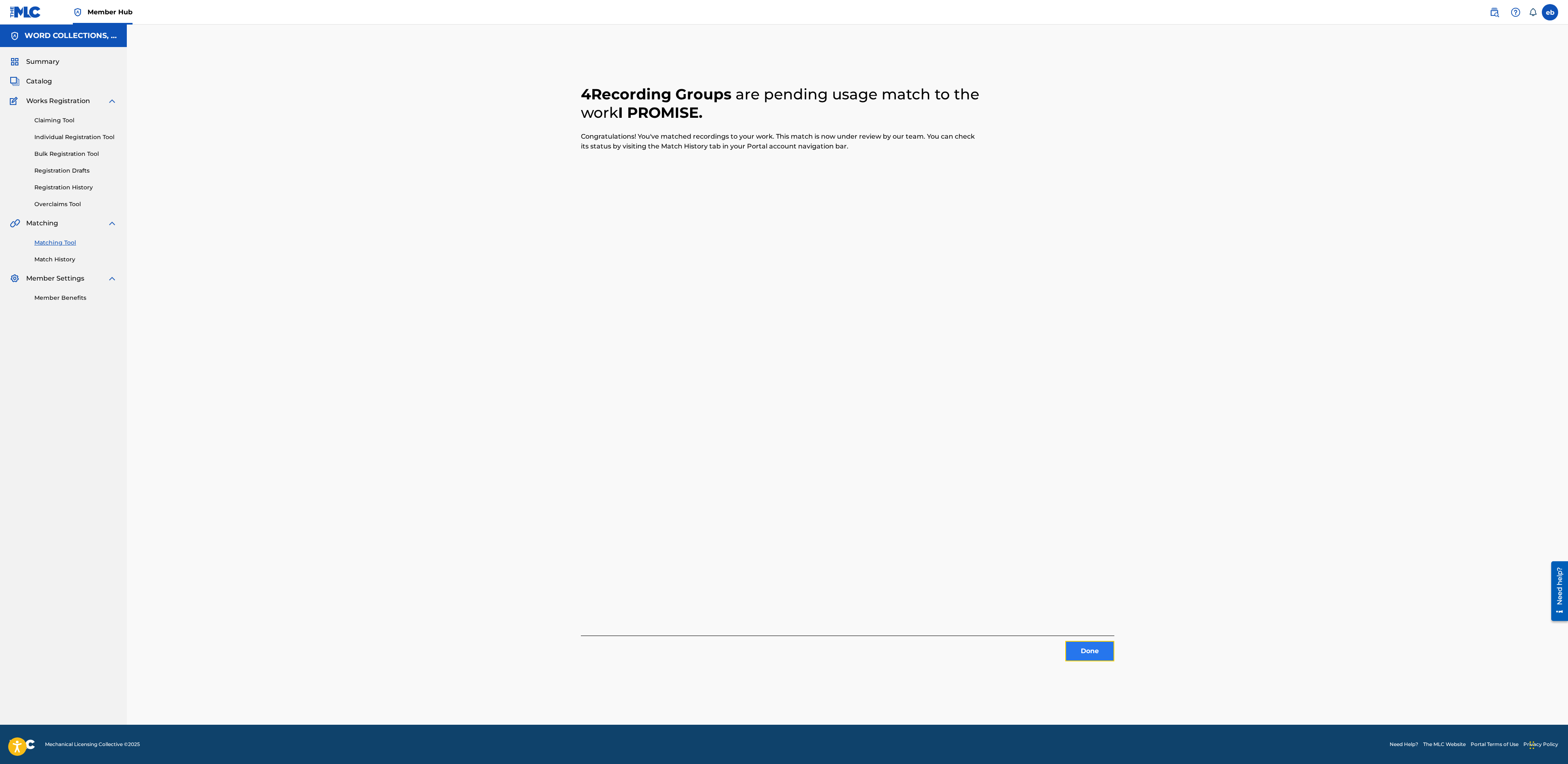
click at [1090, 651] on button "Done" at bounding box center [1090, 651] width 49 height 21
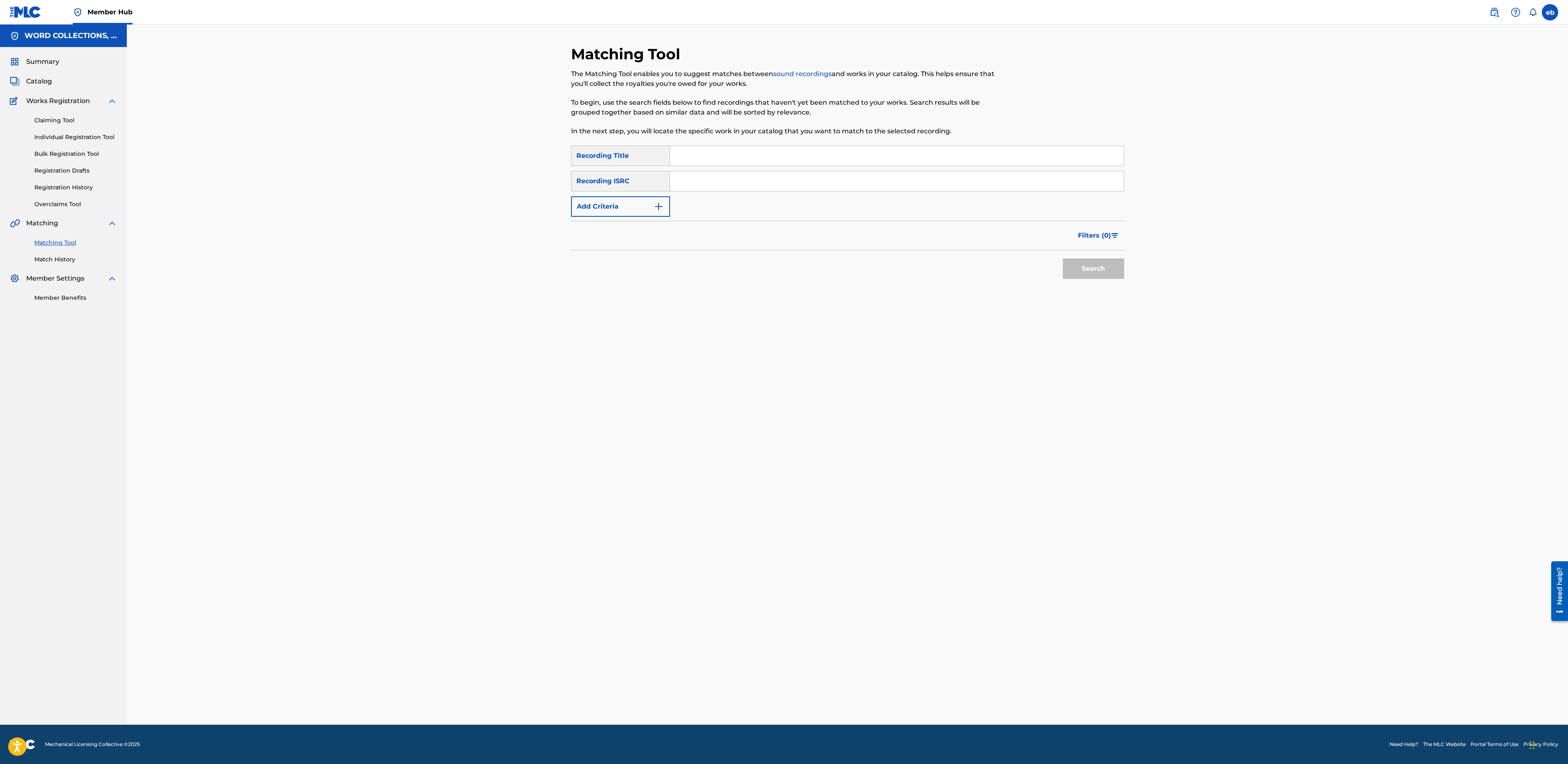
click at [808, 156] on input "Search Form" at bounding box center [897, 155] width 454 height 19
paste input "I COME ATTACK"
type input "I COME ATTACK"
click at [1063, 258] on button "Search" at bounding box center [1093, 269] width 62 height 21
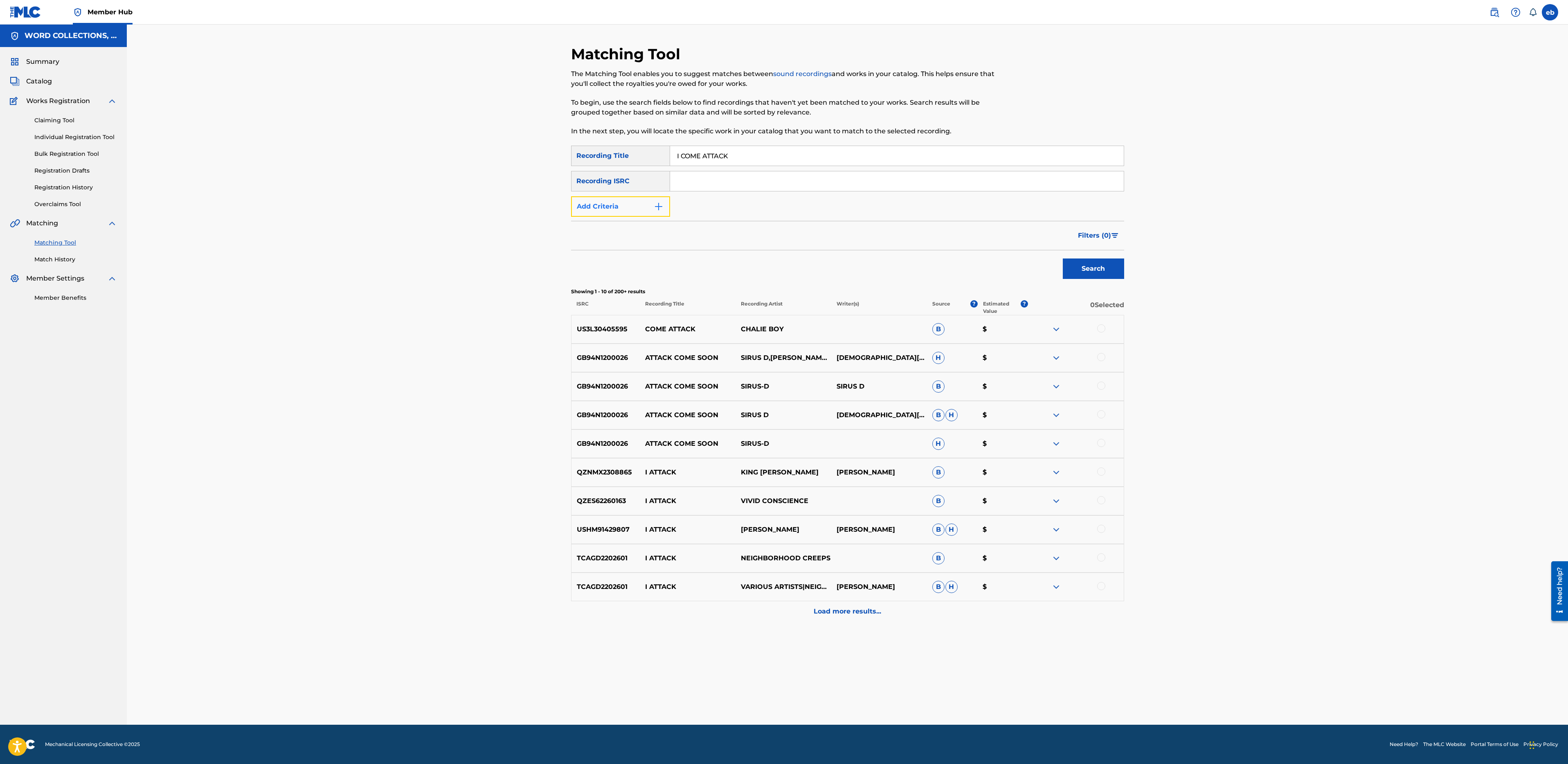
click at [626, 206] on button "Add Criteria" at bounding box center [620, 207] width 99 height 21
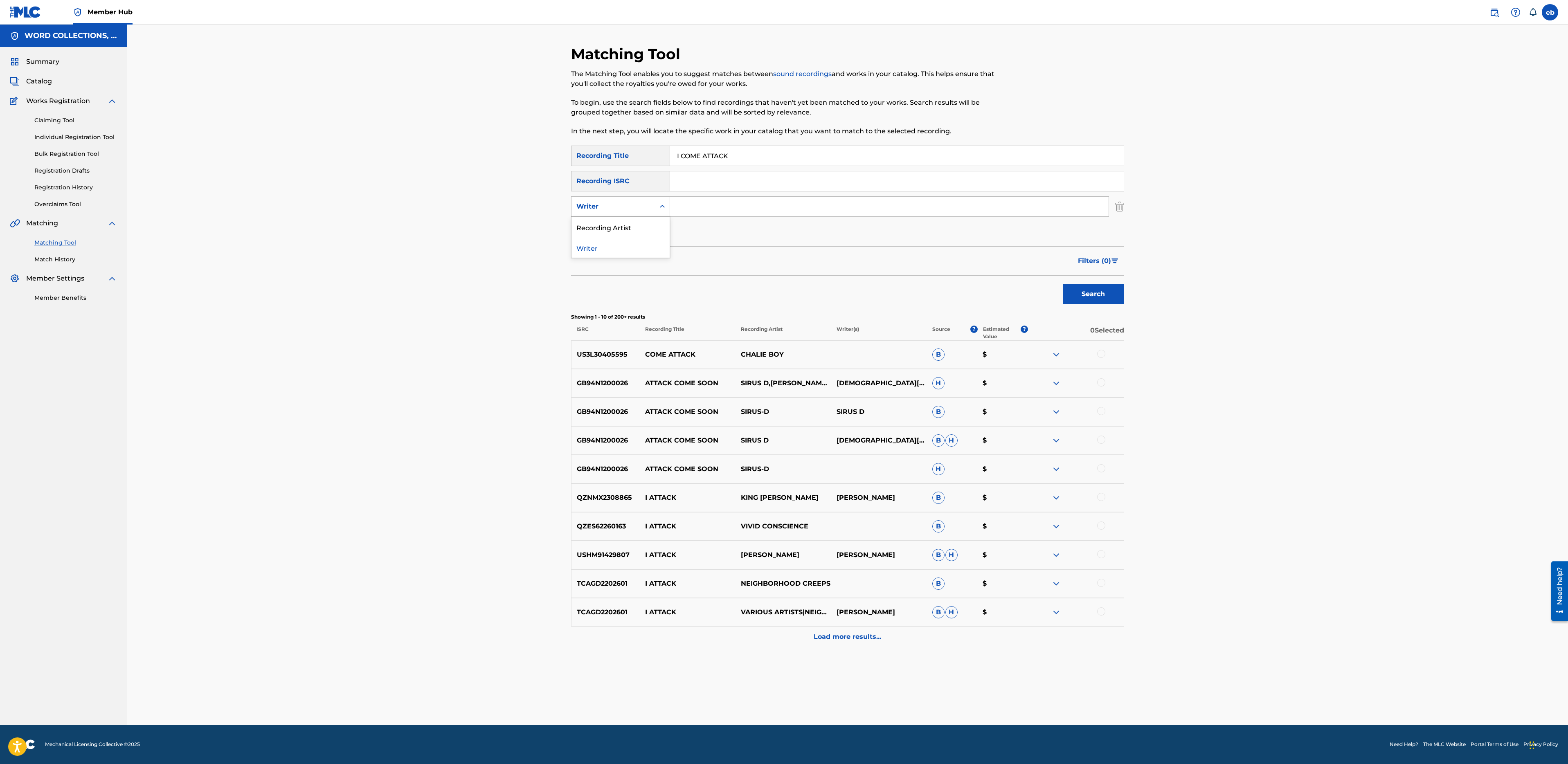
click at [626, 206] on div "Writer" at bounding box center [613, 207] width 74 height 10
click at [626, 229] on div "Recording Artist" at bounding box center [621, 227] width 98 height 21
click at [700, 210] on input "Search Form" at bounding box center [889, 207] width 439 height 19
type input "fabvl"
click at [1063, 284] on button "Search" at bounding box center [1093, 294] width 62 height 21
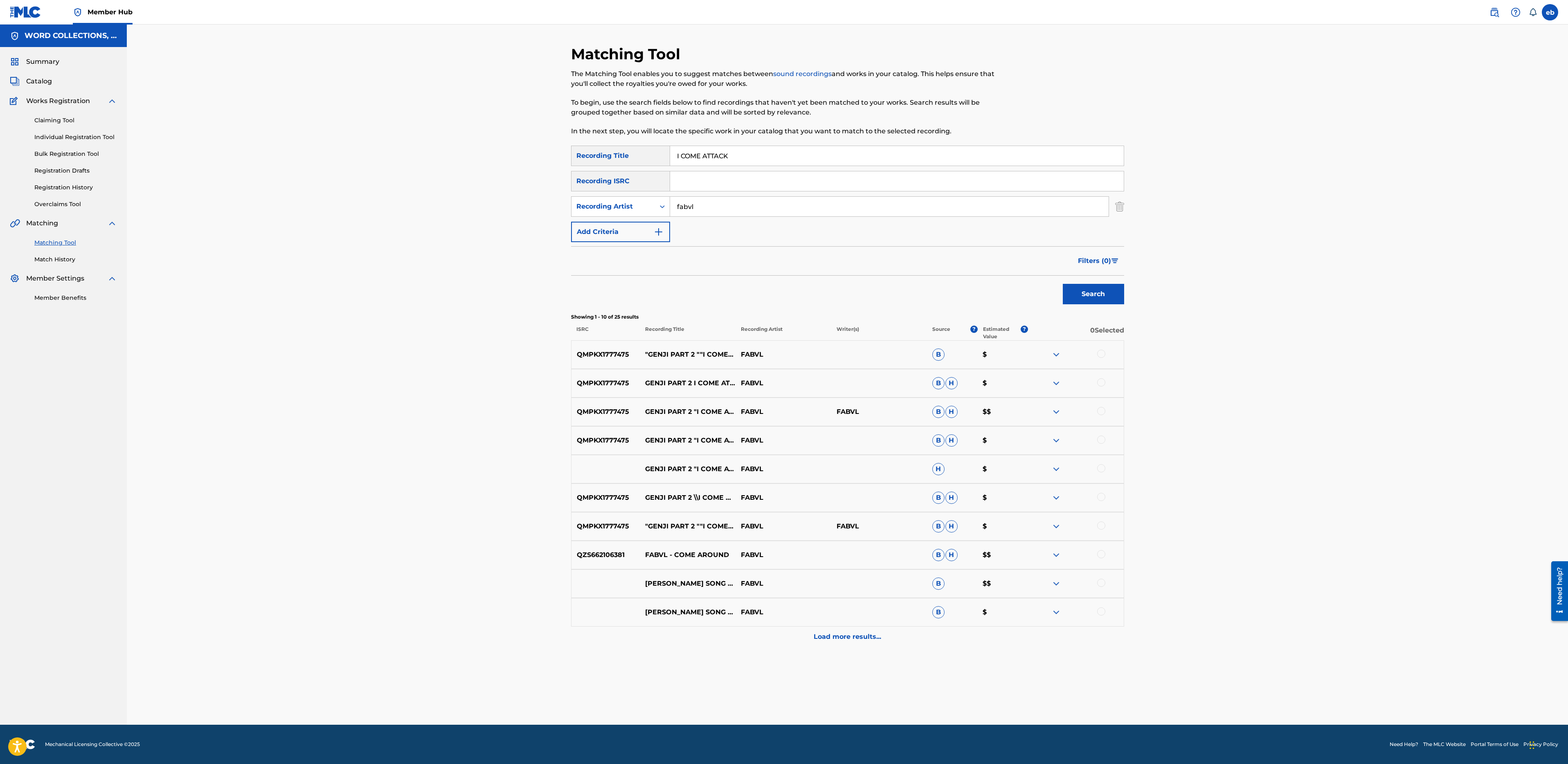
click at [1101, 353] on div at bounding box center [1102, 354] width 8 height 8
click at [1102, 379] on div at bounding box center [1102, 383] width 8 height 8
click at [1102, 408] on div at bounding box center [1102, 411] width 8 height 8
click at [1102, 441] on div at bounding box center [1102, 439] width 8 height 8
click at [1102, 468] on div at bounding box center [1102, 468] width 8 height 8
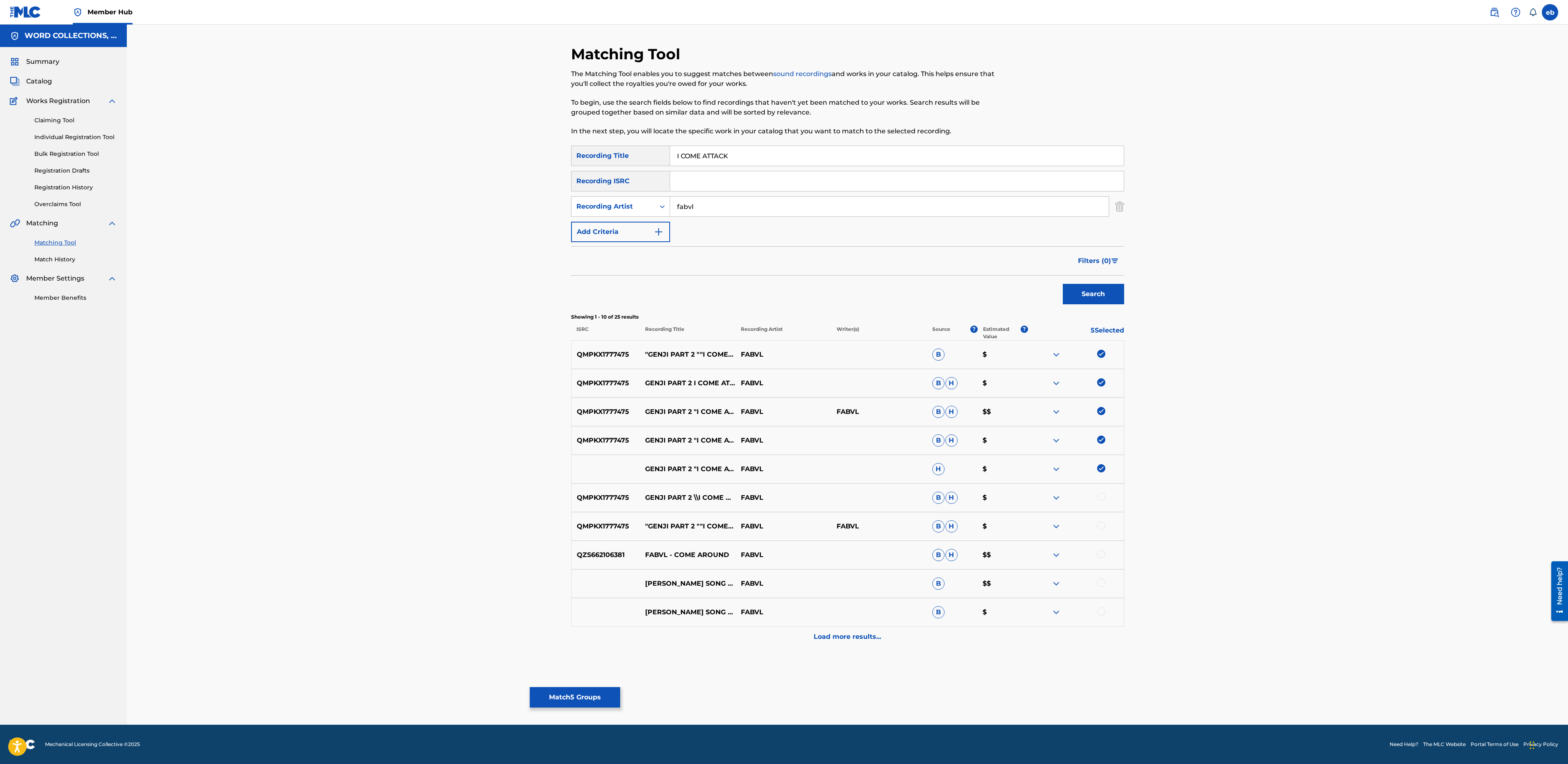
click at [1099, 499] on div at bounding box center [1102, 497] width 8 height 8
click at [1099, 529] on div at bounding box center [1076, 526] width 96 height 10
click at [1102, 527] on div at bounding box center [1102, 526] width 8 height 8
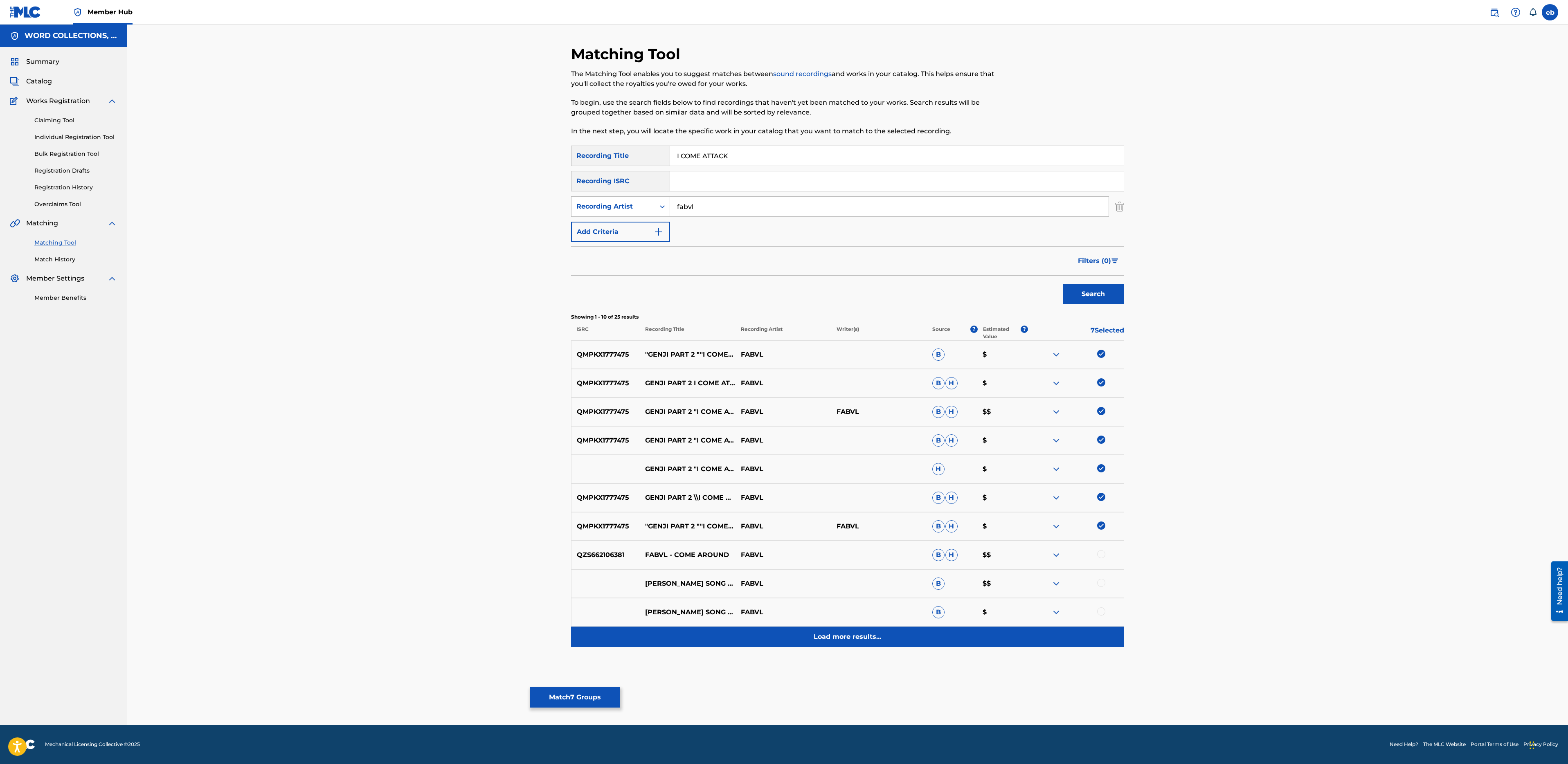
click at [834, 637] on p "Load more results..." at bounding box center [847, 637] width 68 height 10
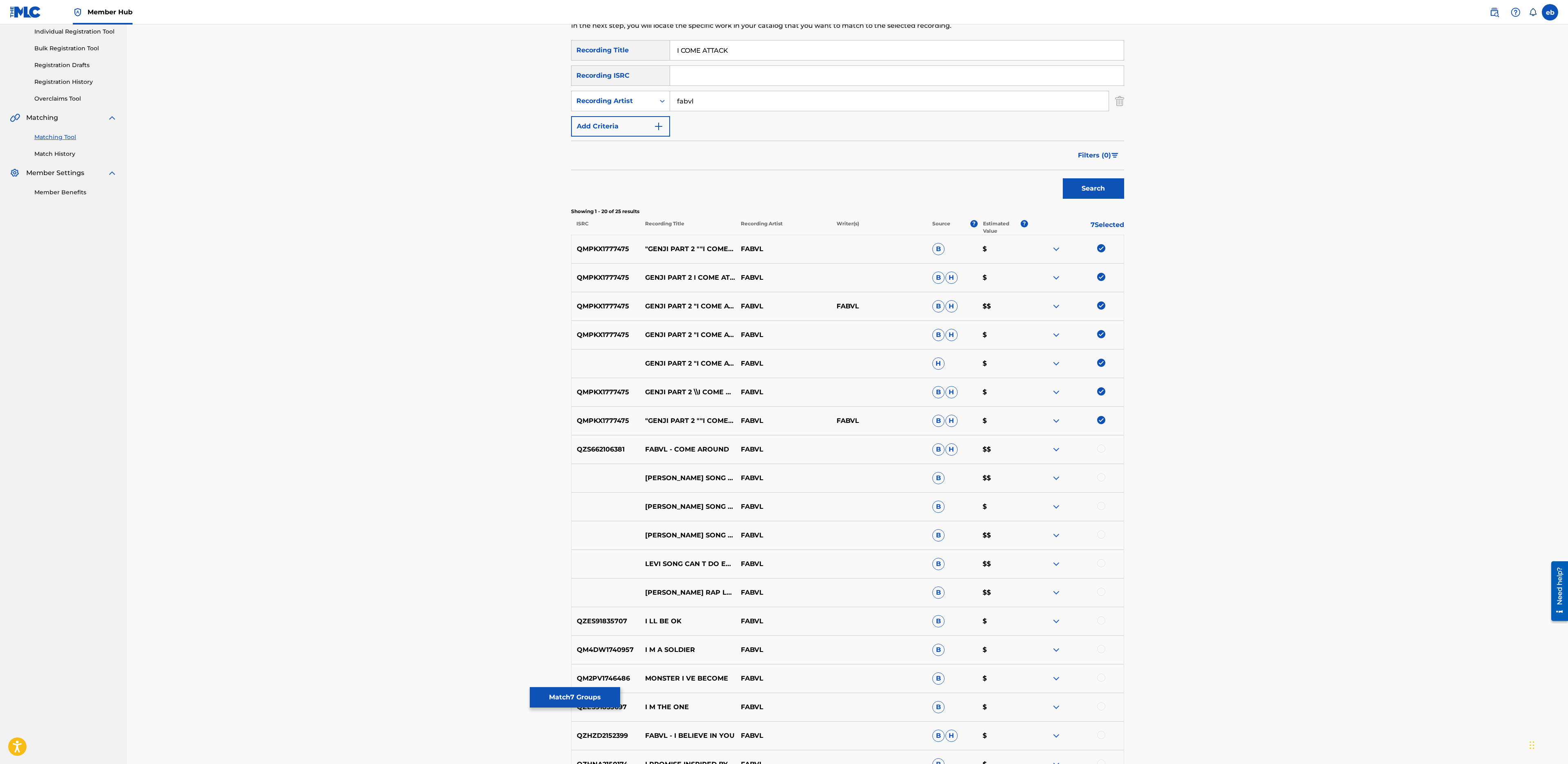
scroll to position [102, 0]
drag, startPoint x: 744, startPoint y: 50, endPoint x: 572, endPoint y: 42, distance: 172.2
click at [572, 42] on div "Matching Tool The Matching Tool enables you to suggest matches between sound re…" at bounding box center [847, 407] width 553 height 929
click at [1063, 182] on button "Search" at bounding box center [1093, 192] width 62 height 21
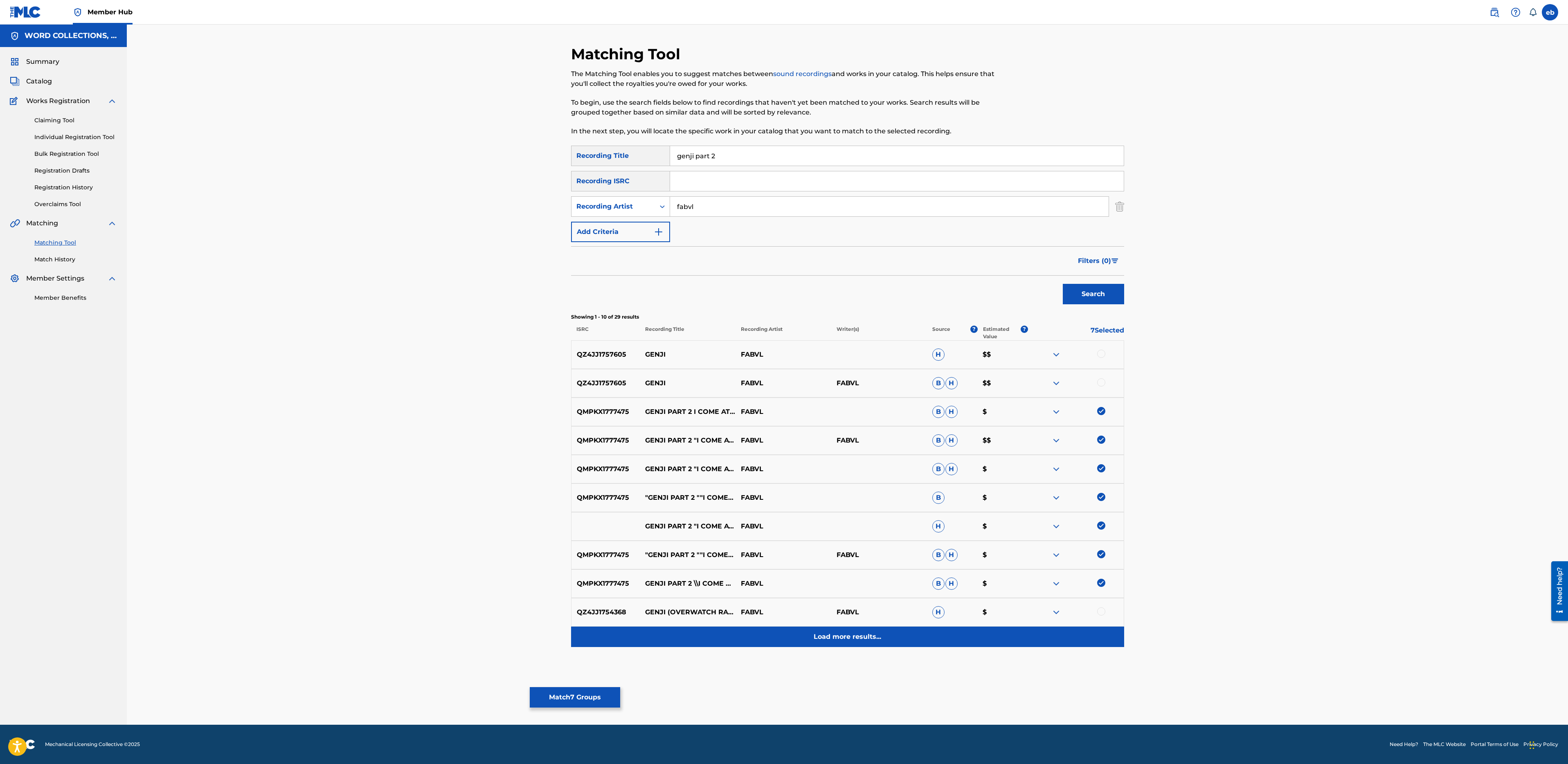
click at [843, 635] on p "Load more results..." at bounding box center [847, 637] width 68 height 10
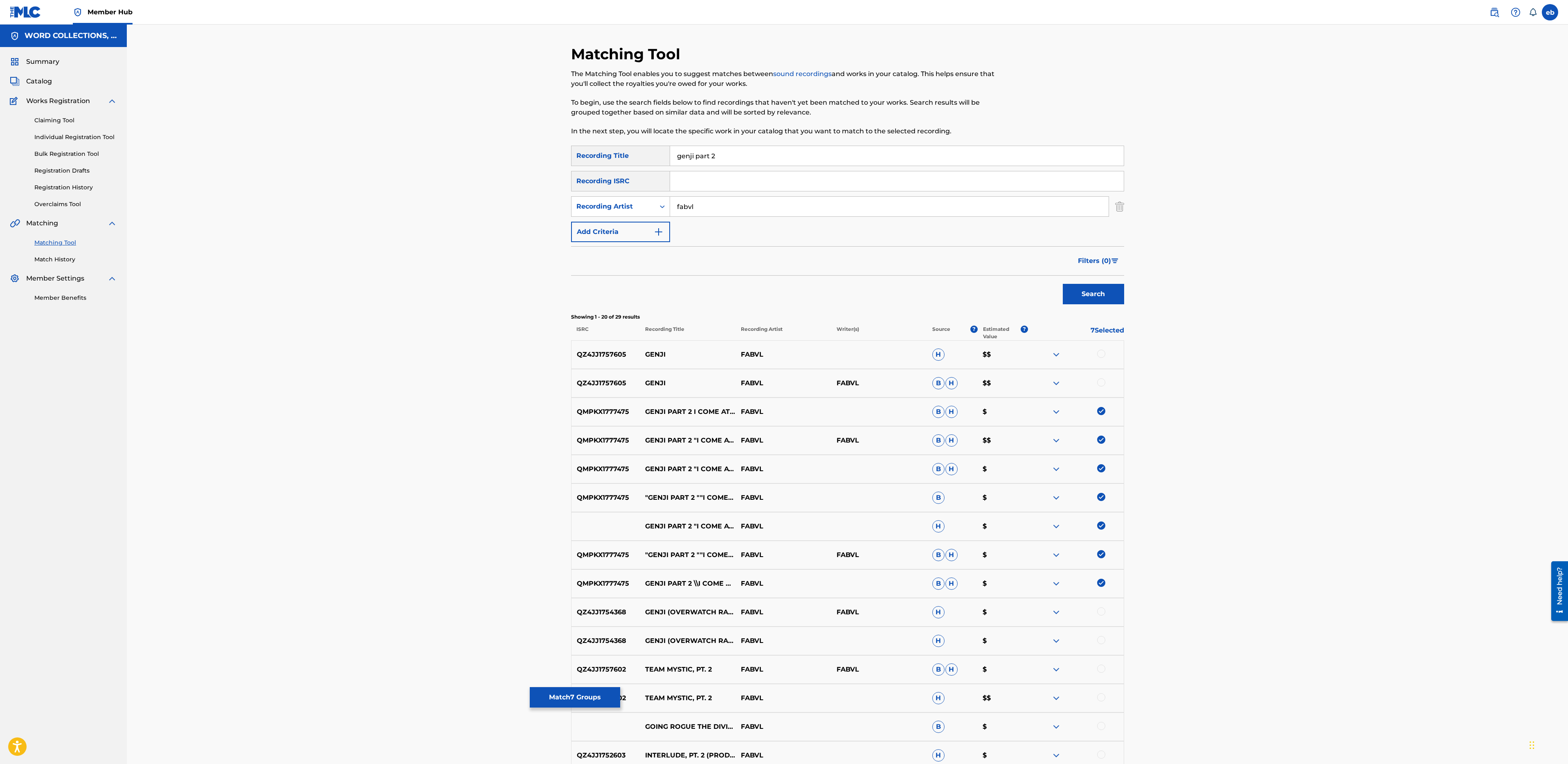
drag, startPoint x: 731, startPoint y: 157, endPoint x: 572, endPoint y: 157, distance: 159.0
click at [572, 157] on div "SearchWithCriteria11049bb0-cb2d-4f9a-999c-9027de558d43 Recording Title genji pa…" at bounding box center [847, 156] width 553 height 21
type input "attack"
click at [1063, 284] on button "Search" at bounding box center [1093, 294] width 62 height 21
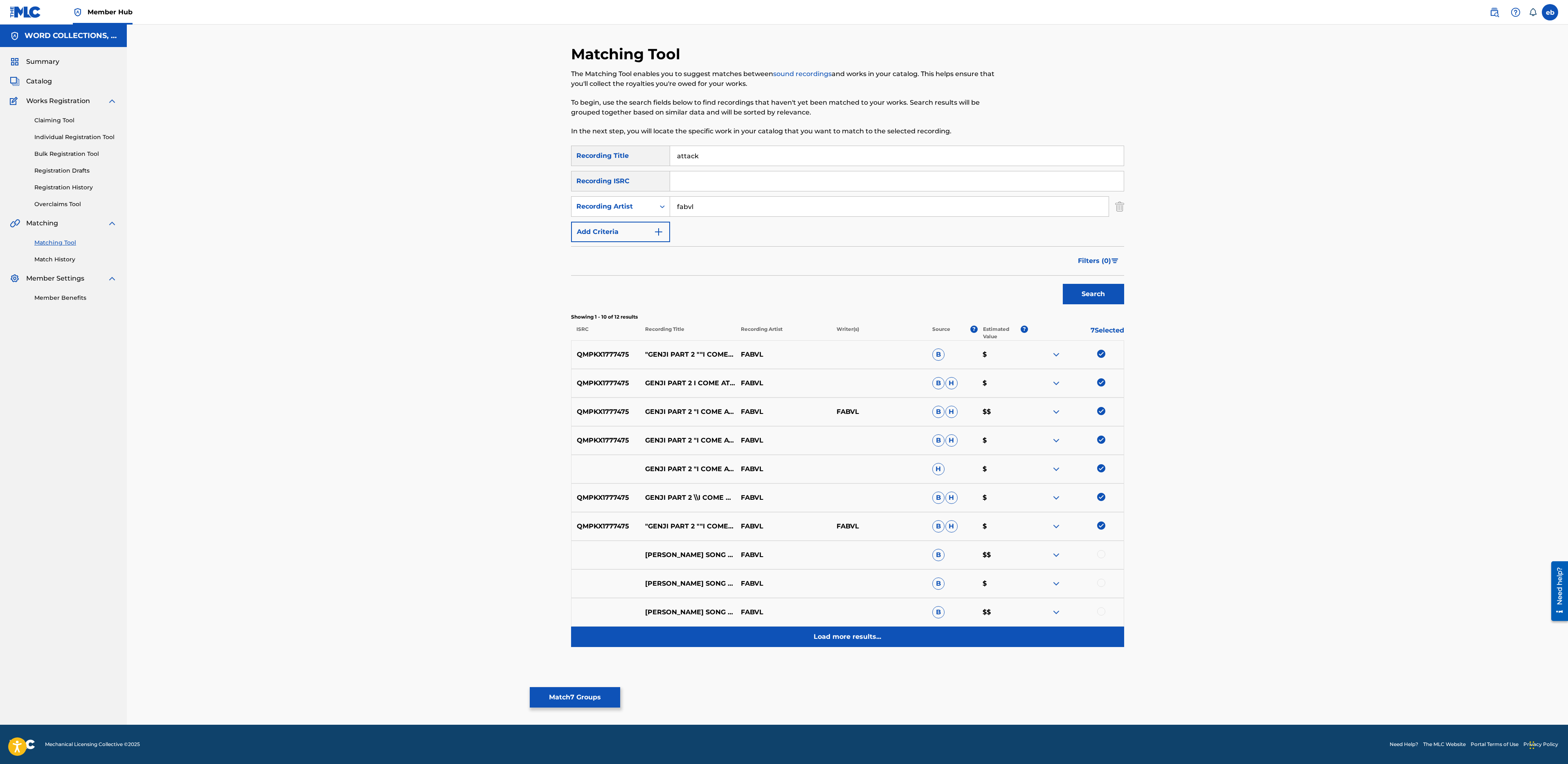
click at [835, 640] on p "Load more results..." at bounding box center [847, 637] width 68 height 10
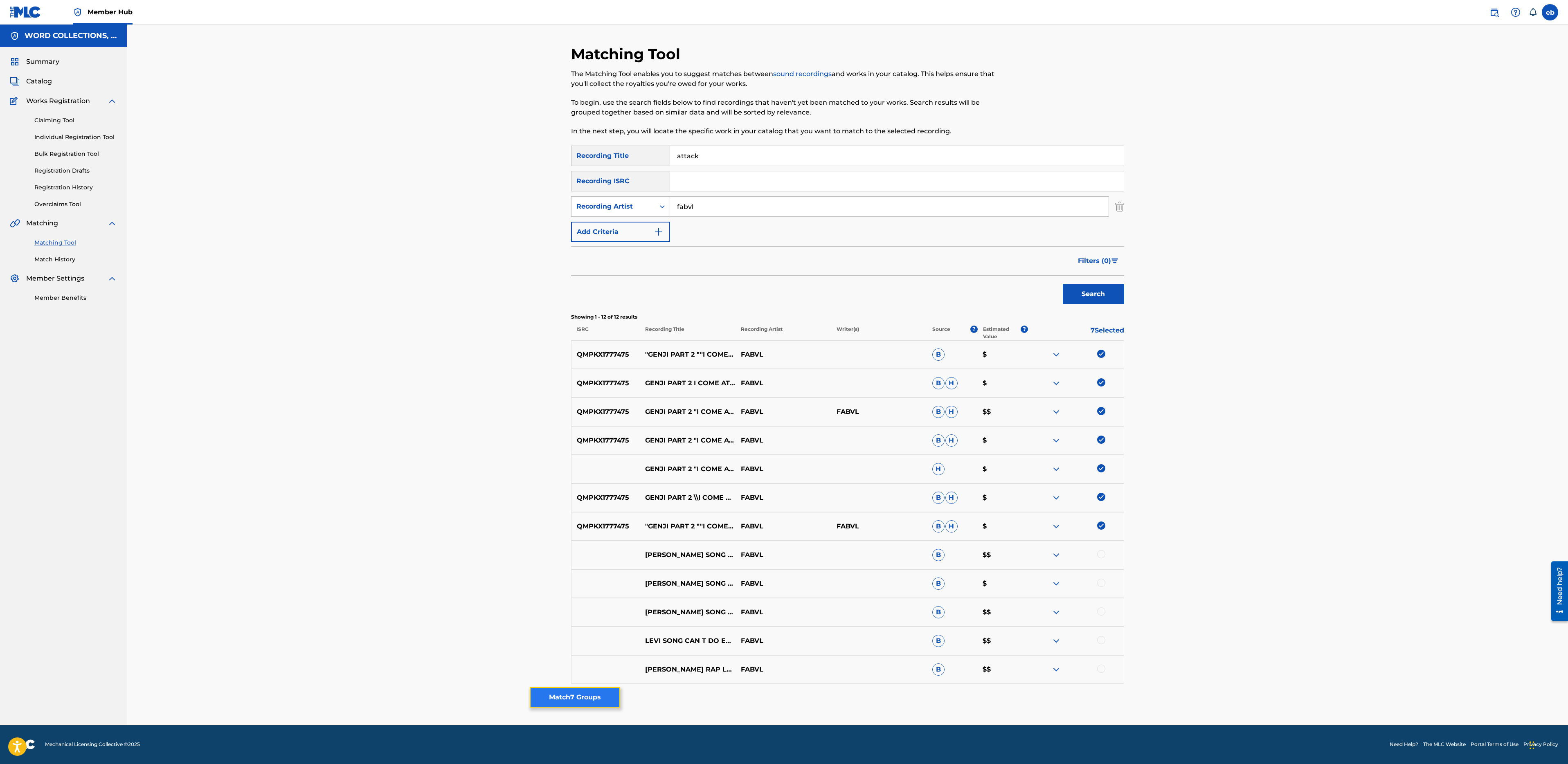
click at [573, 698] on button "Match 7 Groups" at bounding box center [575, 698] width 91 height 21
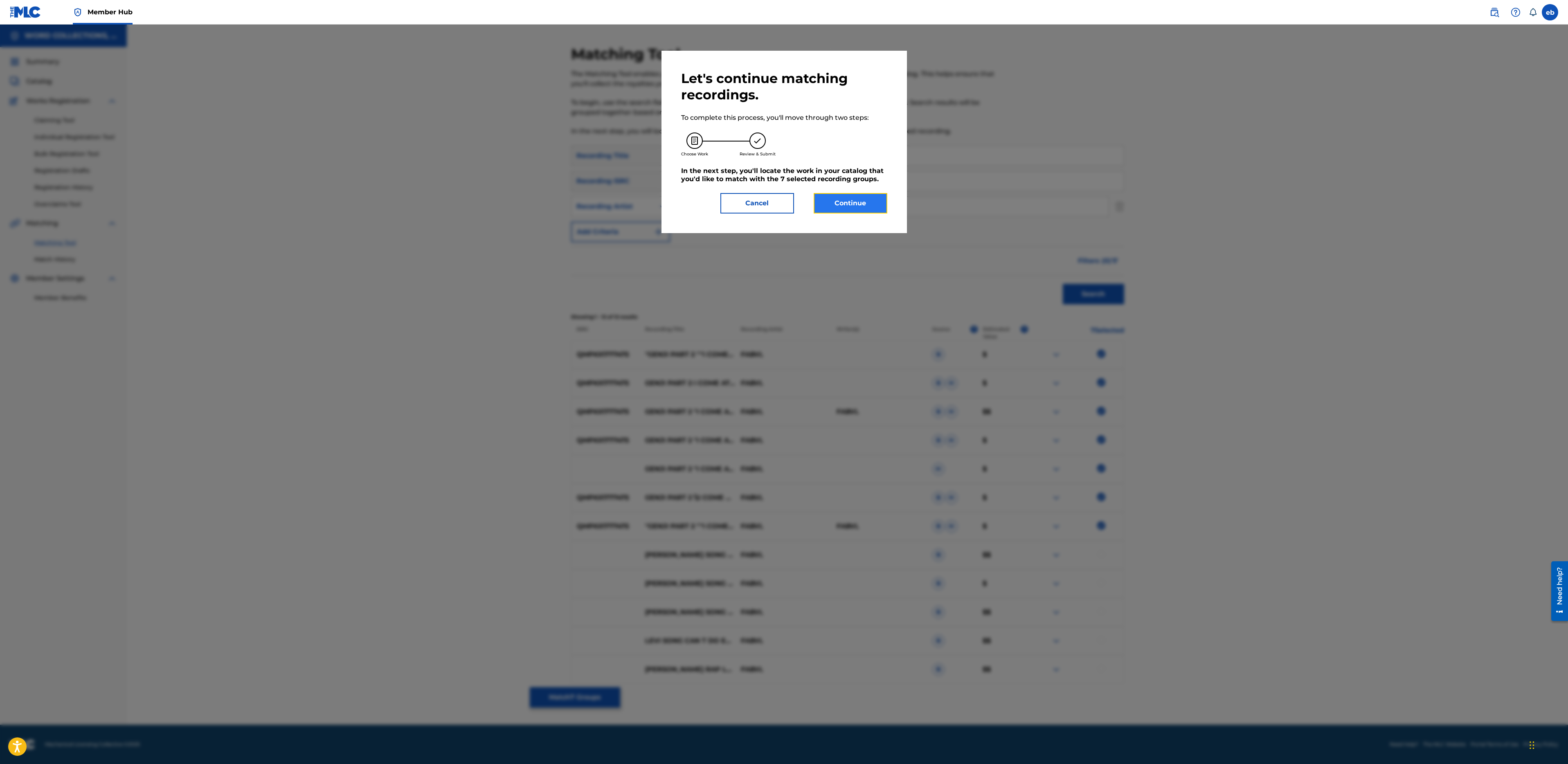
click at [856, 195] on button "Continue" at bounding box center [850, 203] width 74 height 21
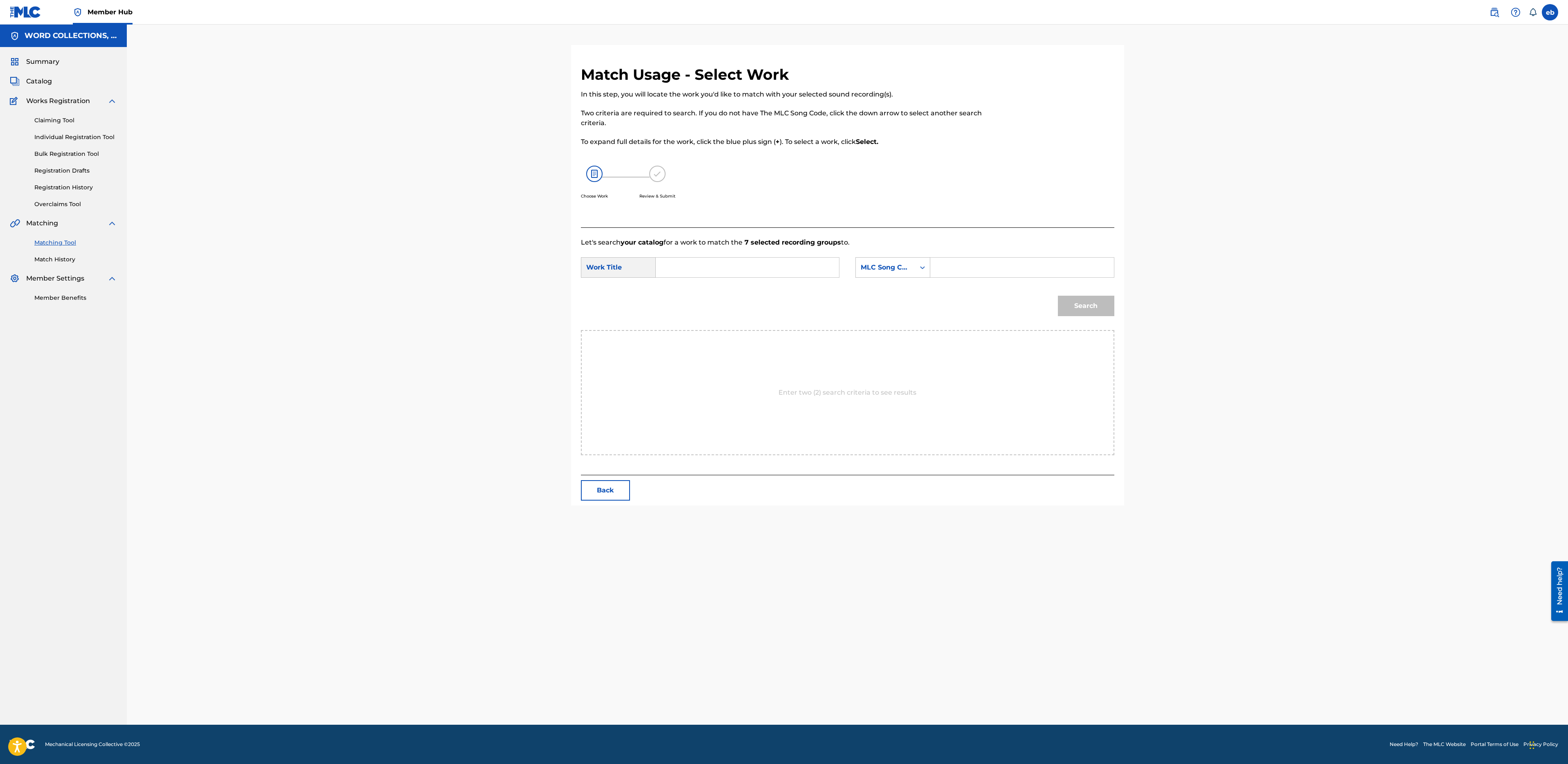
click at [717, 267] on input "Search Form" at bounding box center [747, 267] width 169 height 19
type input "i come attack"
click at [680, 294] on strong "attack" at bounding box center [680, 295] width 21 height 8
click at [903, 269] on div "MLC Song Code" at bounding box center [886, 267] width 50 height 10
click at [896, 295] on div "Writer Name" at bounding box center [892, 288] width 74 height 21
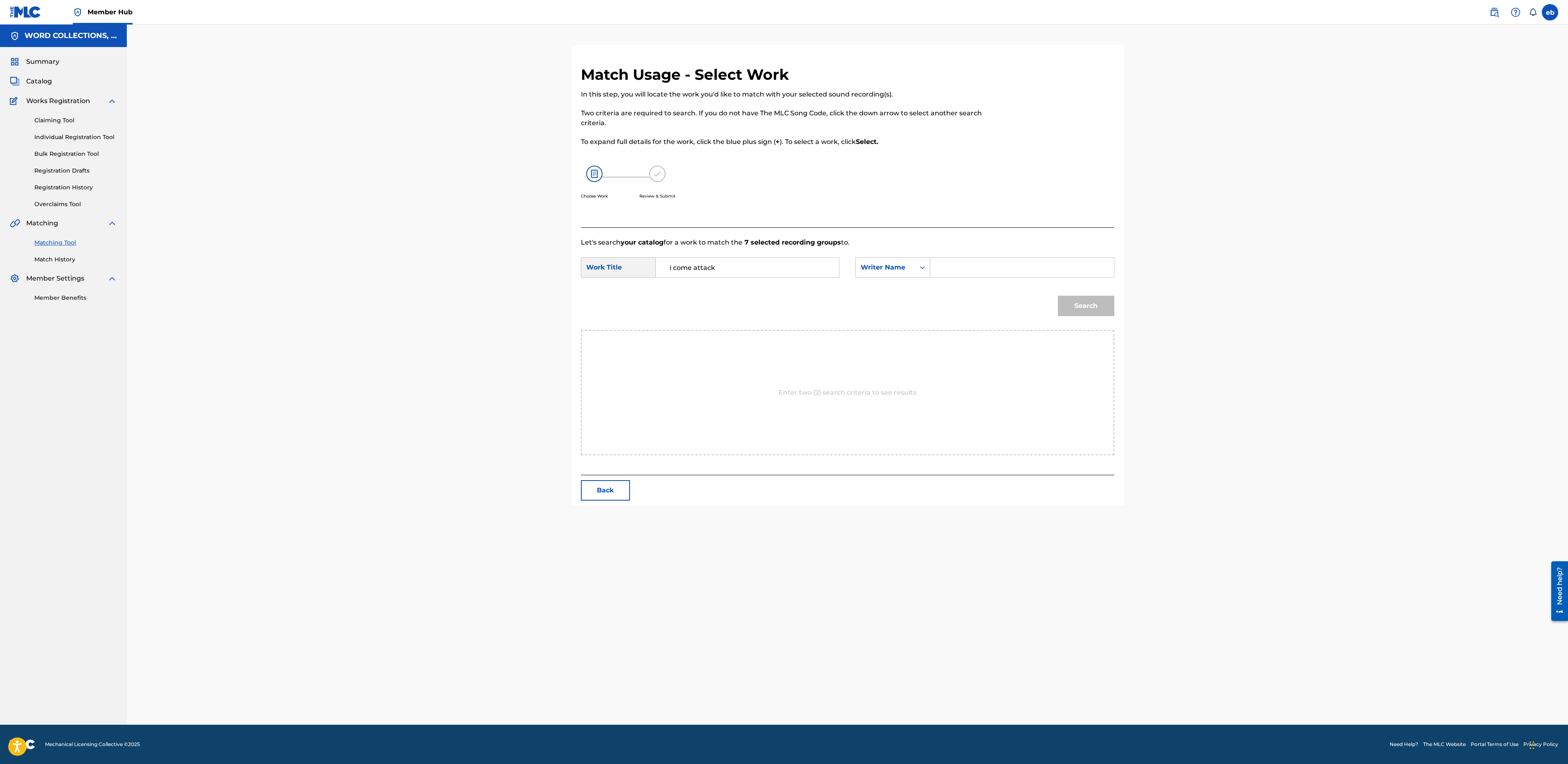
click at [969, 263] on input "Search Form" at bounding box center [1021, 267] width 169 height 19
type input "Campbell"
click at [1058, 296] on button "Search" at bounding box center [1086, 306] width 57 height 21
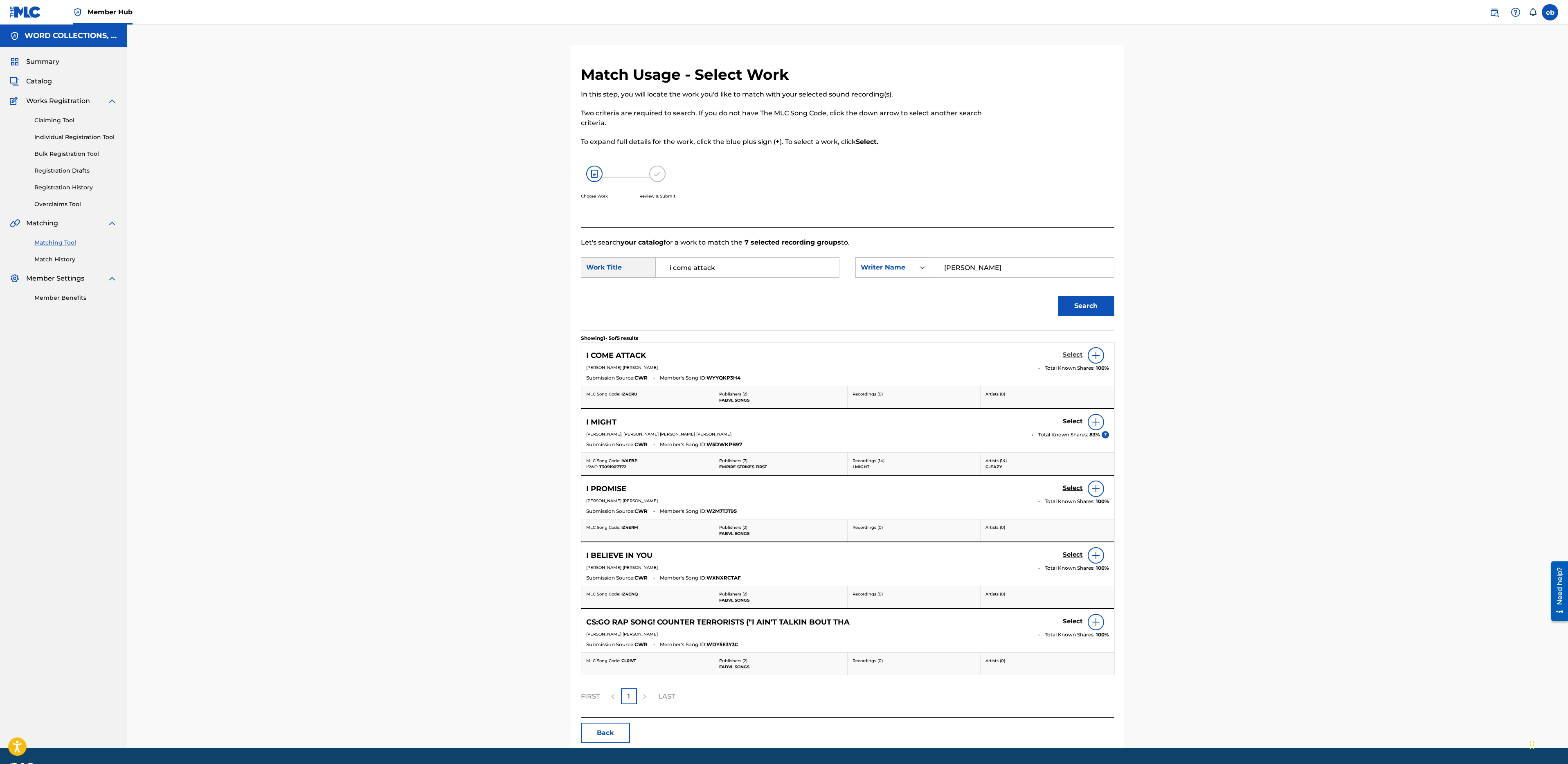
click at [1077, 355] on h5 "Select" at bounding box center [1073, 354] width 20 height 8
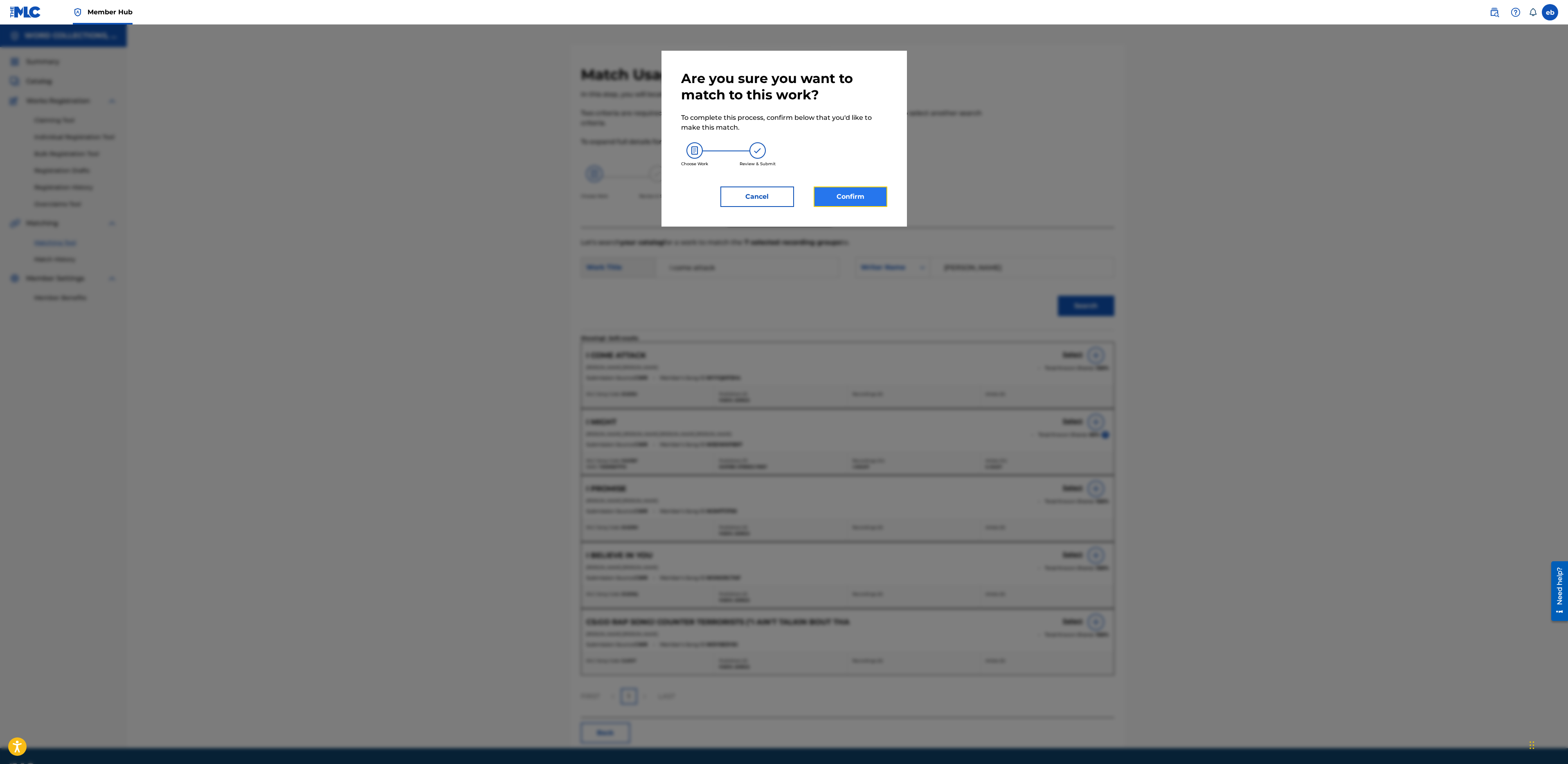
click at [857, 196] on button "Confirm" at bounding box center [850, 197] width 74 height 21
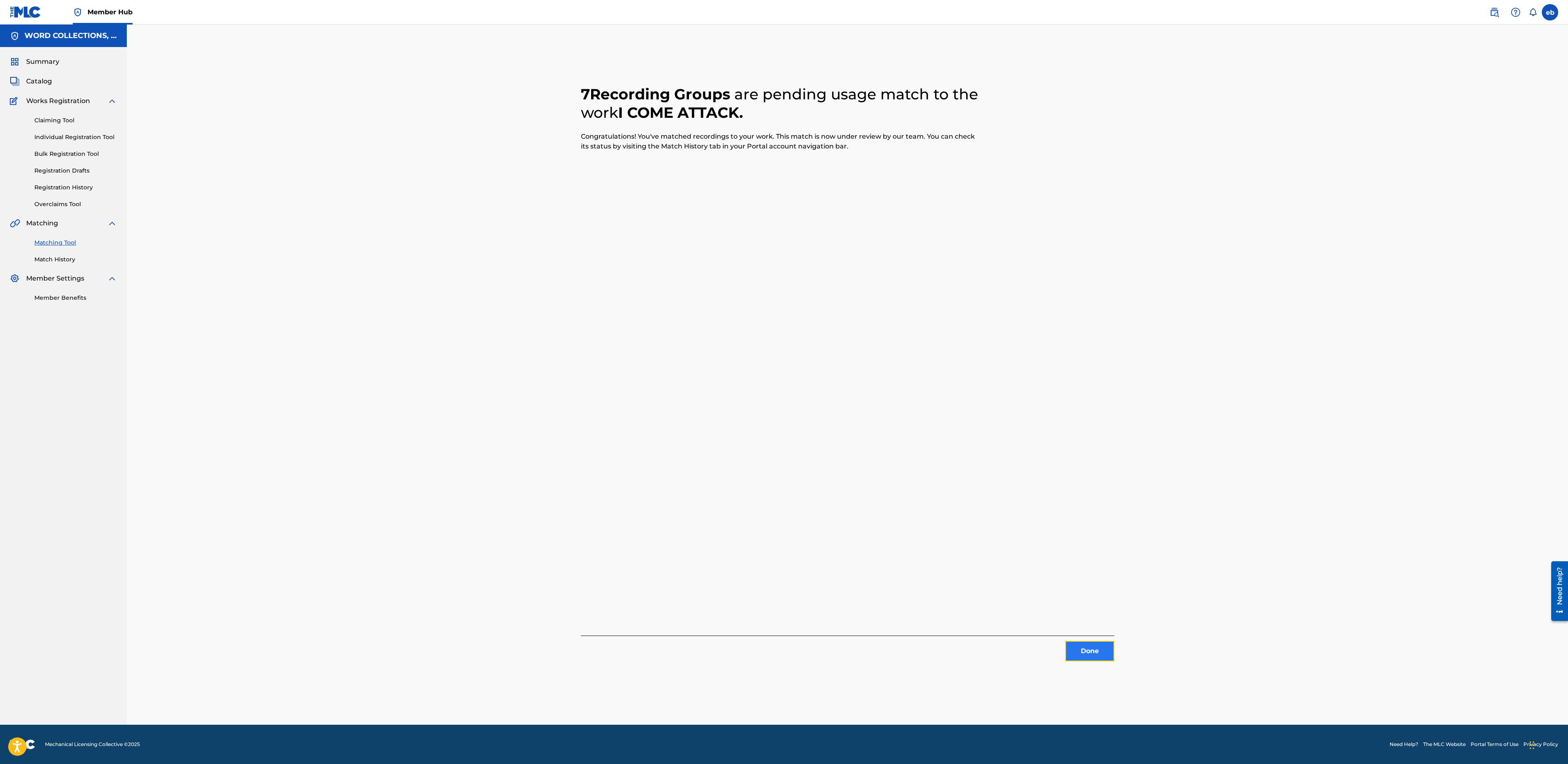
click at [1086, 649] on button "Done" at bounding box center [1090, 651] width 49 height 21
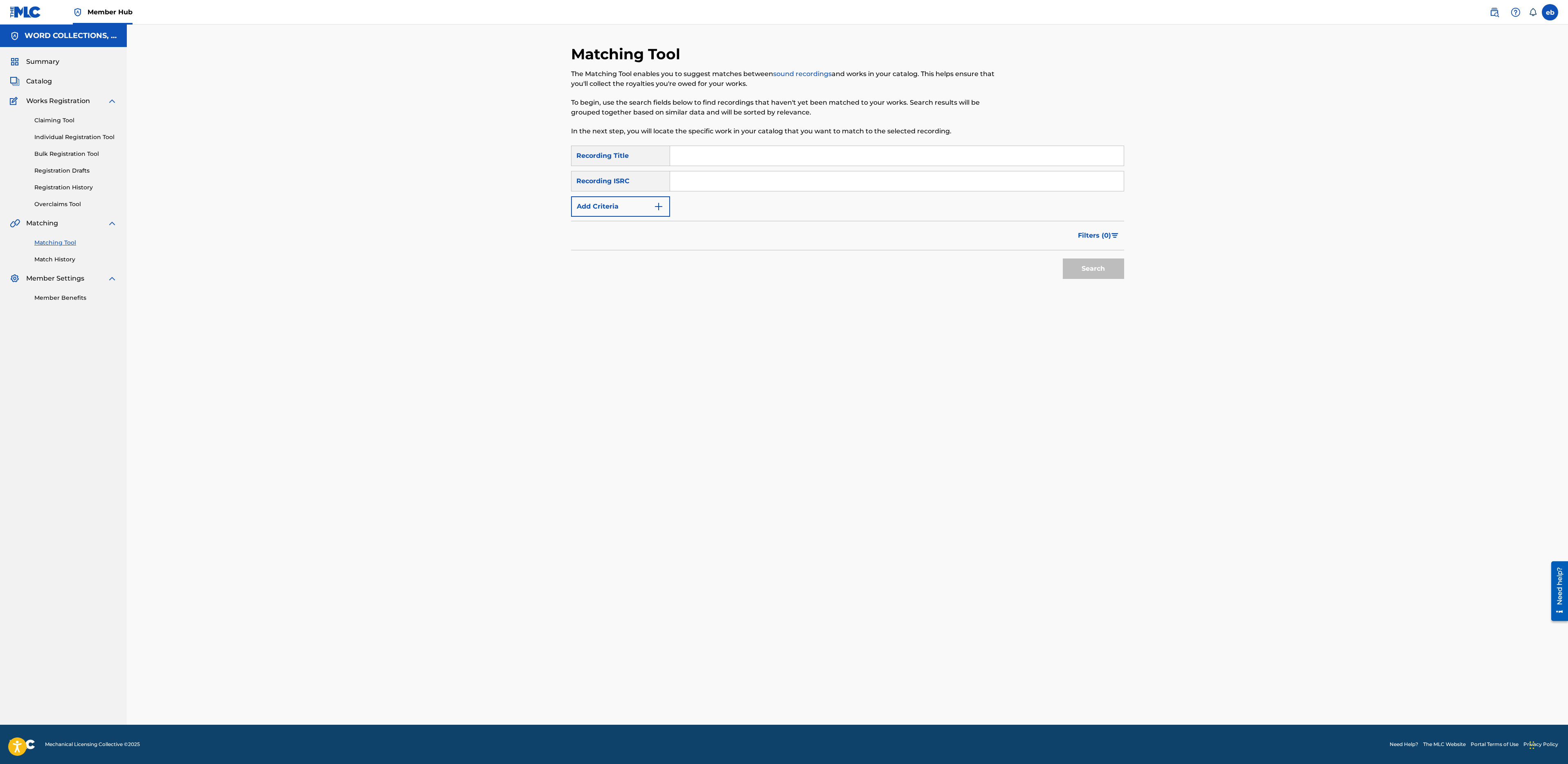
click at [832, 156] on input "Search Form" at bounding box center [897, 155] width 454 height 19
paste input "KISSED BY EVIL"
type input "KISSED BY EVIL"
click at [585, 212] on button "Add Criteria" at bounding box center [620, 207] width 99 height 21
click at [616, 207] on div "Writer" at bounding box center [613, 207] width 74 height 10
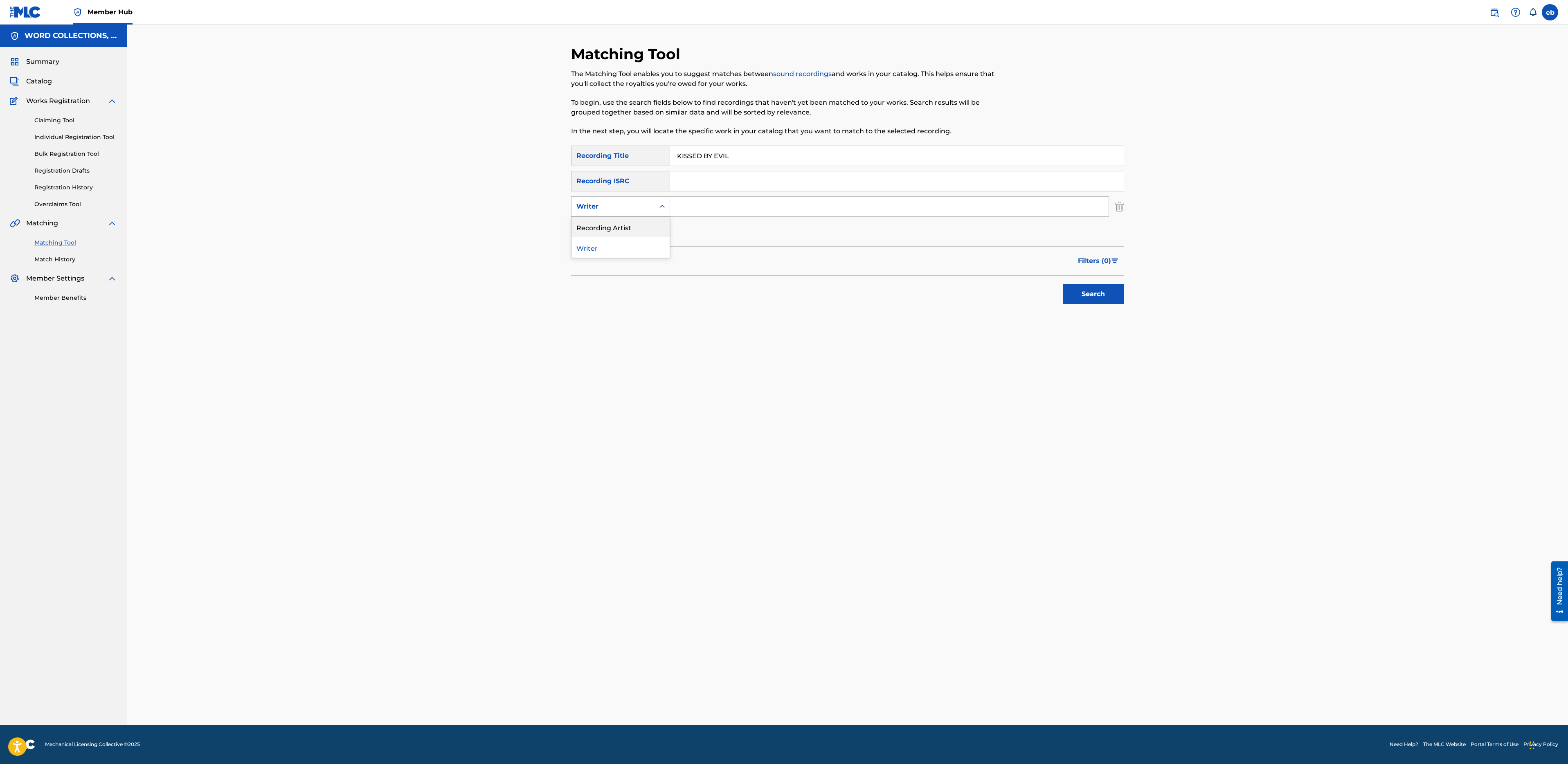
click at [633, 226] on div "Recording Artist" at bounding box center [621, 227] width 98 height 21
click at [672, 212] on input "Search Form" at bounding box center [889, 207] width 439 height 19
type input "fabvL"
click at [1063, 284] on button "Search" at bounding box center [1093, 294] width 62 height 21
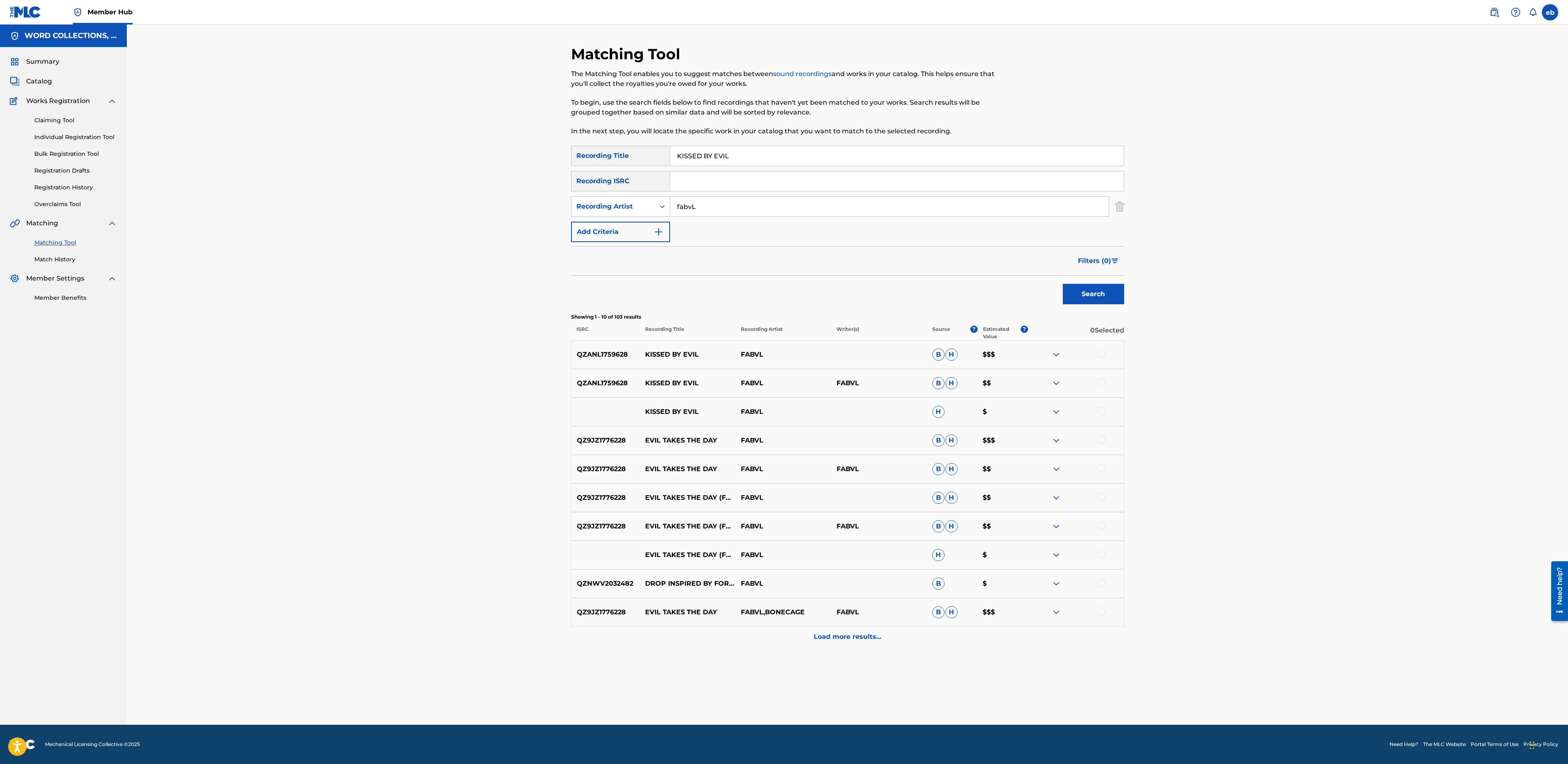
click at [1138, 367] on div "Matching Tool The Matching Tool enables you to suggest matches between sound re…" at bounding box center [848, 374] width 1442 height 700
click at [1106, 352] on div at bounding box center [1076, 354] width 96 height 10
click at [1105, 352] on div at bounding box center [1102, 354] width 8 height 8
click at [1104, 379] on div at bounding box center [1102, 383] width 8 height 8
click at [1104, 416] on div at bounding box center [1076, 412] width 96 height 10
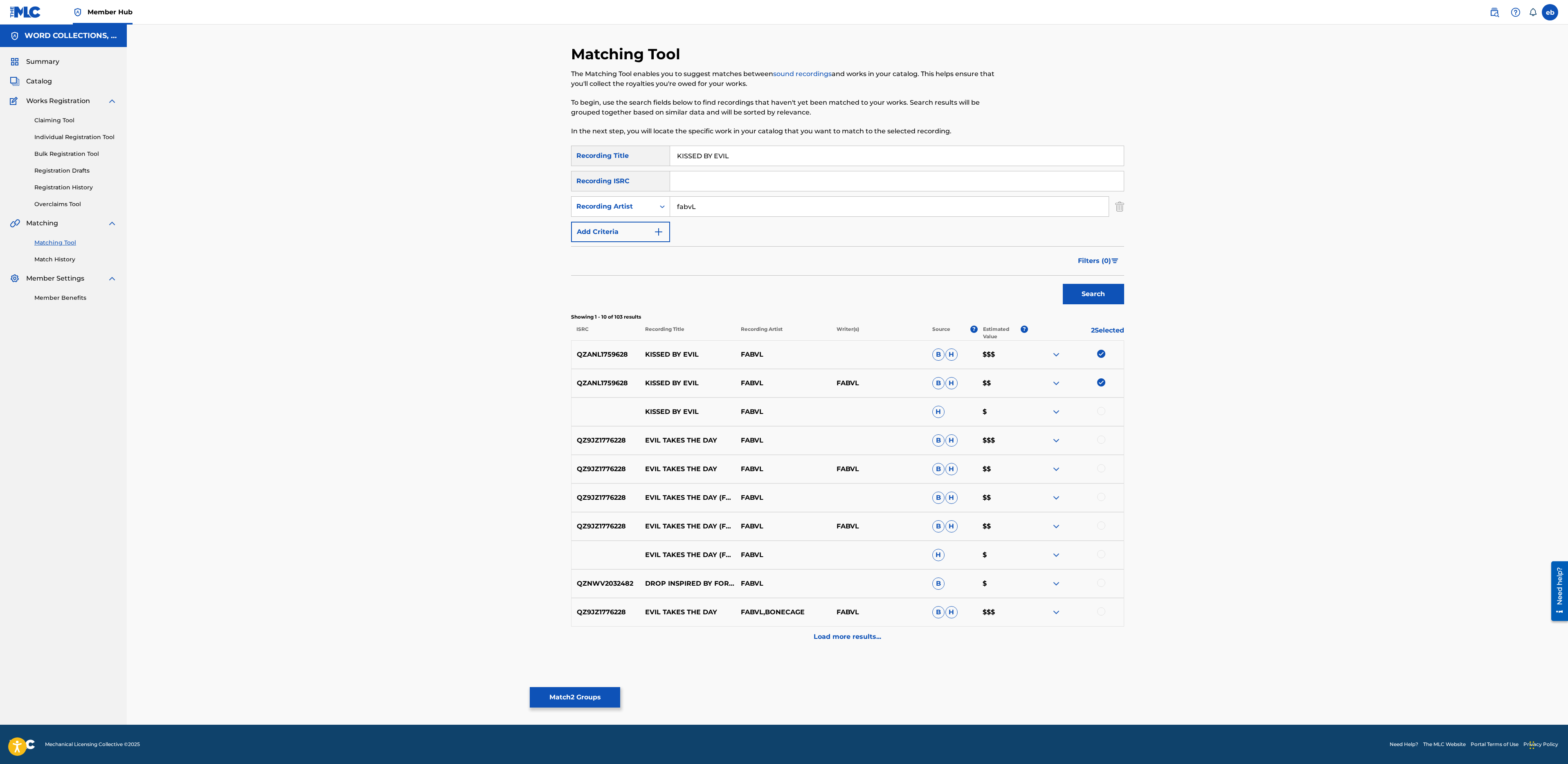
click at [1100, 413] on div at bounding box center [1102, 411] width 8 height 8
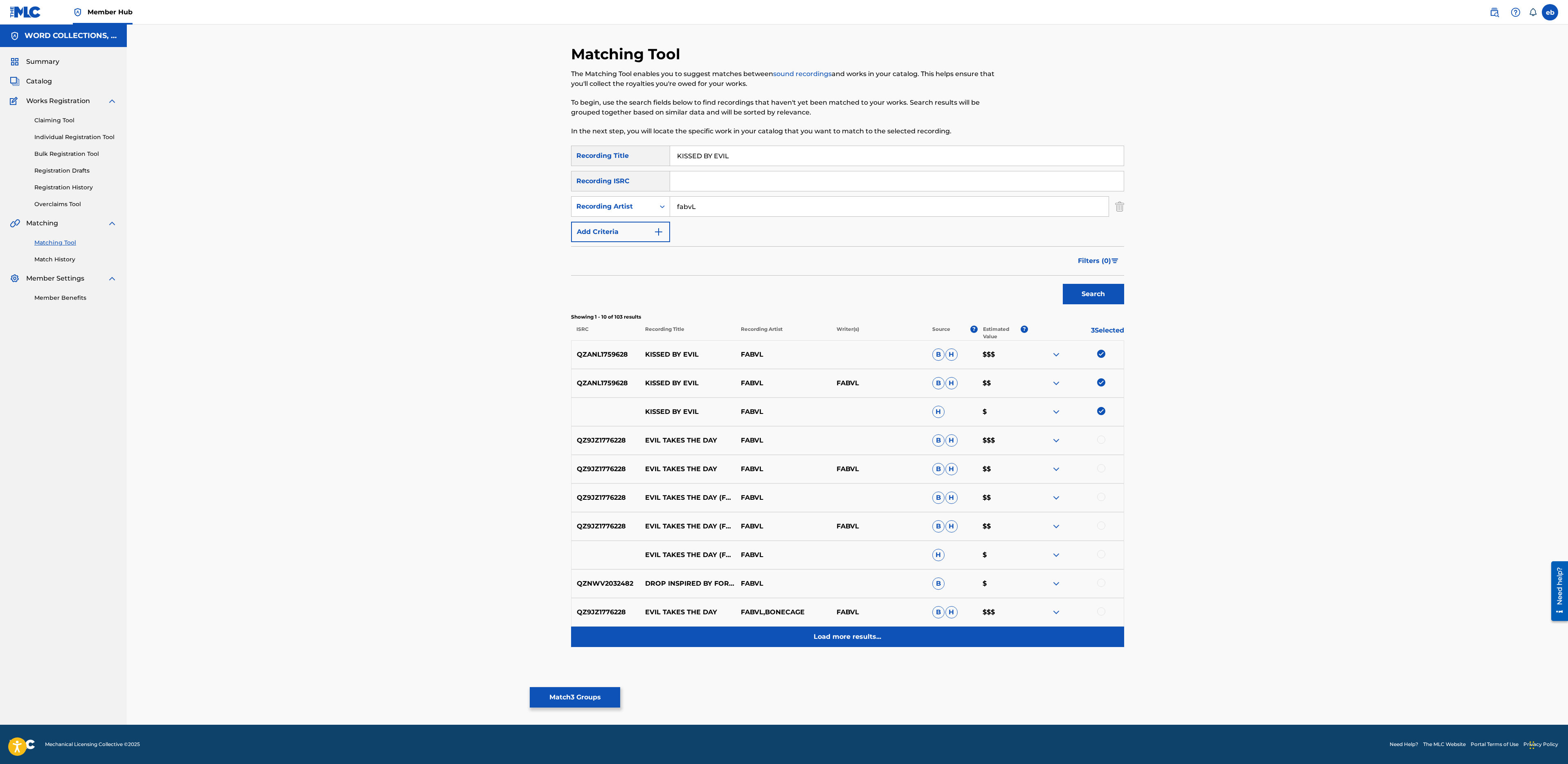
click at [844, 636] on p "Load more results..." at bounding box center [847, 637] width 68 height 10
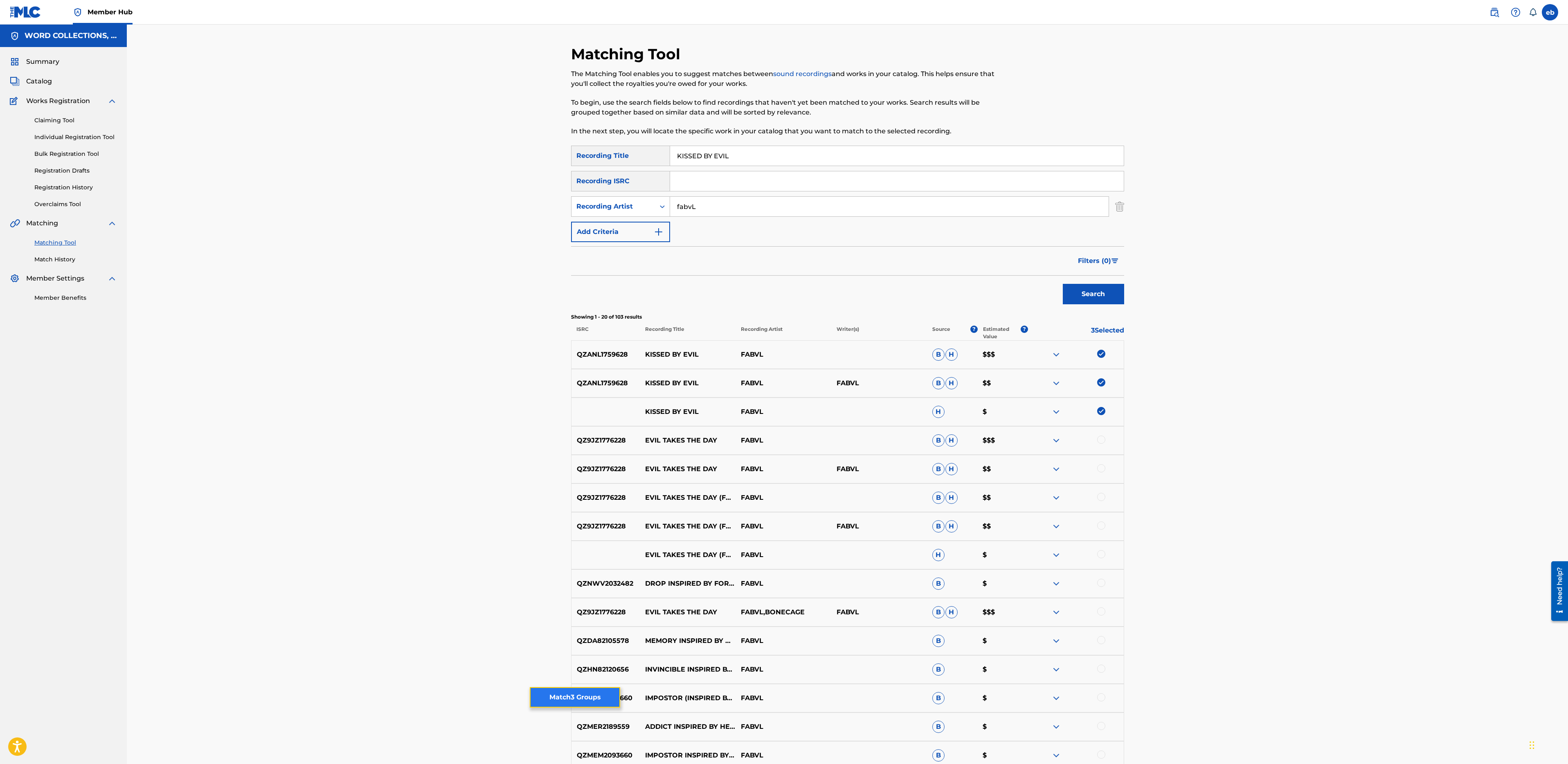
click at [603, 699] on button "Match 3 Groups" at bounding box center [575, 698] width 91 height 21
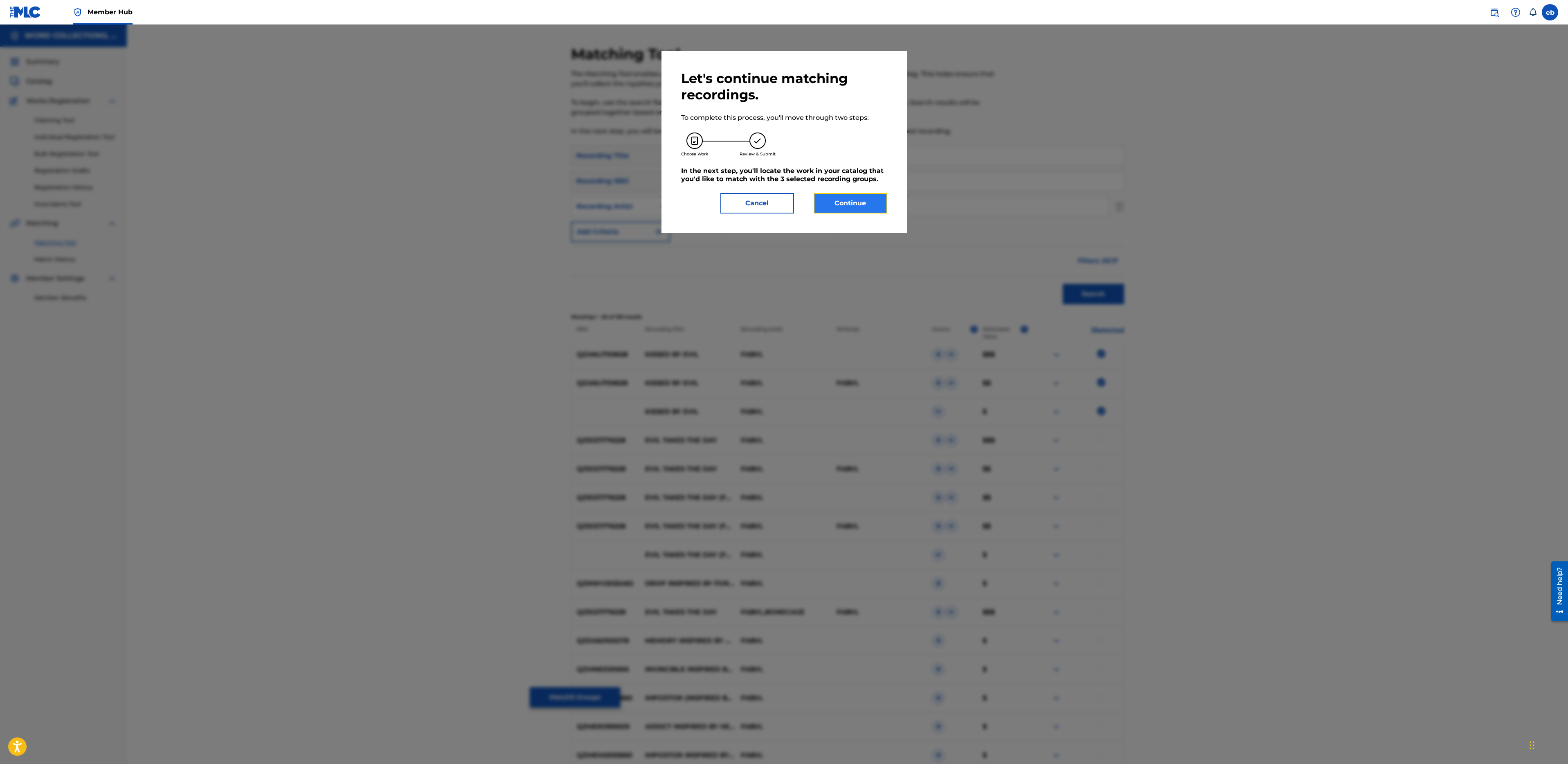
click at [857, 207] on button "Continue" at bounding box center [850, 203] width 74 height 21
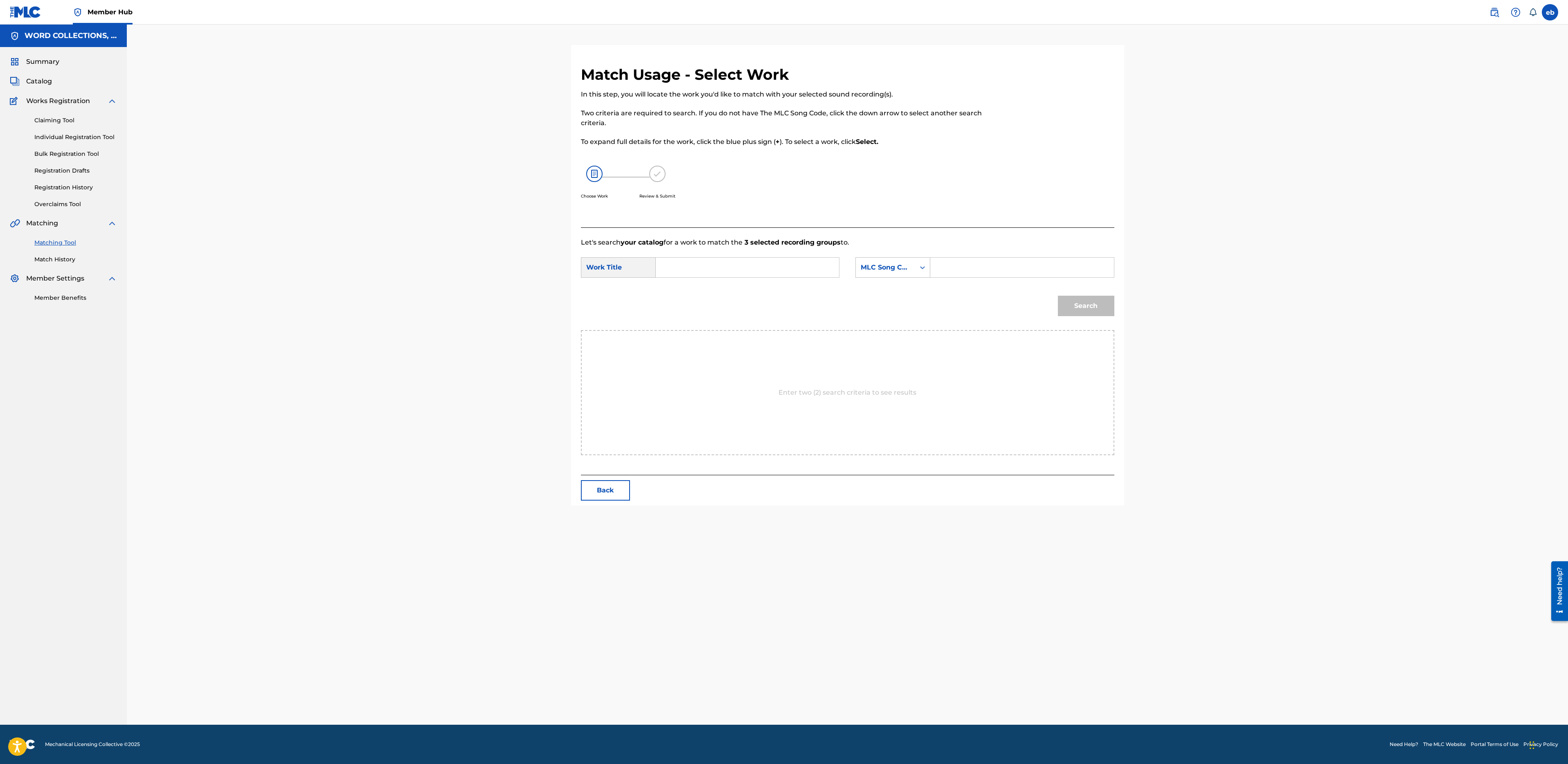
click at [789, 259] on input "Search Form" at bounding box center [747, 267] width 169 height 19
click at [674, 297] on strong "evil" at bounding box center [676, 295] width 12 height 8
type input "kissed by evil"
click at [888, 269] on div "MLC Song Code" at bounding box center [886, 267] width 50 height 10
click at [892, 284] on div "Writer Name" at bounding box center [892, 288] width 74 height 21
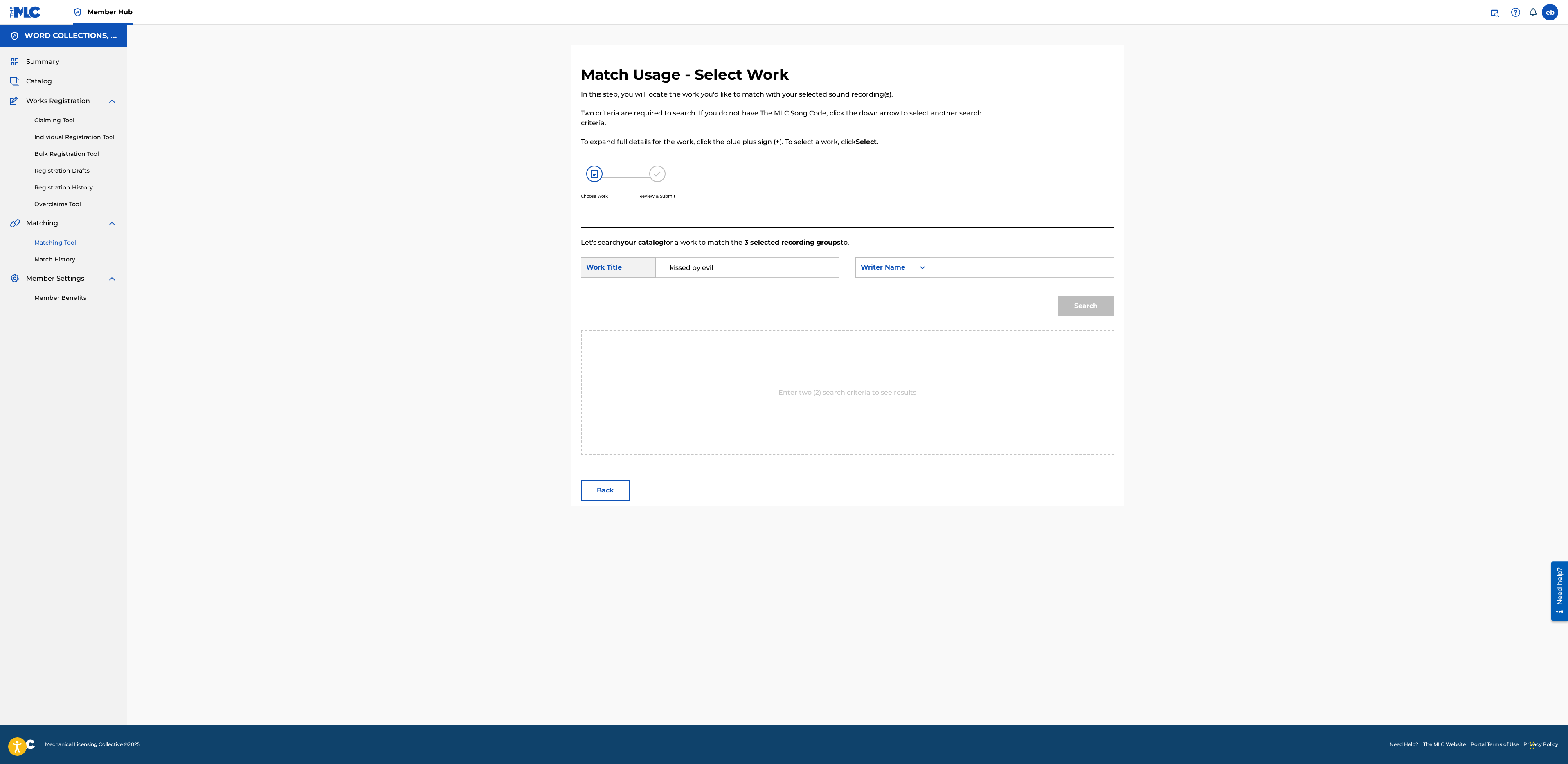
click at [945, 268] on input "Search Form" at bounding box center [1021, 267] width 169 height 19
type input "campbell"
click at [1058, 296] on button "Search" at bounding box center [1086, 306] width 57 height 21
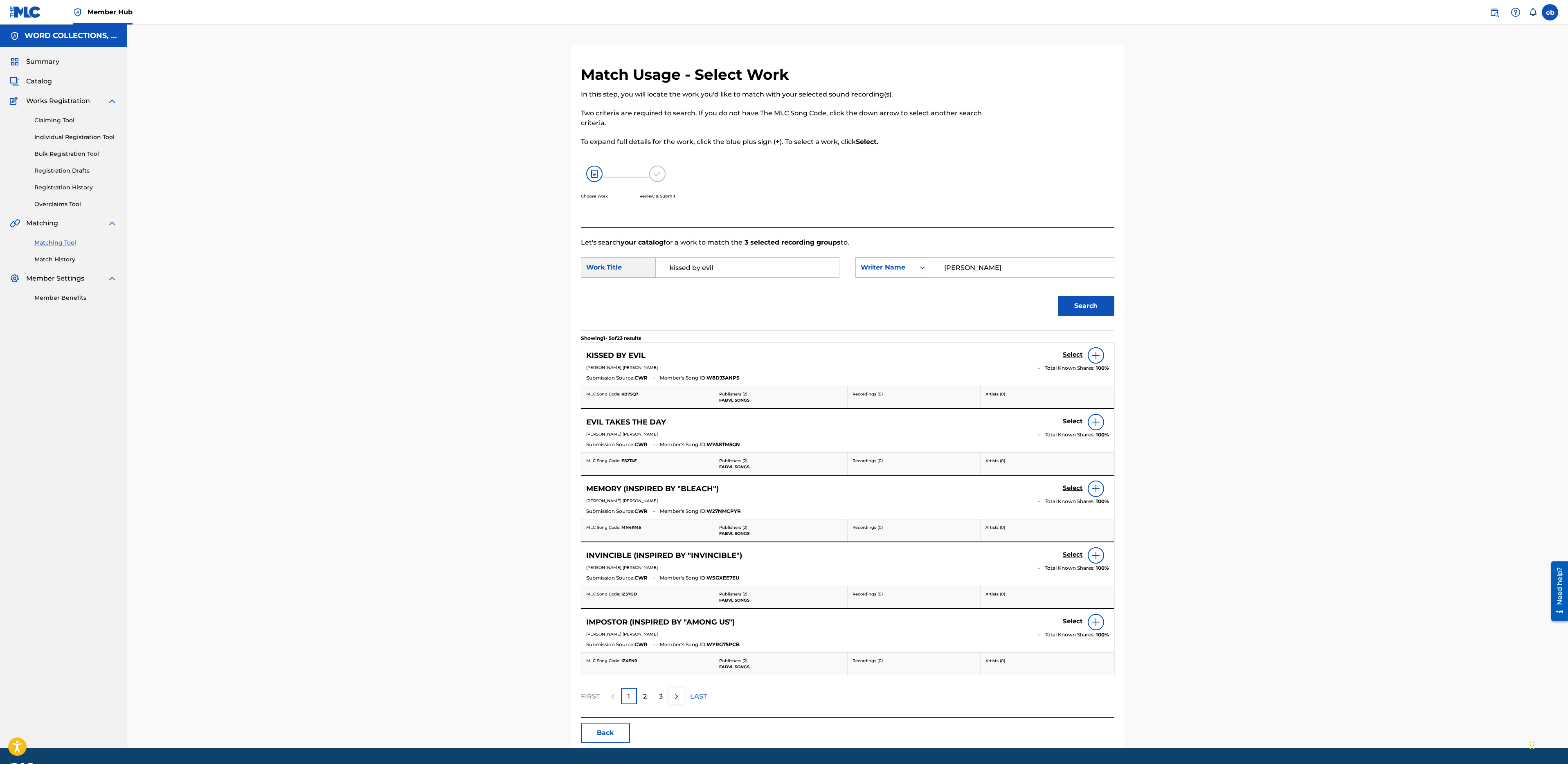
click at [1091, 353] on img at bounding box center [1096, 355] width 10 height 10
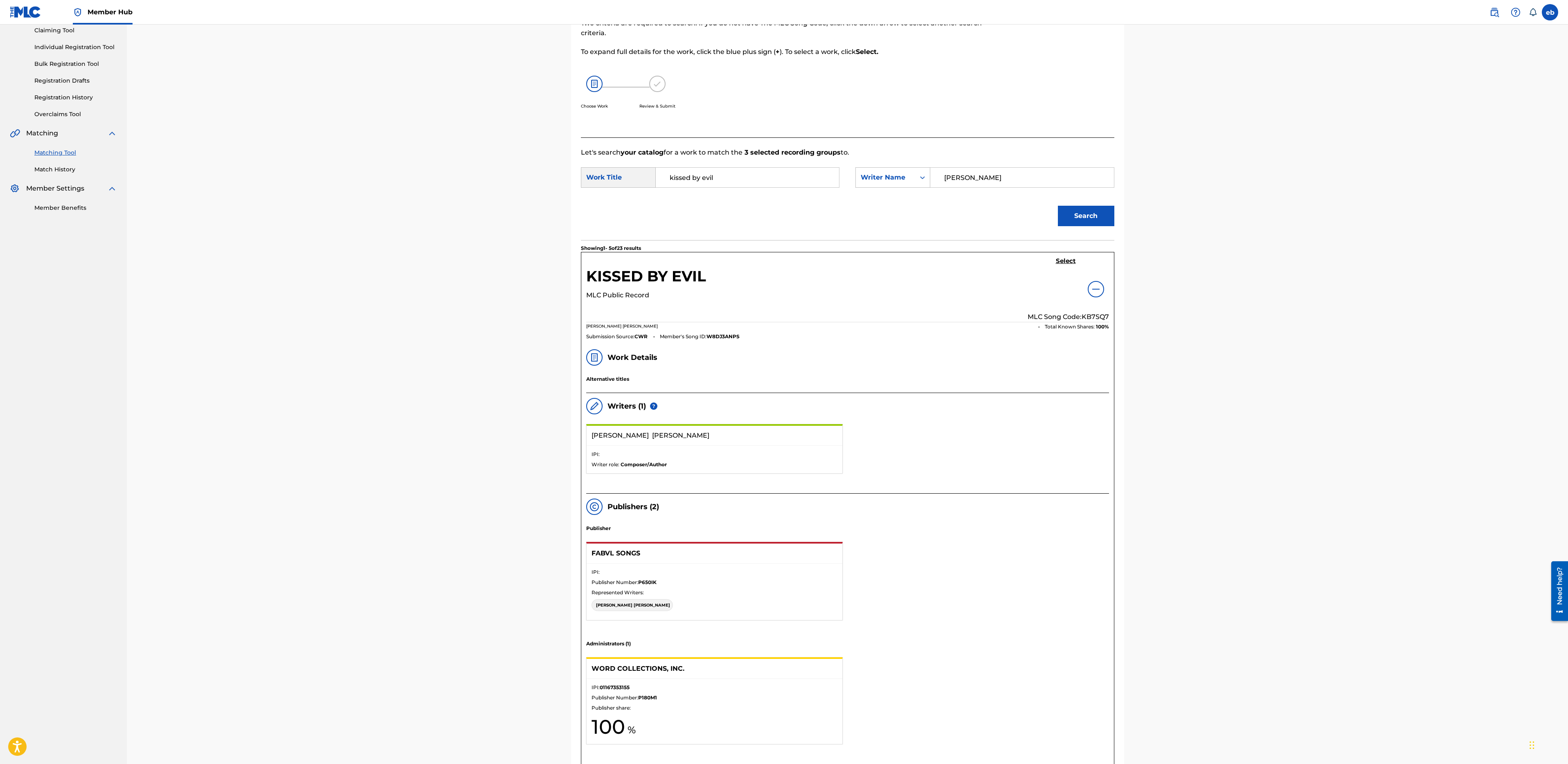
scroll to position [35, 0]
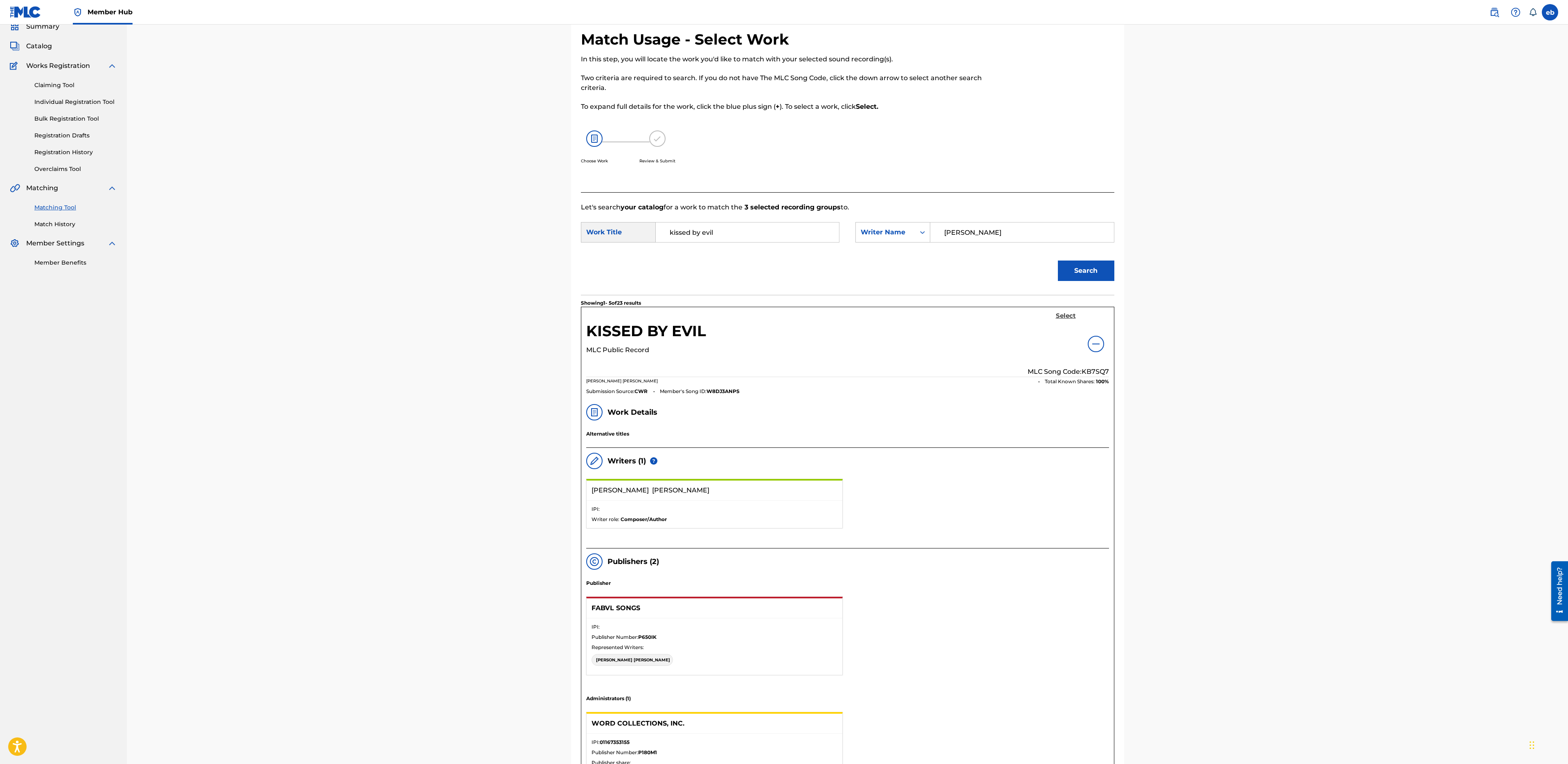
click at [1066, 314] on h5 "Select" at bounding box center [1066, 316] width 20 height 8
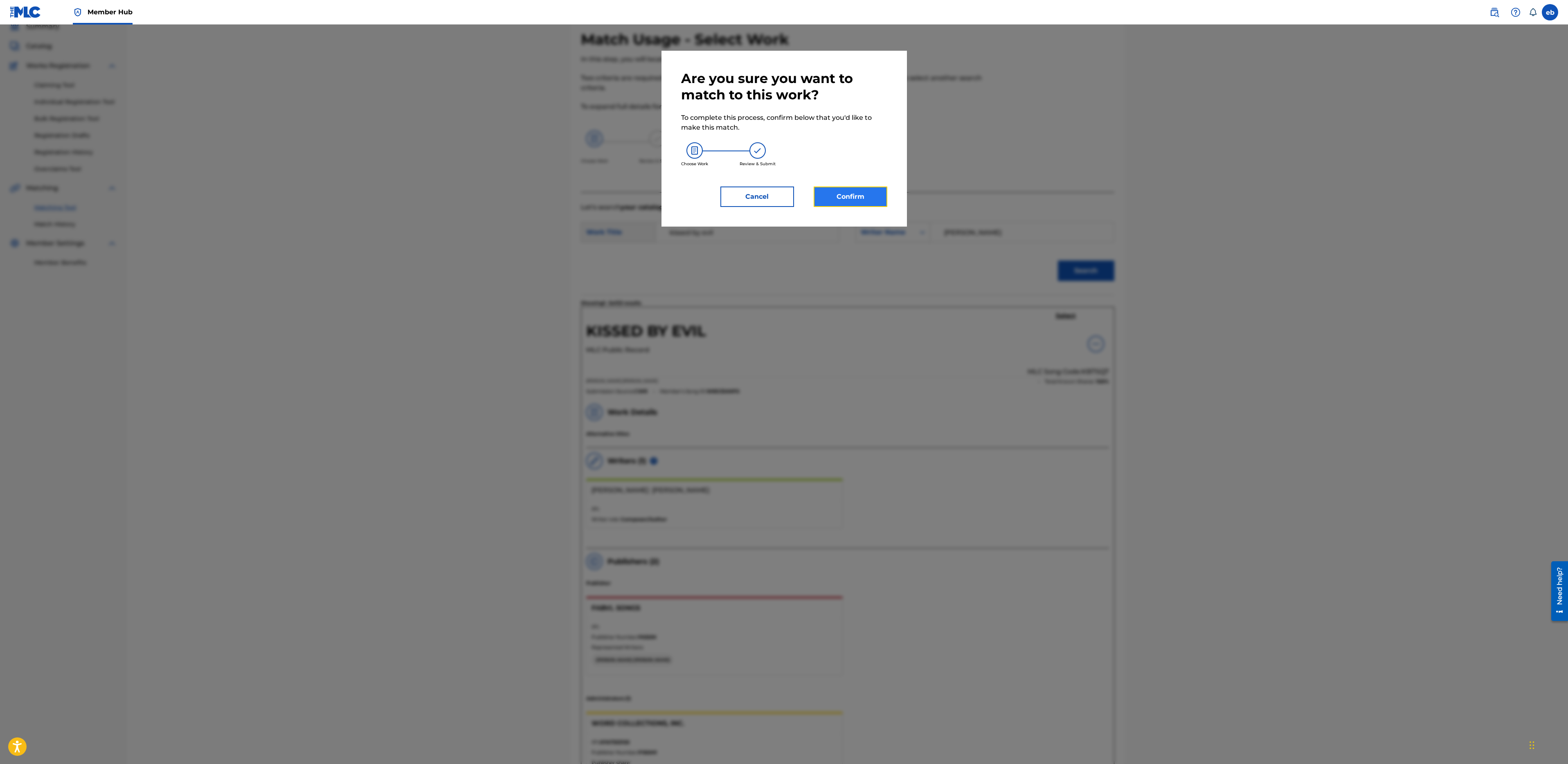
click at [864, 200] on button "Confirm" at bounding box center [850, 197] width 74 height 21
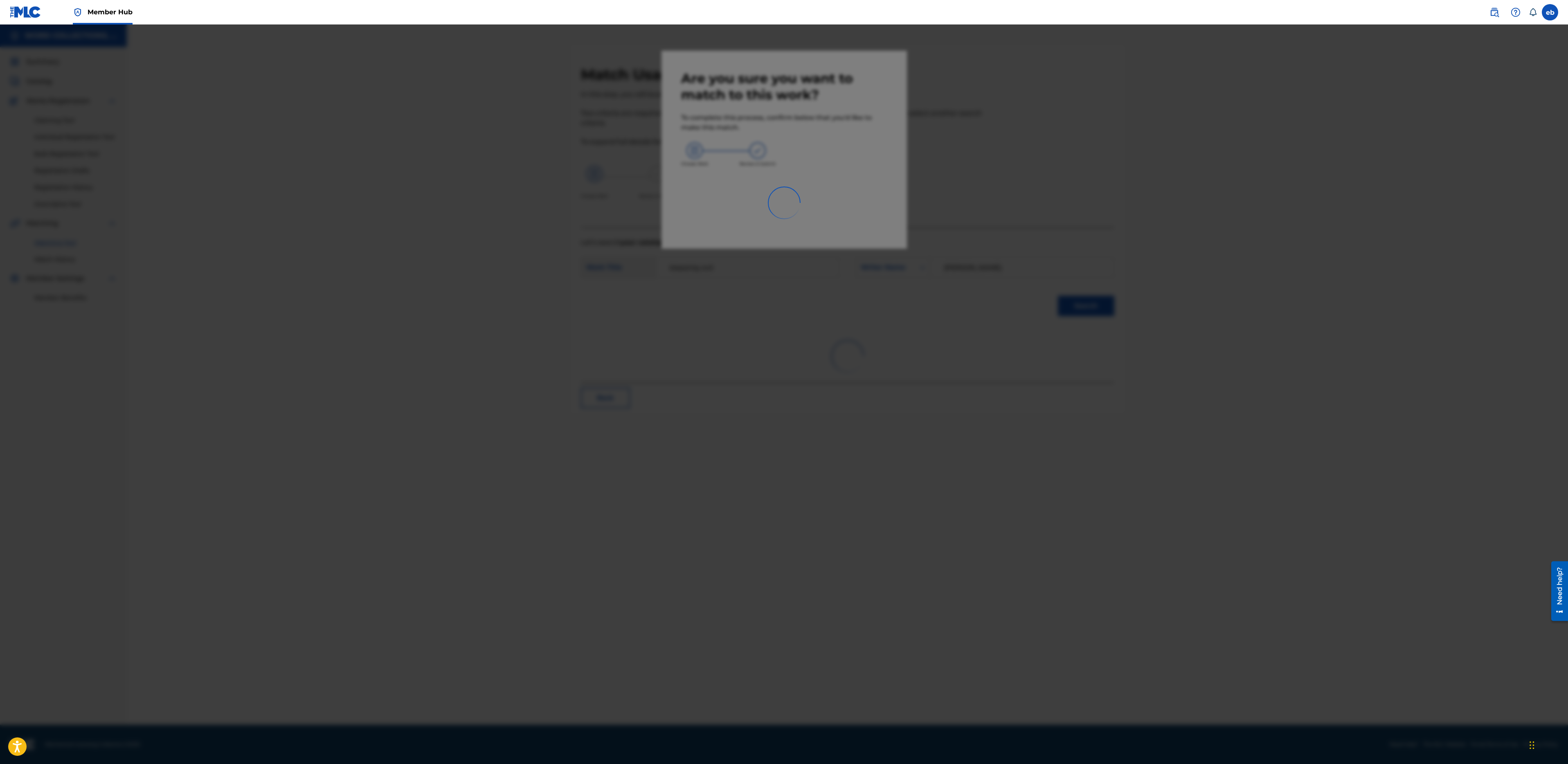
scroll to position [0, 0]
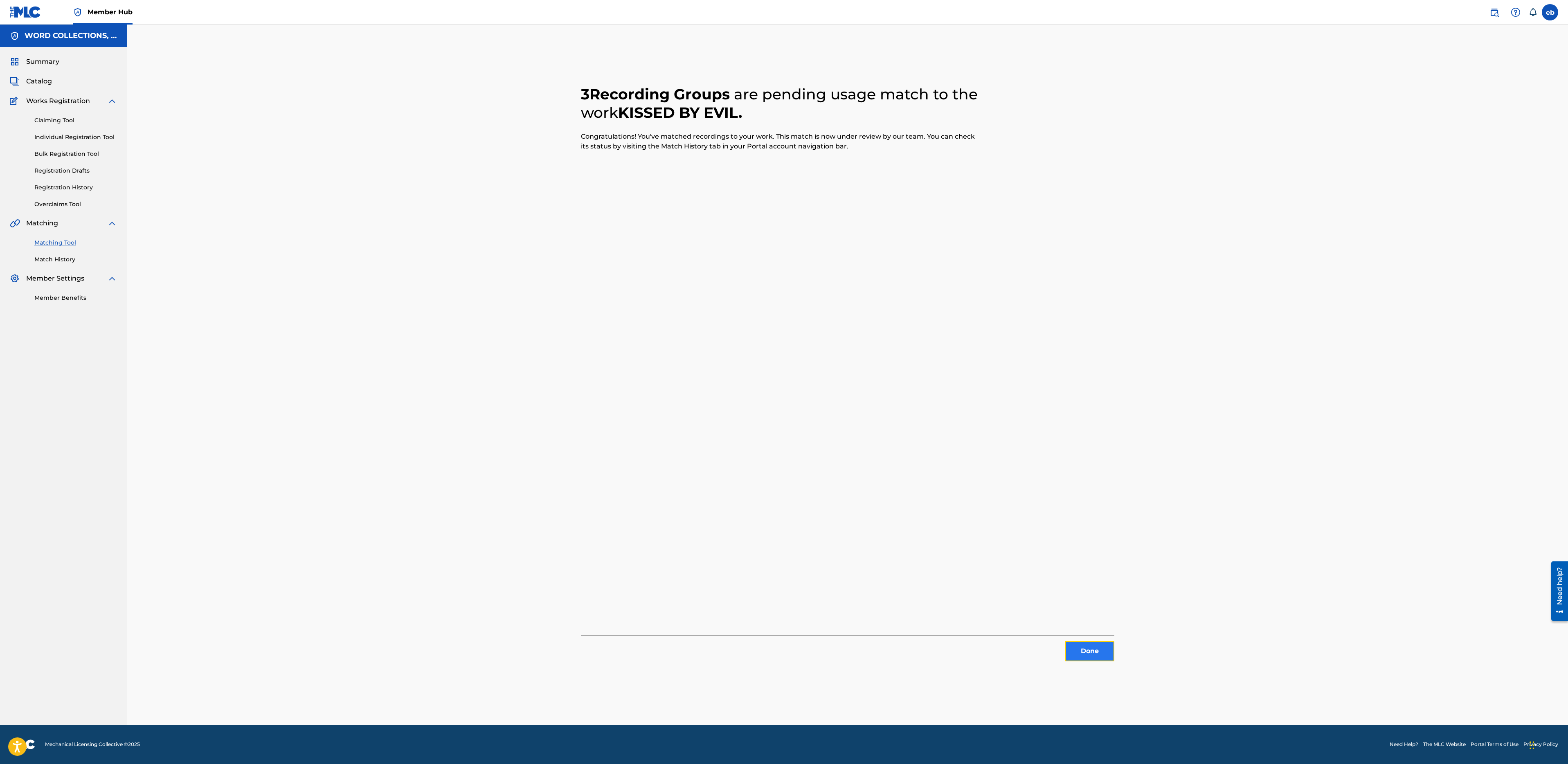
click at [1084, 649] on button "Done" at bounding box center [1090, 651] width 49 height 21
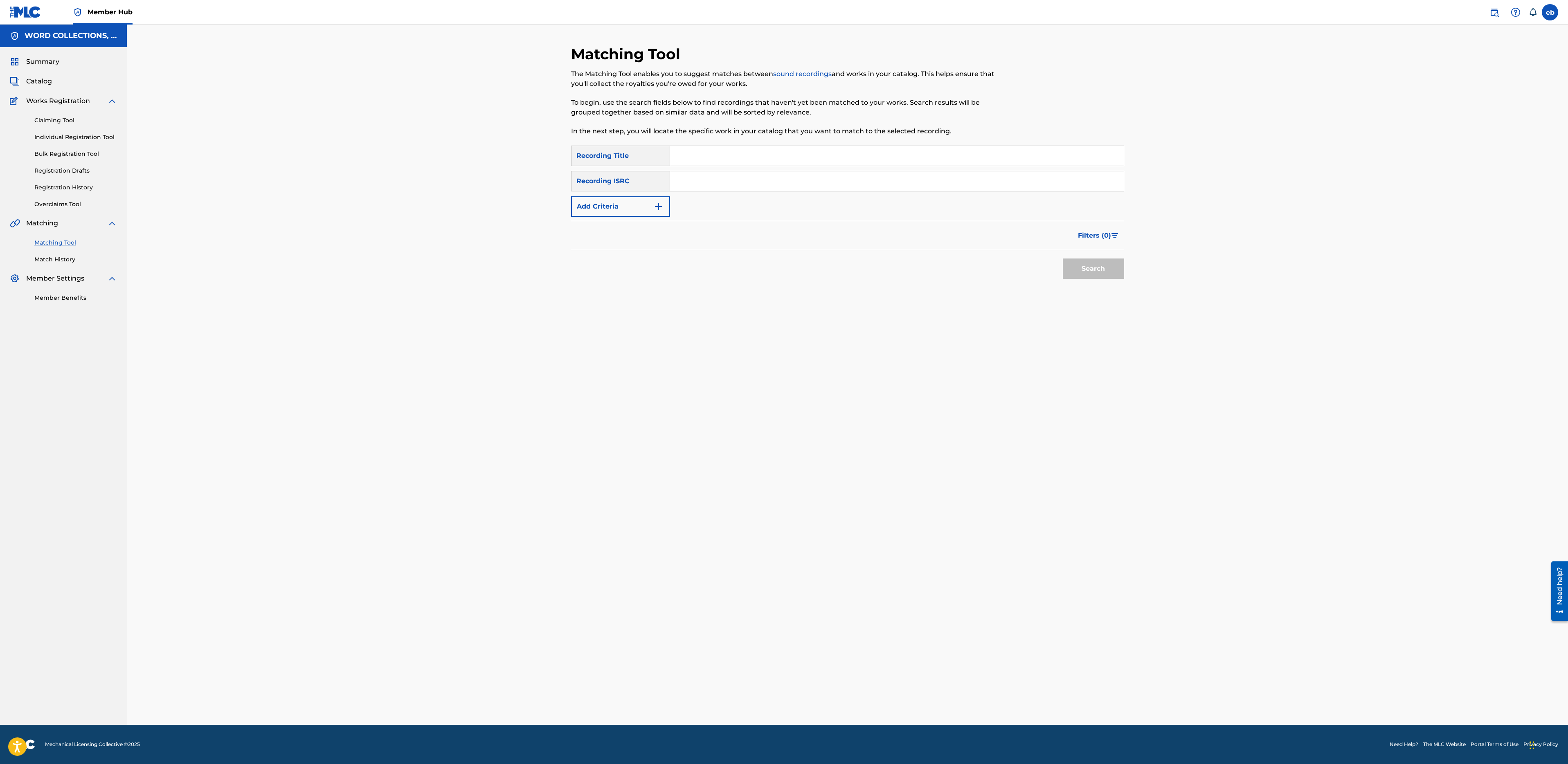
click at [685, 155] on input "Search Form" at bounding box center [897, 155] width 454 height 19
paste input "KYLO REN VS LUKE"
type input "KYLO REN VS LUKE"
click at [628, 207] on button "Add Criteria" at bounding box center [620, 207] width 99 height 21
click at [625, 200] on div "Writer" at bounding box center [613, 207] width 84 height 15
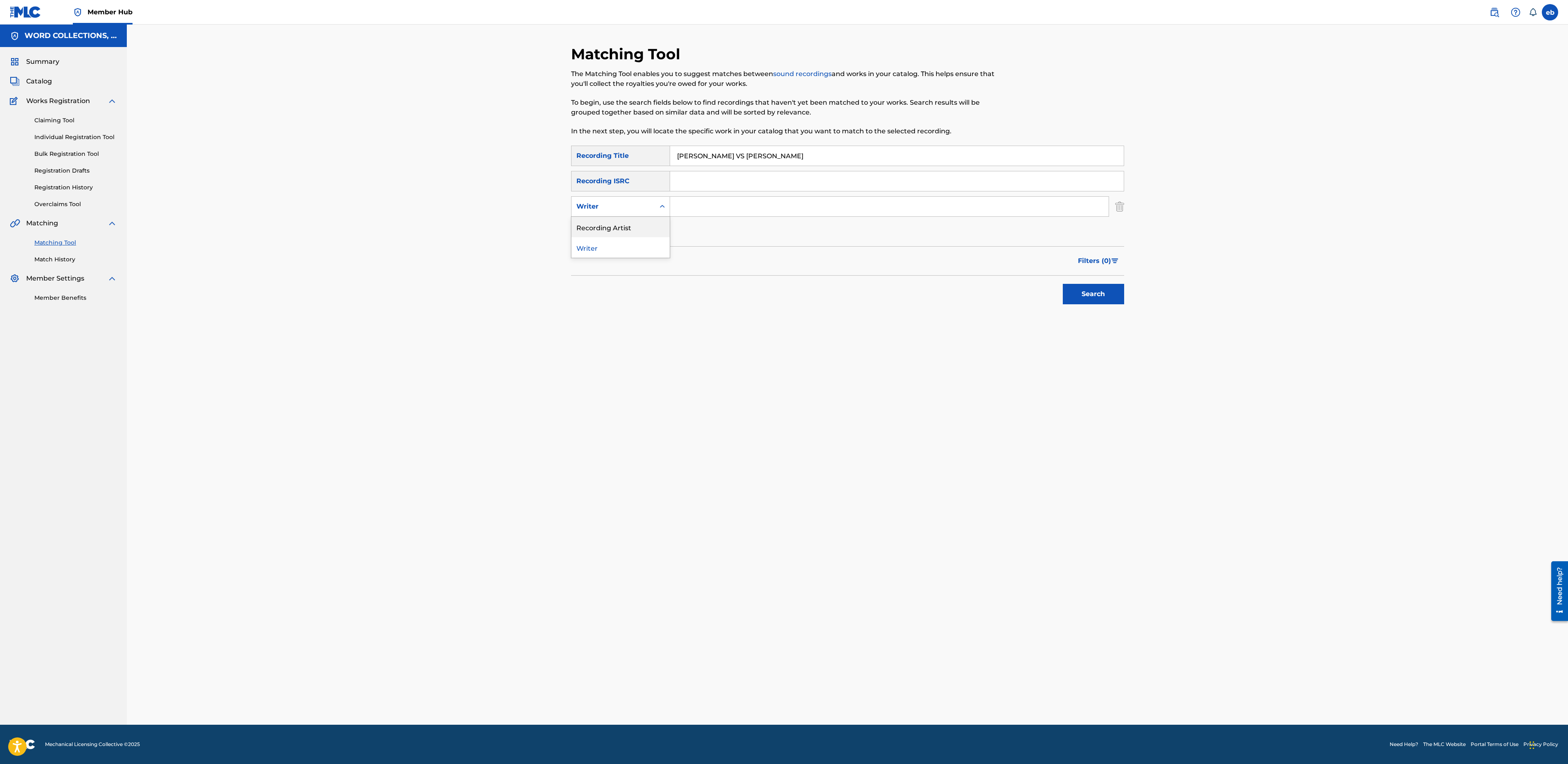
click at [627, 225] on div "Recording Artist" at bounding box center [621, 227] width 98 height 21
click at [712, 209] on input "Search Form" at bounding box center [889, 207] width 439 height 19
type input "FabvL"
click at [1063, 284] on button "Search" at bounding box center [1093, 294] width 62 height 21
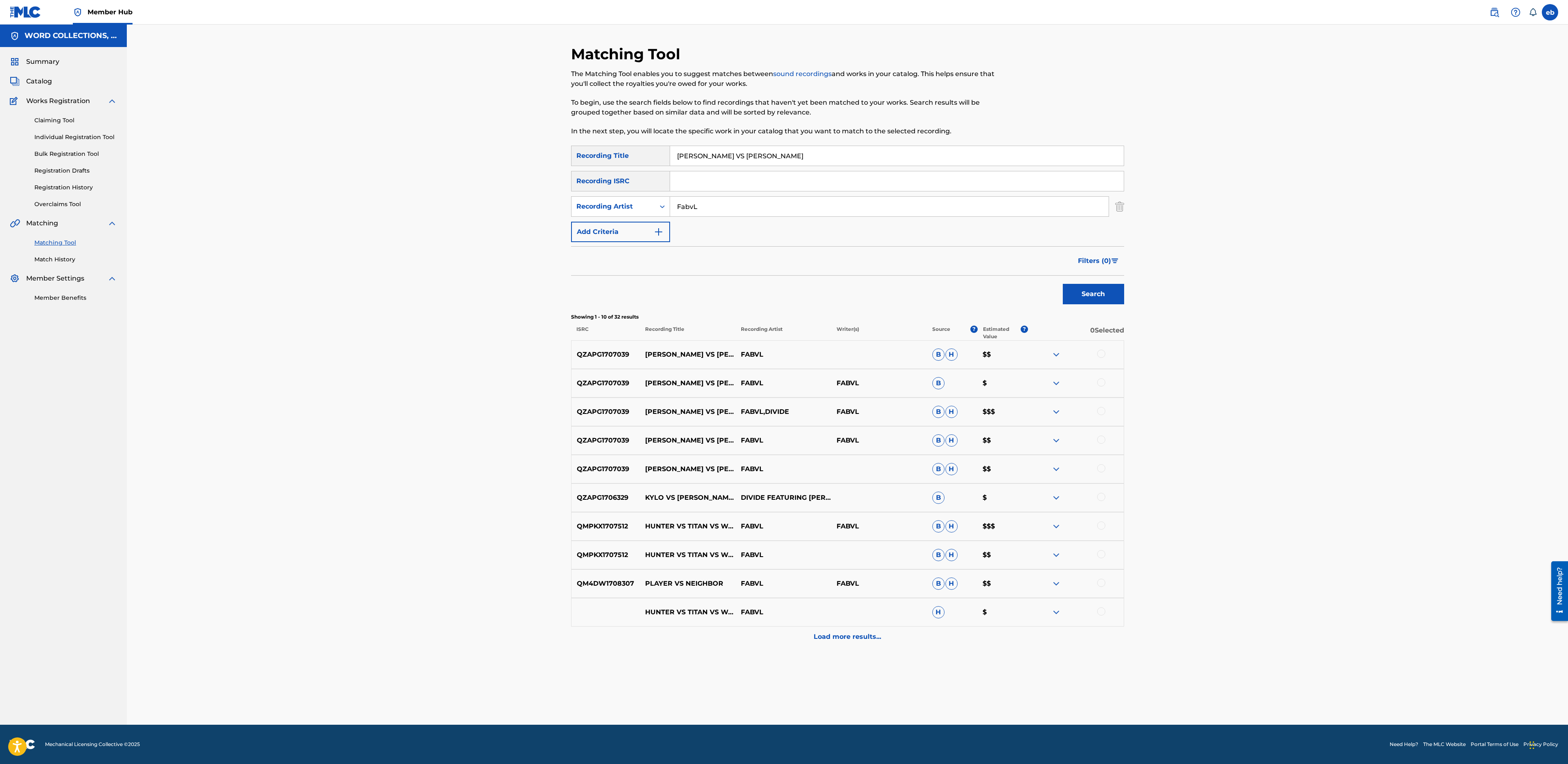
click at [1099, 497] on div at bounding box center [1102, 497] width 8 height 8
click at [1104, 468] on div at bounding box center [1102, 468] width 8 height 8
click at [1097, 437] on div at bounding box center [1076, 440] width 96 height 10
click at [1108, 439] on div at bounding box center [1076, 440] width 96 height 10
click at [1099, 410] on div at bounding box center [1102, 411] width 8 height 8
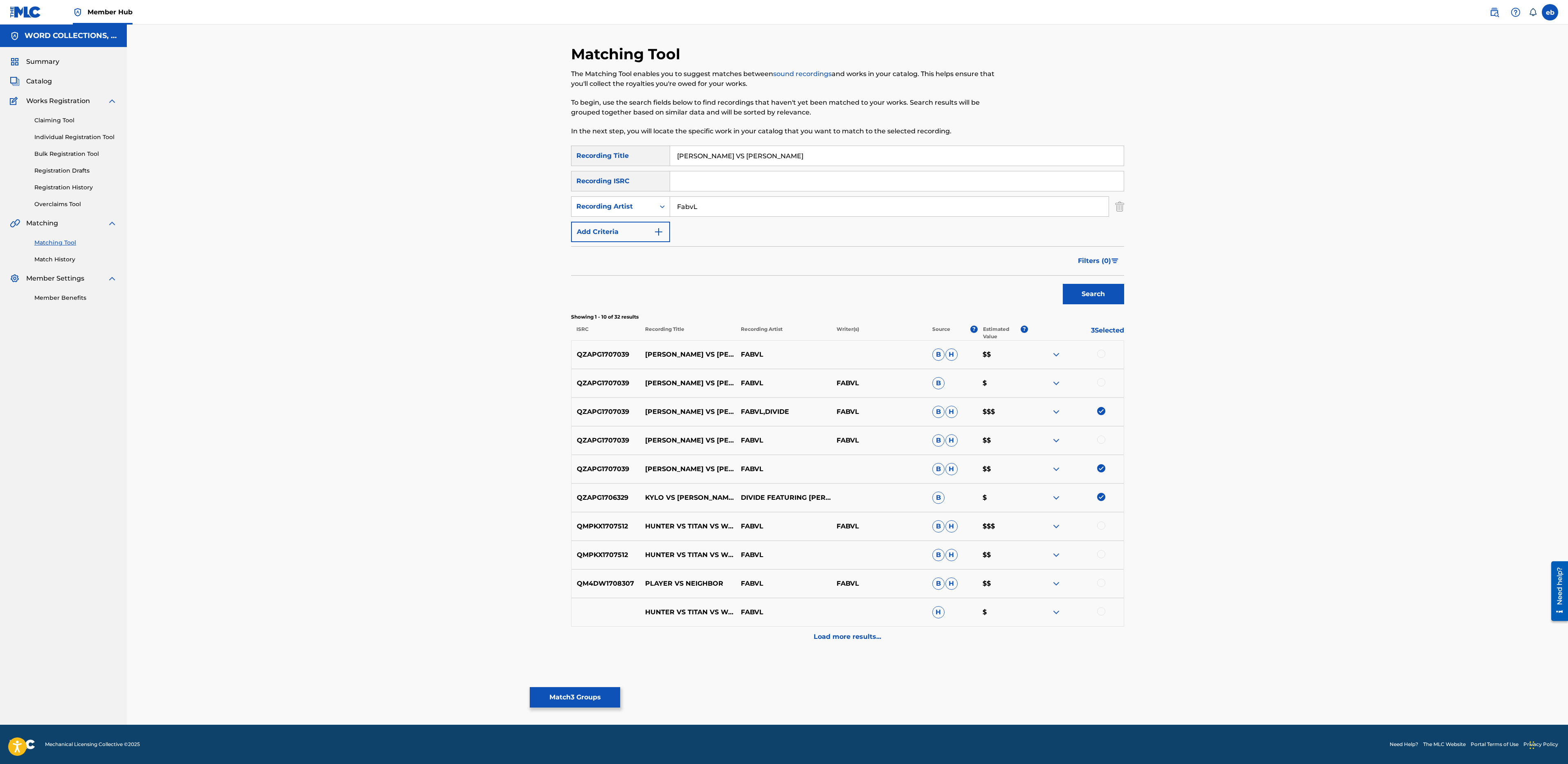
click at [1104, 441] on div at bounding box center [1102, 439] width 8 height 8
click at [1099, 382] on div at bounding box center [1102, 383] width 8 height 8
click at [1102, 347] on div "QZAPG1707039 KYLO REN VS LUKE SKYWALKER FABVL B H $$" at bounding box center [847, 354] width 553 height 28
click at [1102, 350] on div at bounding box center [1102, 354] width 8 height 8
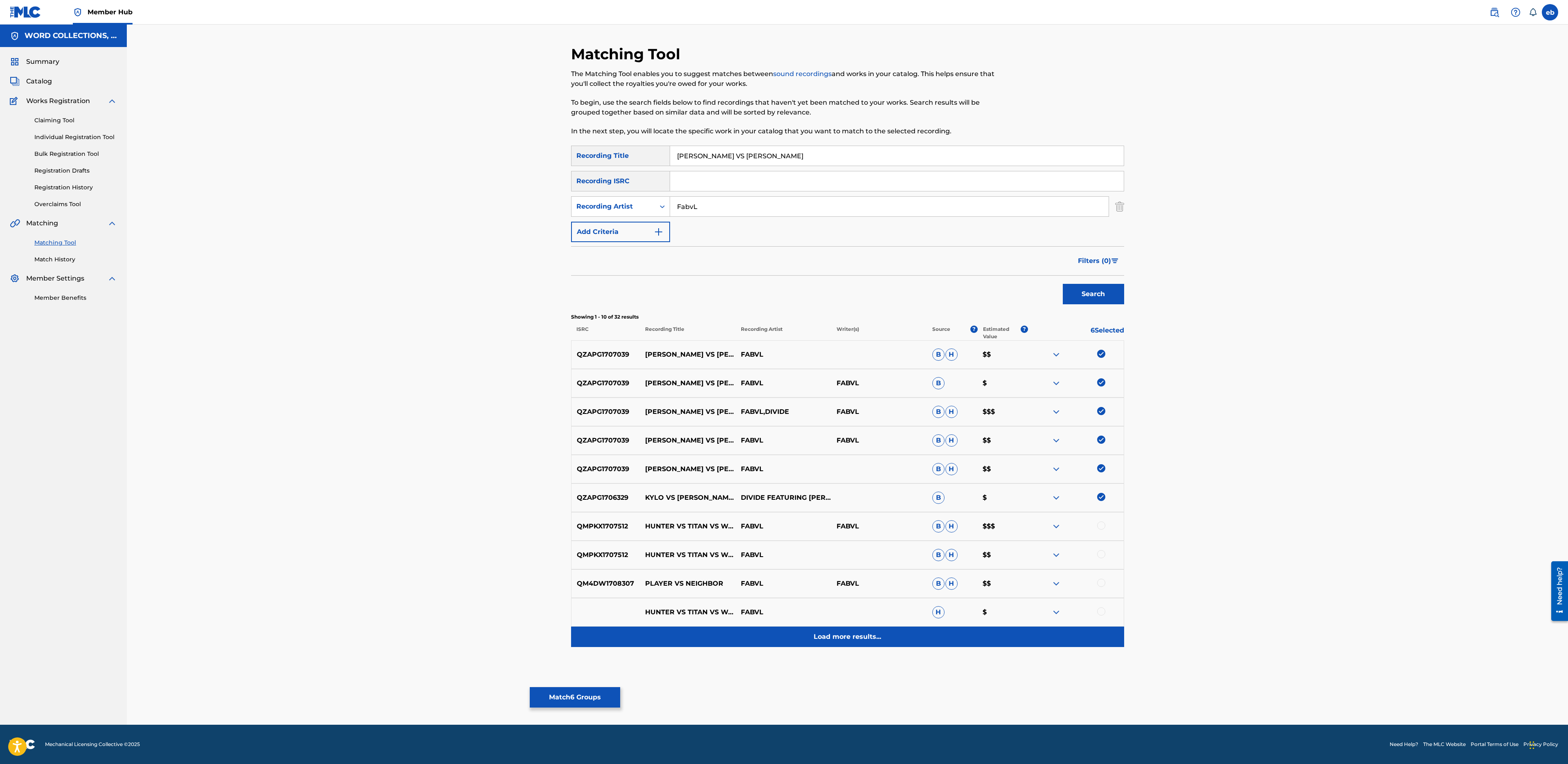
click at [839, 634] on p "Load more results..." at bounding box center [847, 637] width 68 height 10
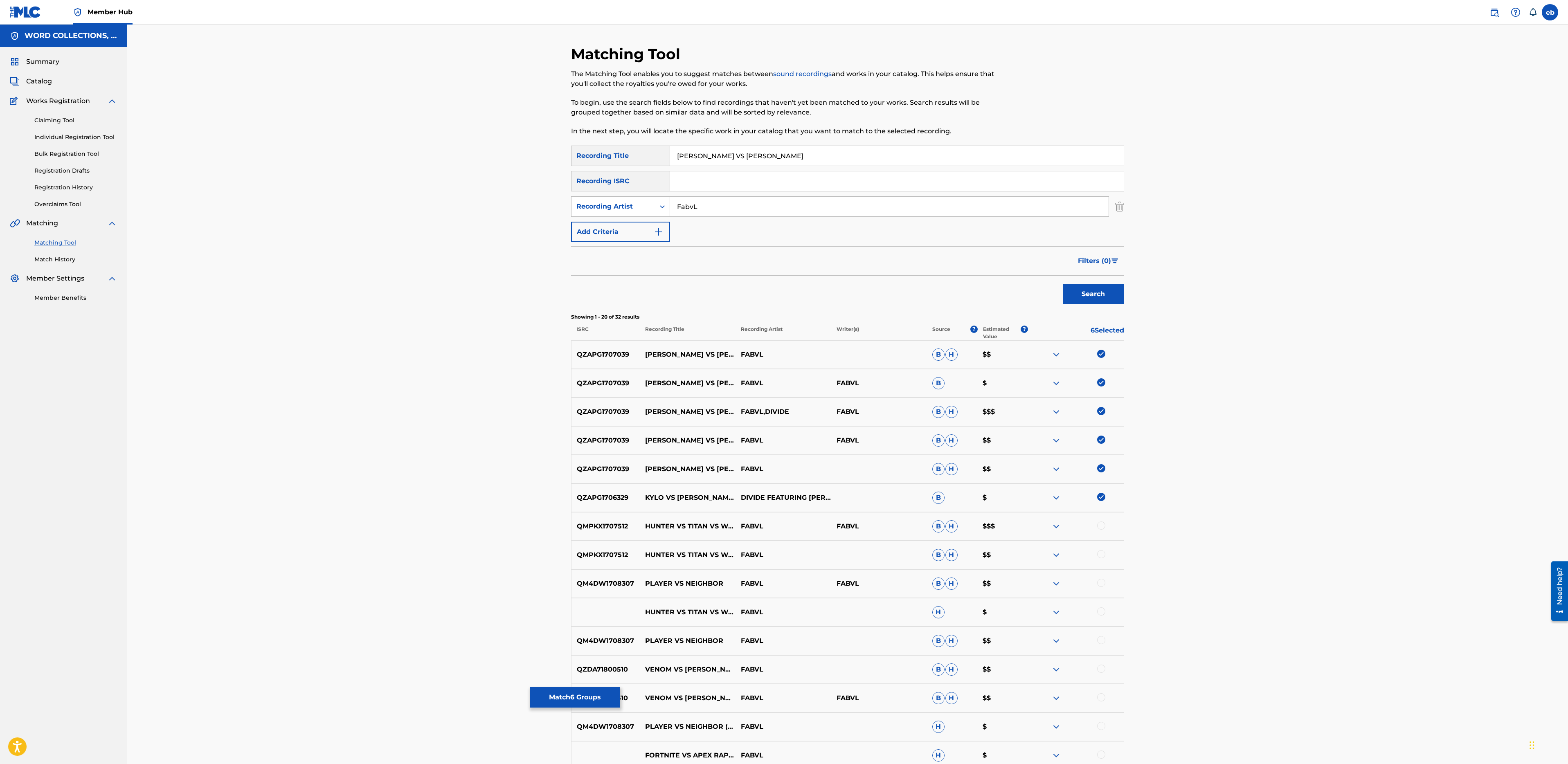
drag, startPoint x: 709, startPoint y: 156, endPoint x: 910, endPoint y: 154, distance: 201.0
click at [910, 154] on input "KYLO REN VS LUKE" at bounding box center [897, 155] width 454 height 19
type input "KYLO REN"
click at [1063, 284] on button "Search" at bounding box center [1093, 294] width 62 height 21
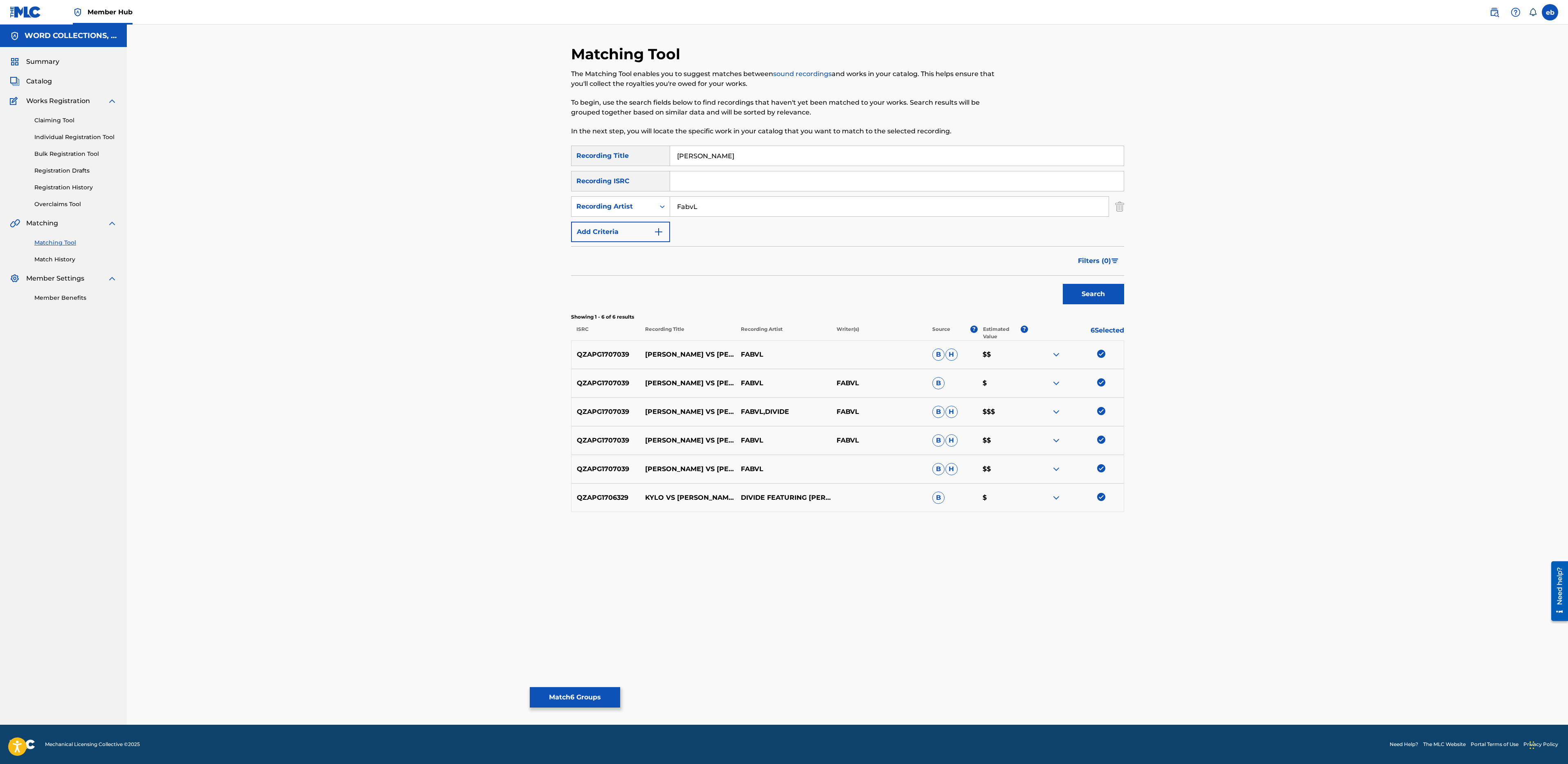
click at [754, 208] on input "FabvL" at bounding box center [889, 207] width 439 height 19
type input "Divide"
click at [1063, 284] on button "Search" at bounding box center [1093, 294] width 62 height 21
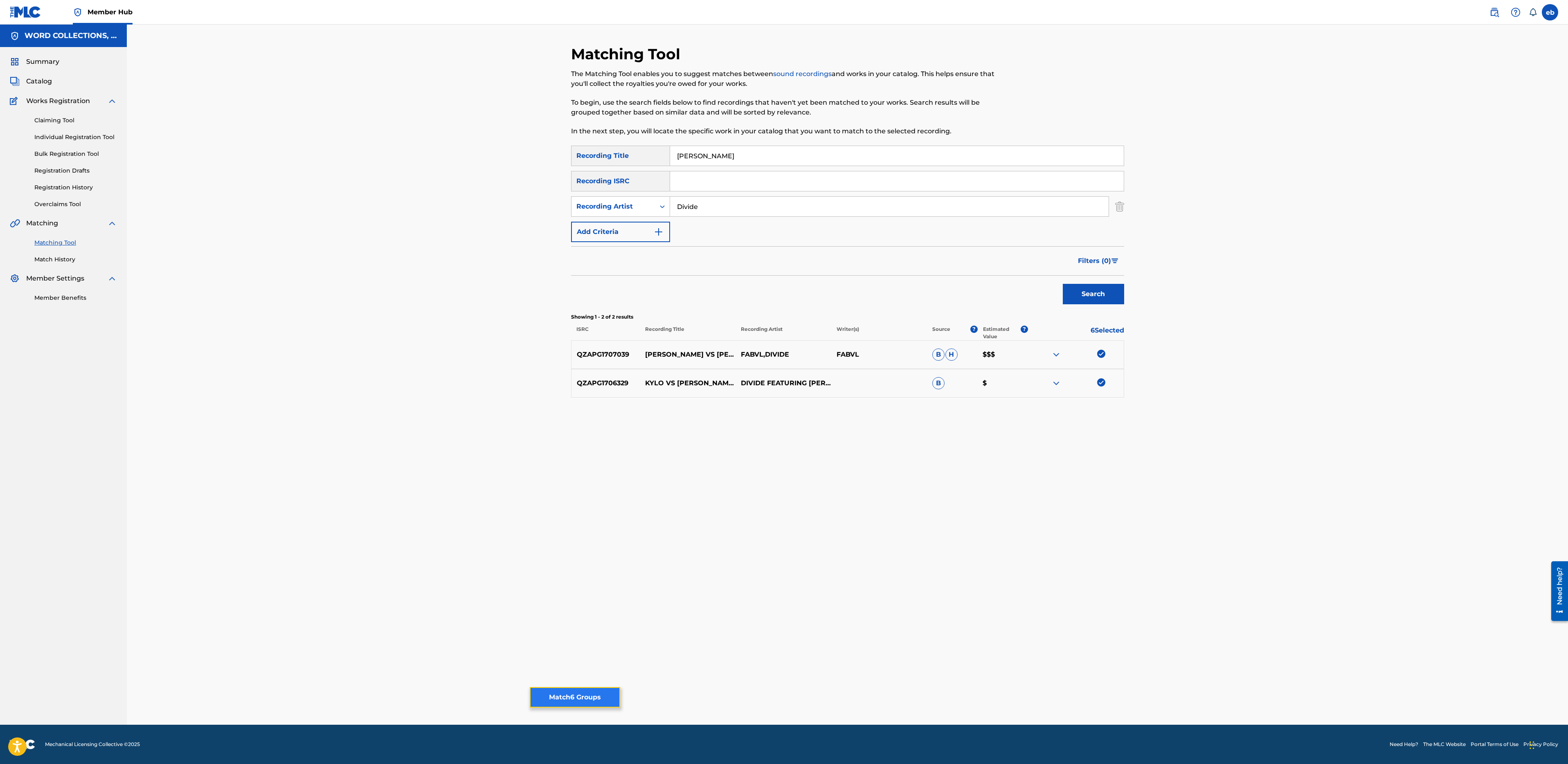
click at [558, 696] on button "Match 6 Groups" at bounding box center [575, 698] width 91 height 21
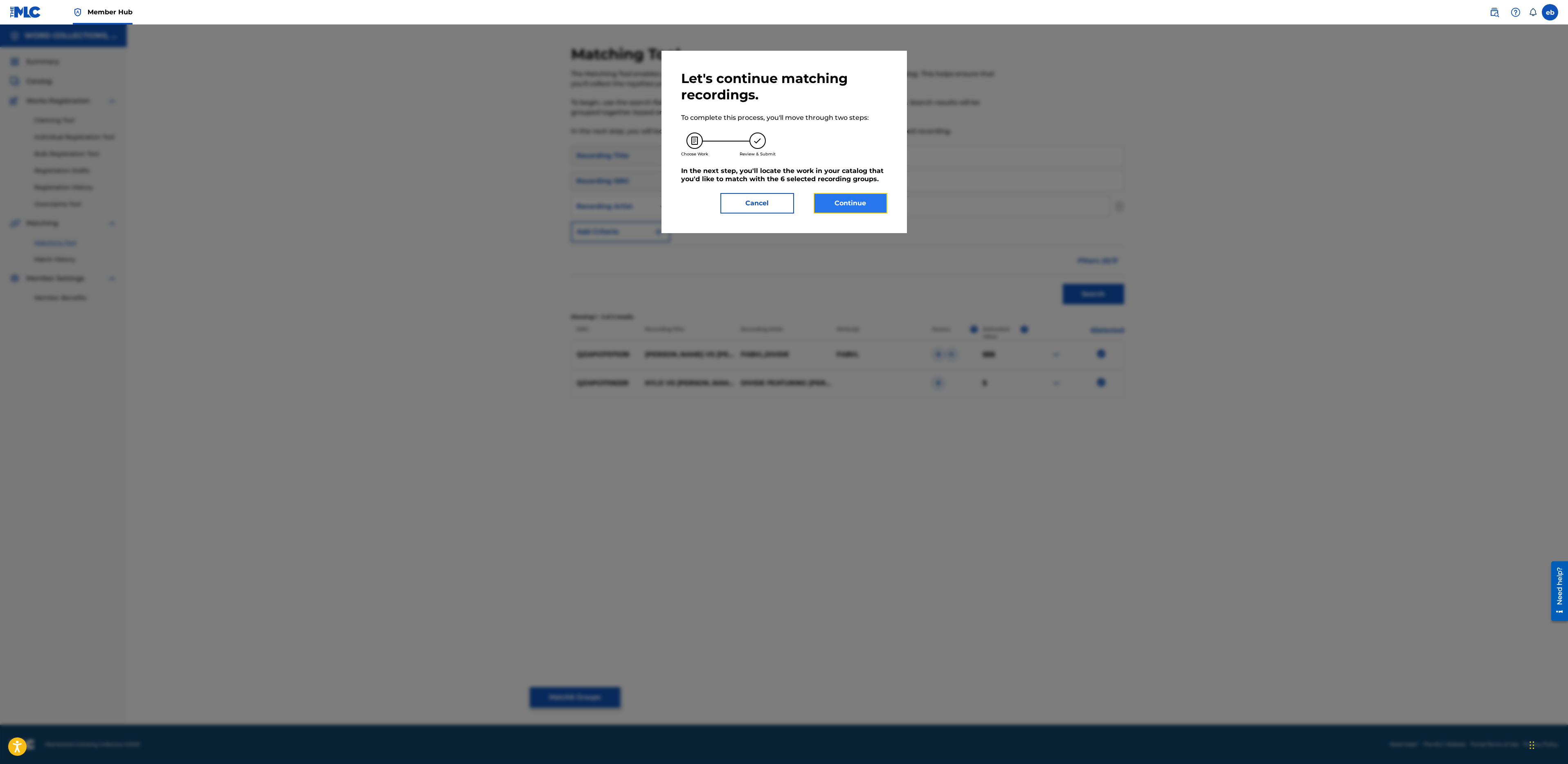
click at [831, 208] on button "Continue" at bounding box center [850, 203] width 74 height 21
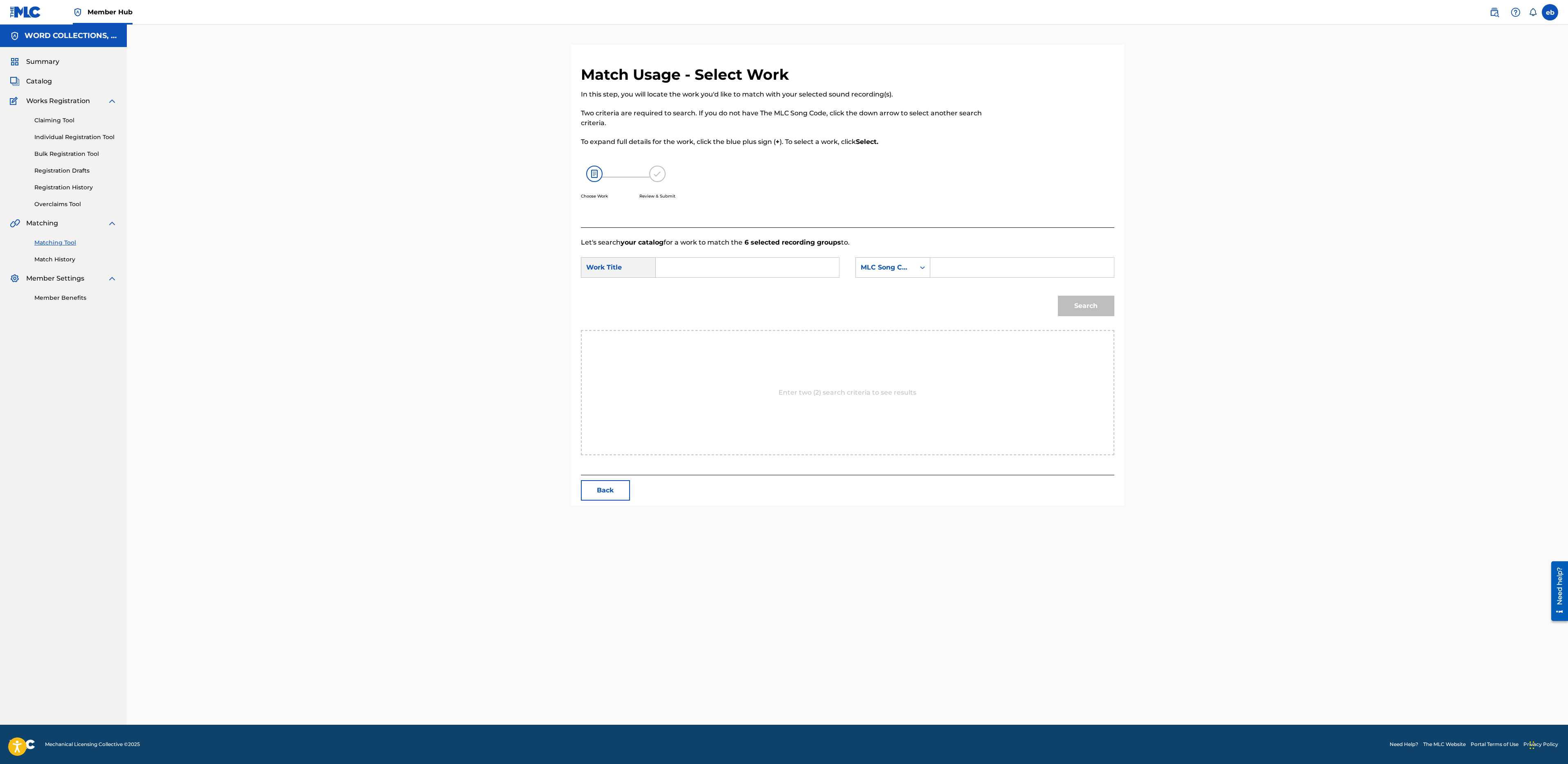
click at [725, 274] on input "Search Form" at bounding box center [747, 267] width 169 height 19
click at [680, 306] on span "vs luke skywalker" at bounding box center [698, 300] width 57 height 17
type input "kylo ren vs luke skywalker"
click at [890, 273] on div "MLC Song Code" at bounding box center [885, 267] width 59 height 15
click at [890, 294] on div "Writer Name" at bounding box center [892, 288] width 74 height 21
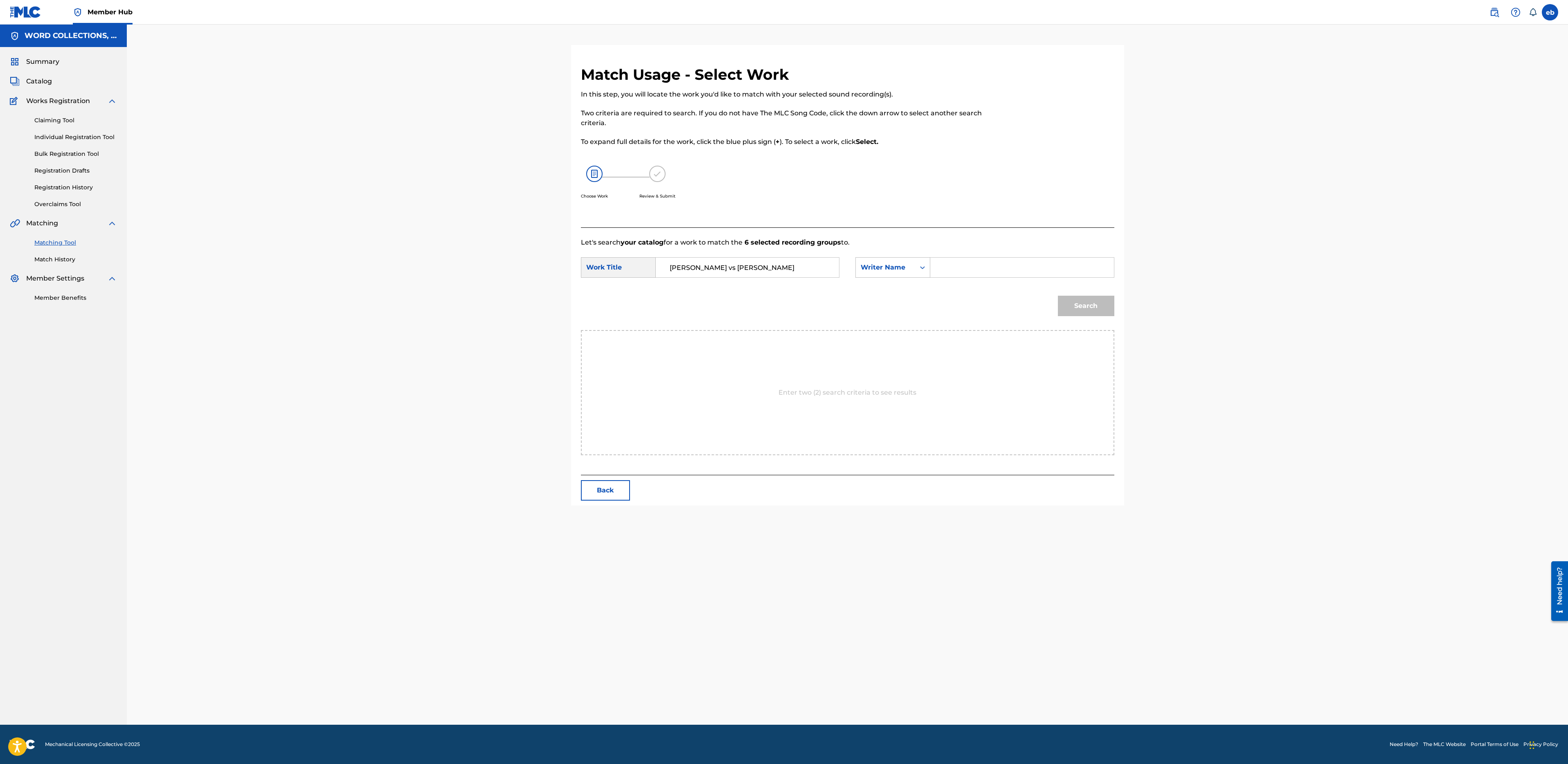
click at [960, 270] on input "Search Form" at bounding box center [1021, 267] width 169 height 19
type input "campbell"
click at [1058, 296] on button "Search" at bounding box center [1086, 306] width 57 height 21
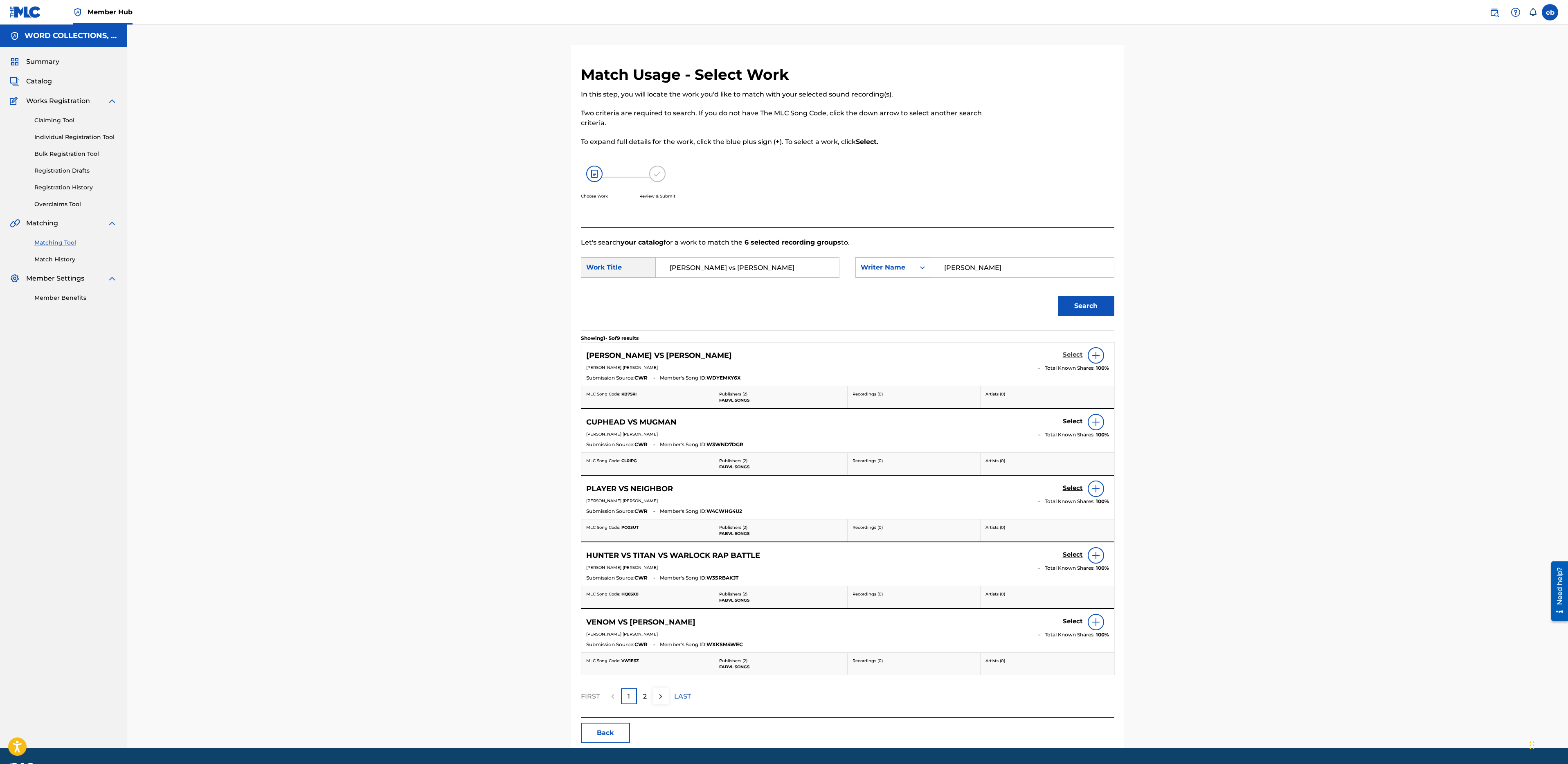
click at [1068, 354] on h5 "Select" at bounding box center [1073, 354] width 20 height 8
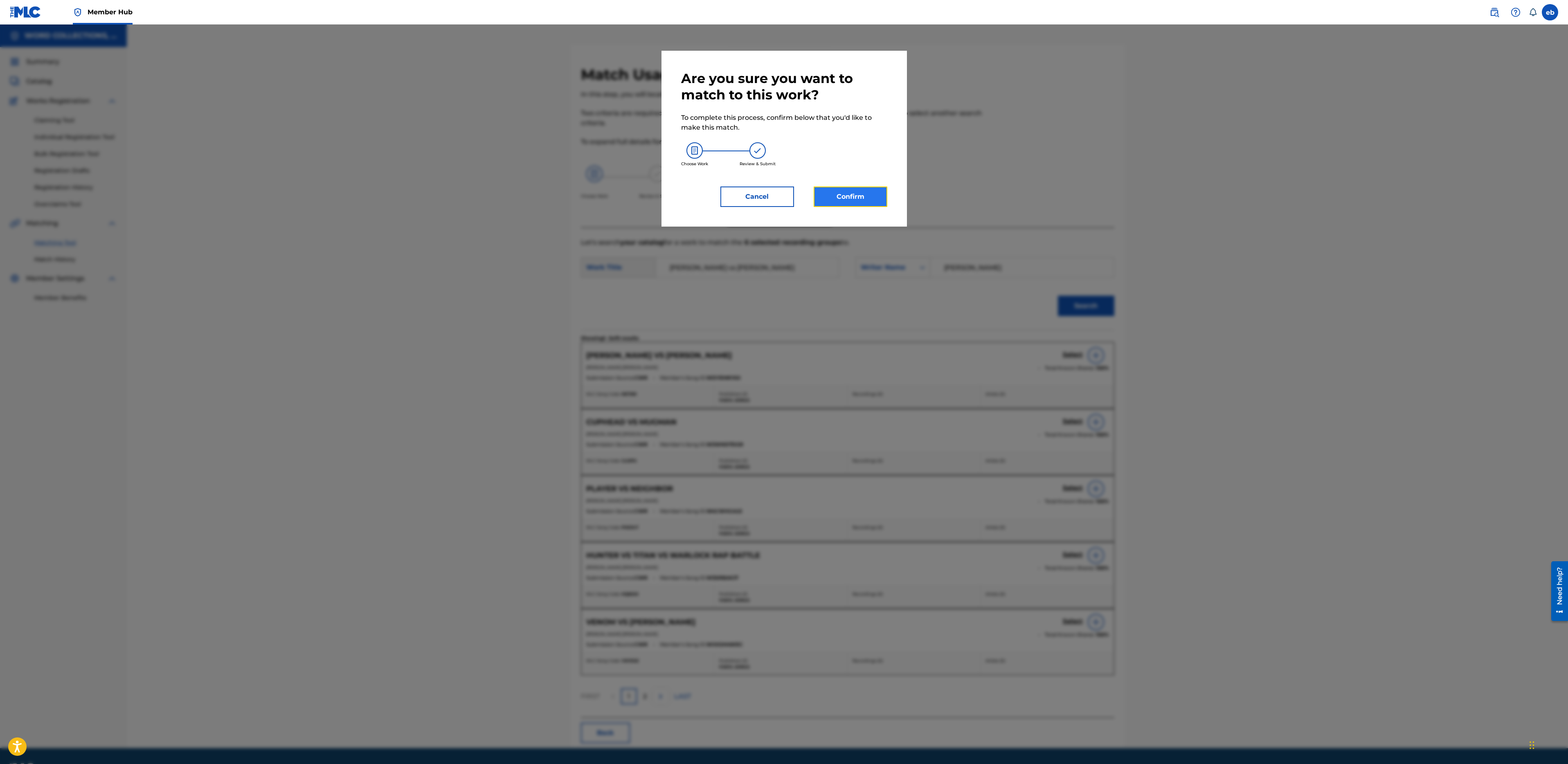
click at [867, 204] on button "Confirm" at bounding box center [850, 197] width 74 height 21
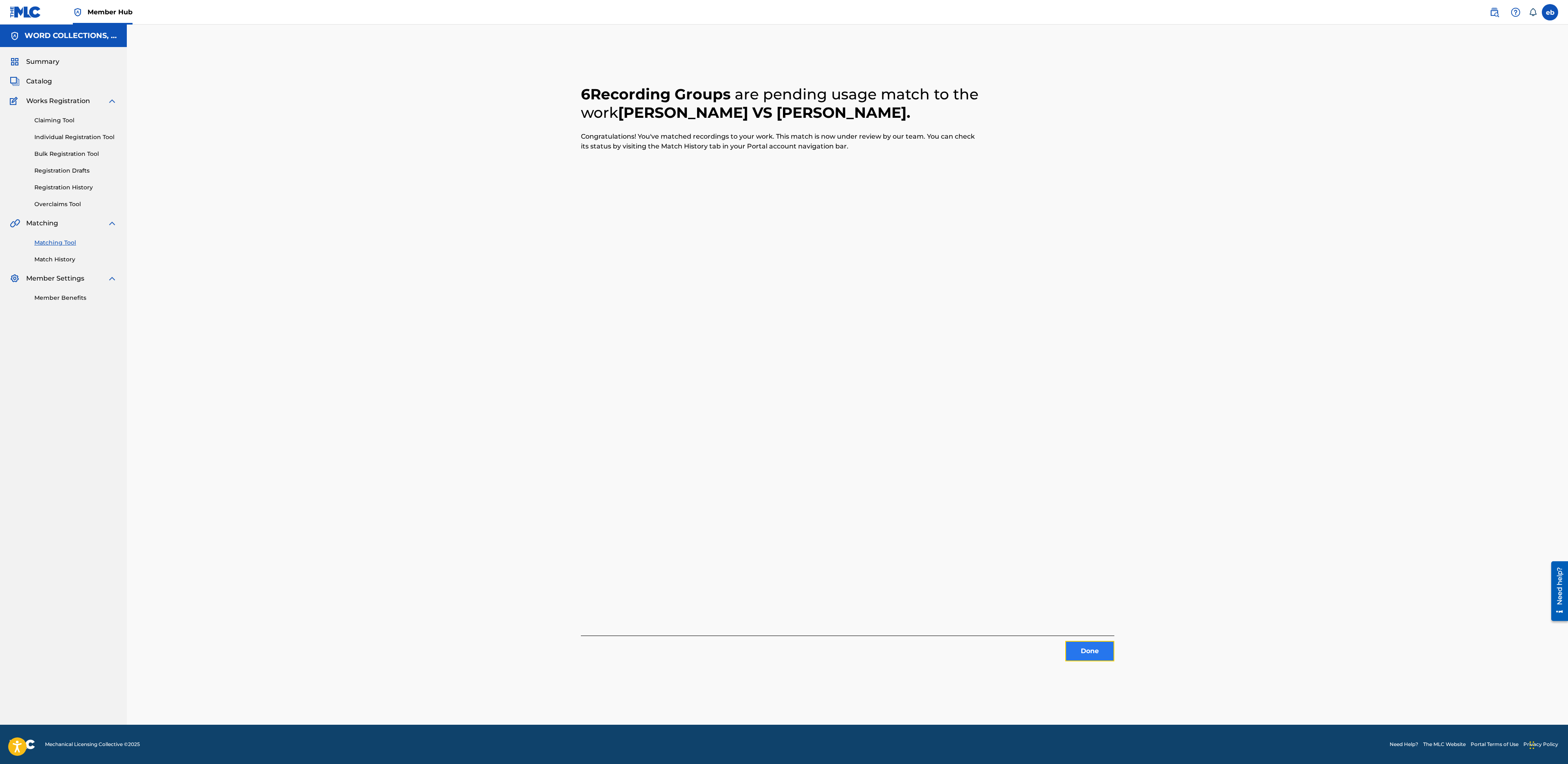
click at [1091, 652] on button "Done" at bounding box center [1090, 651] width 49 height 21
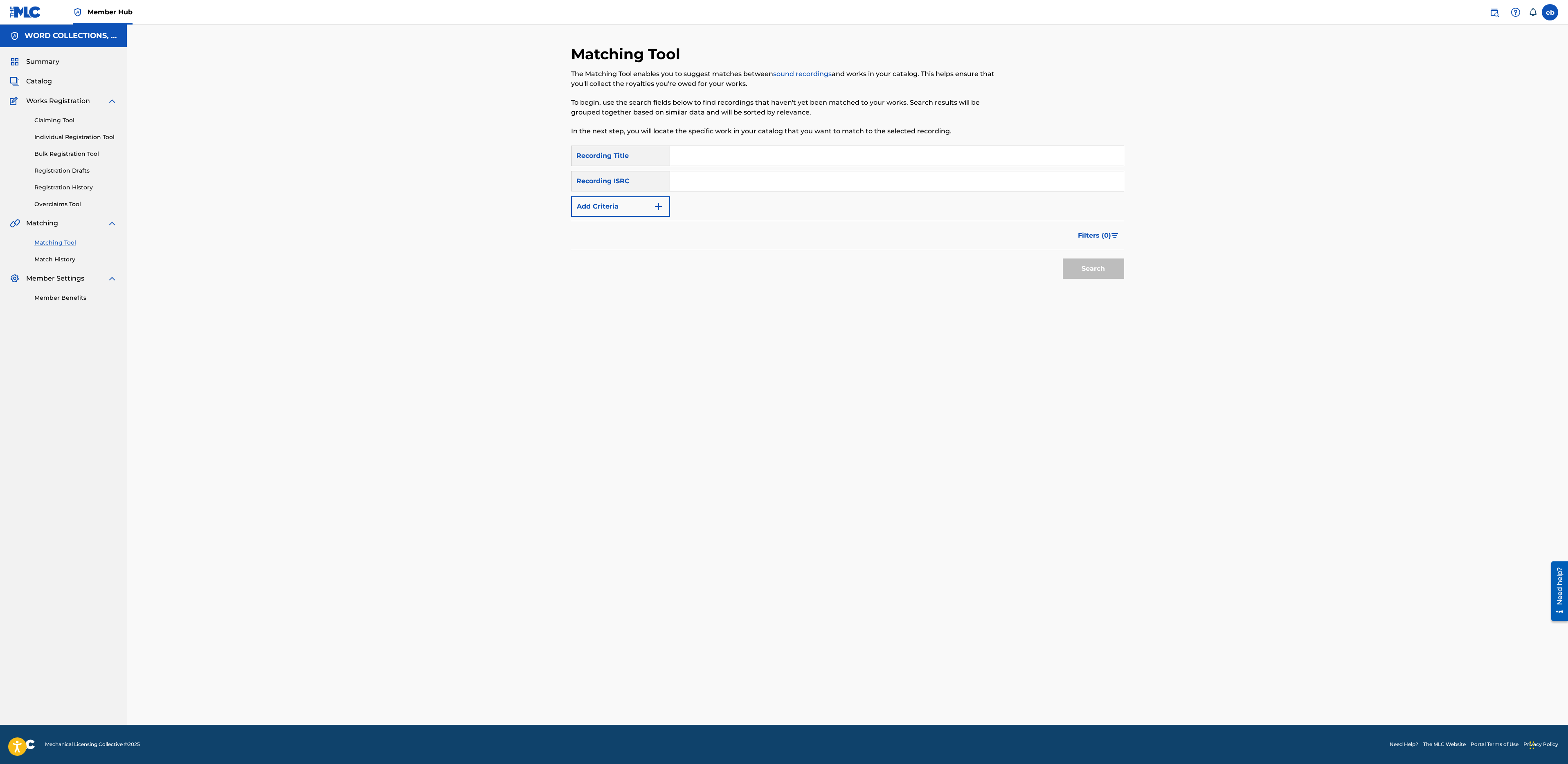
click at [722, 157] on input "Search Form" at bounding box center [897, 155] width 454 height 19
paste input "KING OF DICE"
type input "KING OF DICE"
click at [1063, 258] on button "Search" at bounding box center [1093, 269] width 62 height 21
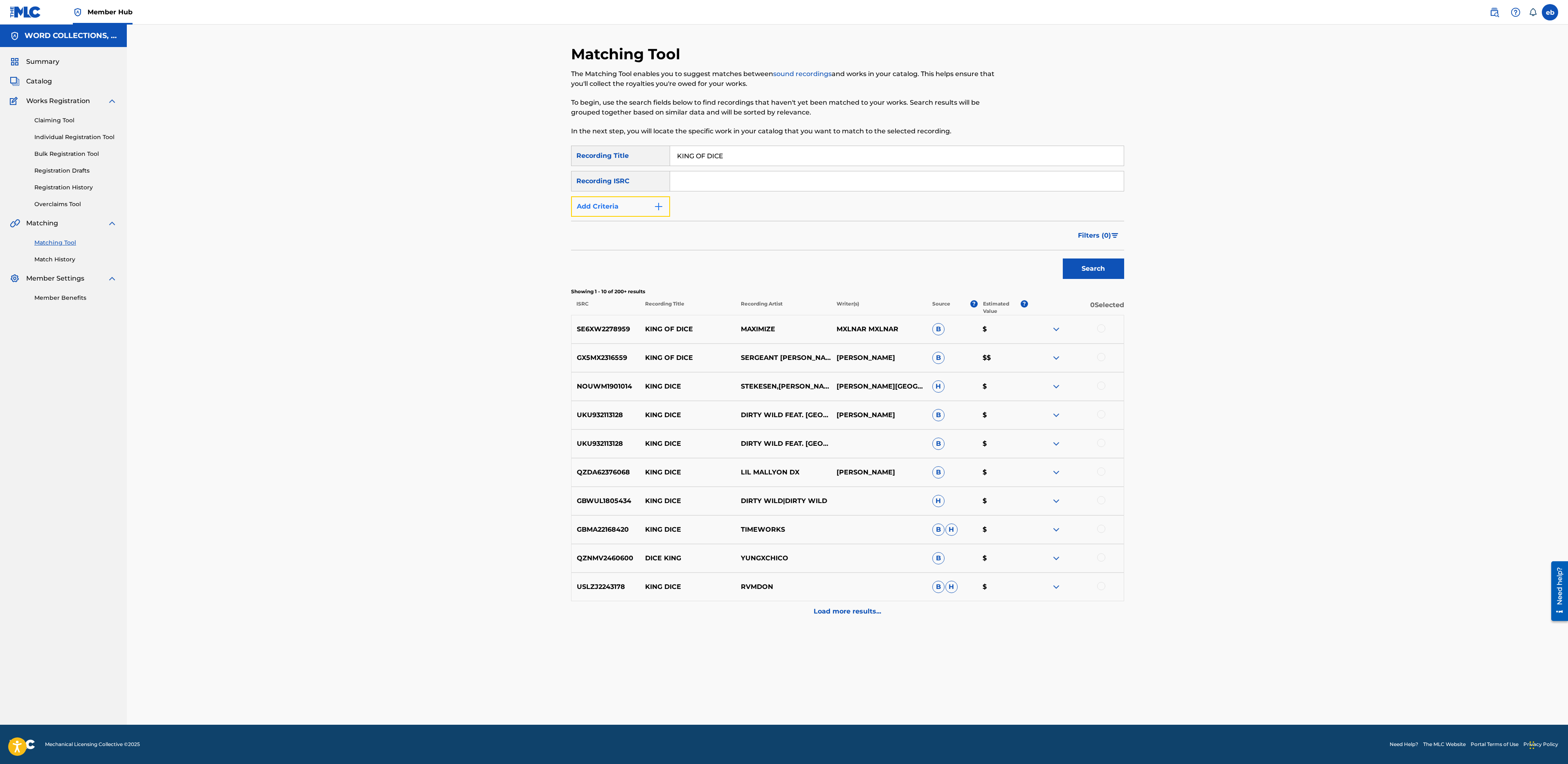
click at [639, 210] on button "Add Criteria" at bounding box center [620, 207] width 99 height 21
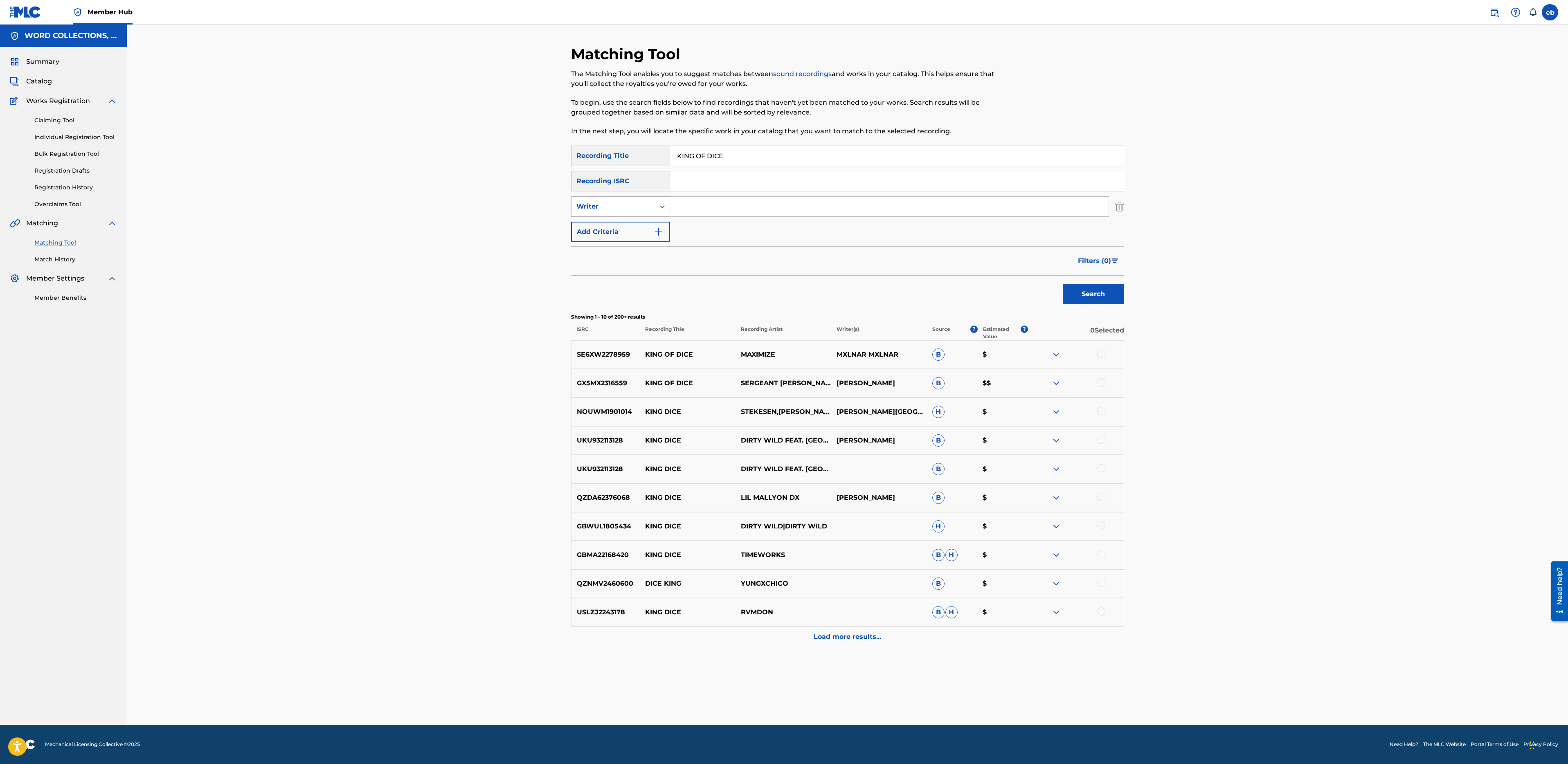
click at [635, 209] on div "Writer" at bounding box center [613, 207] width 74 height 10
click at [635, 227] on div "Recording Artist" at bounding box center [621, 227] width 98 height 21
click at [771, 206] on input "Search Form" at bounding box center [889, 207] width 439 height 19
type input "fabvl"
click at [1063, 284] on button "Search" at bounding box center [1093, 294] width 62 height 21
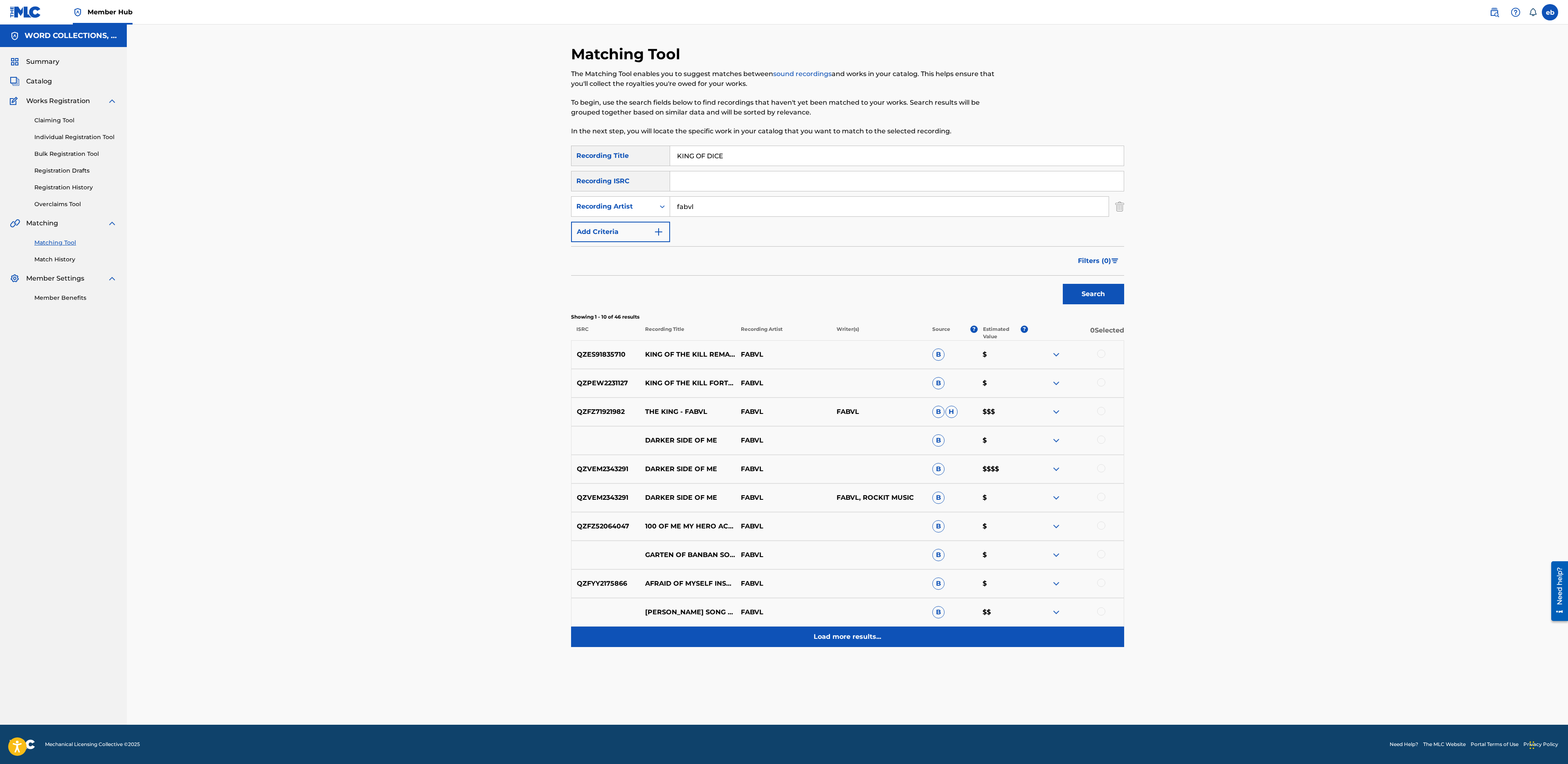
click at [842, 643] on div "Load more results..." at bounding box center [847, 637] width 553 height 21
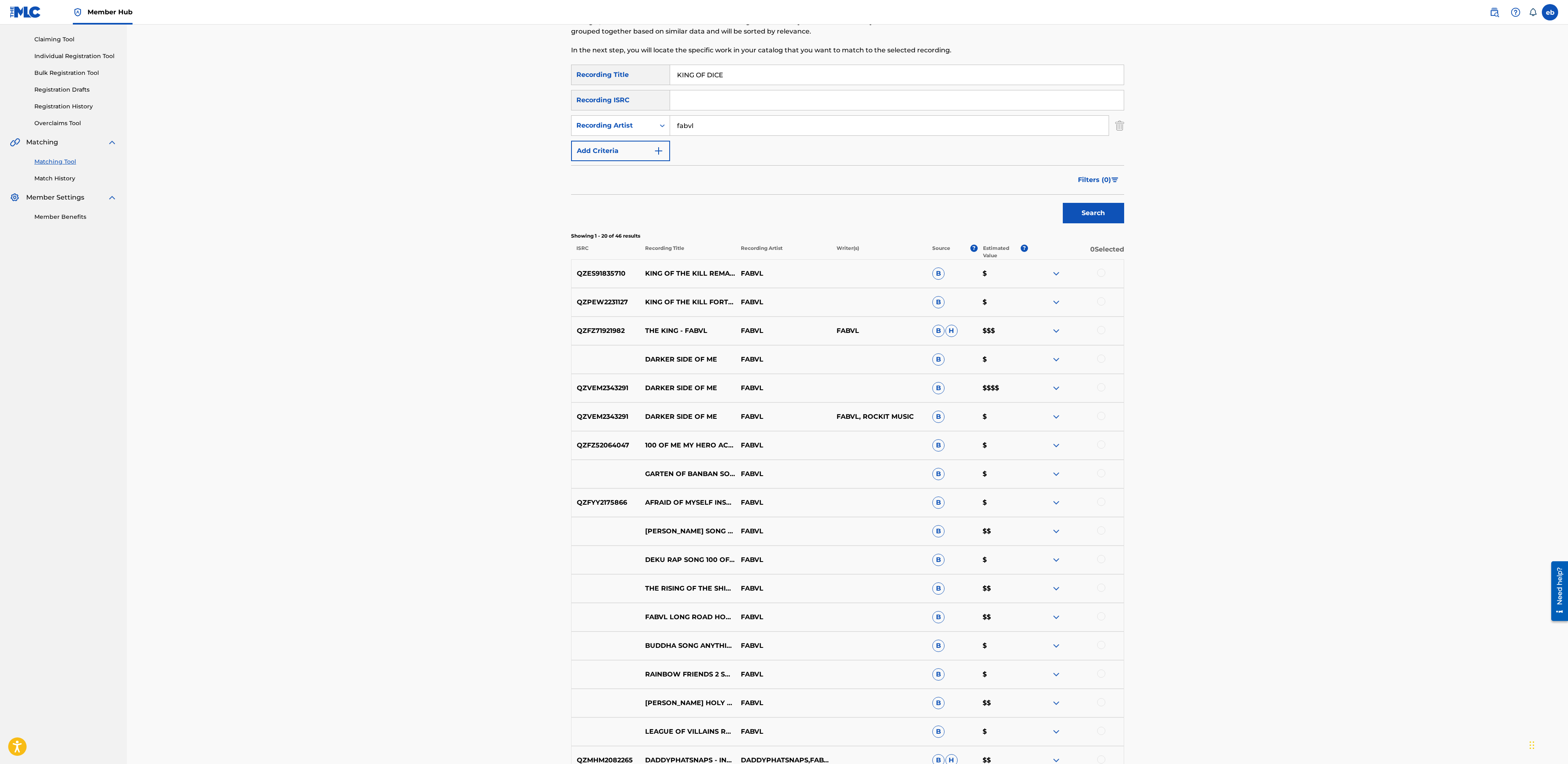
scroll to position [77, 0]
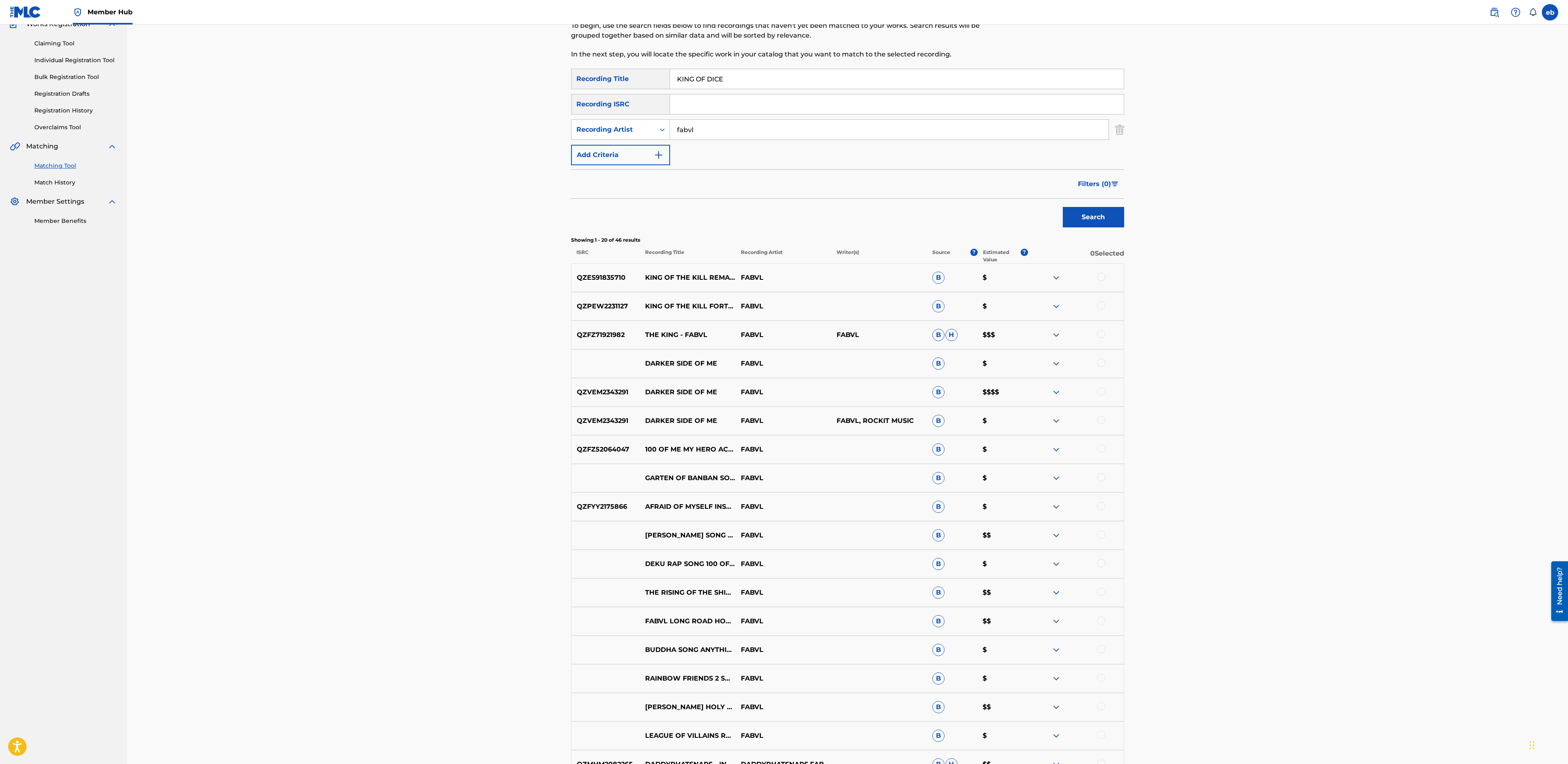
click at [736, 78] on input "KING OF DICE" at bounding box center [897, 79] width 454 height 19
paste input "LAST ONE STANDING"
click at [1063, 207] on button "Search" at bounding box center [1093, 218] width 62 height 21
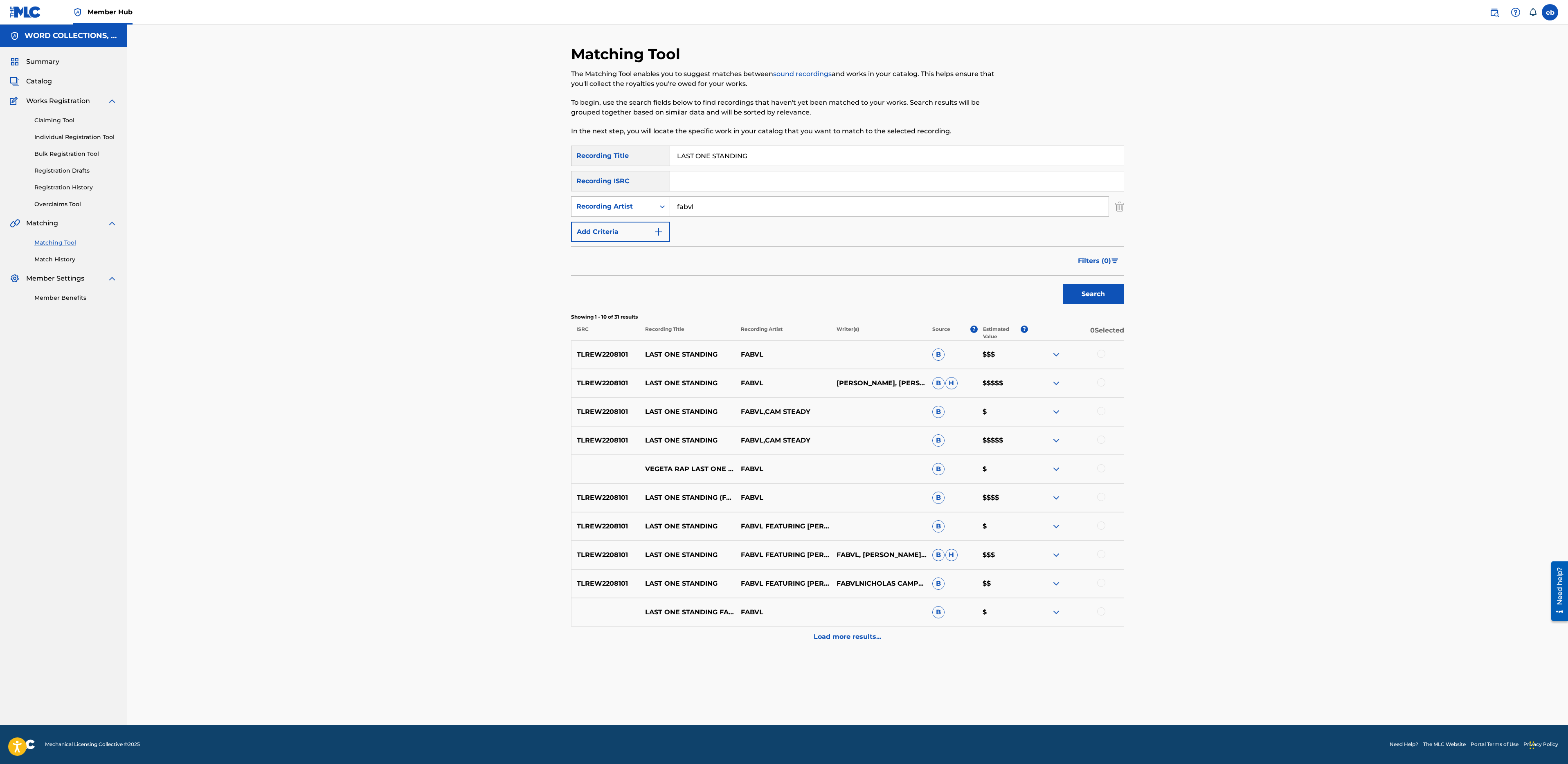
click at [1102, 353] on div at bounding box center [1102, 354] width 8 height 8
click at [1104, 377] on div "TLREW2208101 LAST ONE STANDING FABVL CAMERON GREELY, FABVL, NICHOLAS CAMPBELL B…" at bounding box center [847, 383] width 553 height 28
click at [1104, 384] on div at bounding box center [1102, 383] width 8 height 8
click at [1098, 412] on div at bounding box center [1102, 411] width 8 height 8
click at [1104, 441] on div at bounding box center [1102, 439] width 8 height 8
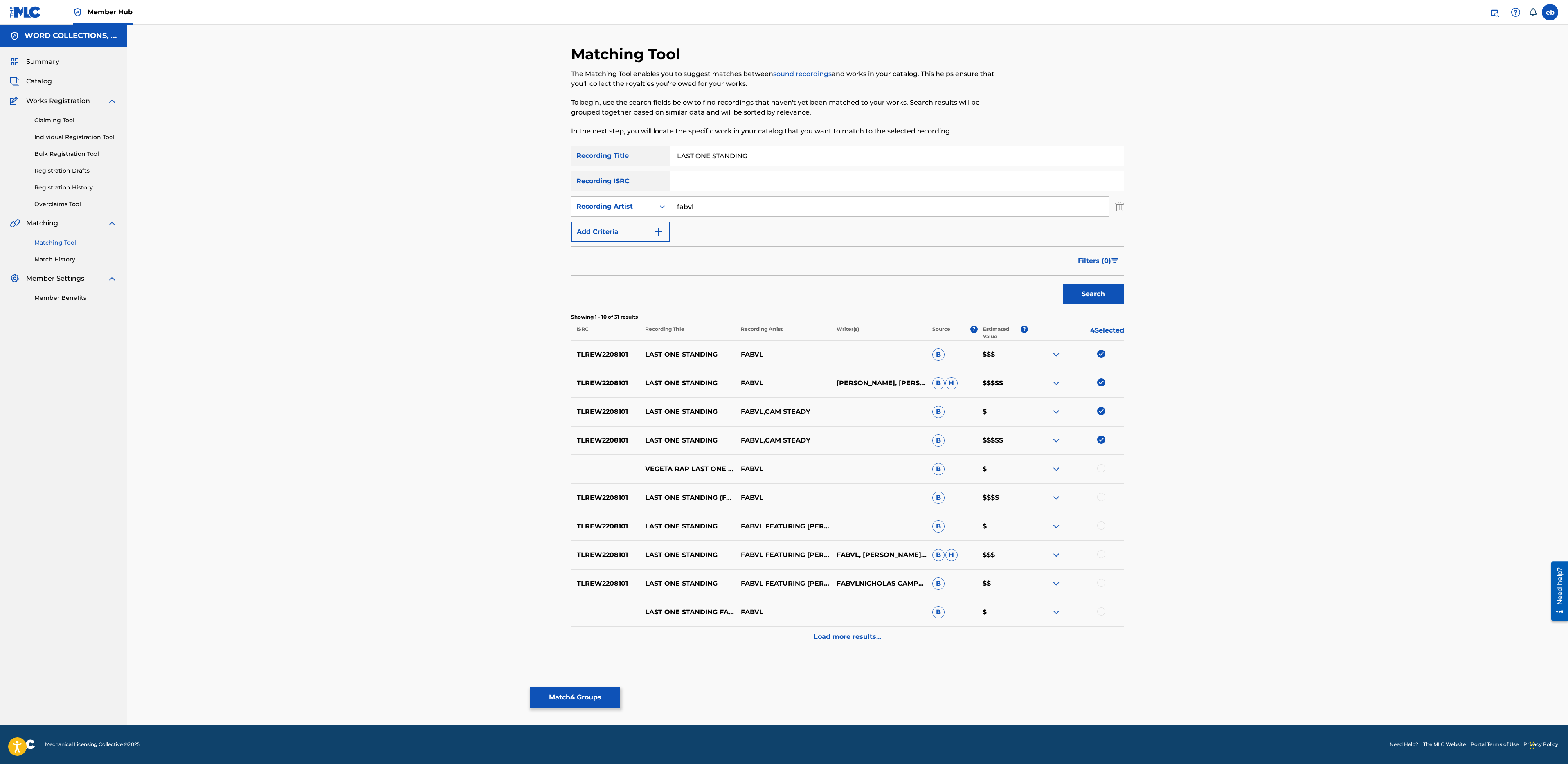
click at [1101, 468] on div at bounding box center [1102, 468] width 8 height 8
click at [1101, 495] on div at bounding box center [1102, 497] width 8 height 8
click at [1102, 528] on div at bounding box center [1102, 526] width 8 height 8
click at [1105, 555] on div at bounding box center [1102, 554] width 8 height 8
click at [1104, 584] on div at bounding box center [1102, 583] width 8 height 8
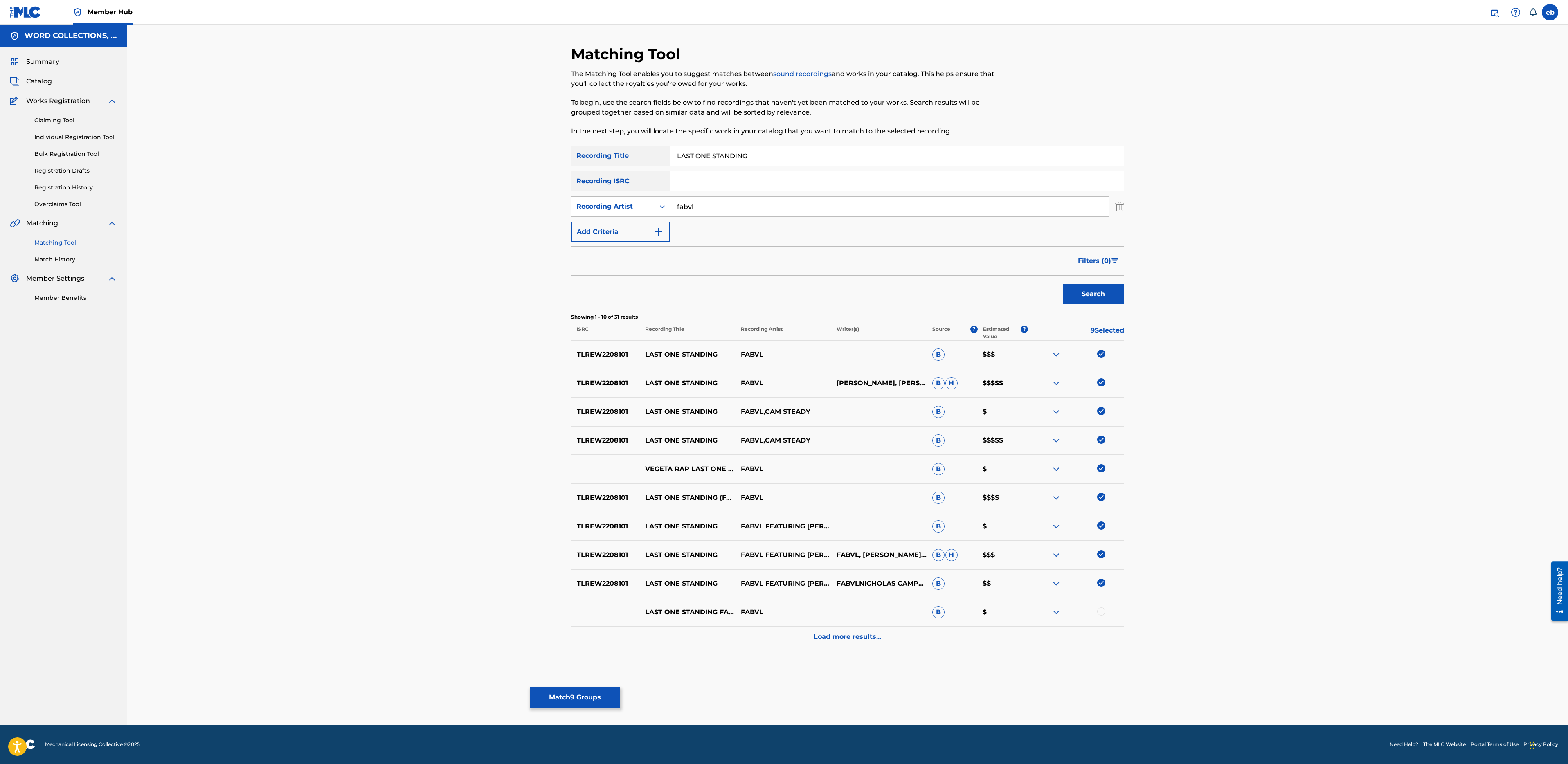
click at [1102, 611] on div at bounding box center [1102, 611] width 8 height 8
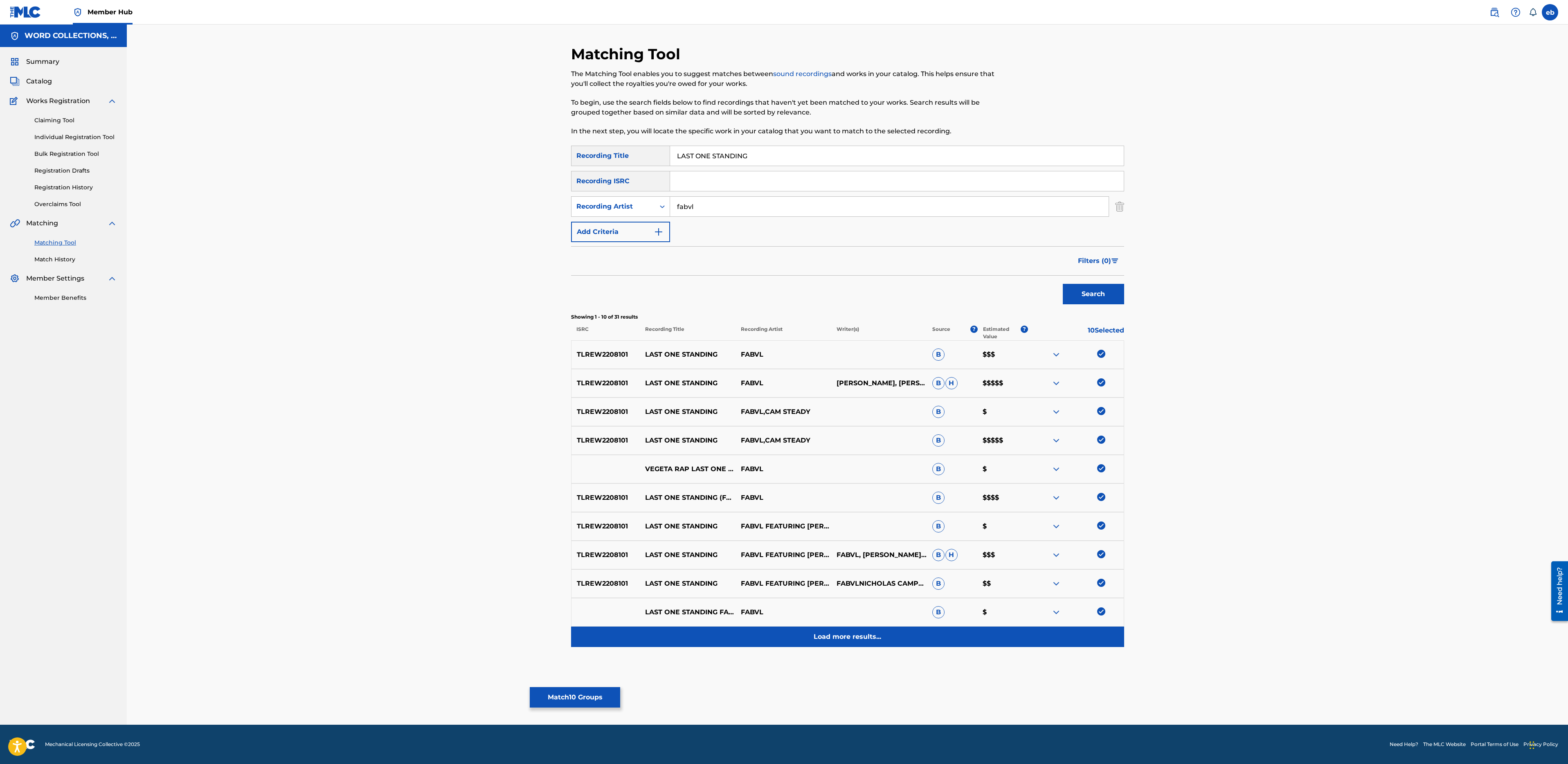
click at [869, 640] on p "Load more results..." at bounding box center [847, 637] width 68 height 10
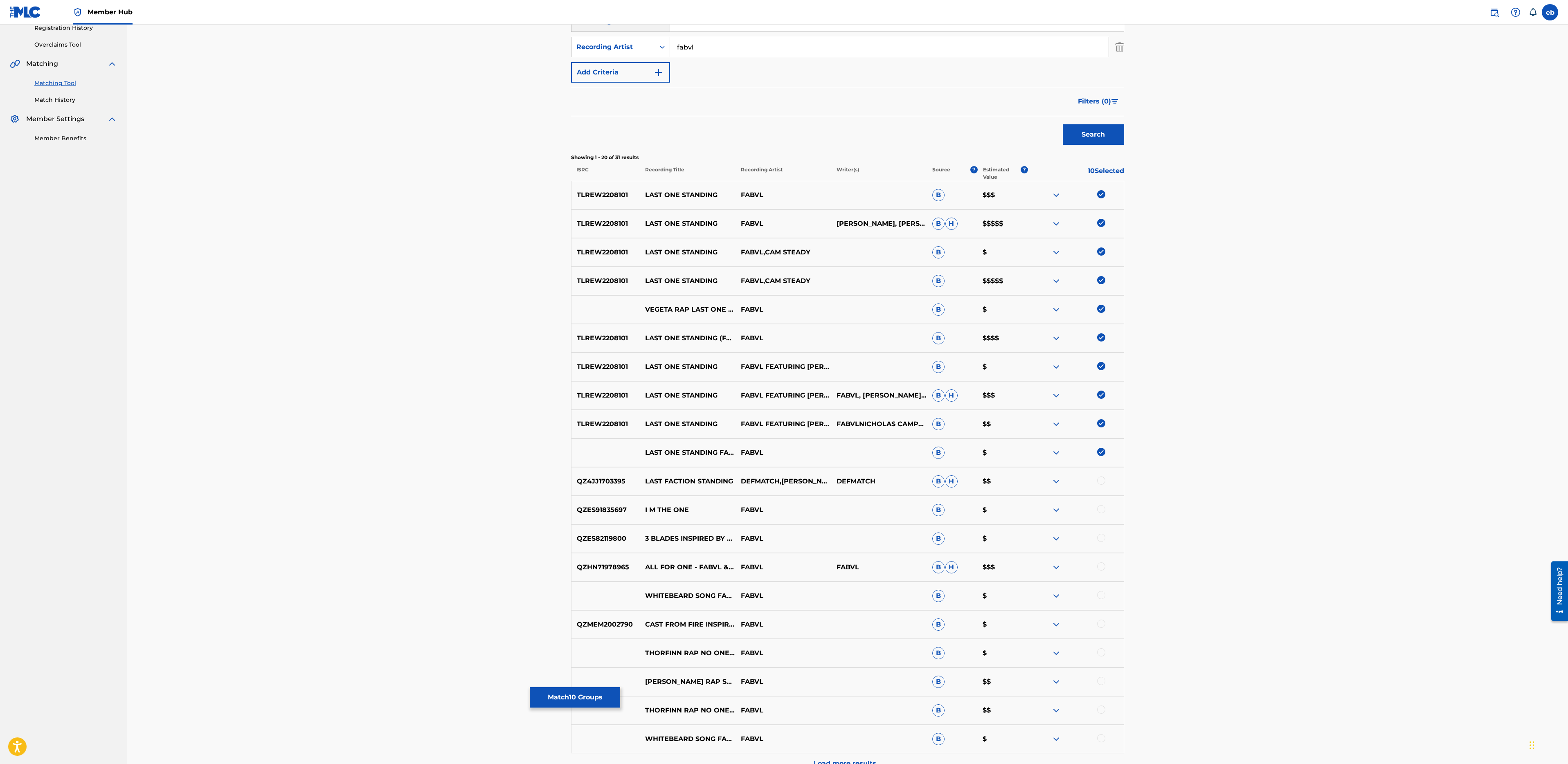
scroll to position [249, 0]
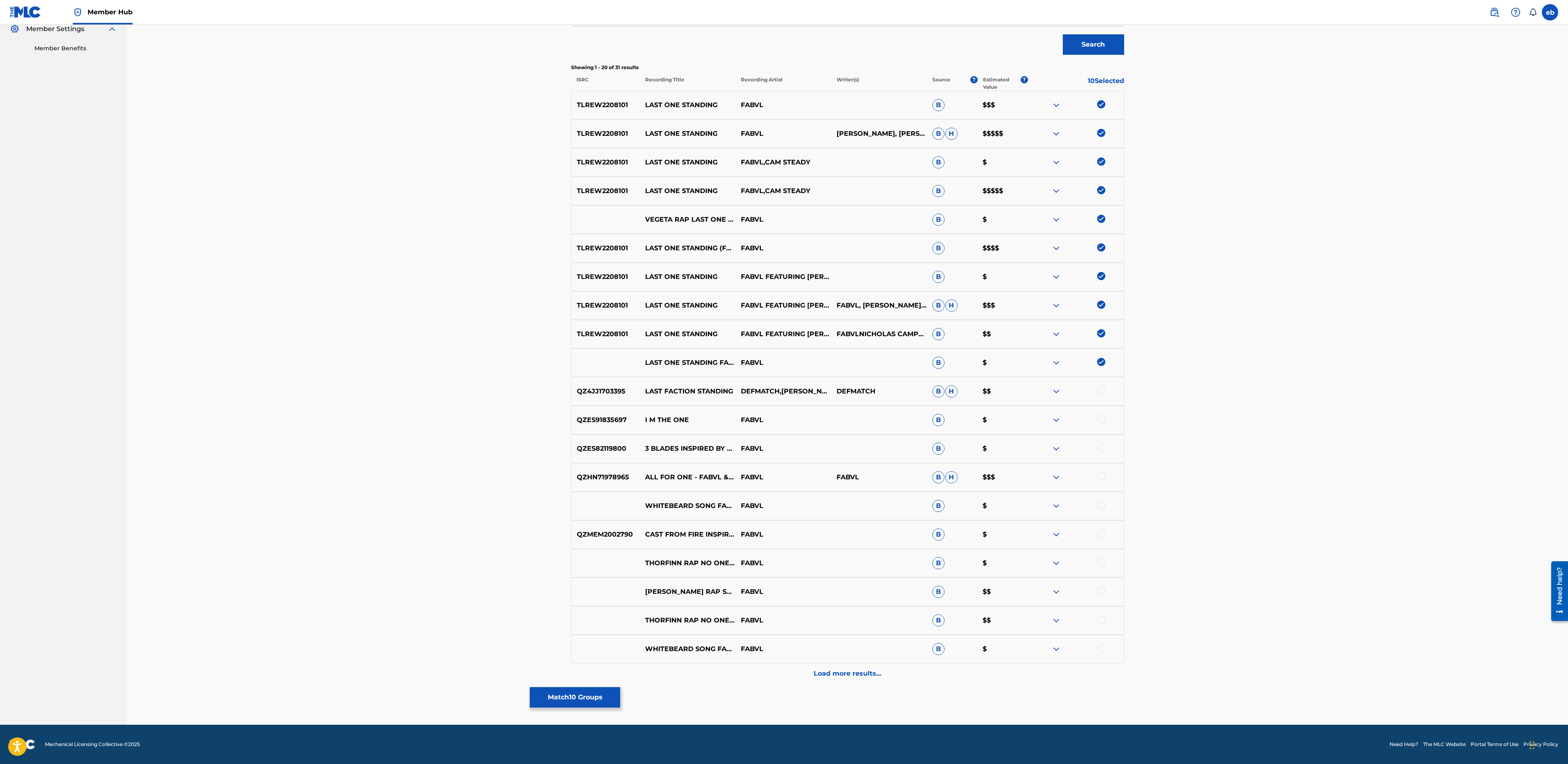
click at [1102, 392] on div at bounding box center [1102, 390] width 8 height 8
click at [1102, 392] on img at bounding box center [1102, 390] width 8 height 8
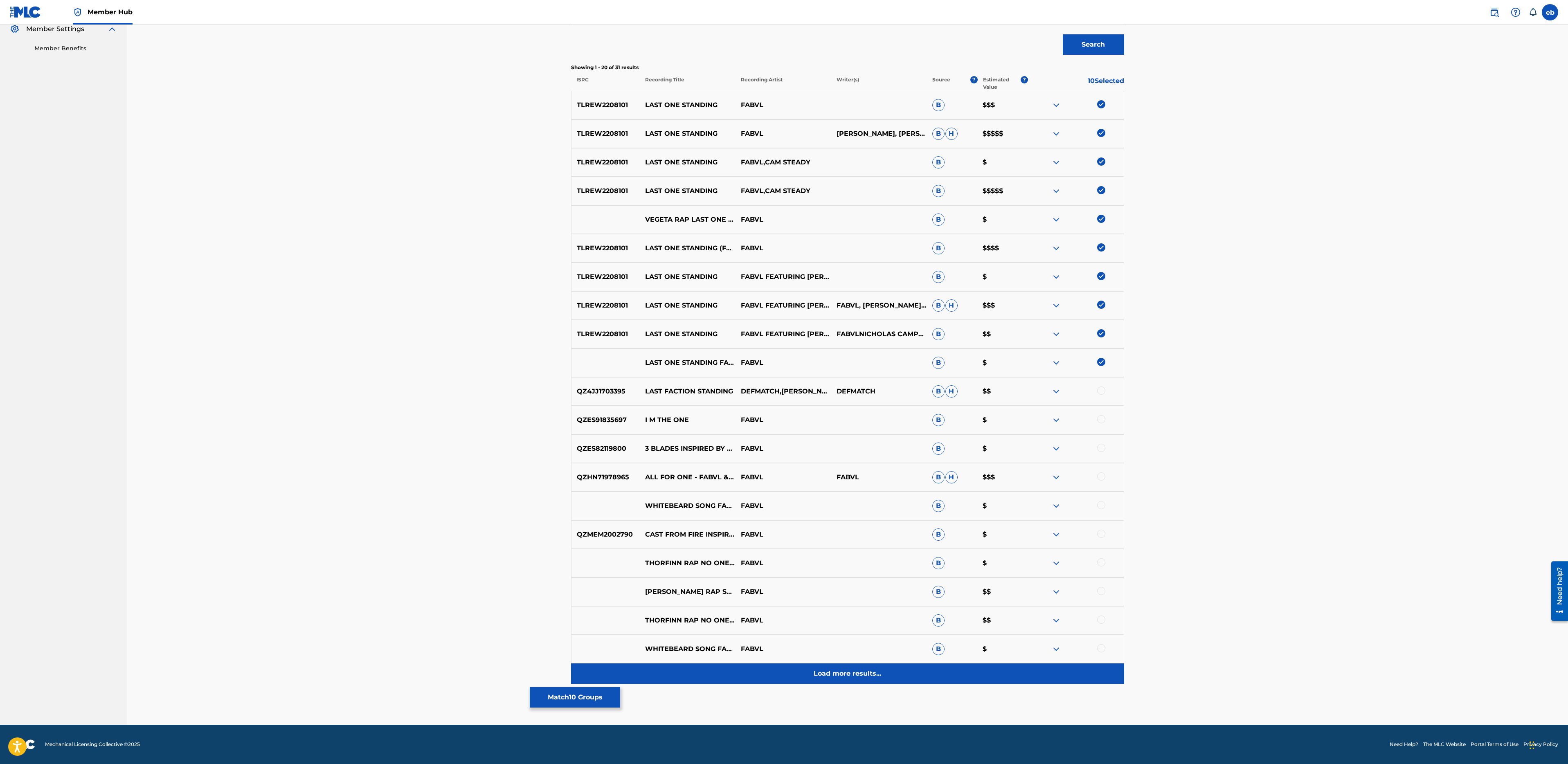
click at [844, 669] on p "Load more results..." at bounding box center [847, 674] width 68 height 10
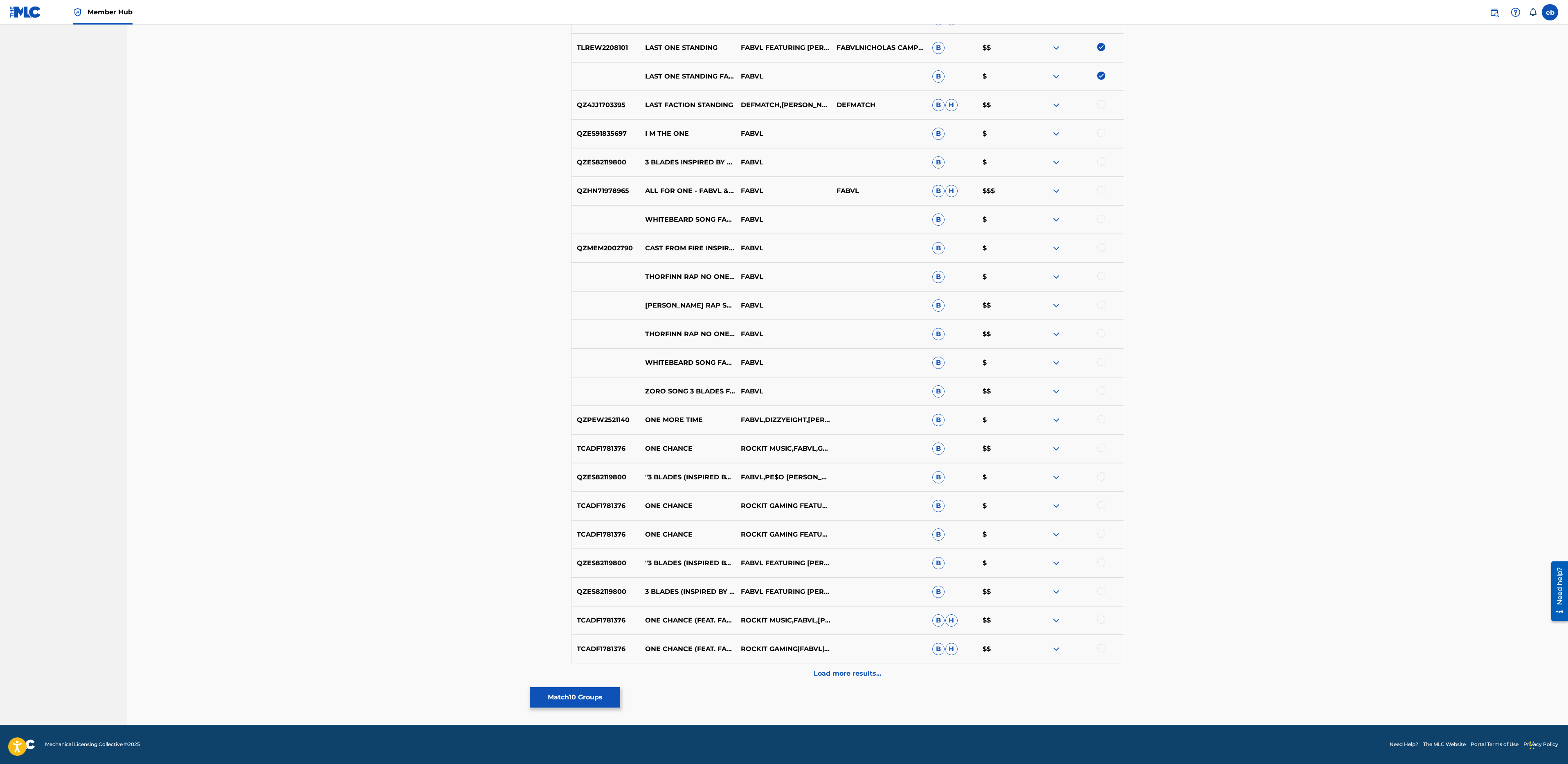
scroll to position [0, 0]
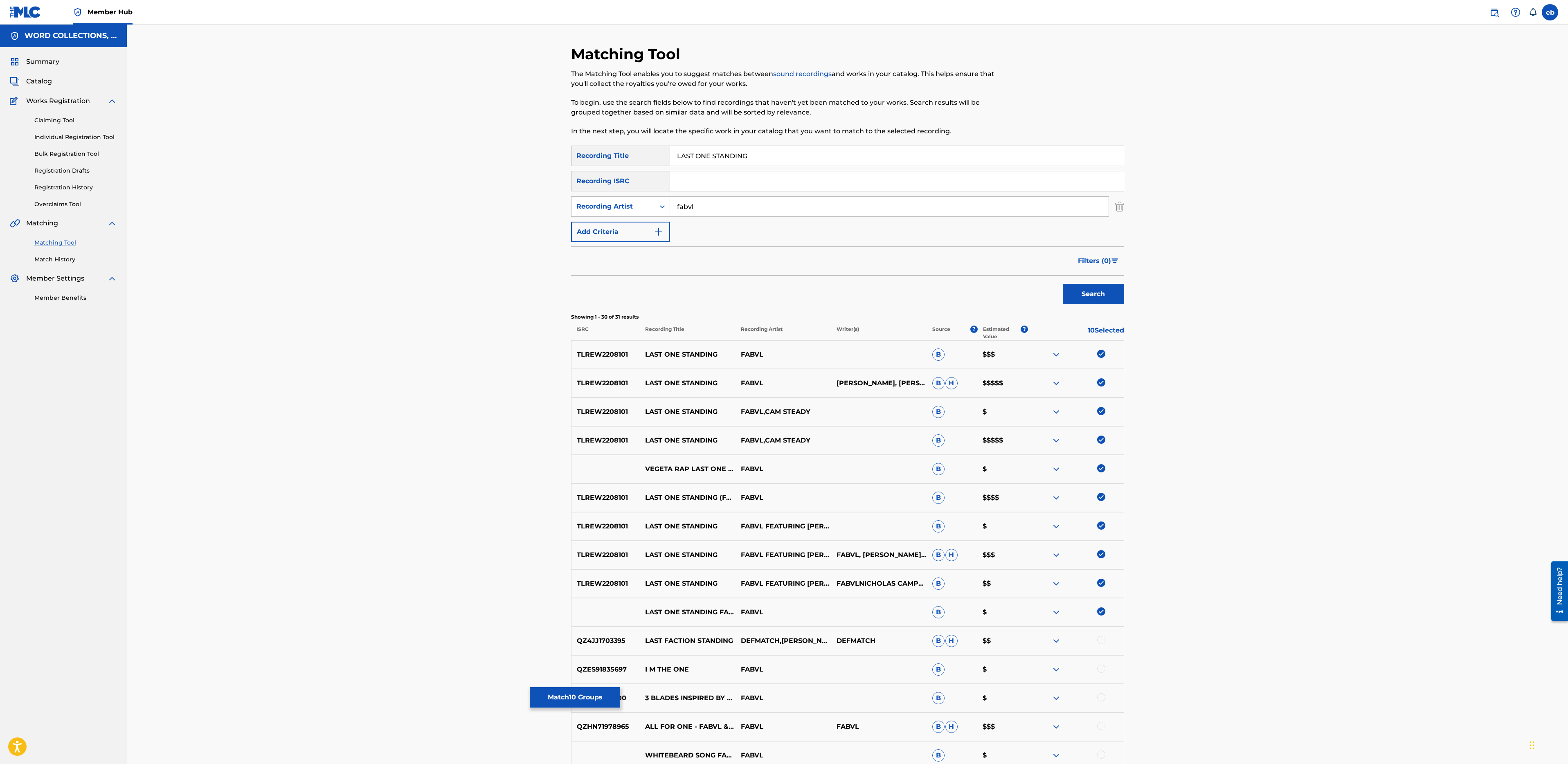
drag, startPoint x: 760, startPoint y: 155, endPoint x: 535, endPoint y: 125, distance: 227.0
click at [535, 125] on div "Matching Tool The Matching Tool enables you to suggest matches between sound re…" at bounding box center [848, 642] width 1442 height 1236
type input "Vegeta"
click at [1063, 284] on button "Search" at bounding box center [1093, 294] width 62 height 21
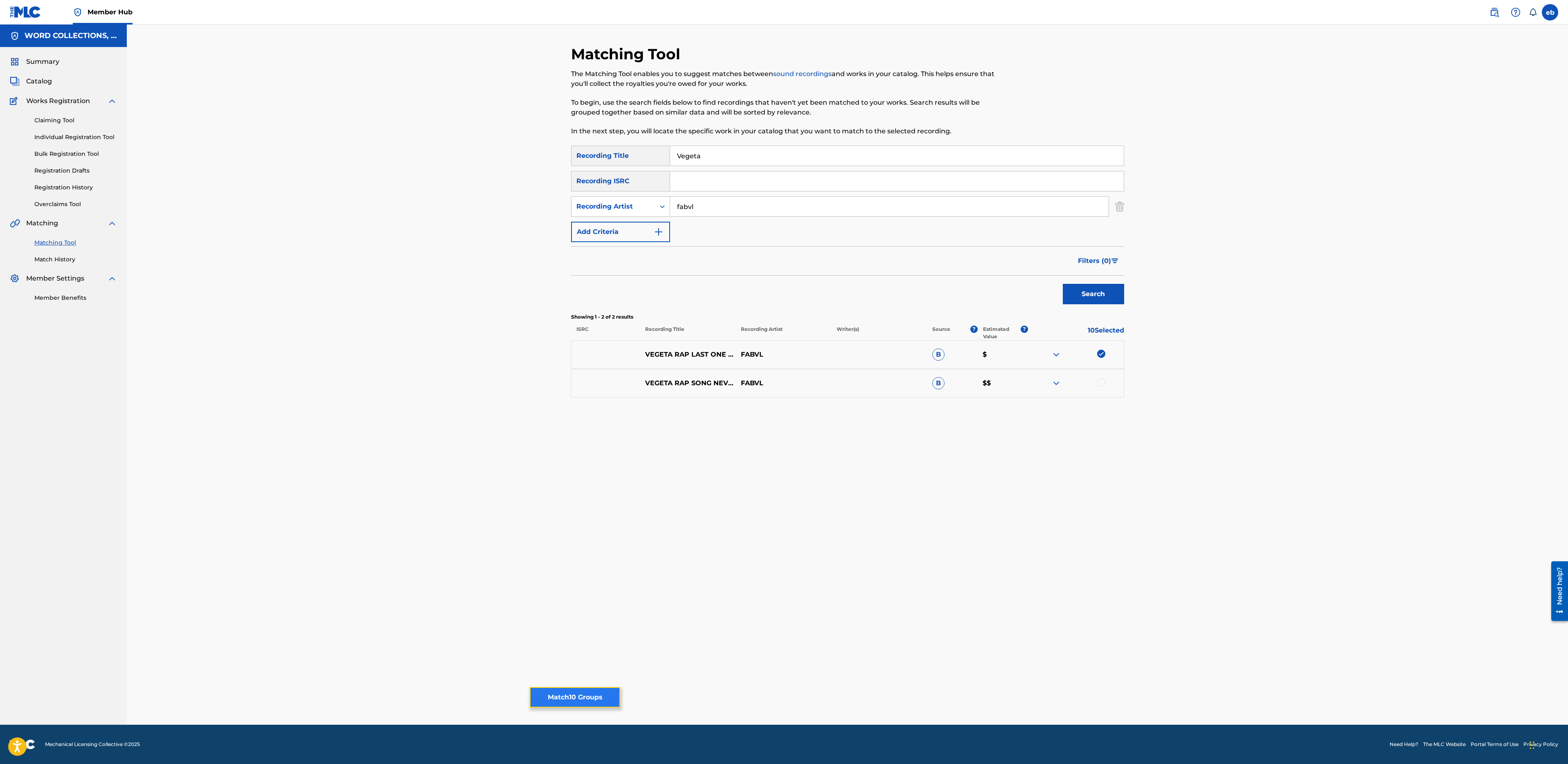
click at [585, 694] on button "Match 10 Groups" at bounding box center [575, 698] width 91 height 21
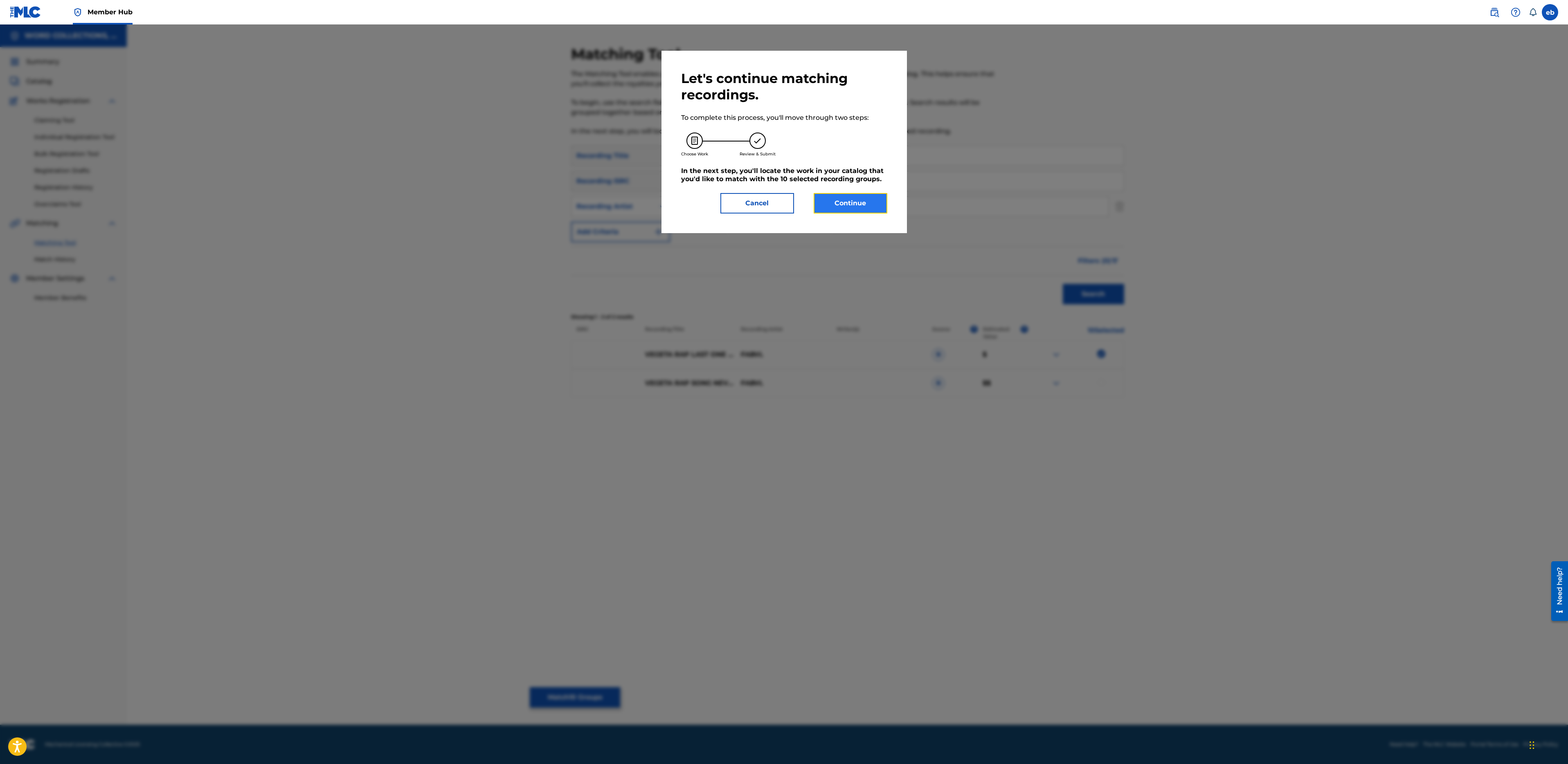
click at [840, 197] on button "Continue" at bounding box center [850, 203] width 74 height 21
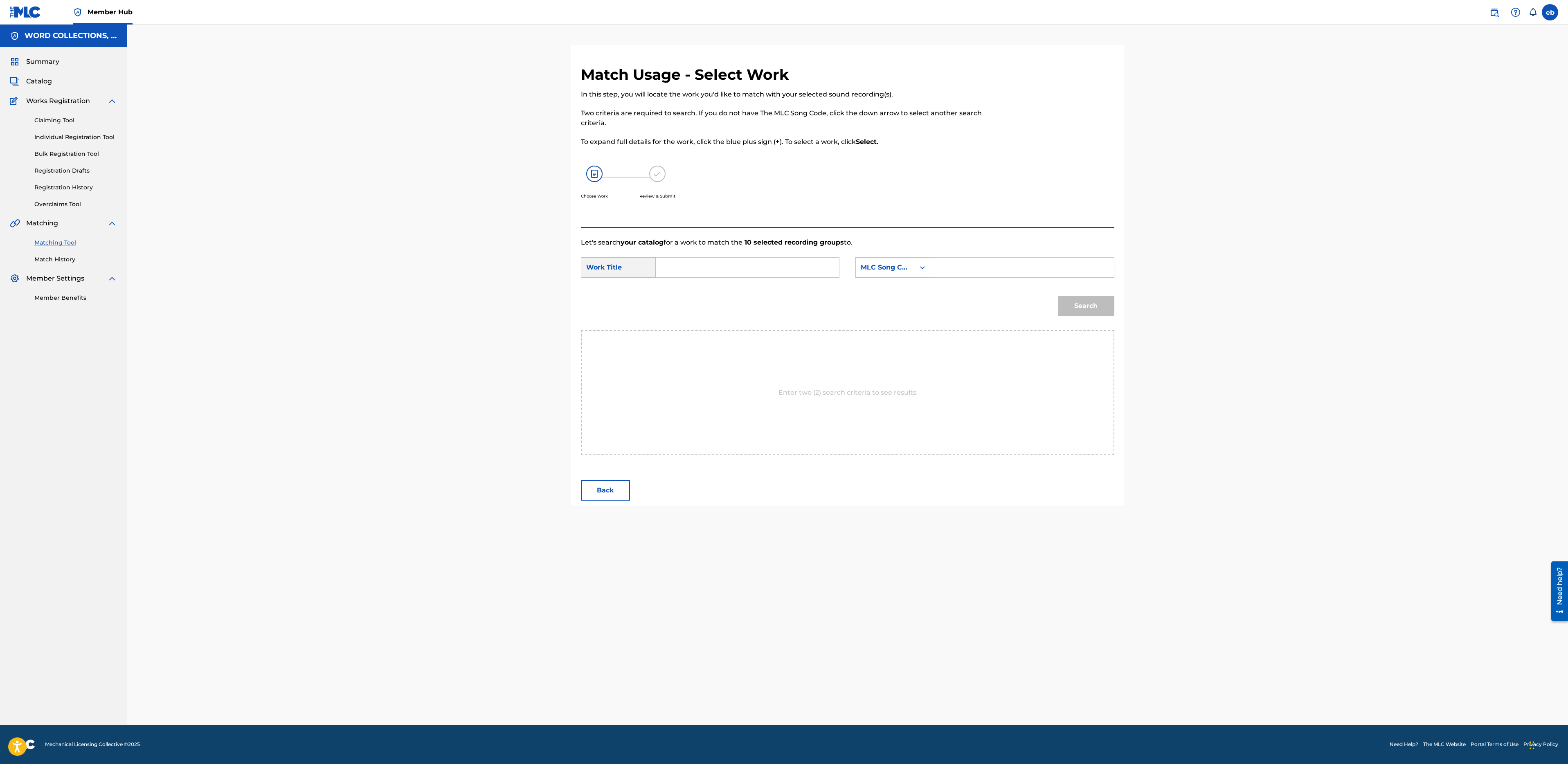
click at [749, 275] on input "Search Form" at bounding box center [747, 267] width 169 height 19
type input "last one standing"
click at [692, 295] on strong "standing" at bounding box center [685, 295] width 30 height 8
click at [894, 263] on div "MLC Song Code" at bounding box center [886, 267] width 50 height 10
click at [894, 280] on div "Writer Name" at bounding box center [892, 288] width 74 height 21
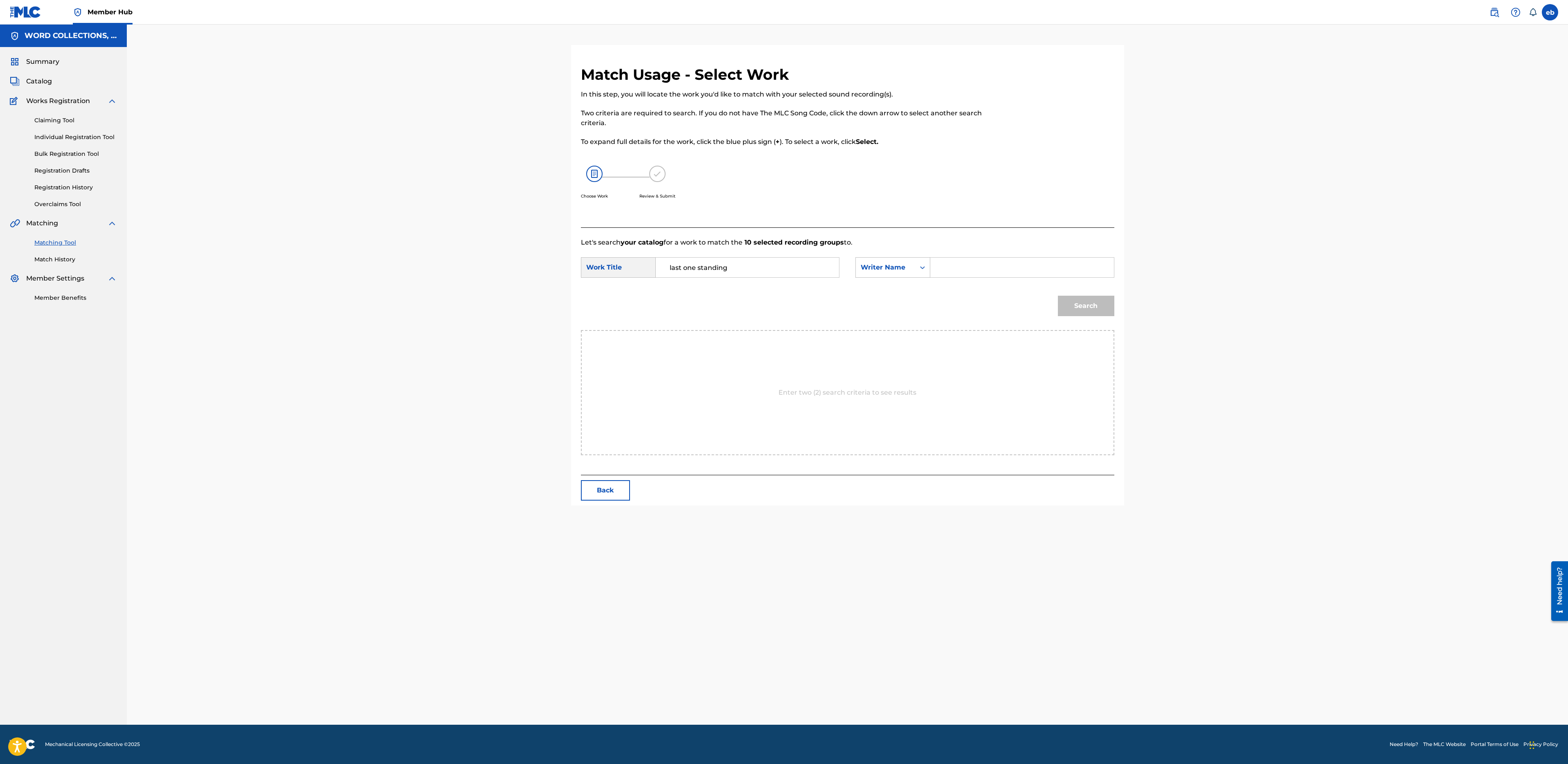
click at [970, 270] on input "Search Form" at bounding box center [1021, 267] width 169 height 19
type input "campbell"
click at [1058, 296] on button "Search" at bounding box center [1086, 306] width 57 height 21
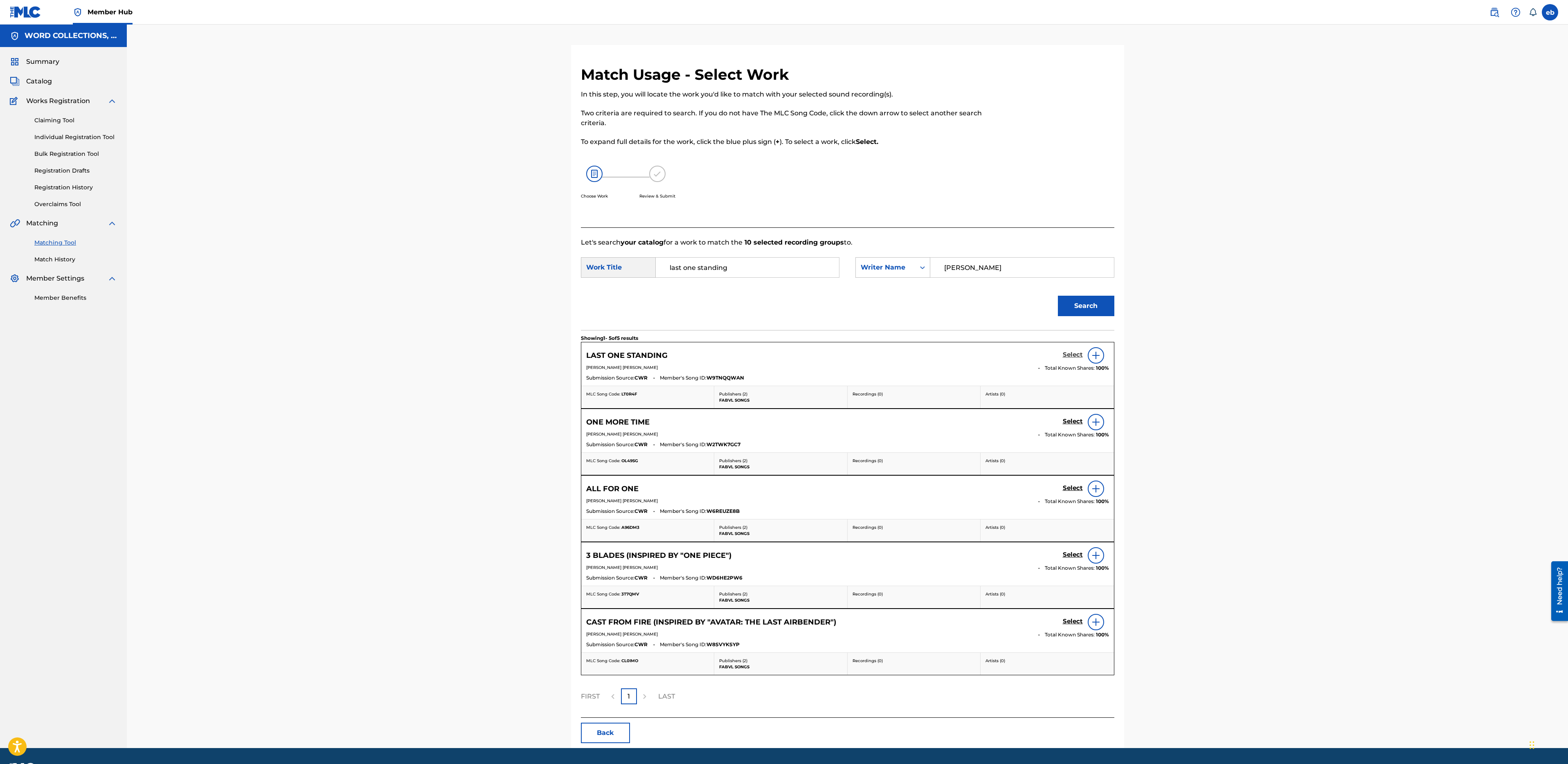
click at [1066, 357] on h5 "Select" at bounding box center [1073, 354] width 20 height 8
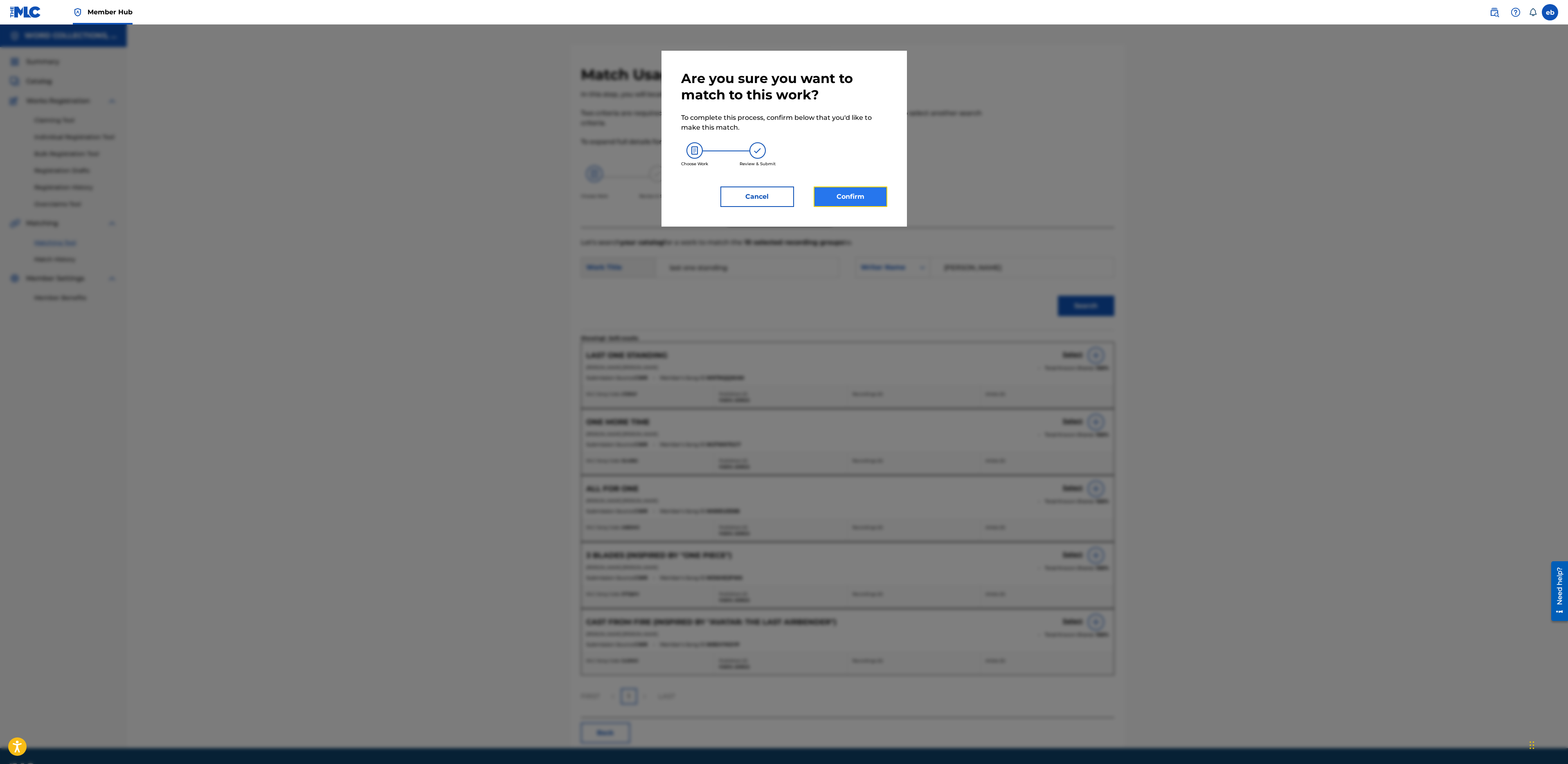
click at [853, 192] on button "Confirm" at bounding box center [850, 197] width 74 height 21
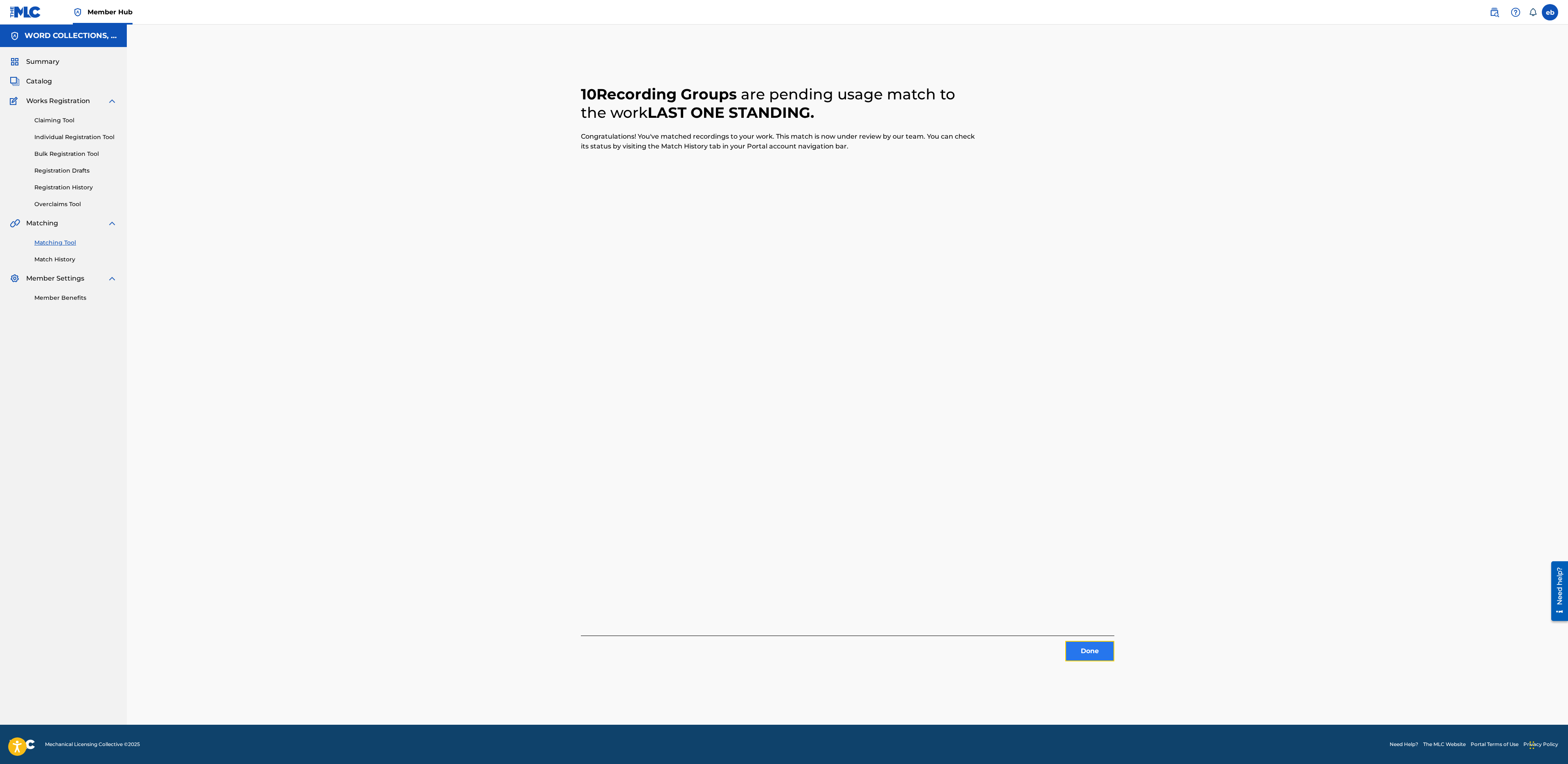
click at [1086, 647] on button "Done" at bounding box center [1090, 651] width 49 height 21
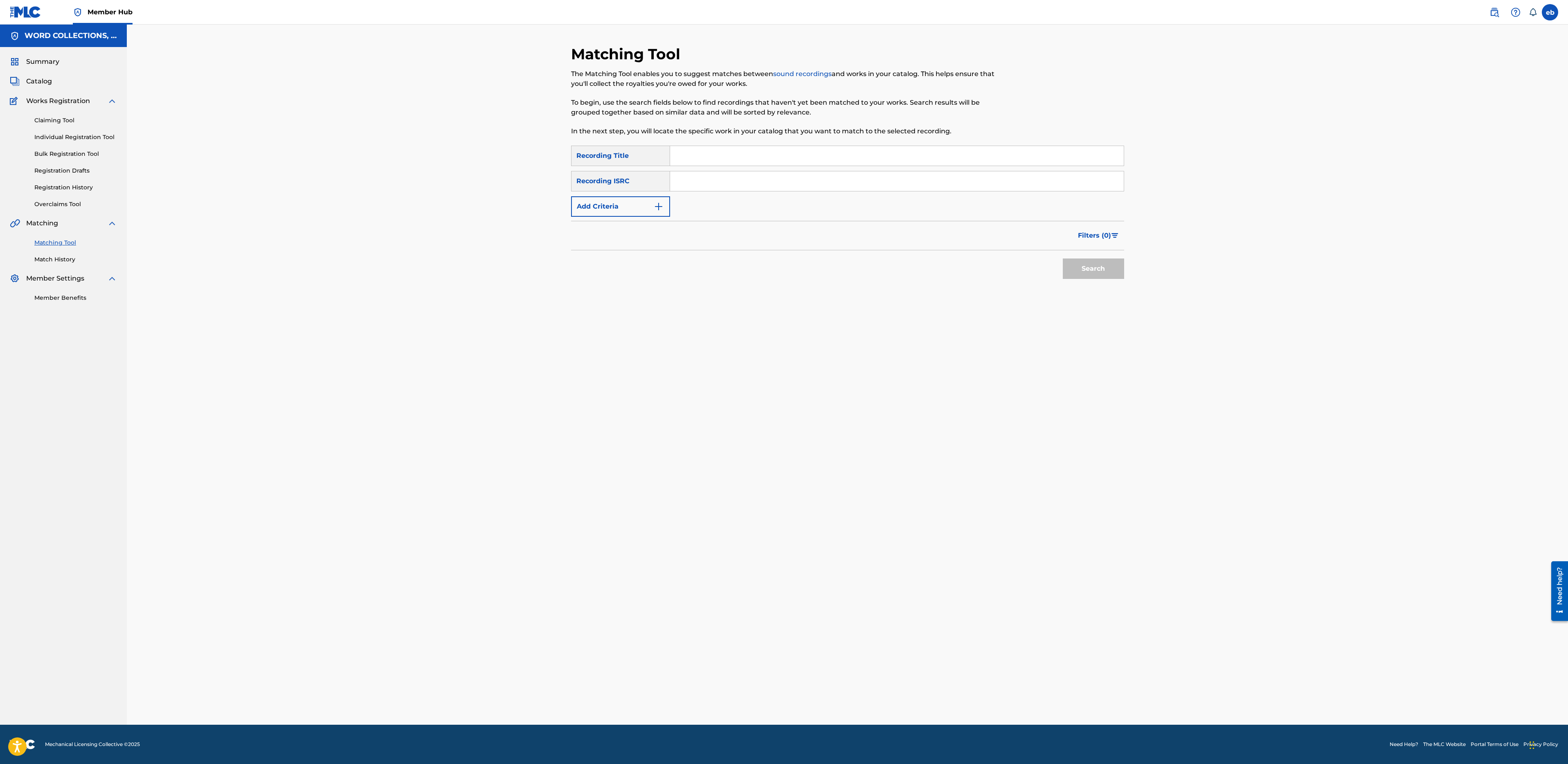
click at [726, 152] on input "Search Form" at bounding box center [897, 155] width 454 height 19
paste input "LEGENDS LIVE FOREVER"
type input "LEGENDS LIVE FOREVER"
click at [1063, 258] on button "Search" at bounding box center [1093, 269] width 62 height 21
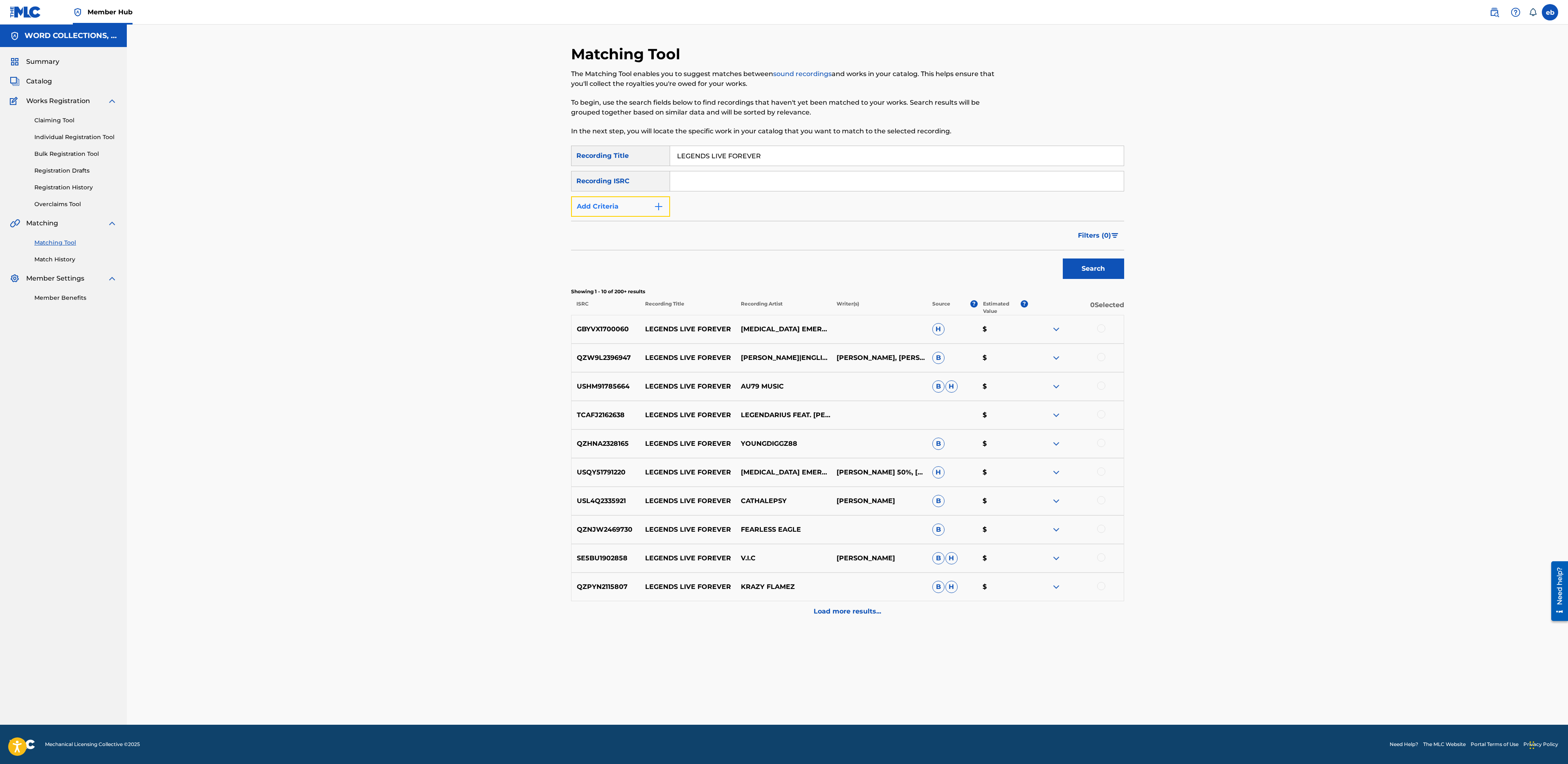
click at [627, 203] on button "Add Criteria" at bounding box center [620, 207] width 99 height 21
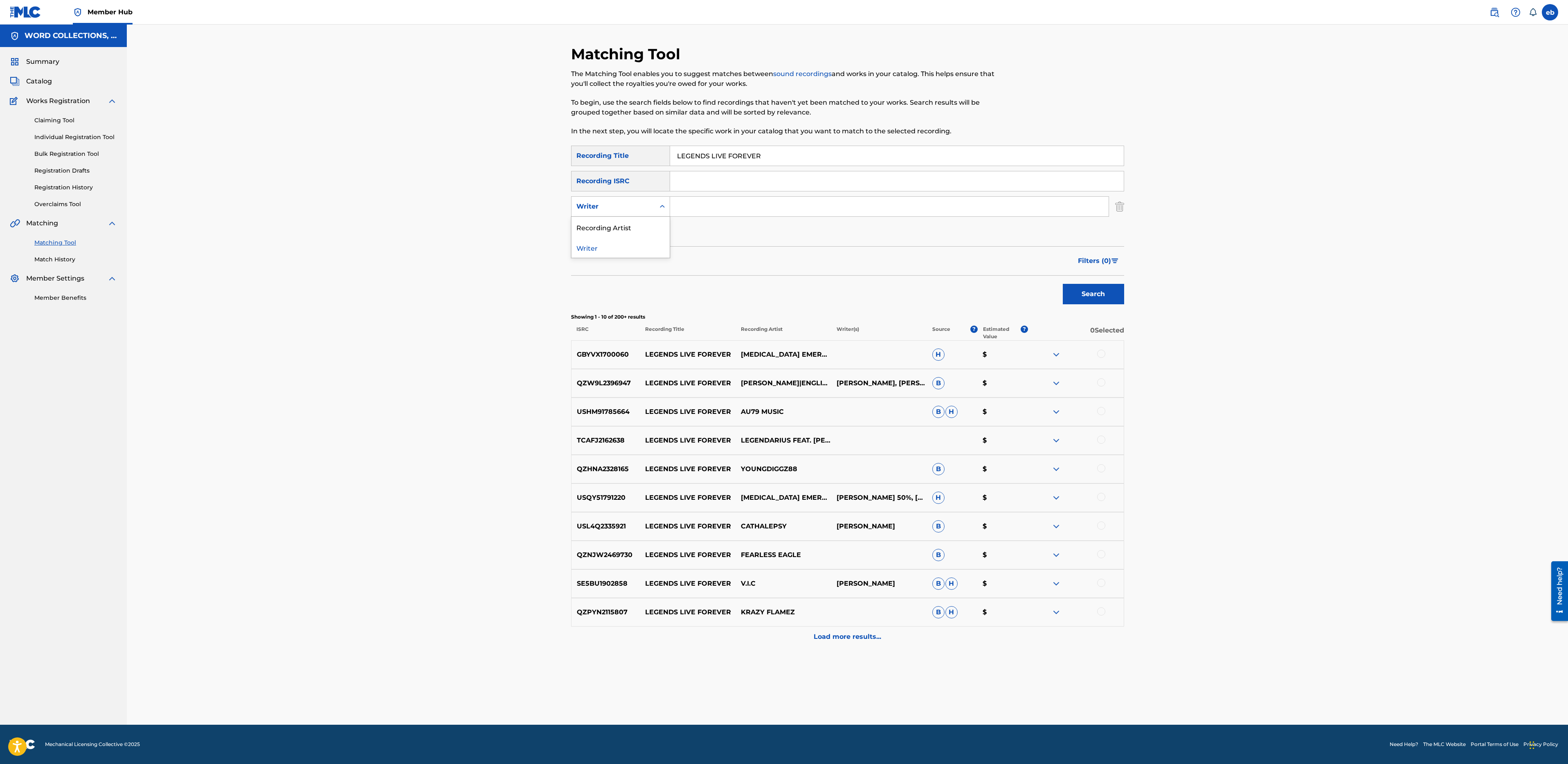
click at [618, 210] on div "Writer" at bounding box center [613, 207] width 74 height 10
click at [618, 220] on div "Recording Artist" at bounding box center [621, 227] width 98 height 21
click at [732, 206] on input "Search Form" at bounding box center [889, 207] width 439 height 19
type input "fabvl"
click at [1063, 284] on button "Search" at bounding box center [1093, 294] width 62 height 21
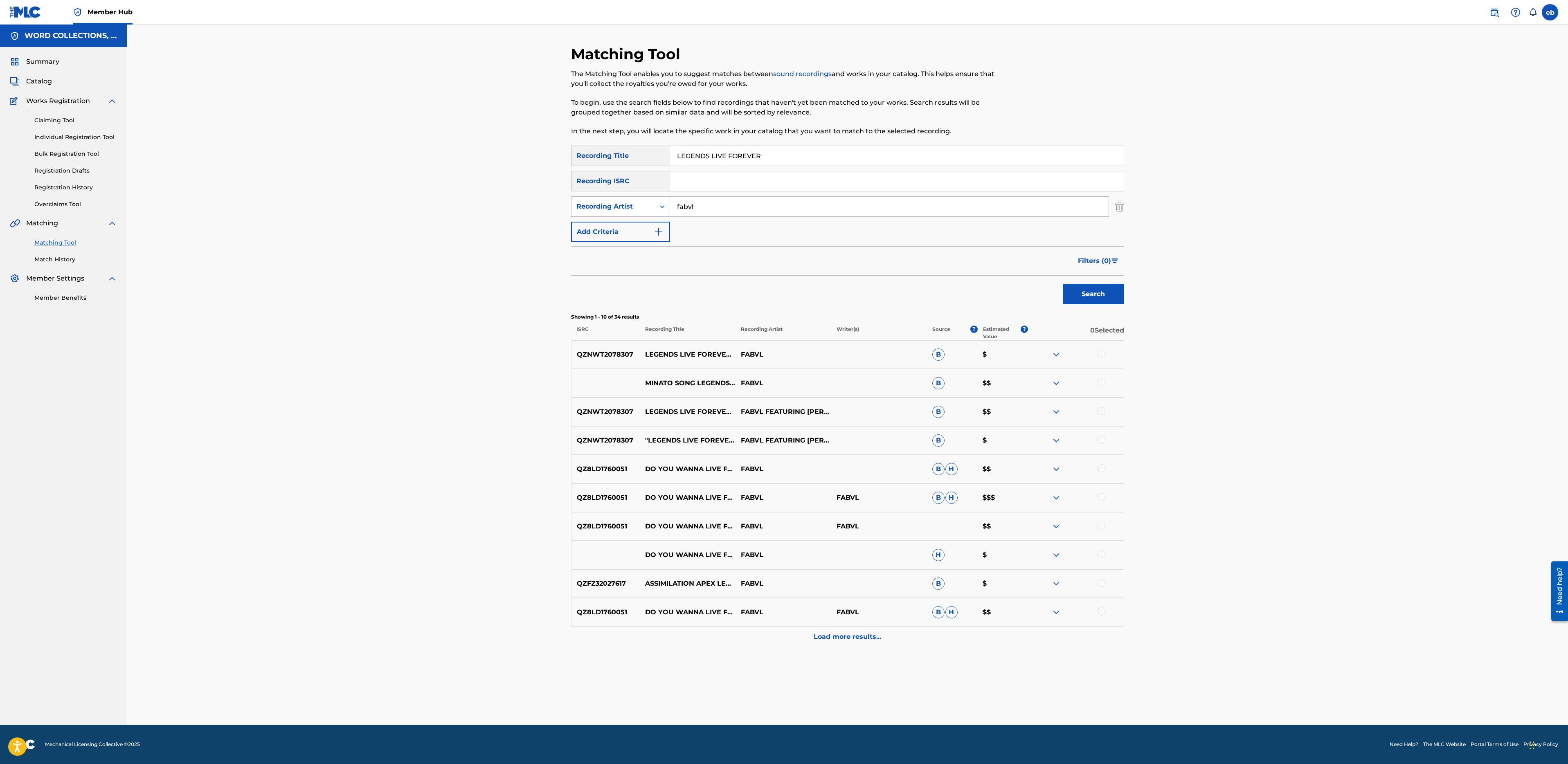
click at [1102, 355] on div at bounding box center [1102, 354] width 8 height 8
click at [1104, 372] on div "MINATO SONG LEGENDS LIVE FOREVER FABVL FT NERDOUT NARUTO FABVL B $$" at bounding box center [847, 383] width 553 height 28
click at [1106, 379] on div at bounding box center [1076, 383] width 96 height 10
click at [1104, 381] on div at bounding box center [1102, 383] width 8 height 8
click at [1102, 412] on div at bounding box center [1102, 411] width 8 height 8
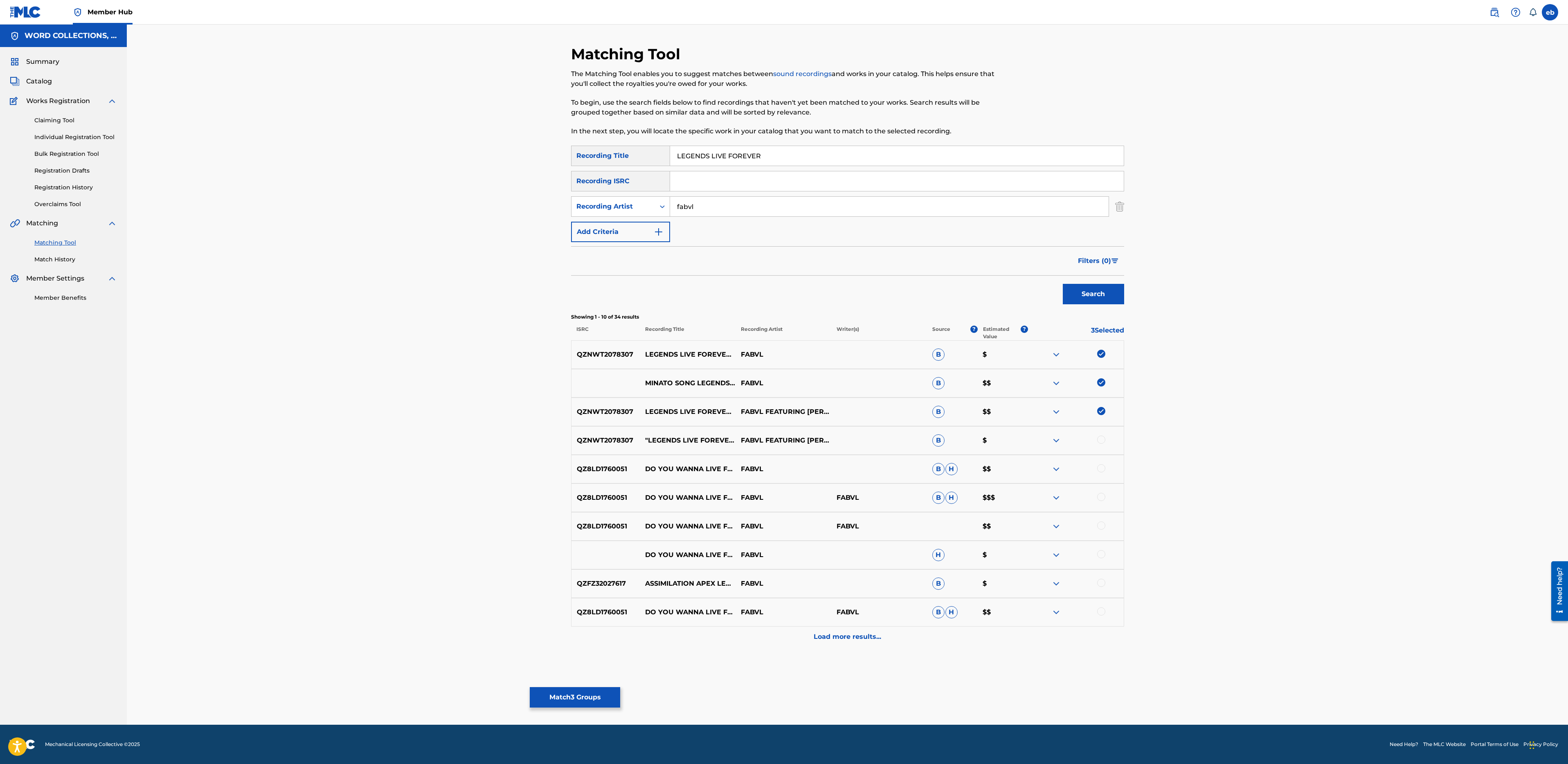
click at [1100, 441] on div at bounding box center [1102, 439] width 8 height 8
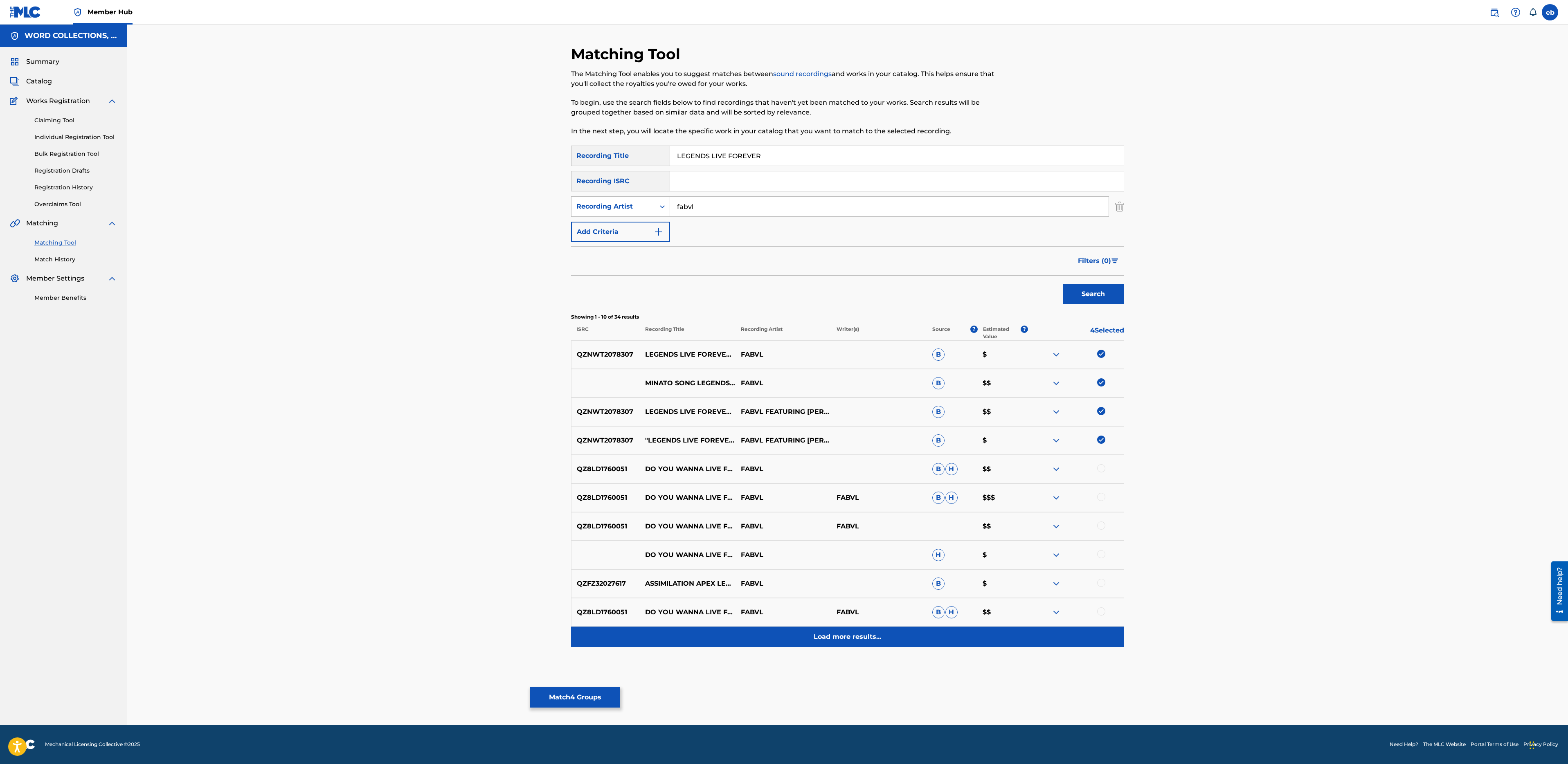
click at [844, 639] on p "Load more results..." at bounding box center [847, 637] width 68 height 10
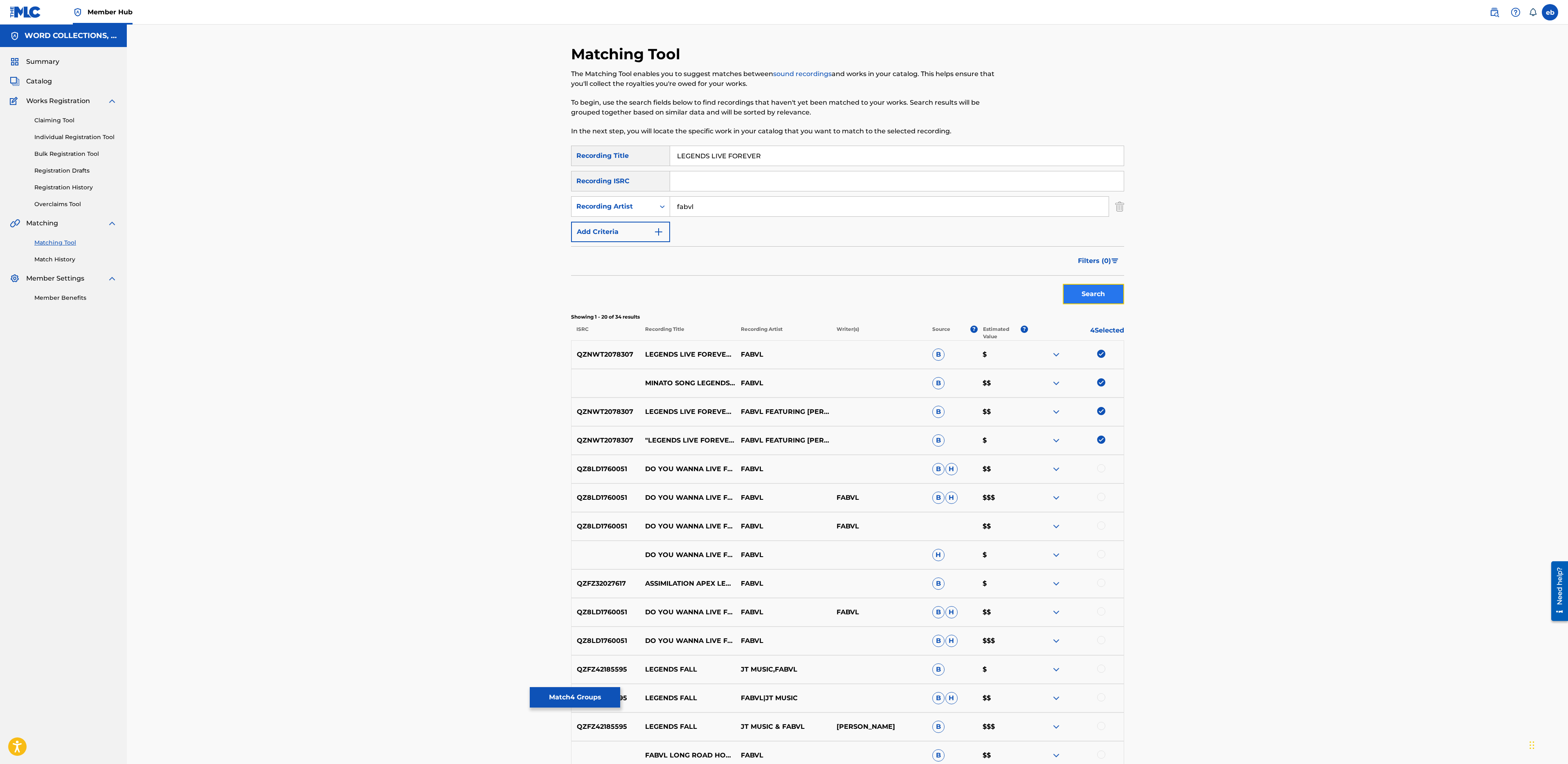
click at [1106, 289] on button "Search" at bounding box center [1093, 294] width 62 height 21
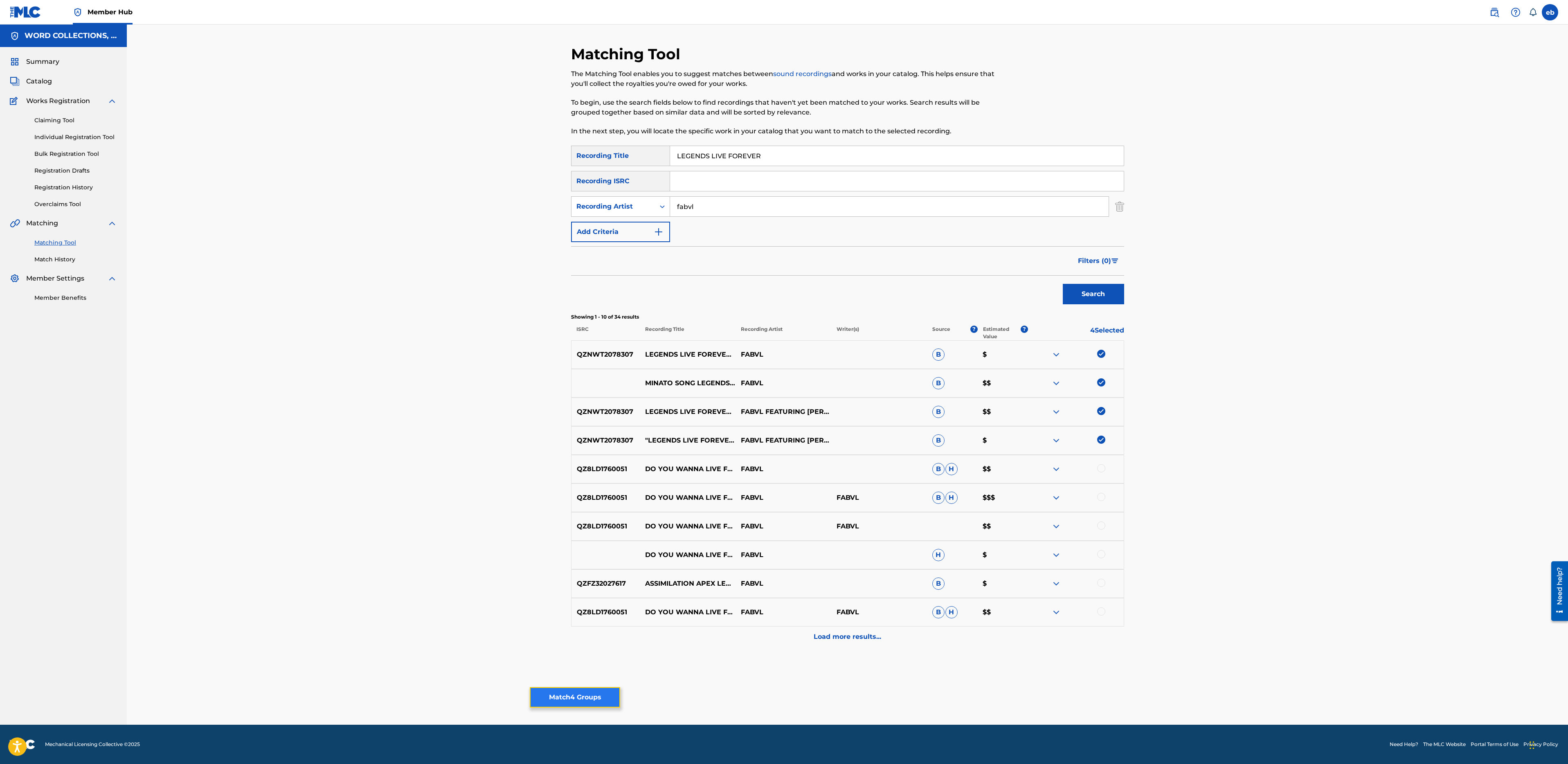
click at [597, 702] on button "Match 4 Groups" at bounding box center [575, 698] width 91 height 21
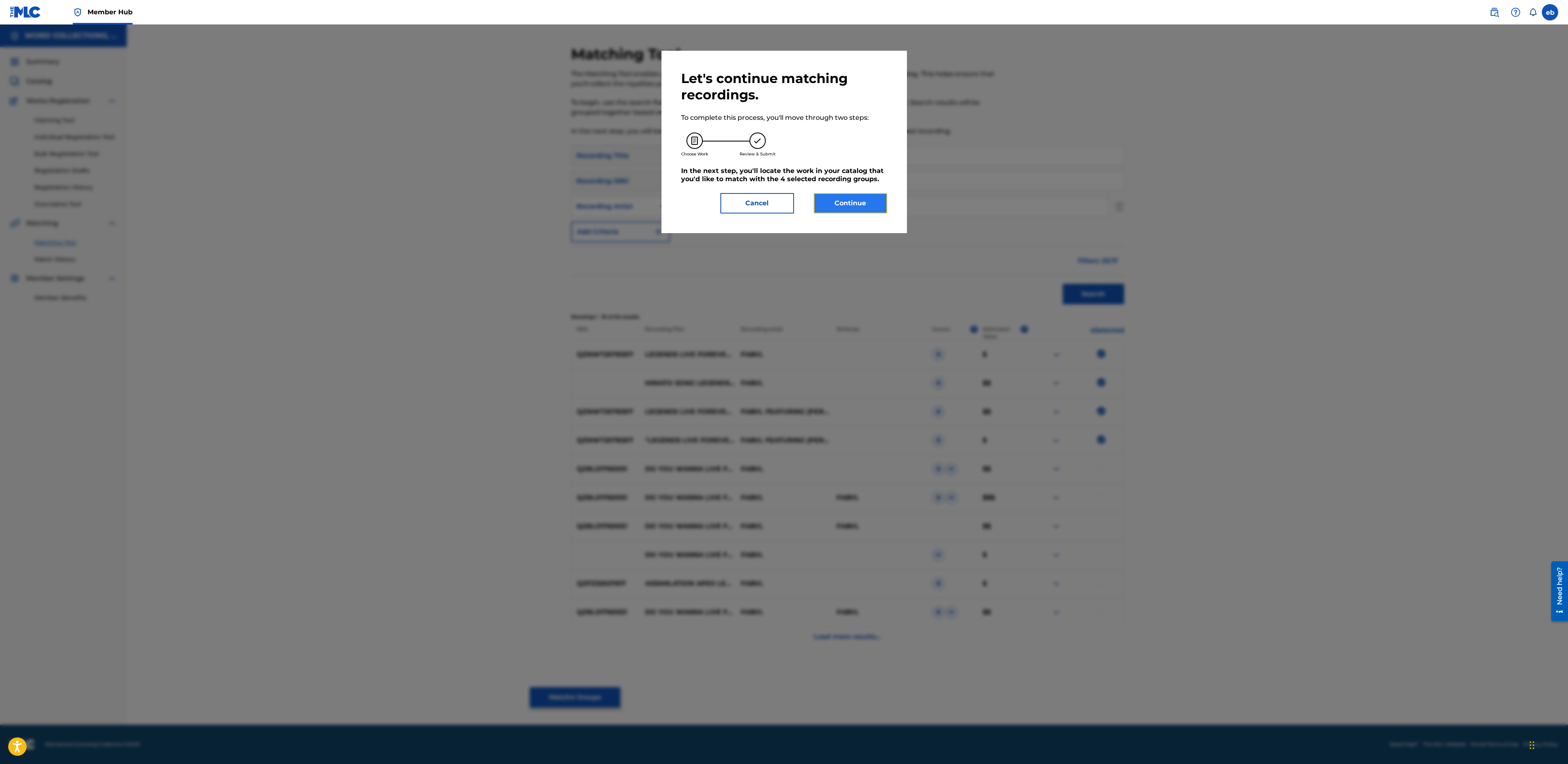
click at [851, 206] on button "Continue" at bounding box center [850, 203] width 74 height 21
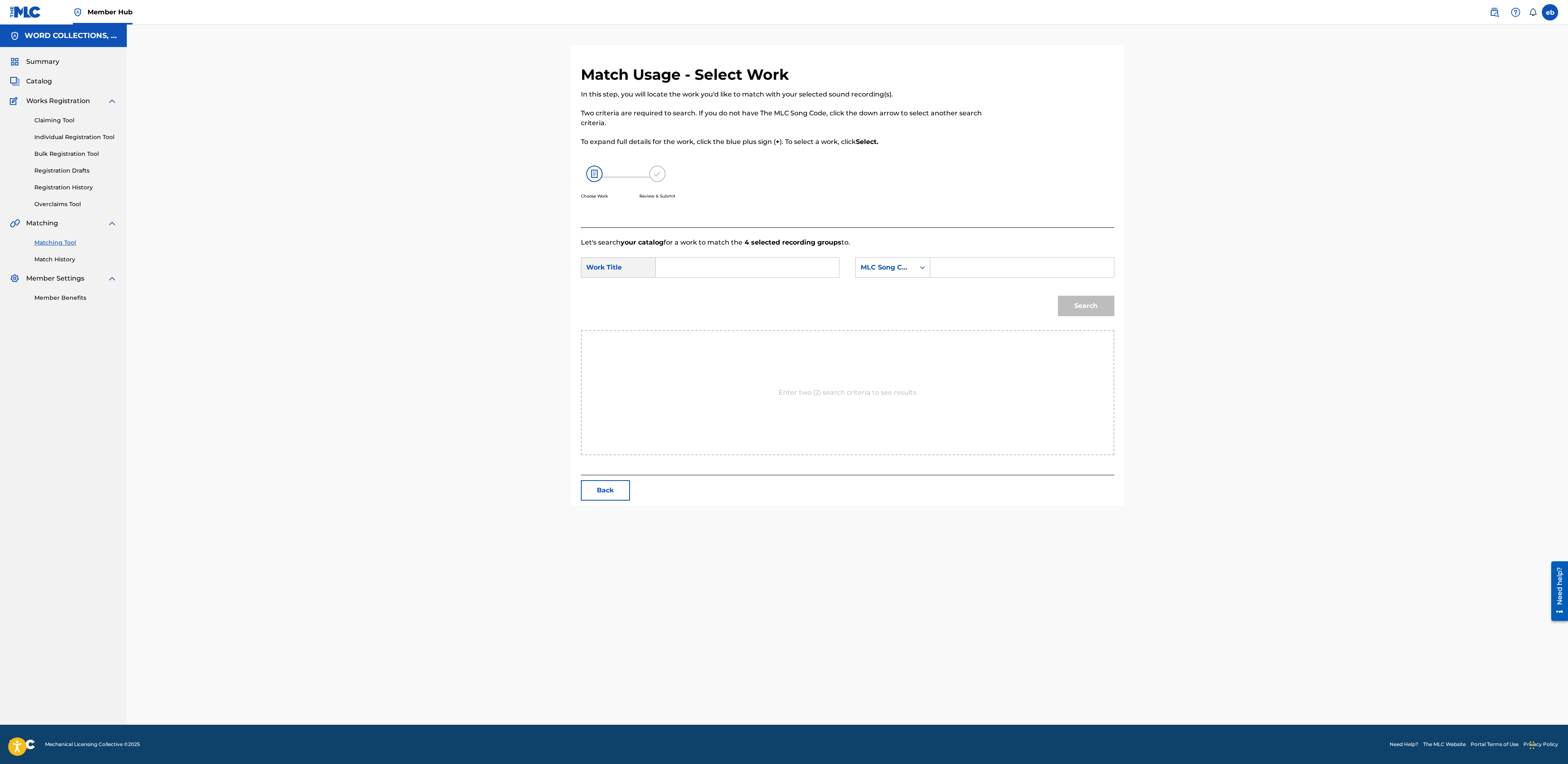
click
type input "legends live forever (inspired by "naruto")"
type input "campbell"
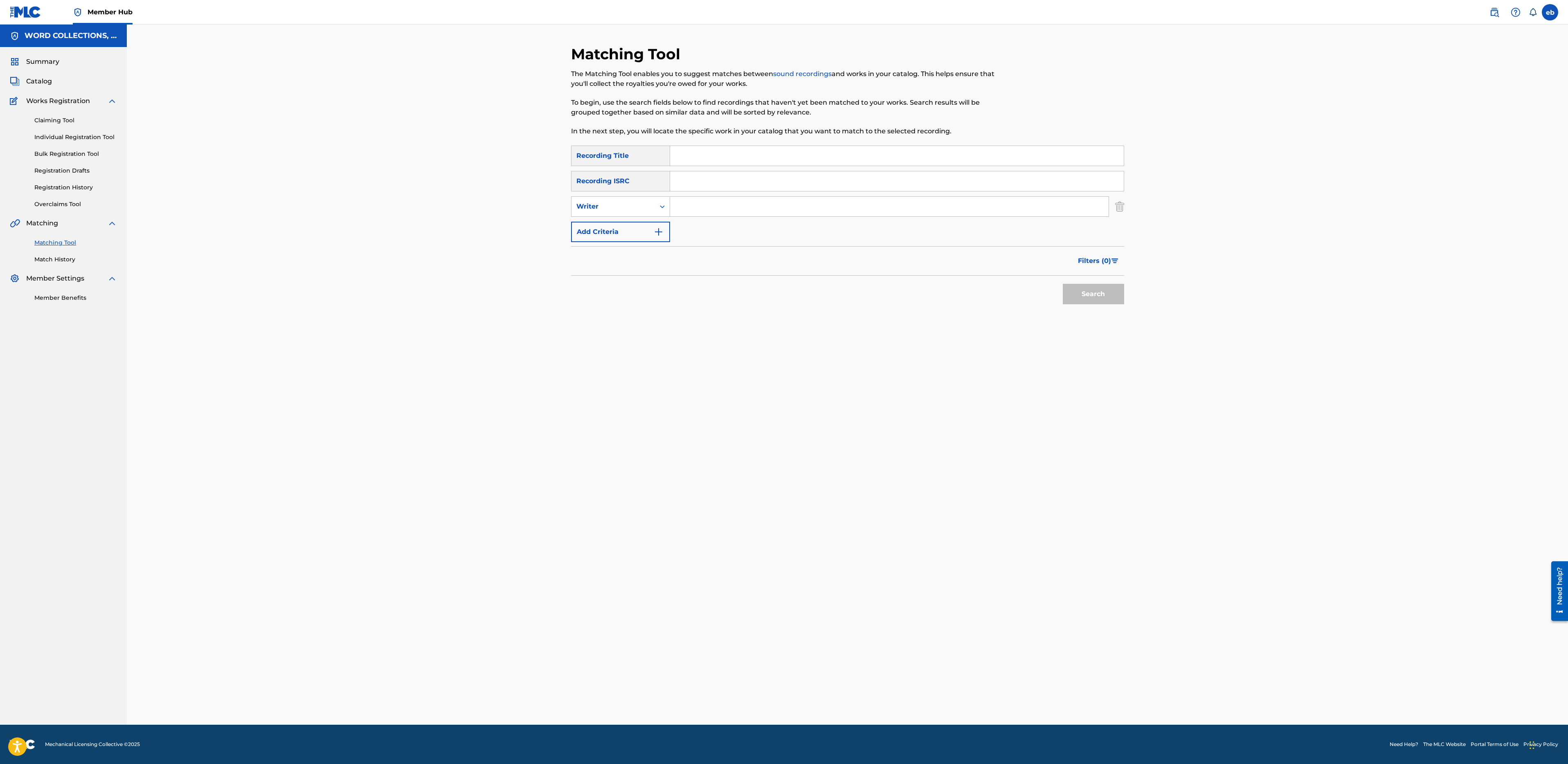
paste input "LETHUL"
type input "LETHUL"
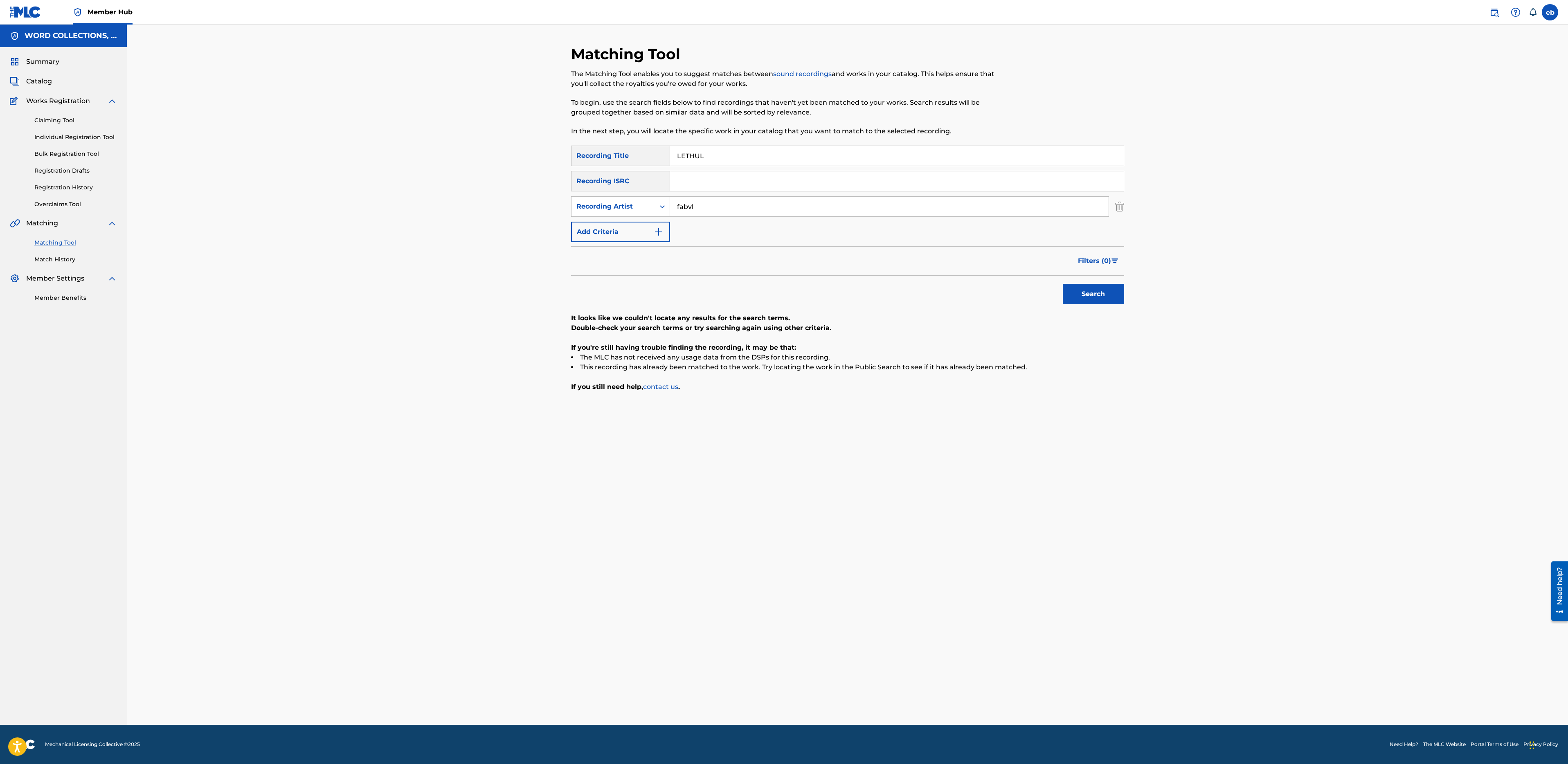
type input "fabvl"
paste input "COUNTER"
paste input "LEGEND OF ZELDA RAP SONG (W/ZELDA BEAT)"
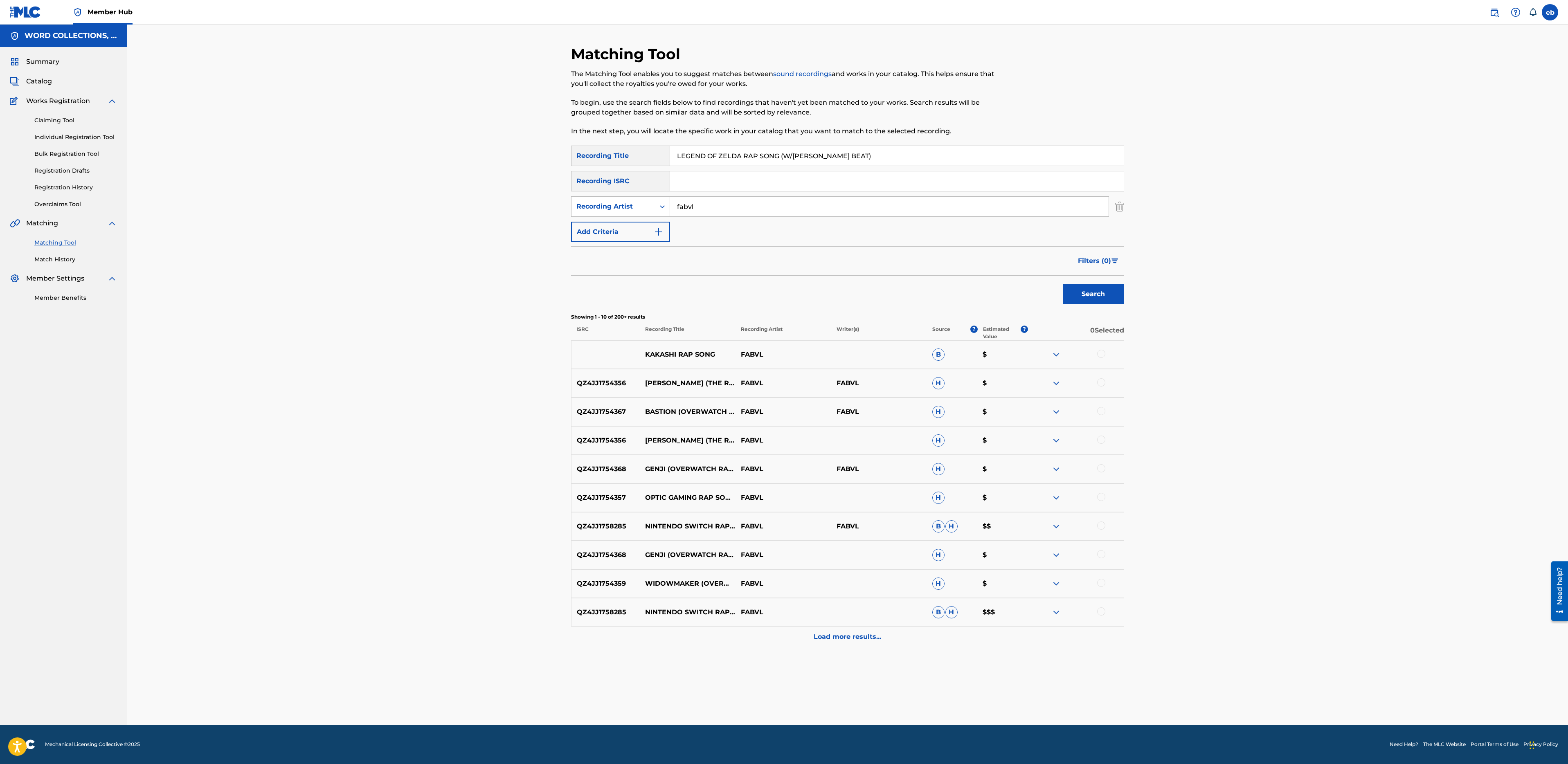
drag, startPoint x: 739, startPoint y: 158, endPoint x: 982, endPoint y: 157, distance: 243.0
paste input "MEMORY"
type input "MEMORY"
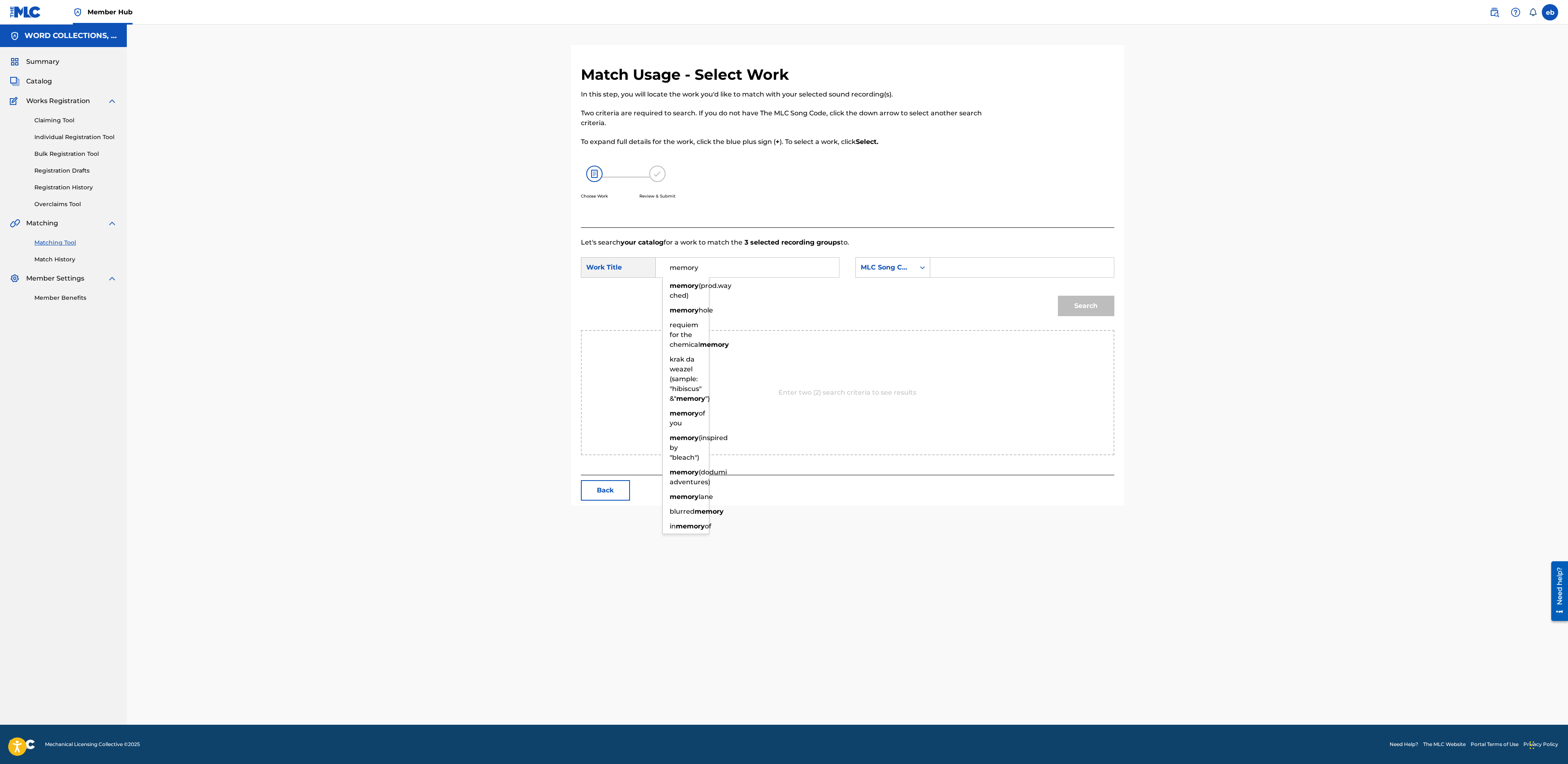
type input "memory"
type input "campbel"
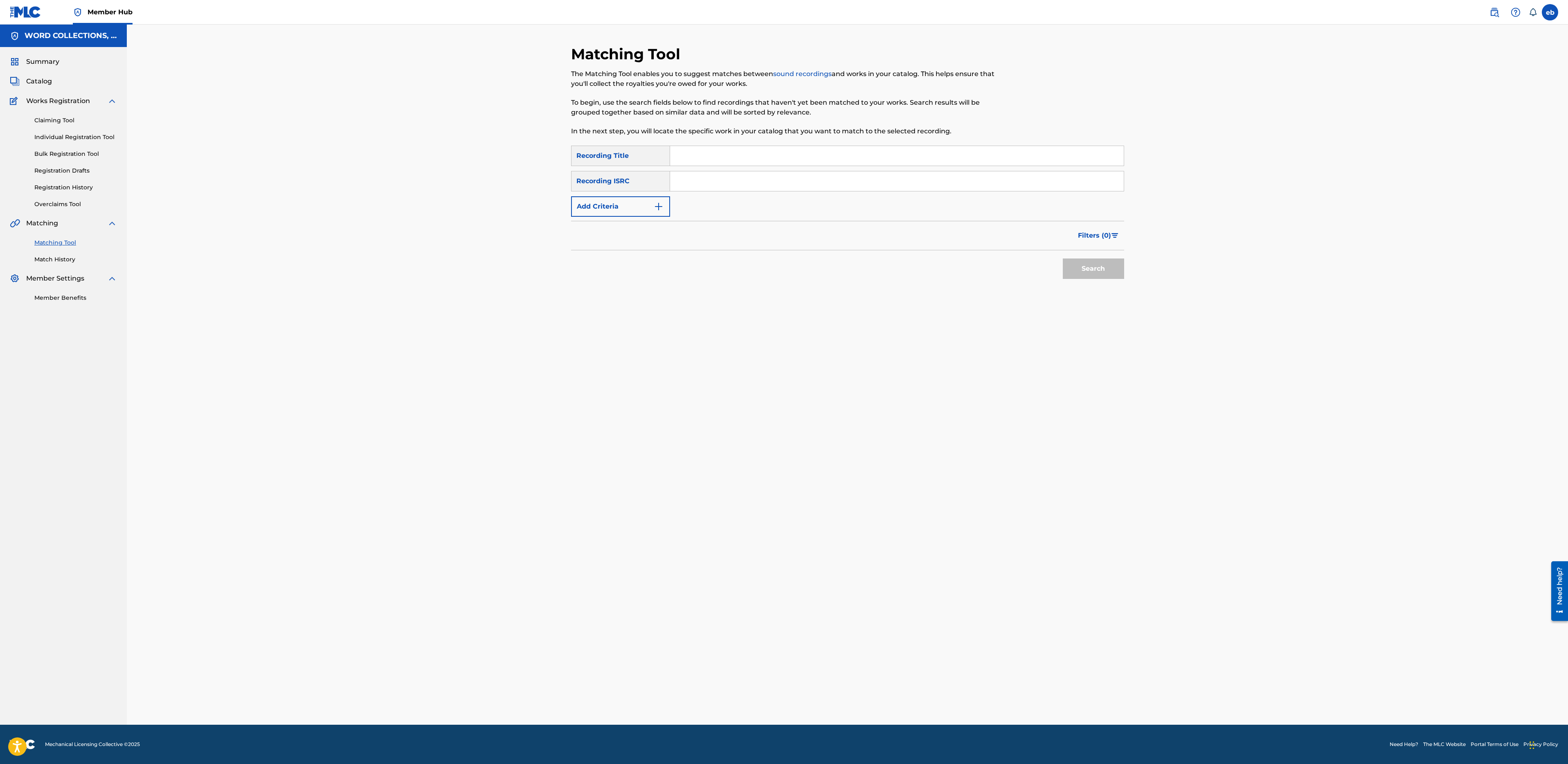
paste input "MY DESTINY"
type input "MY DESTINY"
type input "fabvl"
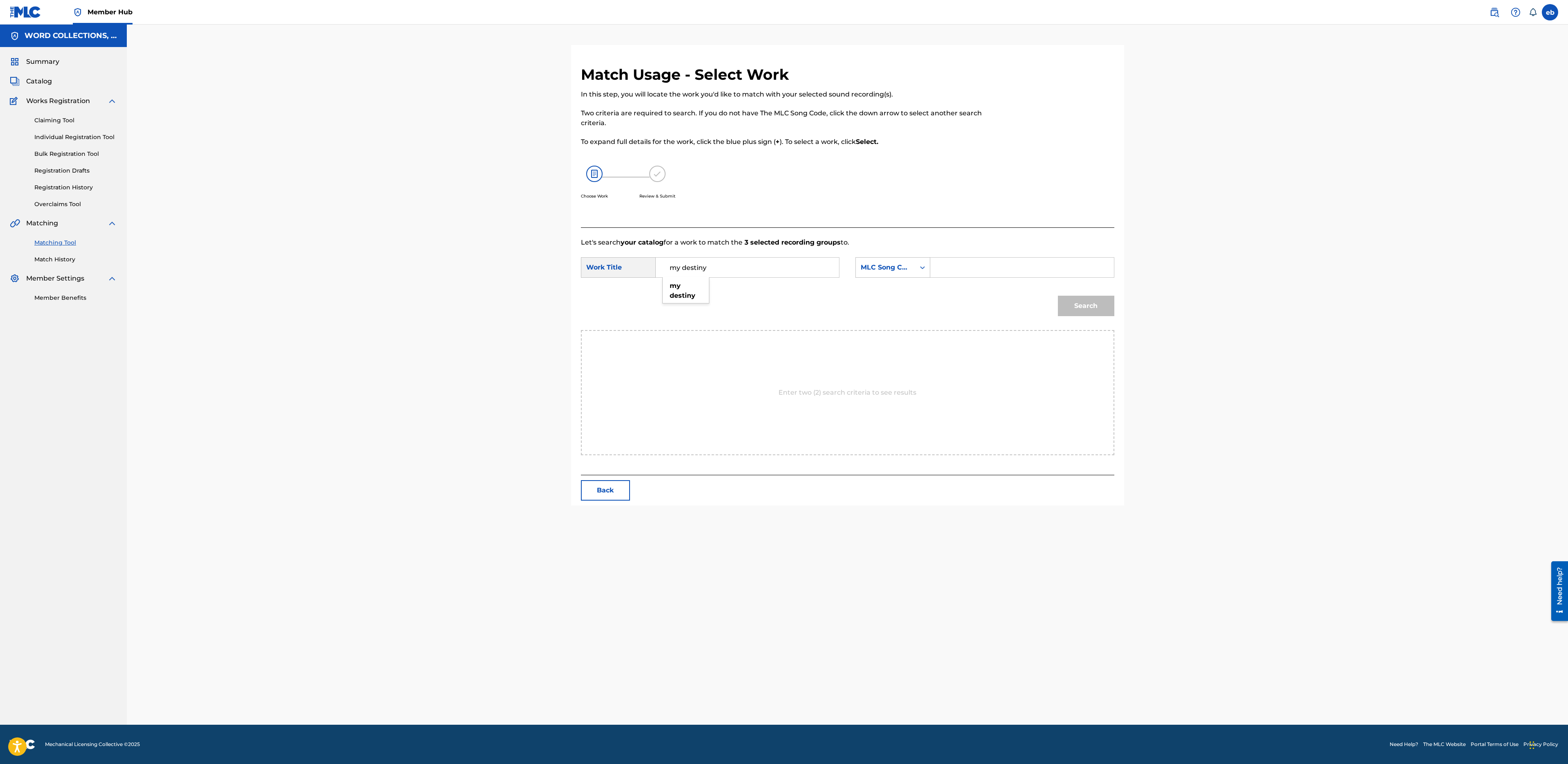
type input "my destiny"
type input "campbell"
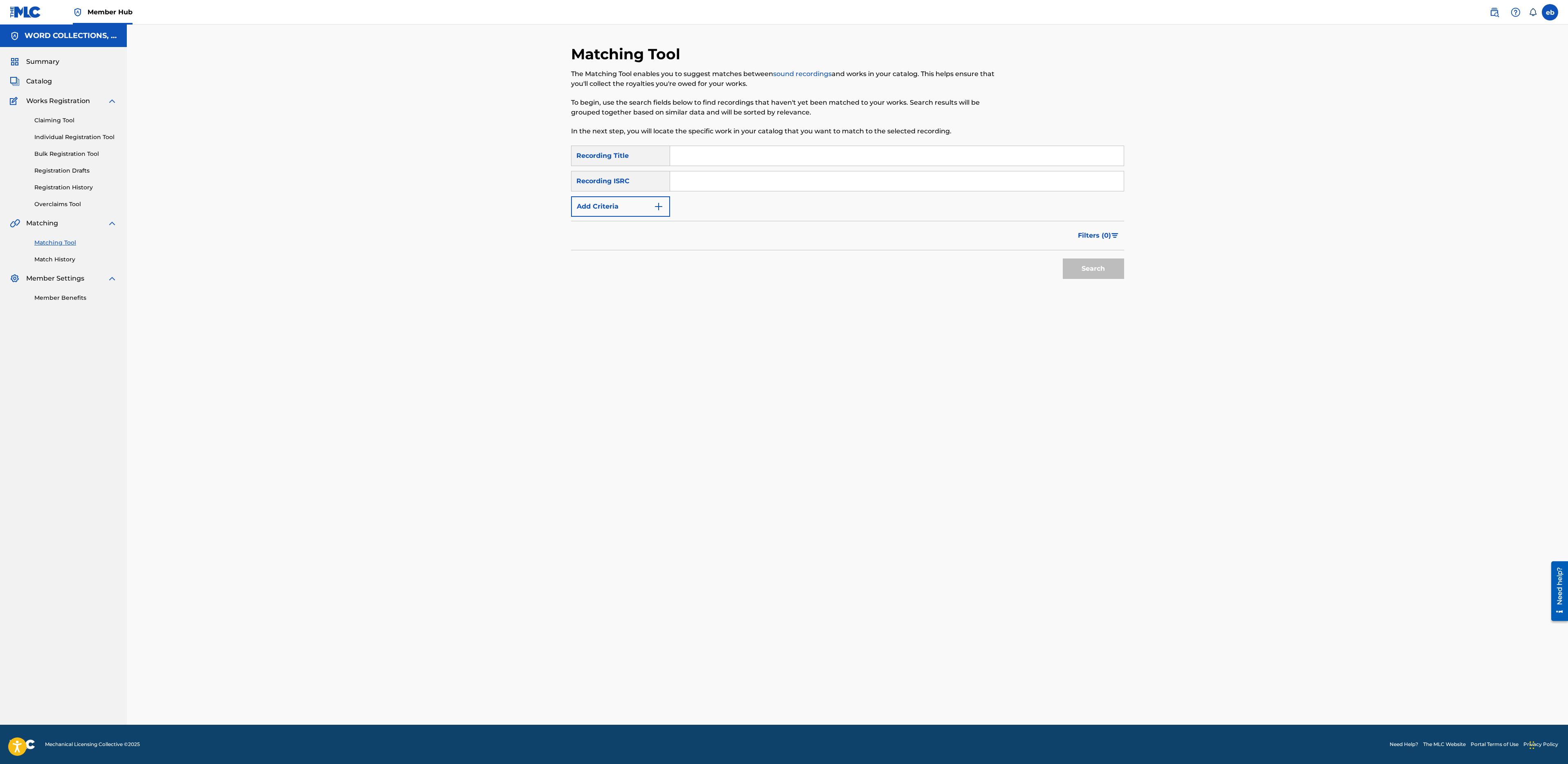
paste input "MONSTER I'VE CREATED"
type input "MONSTER I'VE CREATED"
paste input "MONSTER I'VE CREATED"
type input "MONSTER I'VE CREATED"
type input "Fabvl"
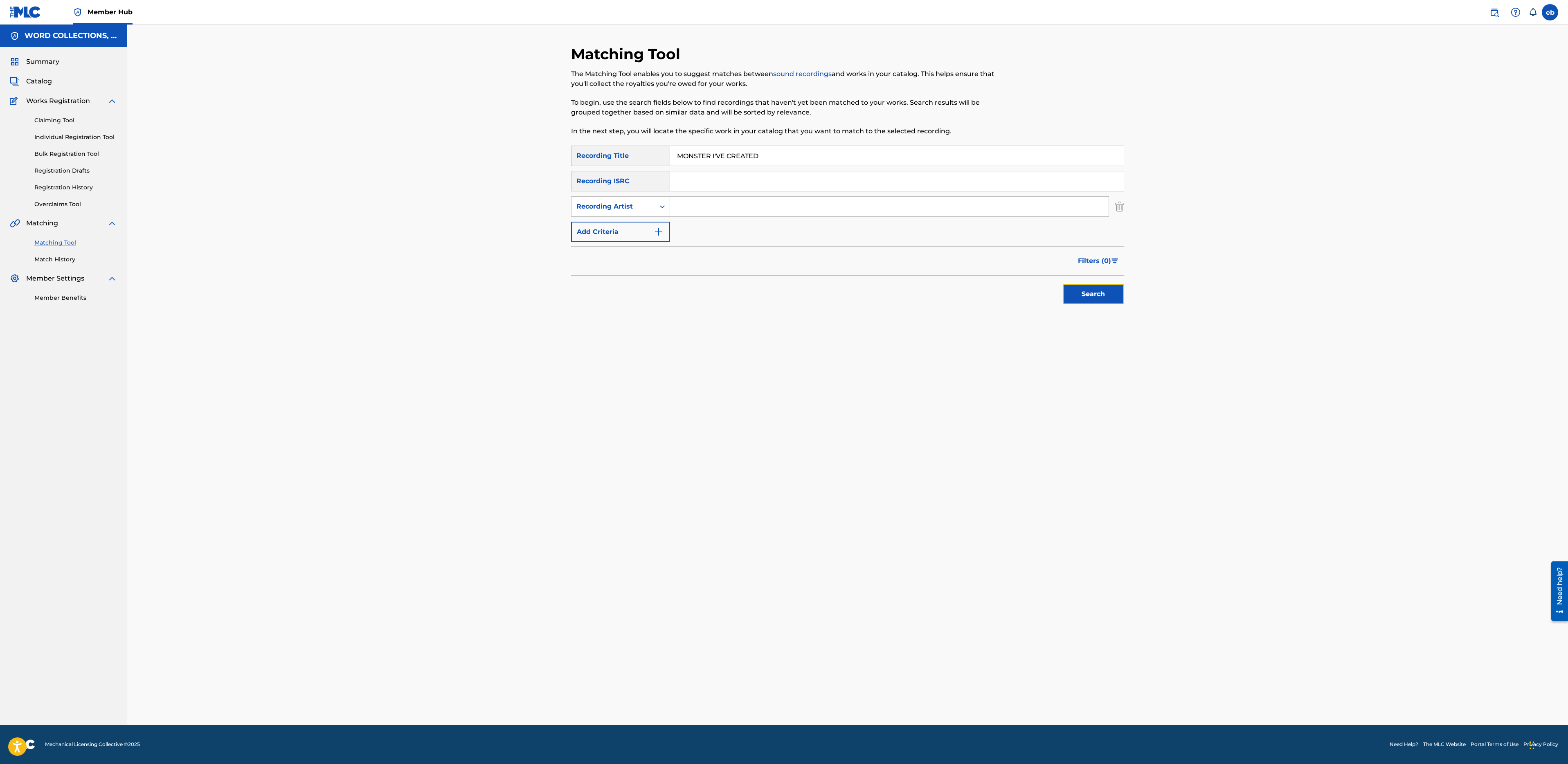
drag, startPoint x: 1113, startPoint y: 296, endPoint x: 837, endPoint y: 218, distance: 286.8
type input "fabvl"
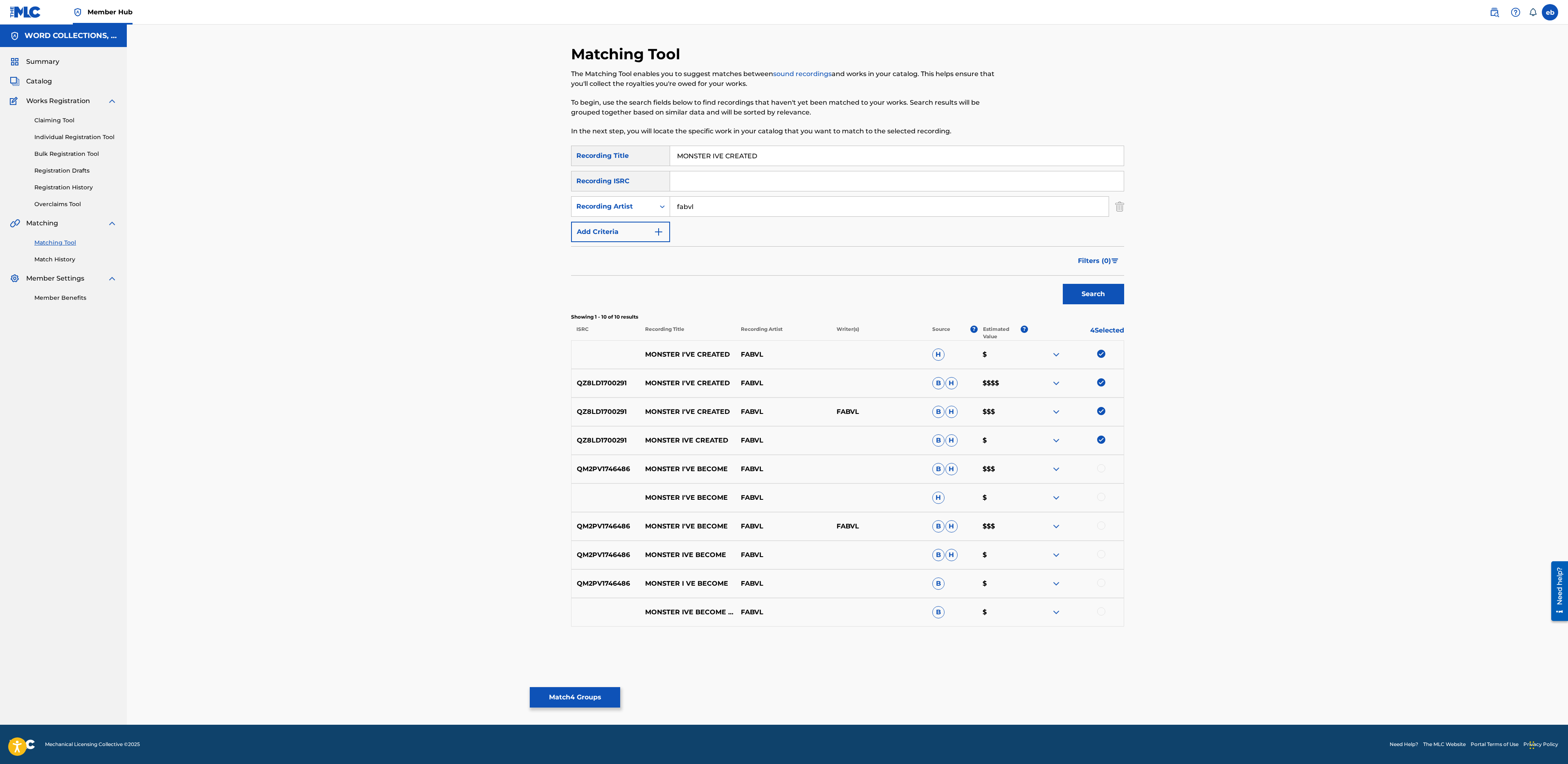
type input "MONSTER IVE CREATED"
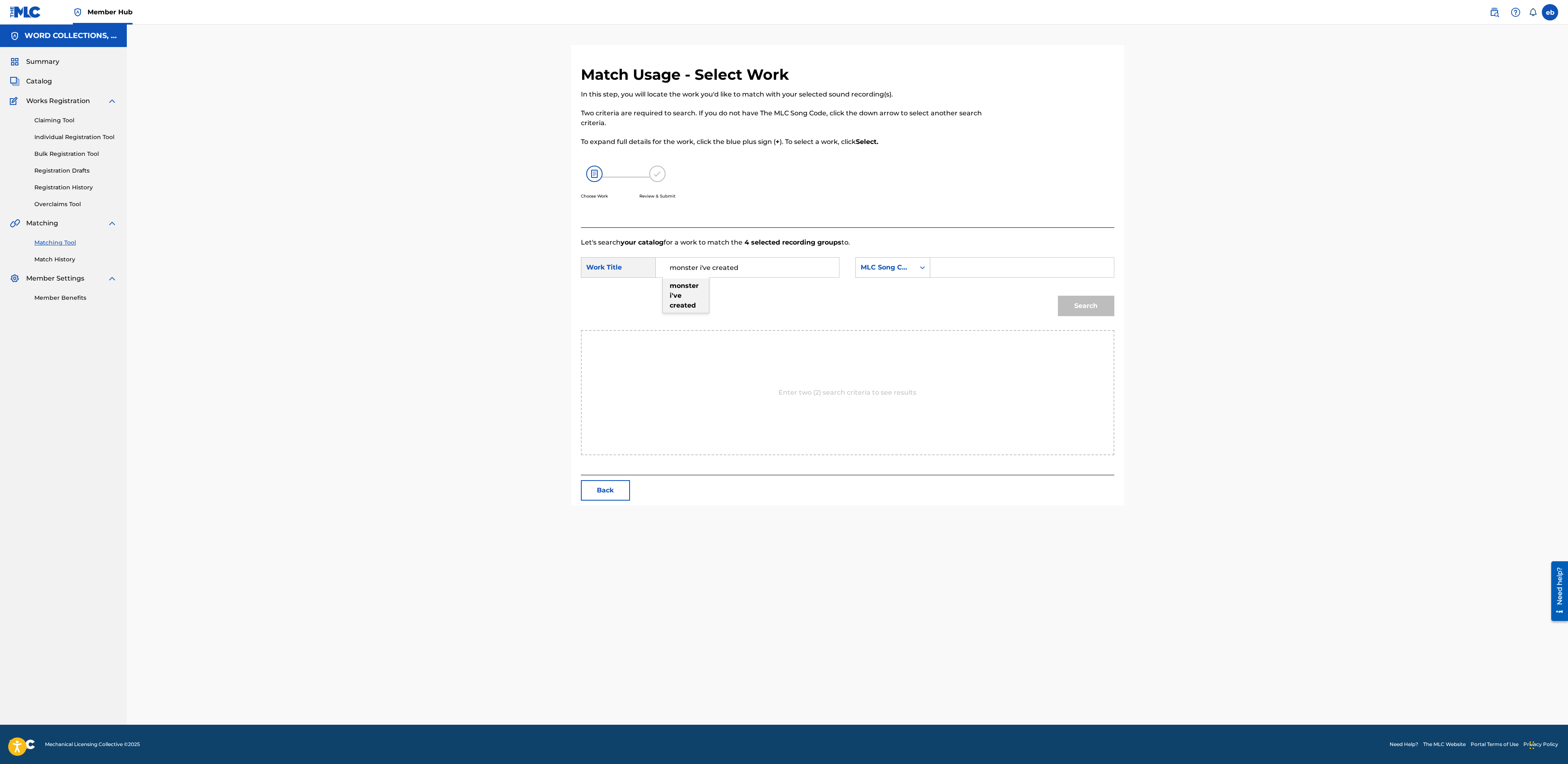
type input "monster i've created"
type input "campbell"
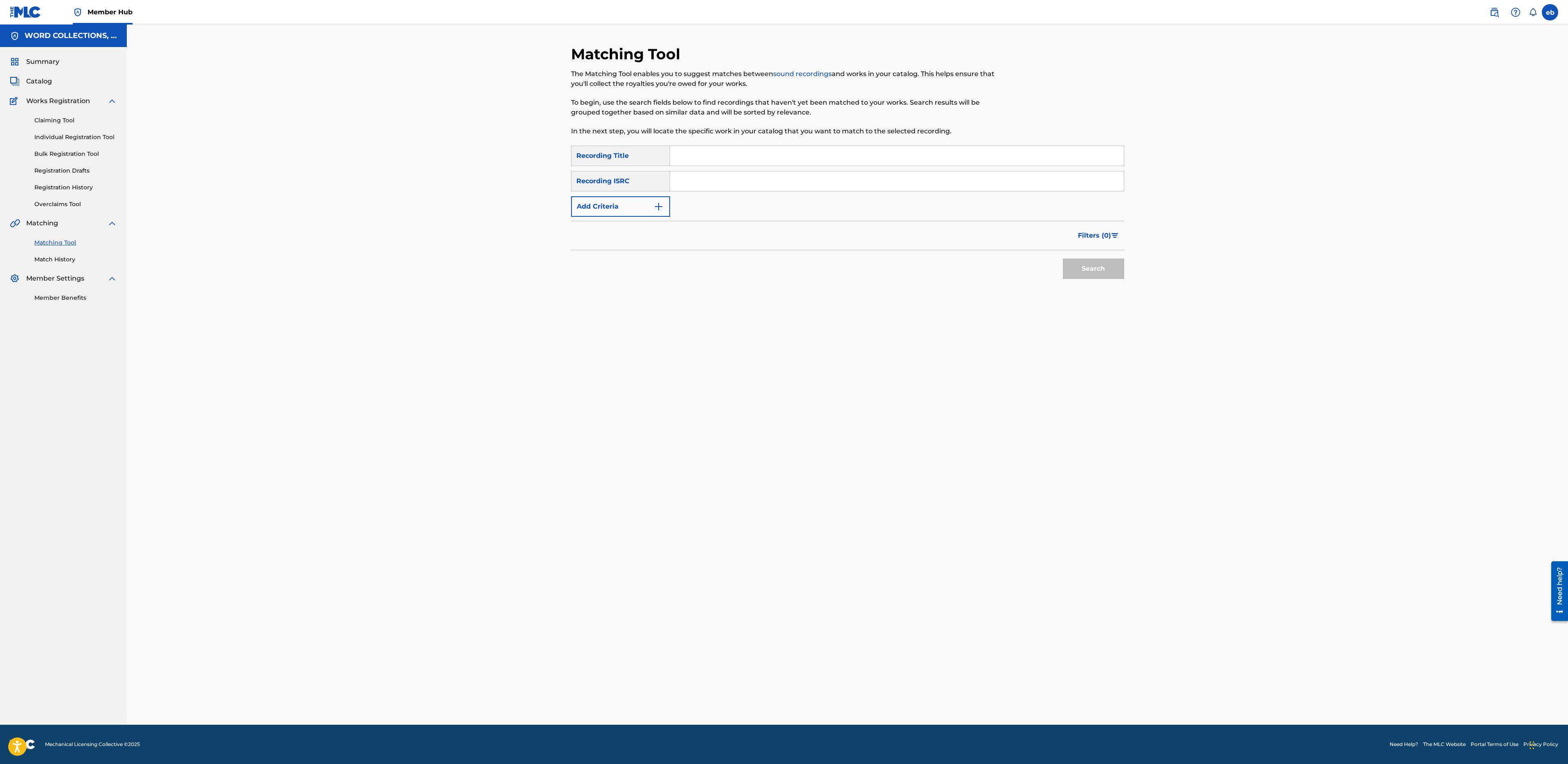
paste input "MY ANTHEM"
type input "MY ANTHEM"
type input "Fabvl"
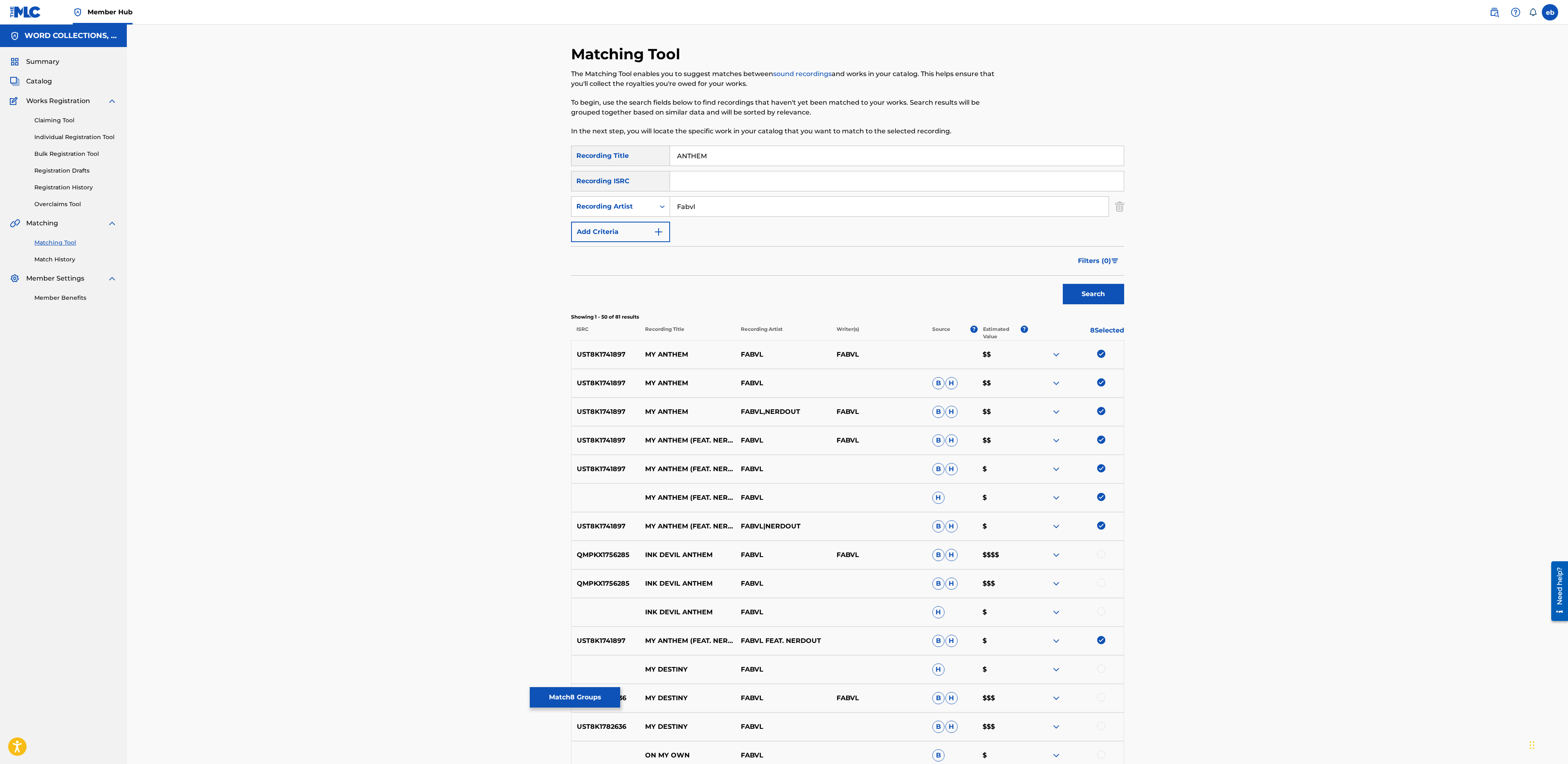
type input "ANTHEM"
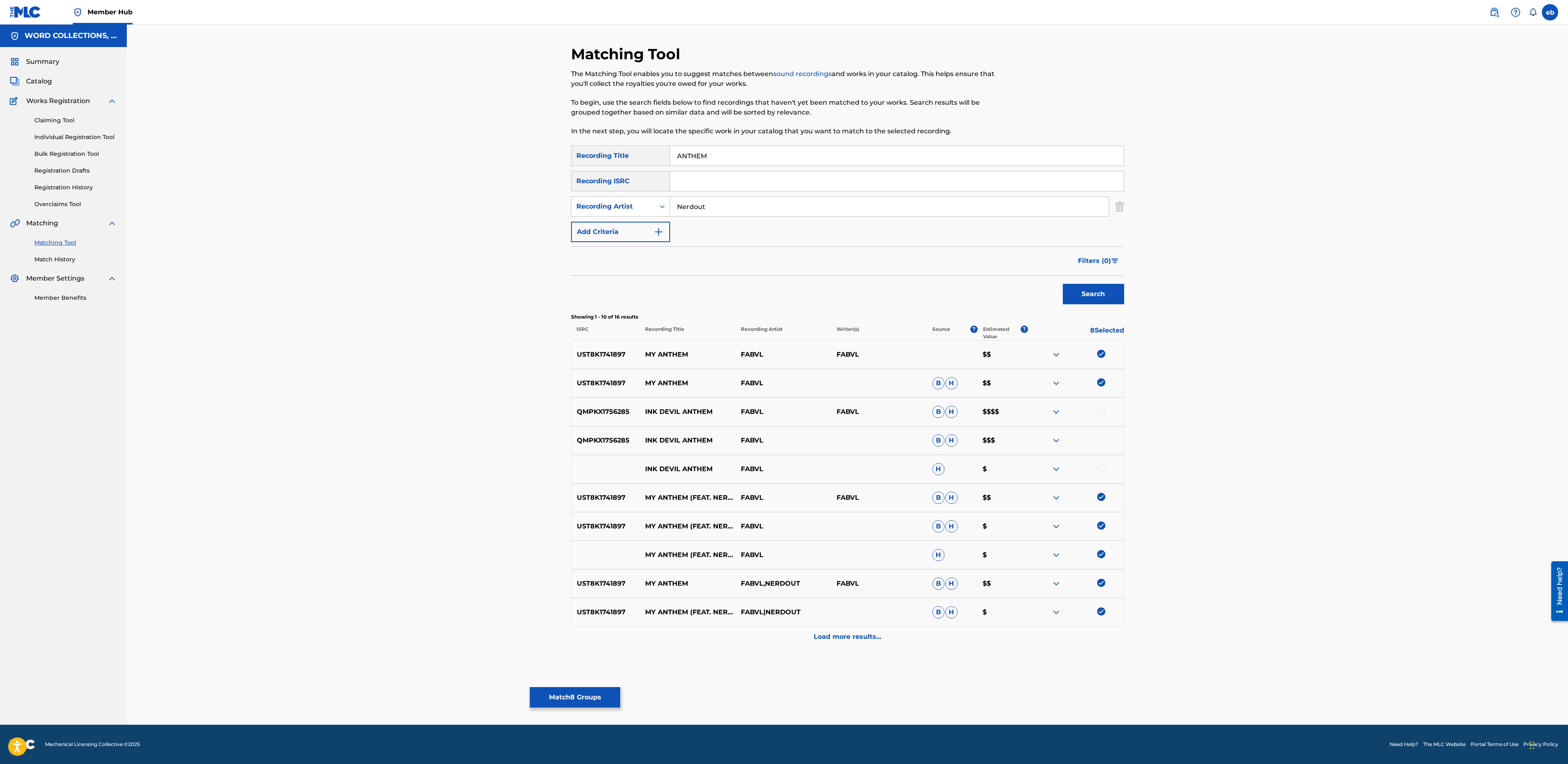
type input "Nerdout"
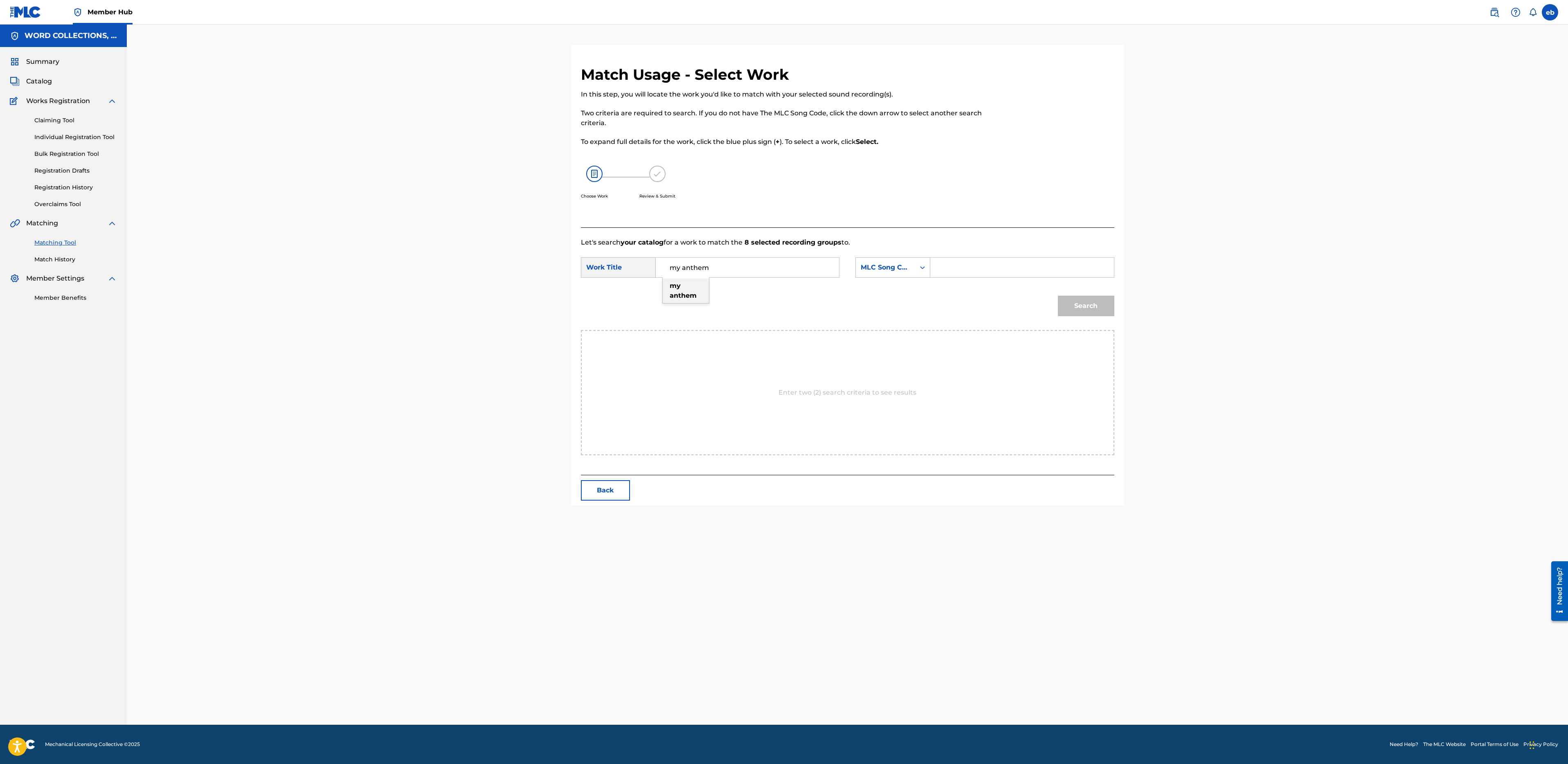
type input "my anthem"
type input "campbell"
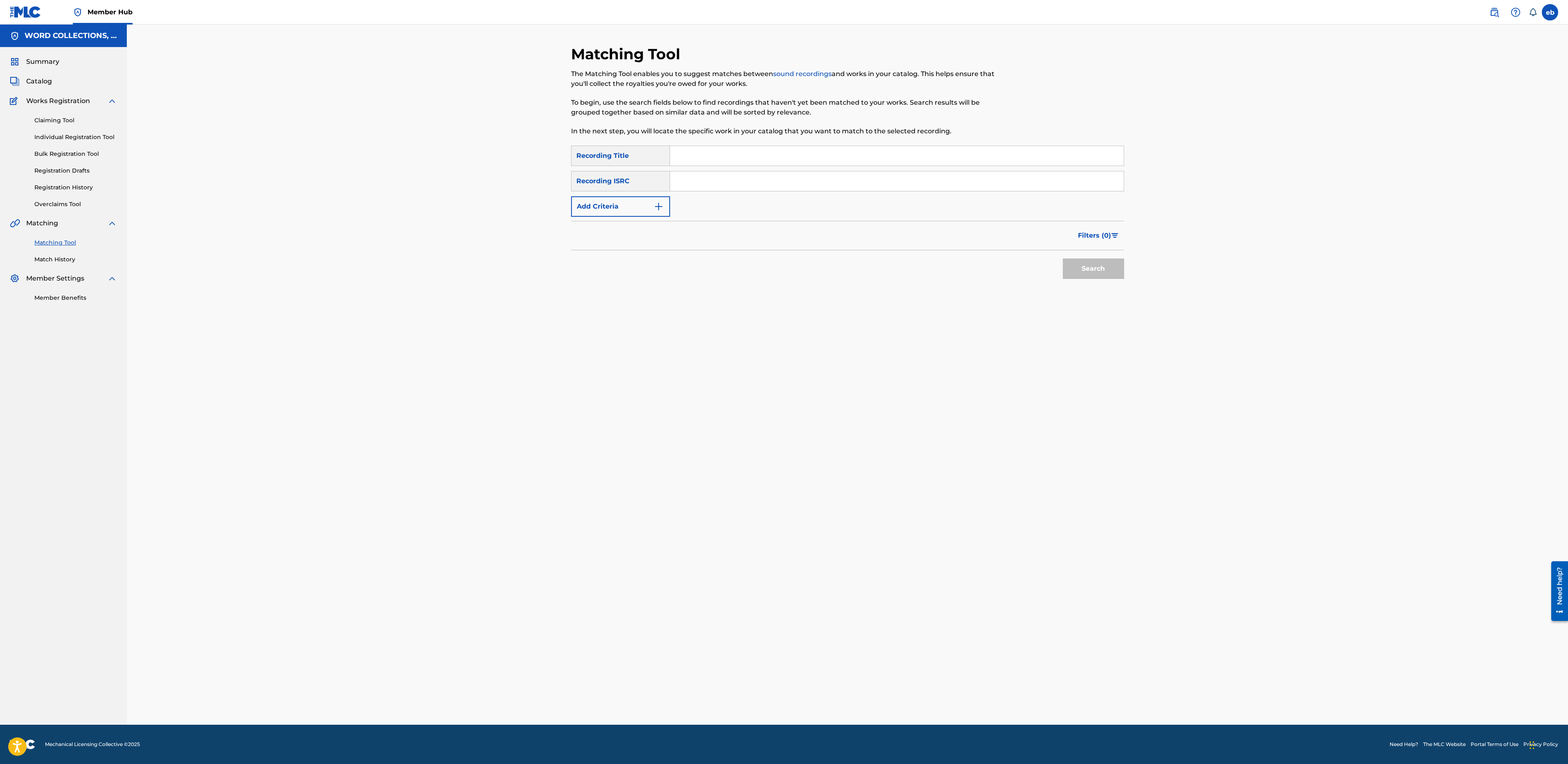
paste input "NOTHING"
type input "NOTHING"
type input "fabvl"
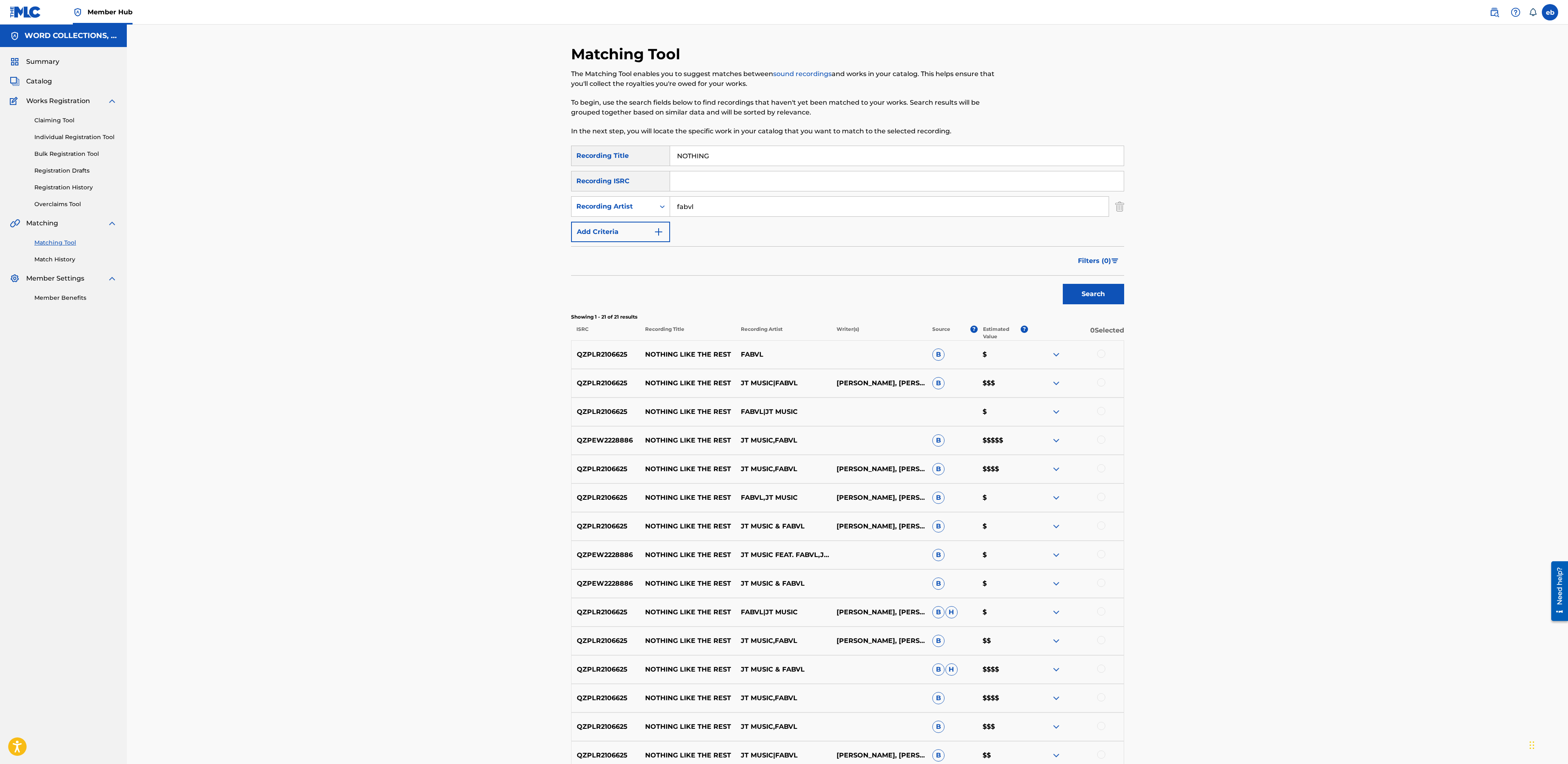
paste input "IGHT TIME"
type input "NIGHT TIME"
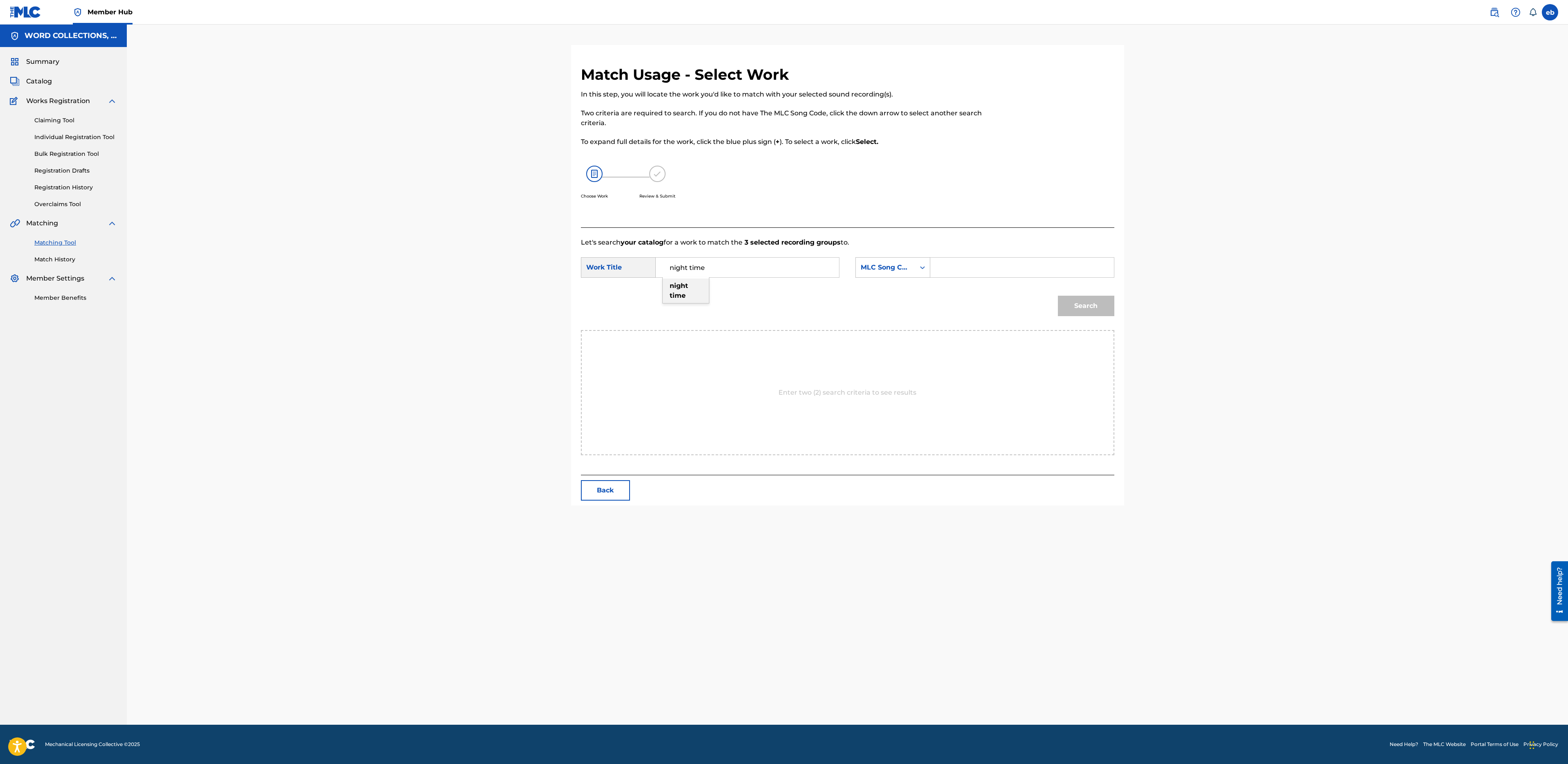
type input "night time"
type input "fabvl"
type input "campbell"
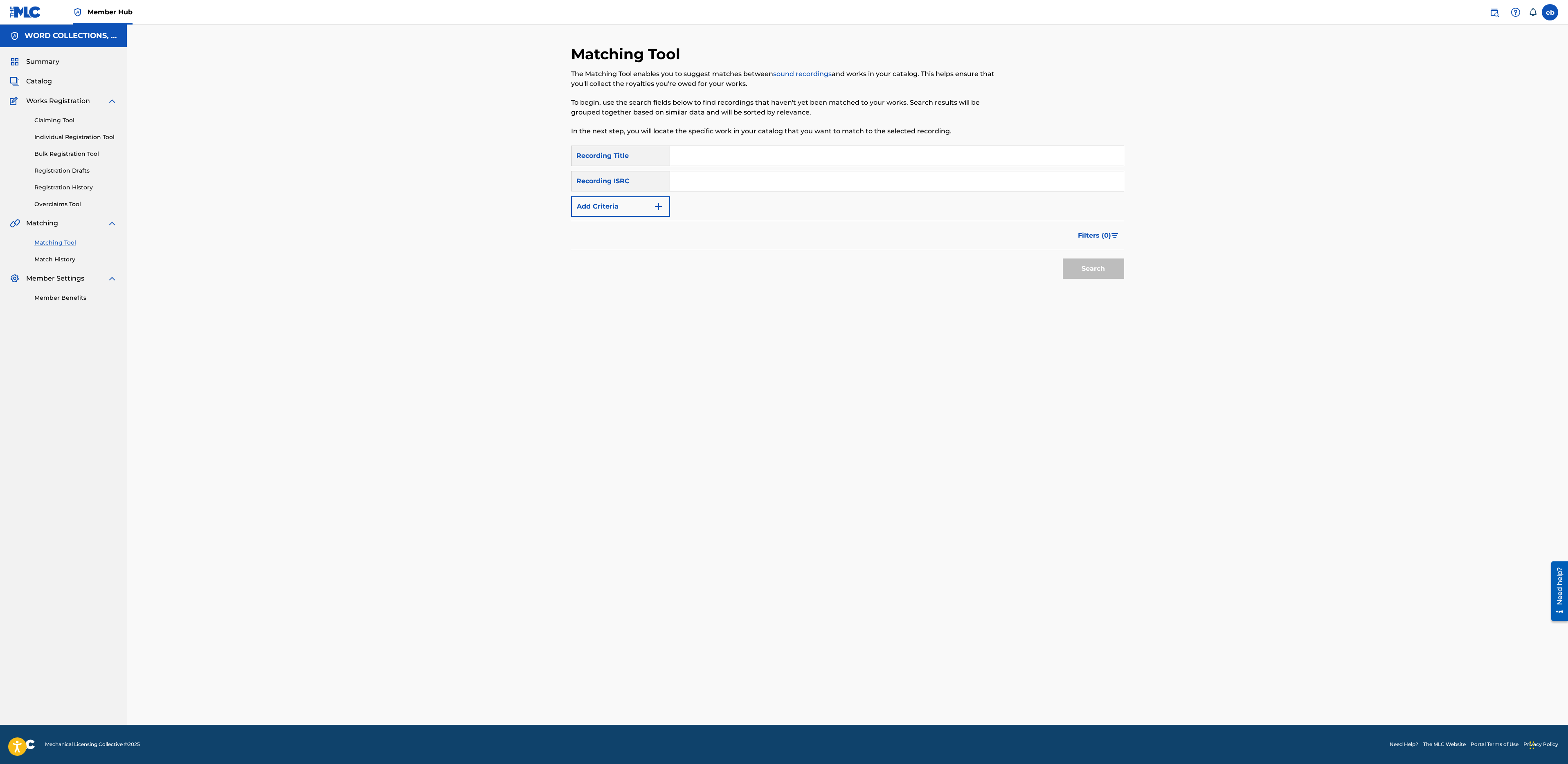
paste input "NADESHOT"
type input "NADESHOT"
type input "fabvl"
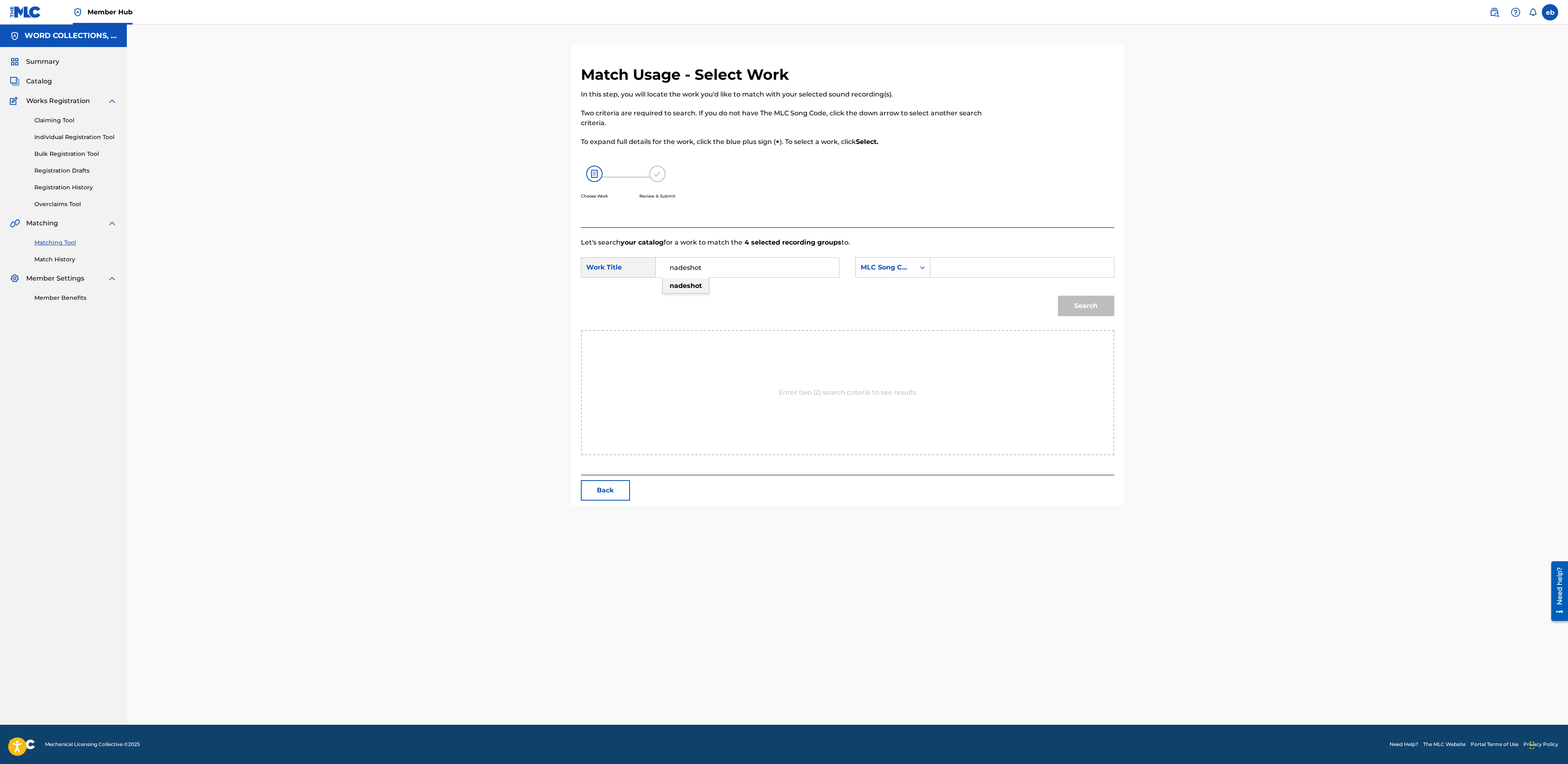
type input "nadeshot"
type input "campbell"
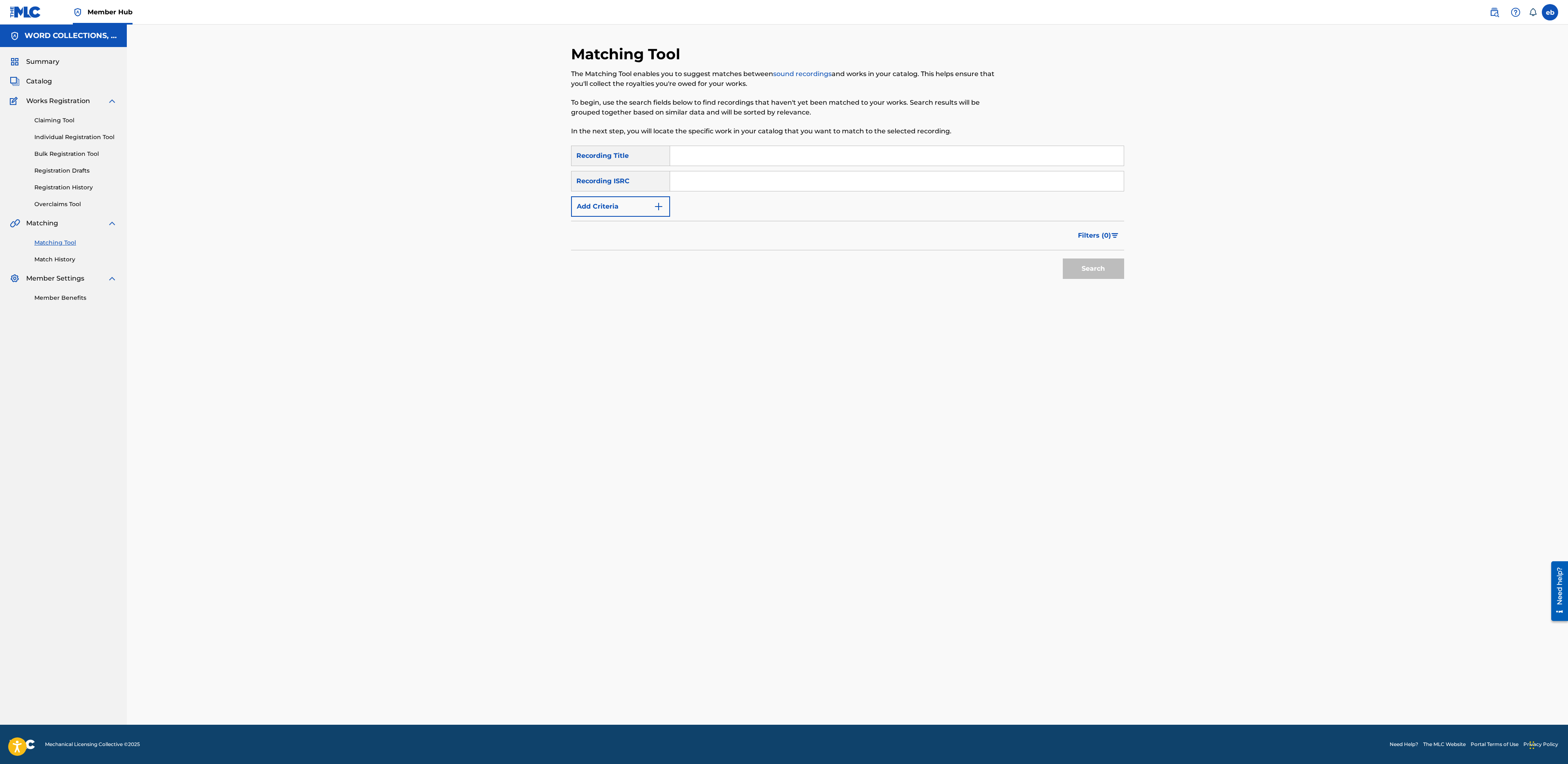
paste input "SCUMPII"
type input "SCUMPII"
type input "FabvL"
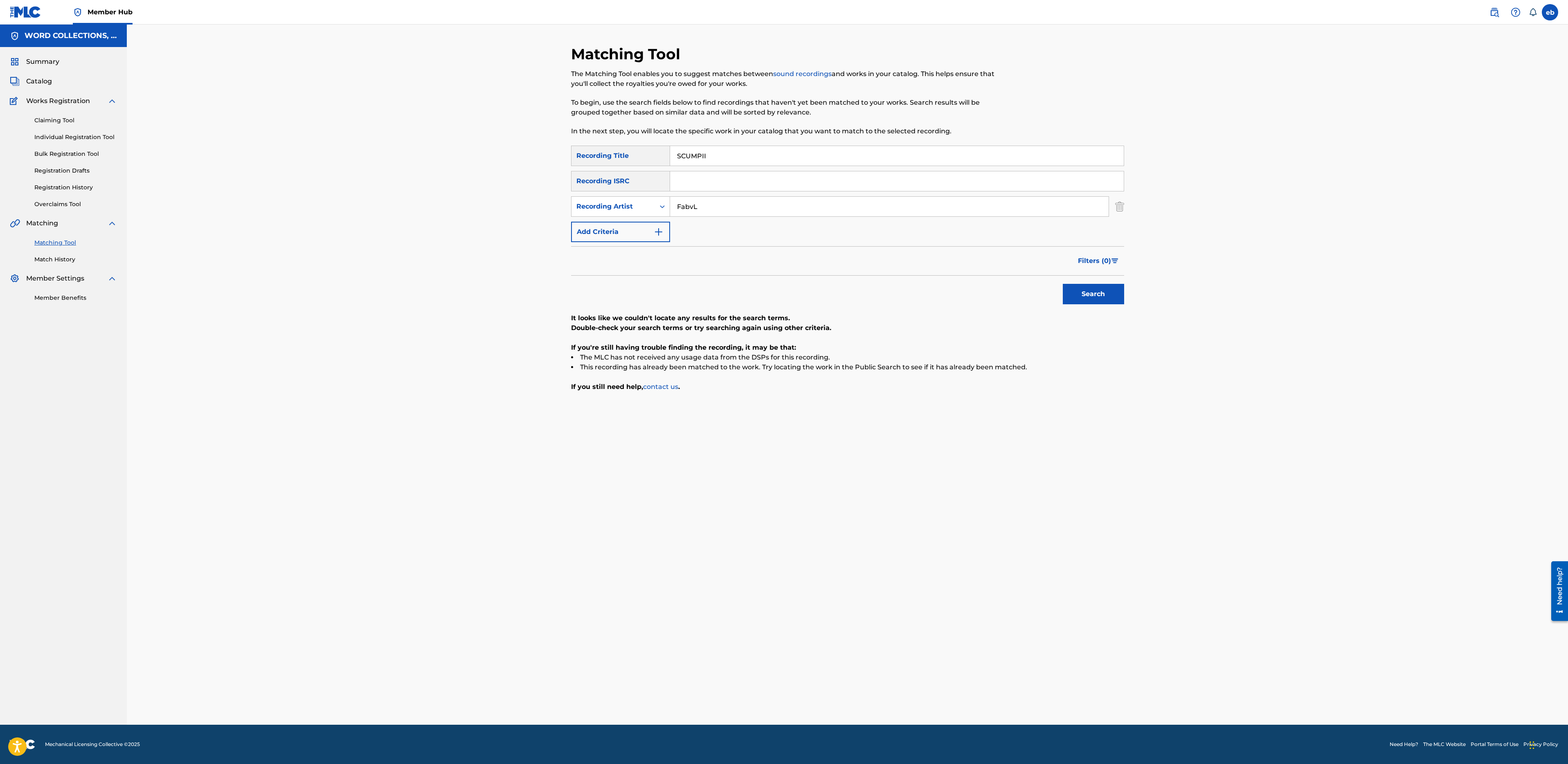
paste input "MOOTH"
paste input "OLD NEWS"
type input "OLD NEWS"
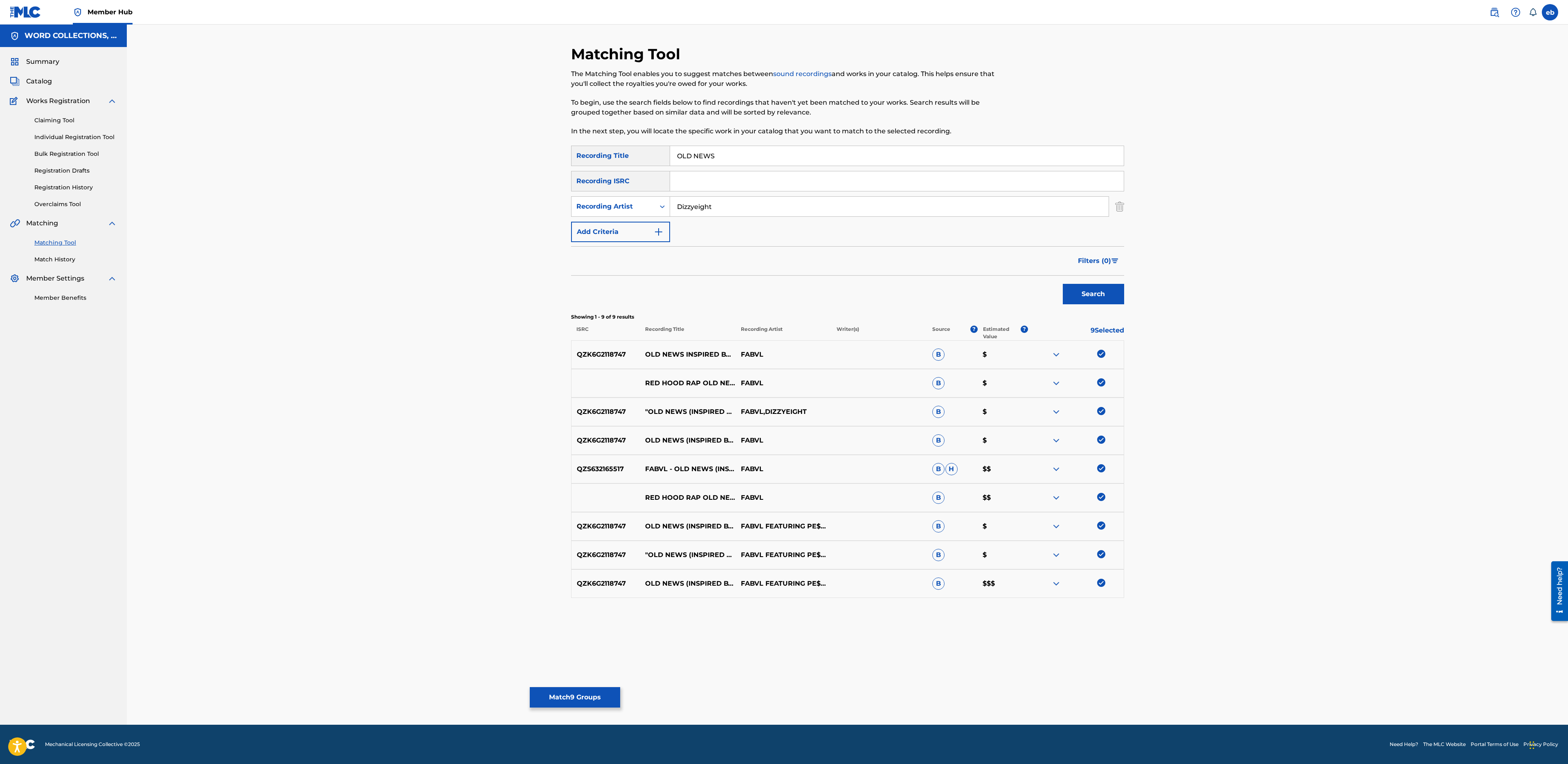
type input "Dizzyeight"
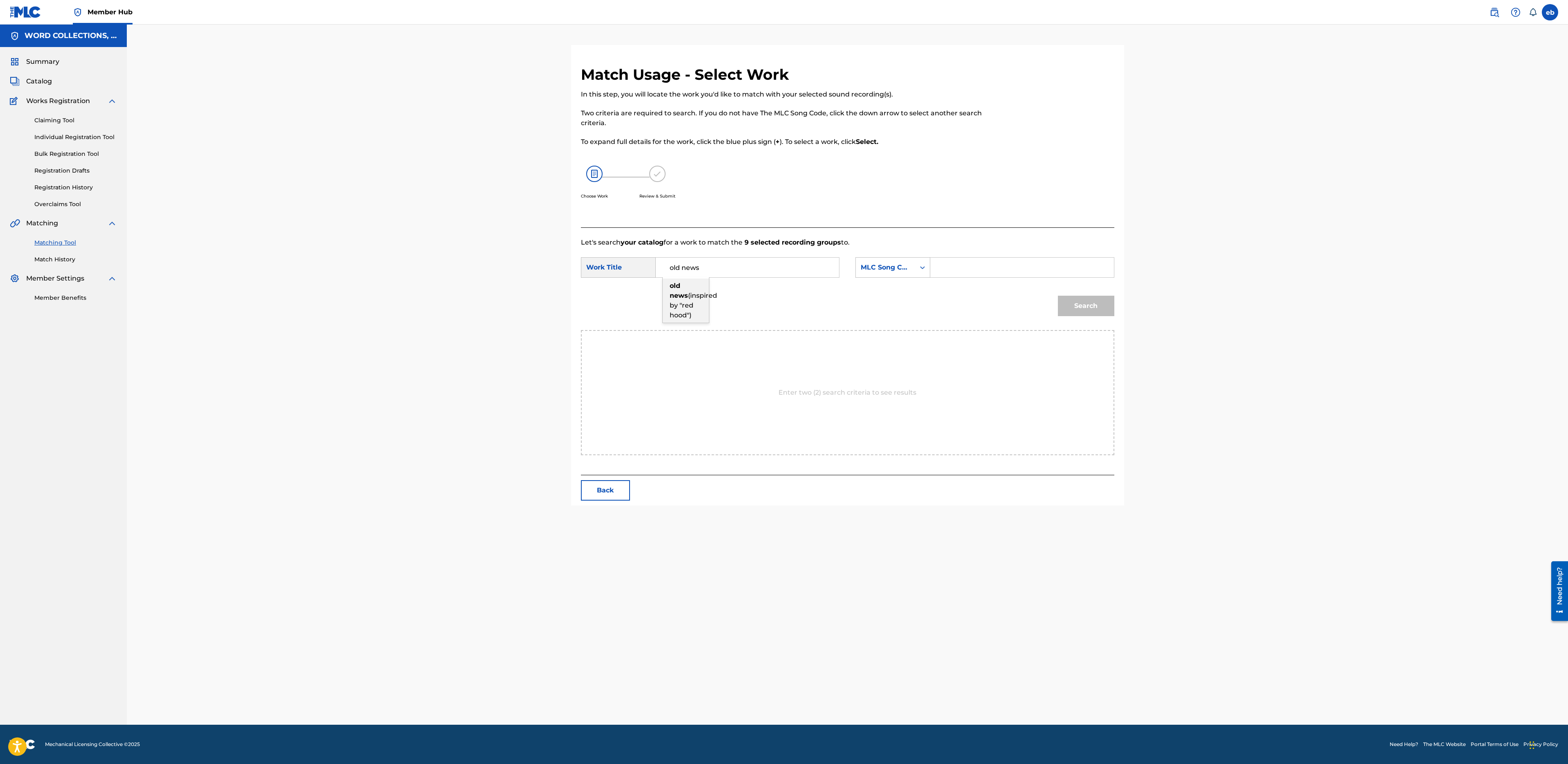
type input "old news (inspired by "red hood")"
type input "a"
type input "campbell"
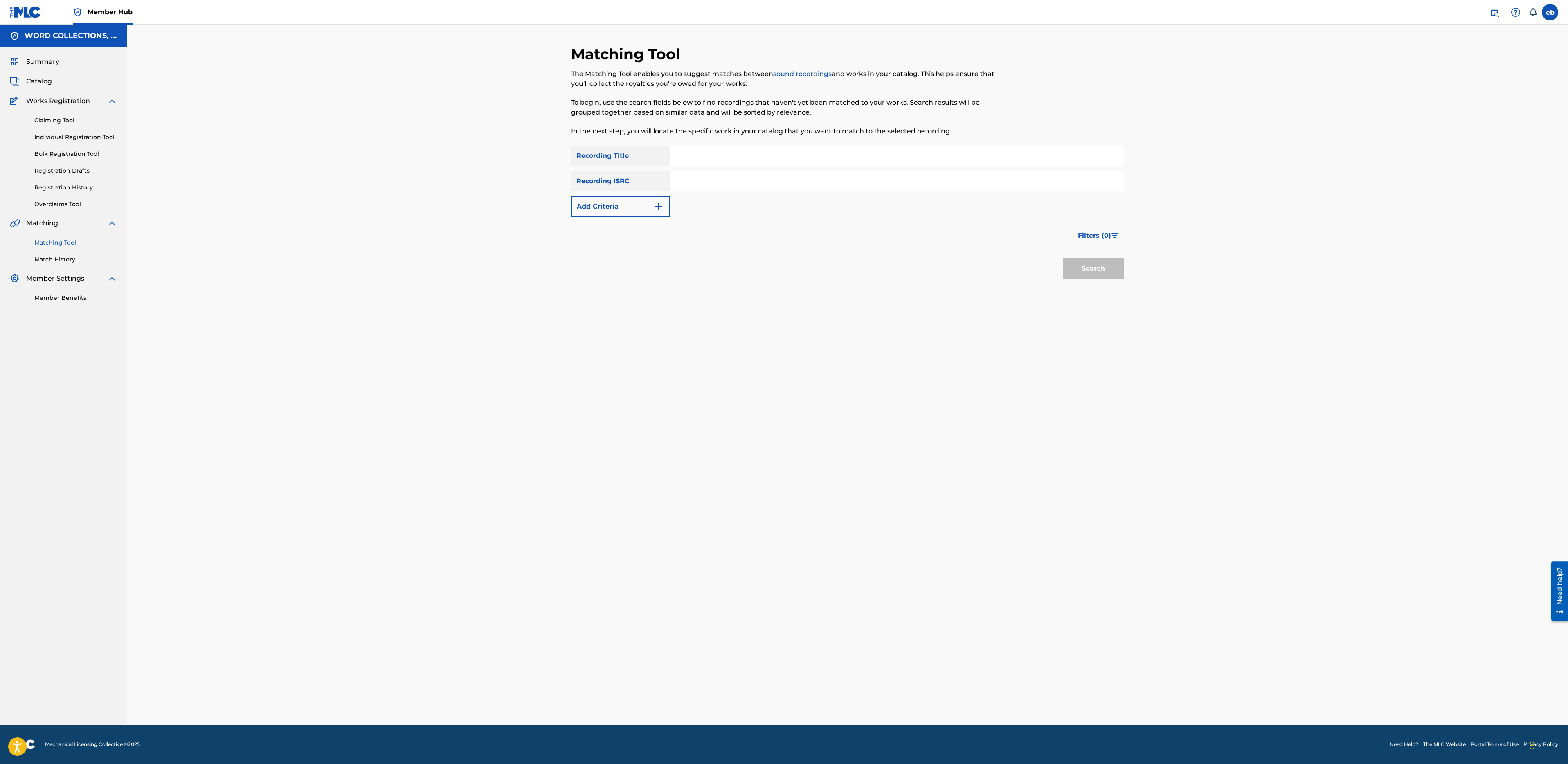
paste input "OPTIC GAMING"
type input "OPTIC GAMING"
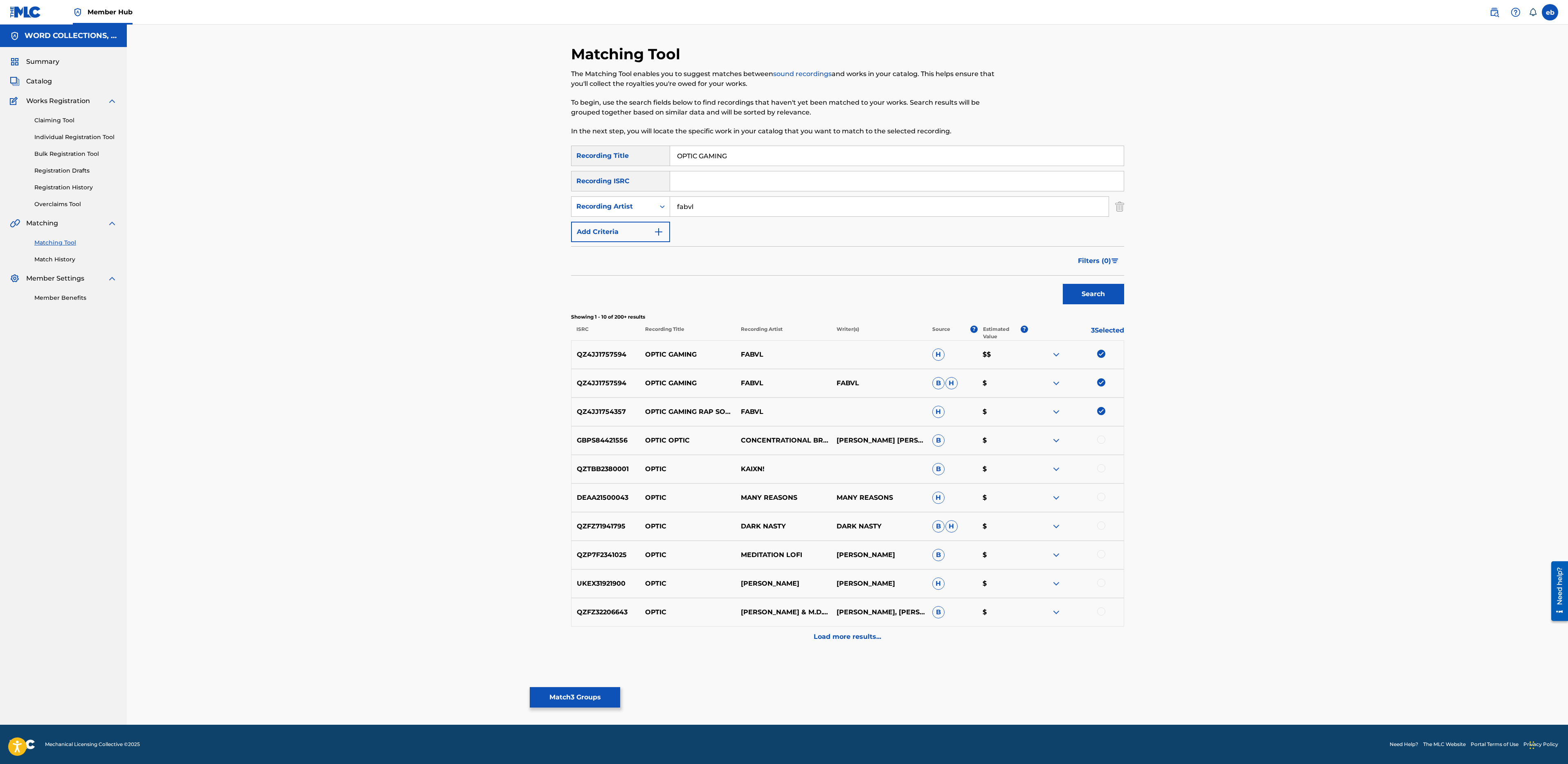
type input "fabvl"
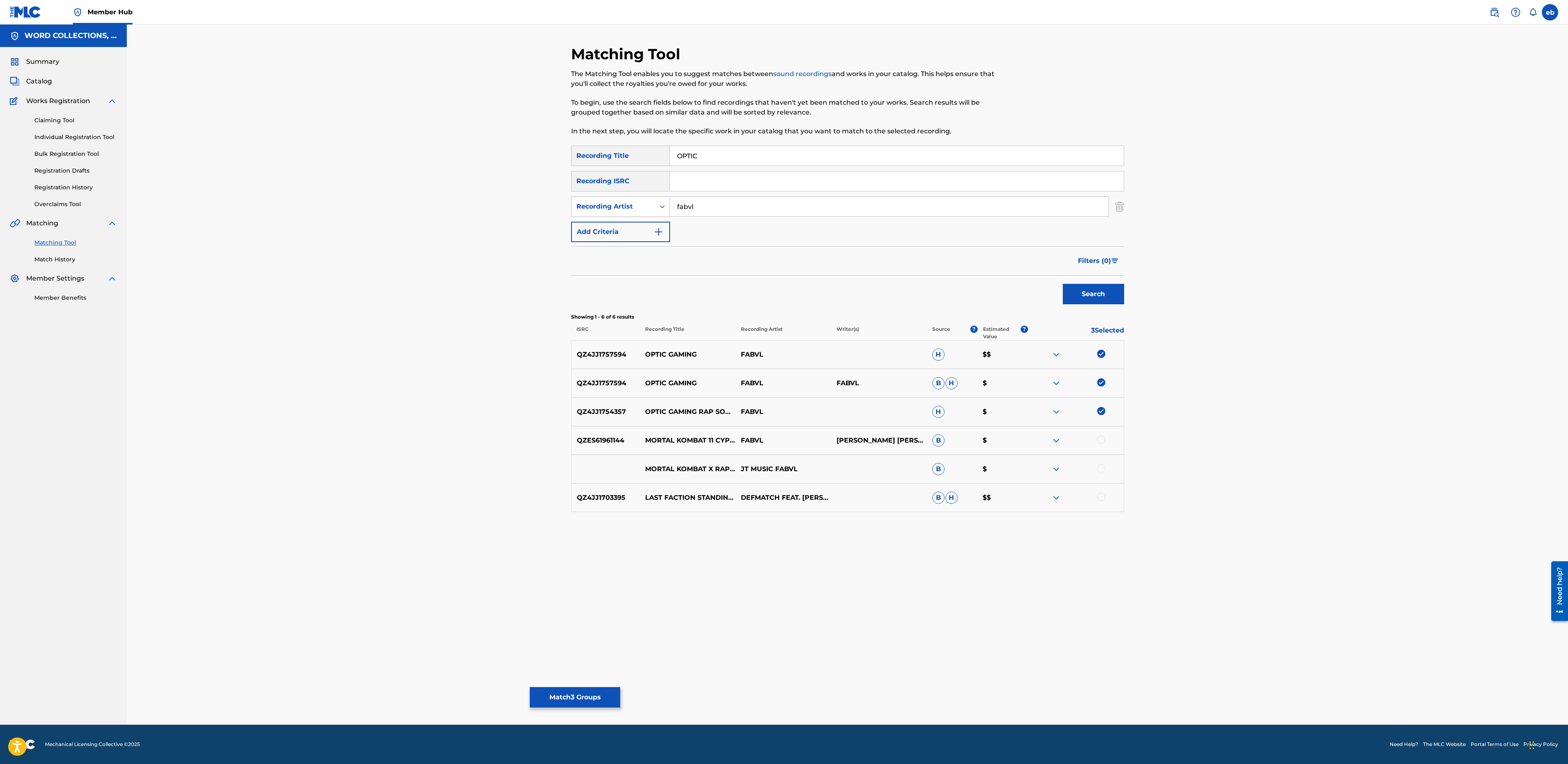
type input "OPTIC"
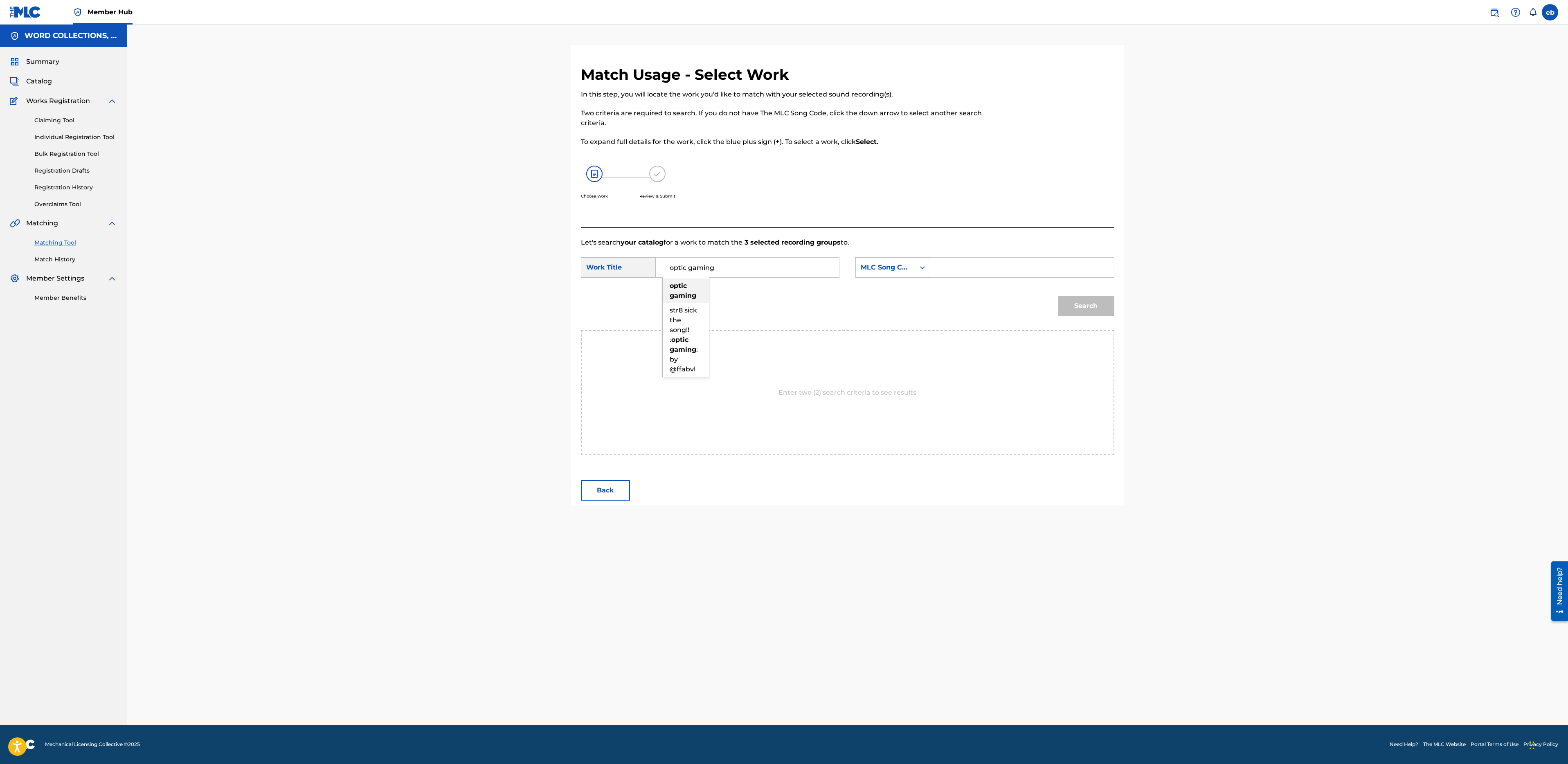
type input "optic gaming"
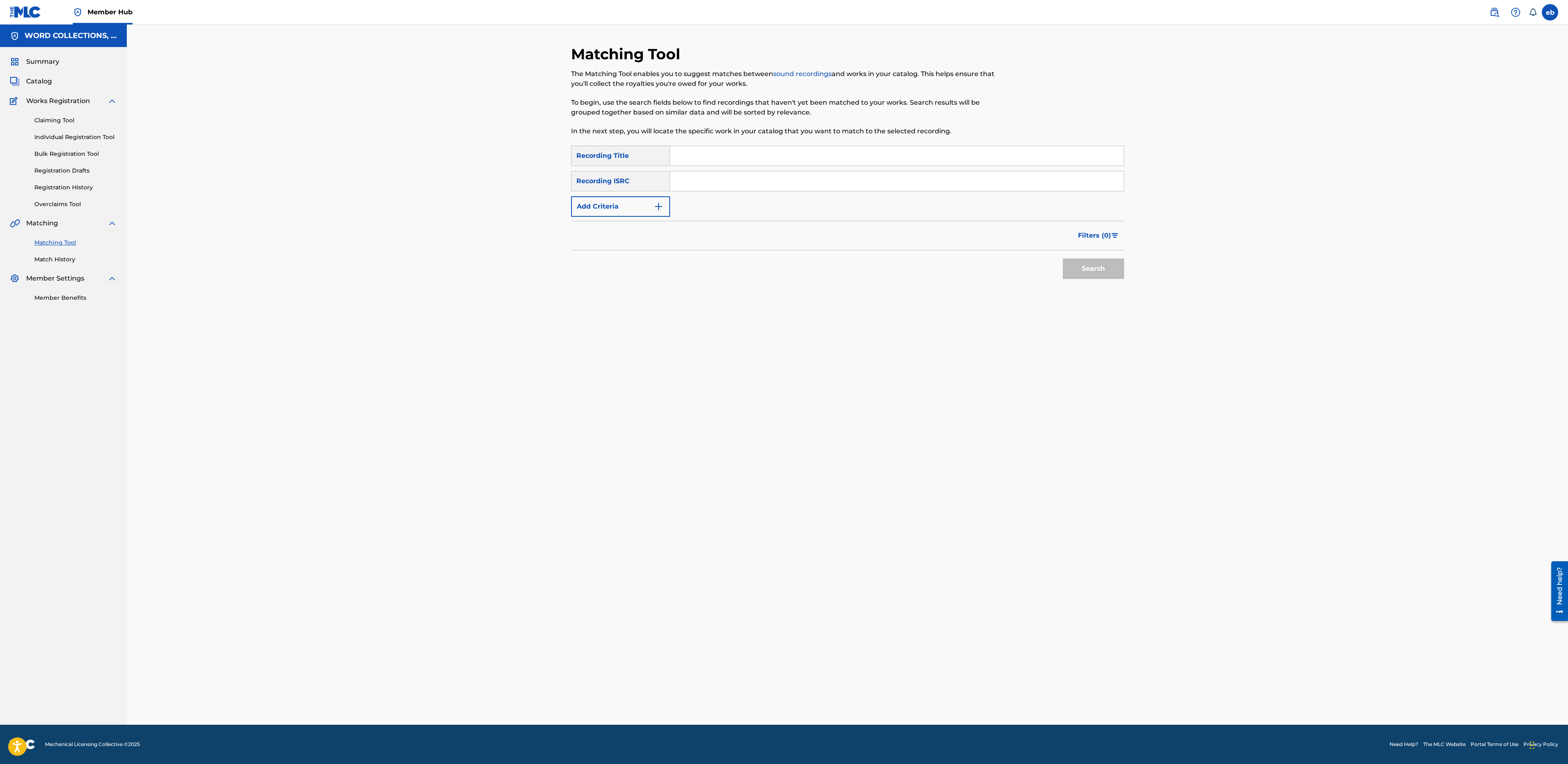
paste input "OVERWATCH"
paste input "POKEMON GO"
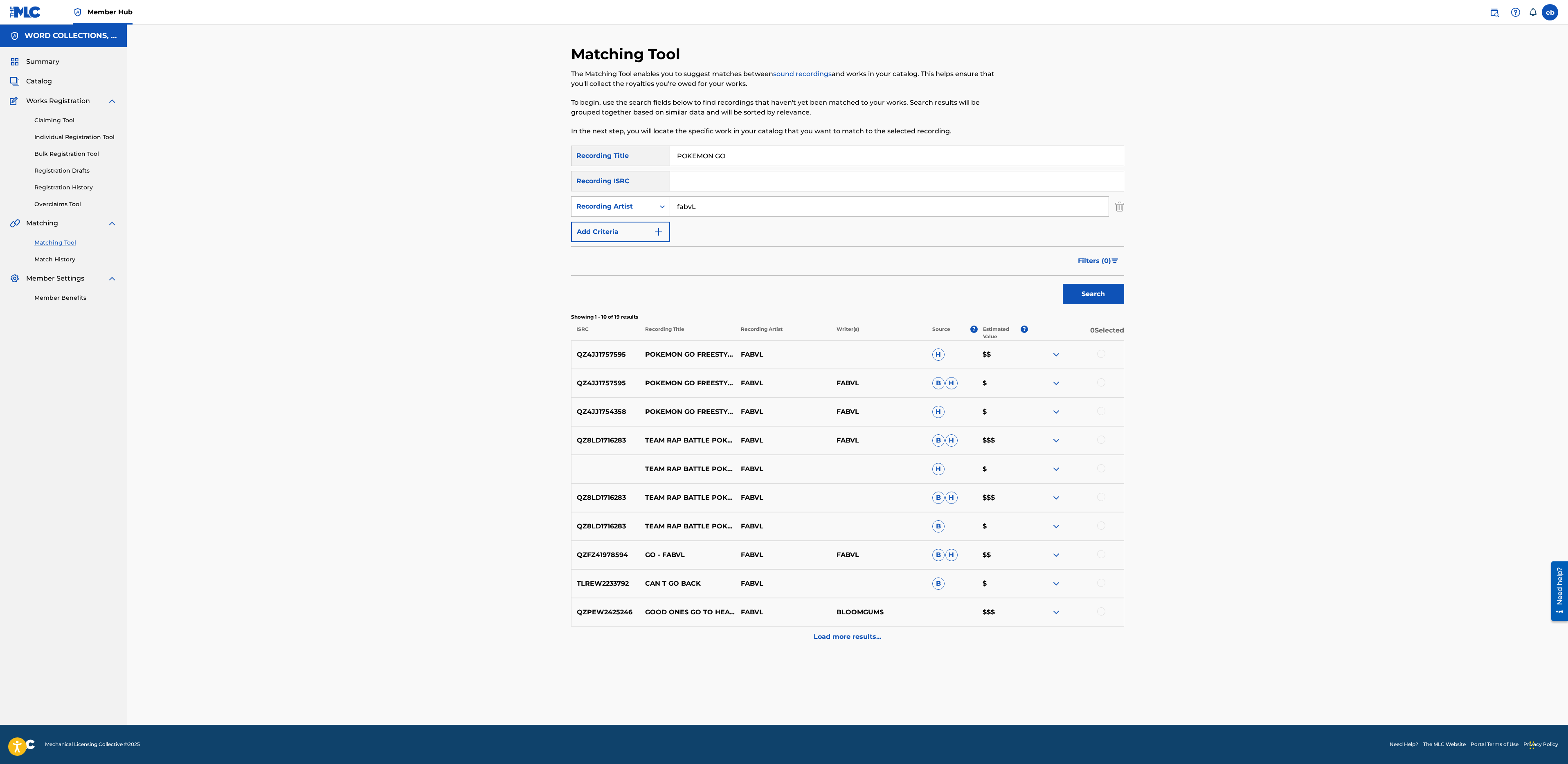
paste input "LAYER VS NEIGHBOR"
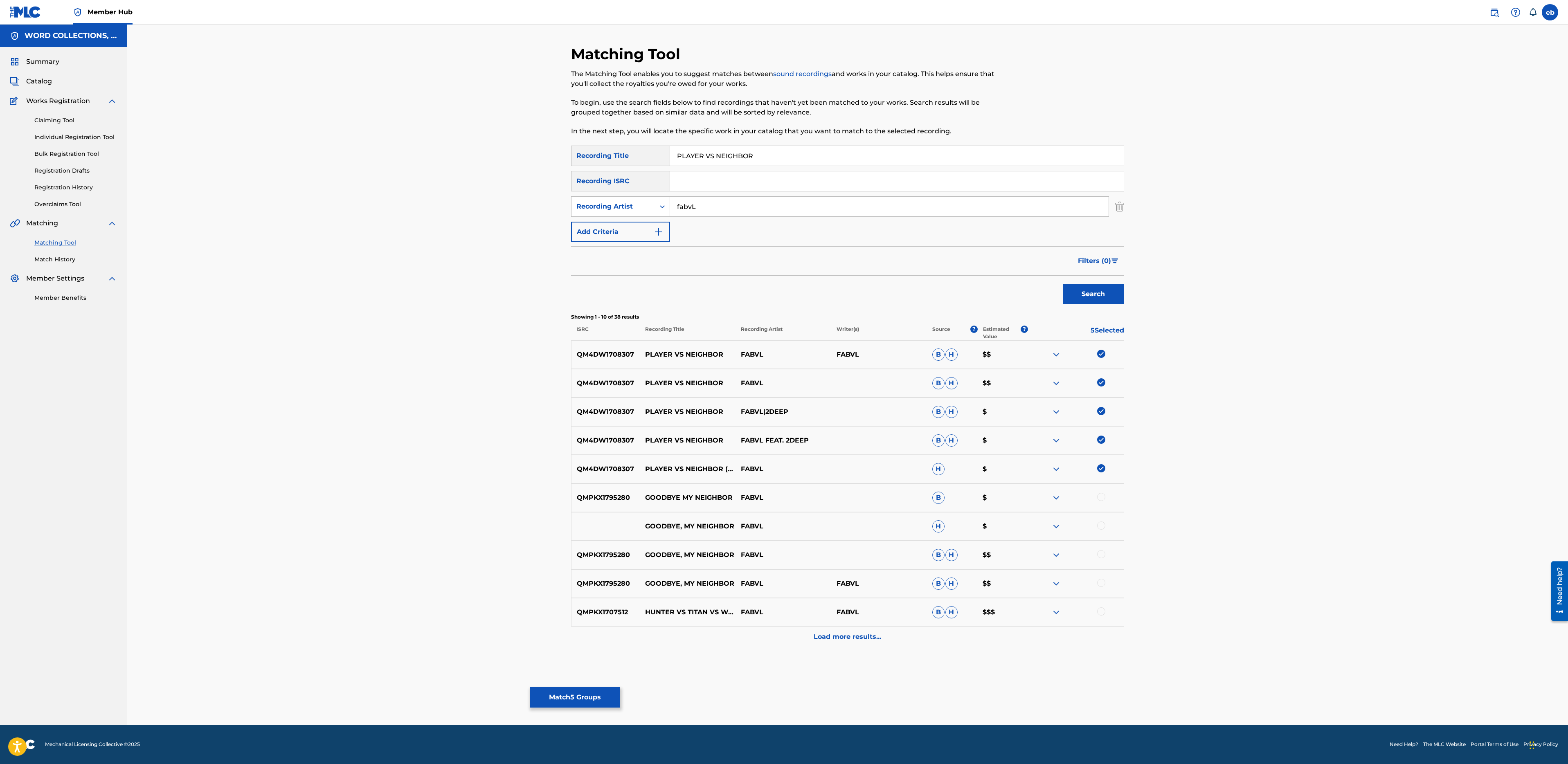
drag, startPoint x: 702, startPoint y: 155, endPoint x: 886, endPoint y: 155, distance: 184.0
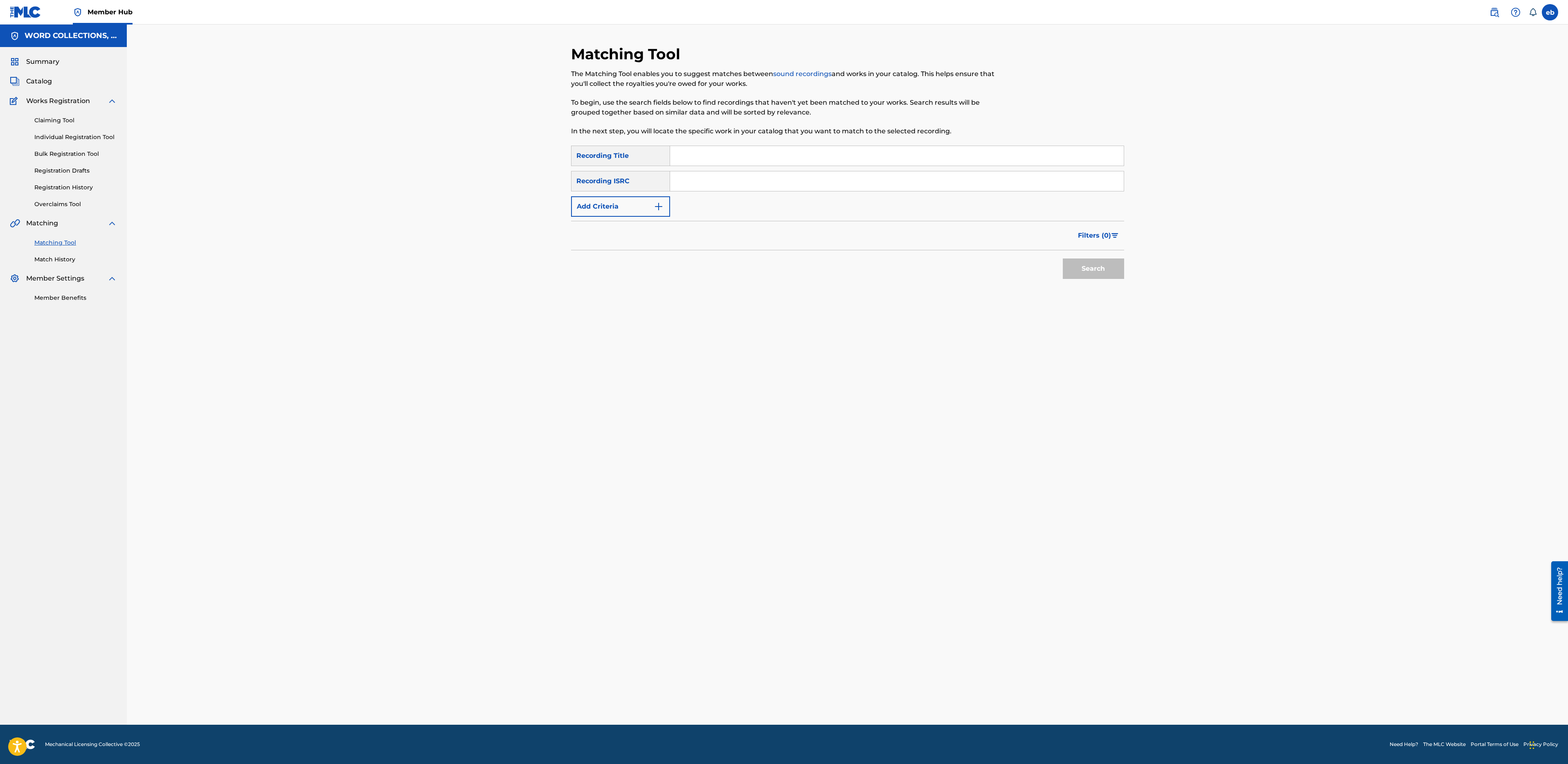
paste input "POKEMON GO FREESTYLE"
paste input "INK DEVIL ANTHEM"
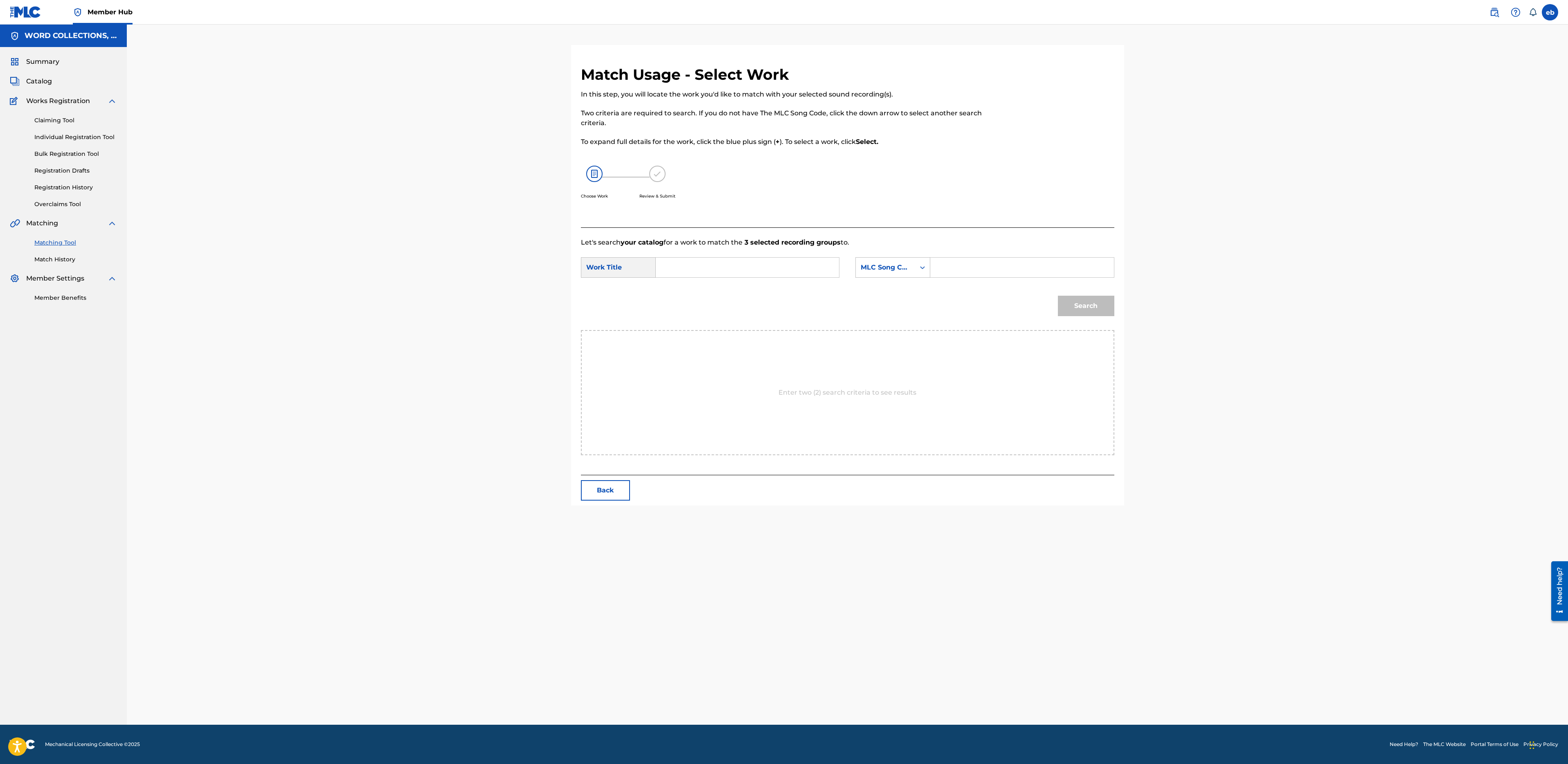
paste input "INK DEVIL ANTHEM"
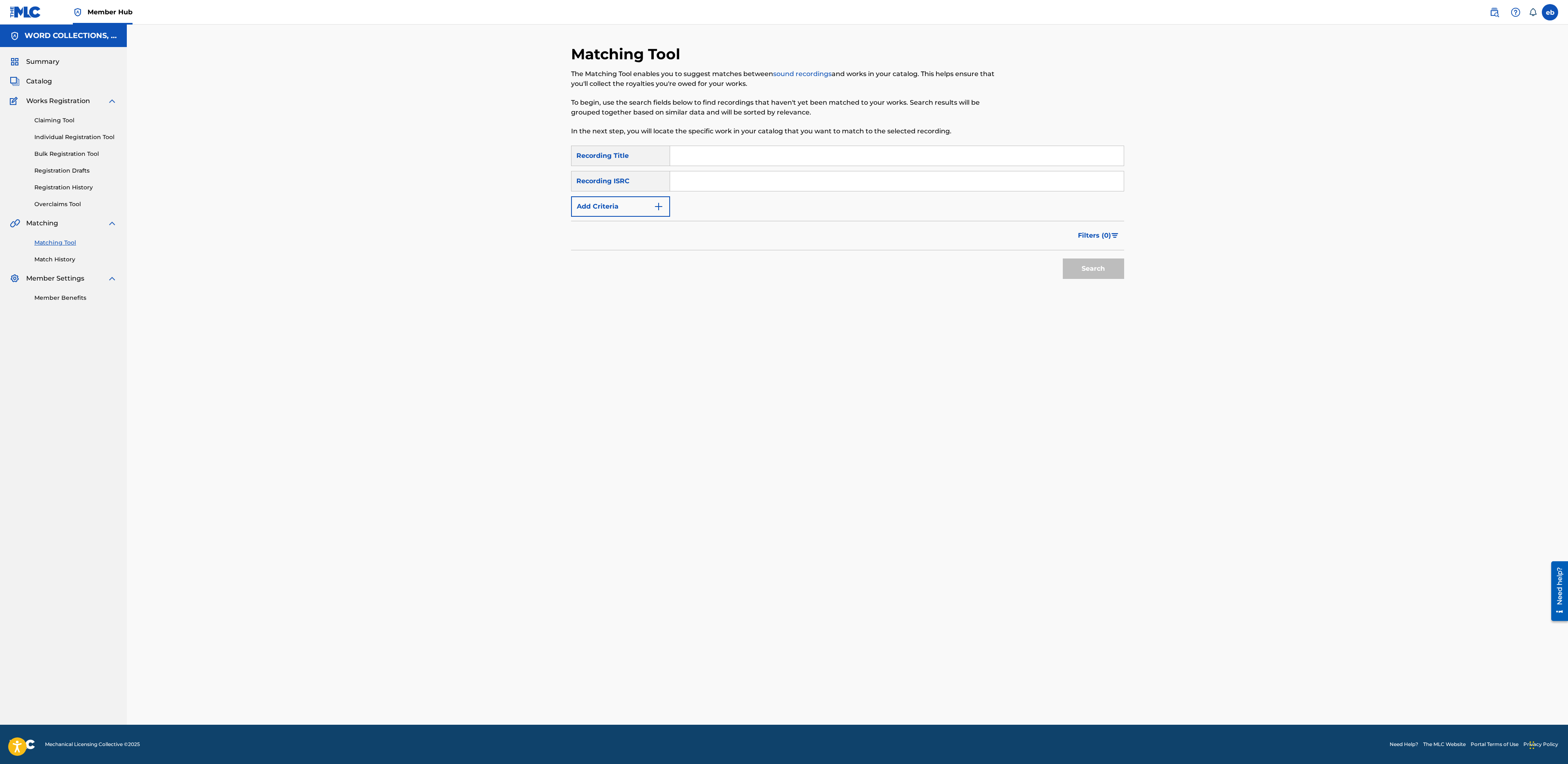
paste input "OVER YOU"
drag, startPoint x: 655, startPoint y: 217, endPoint x: 689, endPoint y: 213, distance: 34.2
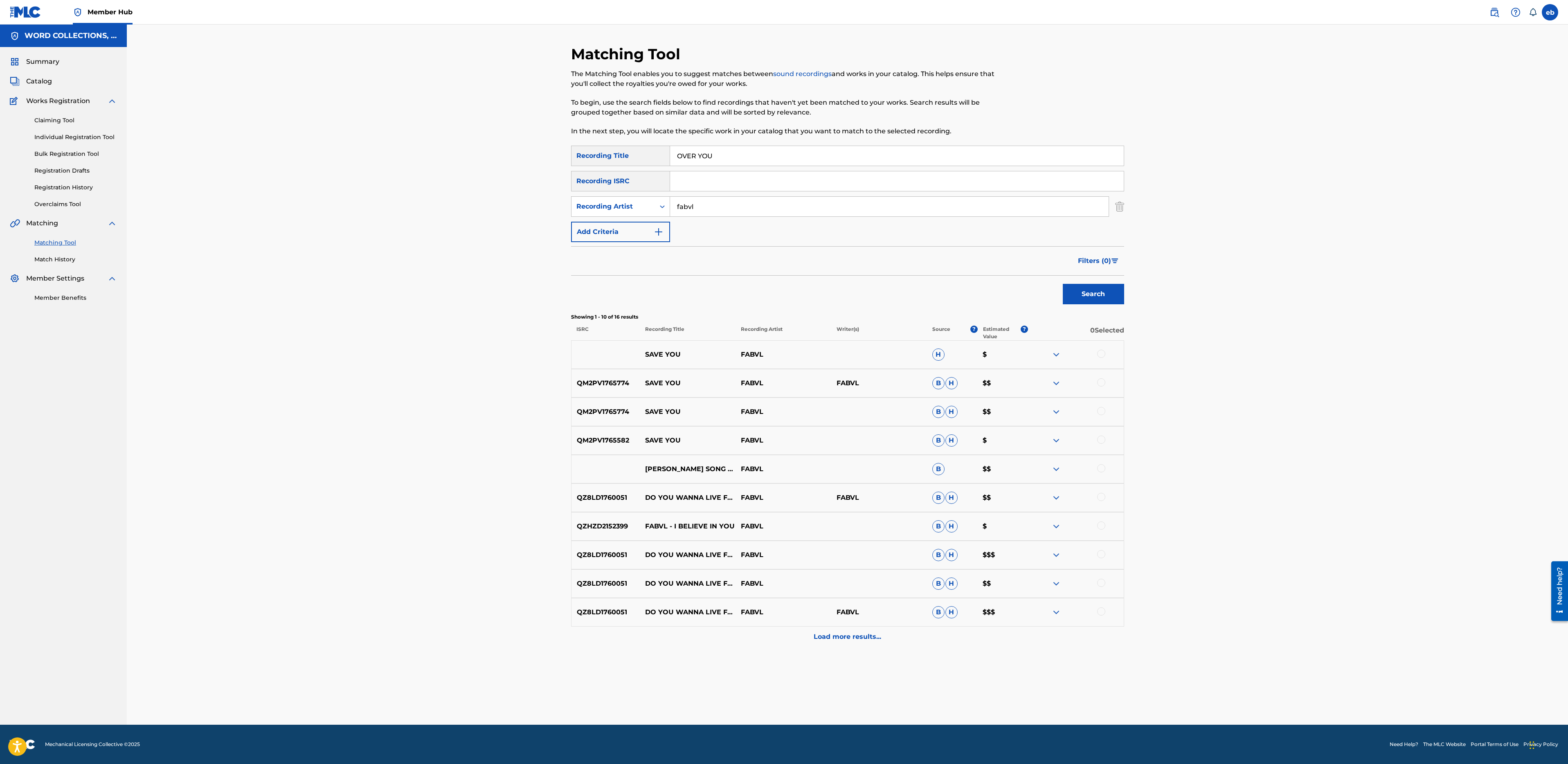
paste input "UTRO"
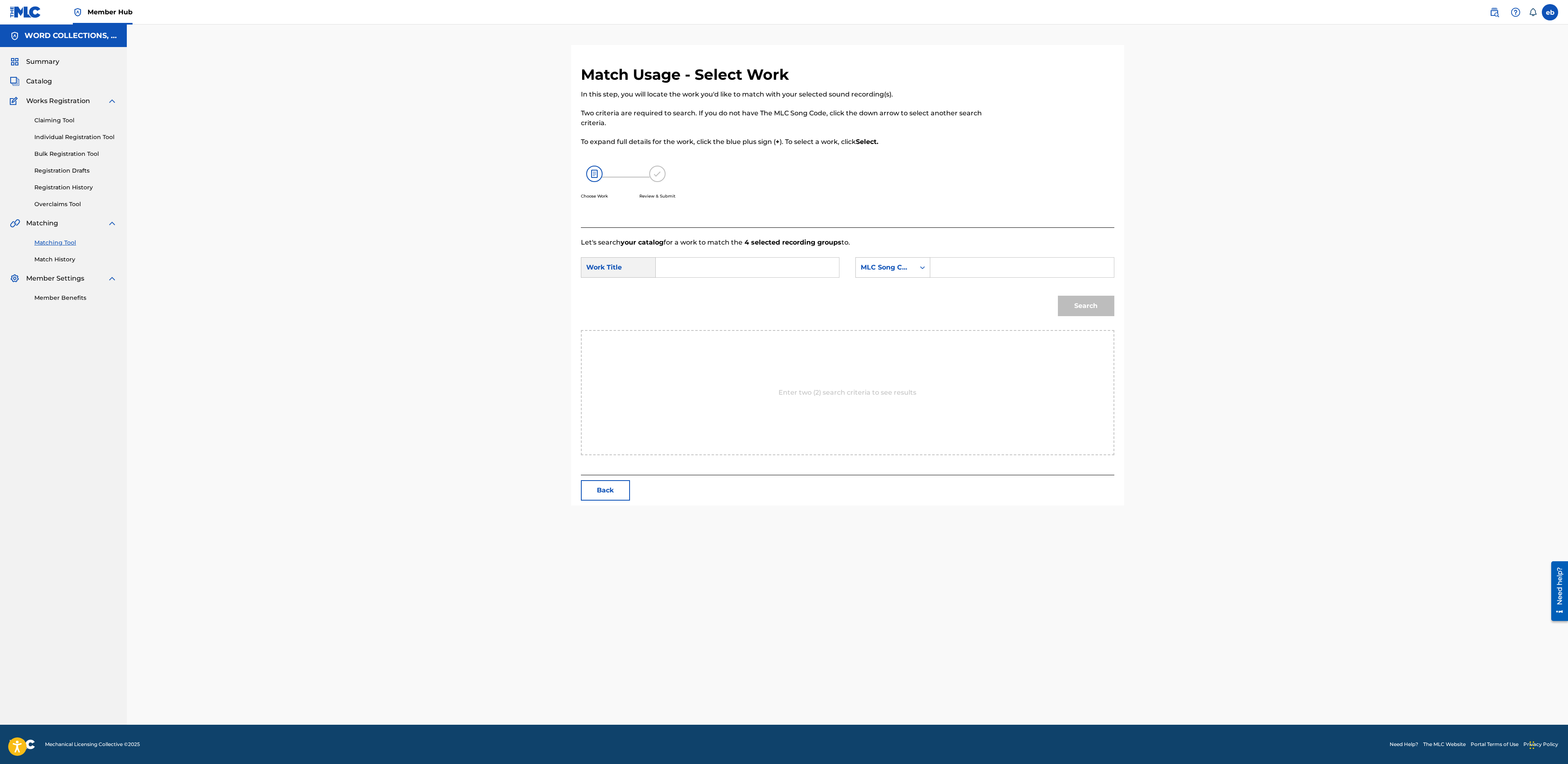
paste input "OUTRO"
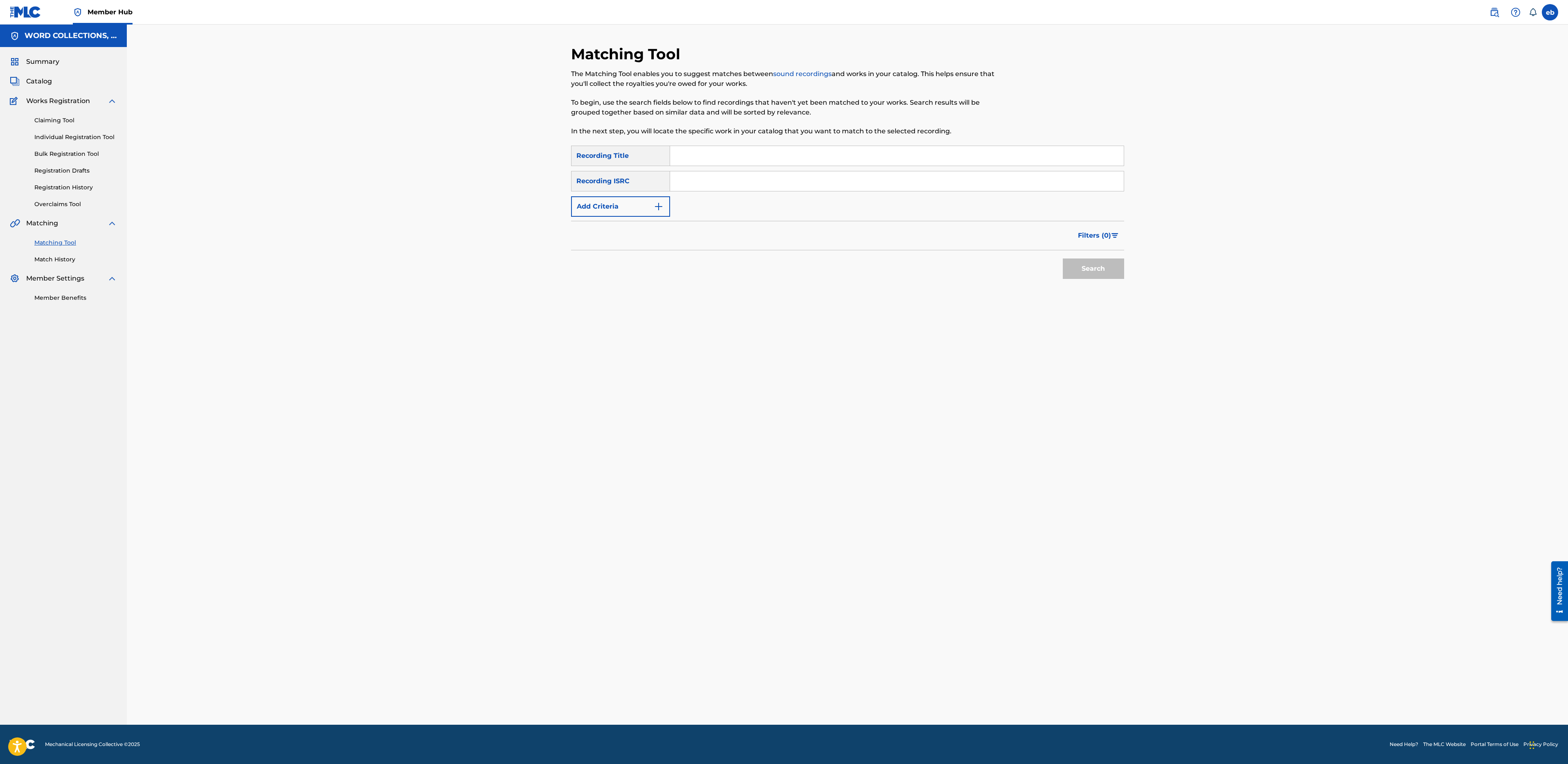
paste input "BASTION"
paste input "DAVID"
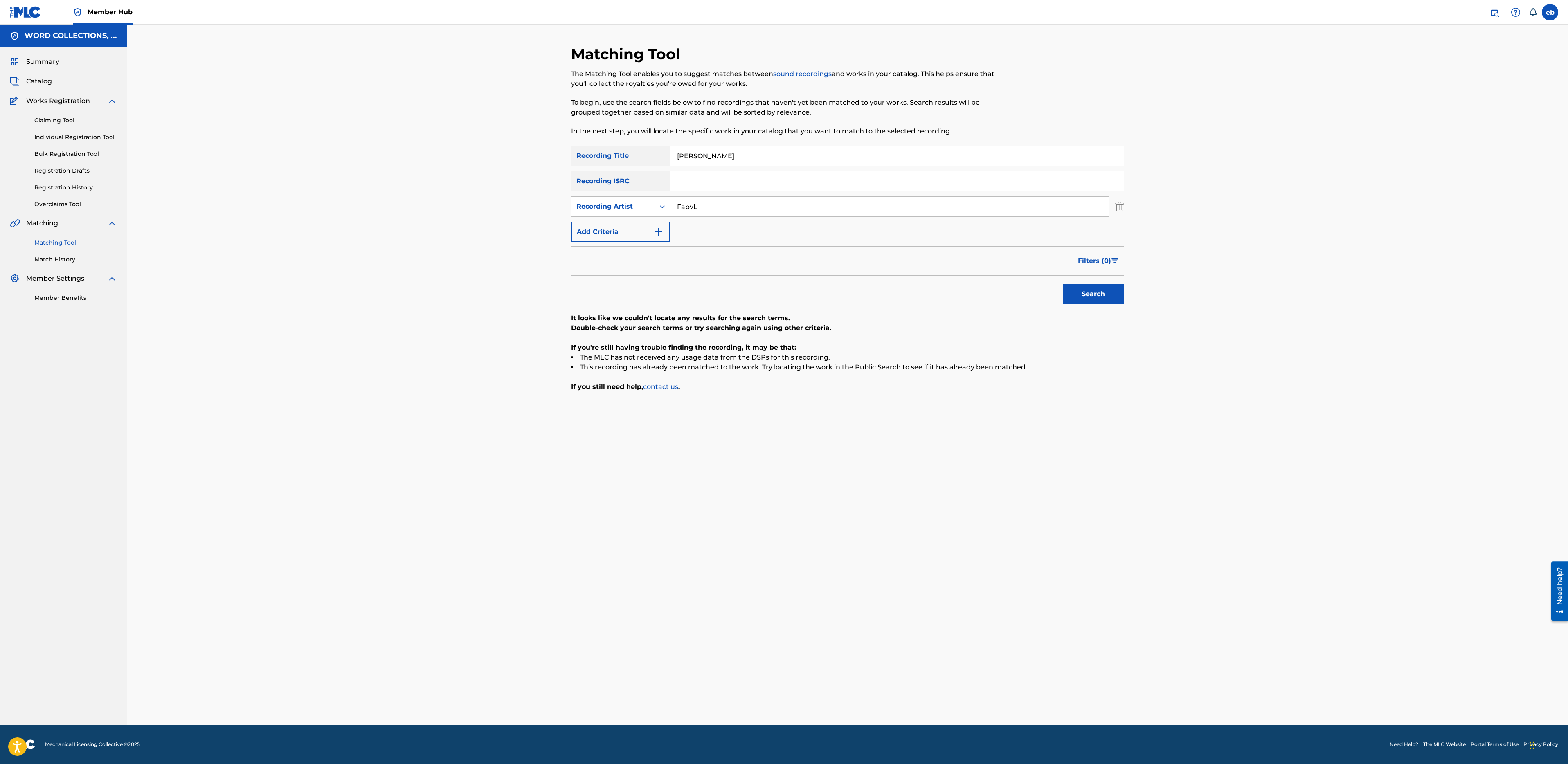
paste input "VONDERHAAR"
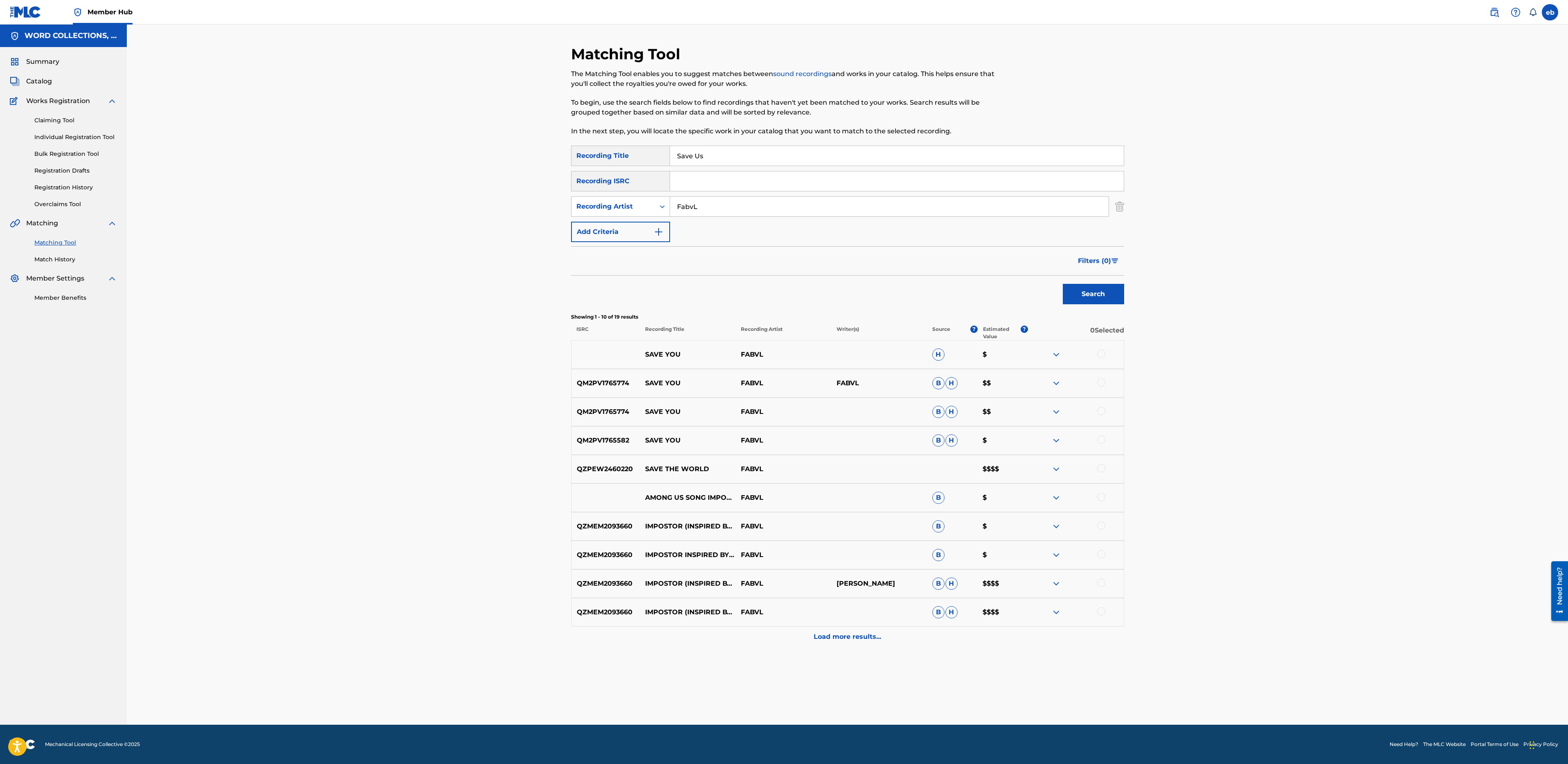
paste input "CROSS MY HEART"
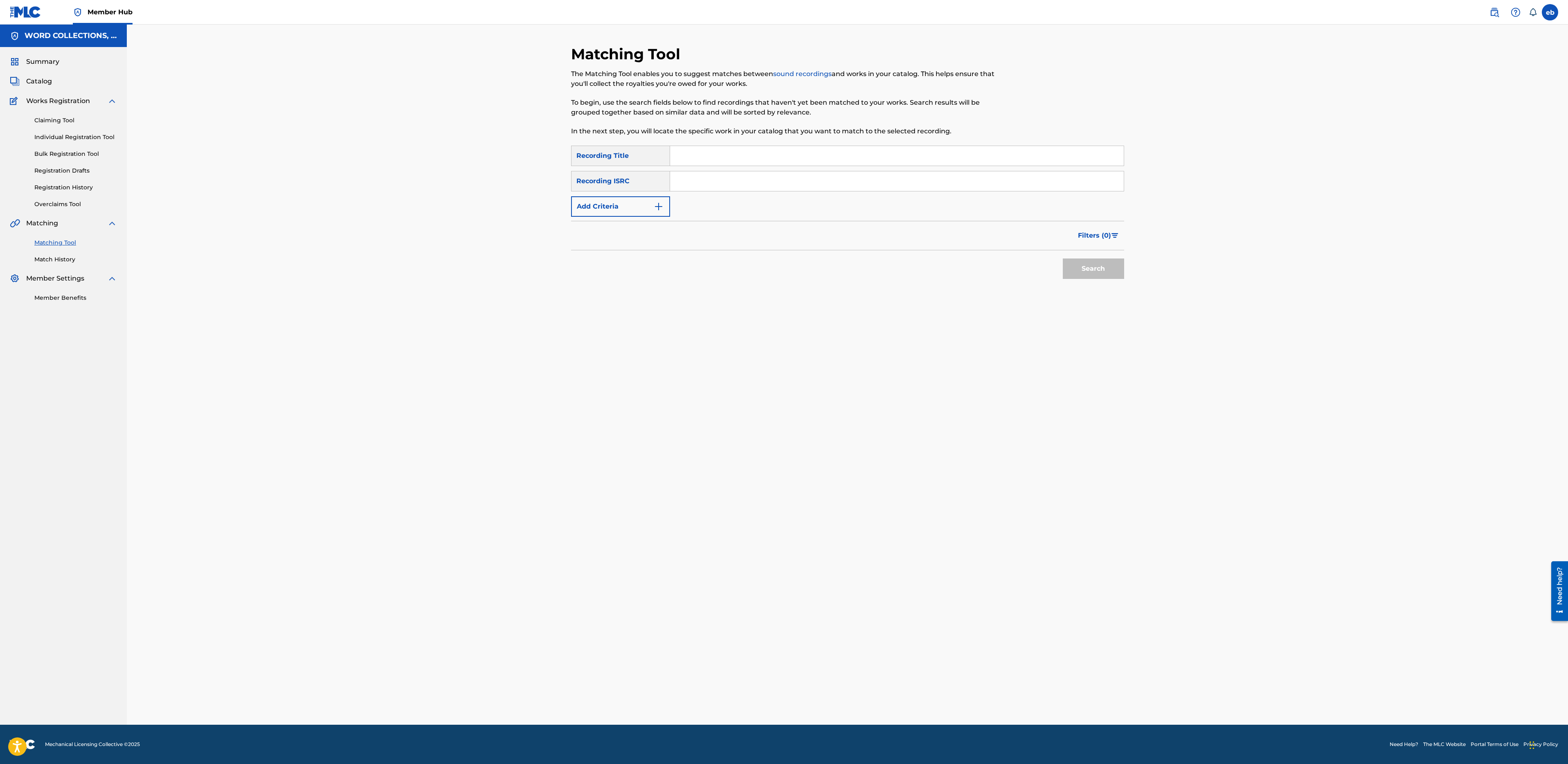
paste input "CROWNED"
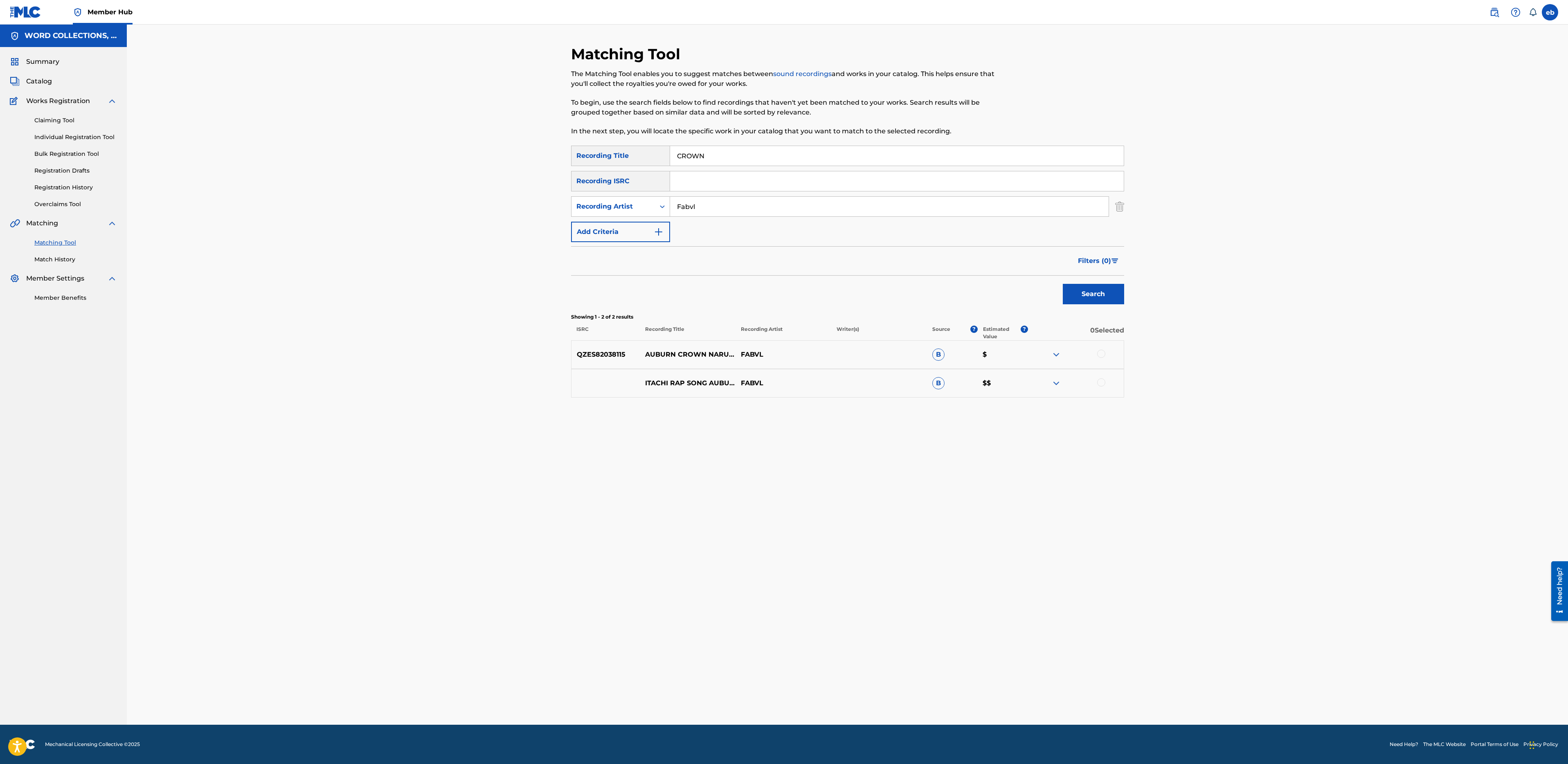
paste input "GENJI"
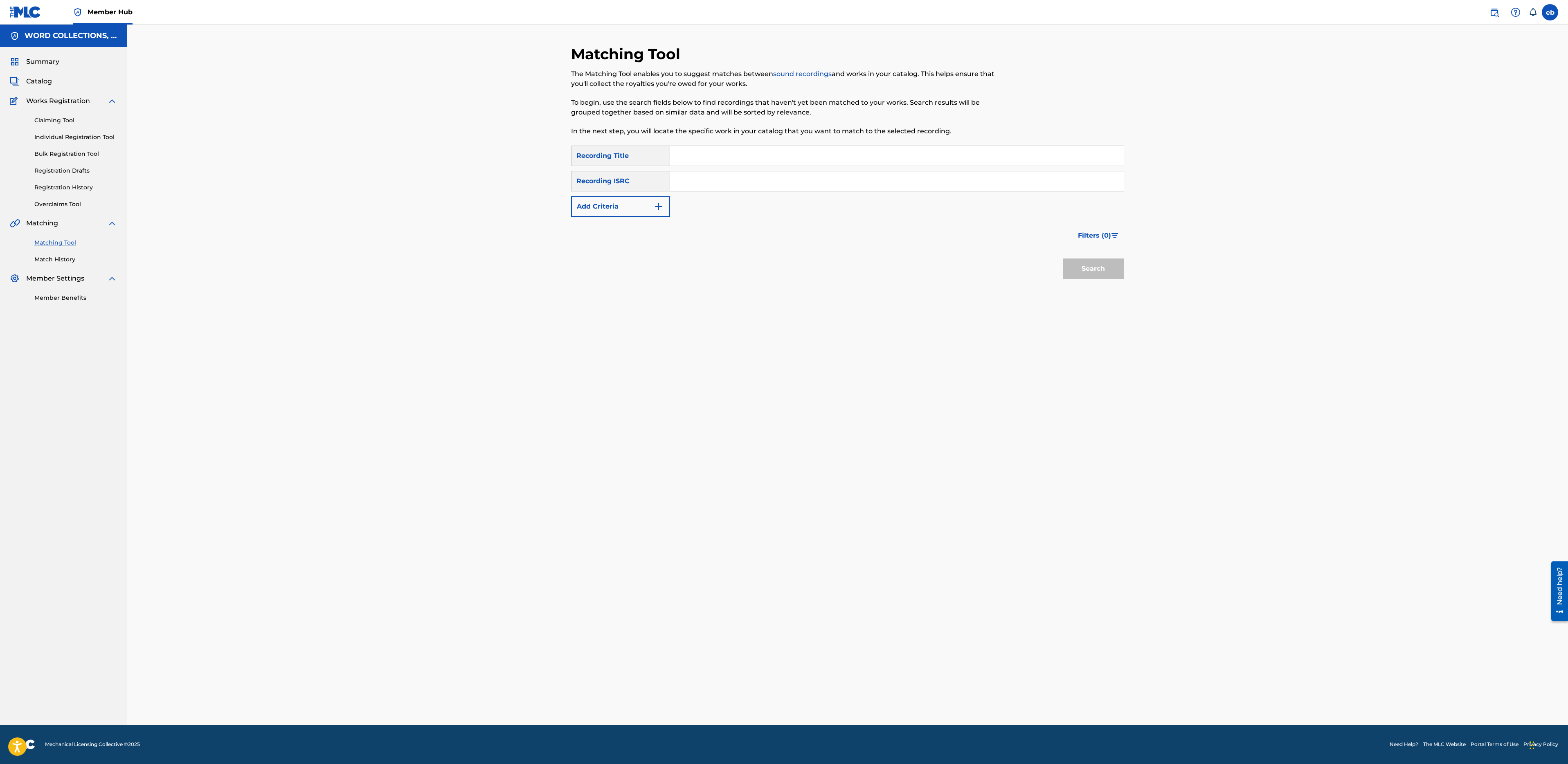
paste input "HOLDING ON"
paste input "HUNTER VS TITAN"
paste input "ICE COLD"
paste input "INTERLUDE"
paste input "I BELIEVE IN YOU"
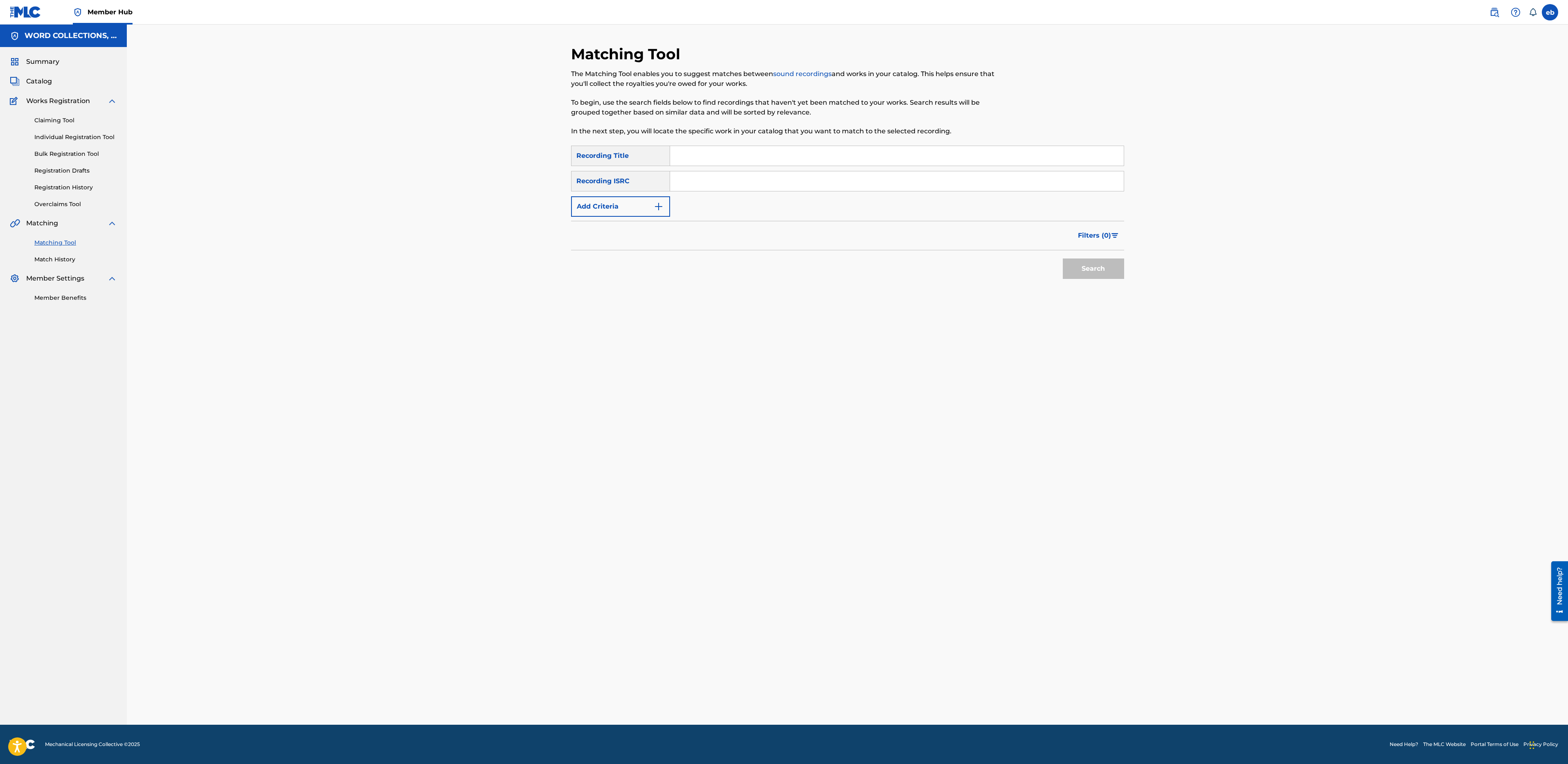
paste input "IMAQTPIE"
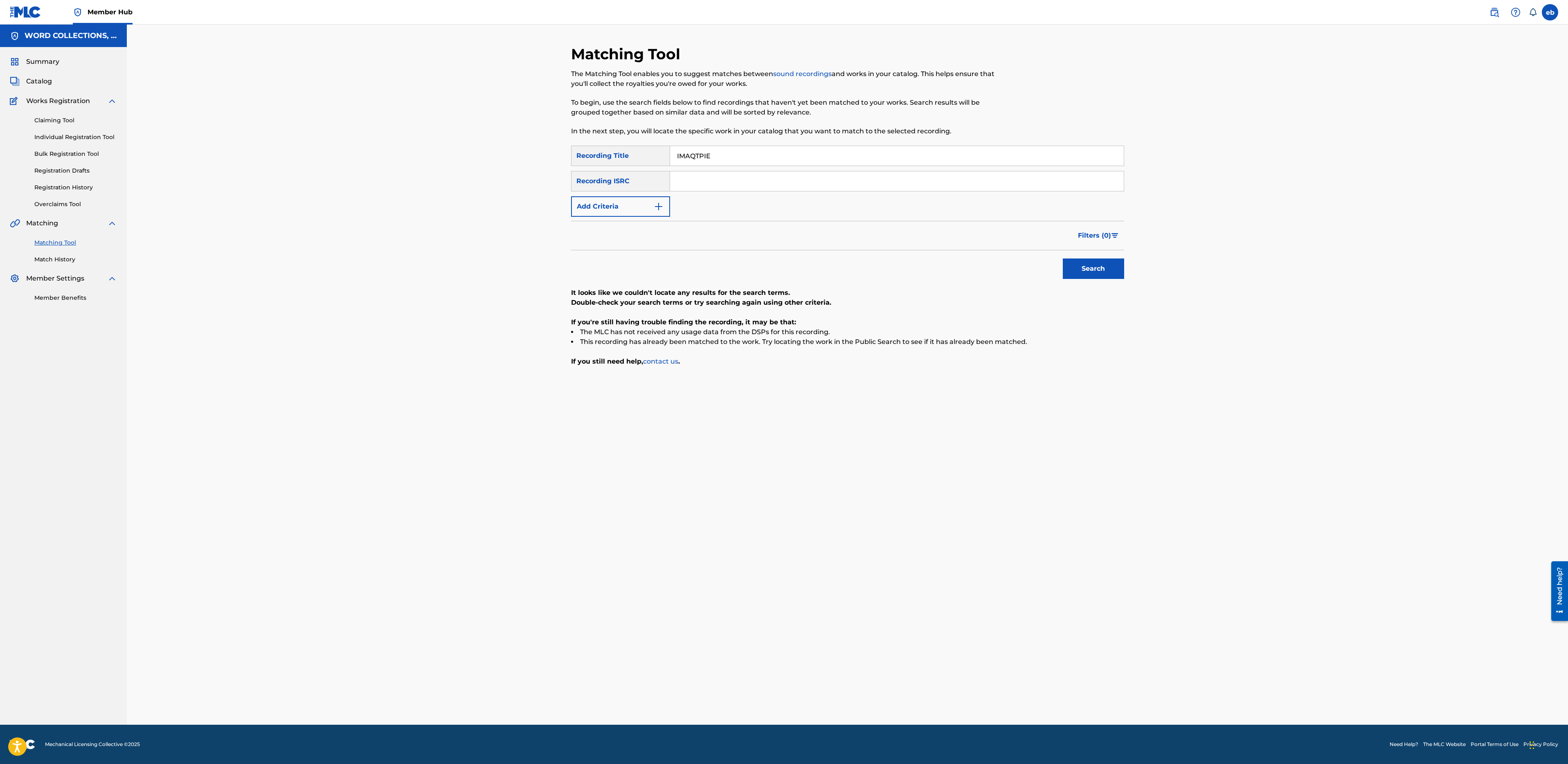
paste input "'M TO BLAM"
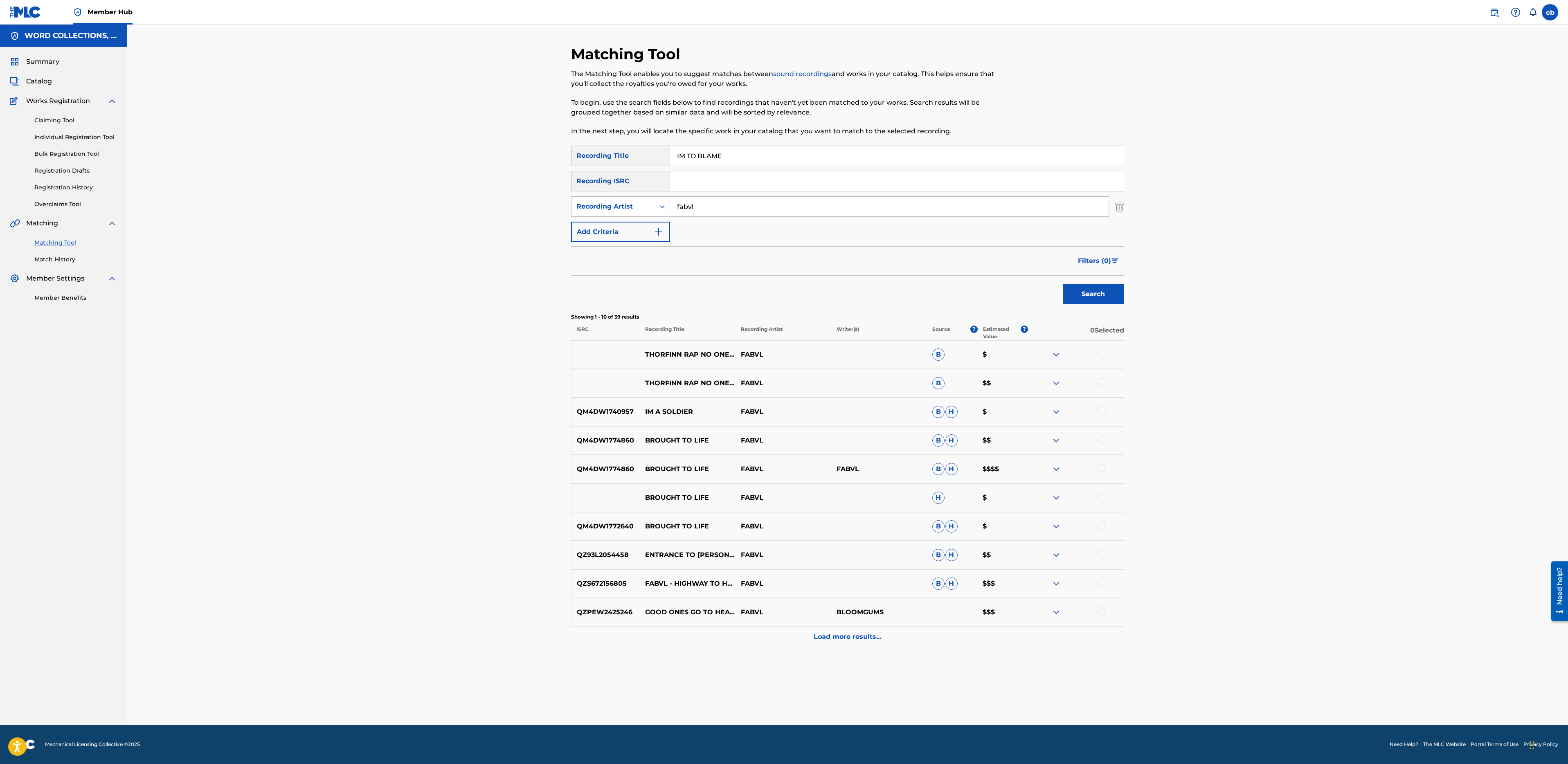
paste input "MONSTER I'VE BECO"
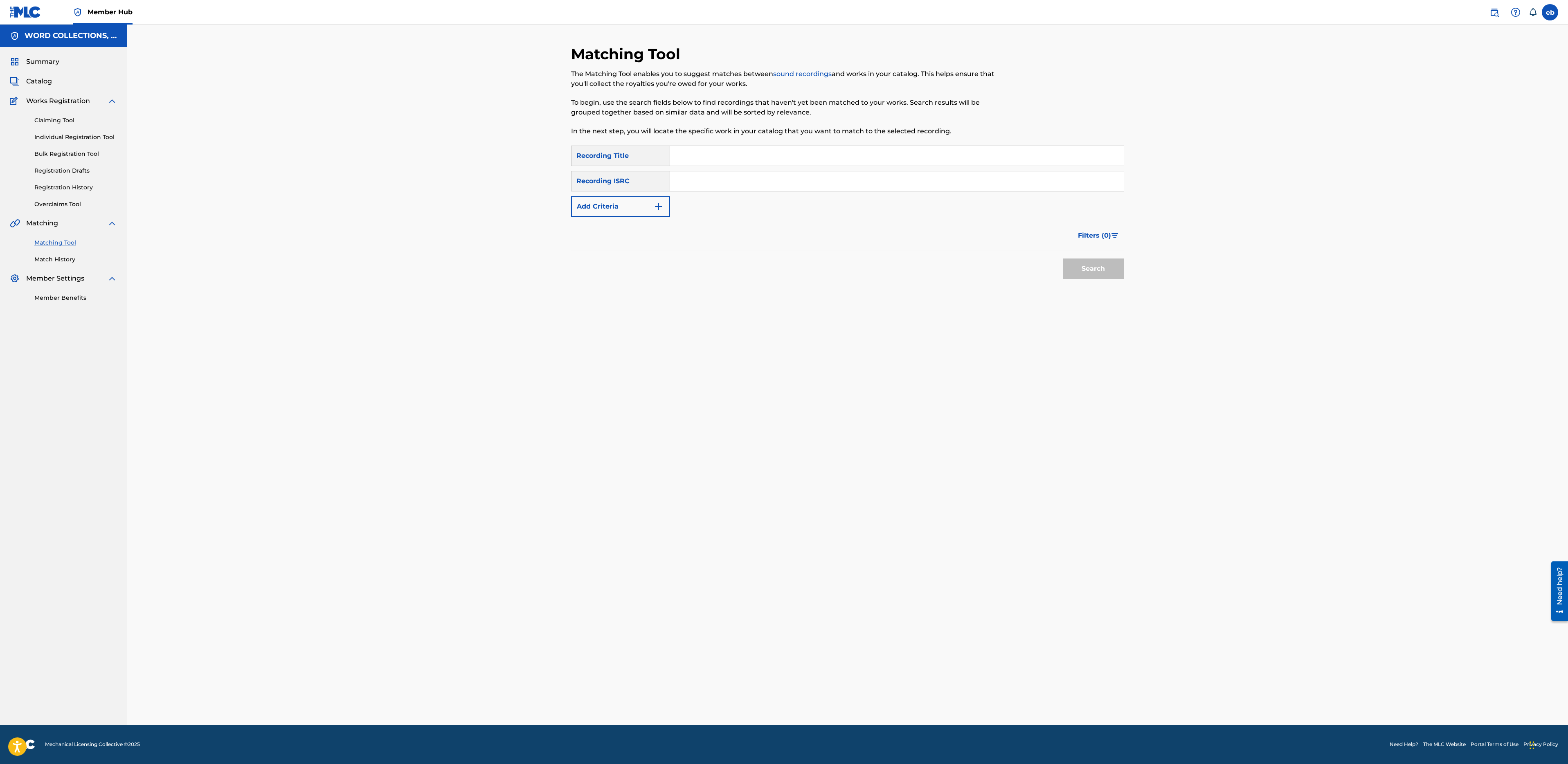
paste input "SOMBRA"
paste input "SOLO QUEUE"
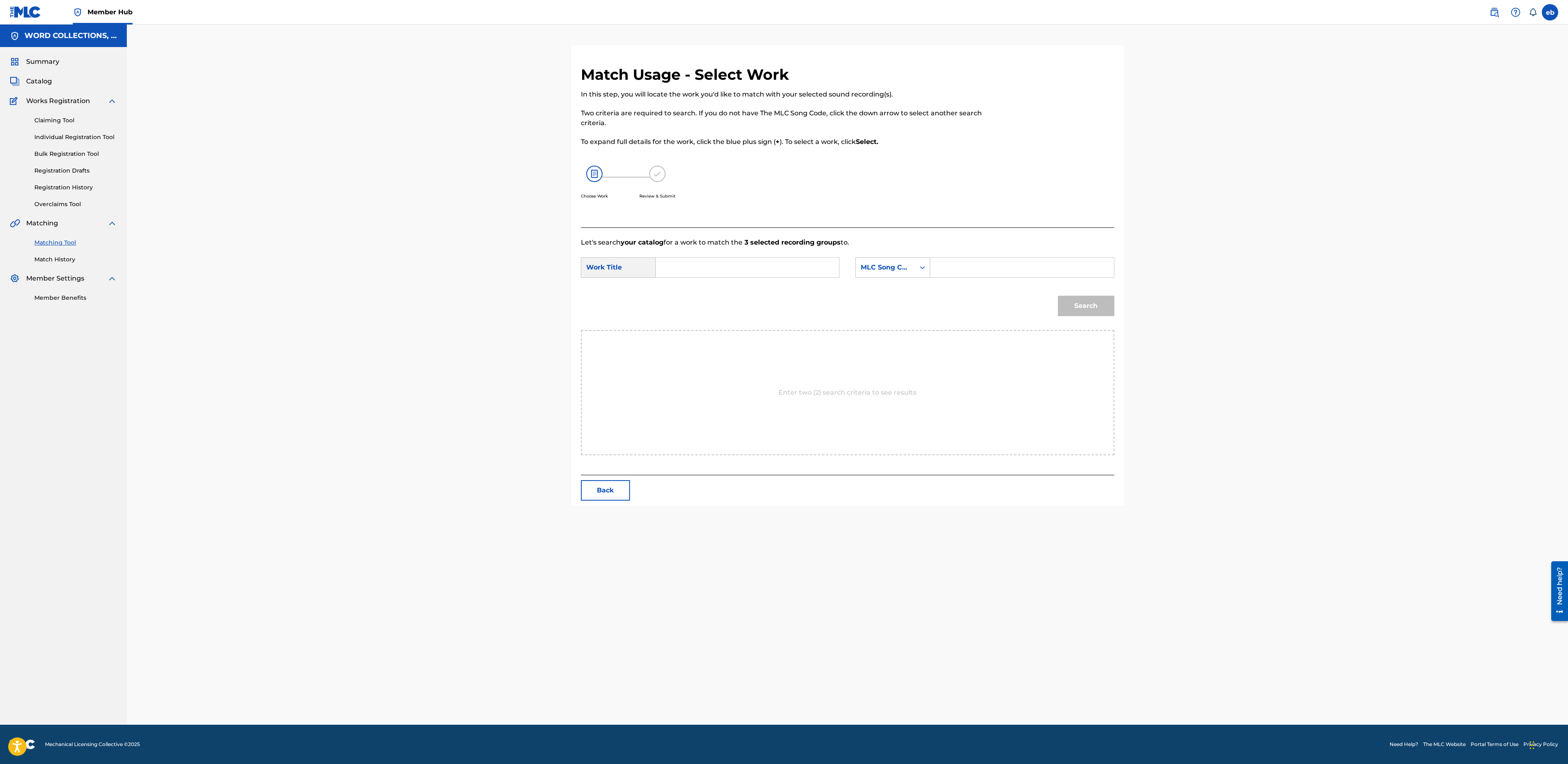
paste input "SOLO QUEUE"
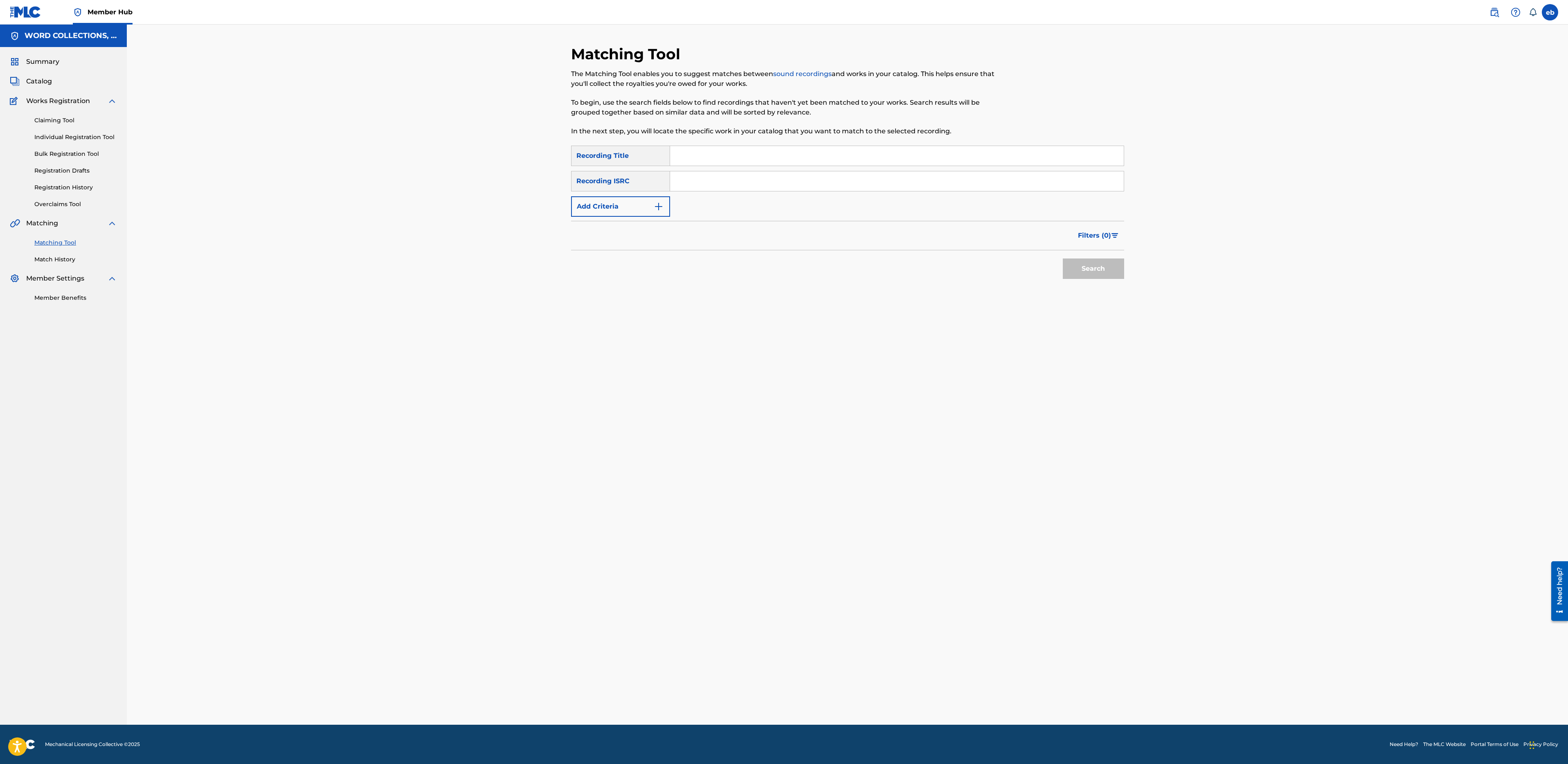
paste input "SURVIVING IN SUBNAUTICA"
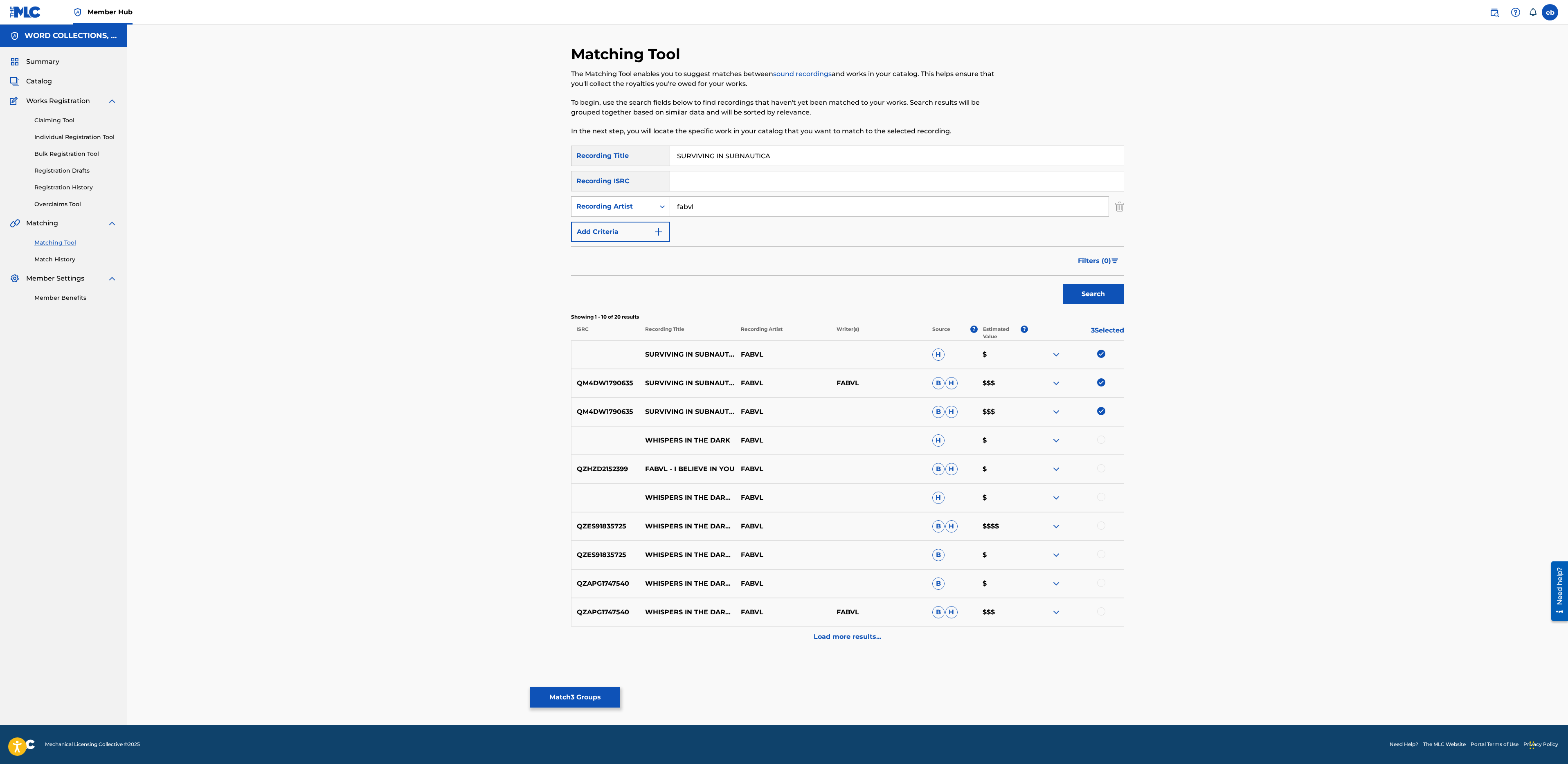
drag, startPoint x: 726, startPoint y: 158, endPoint x: 706, endPoint y: 61, distance: 99.0
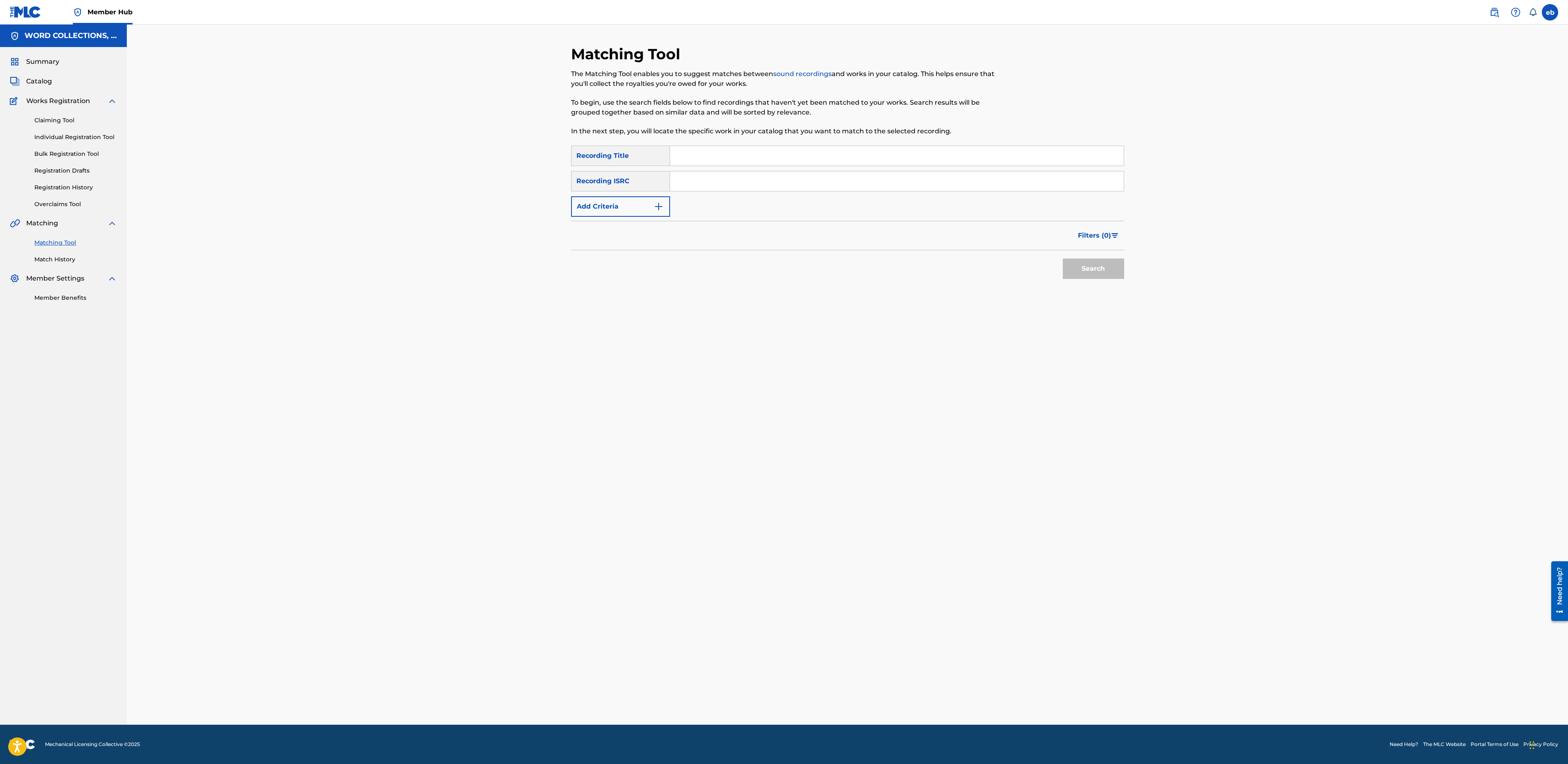
paste input "SAVAG3"
paste input "SNIP3DOWN"
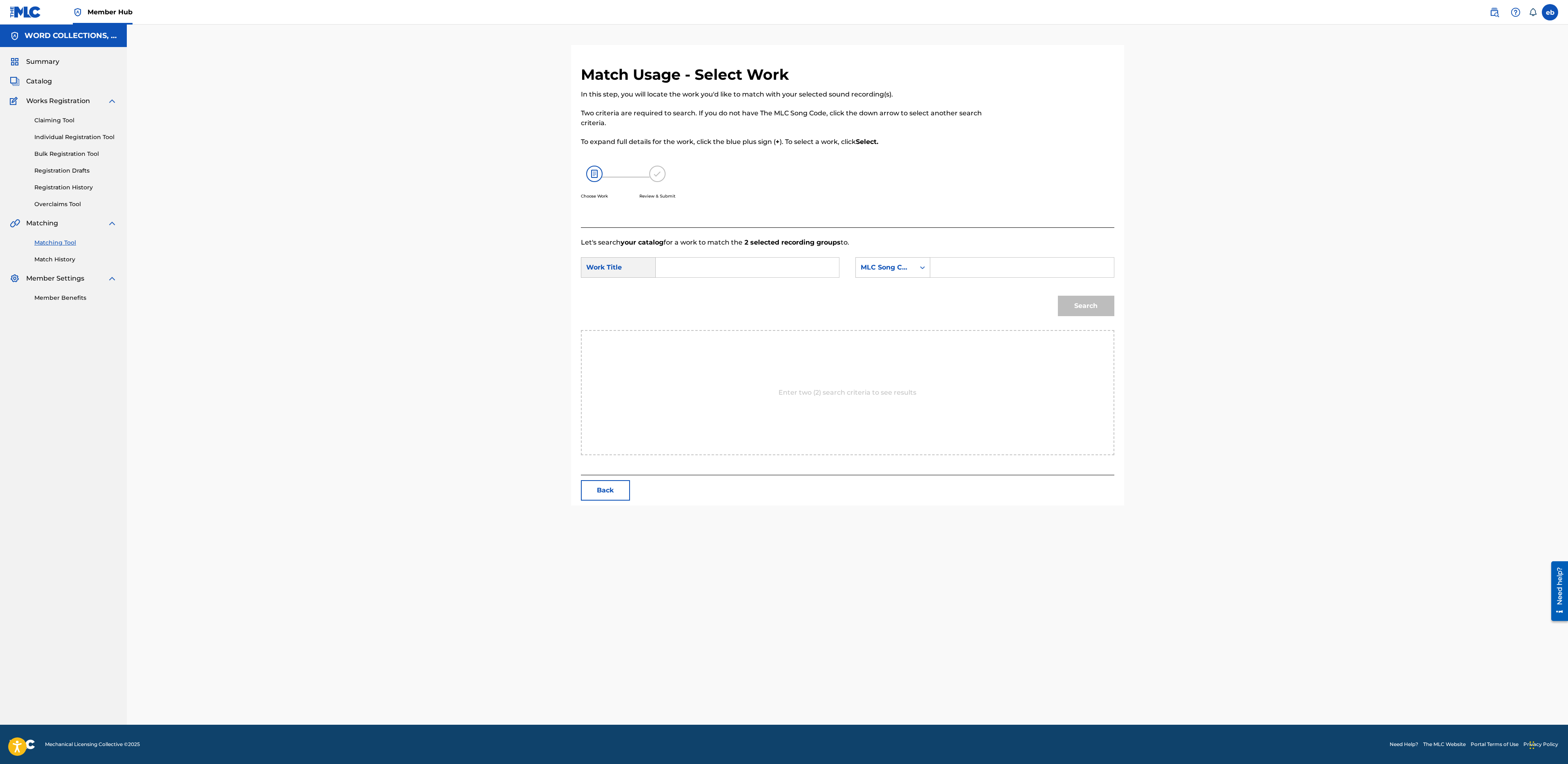
paste input "SNIP3DOWN"
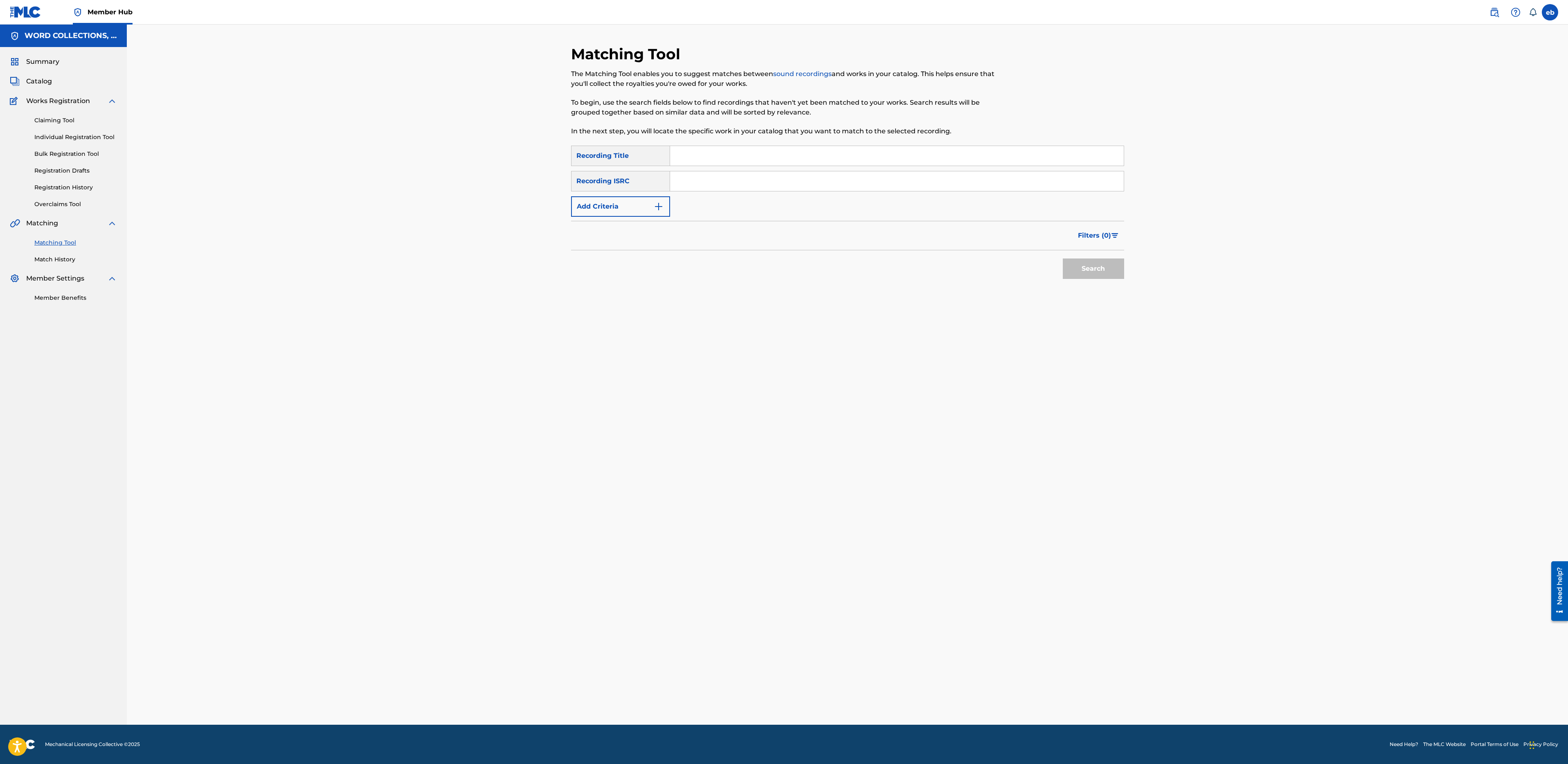
paste input "TEAM MYSTIC"
paste input "THE FREAKSHOW"
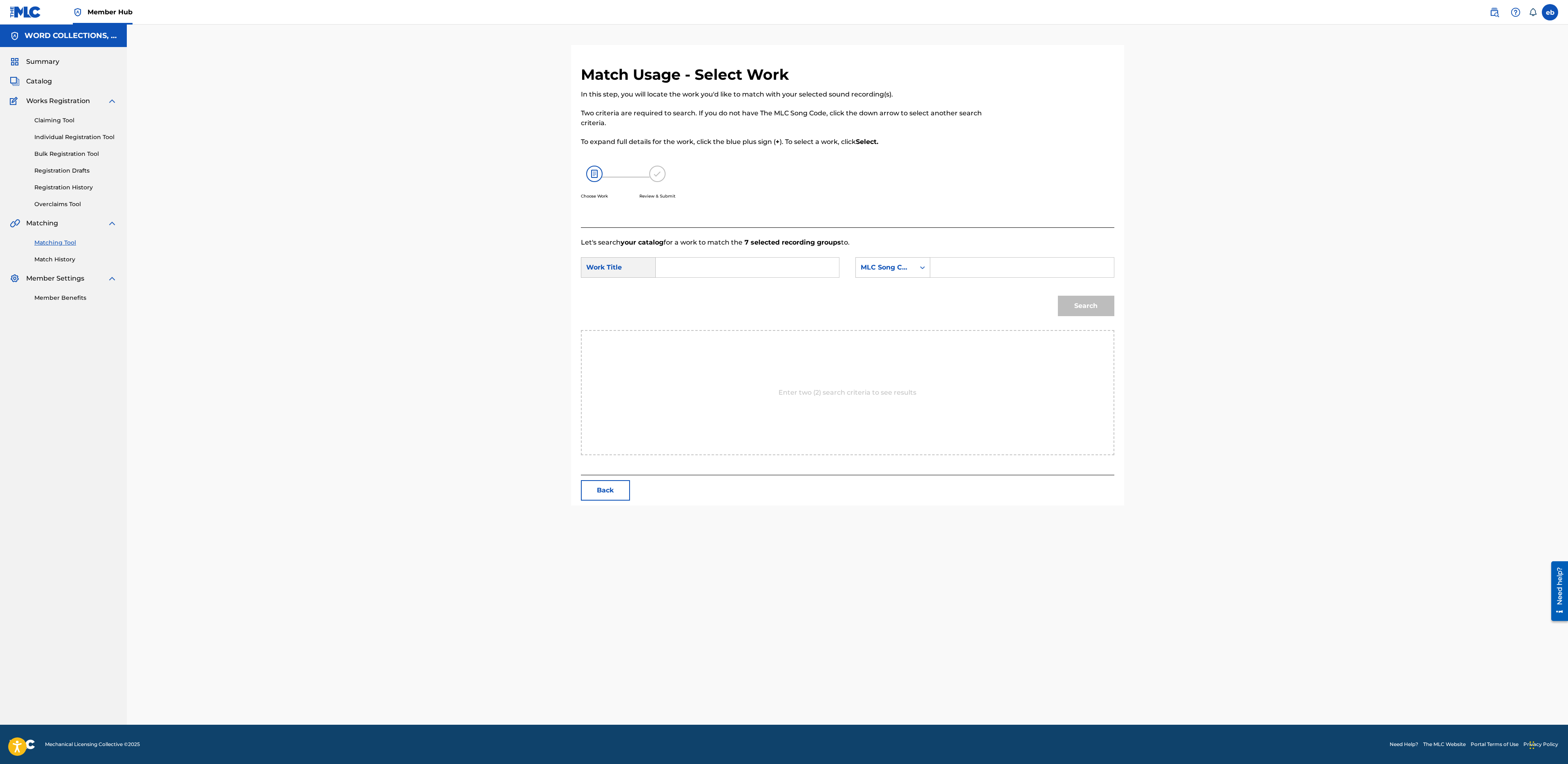
paste input "THE FREAKSHOW"
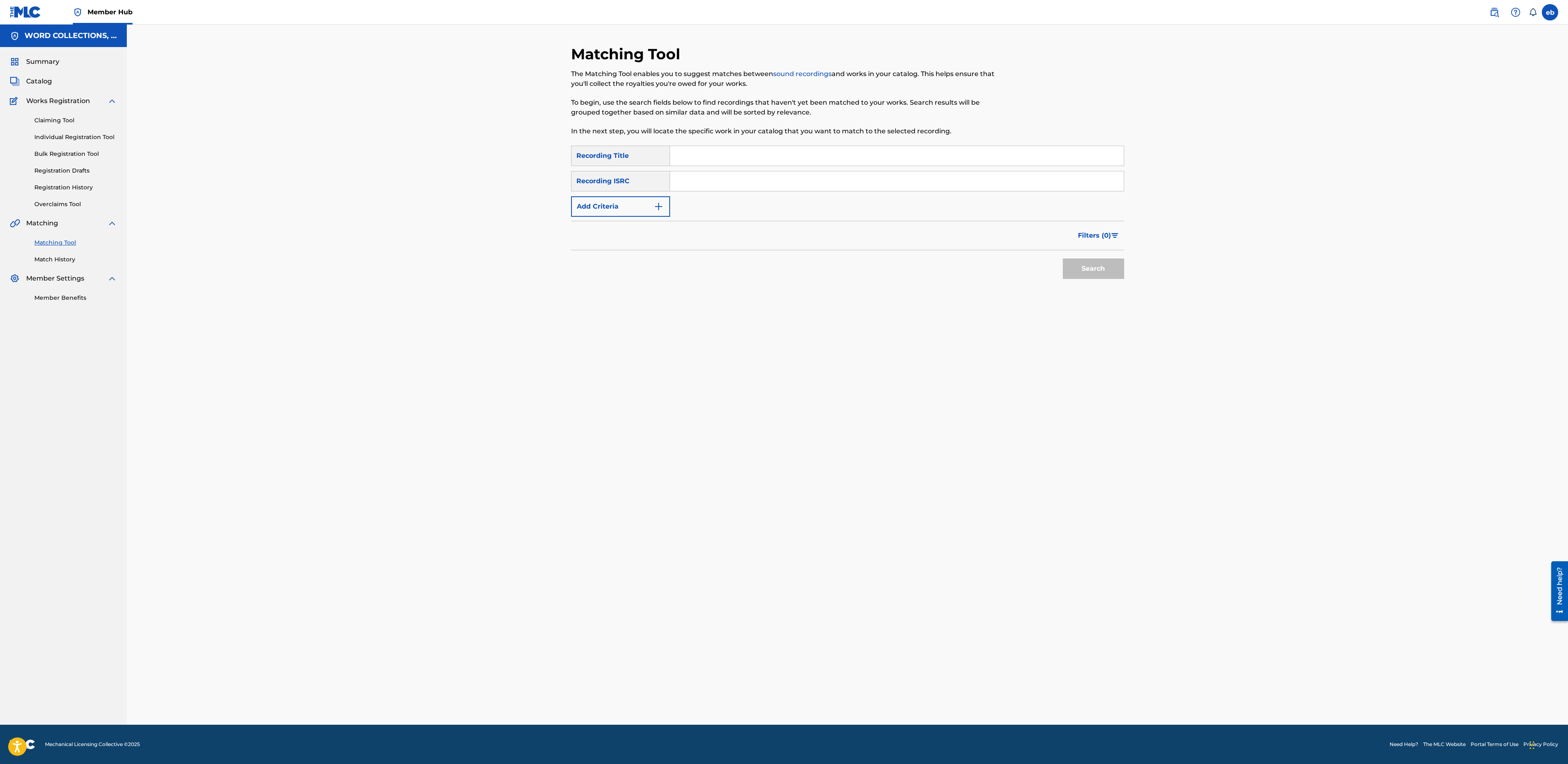
paste input "WAKE UP"
paste input "WXRST"
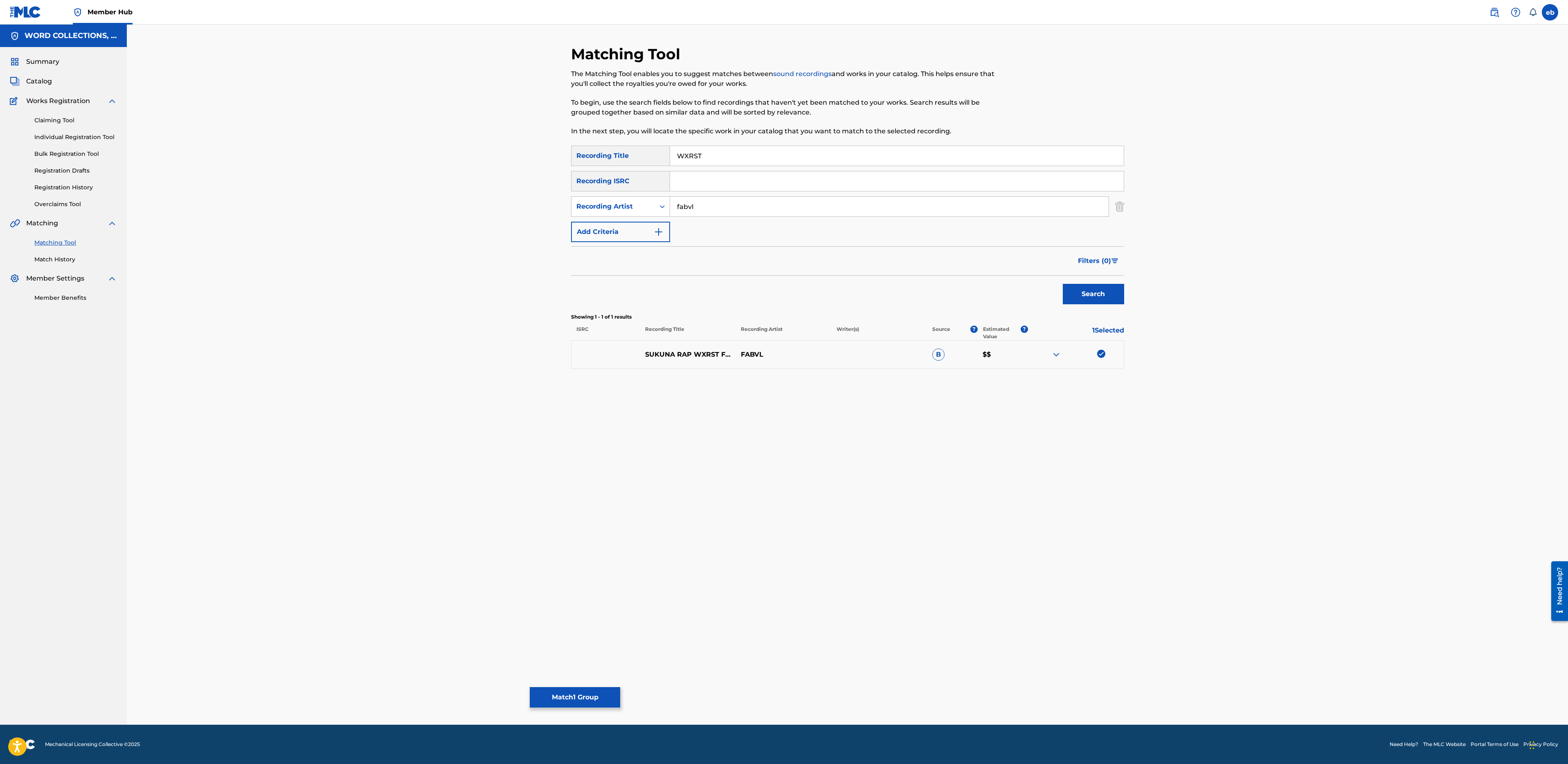
drag, startPoint x: 1096, startPoint y: 352, endPoint x: 800, endPoint y: 230, distance: 320.2
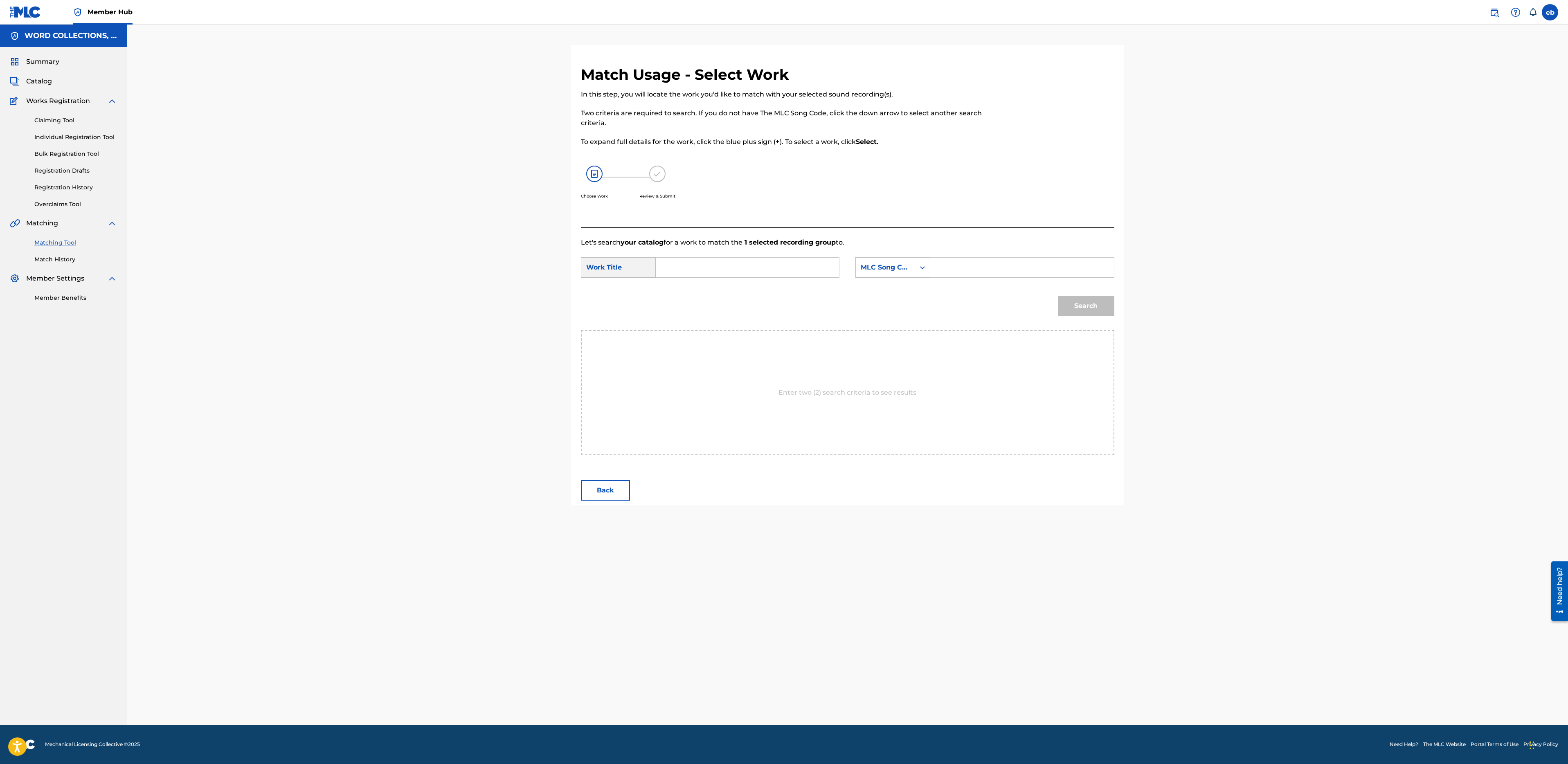
paste
drag, startPoint x: 880, startPoint y: 295, endPoint x: 880, endPoint y: 276, distance: 19.0
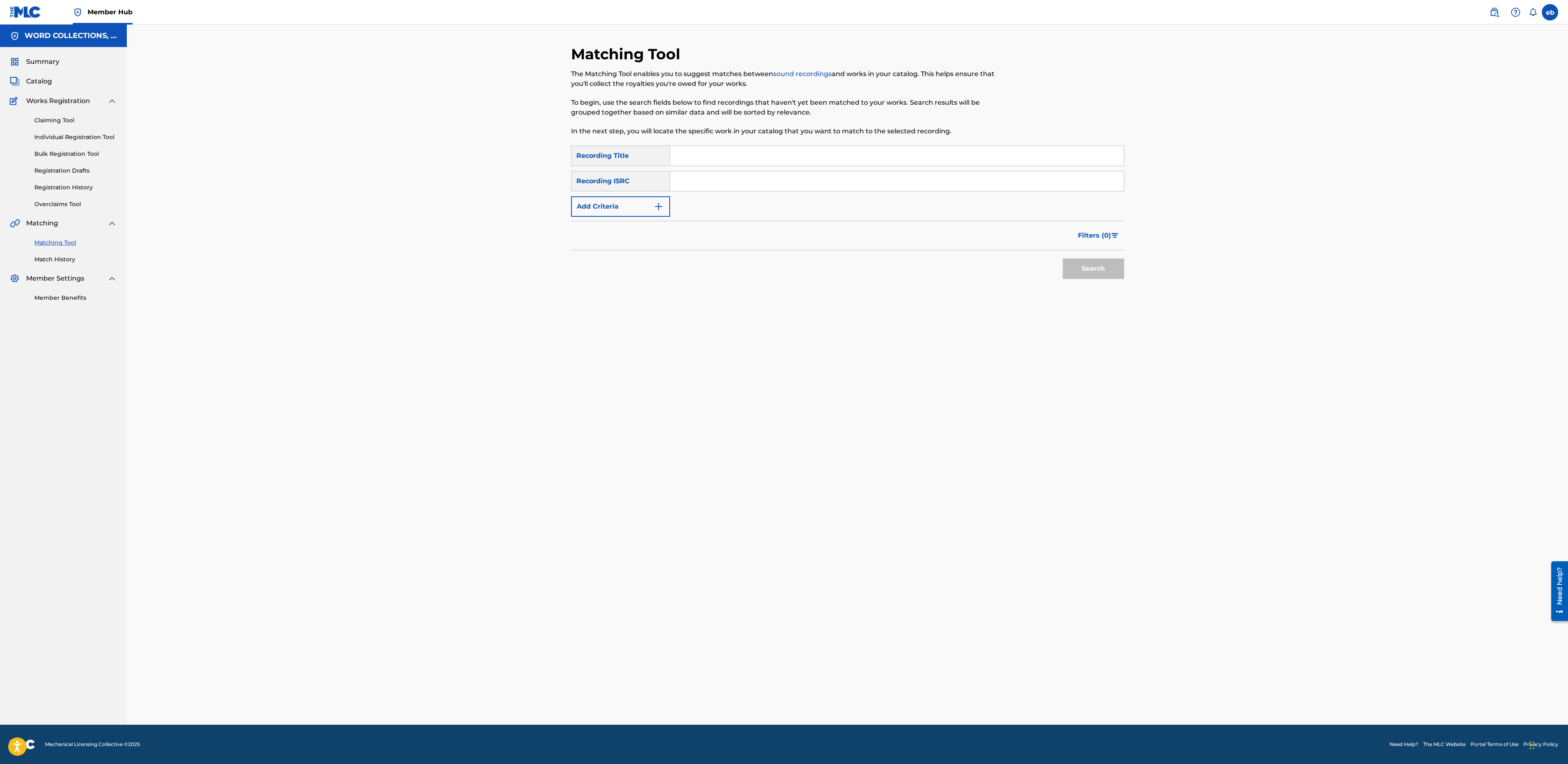
click at [724, 151] on input "Search Form" at bounding box center [897, 155] width 454 height 19
click at [1063, 258] on button "Search" at bounding box center [1093, 269] width 62 height 21
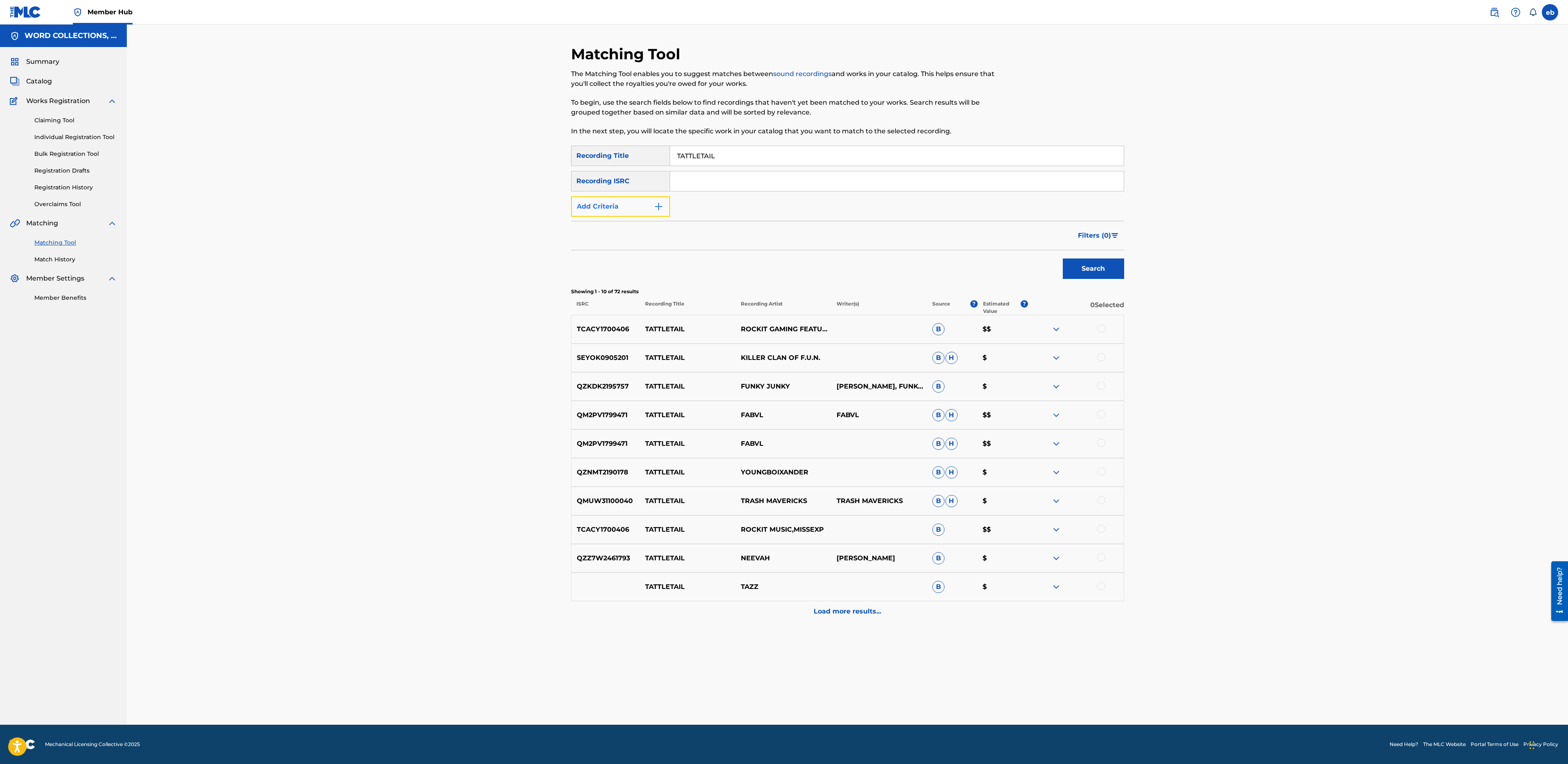
click at [620, 207] on button "Add Criteria" at bounding box center [620, 207] width 99 height 21
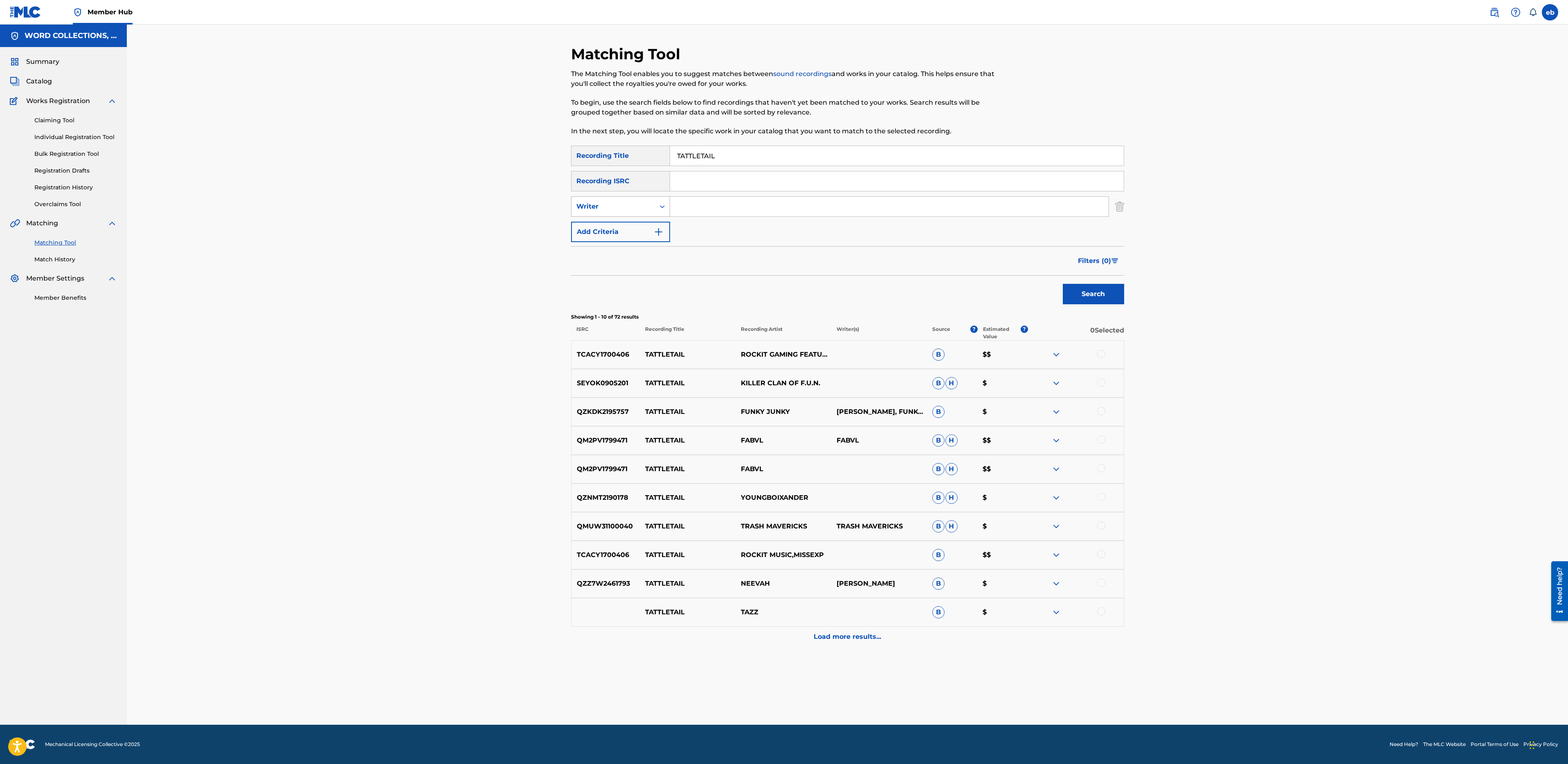
click at [623, 208] on div "Writer" at bounding box center [613, 207] width 74 height 10
click at [626, 224] on div "Recording Artist" at bounding box center [621, 227] width 98 height 21
click at [703, 203] on input "Search Form" at bounding box center [889, 207] width 439 height 19
click at [1063, 284] on button "Search" at bounding box center [1093, 294] width 62 height 21
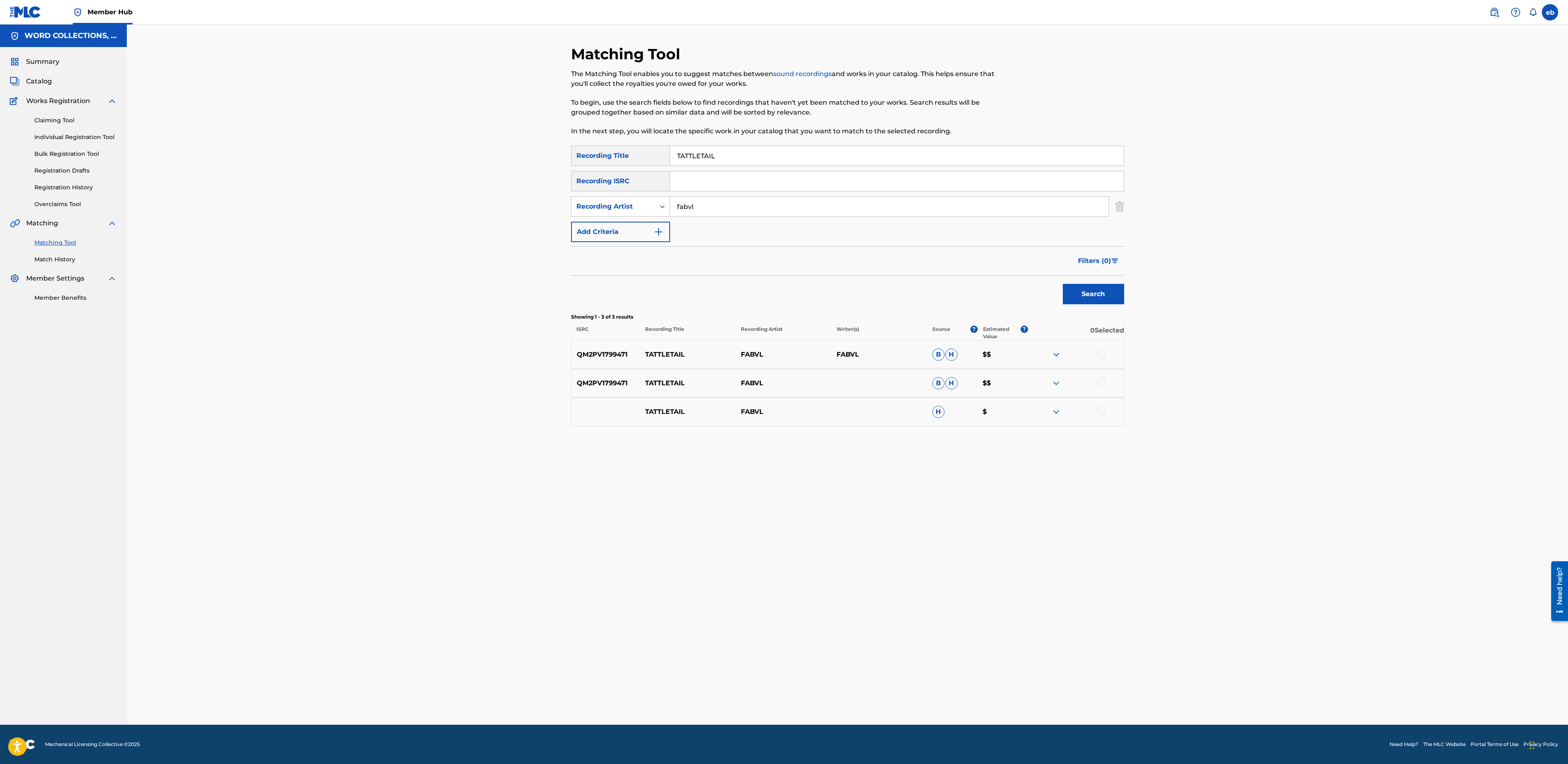
click at [1104, 352] on div at bounding box center [1102, 354] width 8 height 8
click at [1104, 384] on div at bounding box center [1102, 383] width 8 height 8
click at [1104, 410] on div at bounding box center [1102, 411] width 8 height 8
click at [563, 700] on button "Match 3 Groups" at bounding box center [575, 698] width 91 height 21
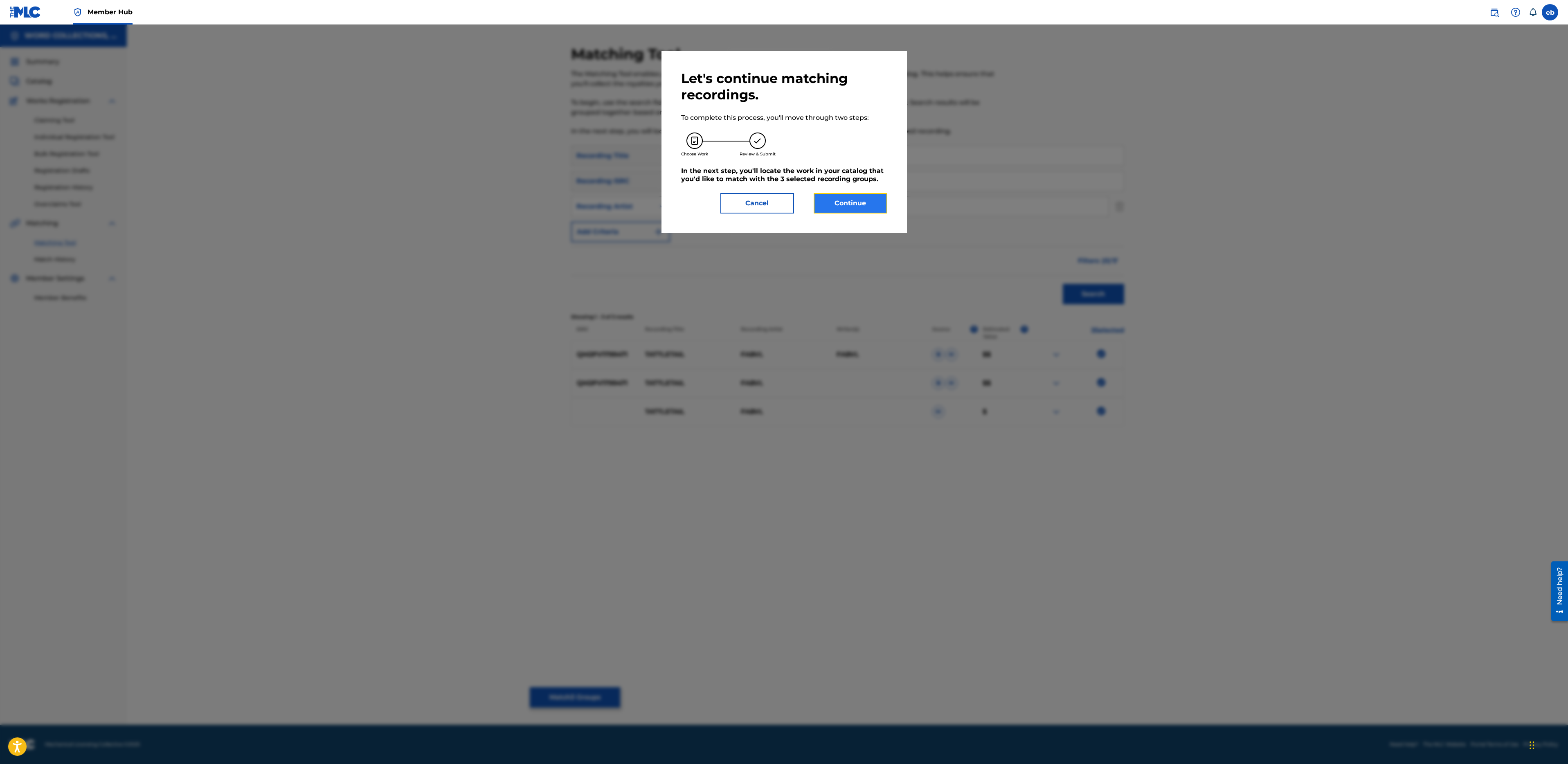
click at [838, 207] on button "Continue" at bounding box center [850, 203] width 74 height 21
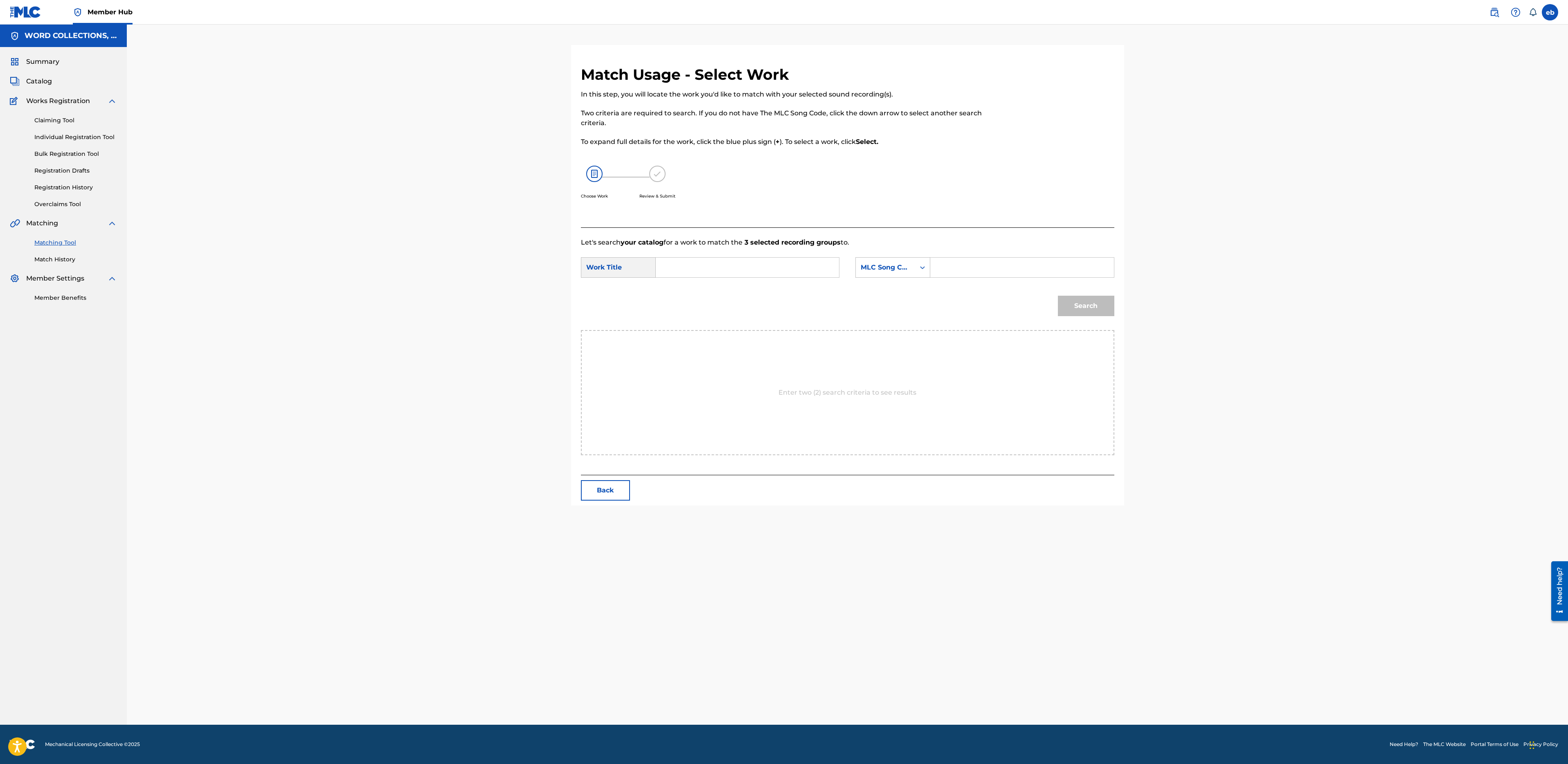
click at [691, 269] on input "Search Form" at bounding box center [747, 267] width 169 height 19
click at [887, 272] on div "MLC Song Code" at bounding box center [885, 267] width 59 height 15
click at [891, 283] on div "Writer Name" at bounding box center [892, 288] width 74 height 21
click at [941, 275] on input "Search Form" at bounding box center [1021, 267] width 169 height 19
click at [1058, 296] on button "Search" at bounding box center [1086, 306] width 57 height 21
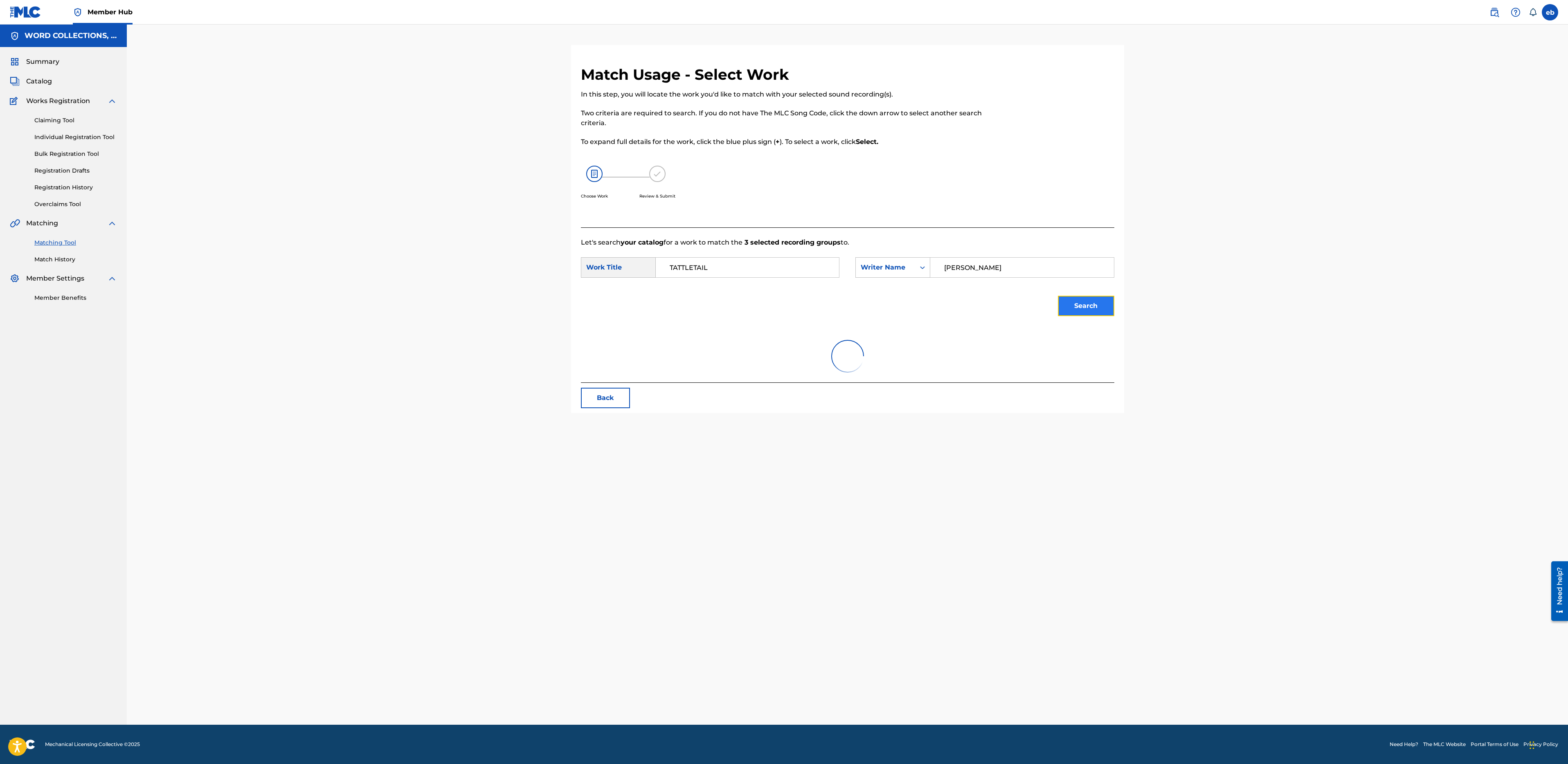
click at [1079, 304] on button "Search" at bounding box center [1086, 306] width 57 height 21
click at [1088, 307] on button "Search" at bounding box center [1086, 306] width 57 height 21
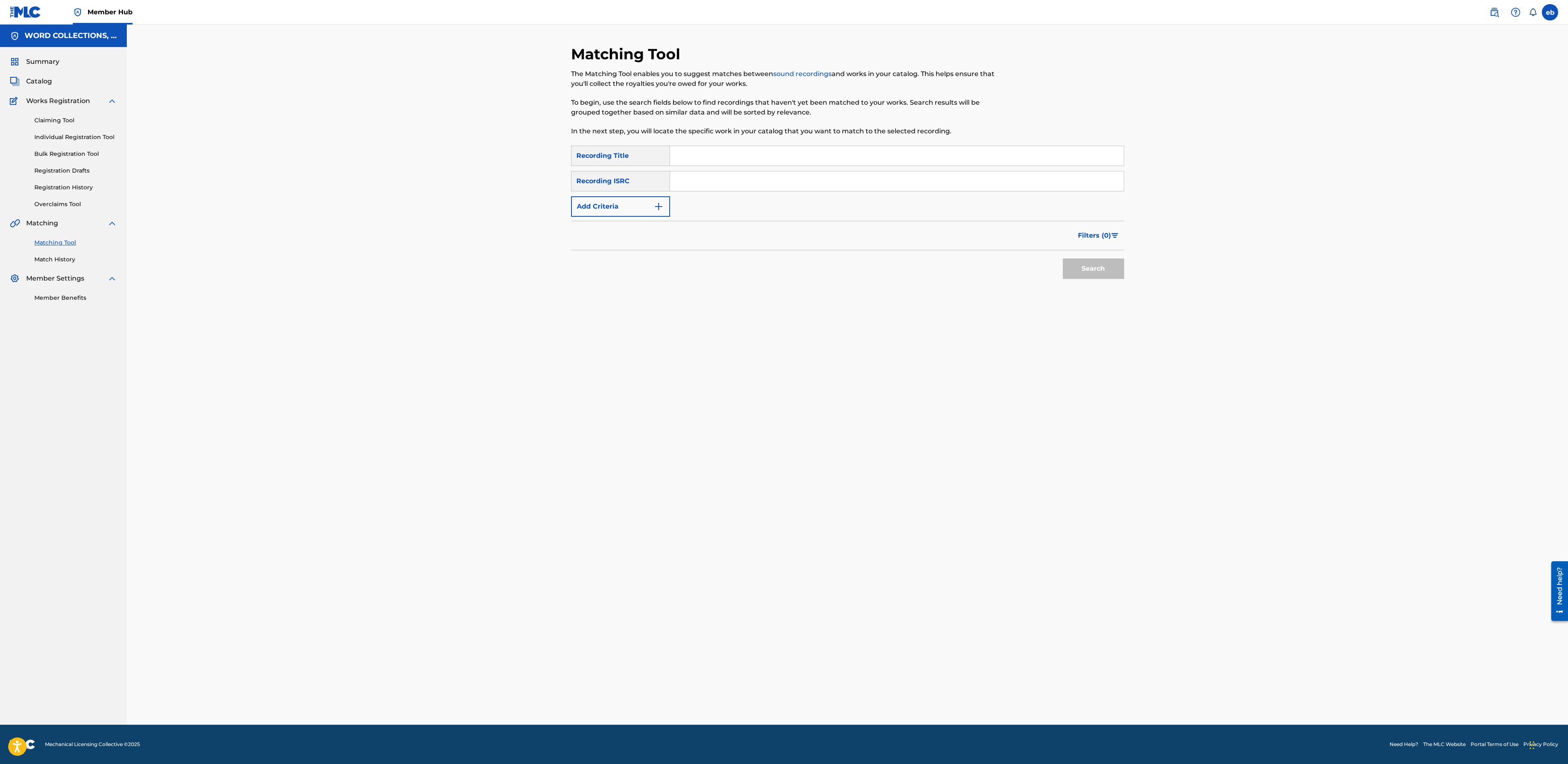
click at [768, 158] on input "Search Form" at bounding box center [897, 155] width 454 height 19
paste input "TATTLETAIL"
type input "TATTLETAIL"
click at [1063, 258] on button "Search" at bounding box center [1093, 269] width 62 height 21
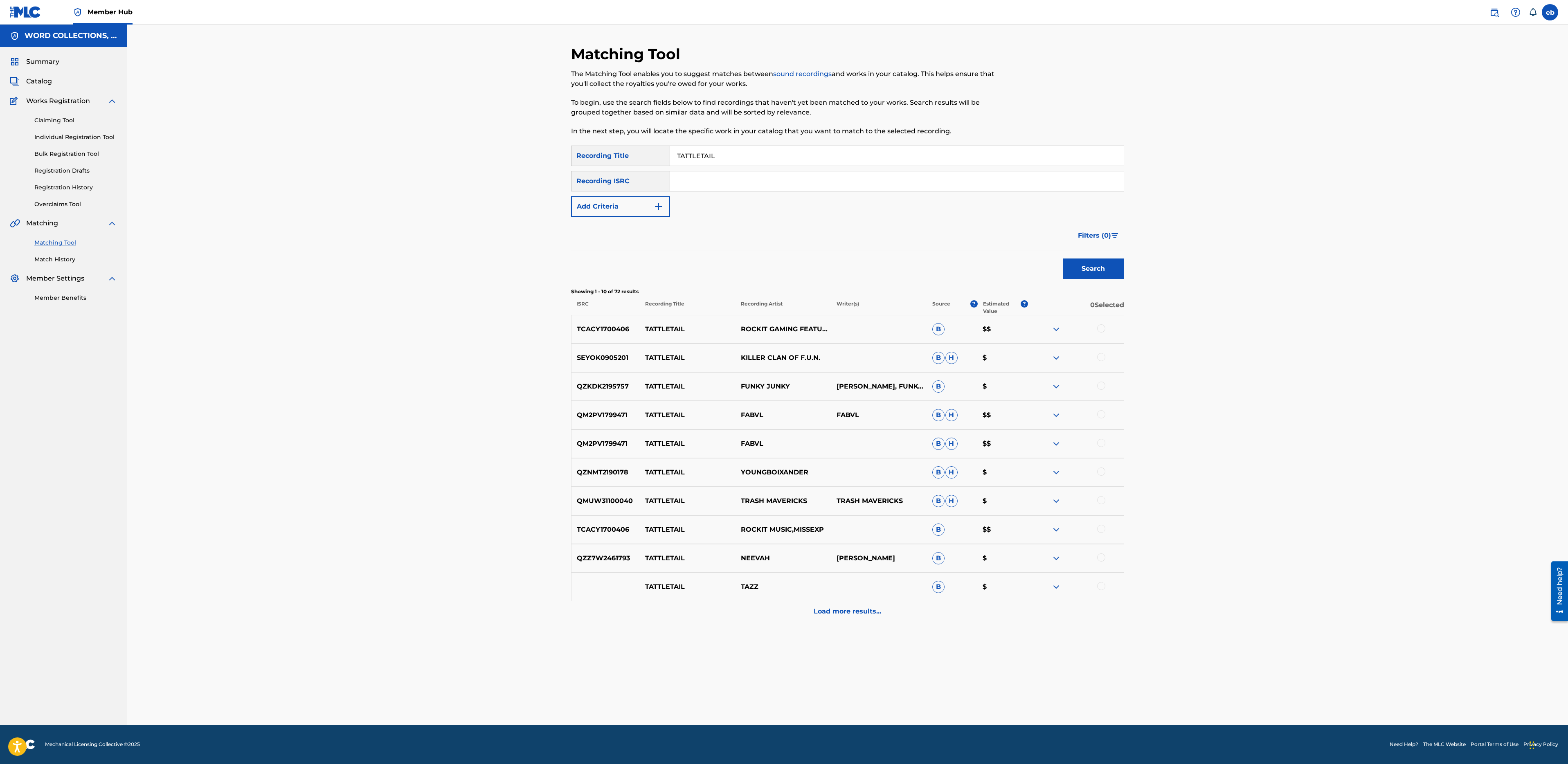
click at [1102, 417] on div at bounding box center [1102, 414] width 8 height 8
click at [1104, 446] on div at bounding box center [1102, 443] width 8 height 8
click at [616, 201] on button "Add Criteria" at bounding box center [620, 207] width 99 height 21
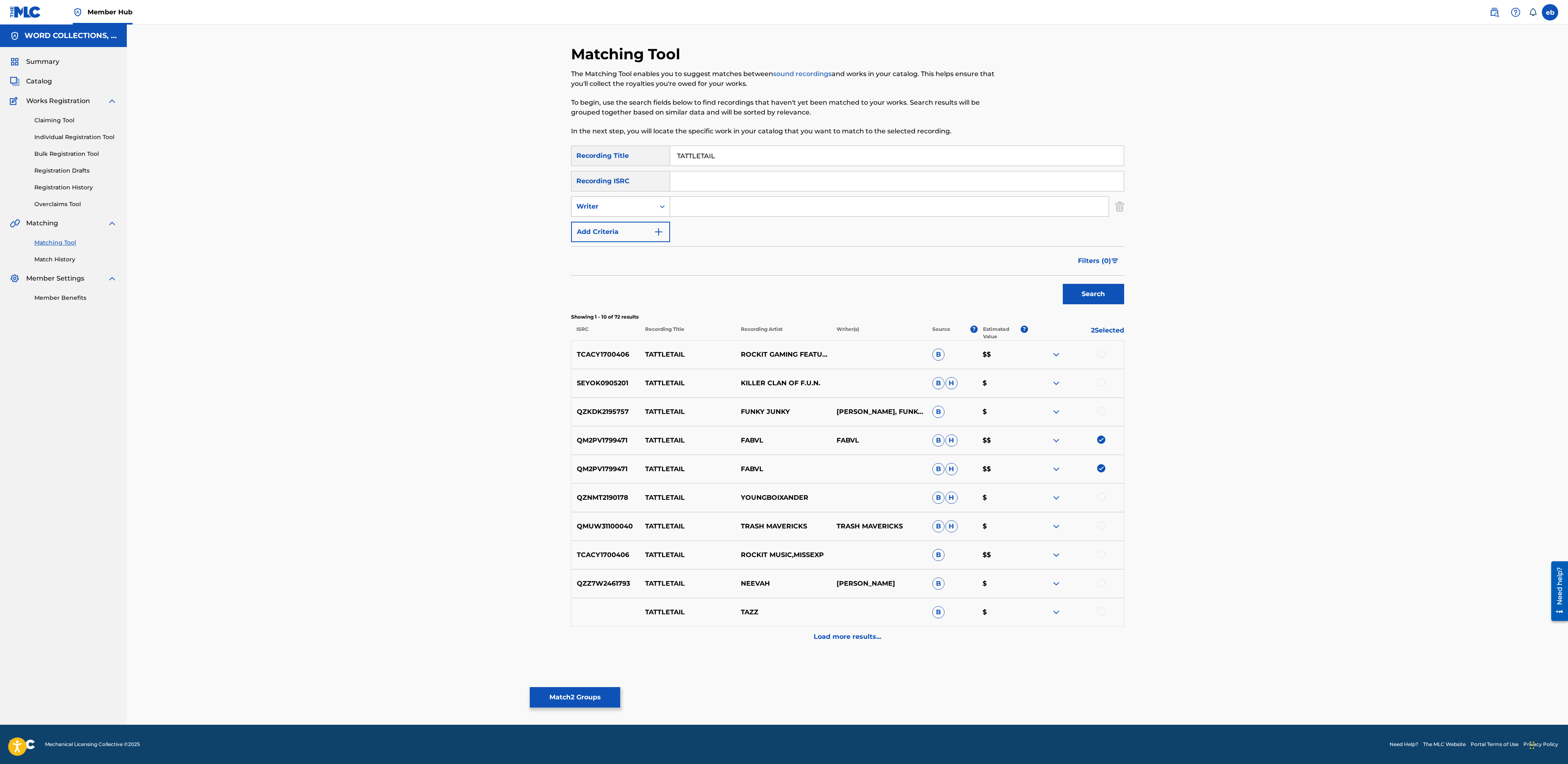
click at [628, 212] on div "Writer" at bounding box center [613, 207] width 84 height 15
click at [633, 230] on div "Recording Artist" at bounding box center [621, 227] width 98 height 21
click at [708, 205] on input "Search Form" at bounding box center [889, 207] width 439 height 19
type input "Fabvl"
click at [1063, 284] on button "Search" at bounding box center [1093, 294] width 62 height 21
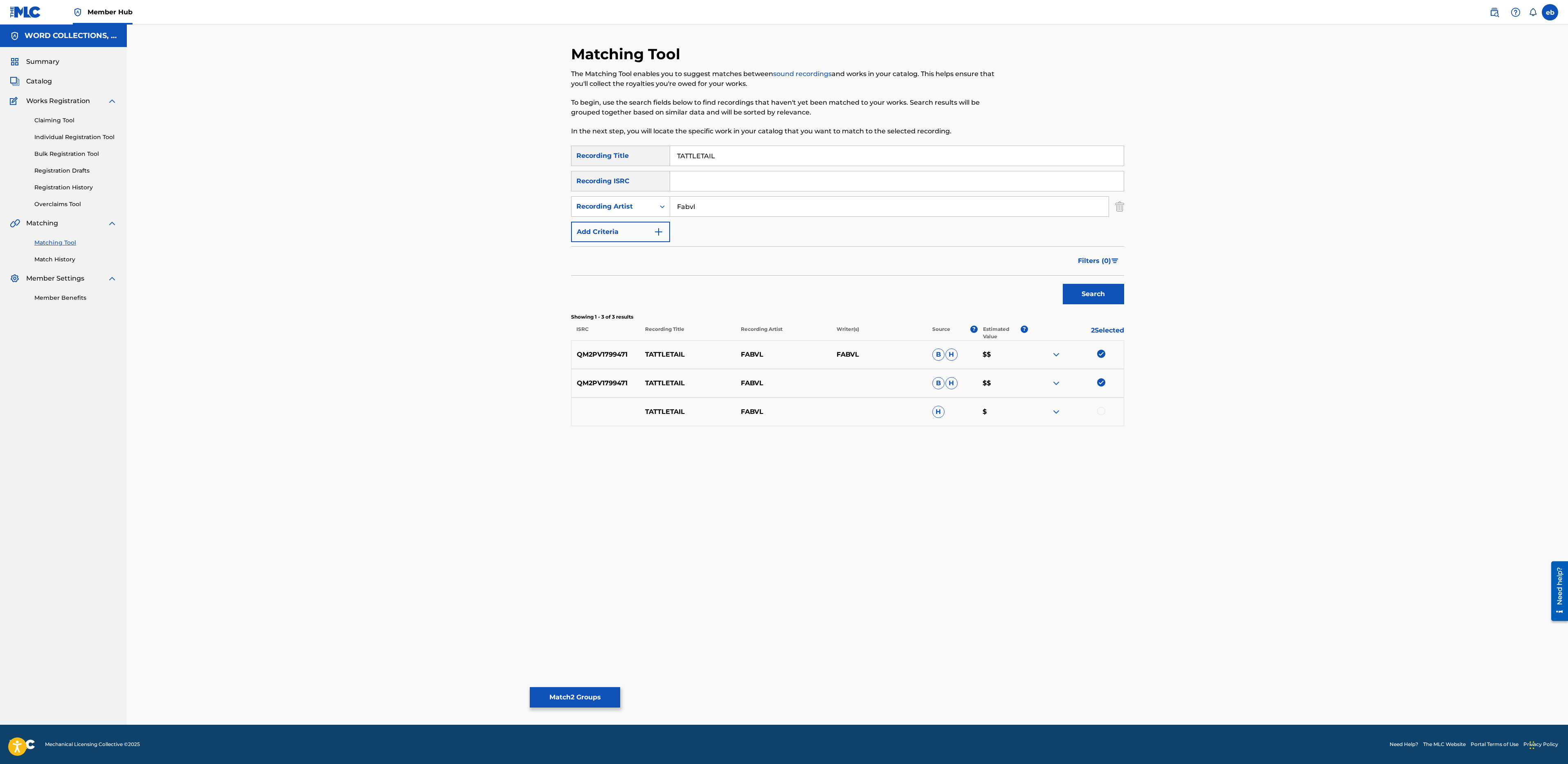
click at [1104, 410] on div at bounding box center [1102, 411] width 8 height 8
click at [598, 698] on button "Match 3 Groups" at bounding box center [575, 698] width 91 height 21
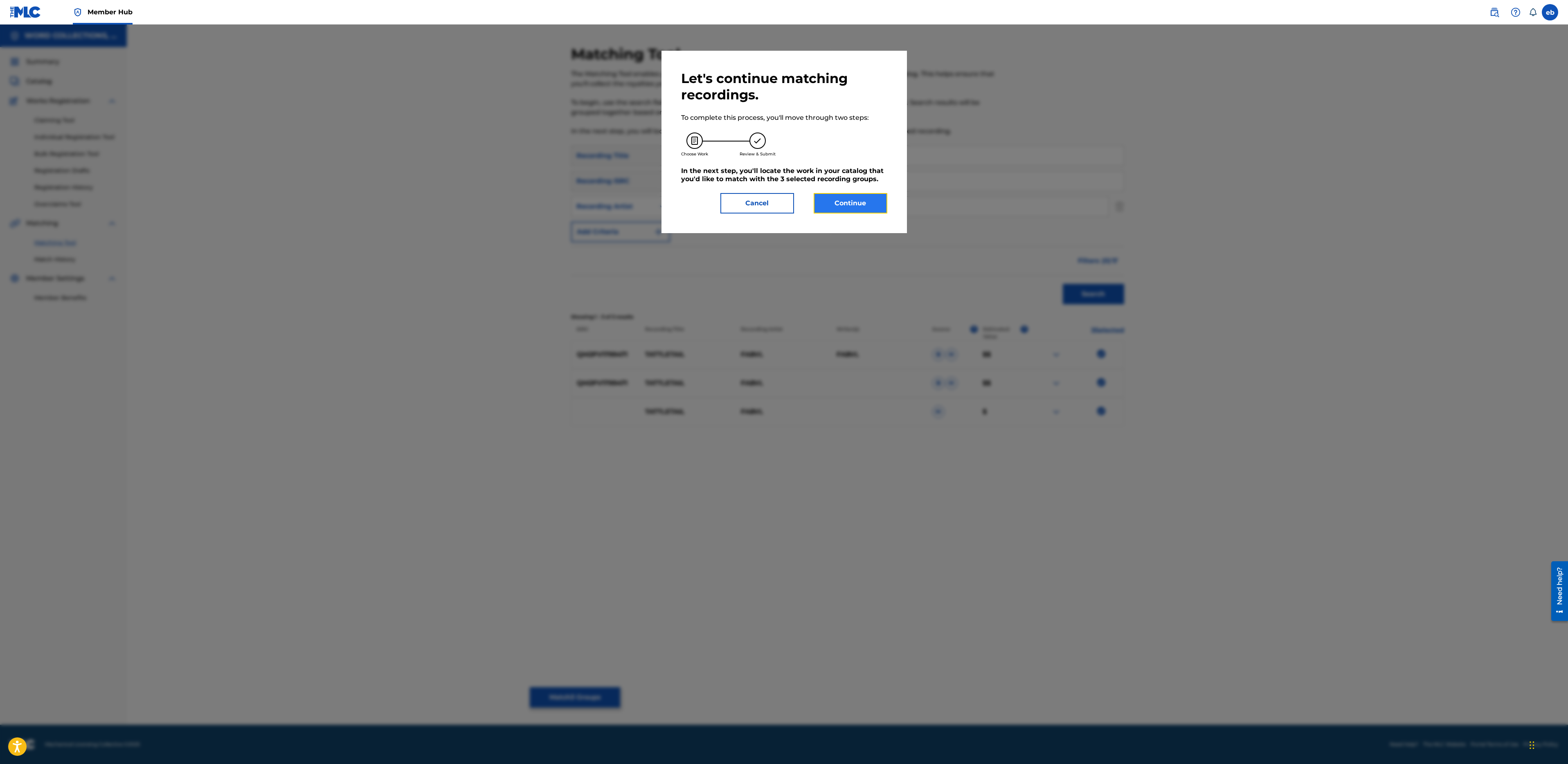
click at [864, 202] on button "Continue" at bounding box center [850, 203] width 74 height 21
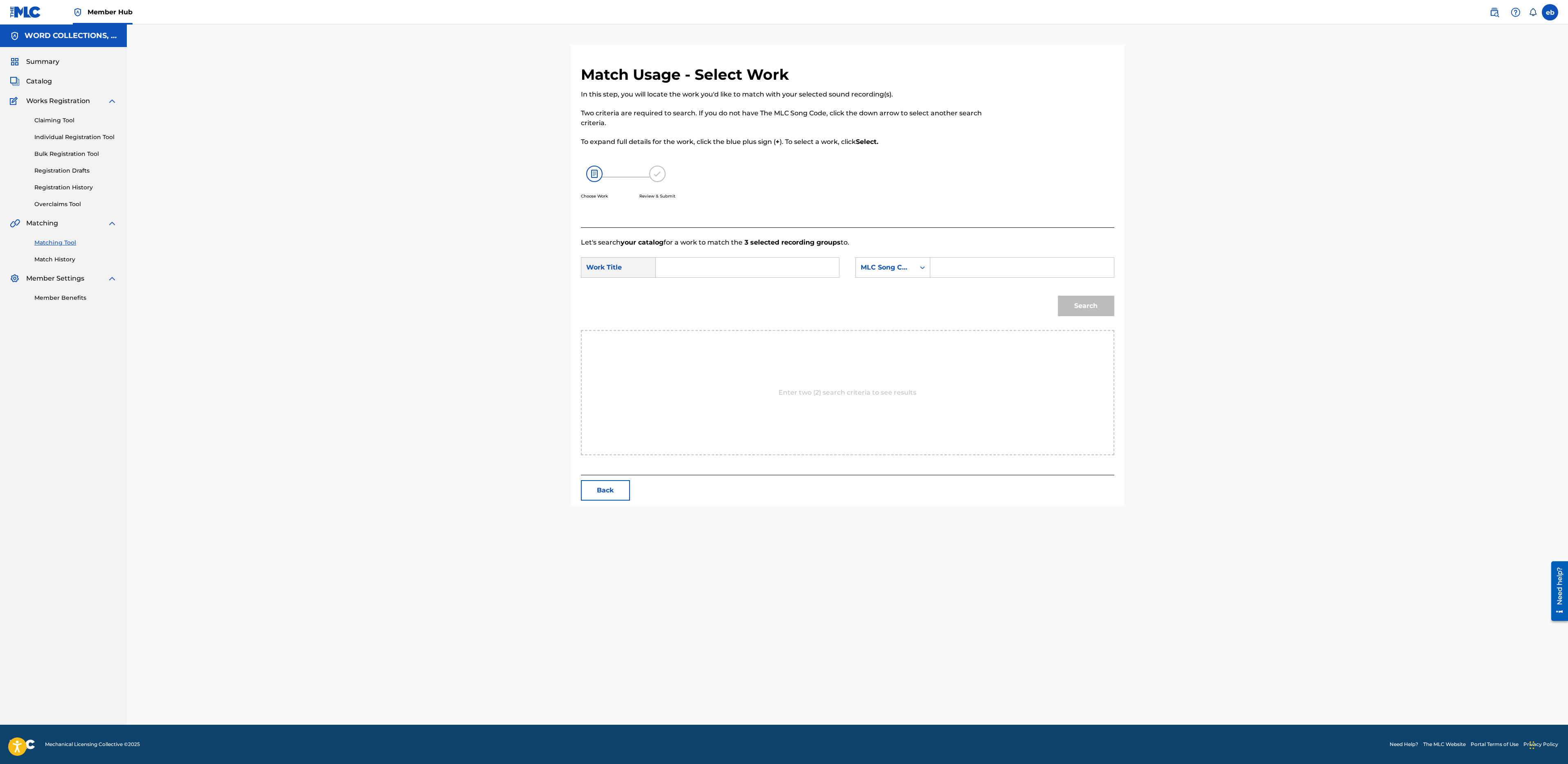
click at [701, 263] on input "Search Form" at bounding box center [747, 267] width 169 height 19
paste input "TATTLETAIL"
type input "TATTLETAIL"
click at [954, 266] on input "Search Form" at bounding box center [1021, 267] width 169 height 19
click at [865, 267] on div "MLC Song Code" at bounding box center [886, 267] width 50 height 10
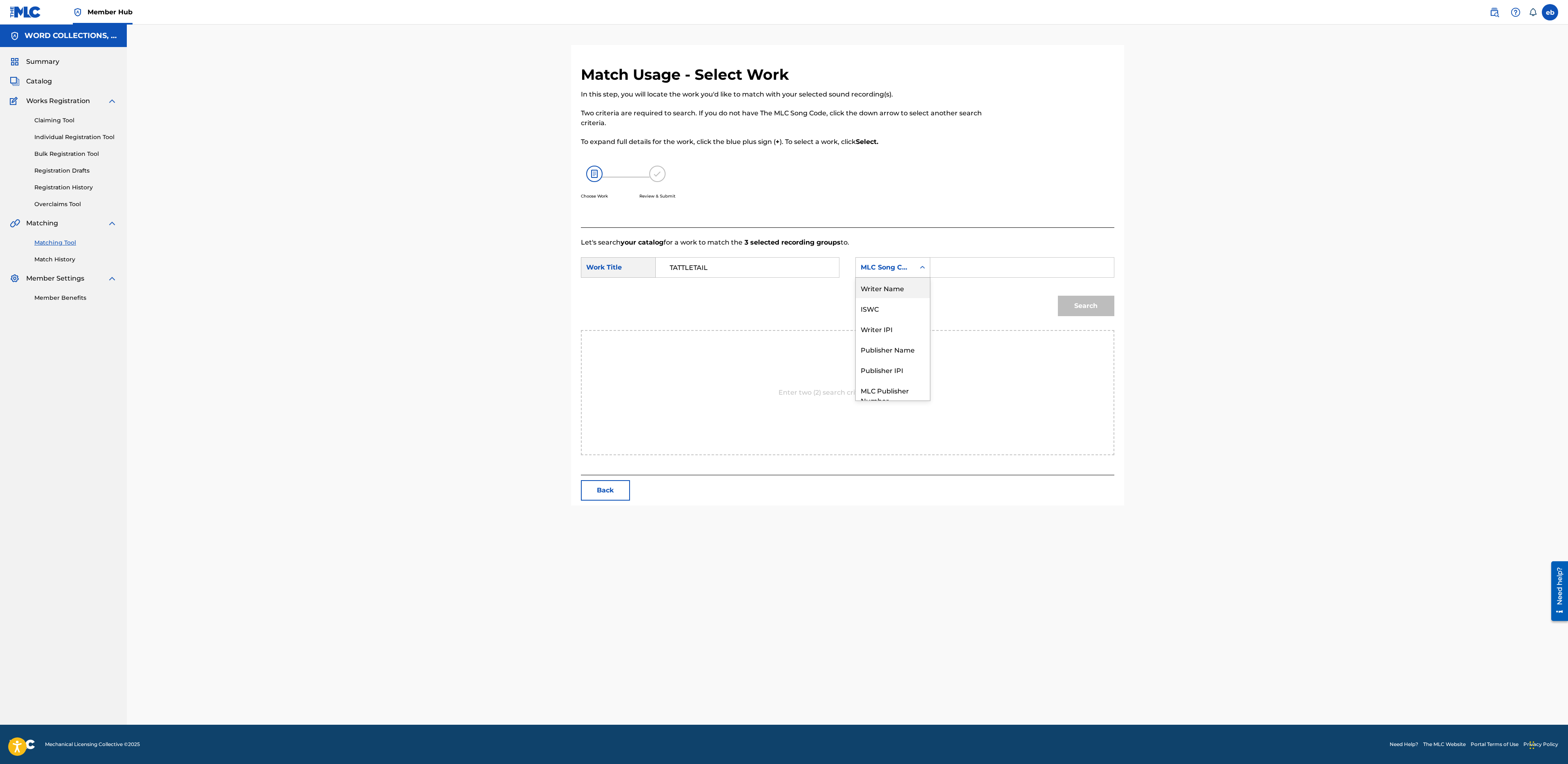
click at [886, 289] on div "Writer Name" at bounding box center [892, 288] width 74 height 21
click at [963, 270] on input "Search Form" at bounding box center [1021, 267] width 169 height 19
type input "campbell"
click at [1058, 296] on button "Search" at bounding box center [1086, 306] width 57 height 21
click at [1073, 309] on button "Search" at bounding box center [1086, 306] width 57 height 21
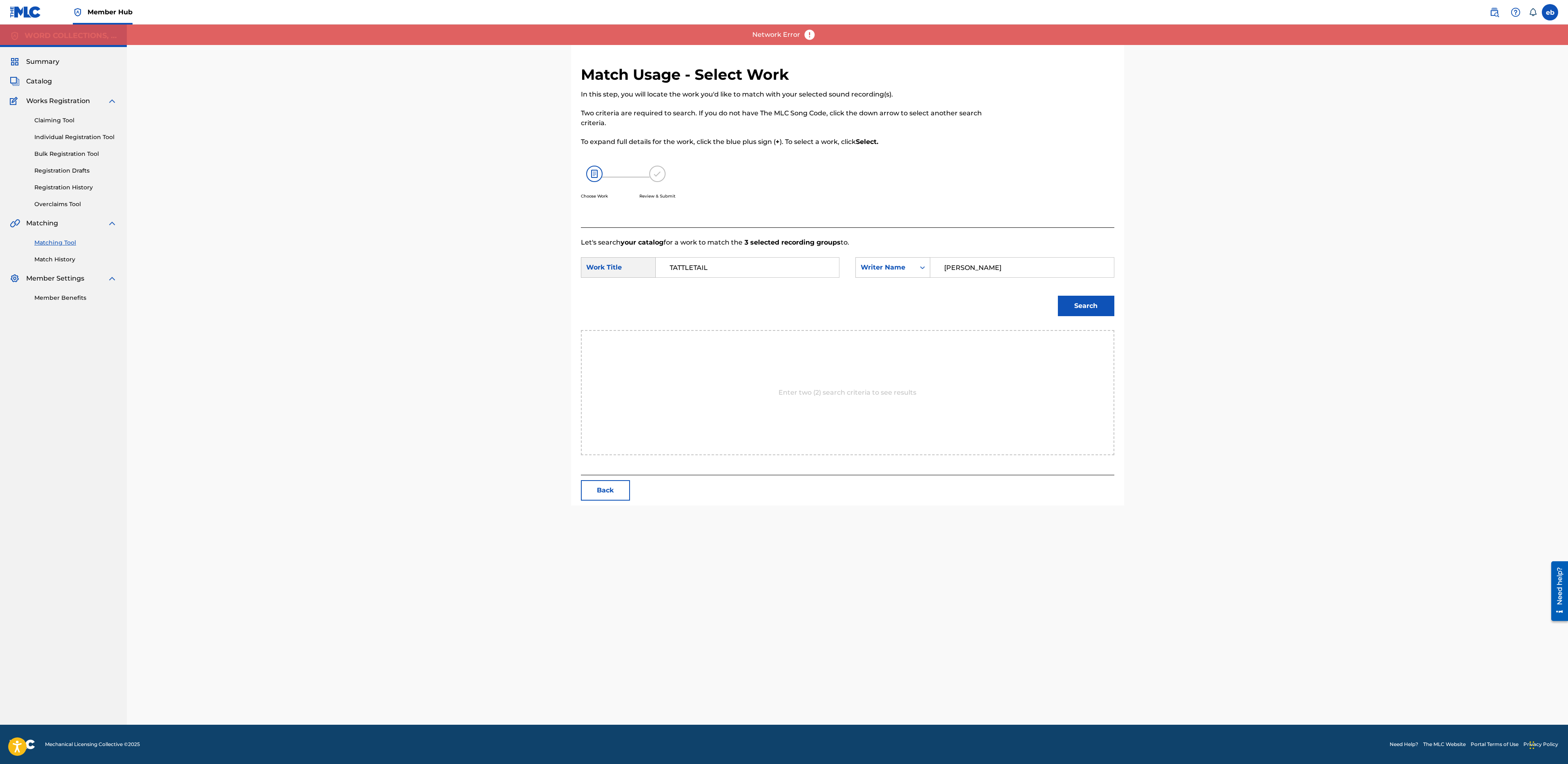
click at [388, 227] on div "Match Usage - Select Work In this step, you will locate the work you'd like to …" at bounding box center [848, 374] width 1442 height 700
click at [1081, 303] on button "Search" at bounding box center [1086, 306] width 57 height 21
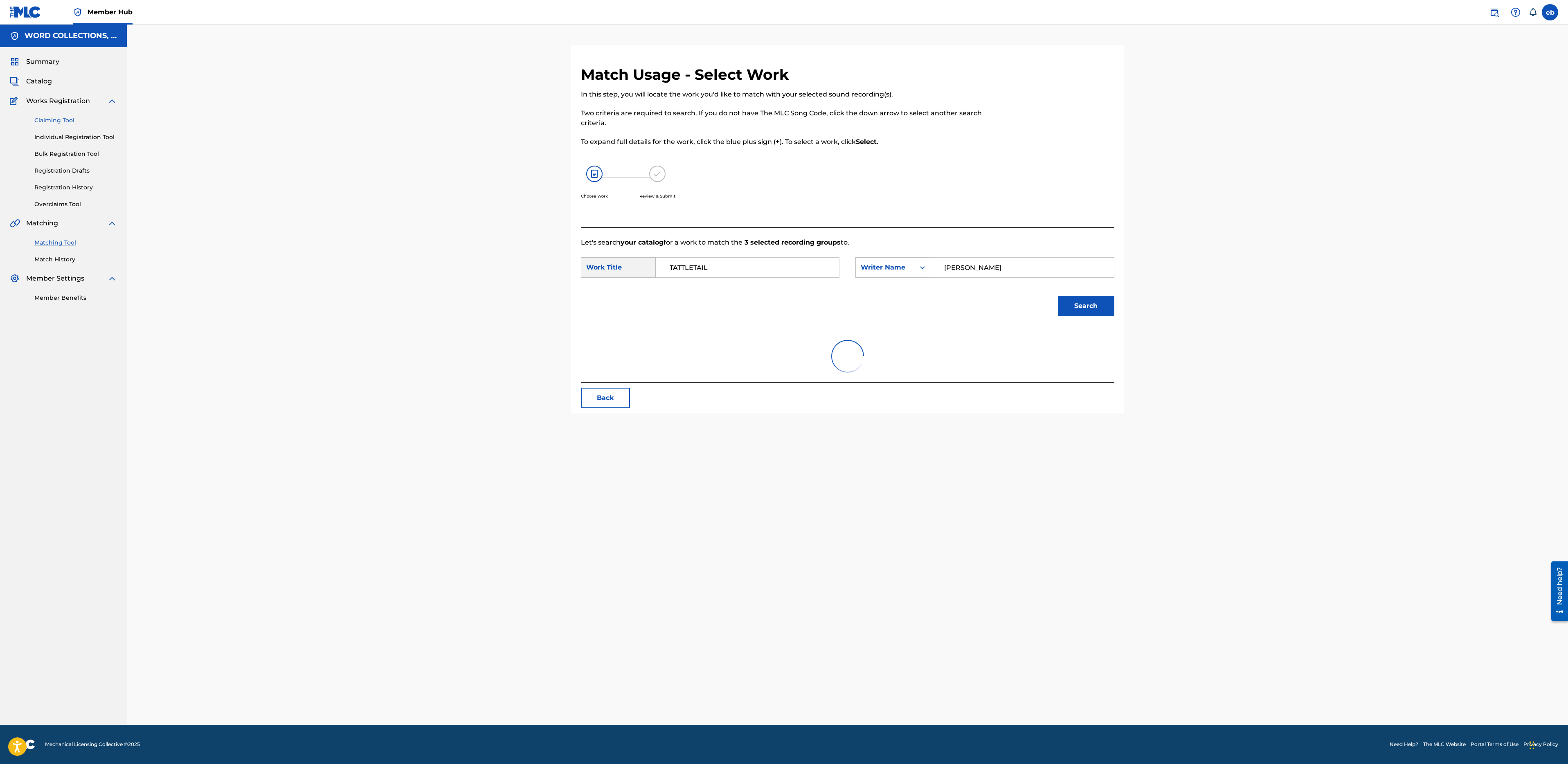
click at [62, 123] on link "Claiming Tool" at bounding box center [76, 120] width 83 height 8
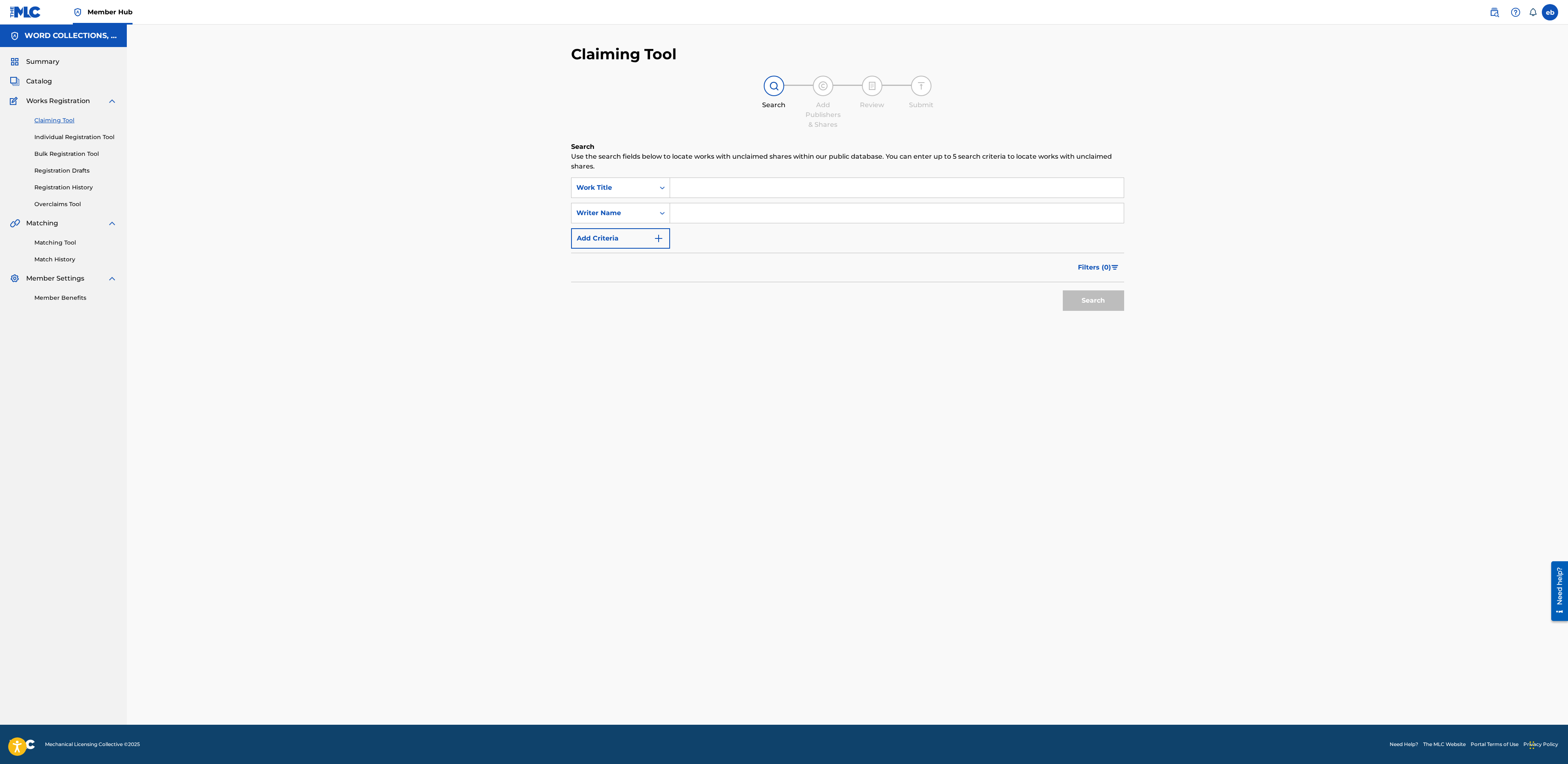
click at [689, 195] on input "Search Form" at bounding box center [897, 188] width 454 height 19
paste input "WELCOME INTO MY CASINO"
type input "WELCOME INTO MY CASINO"
click at [1063, 290] on button "Search" at bounding box center [1093, 300] width 62 height 21
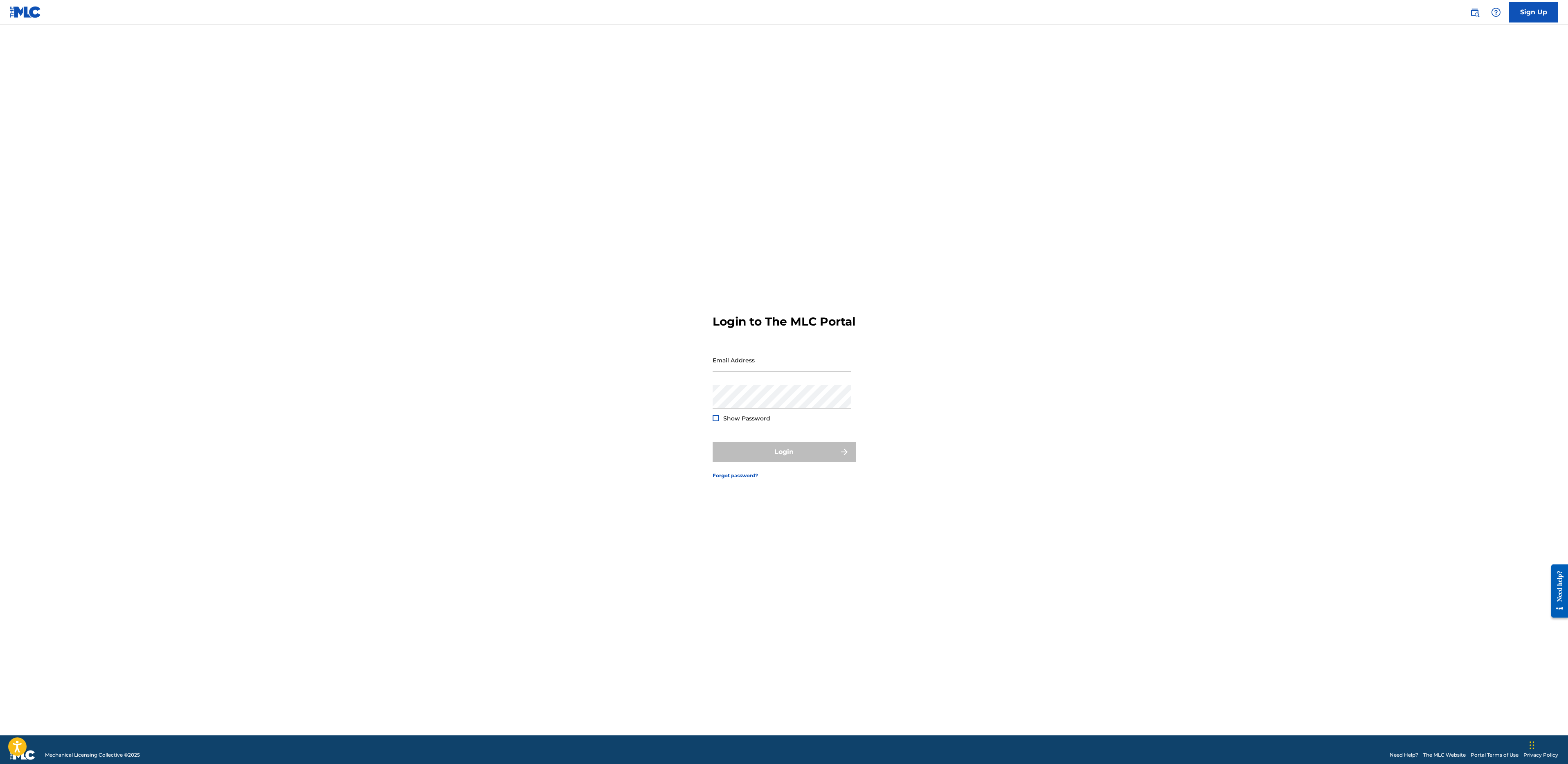
type input "e@[DOMAIN_NAME]"
click at [770, 372] on input "Email Address" at bounding box center [782, 360] width 138 height 23
type input "e@[DOMAIN_NAME]"
click at [788, 457] on button "Login" at bounding box center [784, 452] width 143 height 21
